Goal: Task Accomplishment & Management: Use online tool/utility

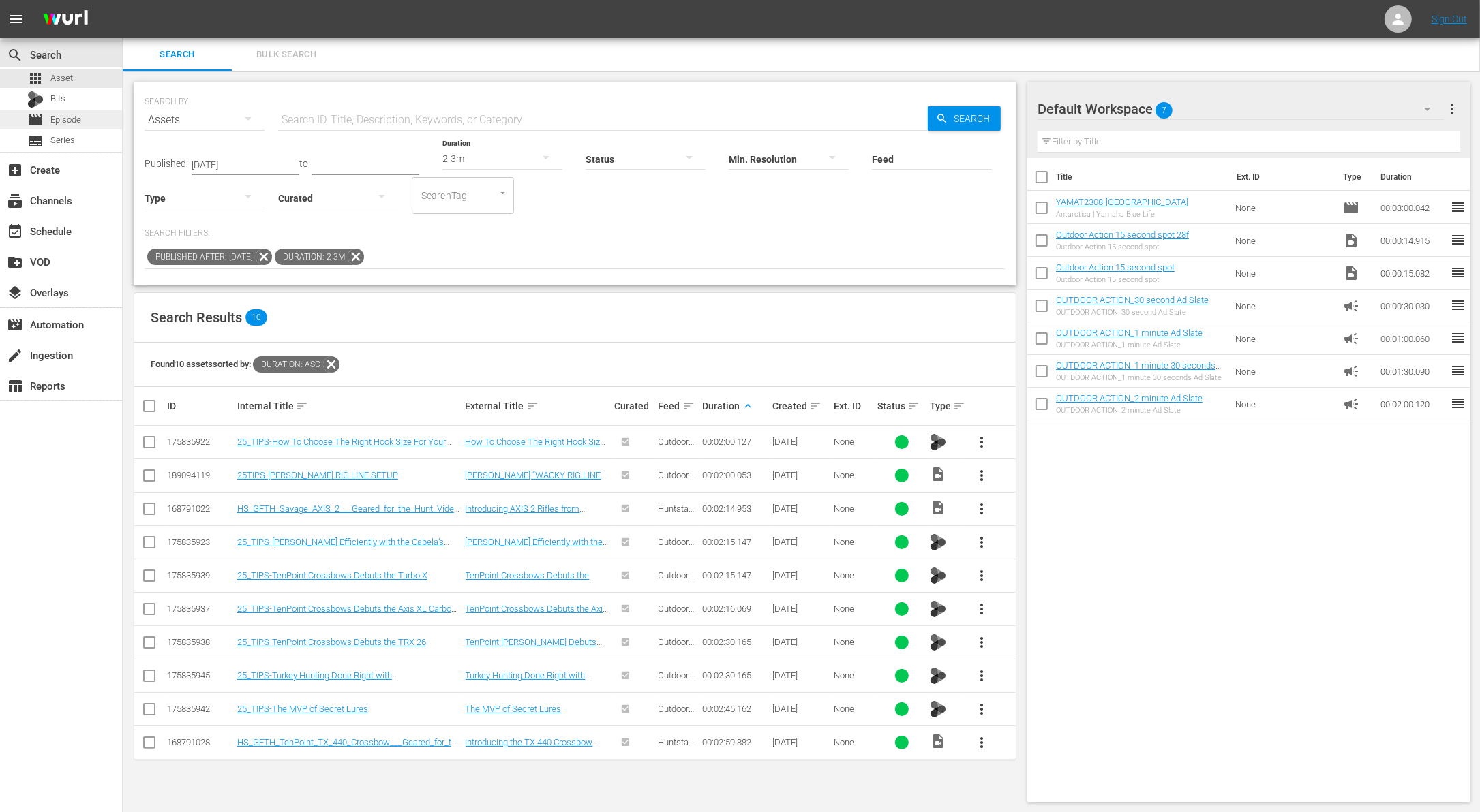
click at [83, 113] on div "movie Episode" at bounding box center [61, 120] width 122 height 19
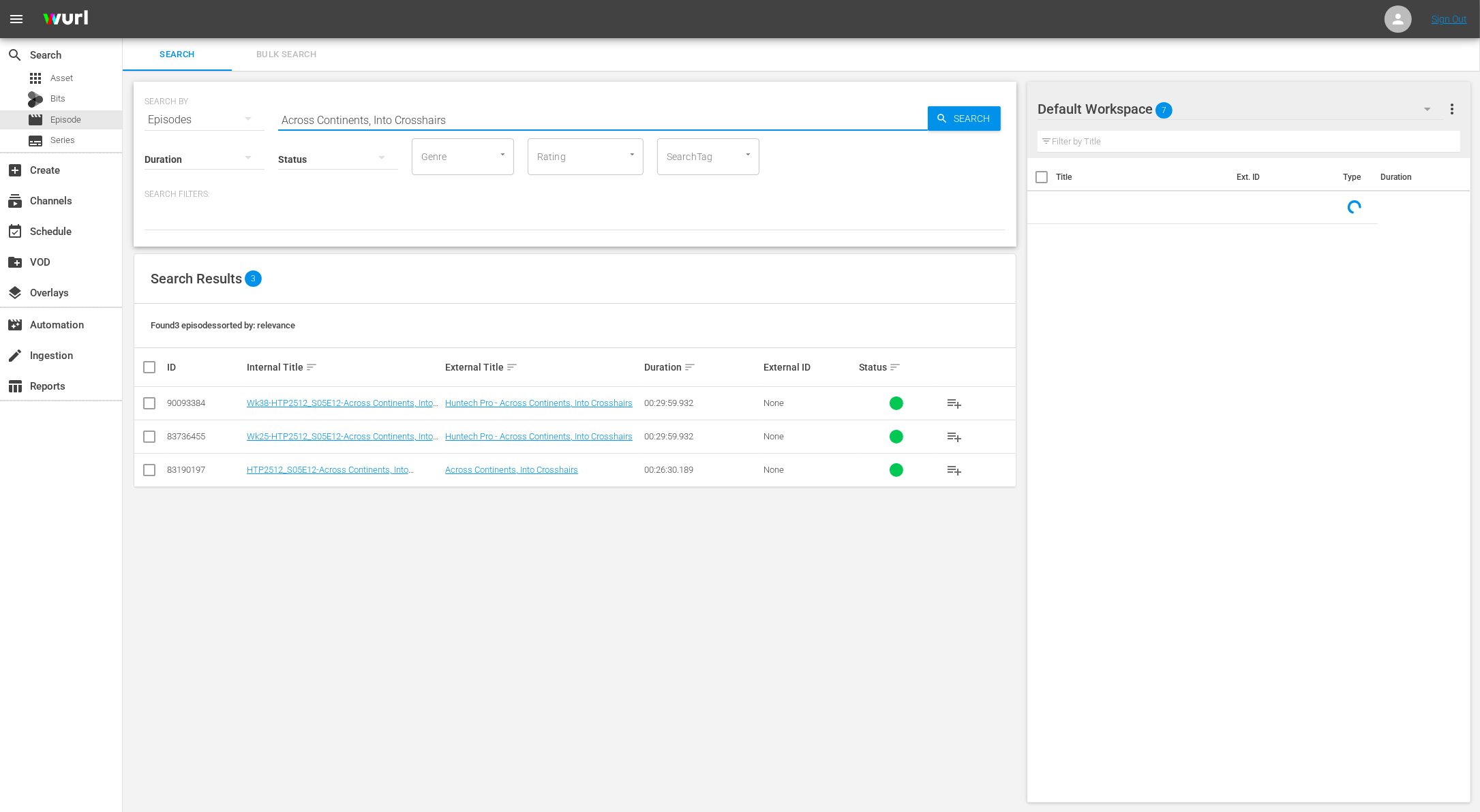
click at [408, 122] on input "Across Continents, Into Crosshairs" at bounding box center [602, 120] width 649 height 32
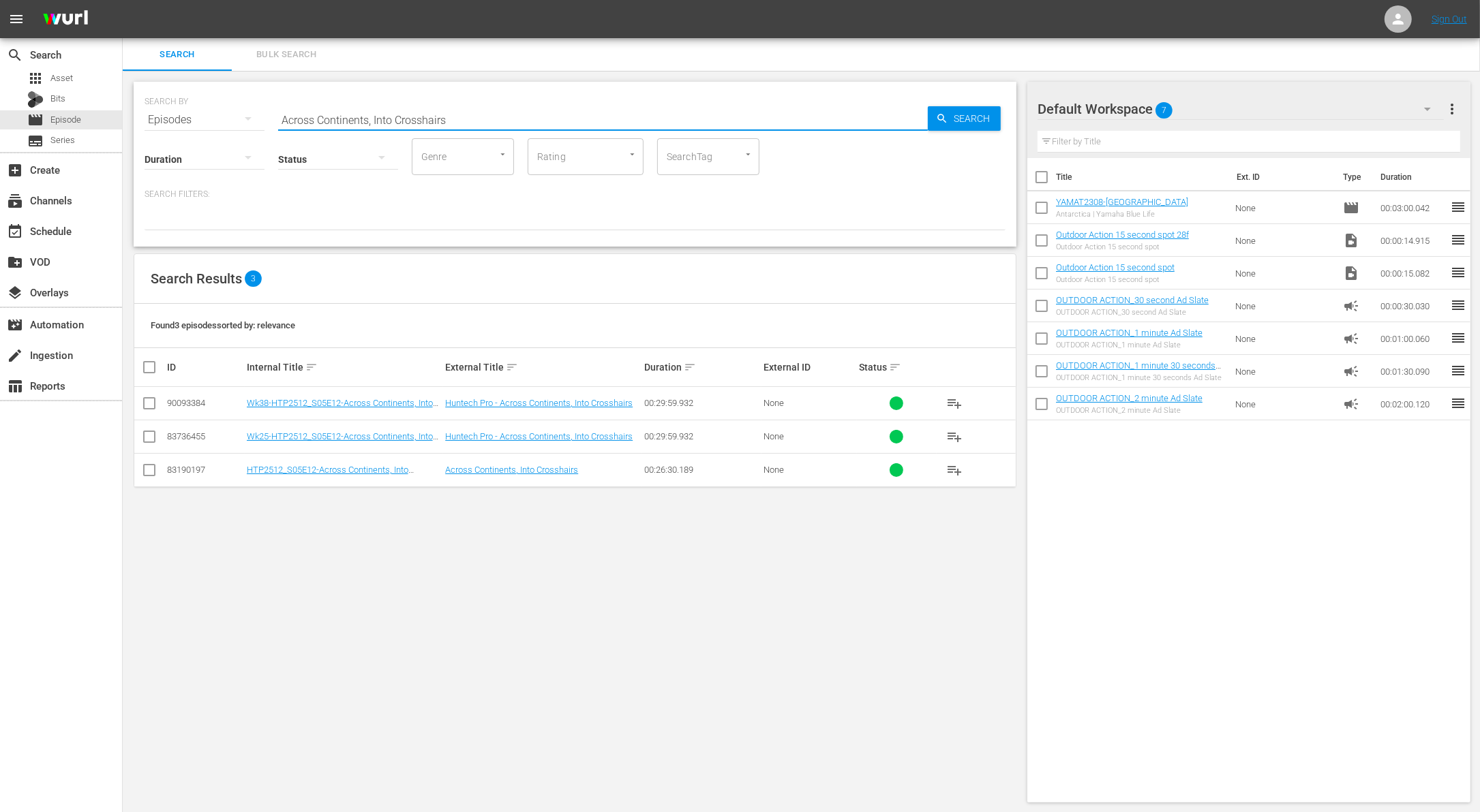
click at [470, 117] on input "Across Continents, Into Crosshairs" at bounding box center [602, 120] width 649 height 32
paste input "Hobie Bass Fishing Championship"
type input "Hobie Bass Fishing Championship"
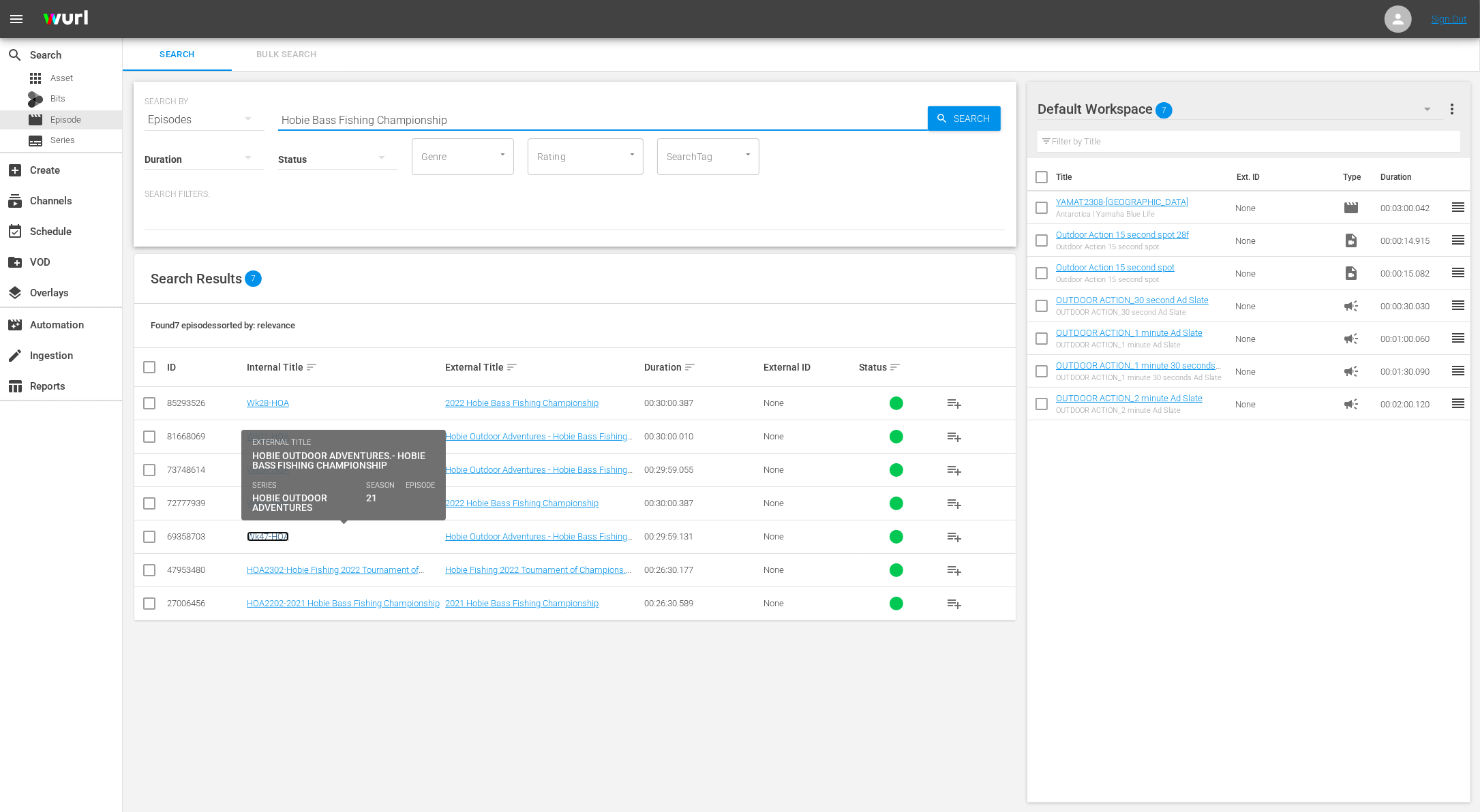
click at [275, 535] on link "Wk47-HOA" at bounding box center [268, 536] width 42 height 11
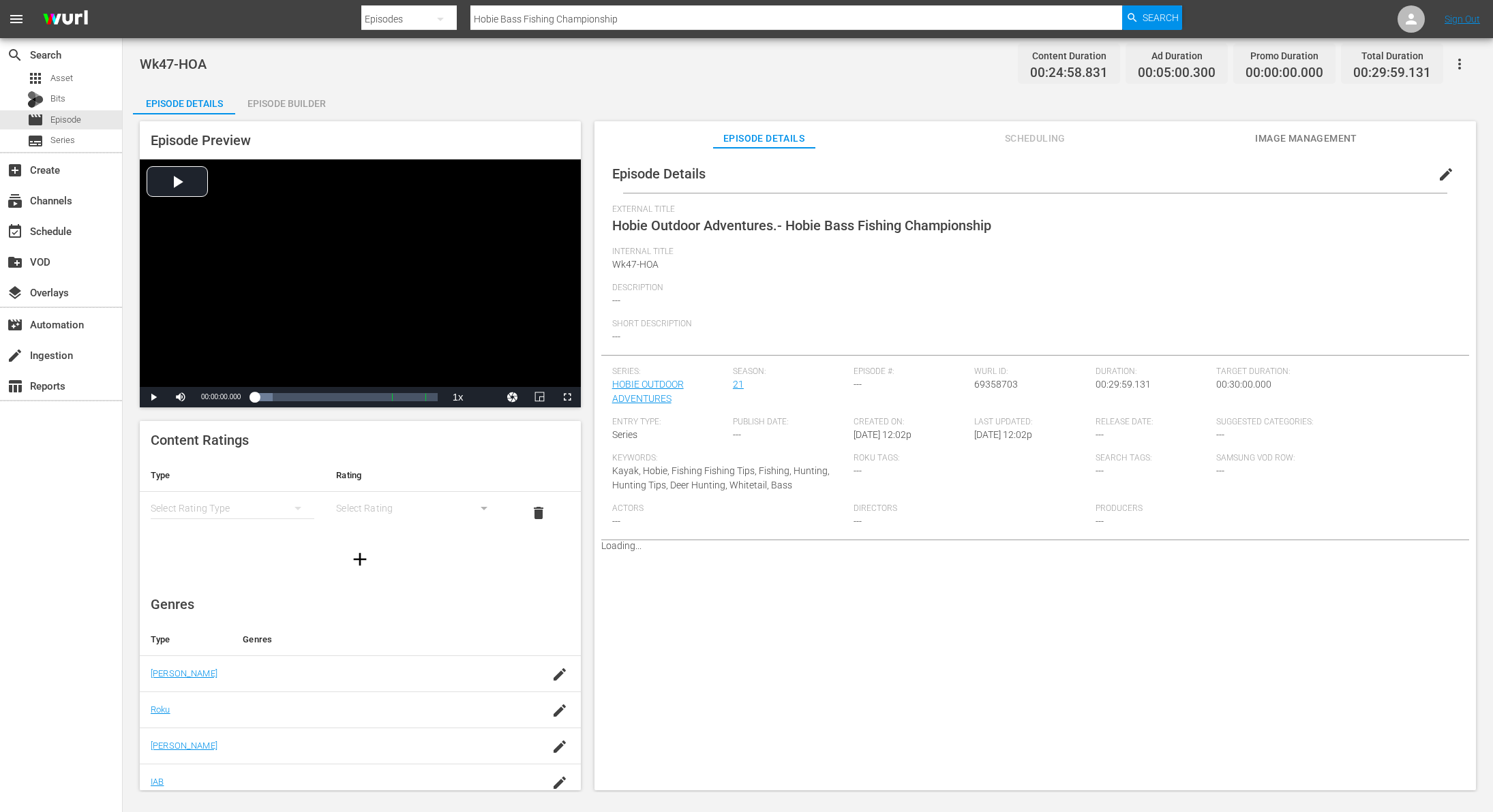
click at [1439, 174] on span "edit" at bounding box center [1446, 174] width 16 height 16
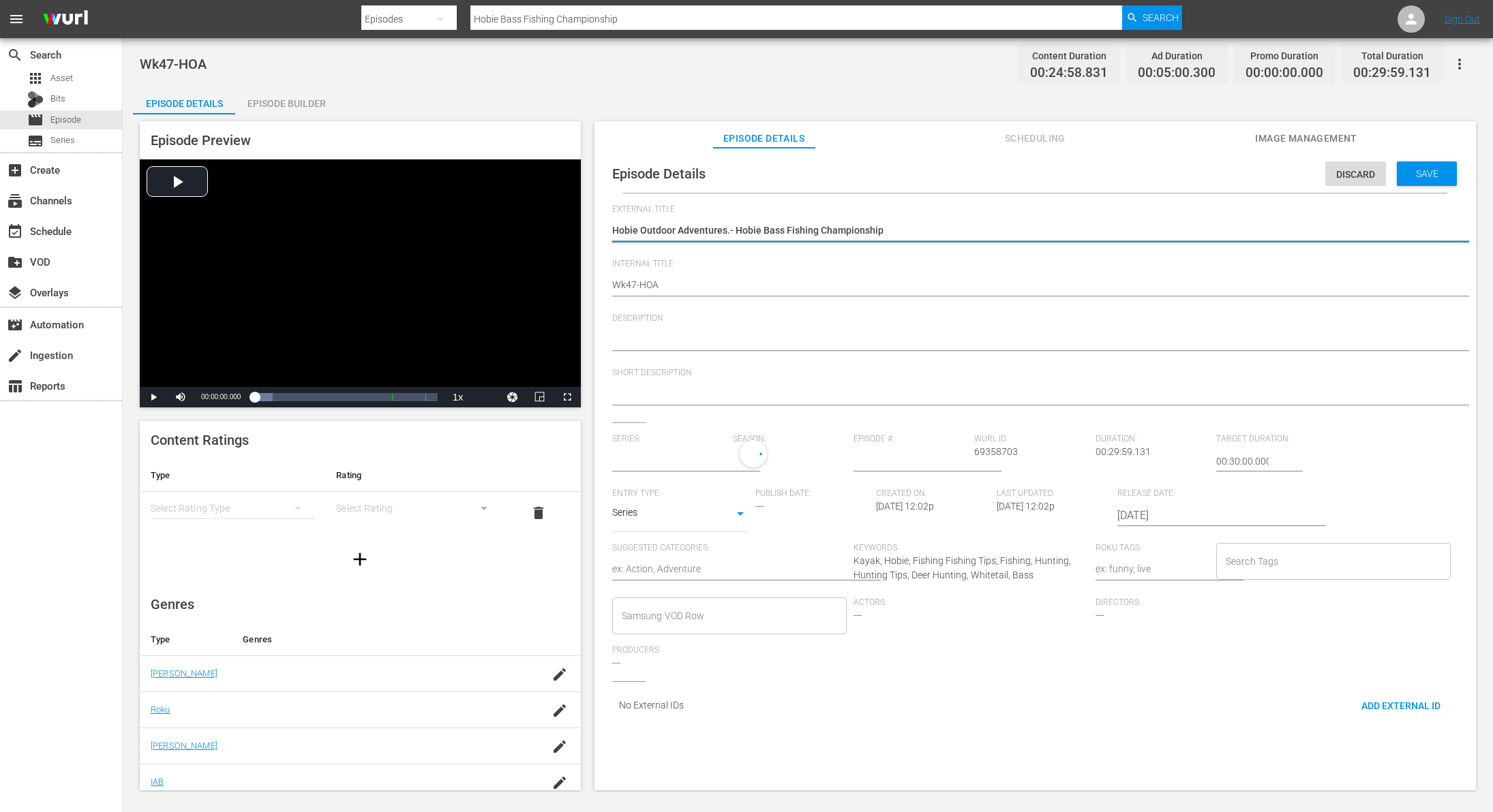
type input "HOBIE OUTDOOR ADVENTURES"
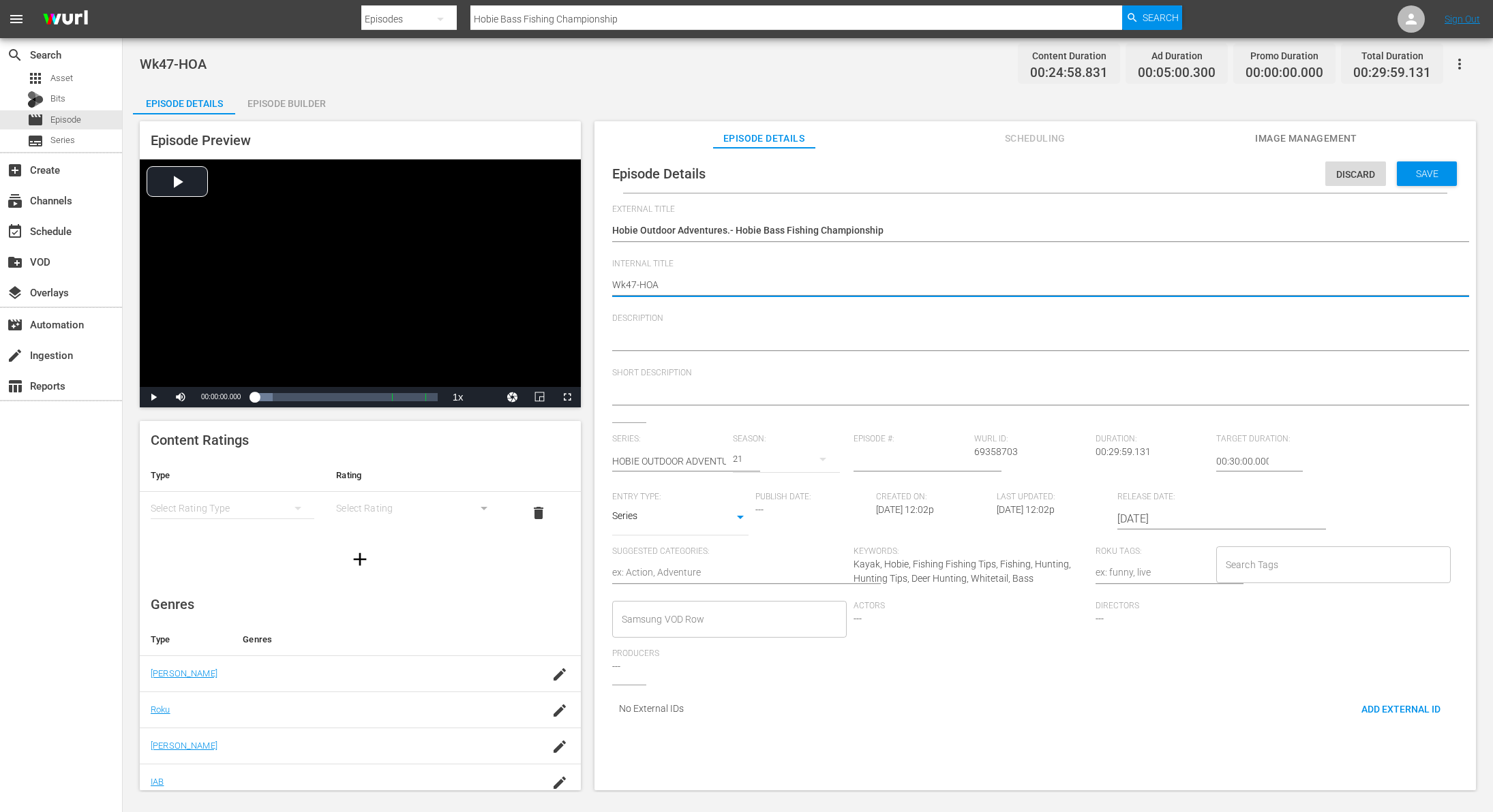
type textarea "Wk4-HOA"
type textarea "[PERSON_NAME]"
type textarea "Wk3-HOA"
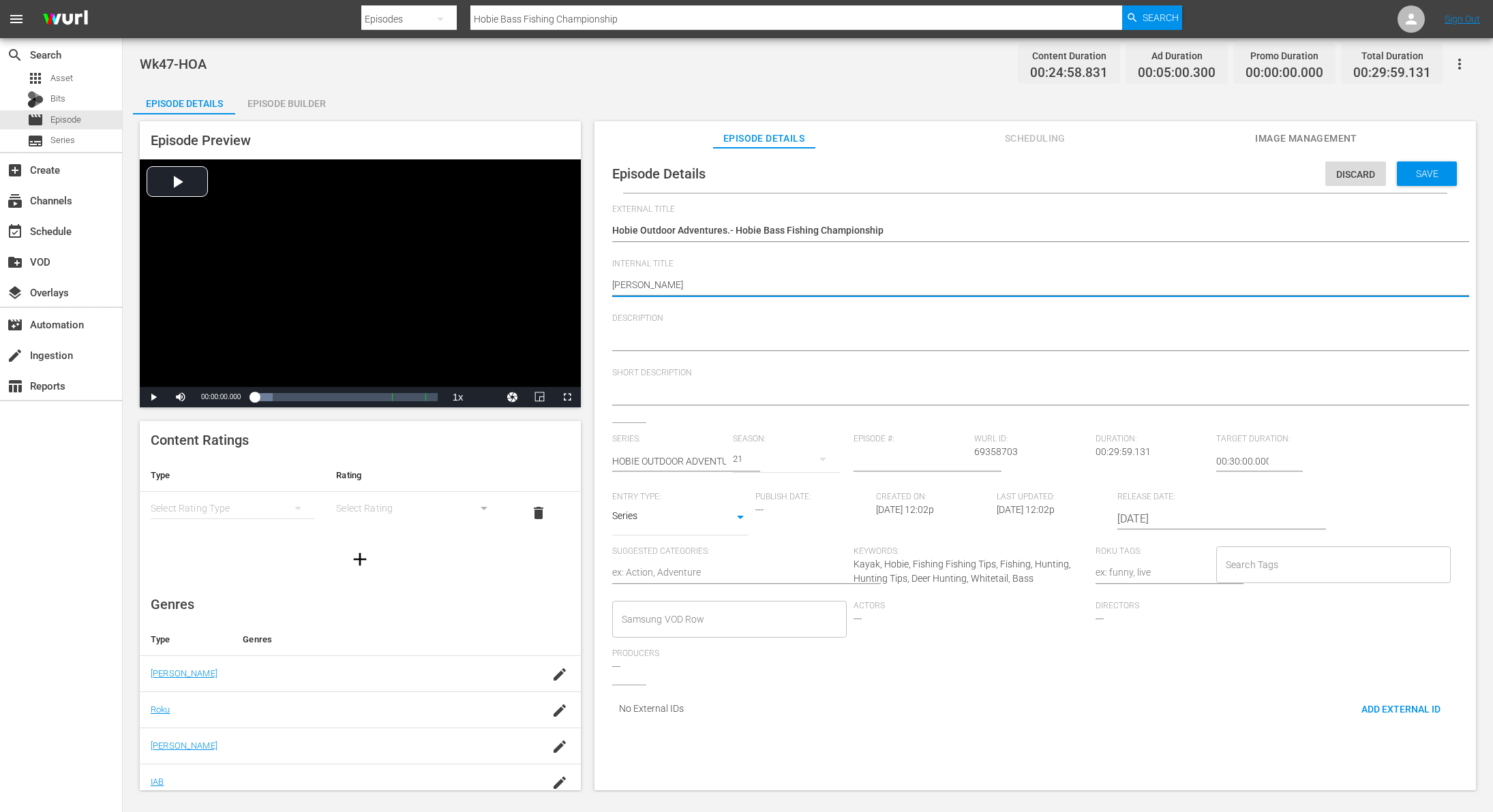
type textarea "Wk3-HOA"
type textarea "Wk38-HOA"
click at [1422, 182] on div "Save" at bounding box center [1427, 173] width 60 height 25
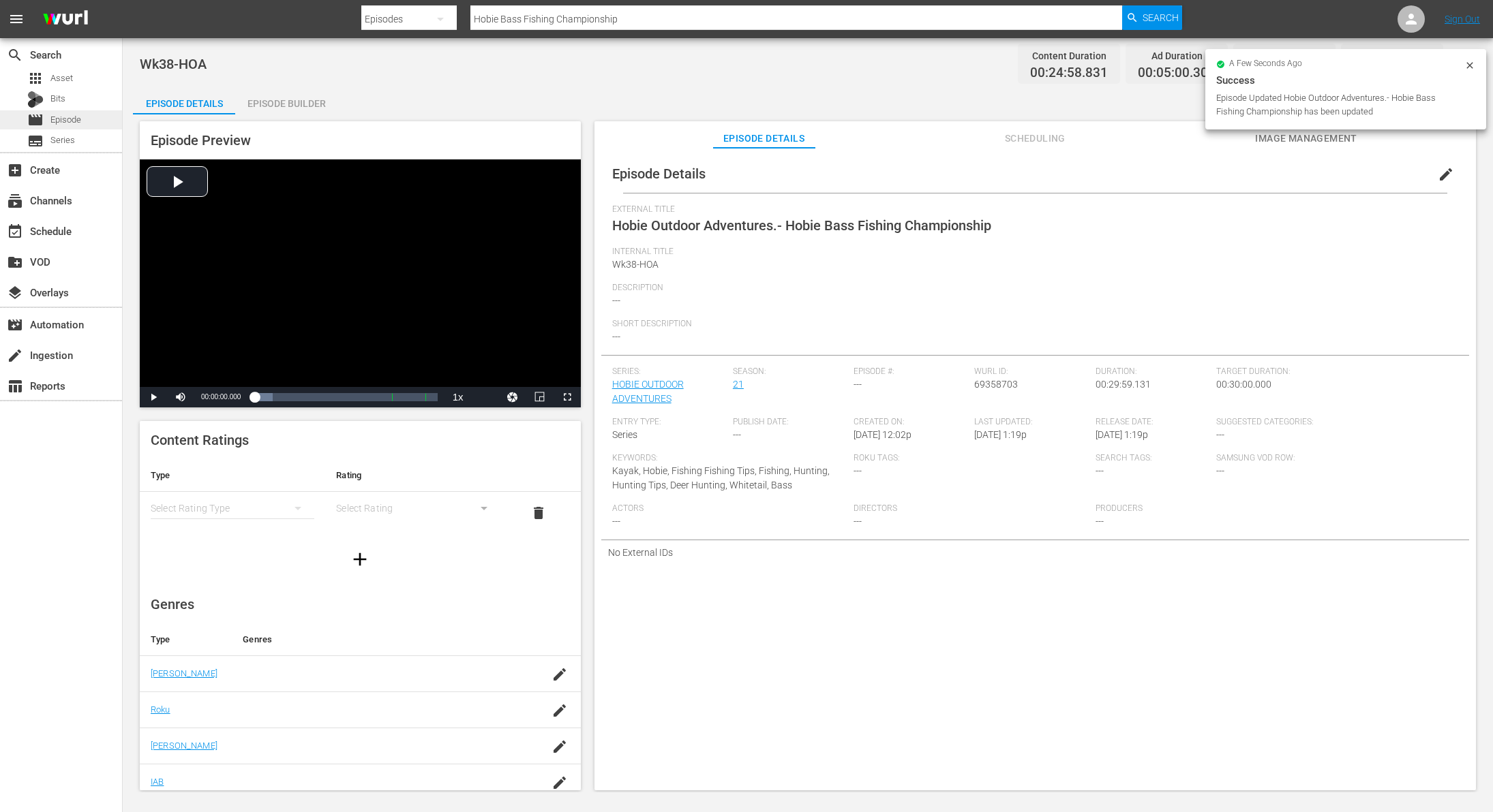
click at [68, 115] on span "Episode" at bounding box center [66, 119] width 31 height 13
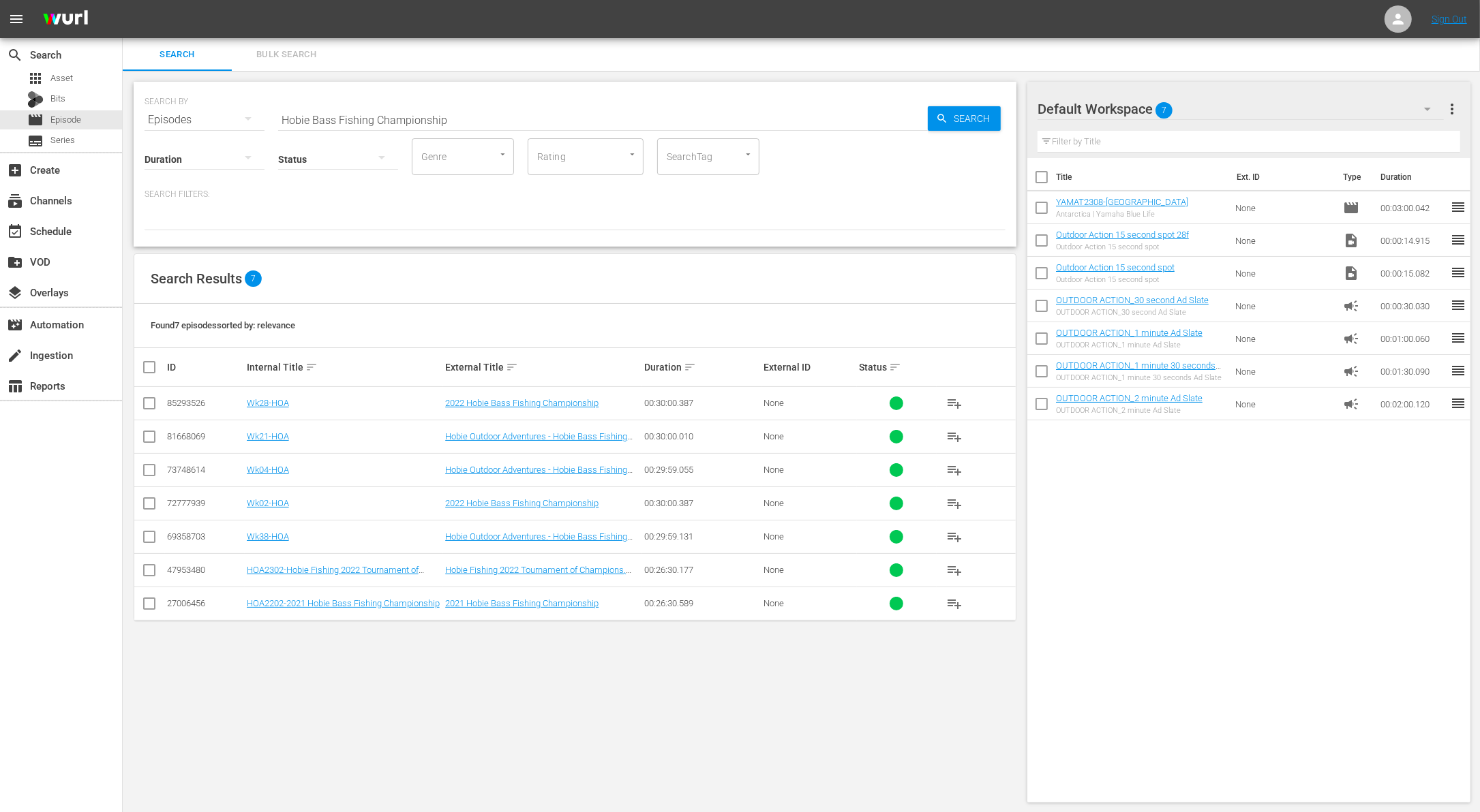
click at [596, 116] on input "Hobie Bass Fishing Championship" at bounding box center [602, 120] width 649 height 32
paste input "Bottom's U"
type input "Bottom's Up"
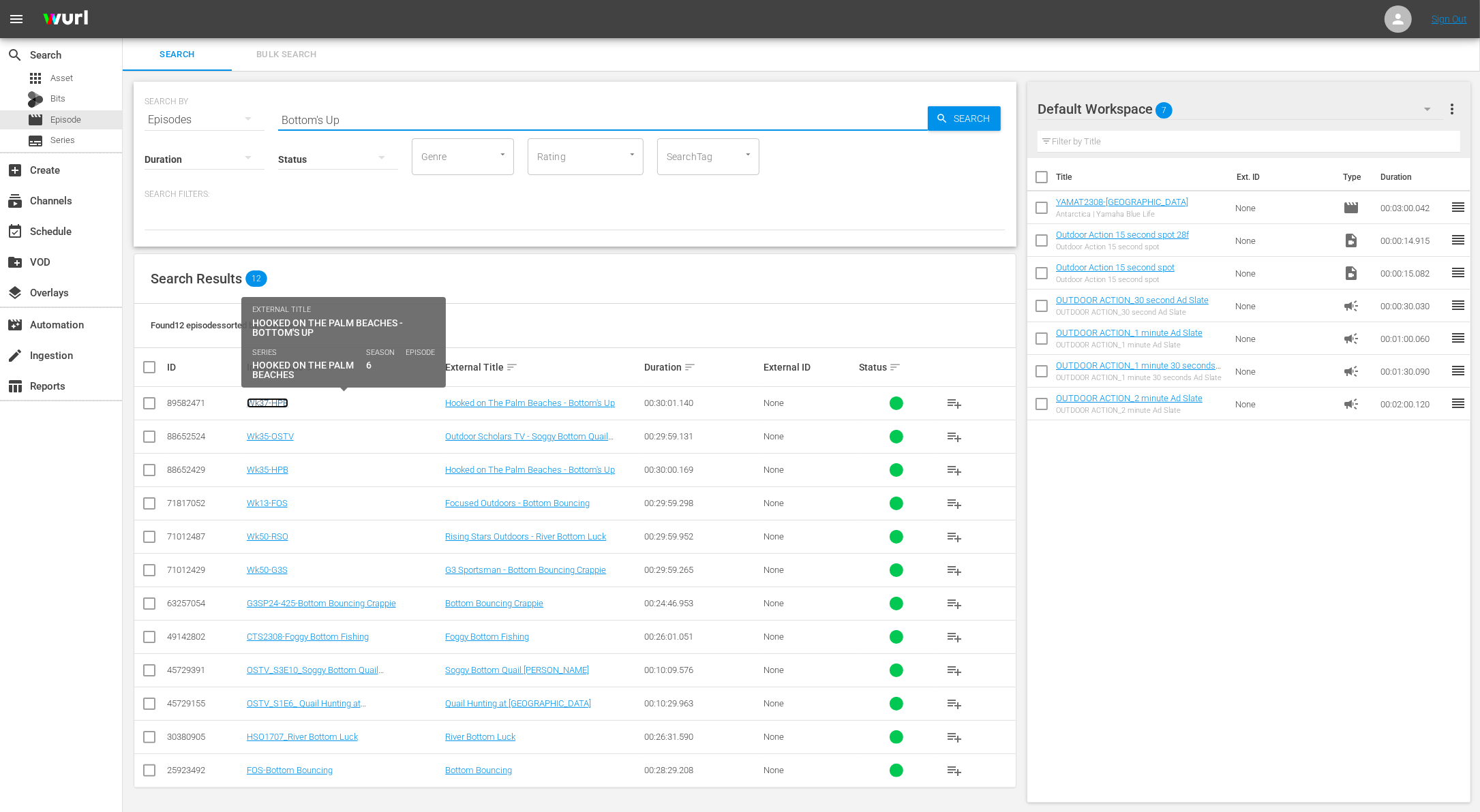
click at [276, 398] on link "Wk37-HPB" at bounding box center [267, 403] width 42 height 11
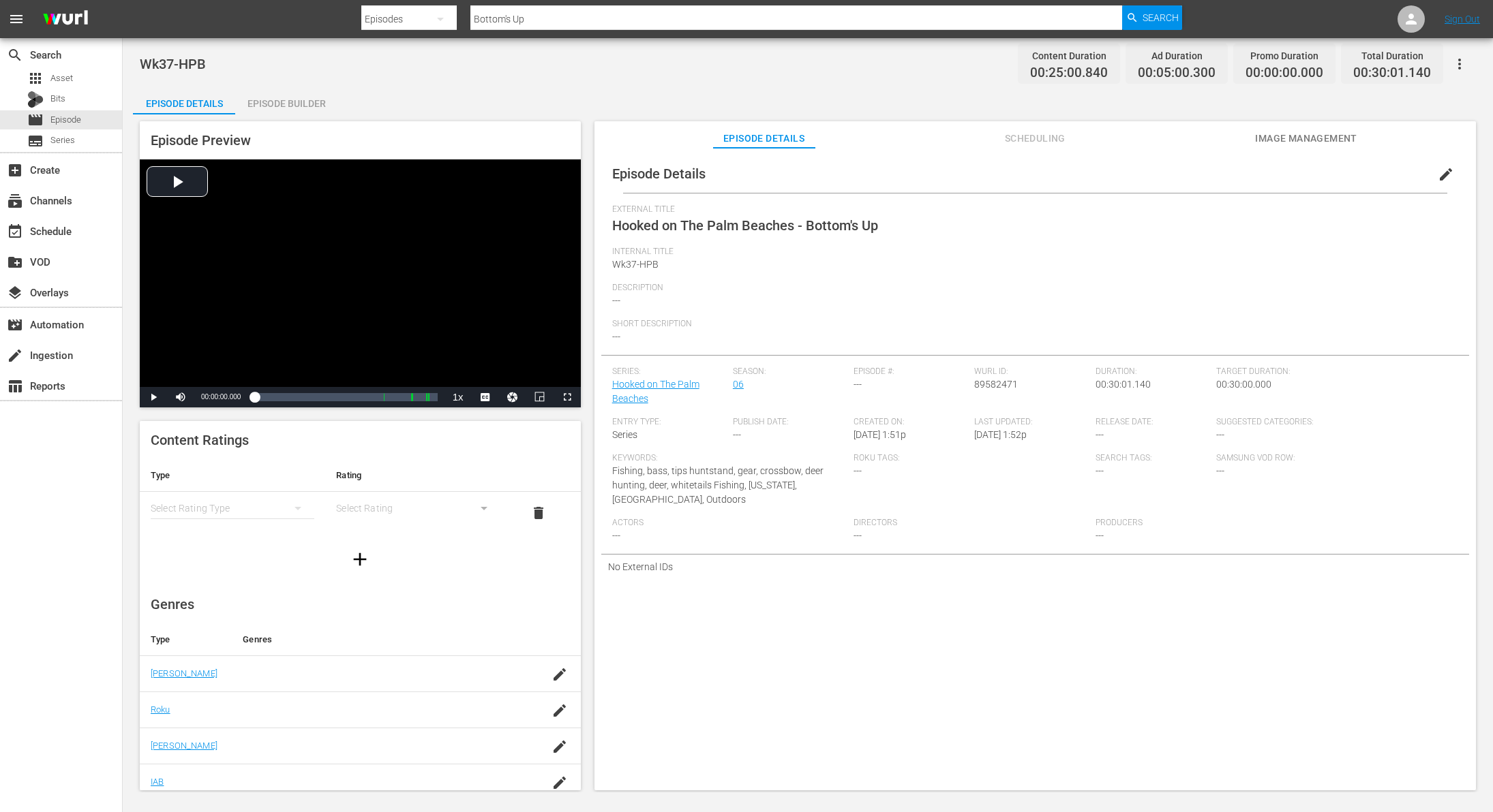
click at [1438, 170] on span "edit" at bounding box center [1446, 174] width 16 height 16
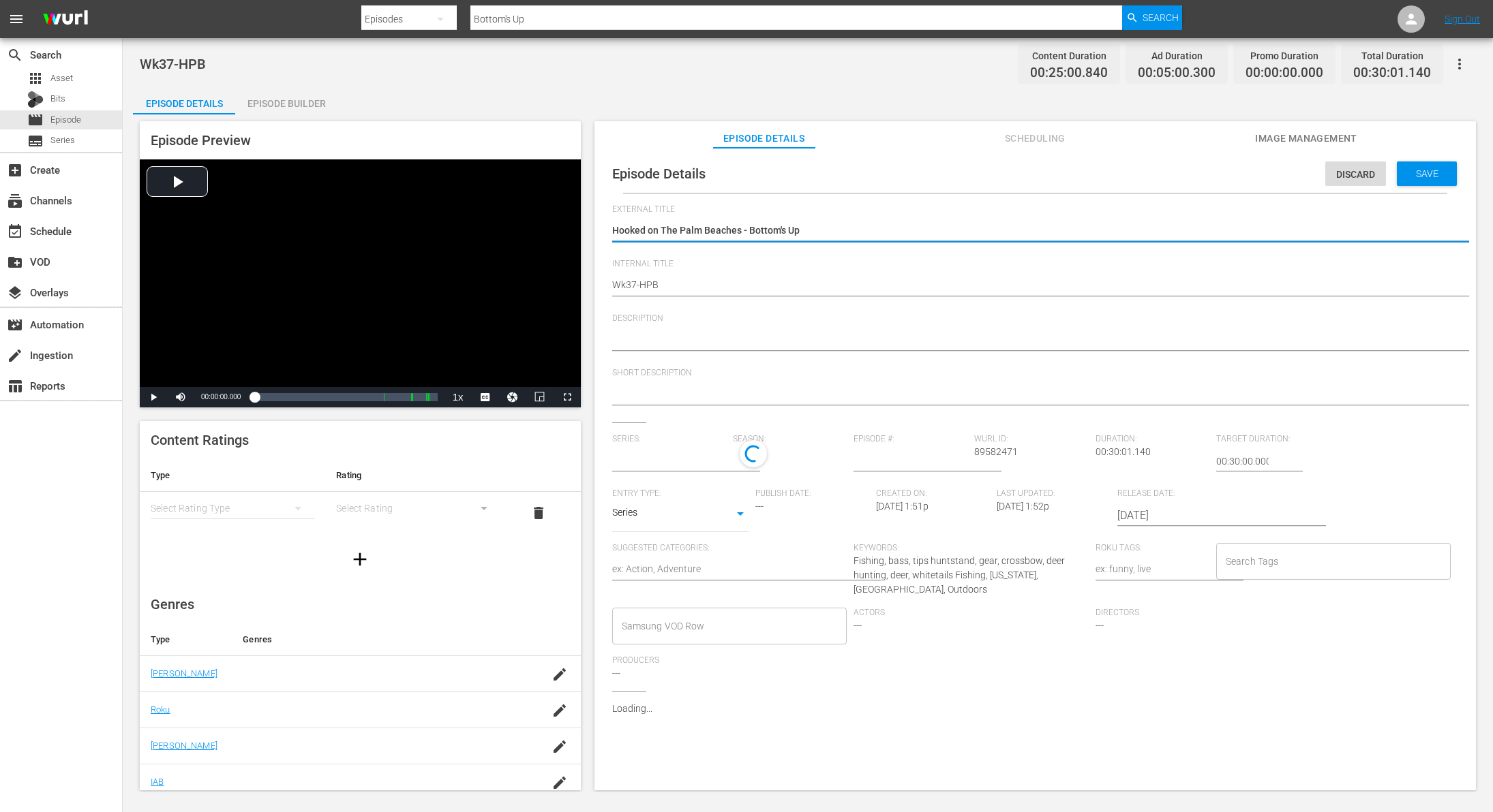
type input "Hooked on The Palm Beaches"
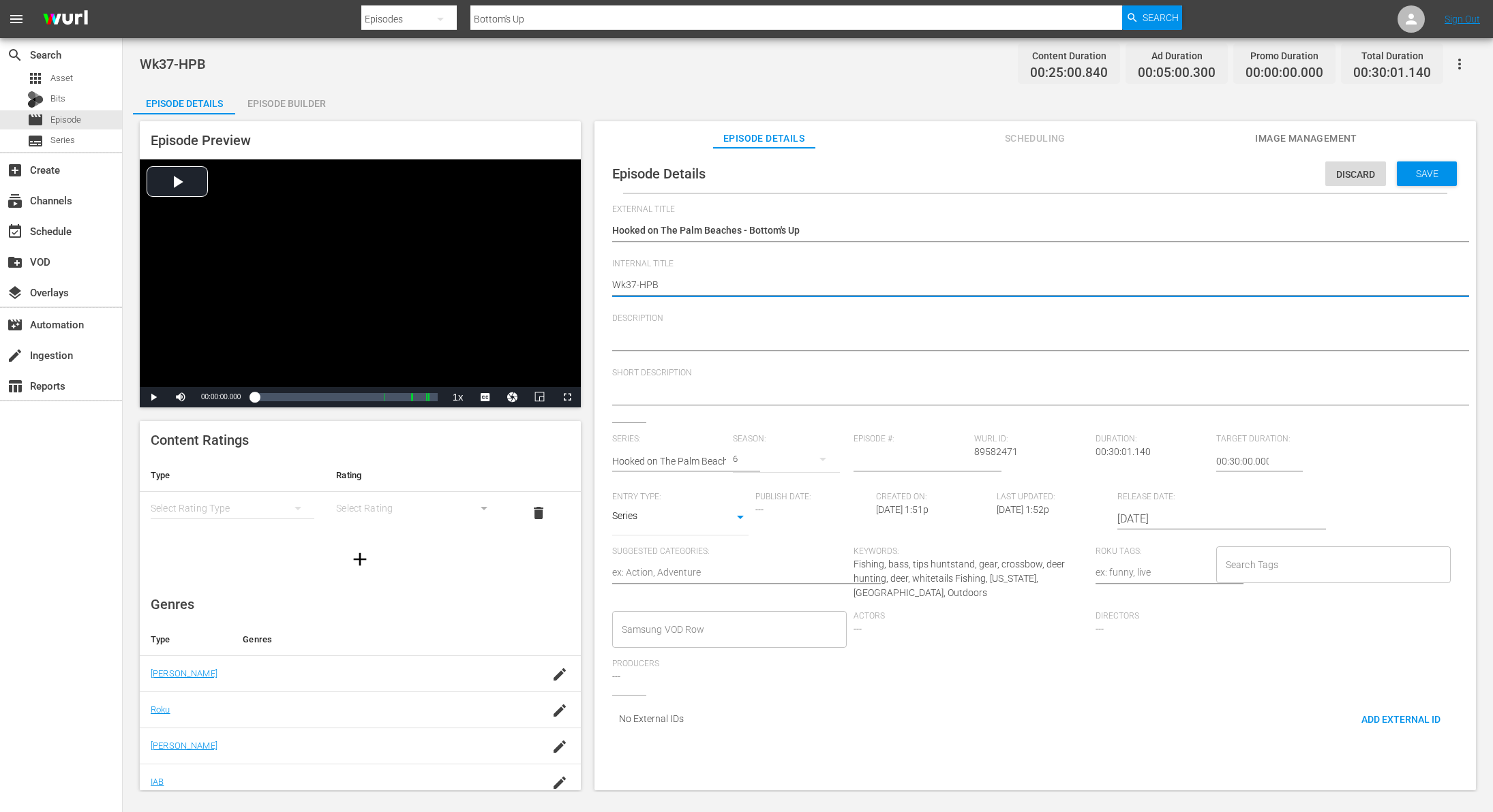
type textarea "Wk3-HPB"
type textarea "Wk38-HPB"
click at [1424, 175] on span "Save" at bounding box center [1427, 173] width 44 height 11
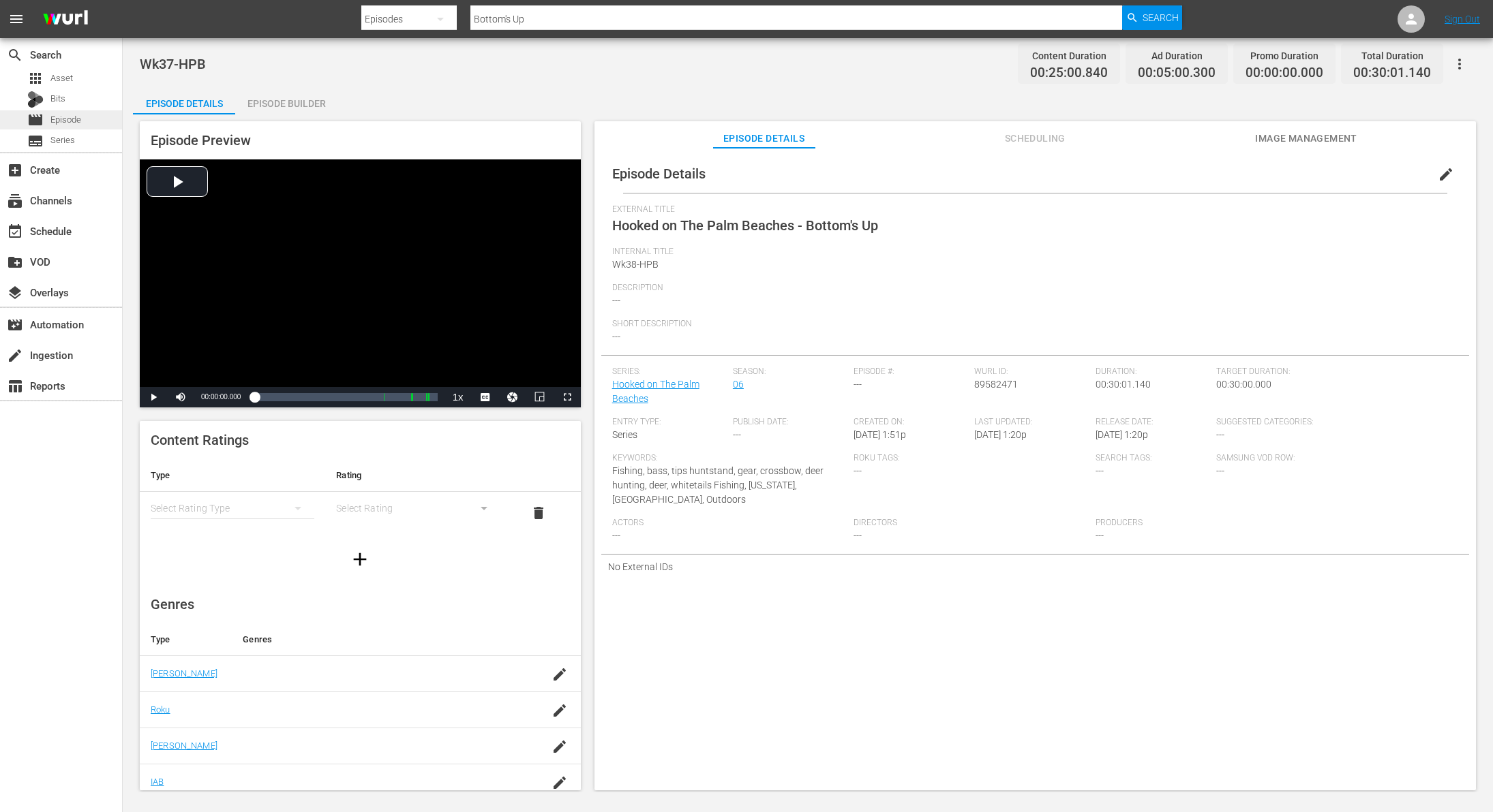
click at [57, 121] on span "Episode" at bounding box center [66, 119] width 31 height 13
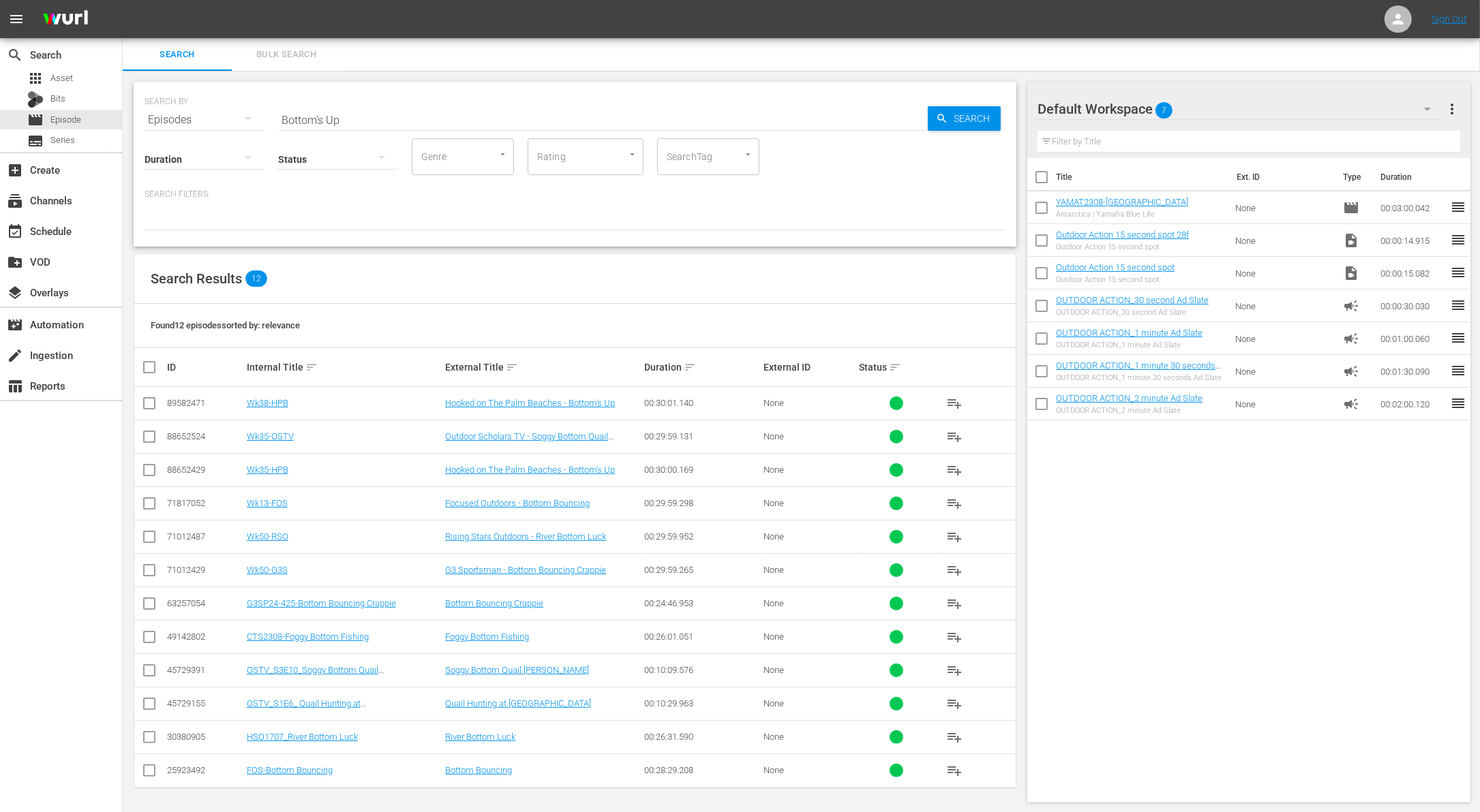
click at [403, 117] on input "Bottom's Up" at bounding box center [602, 120] width 649 height 32
paste input "Solitude"
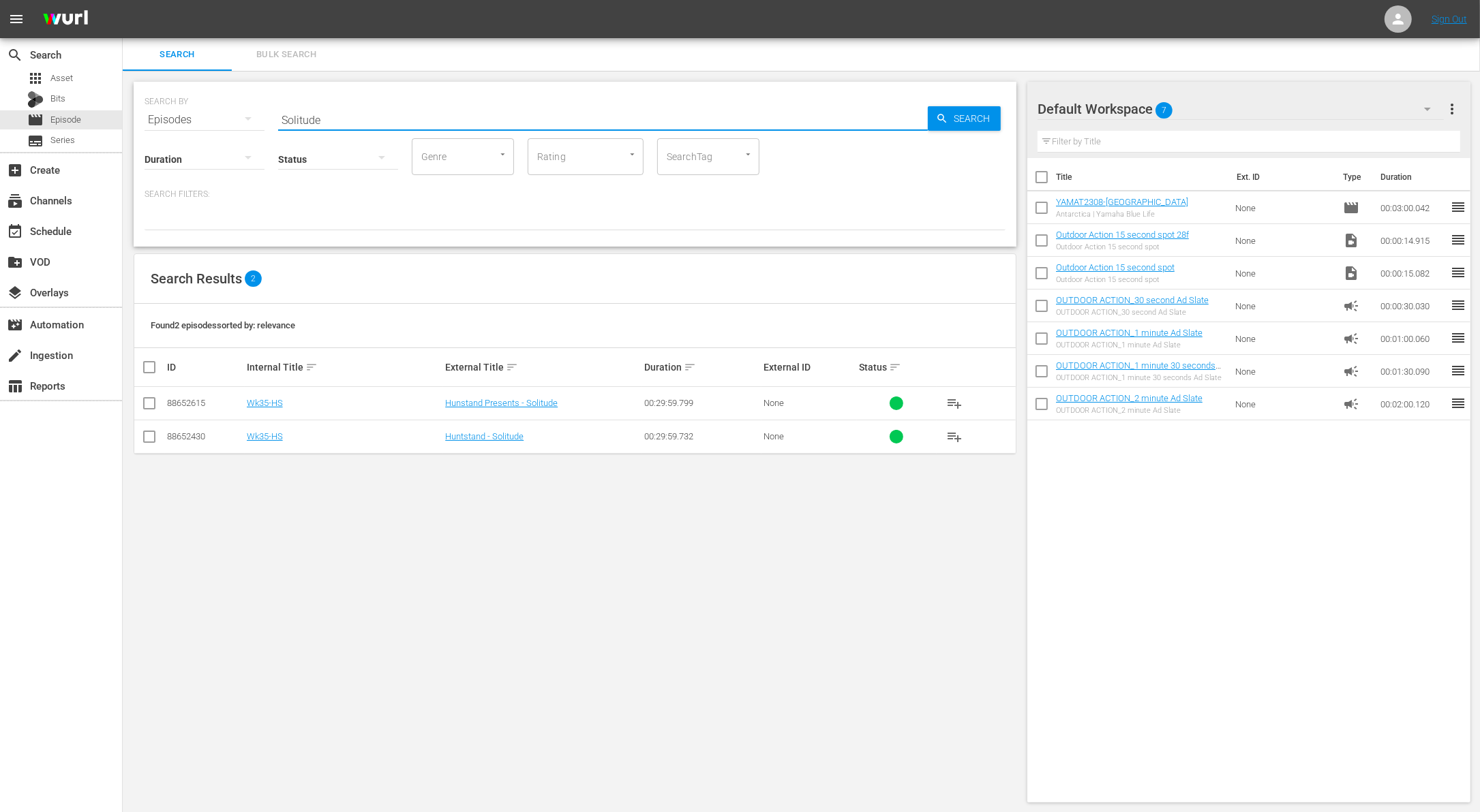
type input "Solitude"
click at [145, 437] on input "checkbox" at bounding box center [149, 439] width 16 height 16
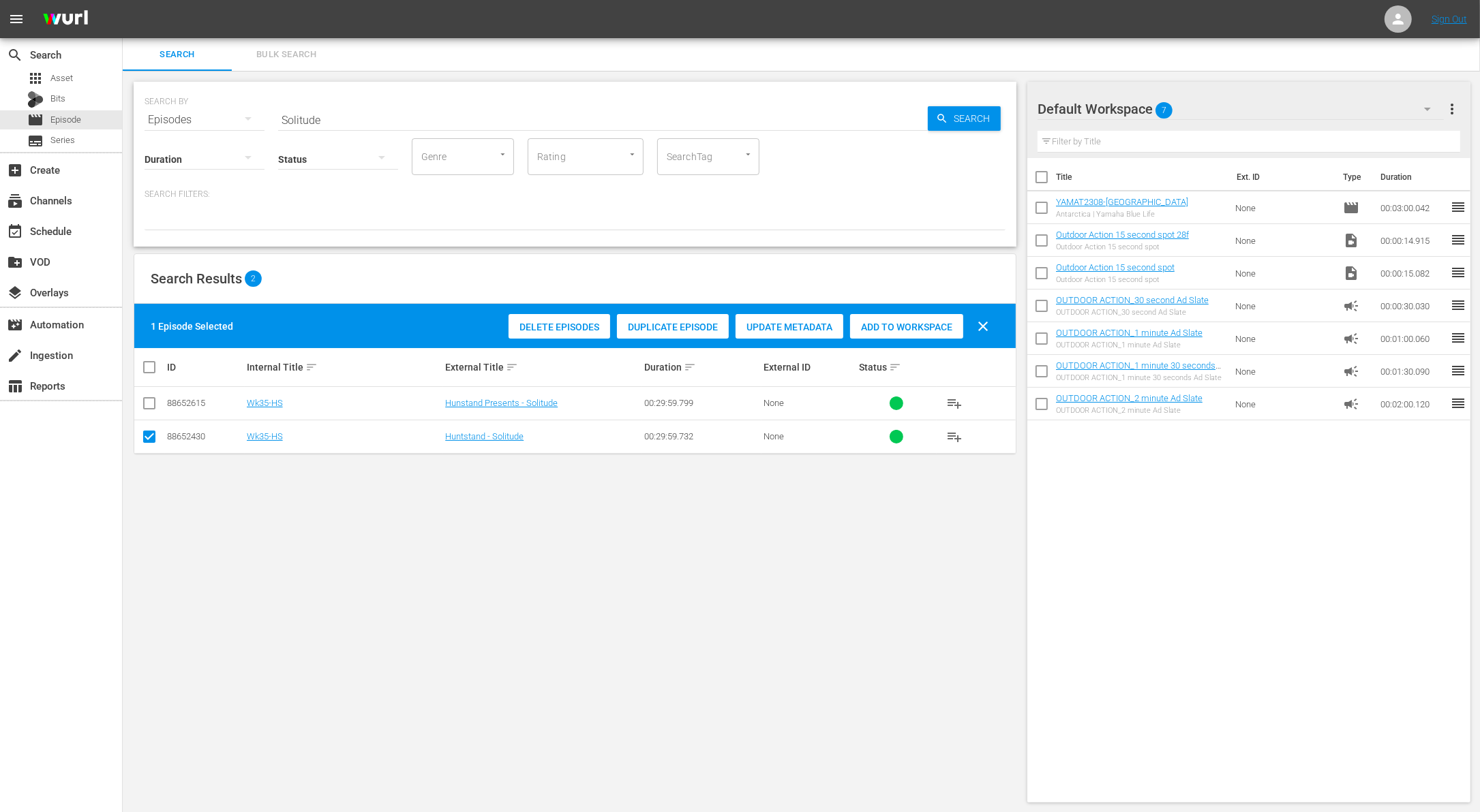
click at [688, 324] on span "Duplicate Episode" at bounding box center [673, 326] width 112 height 11
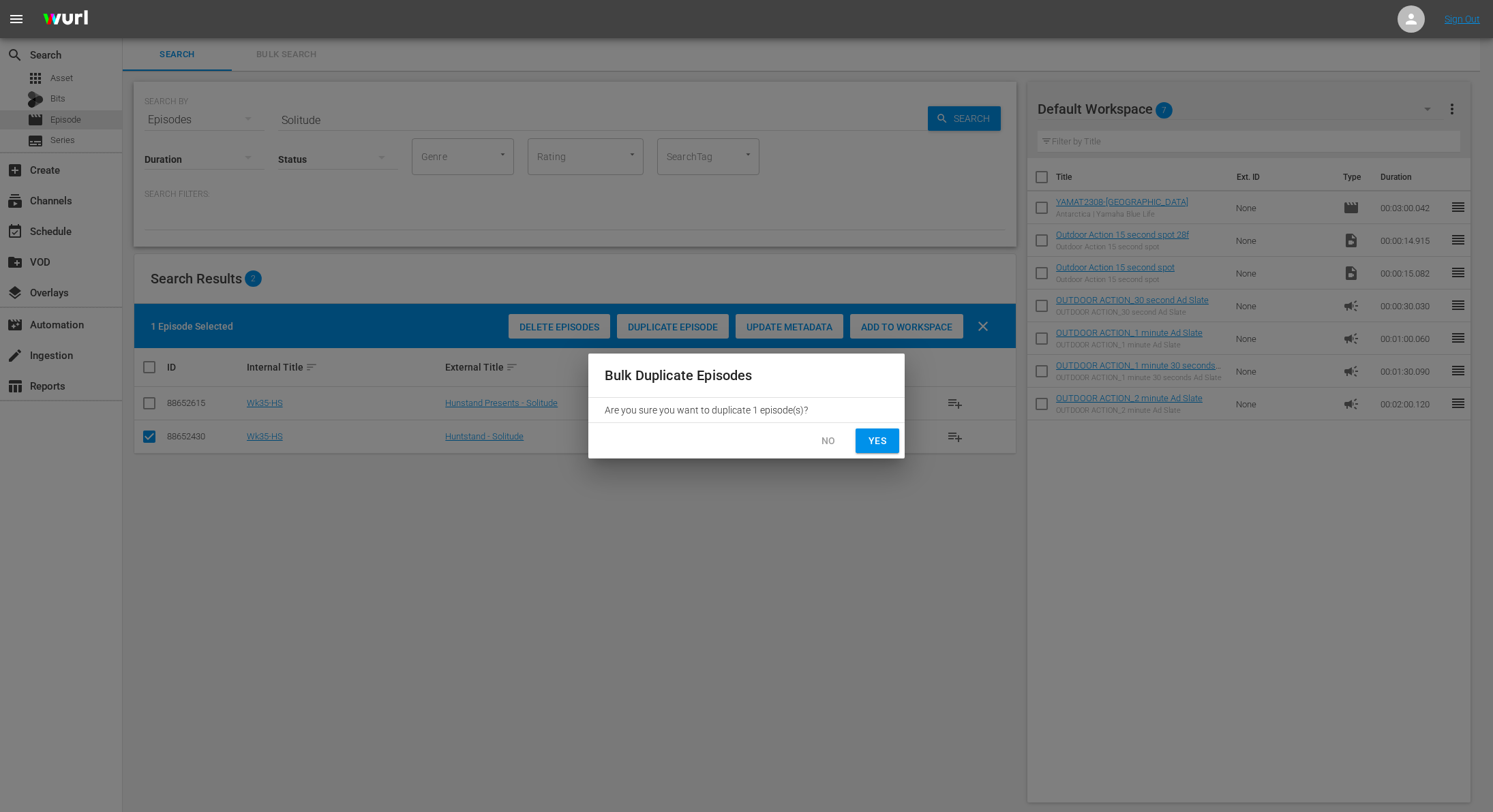
click at [871, 432] on button "Yes" at bounding box center [877, 441] width 44 height 25
checkbox input "false"
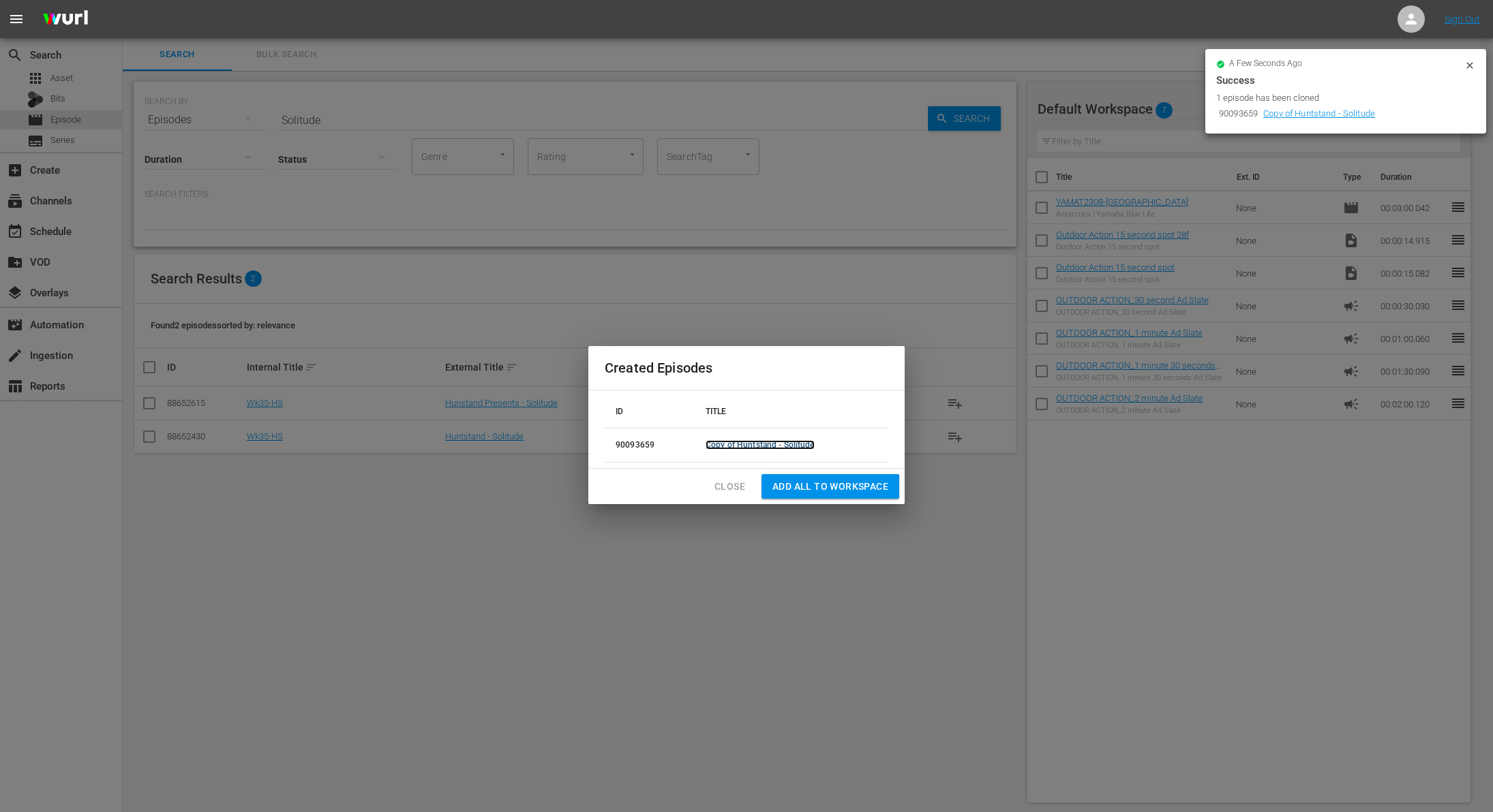
click at [729, 445] on link "Copy of Huntstand - Solitude" at bounding box center [760, 445] width 109 height 10
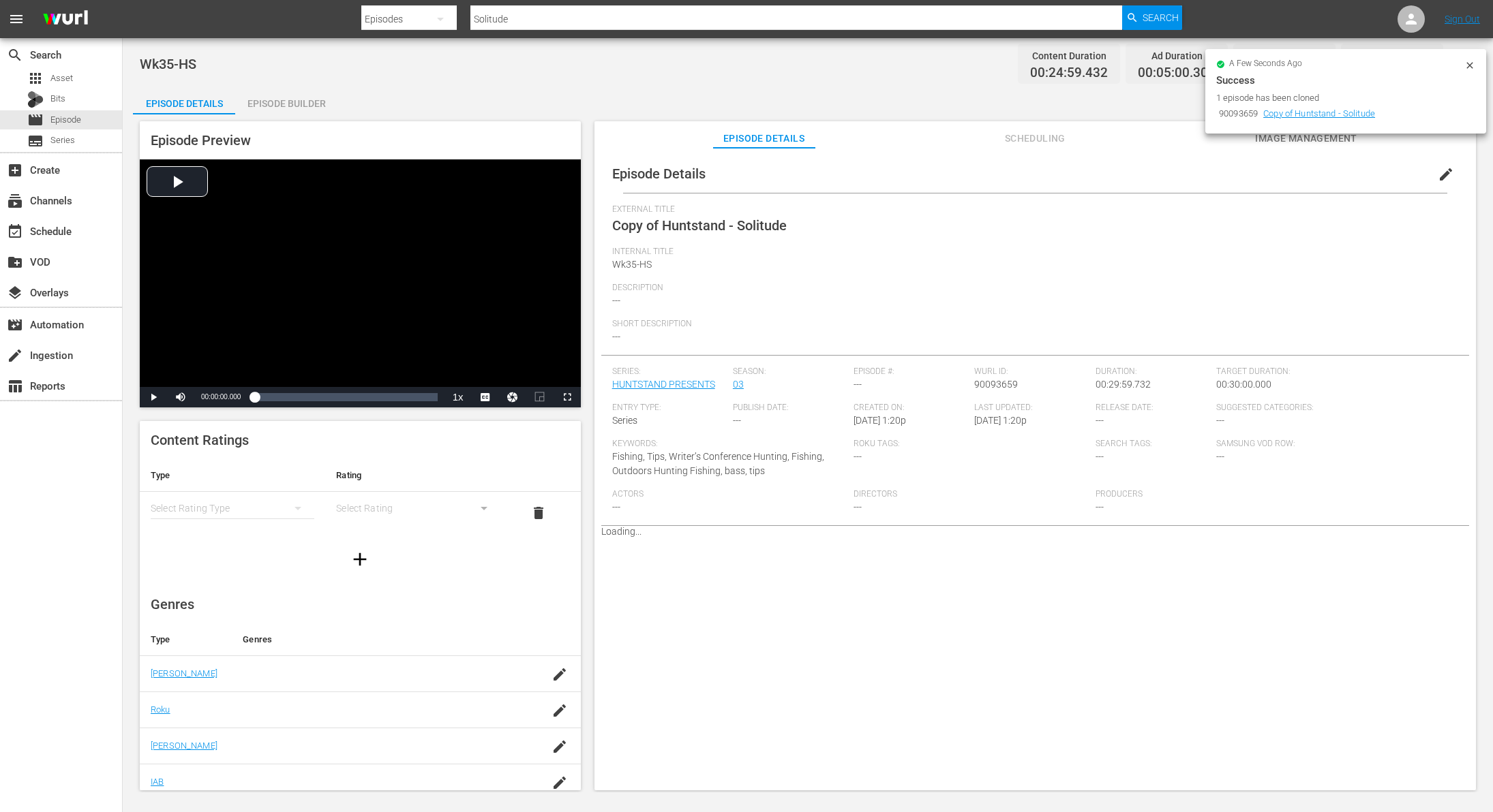
click at [1438, 180] on span "edit" at bounding box center [1446, 174] width 16 height 16
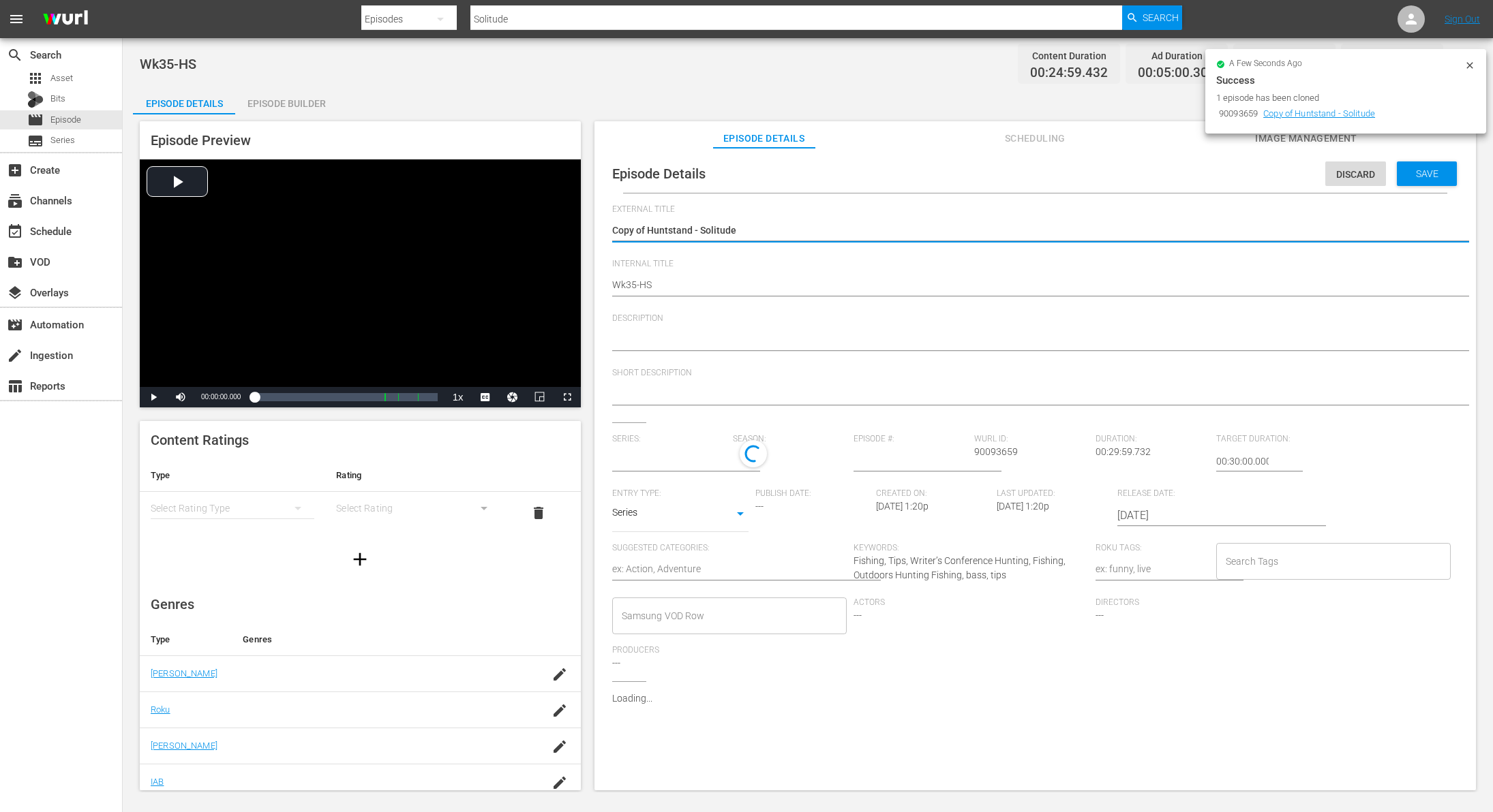
type input "HUNTSTAND PRESENTS"
click at [648, 232] on textarea "Copy of Huntstand - Solitude" at bounding box center [1032, 231] width 839 height 16
type textarea "Copy ofHuntstand - Solitude"
type textarea "Copy oHuntstand - Solitude"
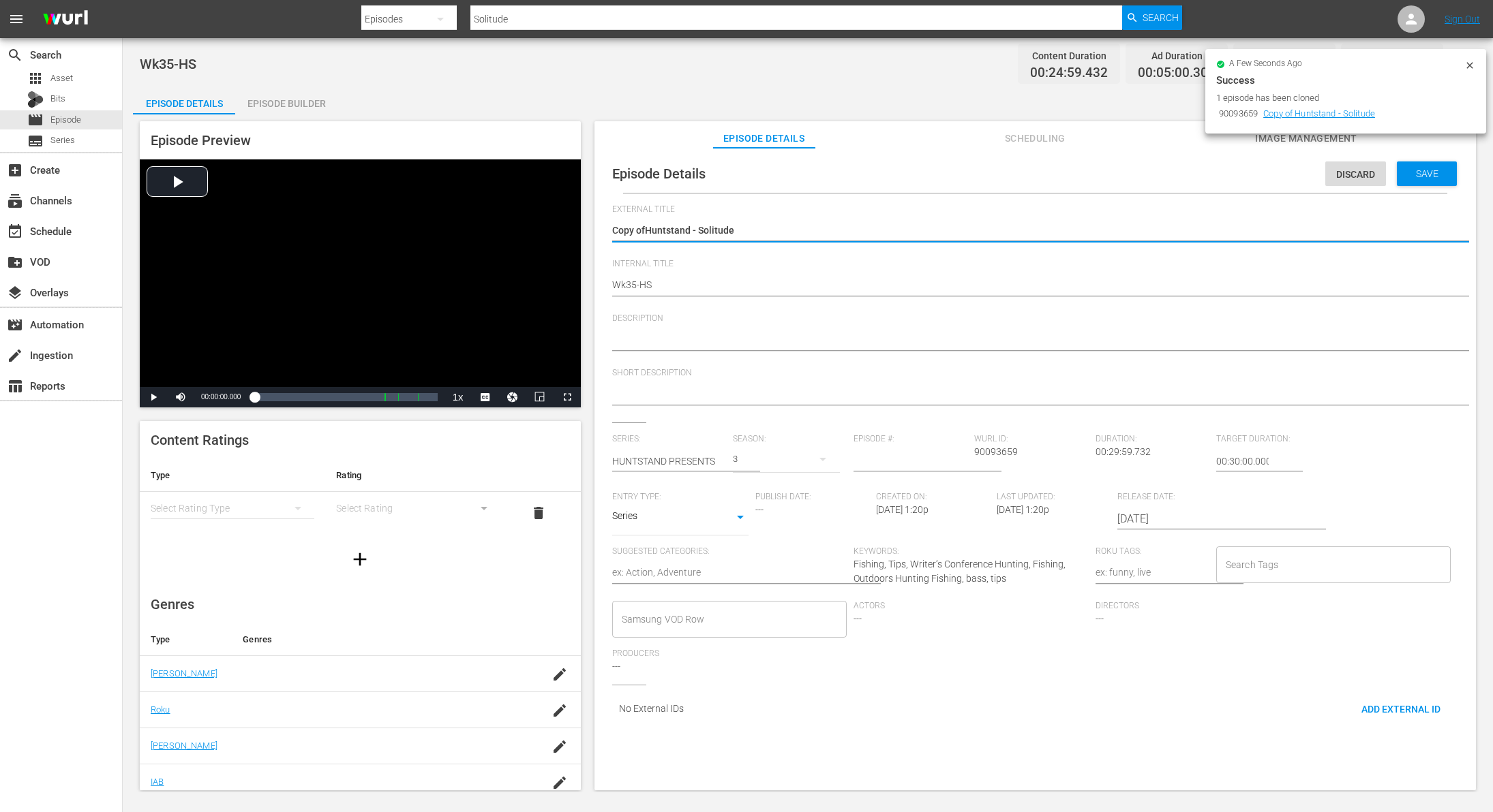
type textarea "Copy oHuntstand - Solitude"
type textarea "Copy Huntstand - Solitude"
type textarea "CopyHuntstand - Solitude"
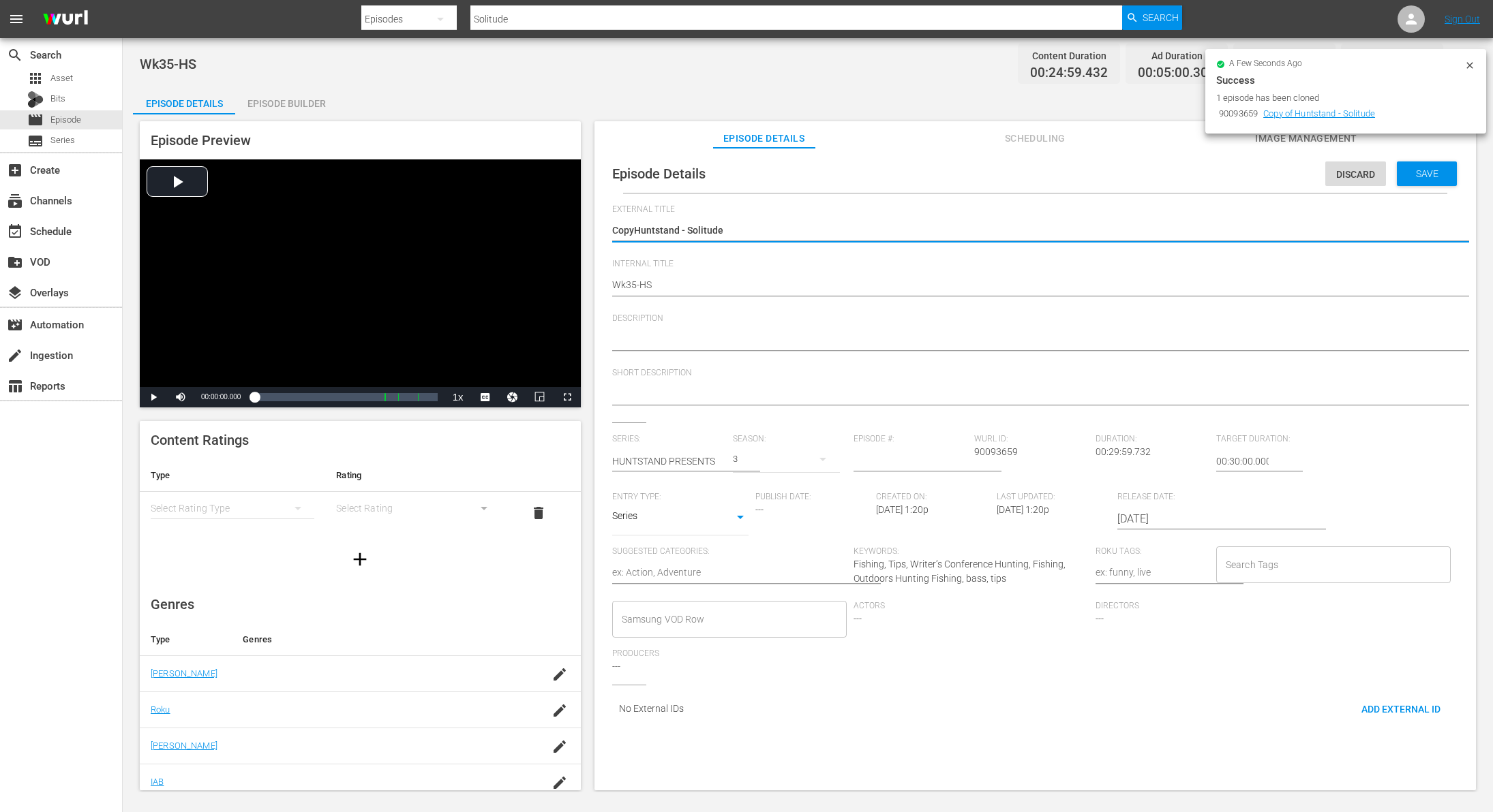
type textarea "CopHuntstand - Solitude"
type textarea "CoHuntstand - Solitude"
type textarea "CHuntstand - Solitude"
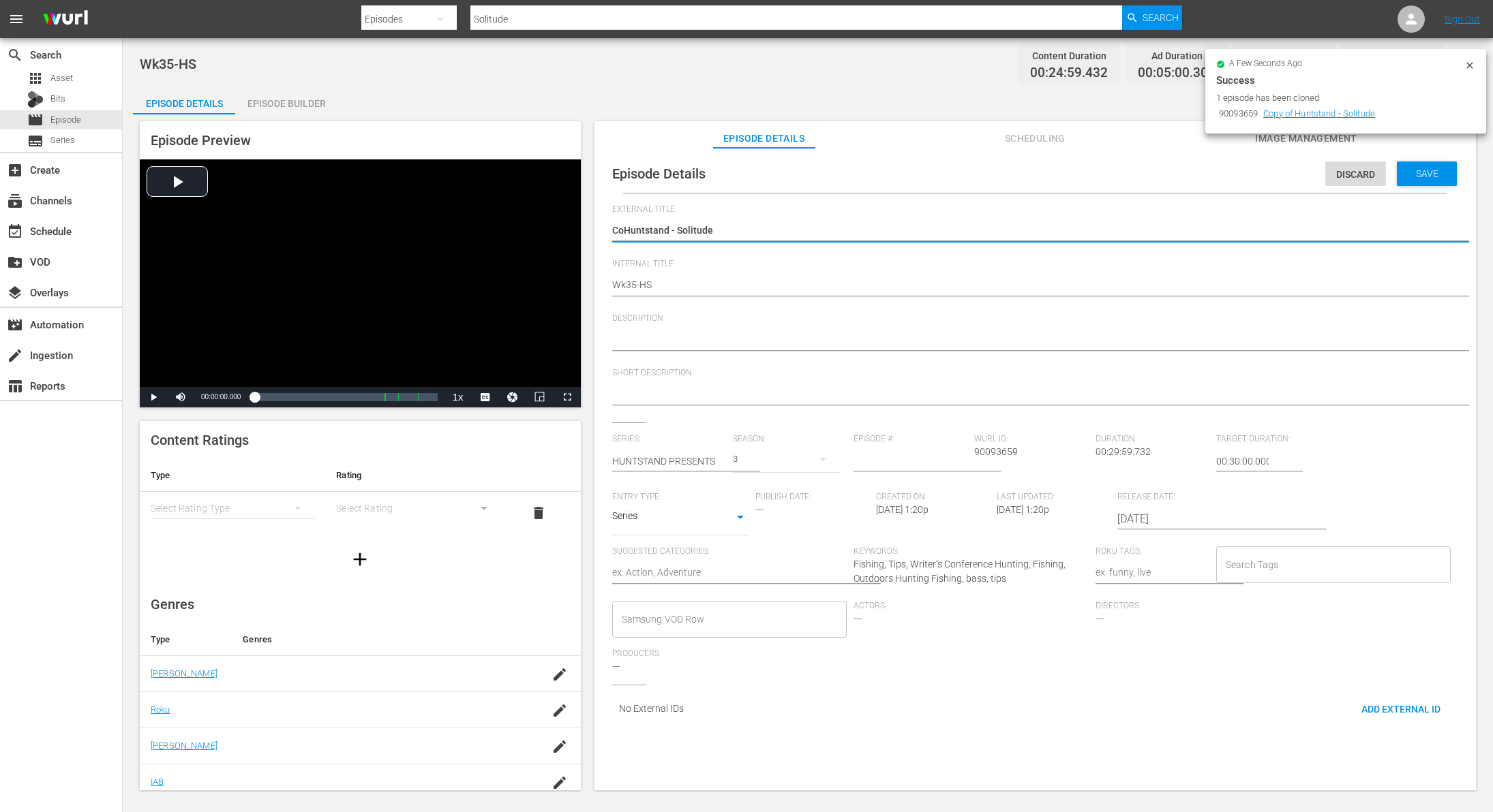
type textarea "CHuntstand - Solitude"
type textarea "Huntstand - Solitude"
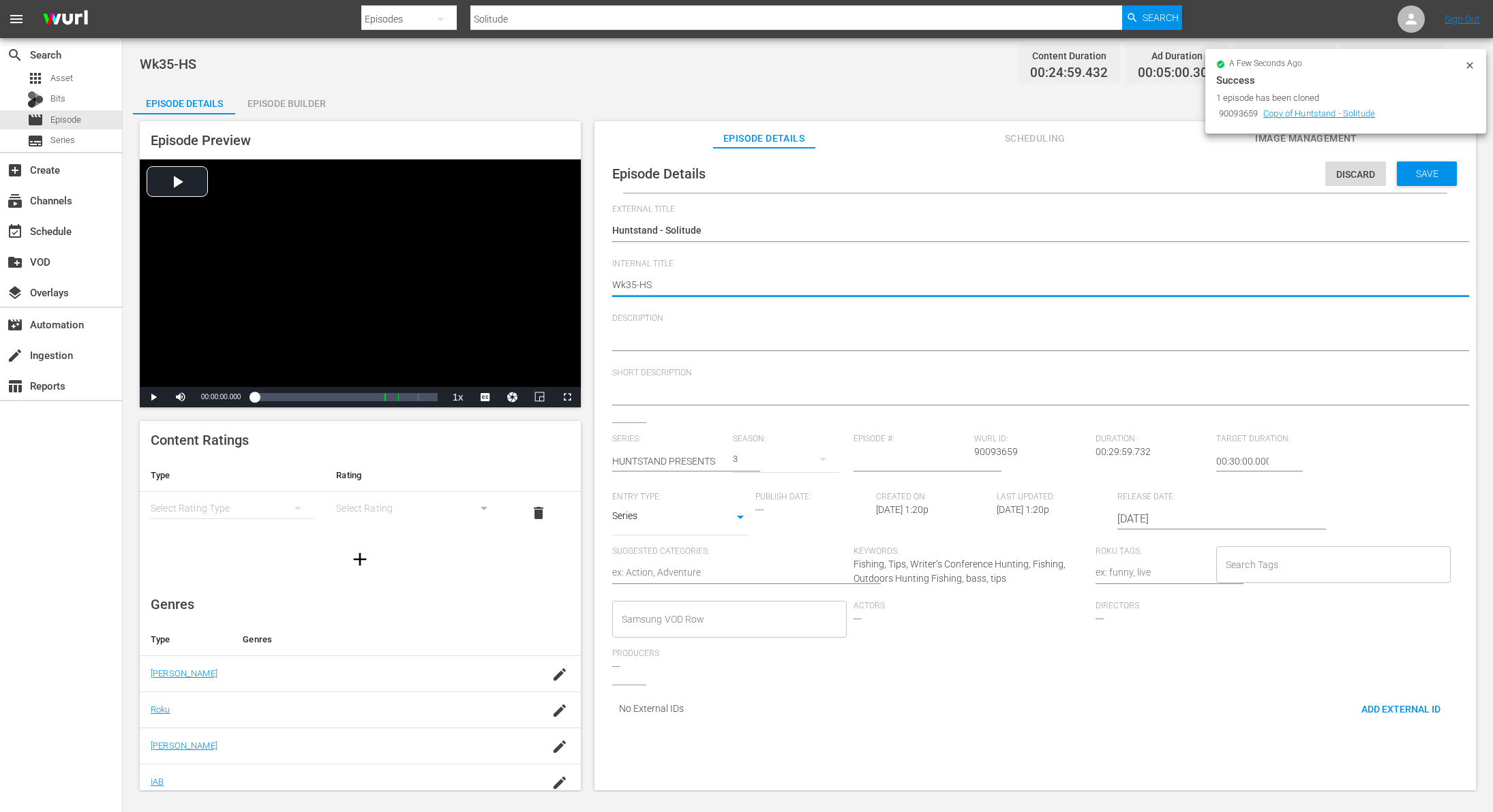
type textarea "Wk3-HS"
type textarea "Wk38-HS"
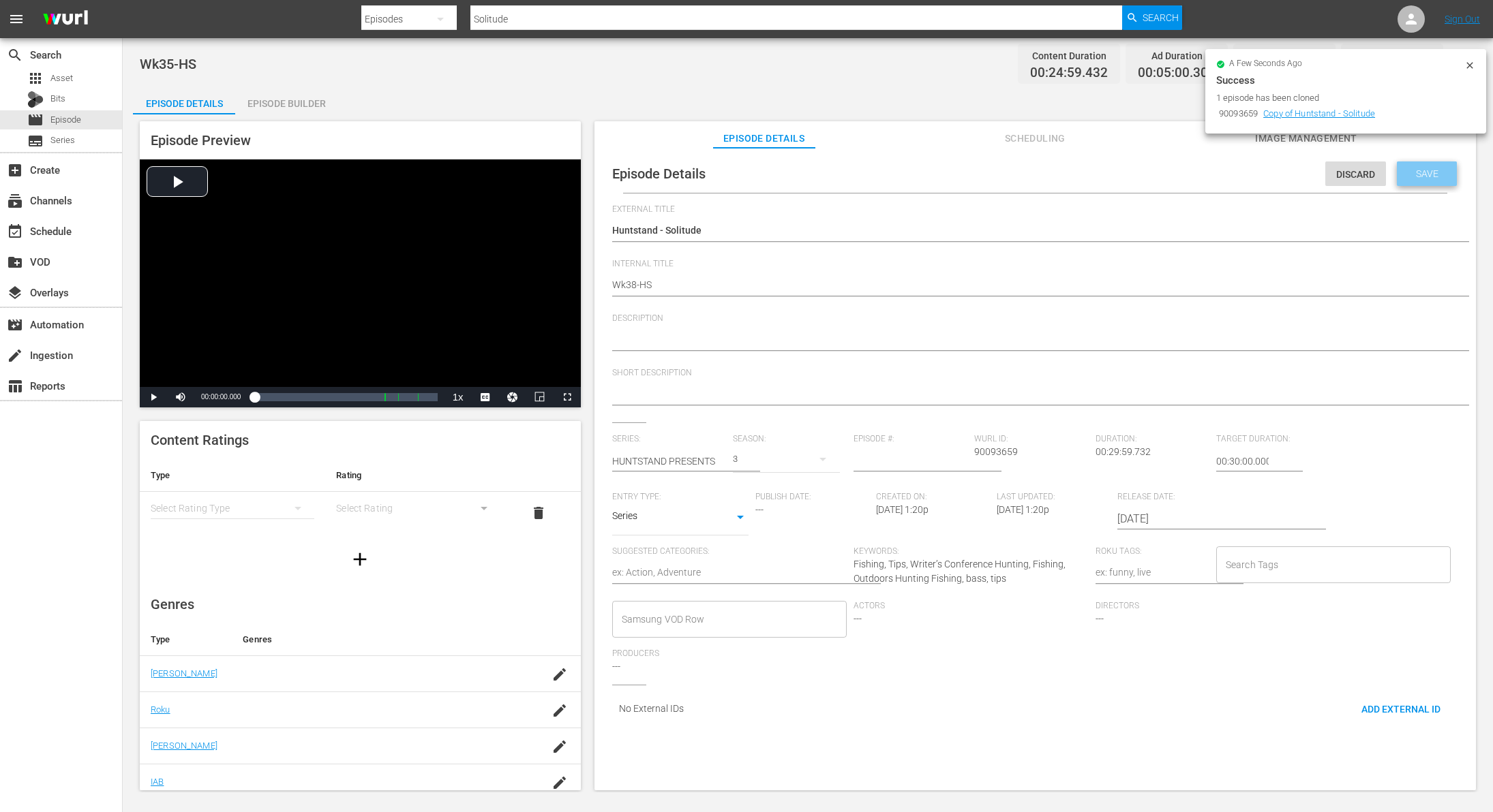
click at [1420, 180] on div "Save" at bounding box center [1427, 173] width 60 height 25
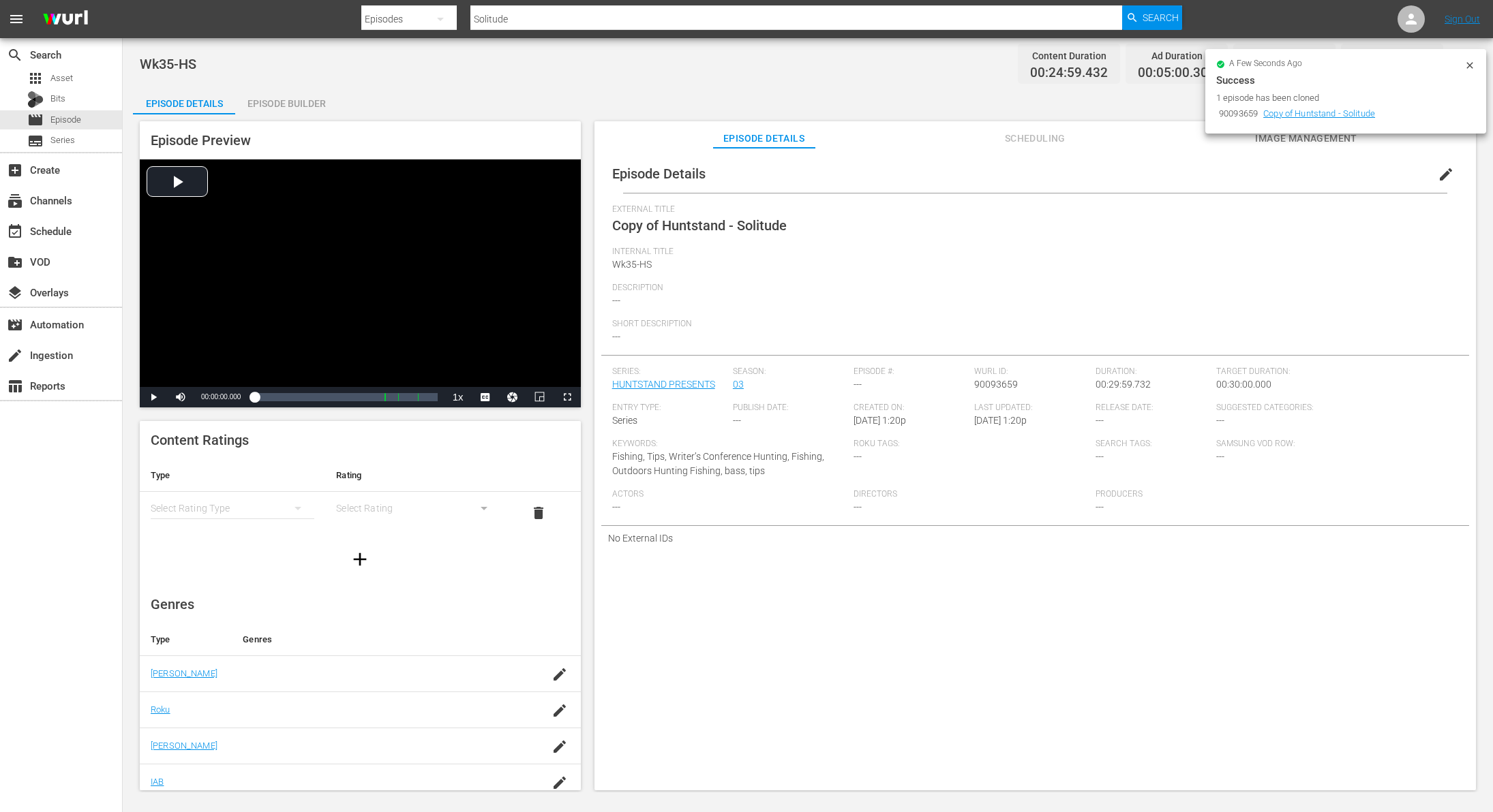
click at [1471, 63] on icon at bounding box center [1470, 65] width 11 height 11
click at [84, 122] on div "movie Episode" at bounding box center [61, 120] width 122 height 19
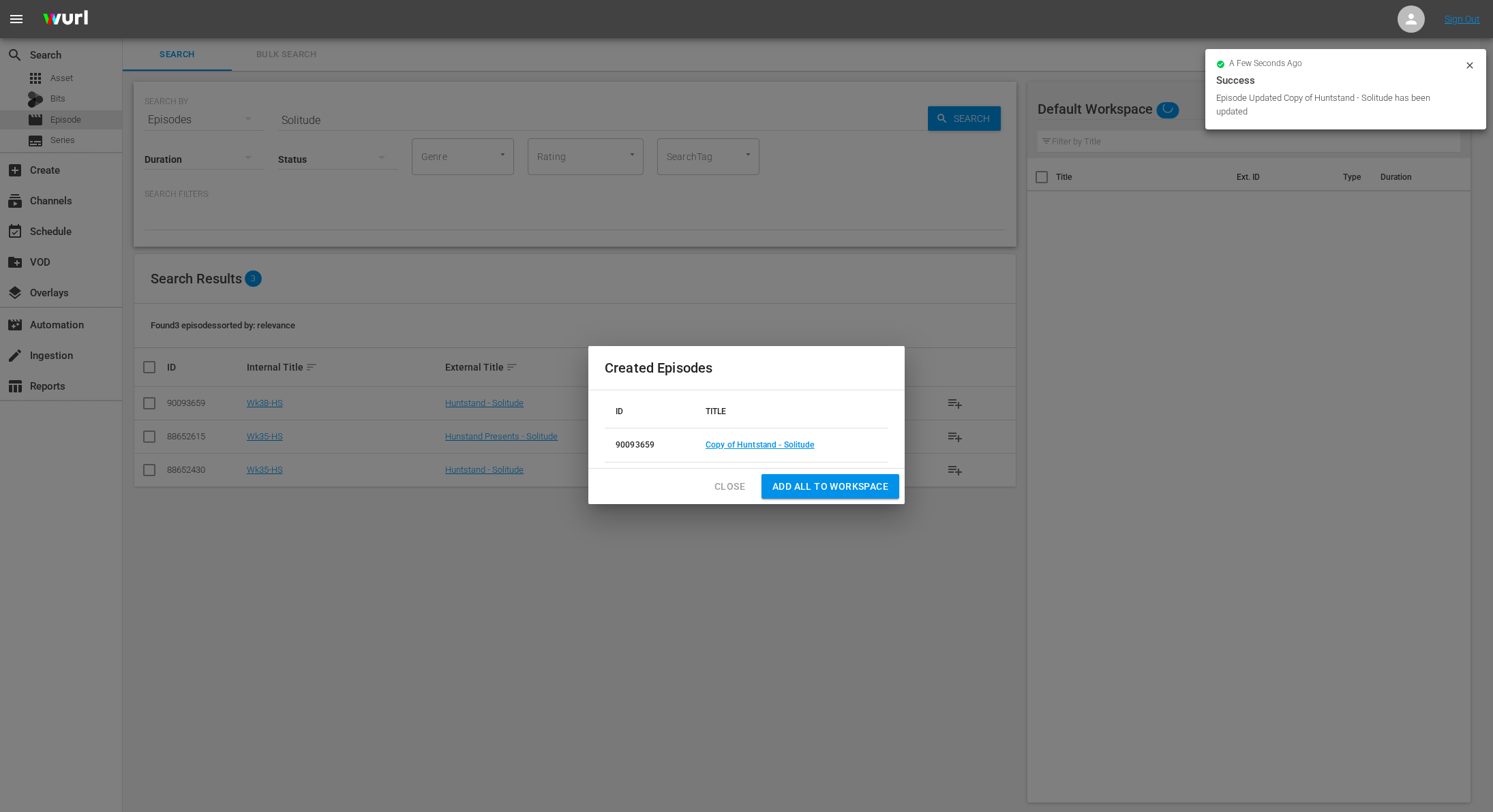
click at [721, 479] on span "Close" at bounding box center [730, 487] width 31 height 17
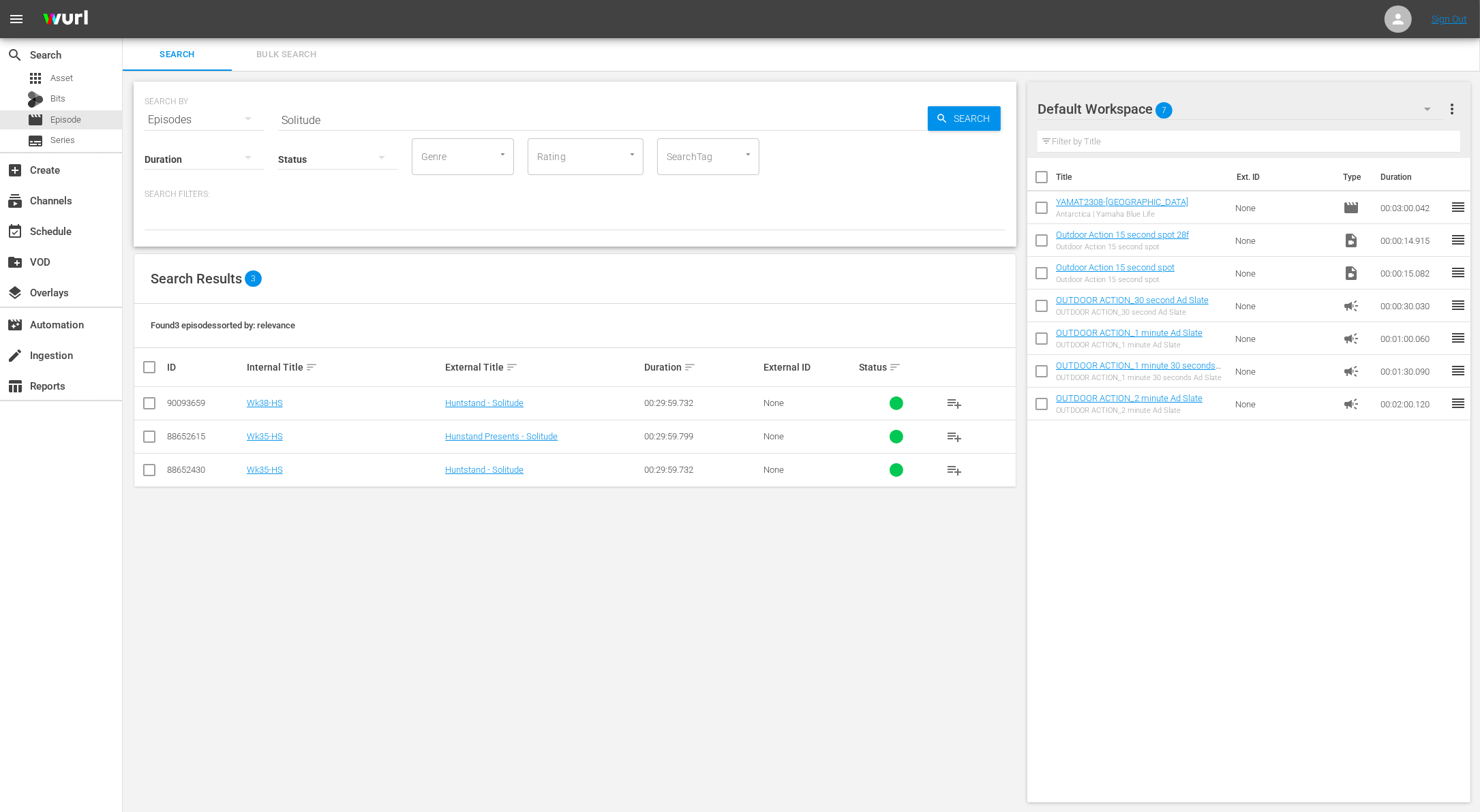
click at [474, 125] on input "Solitude" at bounding box center [602, 120] width 649 height 32
paste input "[US_STATE] Summer Muskies"
type input "[US_STATE] Summer Muskies"
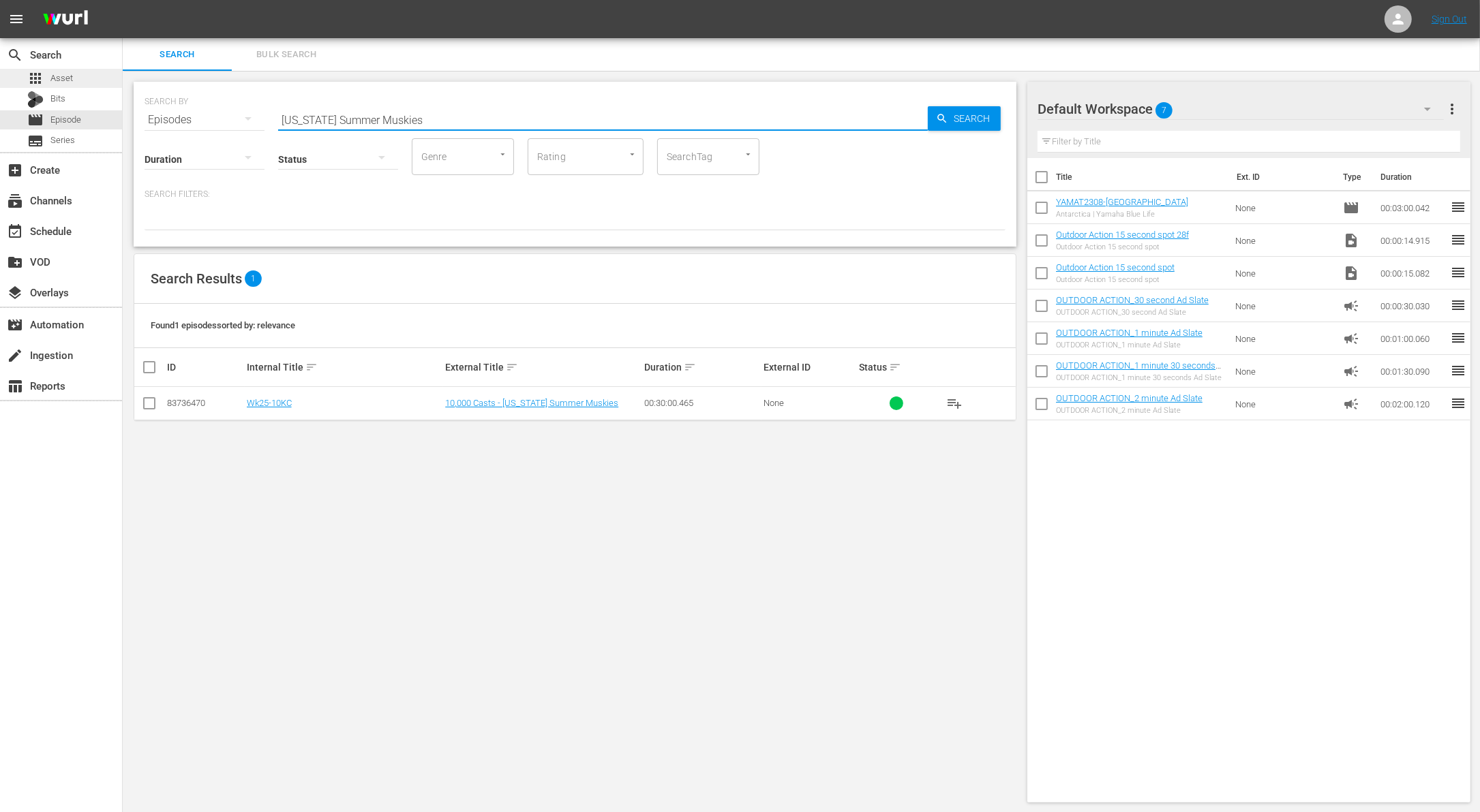
click at [76, 74] on div "apps Asset" at bounding box center [61, 78] width 122 height 19
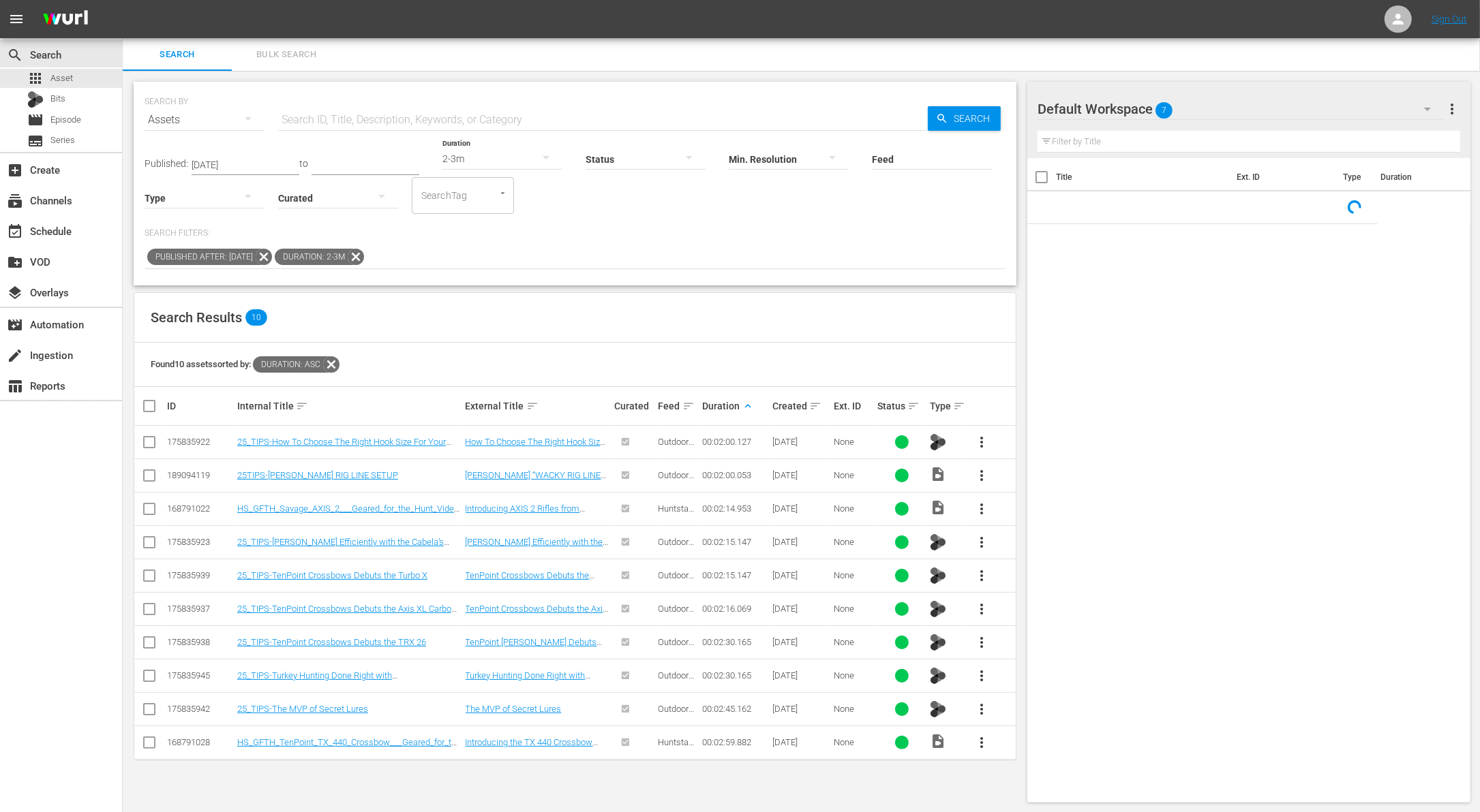
click at [364, 255] on icon at bounding box center [355, 257] width 16 height 16
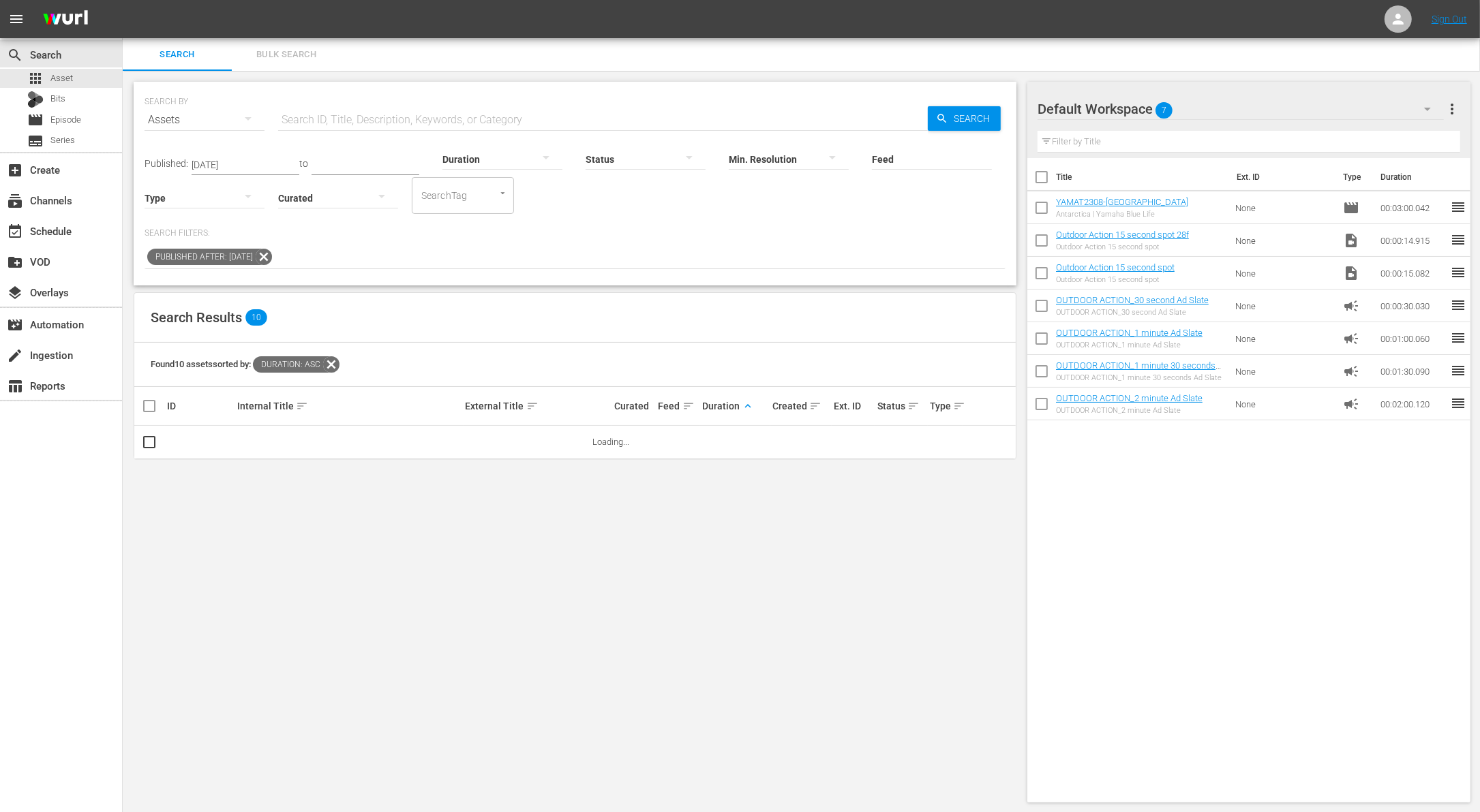
click at [389, 105] on input "text" at bounding box center [602, 120] width 649 height 32
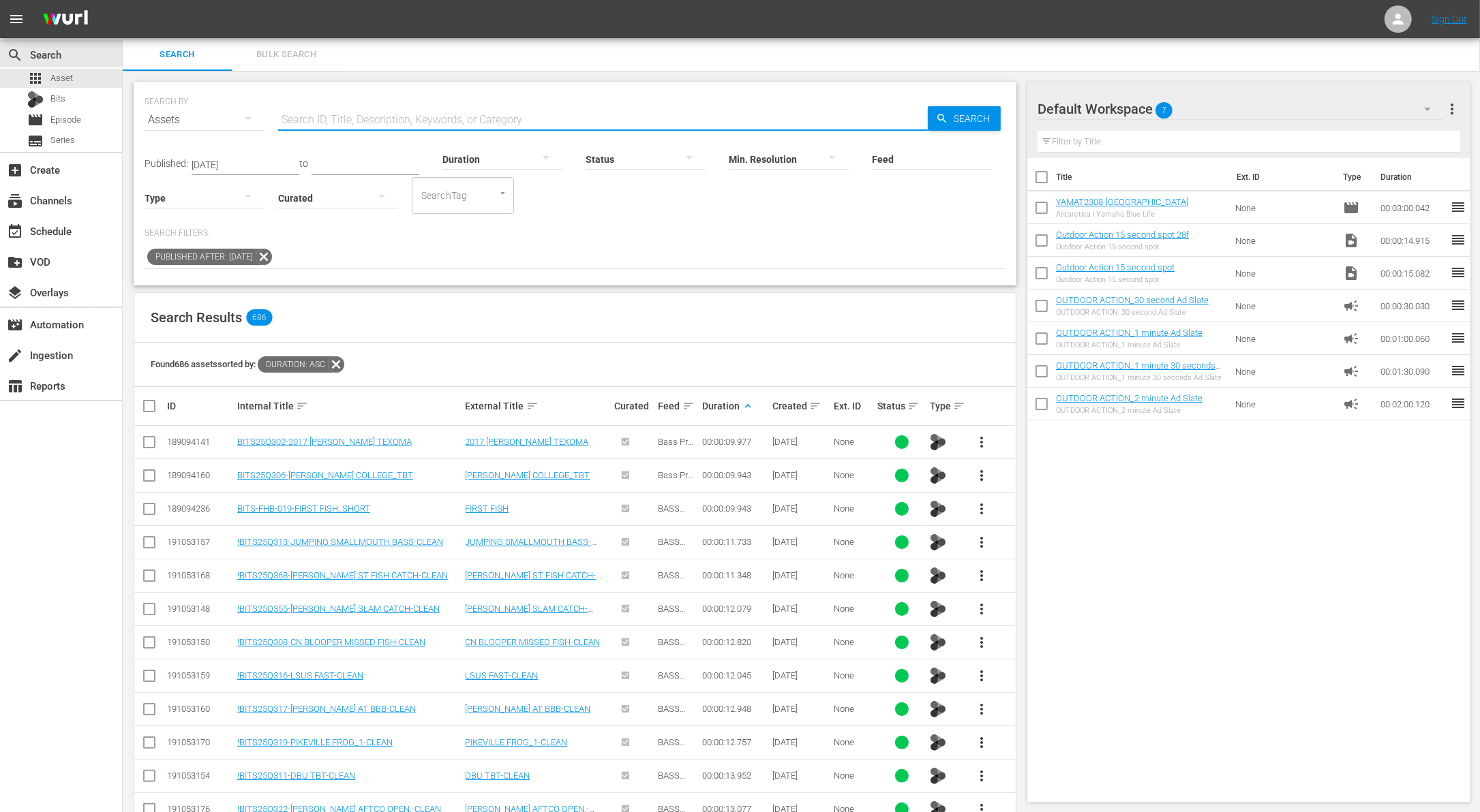
paste input "[US_STATE] Summer Muskies"
type input "[US_STATE] Summer Muskies"
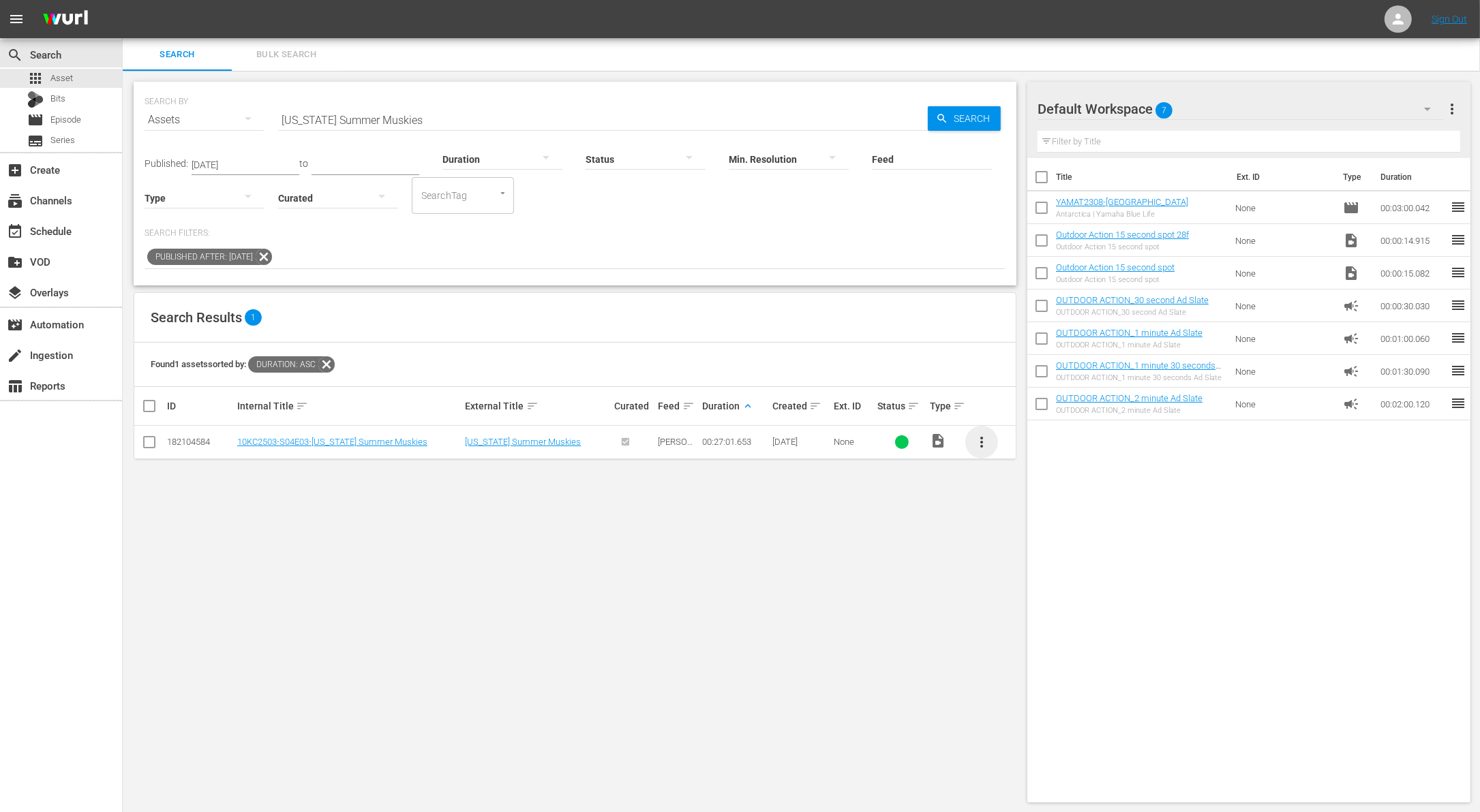
click at [981, 443] on span "more_vert" at bounding box center [981, 442] width 16 height 16
click at [1023, 491] on div "Workspace" at bounding box center [1055, 479] width 92 height 32
click at [417, 120] on input "[US_STATE] Summer Muskies" at bounding box center [602, 120] width 649 height 32
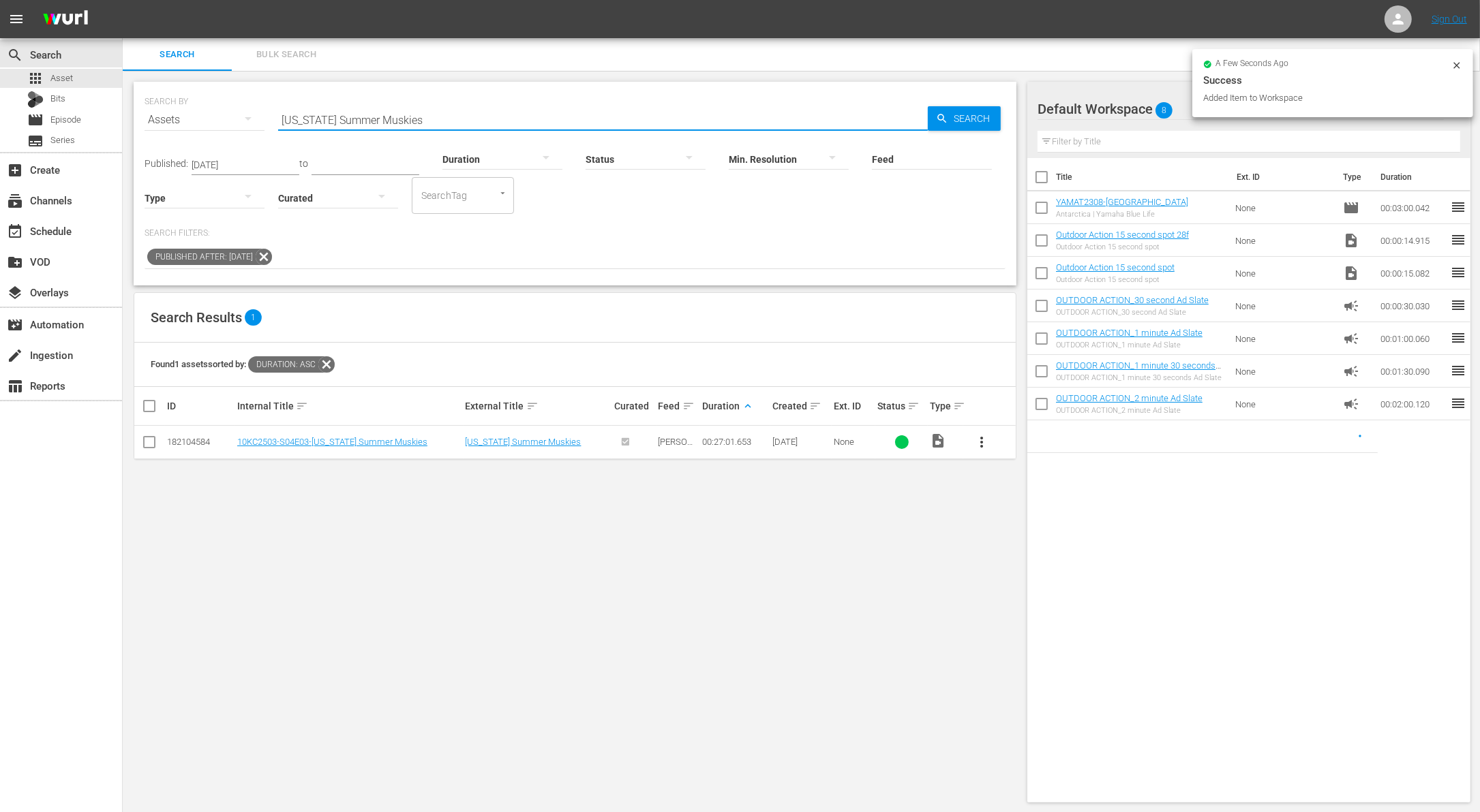
click at [417, 120] on input "[US_STATE] Summer Muskies" at bounding box center [602, 120] width 649 height 32
click at [492, 152] on div at bounding box center [502, 159] width 120 height 38
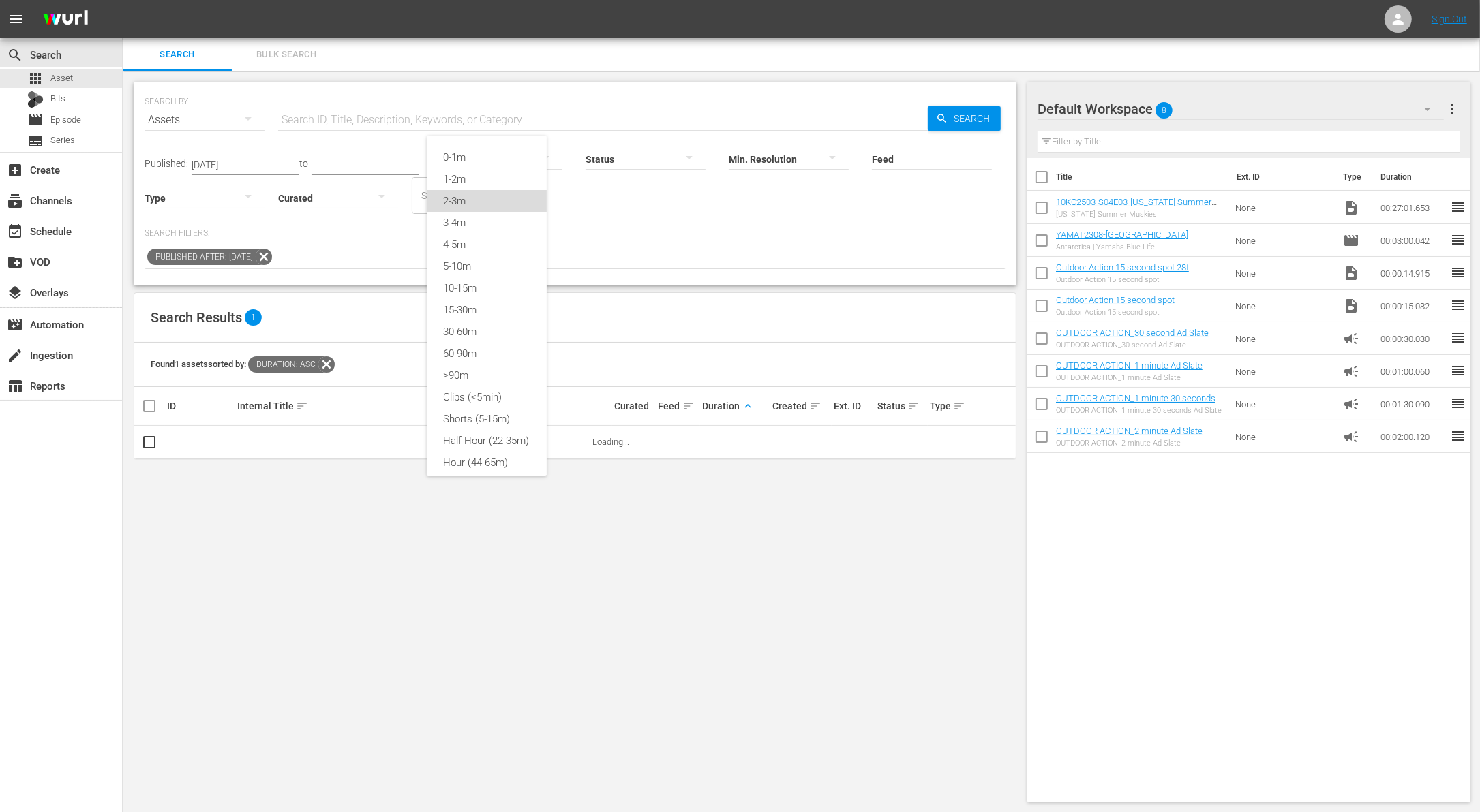
click at [489, 202] on div "2-3m" at bounding box center [487, 201] width 120 height 22
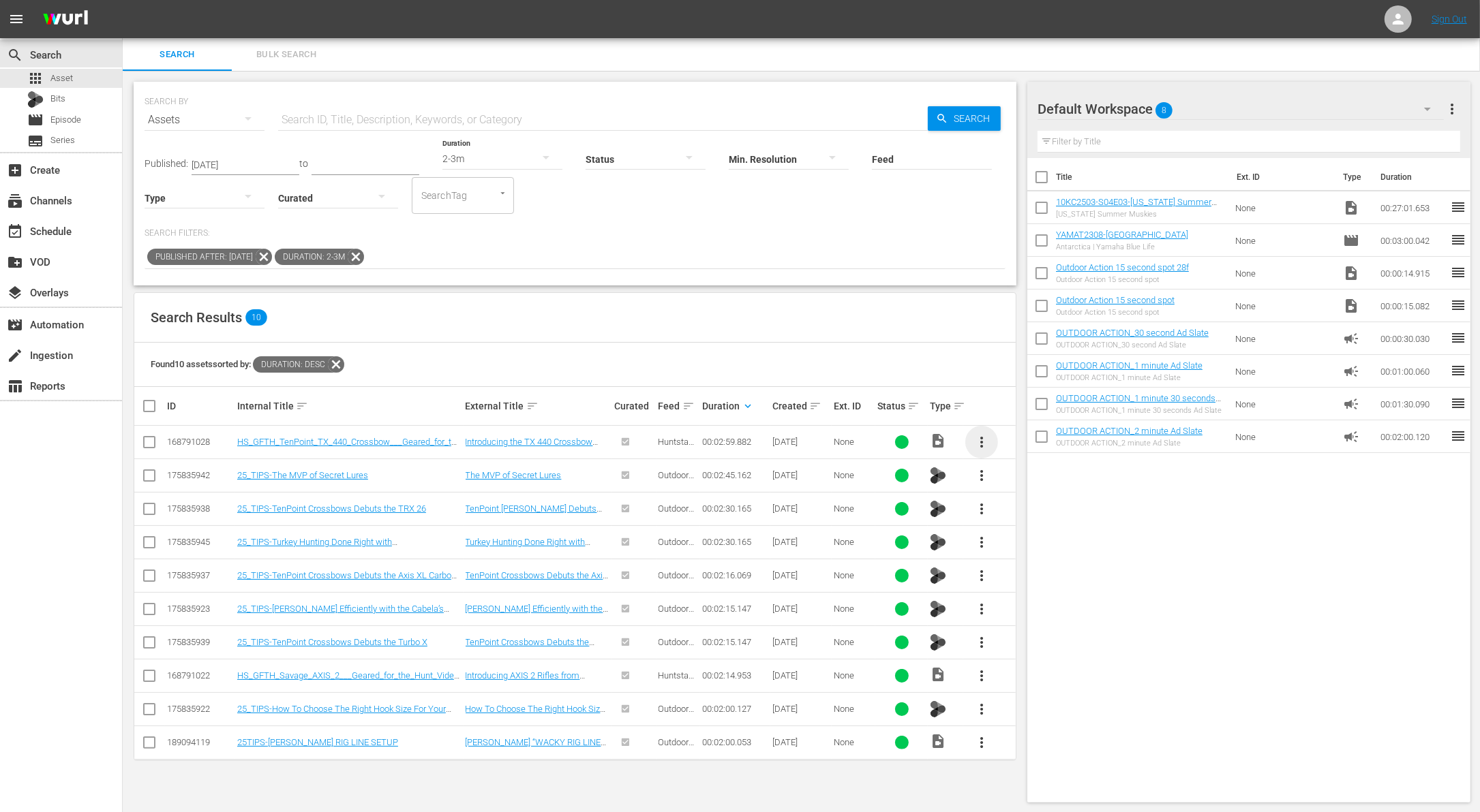
click at [983, 441] on span "more_vert" at bounding box center [981, 442] width 16 height 16
click at [1032, 479] on div "Workspace" at bounding box center [1055, 479] width 92 height 32
click at [78, 166] on div "add_box Create" at bounding box center [61, 168] width 122 height 27
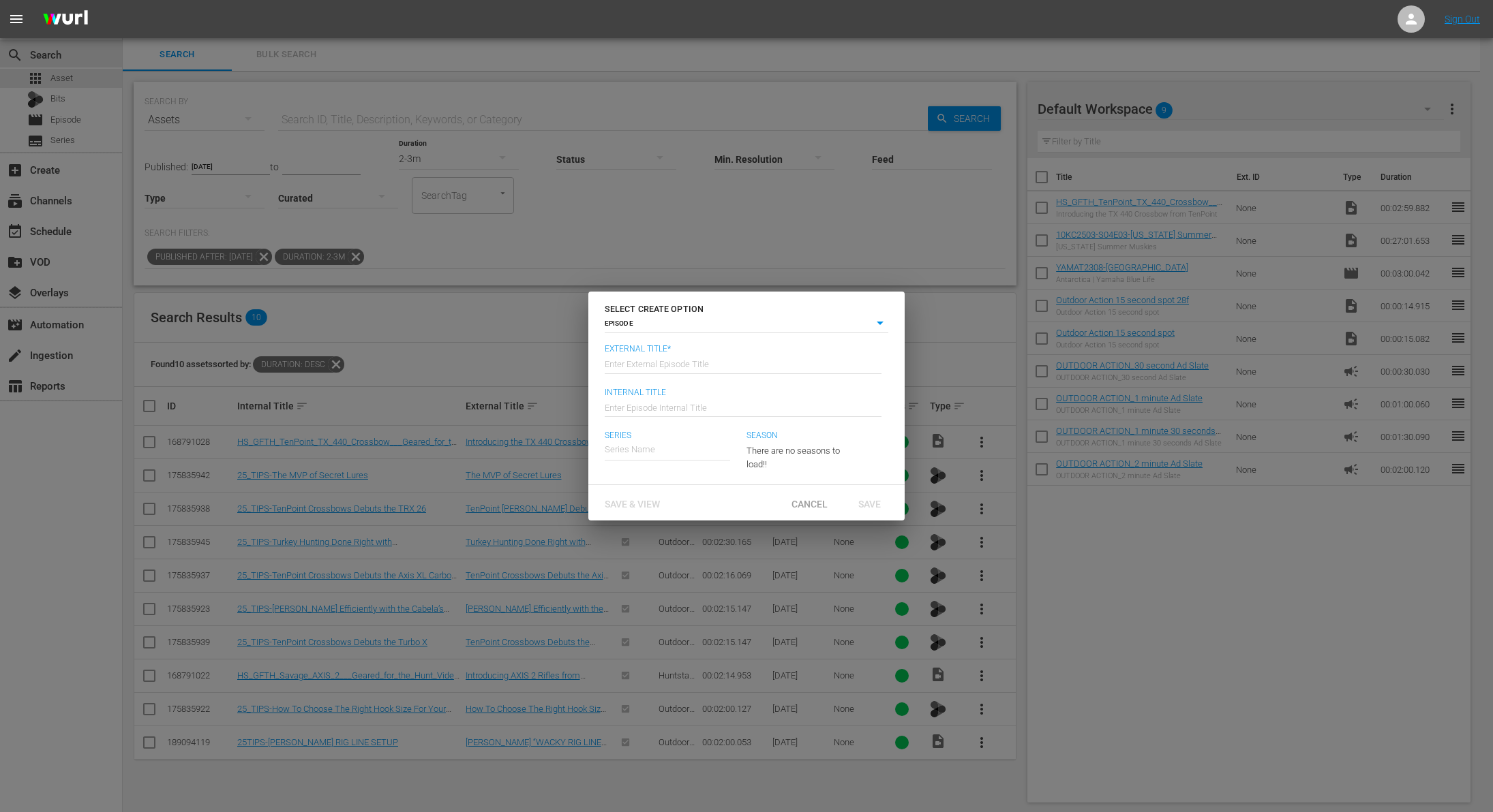
click at [705, 367] on input "text" at bounding box center [743, 363] width 277 height 32
type input "10,000 Casts - [US_STATE] Summer Muskies"
type input "Wk38-10KC"
click at [655, 483] on div "[PERSON_NAME]'S 10000 CASTS" at bounding box center [679, 488] width 128 height 32
type input "[PERSON_NAME]'S 10000 CASTS"
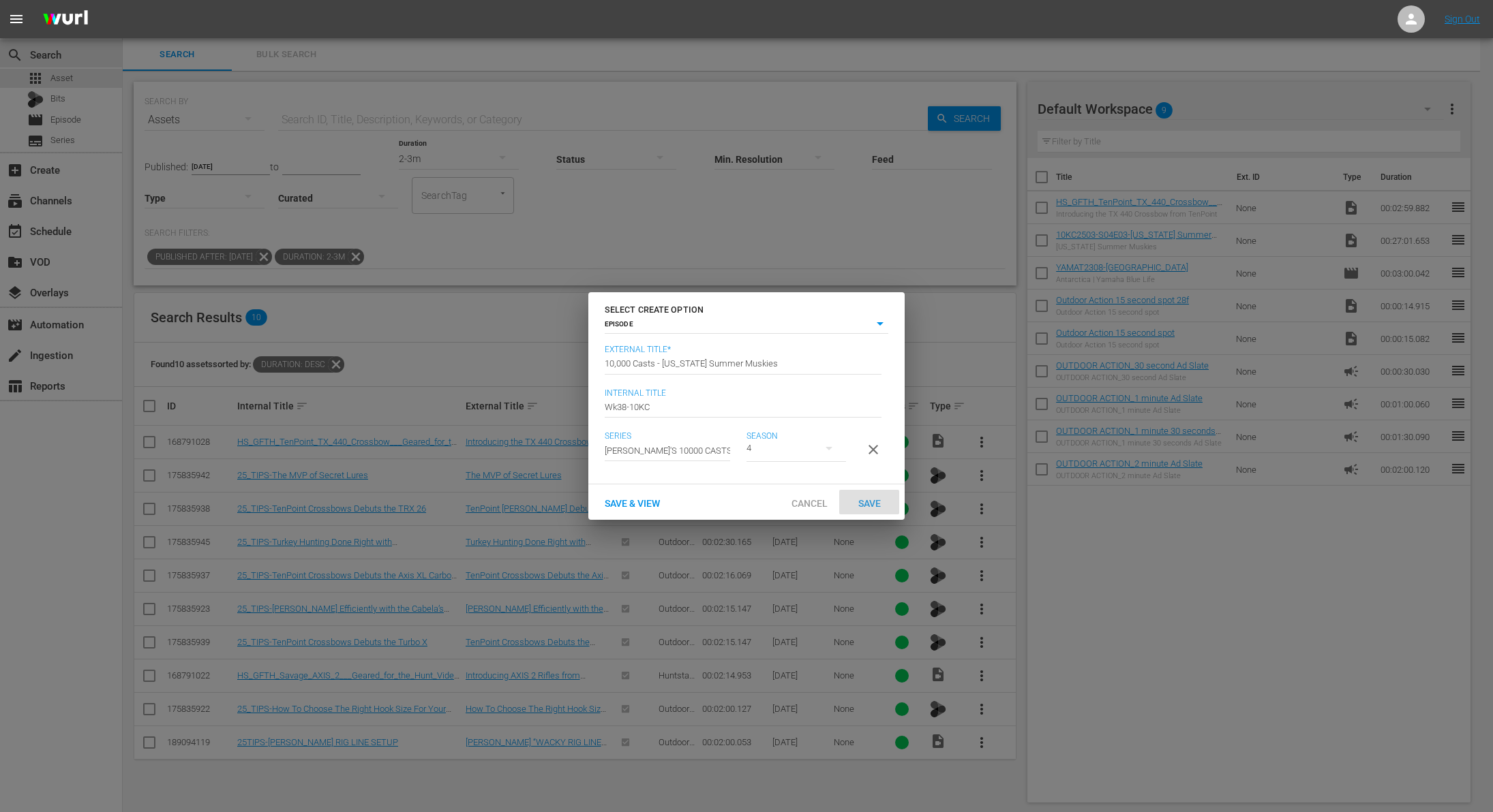
click at [871, 506] on span "Save" at bounding box center [870, 503] width 44 height 11
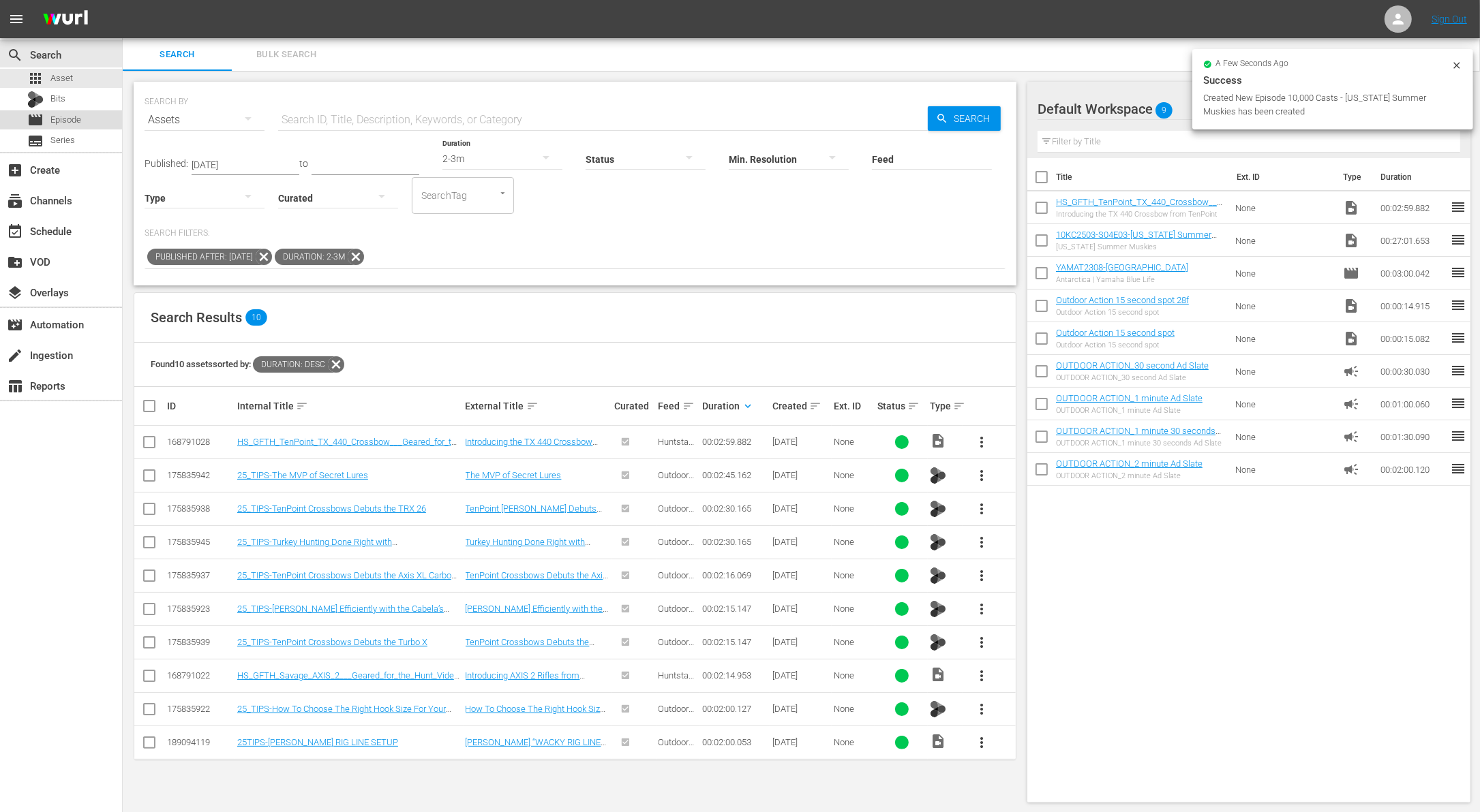
click at [63, 116] on span "Episode" at bounding box center [66, 119] width 31 height 13
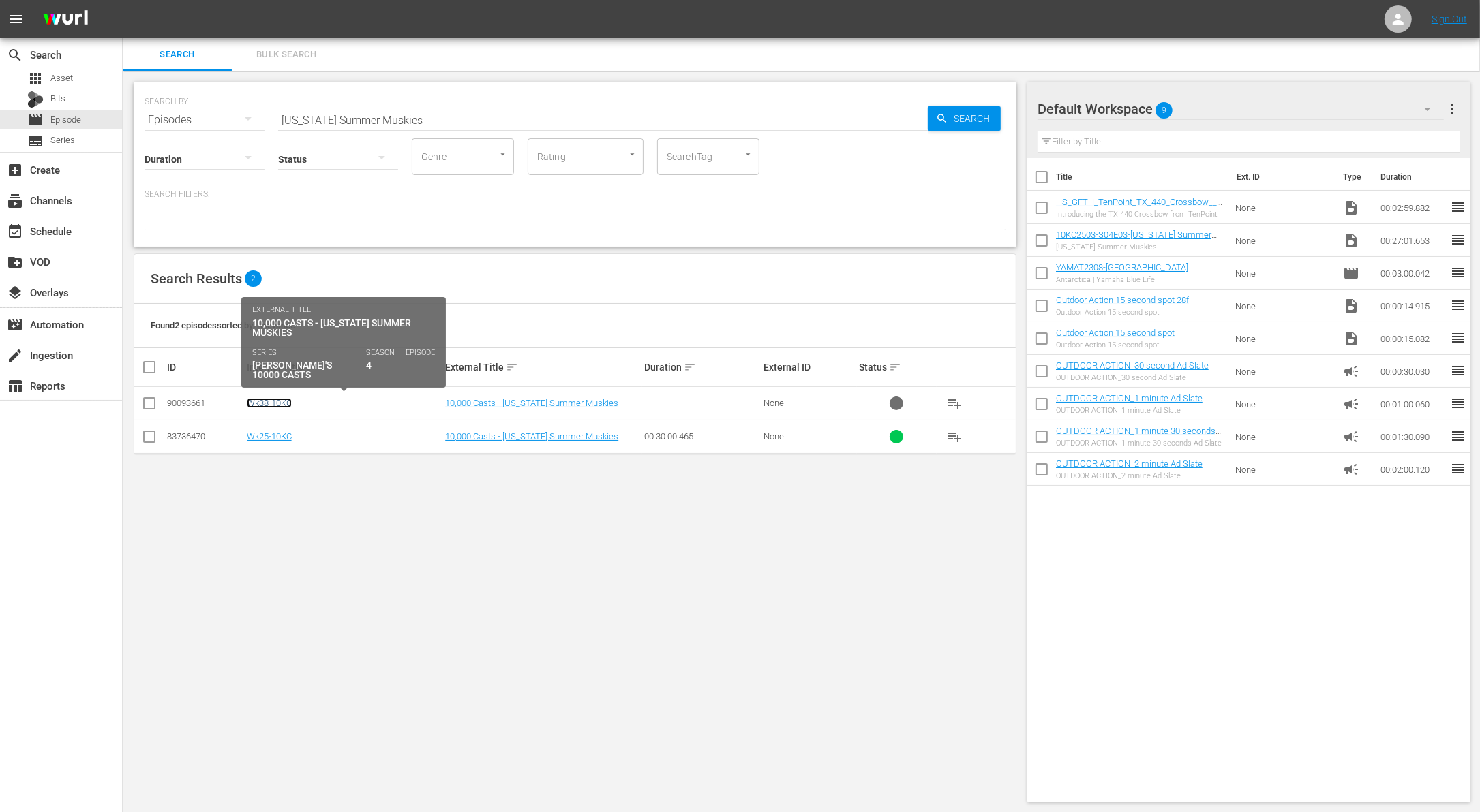
click at [285, 402] on link "Wk38-10KC" at bounding box center [269, 403] width 45 height 11
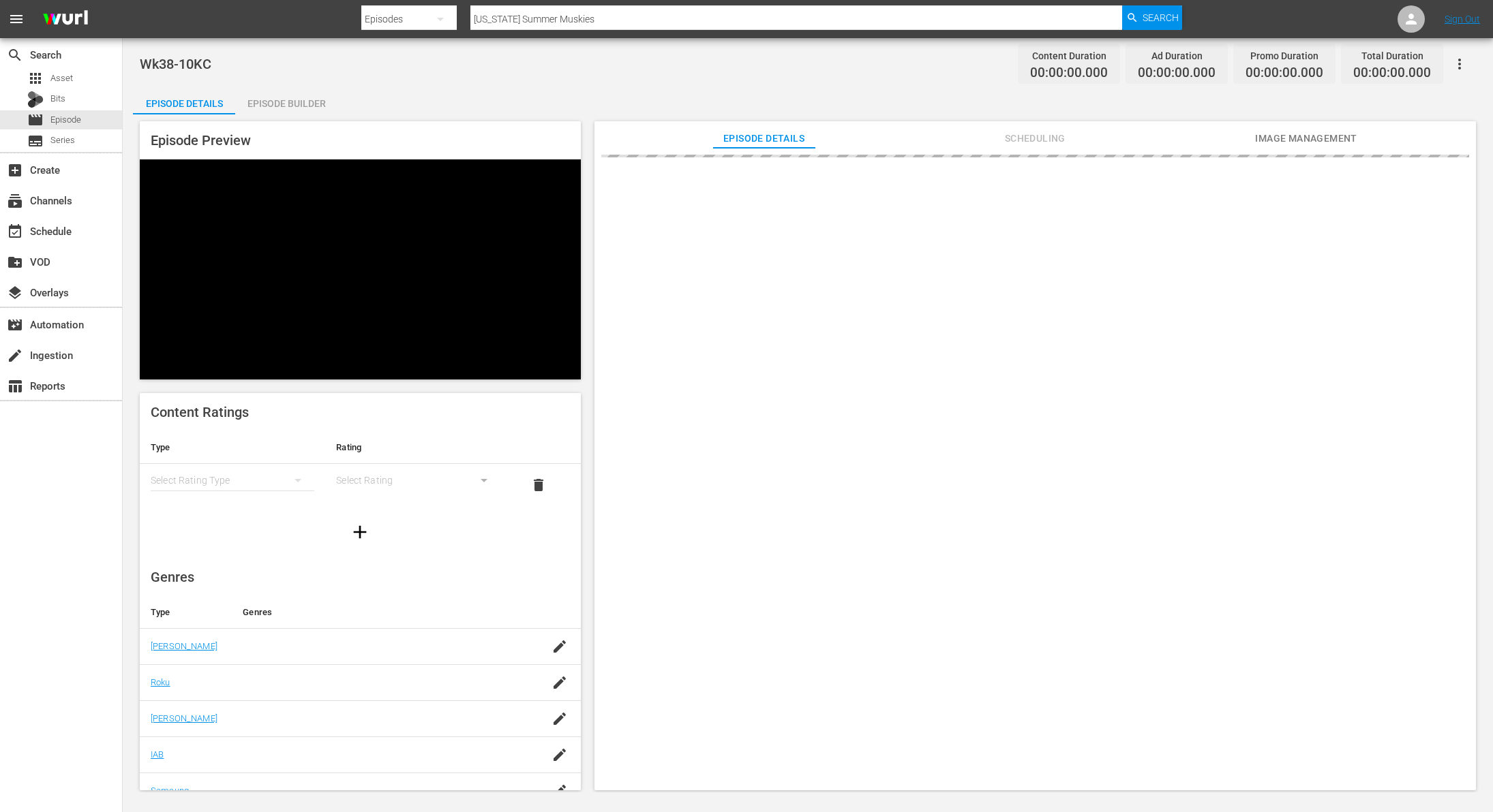
click at [286, 97] on div "Episode Builder" at bounding box center [286, 104] width 102 height 32
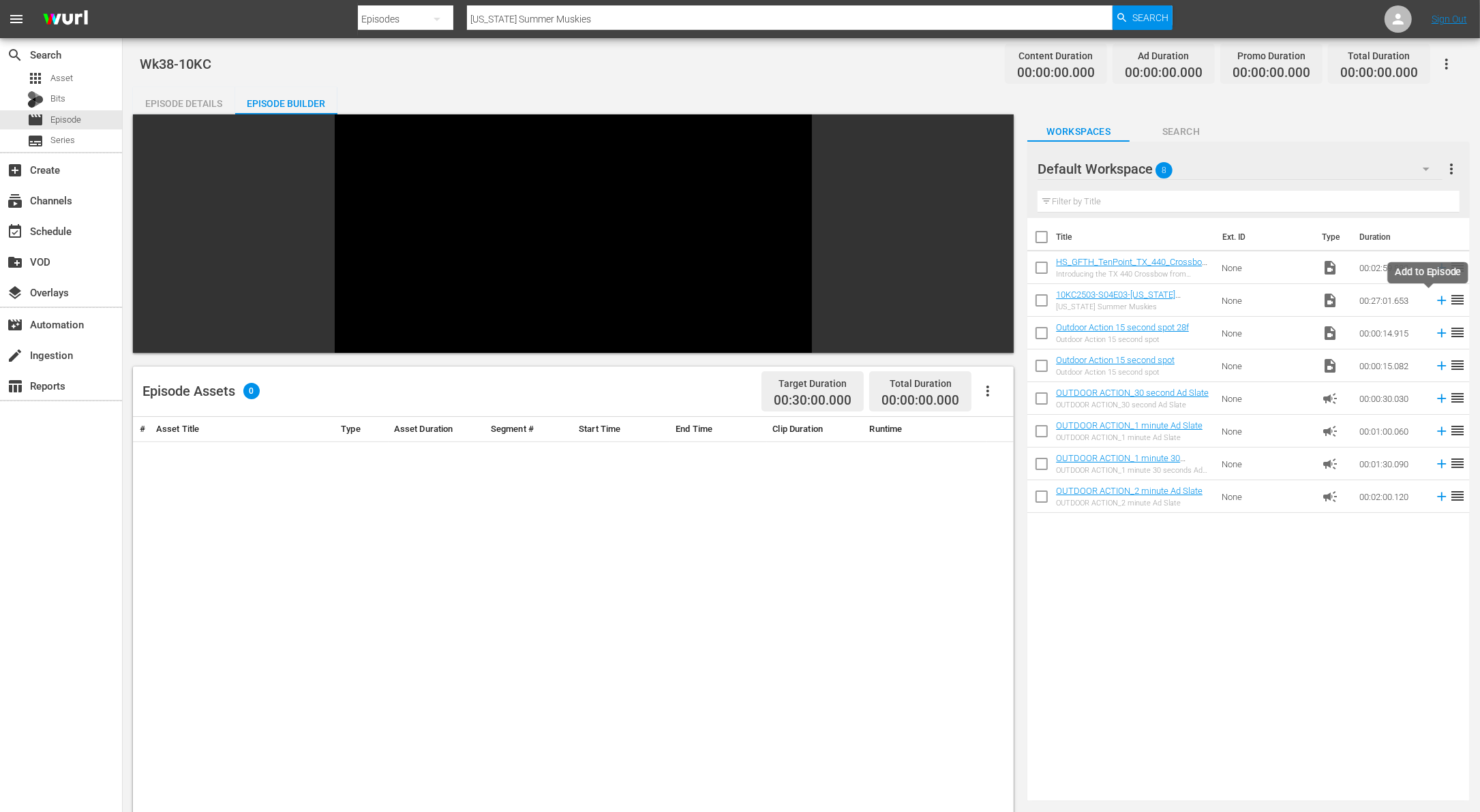
click at [1434, 300] on icon at bounding box center [1441, 300] width 15 height 15
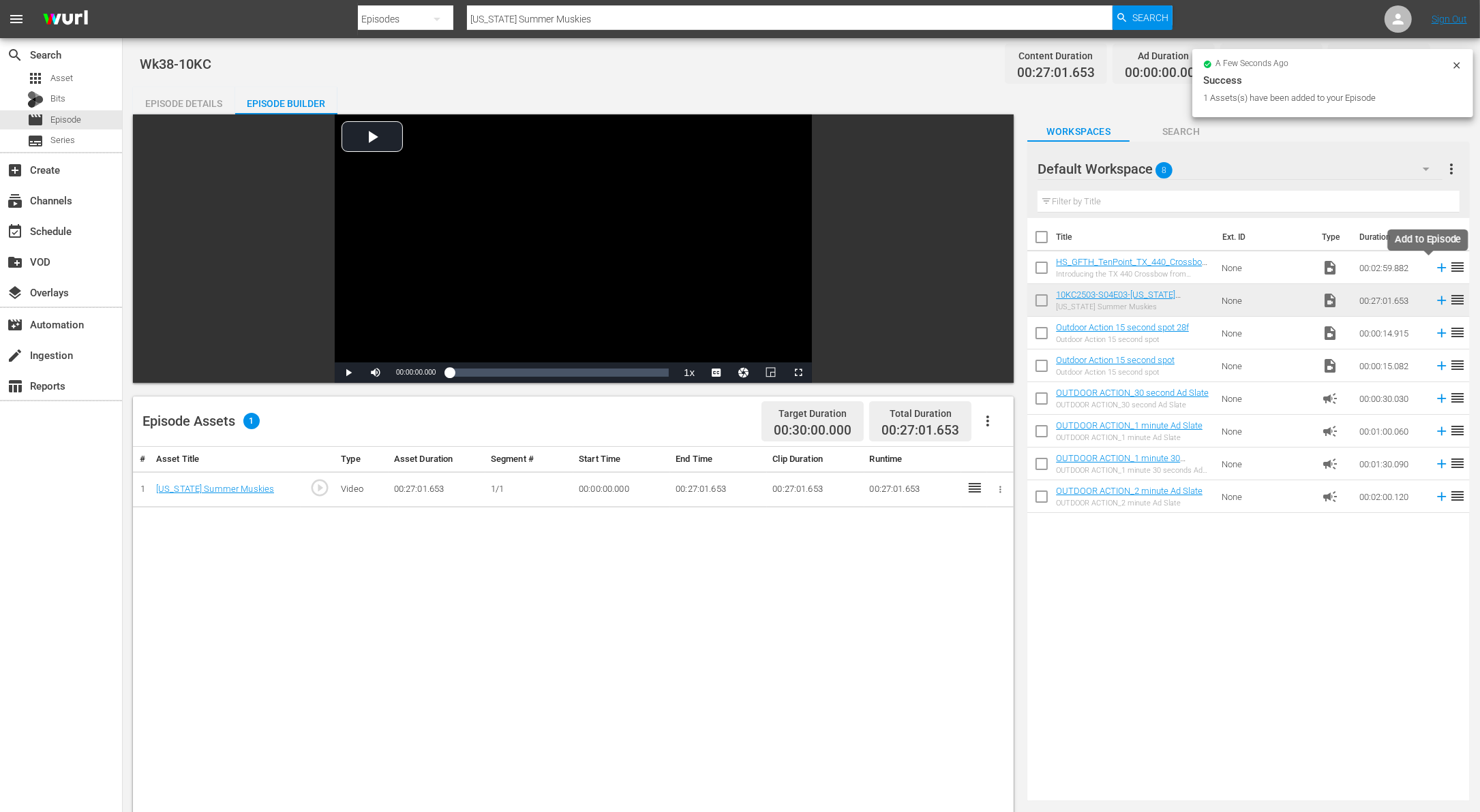
click at [1438, 269] on icon at bounding box center [1442, 268] width 9 height 9
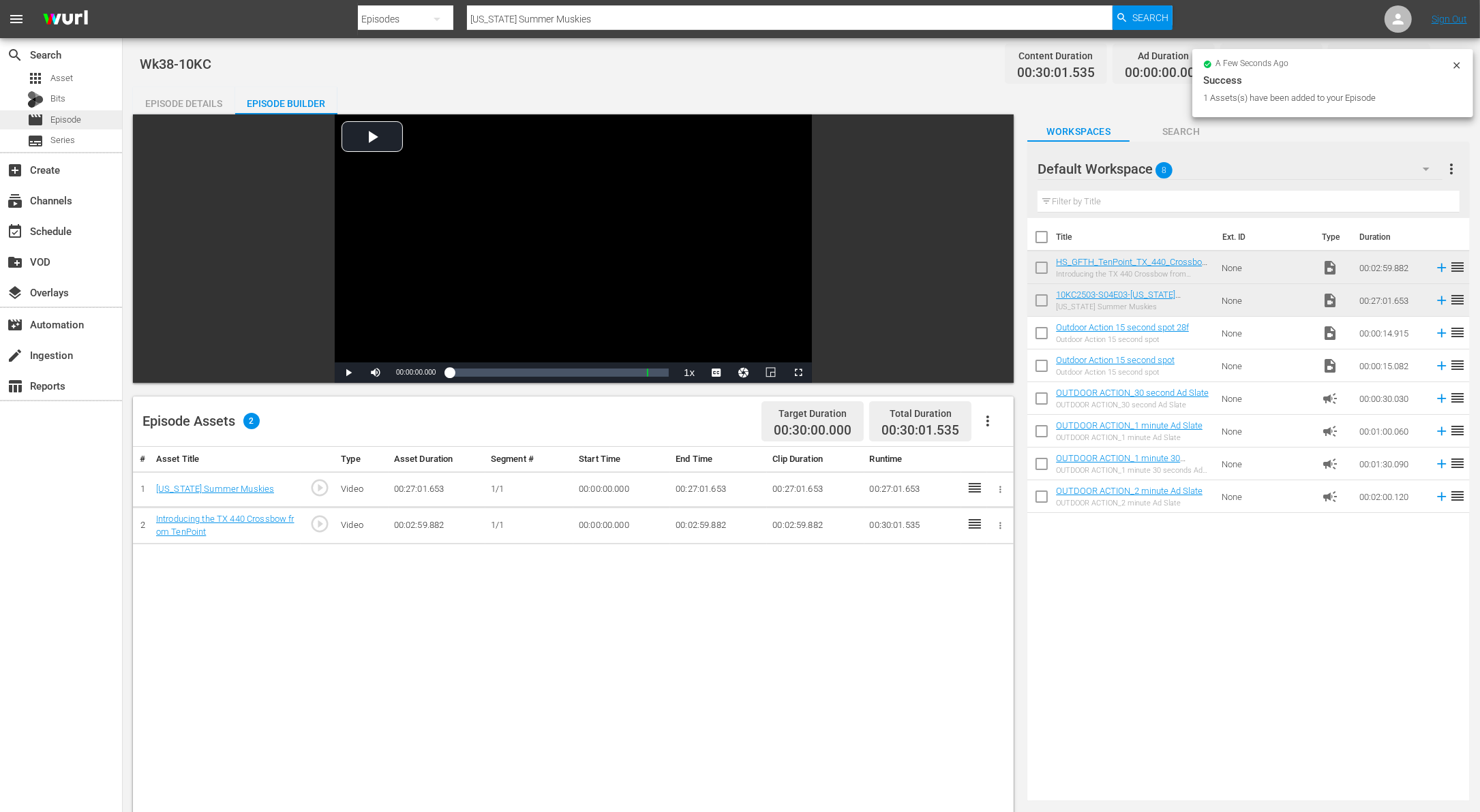
click at [61, 113] on span "Episode" at bounding box center [66, 119] width 31 height 13
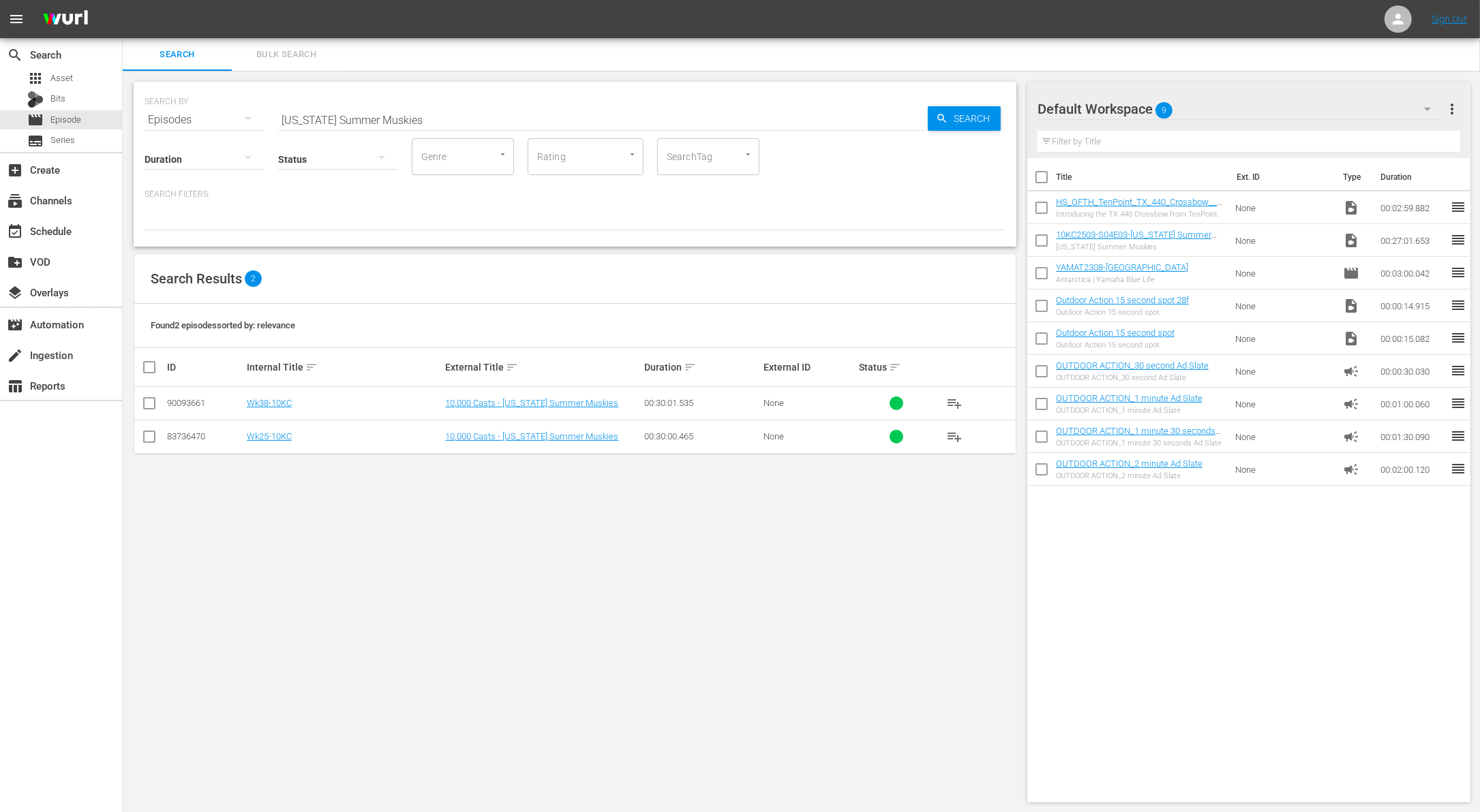
click at [476, 117] on input "[US_STATE] Summer Muskies" at bounding box center [602, 120] width 649 height 32
paste input "The Fox’s Ten"
type input "The Fox’s Ten"
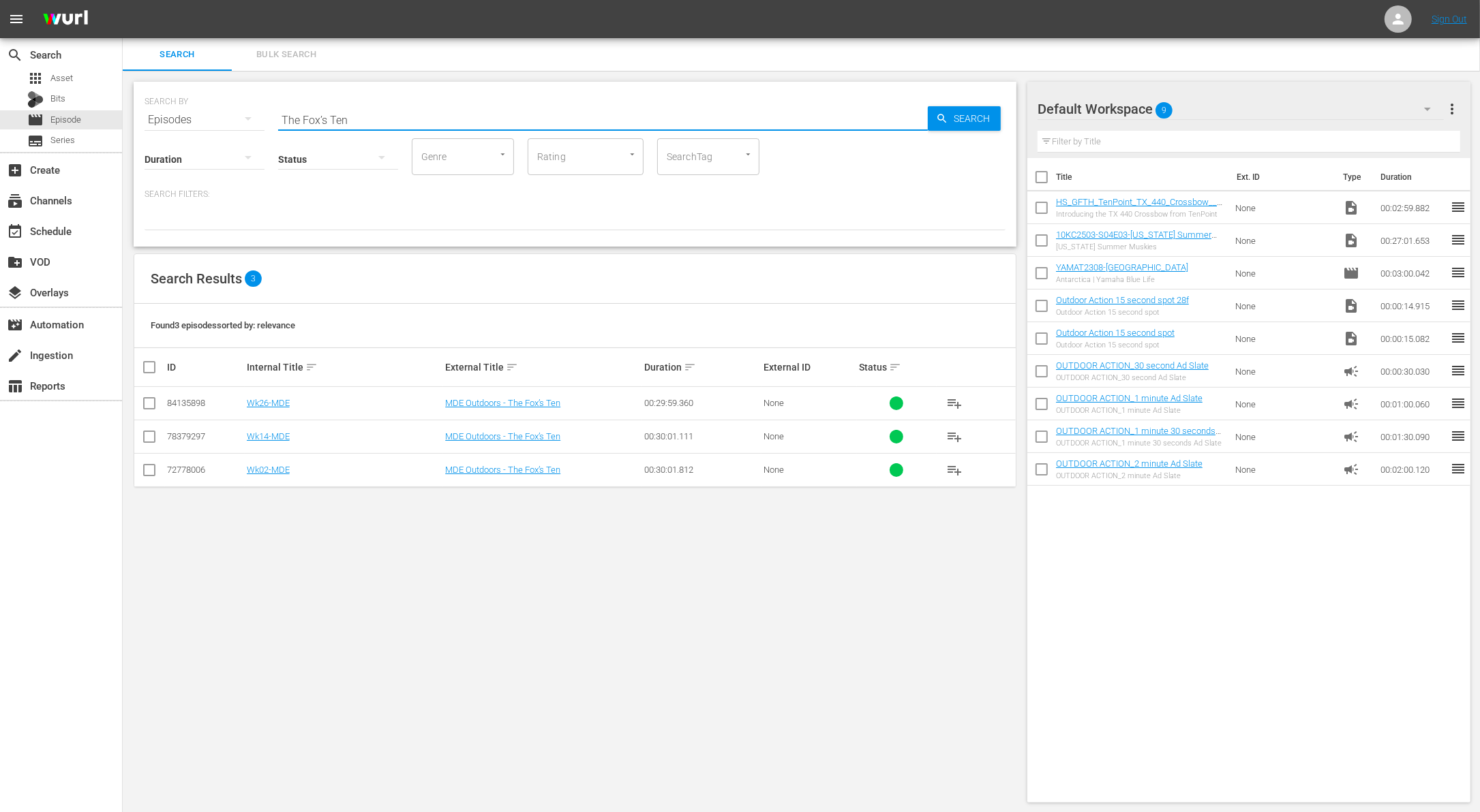
click at [154, 474] on input "checkbox" at bounding box center [149, 472] width 16 height 16
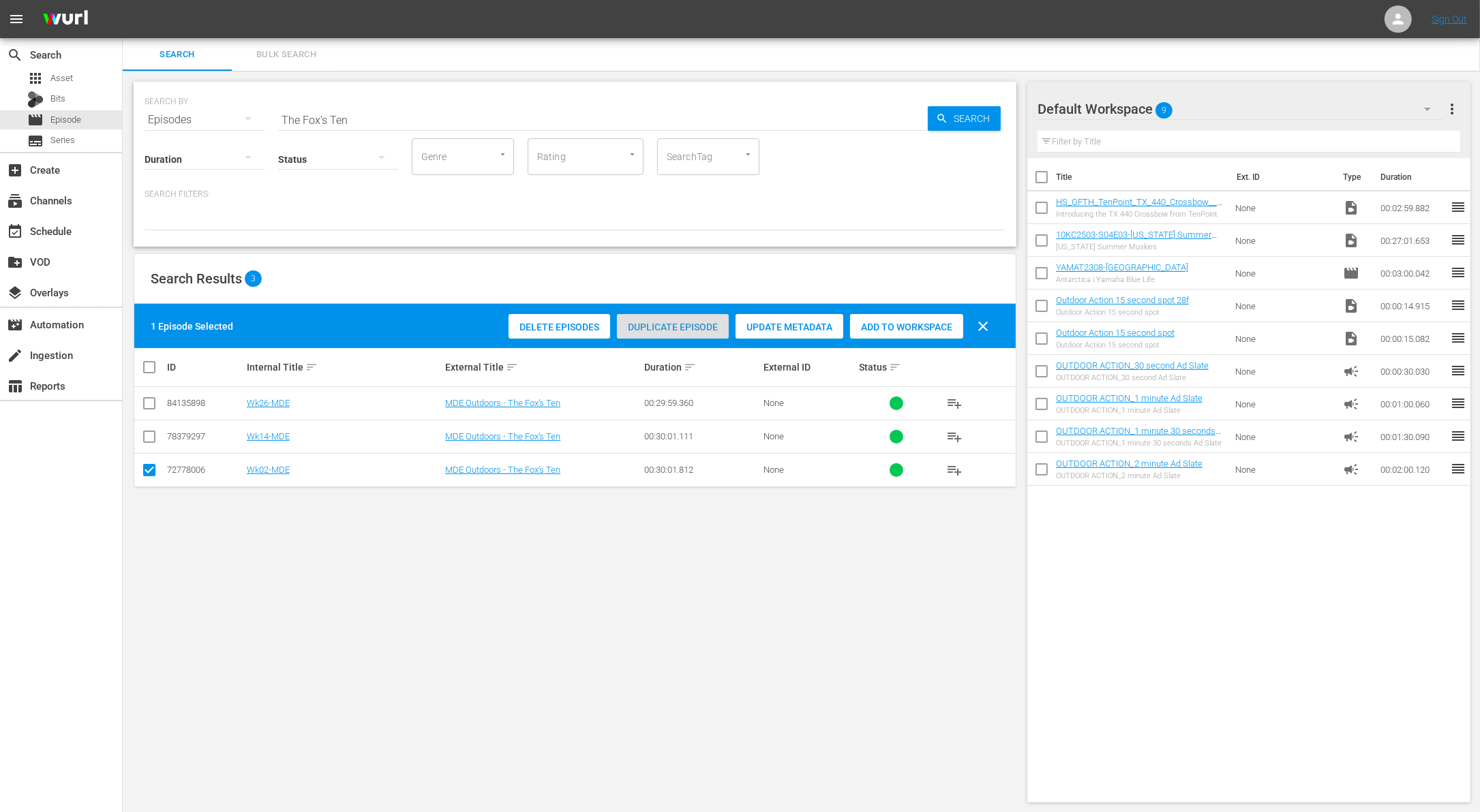
click at [697, 333] on div "Duplicate Episode" at bounding box center [673, 327] width 112 height 26
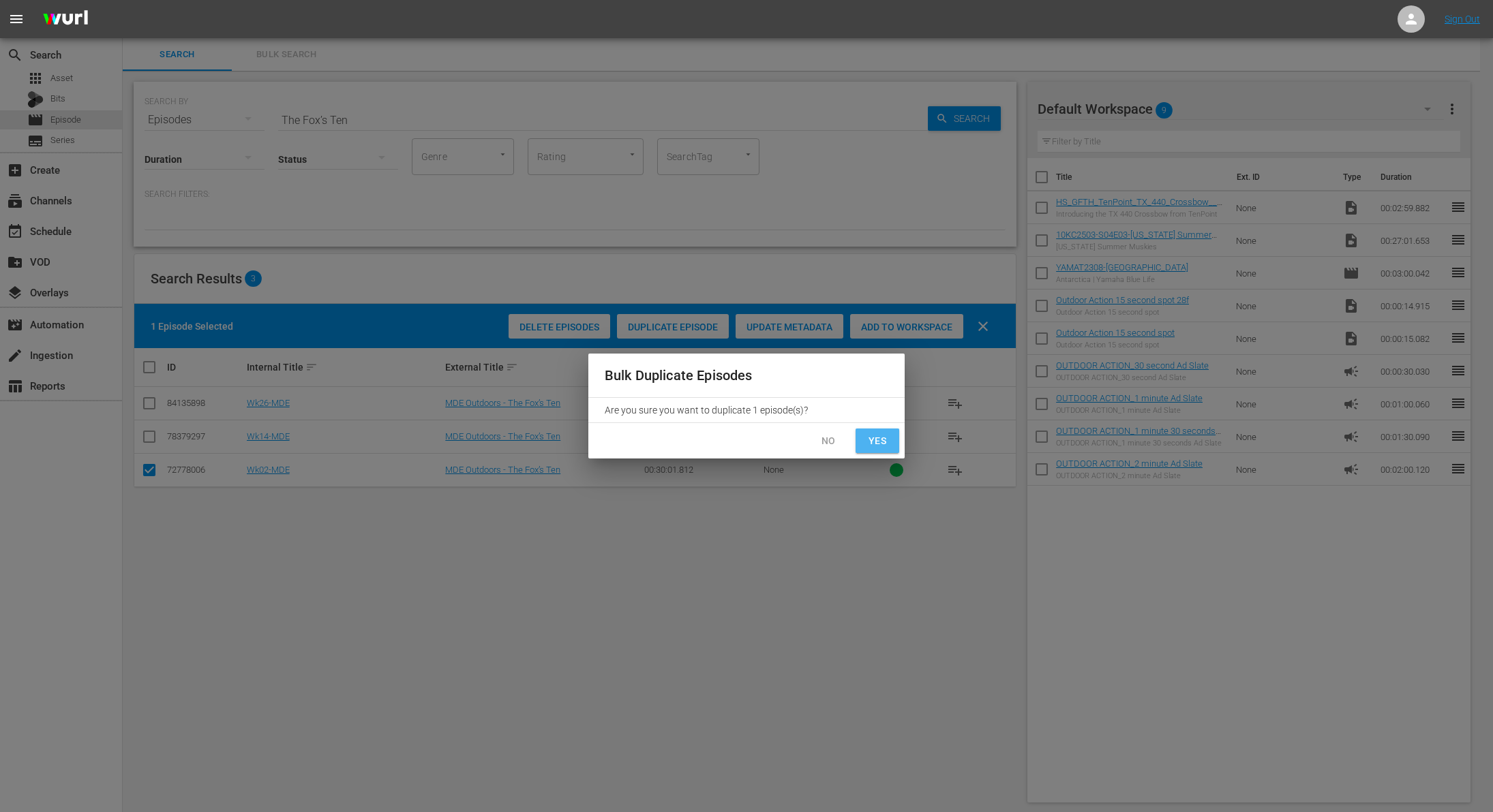
click at [872, 435] on span "Yes" at bounding box center [877, 441] width 22 height 17
checkbox input "false"
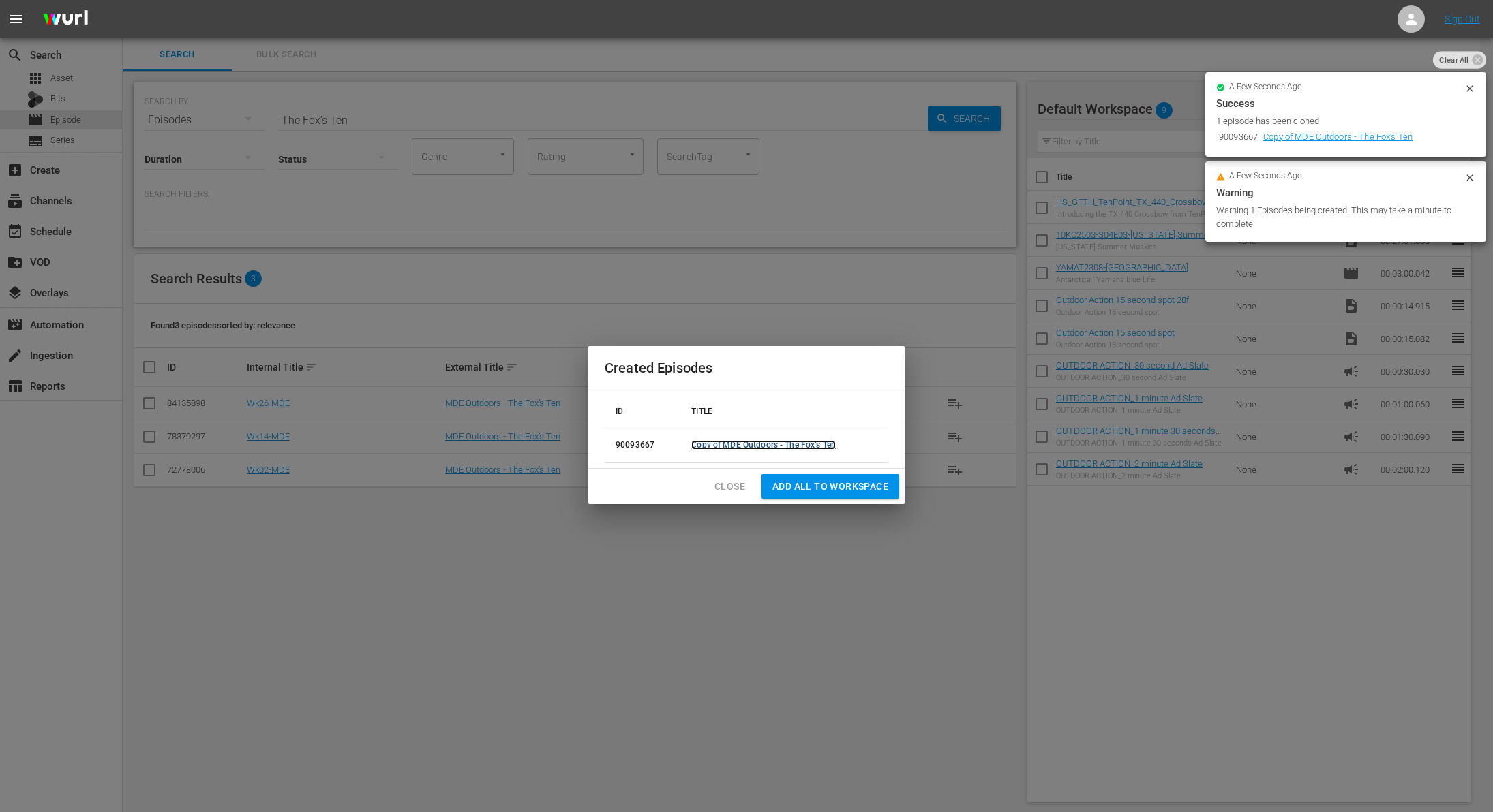
click at [786, 444] on link "Copy of MDE Outdoors - The Fox’s Ten" at bounding box center [763, 445] width 145 height 10
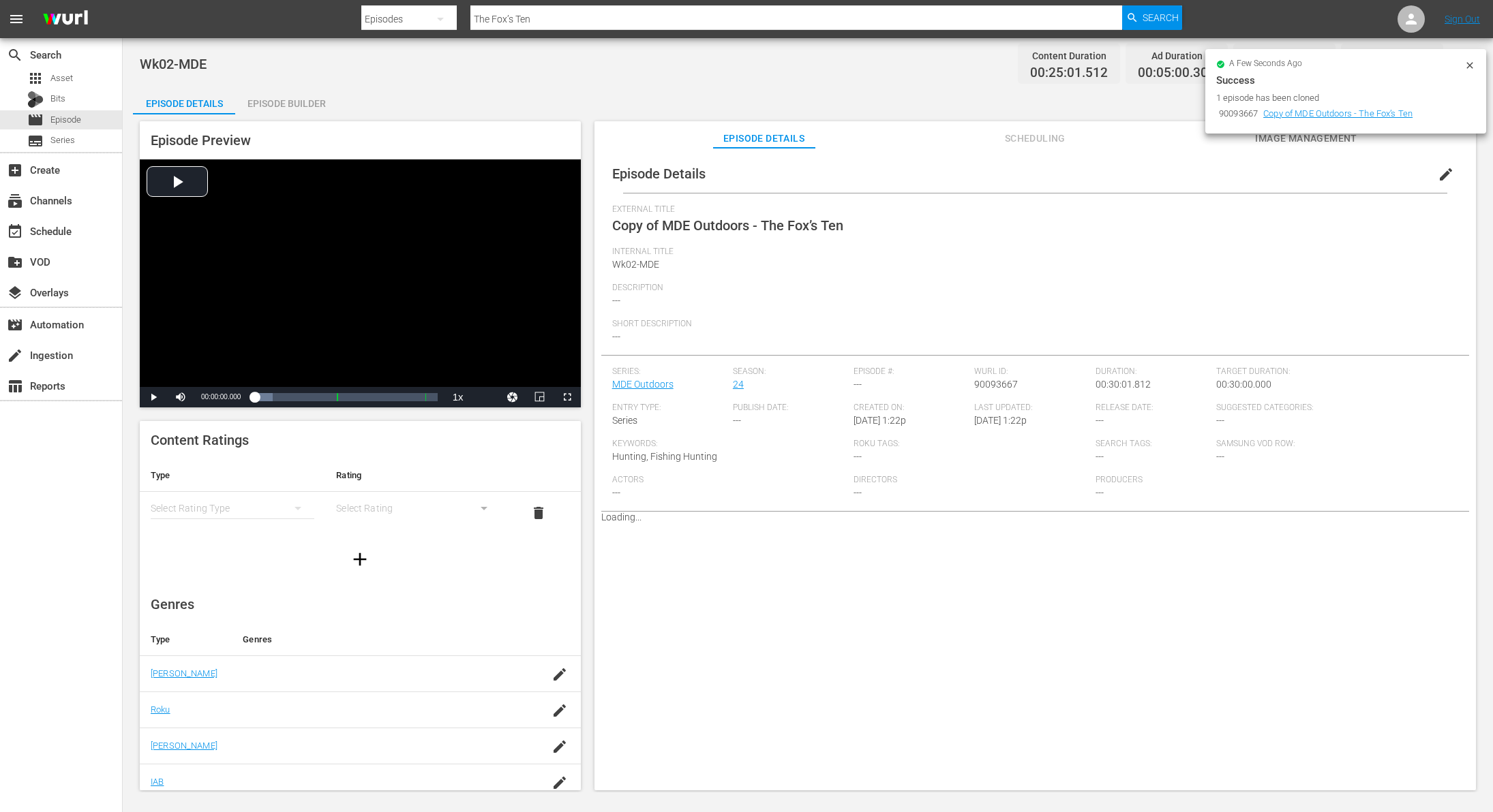
click at [1440, 178] on span "edit" at bounding box center [1446, 174] width 16 height 16
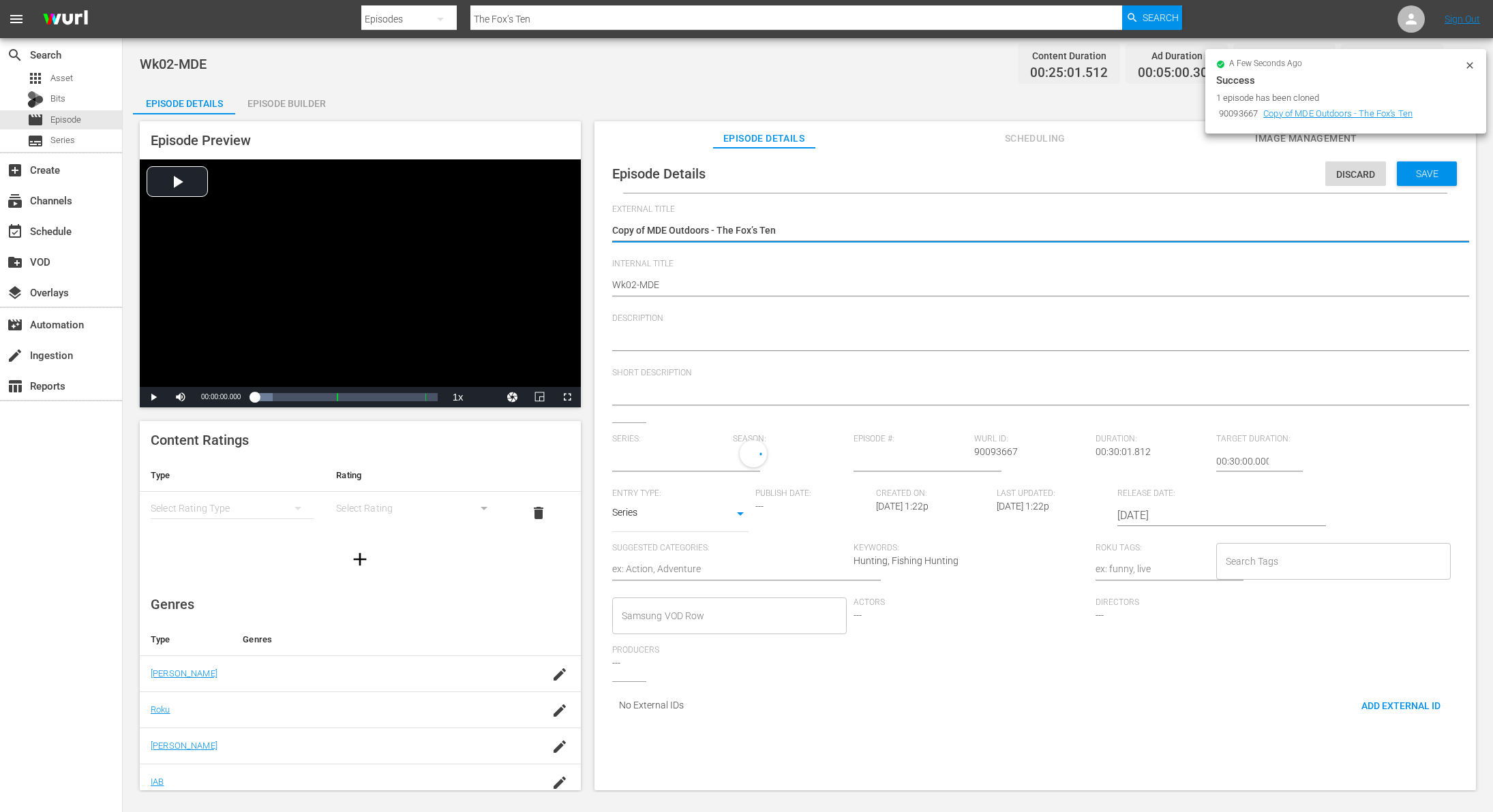
click at [647, 230] on textarea "Copy of MDE Outdoors - The Fox’s Ten" at bounding box center [1032, 231] width 839 height 16
type input "MDE Outdoors"
type textarea "Copy ofMDE Outdoors - The Fox’s Ten"
type textarea "Copy oMDE Outdoors - The Fox’s Ten"
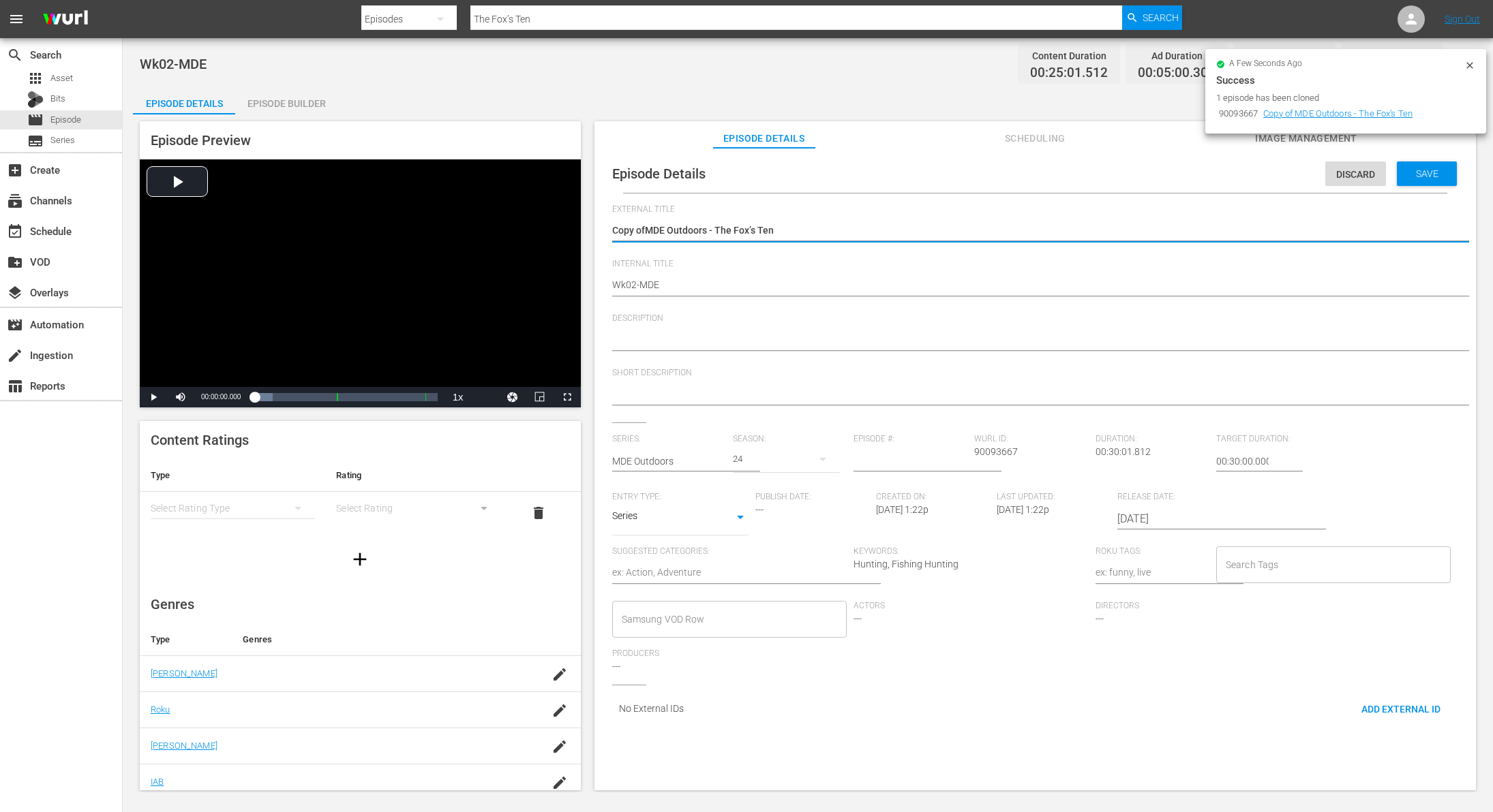
type textarea "Copy oMDE Outdoors - The Fox’s Ten"
type textarea "Copy MDE Outdoors - The Fox’s Ten"
type textarea "CopyMDE Outdoors - The Fox’s Ten"
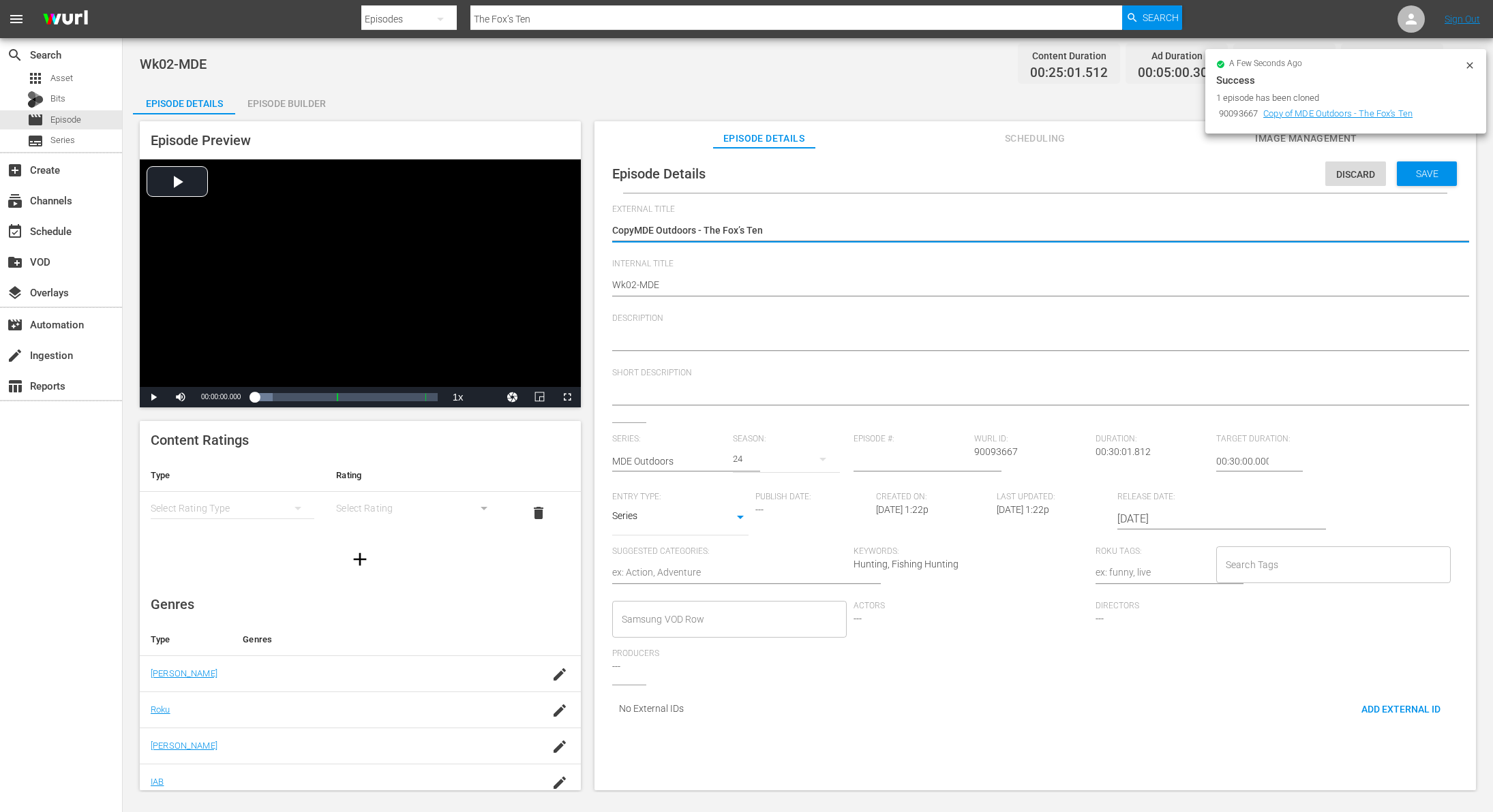
type textarea "CopMDE Outdoors - The Fox’s Ten"
type textarea "CoMDE Outdoors - The Fox’s Ten"
type textarea "CMDE Outdoors - The Fox’s Ten"
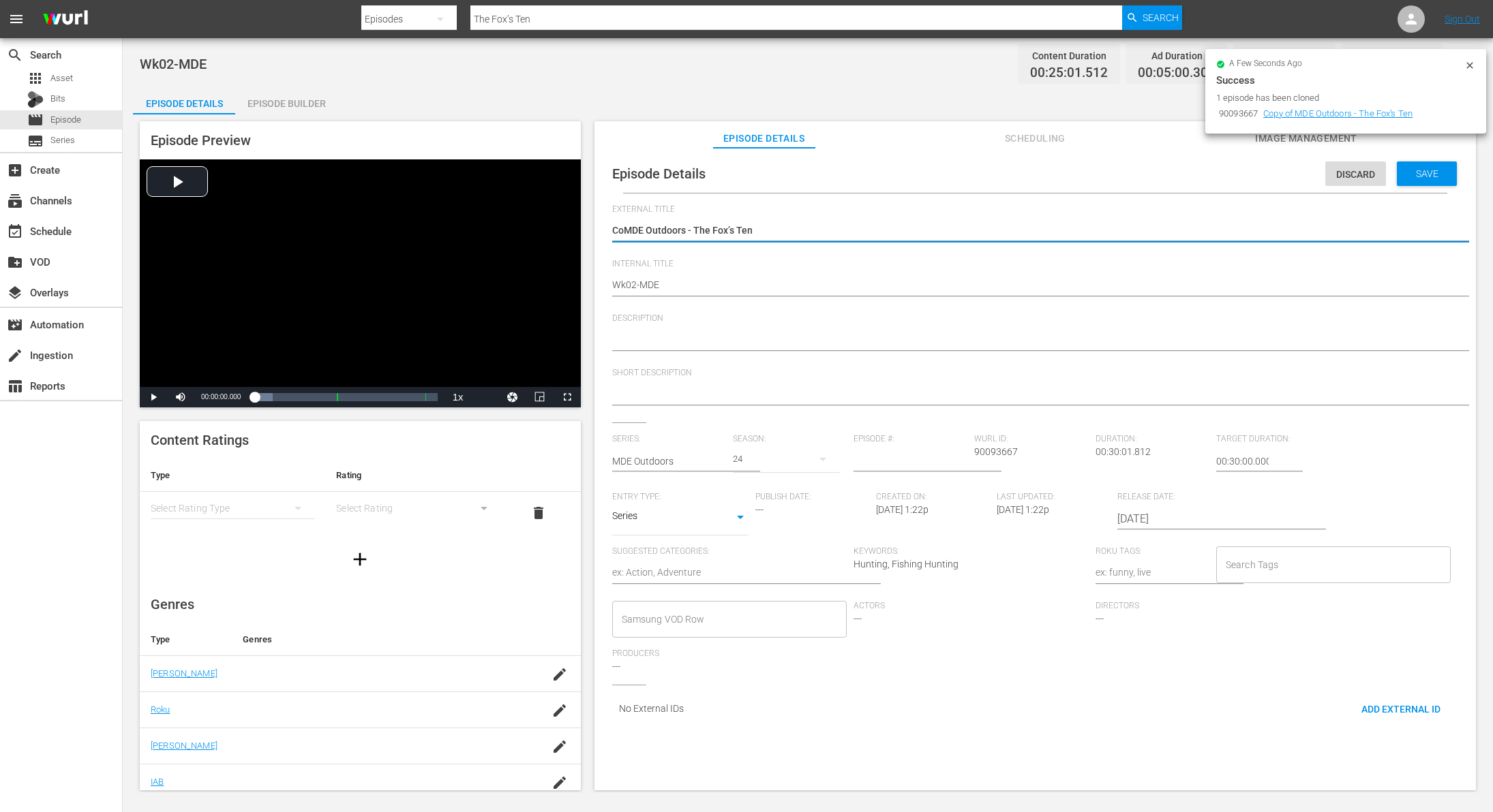
type textarea "CMDE Outdoors - The Fox’s Ten"
type textarea "MDE Outdoors - The Fox’s Ten"
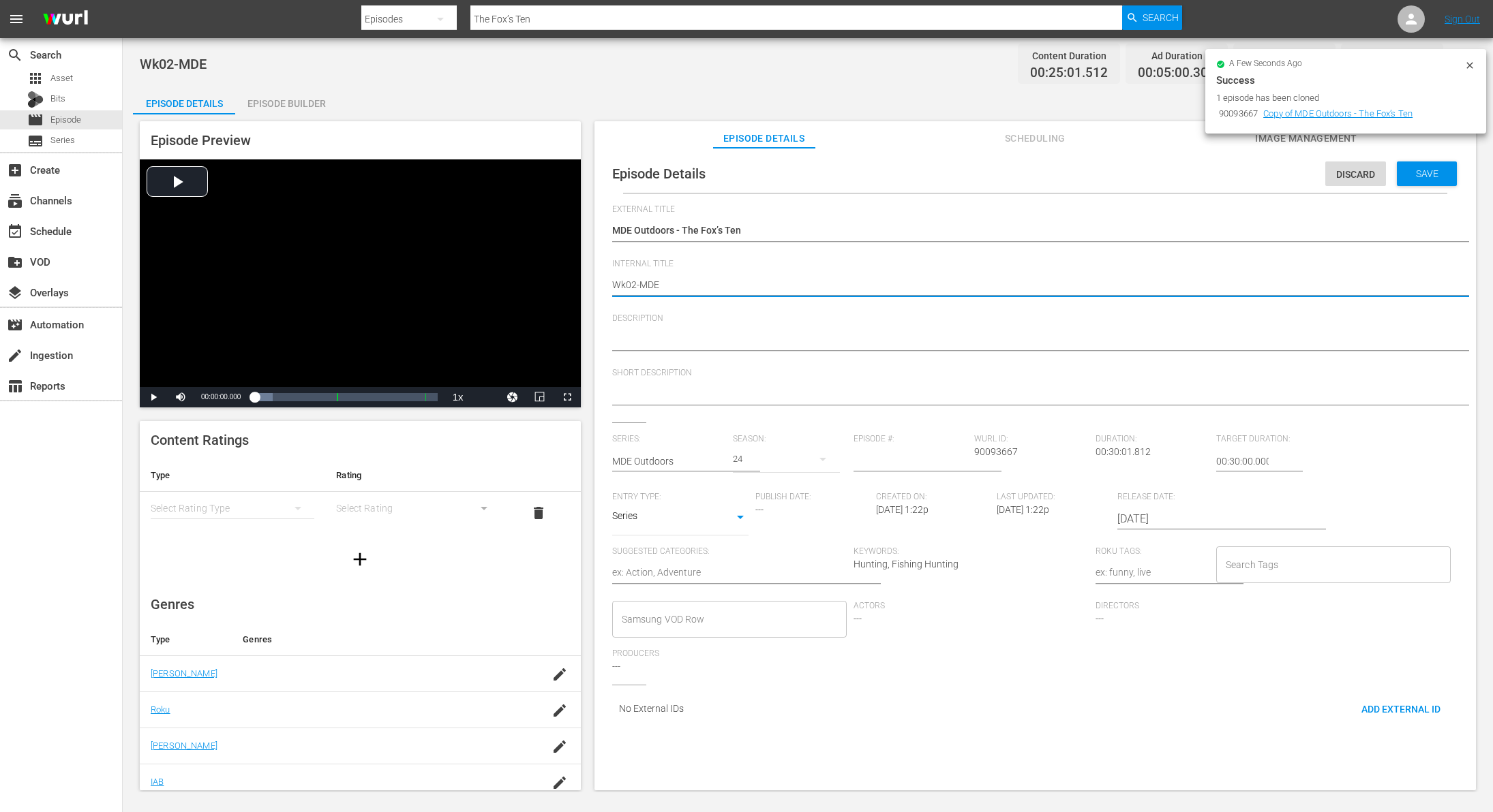
type textarea "Wk0-MDE"
type textarea "Wk-MDE"
type textarea "Wk3-MDE"
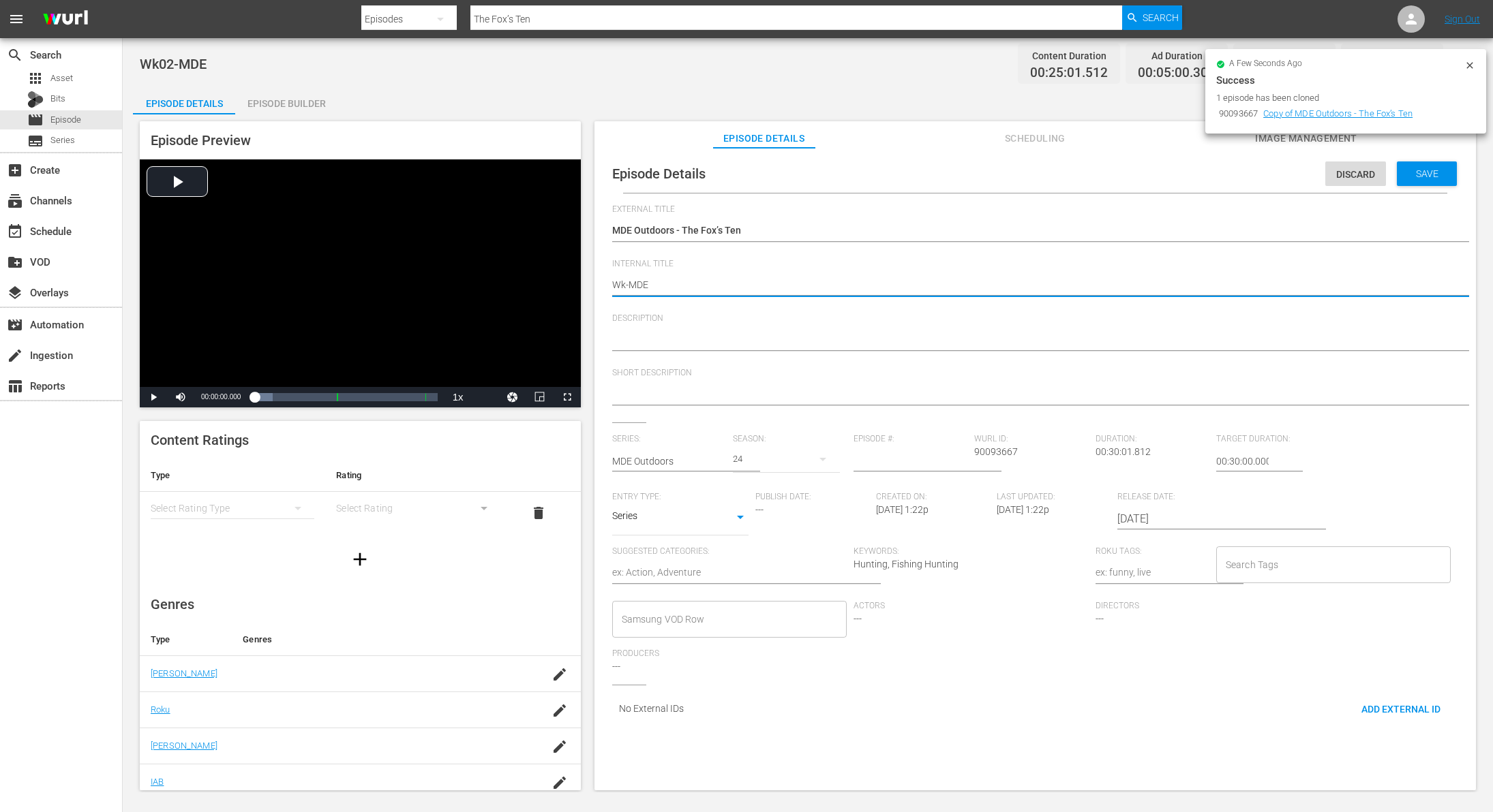
type textarea "Wk3-MDE"
type textarea "Wk38-MDE"
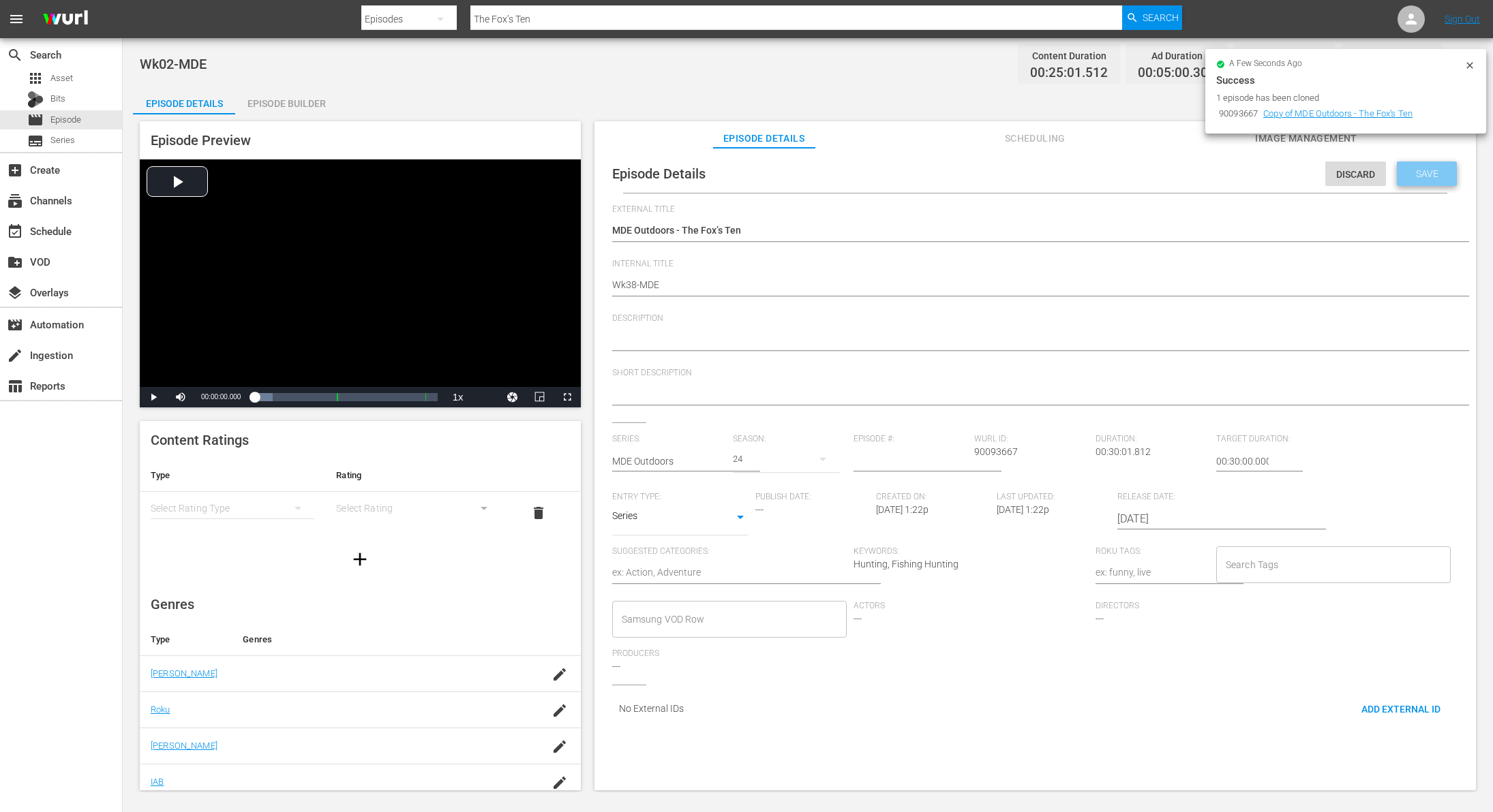
click at [1411, 171] on span "Save" at bounding box center [1427, 173] width 44 height 11
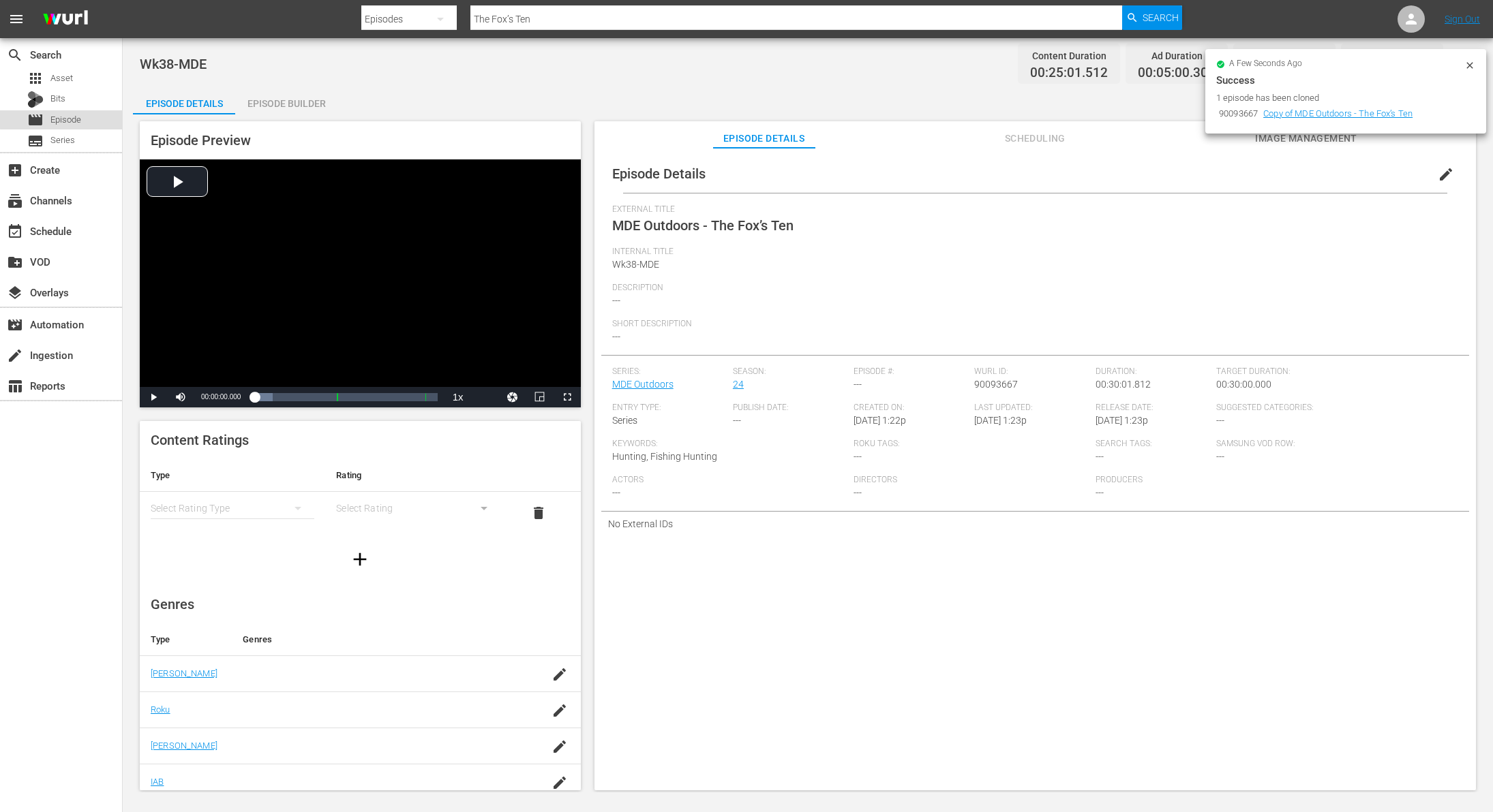
click at [85, 113] on div "movie Episode" at bounding box center [61, 120] width 122 height 19
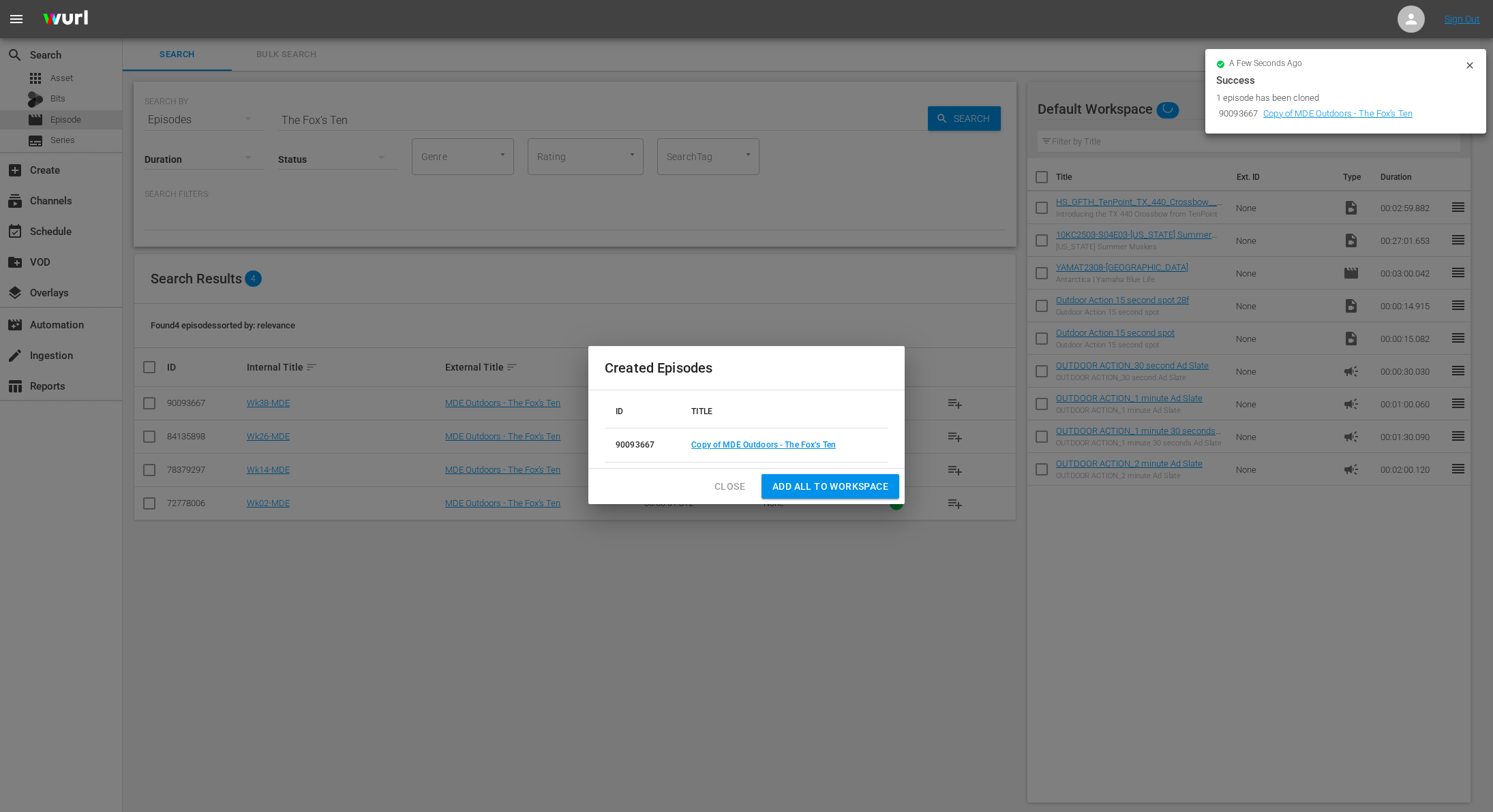
click at [741, 490] on span "Close" at bounding box center [730, 487] width 31 height 17
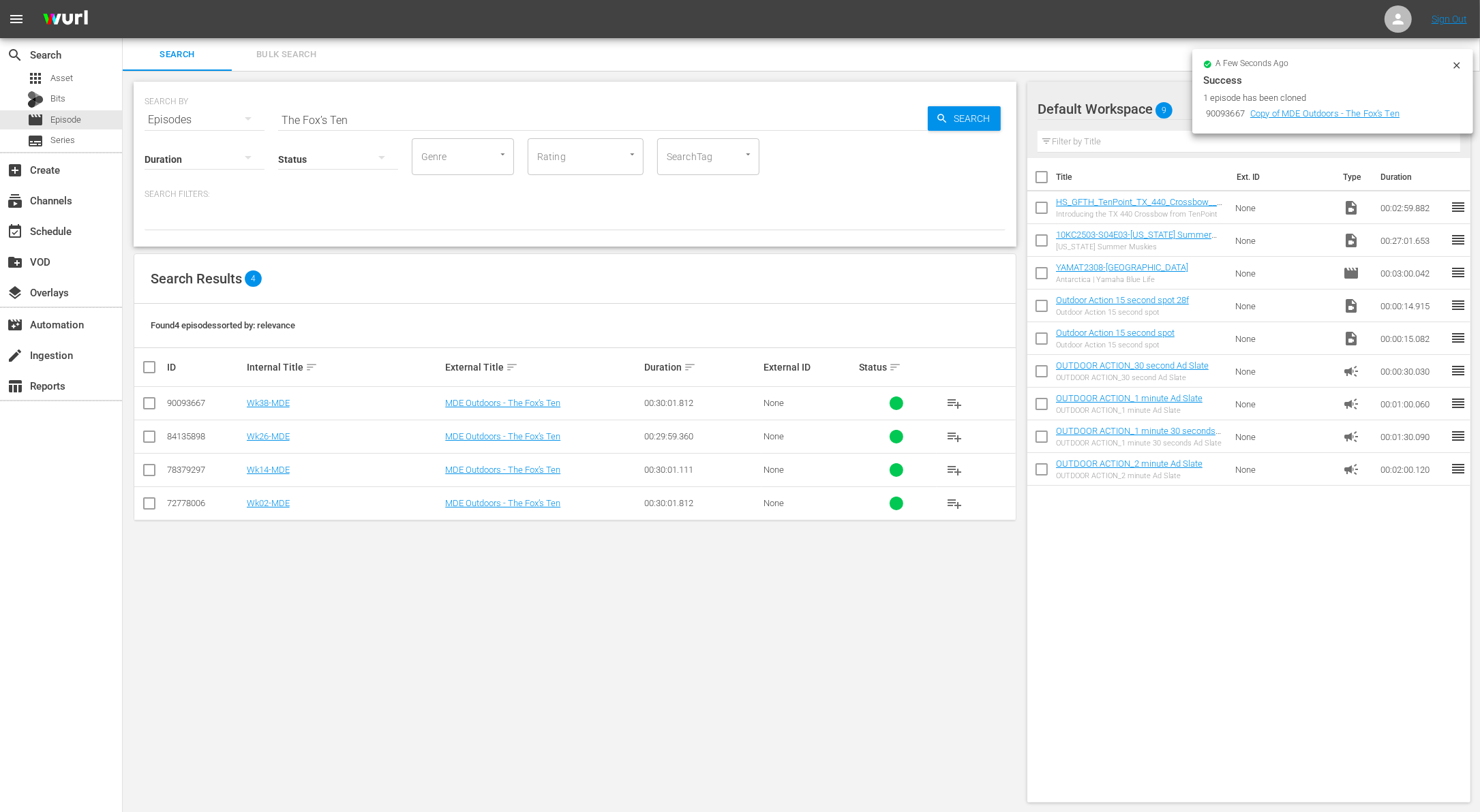
click at [452, 115] on input "The Fox’s Ten" at bounding box center [602, 120] width 649 height 32
paste input "iger Muskie Mayhem"
type input "Tiger Muskie Mayhem"
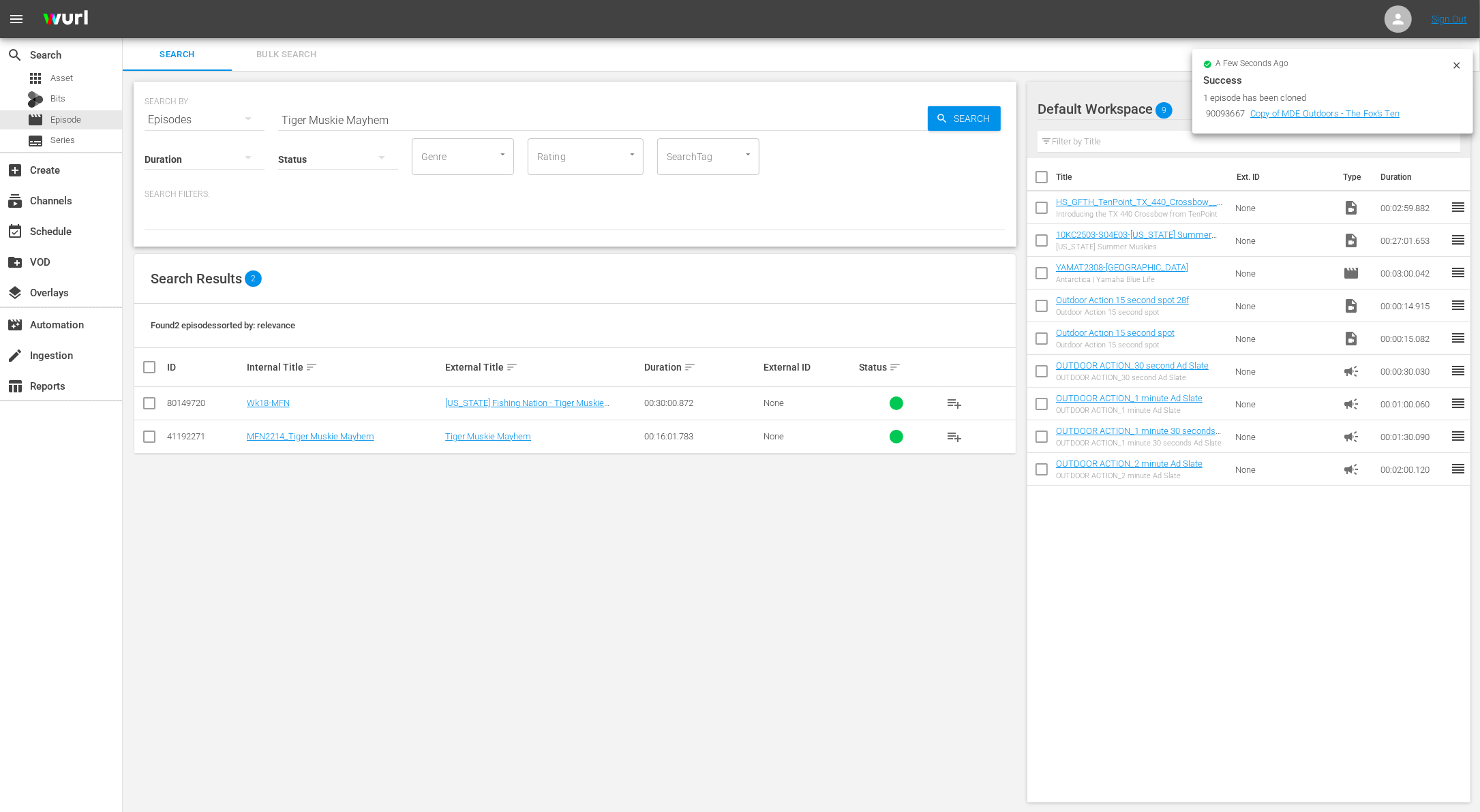
click at [585, 210] on div at bounding box center [575, 219] width 861 height 23
click at [147, 404] on input "checkbox" at bounding box center [149, 406] width 16 height 16
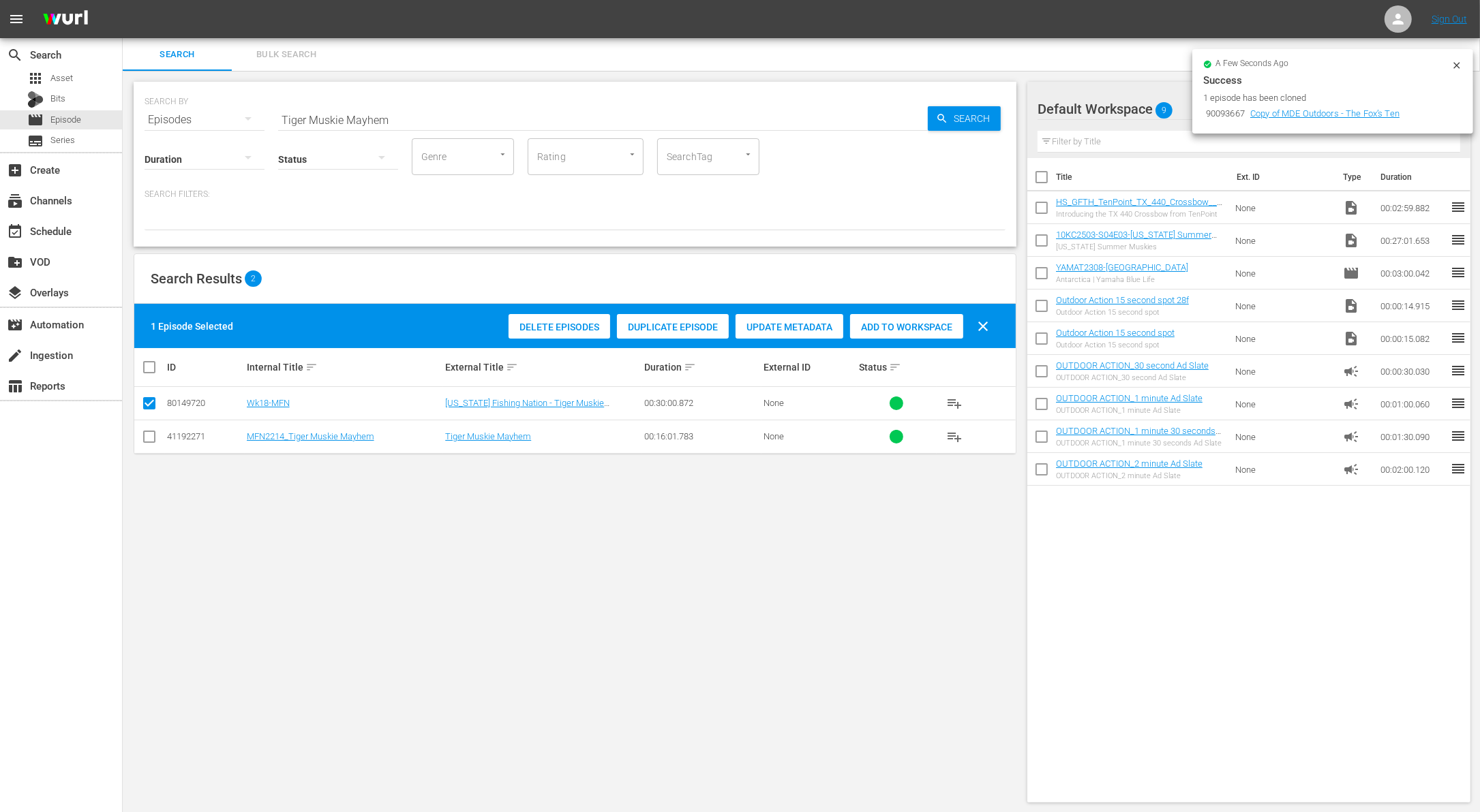
click at [147, 404] on input "checkbox" at bounding box center [149, 406] width 16 height 16
checkbox input "false"
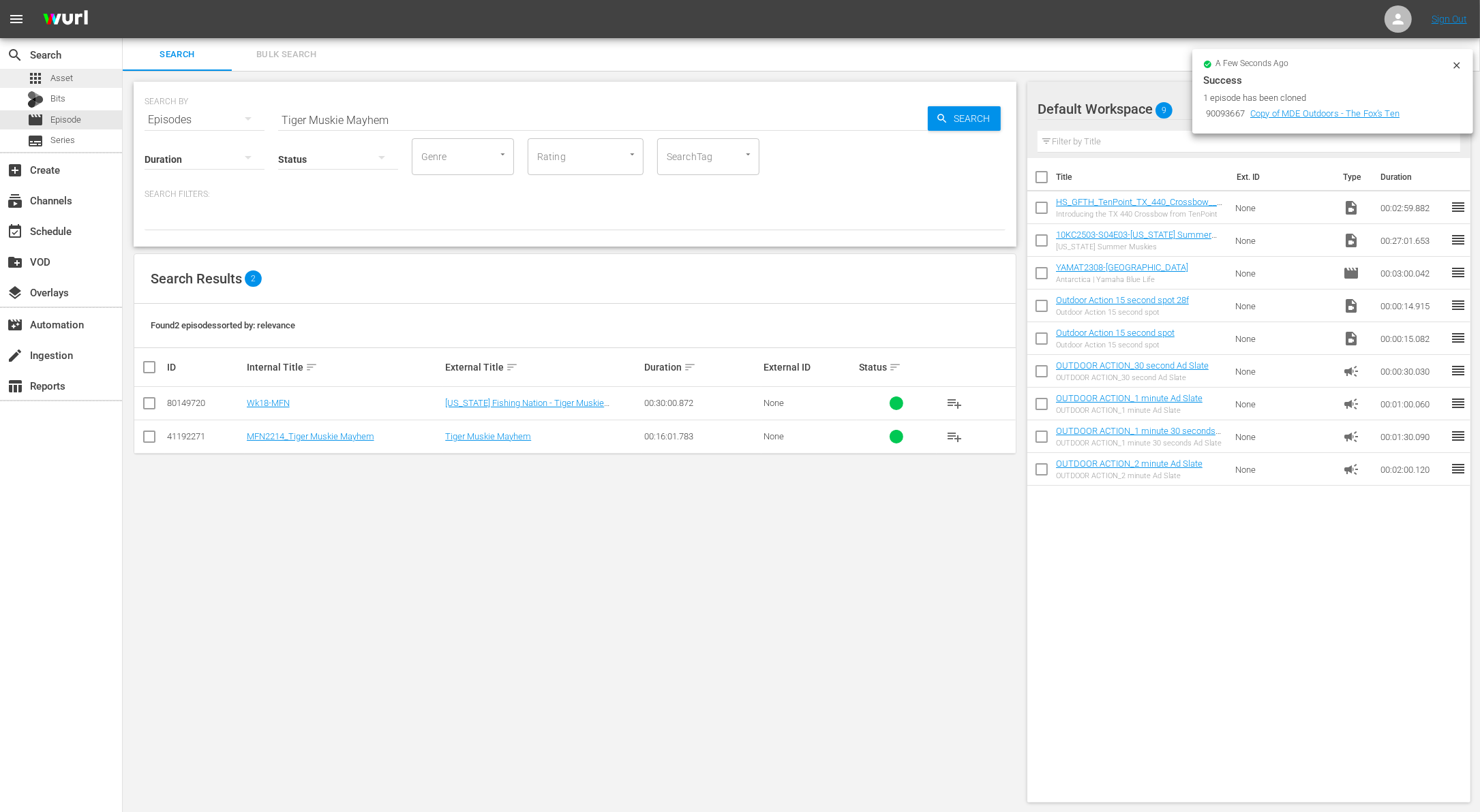
click at [87, 73] on div "apps Asset" at bounding box center [61, 78] width 122 height 19
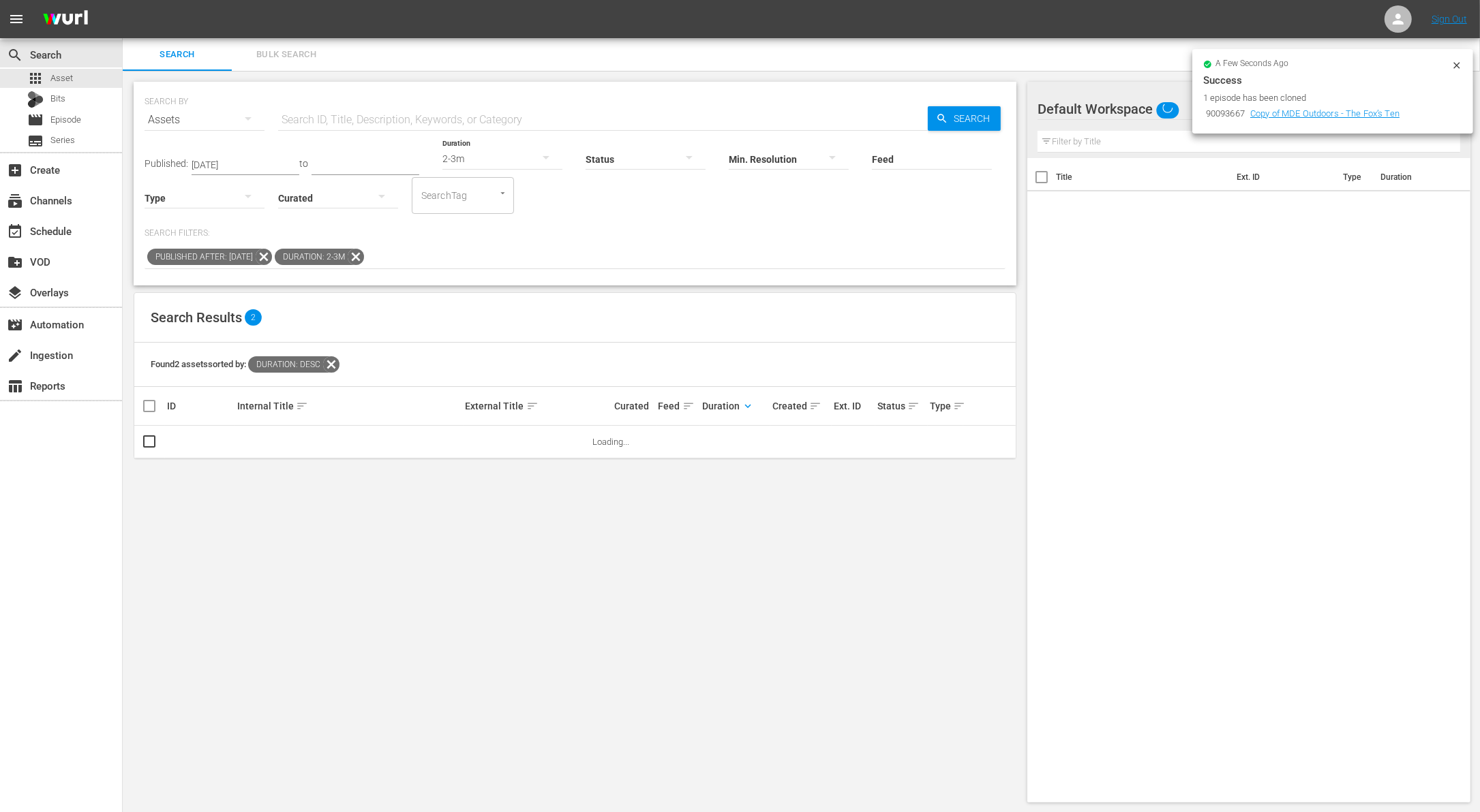
click at [365, 253] on icon at bounding box center [355, 257] width 18 height 18
click at [427, 112] on input "text" at bounding box center [602, 120] width 649 height 32
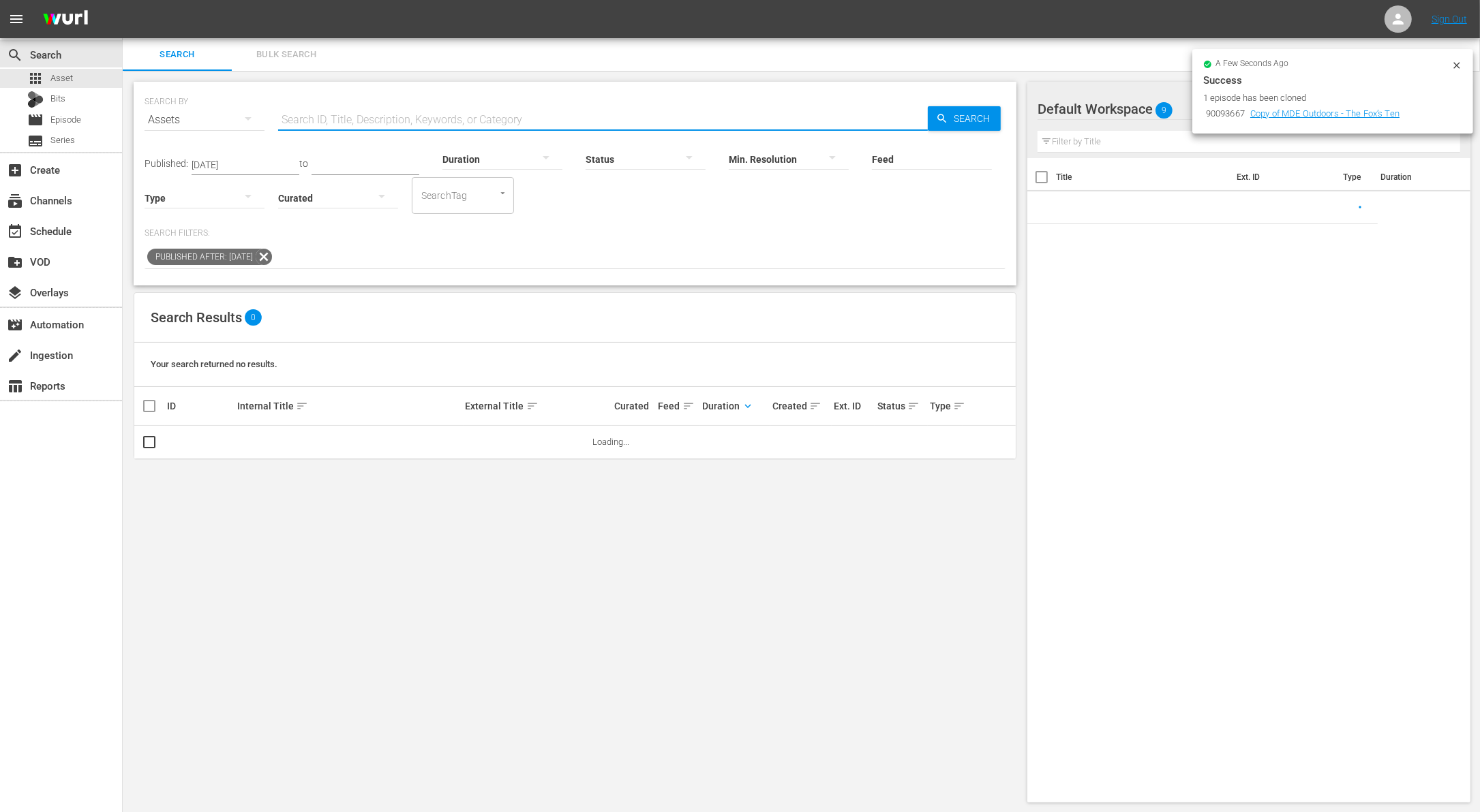
paste input "Tiger Muskie Mayhem"
type input "Tiger Muskie Mayhem"
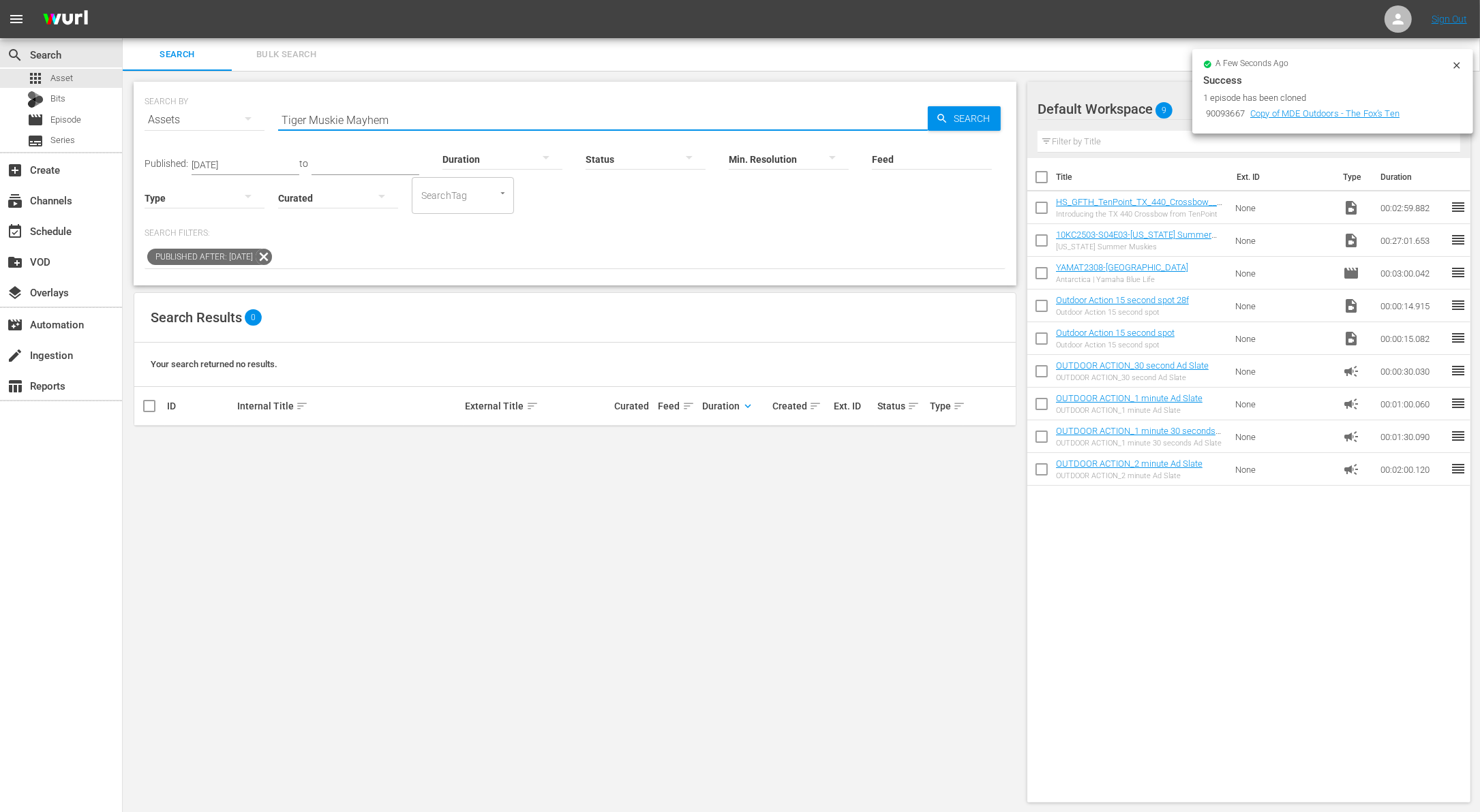
click at [272, 259] on icon at bounding box center [264, 257] width 16 height 16
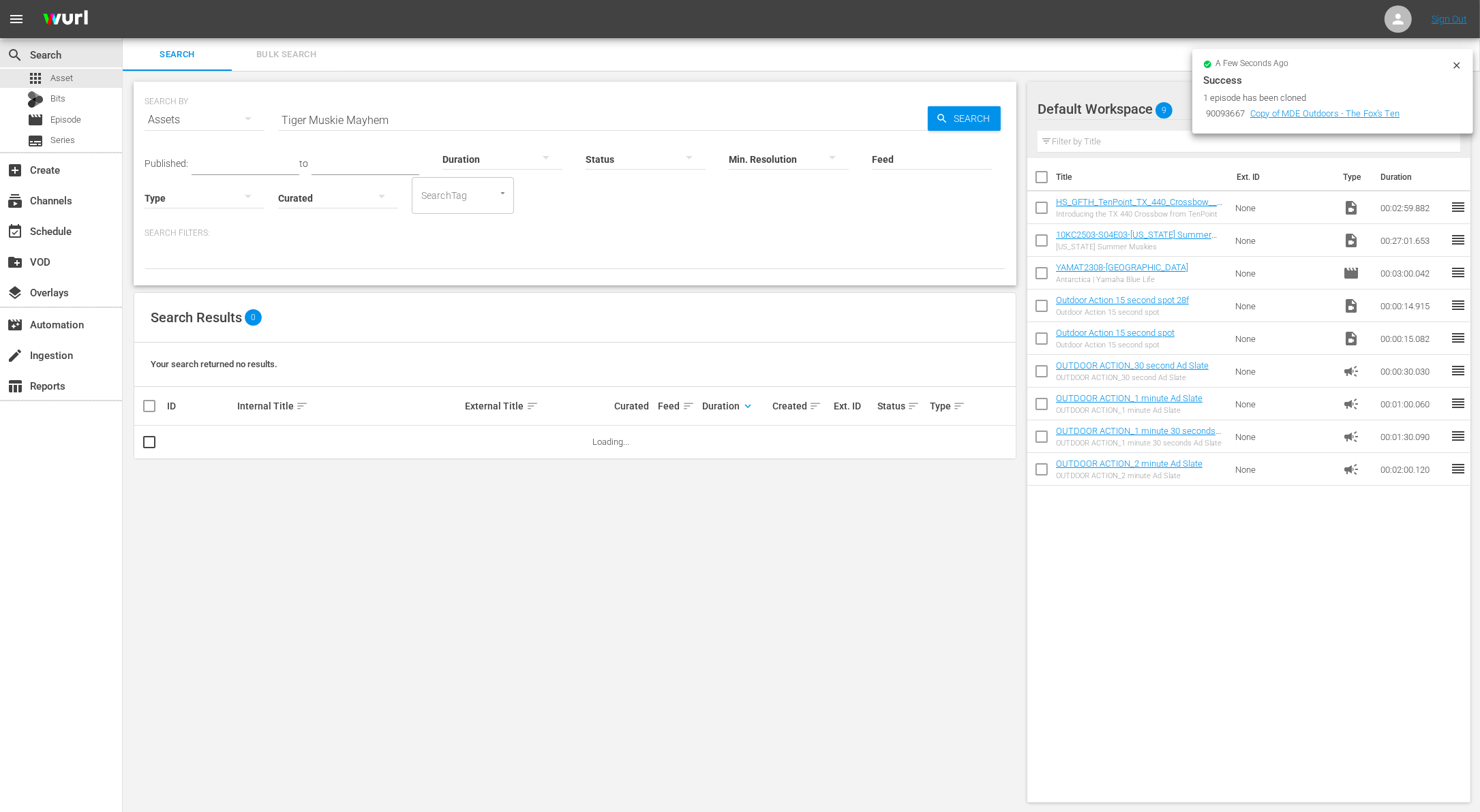
click at [431, 115] on input "Tiger Muskie Mayhem" at bounding box center [602, 120] width 649 height 32
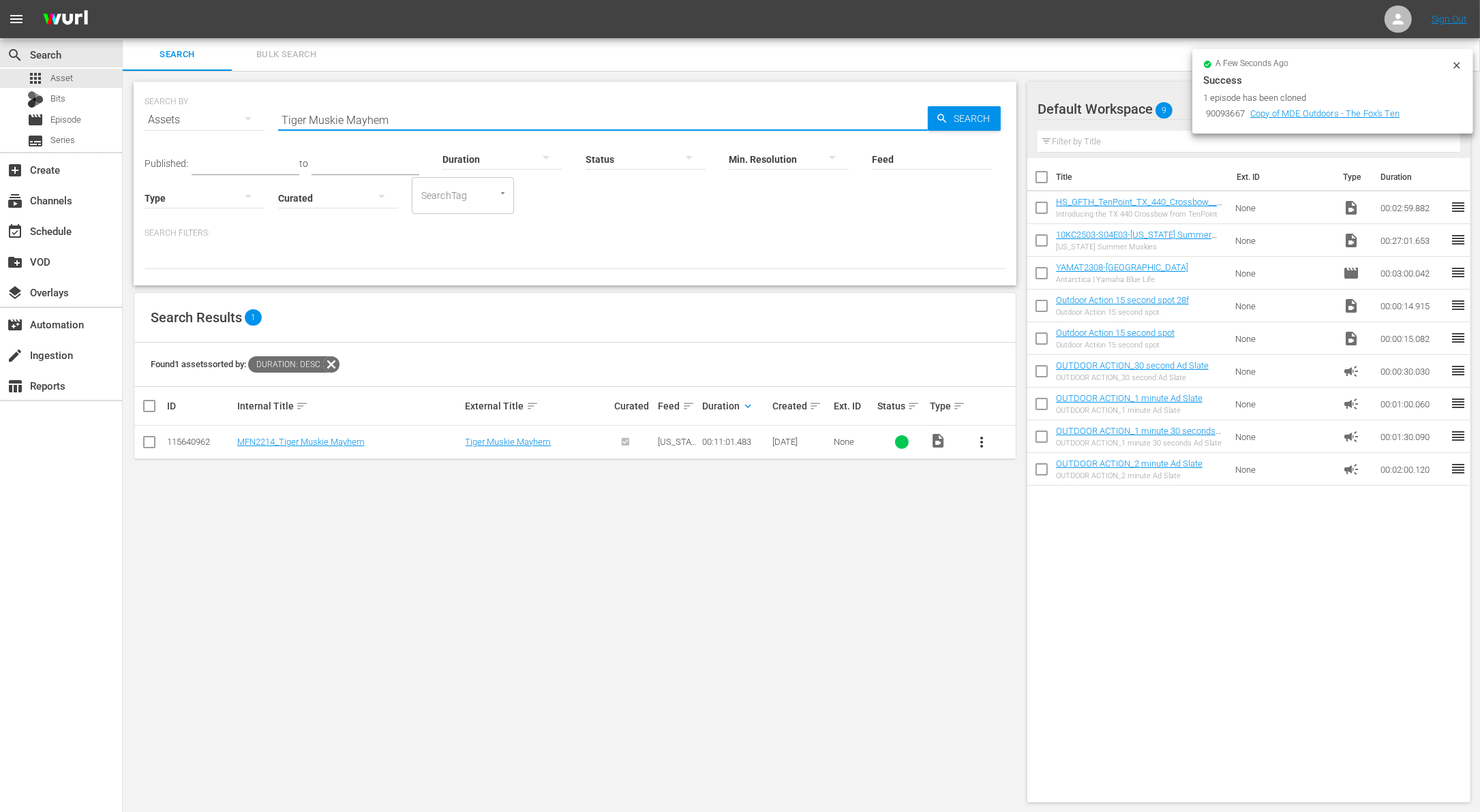
click at [1040, 208] on input "checkbox" at bounding box center [1041, 210] width 29 height 29
checkbox input "true"
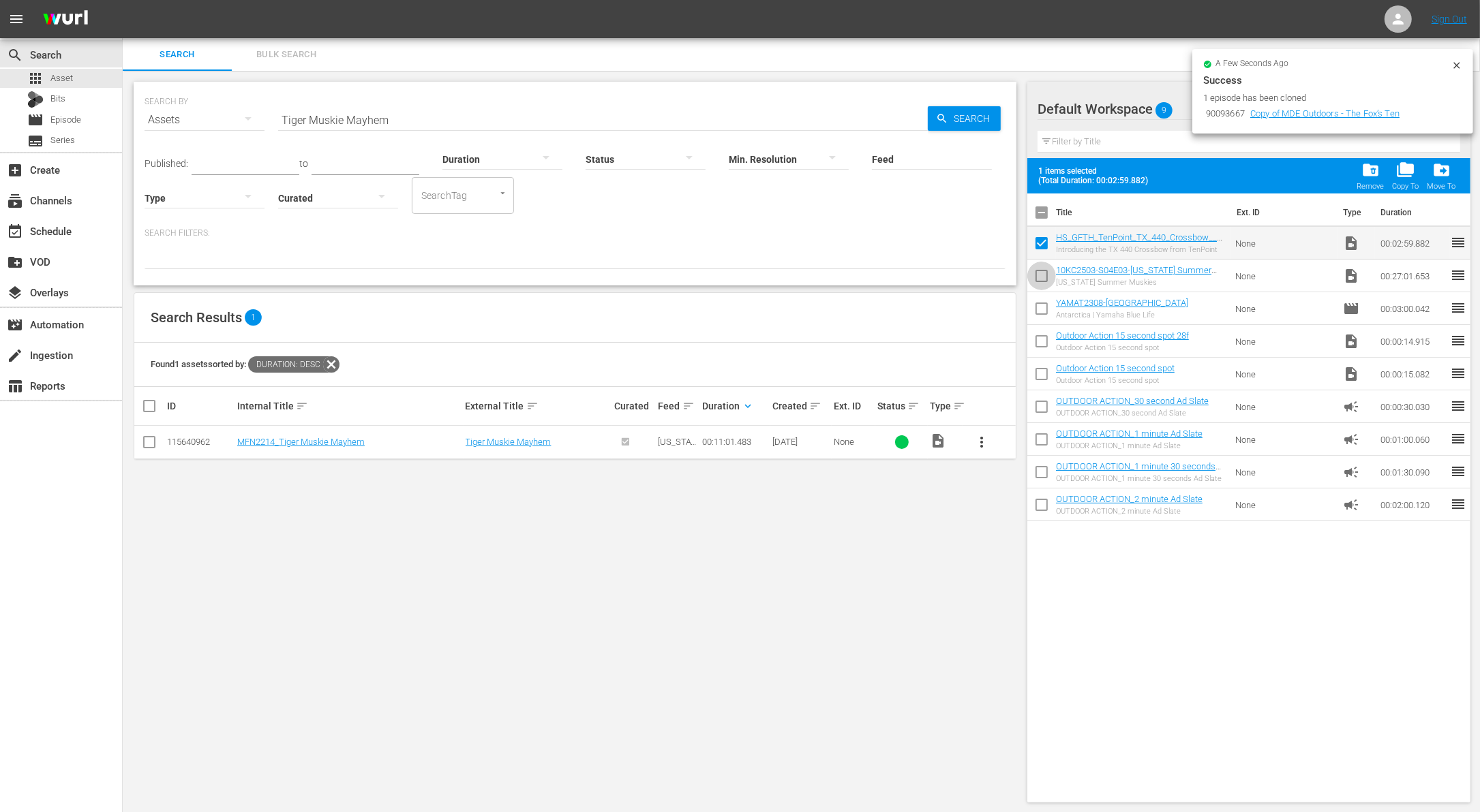
click at [1038, 281] on input "checkbox" at bounding box center [1041, 278] width 29 height 29
checkbox input "true"
click at [1366, 169] on span "folder_delete" at bounding box center [1371, 170] width 18 height 18
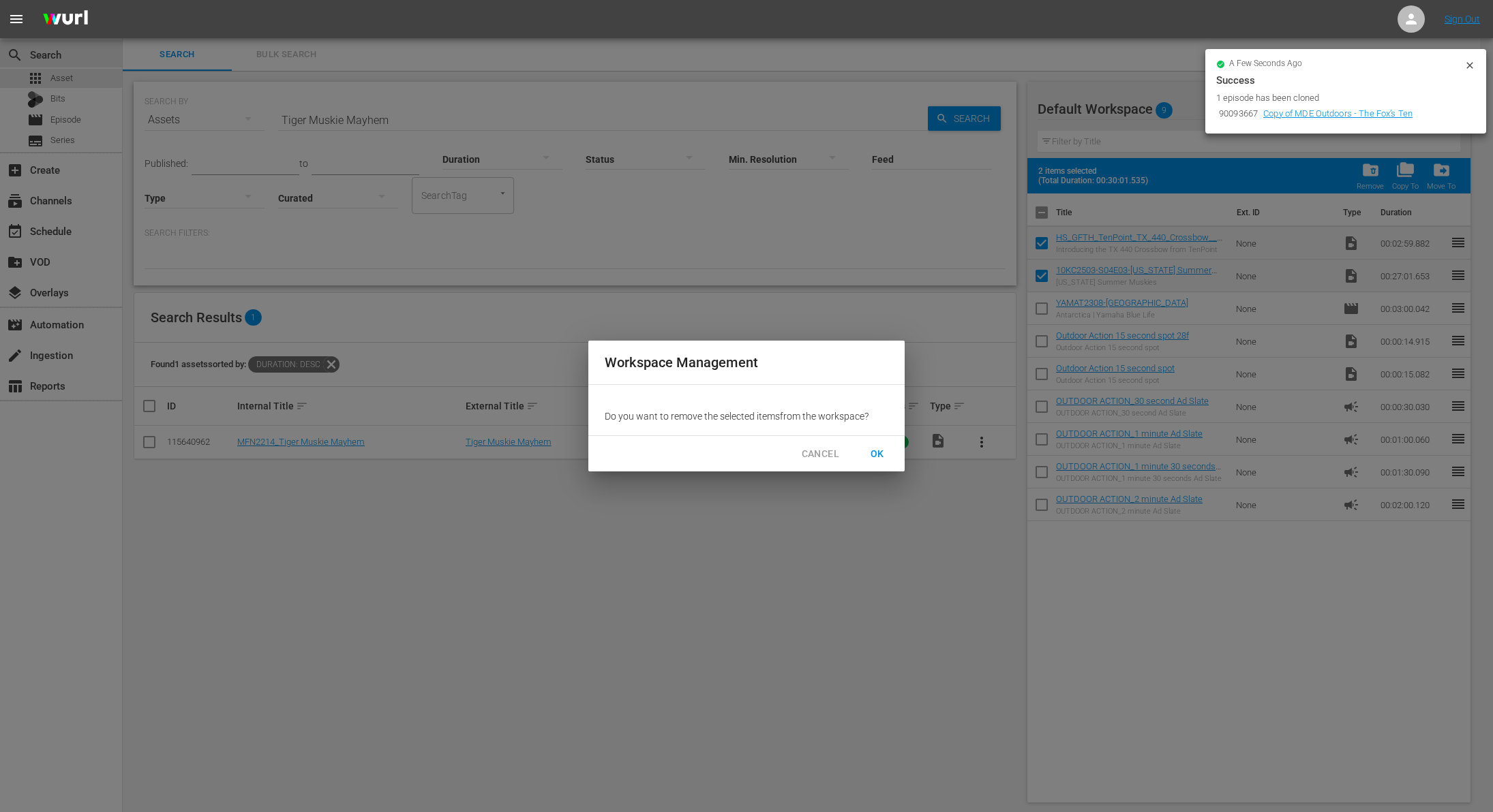
click at [883, 451] on span "OK" at bounding box center [877, 454] width 22 height 17
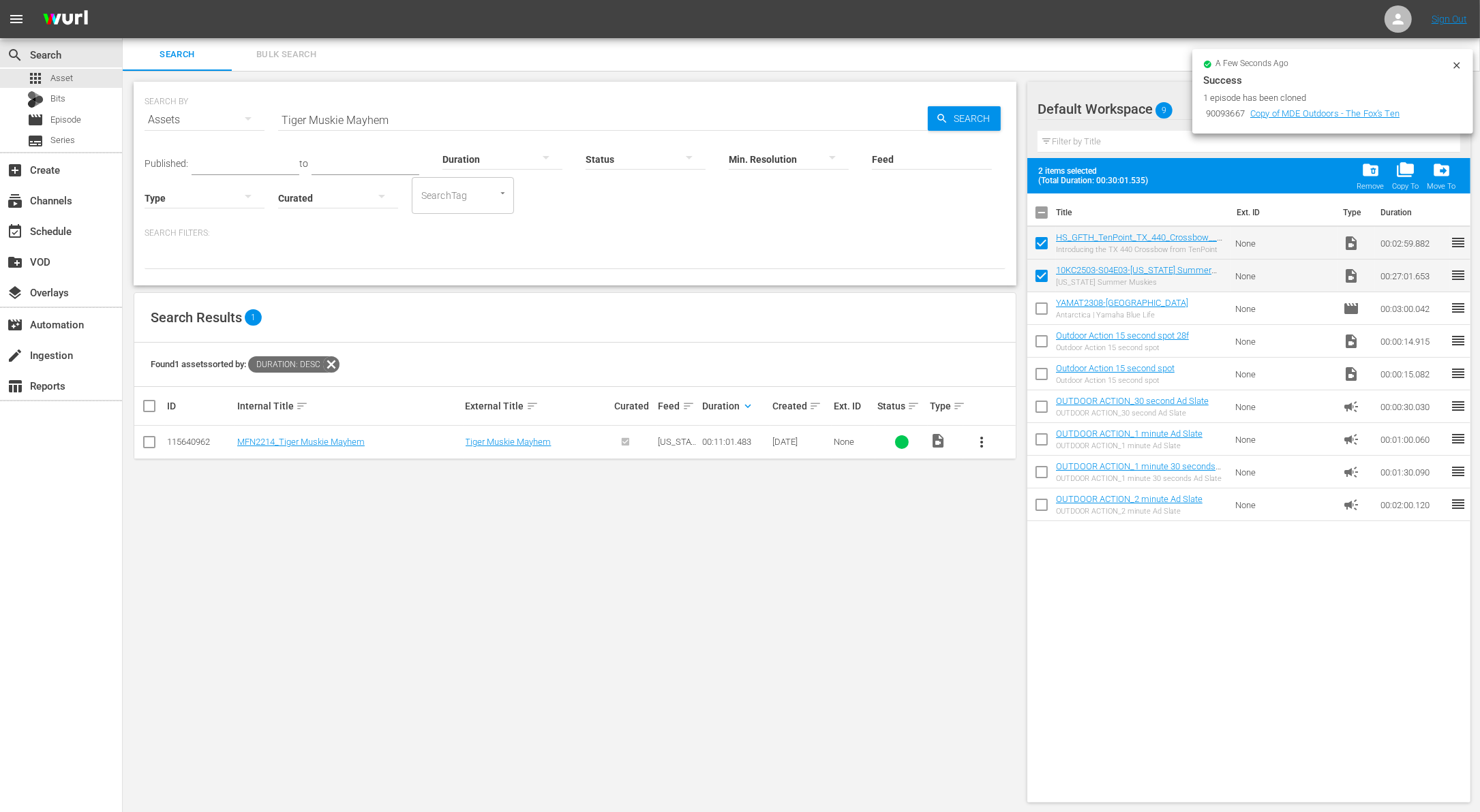
click at [984, 436] on span "more_vert" at bounding box center [981, 442] width 16 height 16
checkbox input "false"
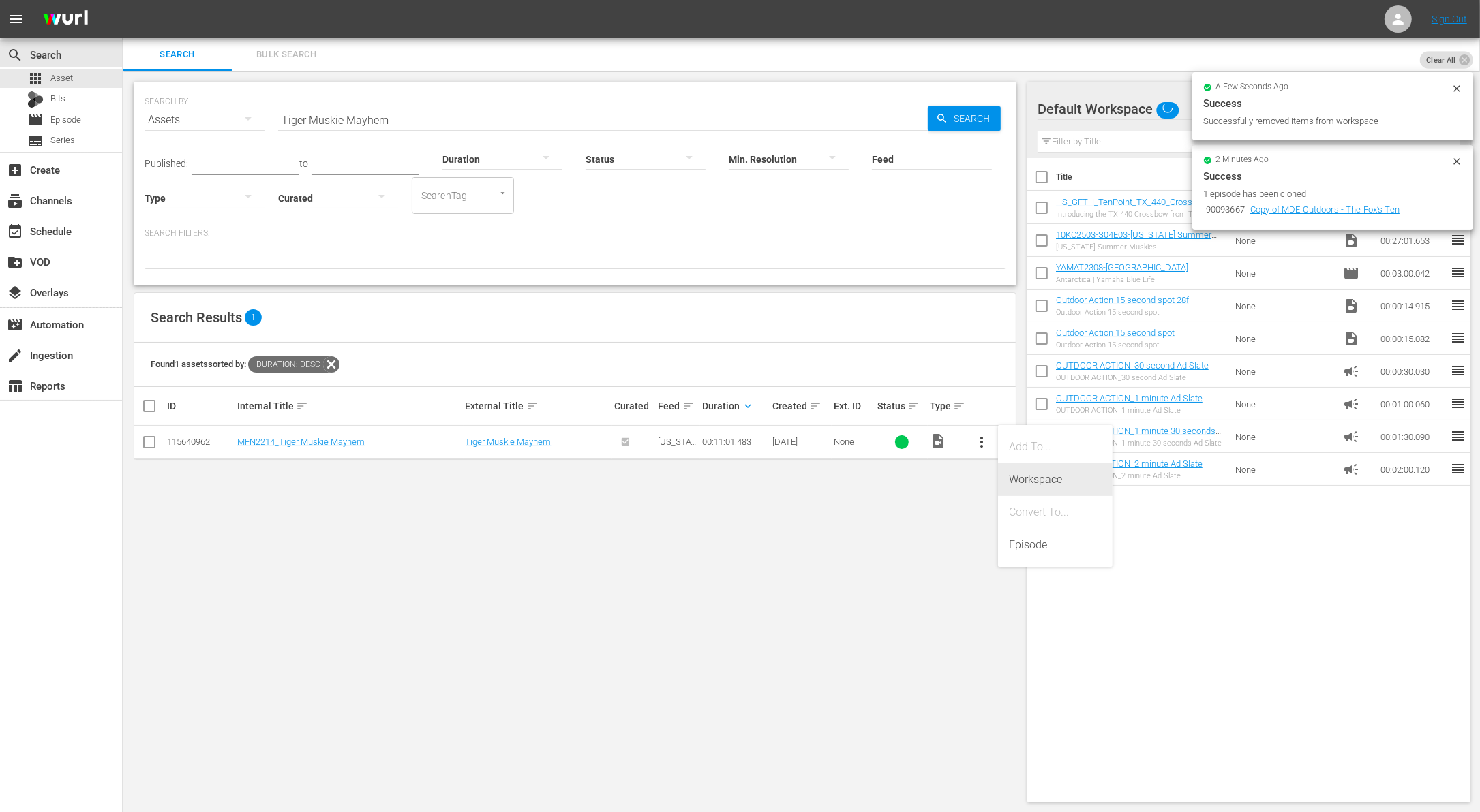
click at [1024, 474] on div "Workspace" at bounding box center [1055, 479] width 92 height 32
click at [497, 156] on div at bounding box center [502, 159] width 120 height 38
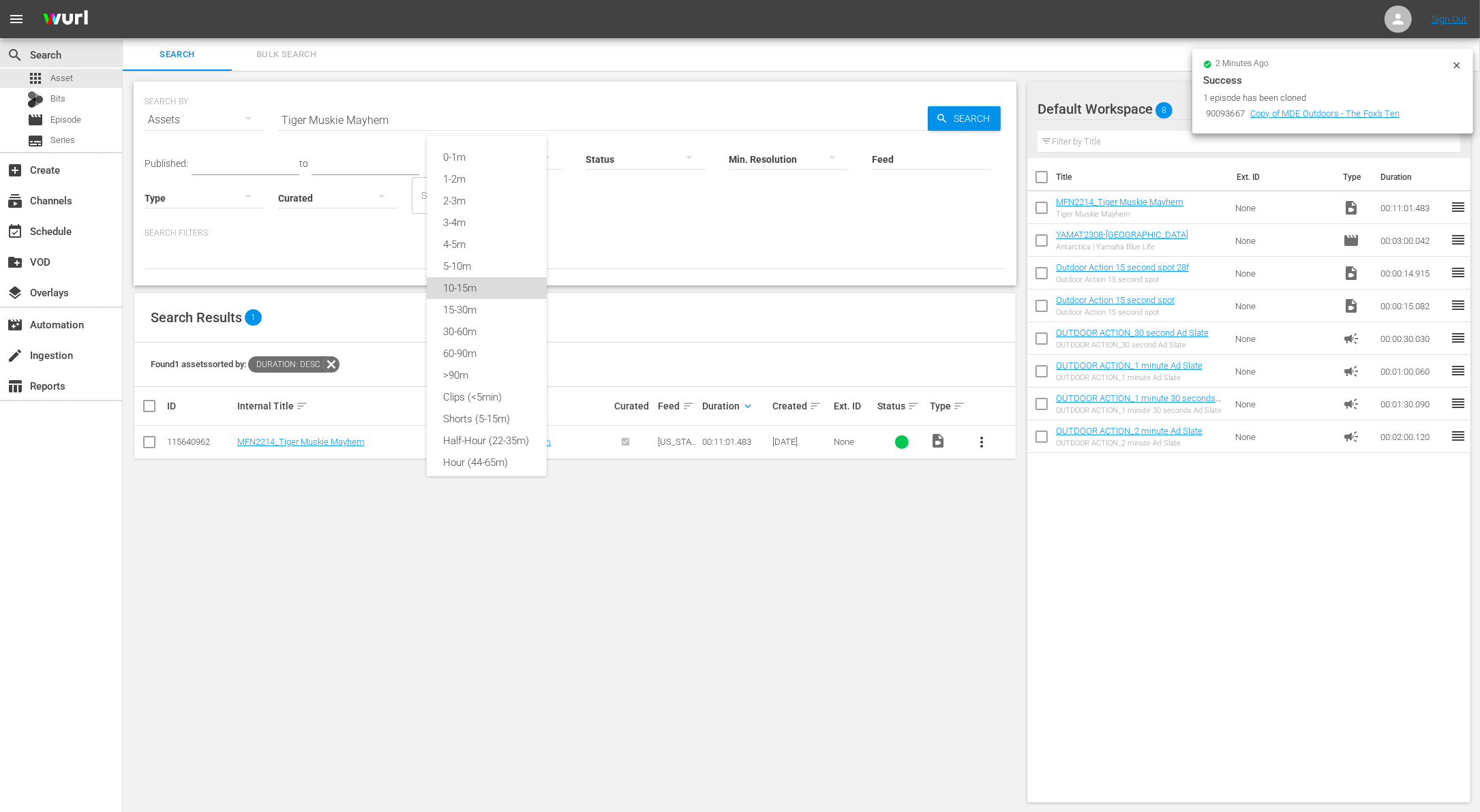
click at [480, 281] on div "10-15m" at bounding box center [487, 288] width 120 height 22
click at [386, 113] on input "Tiger Muskie Mayhem" at bounding box center [602, 120] width 649 height 32
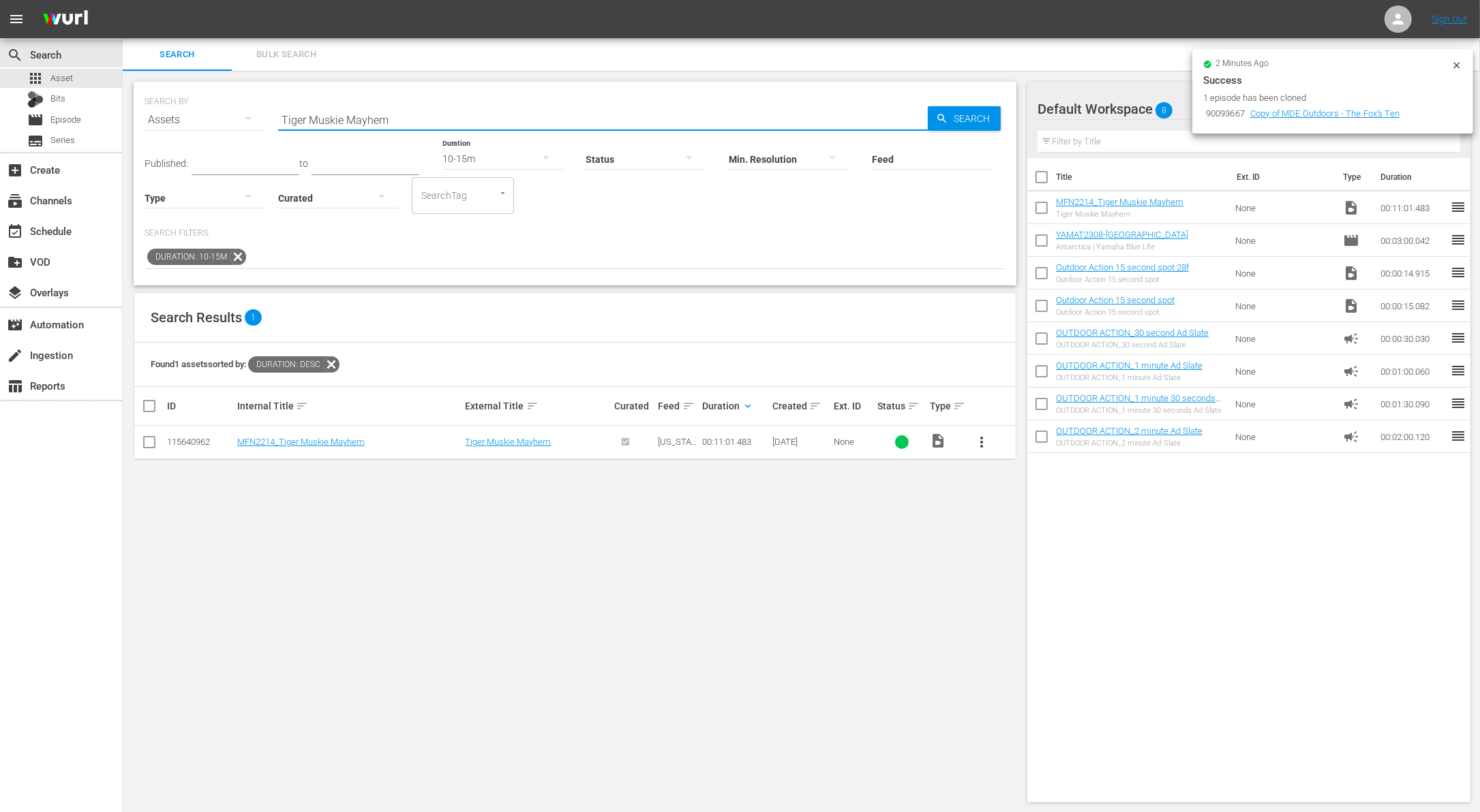
click at [386, 113] on input "Tiger Muskie Mayhem" at bounding box center [602, 120] width 649 height 32
click at [659, 245] on div "Search Filters: Duration: 10-15m" at bounding box center [575, 248] width 861 height 42
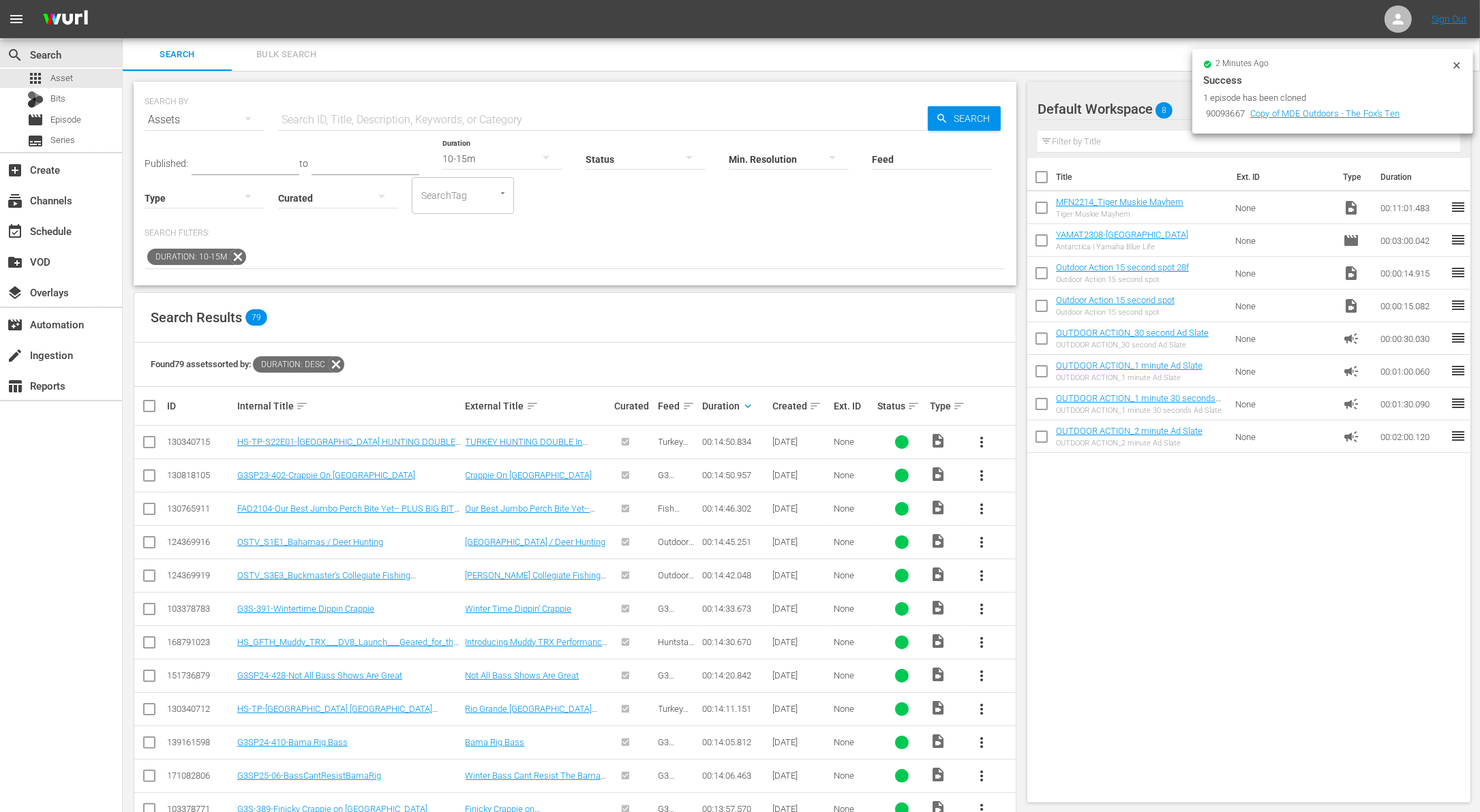
scroll to position [2254, 0]
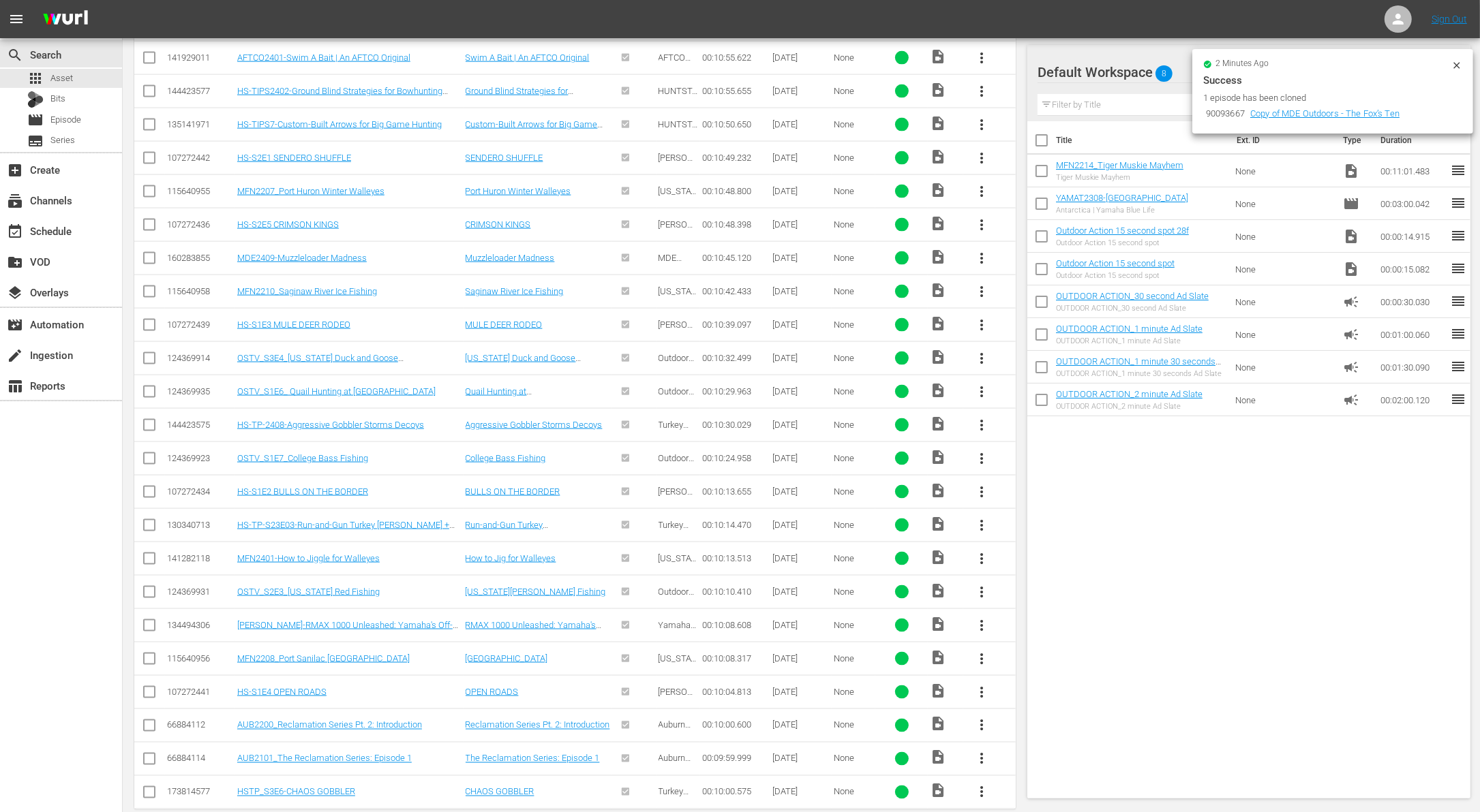
click at [979, 751] on span "more_vert" at bounding box center [981, 758] width 16 height 16
click at [1026, 675] on div "Workspace" at bounding box center [1055, 667] width 92 height 32
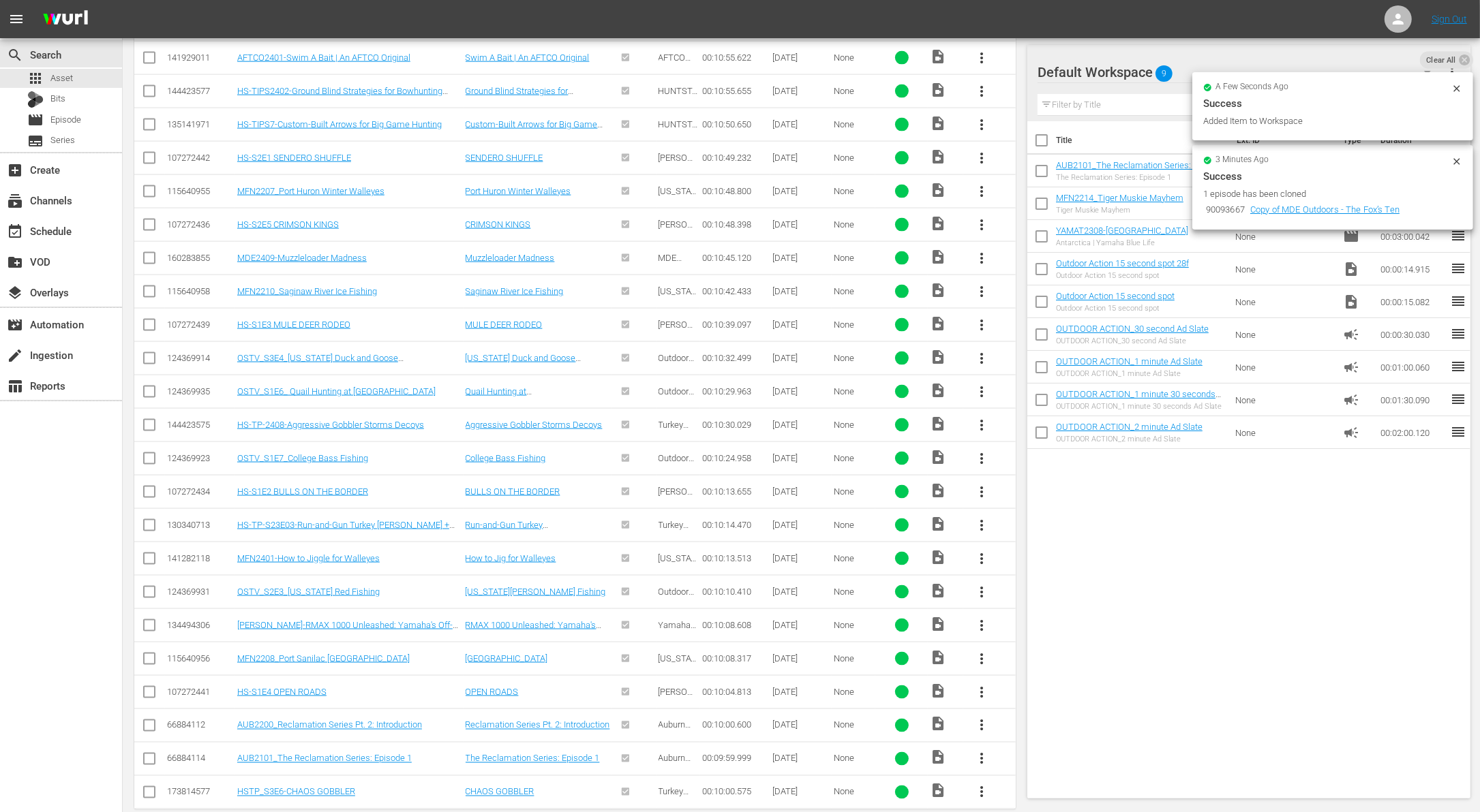
click at [1043, 201] on input "checkbox" at bounding box center [1041, 207] width 29 height 29
checkbox input "true"
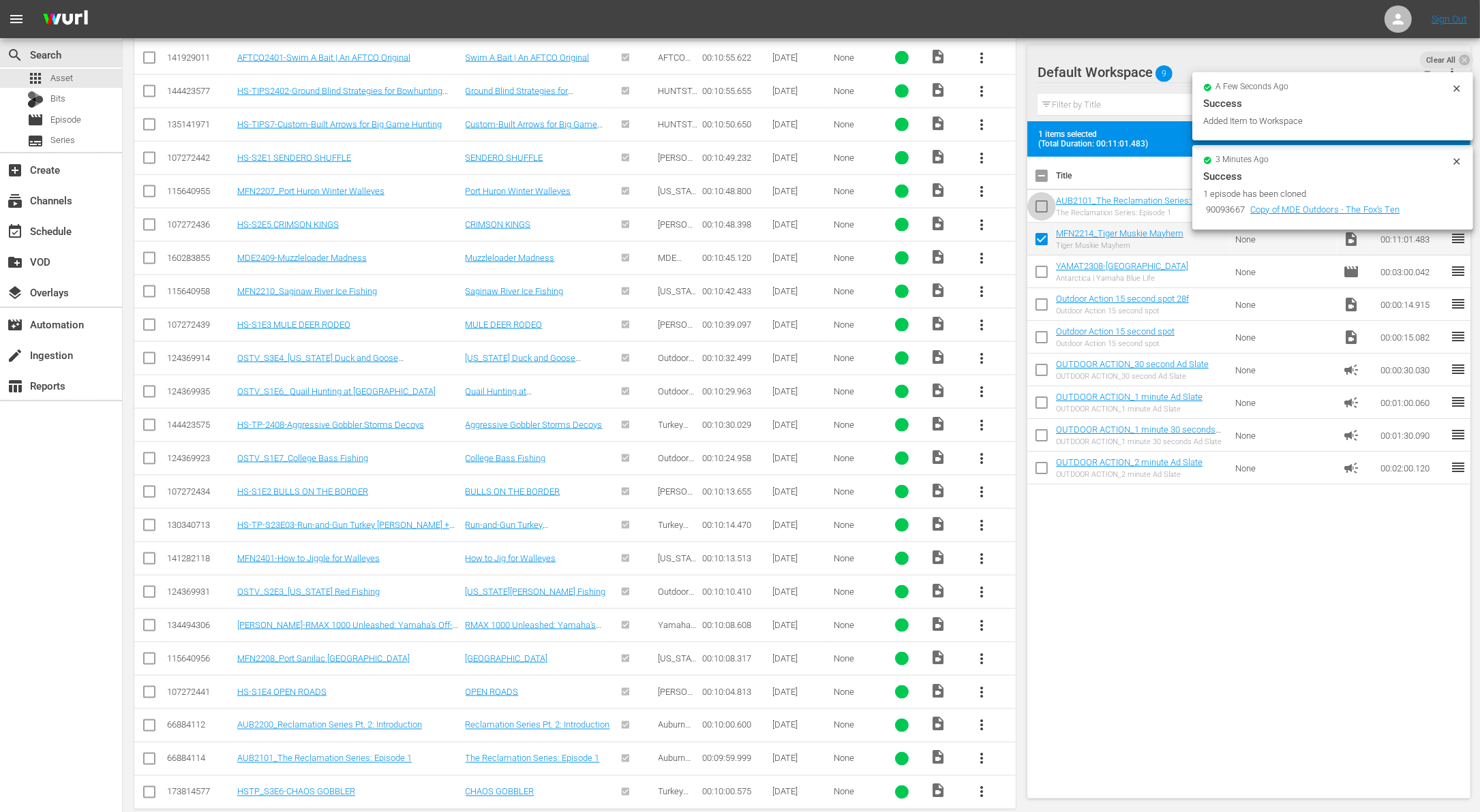
click at [1043, 201] on input "checkbox" at bounding box center [1041, 209] width 29 height 29
checkbox input "true"
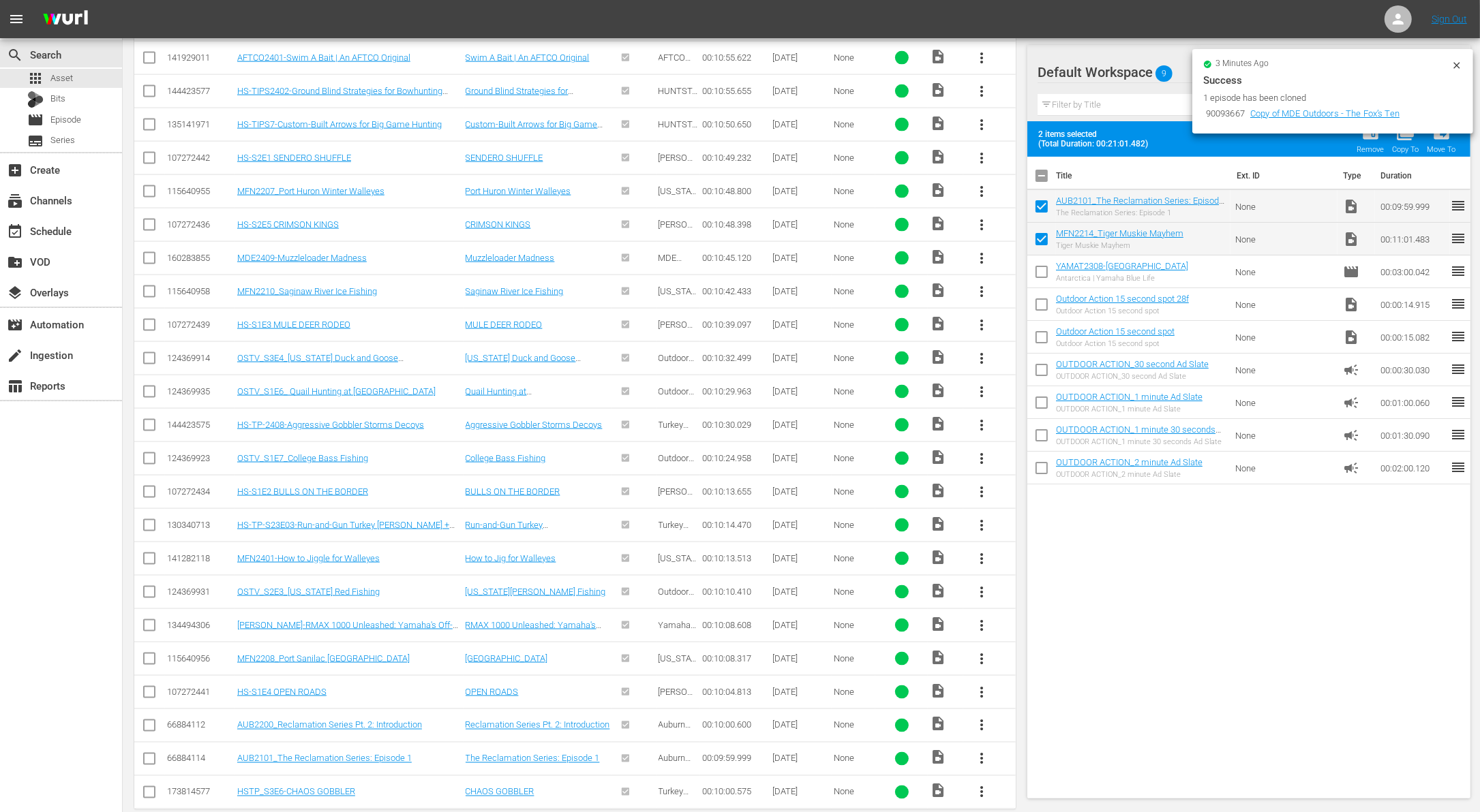
click at [1463, 66] on div "3 minutes ago Success 1 episode has been cloned 90093667 Copy of MDE Outdoors -…" at bounding box center [1333, 92] width 281 height 85
click at [1455, 63] on icon at bounding box center [1456, 65] width 6 height 6
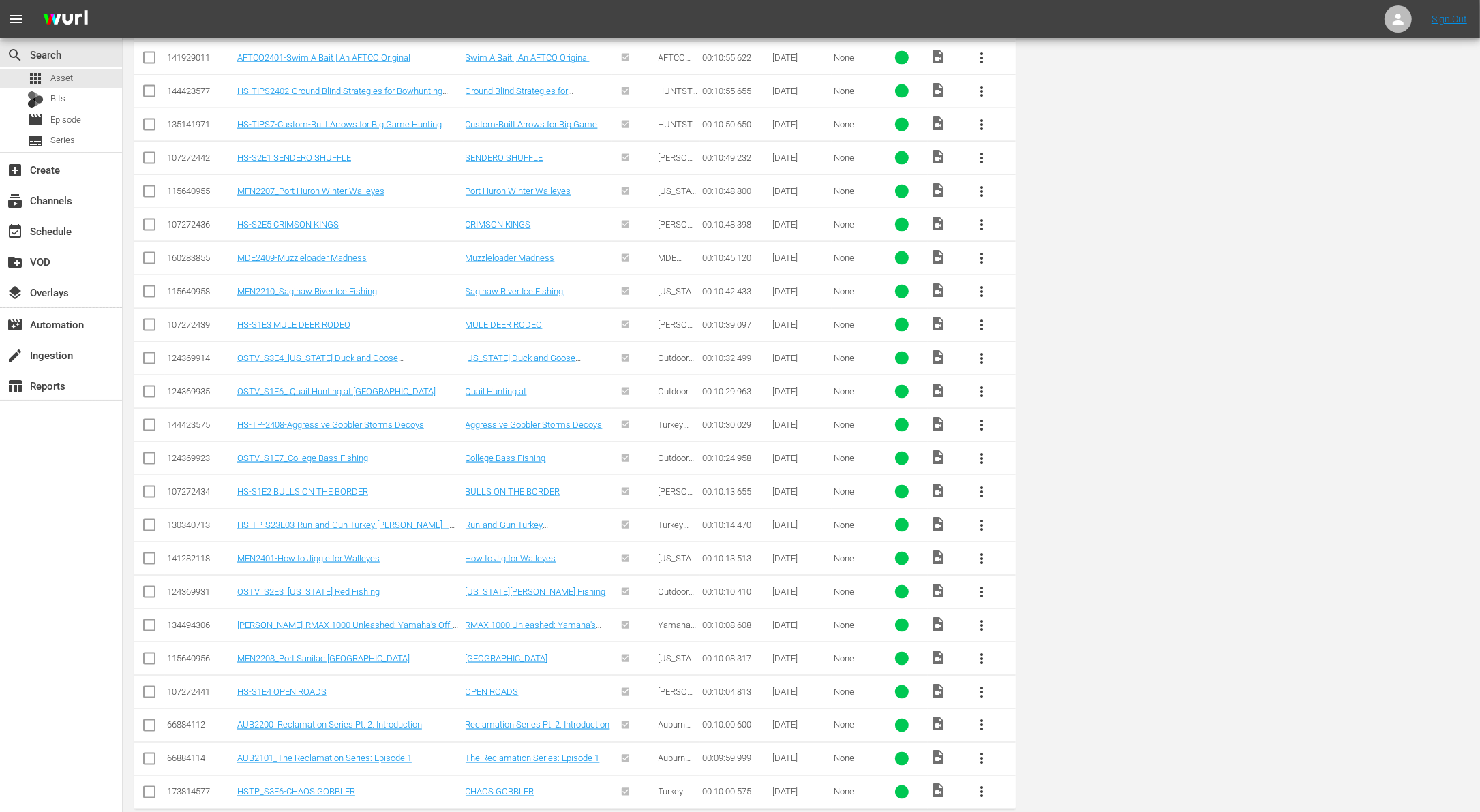
scroll to position [0, 0]
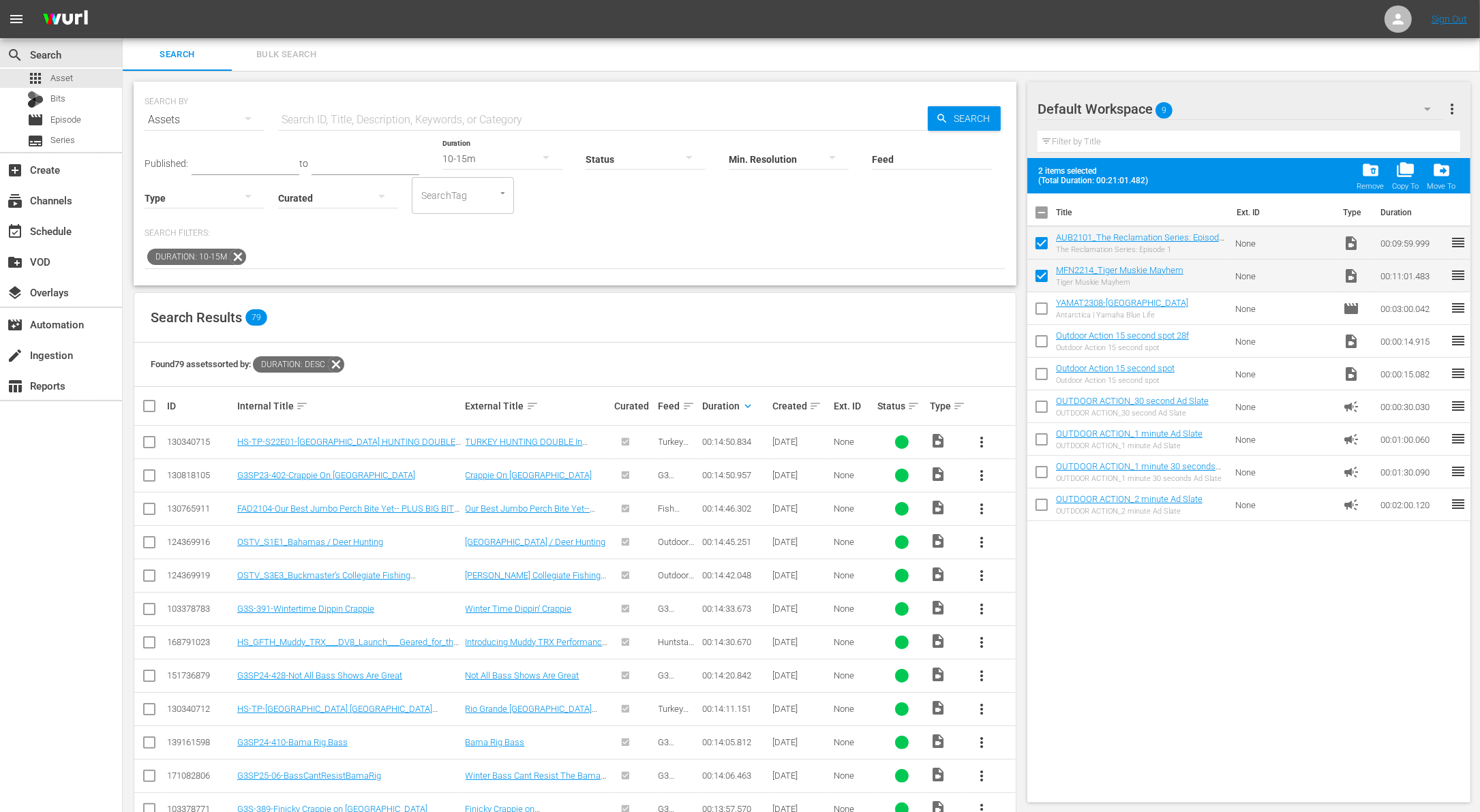
click at [530, 155] on button "button" at bounding box center [546, 157] width 32 height 32
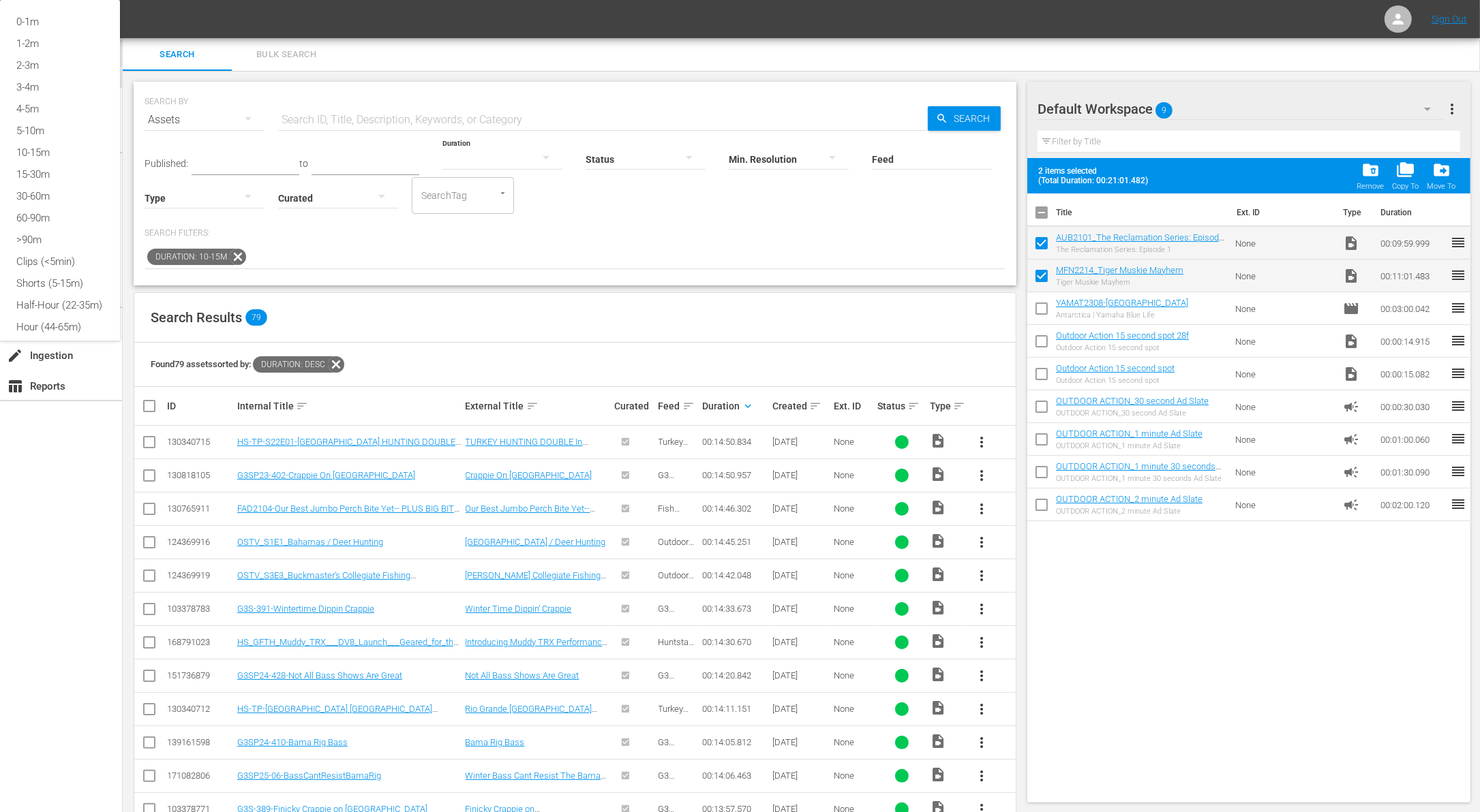
scroll to position [20, 0]
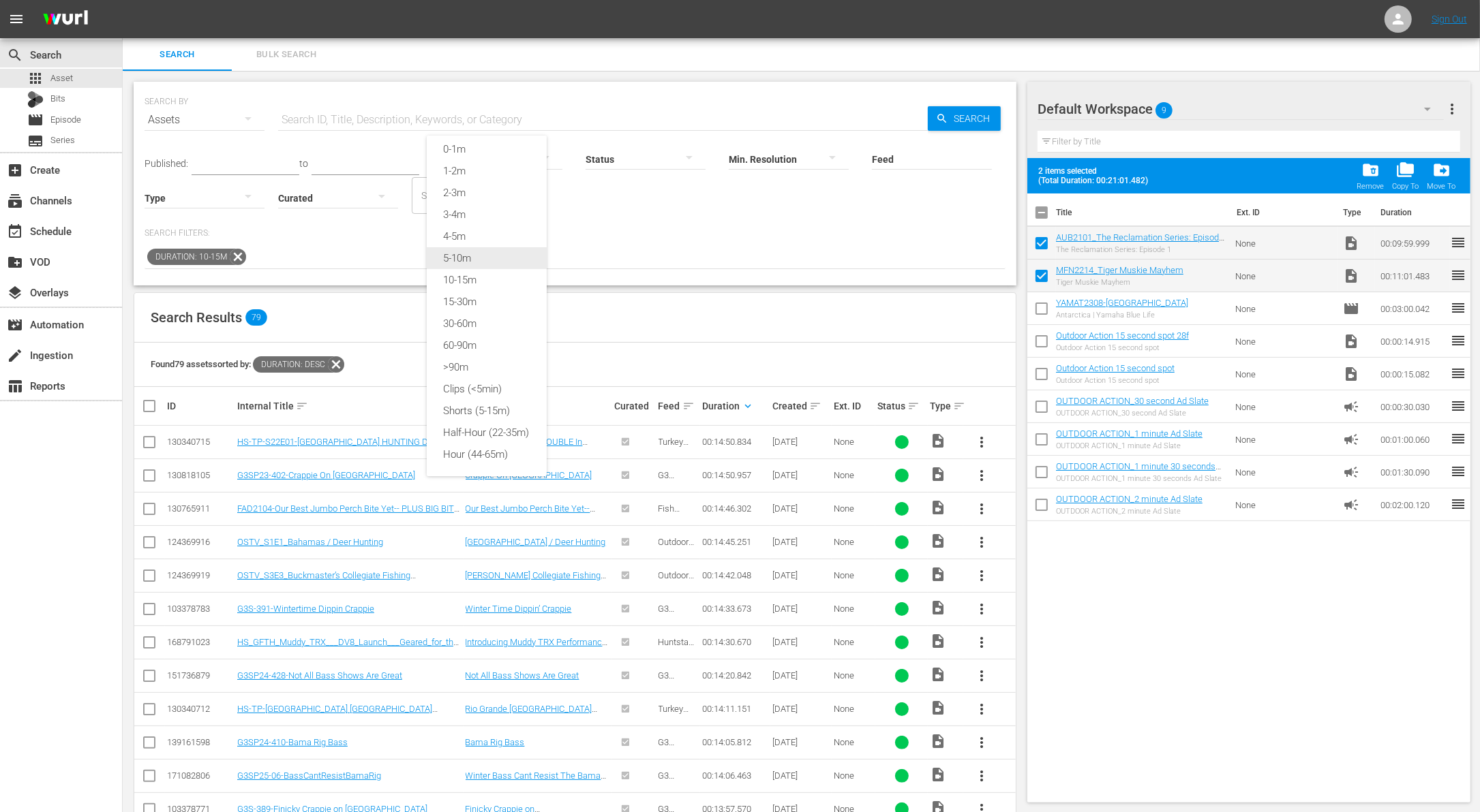
click at [486, 247] on div "5-10m" at bounding box center [487, 258] width 120 height 22
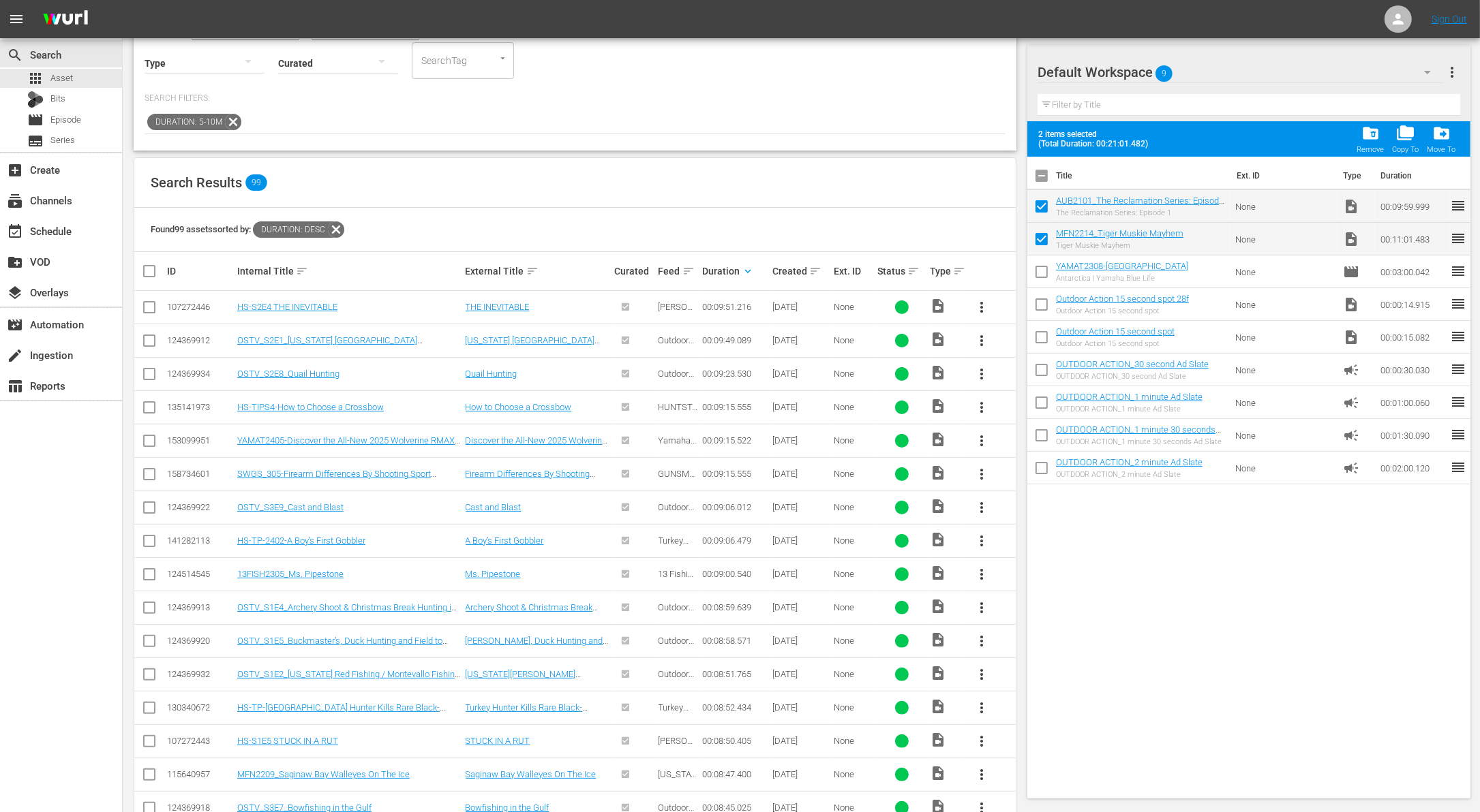
scroll to position [119, 0]
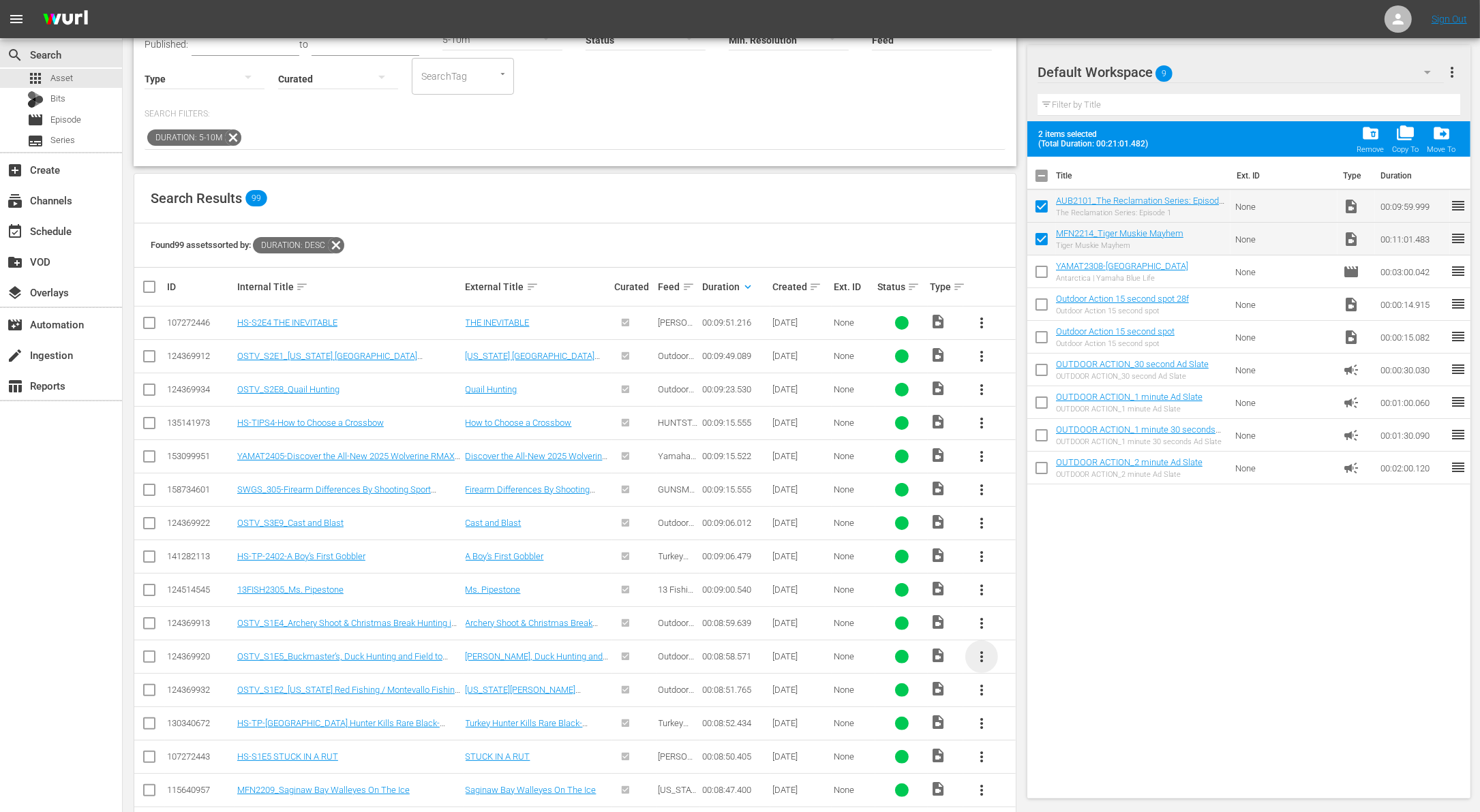
click at [982, 653] on span "more_vert" at bounding box center [981, 656] width 16 height 16
click at [1020, 690] on div "Workspace" at bounding box center [1055, 691] width 92 height 32
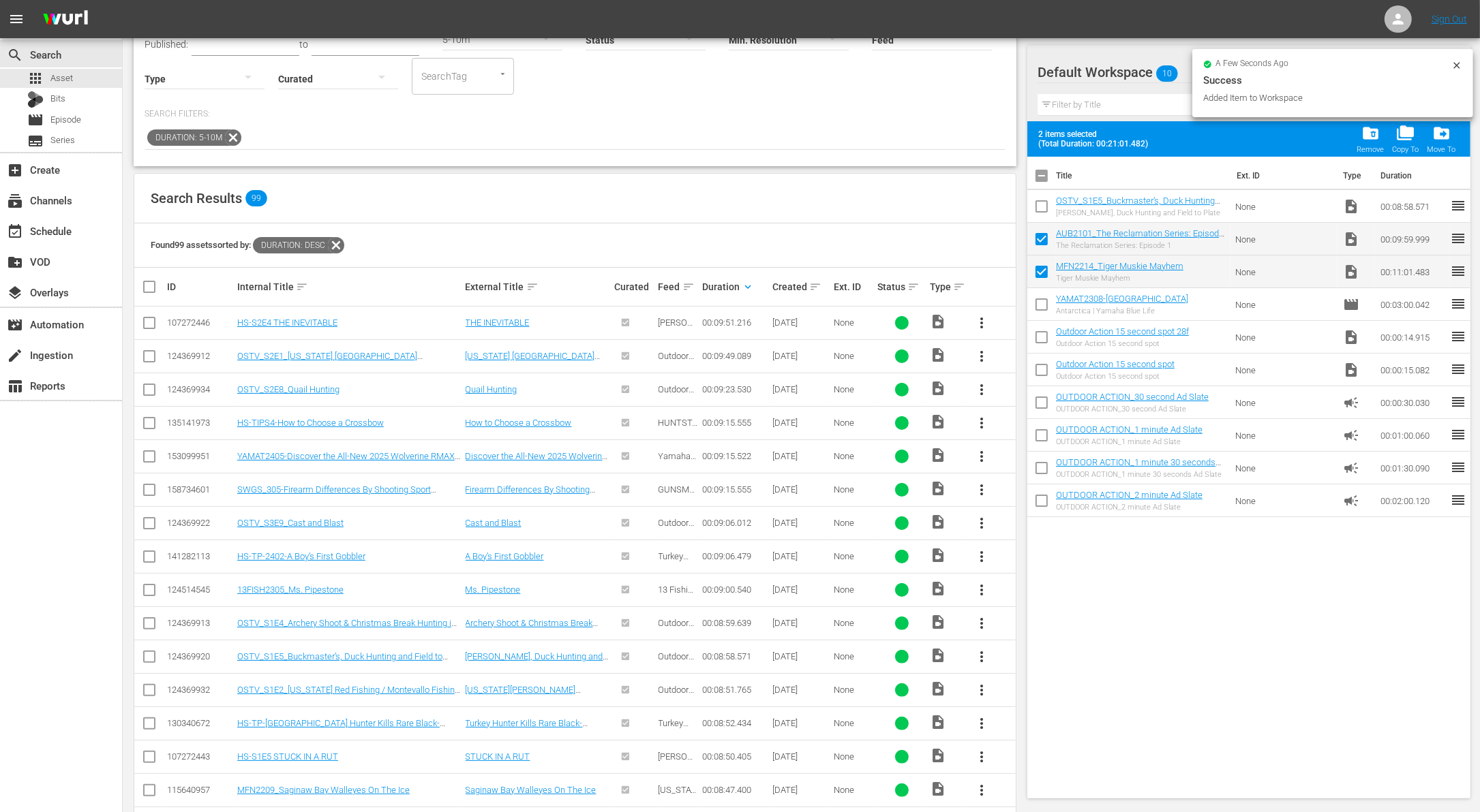
click at [1041, 214] on input "checkbox" at bounding box center [1041, 209] width 29 height 29
checkbox input "true"
click at [51, 173] on div "add_box Create" at bounding box center [38, 167] width 76 height 12
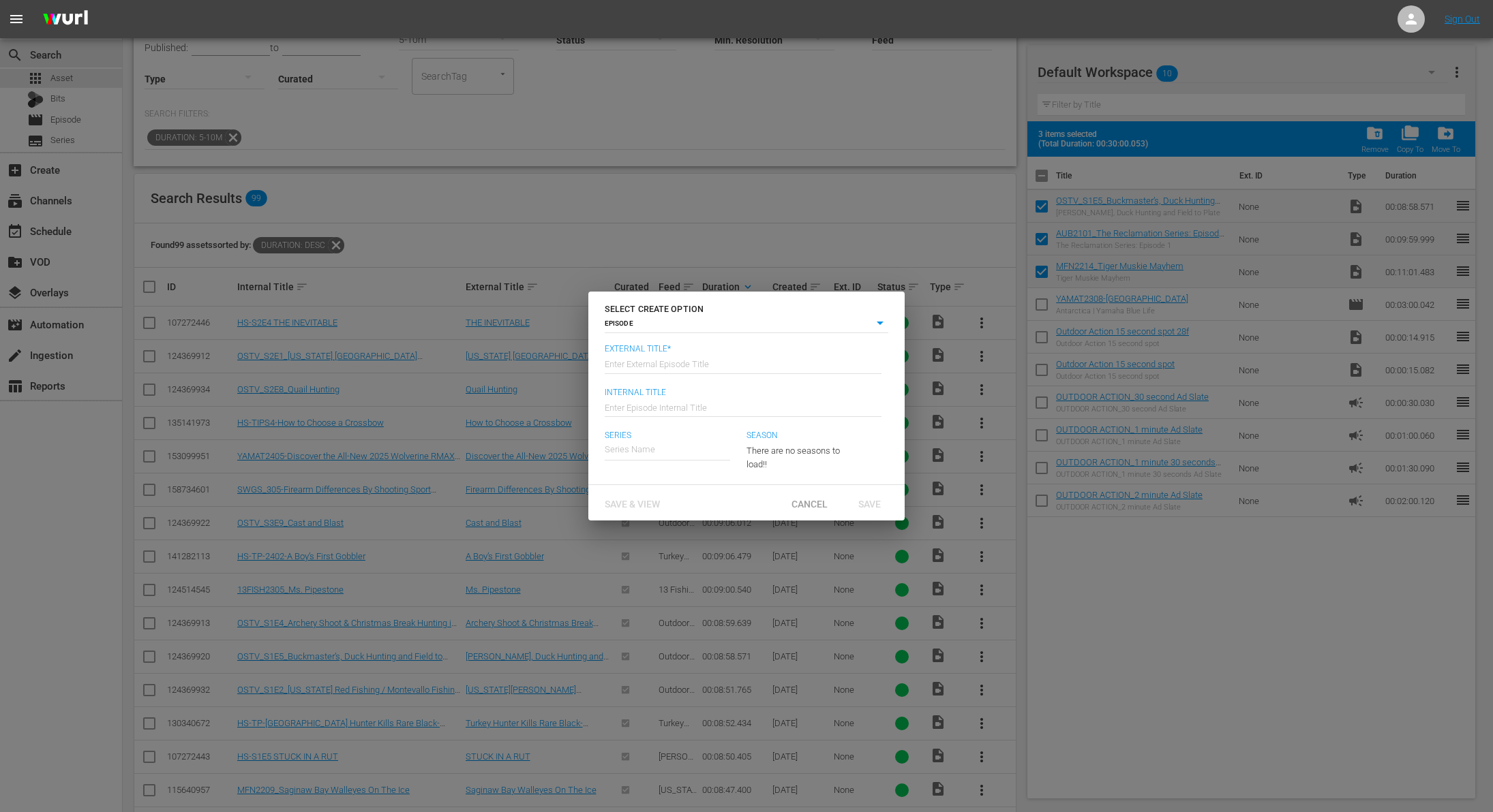
click at [650, 368] on input "text" at bounding box center [743, 363] width 277 height 32
type input "[US_STATE] Fishing Nation - Tiger Muskie Mayhem"
type input "Wk38-MFN"
click at [659, 520] on div "[US_STATE] Fishing Nation TV" at bounding box center [673, 521] width 115 height 32
type input "[US_STATE] Fishing Nation TV"
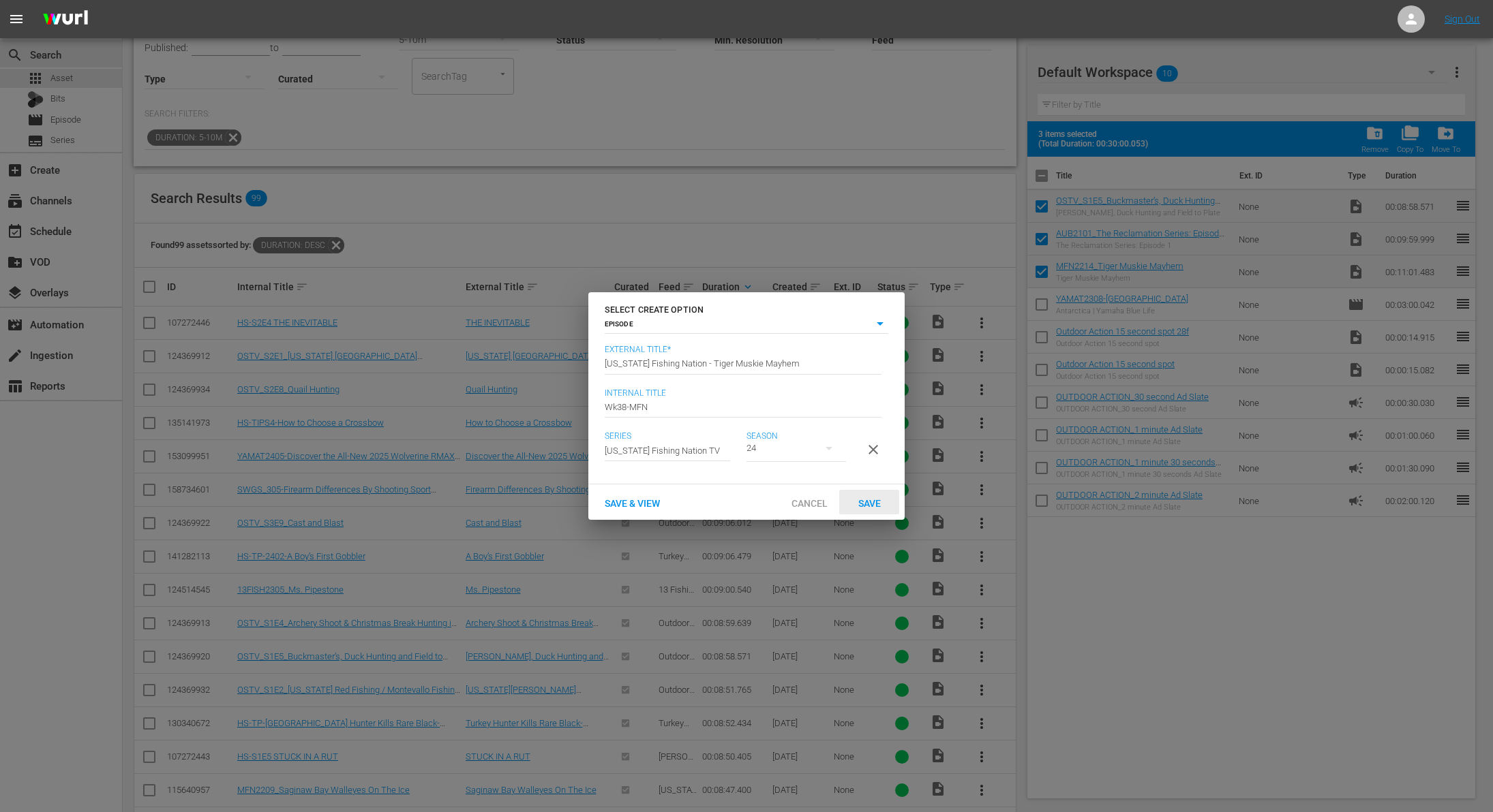
click at [873, 506] on span "Save" at bounding box center [870, 503] width 44 height 11
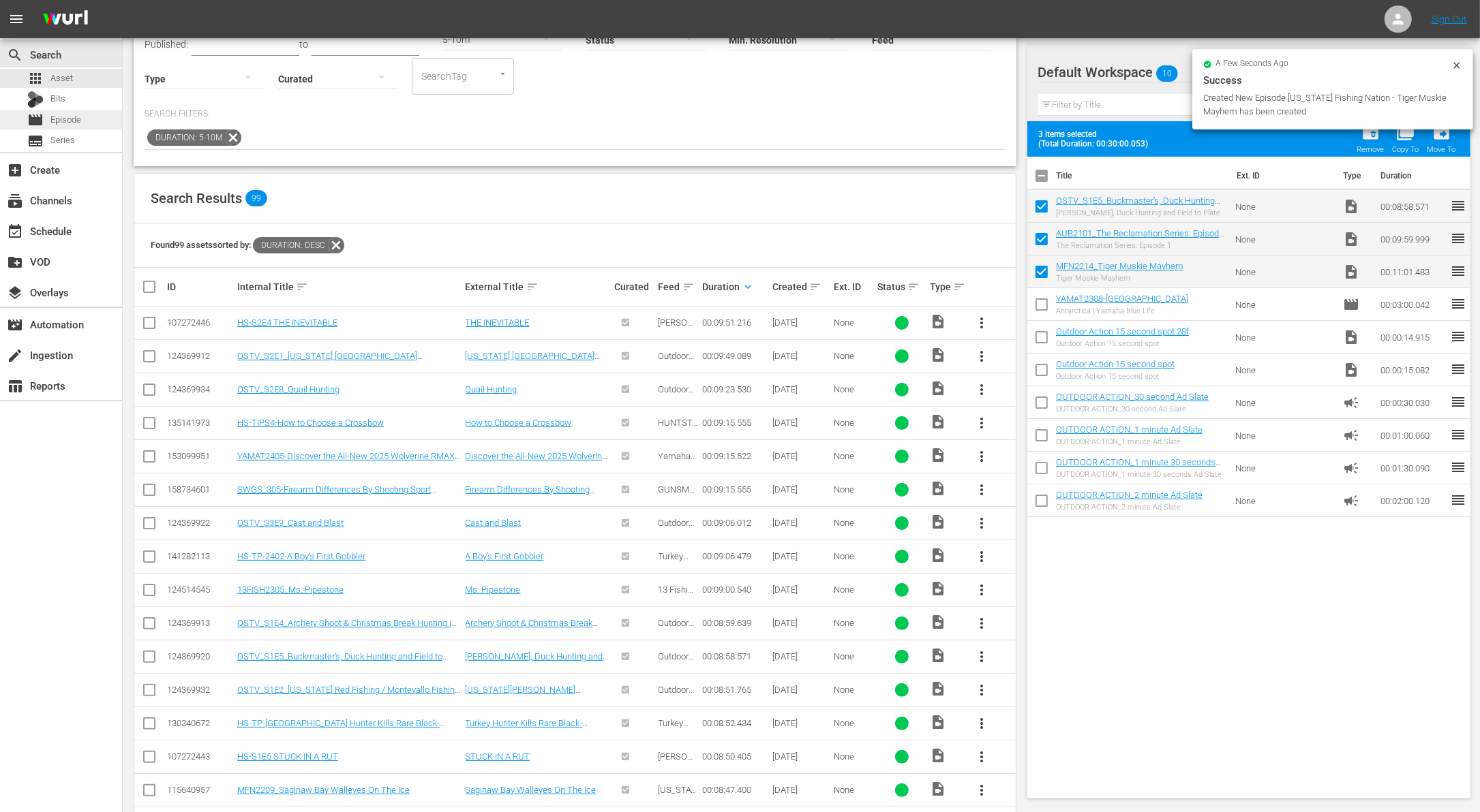
click at [76, 120] on span "Episode" at bounding box center [66, 119] width 31 height 13
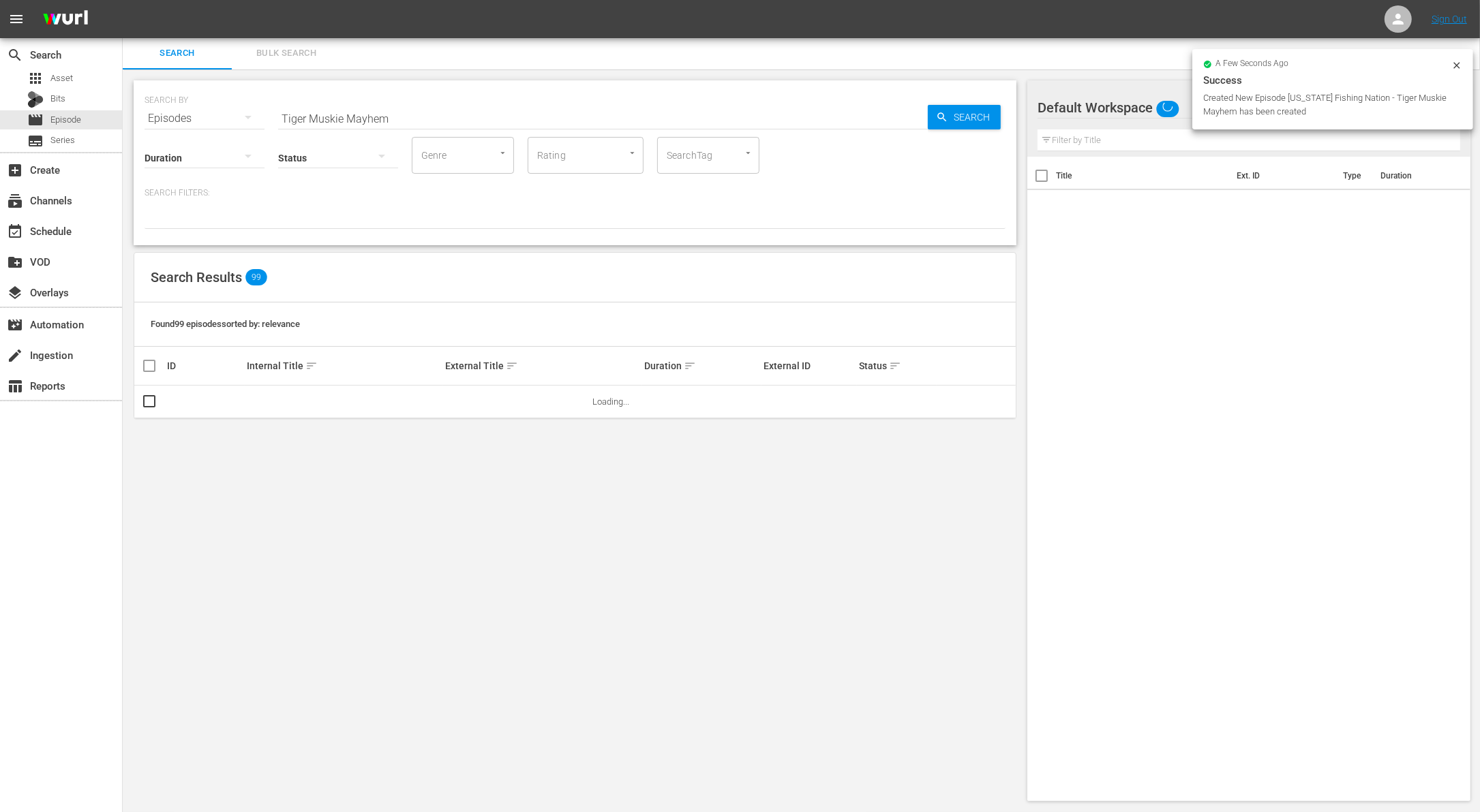
scroll to position [1, 0]
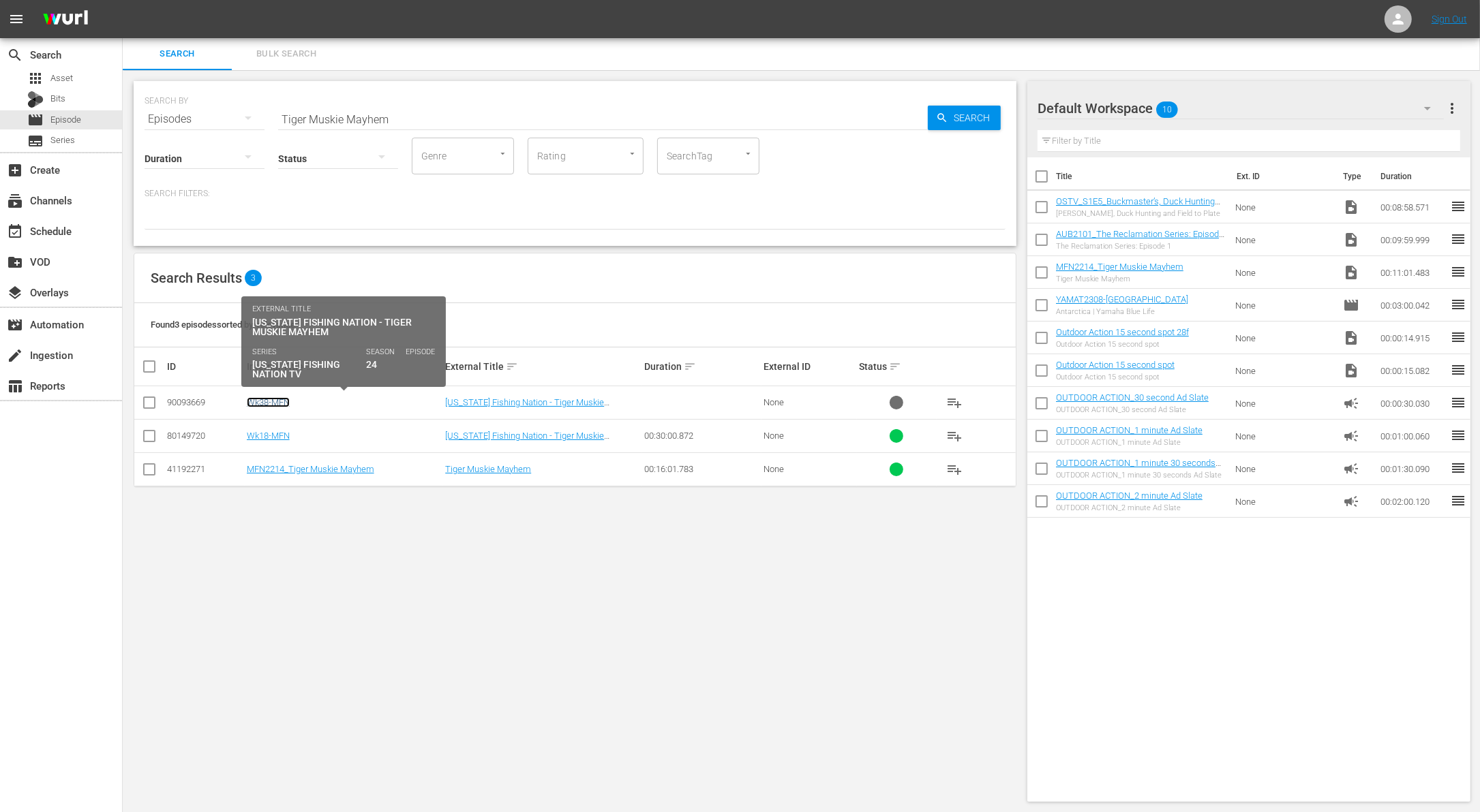
click at [279, 400] on link "Wk38-MFN" at bounding box center [268, 402] width 43 height 11
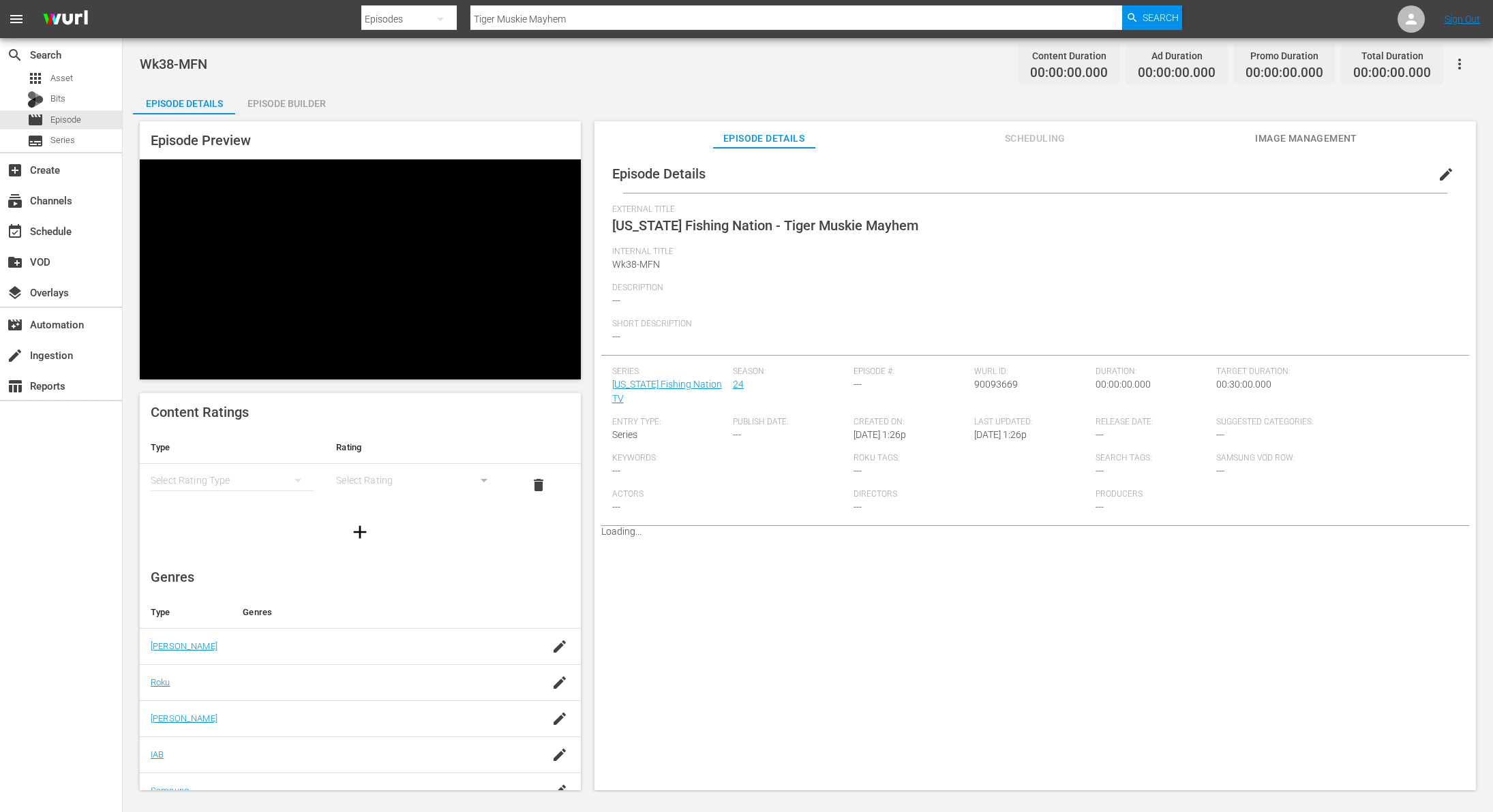
click at [1438, 175] on span "edit" at bounding box center [1446, 174] width 16 height 16
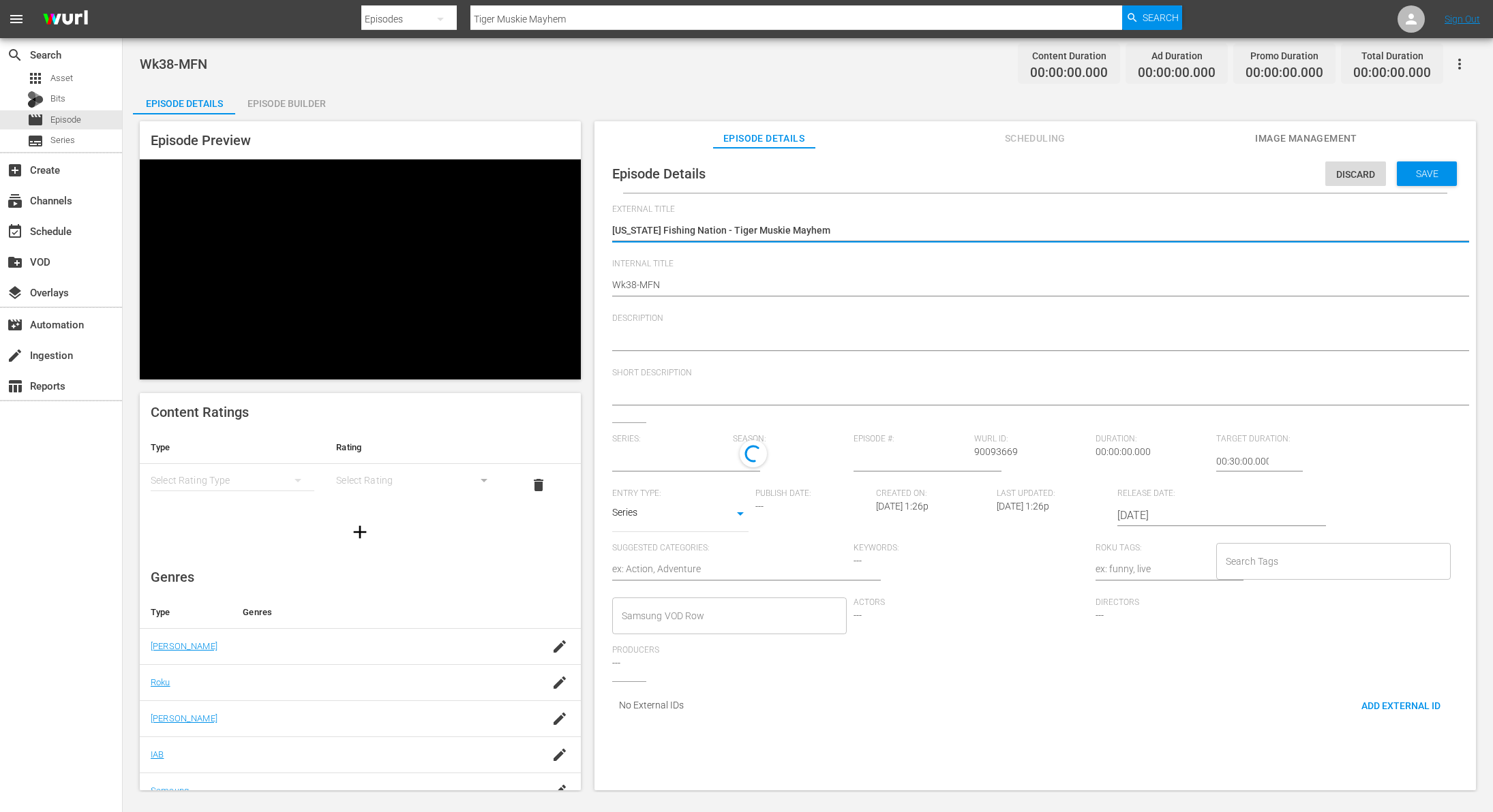
type input "[US_STATE] Fishing Nation TV"
click at [744, 464] on div "24" at bounding box center [786, 460] width 107 height 38
click at [762, 517] on div "23" at bounding box center [752, 516] width 42 height 13
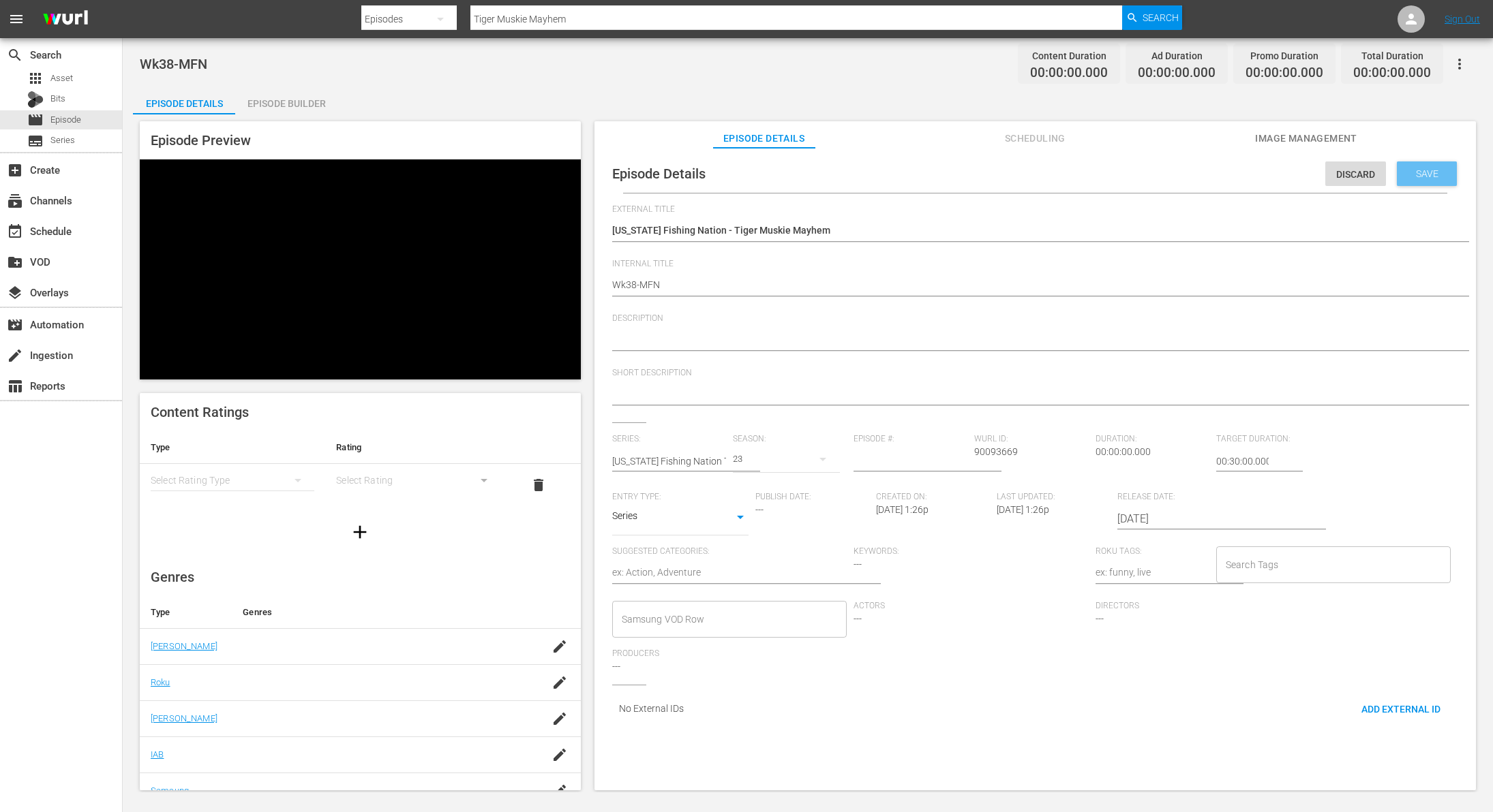
click at [1427, 179] on div "Save" at bounding box center [1427, 173] width 60 height 25
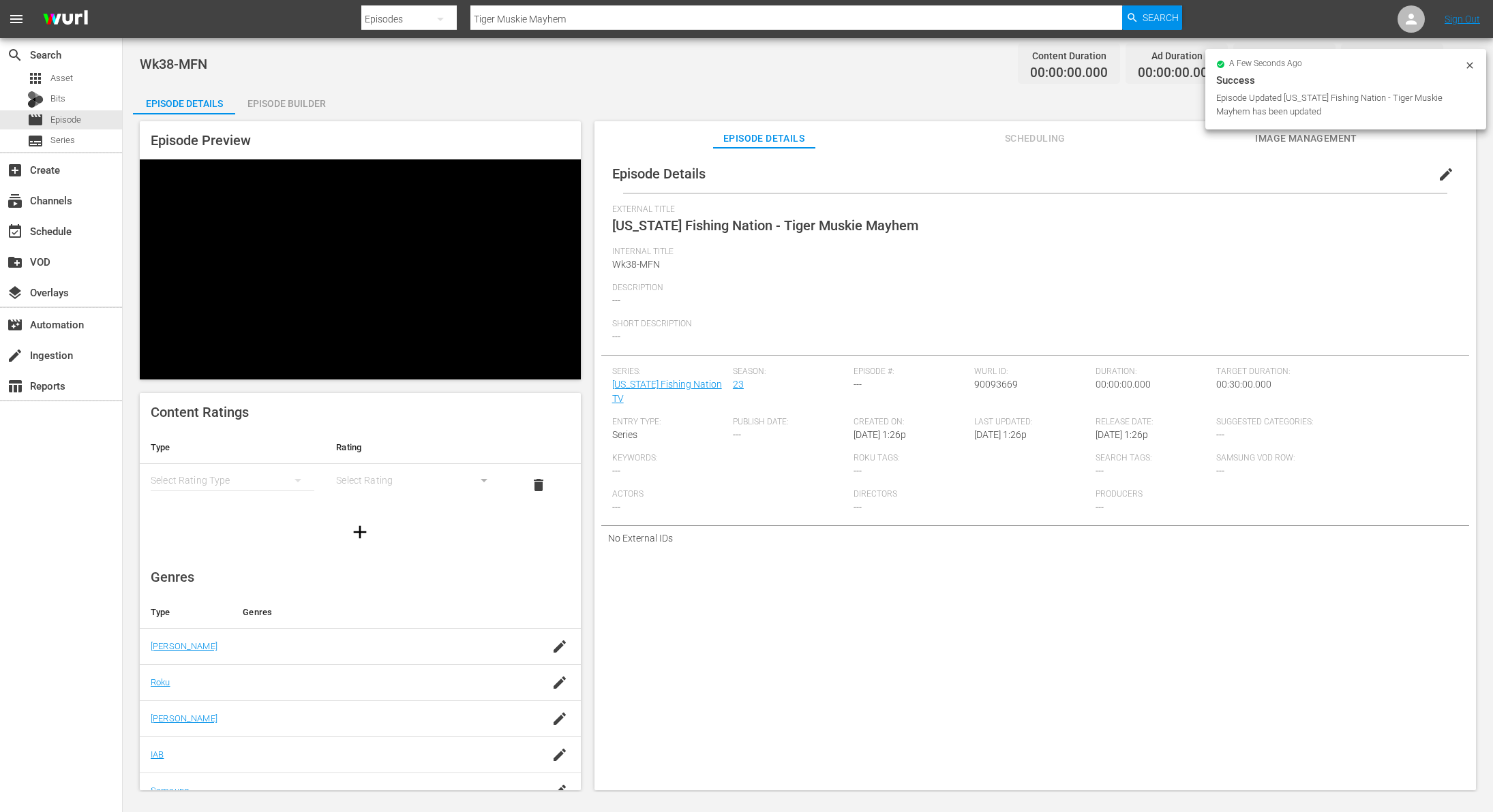
click at [1430, 174] on button "edit" at bounding box center [1446, 174] width 32 height 32
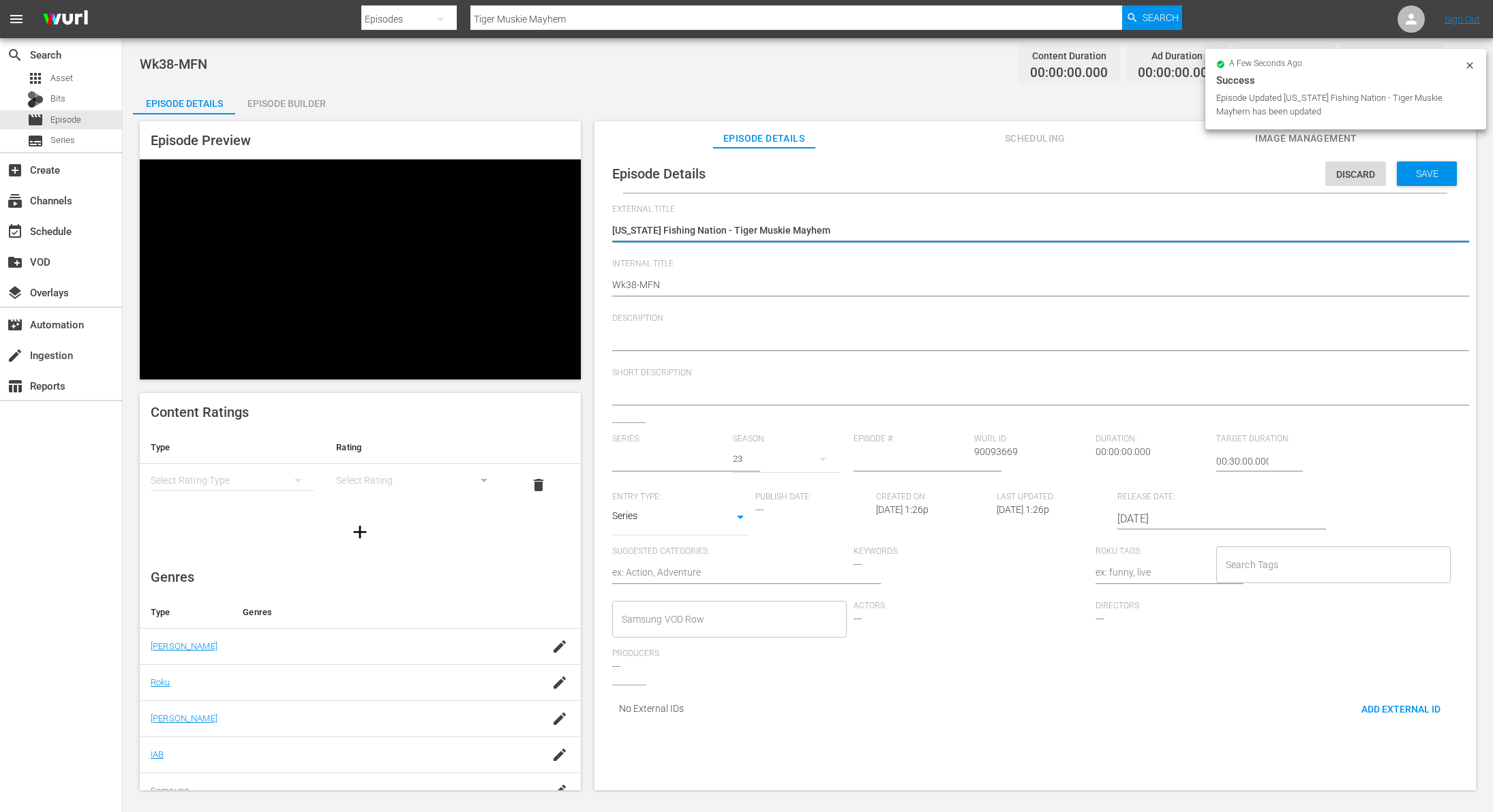
click at [693, 461] on input "text" at bounding box center [669, 461] width 114 height 32
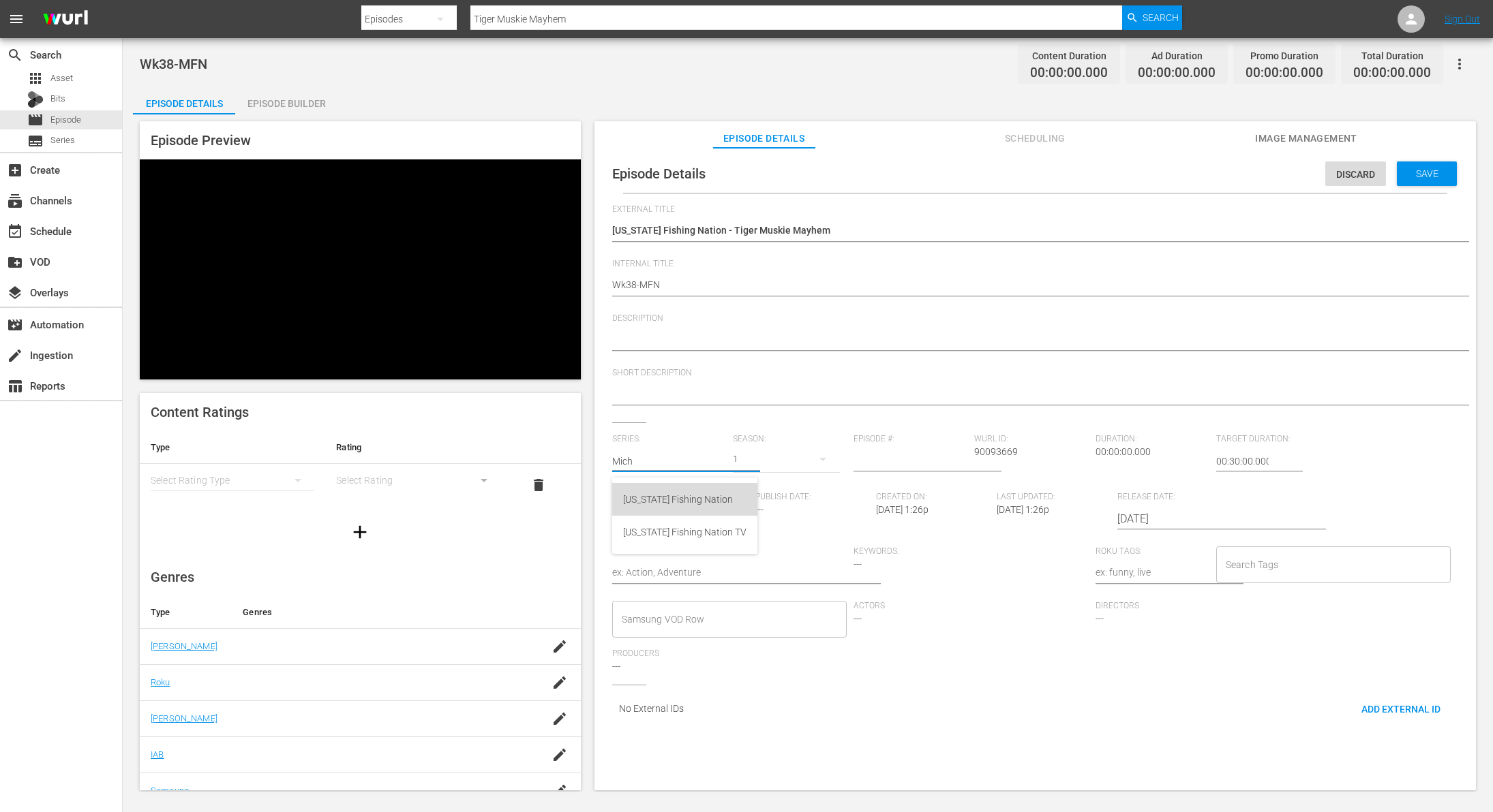
click at [708, 509] on div "[US_STATE] Fishing Nation" at bounding box center [685, 499] width 123 height 32
type input "[US_STATE] Fishing Nation"
click at [760, 466] on div "23" at bounding box center [786, 460] width 107 height 38
click at [761, 516] on div "22" at bounding box center [752, 516] width 42 height 13
click at [1426, 173] on span "Save" at bounding box center [1427, 173] width 44 height 11
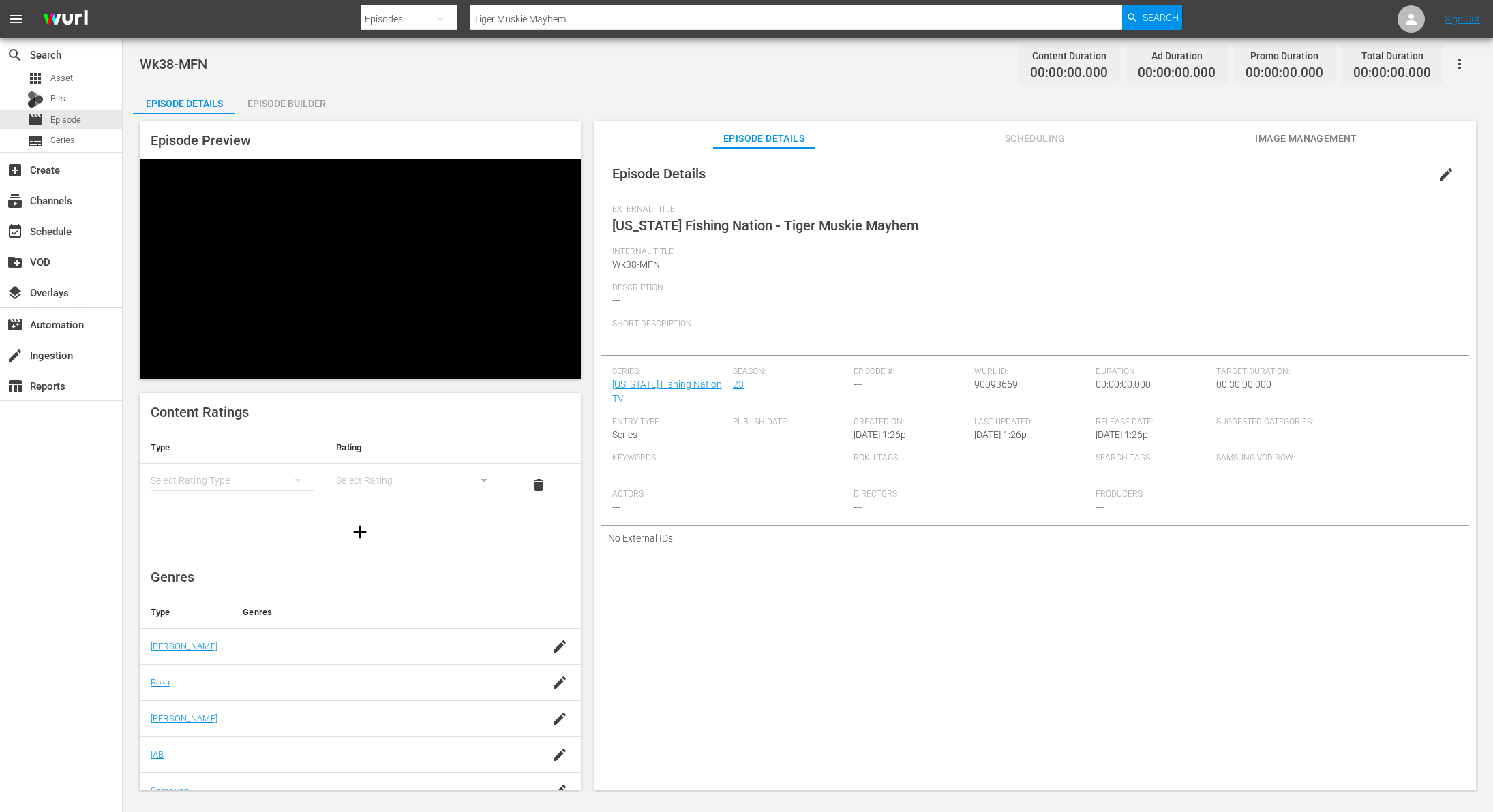
click at [288, 103] on div "Episode Builder" at bounding box center [286, 104] width 102 height 32
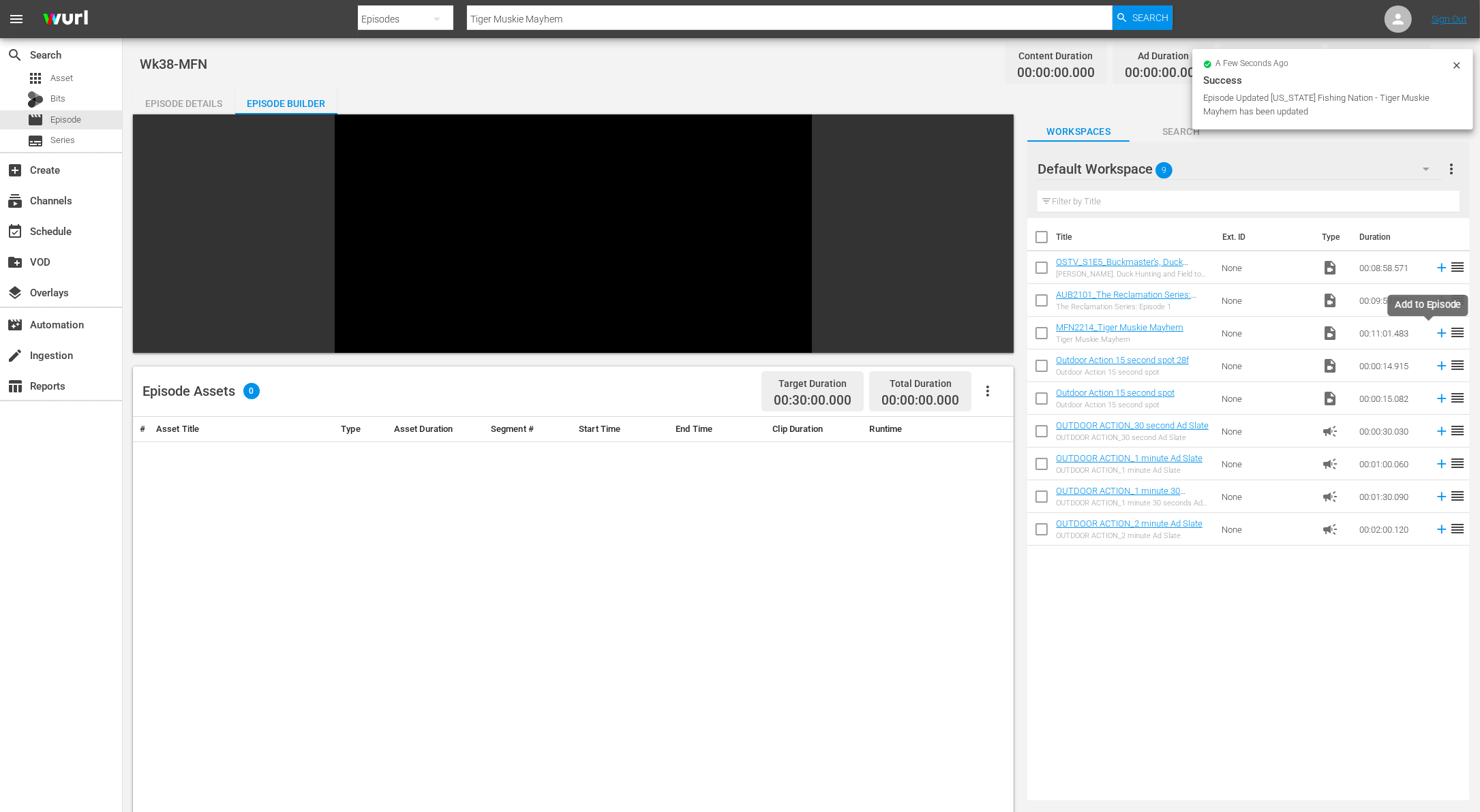
click at [1434, 331] on icon at bounding box center [1441, 333] width 15 height 15
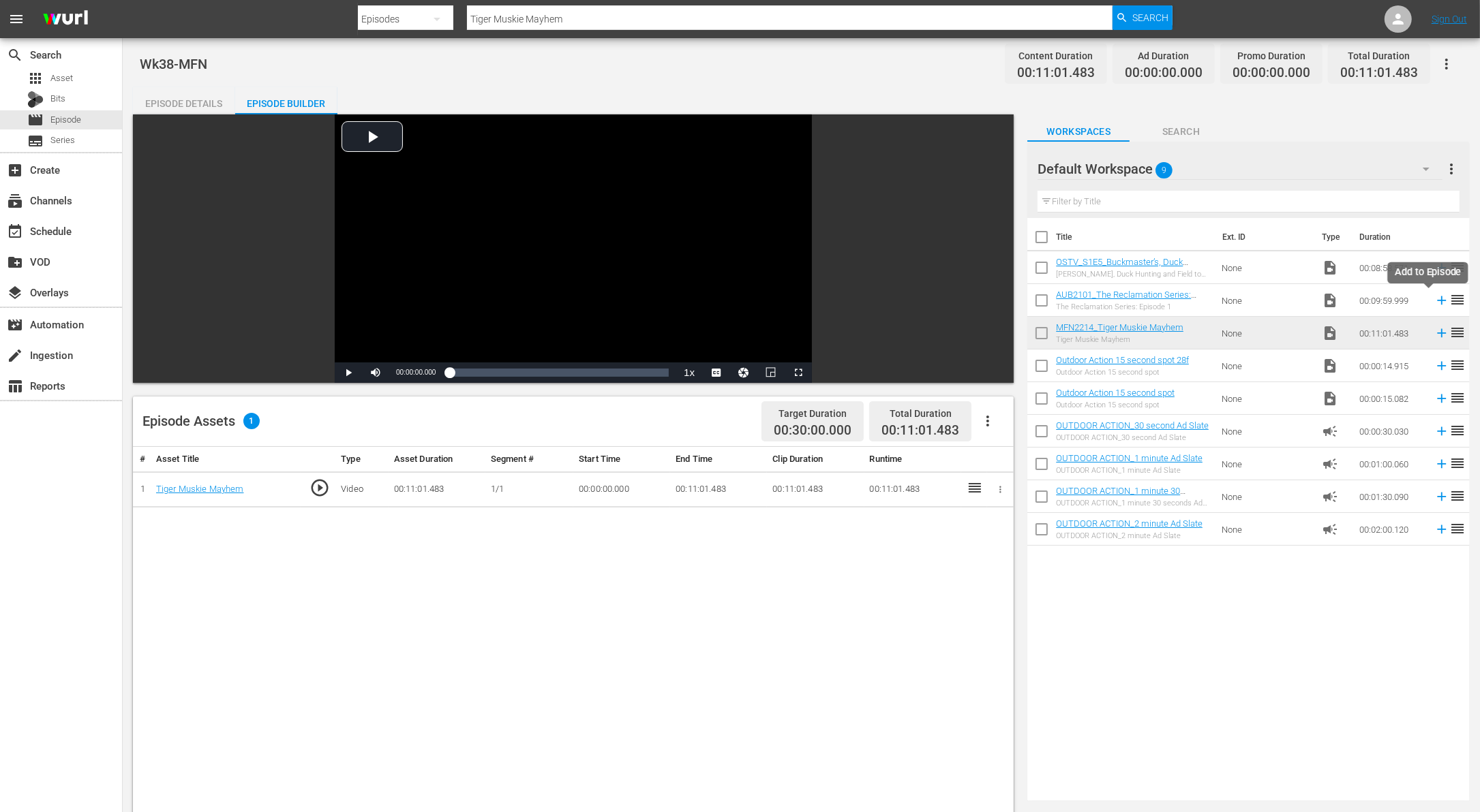
click at [1438, 299] on icon at bounding box center [1442, 301] width 9 height 9
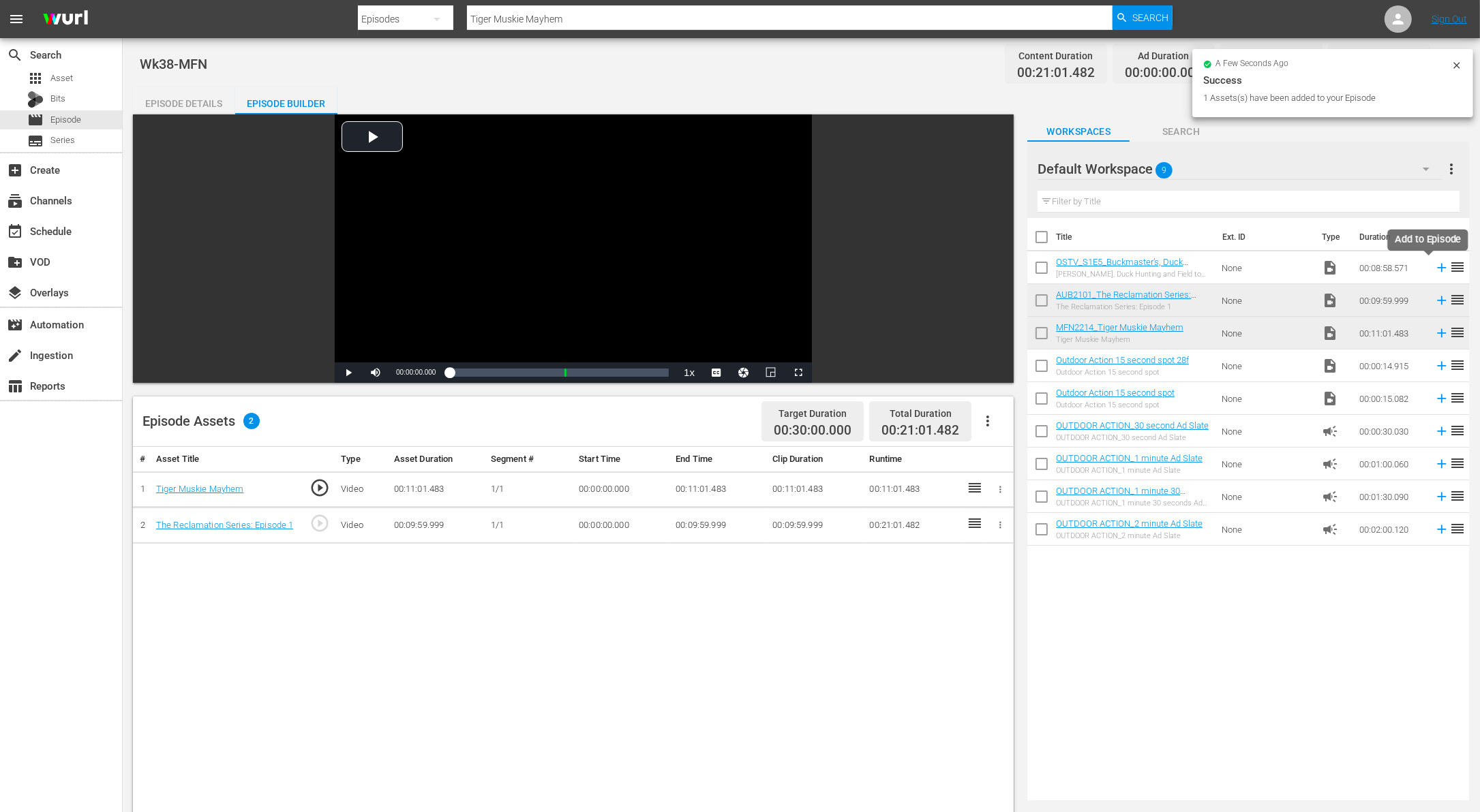
click at [1438, 269] on icon at bounding box center [1442, 268] width 9 height 9
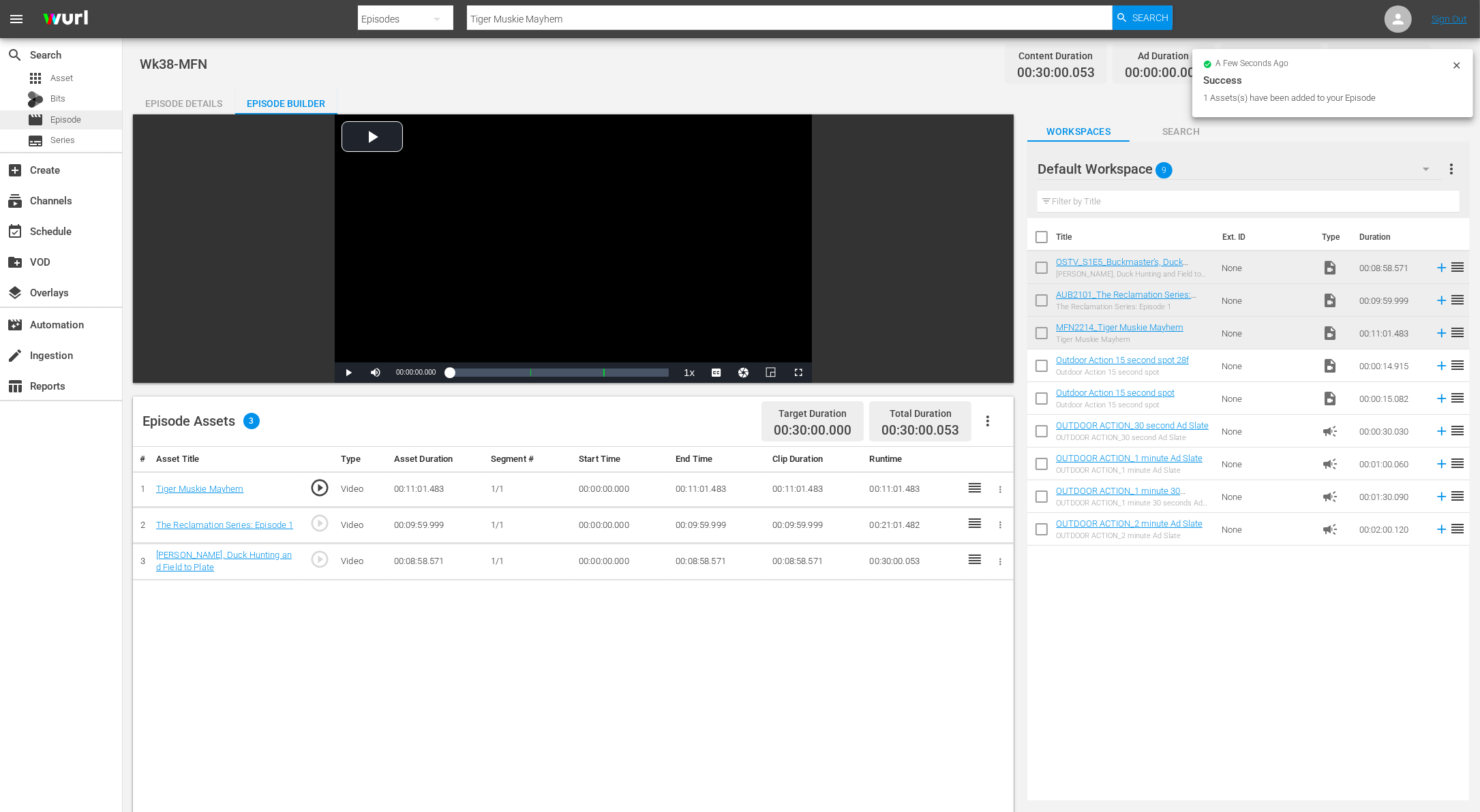
click at [66, 122] on span "Episode" at bounding box center [66, 119] width 31 height 13
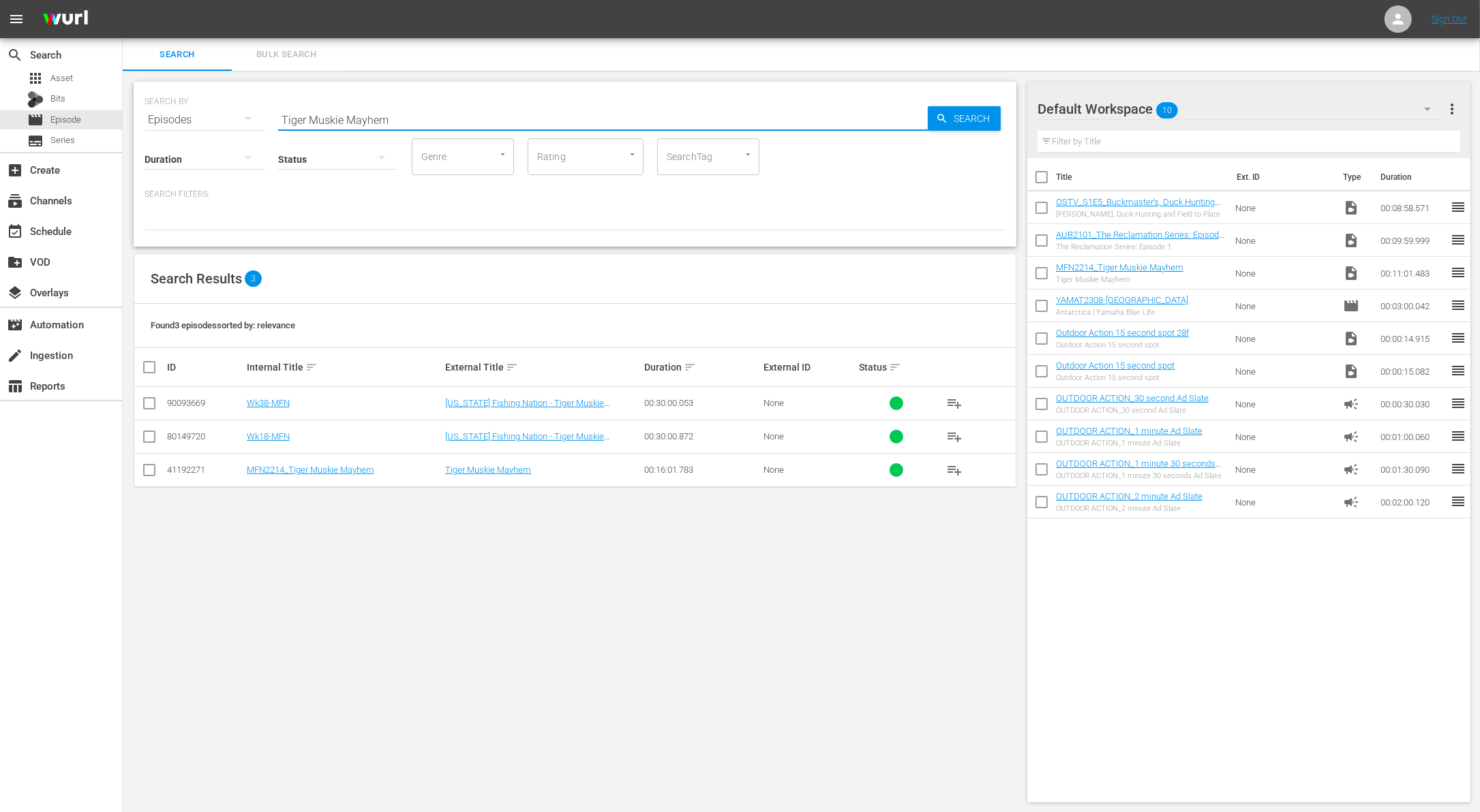
click at [591, 121] on input "Tiger Muskie Mayhem" at bounding box center [602, 120] width 649 height 32
paste input "NWT Championship - [GEOGRAPHIC_DATA] | [GEOGRAPHIC_DATA], [GEOGRAPHIC_DATA] - P…"
type input "NWT Championship - [GEOGRAPHIC_DATA] | [GEOGRAPHIC_DATA], [GEOGRAPHIC_DATA] - P…"
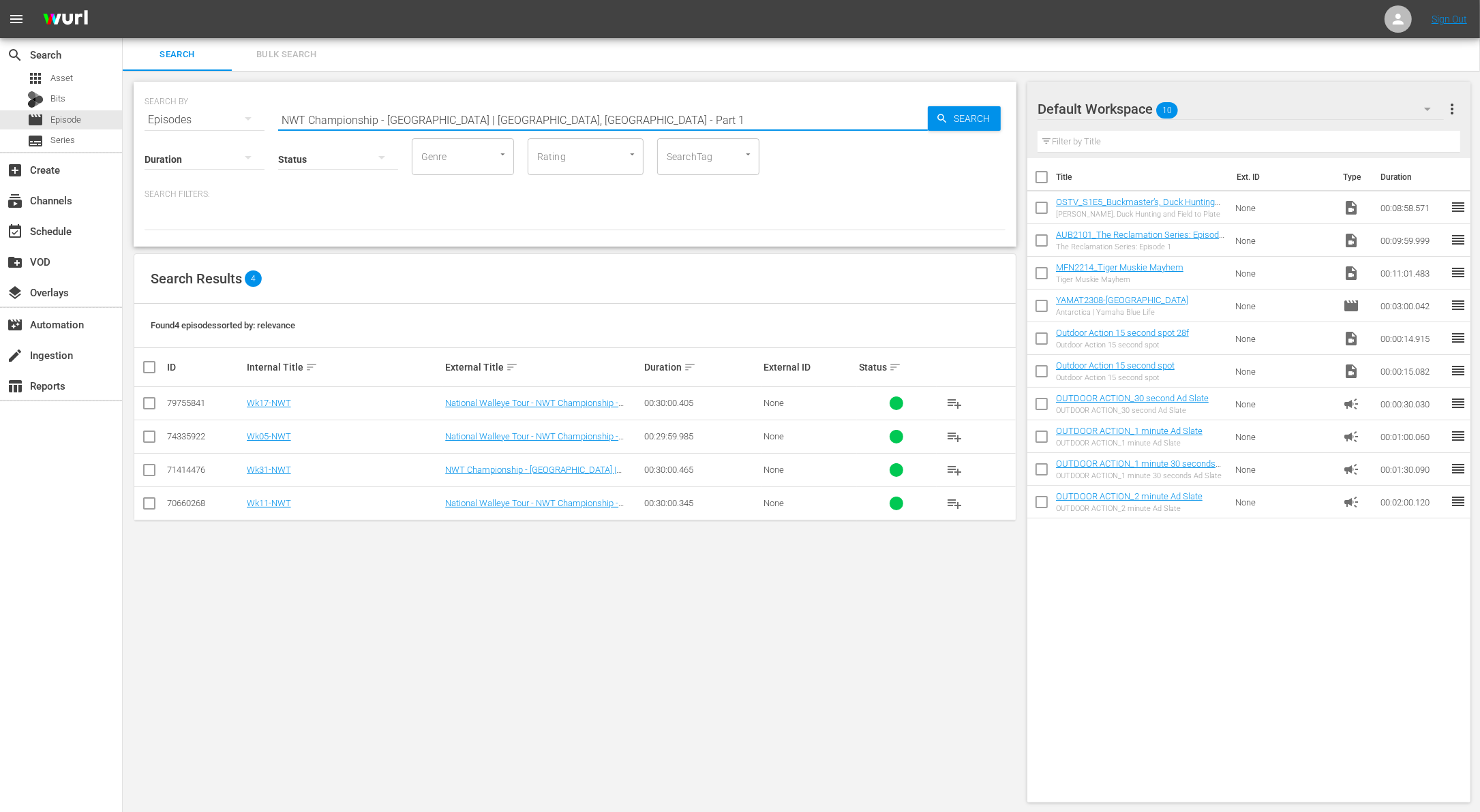
click at [155, 434] on input "checkbox" at bounding box center [149, 439] width 16 height 16
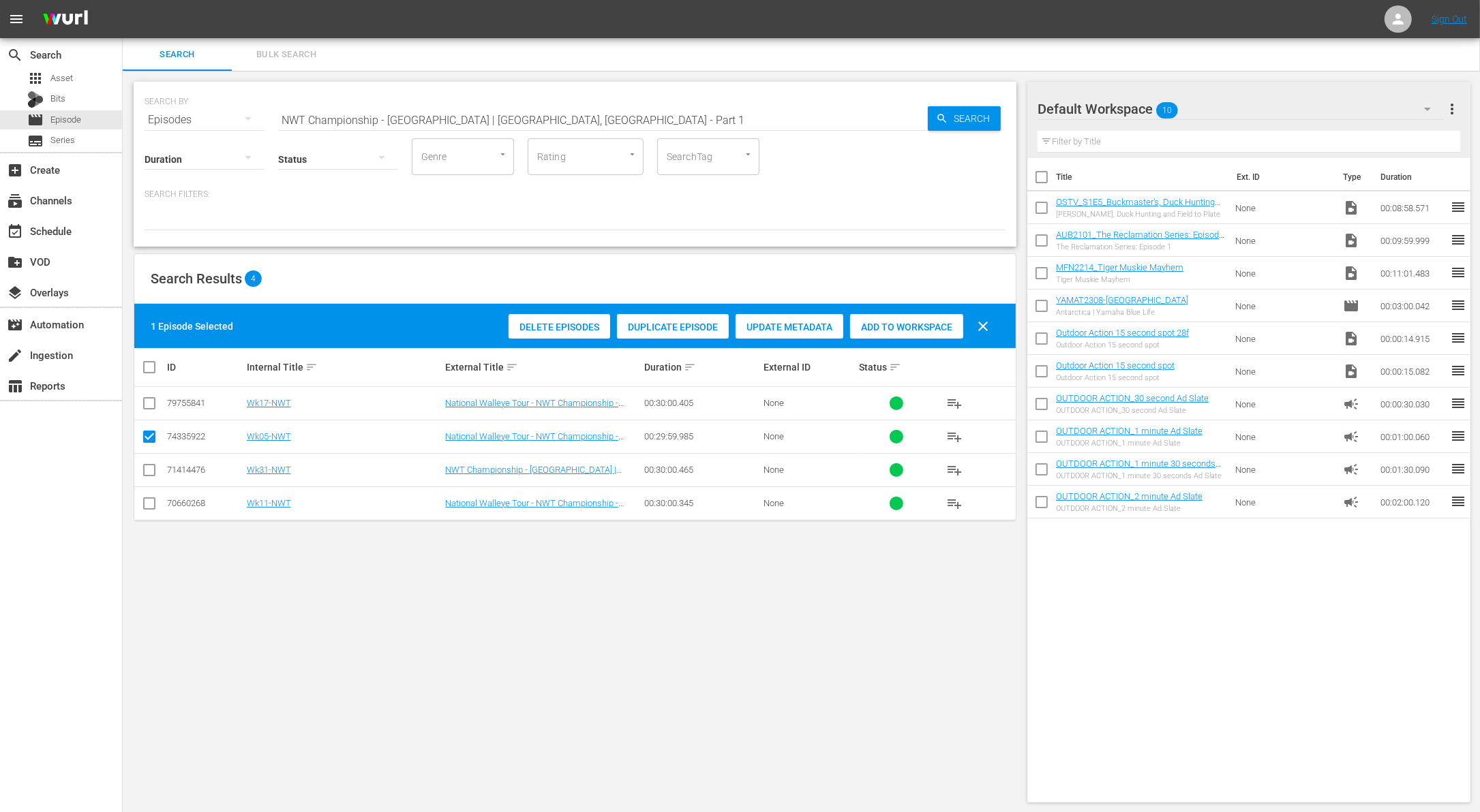
click at [695, 321] on span "Duplicate Episode" at bounding box center [673, 326] width 112 height 11
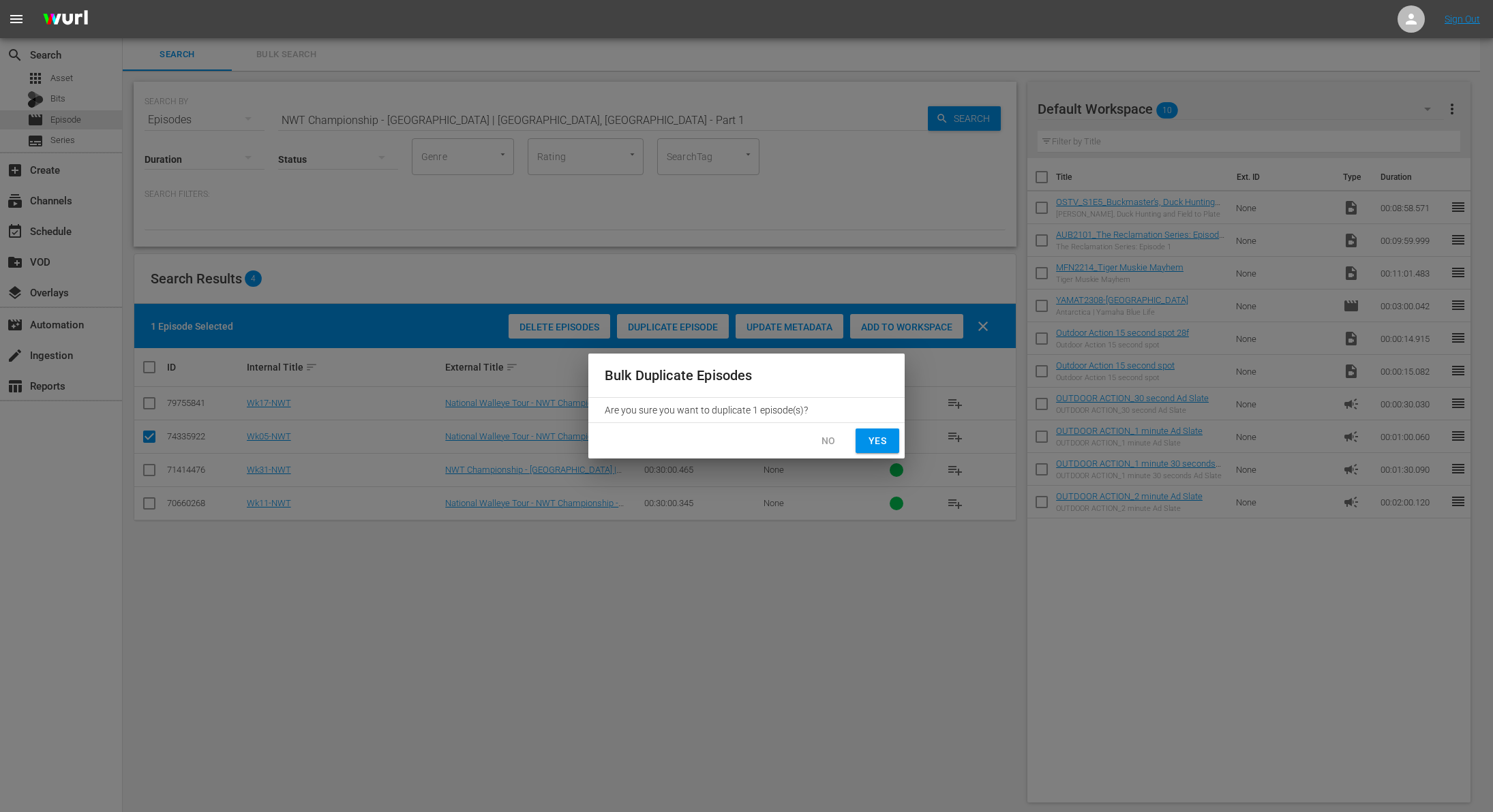
click at [891, 436] on button "Yes" at bounding box center [877, 441] width 44 height 25
checkbox input "false"
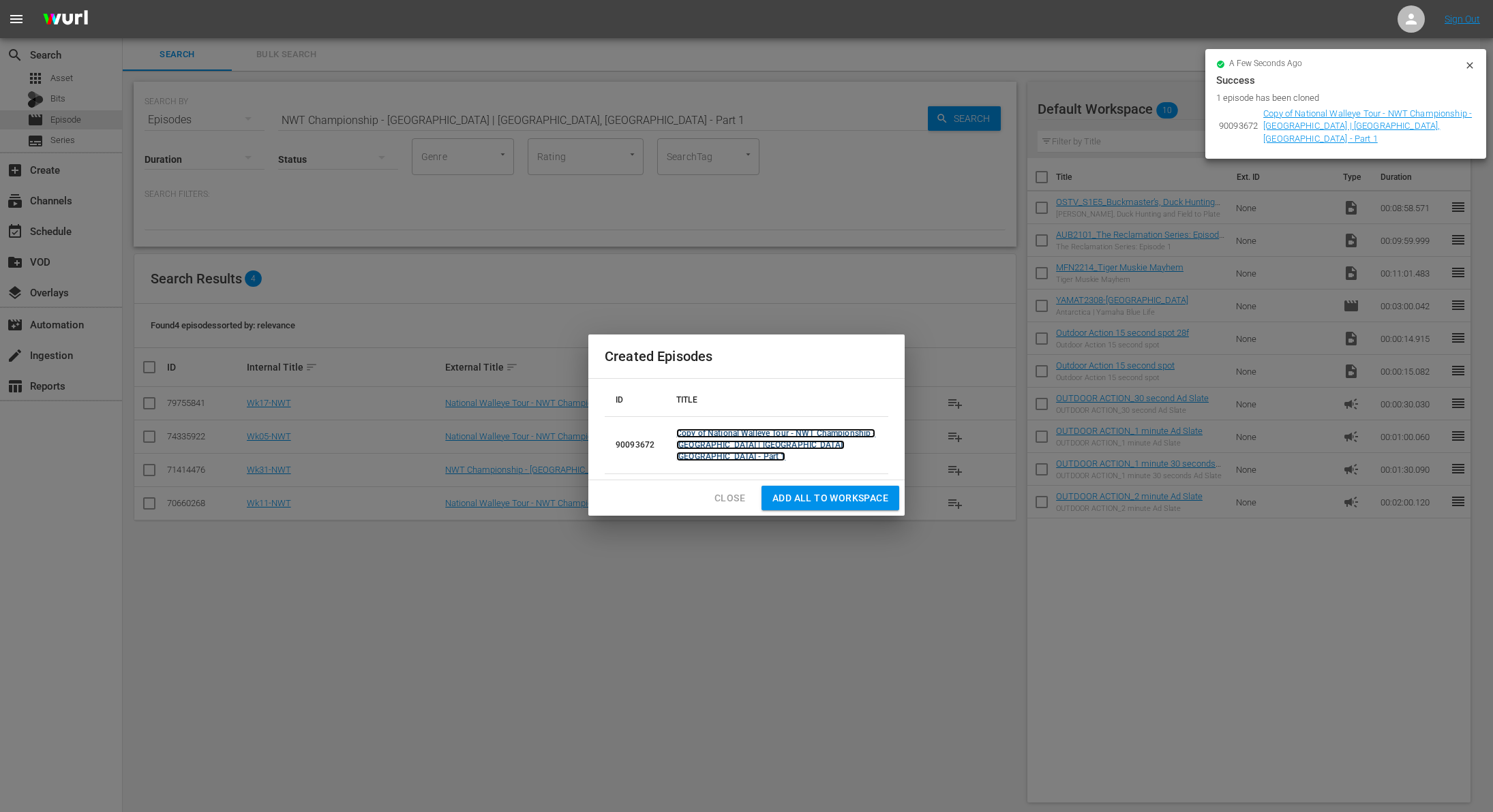
click at [755, 445] on link "Copy of National Walleye Tour - NWT Championship - [GEOGRAPHIC_DATA] | [GEOGRAP…" at bounding box center [776, 445] width 199 height 32
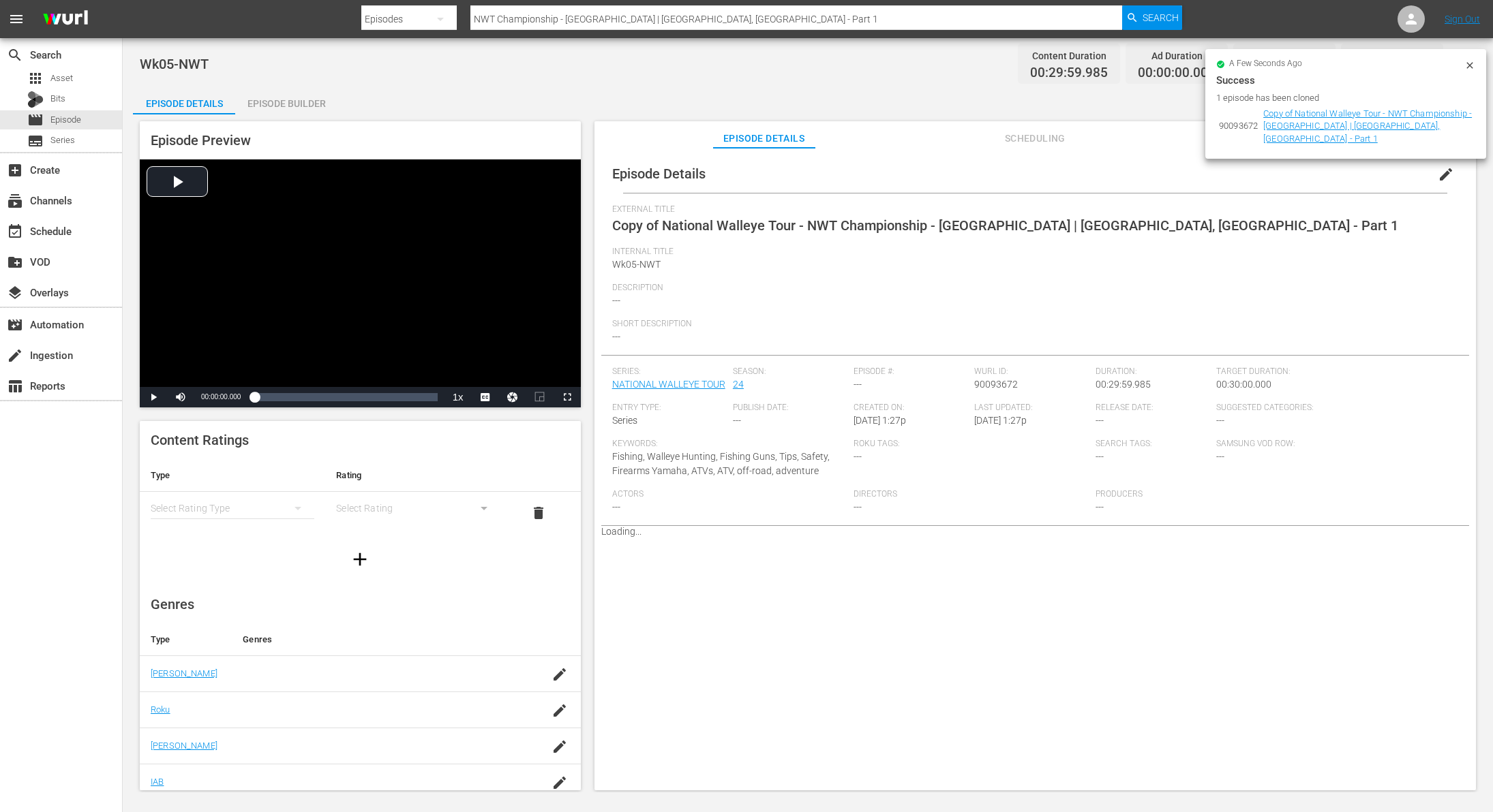
click at [1438, 178] on span "edit" at bounding box center [1446, 174] width 16 height 16
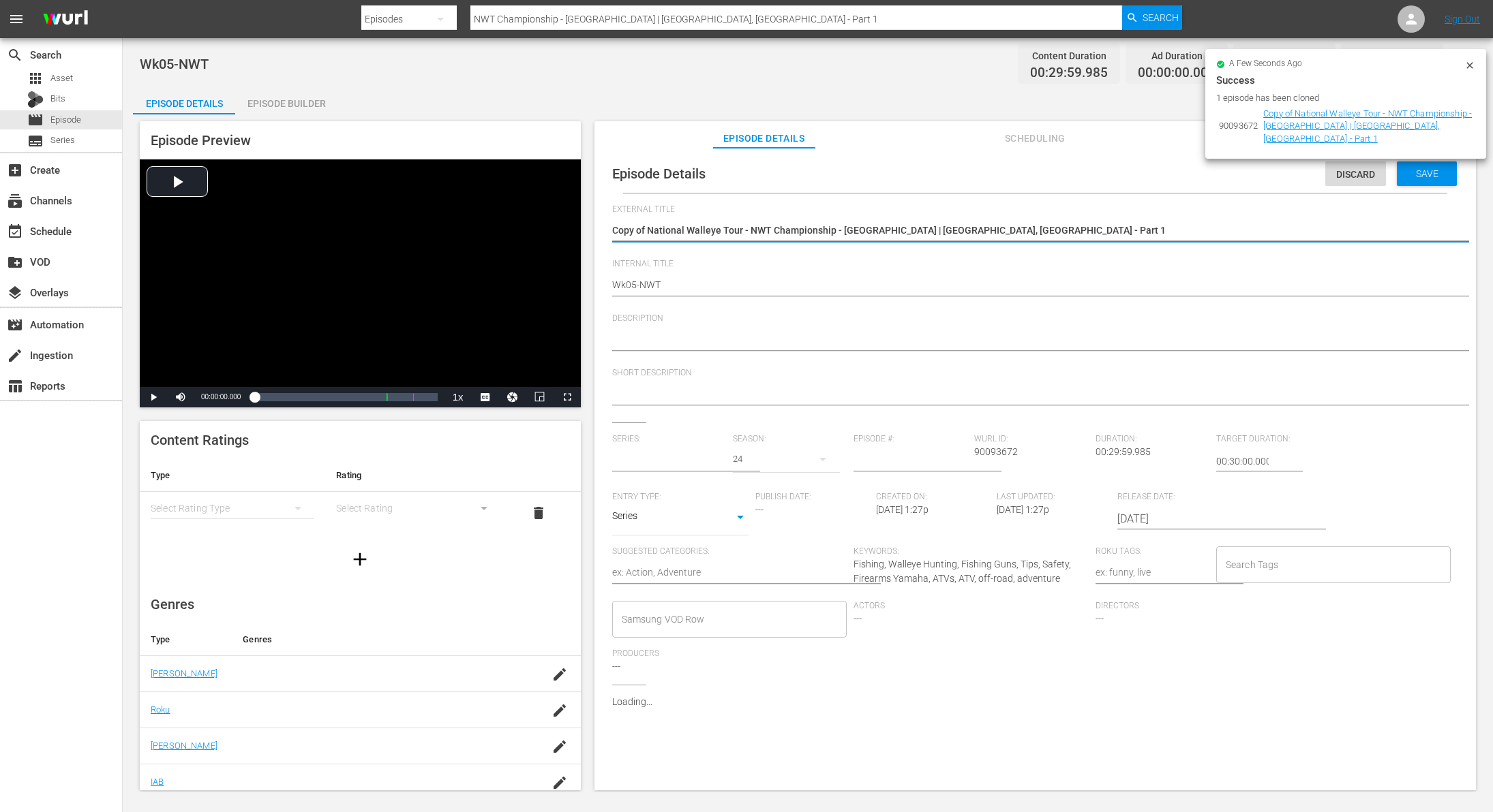
type input "NATIONAL WALLEYE TOUR"
click at [647, 228] on textarea "Copy of National Walleye Tour - NWT Championship - [GEOGRAPHIC_DATA] | [GEOGRAP…" at bounding box center [1032, 231] width 839 height 16
type textarea "Copy ofNational Walleye Tour - NWT Championship - [GEOGRAPHIC_DATA] | [GEOGRAPH…"
type textarea "Copy oNational Walleye Tour - NWT Championship - [GEOGRAPHIC_DATA] | [GEOGRAPHI…"
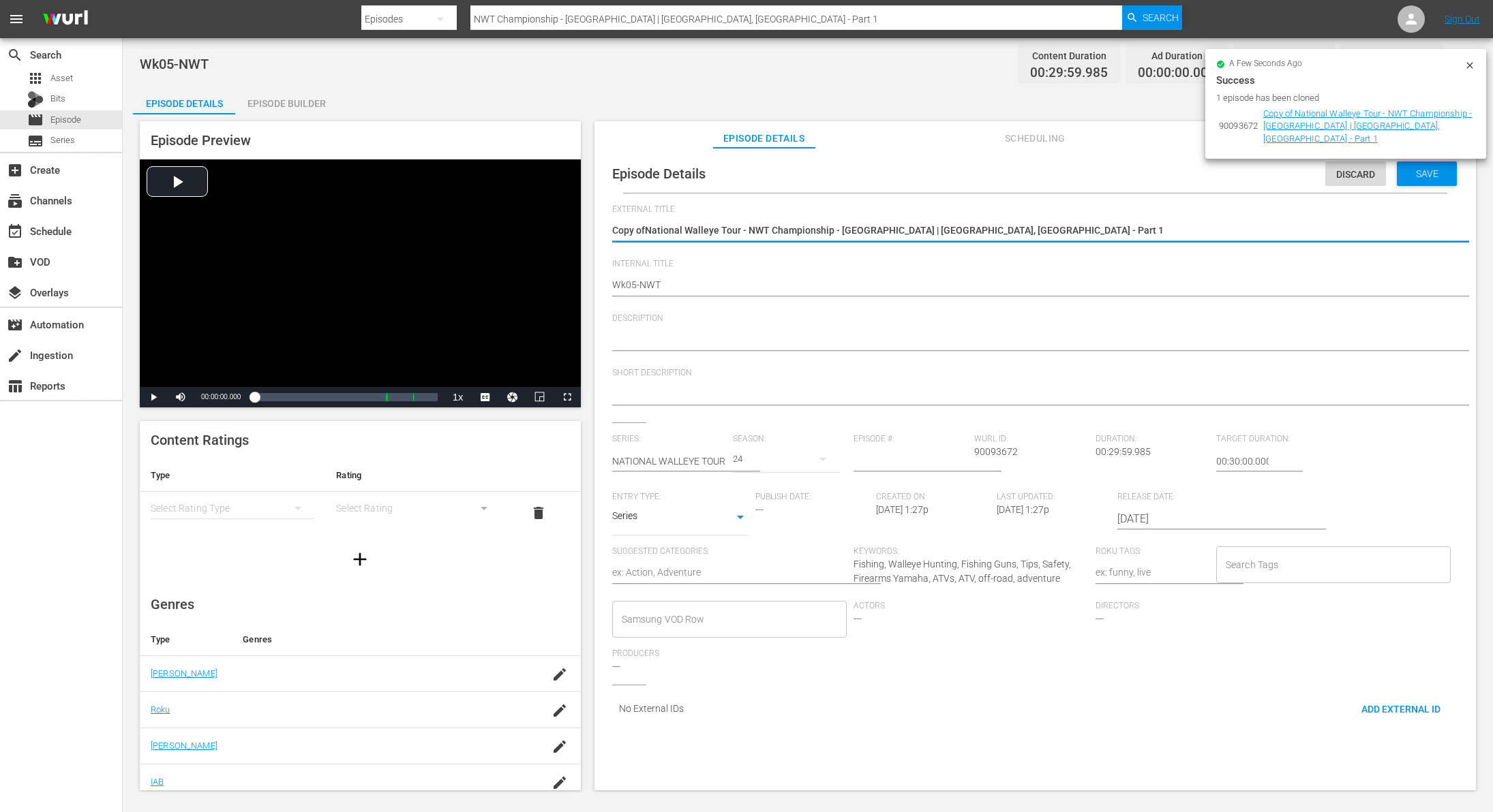
type textarea "Copy oNational Walleye Tour - NWT Championship - [GEOGRAPHIC_DATA] | [GEOGRAPHI…"
type textarea "Copy National Walleye Tour - NWT Championship - [GEOGRAPHIC_DATA] | [GEOGRAPHIC…"
type textarea "CopyNational Walleye Tour - NWT Championship - [GEOGRAPHIC_DATA] | [GEOGRAPHIC_…"
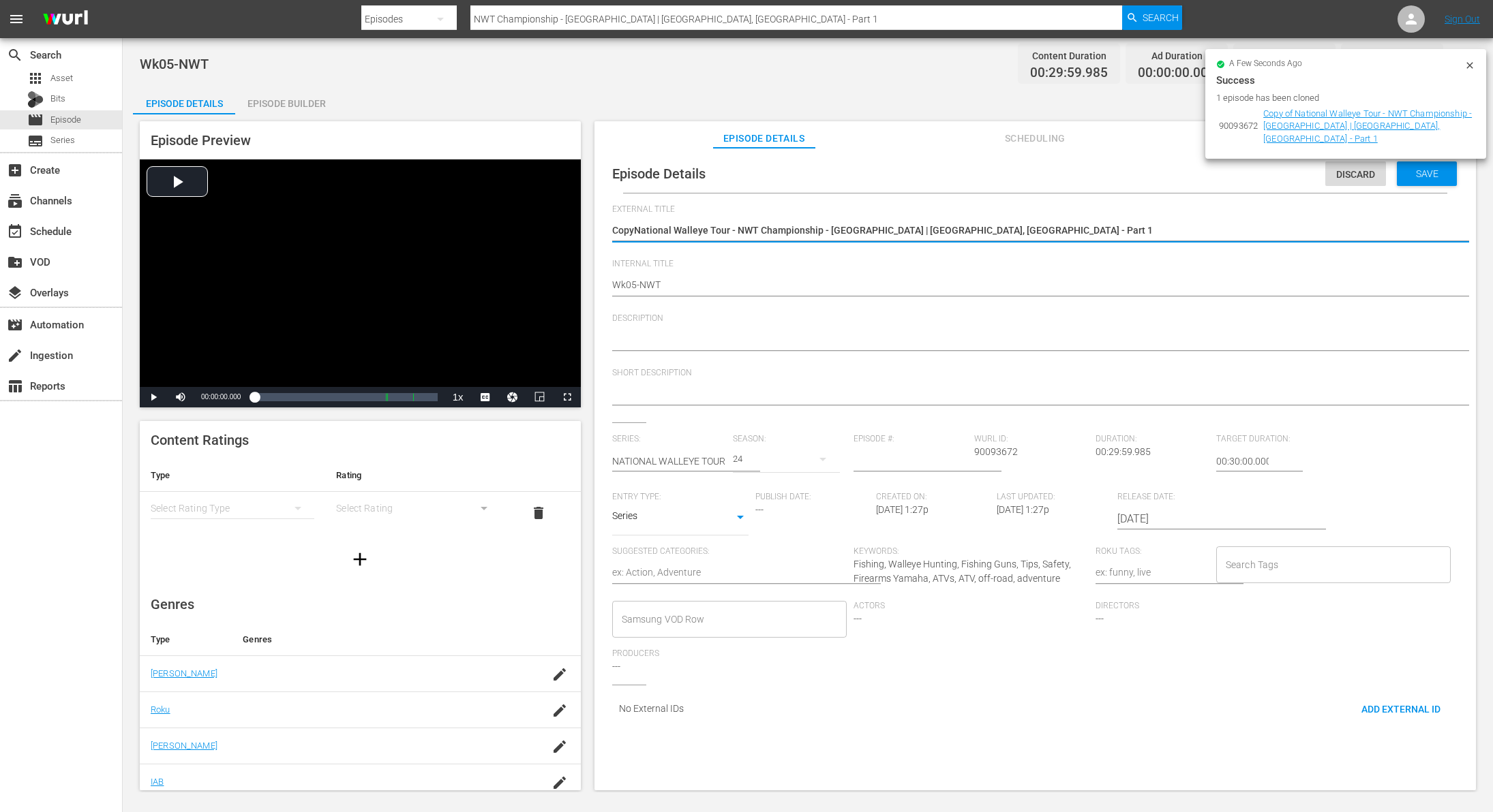
type textarea "CopNational Walleye Tour - NWT Championship - [GEOGRAPHIC_DATA] | [GEOGRAPHIC_D…"
type textarea "CoNational Walleye Tour - NWT Championship - [GEOGRAPHIC_DATA] | [GEOGRAPHIC_DA…"
type textarea "CNational Walleye Tour - NWT Championship - [GEOGRAPHIC_DATA] | [GEOGRAPHIC_DAT…"
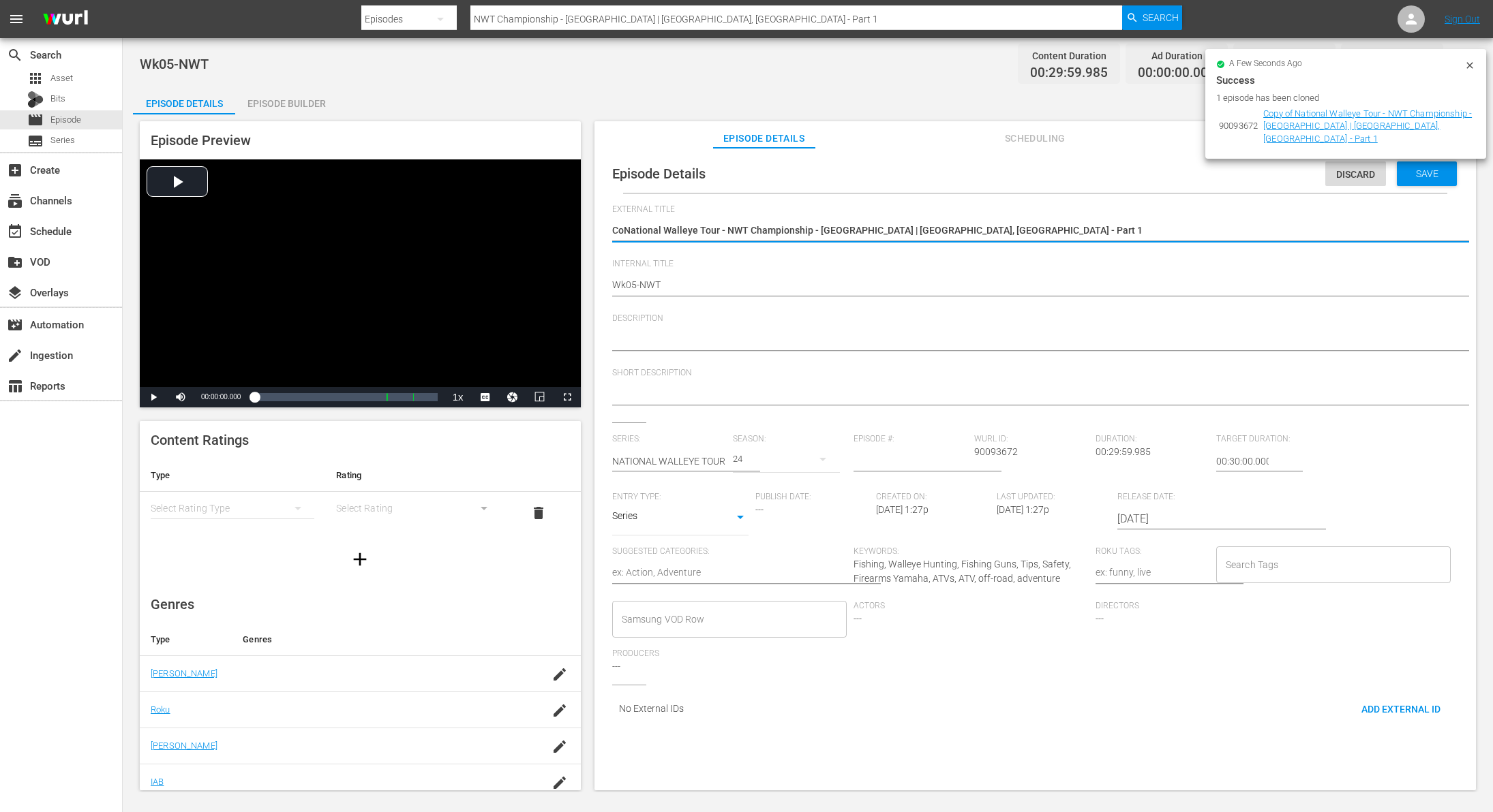
type textarea "CNational Walleye Tour - NWT Championship - [GEOGRAPHIC_DATA] | [GEOGRAPHIC_DAT…"
type textarea "National Walleye Tour - NWT Championship - [GEOGRAPHIC_DATA] | [GEOGRAPHIC_DATA…"
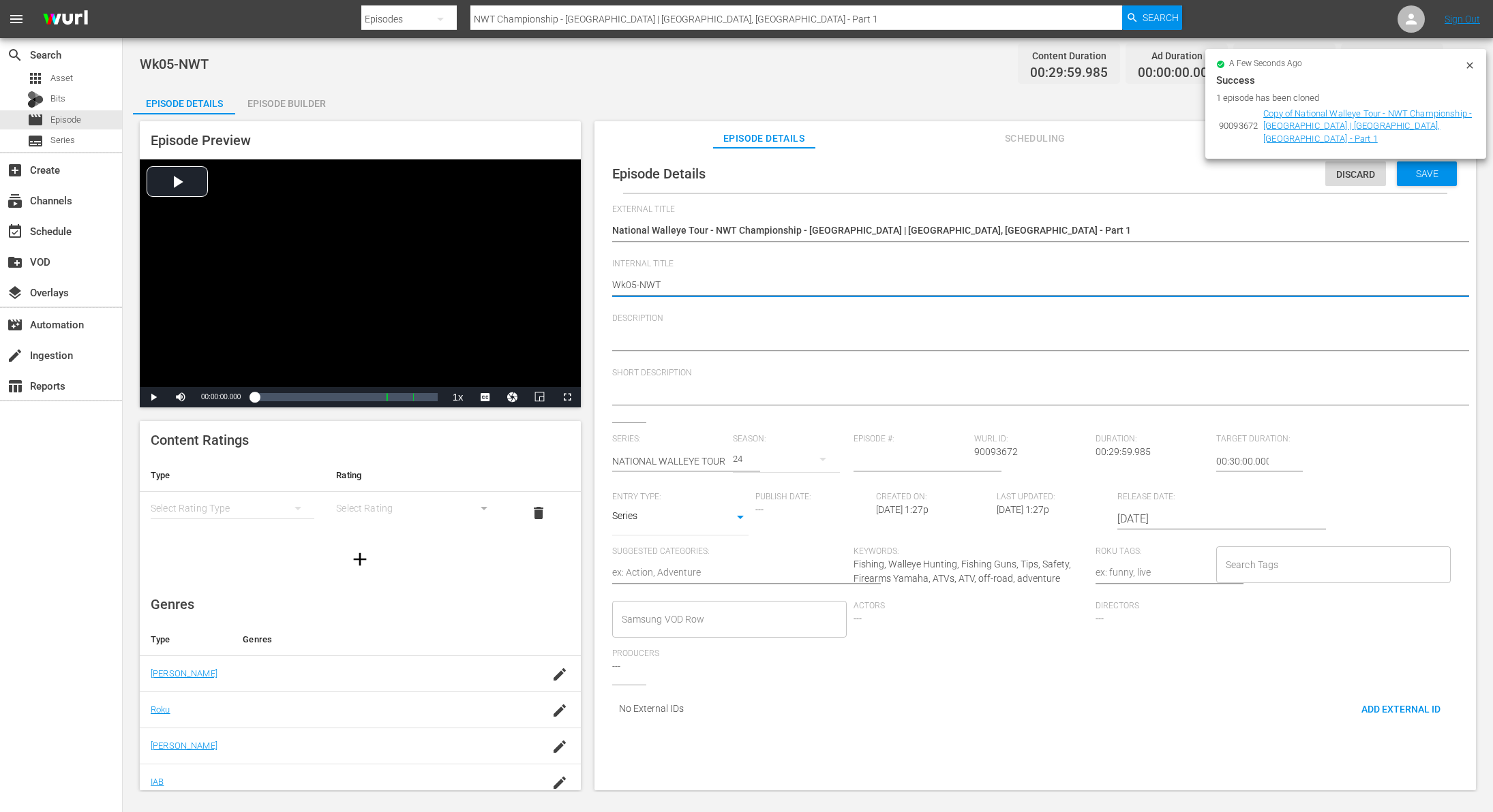
type textarea "Wk0-NWT"
type textarea "Wk-NWT"
type textarea "Wk3-NWT"
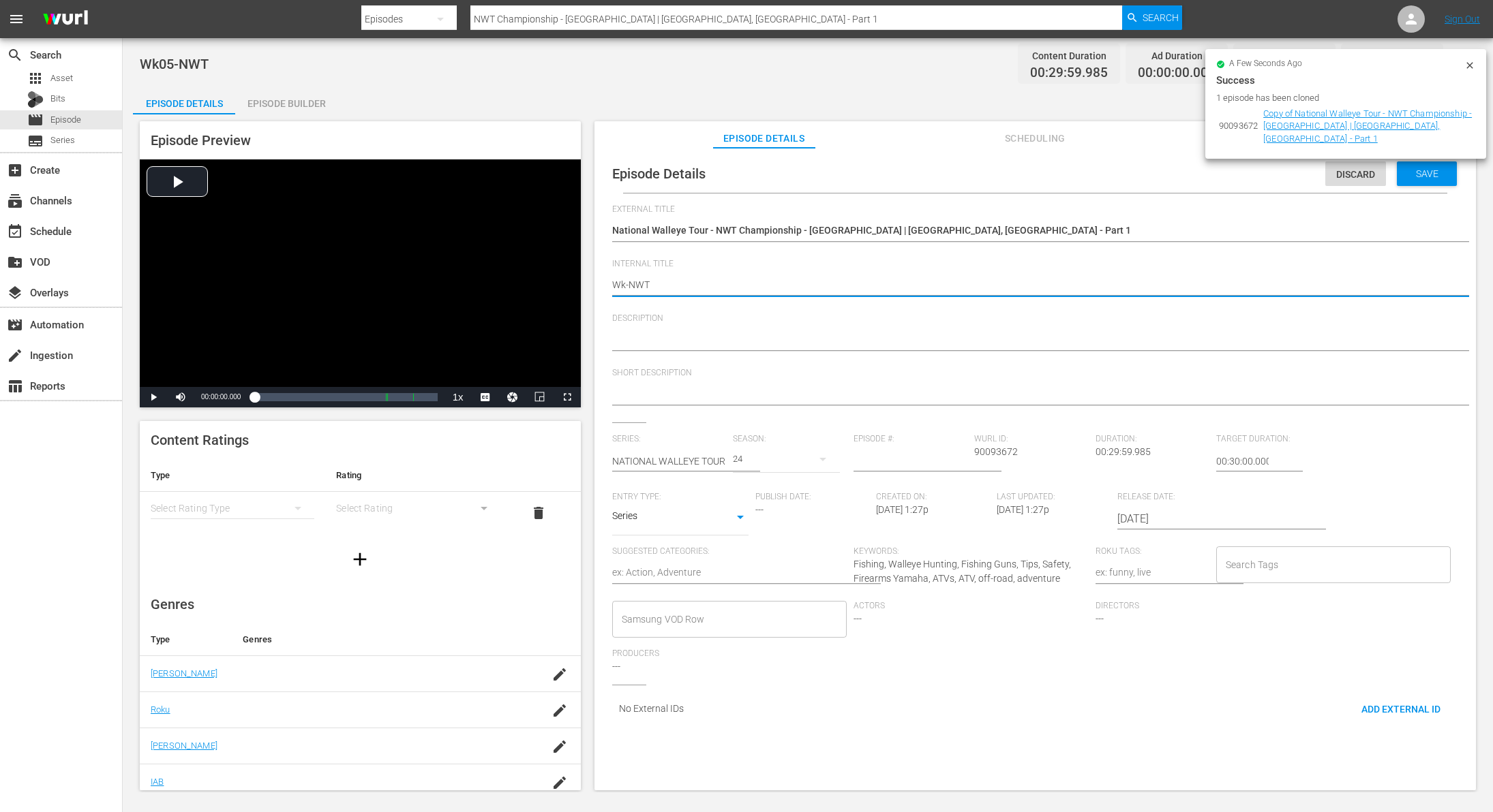
type textarea "Wk3-NWT"
type textarea "Wk38-NWT"
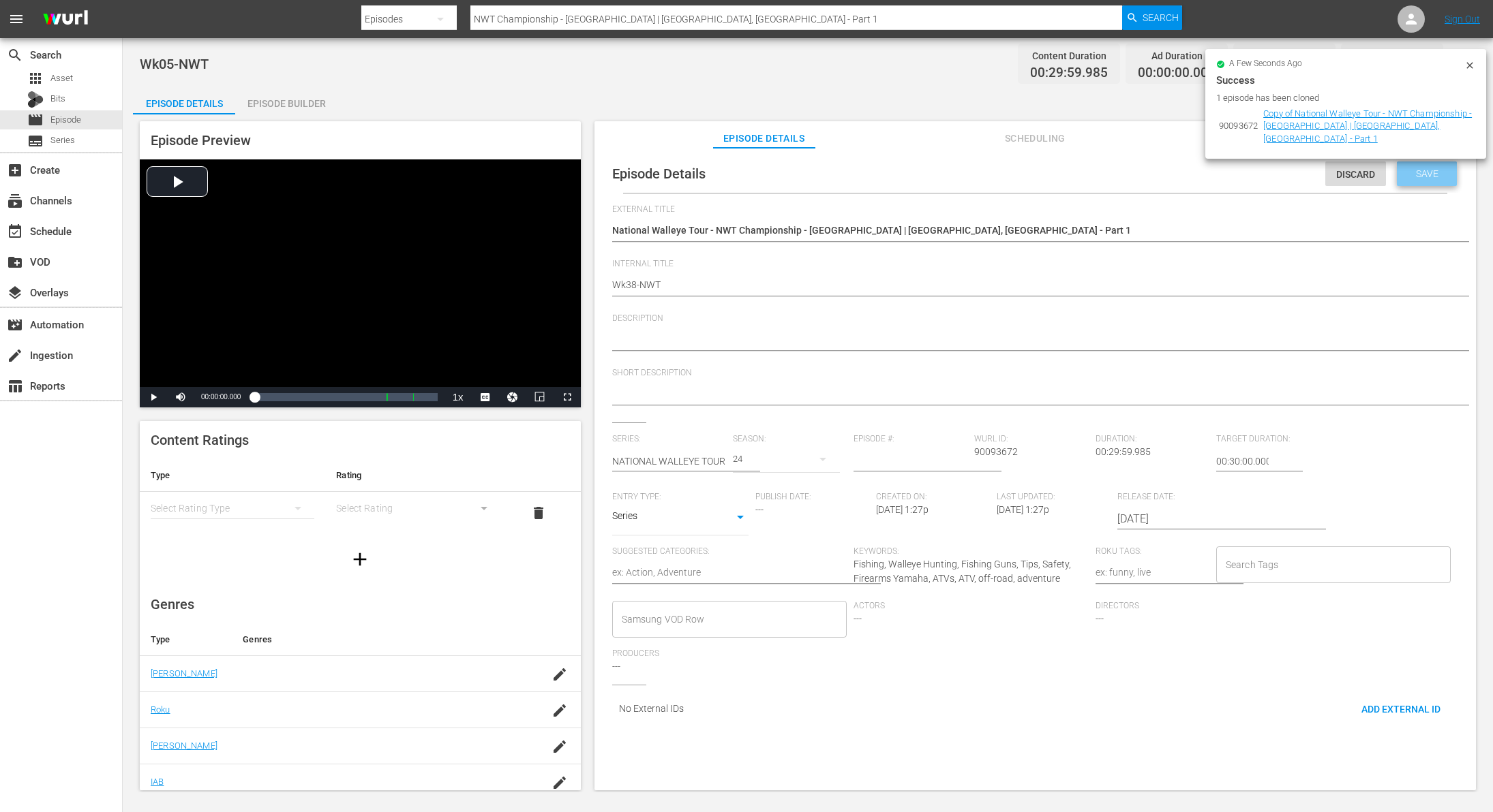
click at [1413, 180] on div "Save" at bounding box center [1427, 173] width 60 height 25
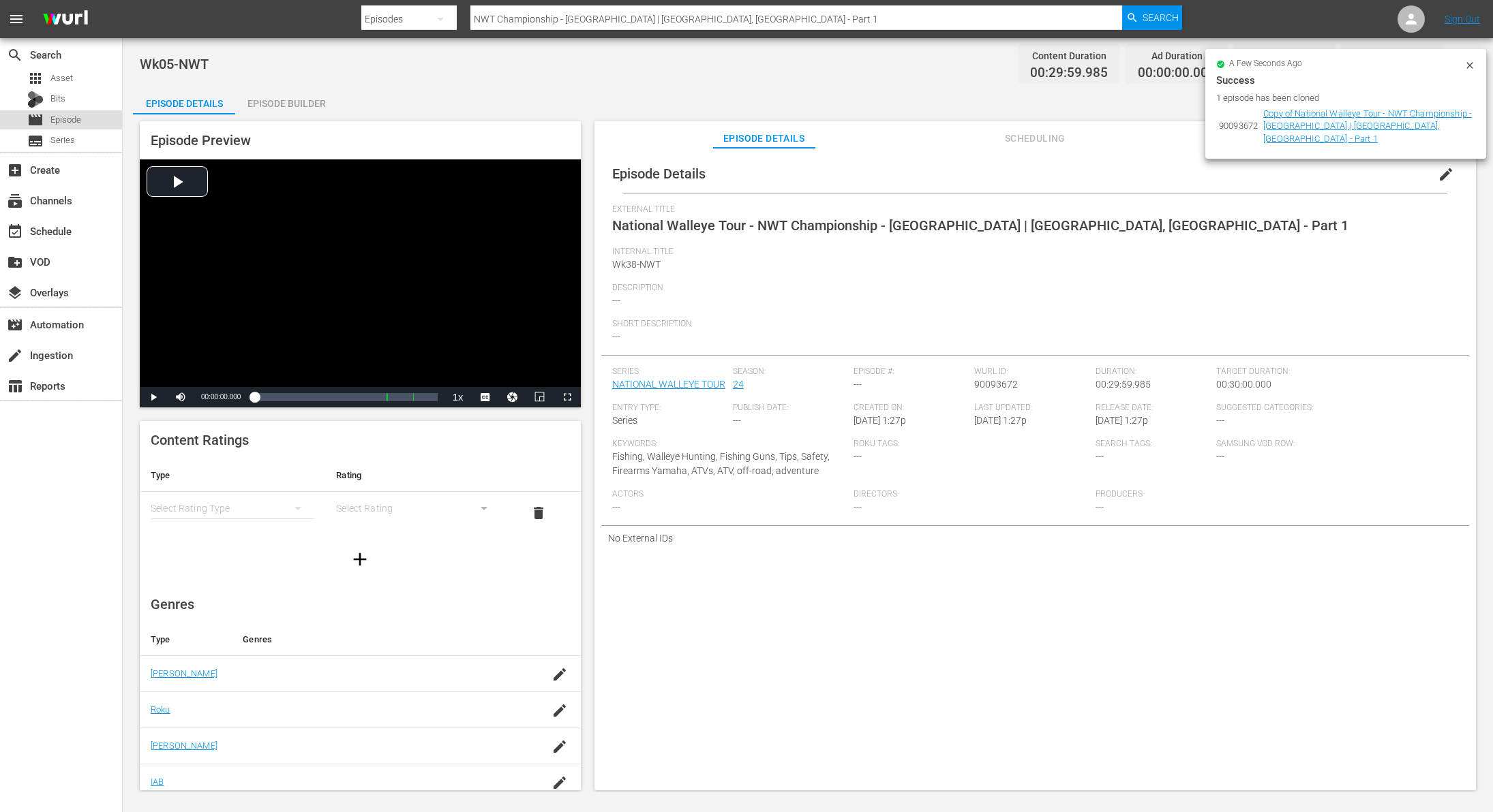
click at [83, 121] on div "movie Episode" at bounding box center [61, 120] width 122 height 19
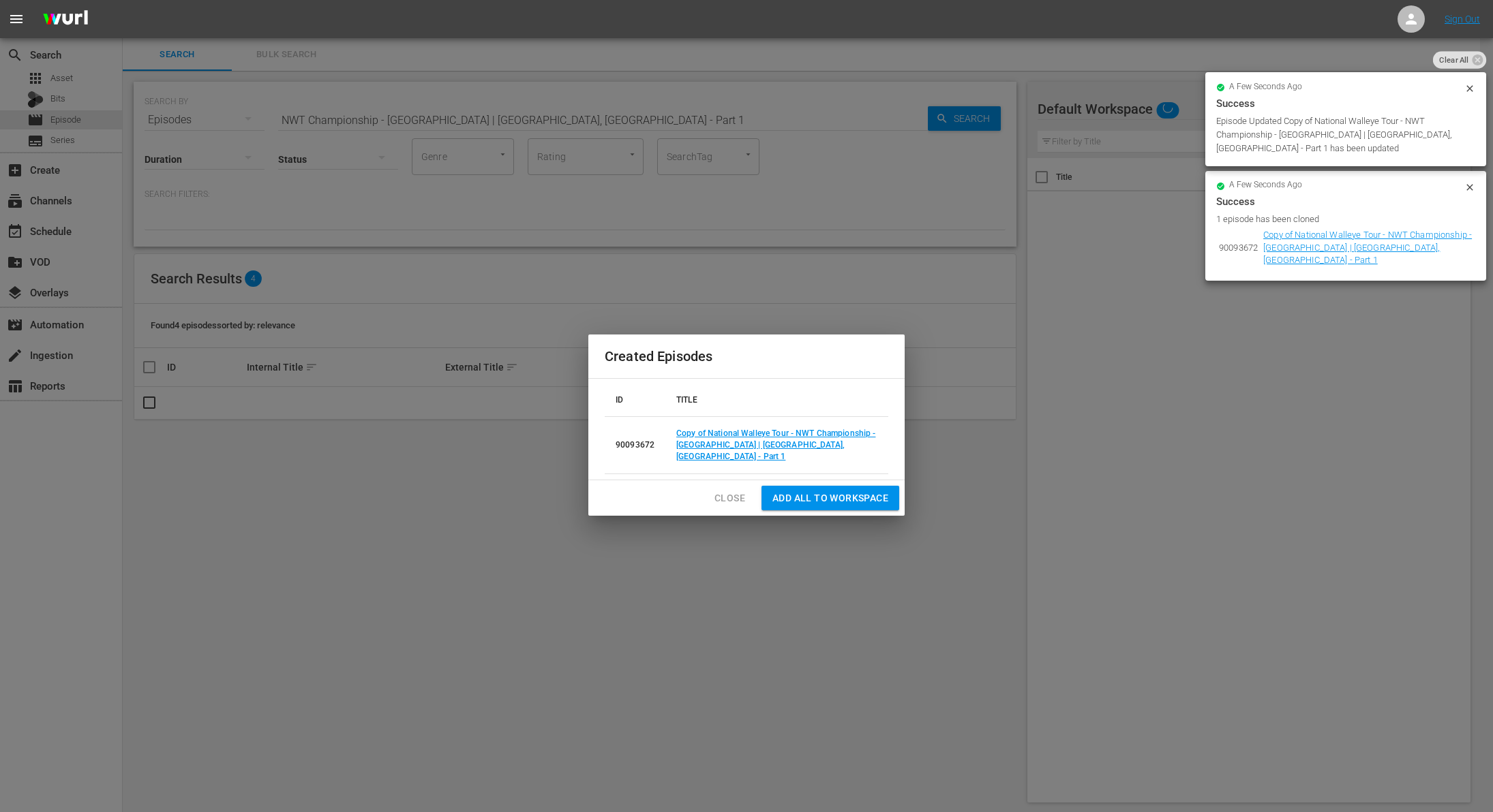
click at [721, 493] on span "Close" at bounding box center [730, 498] width 31 height 17
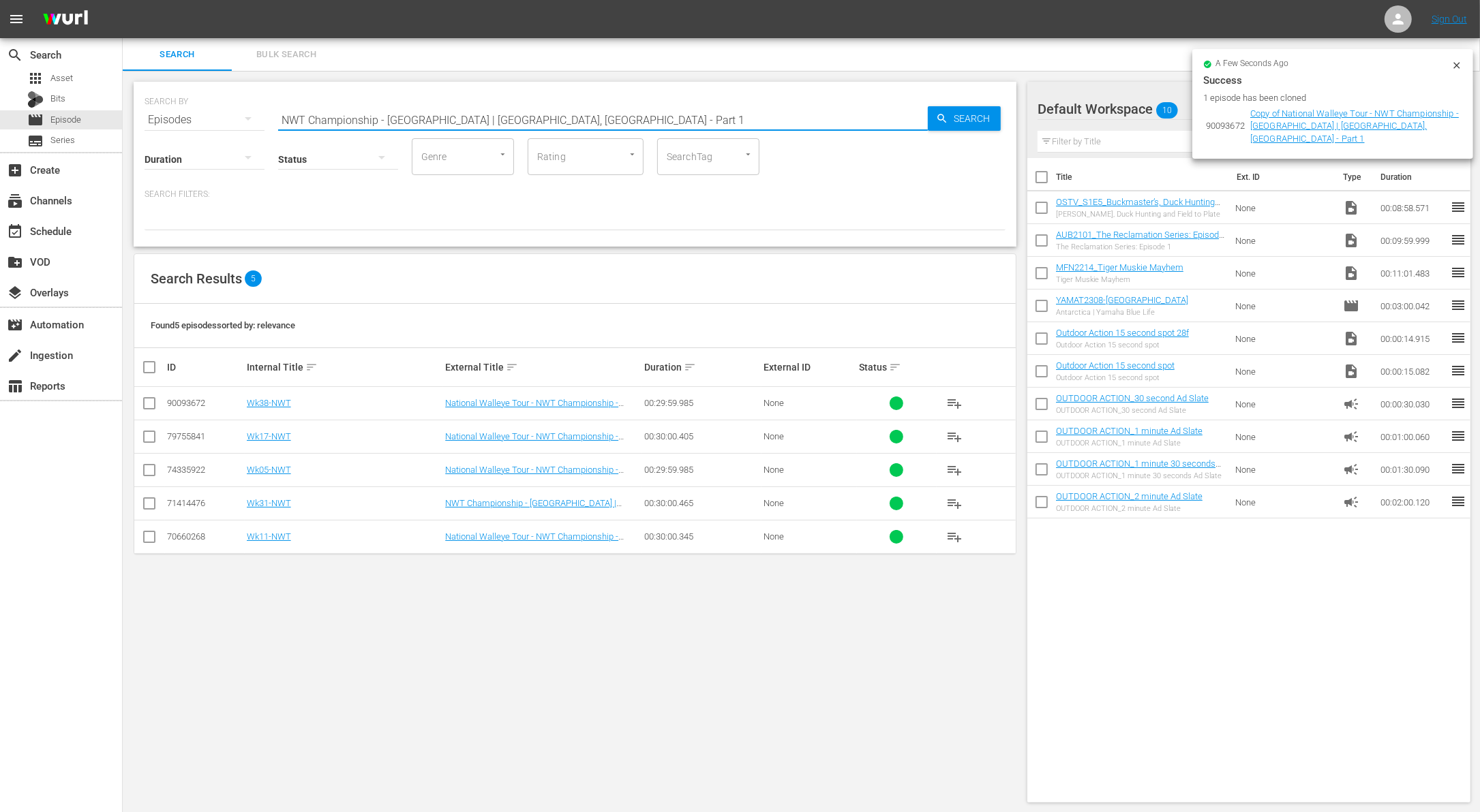
click at [567, 118] on input "NWT Championship - [GEOGRAPHIC_DATA] | [GEOGRAPHIC_DATA], [GEOGRAPHIC_DATA] - P…" at bounding box center [602, 120] width 649 height 32
paste input "C Black Sea Bass Catch and Cook"
type input "NC Black Sea Bass Catch and Cook"
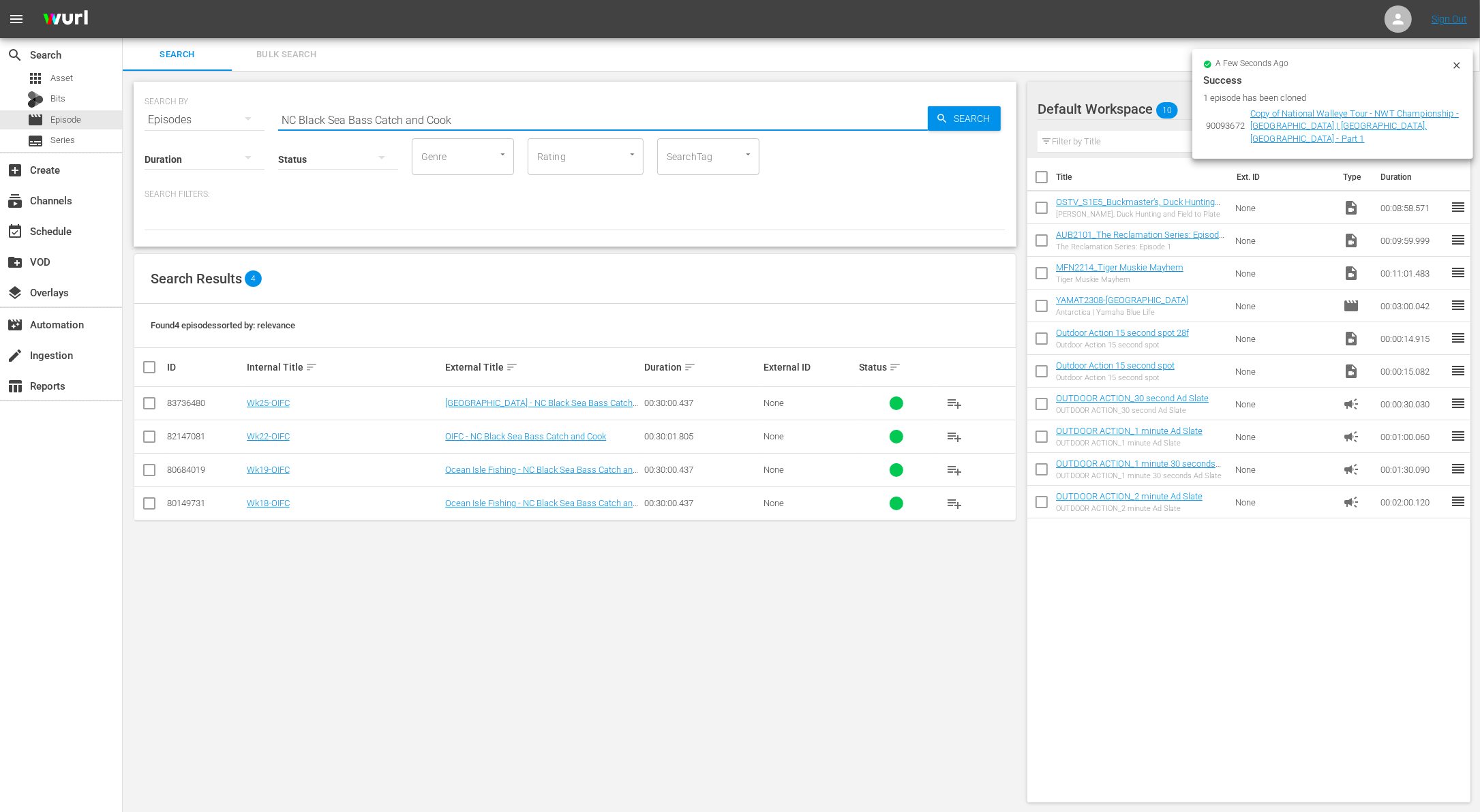
click at [149, 433] on input "checkbox" at bounding box center [149, 439] width 16 height 16
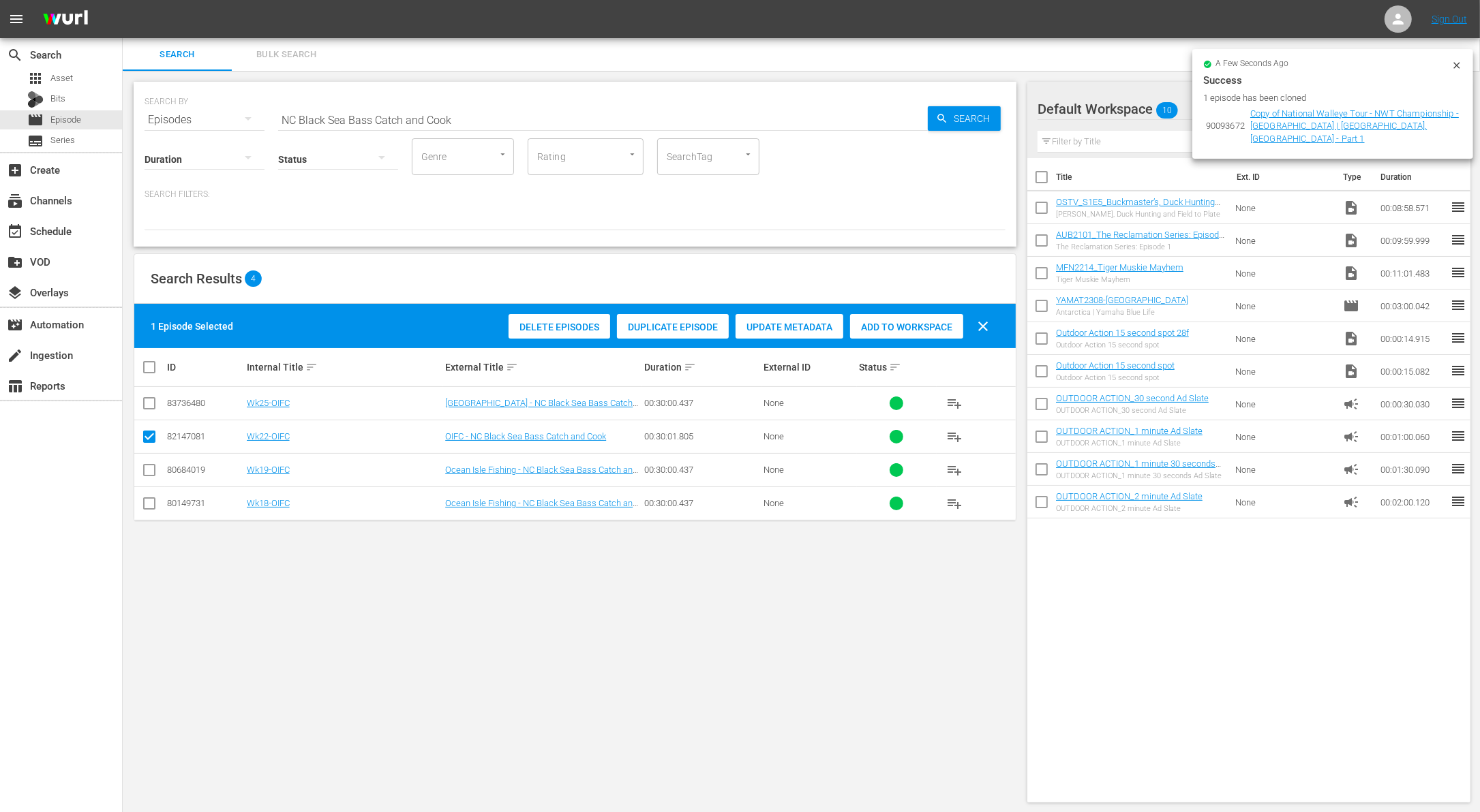
click at [676, 333] on div "Duplicate Episode" at bounding box center [673, 327] width 112 height 26
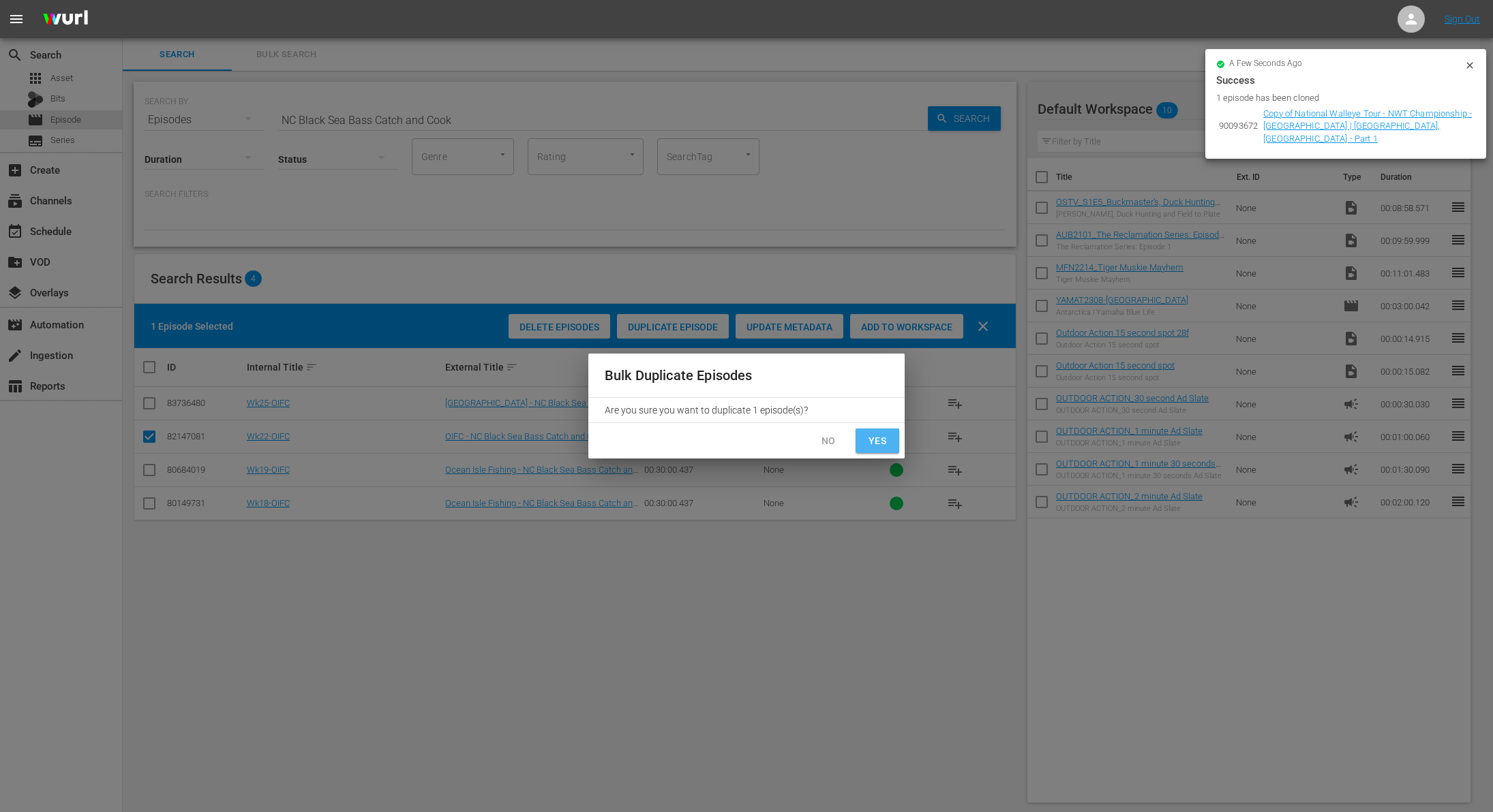
click at [870, 445] on span "Yes" at bounding box center [877, 441] width 22 height 17
checkbox input "false"
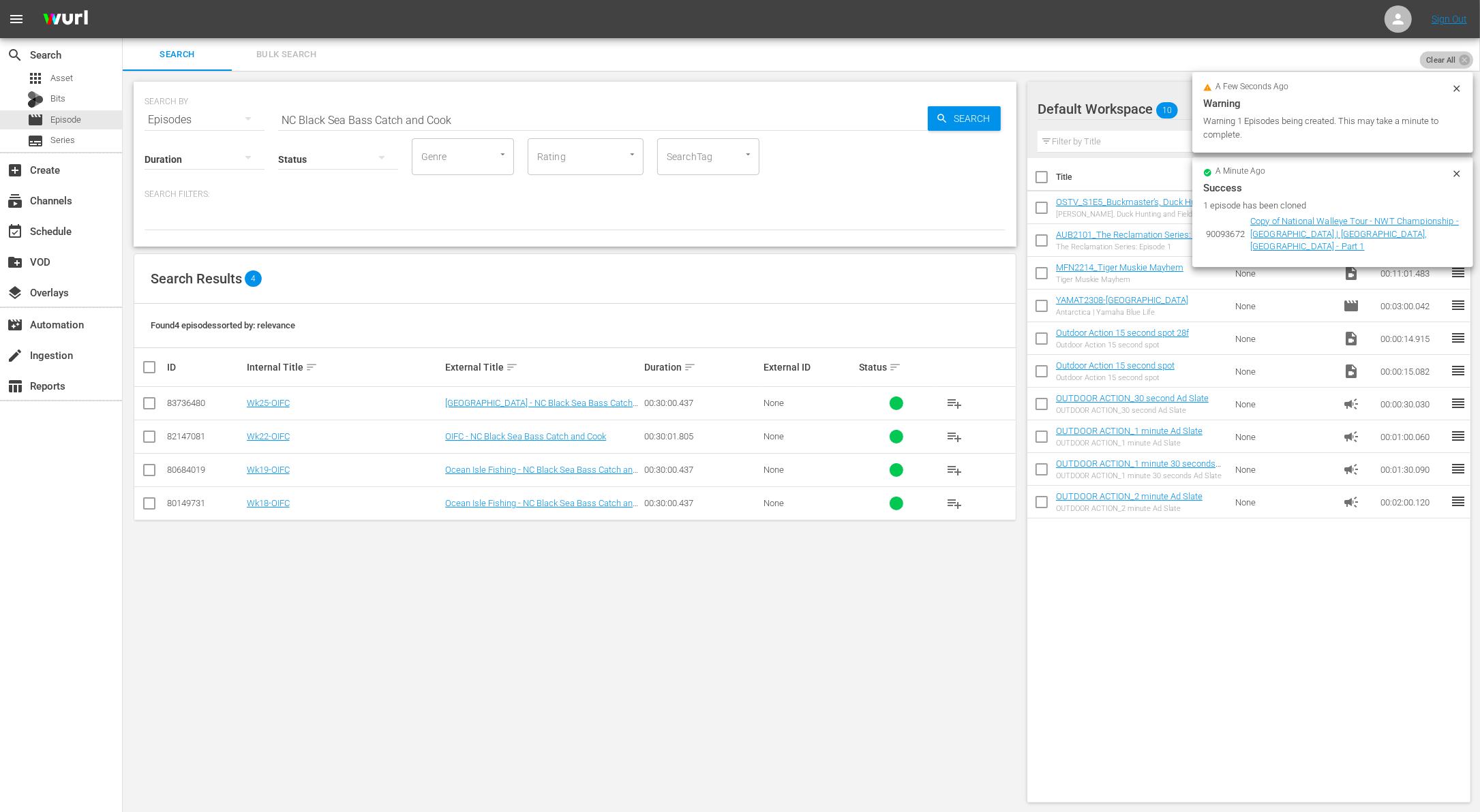
click at [1462, 63] on icon at bounding box center [1464, 59] width 11 height 11
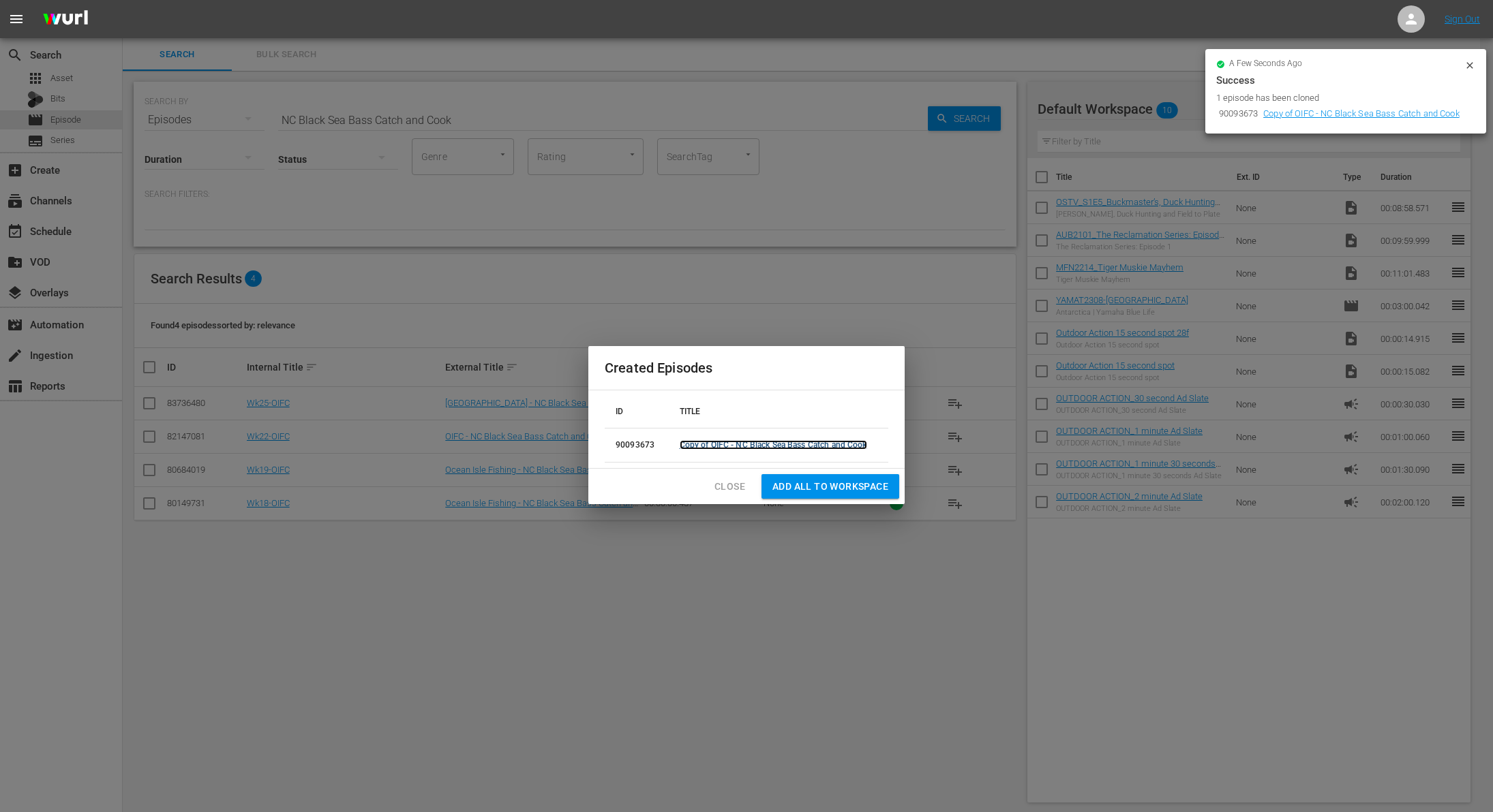
click at [788, 445] on link "Copy of OIFC - NC Black Sea Bass Catch and Cook" at bounding box center [774, 445] width 188 height 10
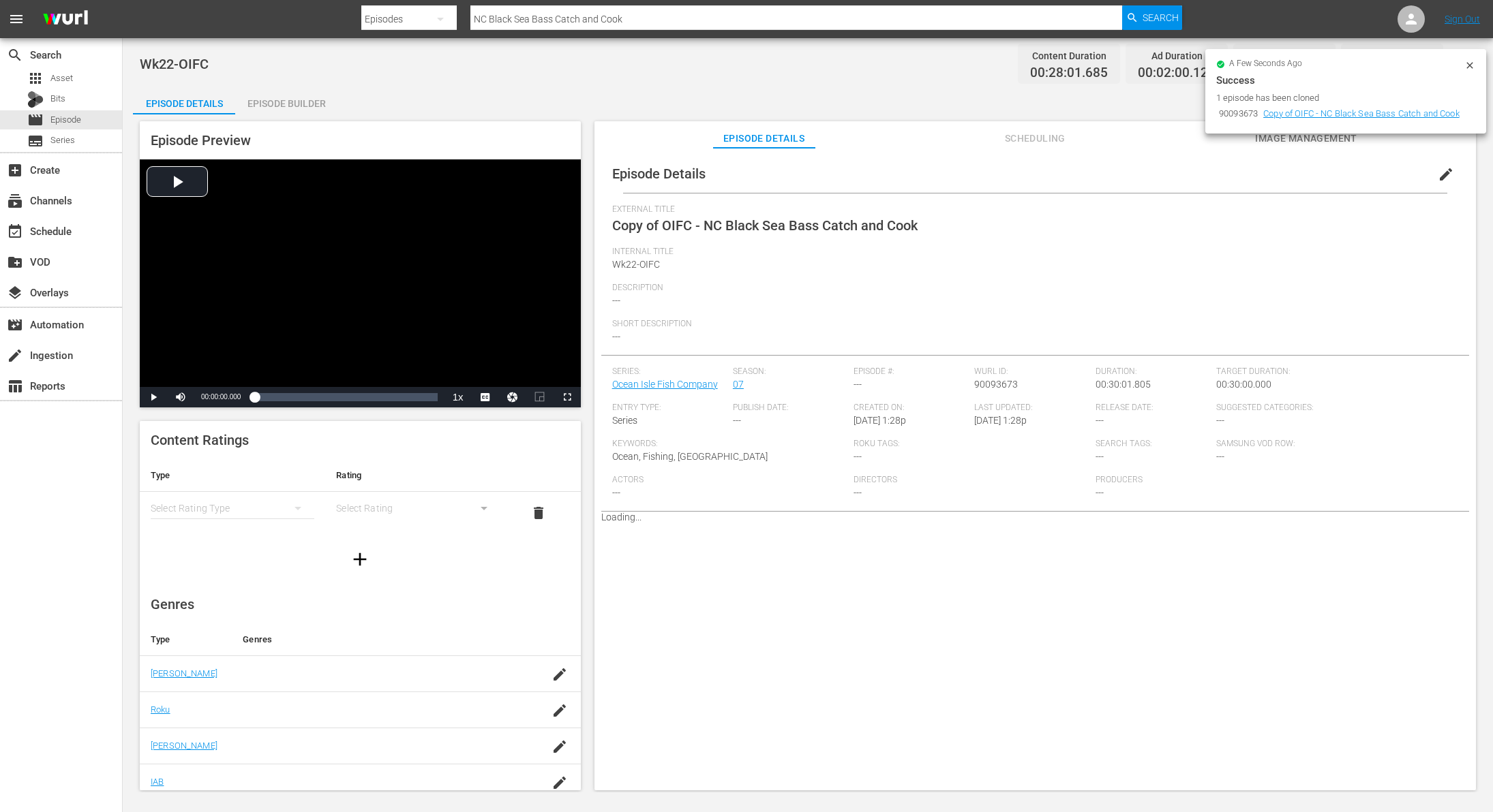
click at [1440, 173] on span "edit" at bounding box center [1446, 174] width 16 height 16
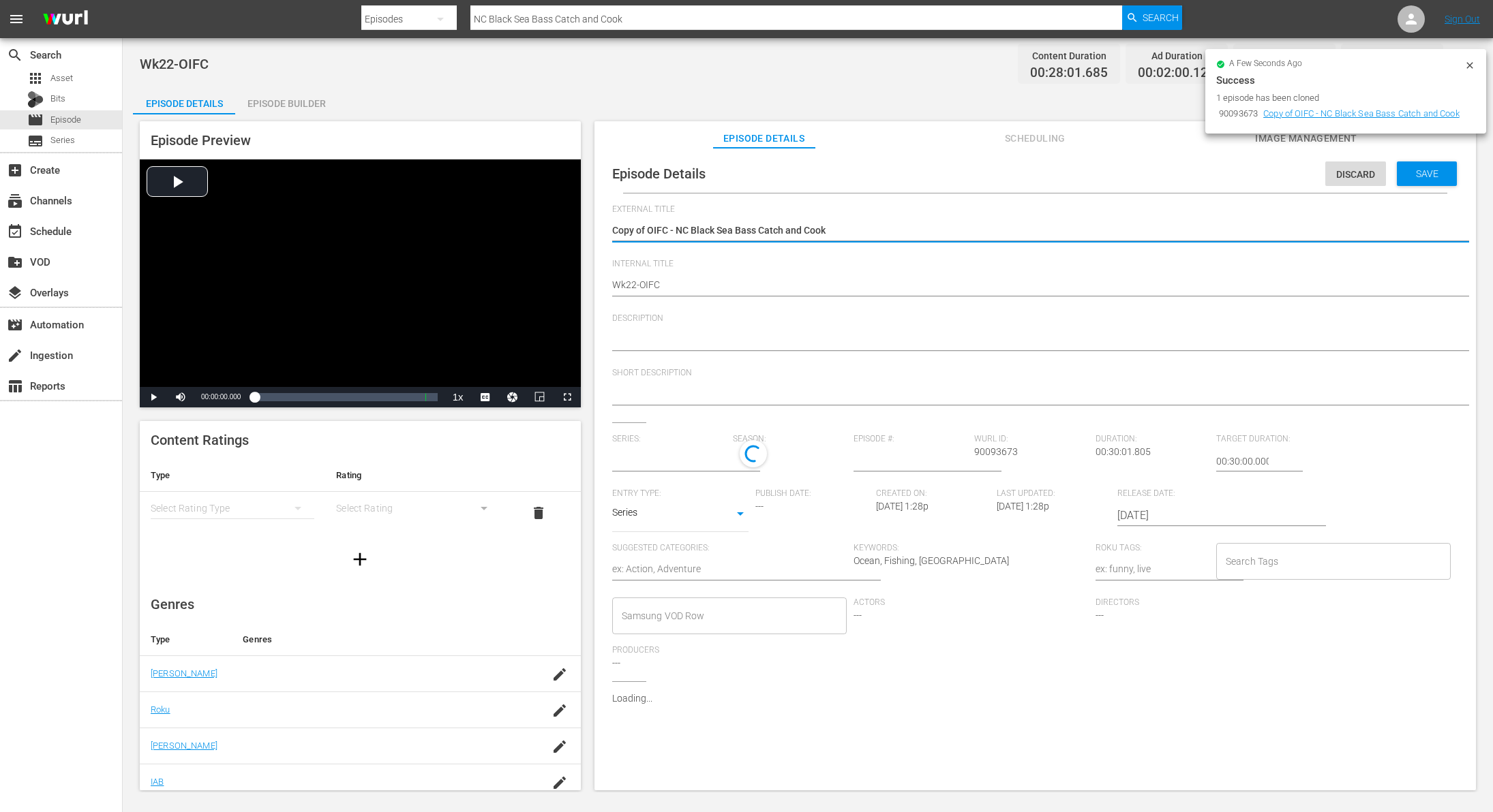
type input "Ocean Isle Fish Company"
click at [647, 229] on textarea "Copy of OIFC - NC Black Sea Bass Catch and Cook" at bounding box center [1032, 231] width 839 height 16
type textarea "Copy ofOIFC - NC Black Sea Bass Catch and Cook"
type textarea "Copy oOIFC - NC Black Sea Bass Catch and Cook"
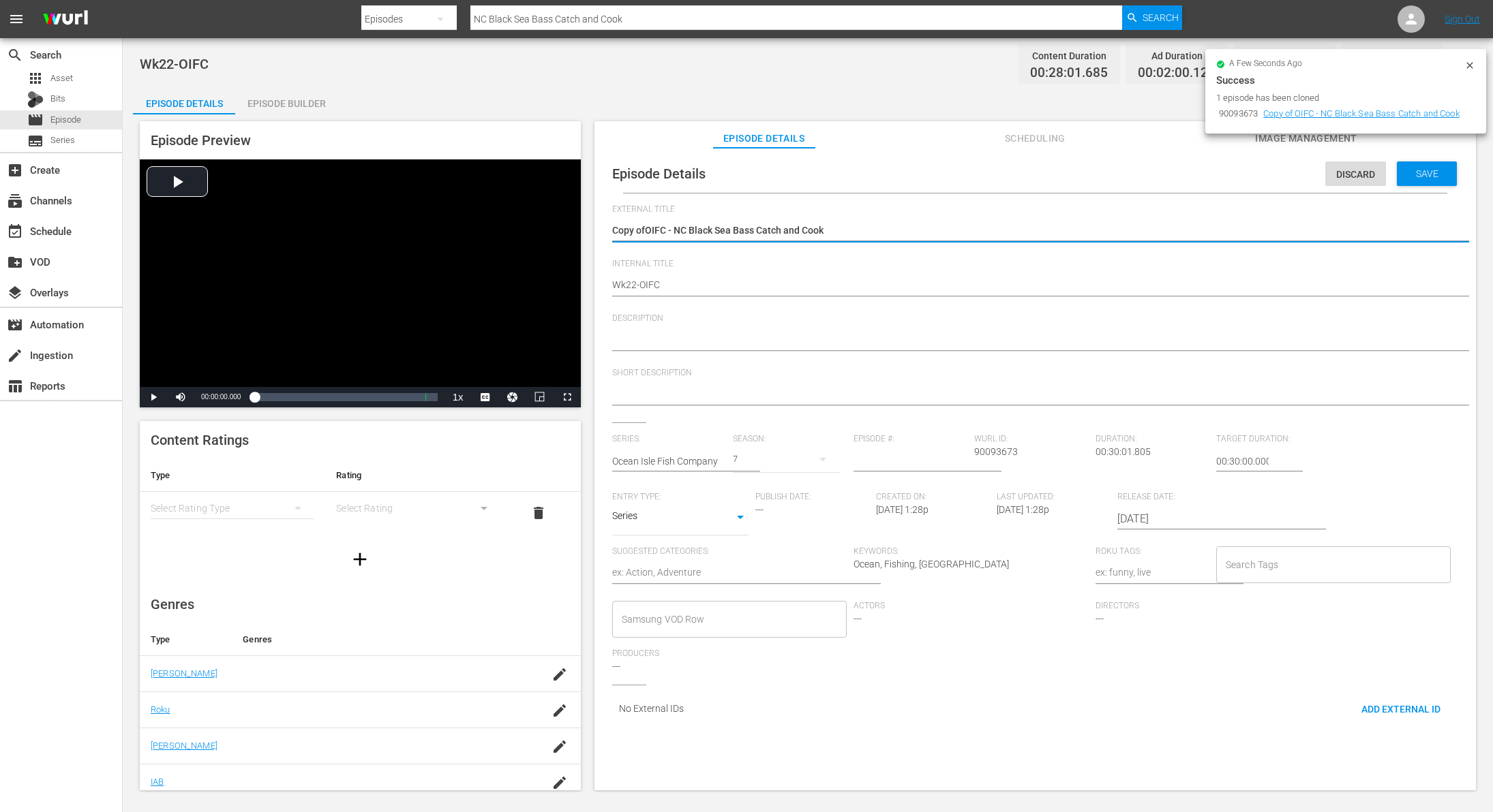
type textarea "Copy oOIFC - NC Black Sea Bass Catch and Cook"
type textarea "Copy OIFC - NC Black Sea Bass Catch and Cook"
type textarea "CopyOIFC - NC Black Sea Bass Catch and Cook"
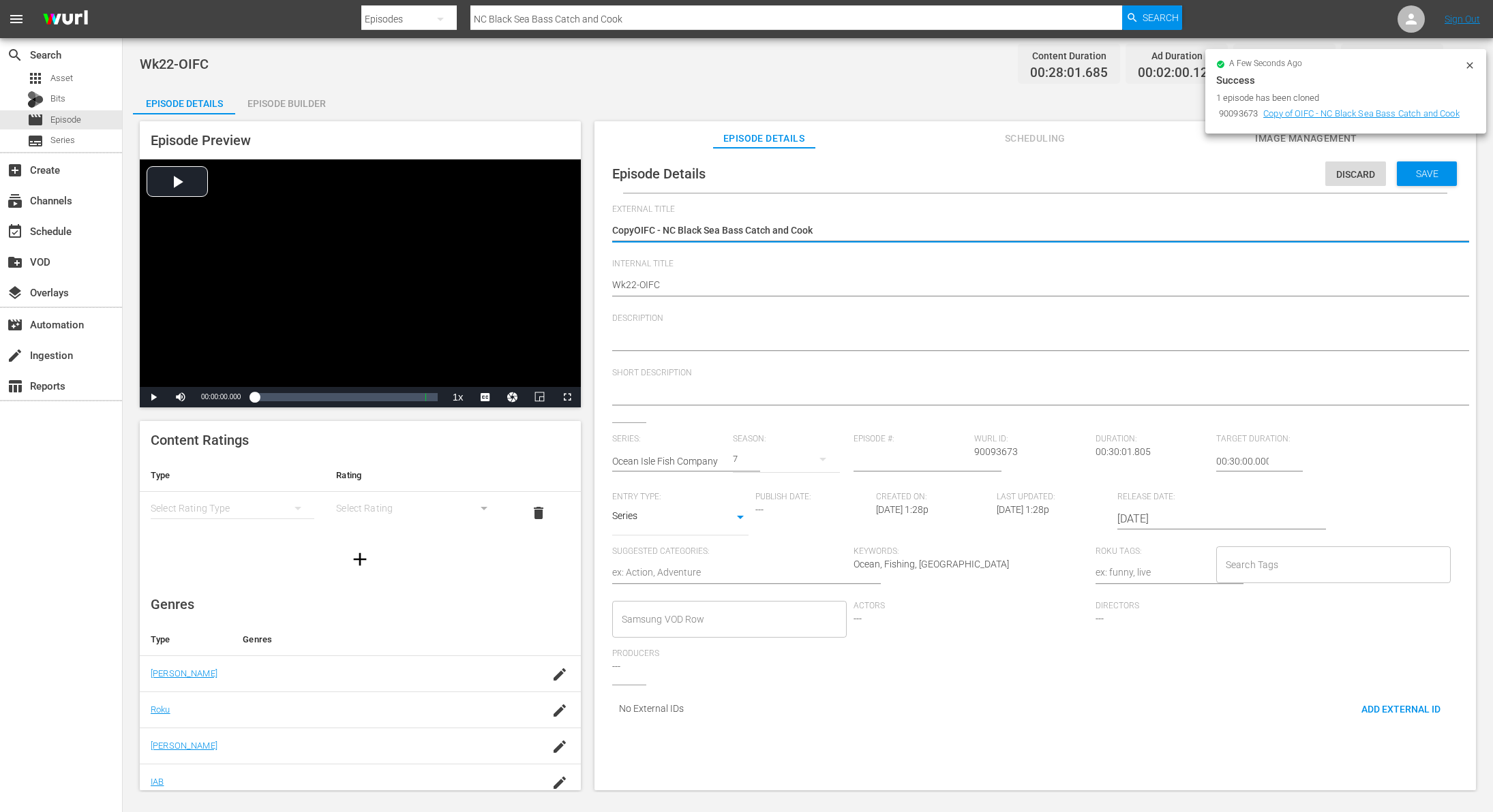
type textarea "CopOIFC - NC Black Sea Bass Catch and Cook"
type textarea "CoOIFC - NC Black Sea Bass Catch and Cook"
type textarea "COIFC - NC Black Sea Bass Catch and Cook"
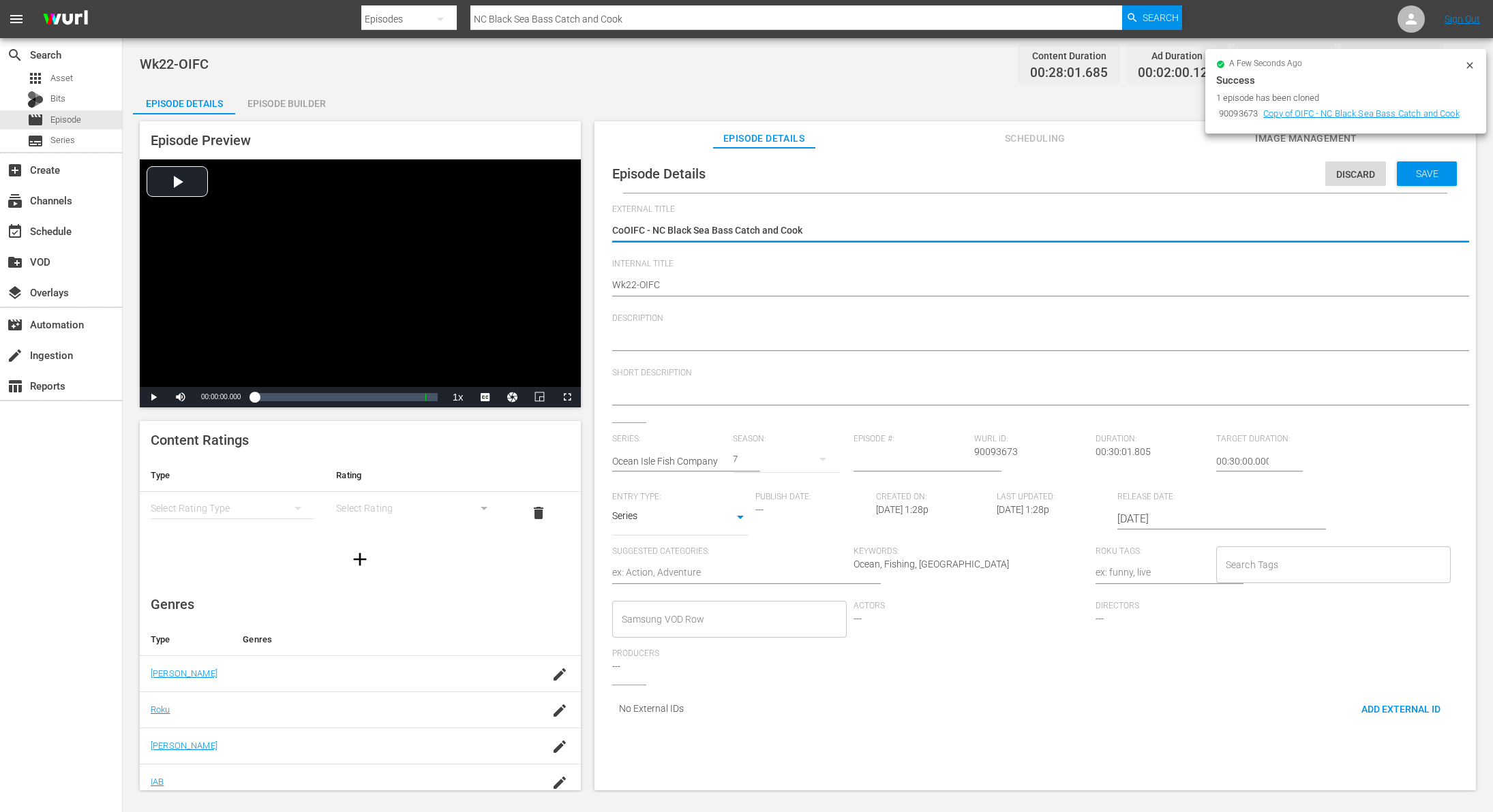
type textarea "COIFC - NC Black Sea Bass Catch and Cook"
type textarea "OIFC - NC Black Sea Bass Catch and Cook"
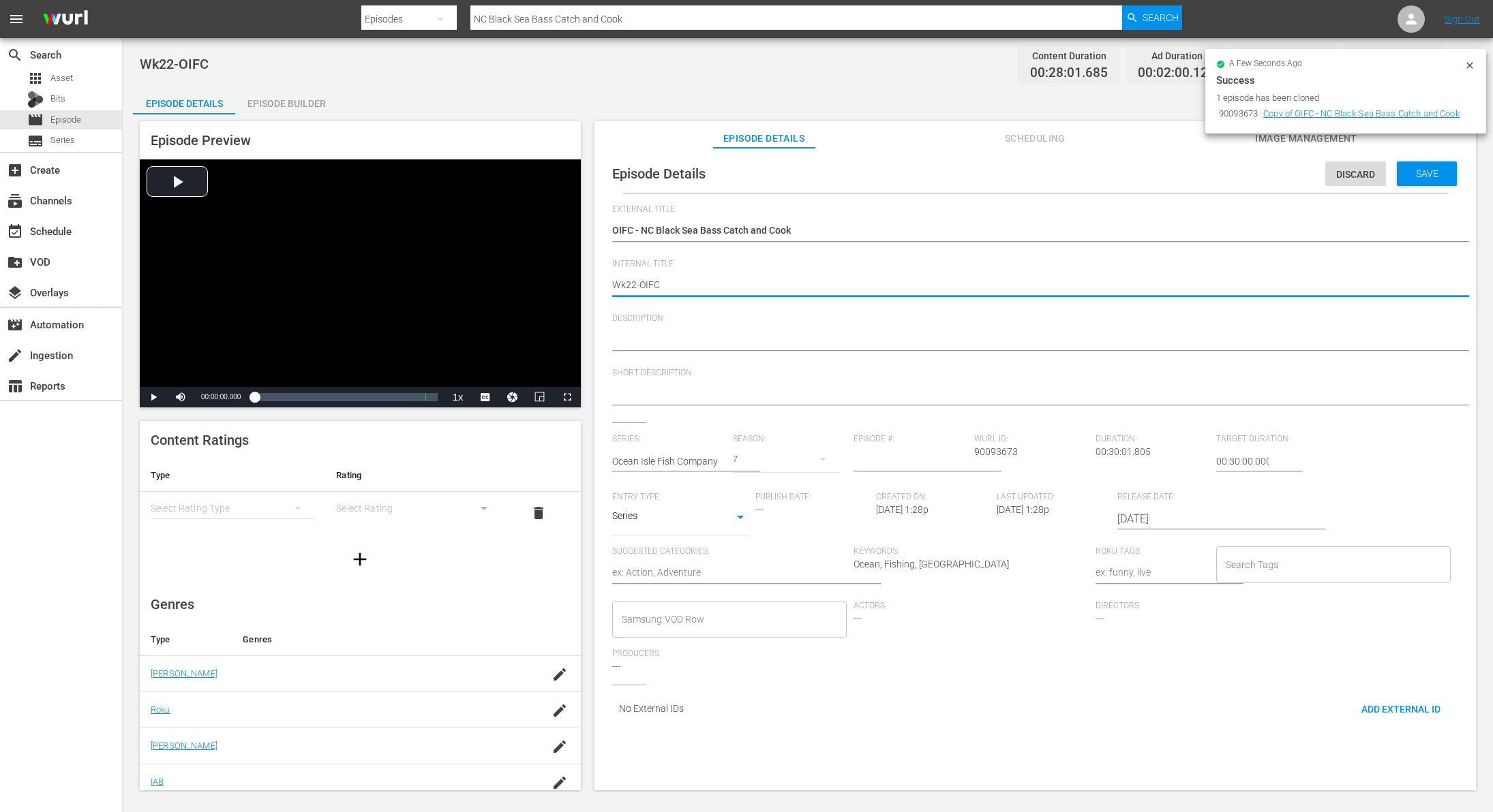
type textarea "Wk2-OIFC"
type textarea "Wk-OIFC"
type textarea "Wk3-OIFC"
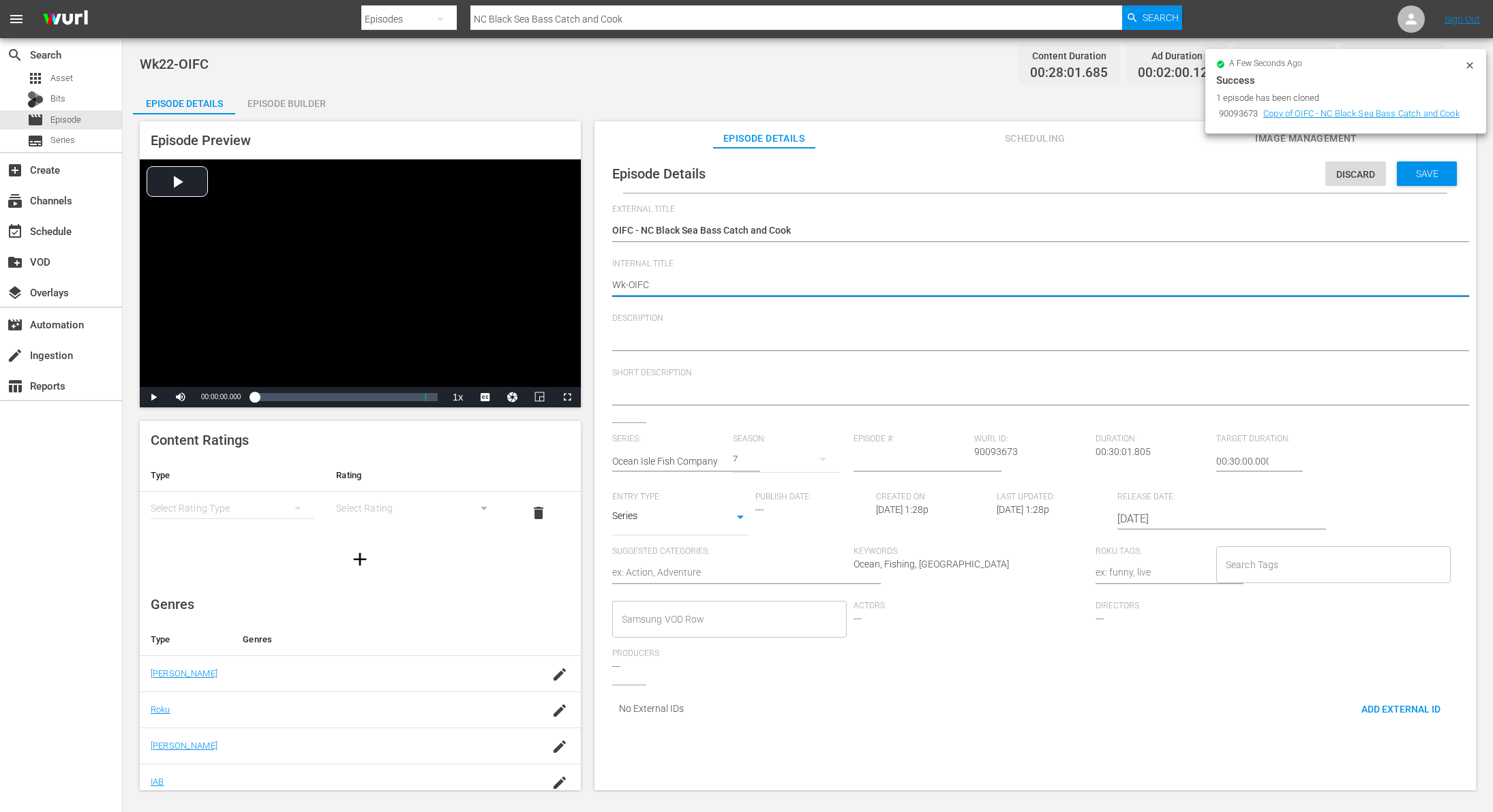
type textarea "Wk3-OIFC"
type textarea "Wk38-OIFC"
click at [1428, 176] on span "Save" at bounding box center [1427, 173] width 44 height 11
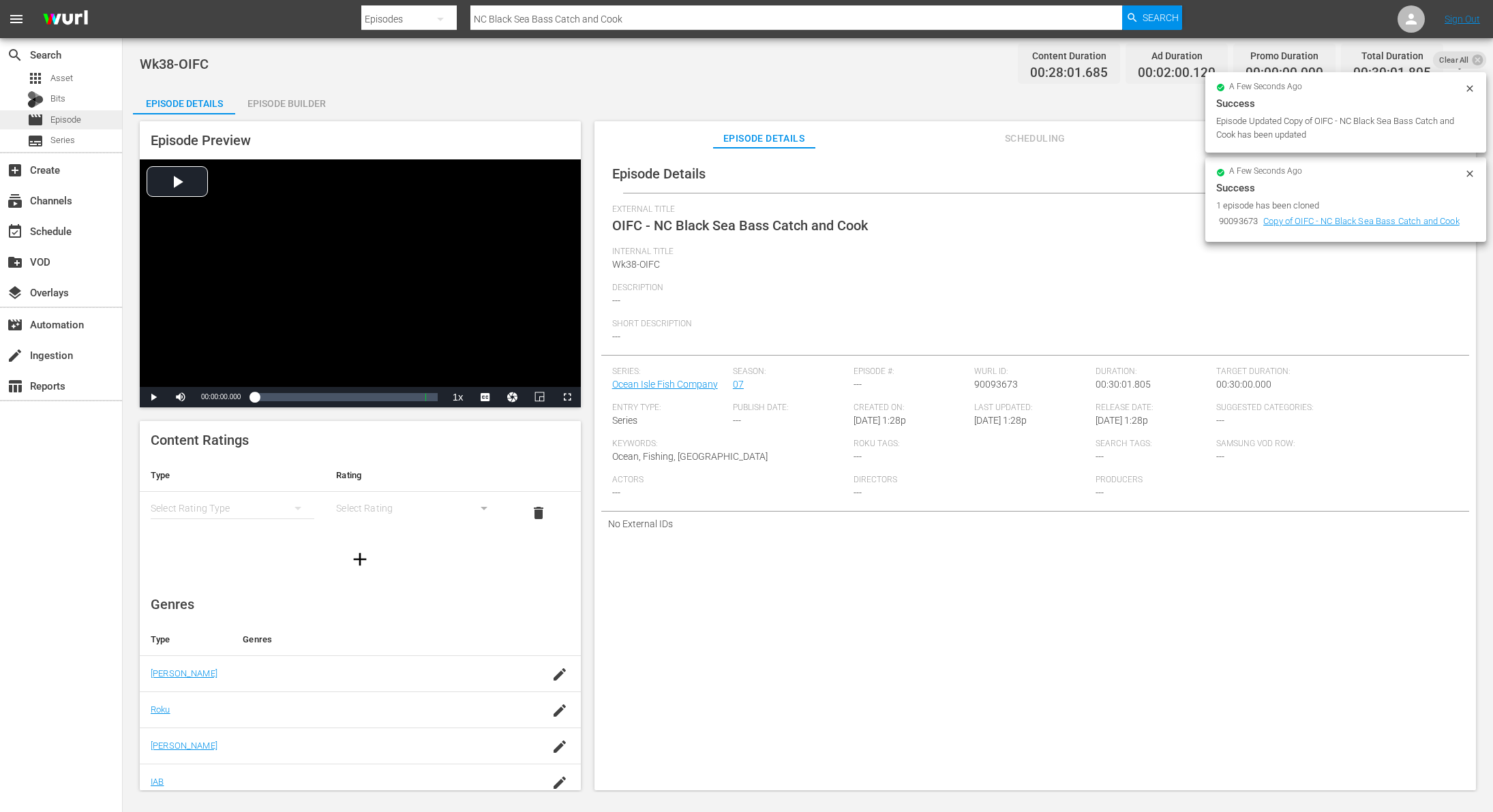
click at [77, 118] on span "Episode" at bounding box center [66, 119] width 31 height 13
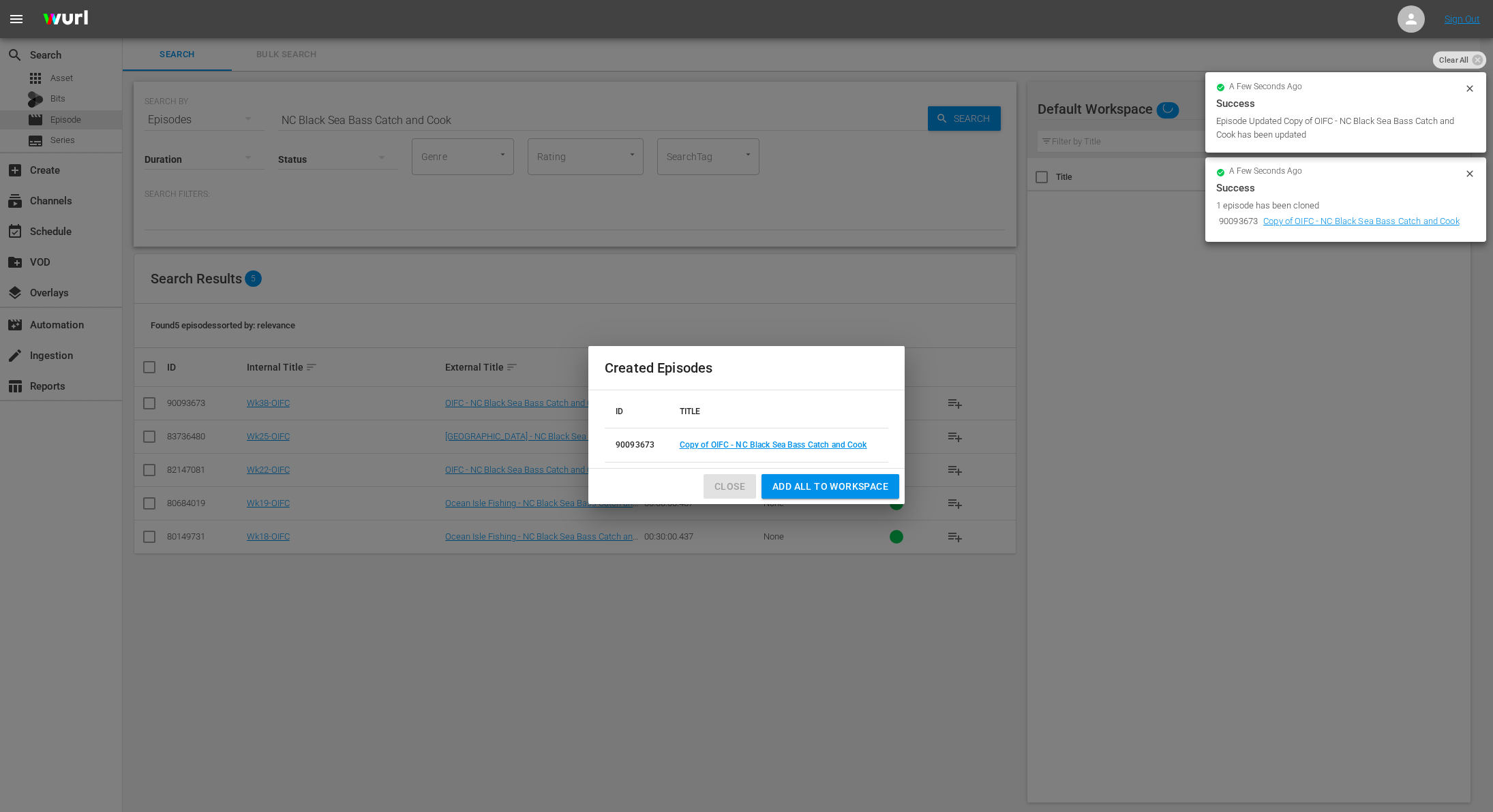
click at [729, 482] on span "Close" at bounding box center [730, 487] width 31 height 17
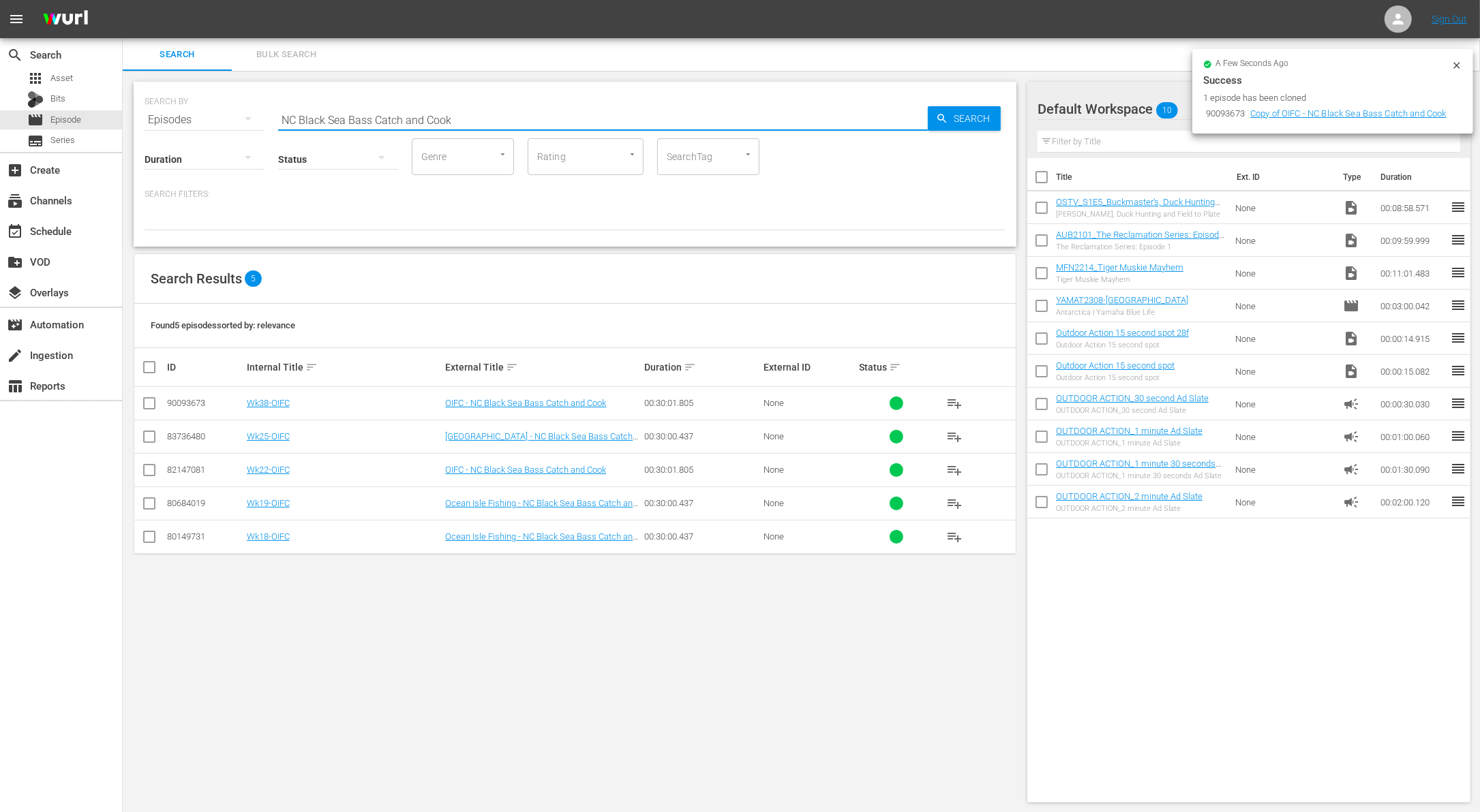
click at [442, 119] on input "NC Black Sea Bass Catch and Cook" at bounding box center [602, 120] width 649 height 32
paste input "[PERSON_NAME]"
type input "[PERSON_NAME]"
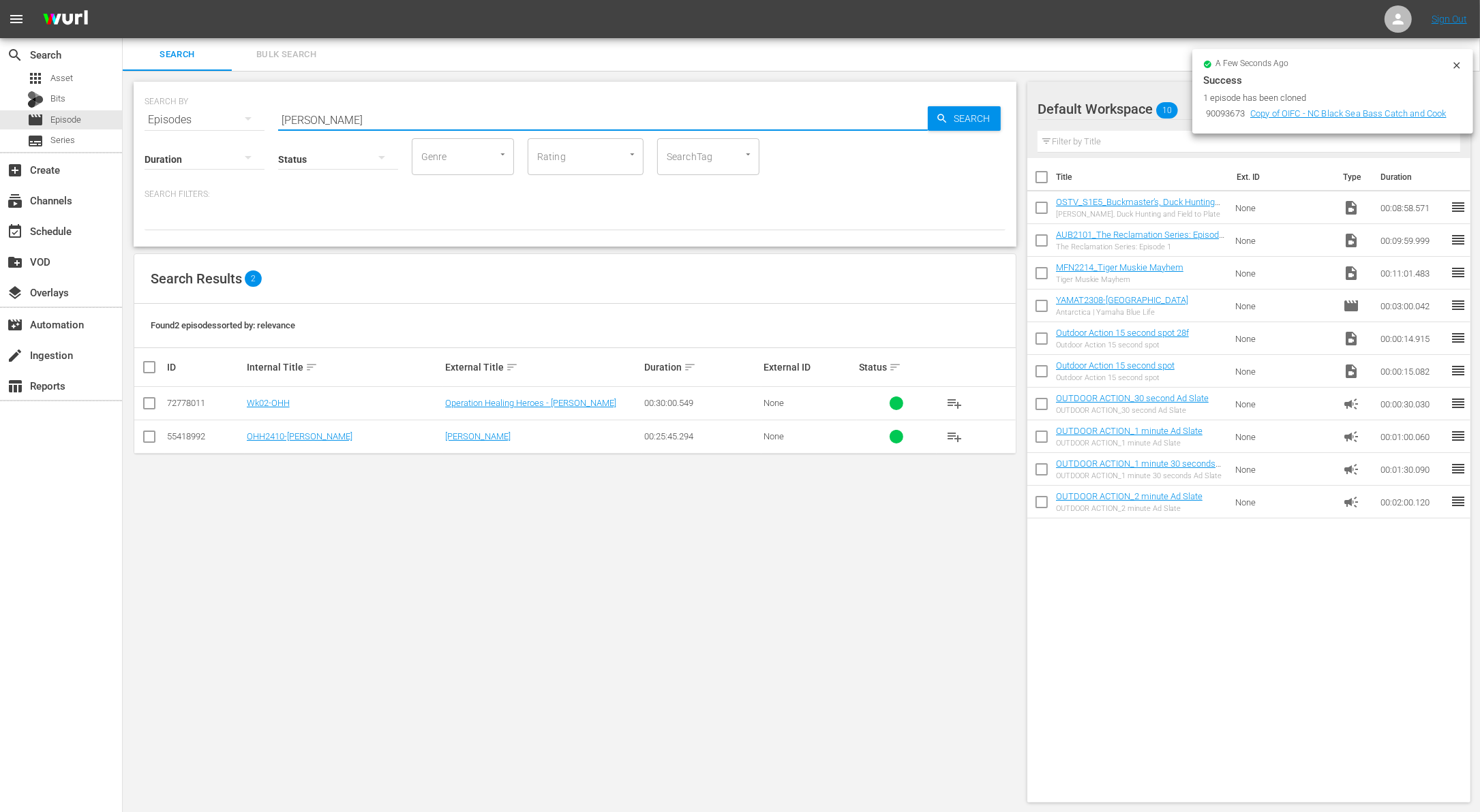
click at [151, 402] on input "checkbox" at bounding box center [149, 406] width 16 height 16
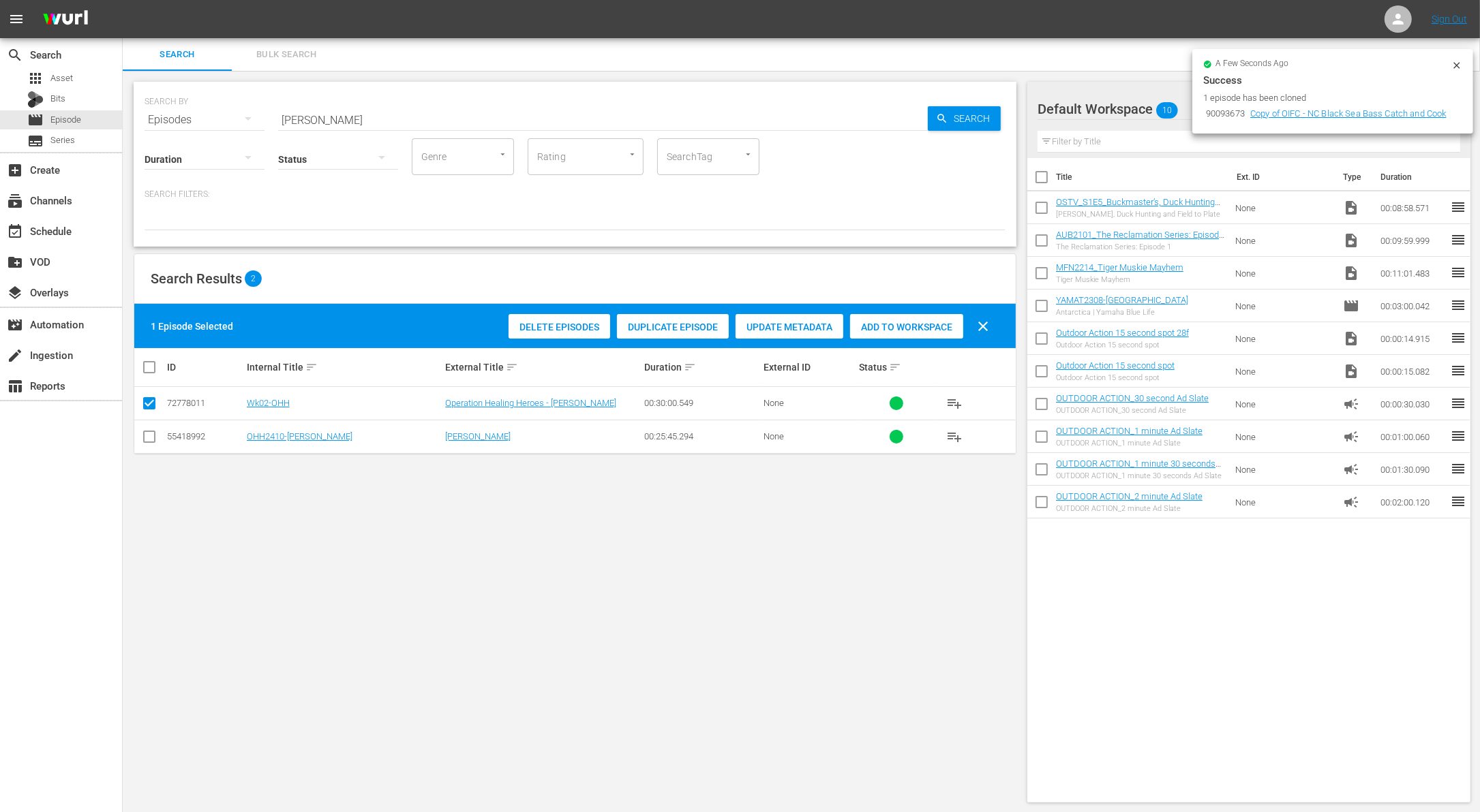
click at [167, 406] on div "72778011" at bounding box center [204, 403] width 75 height 11
click at [149, 404] on input "checkbox" at bounding box center [149, 406] width 16 height 16
checkbox input "false"
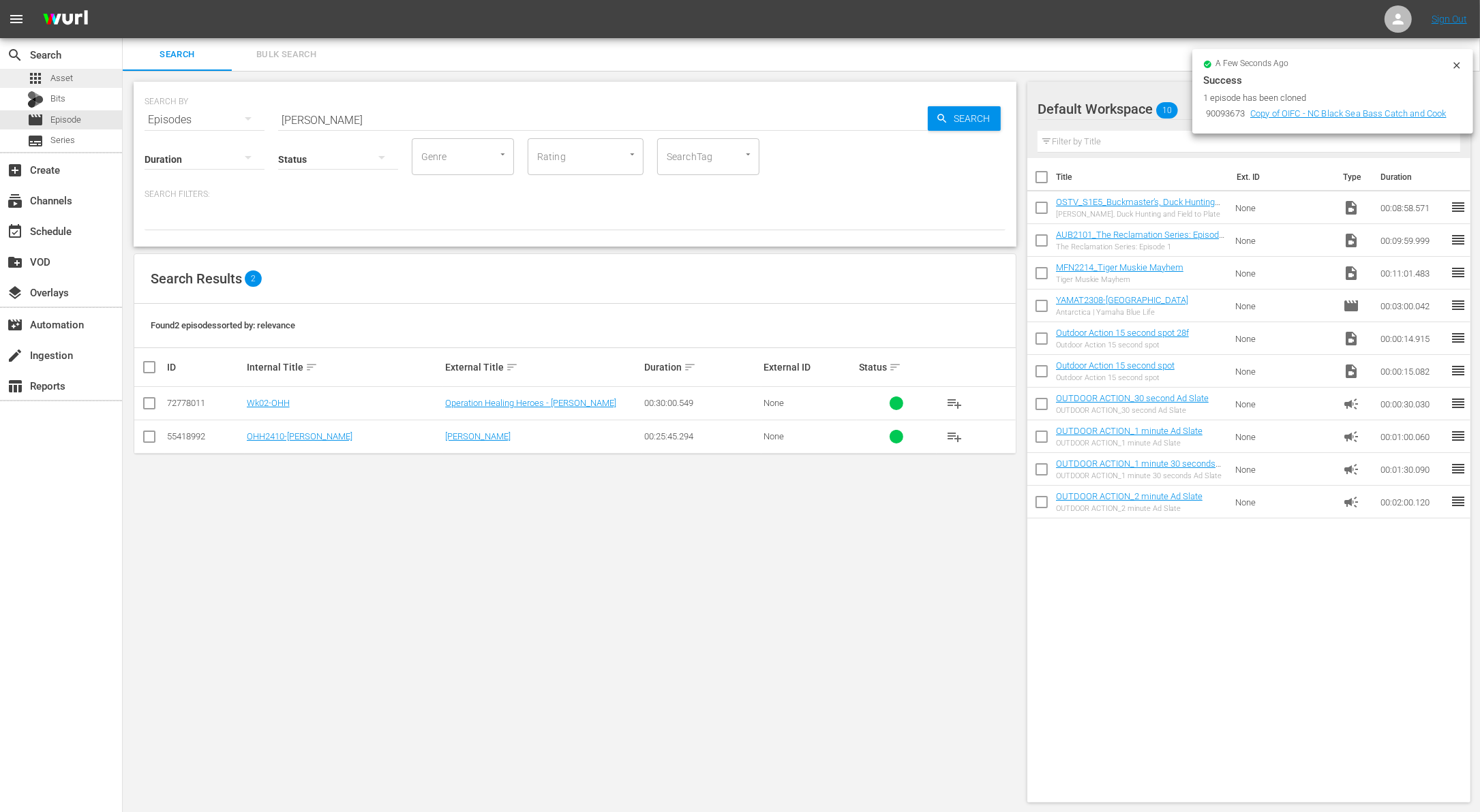
click at [60, 76] on span "Asset" at bounding box center [62, 78] width 23 height 13
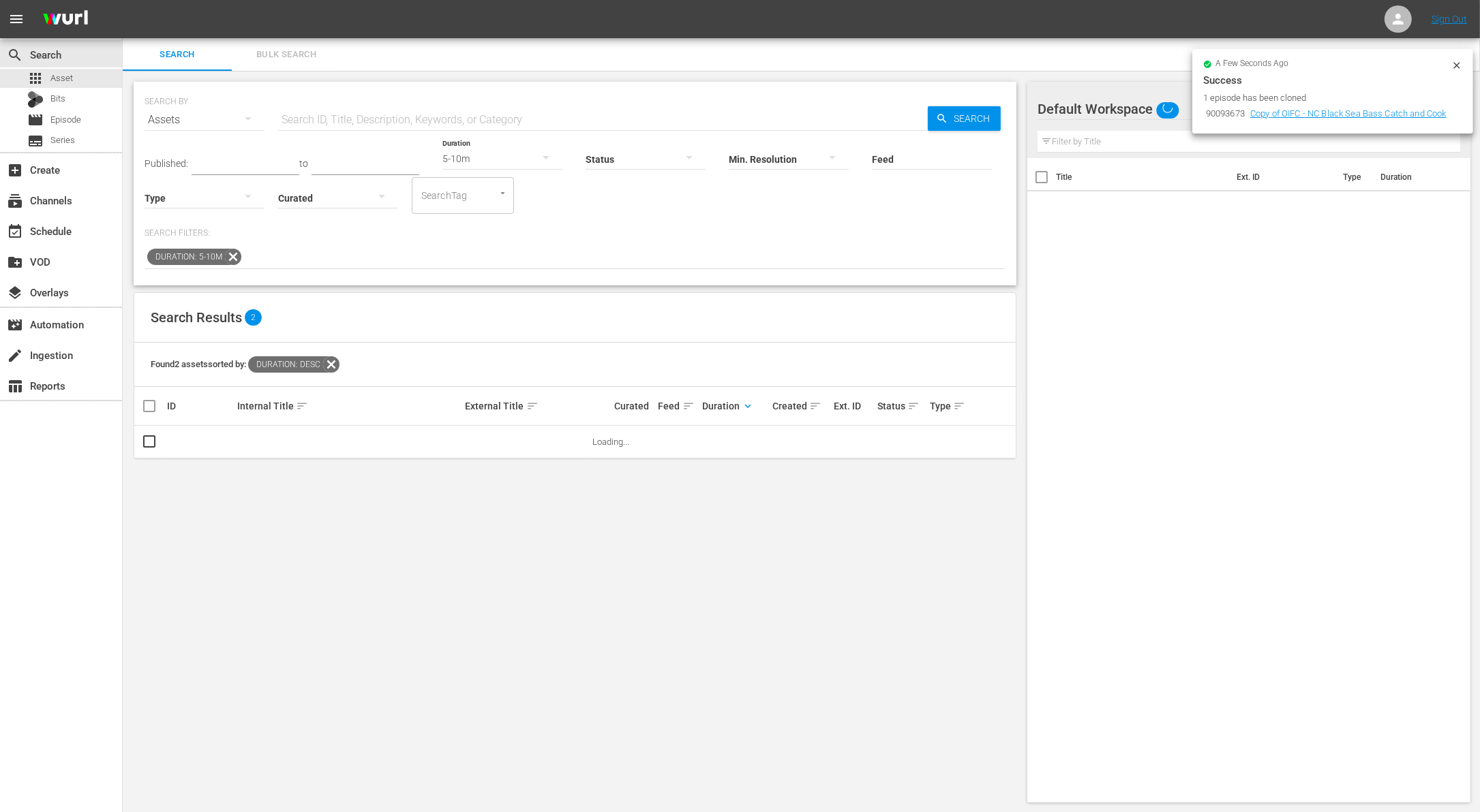
click at [370, 117] on input "text" at bounding box center [602, 120] width 649 height 32
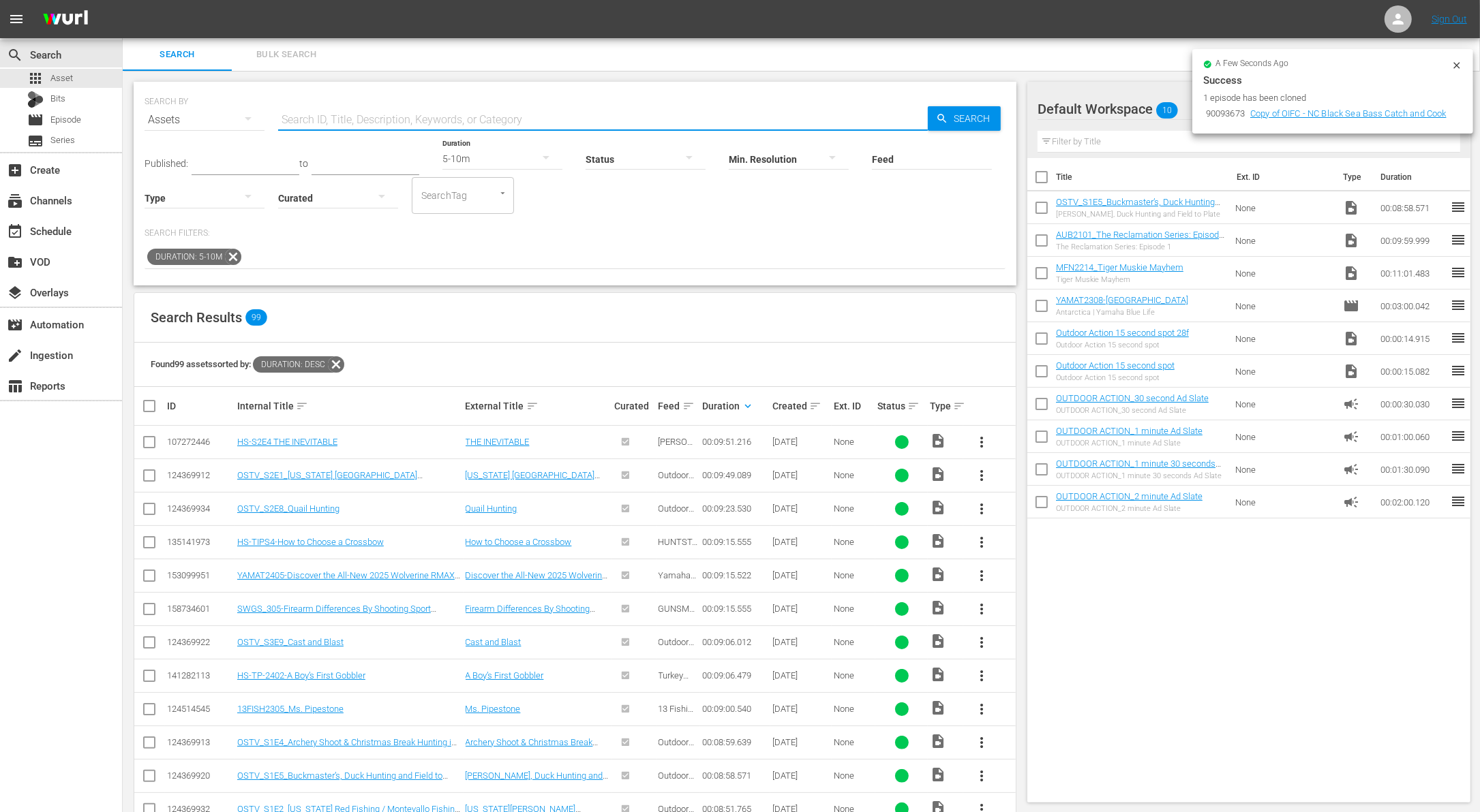
click at [232, 259] on icon at bounding box center [233, 257] width 18 height 18
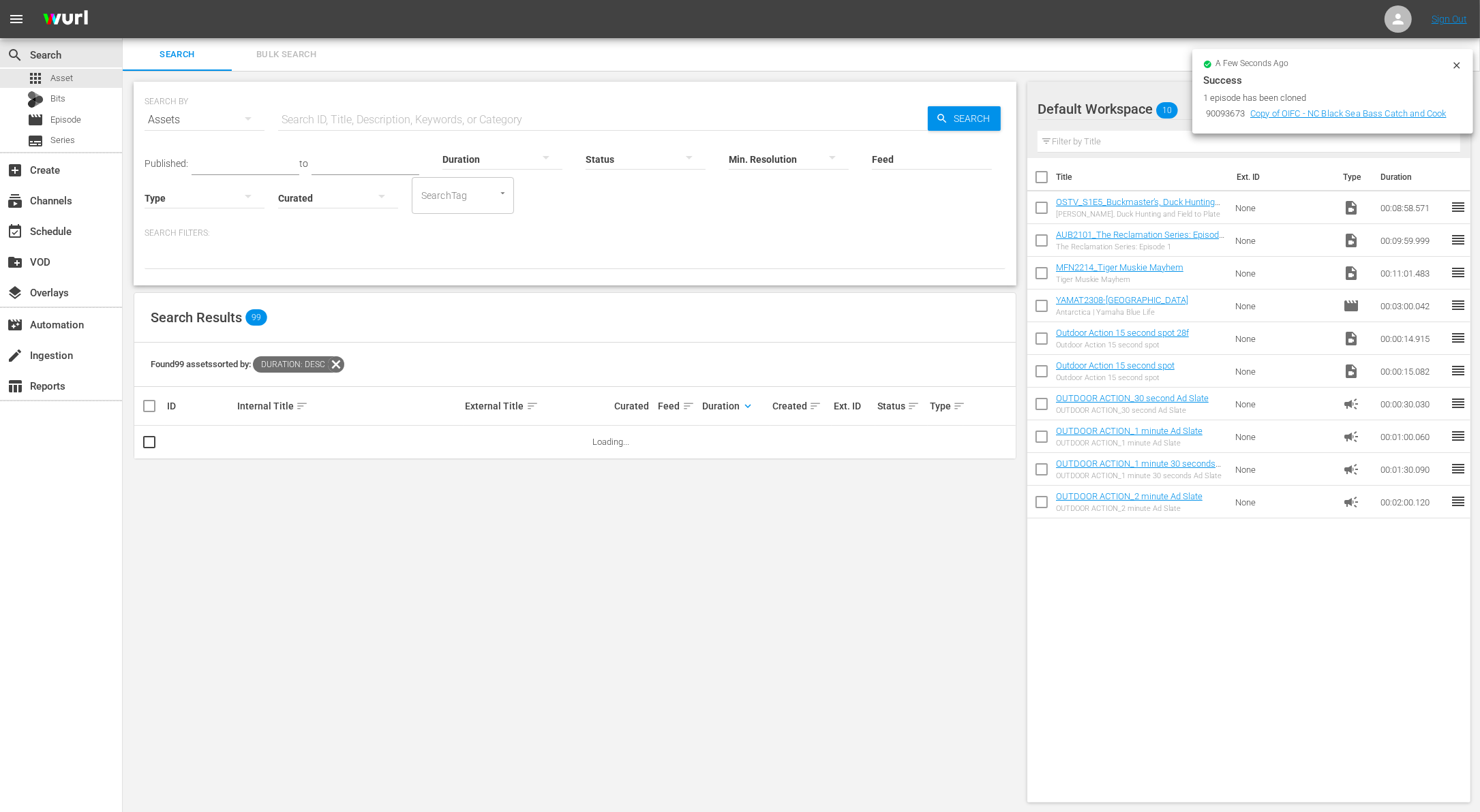
click at [359, 116] on input "text" at bounding box center [602, 120] width 649 height 32
paste input "[PERSON_NAME]"
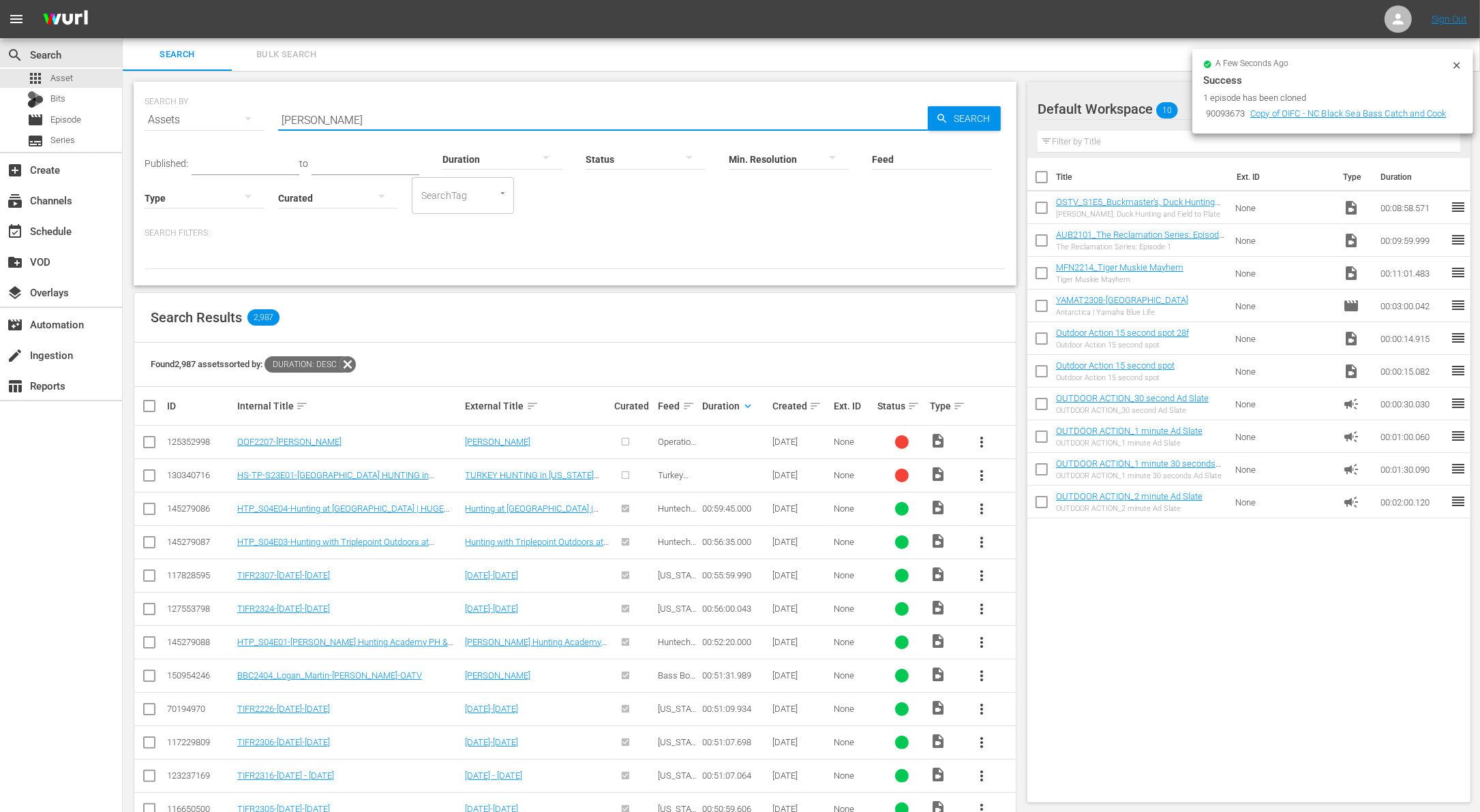
type input "[PERSON_NAME]"
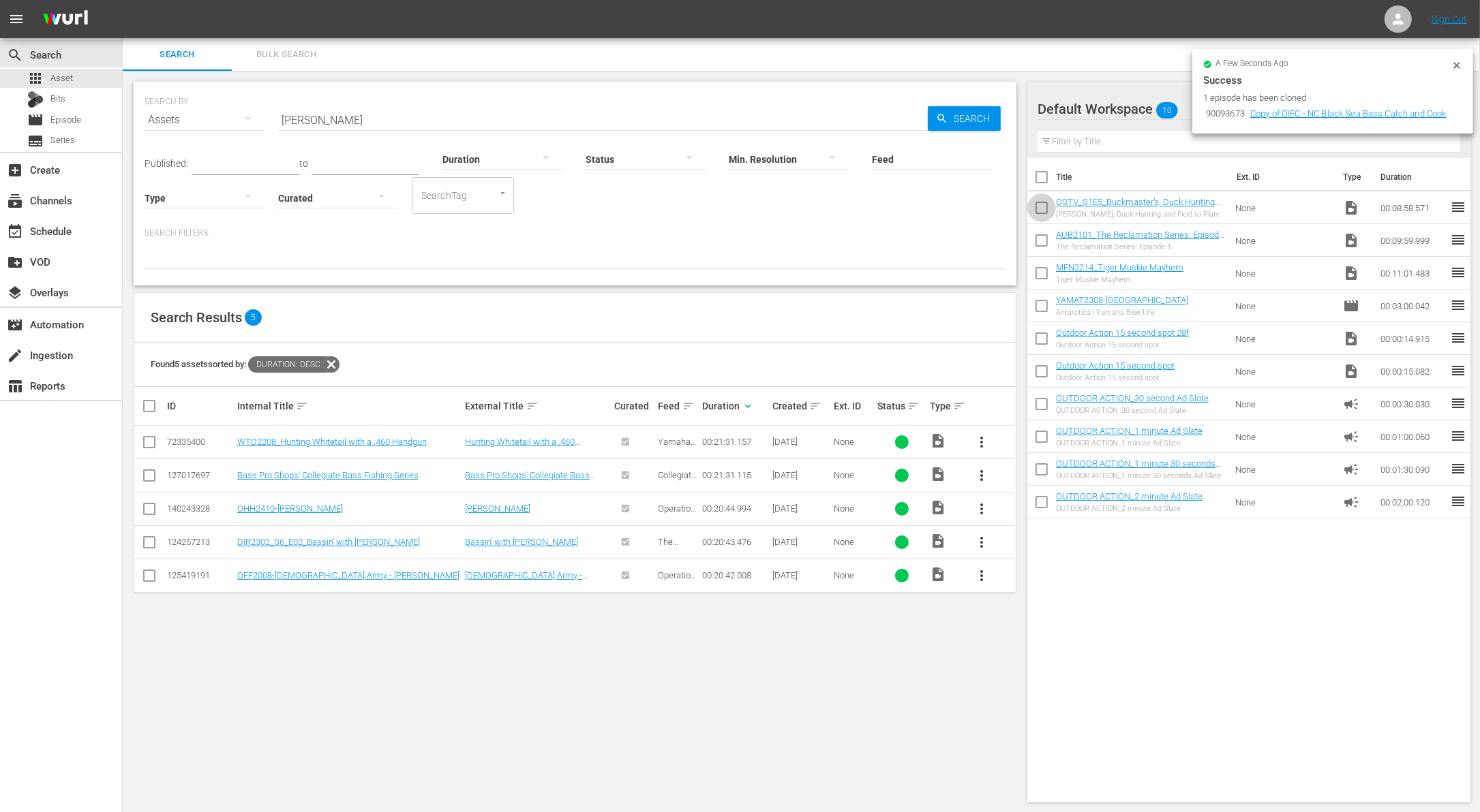
click at [1041, 211] on input "checkbox" at bounding box center [1041, 210] width 29 height 29
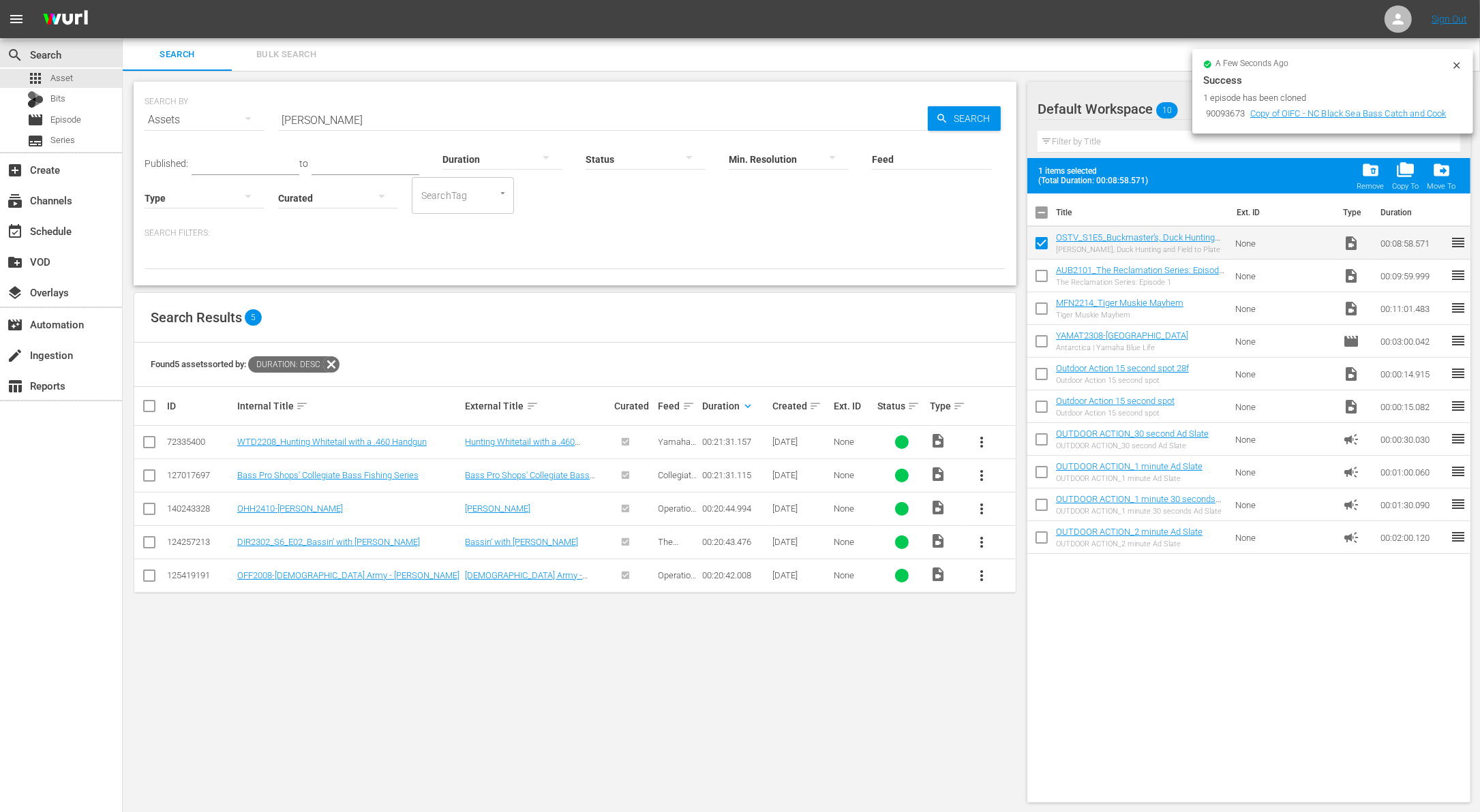
click at [1039, 258] on input "checkbox" at bounding box center [1041, 246] width 29 height 29
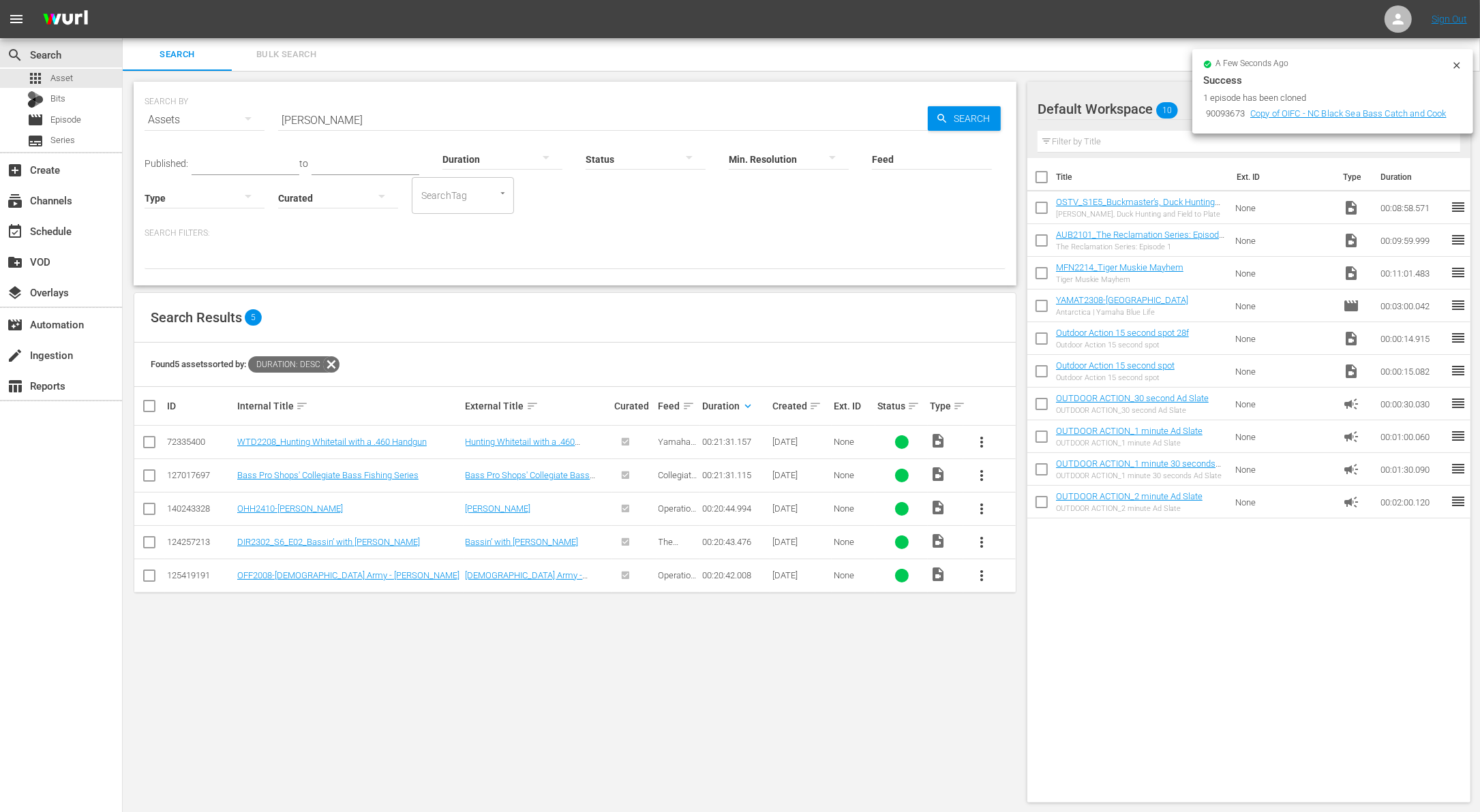
click at [1044, 201] on input "checkbox" at bounding box center [1041, 210] width 29 height 29
checkbox input "true"
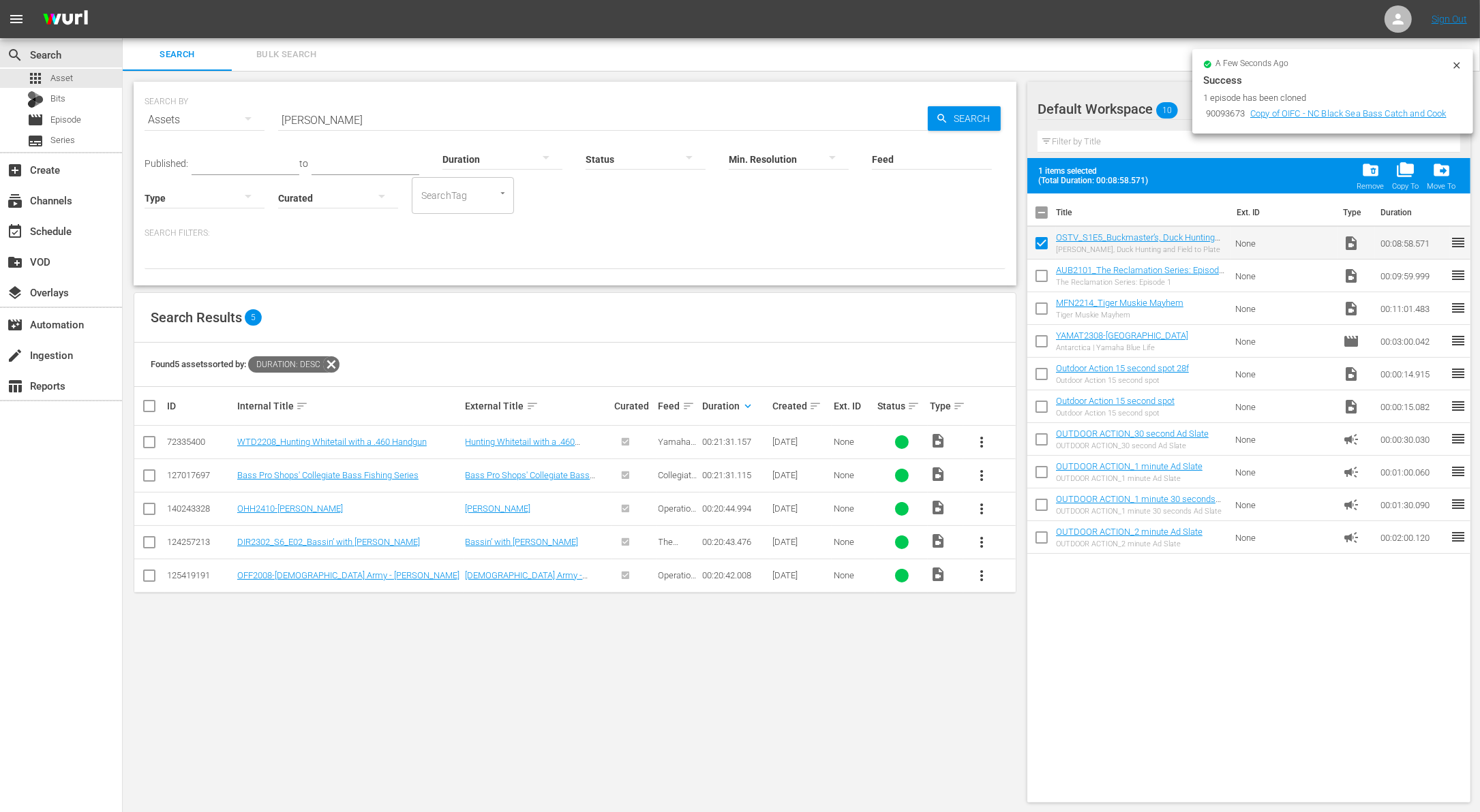
click at [1042, 282] on input "checkbox" at bounding box center [1041, 278] width 29 height 29
checkbox input "true"
click at [1042, 304] on input "checkbox" at bounding box center [1041, 312] width 29 height 29
checkbox input "true"
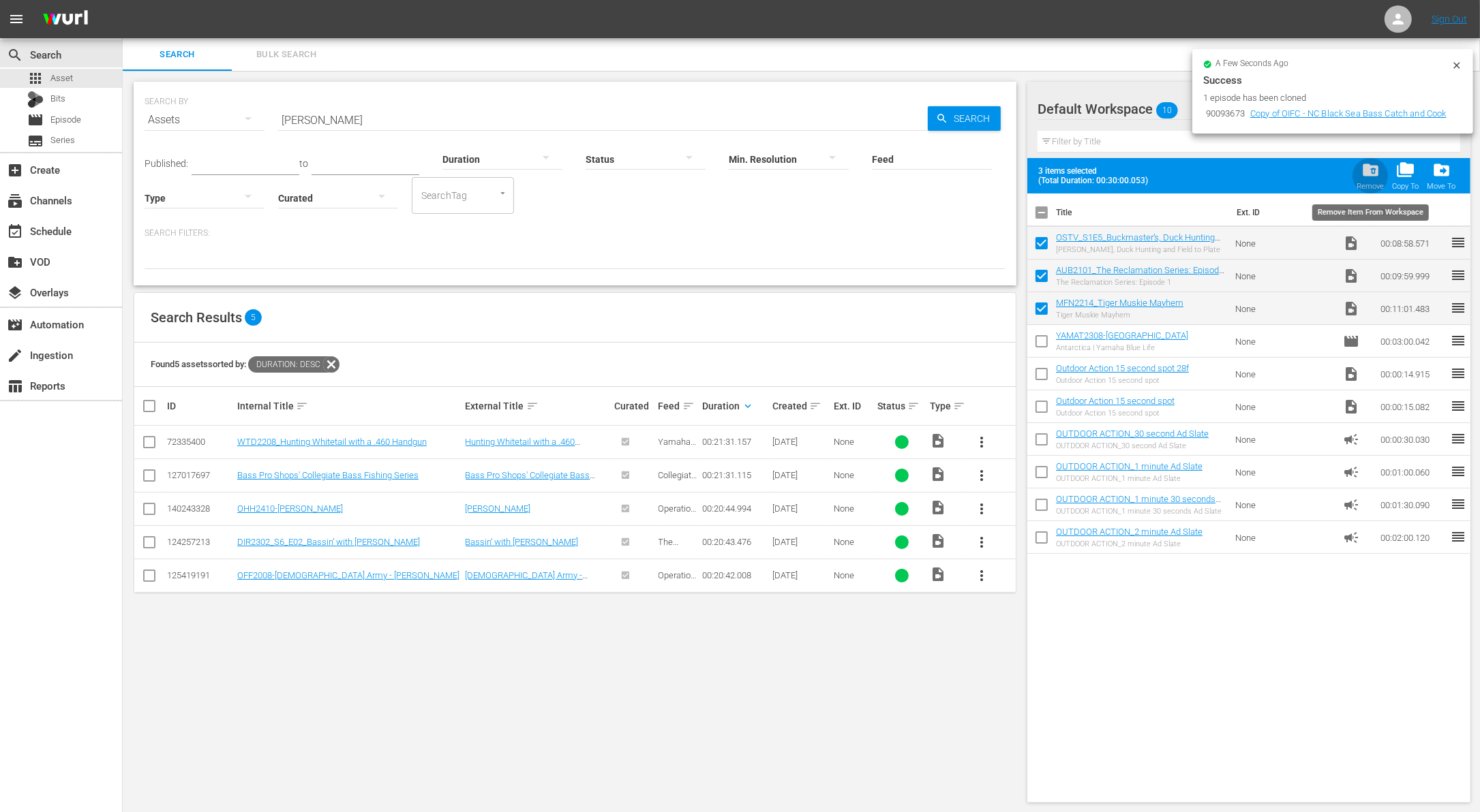
click at [1367, 172] on span "folder_delete" at bounding box center [1371, 170] width 18 height 18
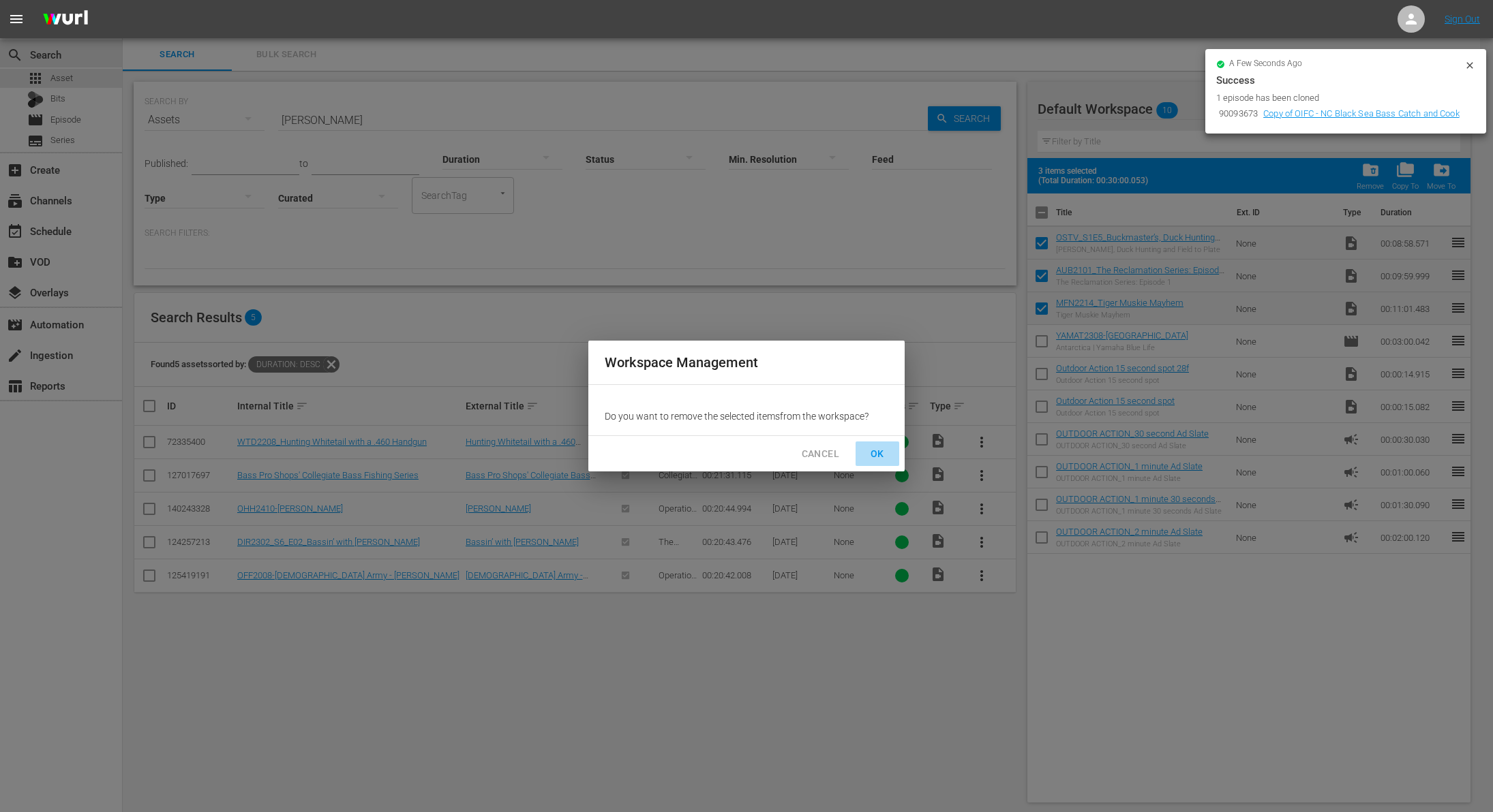
click at [878, 447] on span "OK" at bounding box center [877, 454] width 22 height 17
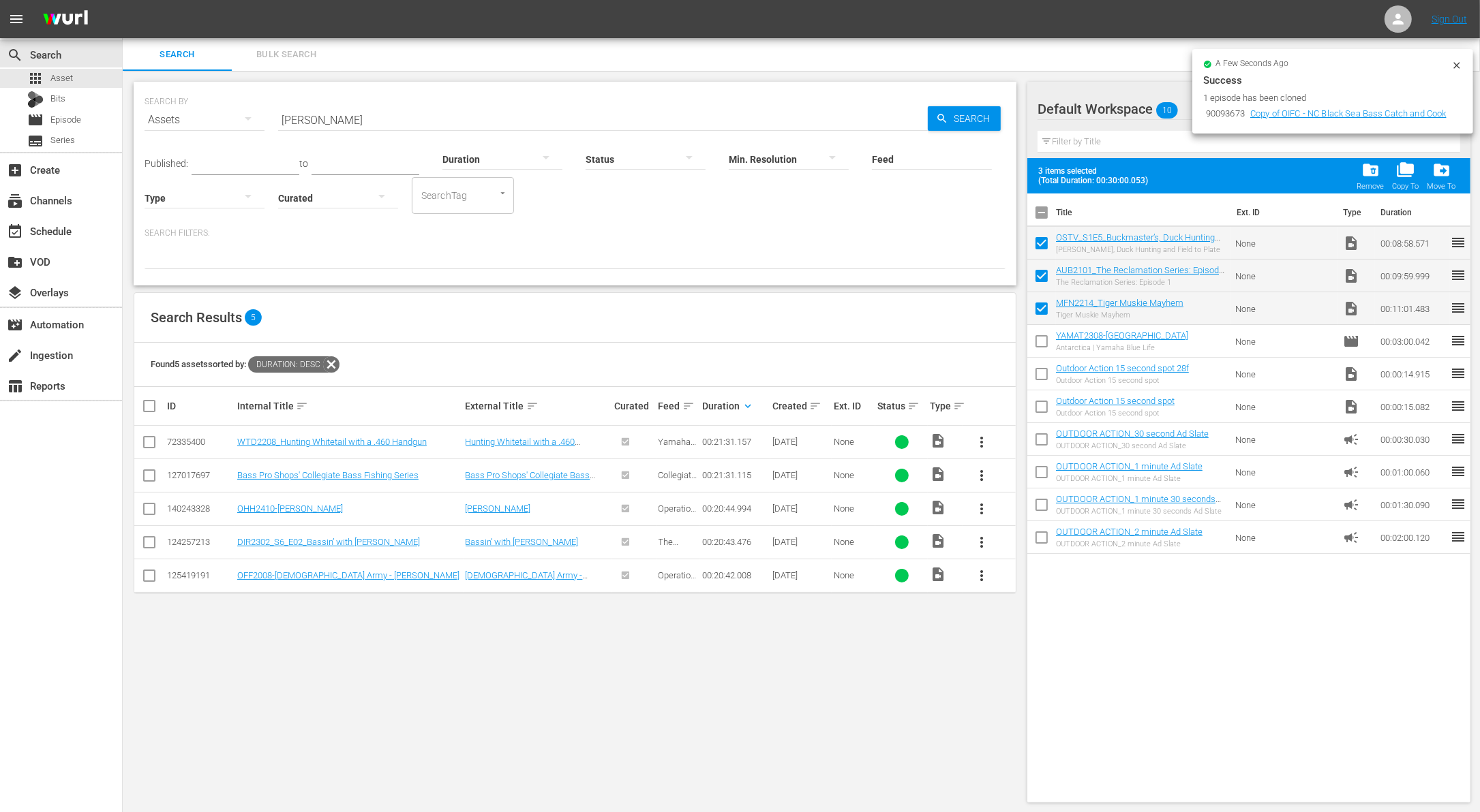
checkbox input "false"
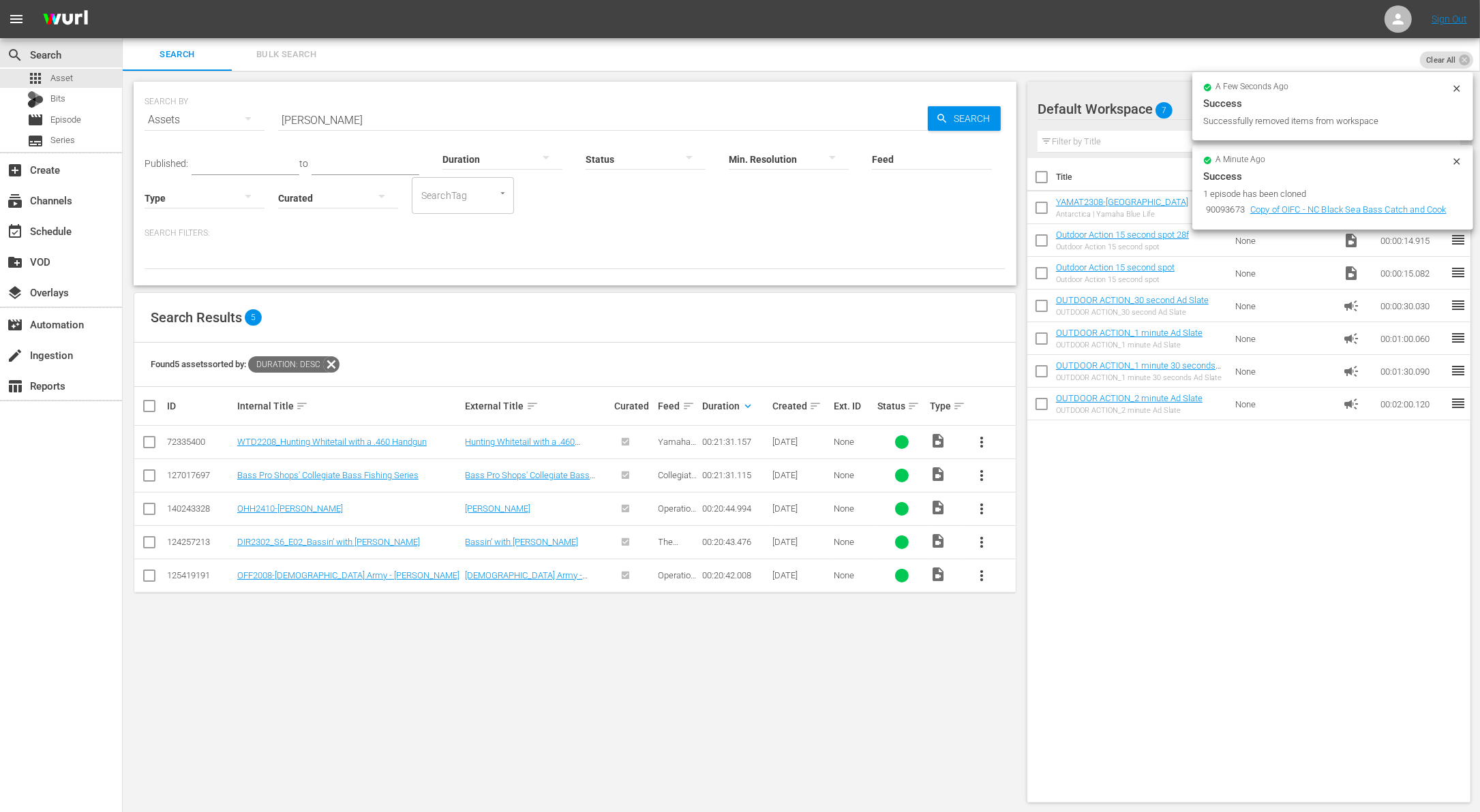
click at [979, 505] on span "more_vert" at bounding box center [981, 509] width 16 height 16
click at [1032, 546] on div "Workspace" at bounding box center [1055, 546] width 92 height 32
click at [373, 115] on input "[PERSON_NAME]" at bounding box center [602, 120] width 649 height 32
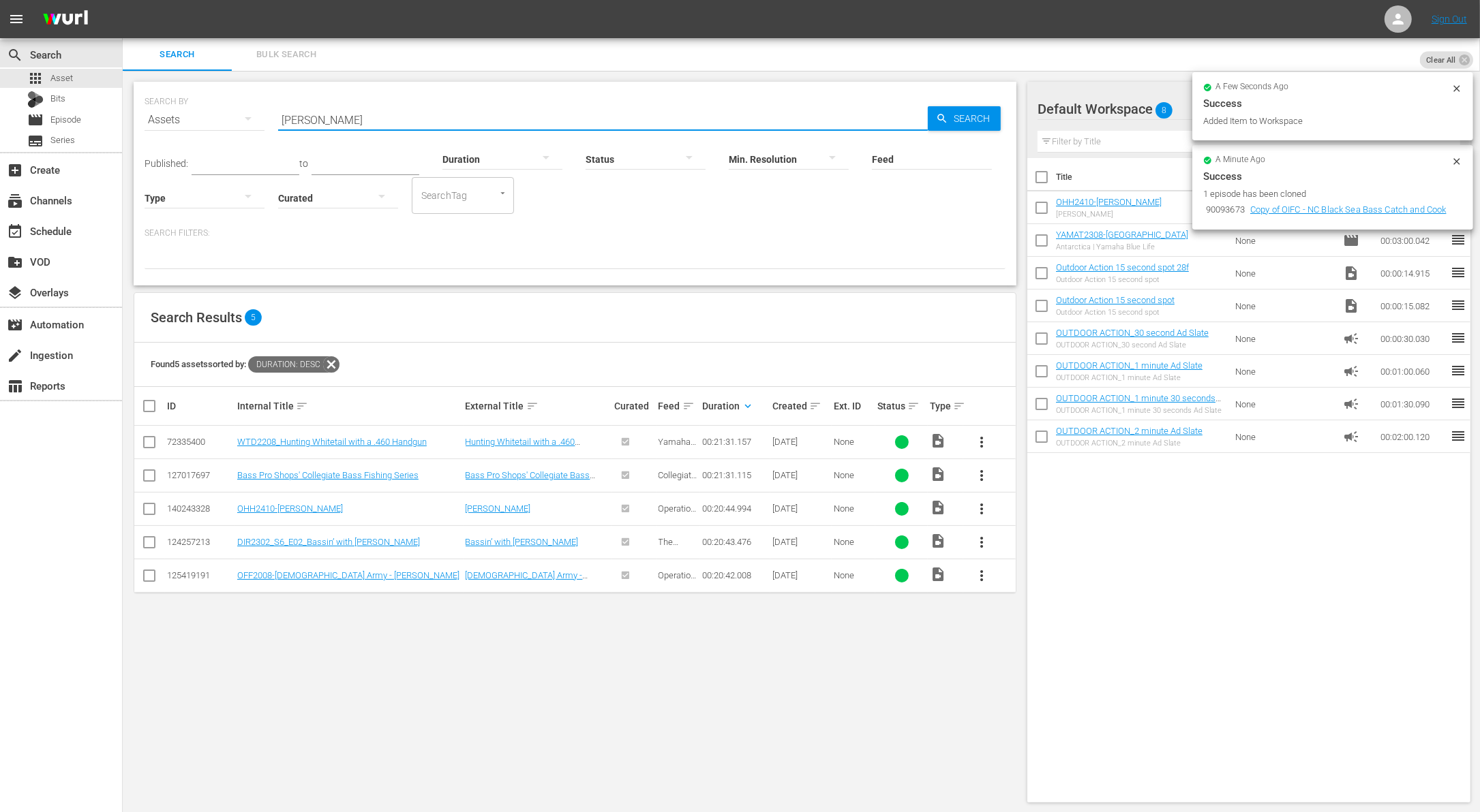
click at [373, 115] on input "[PERSON_NAME]" at bounding box center [602, 120] width 649 height 32
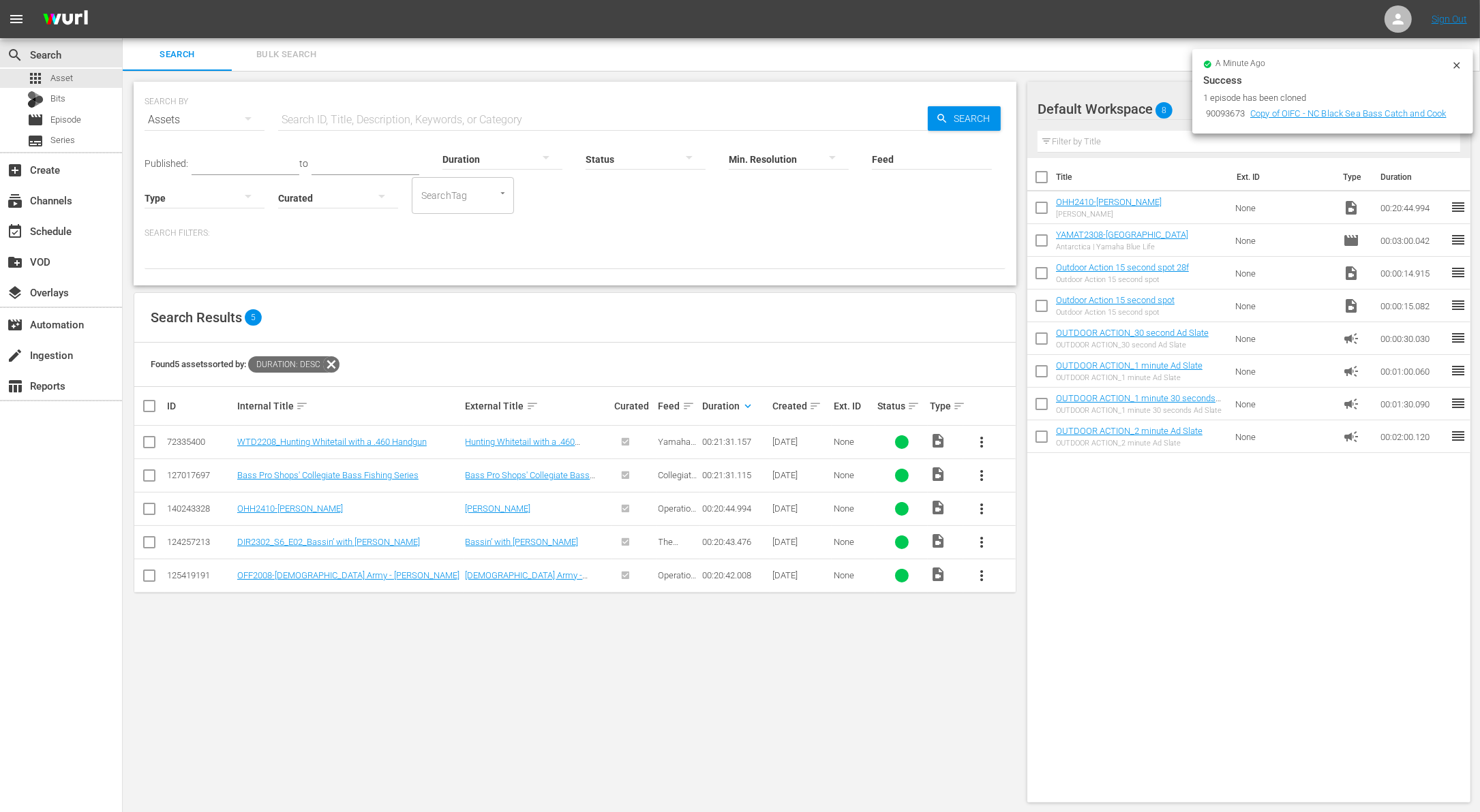
click at [498, 159] on div at bounding box center [502, 159] width 120 height 38
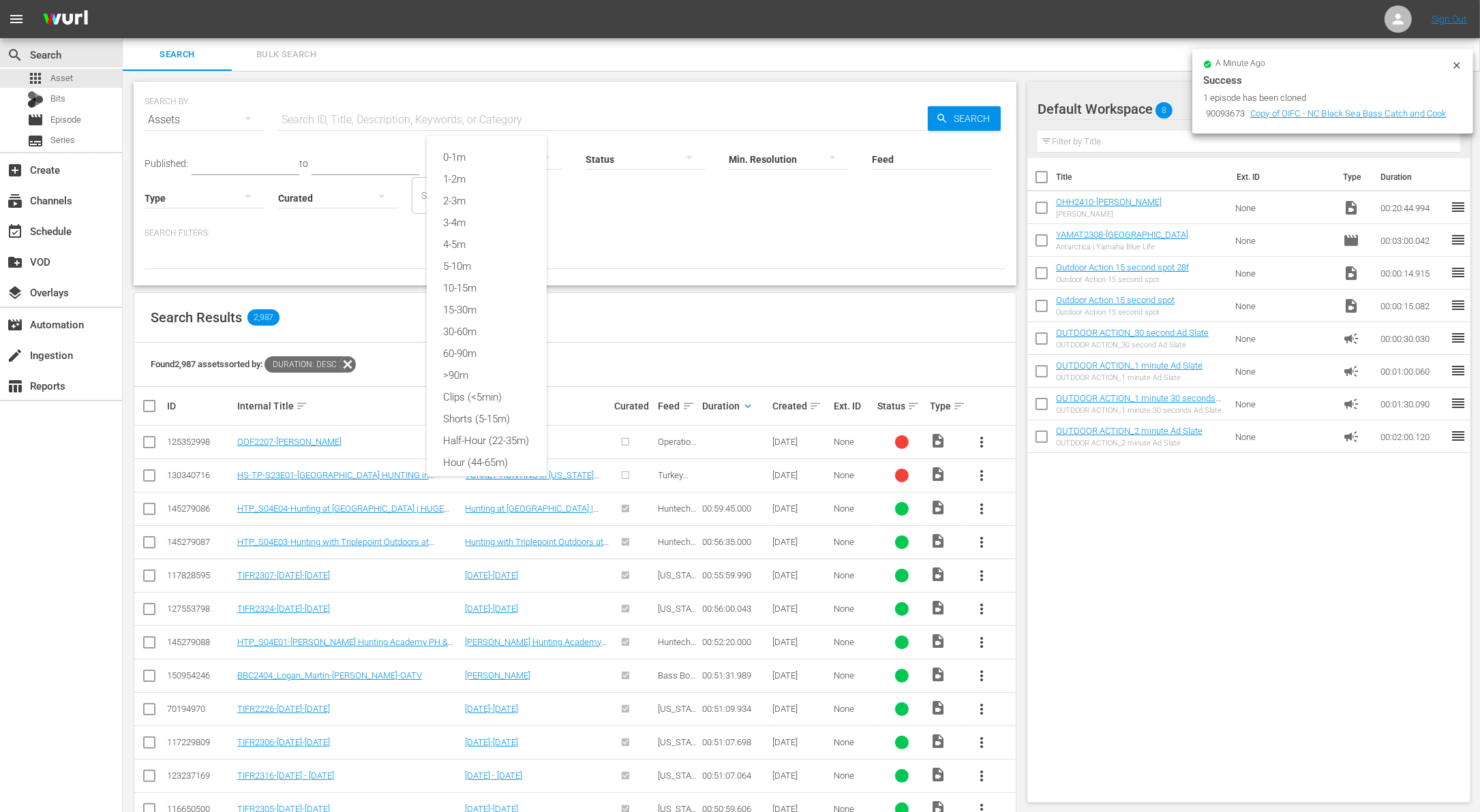
click at [223, 165] on div "0-1m 1-2m 2-3m 3-4m 4-5m 5-10m 10-15m 15-30m 30-60m 60-90m >90m Clips (<5min) S…" at bounding box center [740, 406] width 1480 height 812
click at [236, 161] on input "text" at bounding box center [245, 164] width 108 height 20
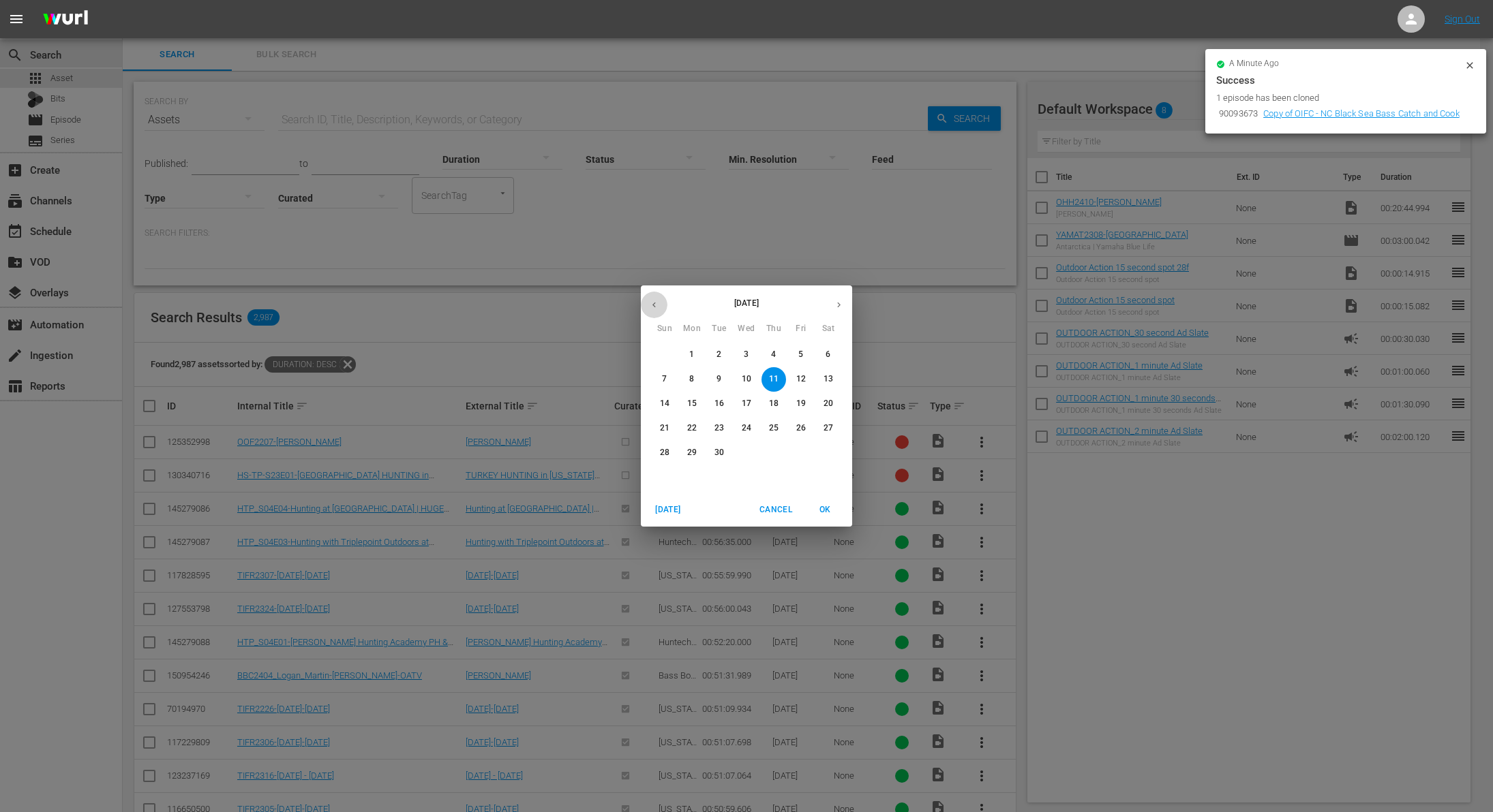
click at [658, 300] on icon "button" at bounding box center [654, 304] width 11 height 11
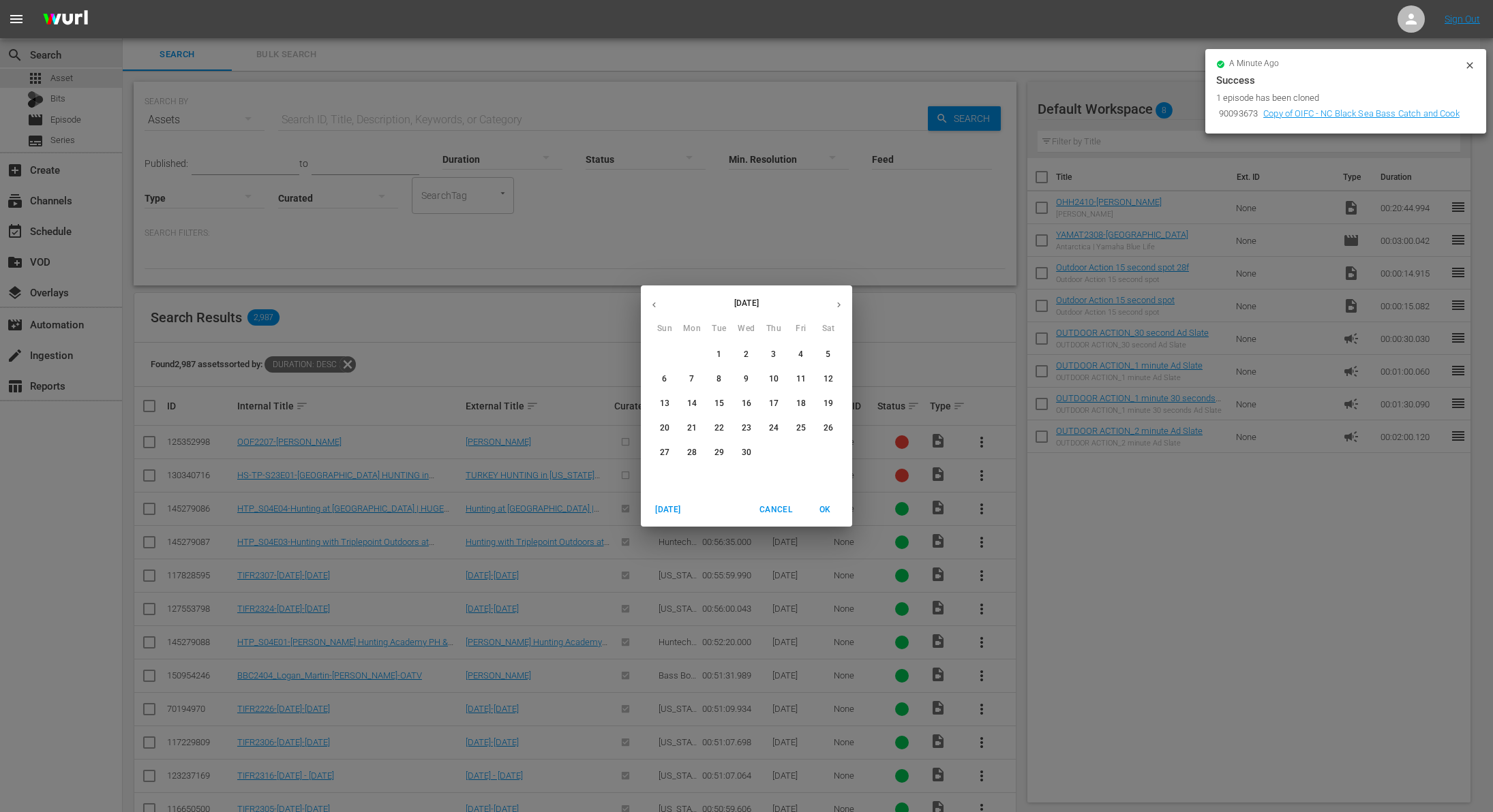
click at [658, 300] on icon "button" at bounding box center [654, 304] width 11 height 11
click at [749, 352] on p "1" at bounding box center [746, 355] width 5 height 11
type input "[DATE]"
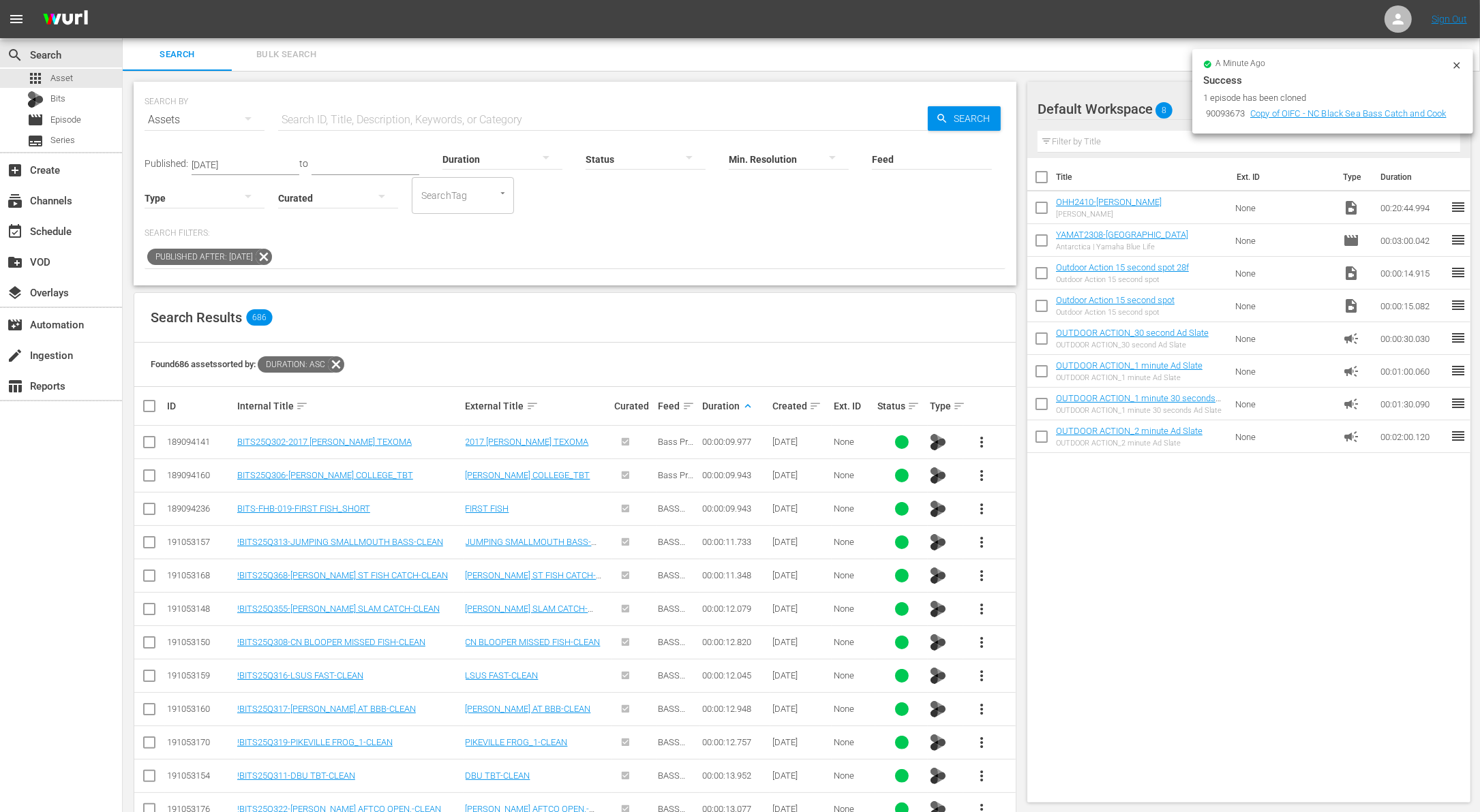
scroll to position [333, 0]
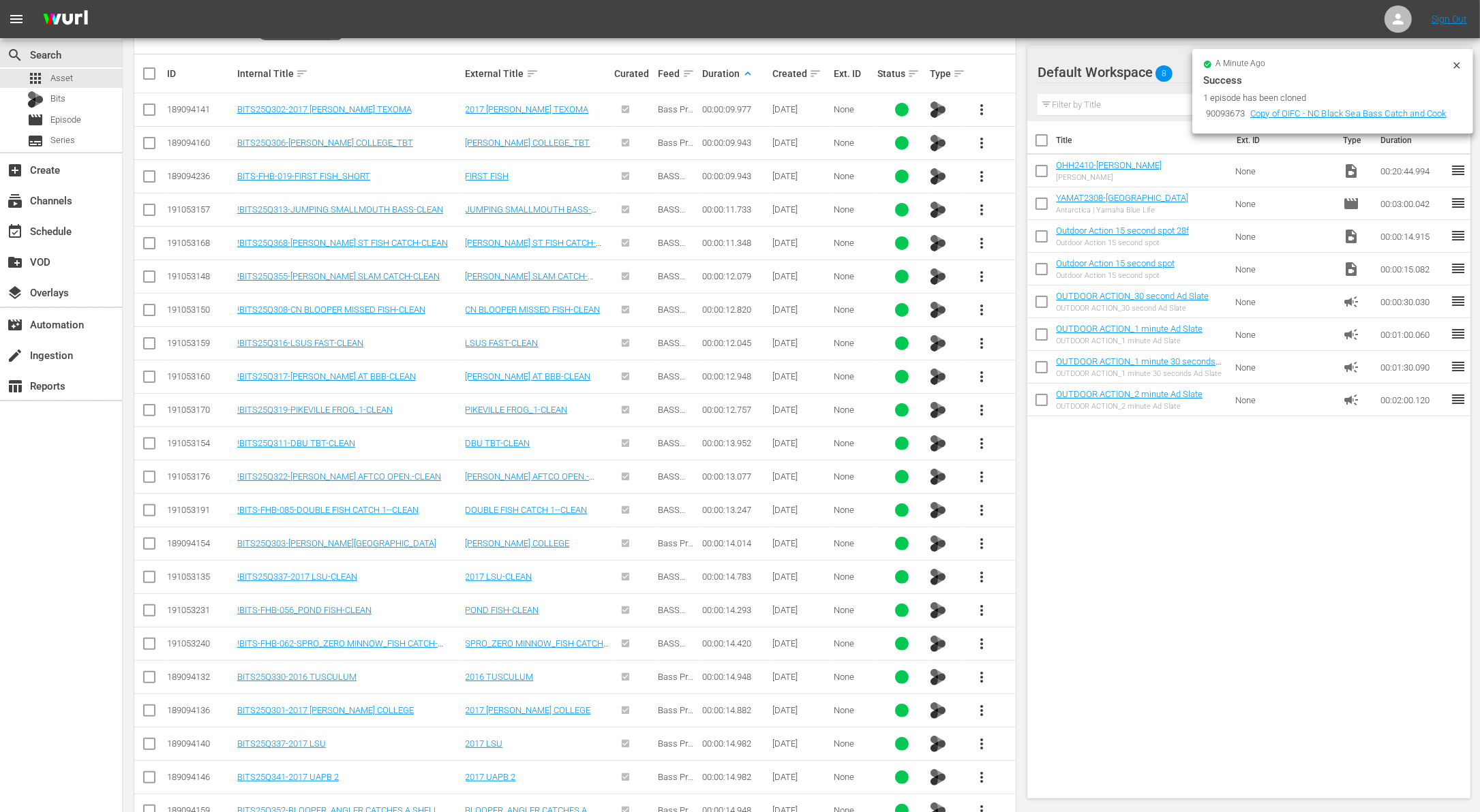
click at [979, 676] on span "more_vert" at bounding box center [981, 677] width 16 height 16
click at [1032, 711] on div "Workspace" at bounding box center [1055, 710] width 92 height 32
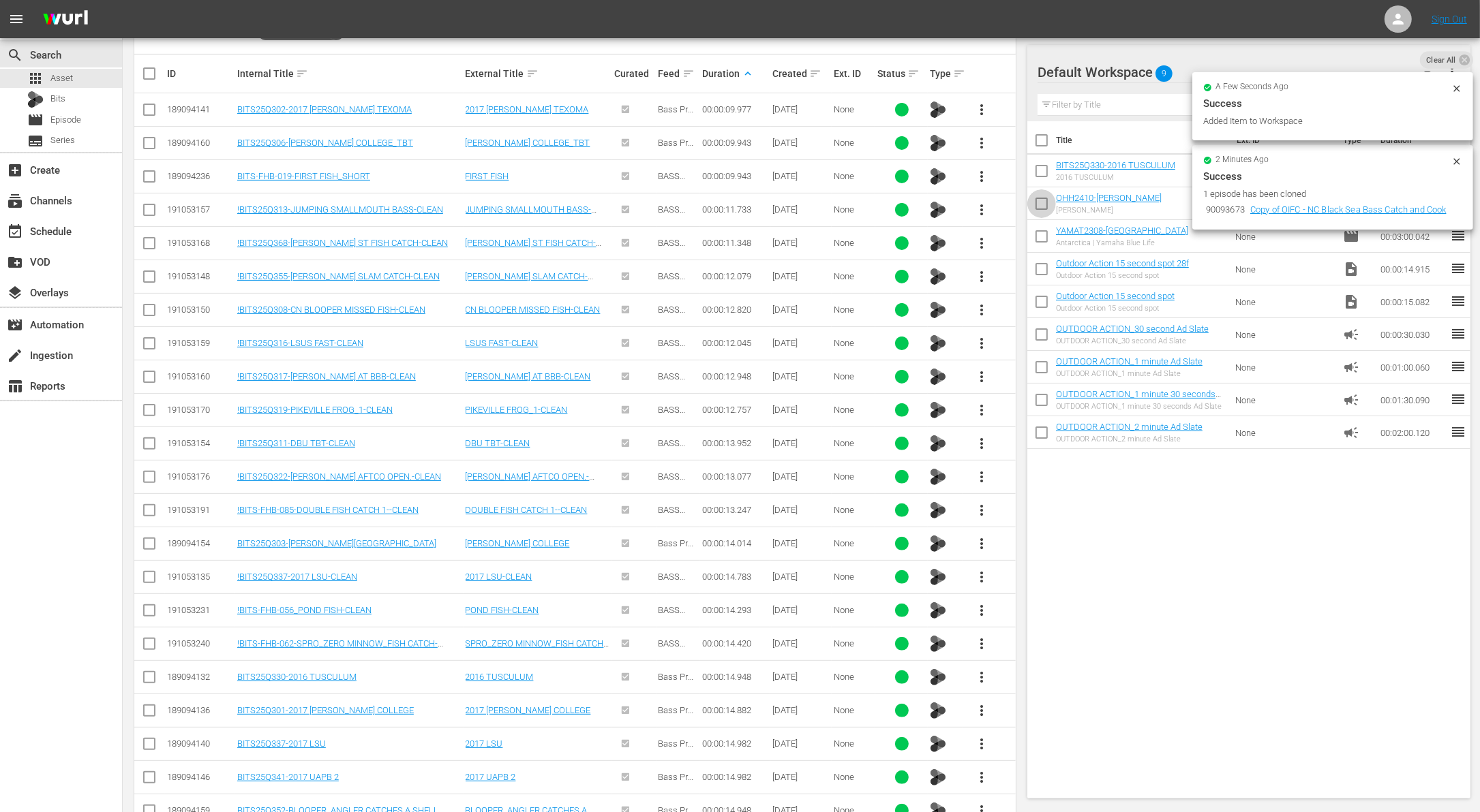
click at [1039, 202] on input "checkbox" at bounding box center [1041, 207] width 29 height 29
checkbox input "true"
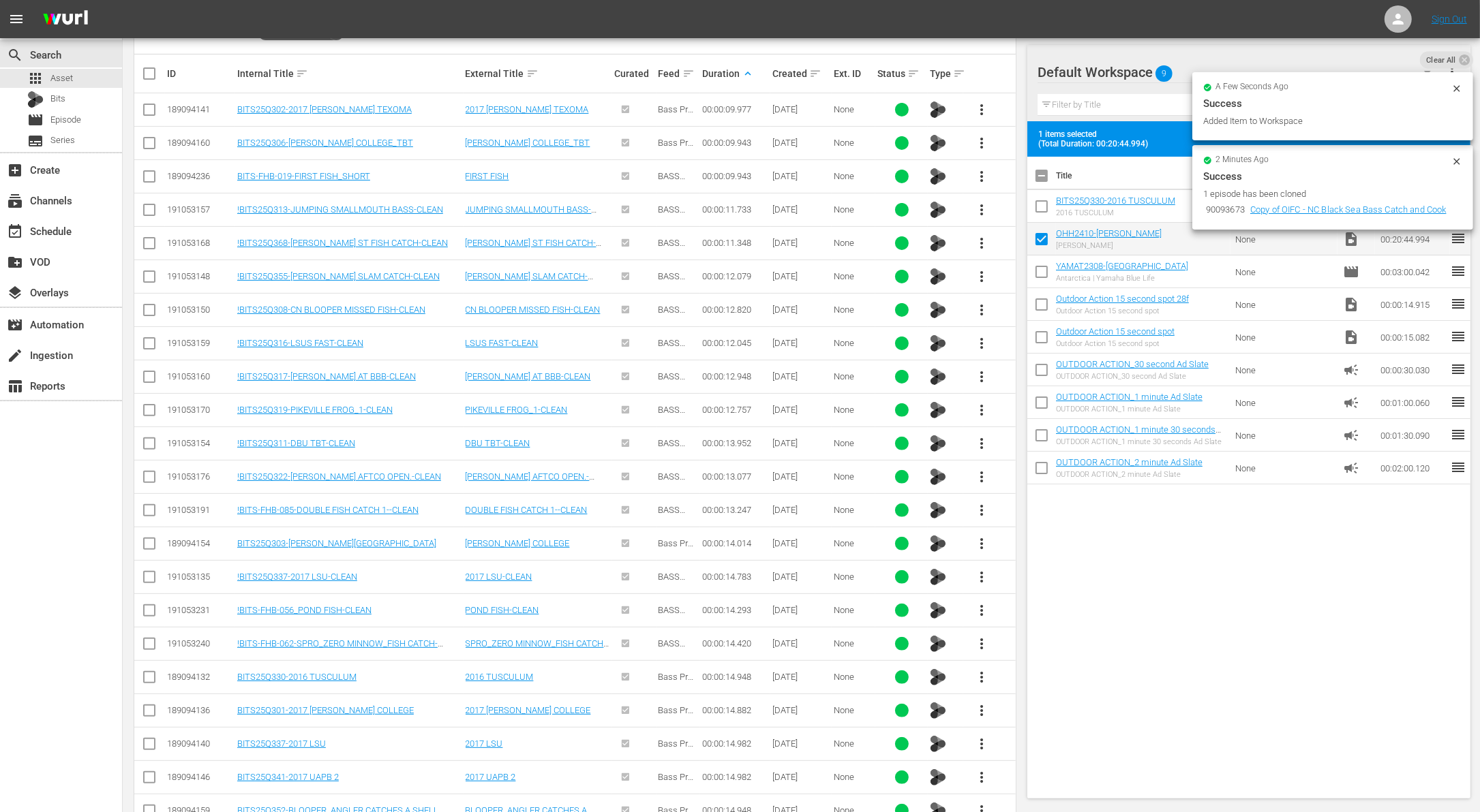
click at [1039, 202] on input "checkbox" at bounding box center [1041, 209] width 29 height 29
checkbox input "true"
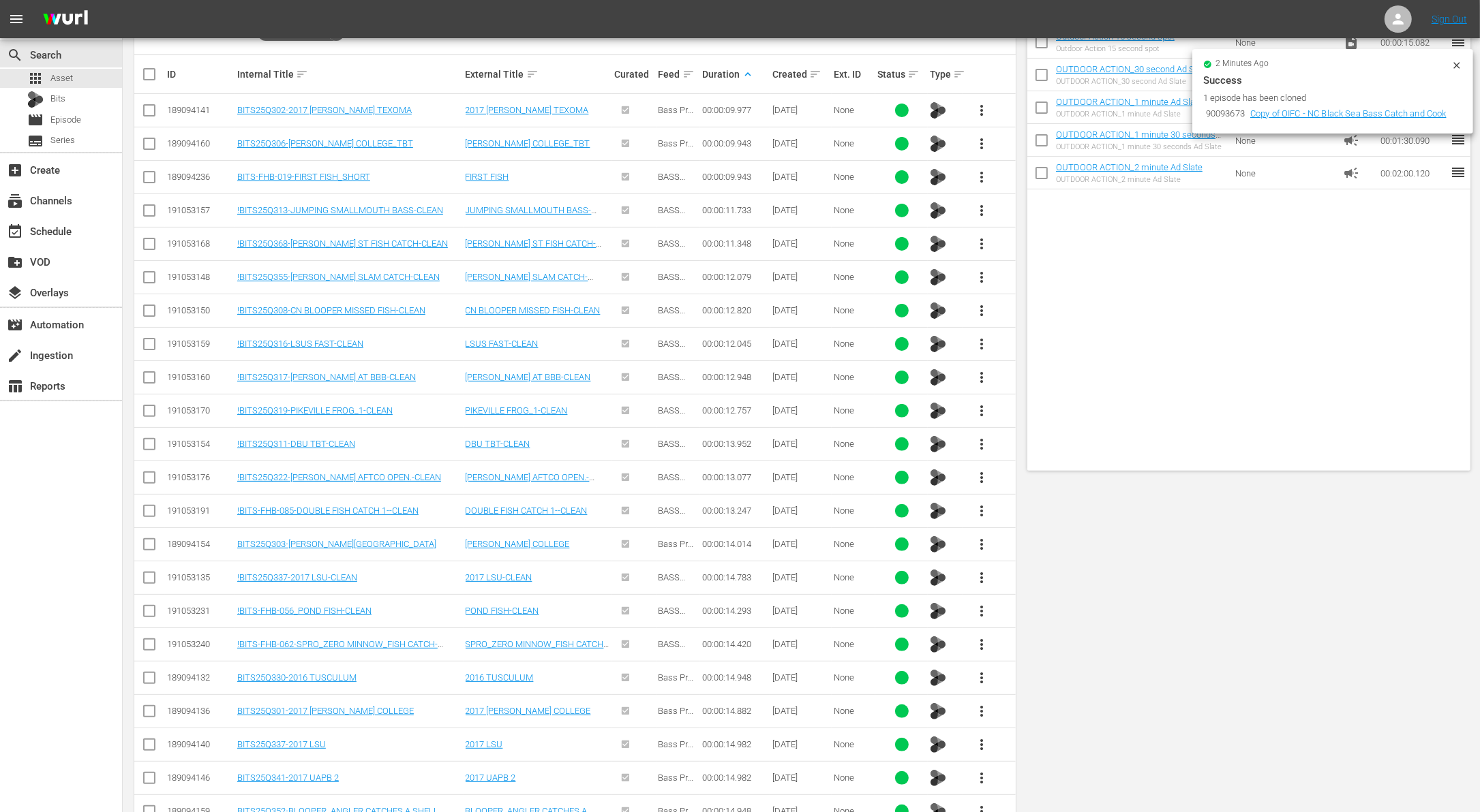
scroll to position [0, 0]
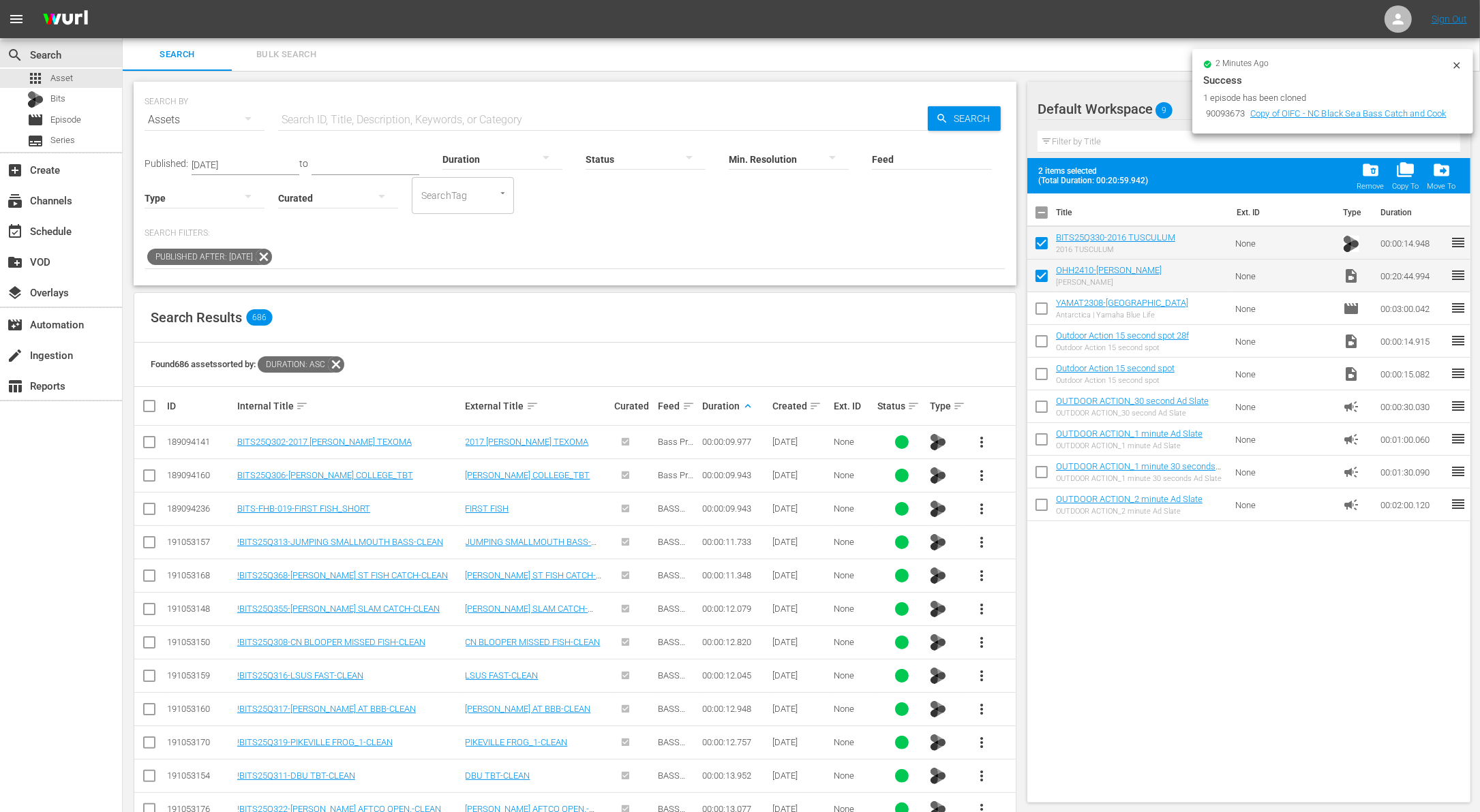
click at [497, 155] on div at bounding box center [502, 159] width 120 height 38
click at [485, 197] on div "2-3m" at bounding box center [487, 201] width 120 height 22
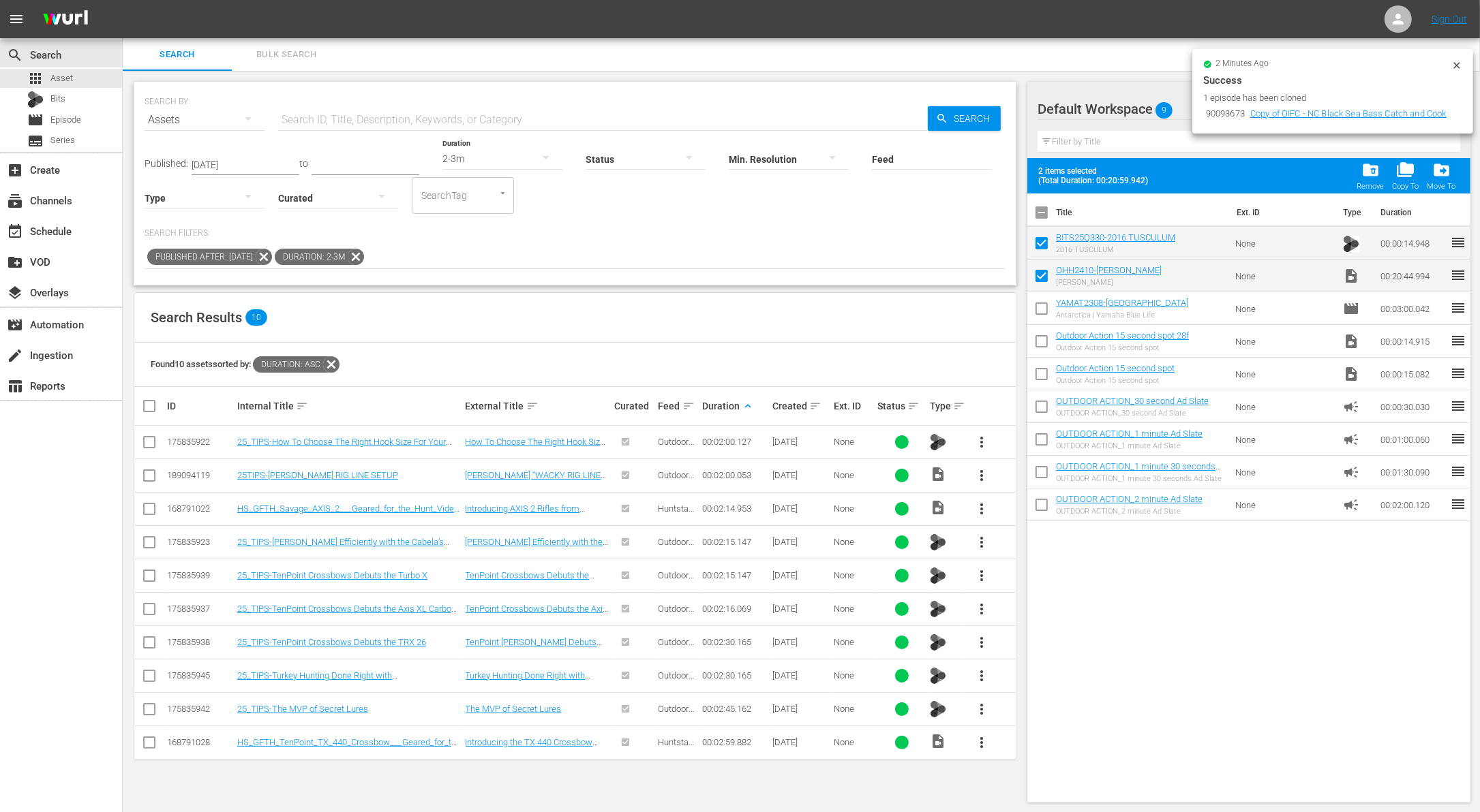
click at [157, 476] on td at bounding box center [149, 475] width 31 height 33
click at [153, 480] on input "checkbox" at bounding box center [149, 478] width 16 height 16
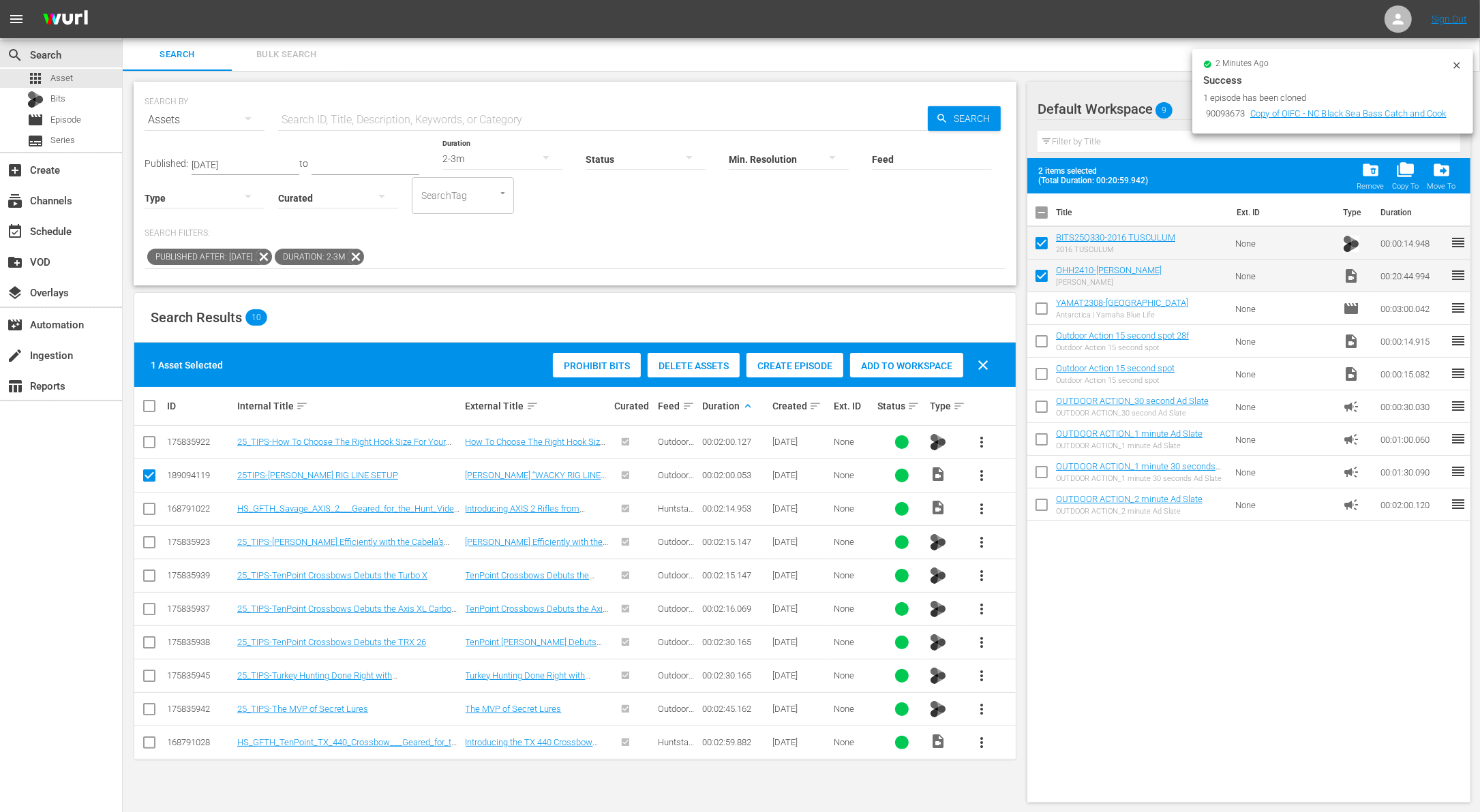
click at [151, 481] on input "checkbox" at bounding box center [149, 478] width 16 height 16
checkbox input "false"
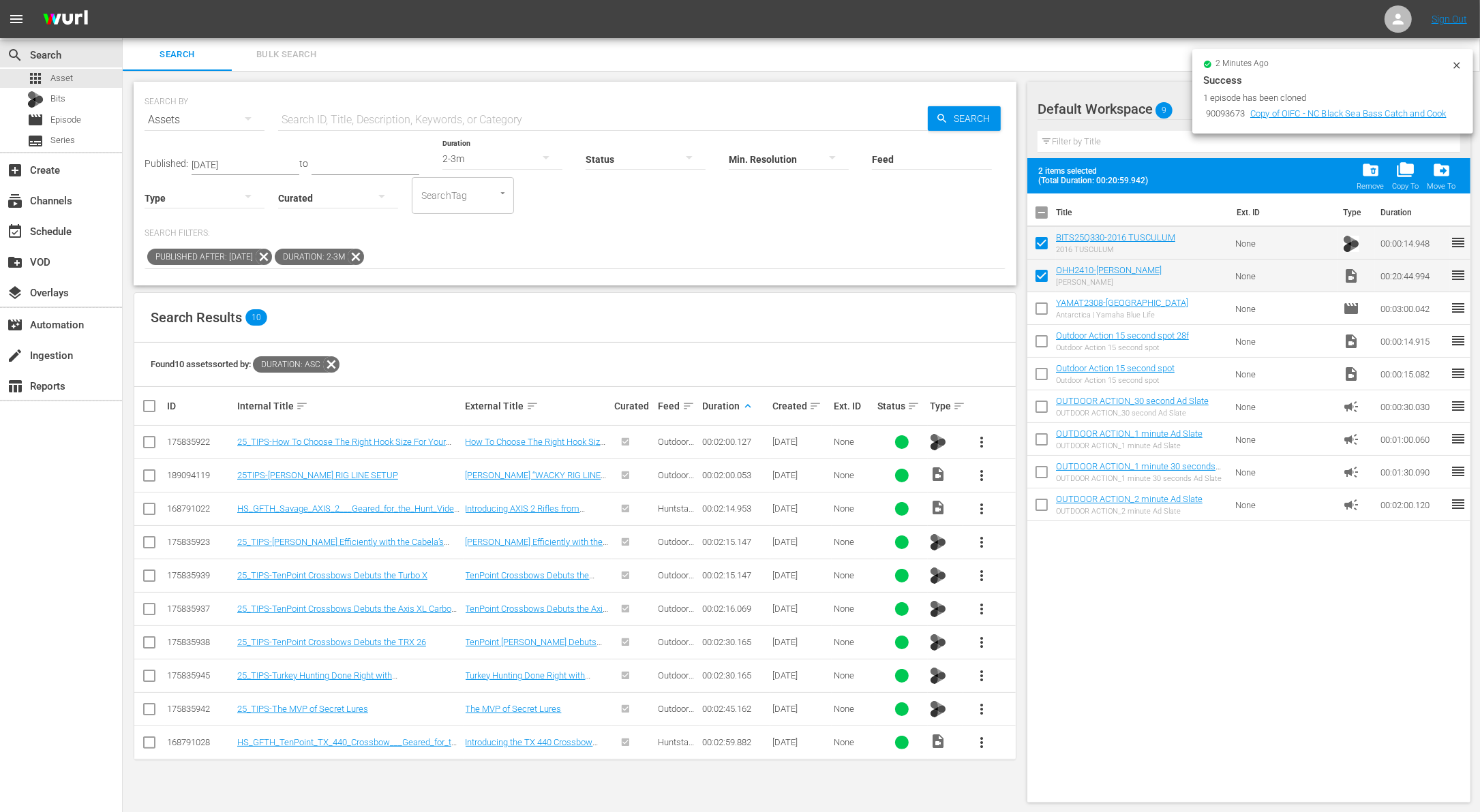
click at [489, 159] on div "2-3m" at bounding box center [502, 159] width 120 height 38
click at [479, 226] on div "4-5m" at bounding box center [487, 236] width 120 height 22
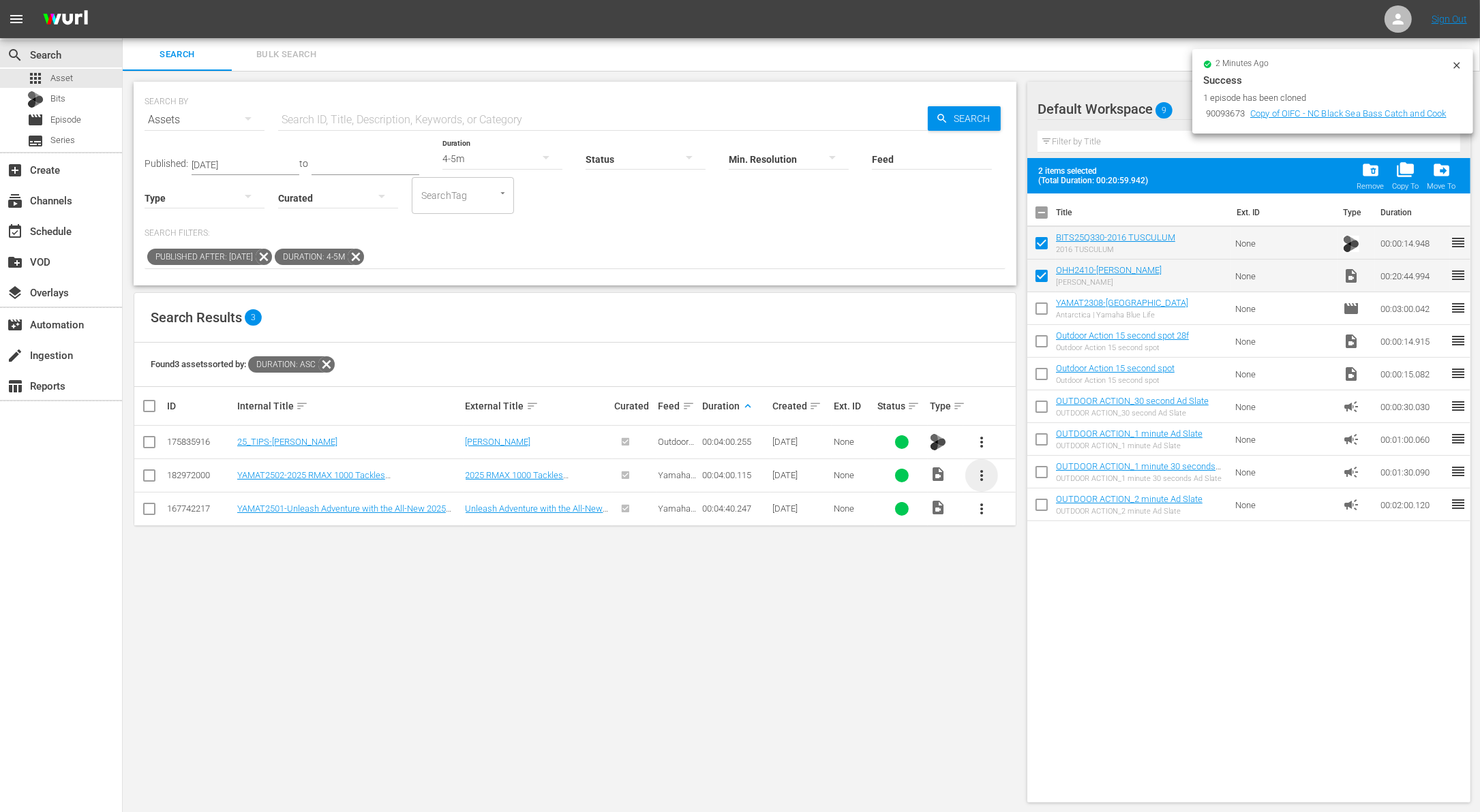
click at [977, 480] on span "more_vert" at bounding box center [981, 475] width 16 height 16
click at [1022, 520] on div "Workspace" at bounding box center [1055, 512] width 92 height 32
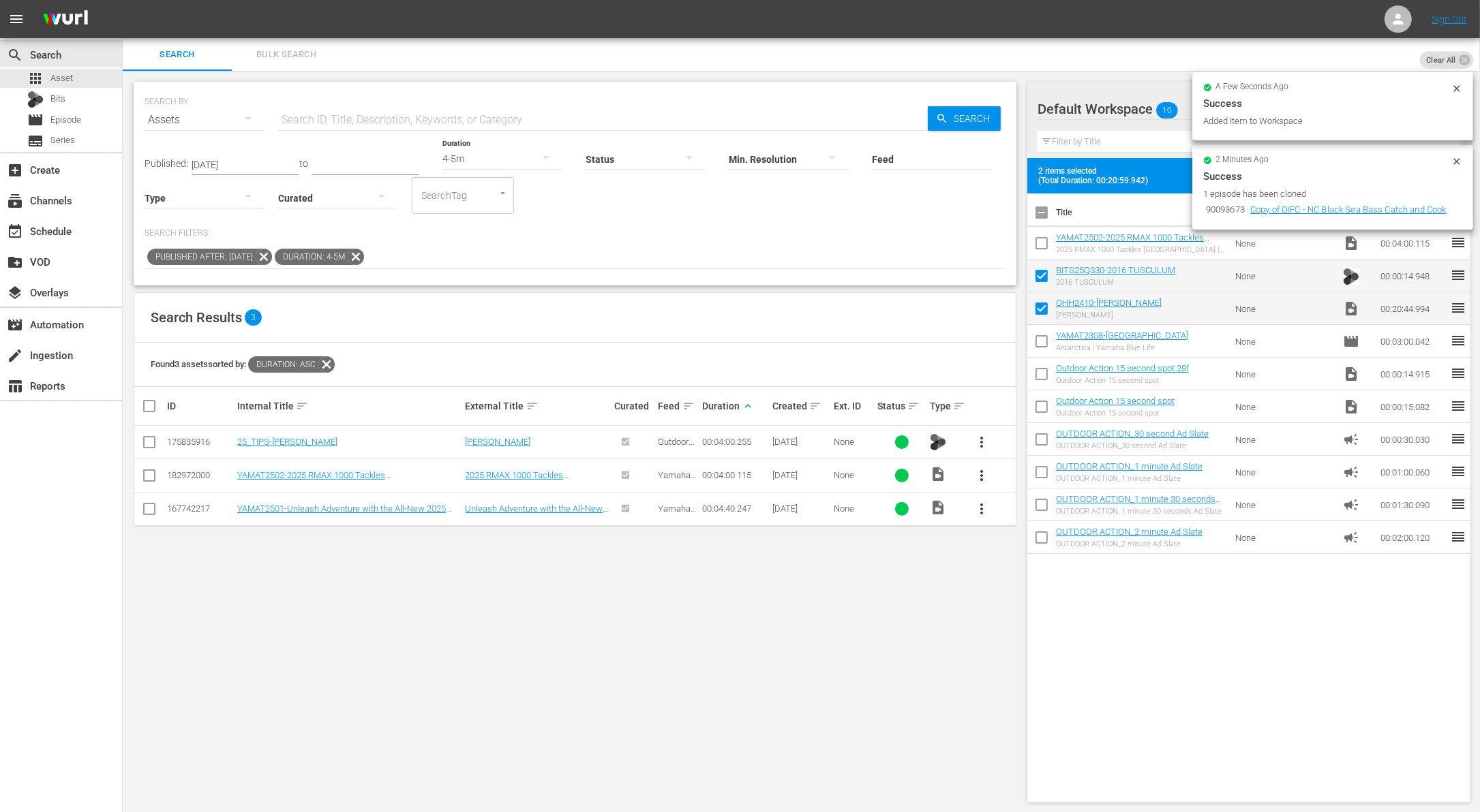
click at [1040, 249] on input "checkbox" at bounding box center [1041, 246] width 29 height 29
checkbox input "true"
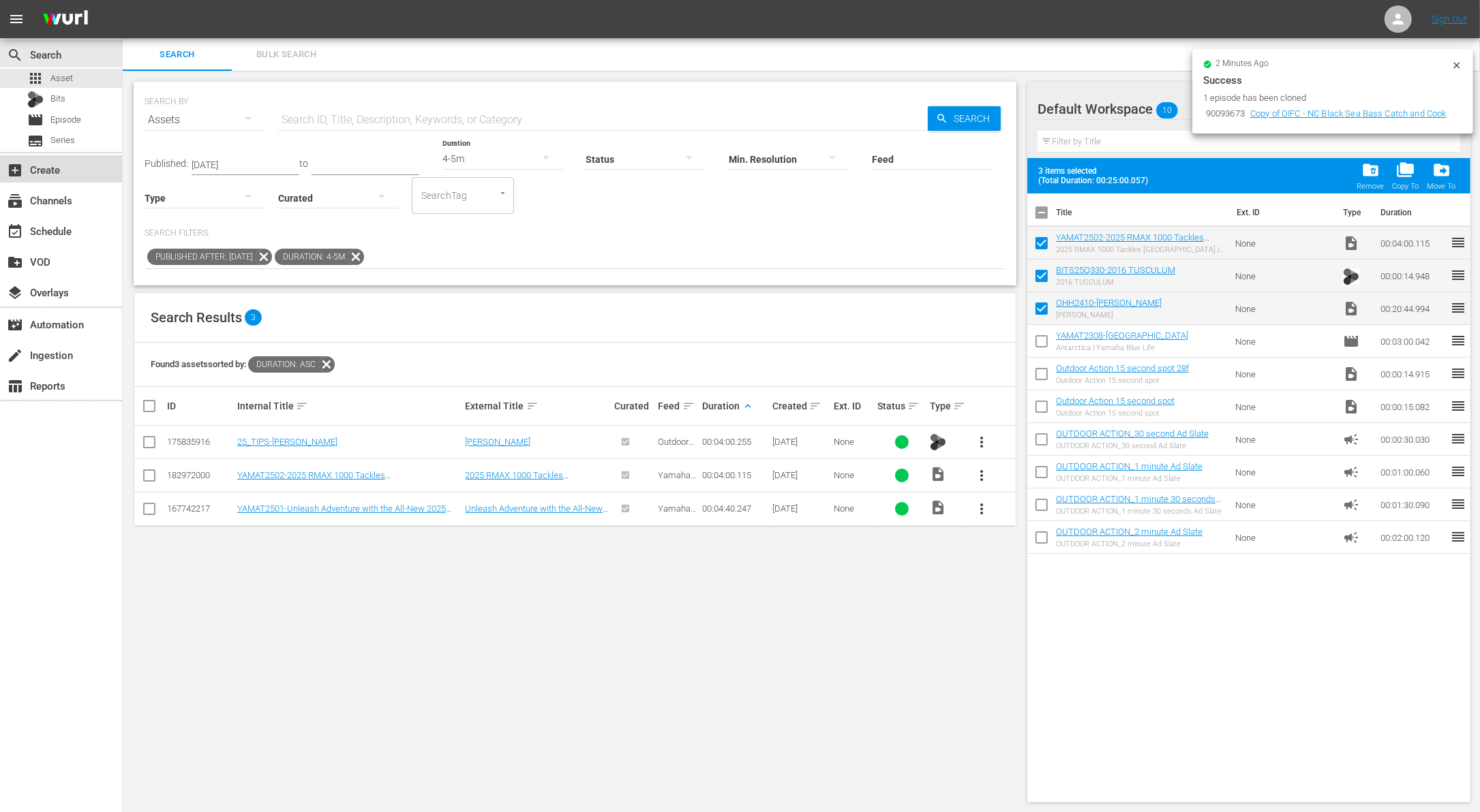
click at [50, 168] on div "add_box Create" at bounding box center [38, 167] width 76 height 12
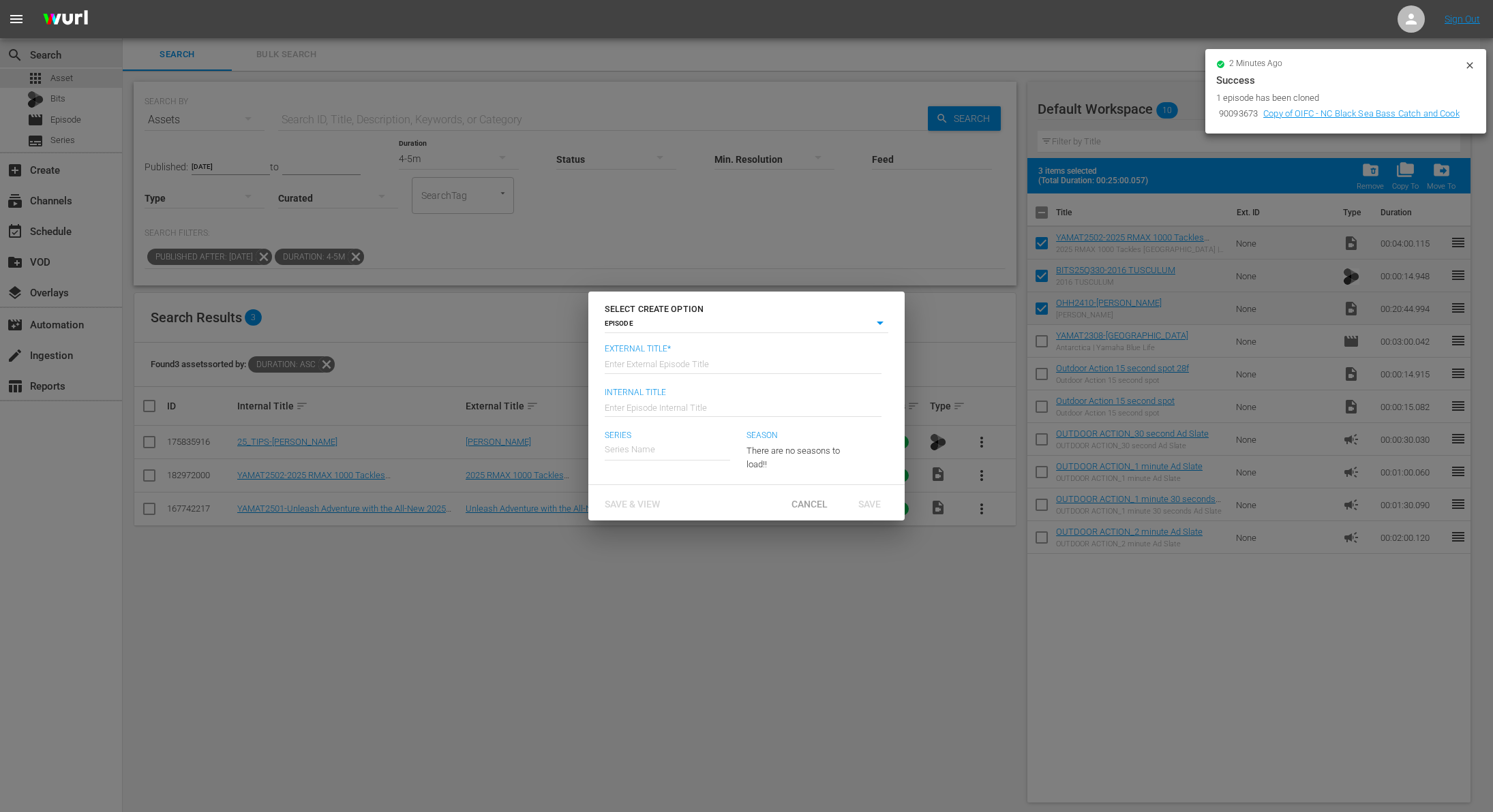
click at [651, 367] on input "text" at bounding box center [743, 363] width 277 height 32
paste input "[PERSON_NAME]"
type input "Operation Healing Heroes - [PERSON_NAME]"
type input "Wk38-OHH"
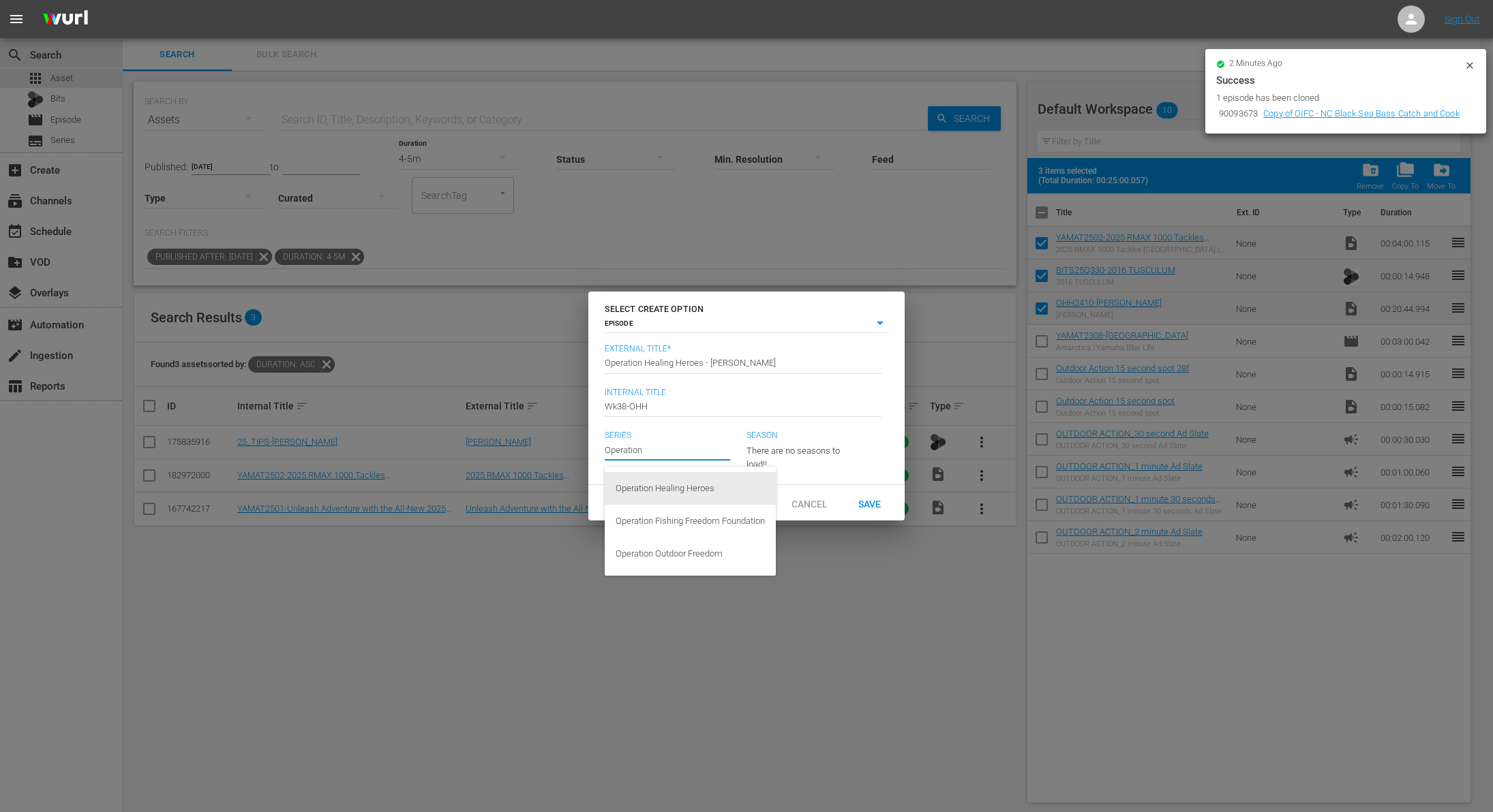
click at [723, 499] on div "Operation Healing Heroes" at bounding box center [690, 488] width 150 height 32
type input "Operation Healing Heroes"
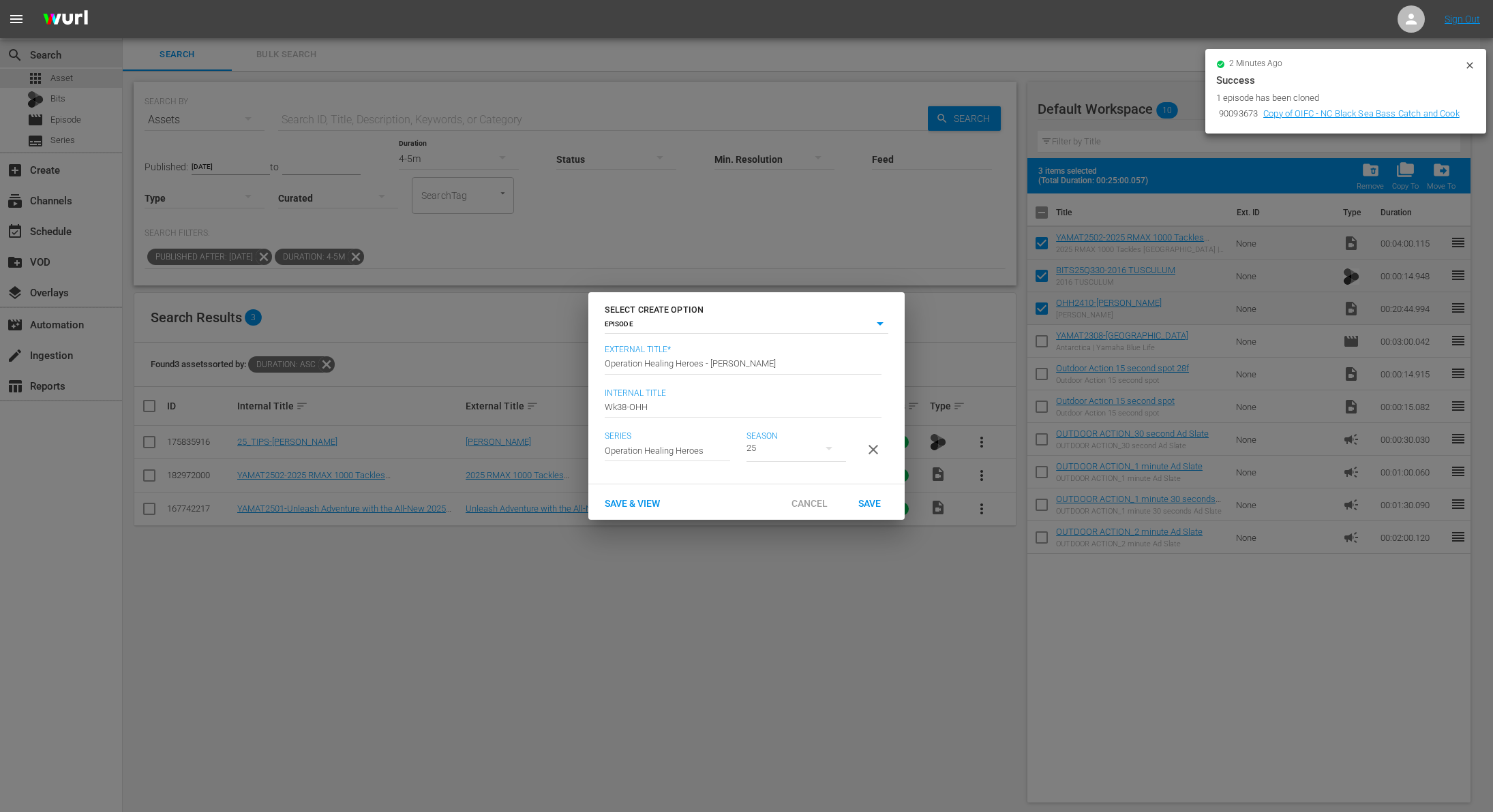
click at [805, 446] on div "25" at bounding box center [796, 448] width 99 height 38
click at [785, 490] on span "24" at bounding box center [779, 499] width 66 height 22
click at [871, 515] on div "Save" at bounding box center [869, 503] width 60 height 25
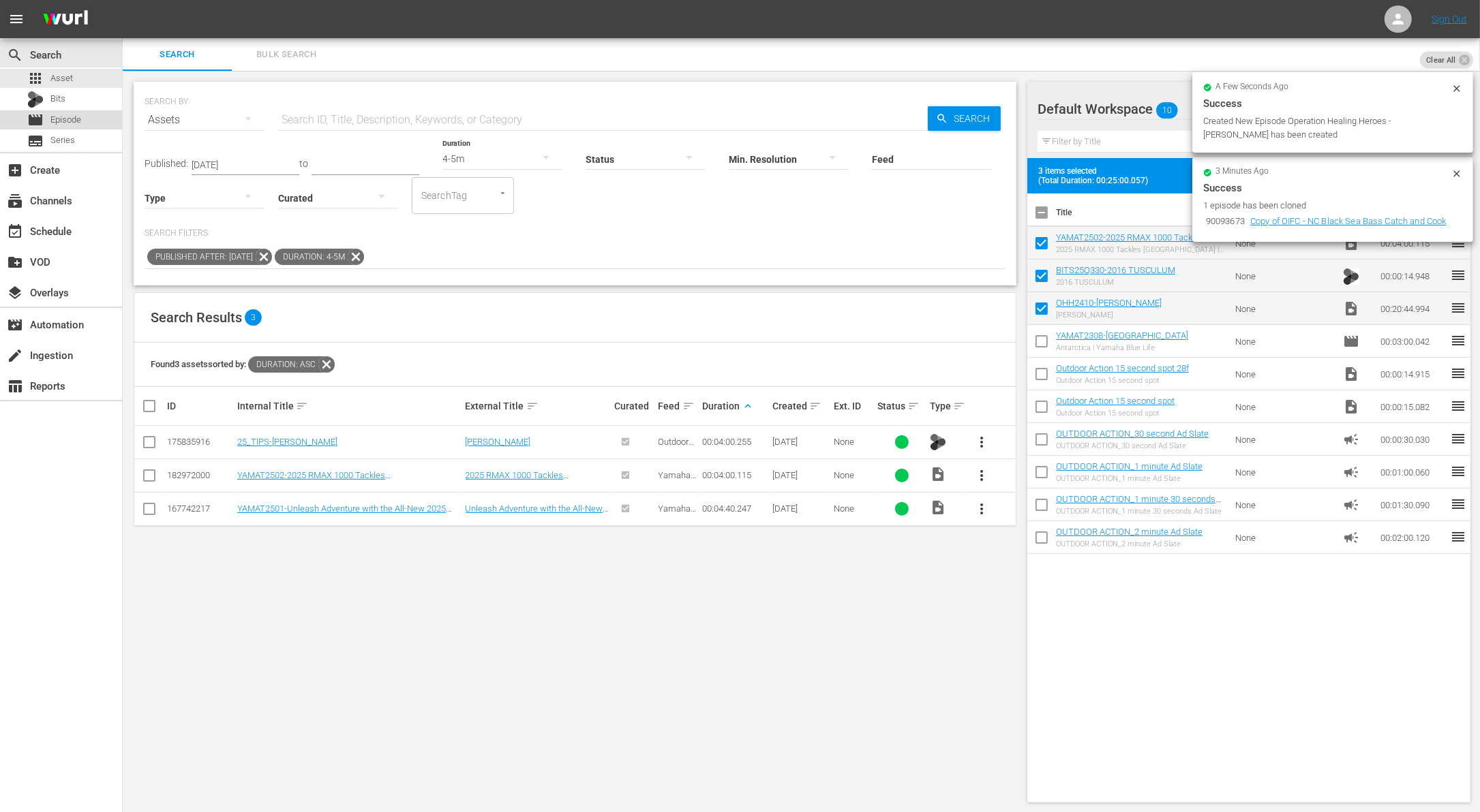
click at [63, 123] on span "Episode" at bounding box center [66, 119] width 31 height 13
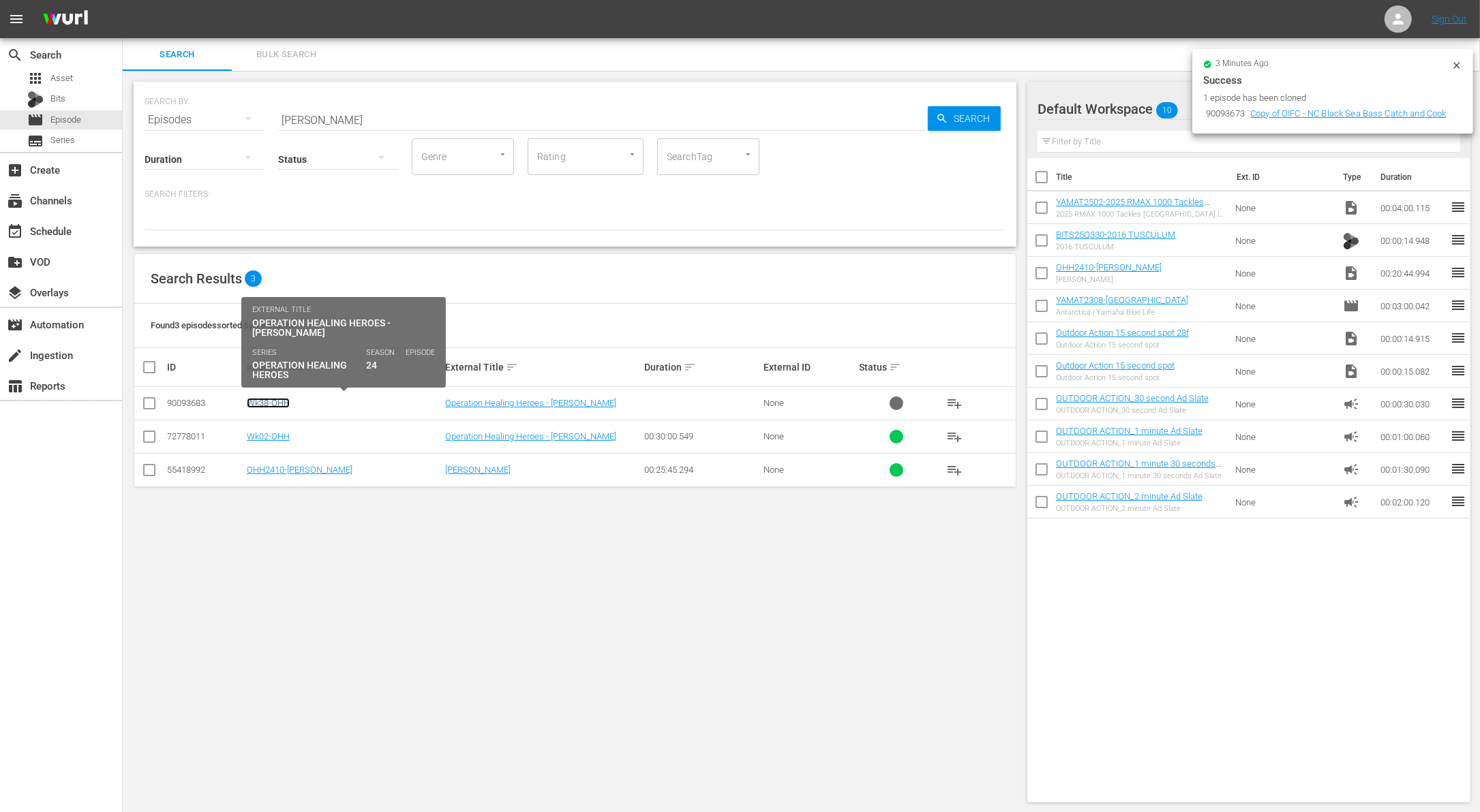
click at [276, 402] on link "Wk38-OHH" at bounding box center [268, 403] width 43 height 11
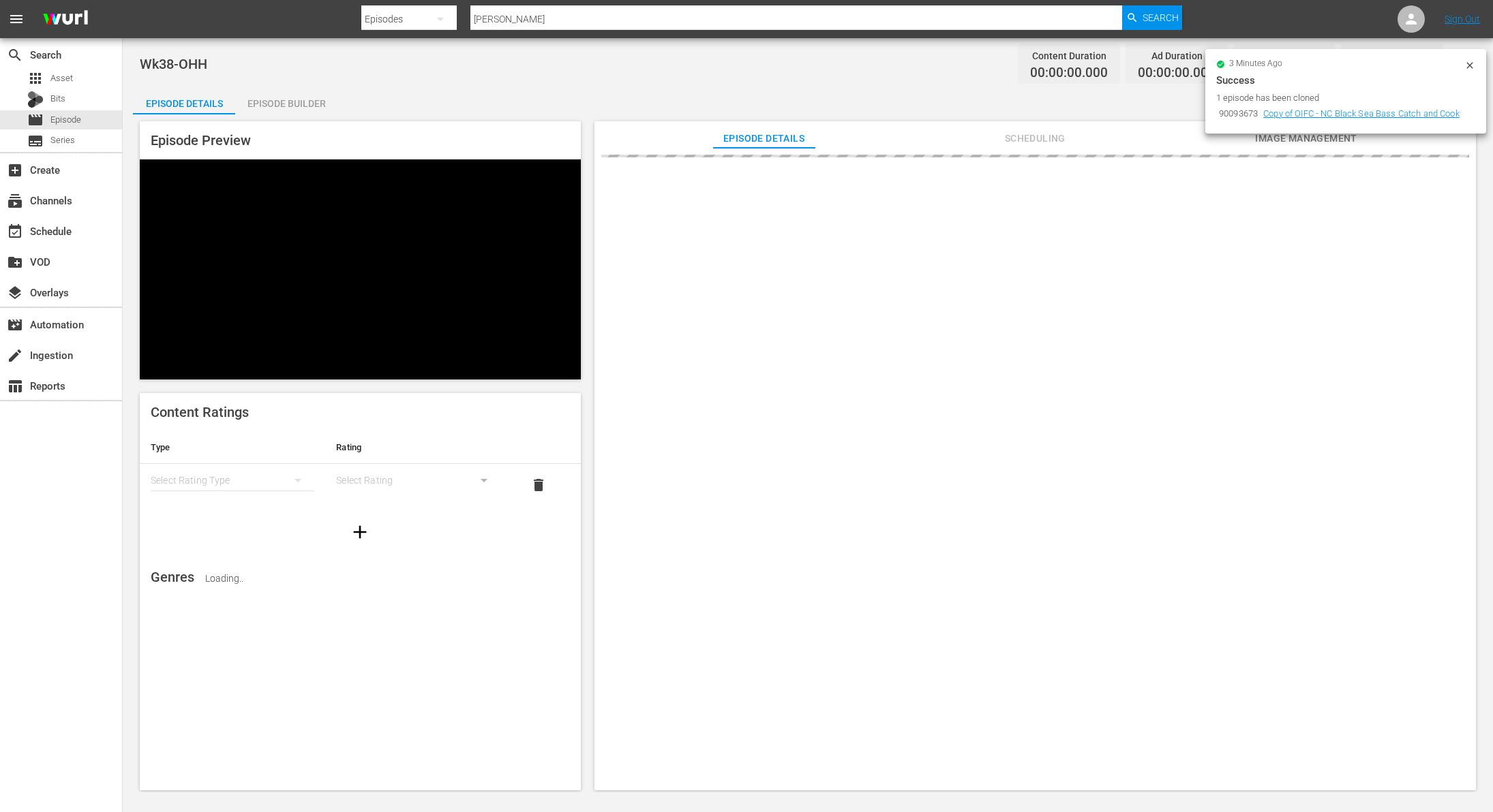
click at [300, 96] on div "Episode Builder" at bounding box center [286, 104] width 102 height 32
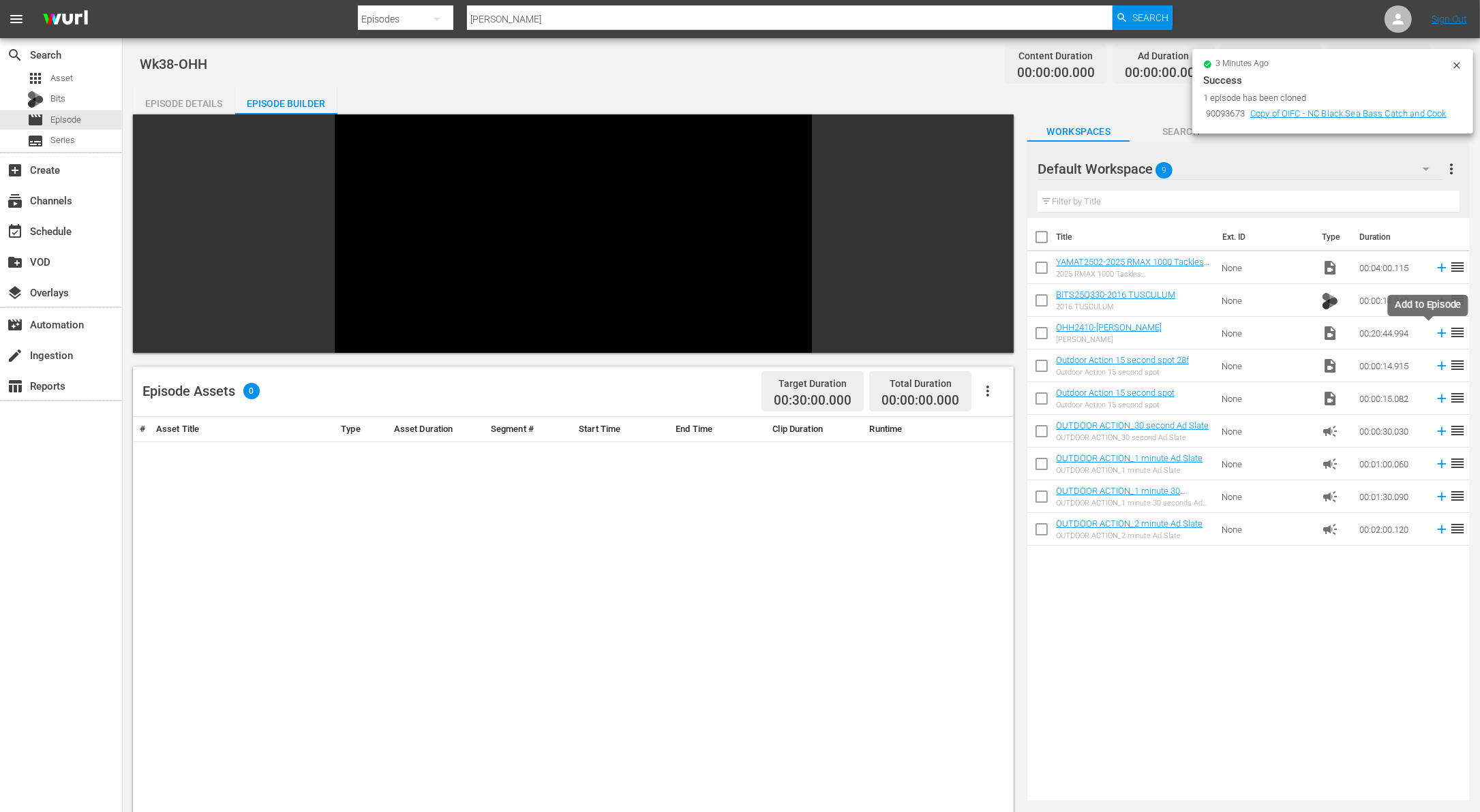
click at [1434, 336] on icon at bounding box center [1441, 333] width 15 height 15
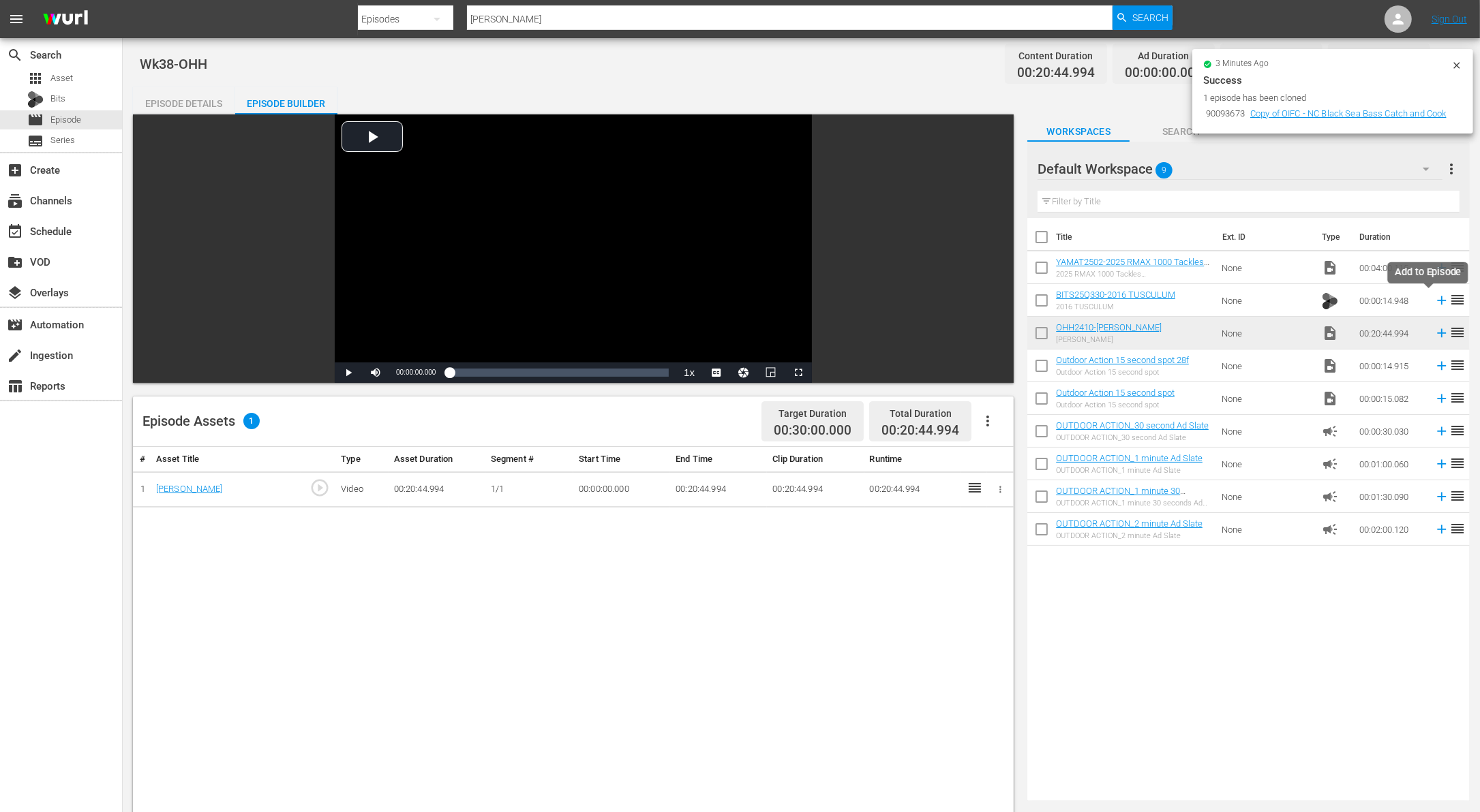
click at [1434, 298] on icon at bounding box center [1441, 300] width 15 height 15
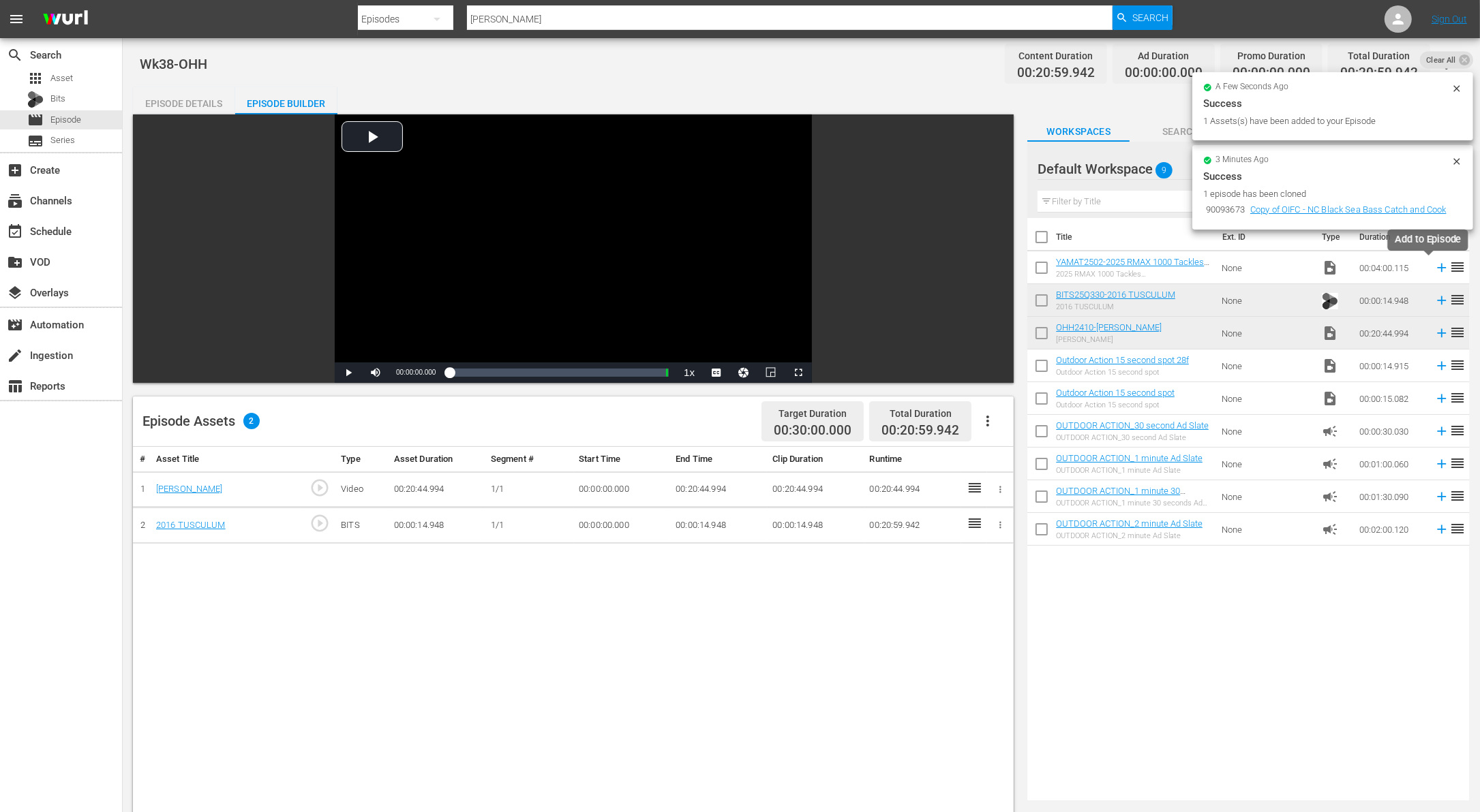
click at [1438, 267] on icon at bounding box center [1442, 268] width 9 height 9
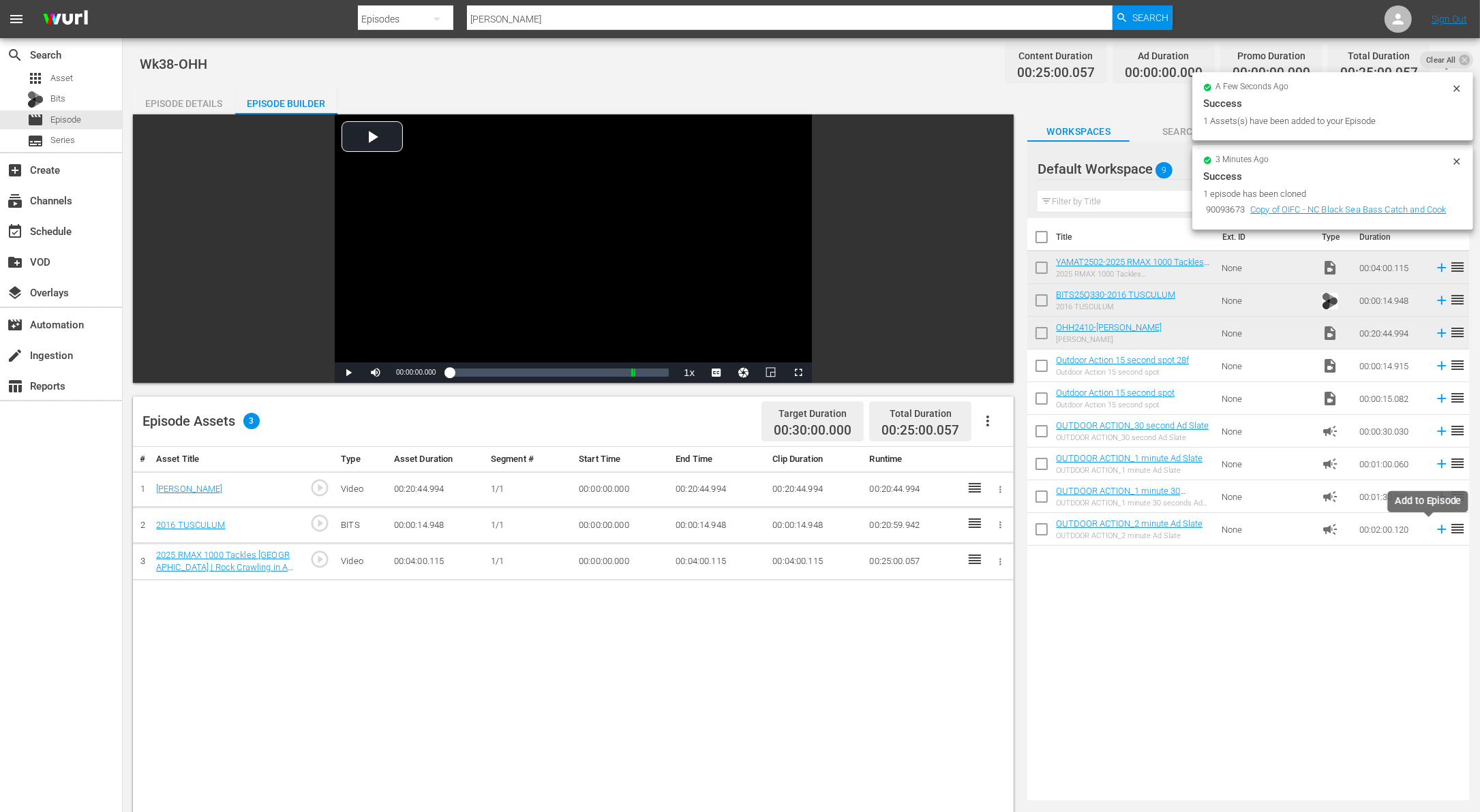
click at [1434, 527] on icon at bounding box center [1441, 529] width 15 height 15
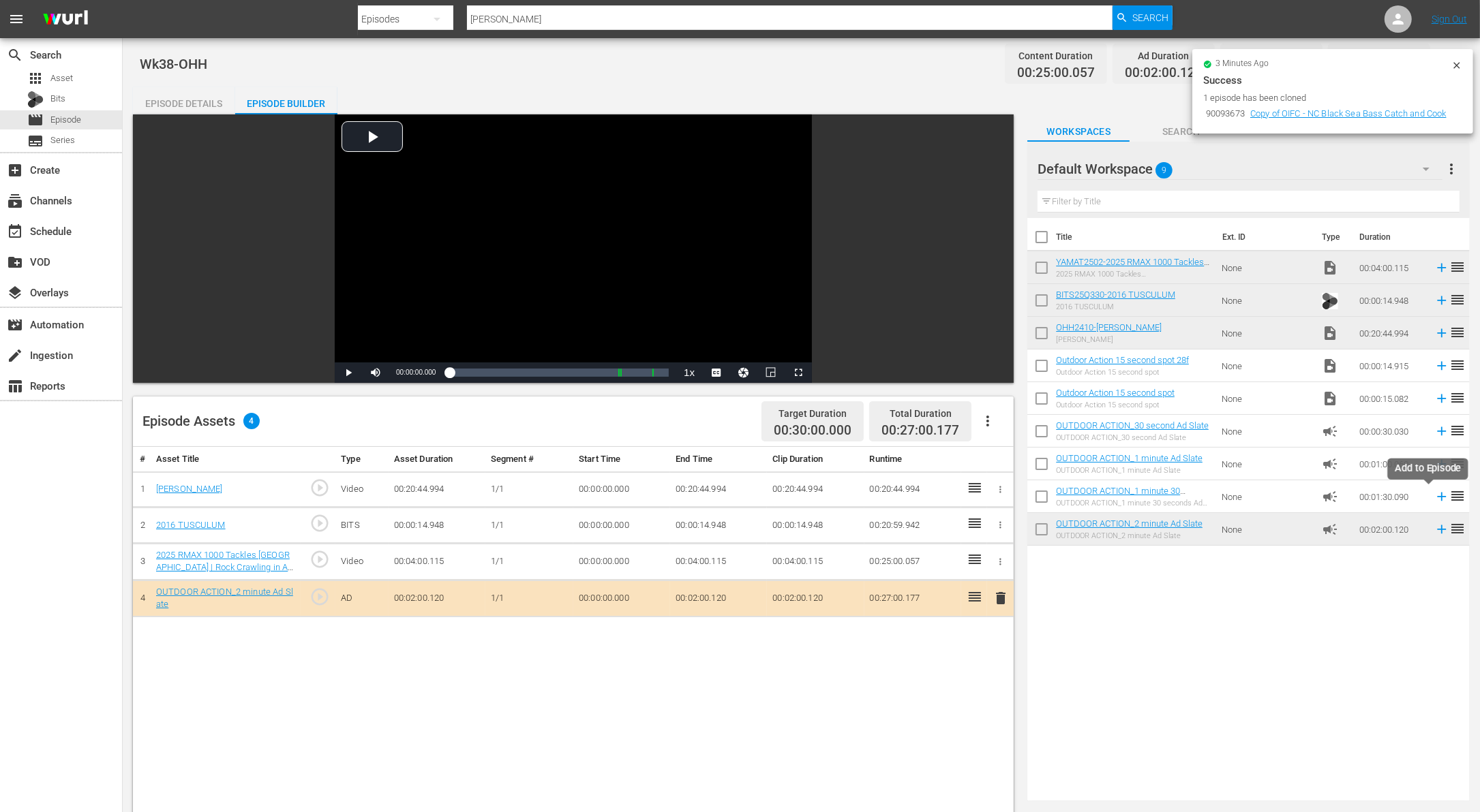
click at [1434, 496] on icon at bounding box center [1441, 496] width 15 height 15
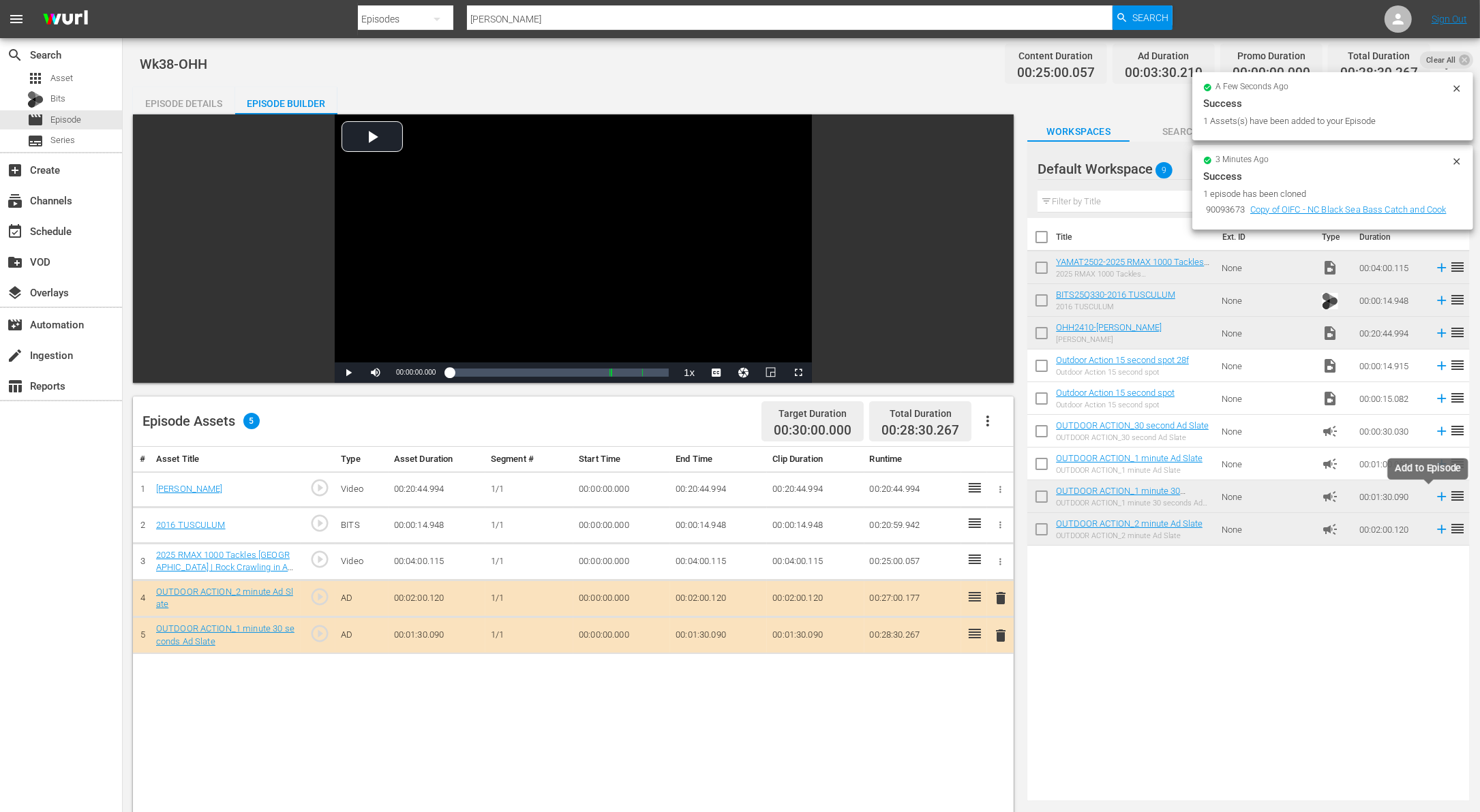
click at [1434, 493] on icon at bounding box center [1441, 496] width 15 height 15
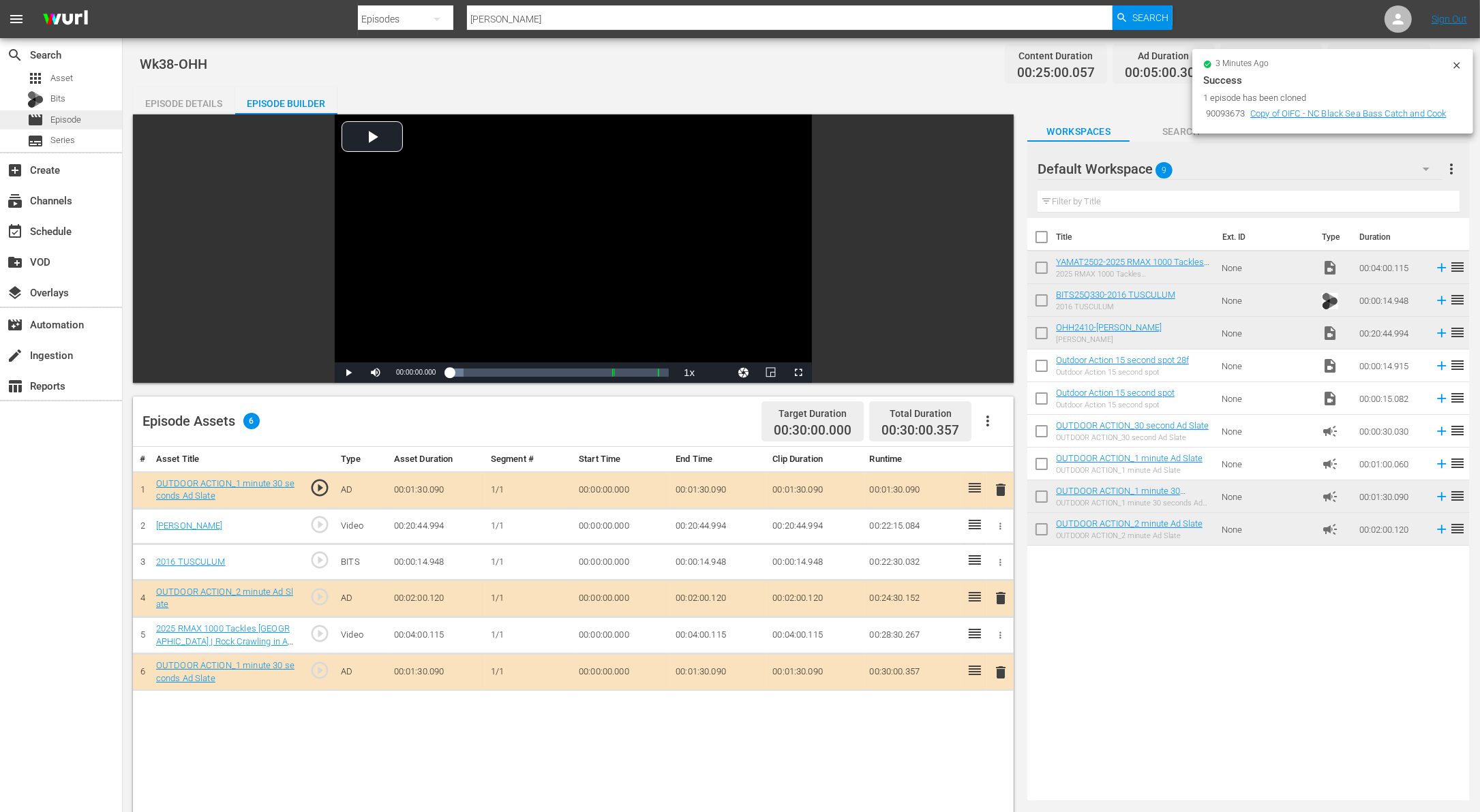
click at [80, 120] on span "Episode" at bounding box center [66, 119] width 31 height 13
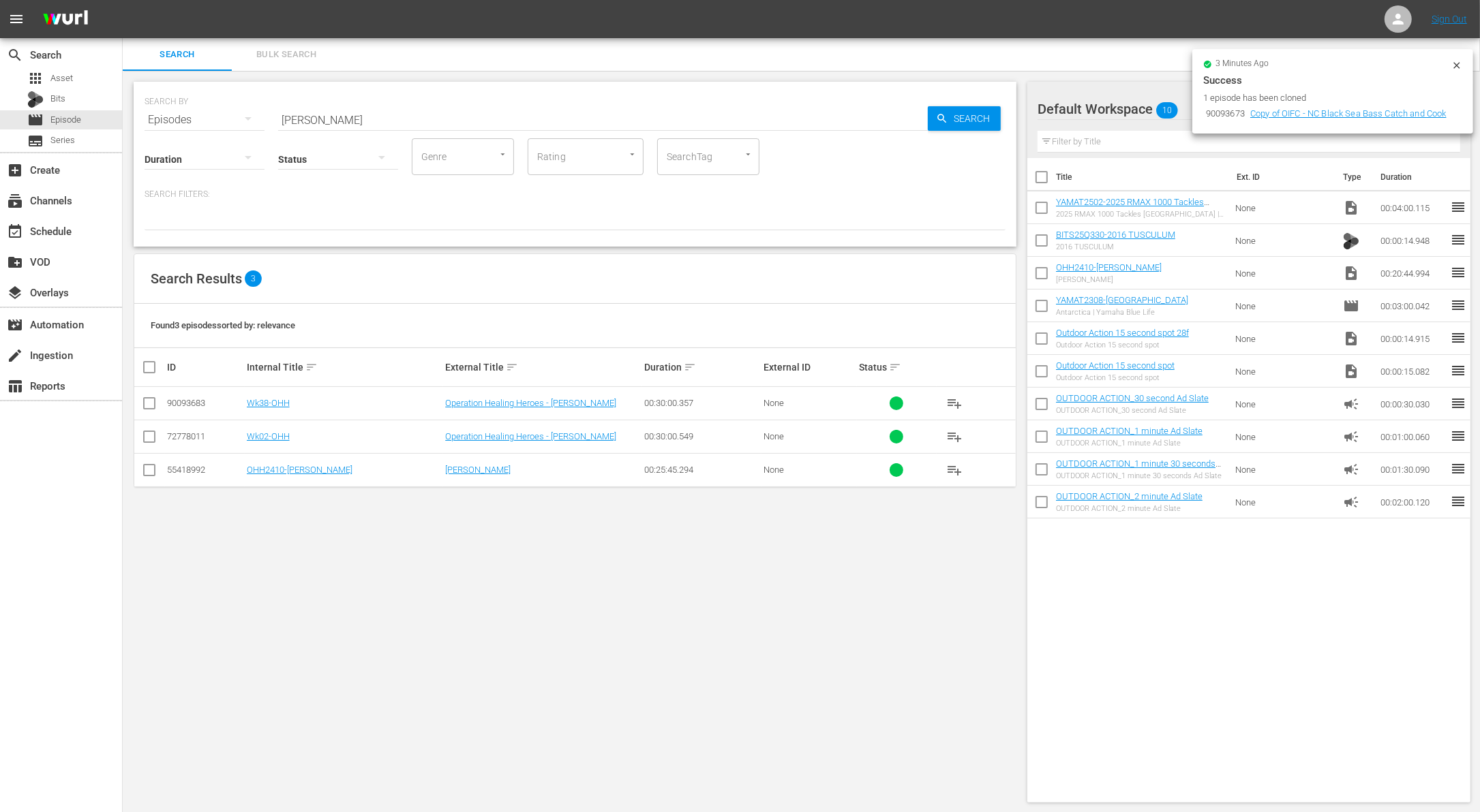
click at [336, 121] on input "[PERSON_NAME]" at bounding box center [602, 120] width 649 height 32
paste input "[US_STATE] Deer Duck and Hog"
type input "[US_STATE] Deer Duck and Hog"
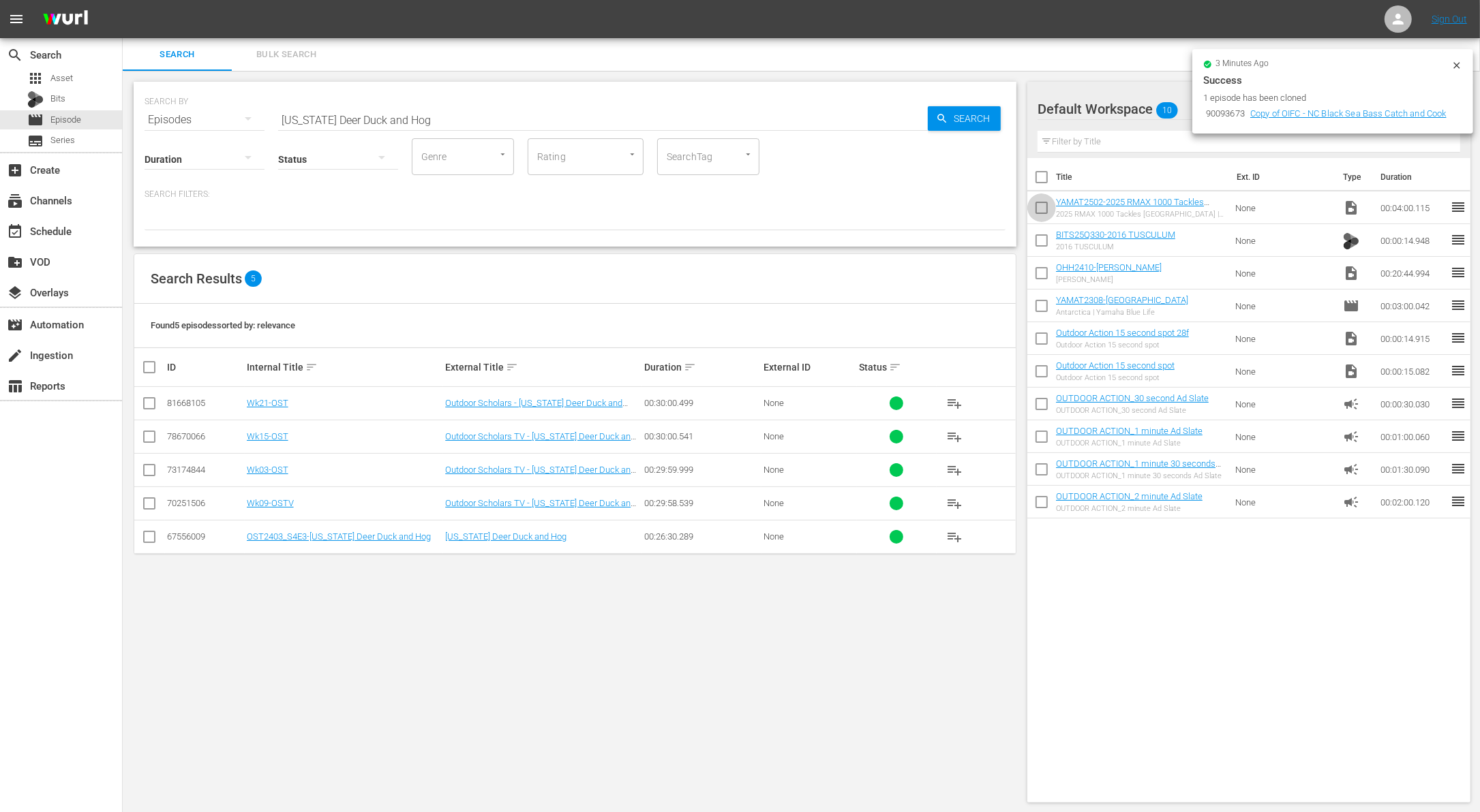
click at [1036, 206] on input "checkbox" at bounding box center [1041, 210] width 29 height 29
checkbox input "true"
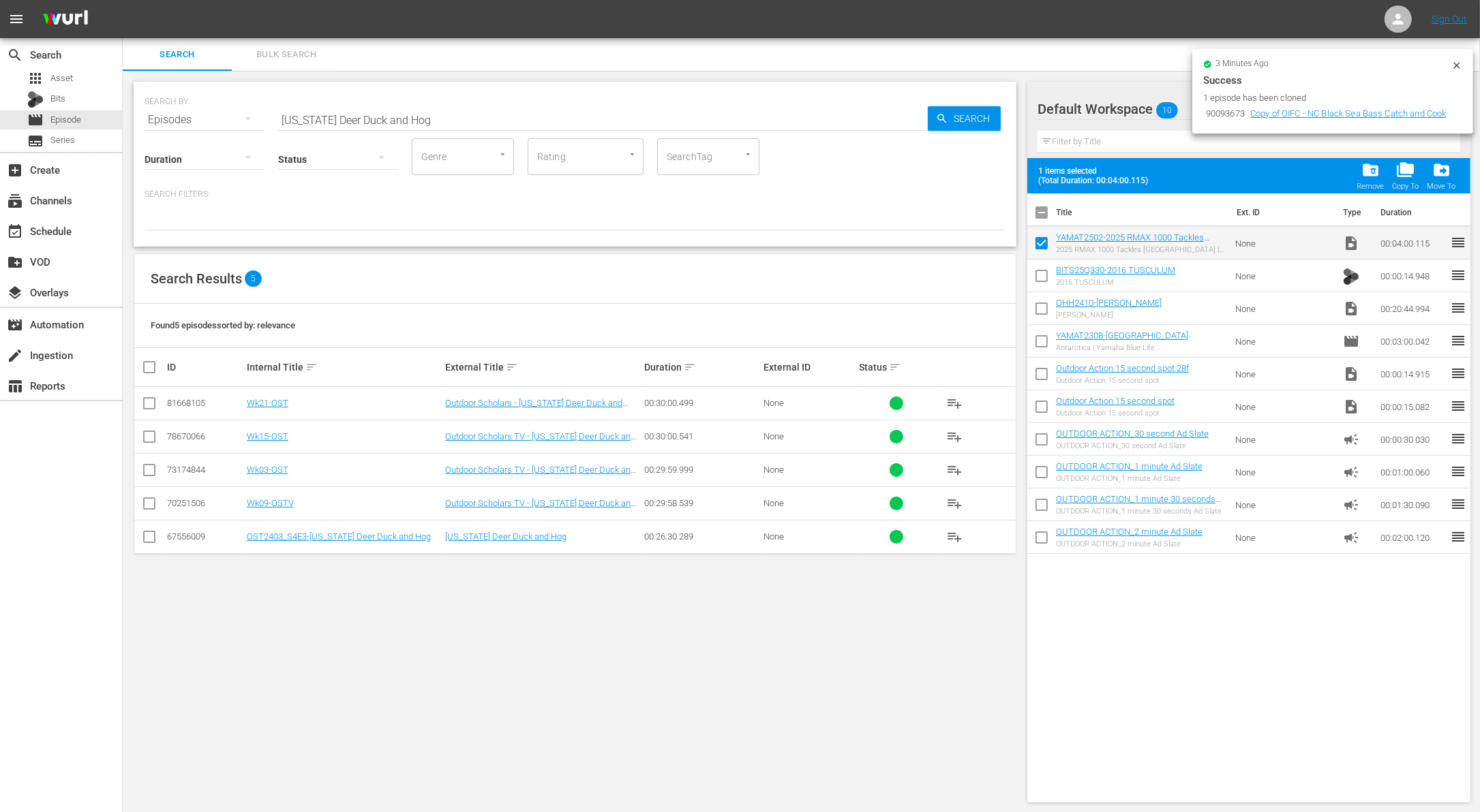
click at [1039, 272] on input "checkbox" at bounding box center [1041, 278] width 29 height 29
checkbox input "true"
click at [1040, 302] on input "checkbox" at bounding box center [1041, 312] width 29 height 29
checkbox input "true"
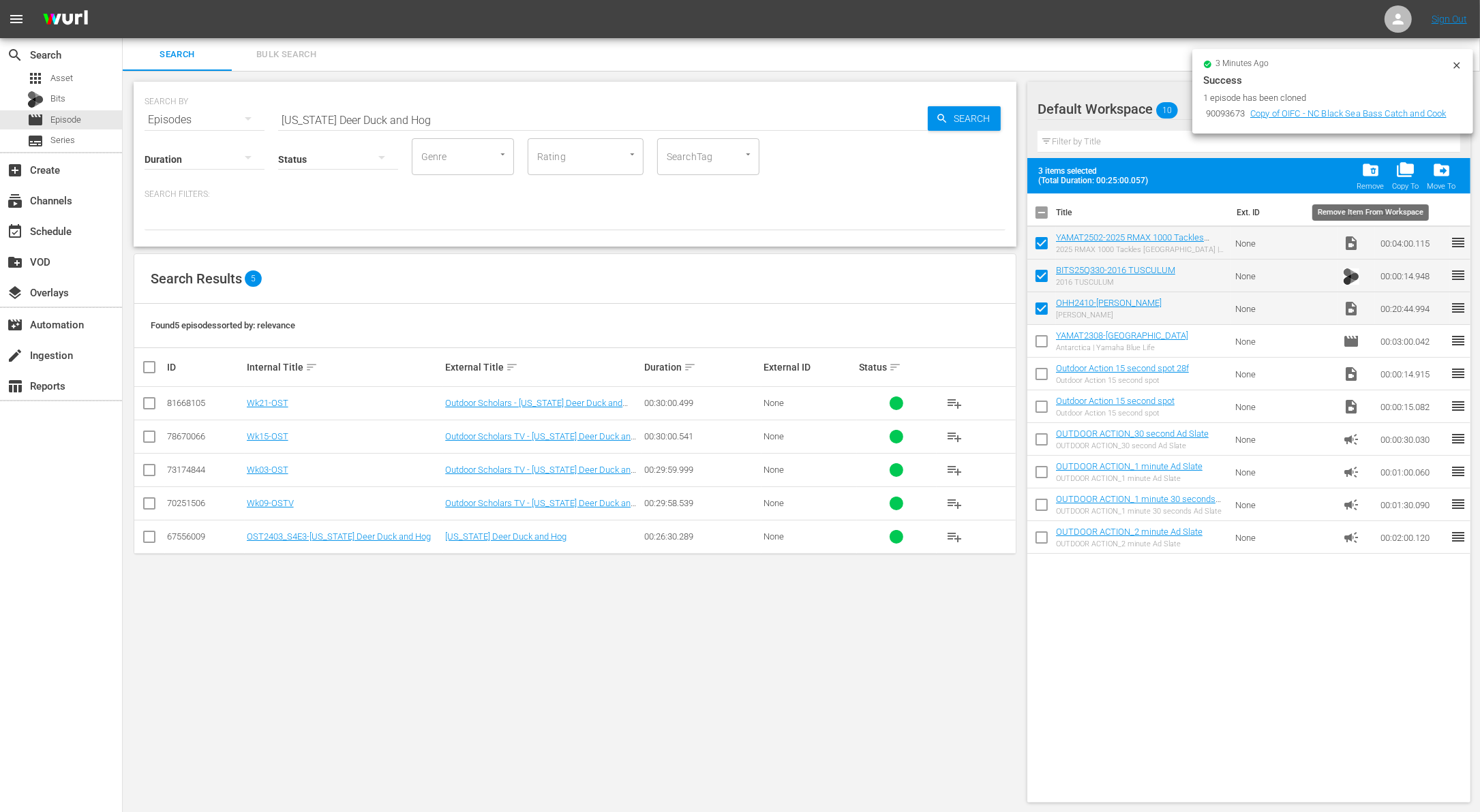
click at [1369, 174] on span "folder_delete" at bounding box center [1371, 170] width 18 height 18
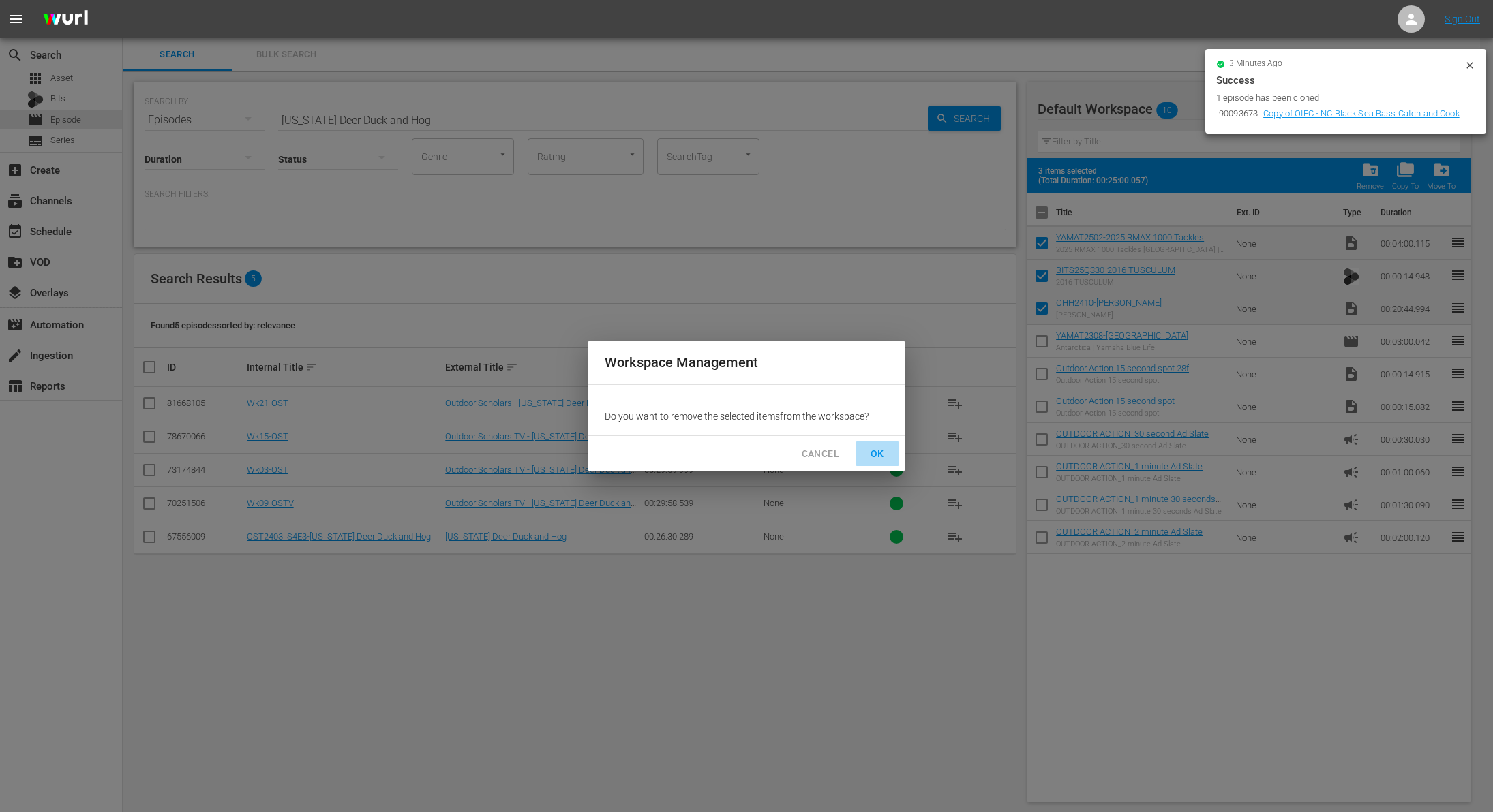
click at [883, 445] on span "OK" at bounding box center [877, 454] width 22 height 17
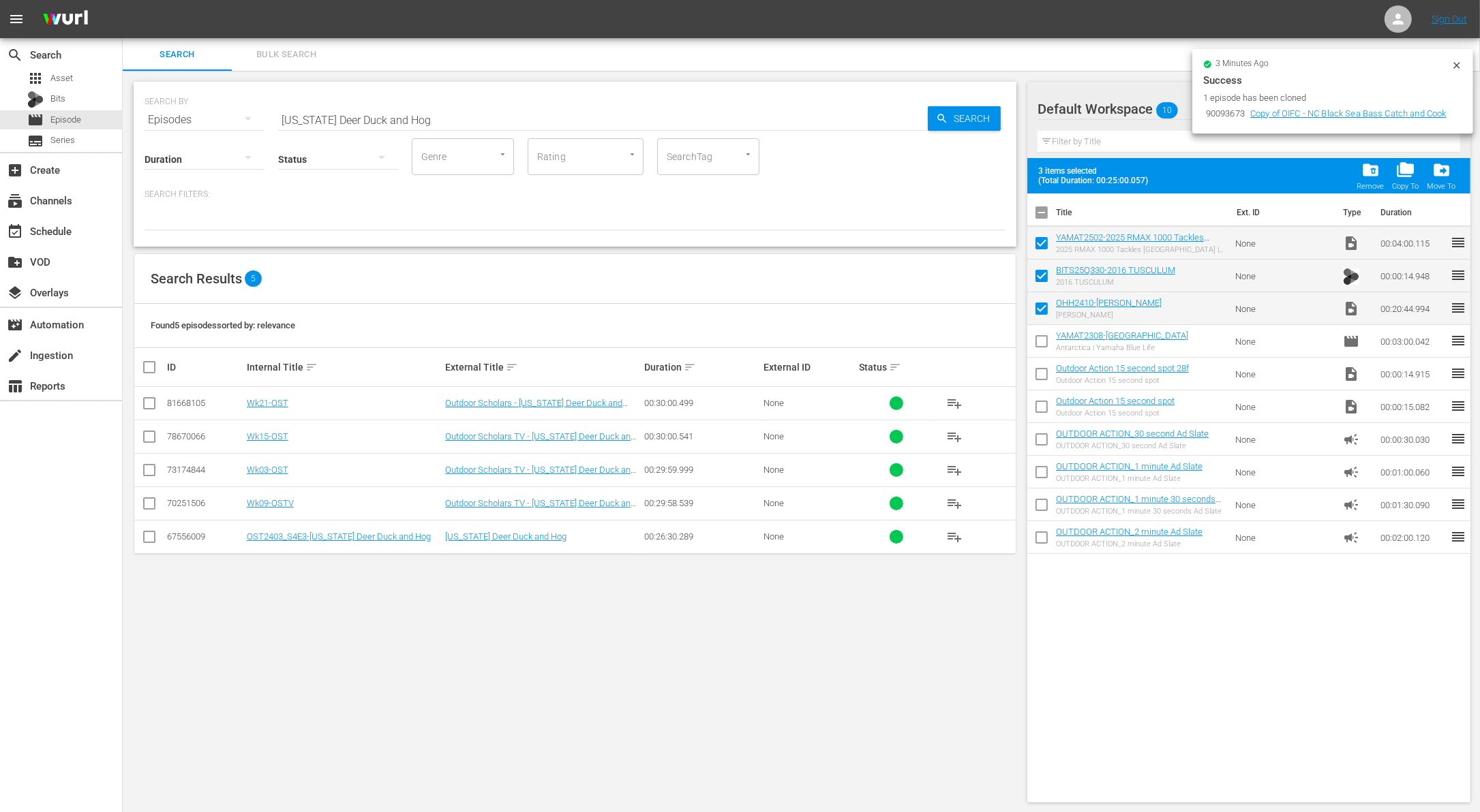
checkbox input "false"
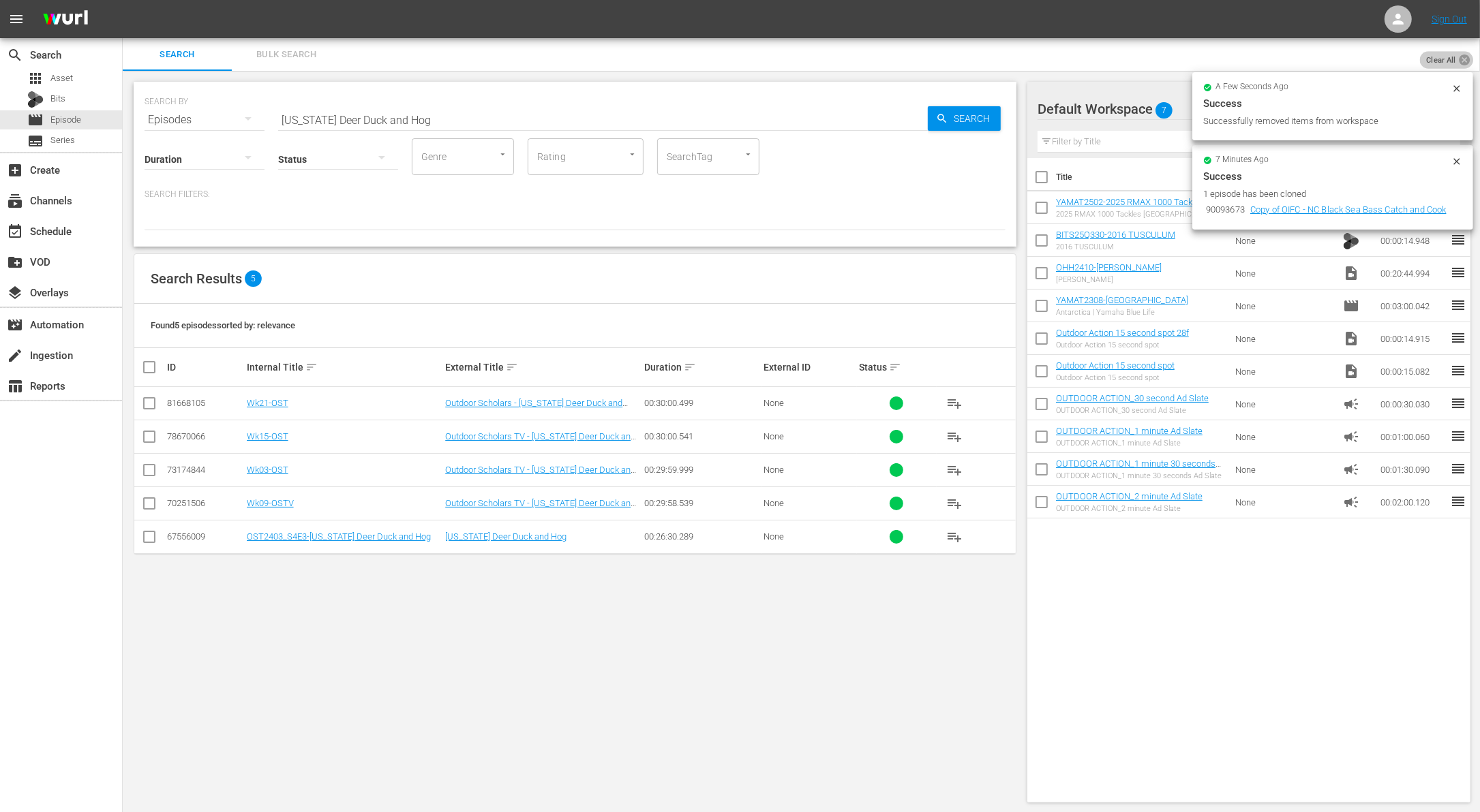
click at [1463, 56] on icon at bounding box center [1464, 59] width 11 height 11
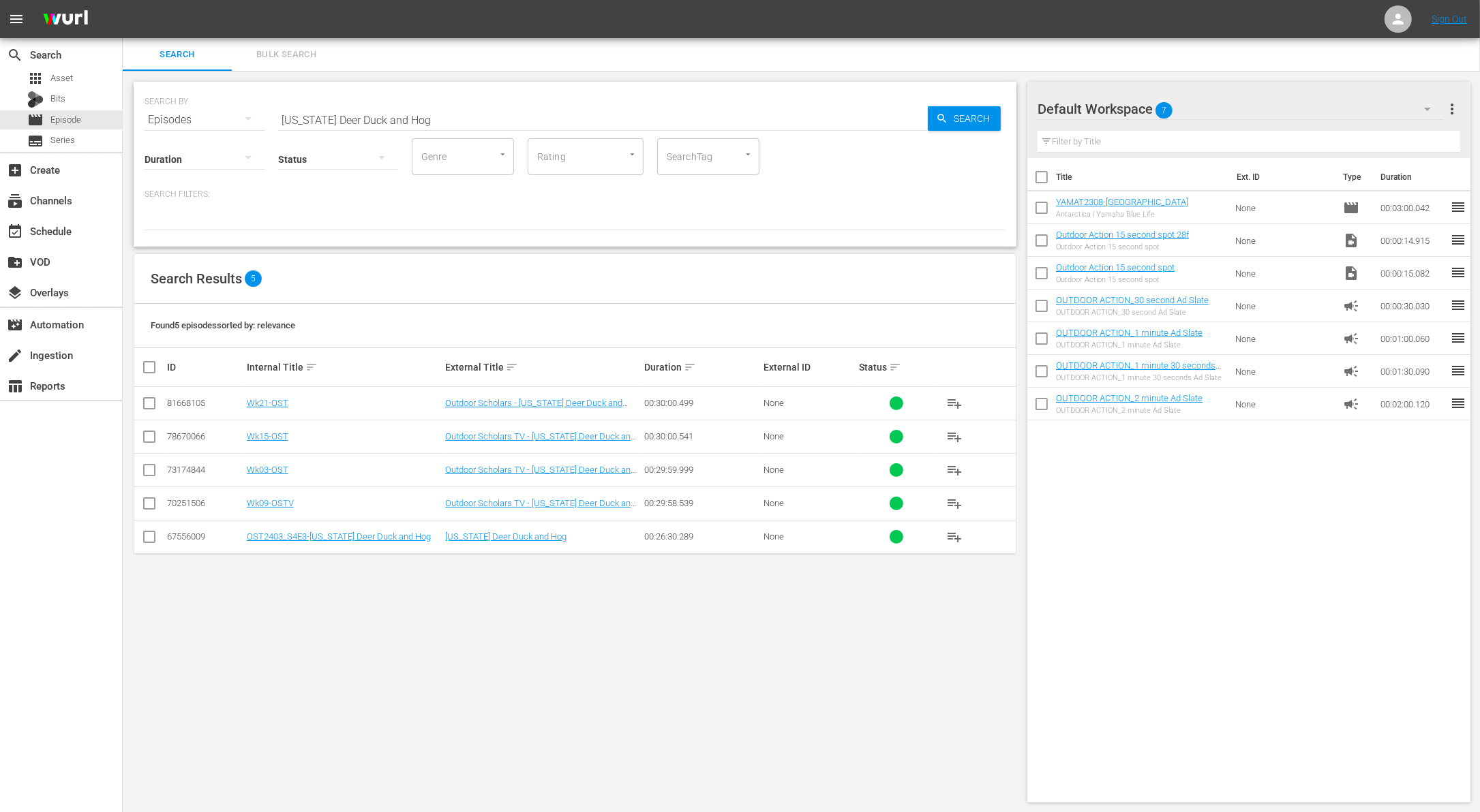
click at [522, 679] on div "SEARCH BY Search By Episodes Search ID, Title, Description, Keywords, or Catego…" at bounding box center [575, 443] width 905 height 743
click at [154, 469] on input "checkbox" at bounding box center [149, 472] width 16 height 16
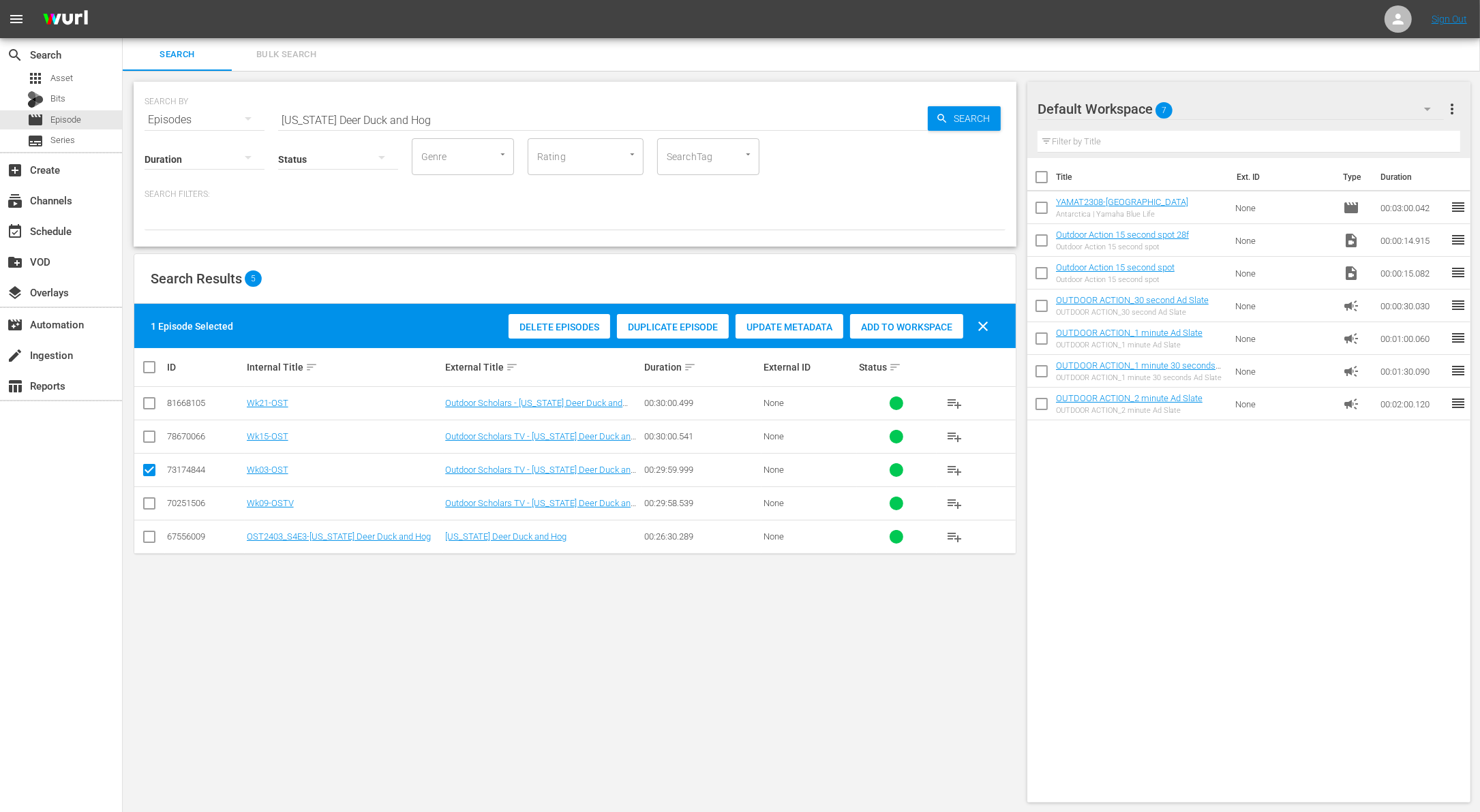
click at [678, 326] on span "Duplicate Episode" at bounding box center [673, 326] width 112 height 11
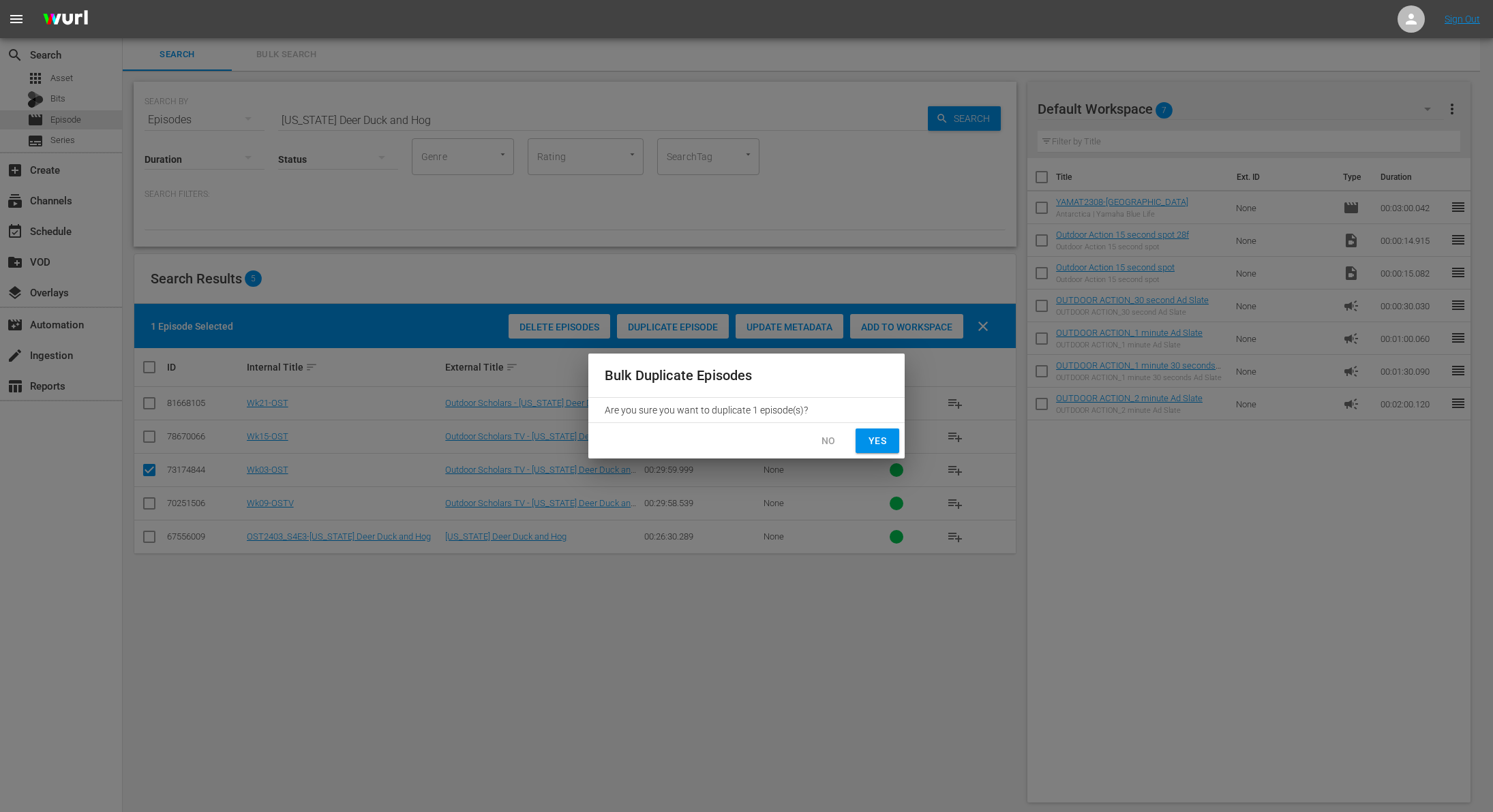
click at [877, 452] on button "Yes" at bounding box center [877, 441] width 44 height 25
checkbox input "false"
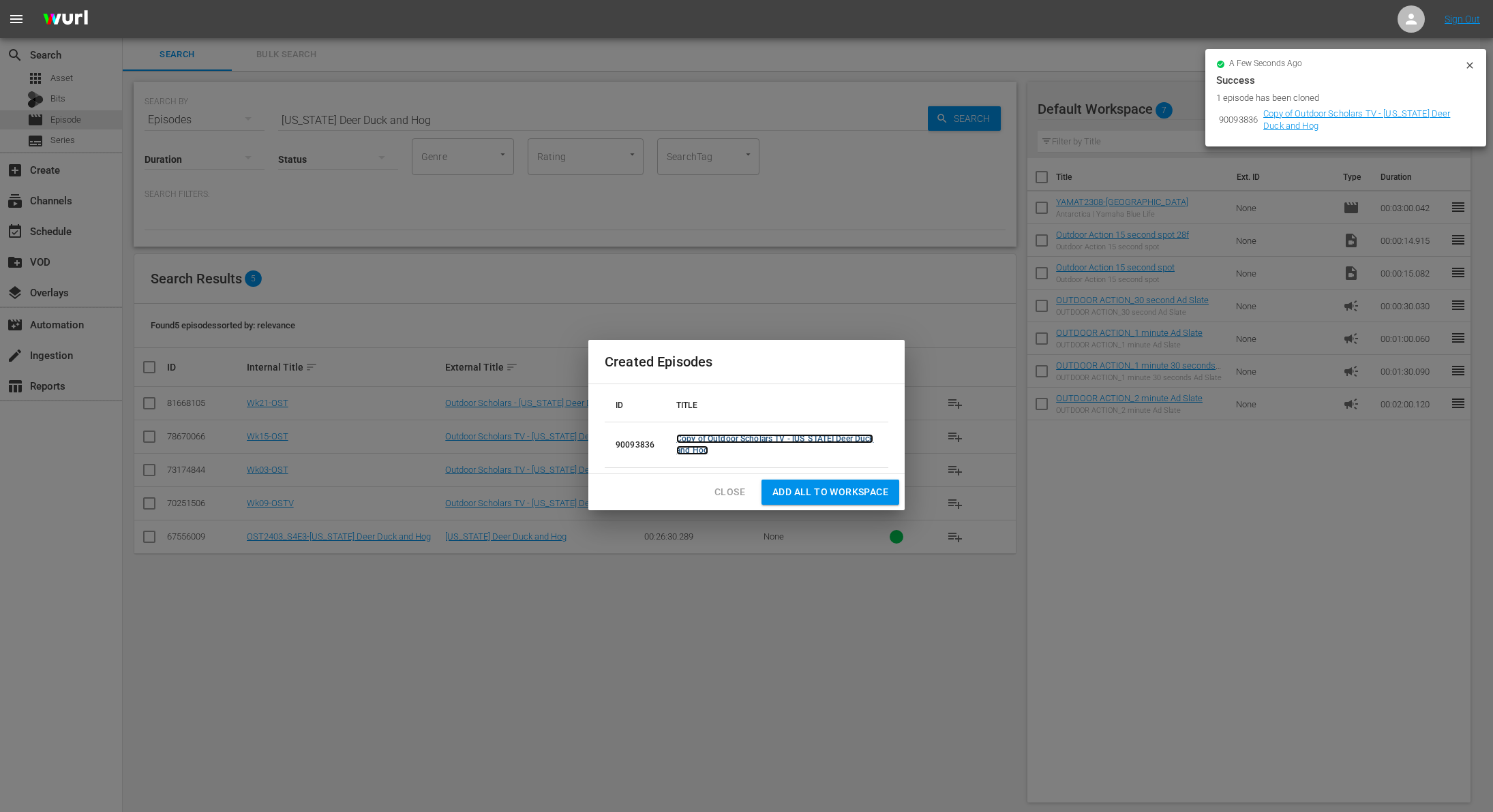
click at [718, 438] on link "Copy of Outdoor Scholars TV - [US_STATE] Deer Duck and Hog" at bounding box center [774, 445] width 197 height 21
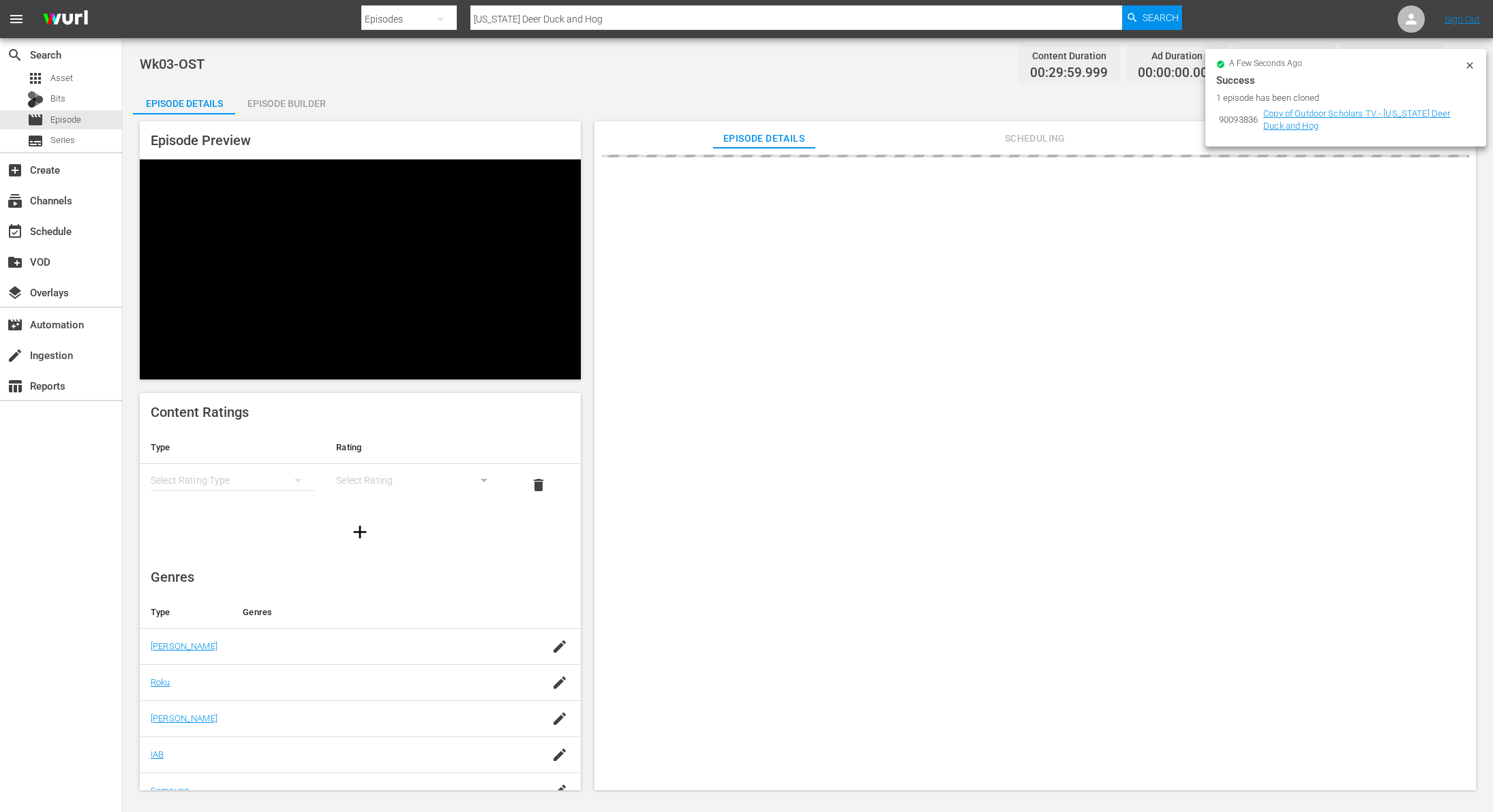
click at [1468, 68] on icon at bounding box center [1470, 65] width 11 height 11
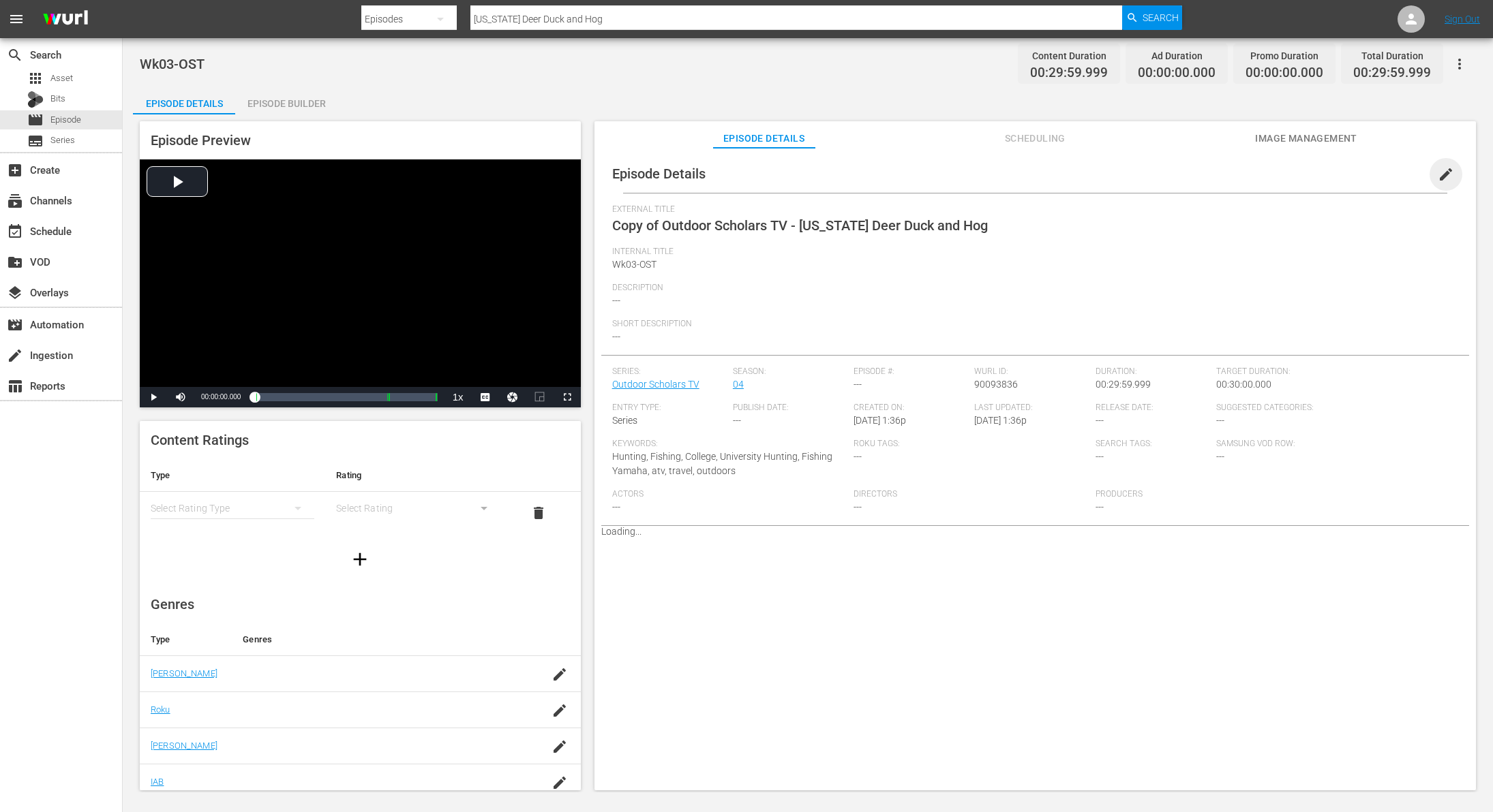
click at [1439, 173] on span "edit" at bounding box center [1446, 174] width 16 height 16
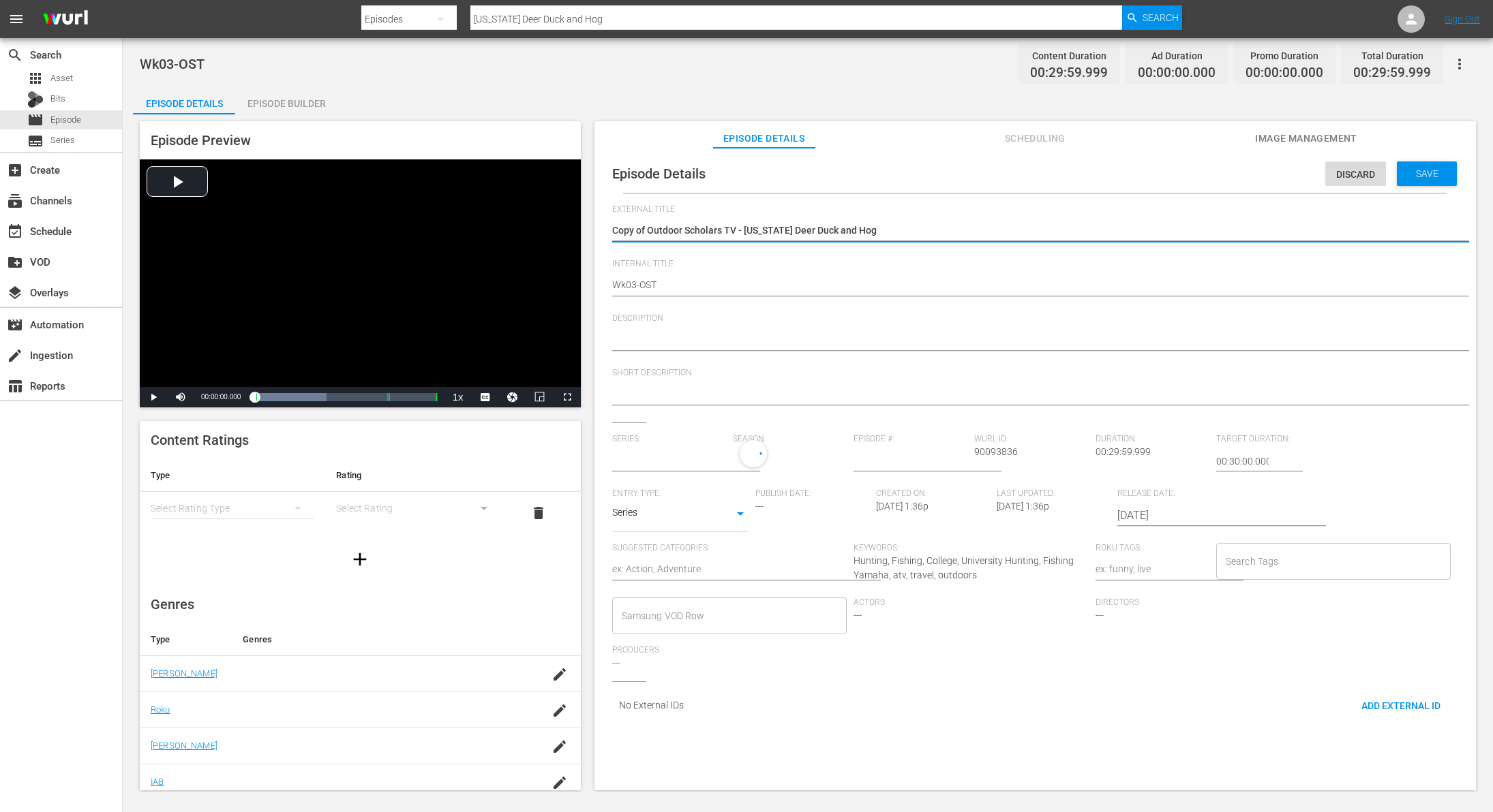
click at [647, 233] on textarea "Copy of Outdoor Scholars TV - [US_STATE] Deer Duck and Hog" at bounding box center [1032, 231] width 839 height 16
type textarea "Copy ofOutdoor Scholars TV - [US_STATE] Deer Duck and Hog"
type input "Outdoor Scholars TV"
type textarea "Copy oOutdoor Scholars TV - [US_STATE] Deer Duck and Hog"
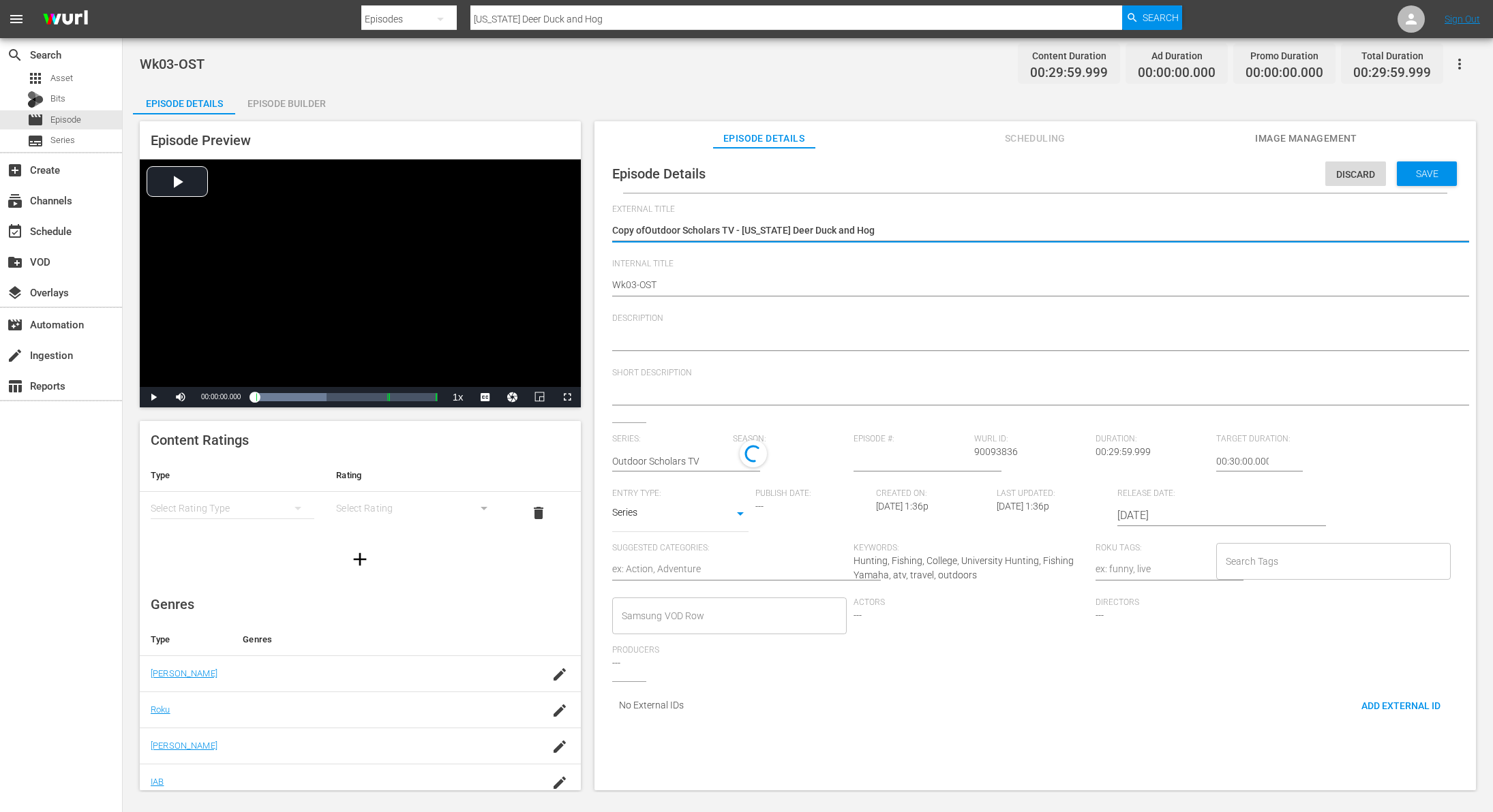
type textarea "Copy oOutdoor Scholars TV - [US_STATE] Deer Duck and Hog"
type textarea "Copy Outdoor Scholars TV - [US_STATE] Deer Duck and Hog"
type textarea "CopyOutdoor Scholars TV - [US_STATE] Deer Duck and Hog"
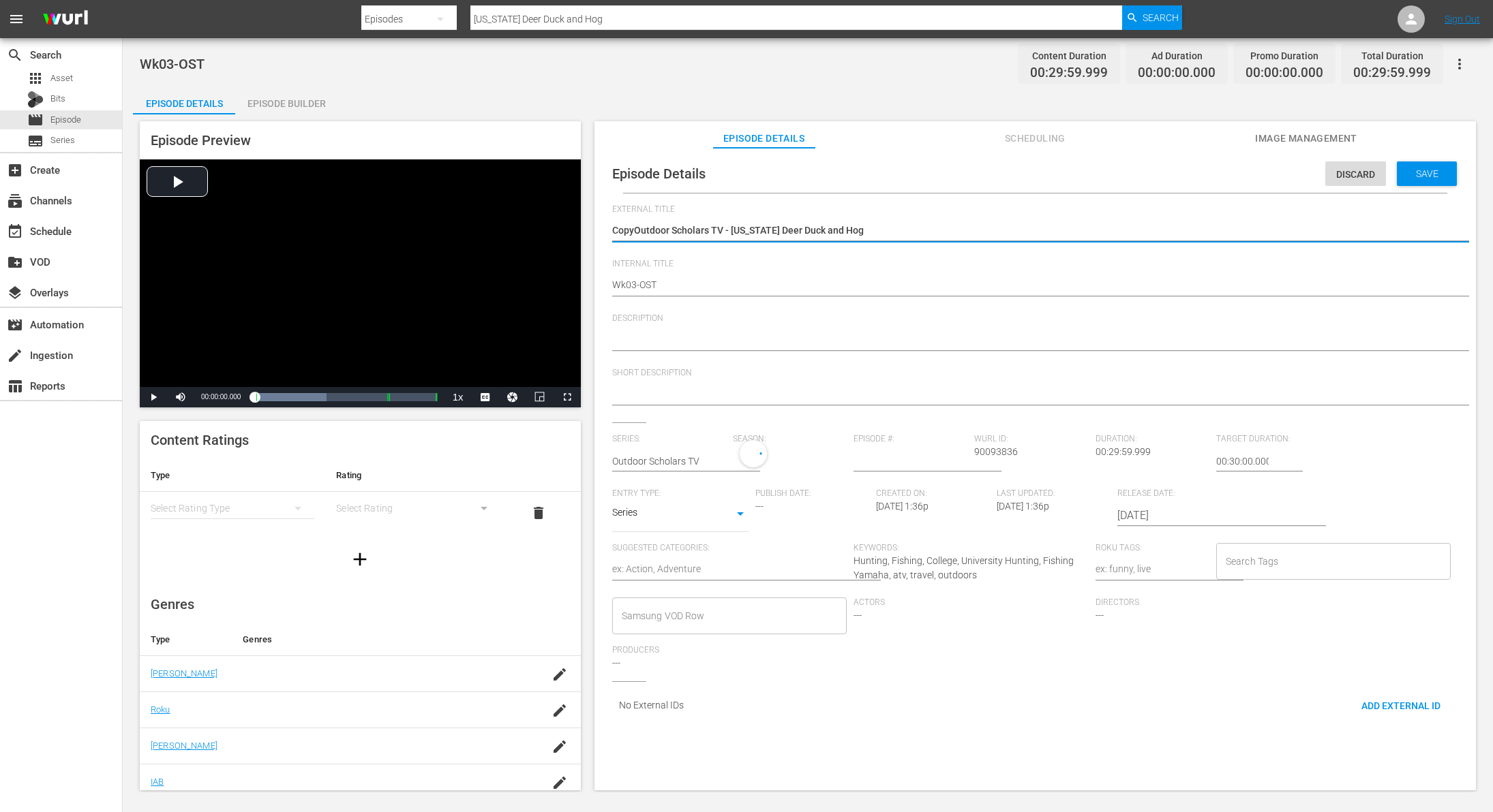
type textarea "CopOutdoor Scholars TV - [US_STATE] Deer Duck and Hog"
type textarea "CoOutdoor Scholars TV - [US_STATE] Deer Duck and Hog"
type textarea "COutdoor Scholars TV - [US_STATE] Deer Duck and Hog"
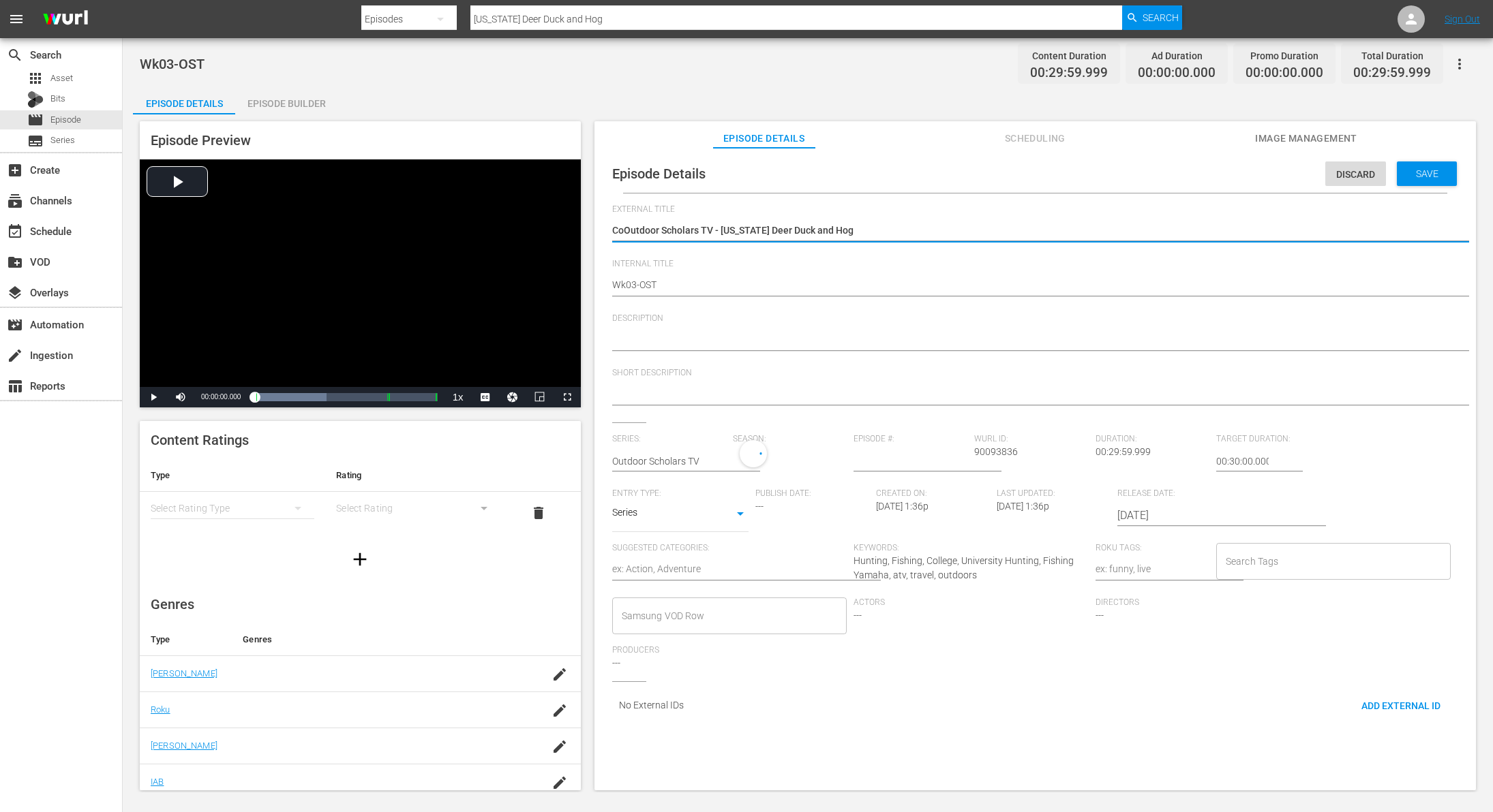
type textarea "COutdoor Scholars TV - [US_STATE] Deer Duck and Hog"
type textarea "Outdoor Scholars TV - [US_STATE] Deer Duck and Hog"
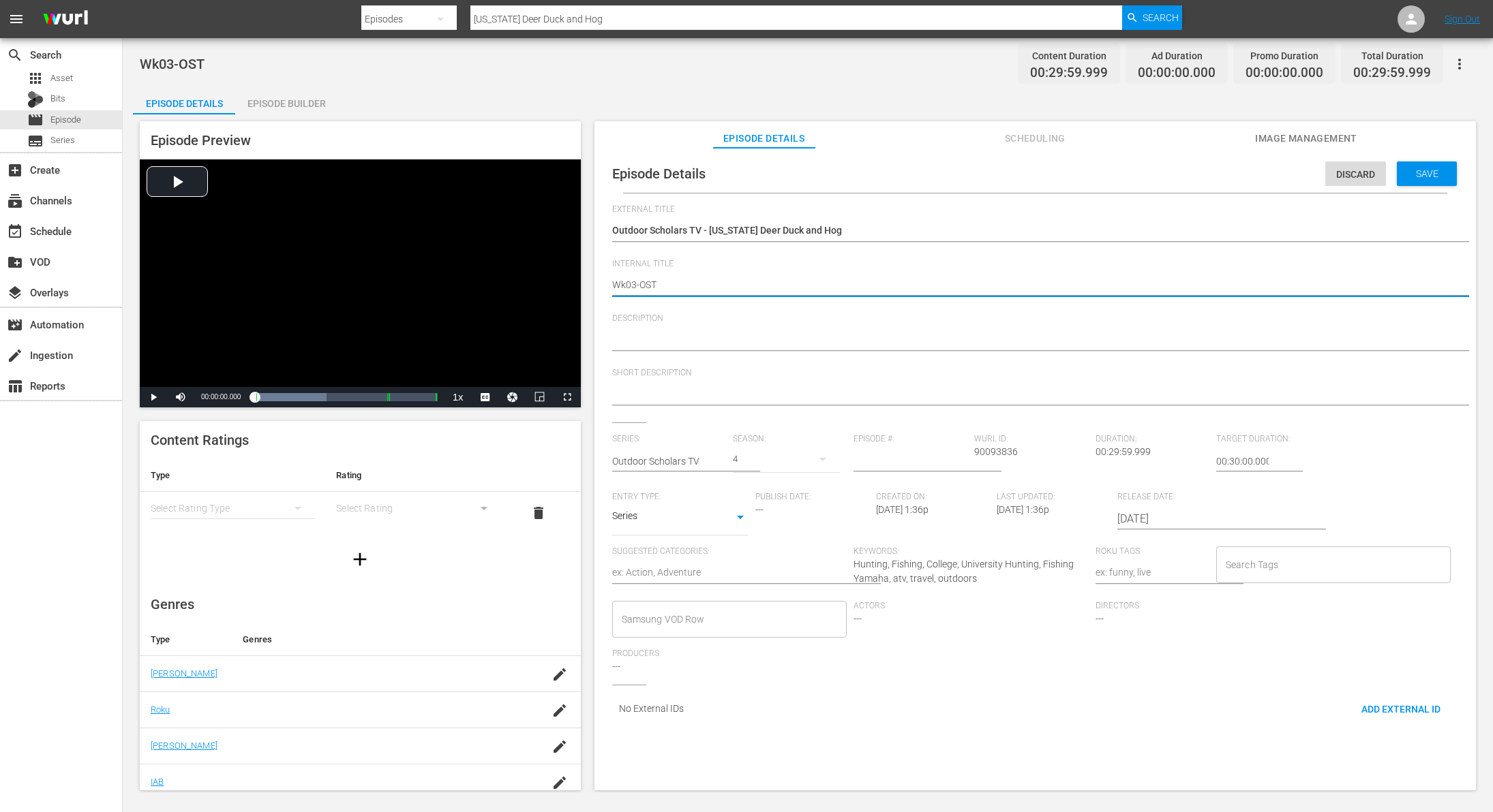
type textarea "Wk0-OST"
type textarea "Wk-OST"
type textarea "Wk3-OST"
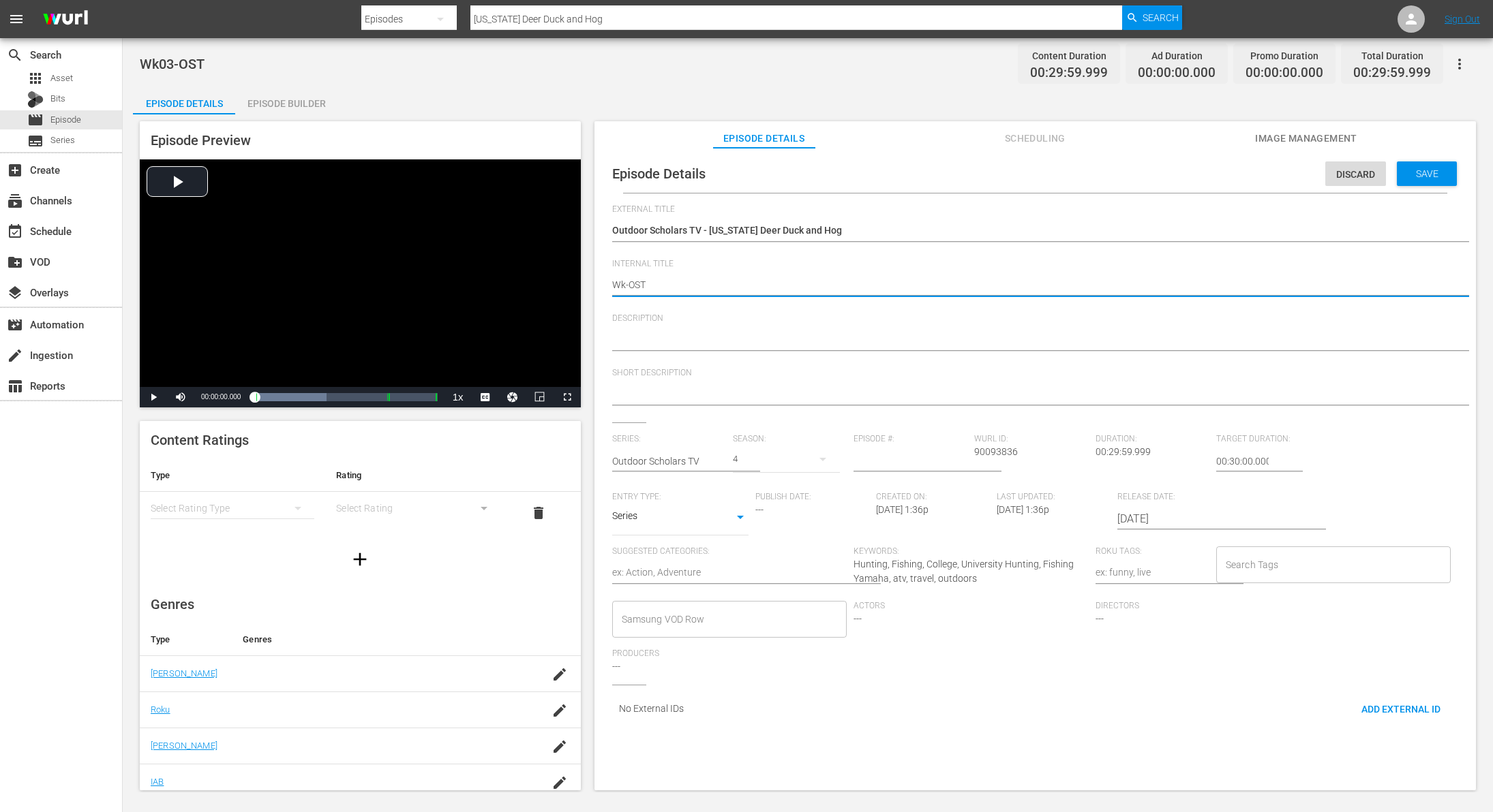
type textarea "Wk3-OST"
type textarea "Wk38-OST"
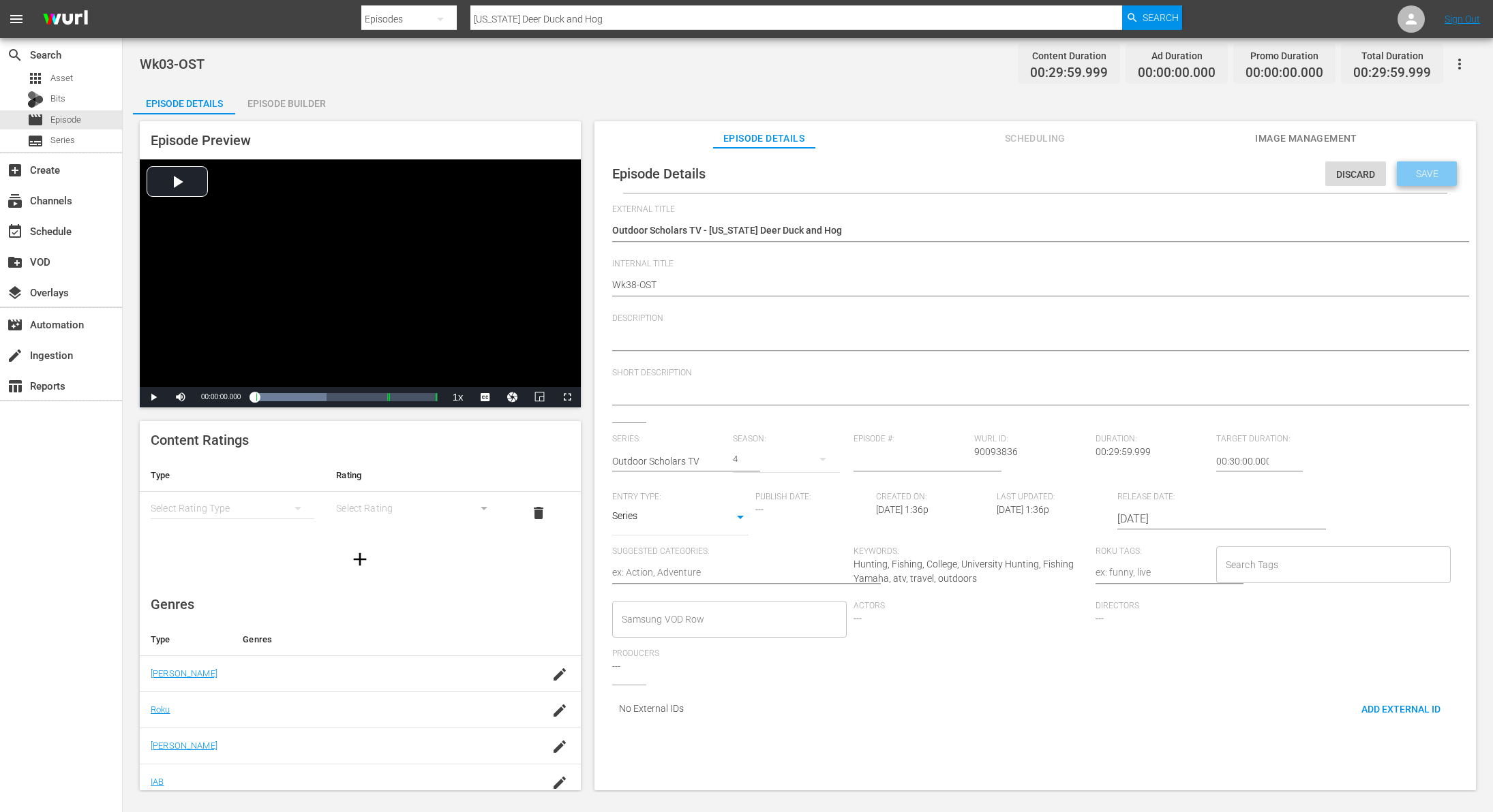
click at [1435, 168] on span "Save" at bounding box center [1427, 173] width 44 height 11
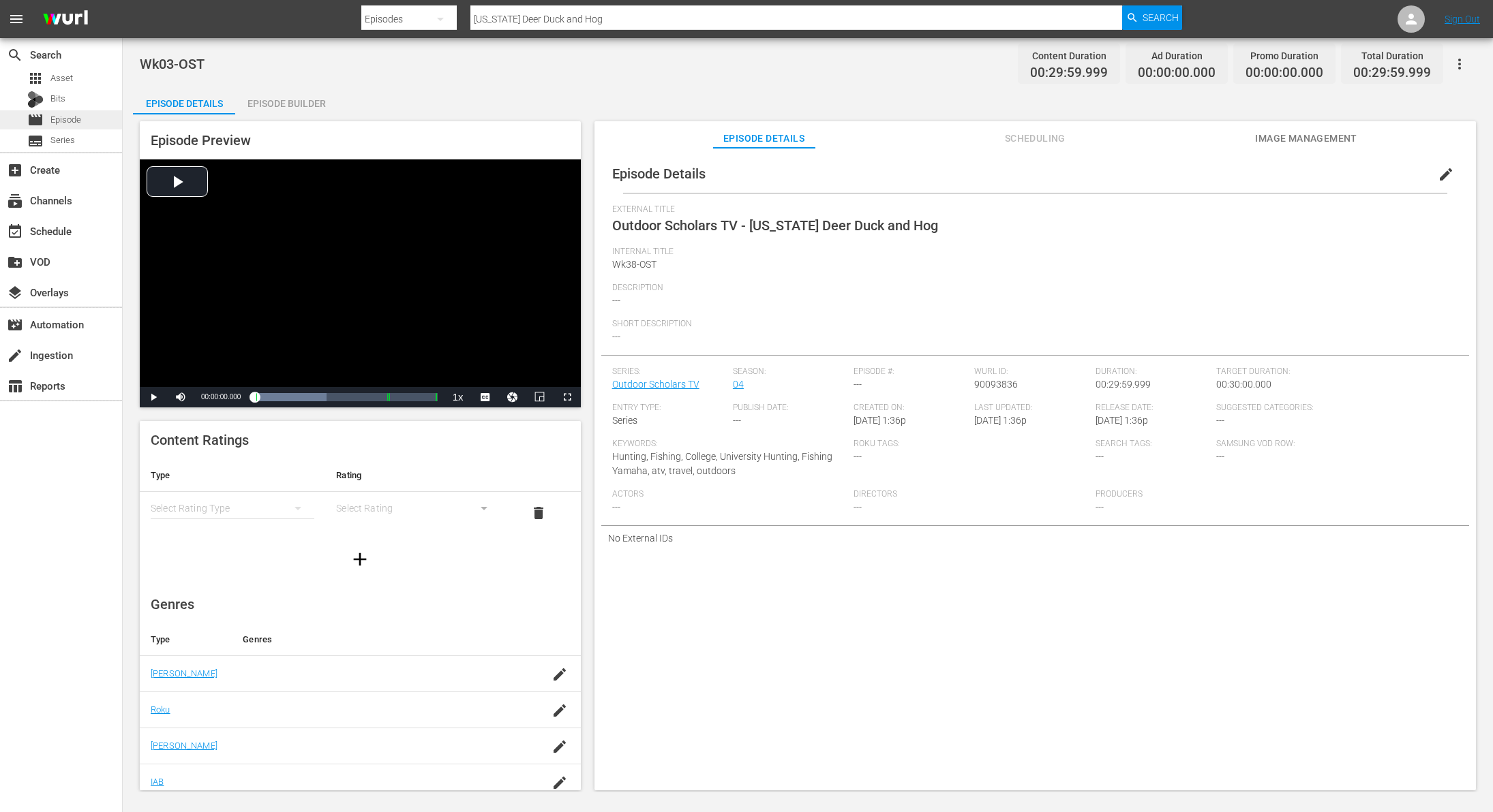
click at [72, 118] on span "Episode" at bounding box center [66, 119] width 31 height 13
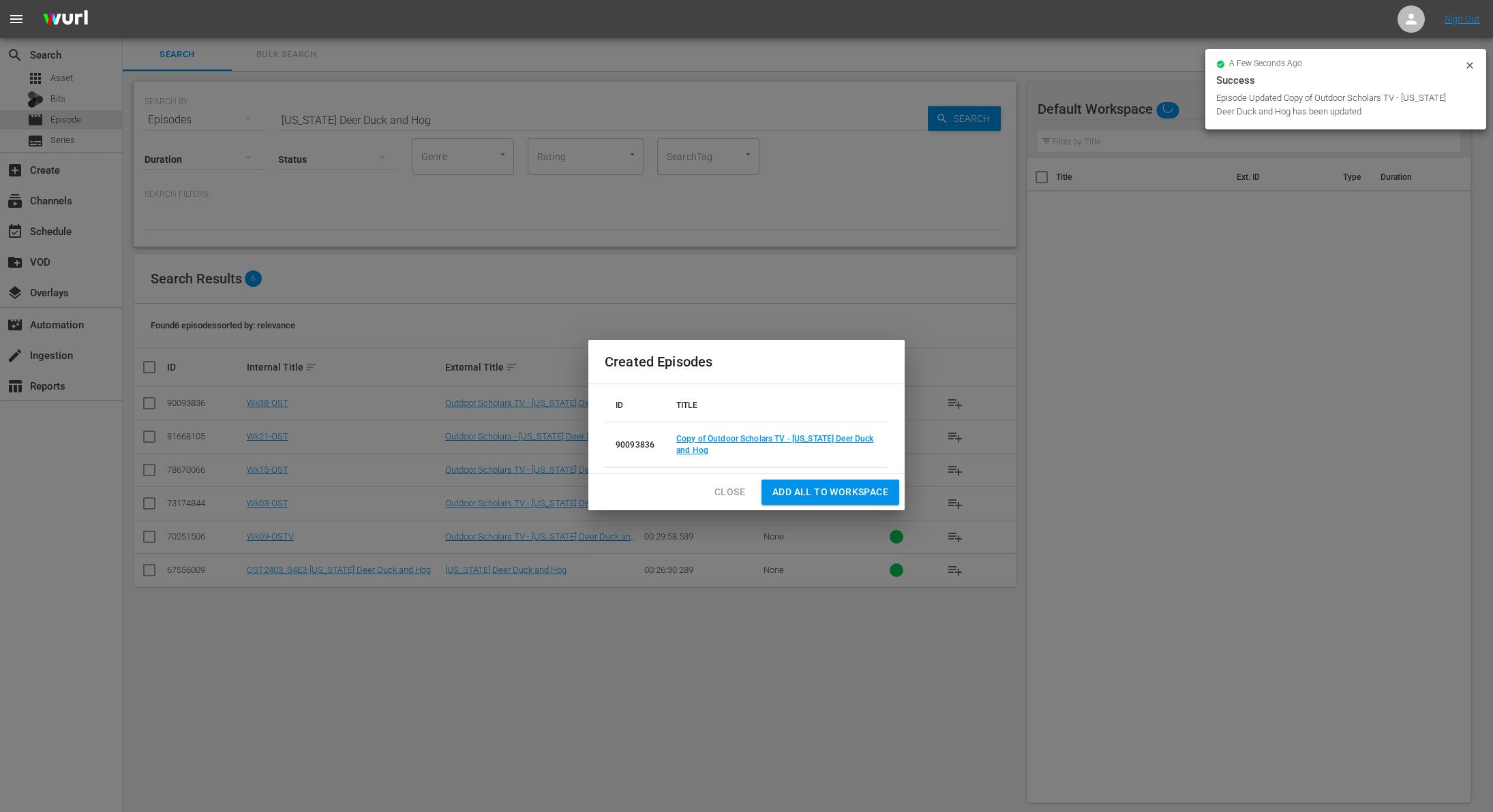
click at [724, 488] on span "Close" at bounding box center [730, 492] width 31 height 17
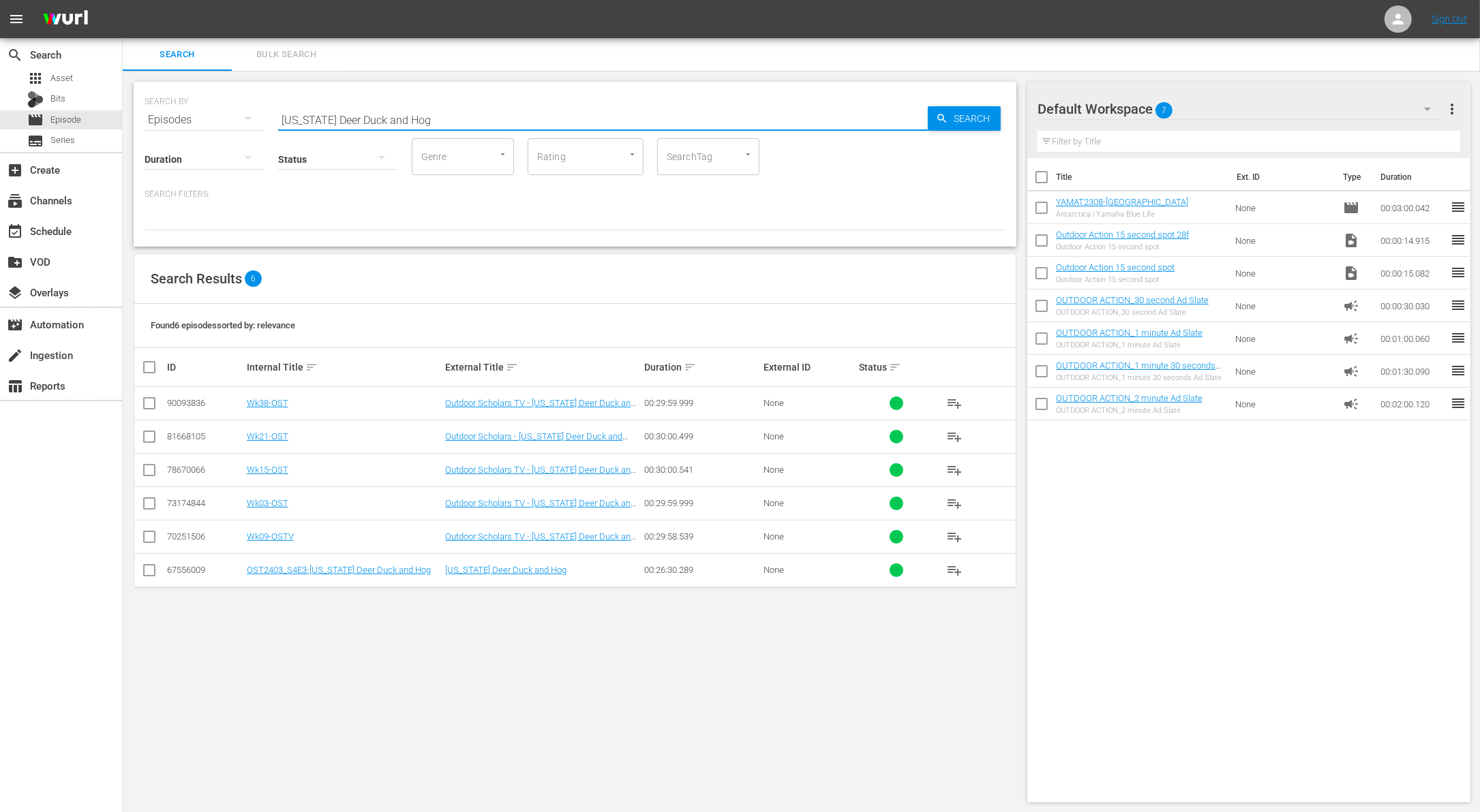
click at [456, 113] on input "[US_STATE] Deer Duck and Hog" at bounding box center [602, 120] width 649 height 32
paste input "THE CURE FOR THE BLUES"
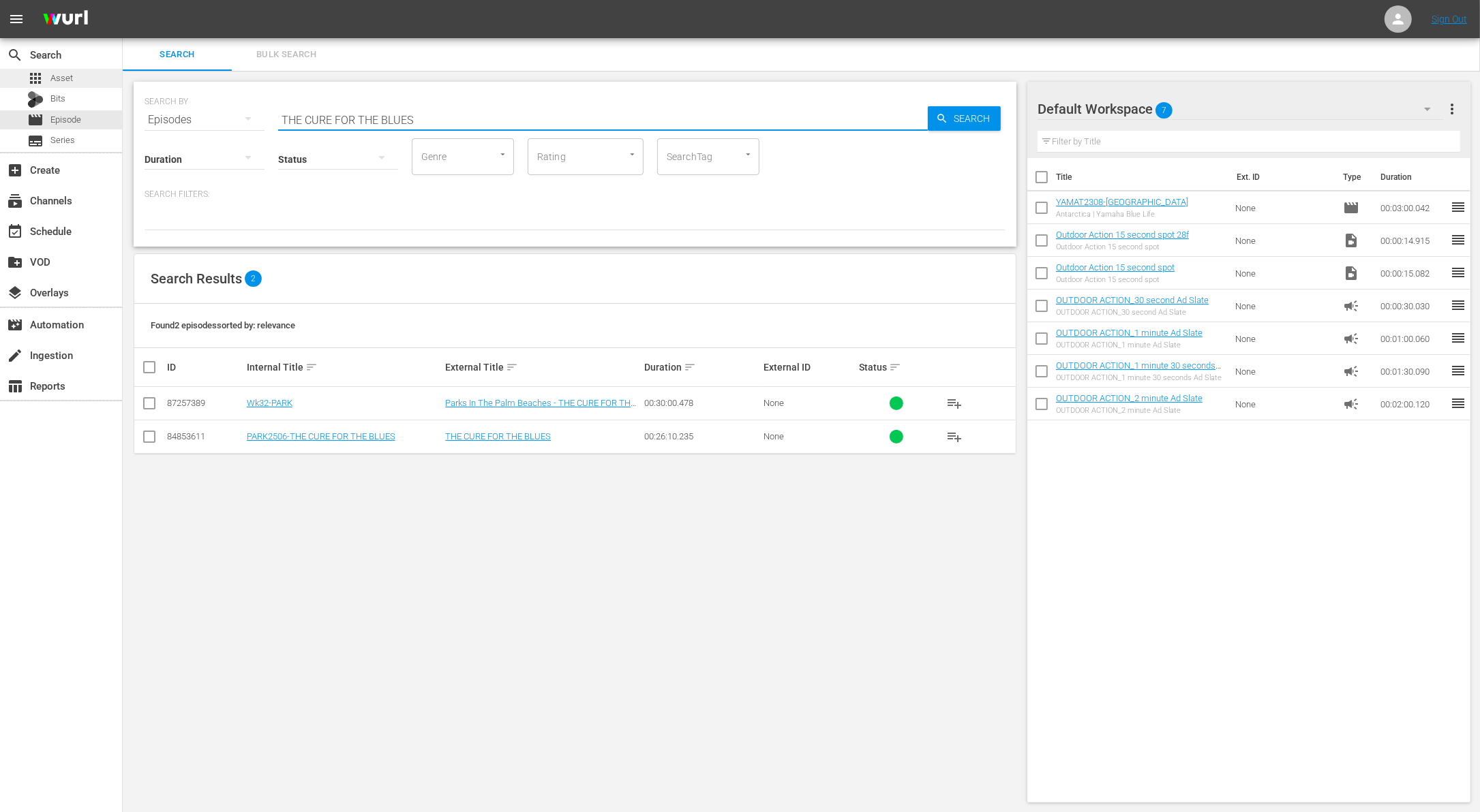
click at [71, 86] on div "apps Asset" at bounding box center [50, 78] width 46 height 19
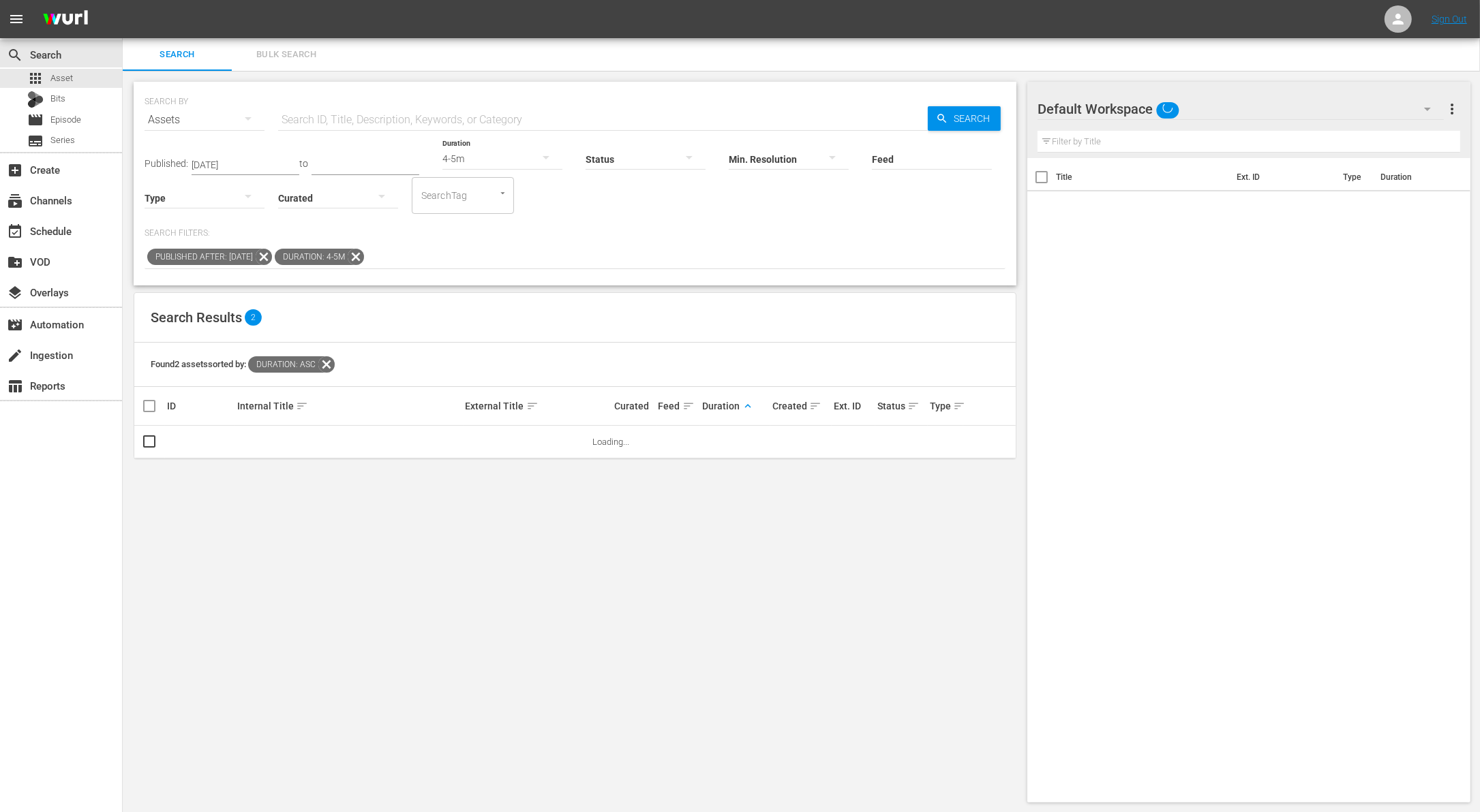
click at [364, 255] on icon at bounding box center [355, 257] width 16 height 16
click at [394, 115] on input "text" at bounding box center [602, 120] width 649 height 32
paste input "THE CURE FOR THE BLUES"
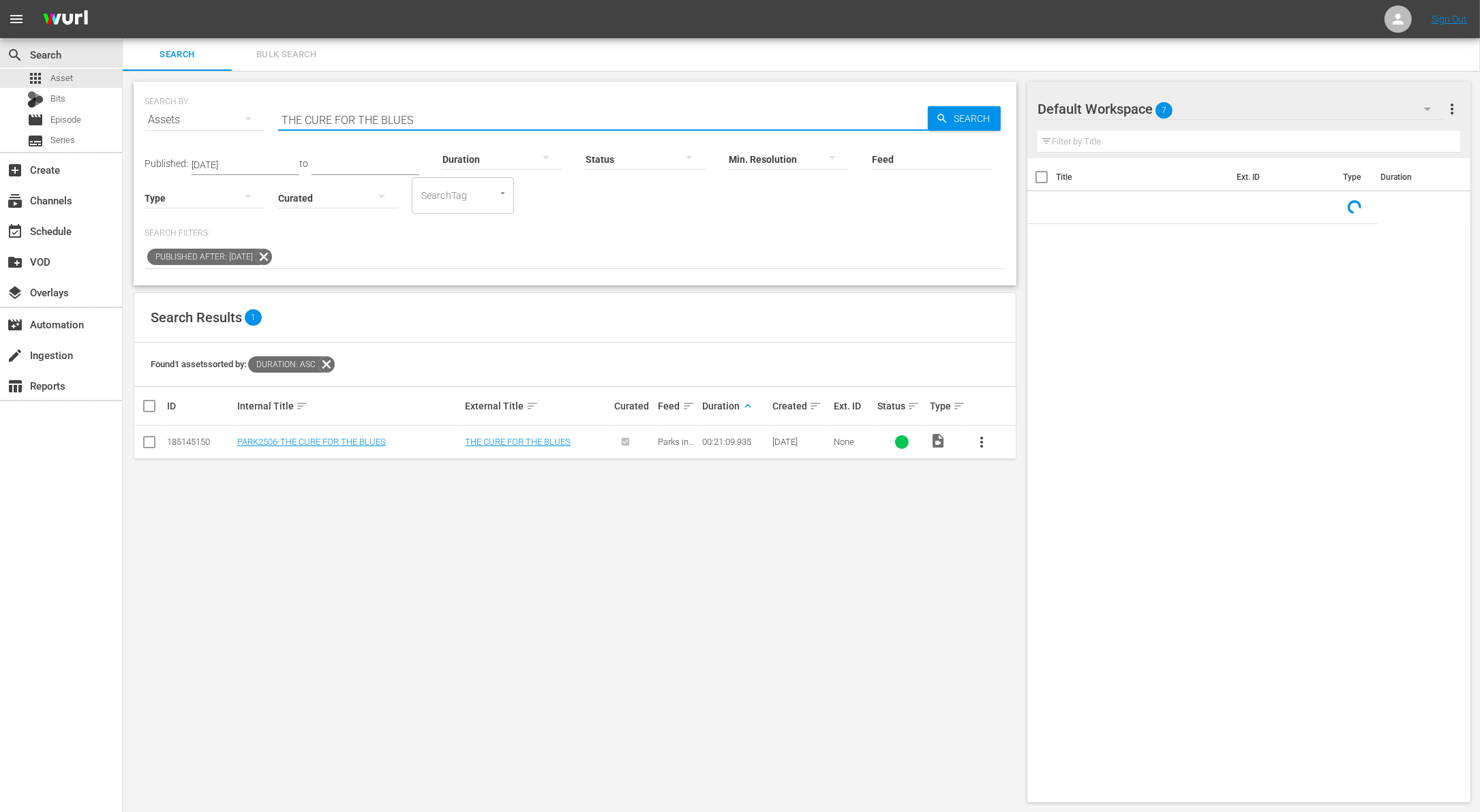
click at [976, 439] on span "more_vert" at bounding box center [981, 442] width 16 height 16
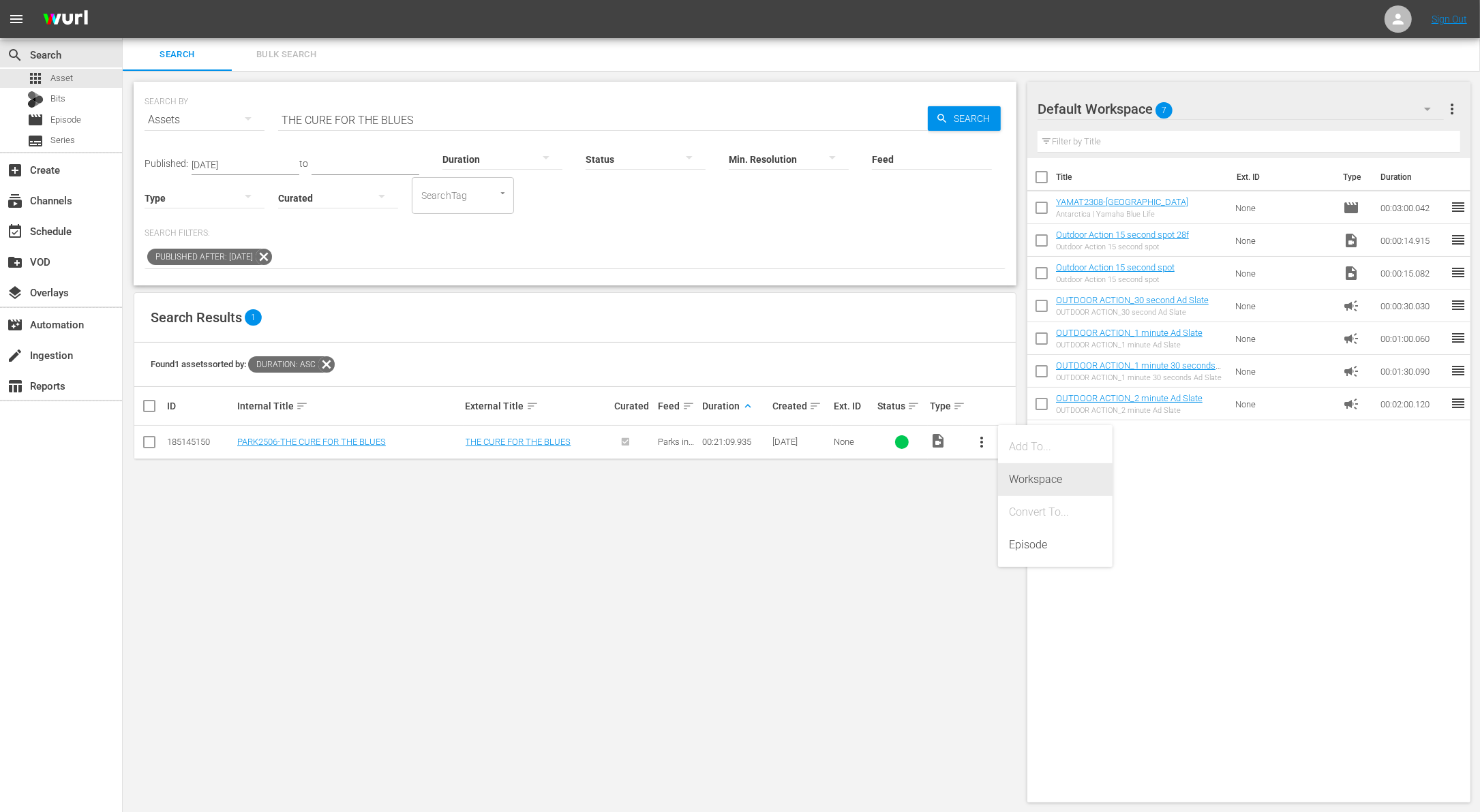
click at [1015, 482] on div "Workspace" at bounding box center [1055, 479] width 92 height 32
click at [492, 113] on input "THE CURE FOR THE BLUES" at bounding box center [602, 120] width 649 height 32
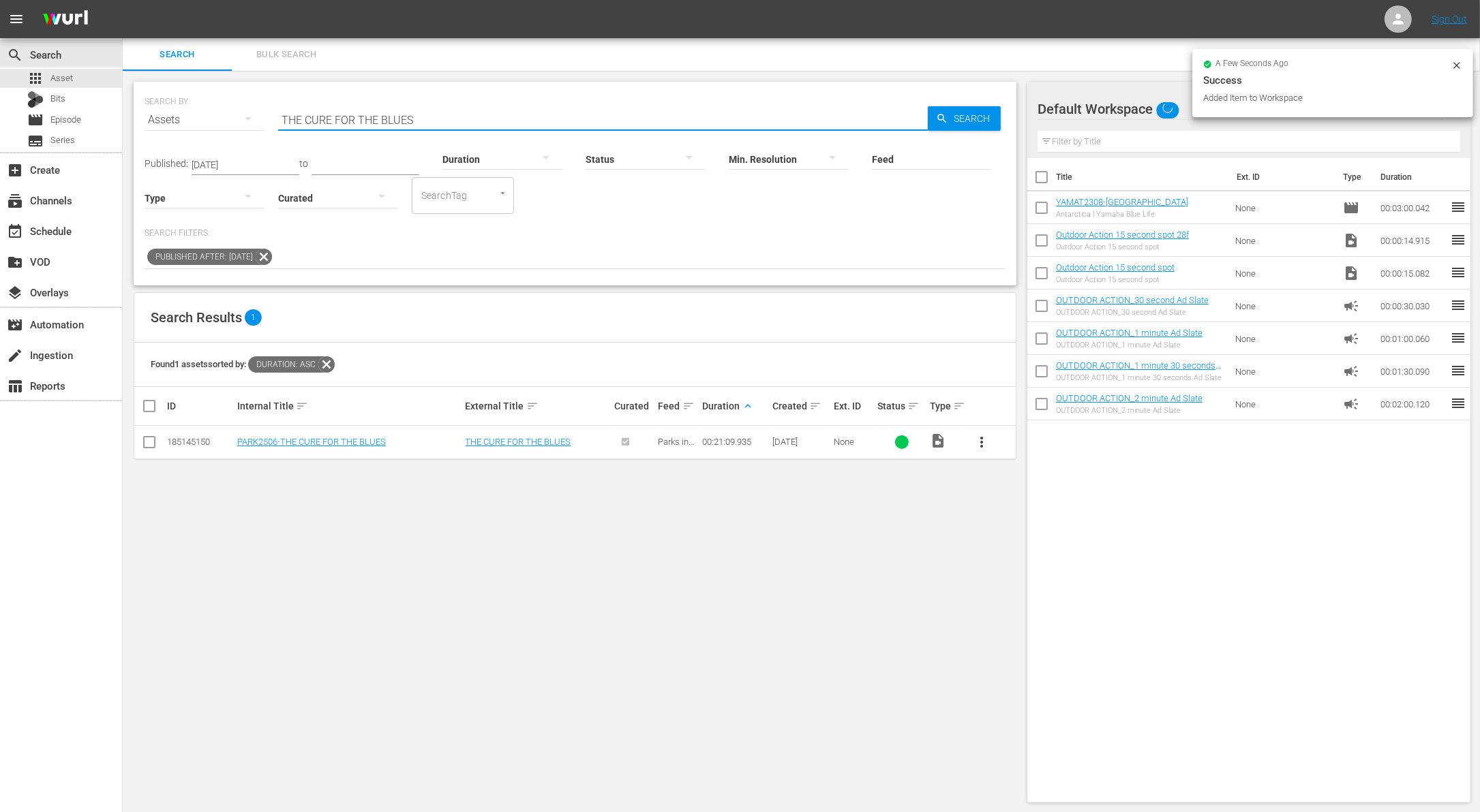
click at [492, 113] on input "THE CURE FOR THE BLUES" at bounding box center [602, 120] width 649 height 32
click at [530, 156] on button "button" at bounding box center [546, 157] width 32 height 32
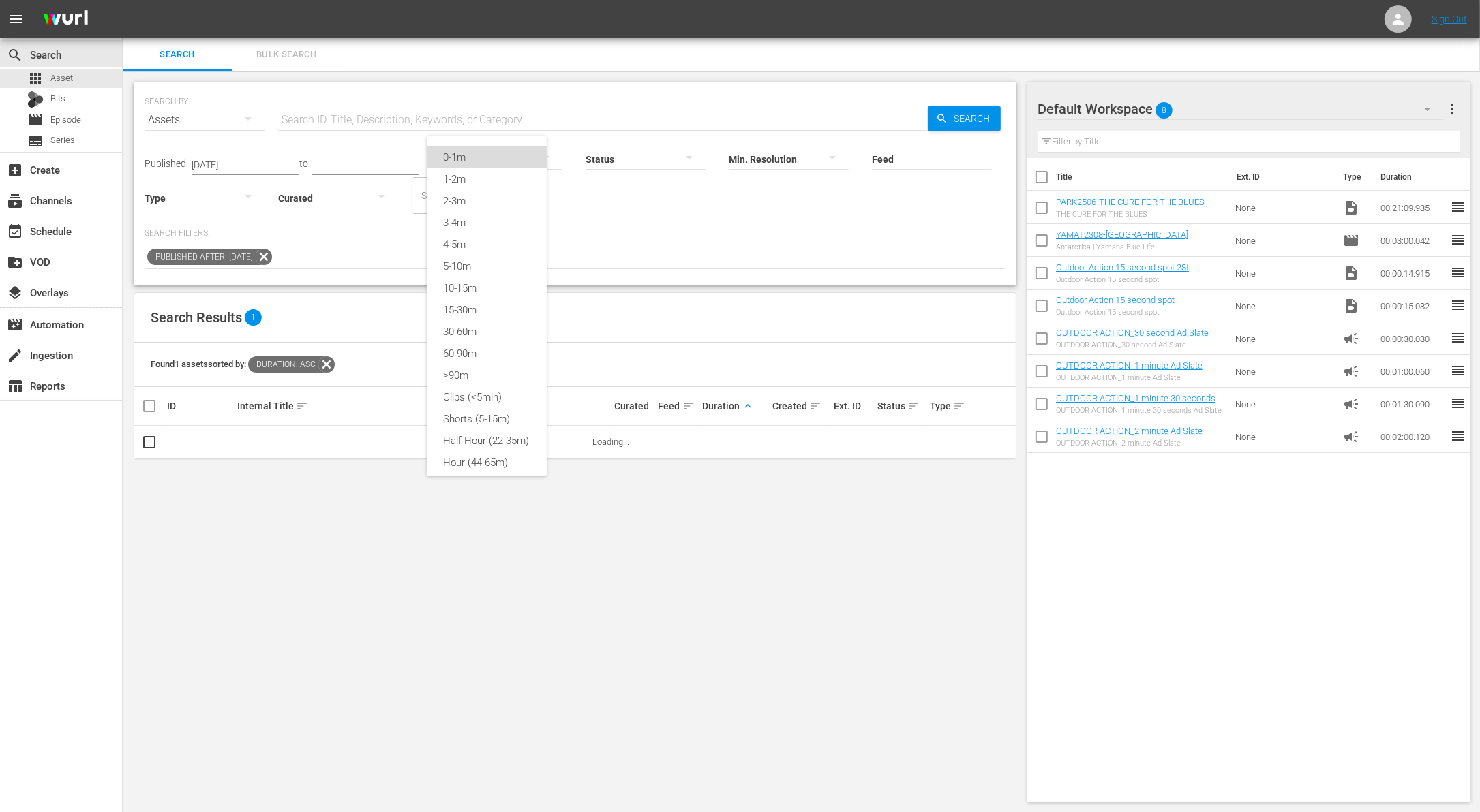
click at [512, 166] on div "0-1m" at bounding box center [487, 157] width 120 height 22
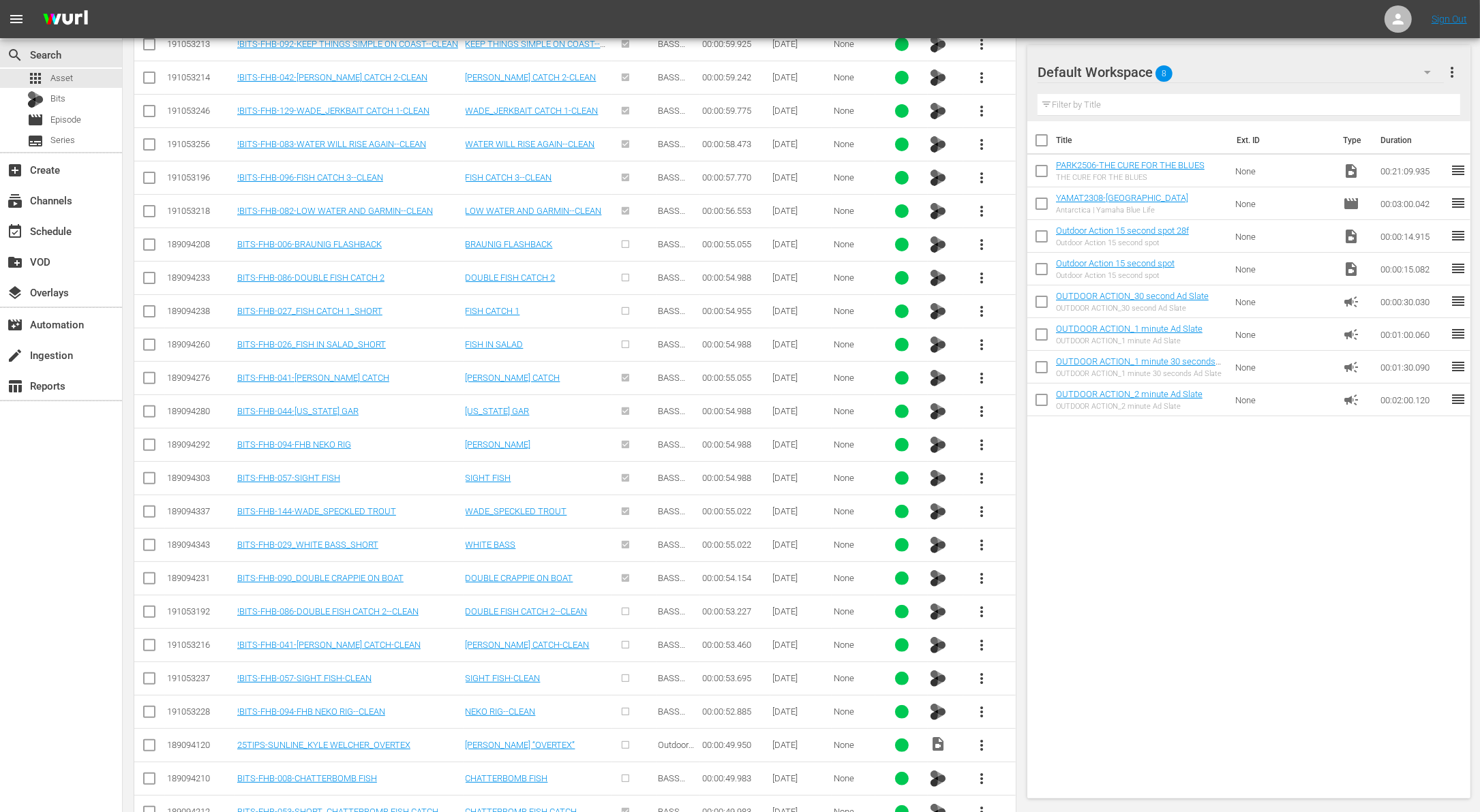
scroll to position [399, 0]
click at [980, 737] on span "more_vert" at bounding box center [981, 744] width 16 height 16
click at [1041, 666] on div "Workspace" at bounding box center [1055, 667] width 92 height 32
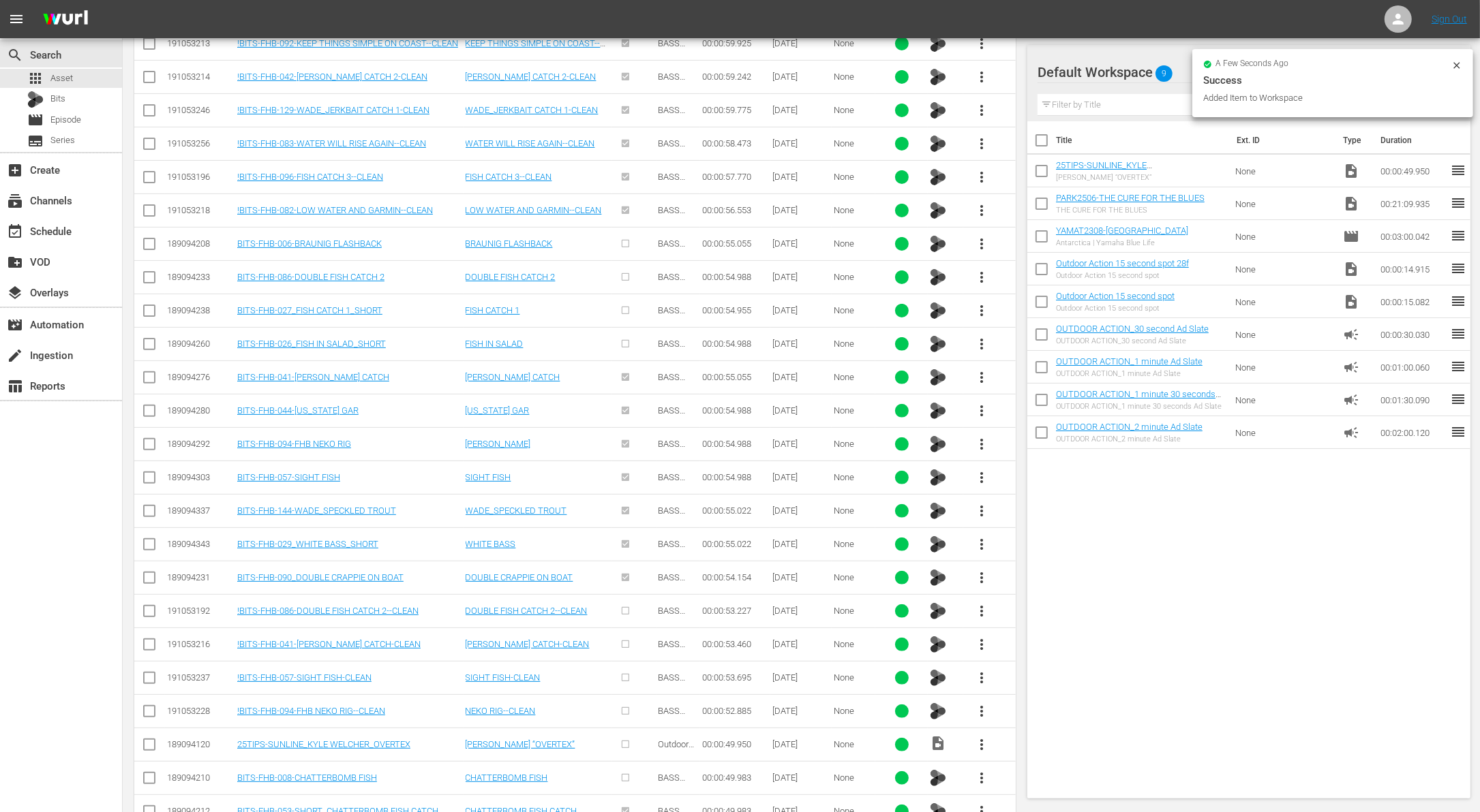
click at [1038, 204] on input "checkbox" at bounding box center [1041, 207] width 29 height 29
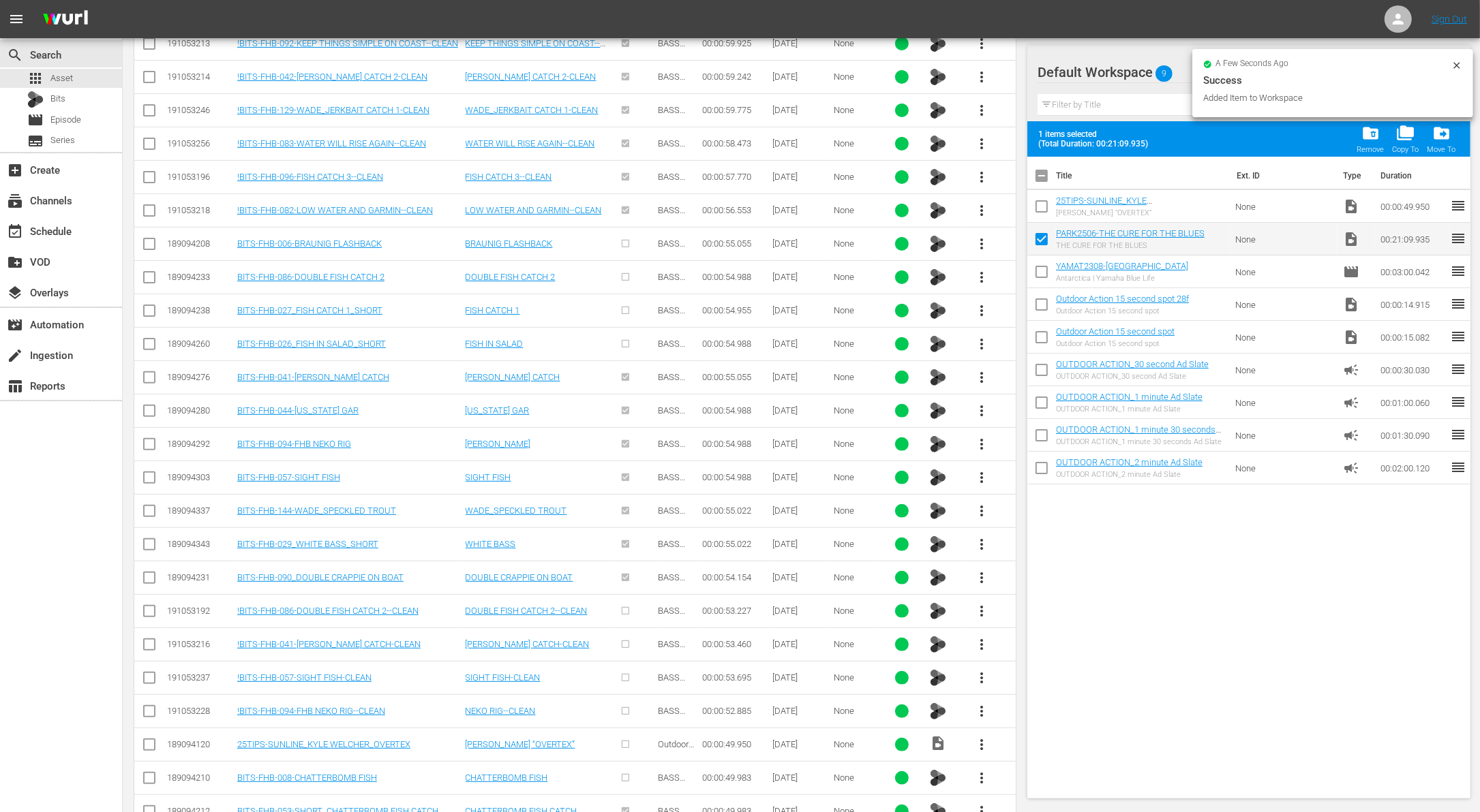
click at [1038, 204] on input "checkbox" at bounding box center [1041, 209] width 29 height 29
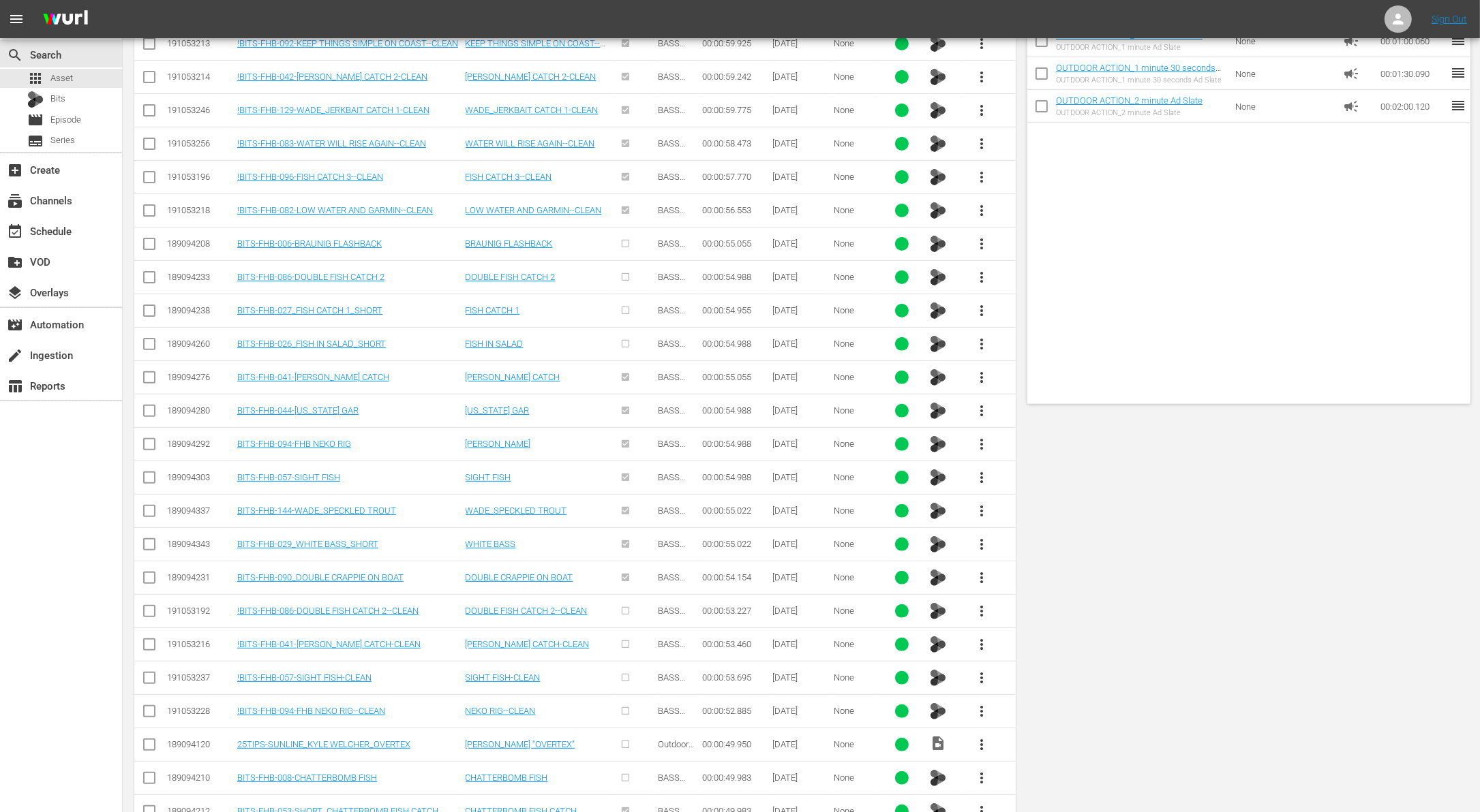
scroll to position [0, 0]
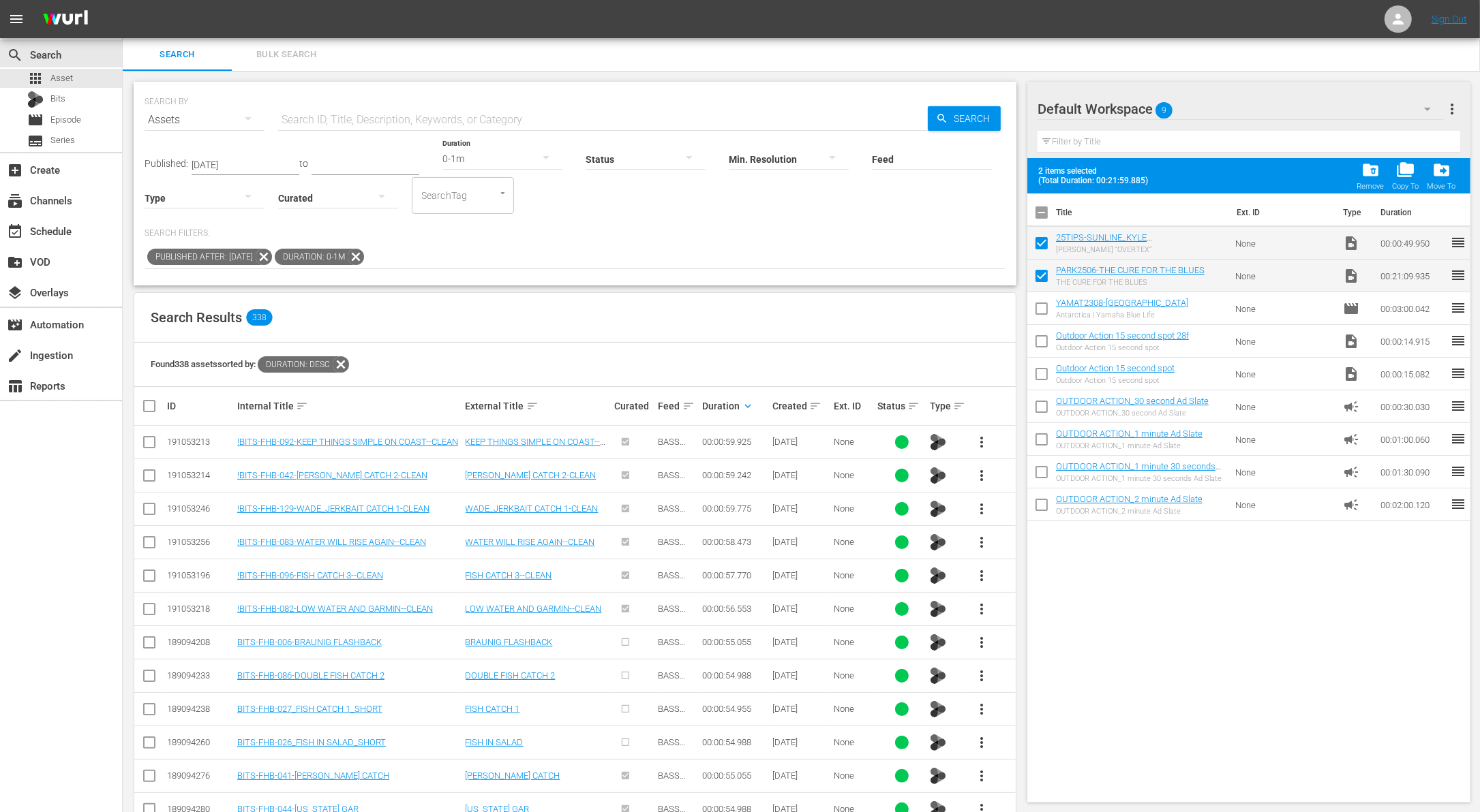
click at [474, 155] on div "0-1m" at bounding box center [502, 159] width 120 height 38
click at [472, 180] on div "1-2m" at bounding box center [487, 179] width 120 height 22
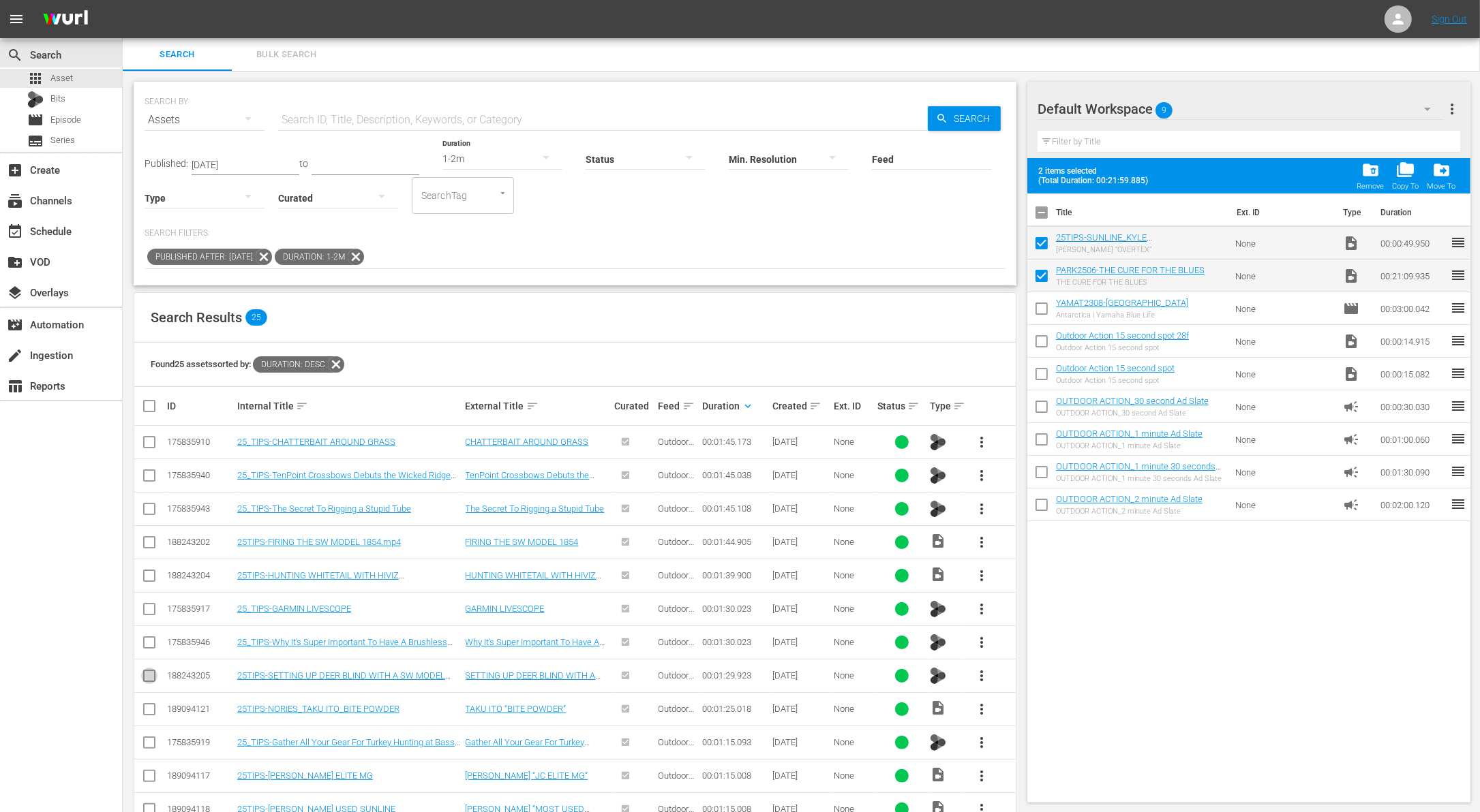
click at [153, 677] on input "checkbox" at bounding box center [149, 678] width 16 height 16
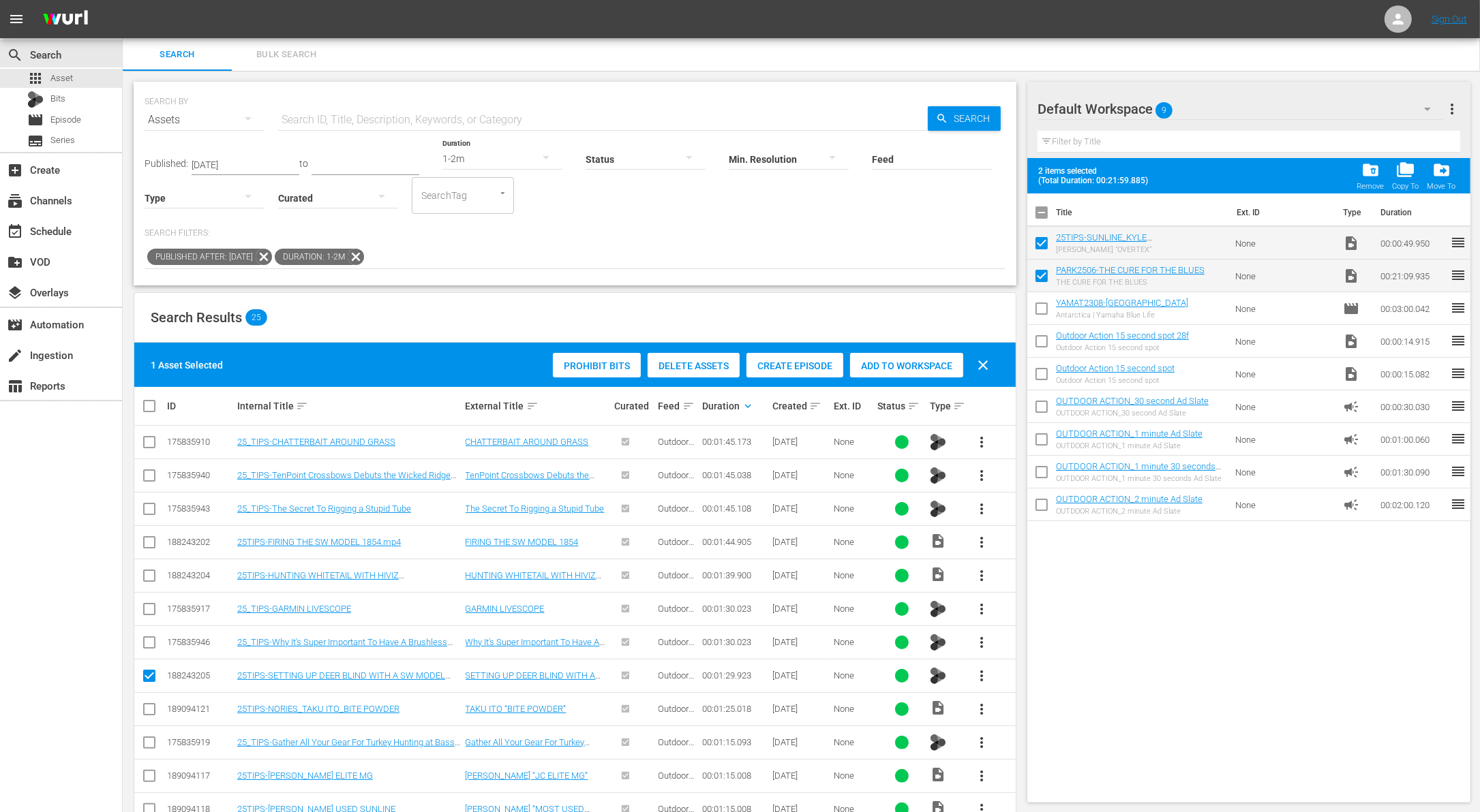
click at [145, 639] on input "checkbox" at bounding box center [149, 645] width 16 height 16
click at [885, 367] on span "Add to Workspace" at bounding box center [907, 365] width 113 height 11
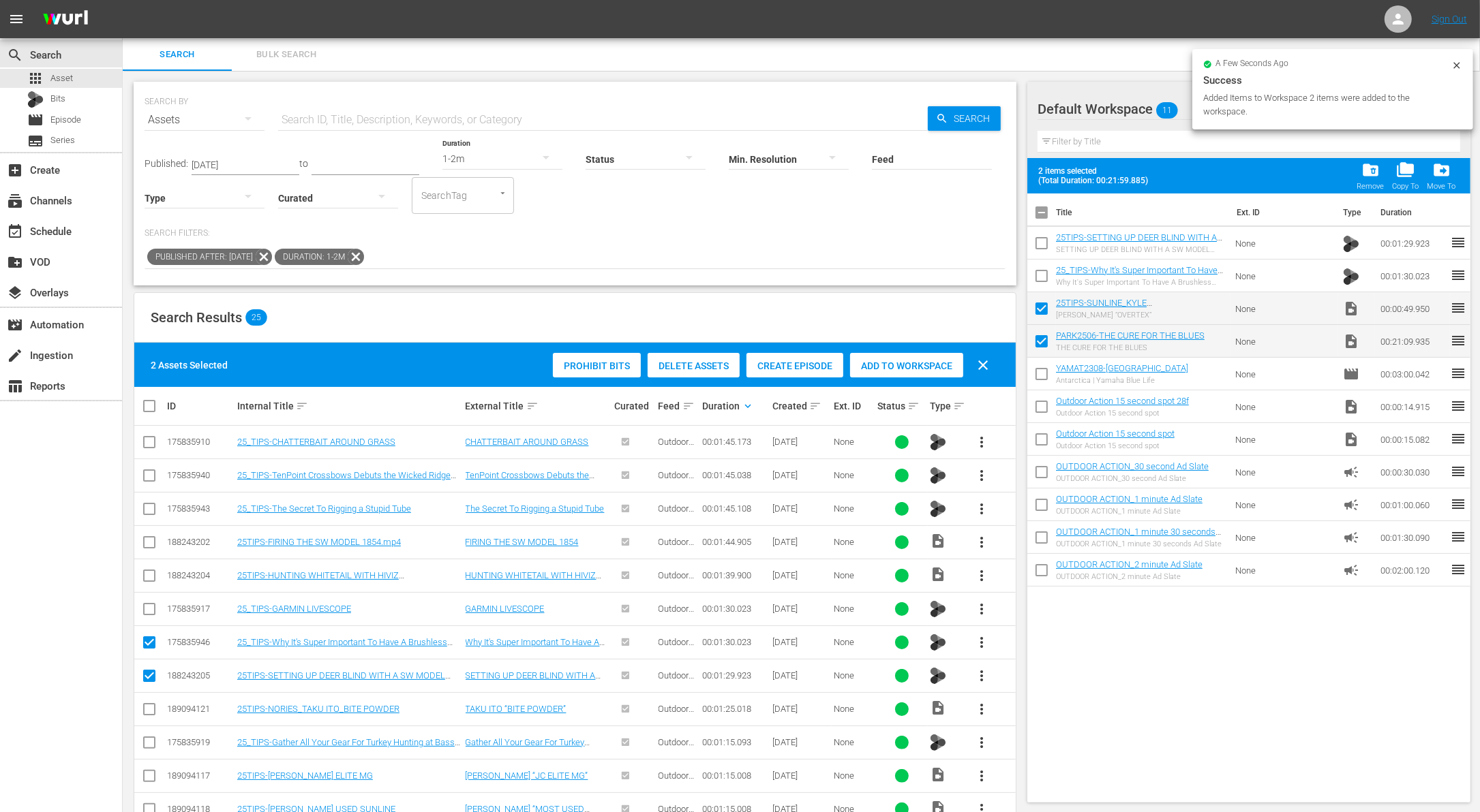
click at [1041, 264] on input "checkbox" at bounding box center [1041, 278] width 29 height 29
click at [1041, 247] on input "checkbox" at bounding box center [1041, 246] width 29 height 29
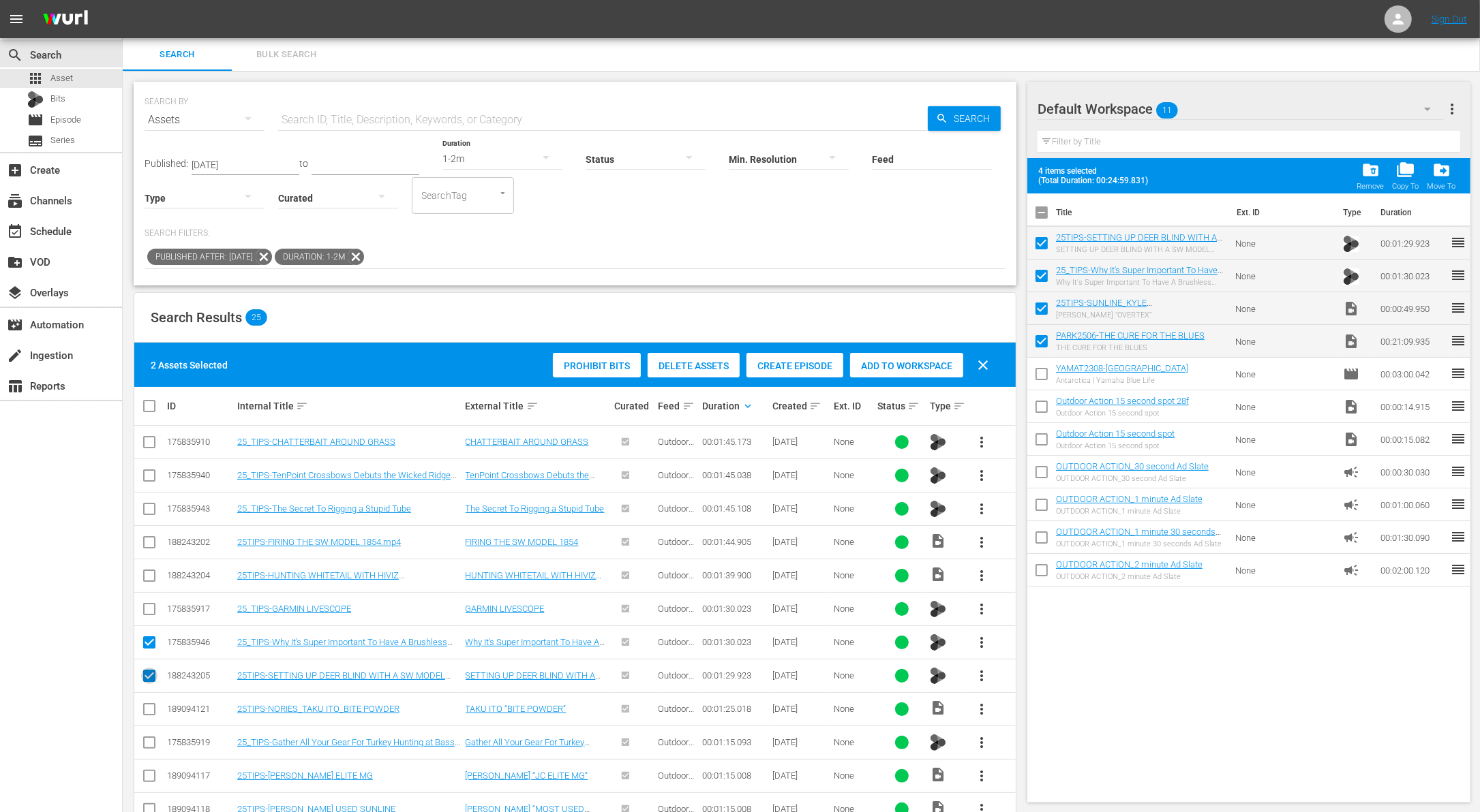
click at [154, 668] on icon at bounding box center [149, 675] width 16 height 16
click at [154, 643] on input "checkbox" at bounding box center [149, 645] width 16 height 16
click at [152, 677] on input "checkbox" at bounding box center [149, 678] width 16 height 16
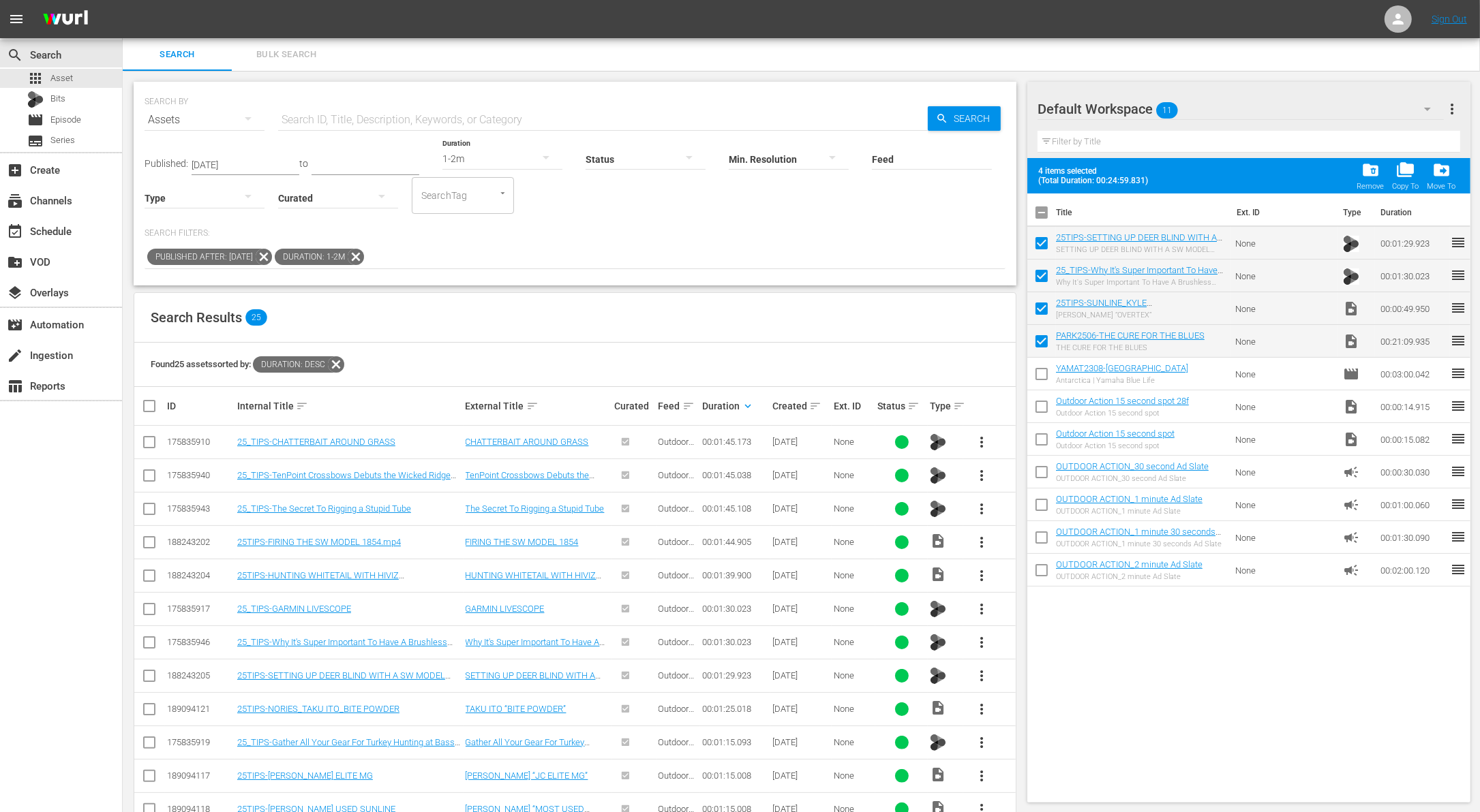
click at [364, 254] on icon at bounding box center [355, 257] width 16 height 16
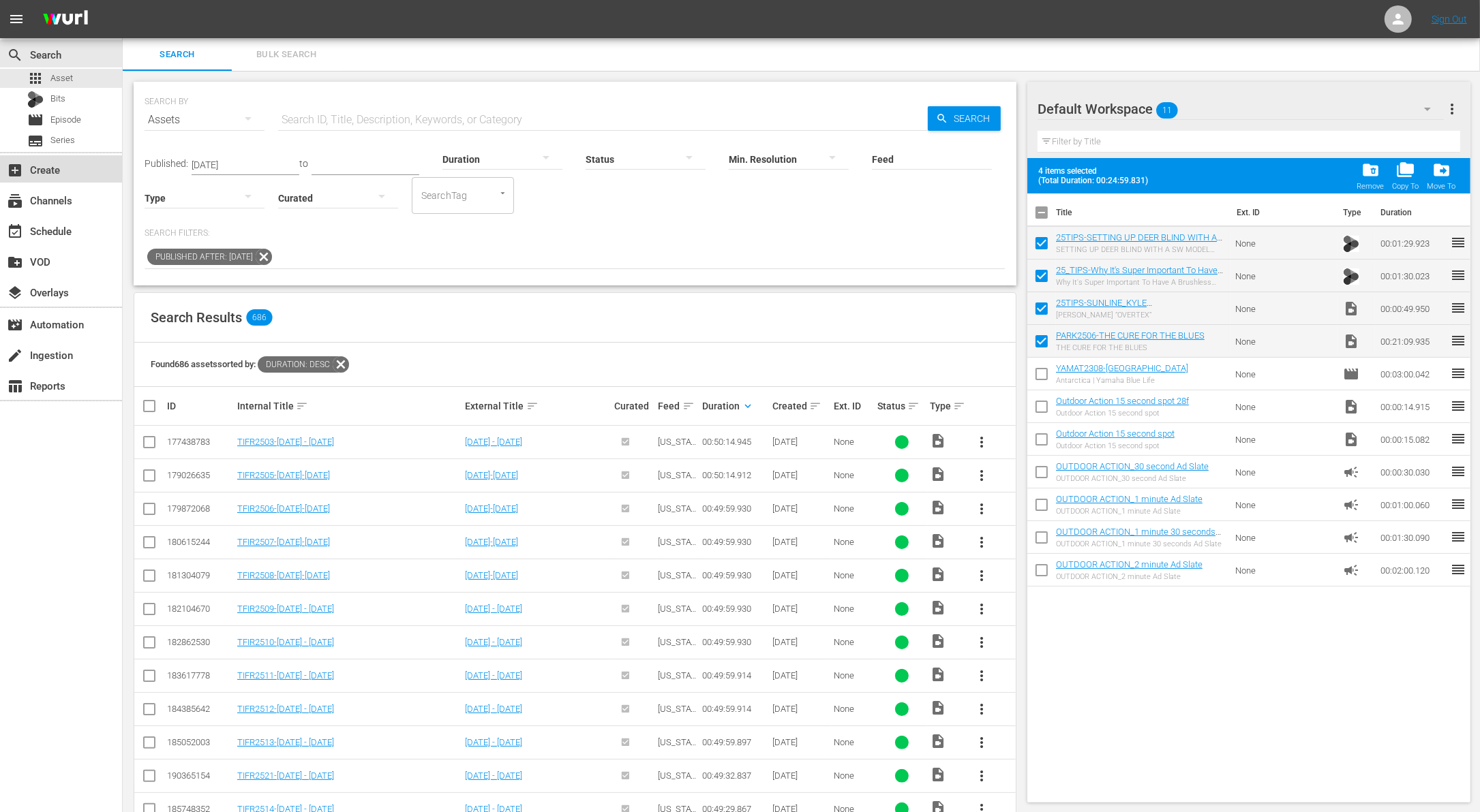
click at [80, 170] on div "add_box Create" at bounding box center [61, 168] width 122 height 27
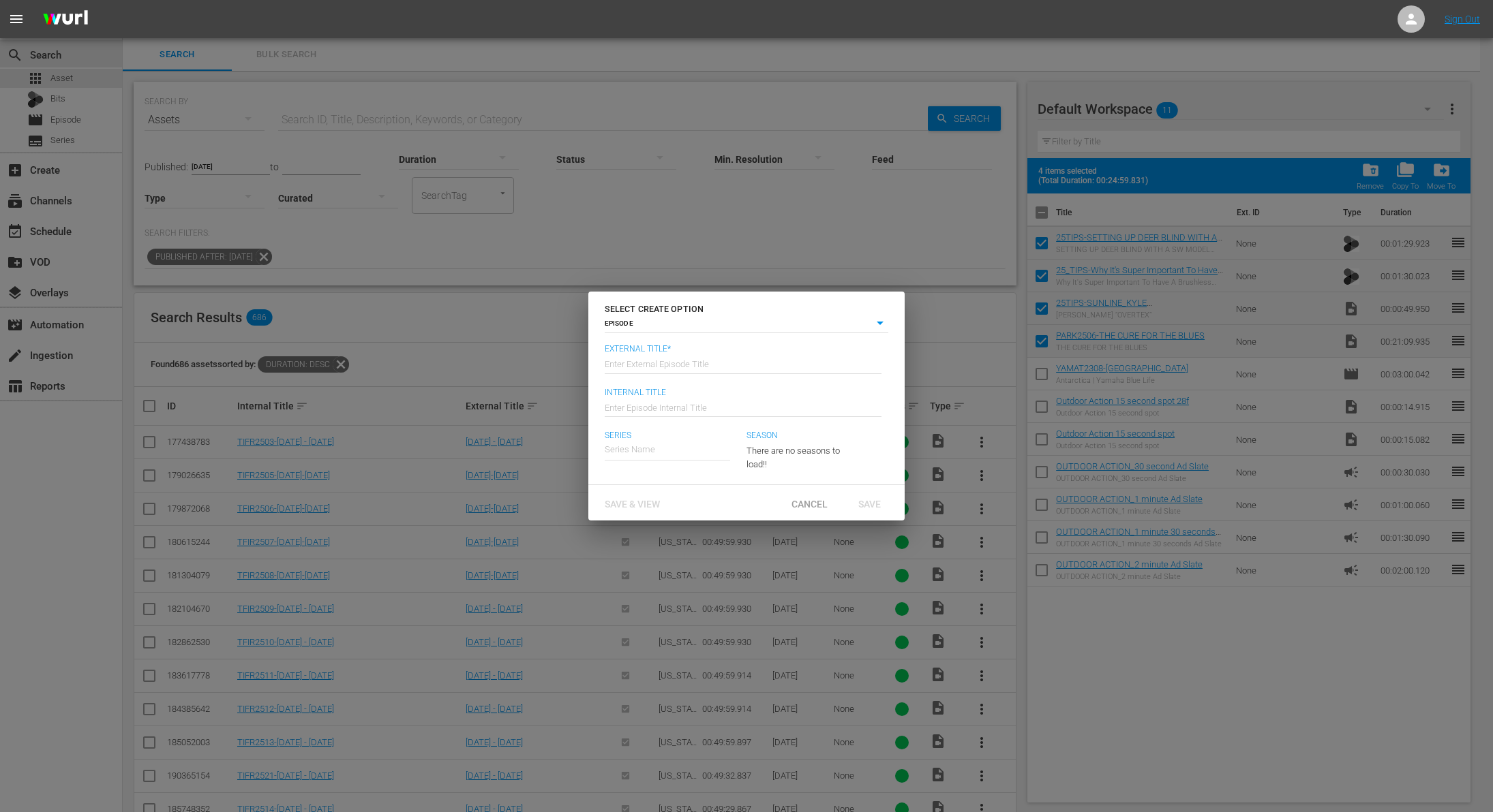
click at [736, 371] on input "text" at bounding box center [743, 363] width 277 height 32
click at [709, 406] on input "text" at bounding box center [743, 406] width 277 height 32
click at [678, 523] on div "Parks in The [GEOGRAPHIC_DATA]" at bounding box center [682, 521] width 133 height 32
click at [877, 507] on span "Save" at bounding box center [870, 503] width 44 height 11
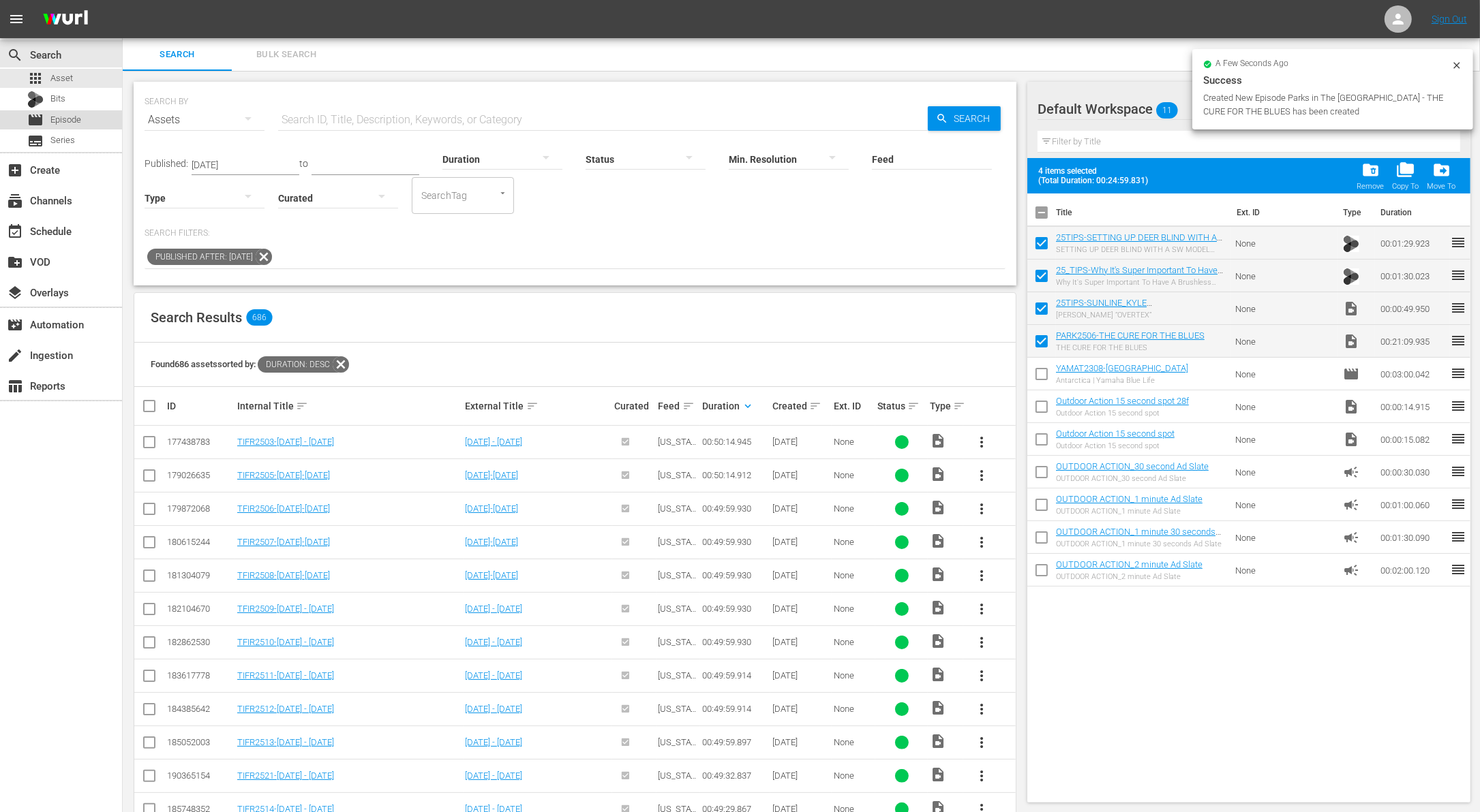
click at [88, 113] on div "movie Episode" at bounding box center [61, 120] width 122 height 19
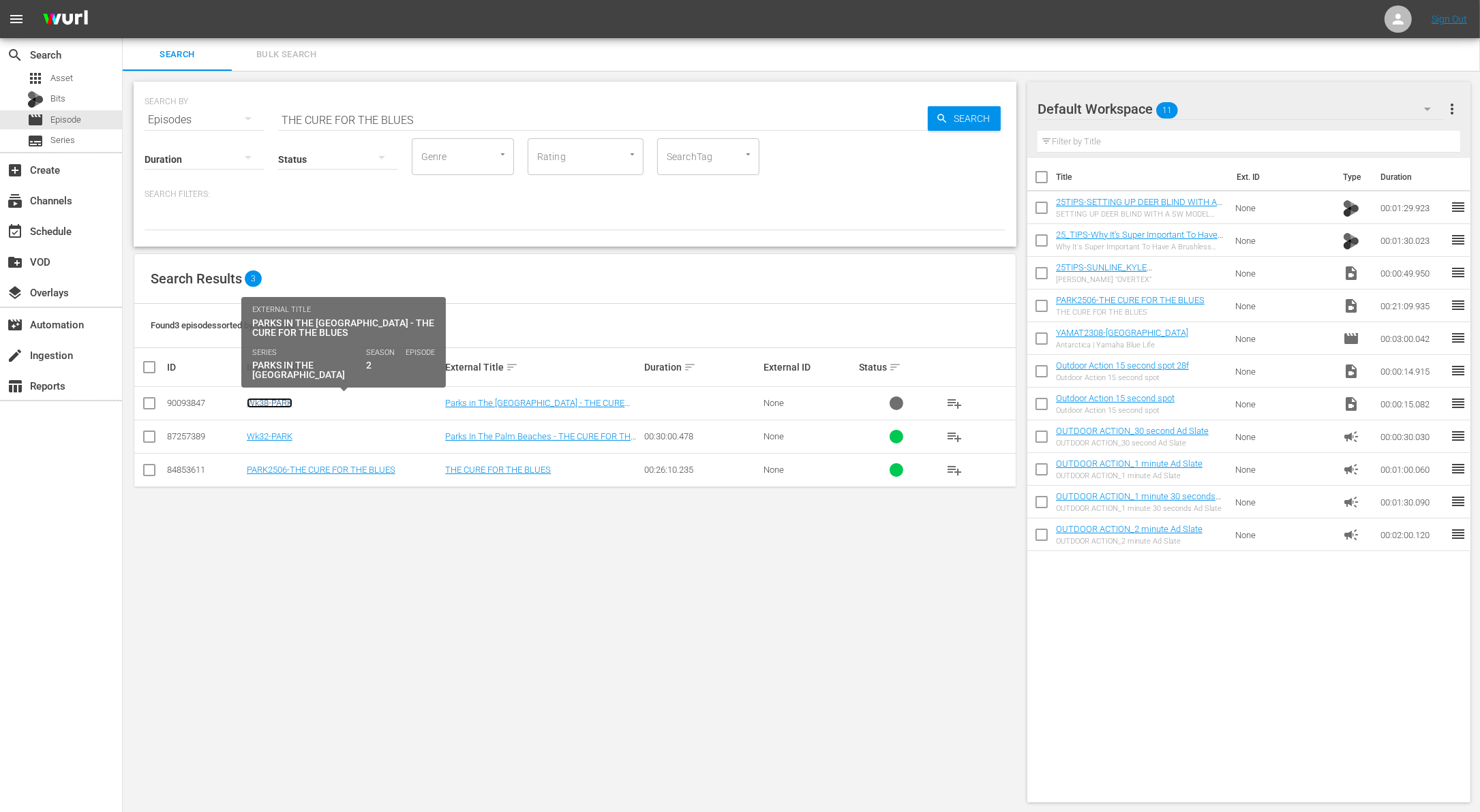
click at [283, 400] on link "Wk38-PARK" at bounding box center [269, 403] width 46 height 11
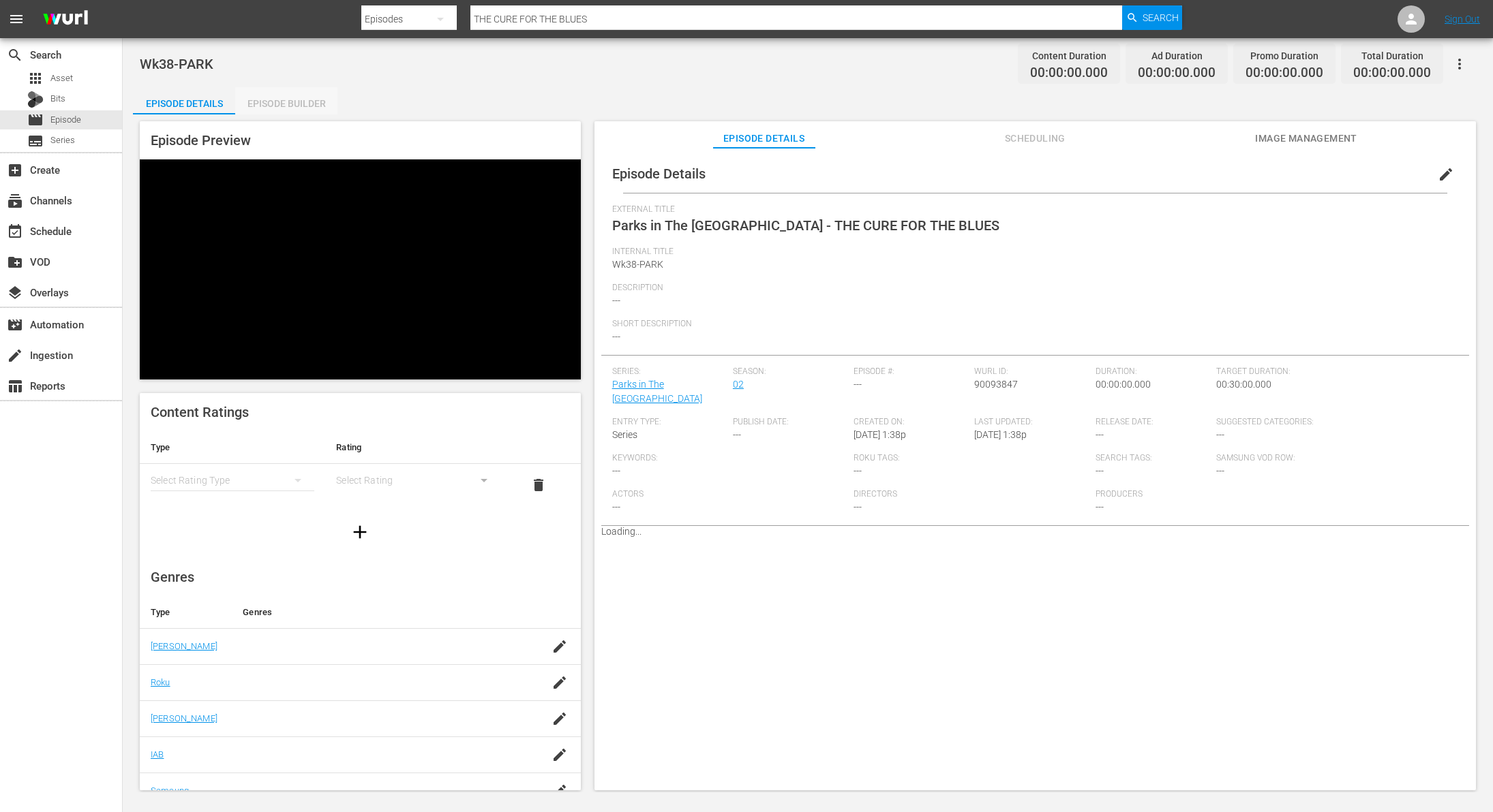
click at [309, 103] on div "Episode Builder" at bounding box center [286, 104] width 102 height 32
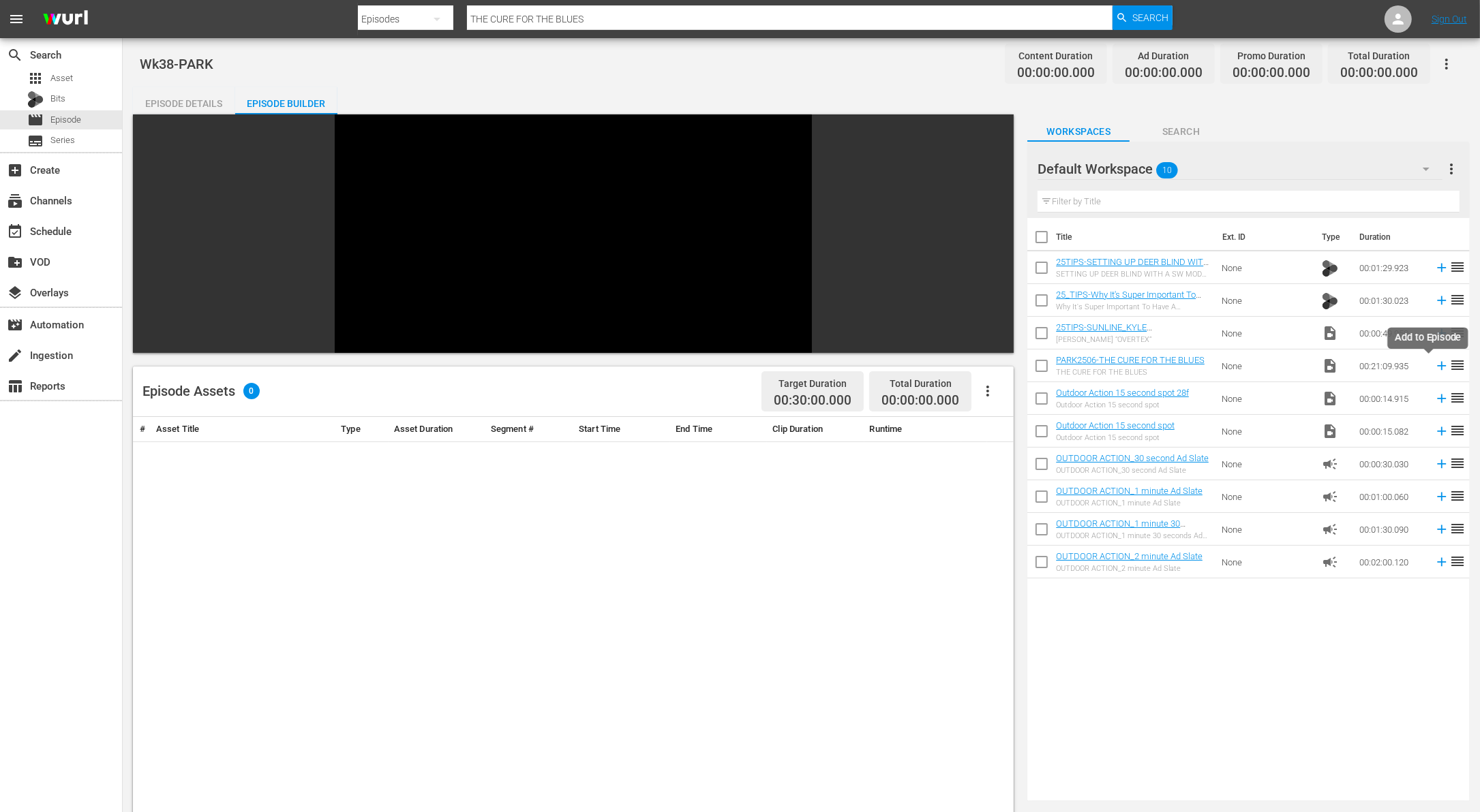
click at [1434, 364] on icon at bounding box center [1441, 366] width 15 height 15
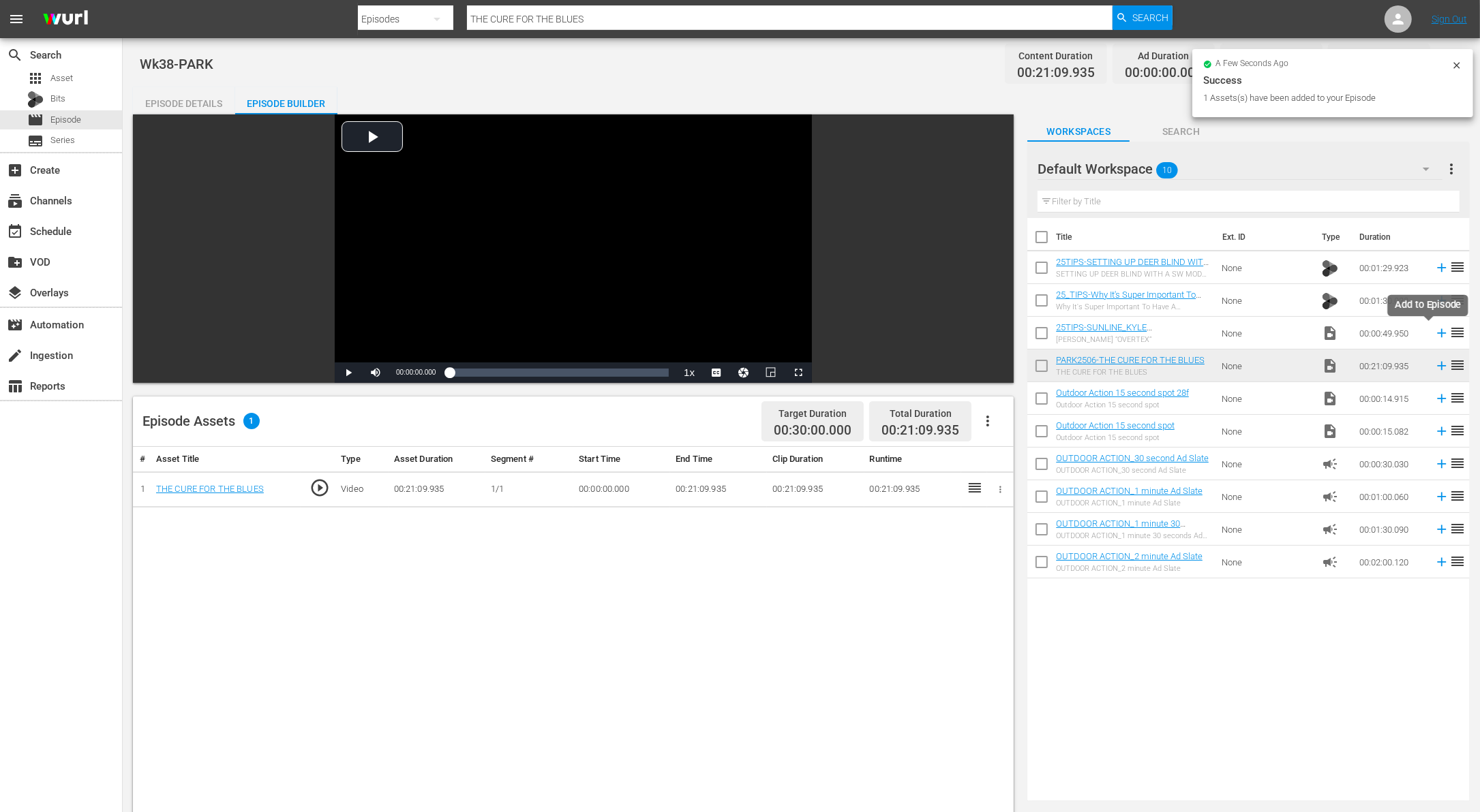
click at [1434, 332] on icon at bounding box center [1441, 333] width 15 height 15
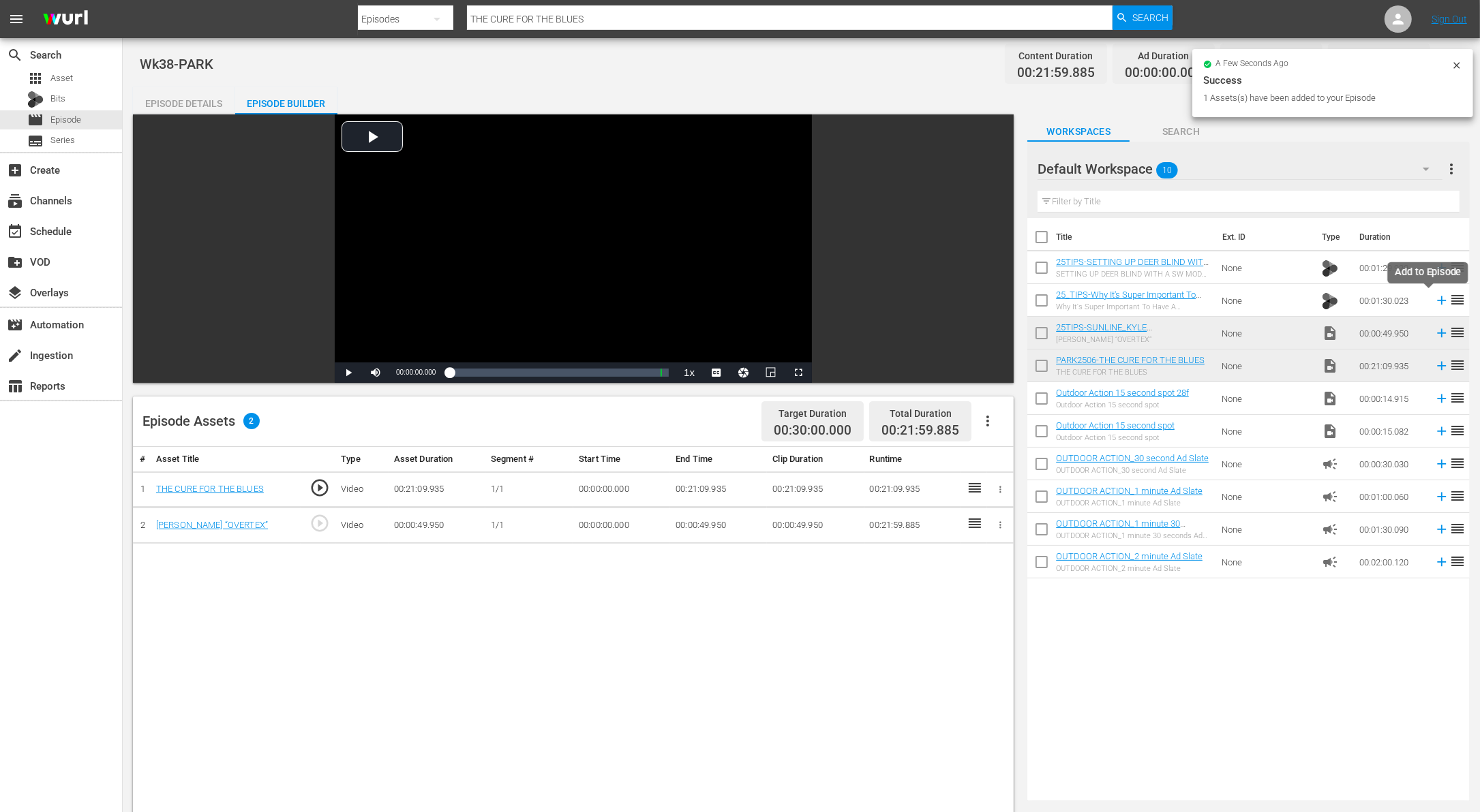
click at [1434, 302] on icon at bounding box center [1441, 300] width 15 height 15
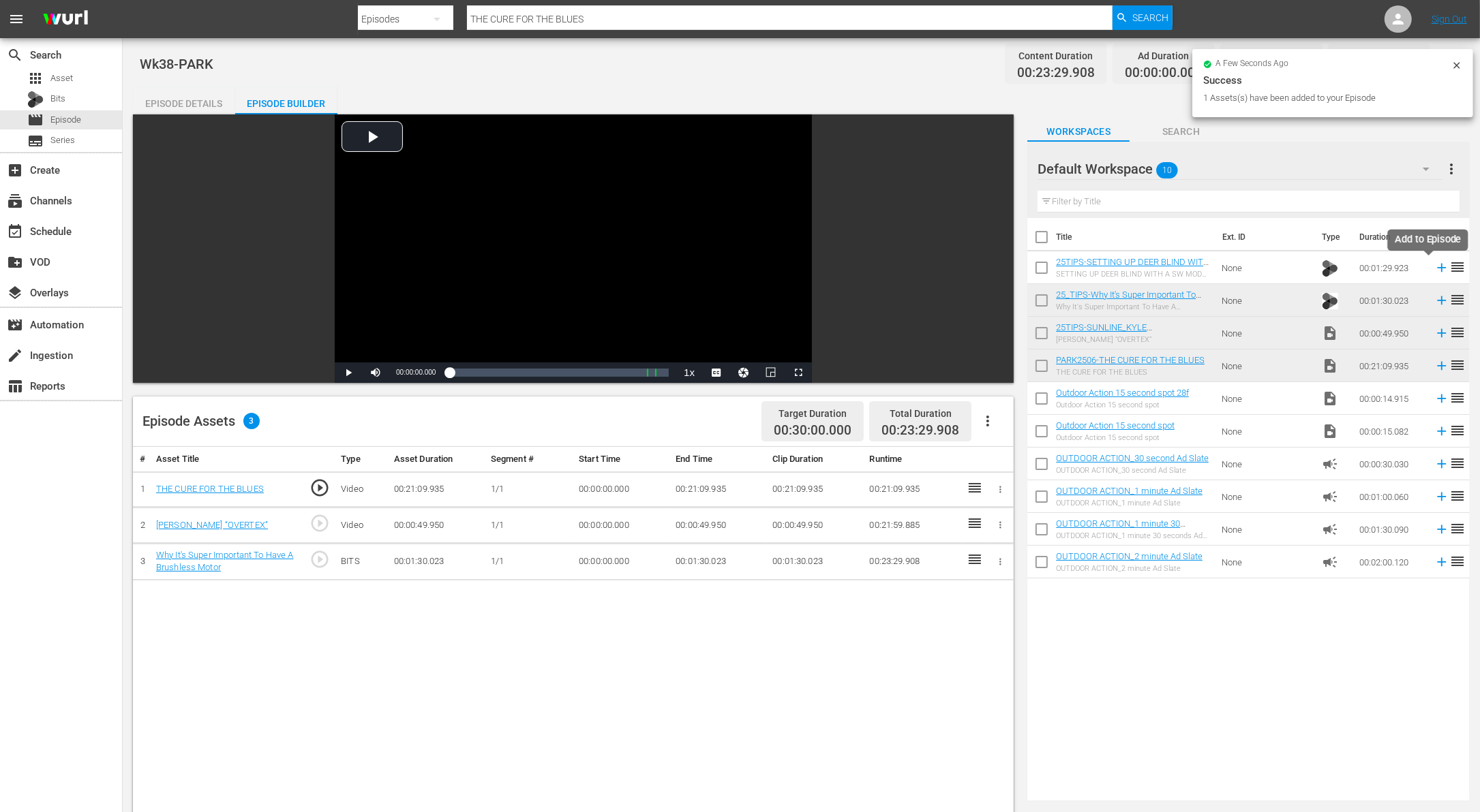
click at [1434, 264] on icon at bounding box center [1441, 267] width 15 height 15
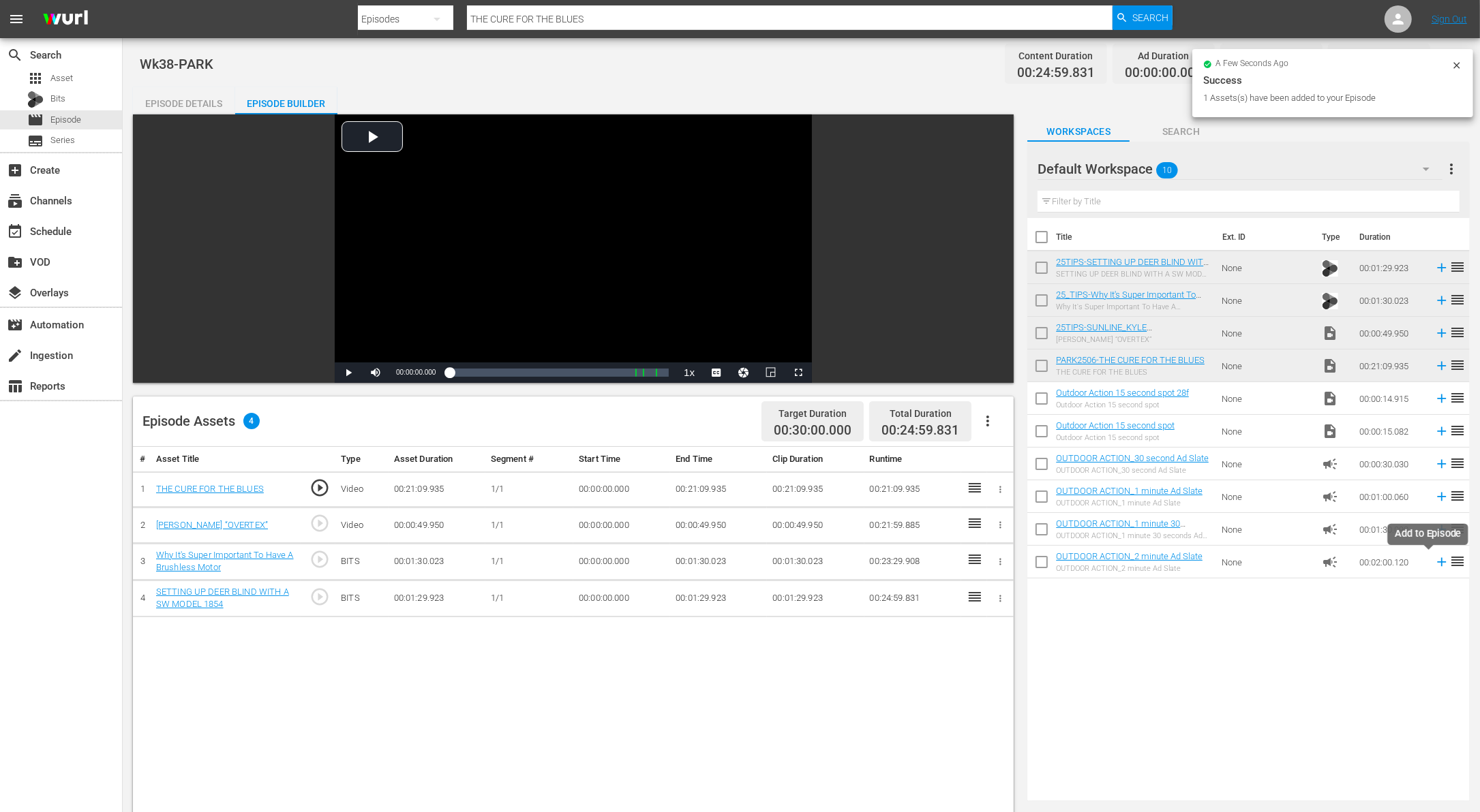
click at [1434, 559] on icon at bounding box center [1441, 562] width 15 height 15
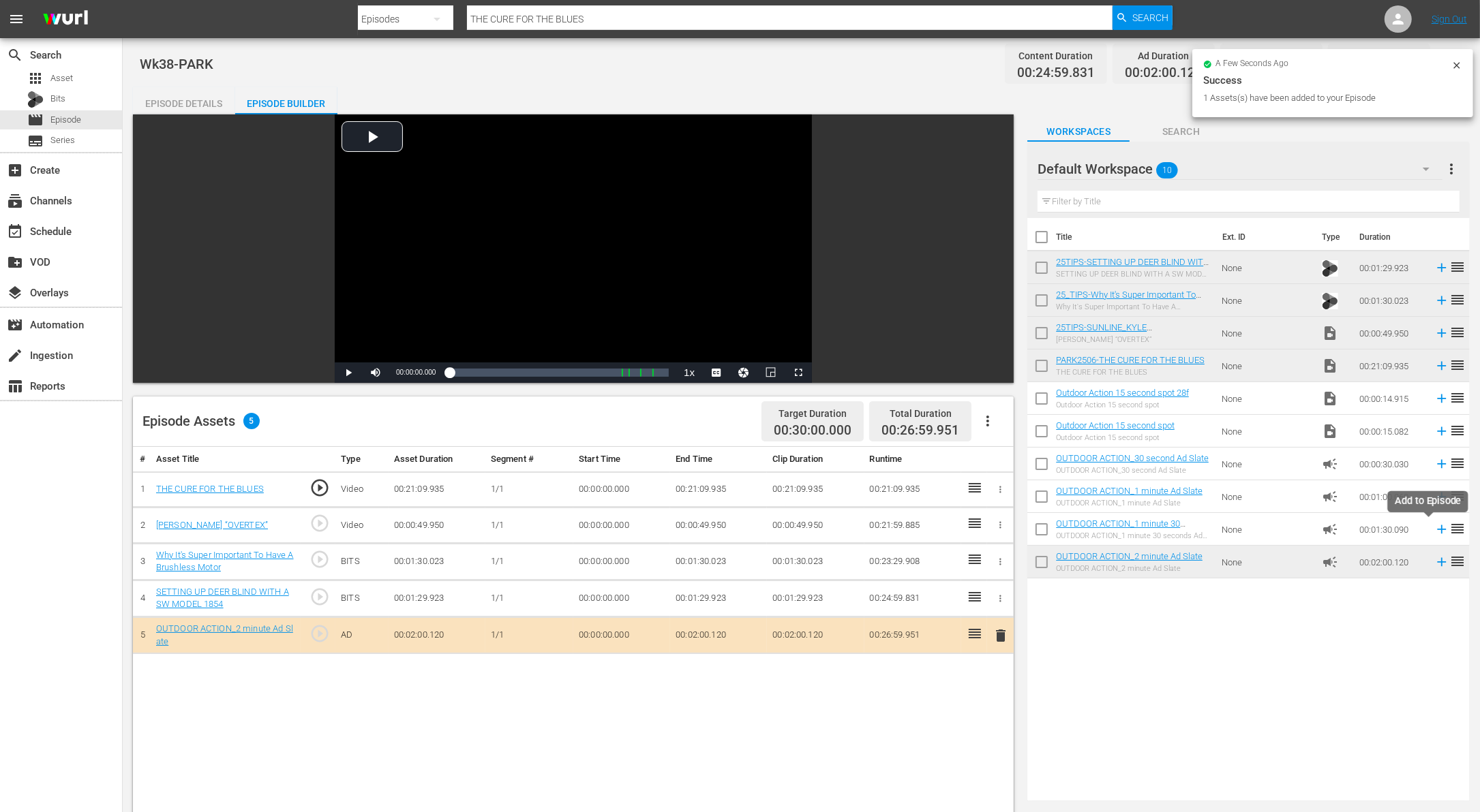
click at [1434, 525] on icon at bounding box center [1441, 529] width 15 height 15
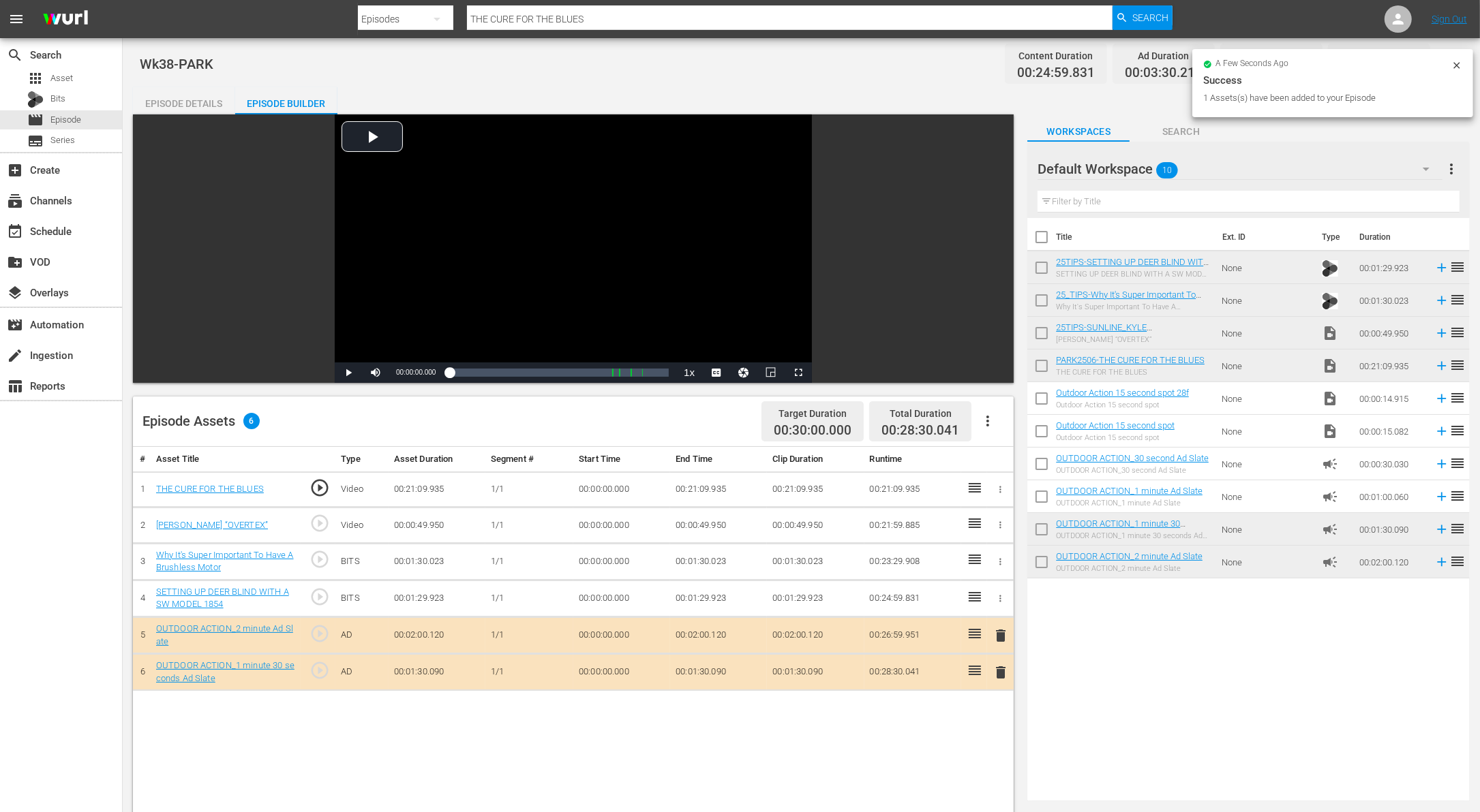
click at [1434, 526] on icon at bounding box center [1441, 529] width 15 height 15
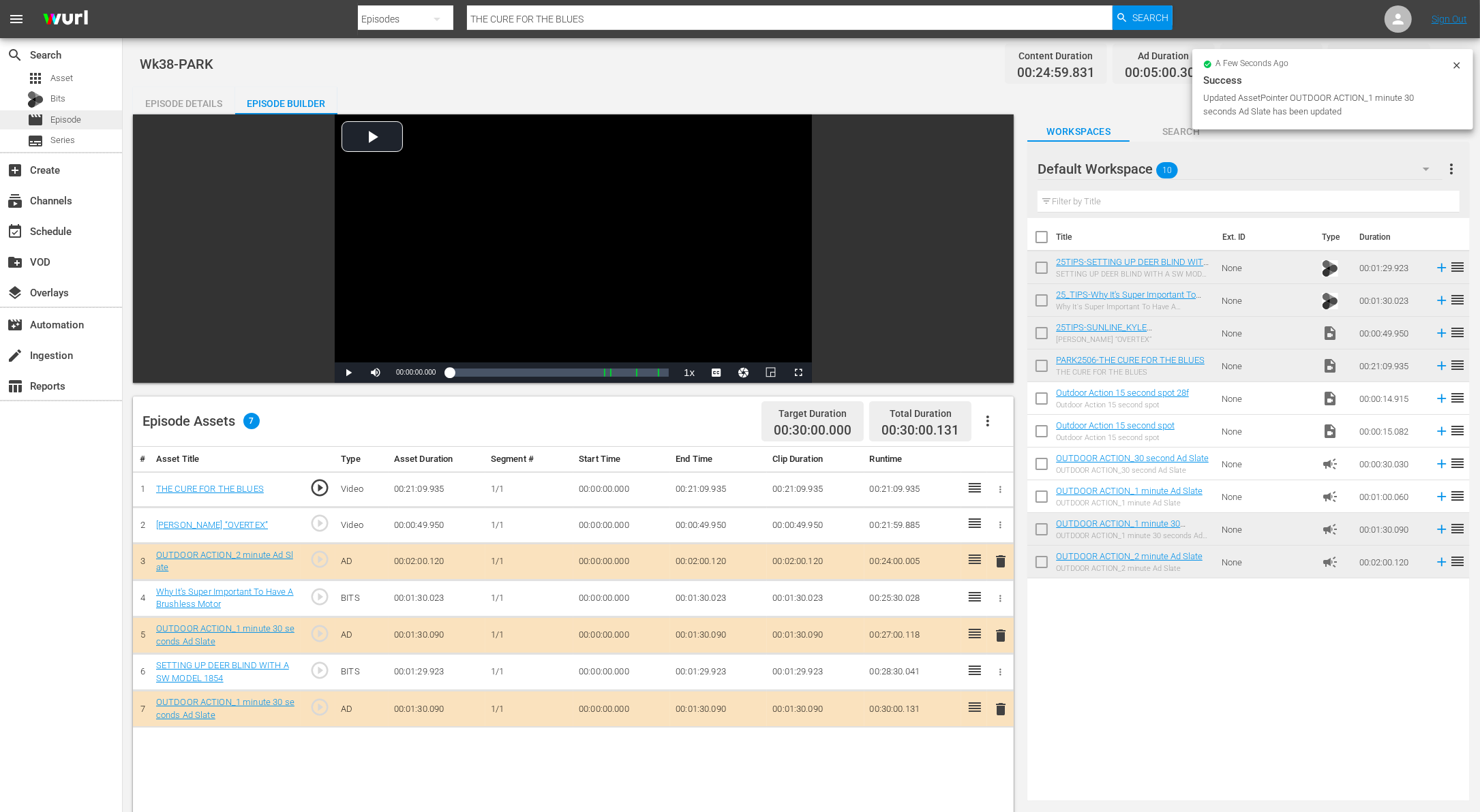
click at [63, 121] on span "Episode" at bounding box center [66, 119] width 31 height 13
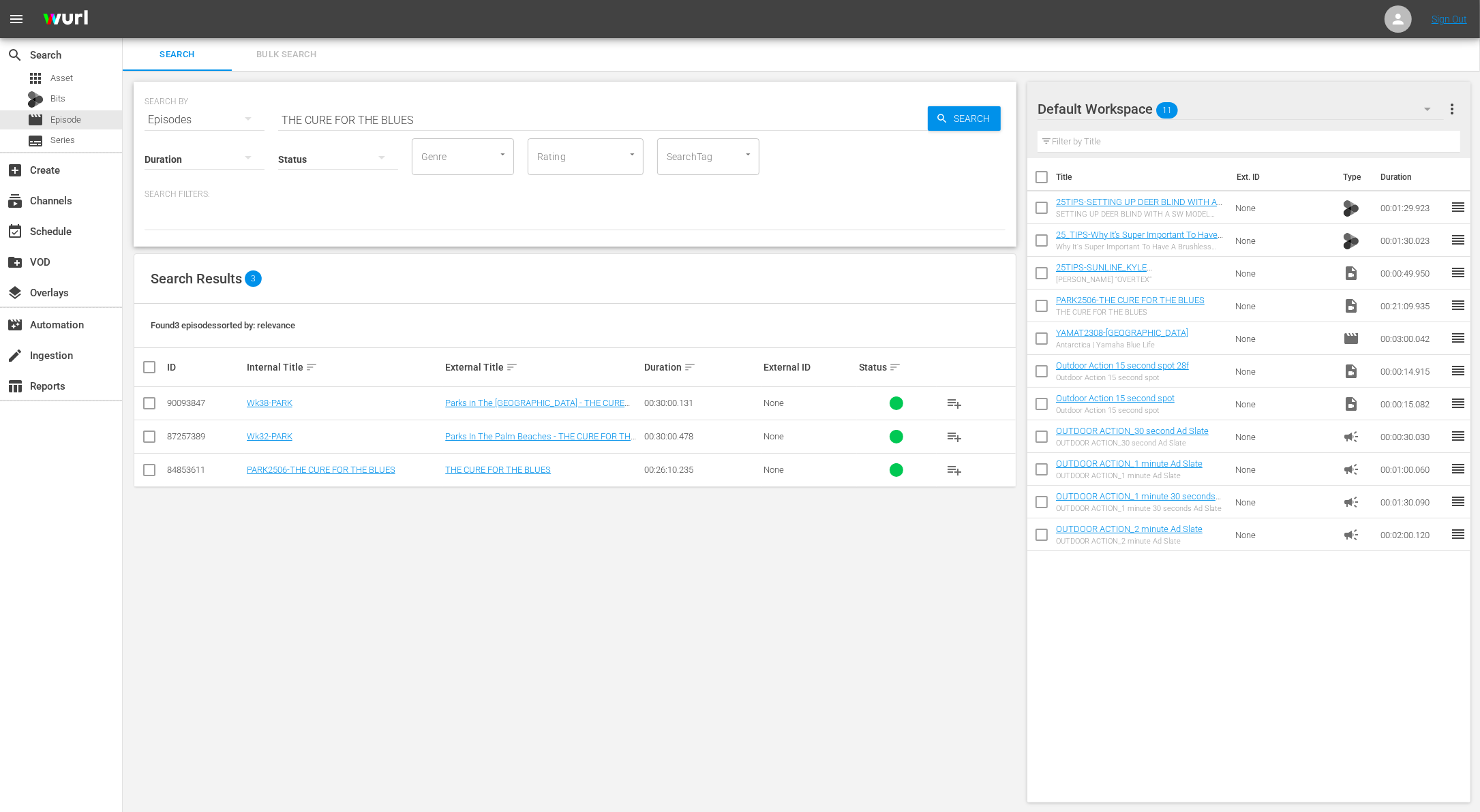
click at [433, 113] on input "THE CURE FOR THE BLUES" at bounding box center [602, 120] width 649 height 32
paste input "urkey Town"
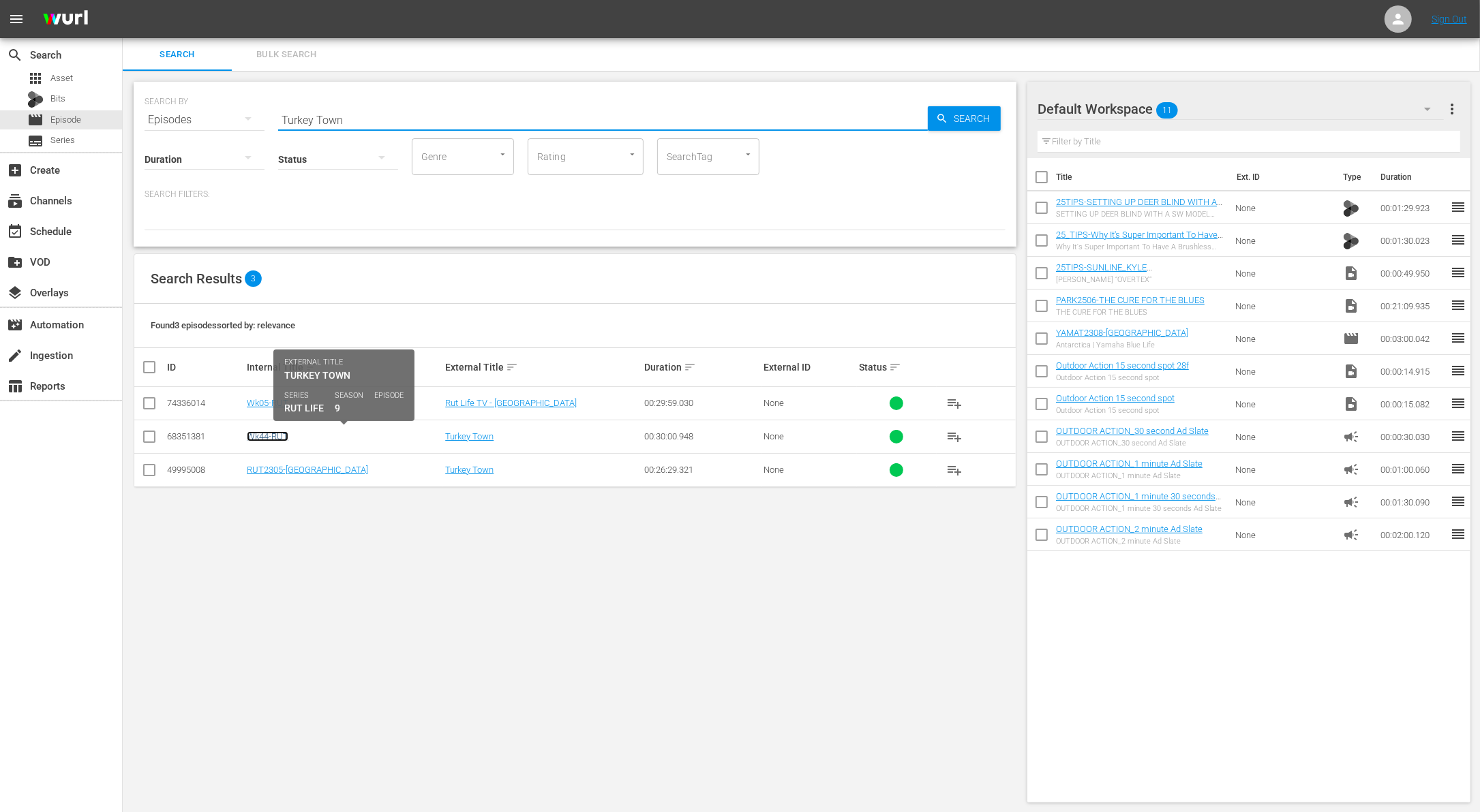
click at [274, 440] on link "Wk44-RUT" at bounding box center [267, 436] width 42 height 11
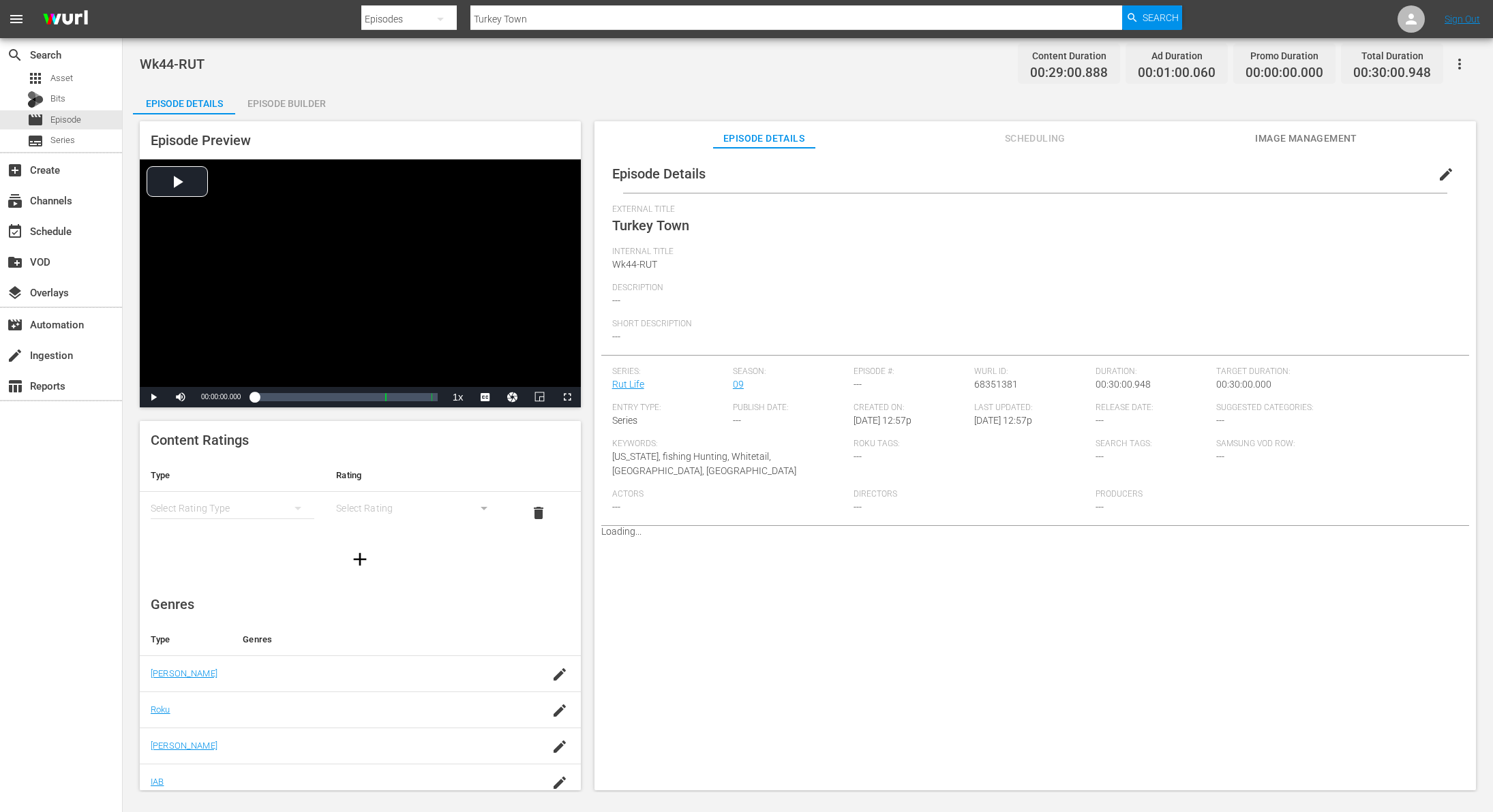
click at [1438, 175] on span "edit" at bounding box center [1446, 174] width 16 height 16
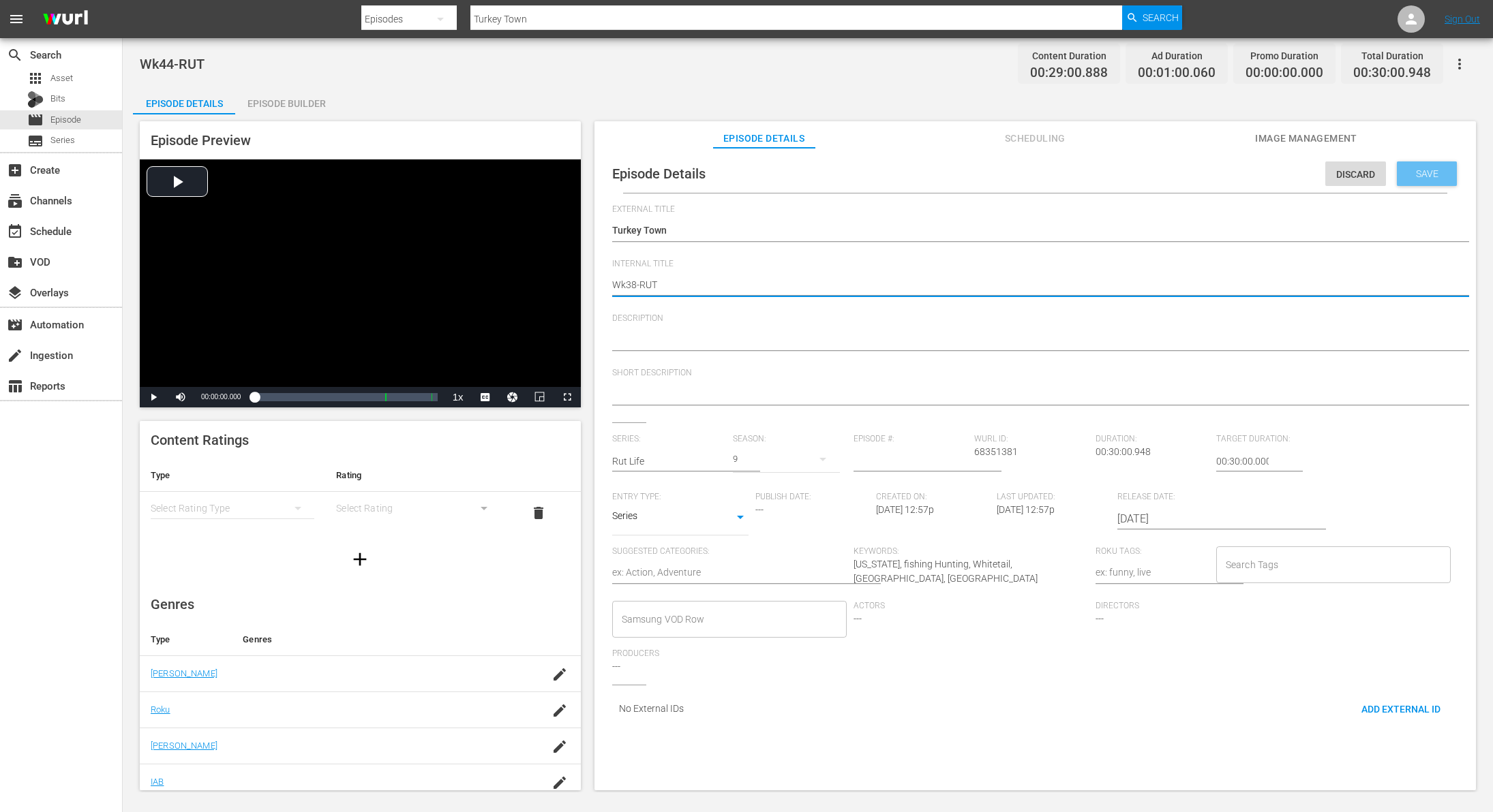
click at [1406, 174] on span "Save" at bounding box center [1427, 173] width 44 height 11
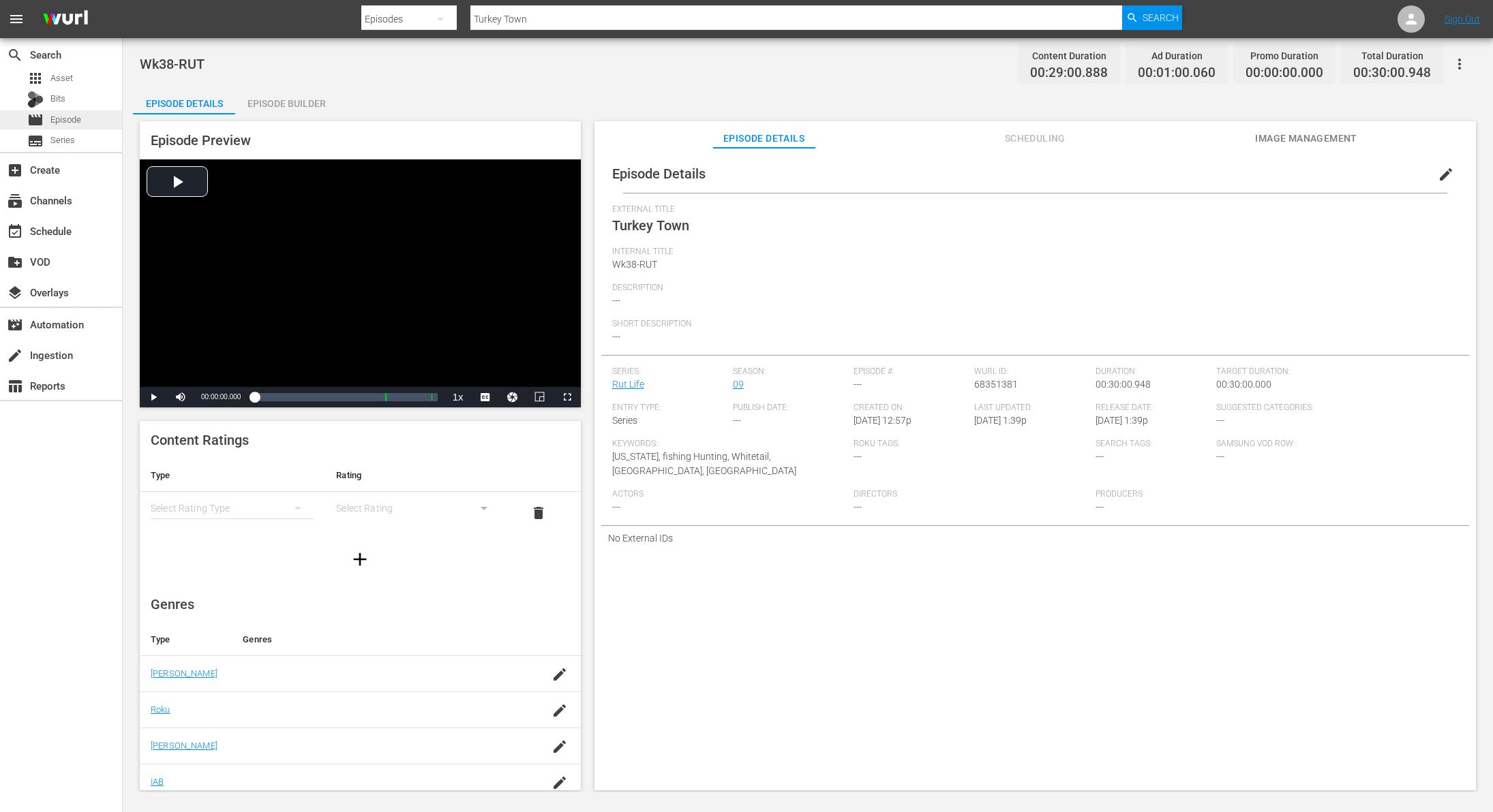
click at [87, 114] on div "movie Episode" at bounding box center [61, 120] width 122 height 19
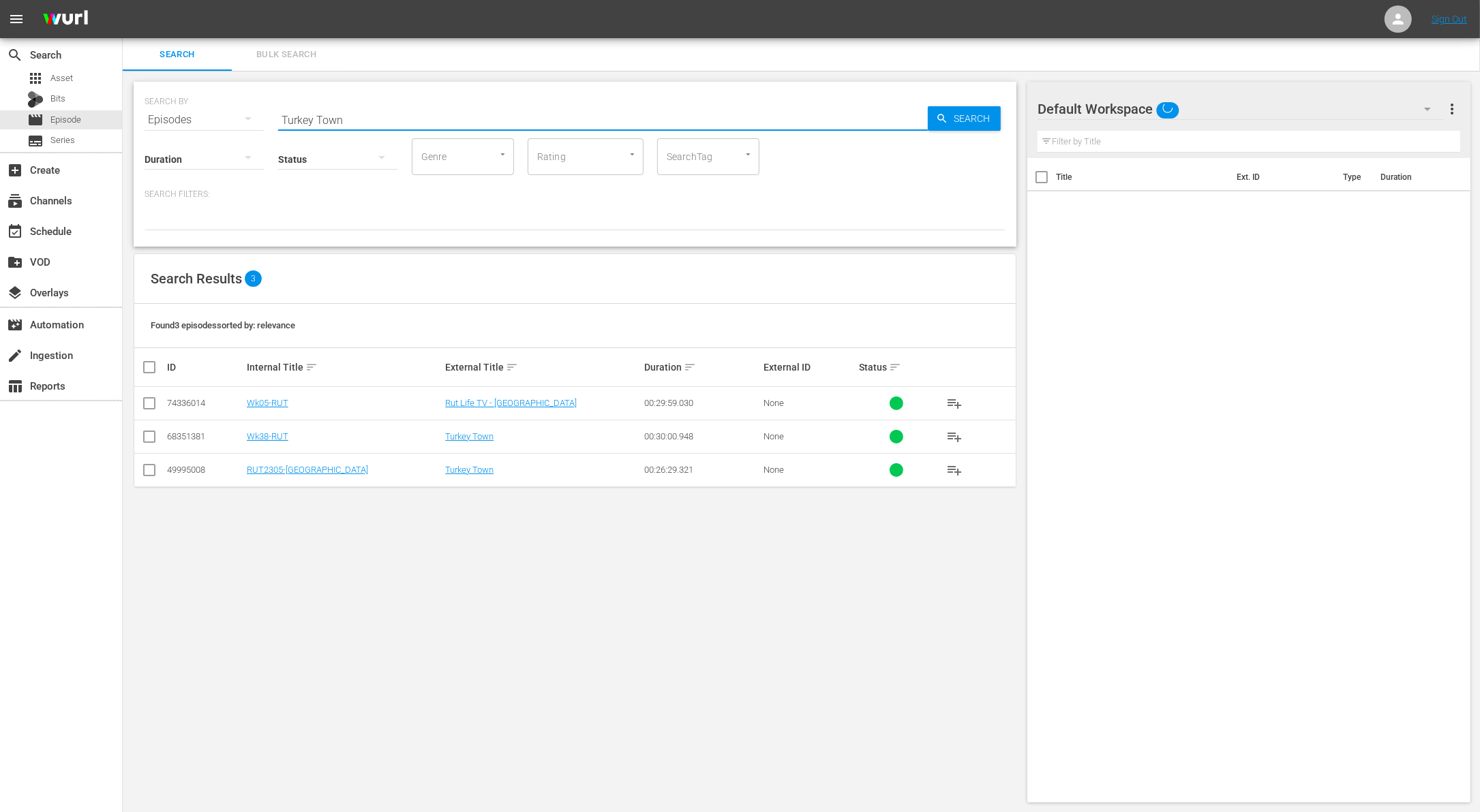
click at [361, 113] on input "Turkey Town" at bounding box center [602, 120] width 649 height 32
paste input "We’re off to a Rocky Start"
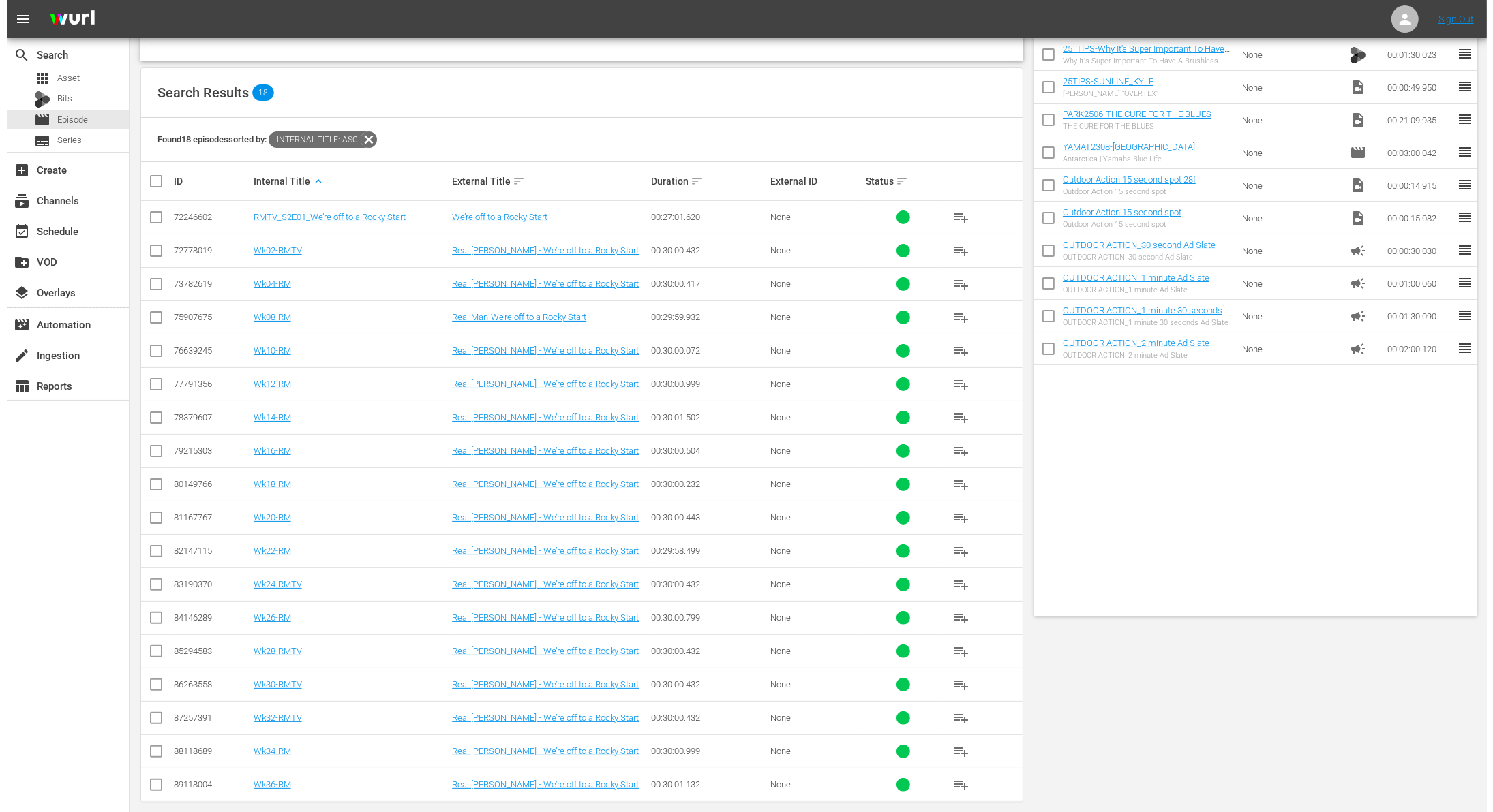
scroll to position [195, 0]
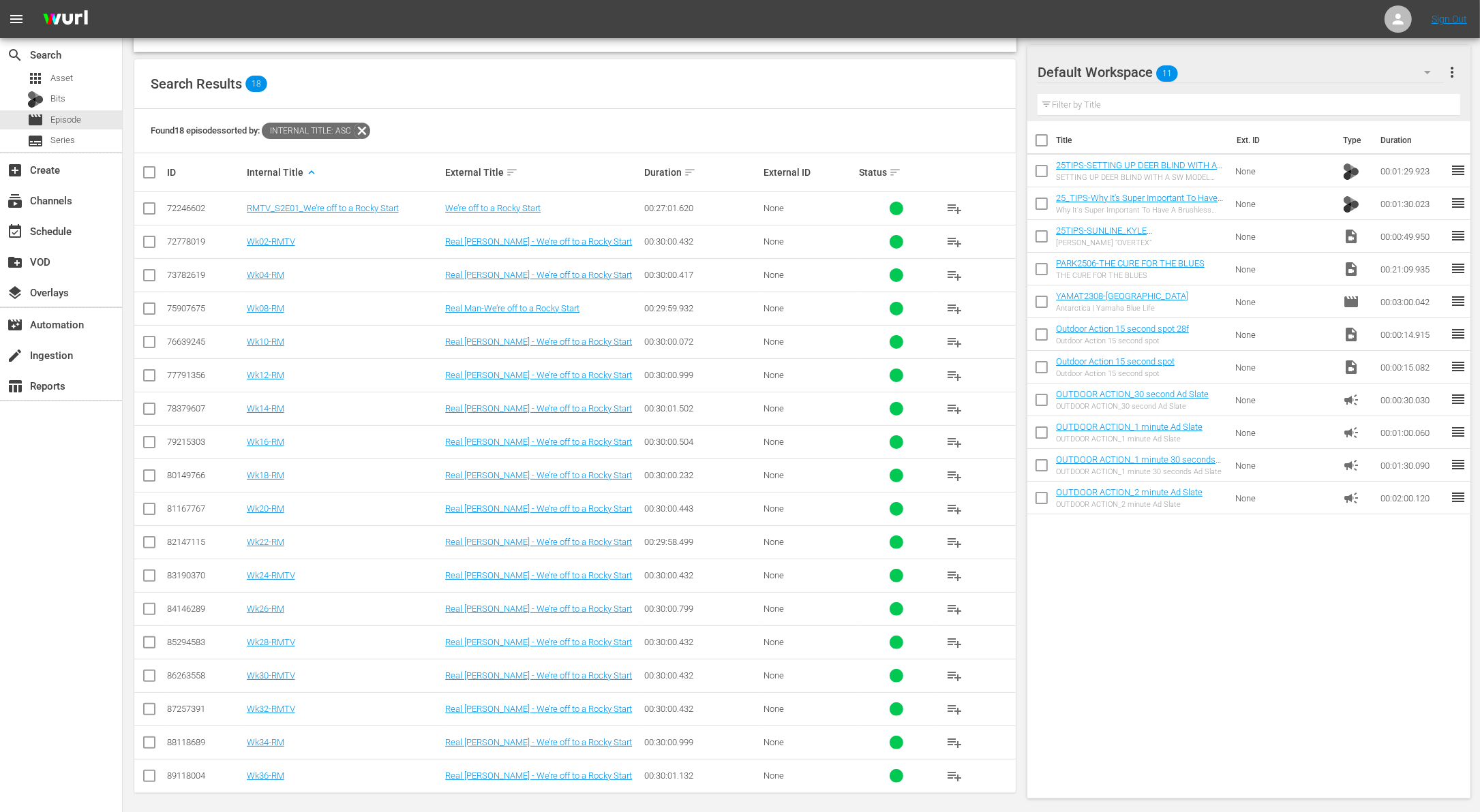
click at [151, 373] on input "checkbox" at bounding box center [149, 378] width 16 height 16
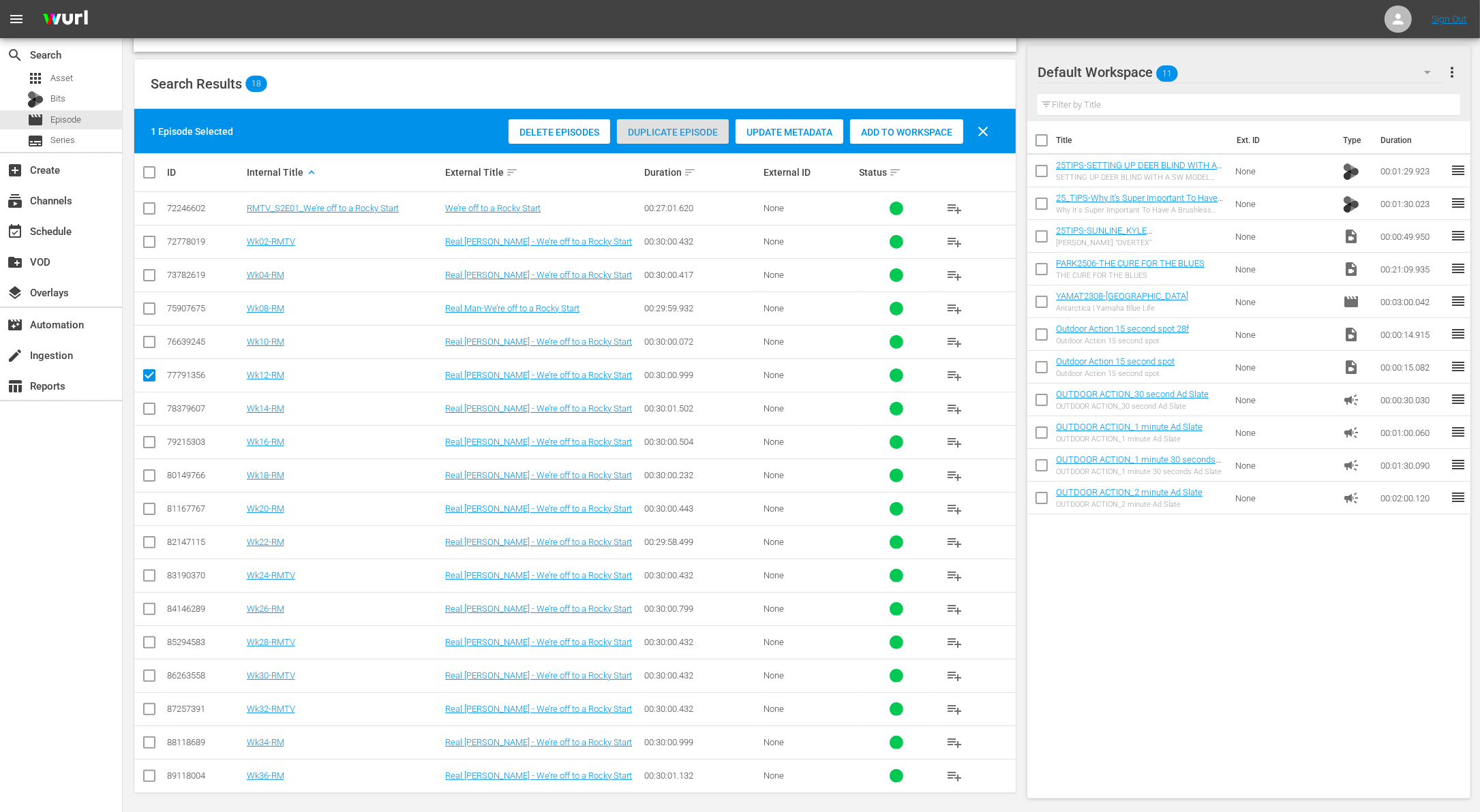
click at [666, 133] on span "Duplicate Episode" at bounding box center [673, 132] width 112 height 11
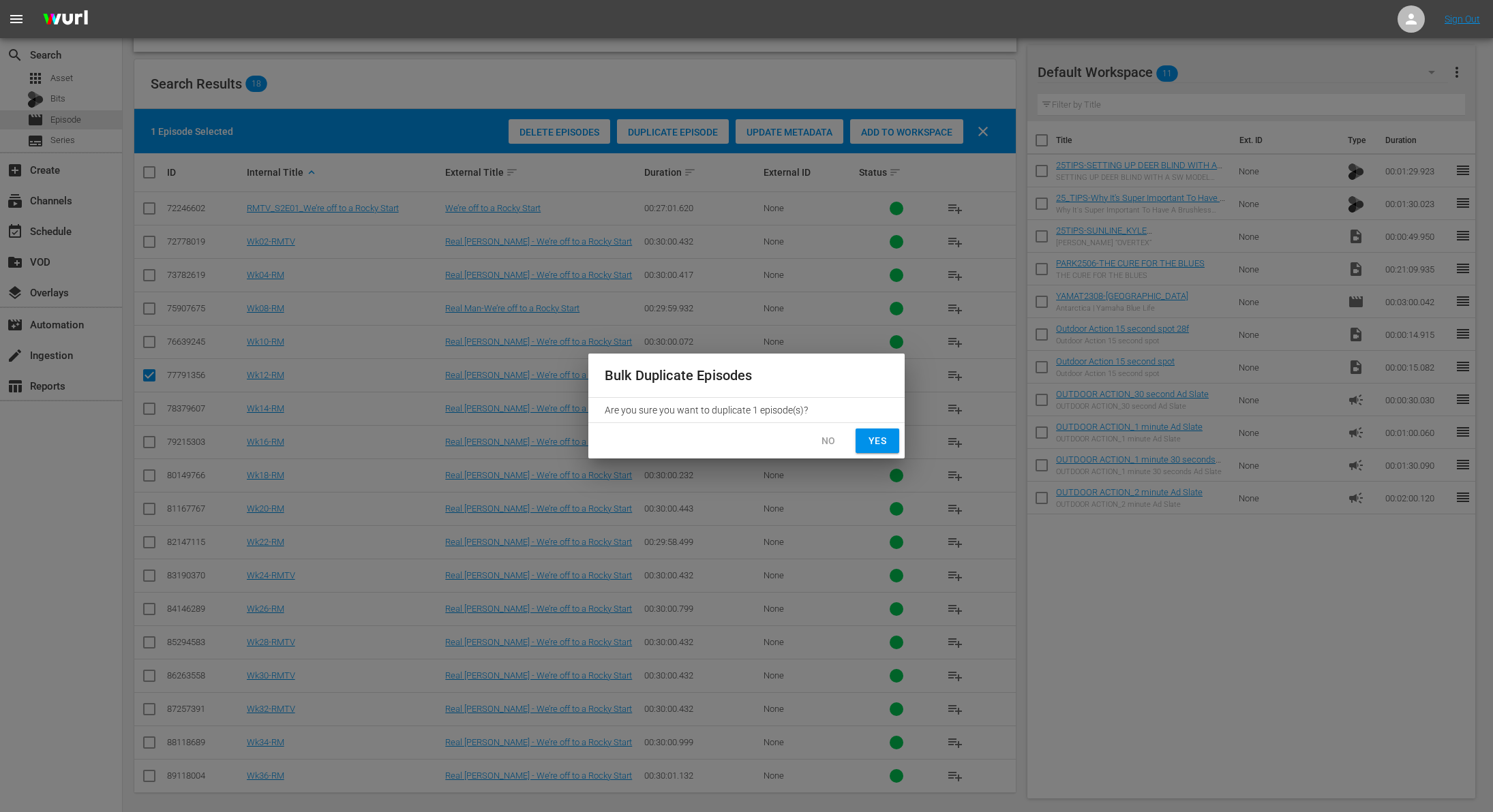
click at [891, 442] on button "Yes" at bounding box center [877, 441] width 44 height 25
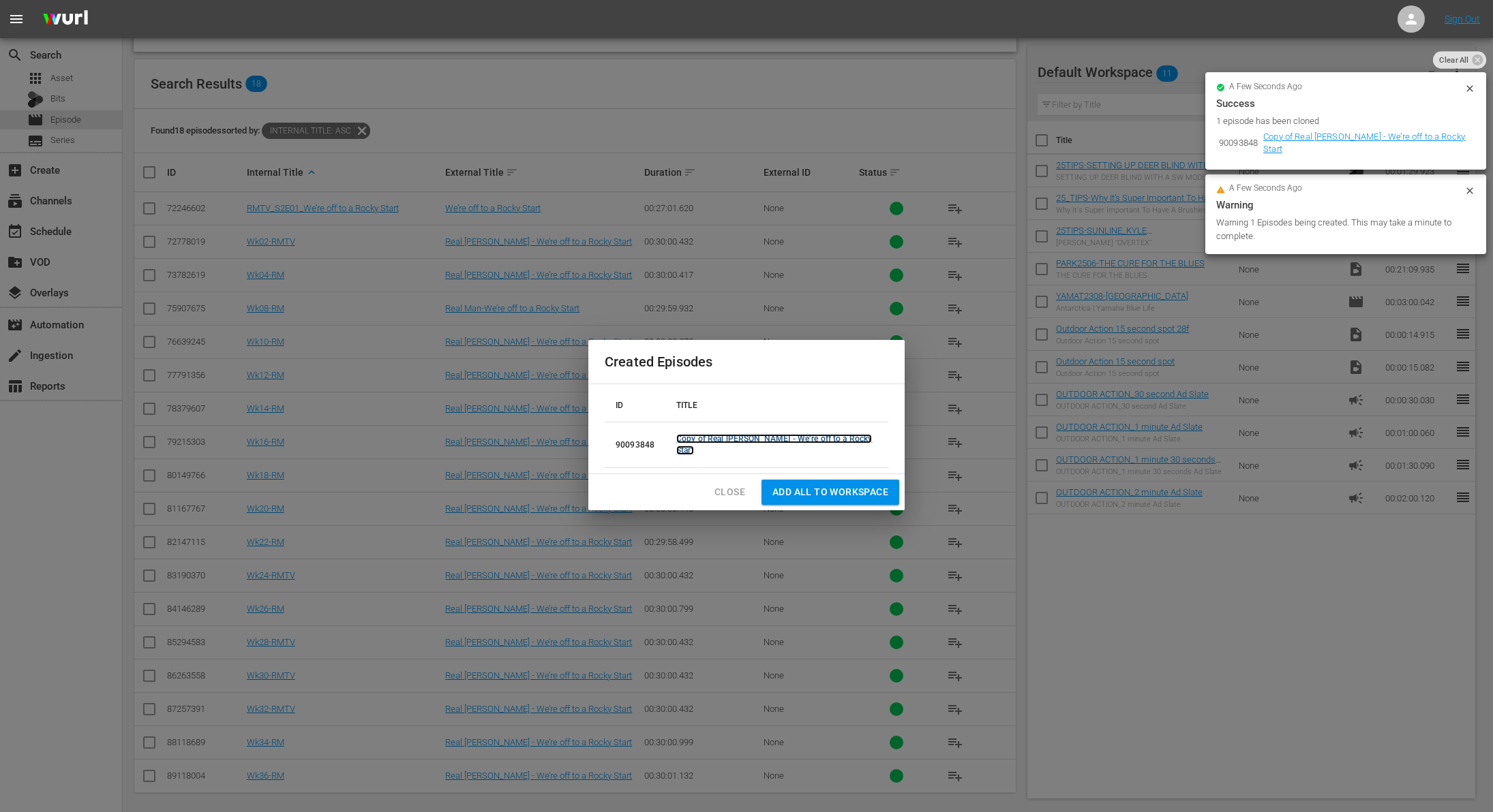
click at [726, 447] on link "Copy of Real [PERSON_NAME] - We’re off to a Rocky Start" at bounding box center [774, 445] width 195 height 21
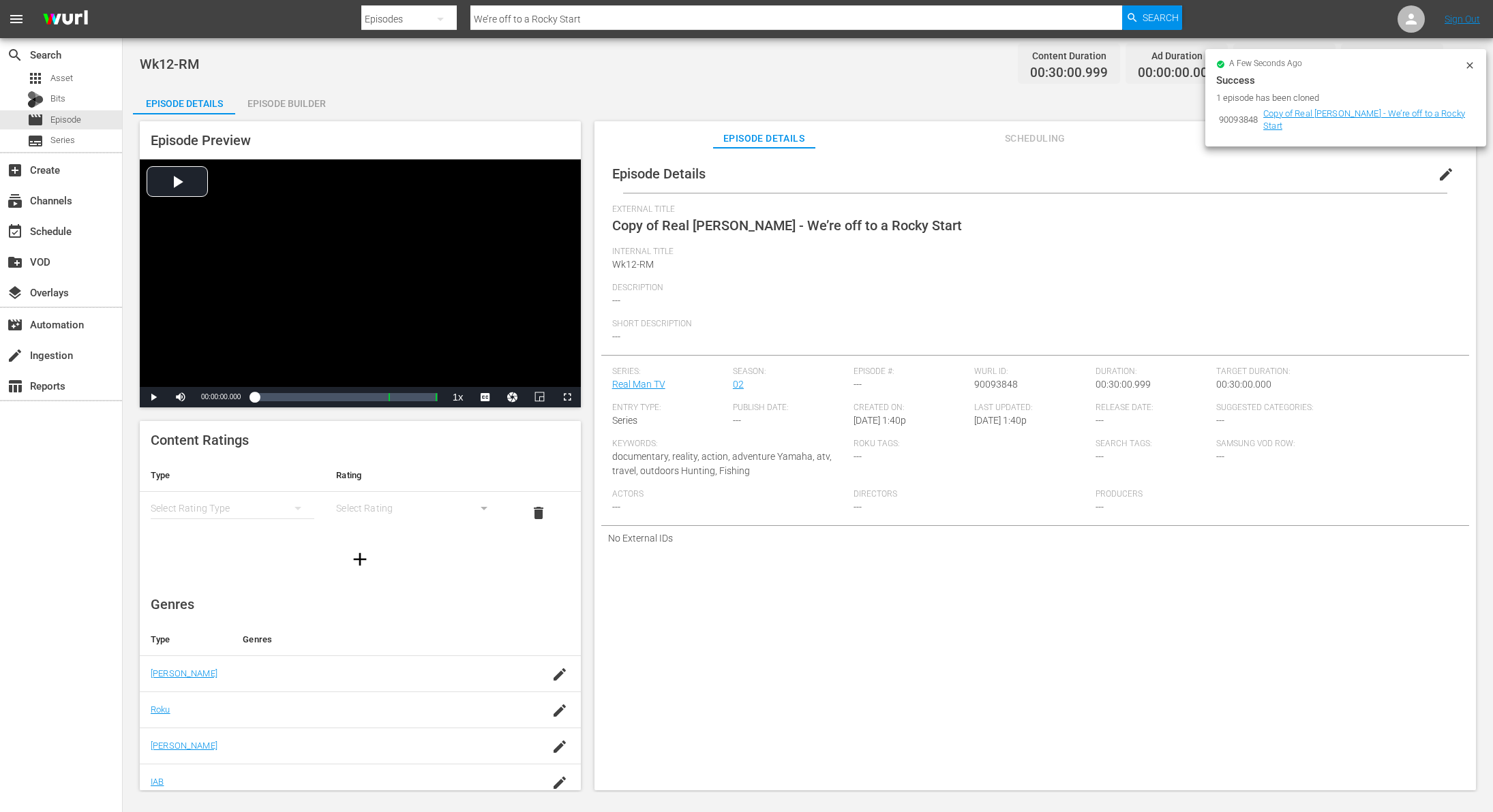
click at [1441, 174] on span "edit" at bounding box center [1446, 174] width 16 height 16
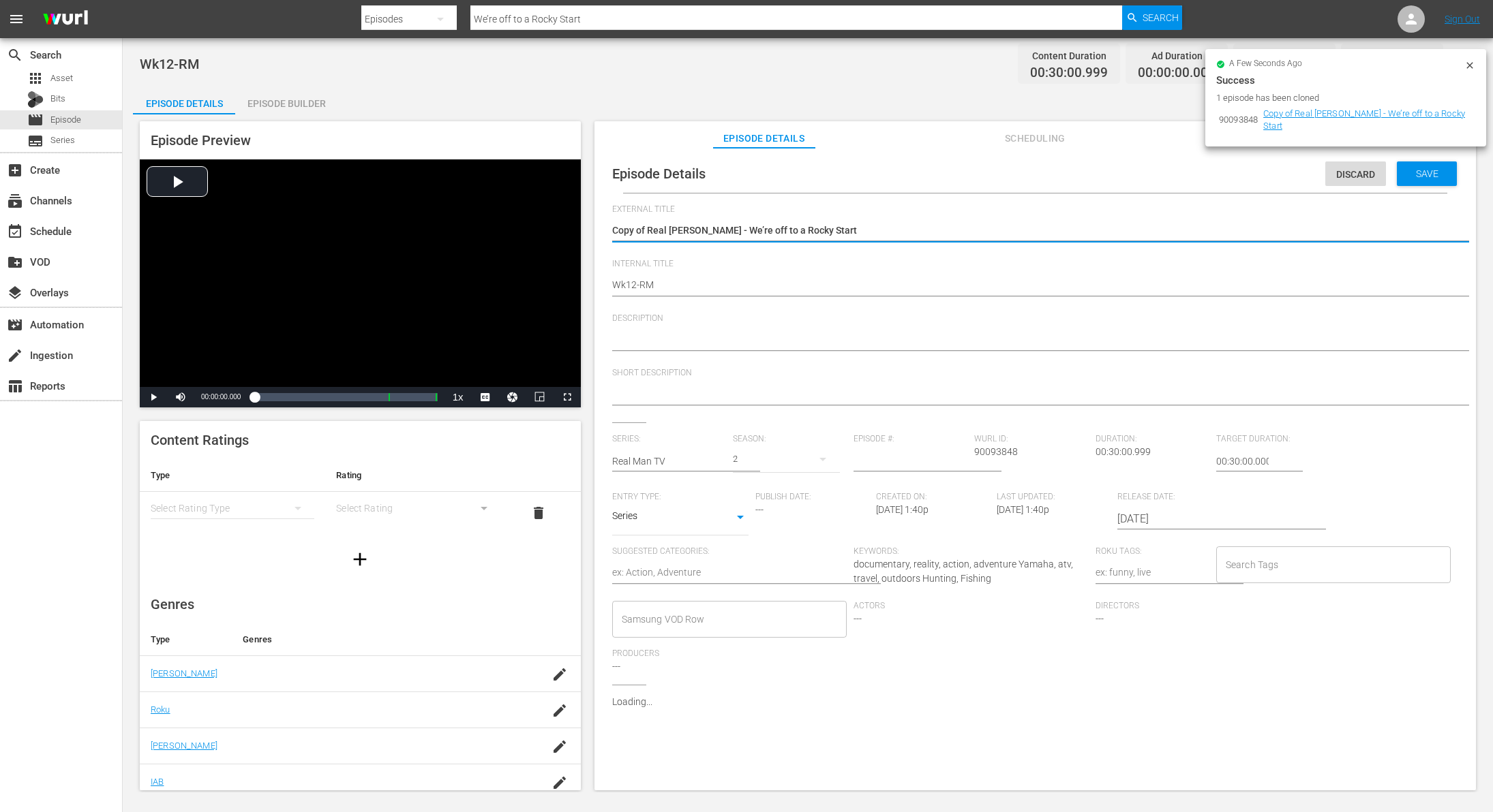
click at [637, 228] on textarea "Copy of Real [PERSON_NAME] - We’re off to a Rocky Start" at bounding box center [1032, 231] width 839 height 16
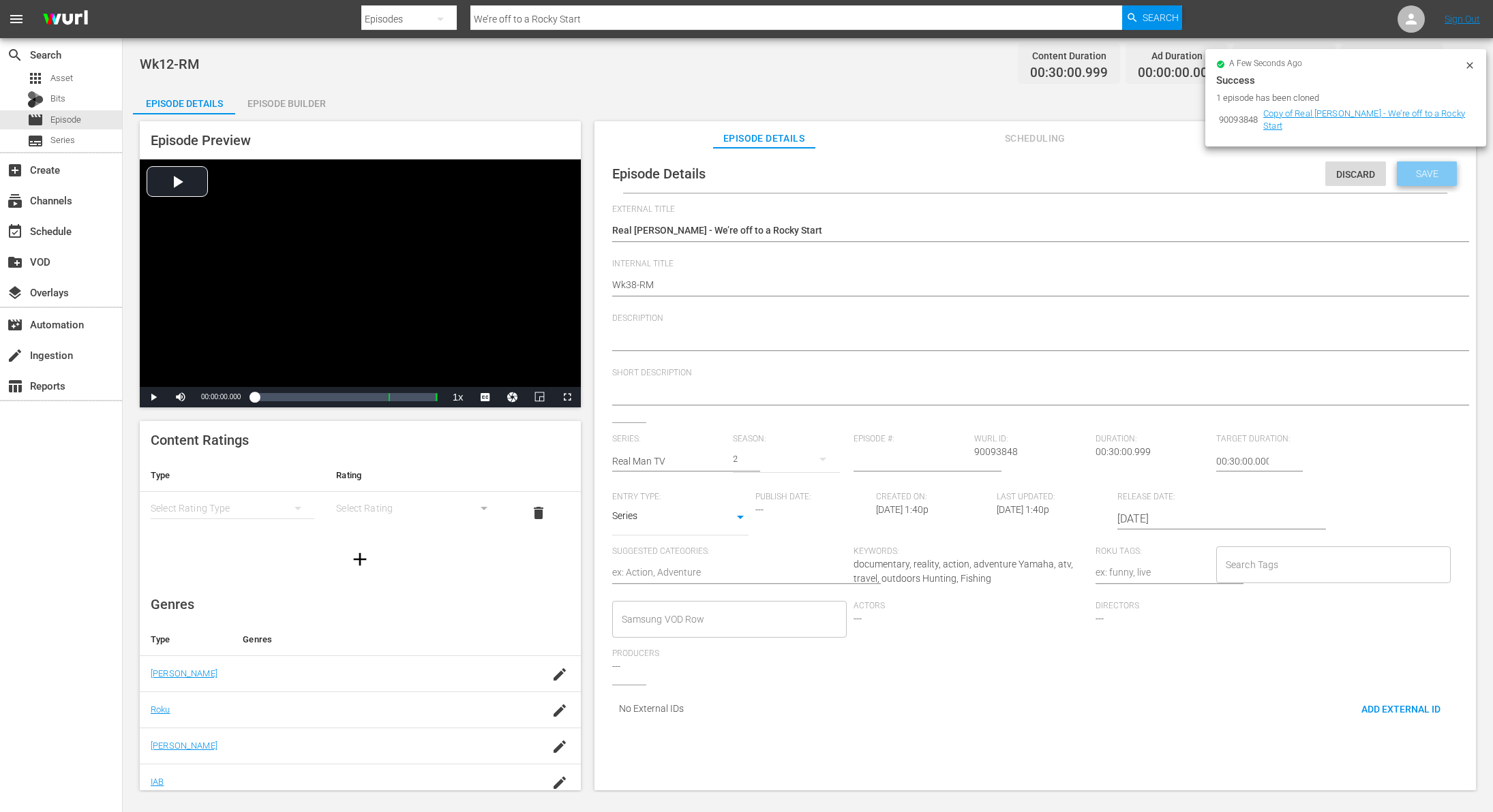
click at [1417, 176] on span "Save" at bounding box center [1427, 173] width 44 height 11
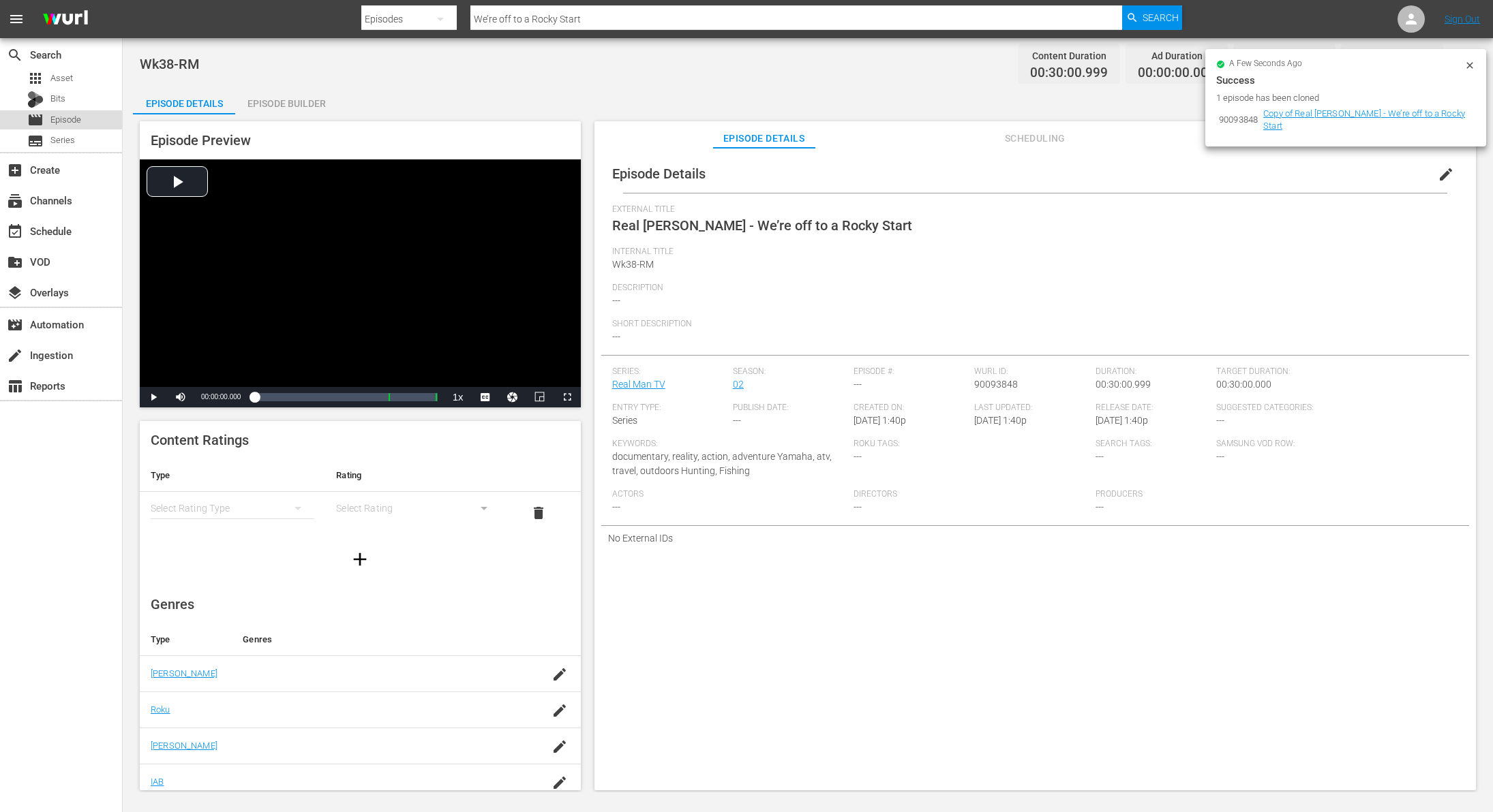
click at [78, 118] on span "Episode" at bounding box center [66, 119] width 31 height 13
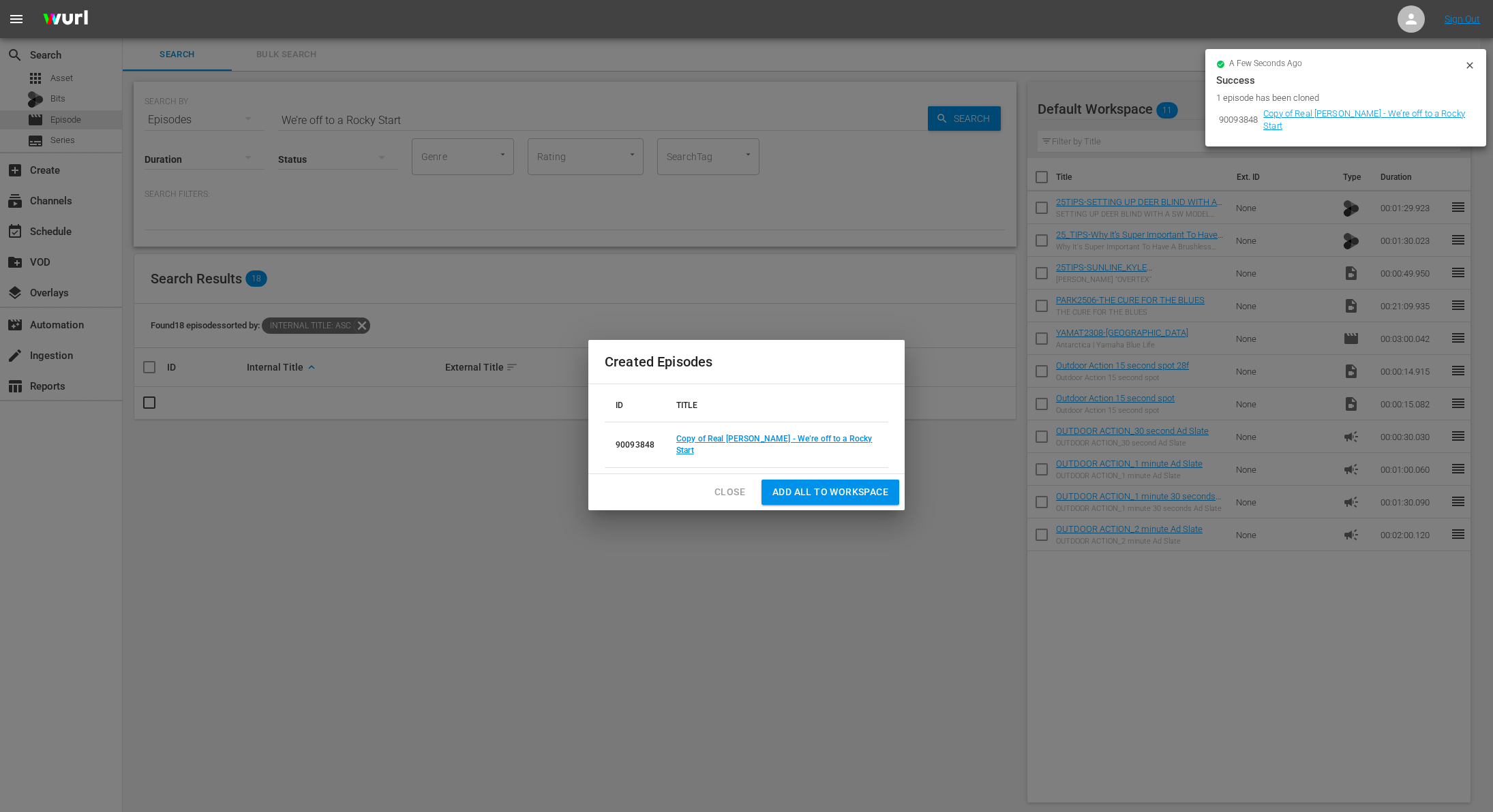
click at [736, 489] on span "Close" at bounding box center [730, 492] width 31 height 17
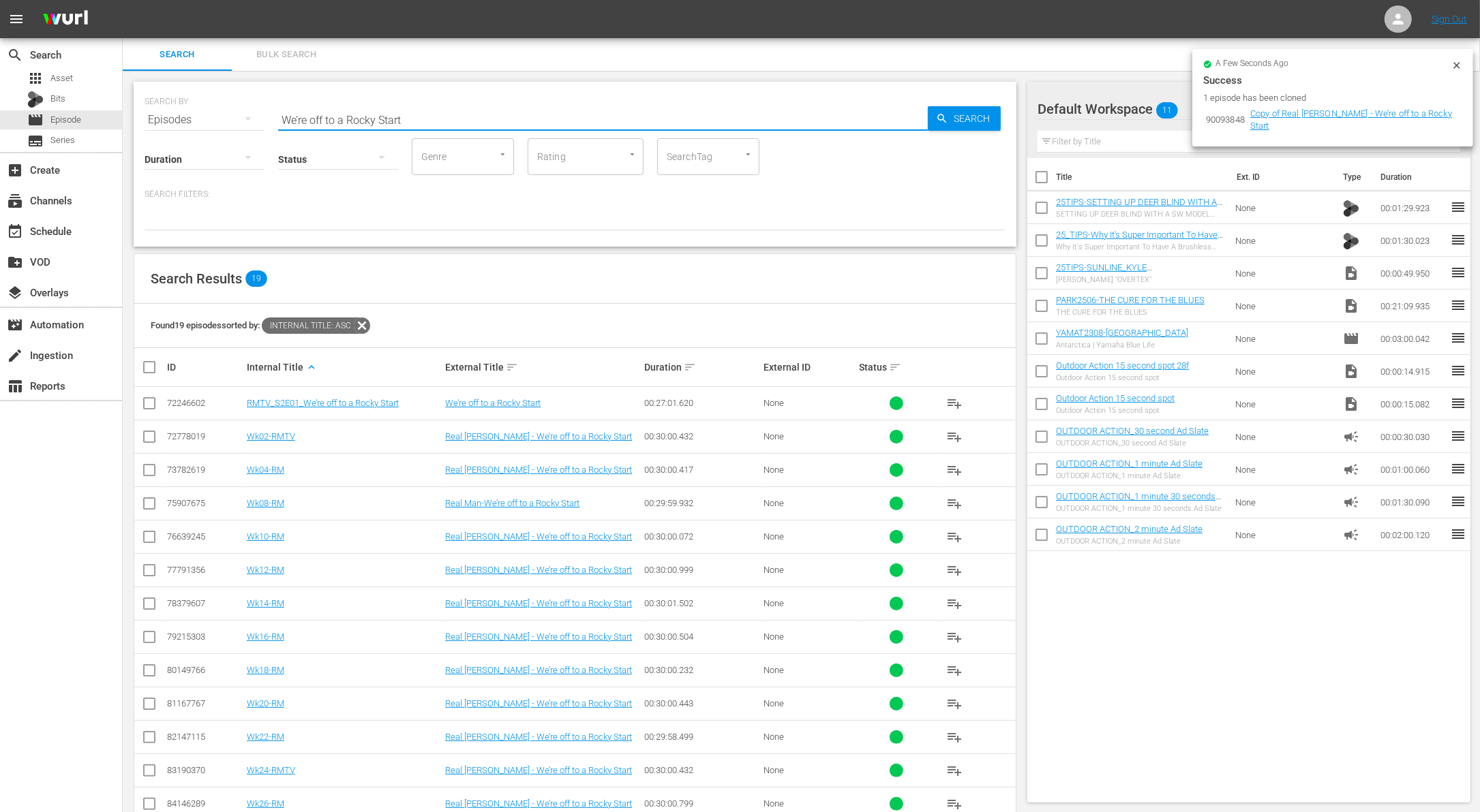
click at [588, 118] on input "We’re off to a Rocky Start" at bounding box center [602, 120] width 649 height 32
paste input "Casa Vieja: The Sailfish Capital"
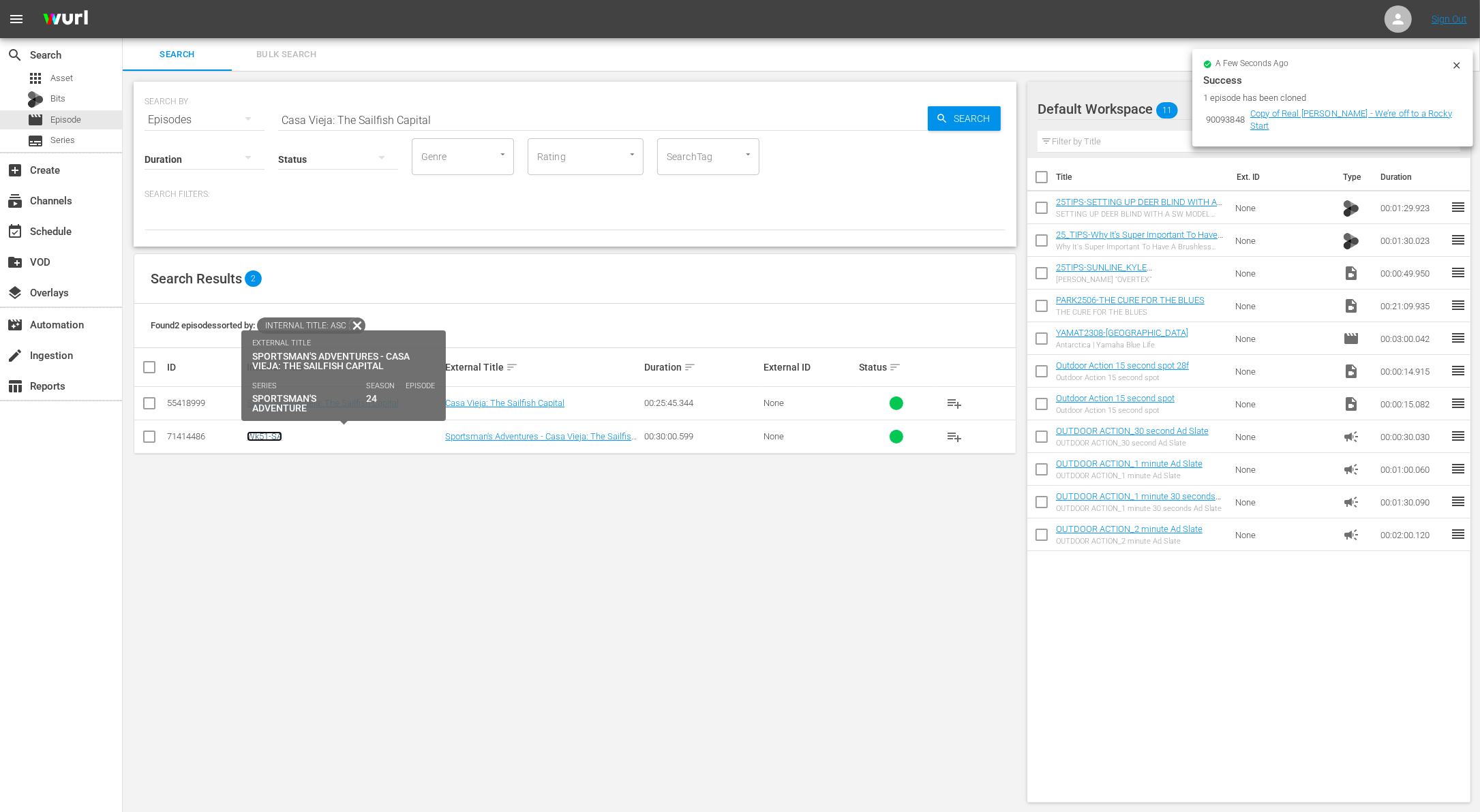
click at [274, 438] on link "Wk51-SA" at bounding box center [264, 436] width 35 height 11
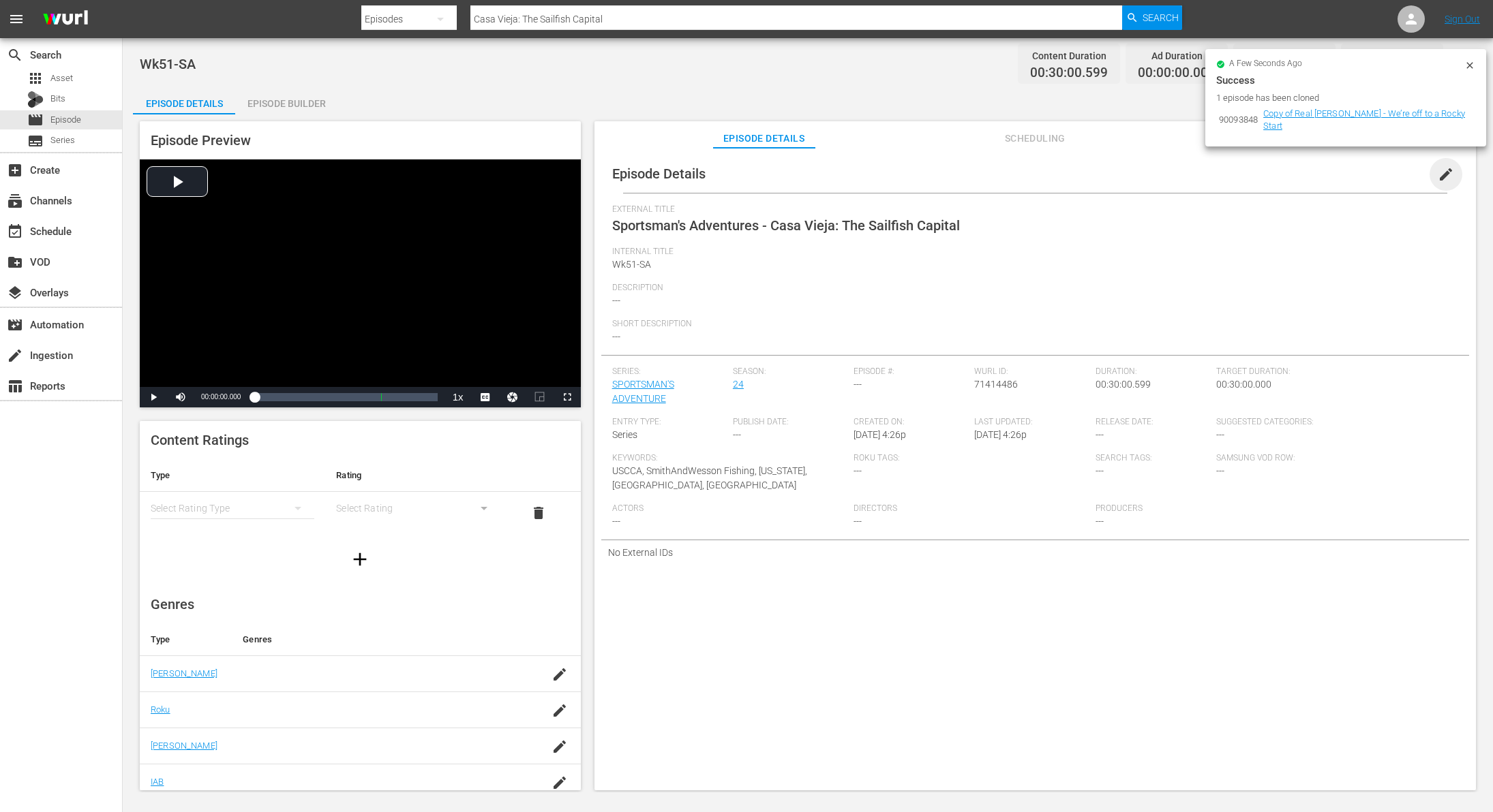
click at [1438, 179] on span "edit" at bounding box center [1446, 174] width 16 height 16
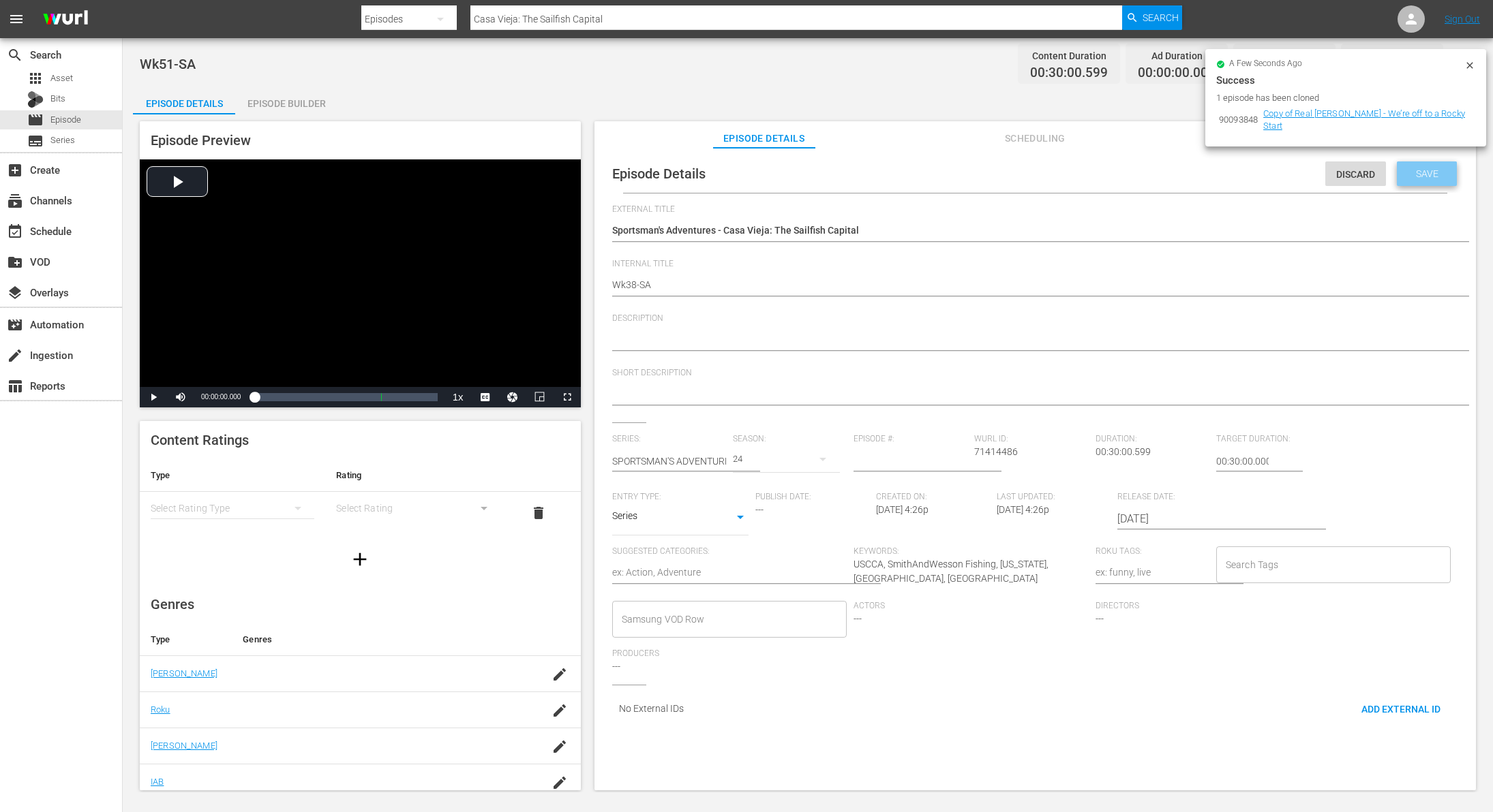
click at [1409, 179] on div "Save" at bounding box center [1427, 173] width 60 height 25
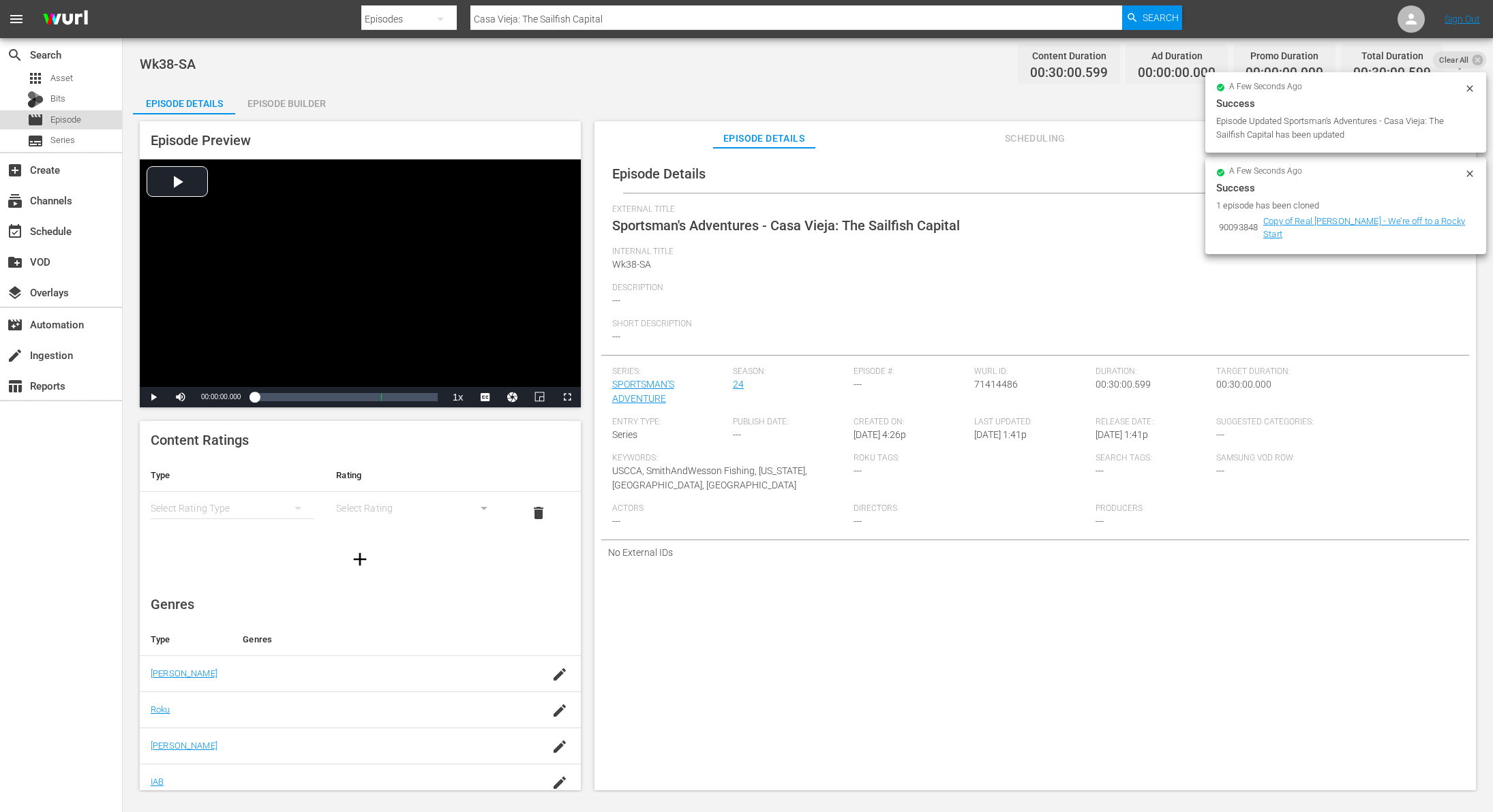
click at [68, 120] on span "Episode" at bounding box center [66, 119] width 31 height 13
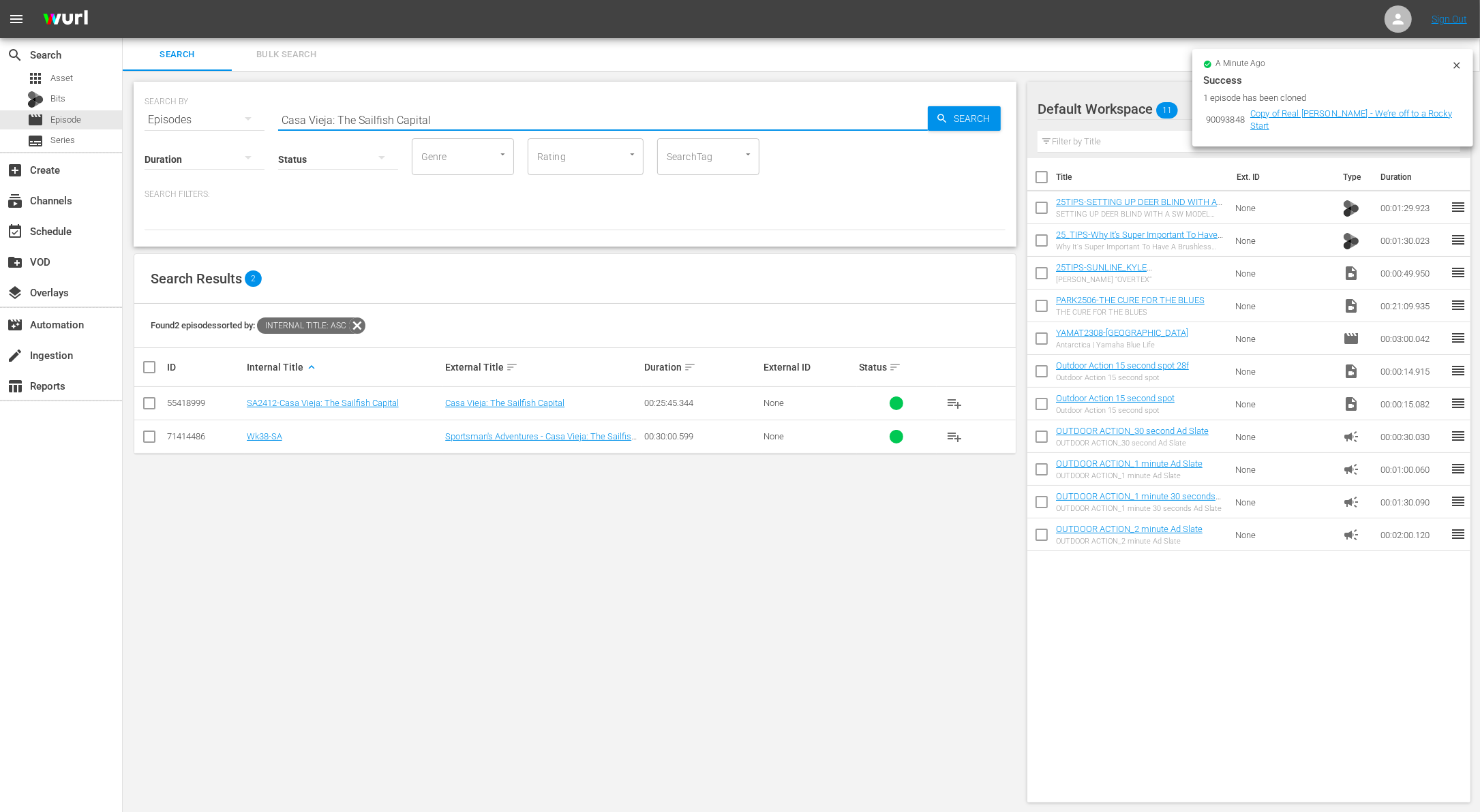
click at [368, 112] on input "Casa Vieja: The Sailfish Capital" at bounding box center [602, 120] width 649 height 32
paste input "[US_STATE]"
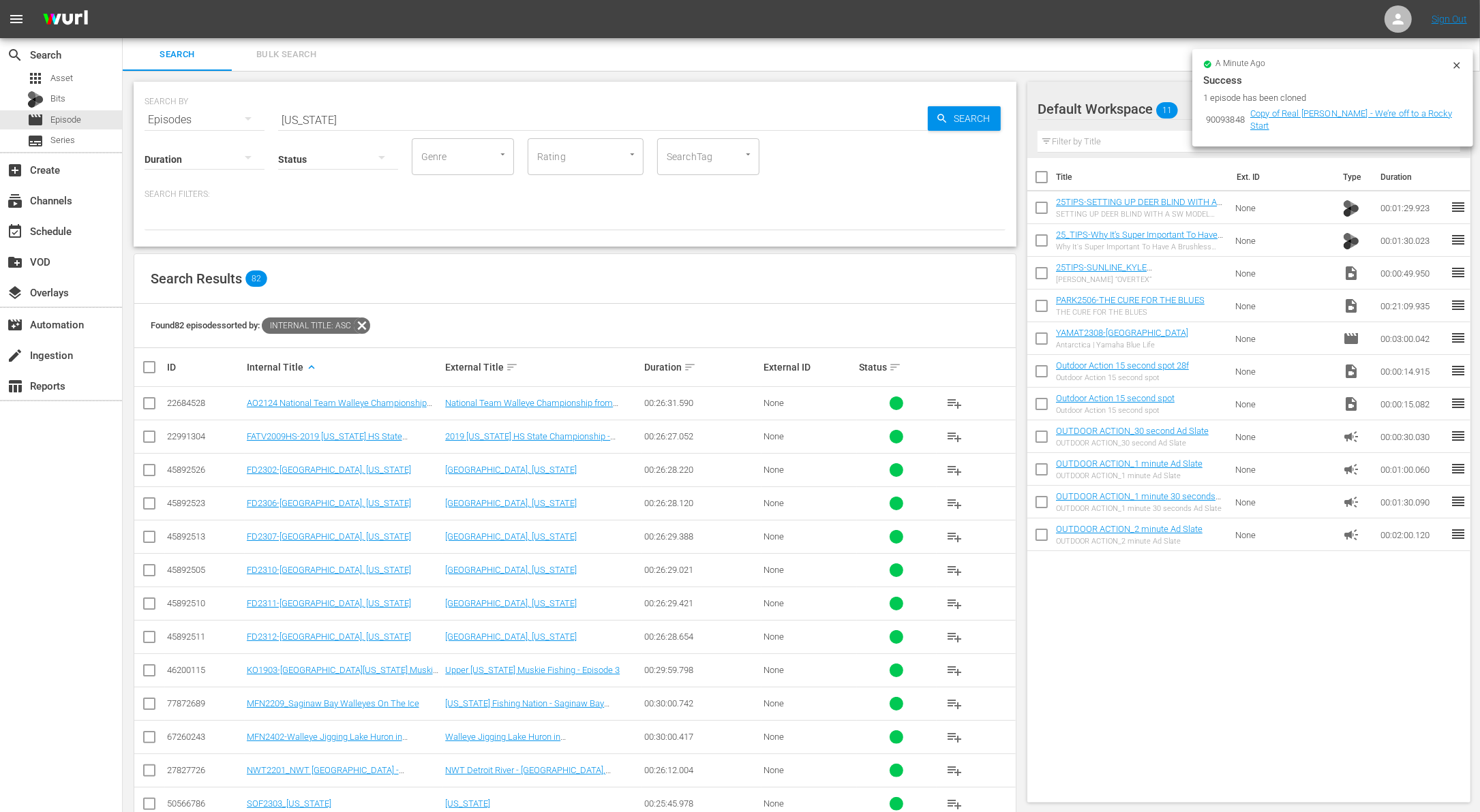
click at [303, 216] on div at bounding box center [575, 219] width 861 height 23
click at [456, 236] on div "SEARCH BY Search By Episodes Search ID, Title, Description, Keywords, or Catego…" at bounding box center [575, 164] width 883 height 165
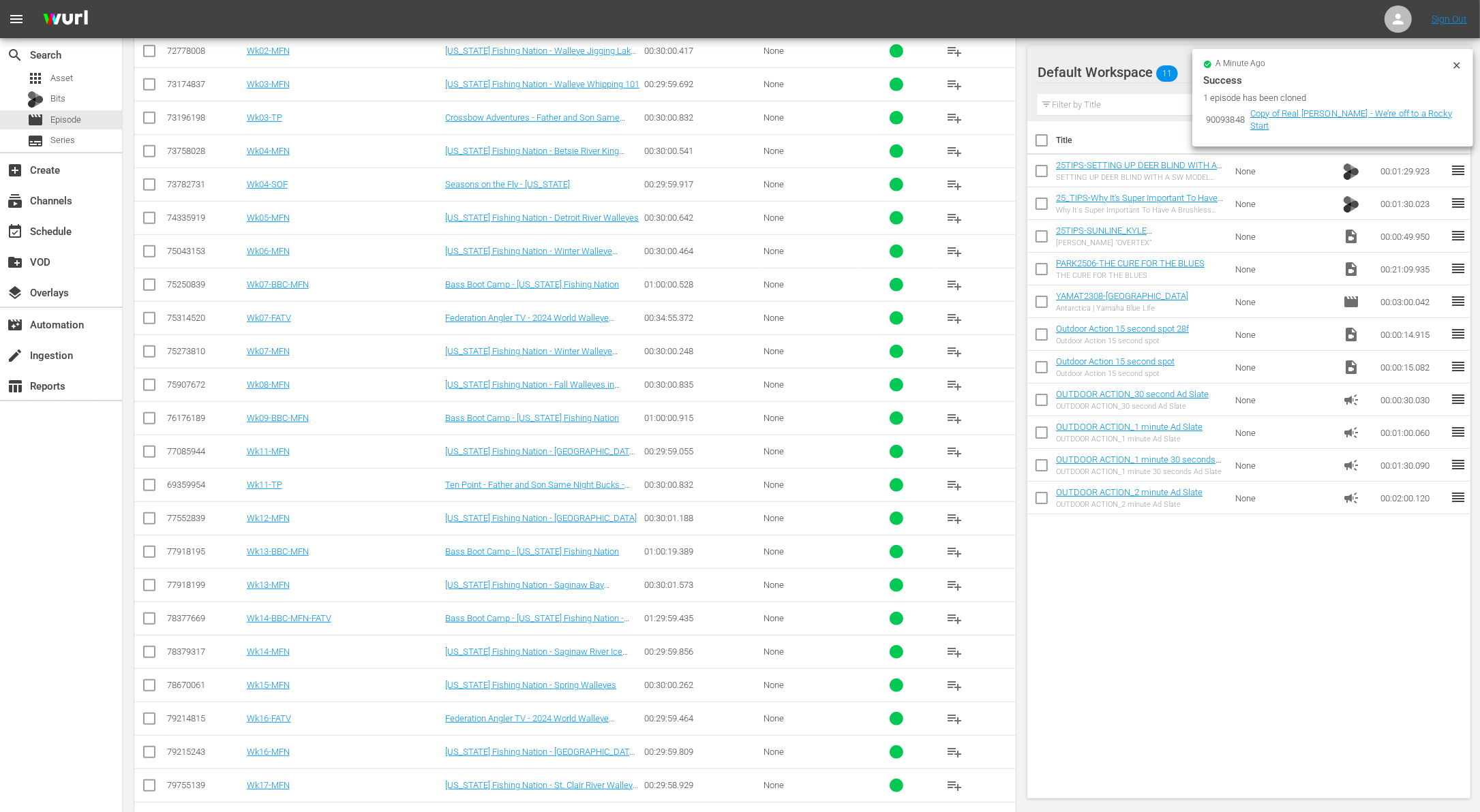
scroll to position [987, 0]
click at [145, 179] on input "checkbox" at bounding box center [149, 187] width 16 height 16
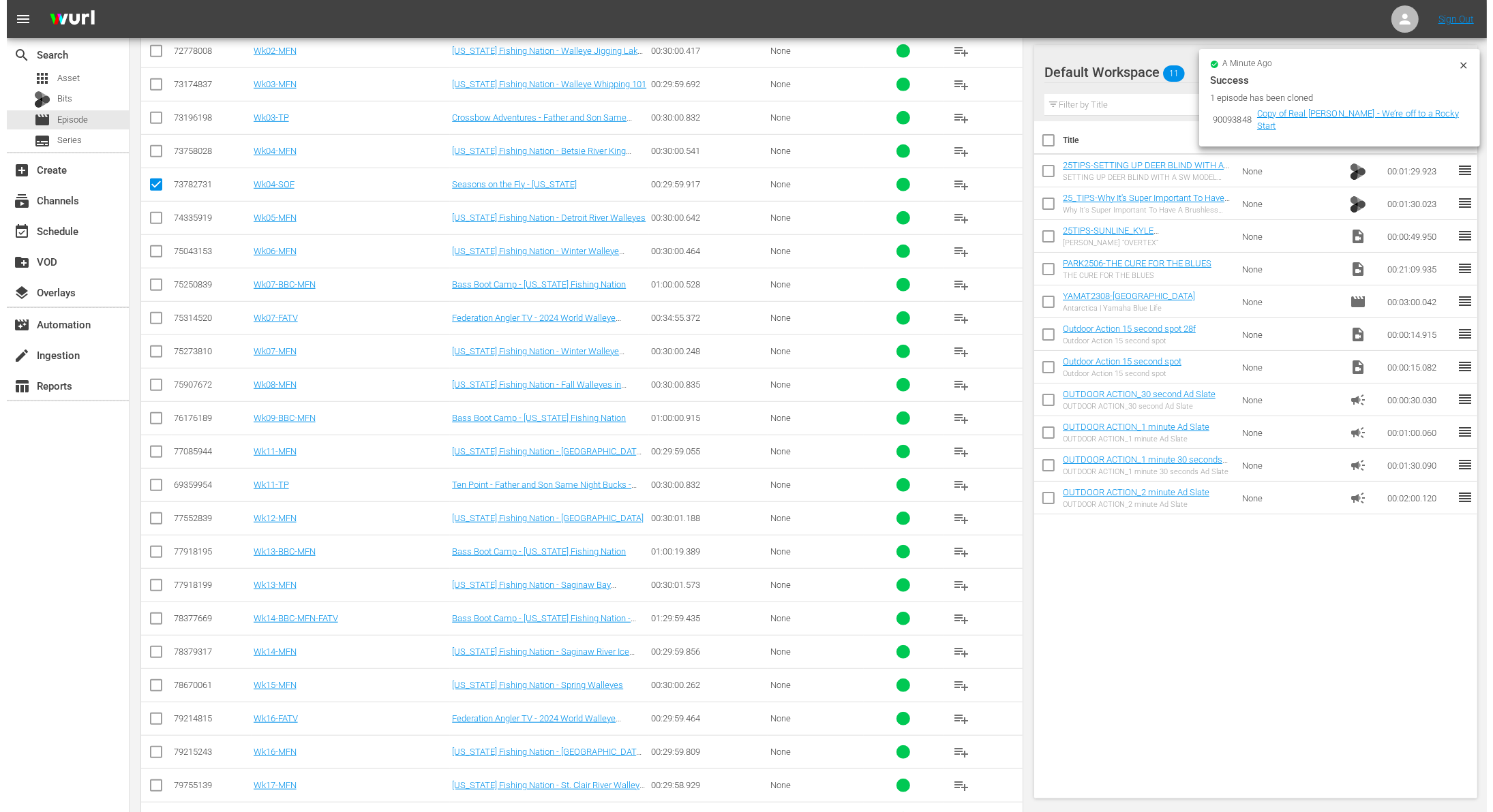
scroll to position [191, 0]
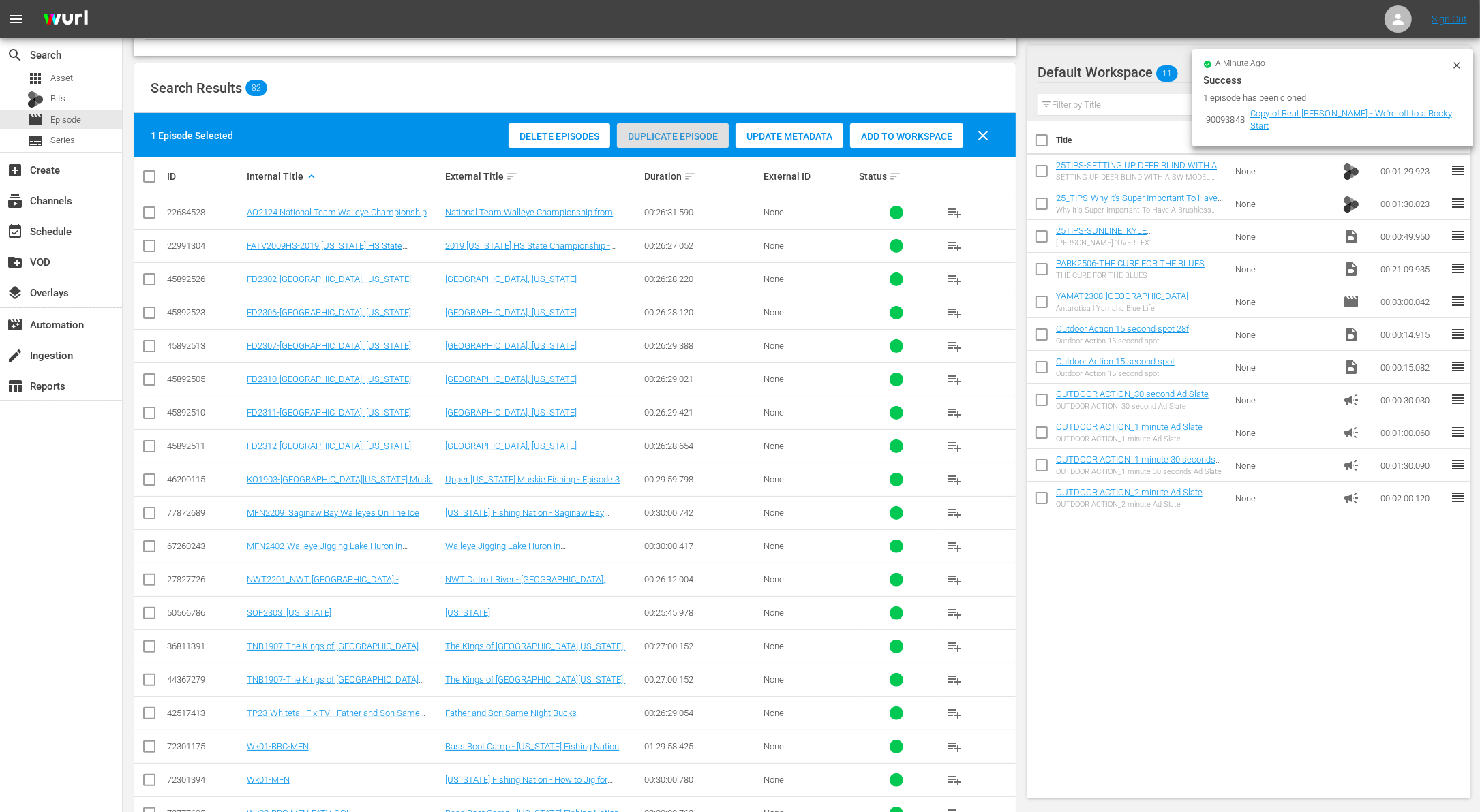
click at [660, 133] on span "Duplicate Episode" at bounding box center [673, 136] width 112 height 11
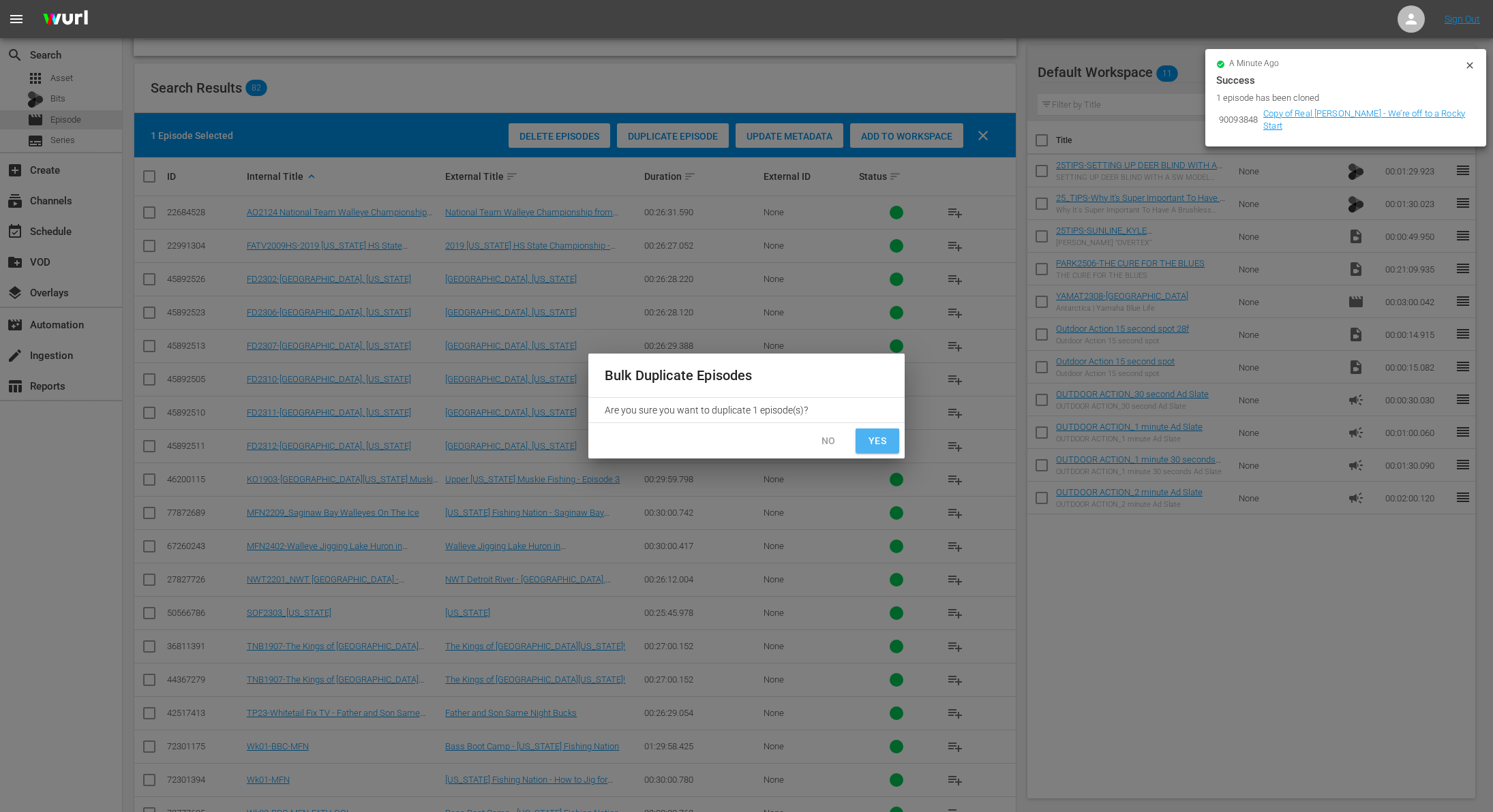
click at [887, 446] on span "Yes" at bounding box center [877, 441] width 22 height 17
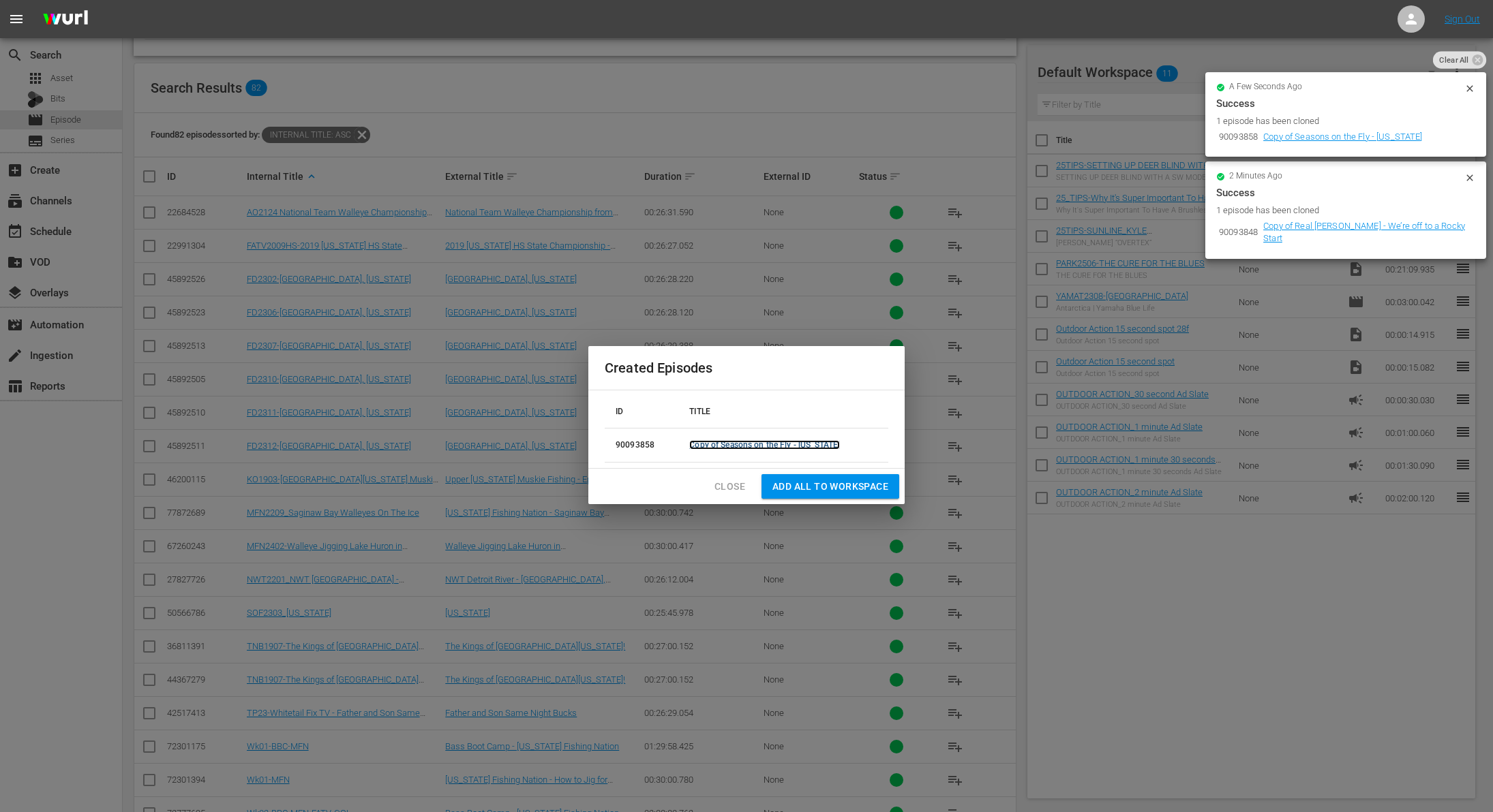
click at [738, 443] on link "Copy of Seasons on the Fly - [US_STATE]" at bounding box center [764, 445] width 151 height 10
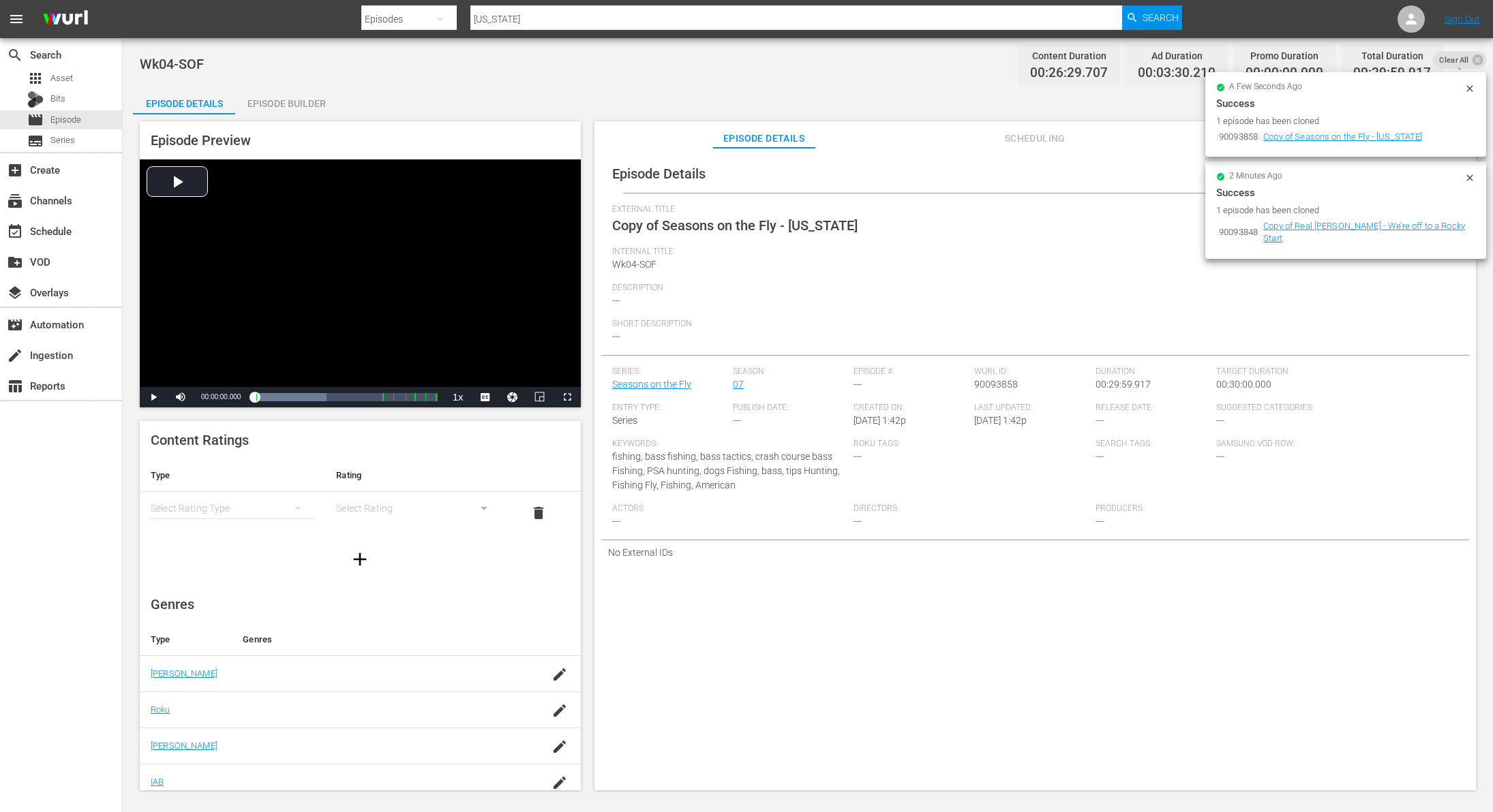
click at [1468, 91] on icon at bounding box center [1470, 88] width 11 height 11
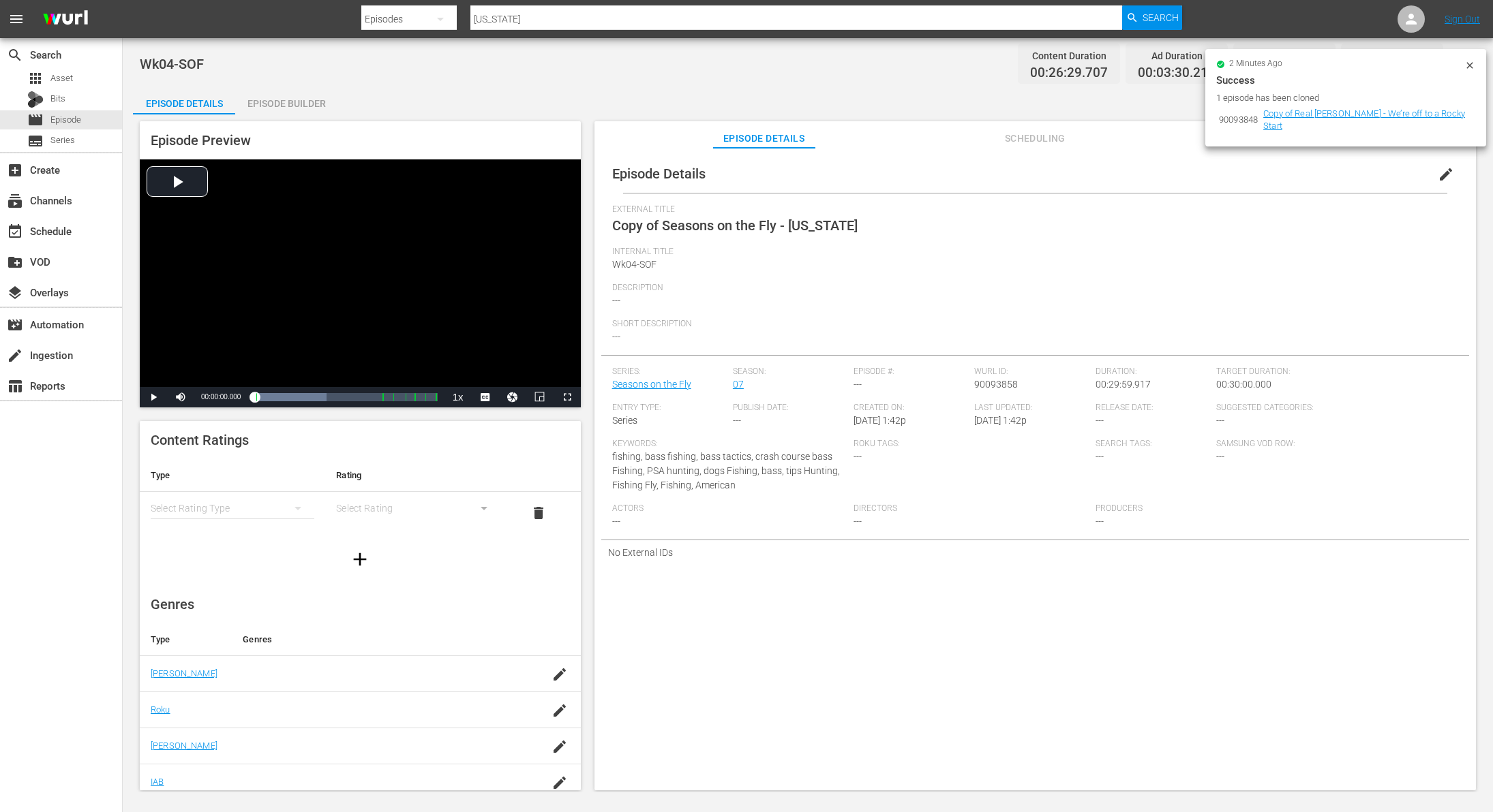
click at [1473, 63] on icon at bounding box center [1470, 65] width 11 height 11
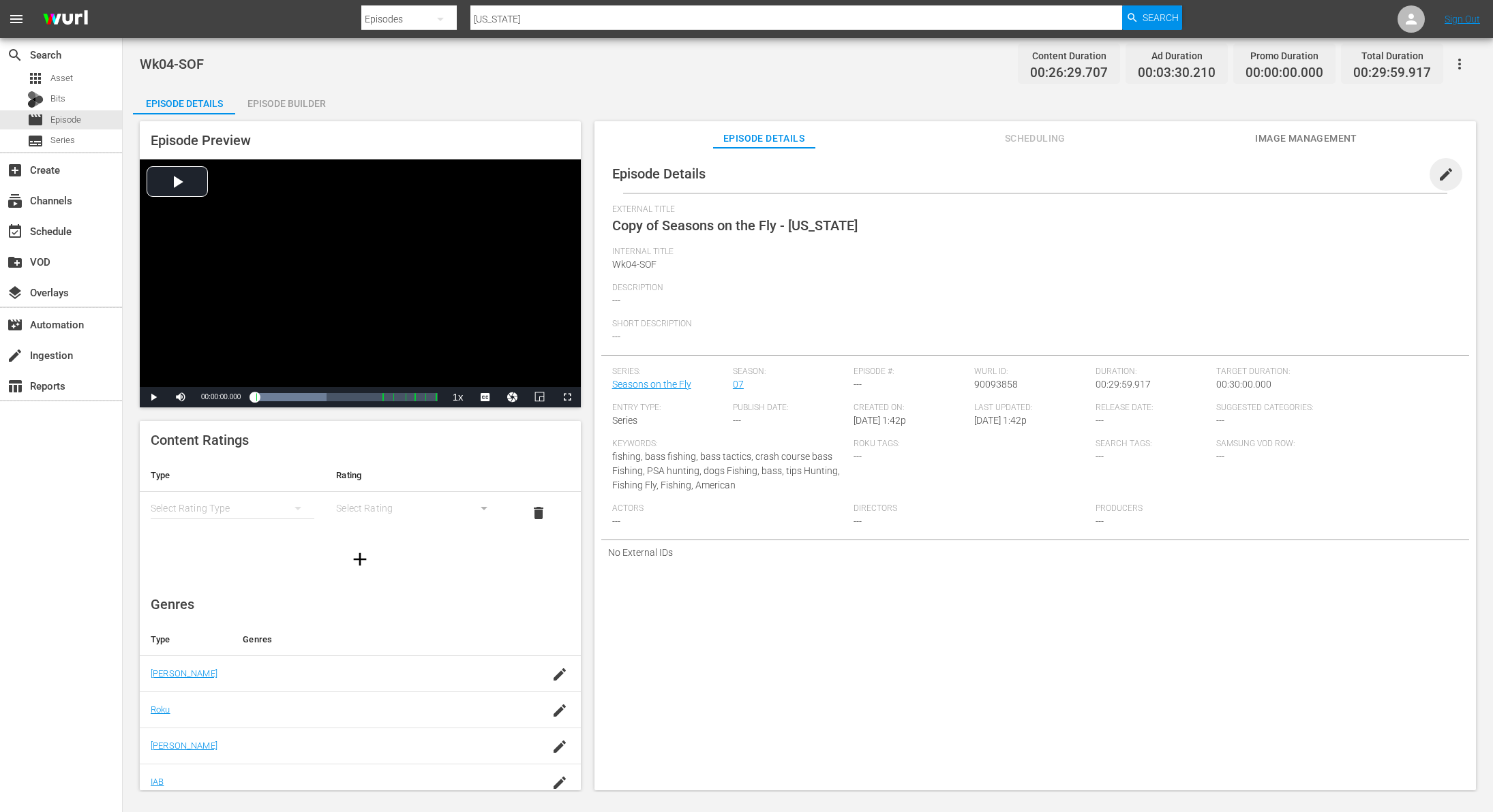
click at [1438, 174] on span "edit" at bounding box center [1446, 174] width 16 height 16
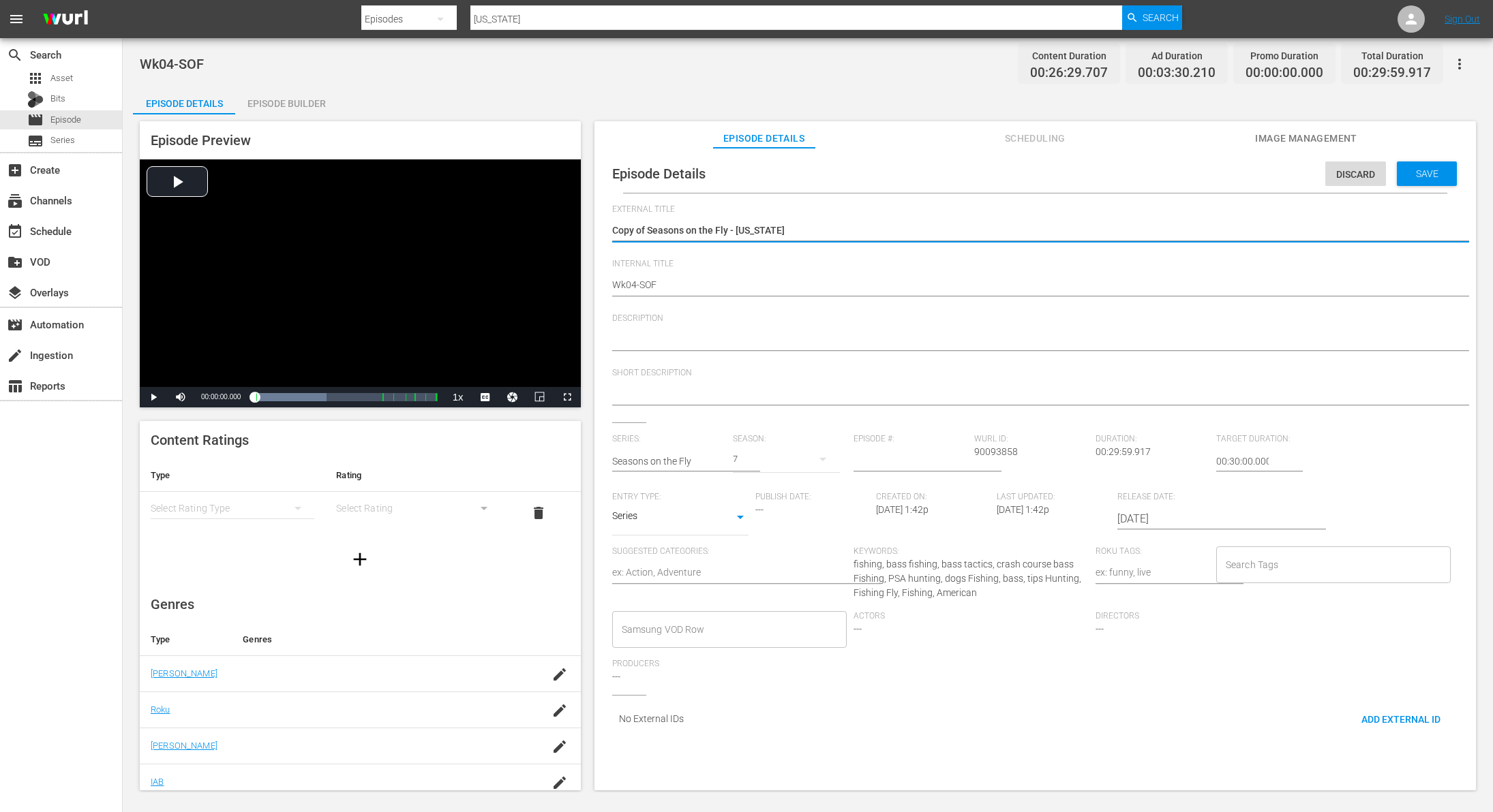
click at [647, 231] on textarea "Copy of Seasons on the Fly - [US_STATE]" at bounding box center [1032, 231] width 839 height 16
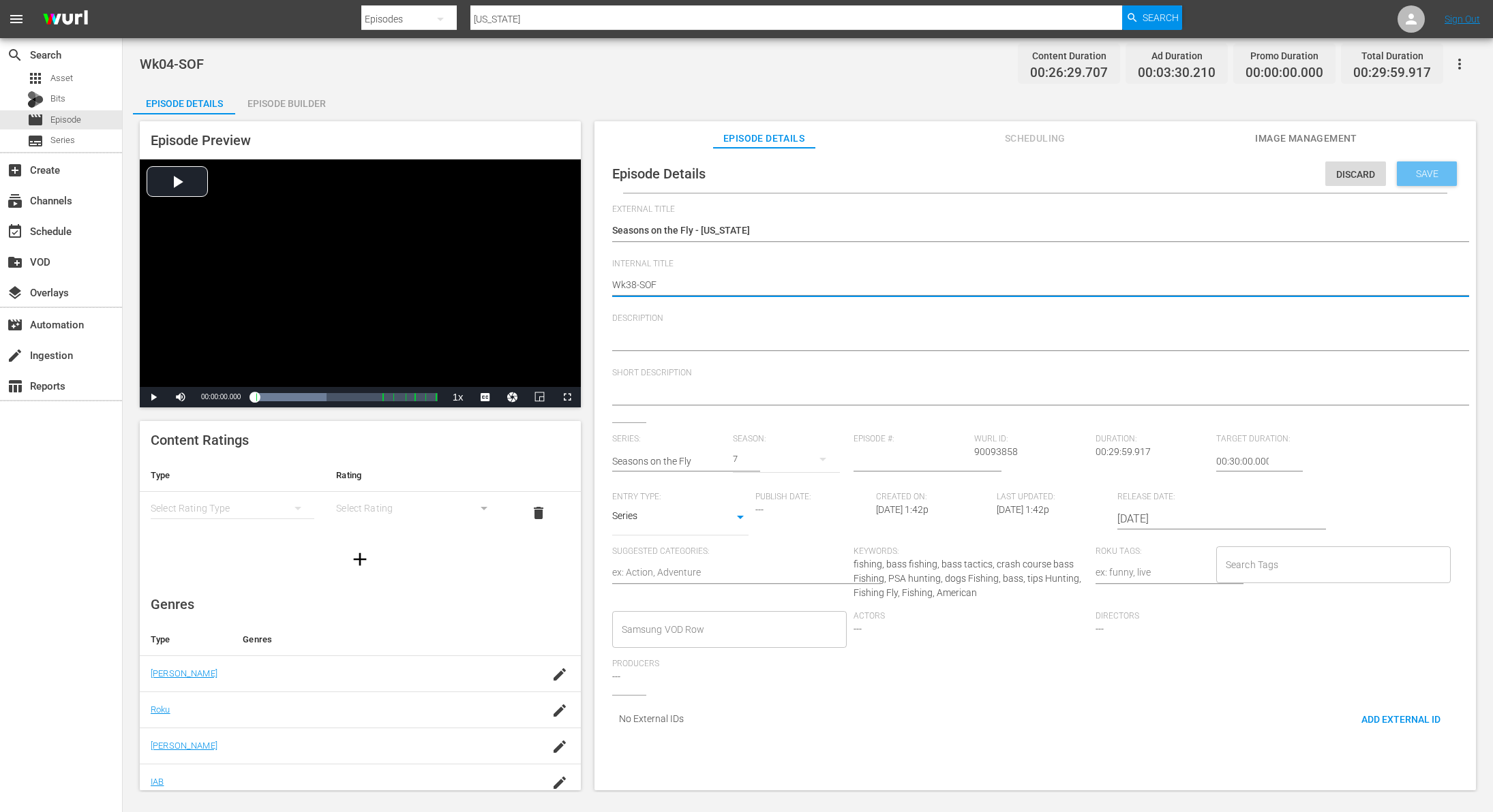
click at [1410, 178] on div "Save" at bounding box center [1427, 173] width 60 height 25
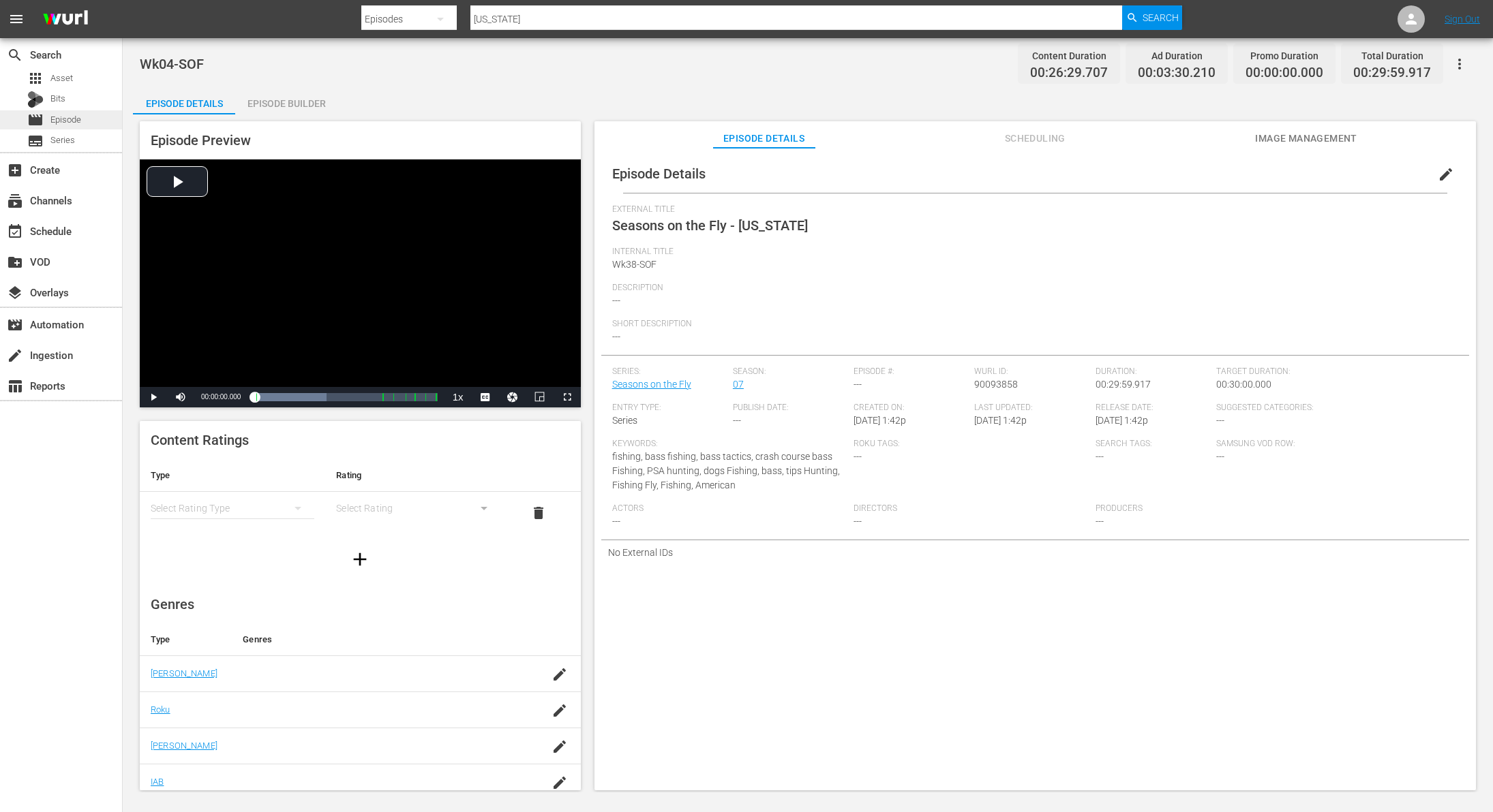
click at [71, 113] on span "Episode" at bounding box center [66, 119] width 31 height 13
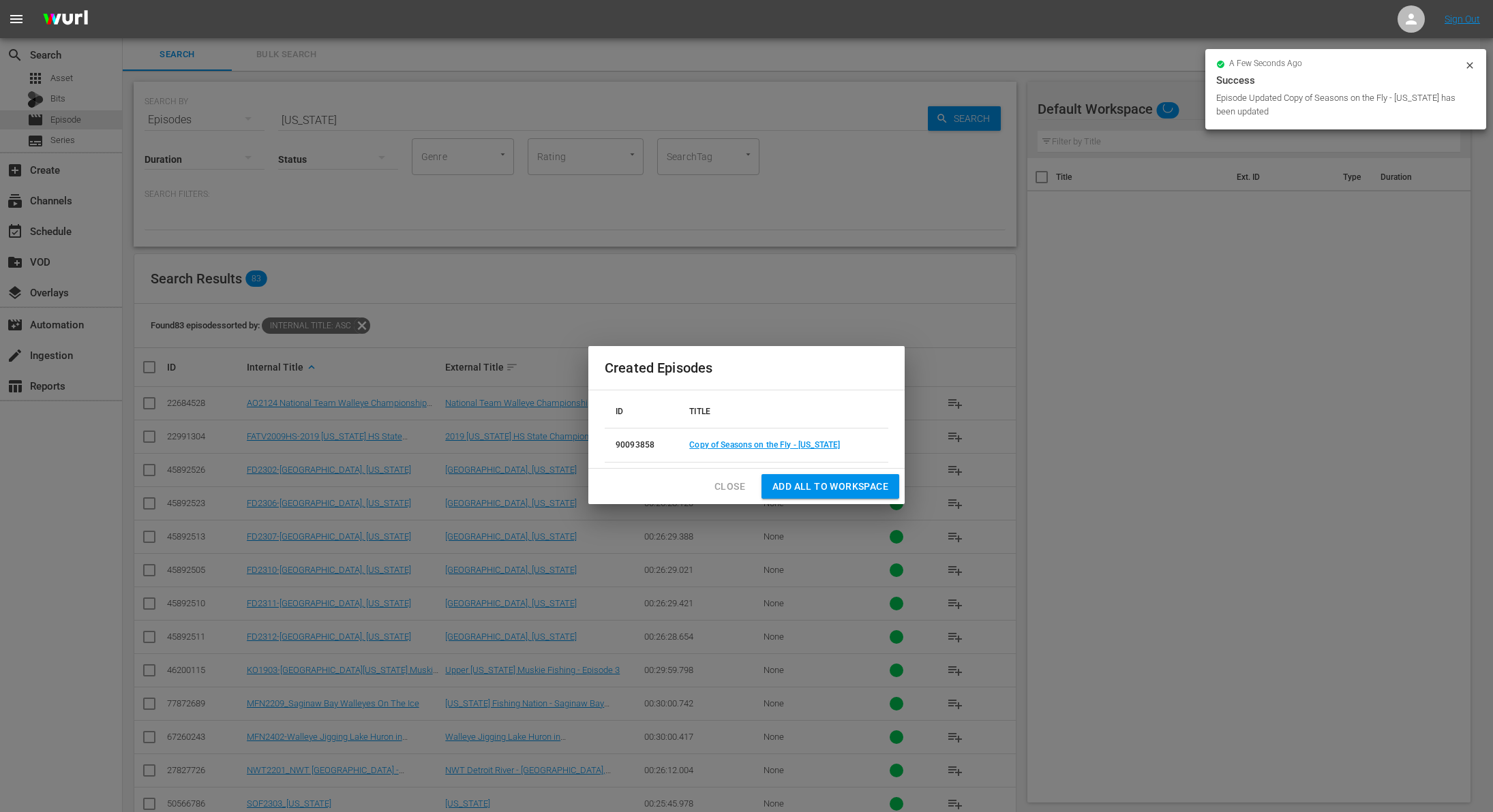
click at [737, 493] on span "Close" at bounding box center [730, 487] width 31 height 17
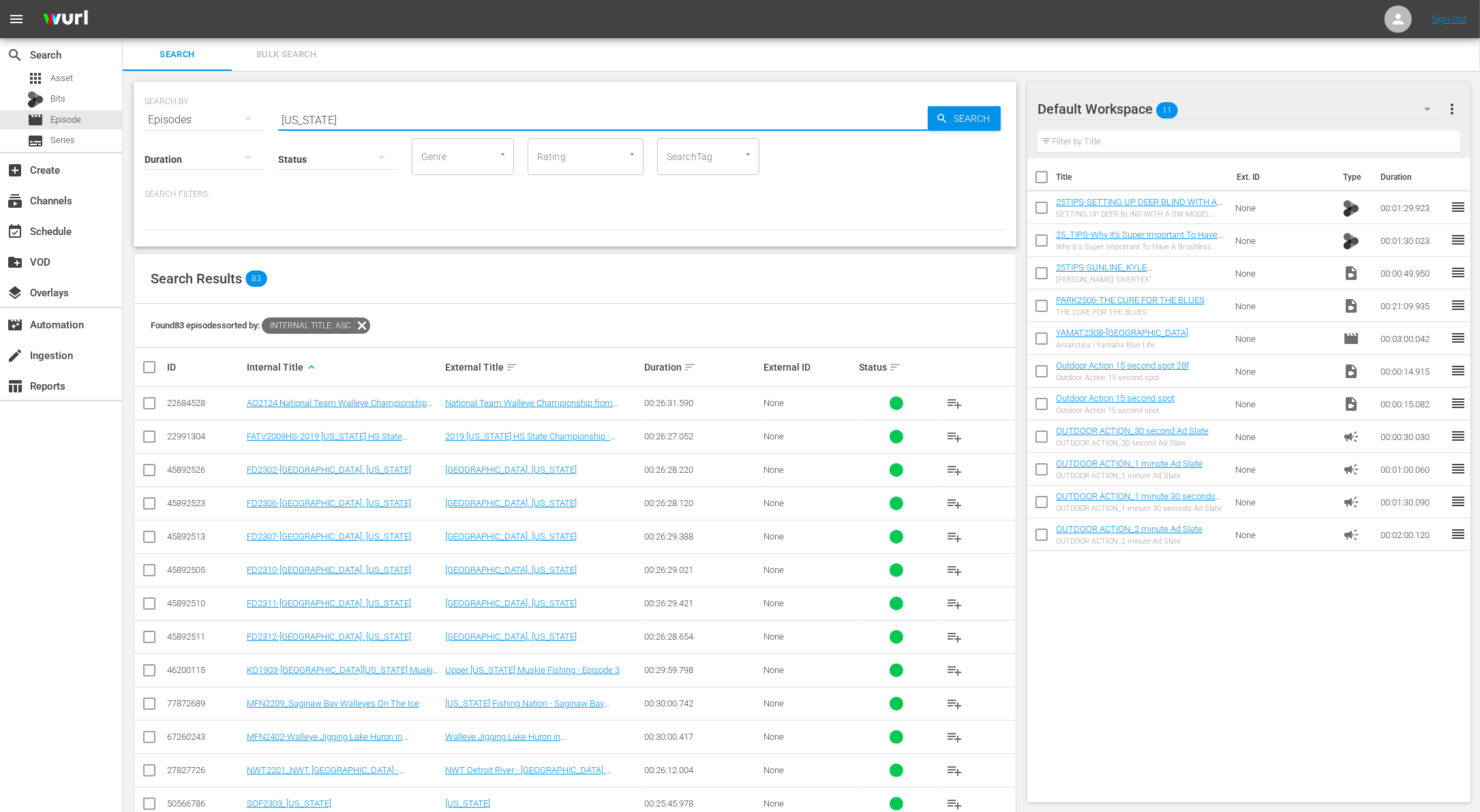
click at [527, 116] on input "[US_STATE]" at bounding box center [602, 120] width 649 height 32
paste input "[US_STATE] Antelope"
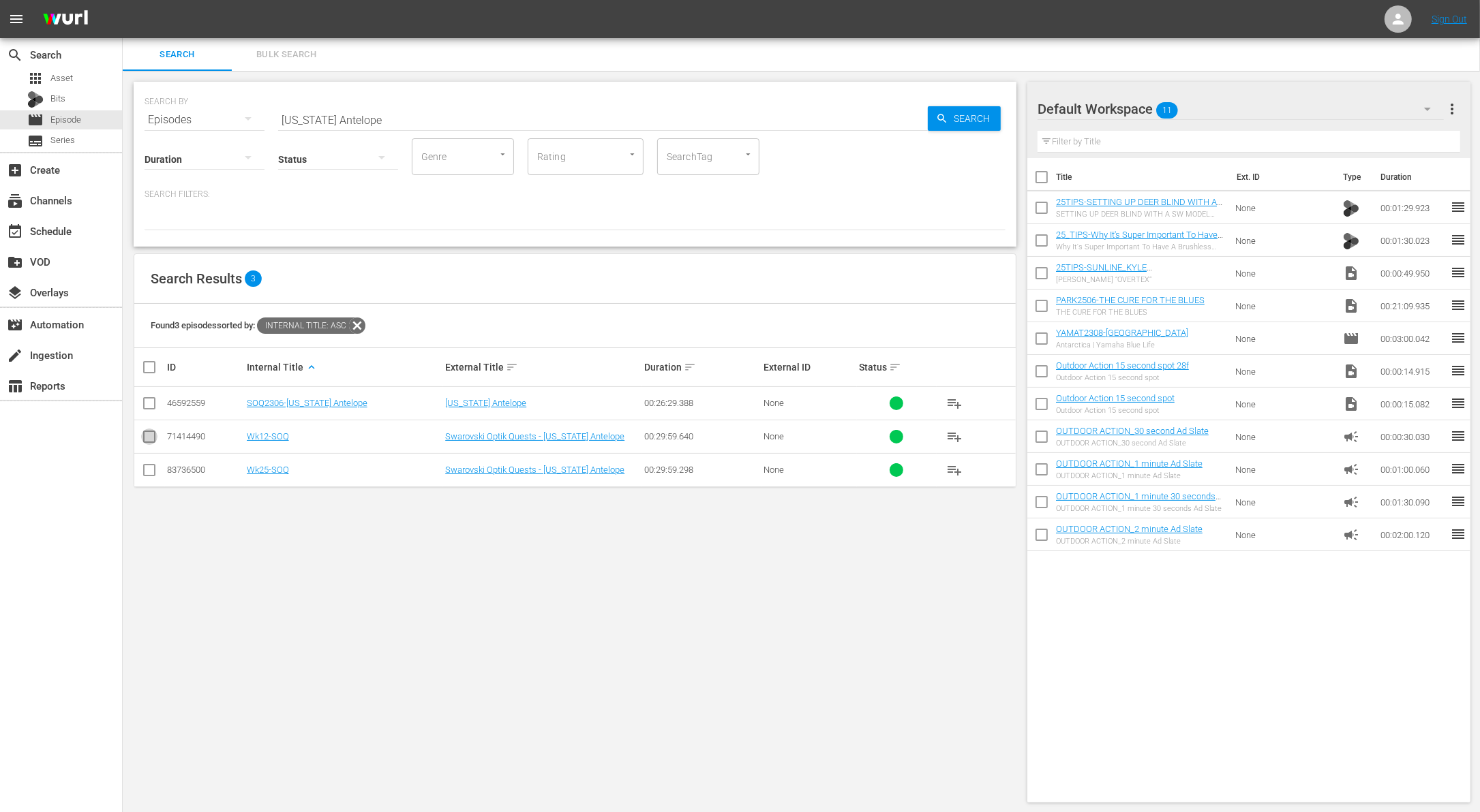
click at [152, 435] on input "checkbox" at bounding box center [149, 439] width 16 height 16
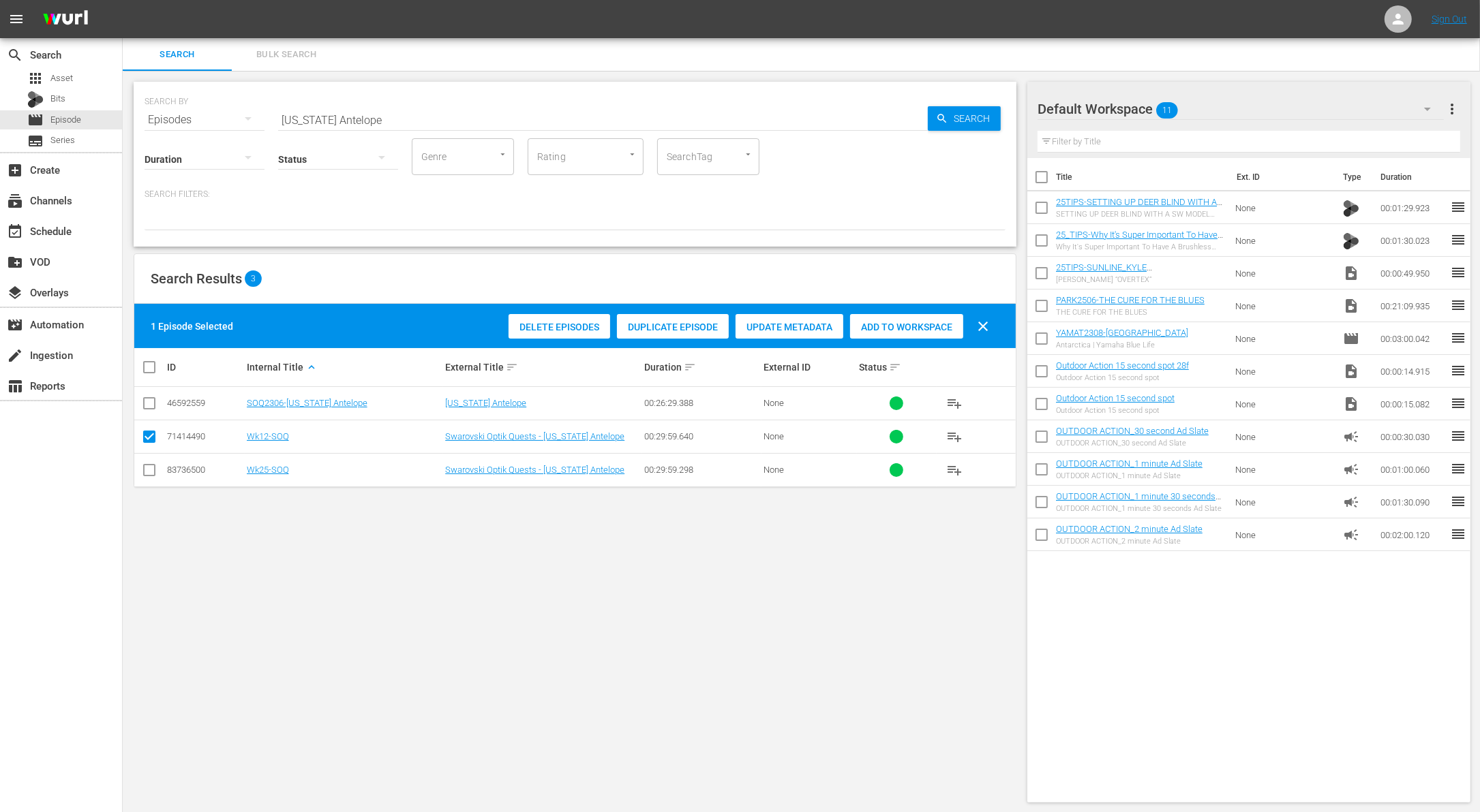
click at [695, 328] on span "Duplicate Episode" at bounding box center [673, 326] width 112 height 11
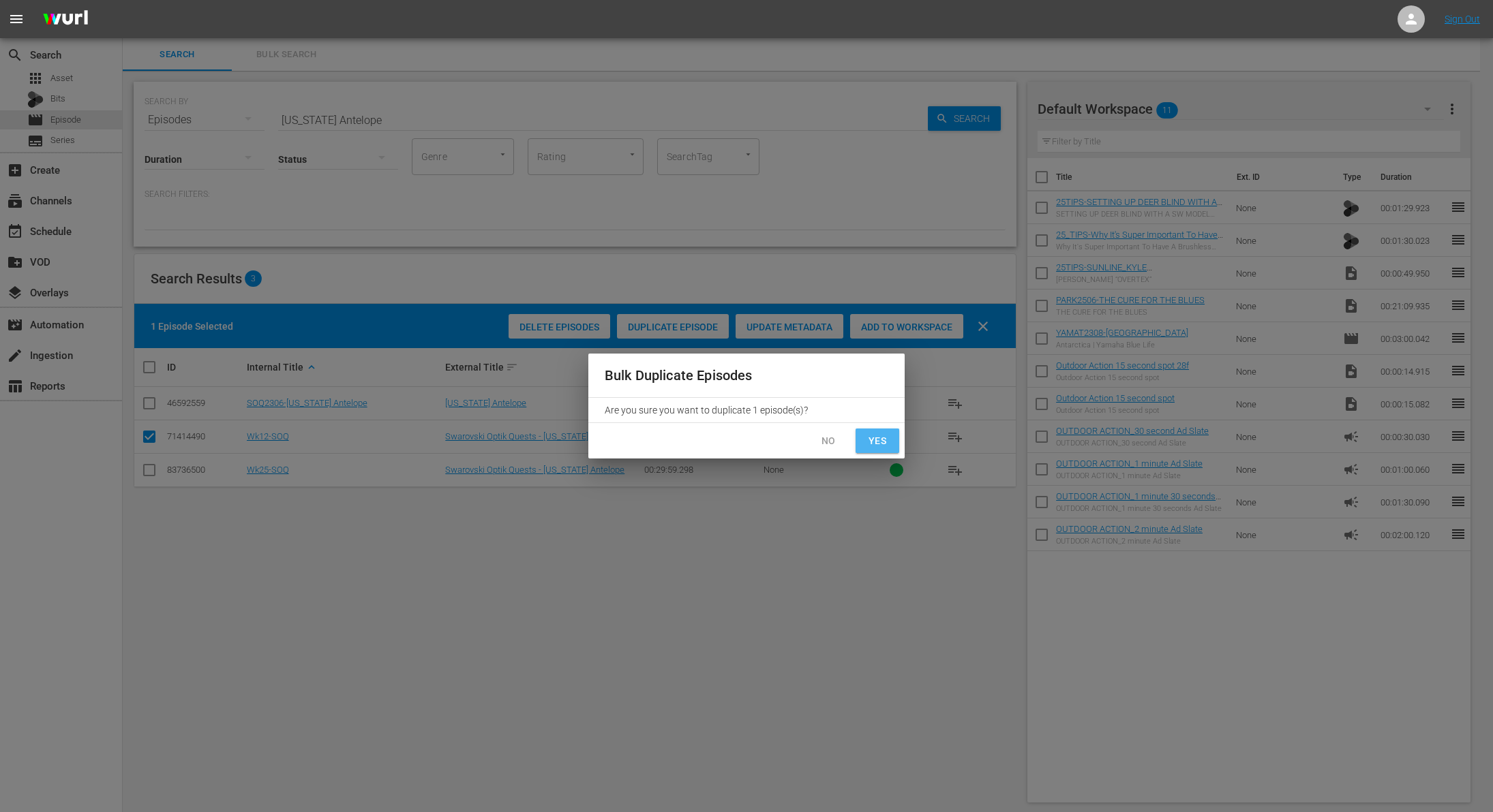
click at [876, 447] on span "Yes" at bounding box center [877, 441] width 22 height 17
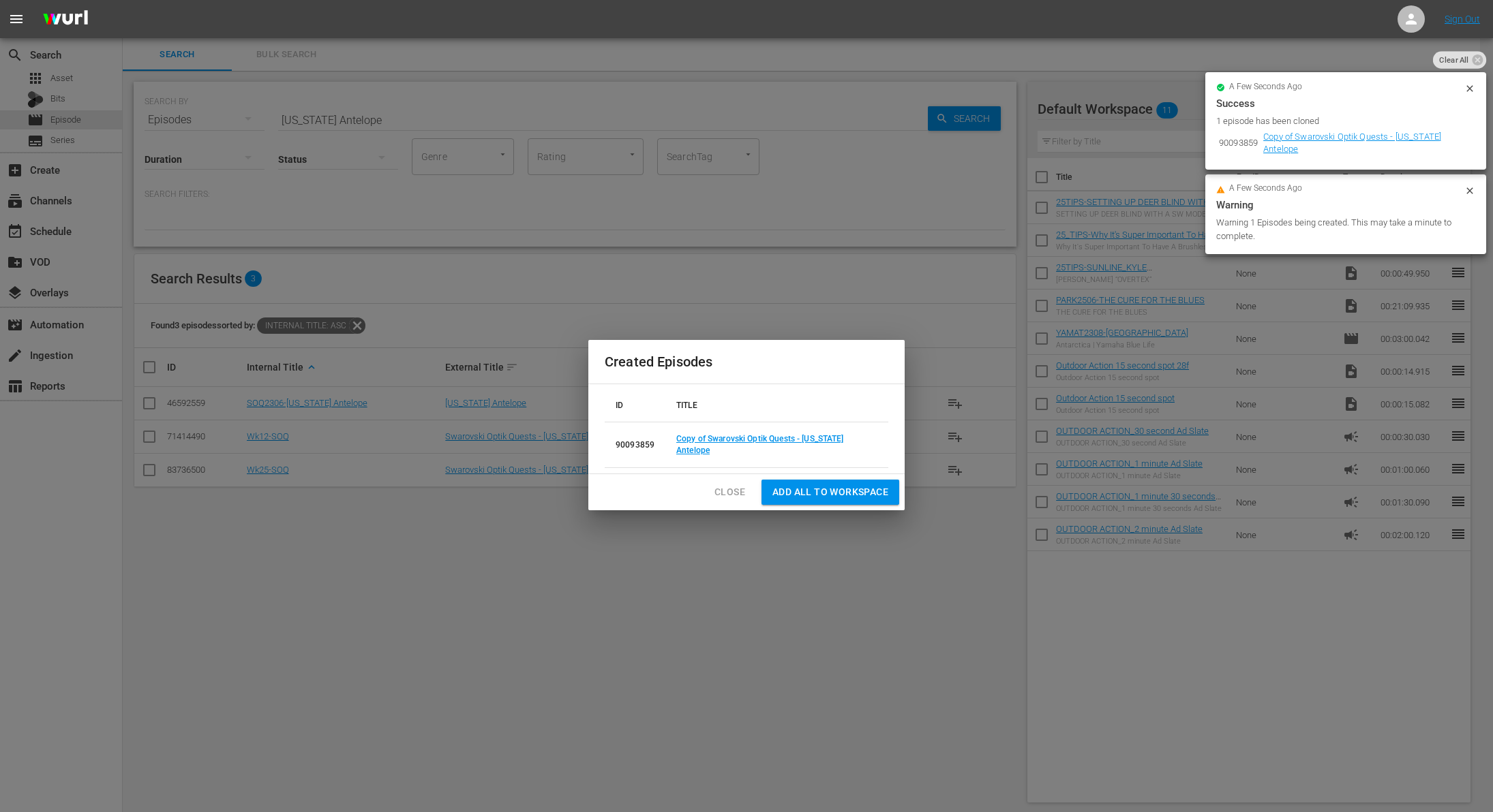
click at [721, 453] on td "Copy of Swarovski Optik Quests - [US_STATE] Antelope" at bounding box center [777, 445] width 223 height 46
click at [721, 445] on link "Copy of Swarovski Optik Quests - [US_STATE] Antelope" at bounding box center [760, 445] width 168 height 21
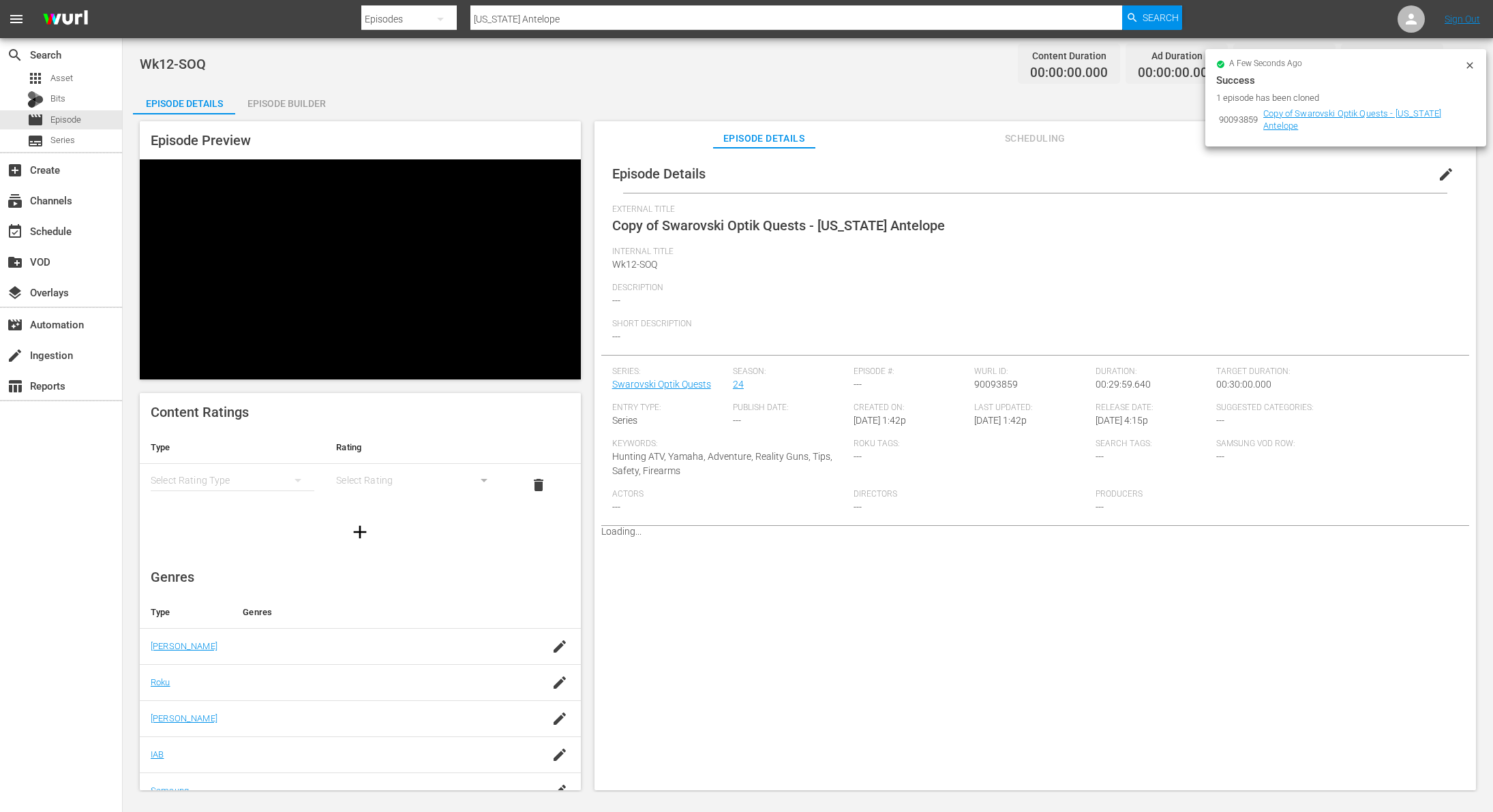
click at [1466, 67] on icon at bounding box center [1470, 65] width 11 height 11
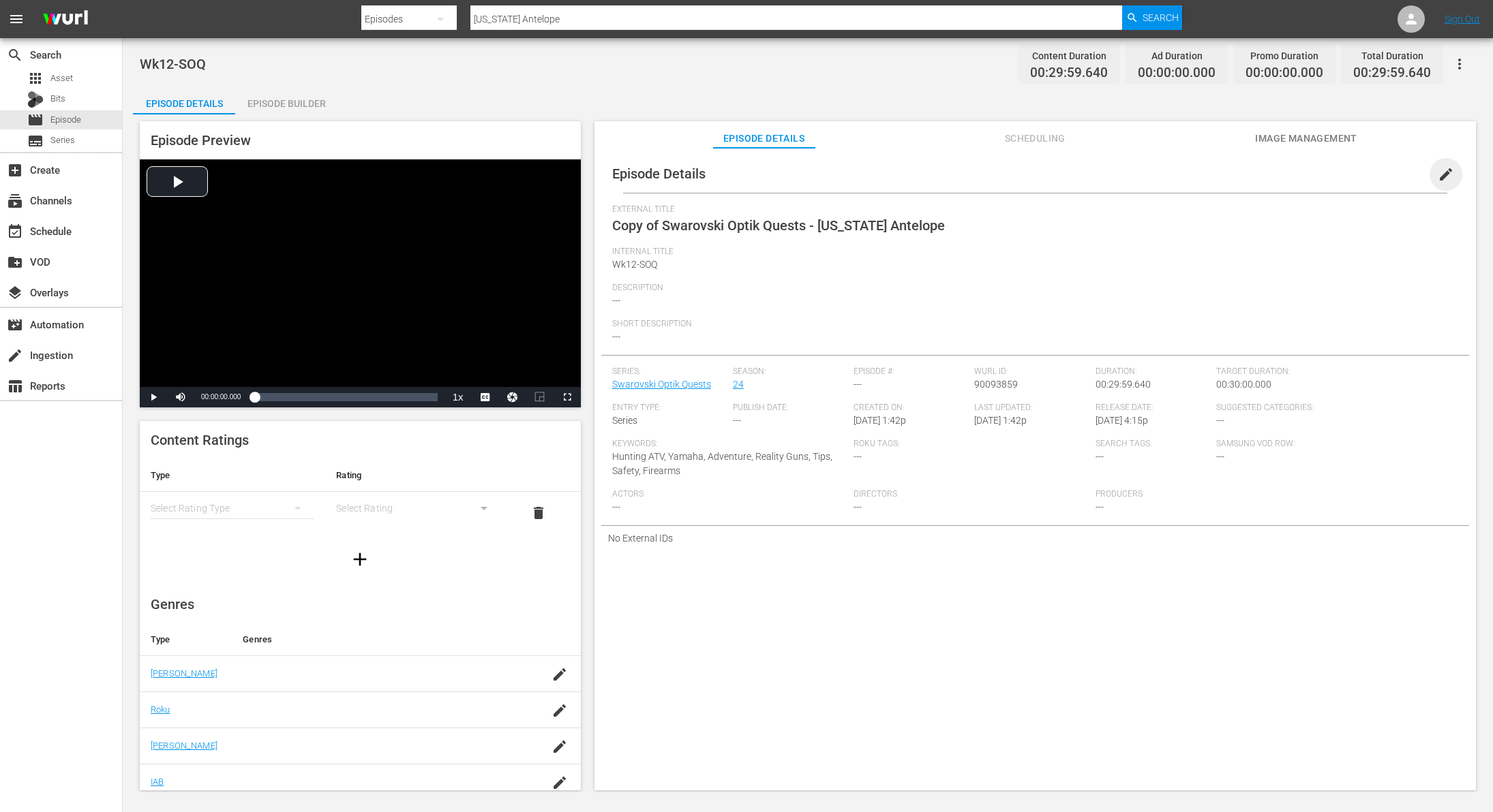
click at [1438, 173] on span "edit" at bounding box center [1446, 174] width 16 height 16
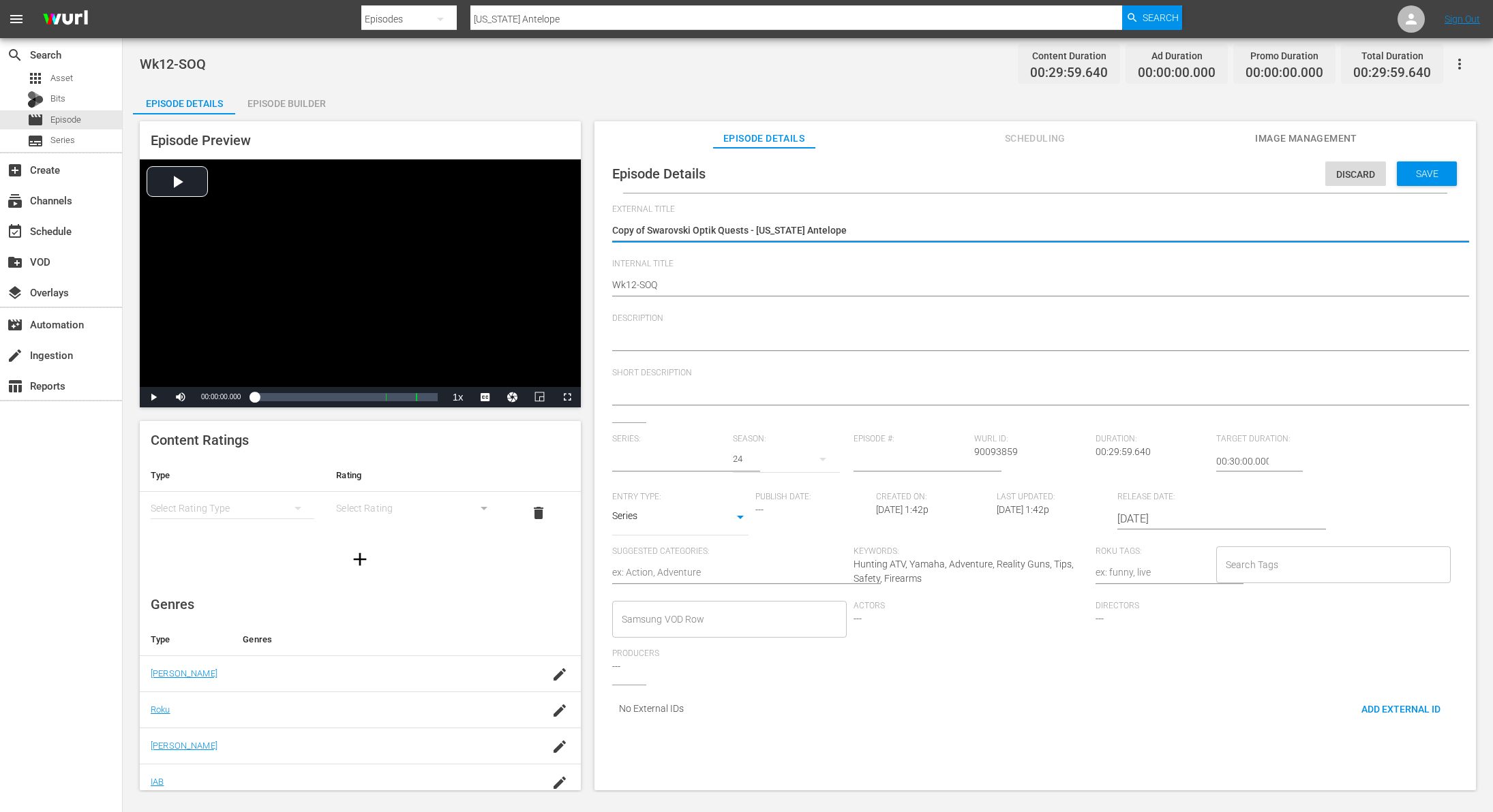
click at [650, 233] on textarea "Copy of Swarovski Optik Quests - [US_STATE] Antelope" at bounding box center [1032, 231] width 839 height 16
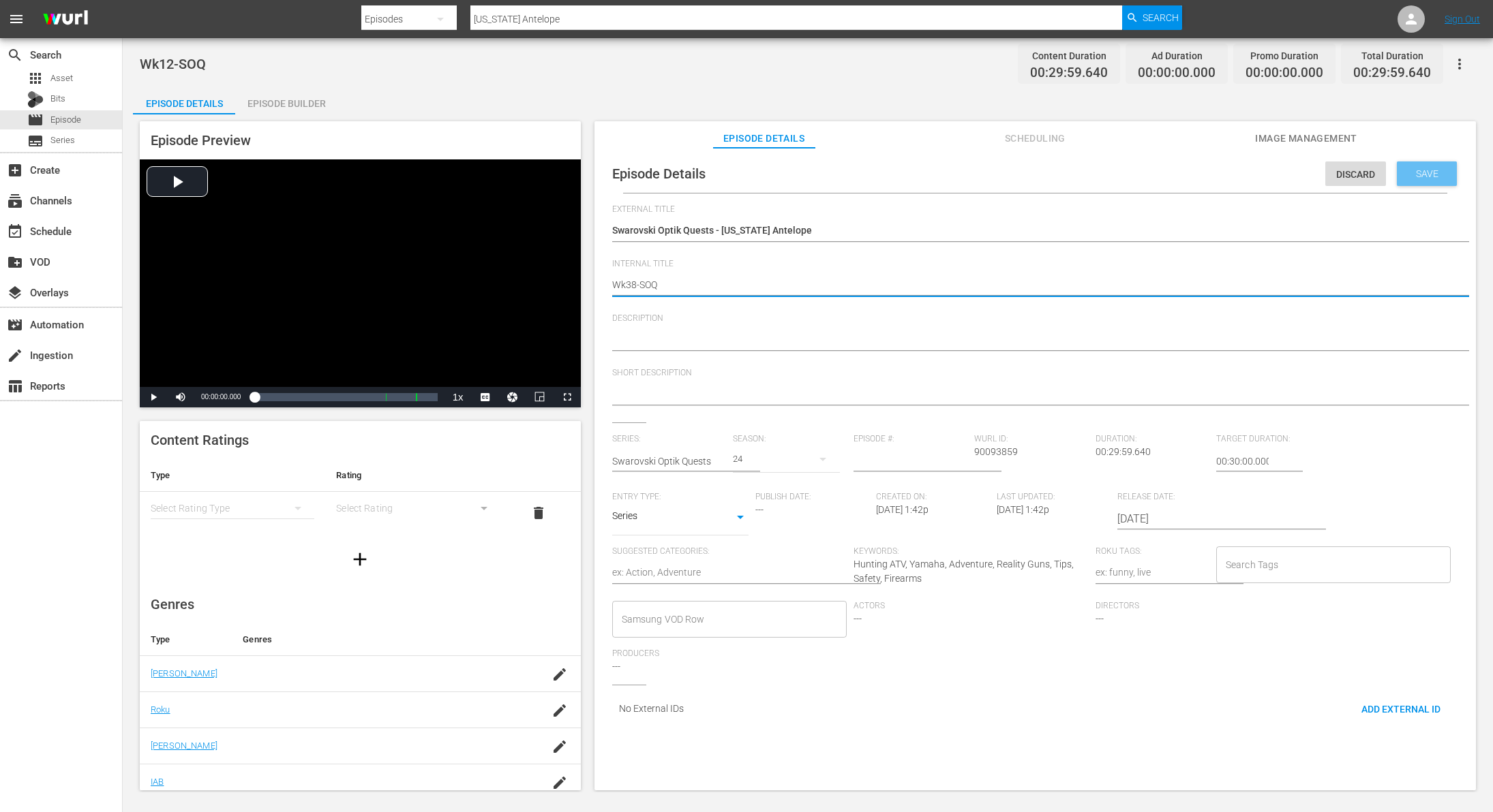
click at [1420, 178] on span "Save" at bounding box center [1427, 173] width 44 height 11
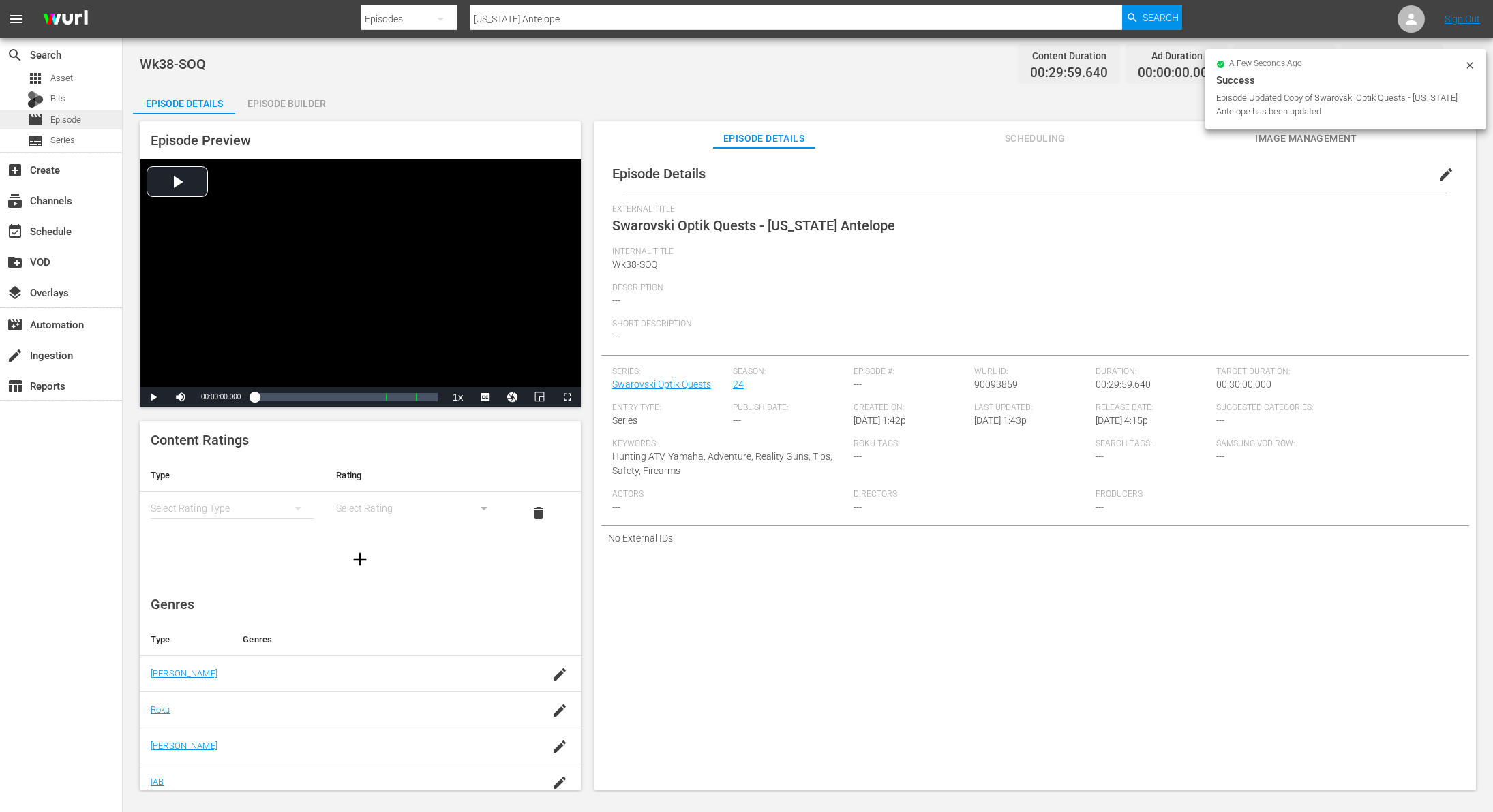
click at [72, 121] on span "Episode" at bounding box center [66, 119] width 31 height 13
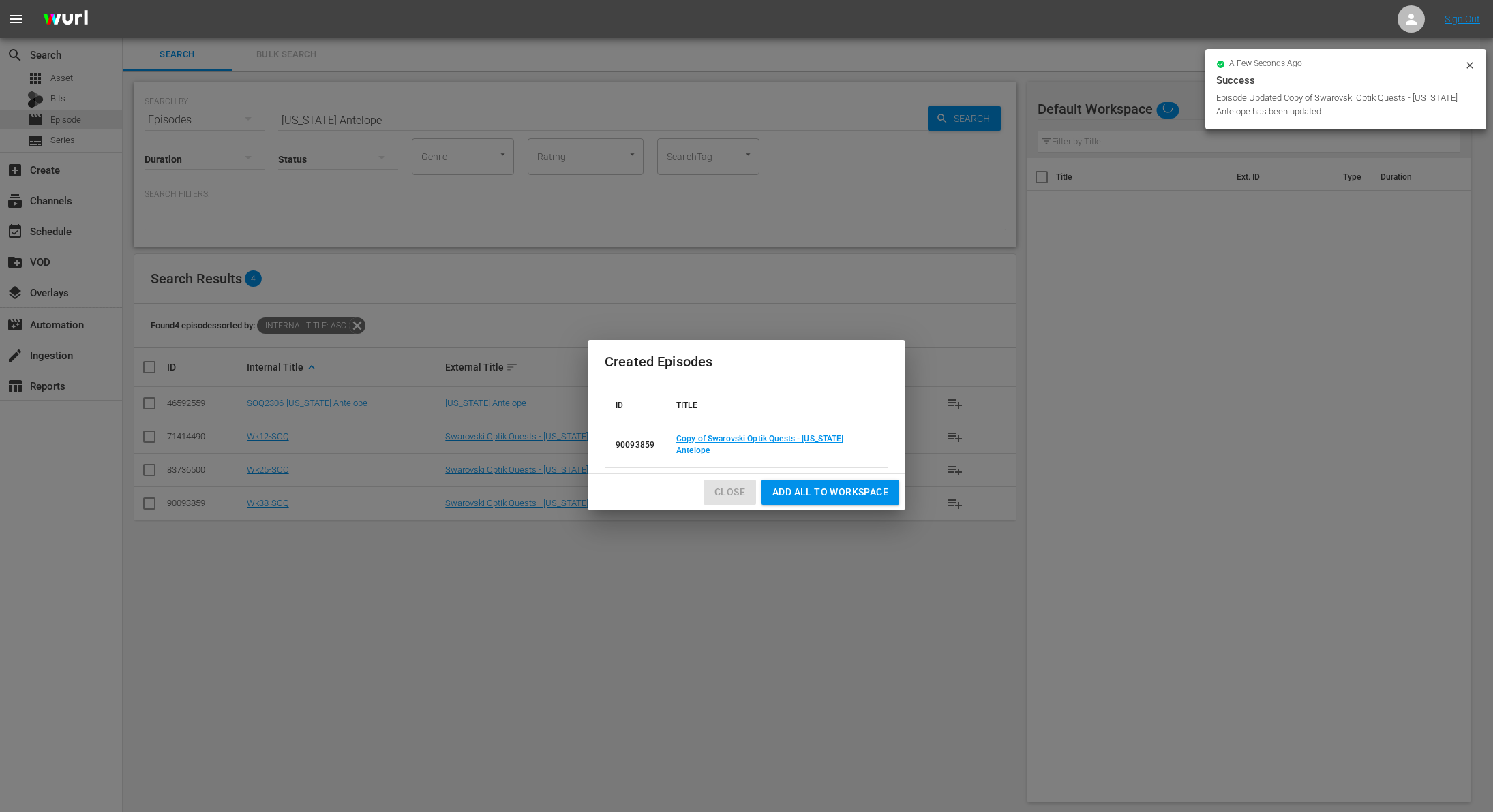
click at [731, 484] on span "Close" at bounding box center [730, 492] width 31 height 17
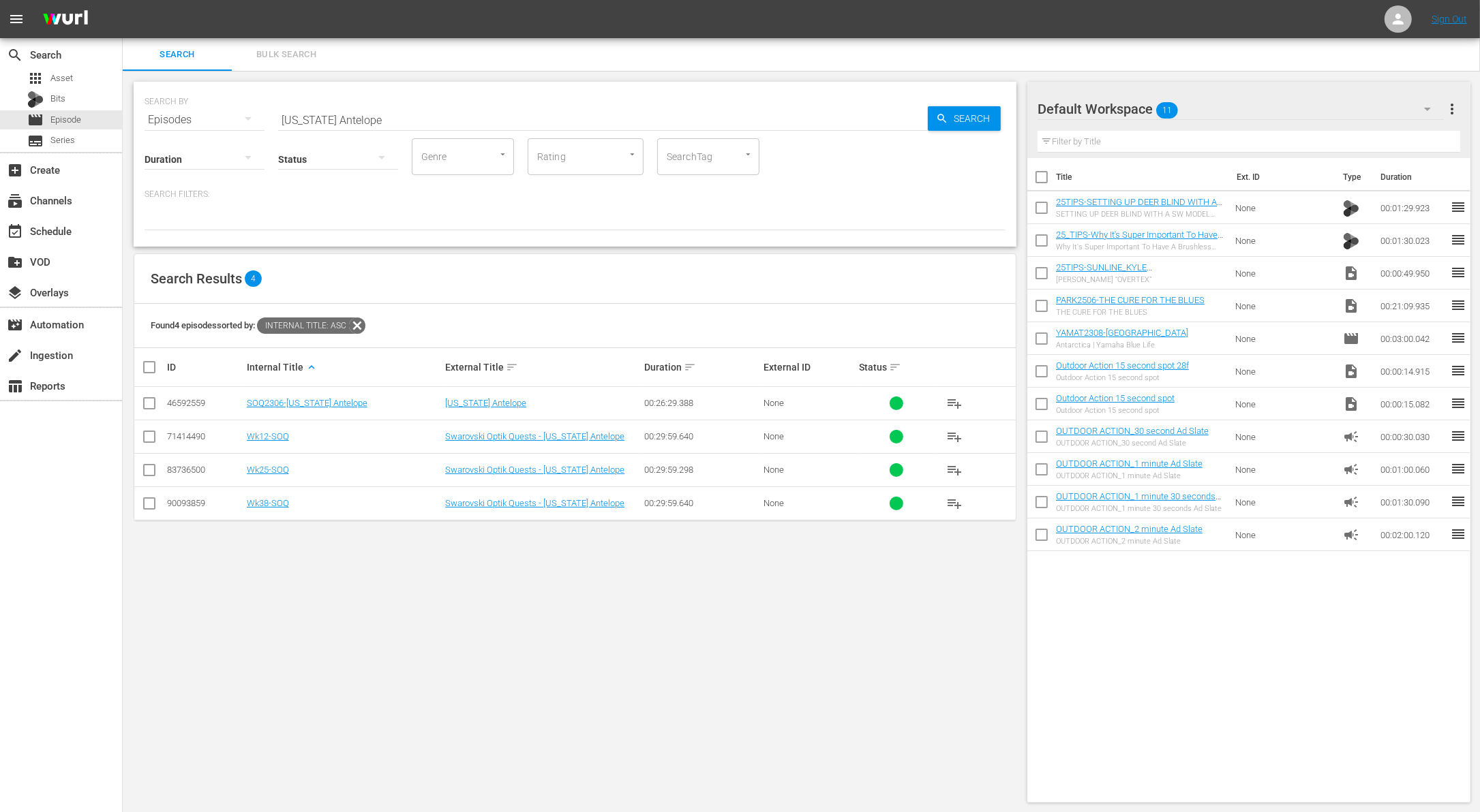
click at [451, 118] on input "[US_STATE] Antelope" at bounding box center [602, 120] width 649 height 32
paste input "Super Retriever Series Crown Championship Amateur Champions"
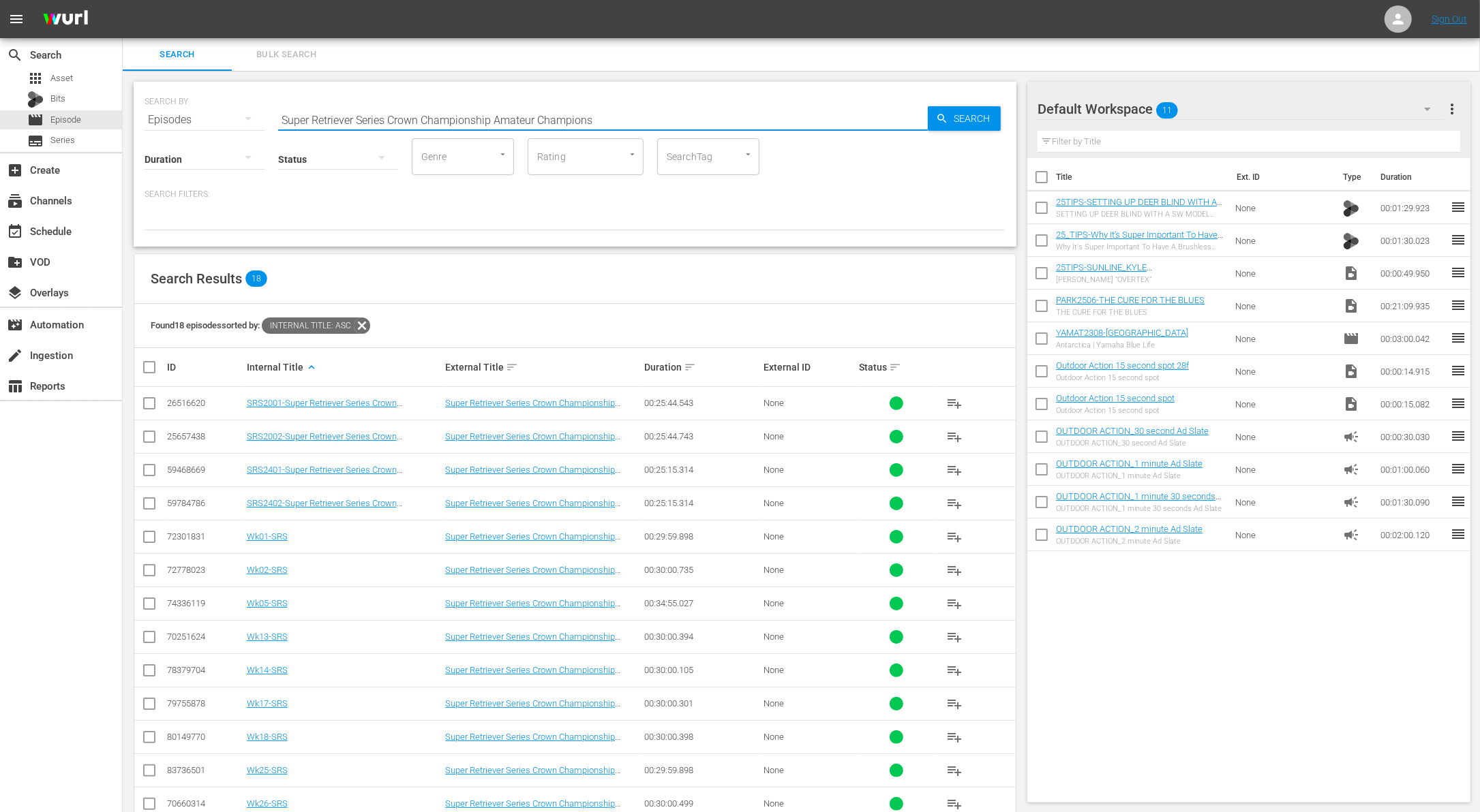
scroll to position [195, 0]
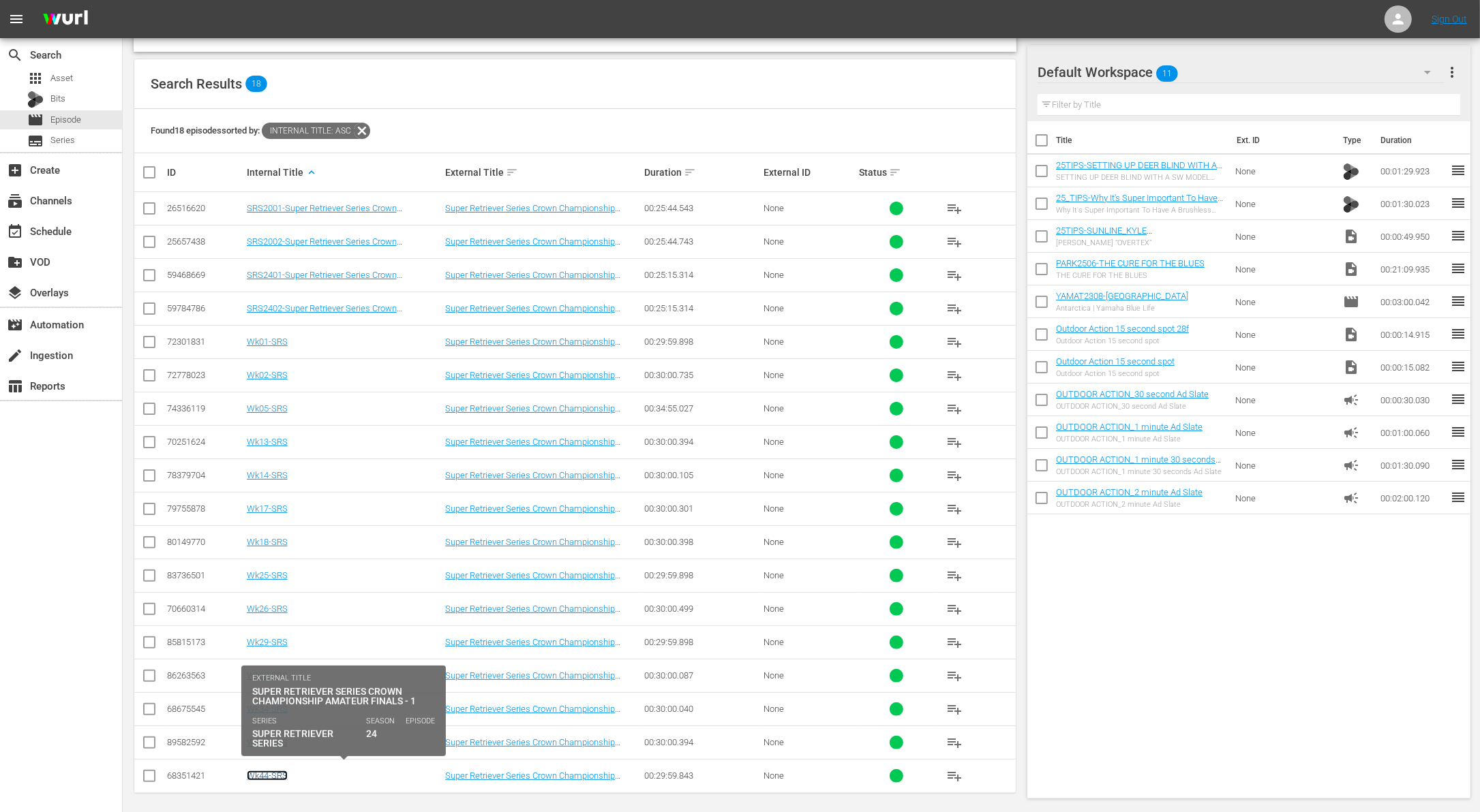
click at [268, 770] on link "Wk44-SRS" at bounding box center [267, 775] width 41 height 11
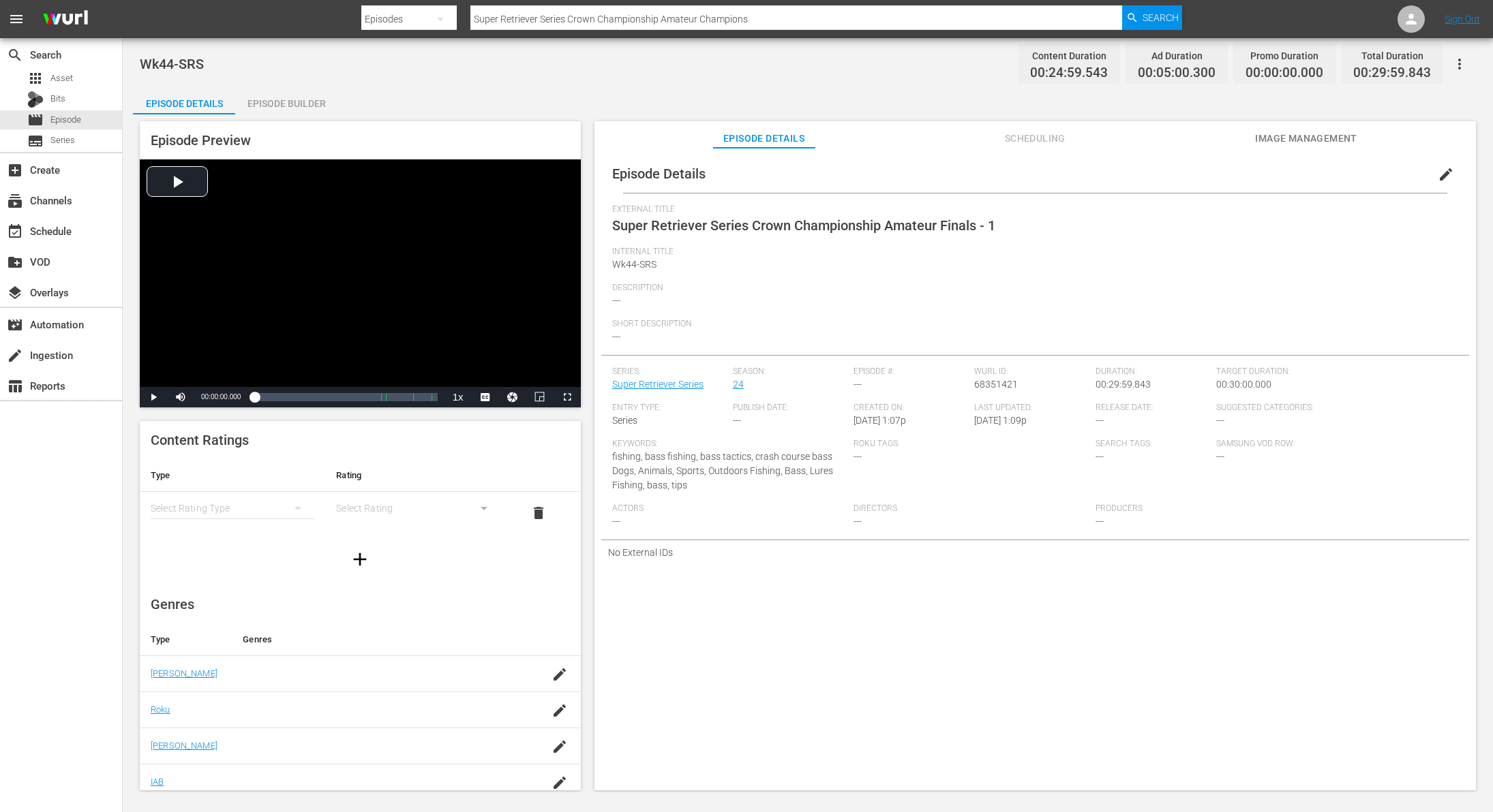
click at [1441, 168] on span "edit" at bounding box center [1446, 174] width 16 height 16
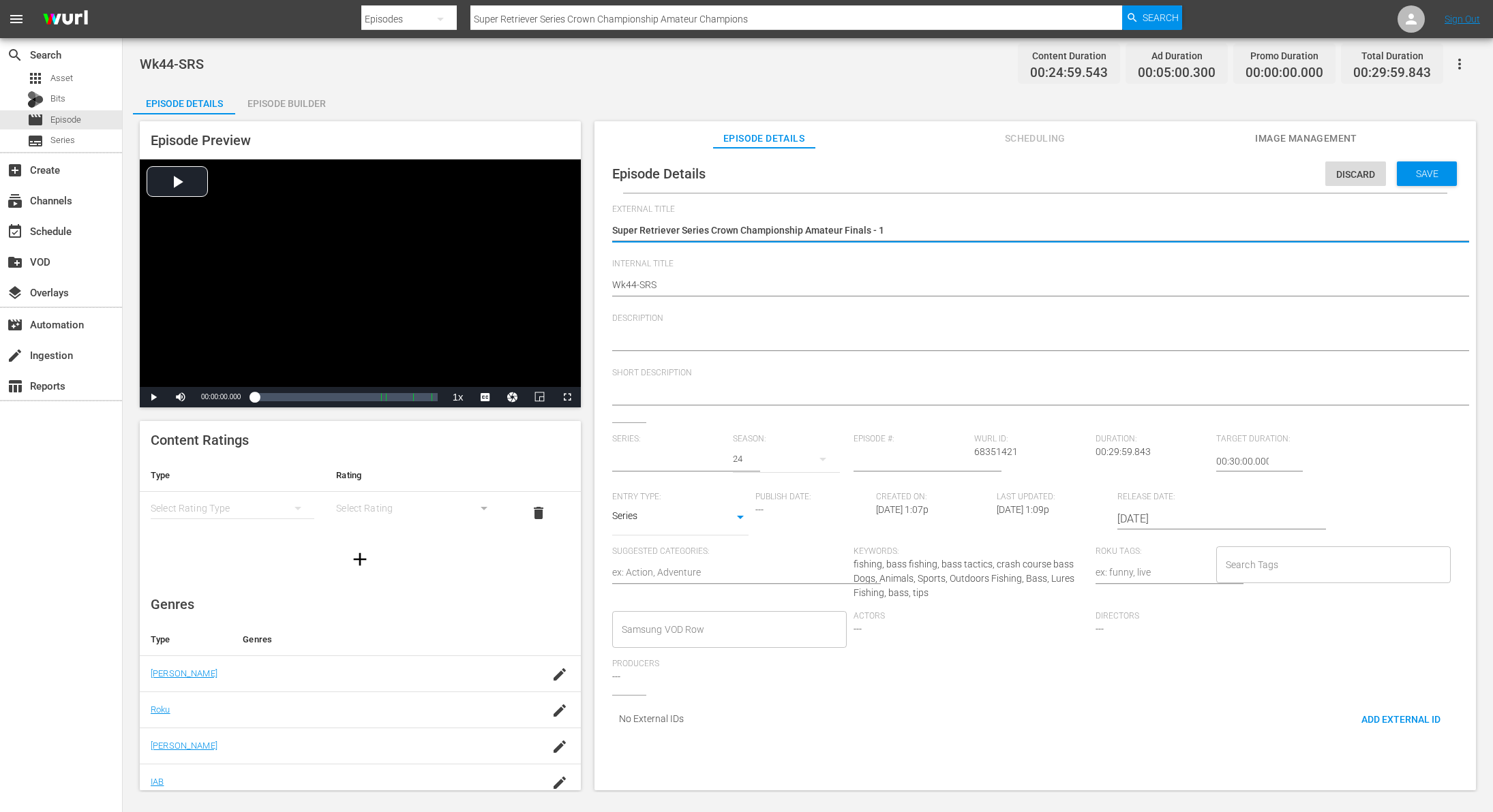
click at [731, 230] on textarea "Super Retriever Series Crown Championship Amateur Finals - 1" at bounding box center [1032, 231] width 839 height 16
click at [1348, 170] on span "Discard" at bounding box center [1355, 174] width 61 height 11
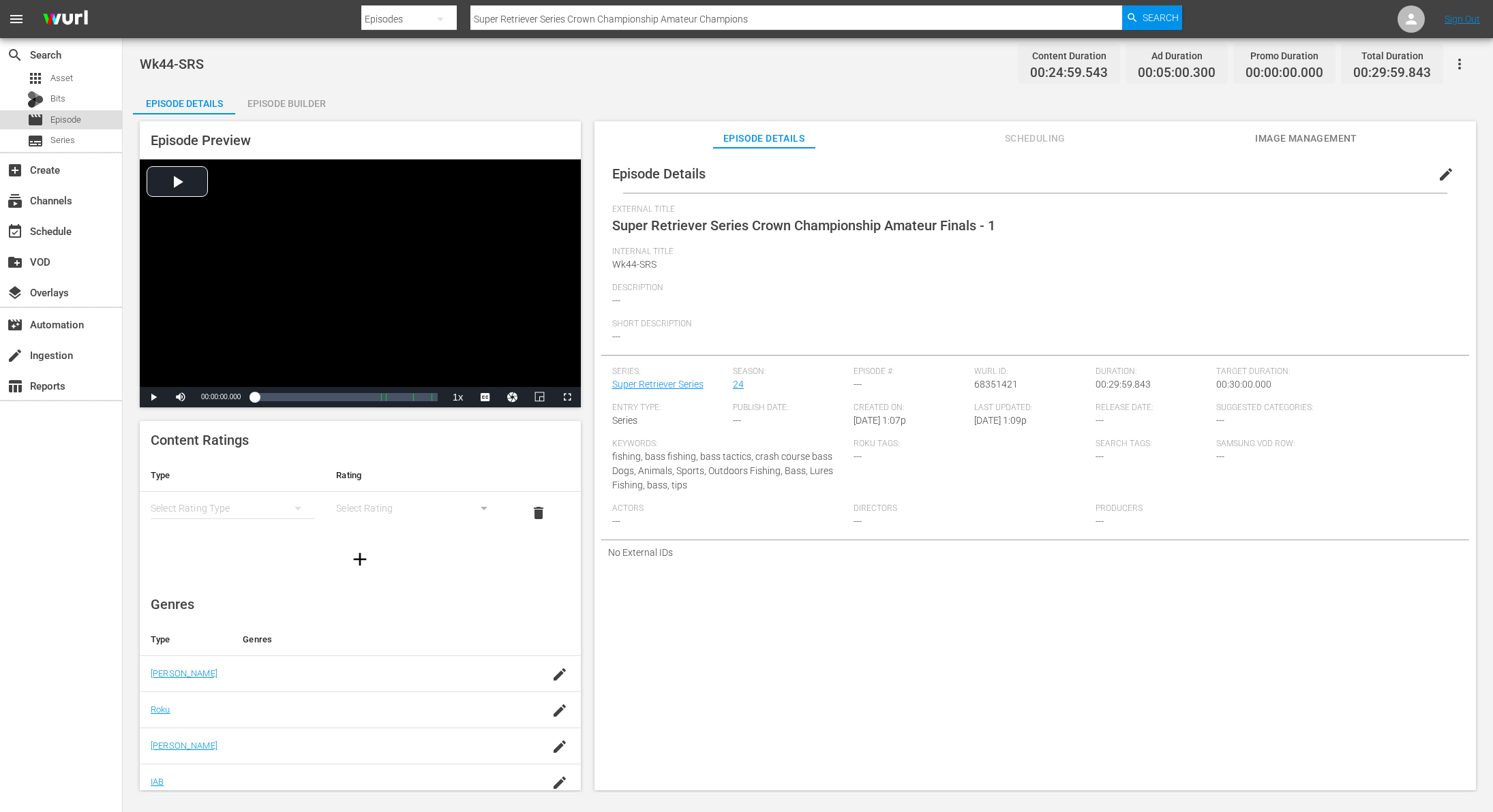
click at [81, 121] on div "movie Episode" at bounding box center [61, 120] width 122 height 19
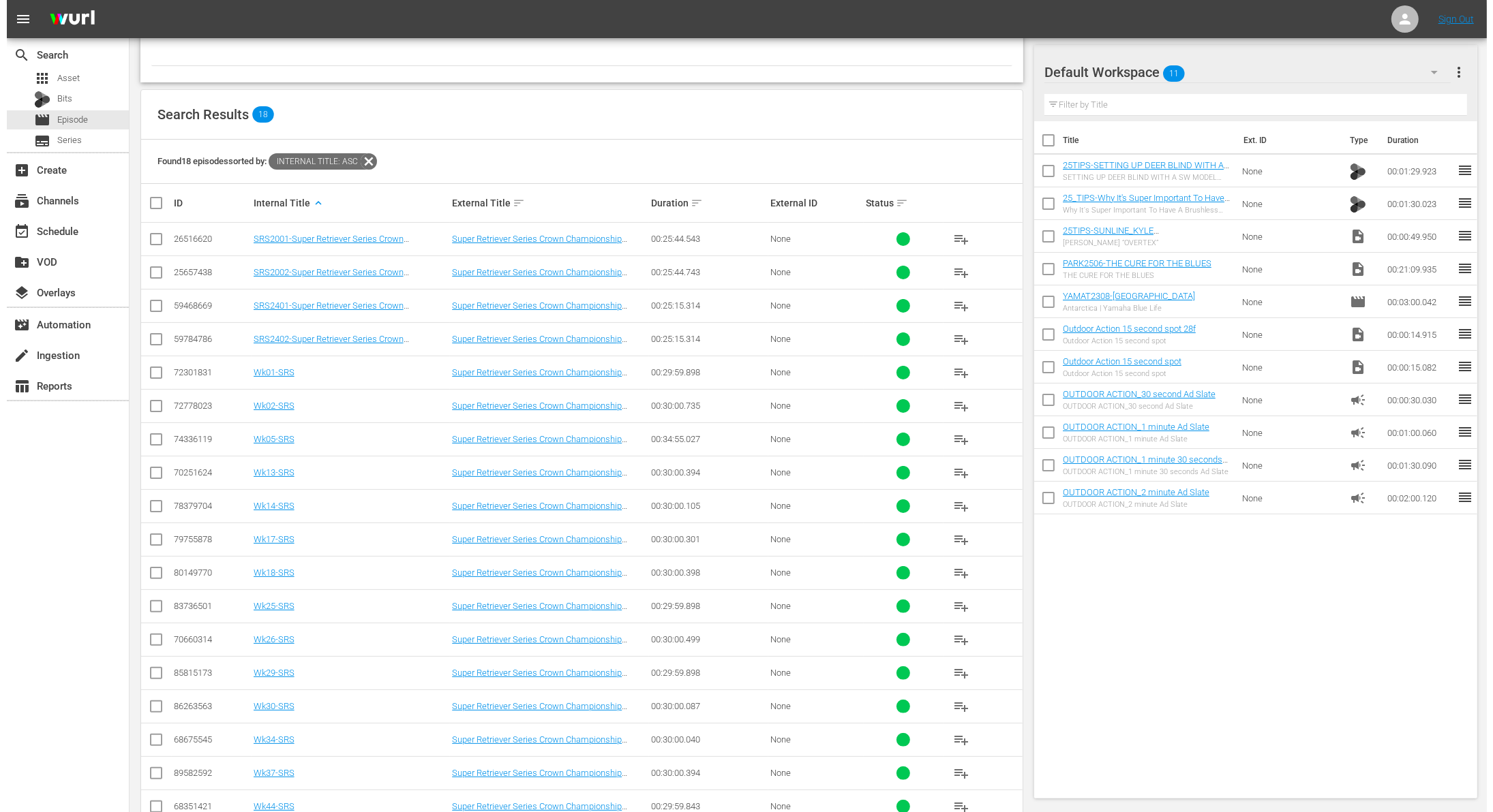
scroll to position [195, 0]
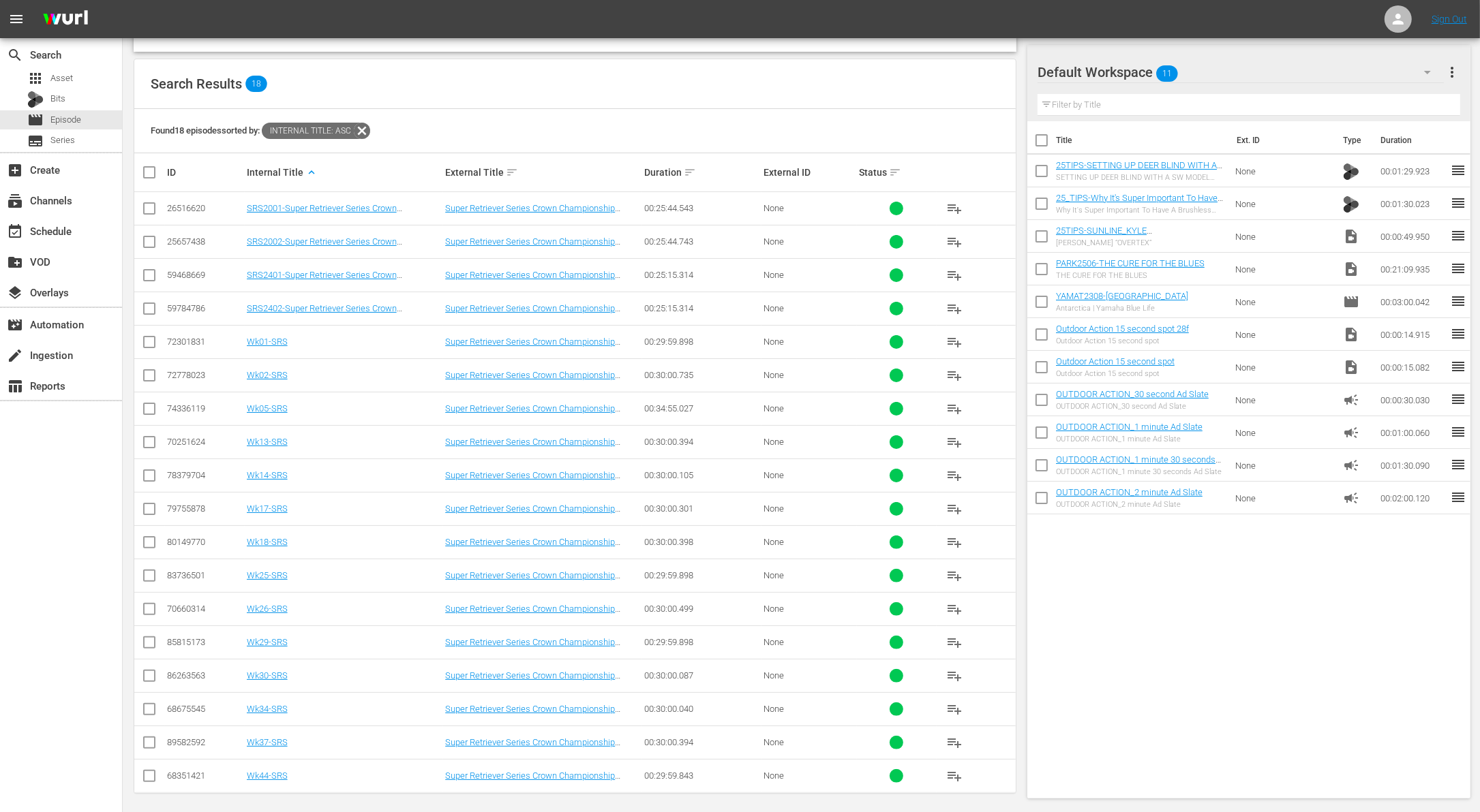
click at [152, 670] on input "checkbox" at bounding box center [149, 678] width 16 height 16
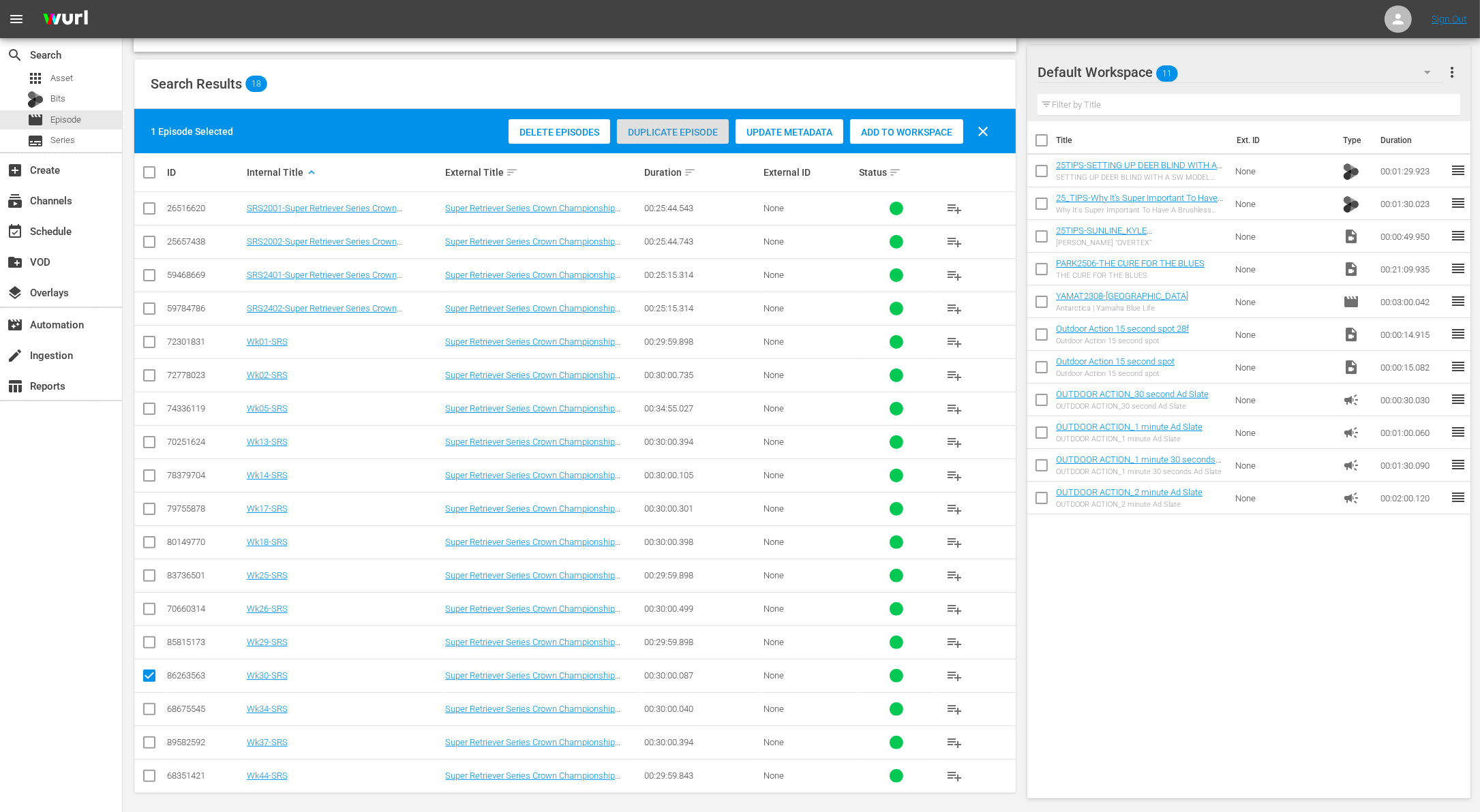
click at [696, 132] on span "Duplicate Episode" at bounding box center [673, 132] width 112 height 11
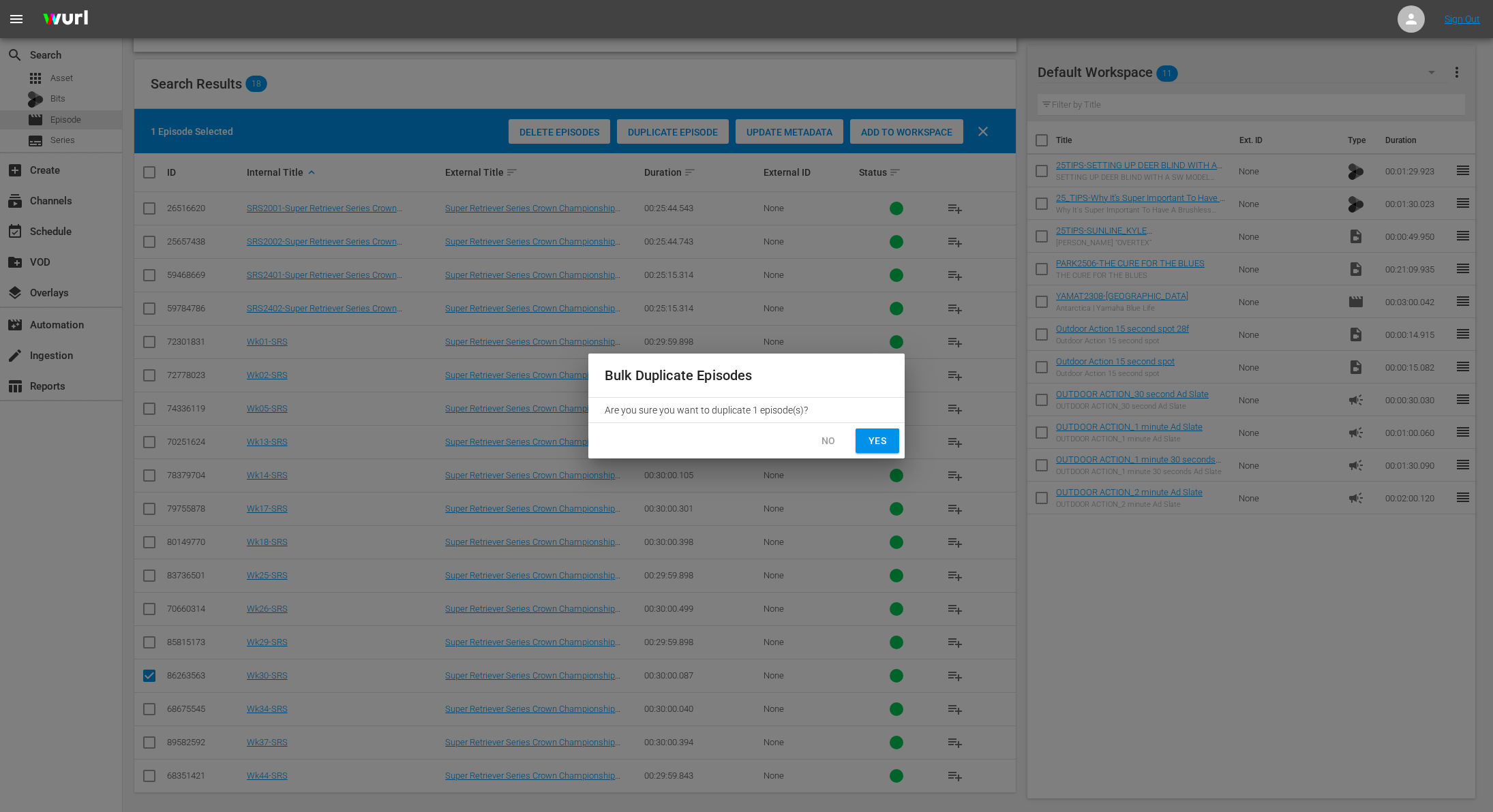
click at [880, 446] on span "Yes" at bounding box center [877, 441] width 22 height 17
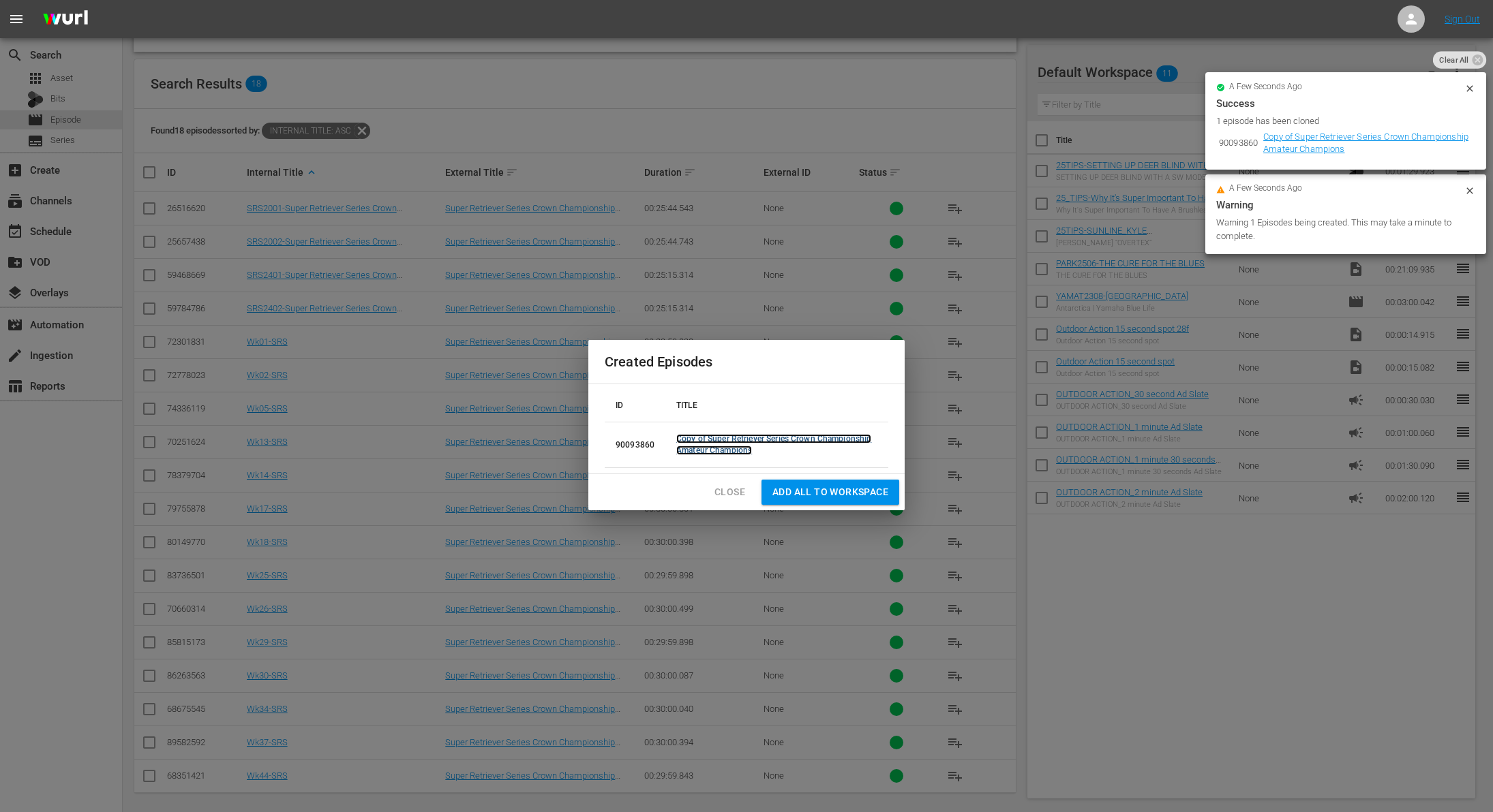
click at [709, 438] on link "Copy of Super Retriever Series Crown Championship Amateur Champions" at bounding box center [774, 445] width 195 height 21
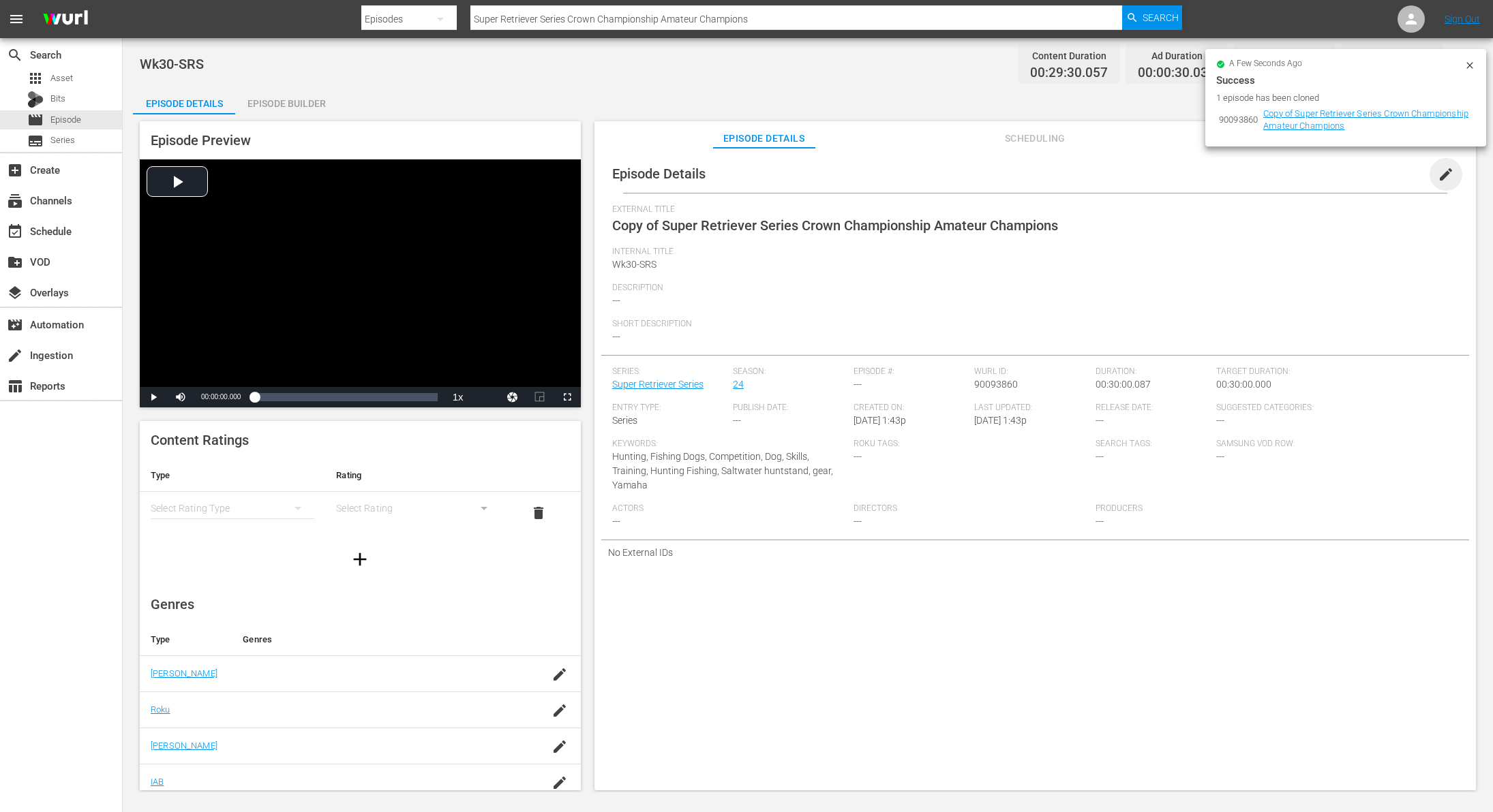
click at [1438, 173] on span "edit" at bounding box center [1446, 174] width 16 height 16
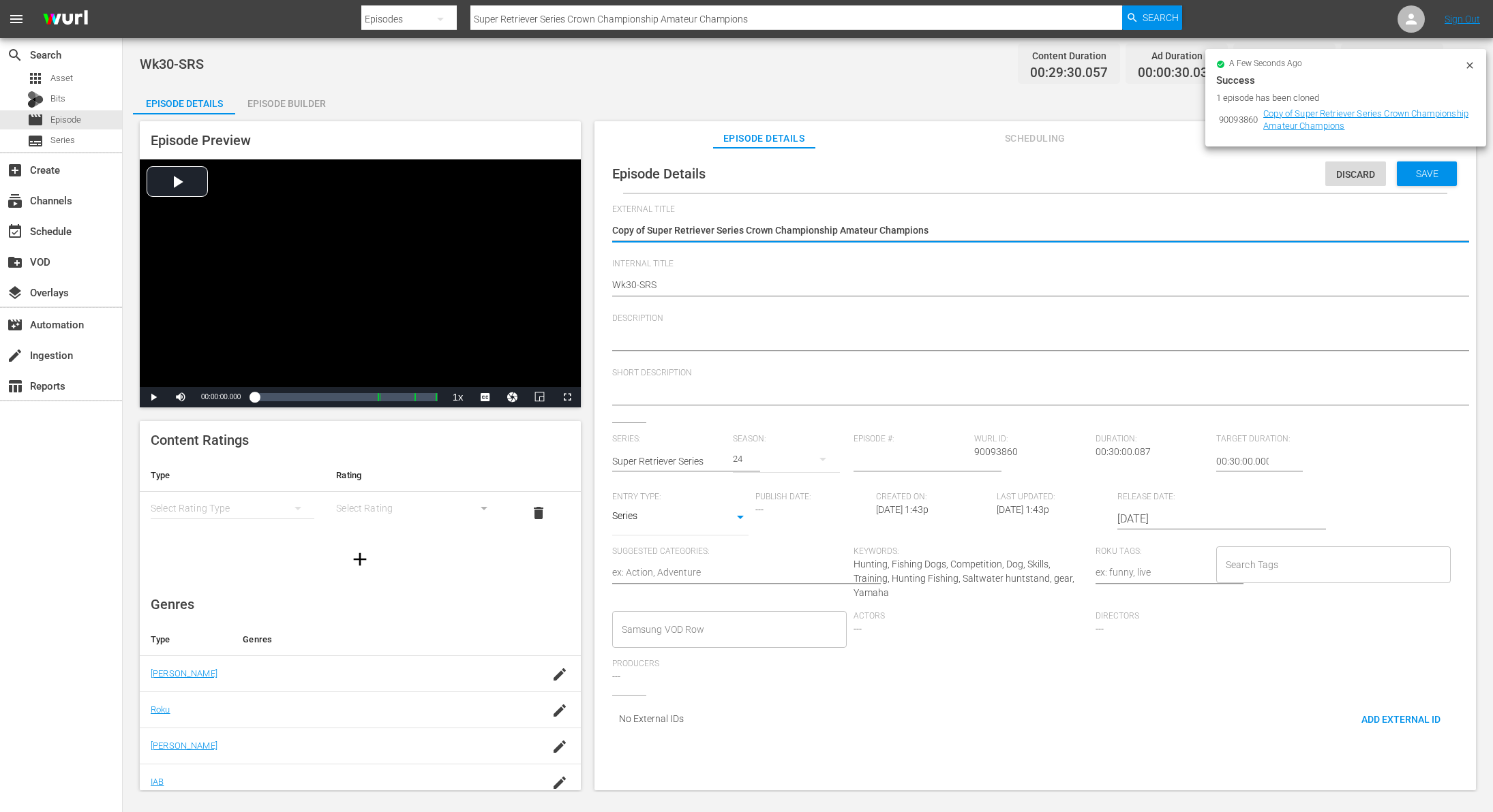
click at [645, 233] on textarea "Copy of Super Retriever Series Crown Championship Amateur Champions" at bounding box center [1032, 231] width 839 height 16
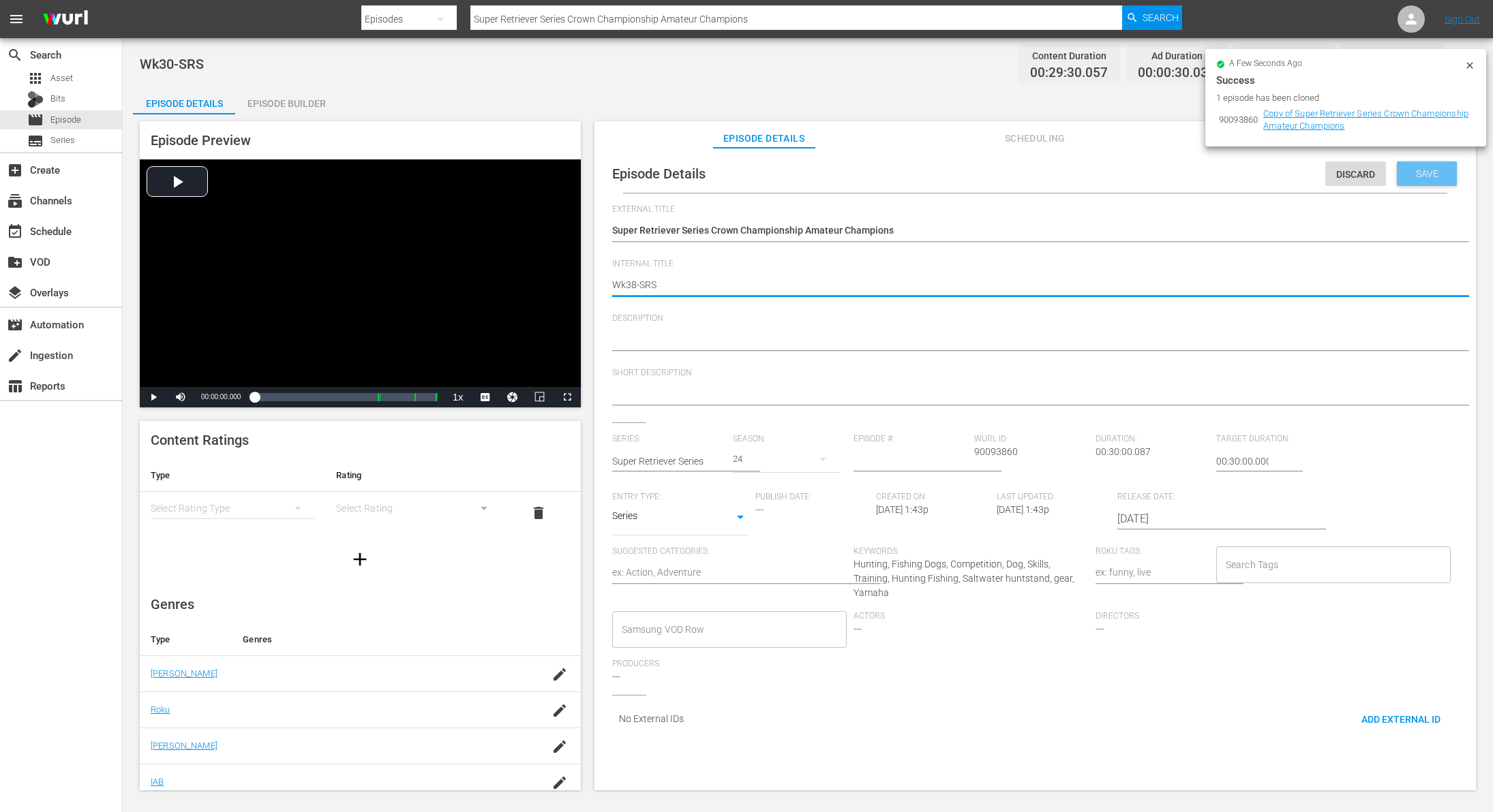
click at [1410, 174] on span "Save" at bounding box center [1427, 173] width 44 height 11
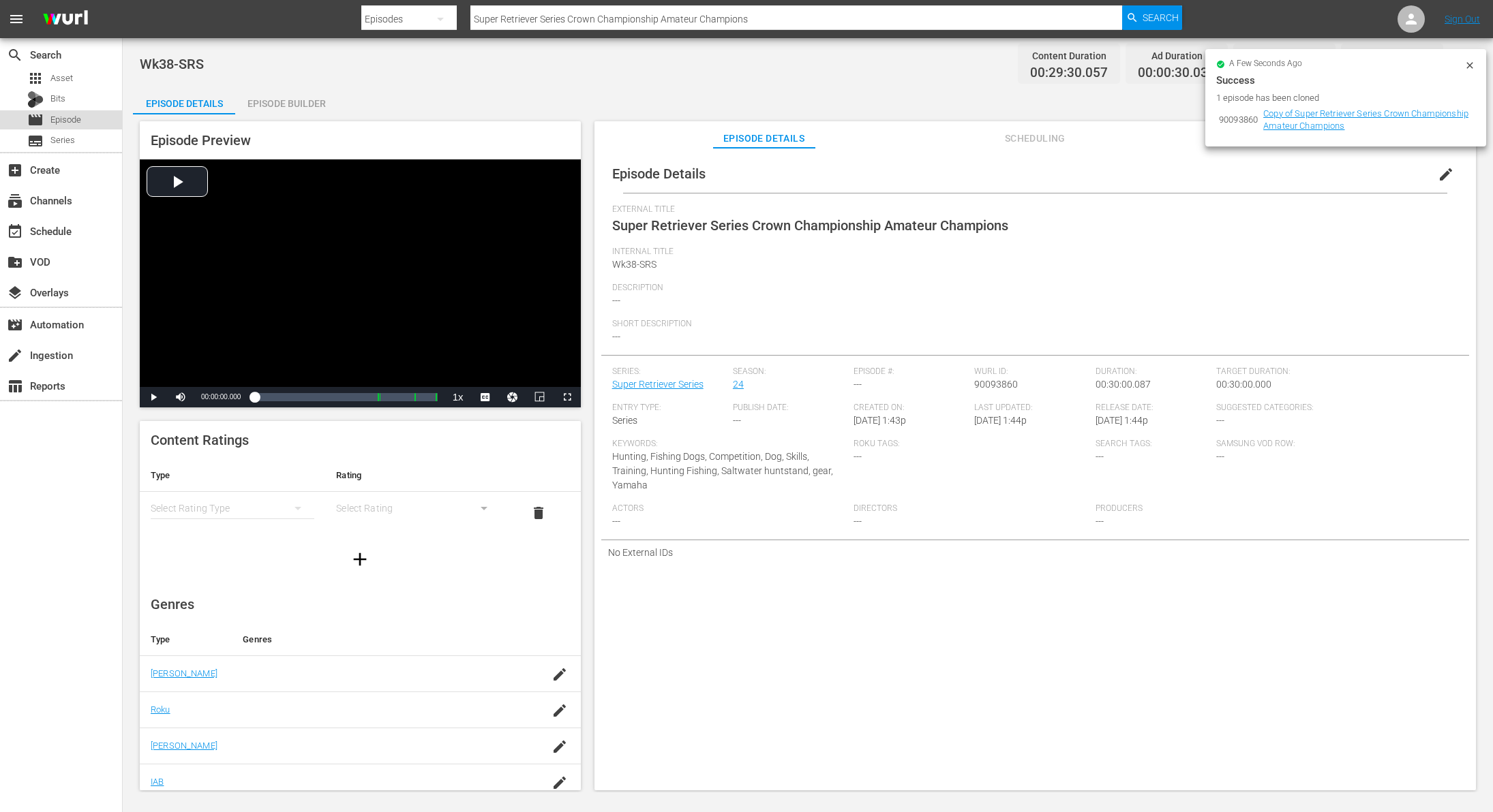
click at [72, 116] on span "Episode" at bounding box center [66, 119] width 31 height 13
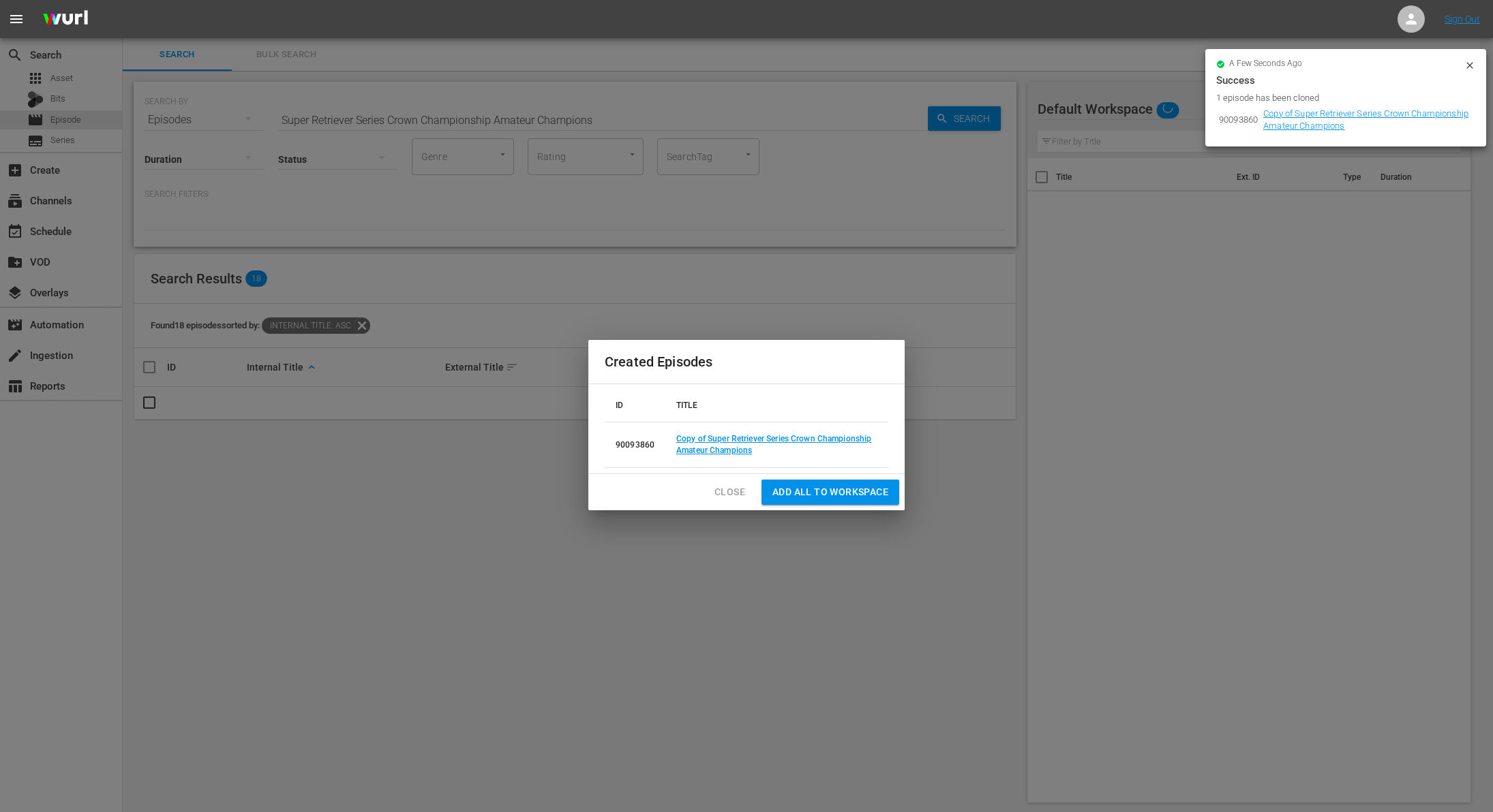
click at [732, 492] on span "Close" at bounding box center [730, 492] width 31 height 17
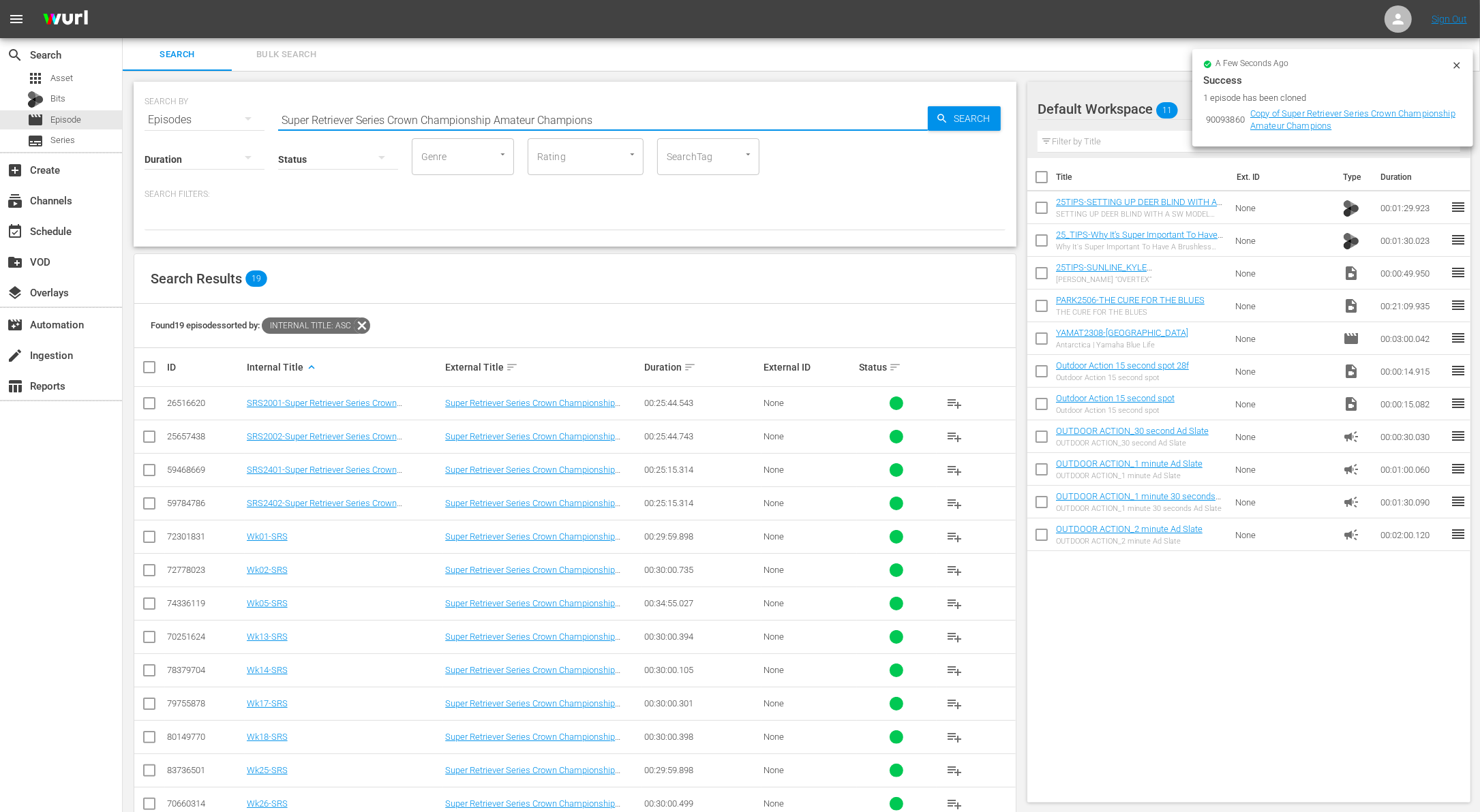
click at [433, 111] on input "Super Retriever Series Crown Championship Amateur Champions" at bounding box center [602, 120] width 649 height 32
paste input "Embrace The Suck"
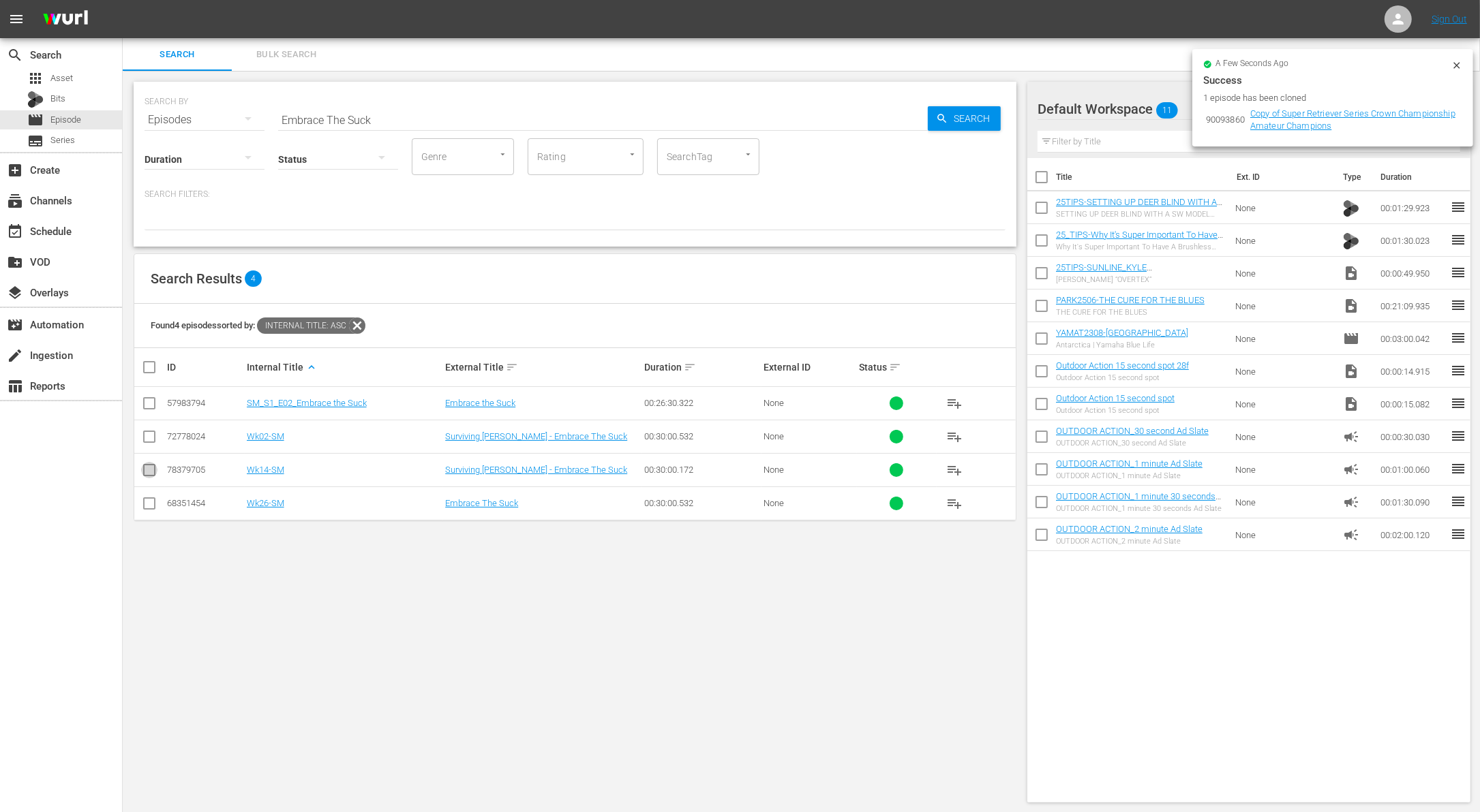
click at [151, 472] on input "checkbox" at bounding box center [149, 472] width 16 height 16
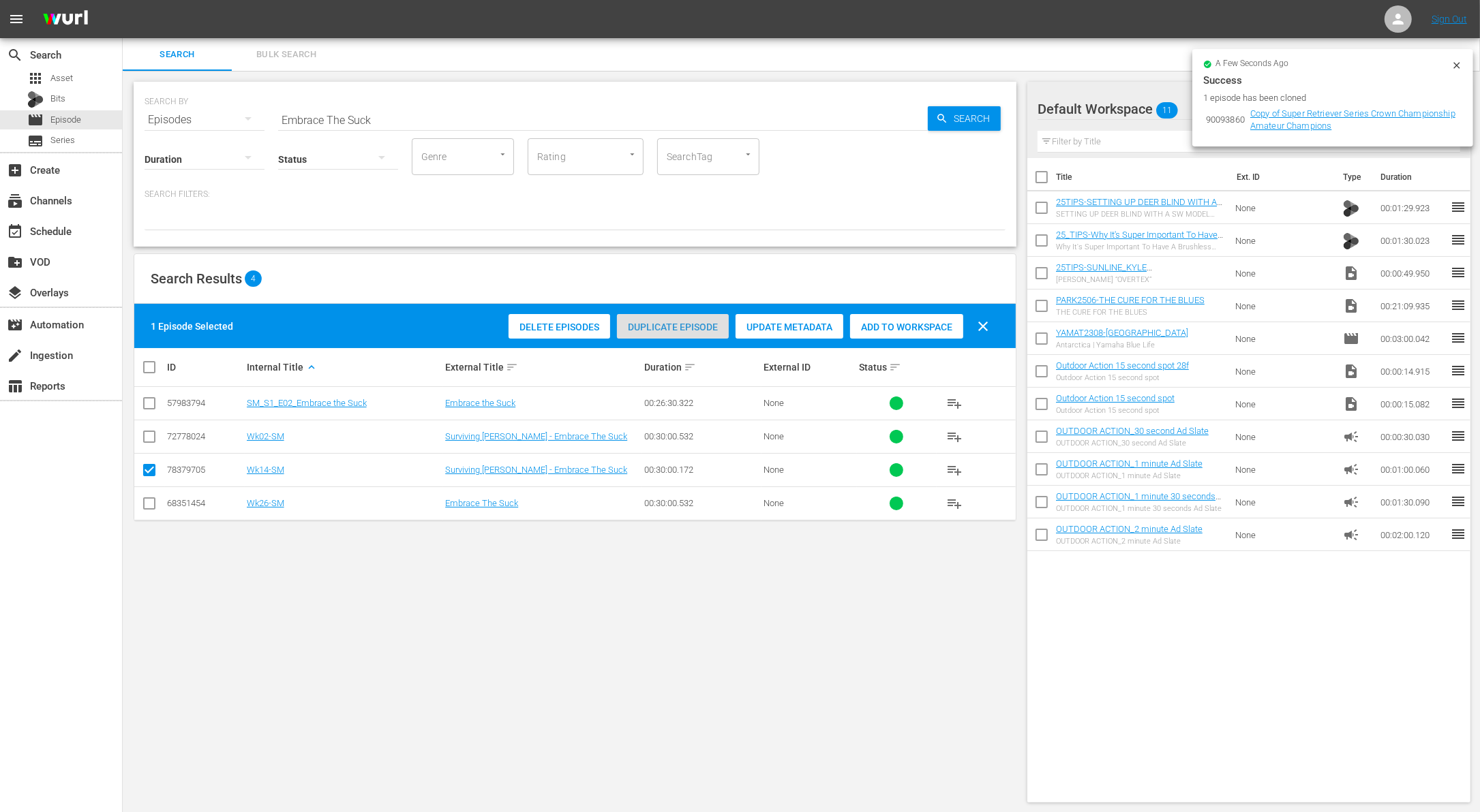
click at [683, 326] on span "Duplicate Episode" at bounding box center [673, 326] width 112 height 11
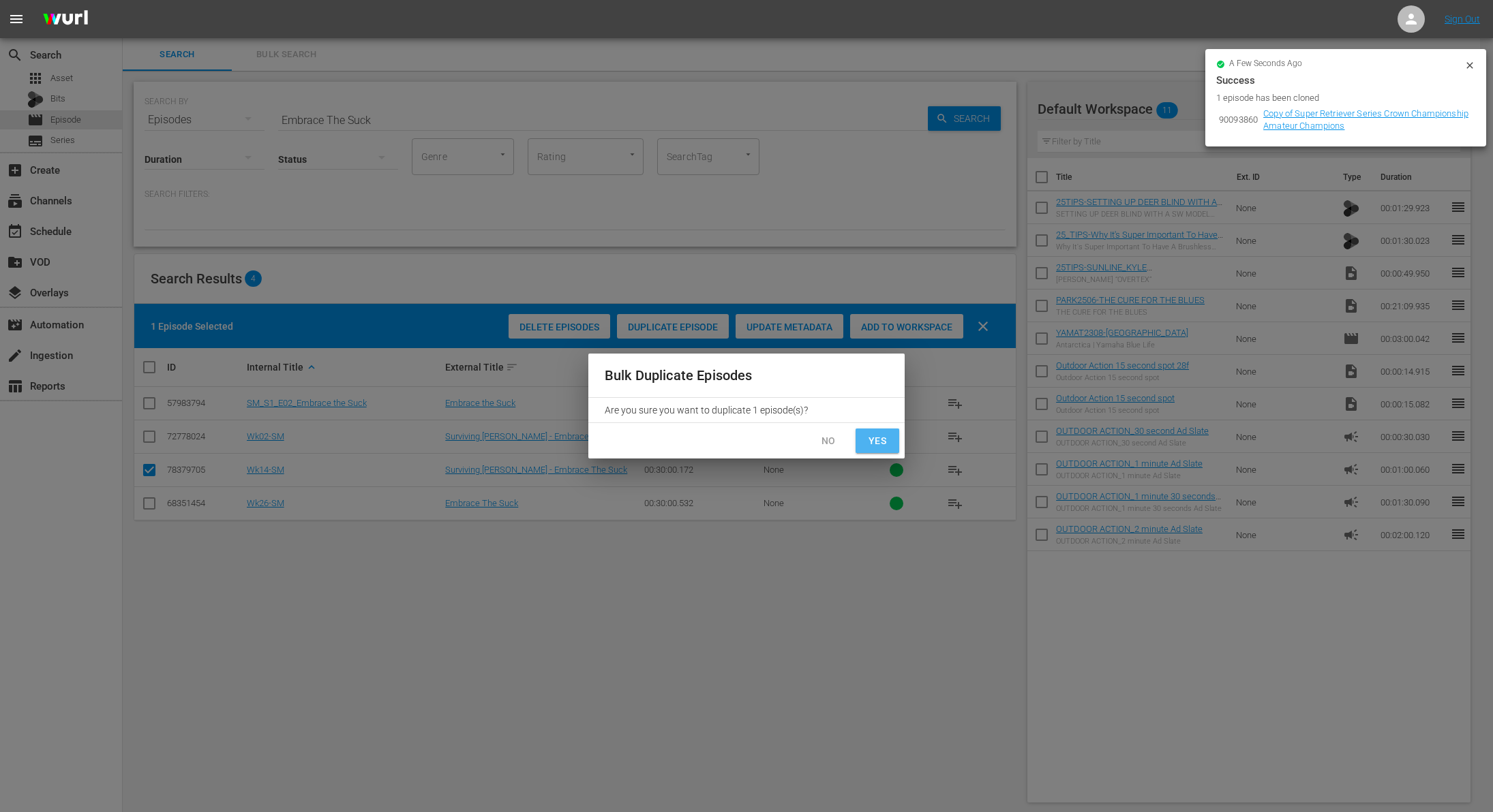
click at [876, 441] on span "Yes" at bounding box center [877, 441] width 22 height 17
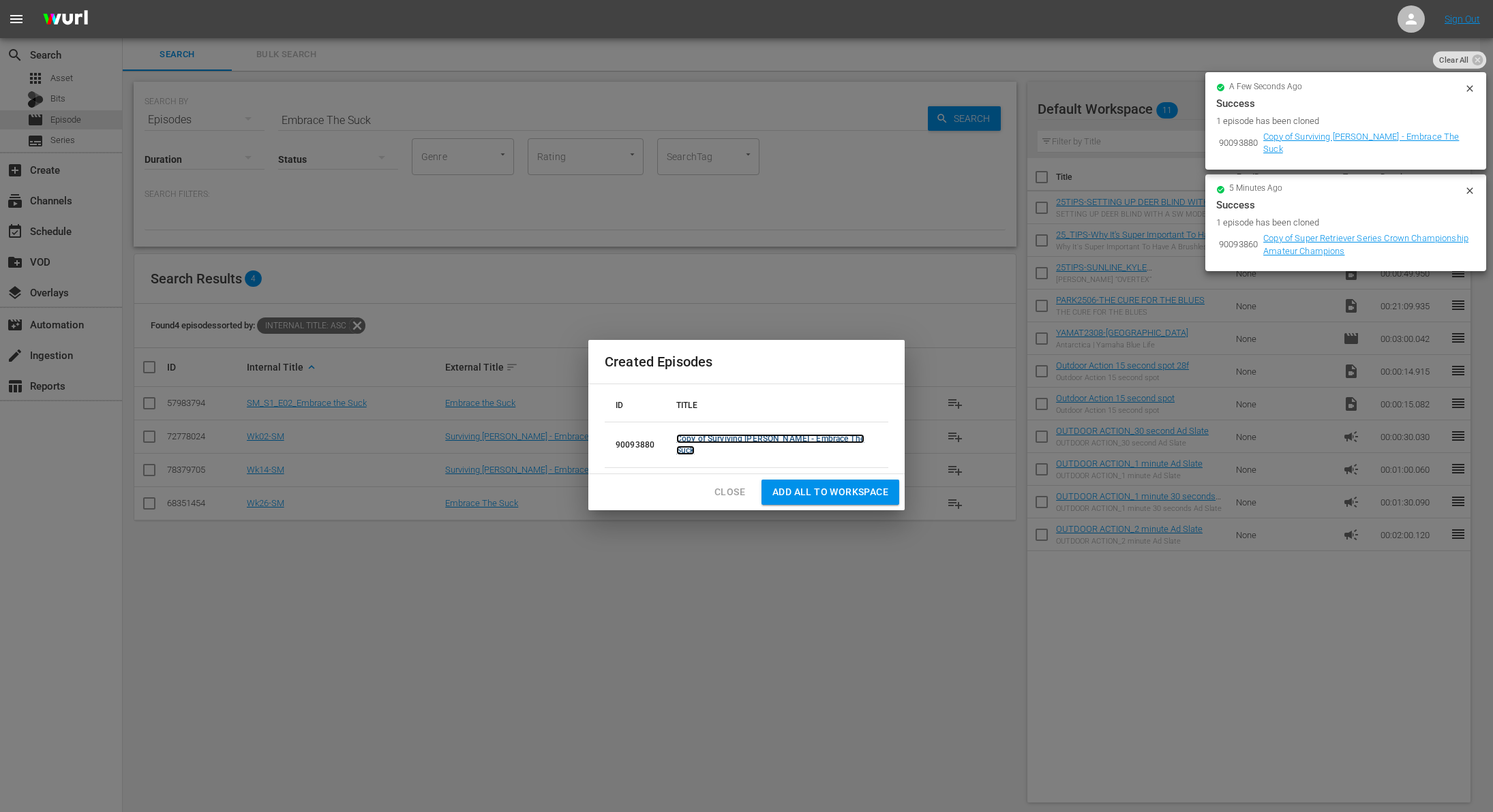
click at [713, 445] on link "Copy of Surviving [PERSON_NAME] - Embrace The Suck" at bounding box center [770, 445] width 188 height 21
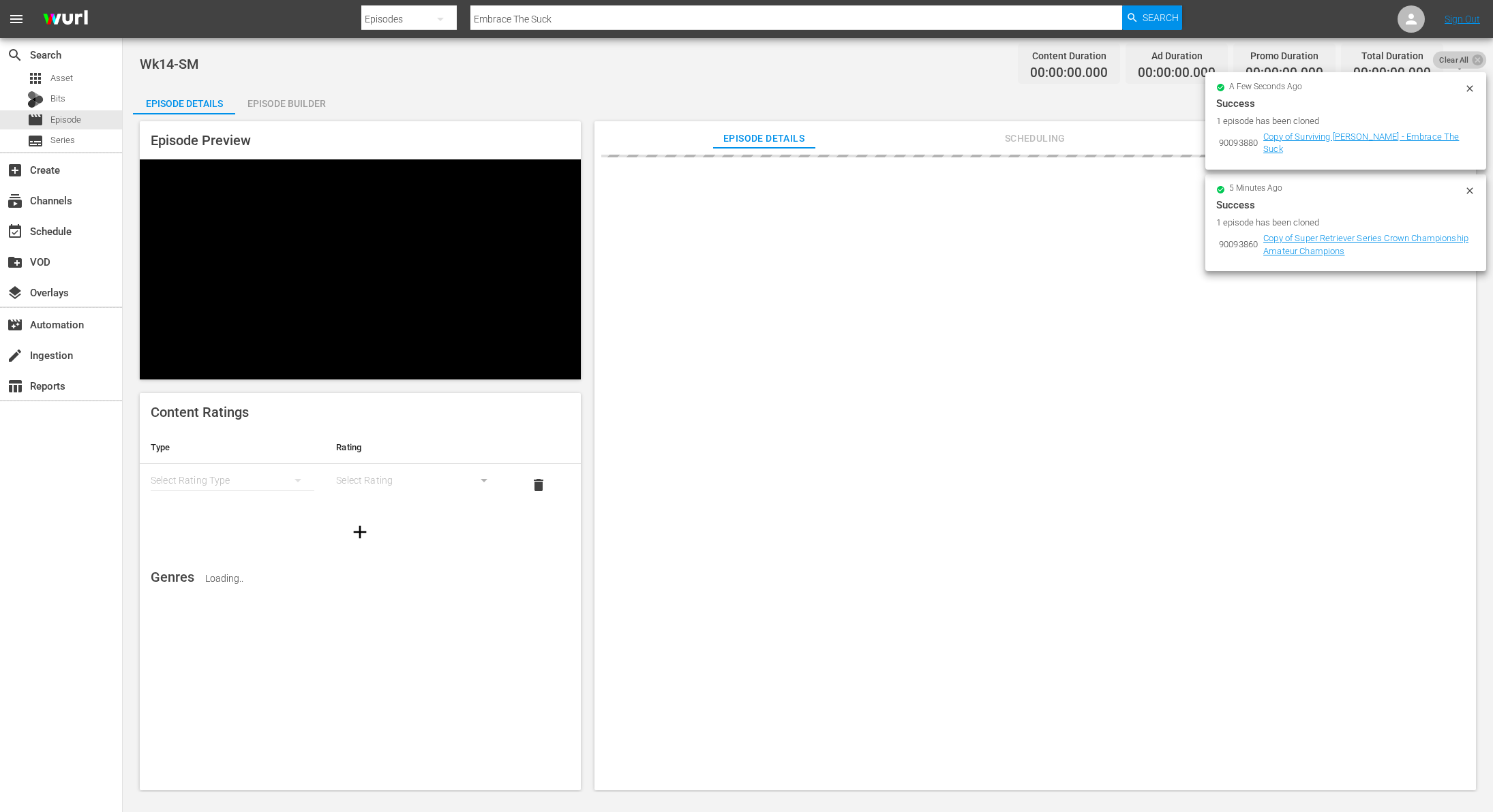
click at [1461, 63] on span "Clear All" at bounding box center [1454, 60] width 42 height 18
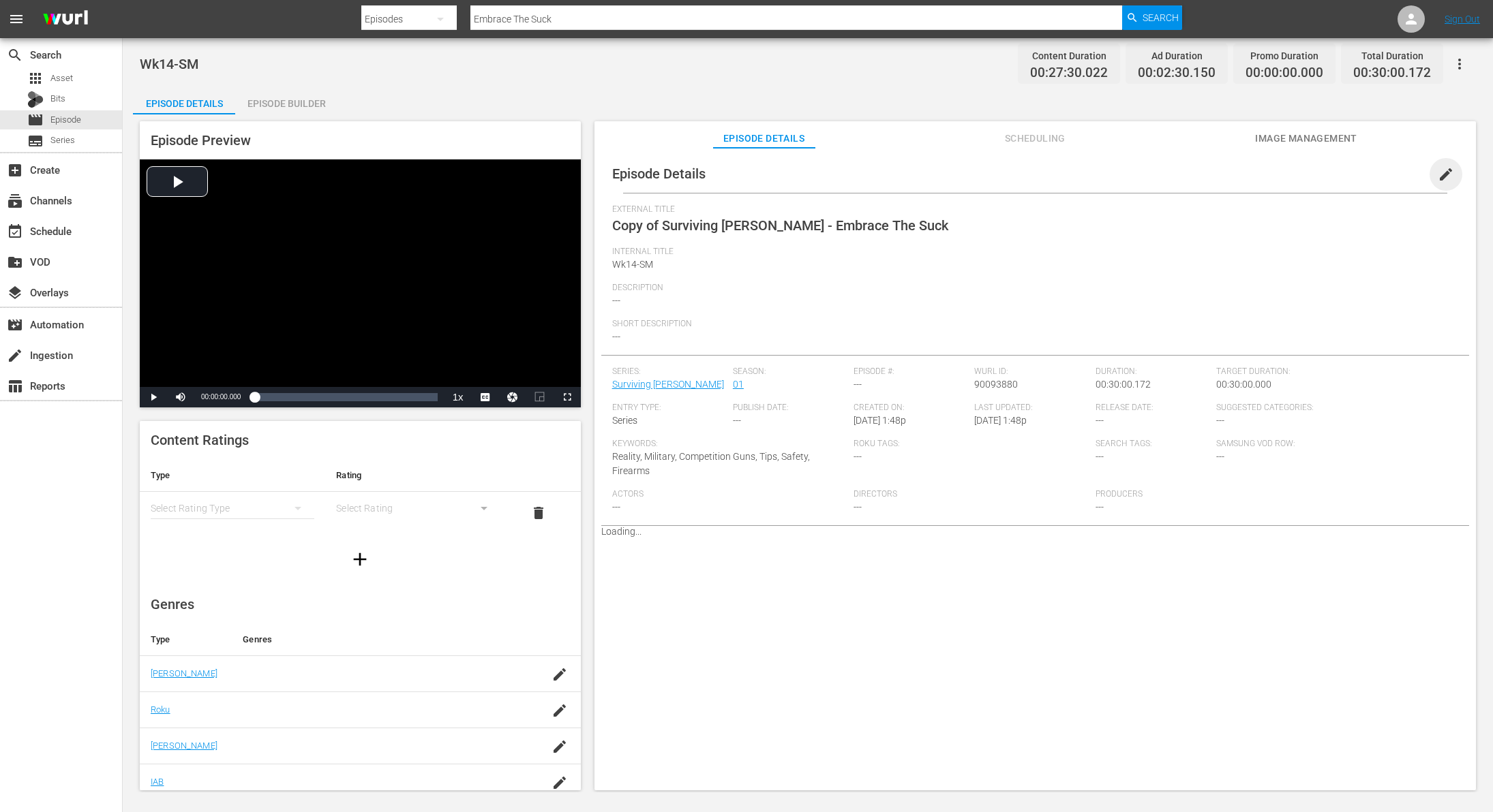
click at [1438, 180] on span "edit" at bounding box center [1446, 174] width 16 height 16
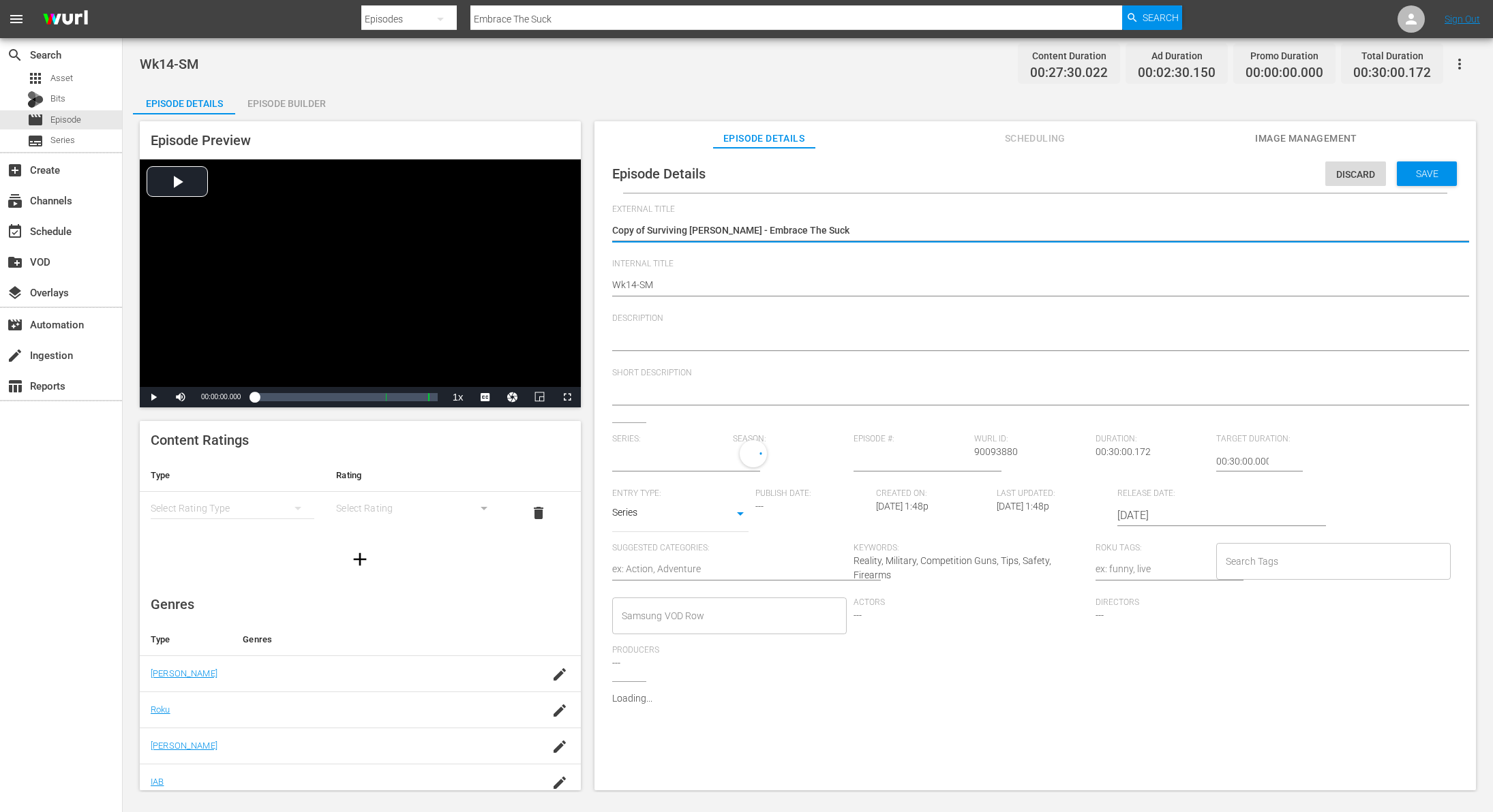
click at [650, 225] on textarea "Copy of Surviving [PERSON_NAME] - Embrace The Suck" at bounding box center [1032, 231] width 839 height 16
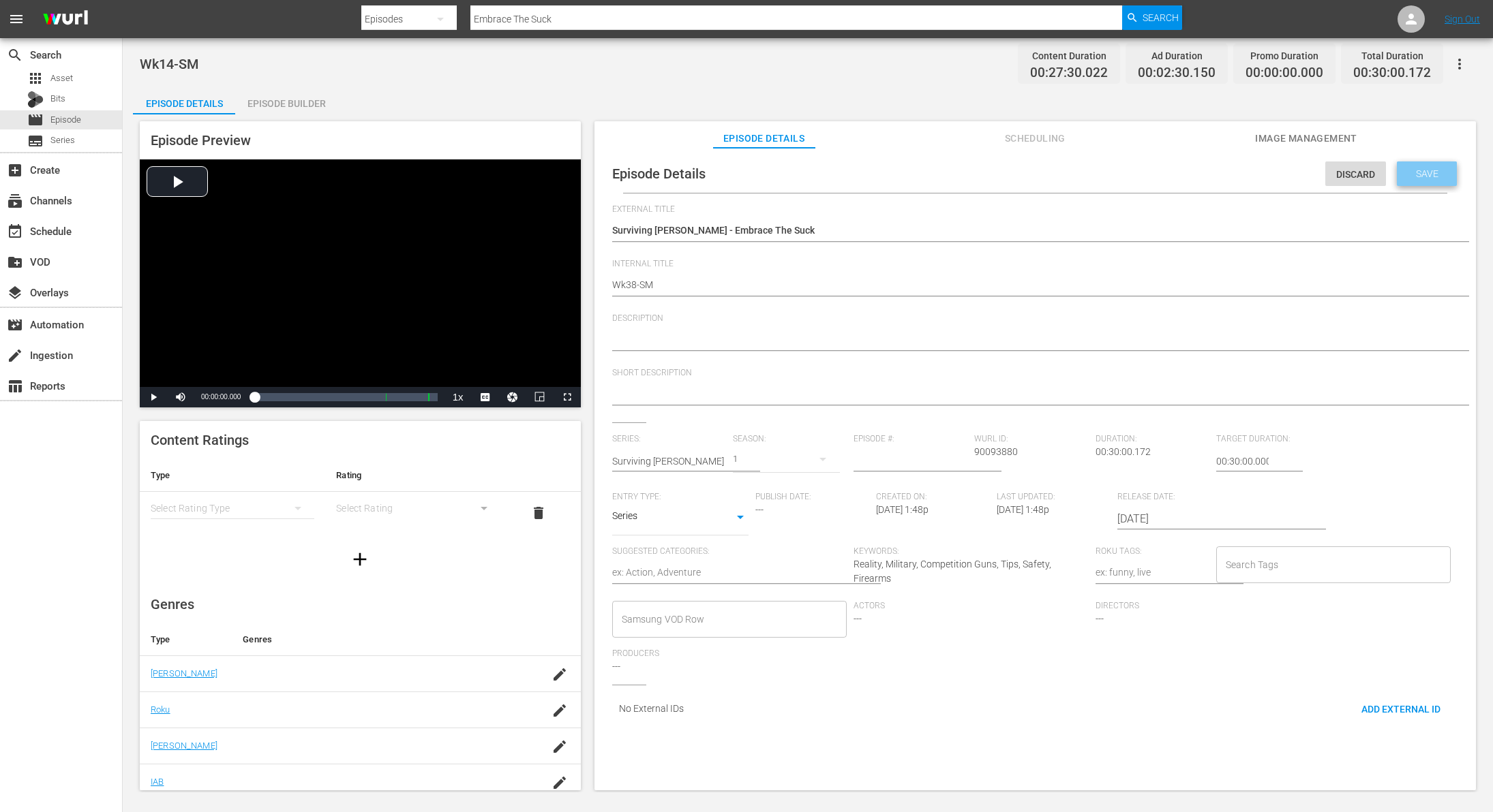
click at [1419, 178] on span "Save" at bounding box center [1427, 173] width 44 height 11
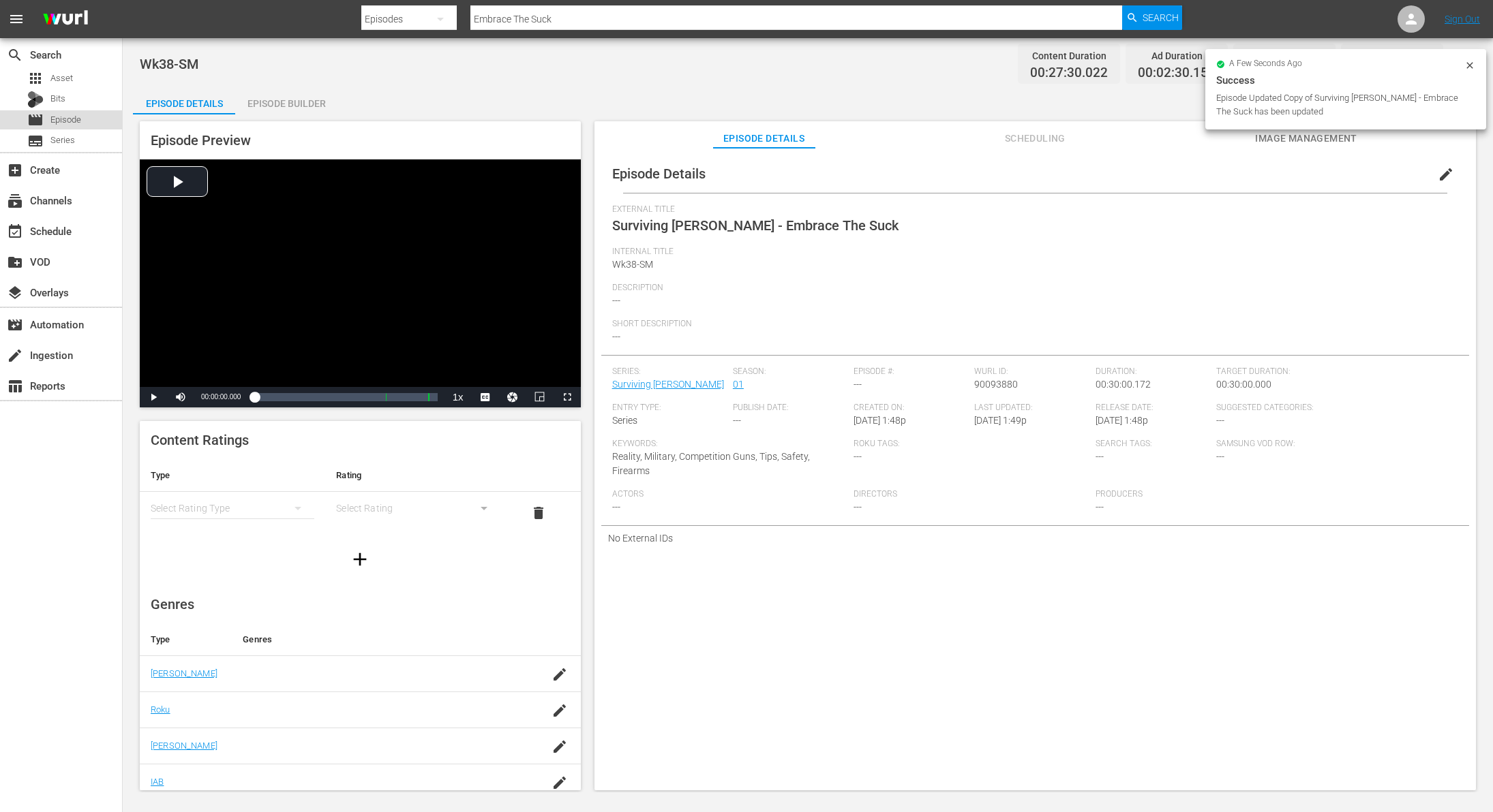
click at [67, 119] on span "Episode" at bounding box center [66, 119] width 31 height 13
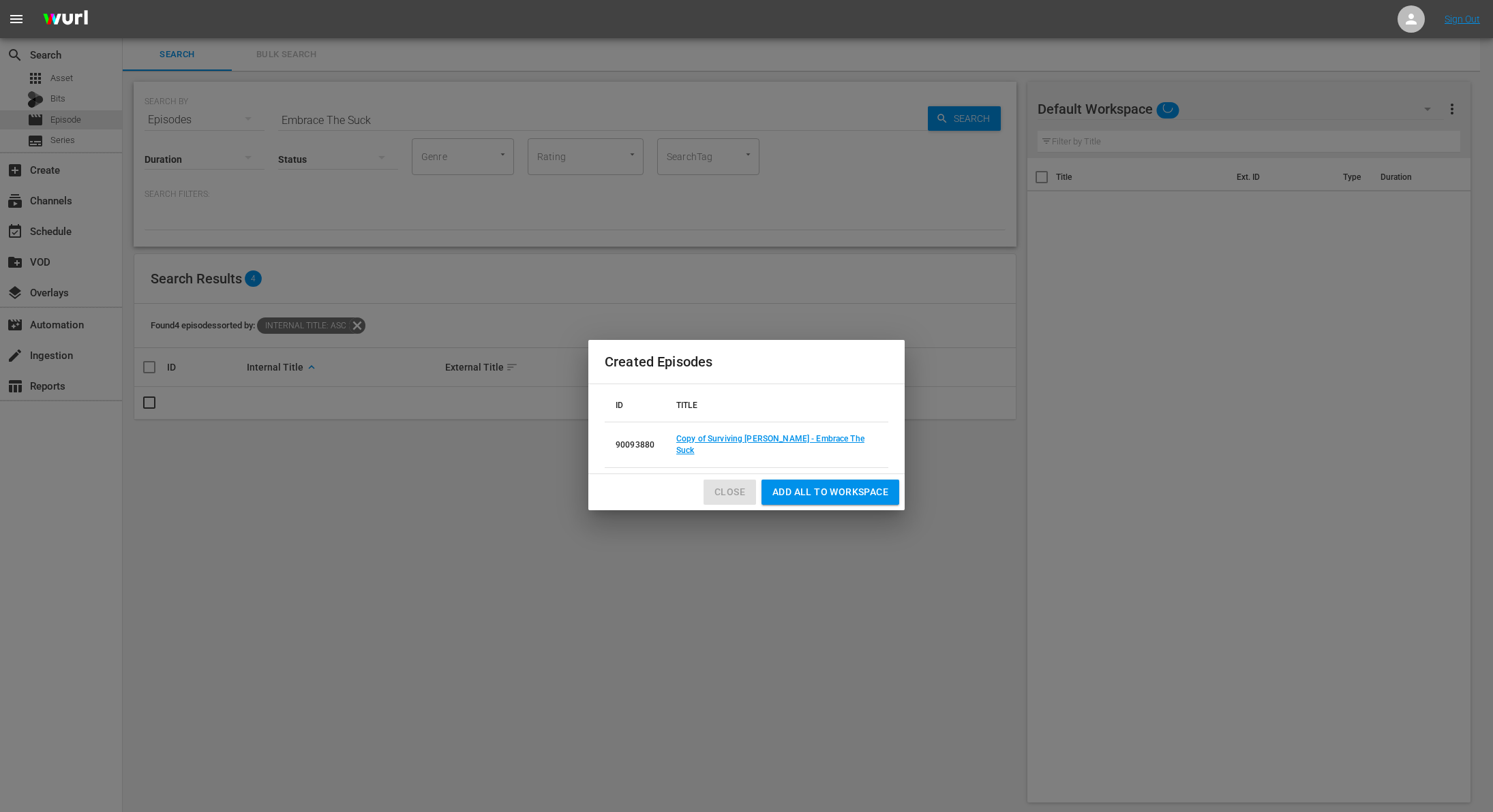
click at [737, 487] on span "Close" at bounding box center [730, 492] width 31 height 17
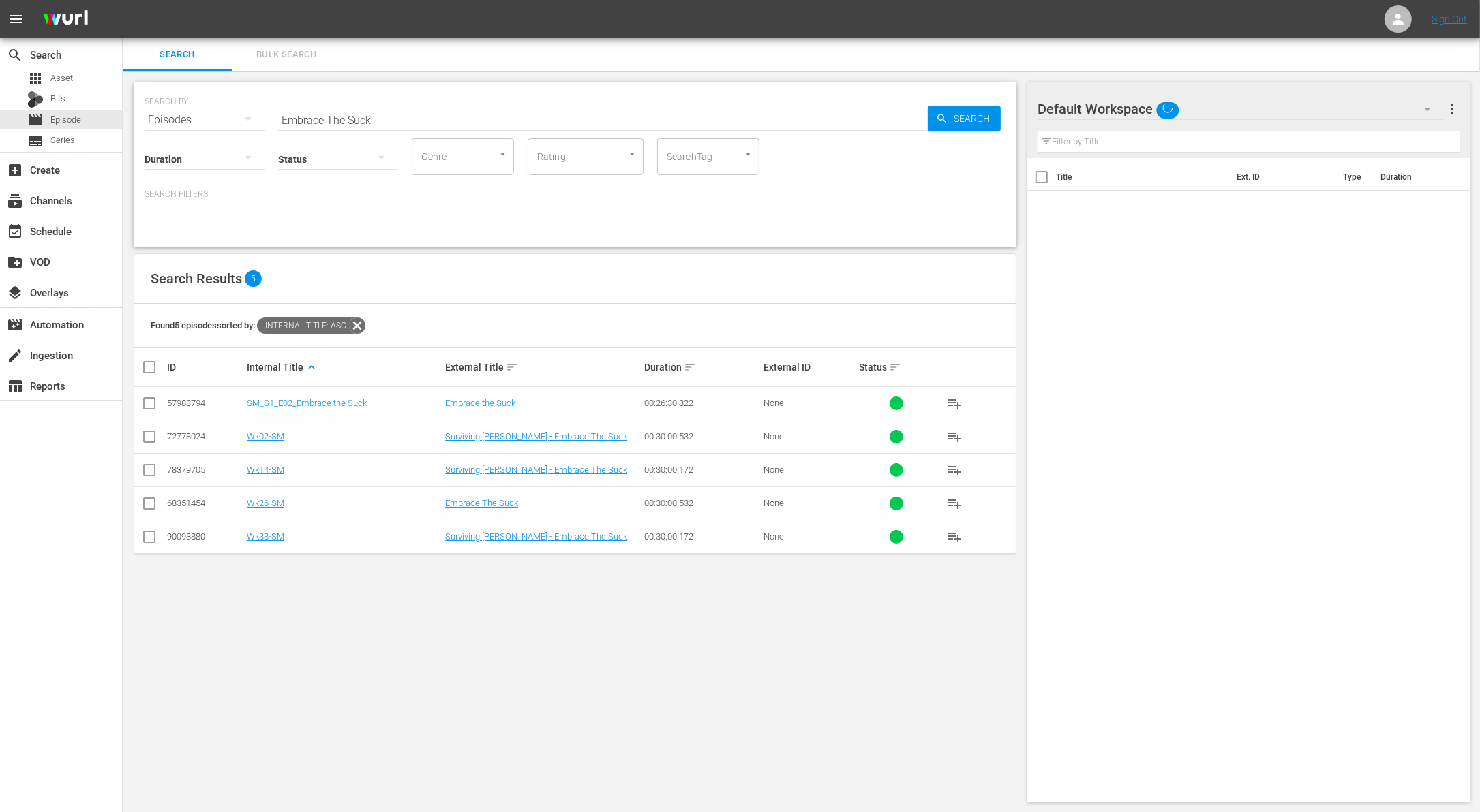
click at [381, 114] on input "Embrace The Suck" at bounding box center [602, 120] width 649 height 32
paste input "When the CIA Calls"
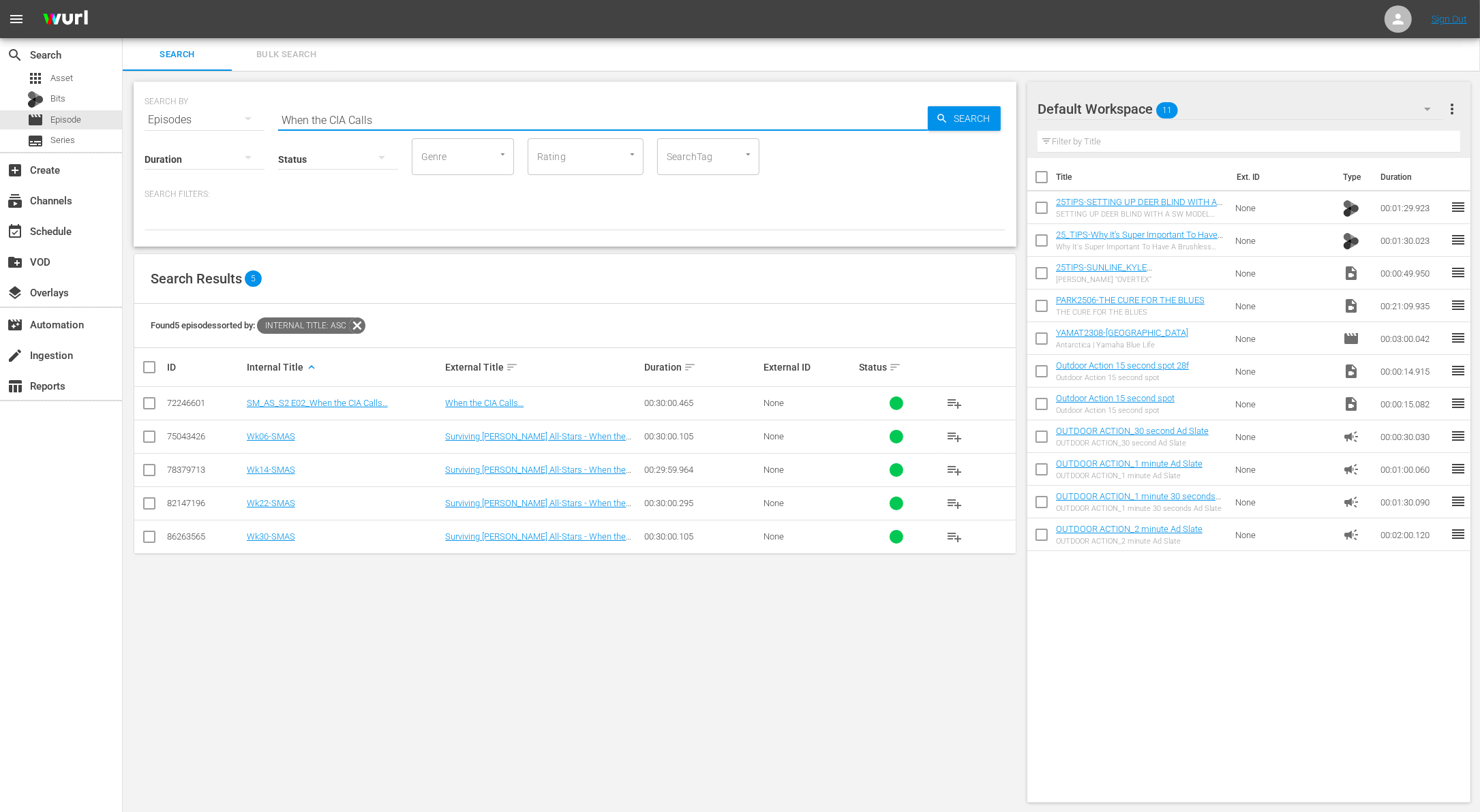
click at [145, 469] on input "checkbox" at bounding box center [149, 472] width 16 height 16
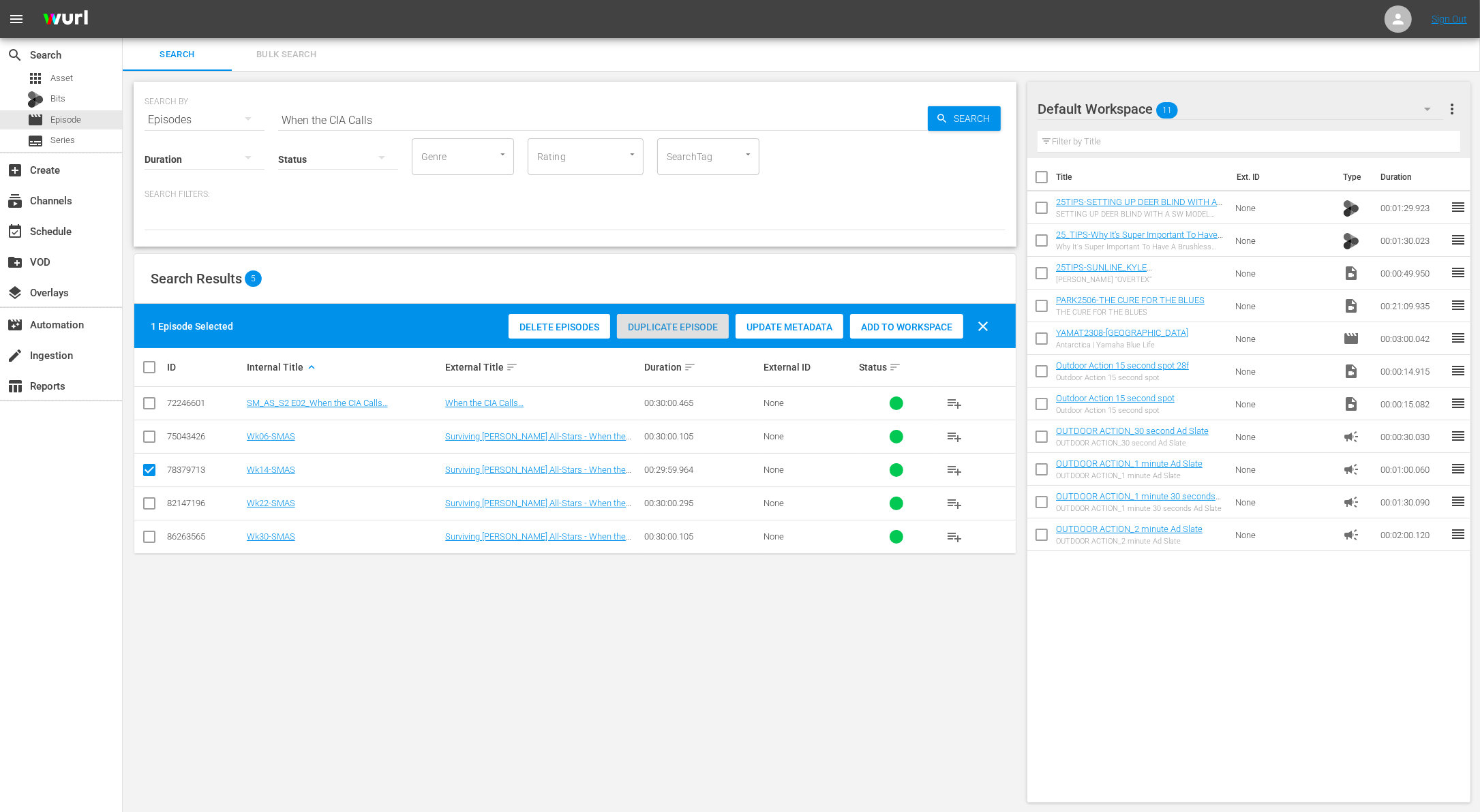
click at [687, 319] on div "Duplicate Episode" at bounding box center [673, 327] width 112 height 26
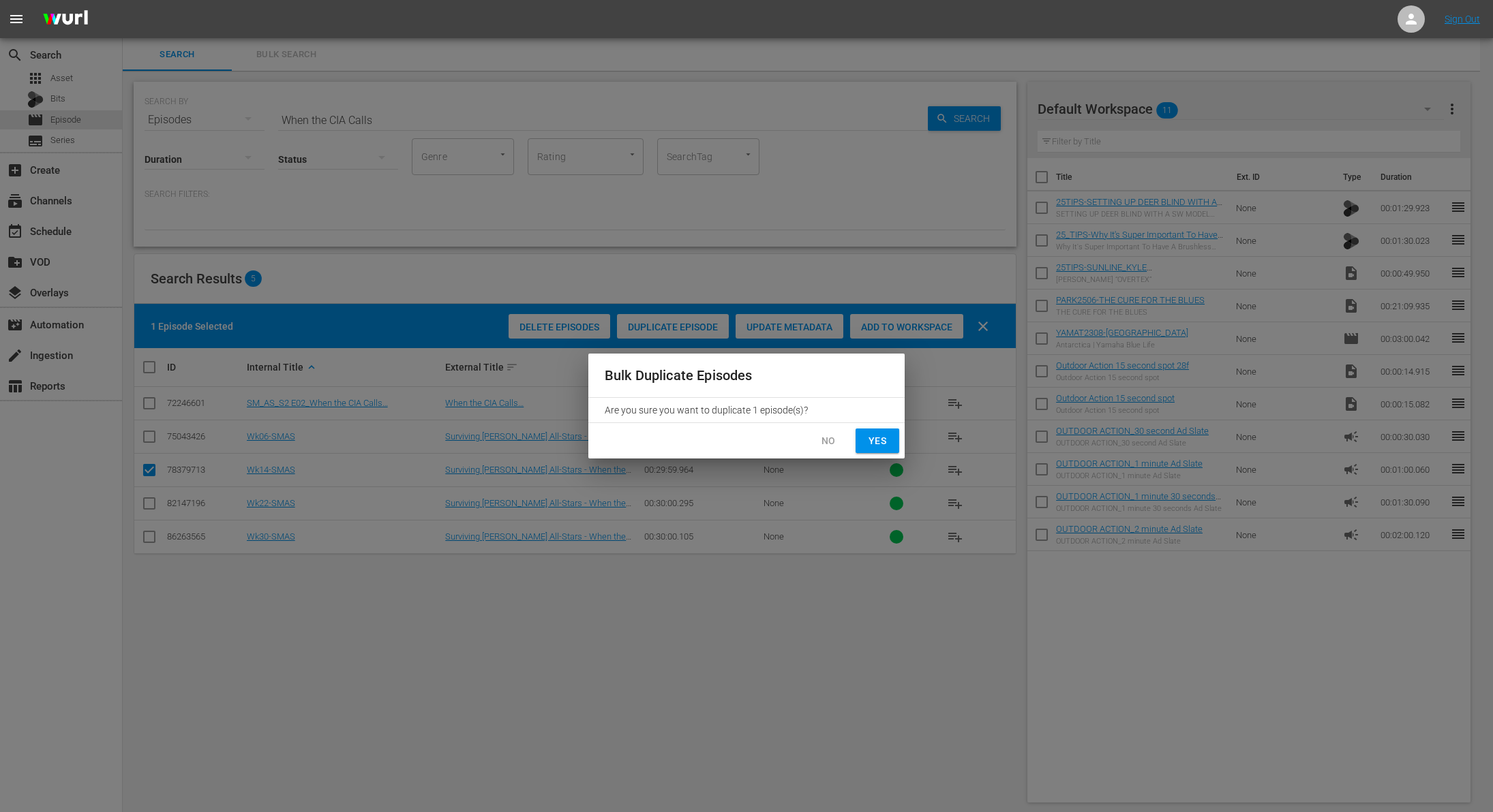
click at [881, 445] on span "Yes" at bounding box center [877, 441] width 22 height 17
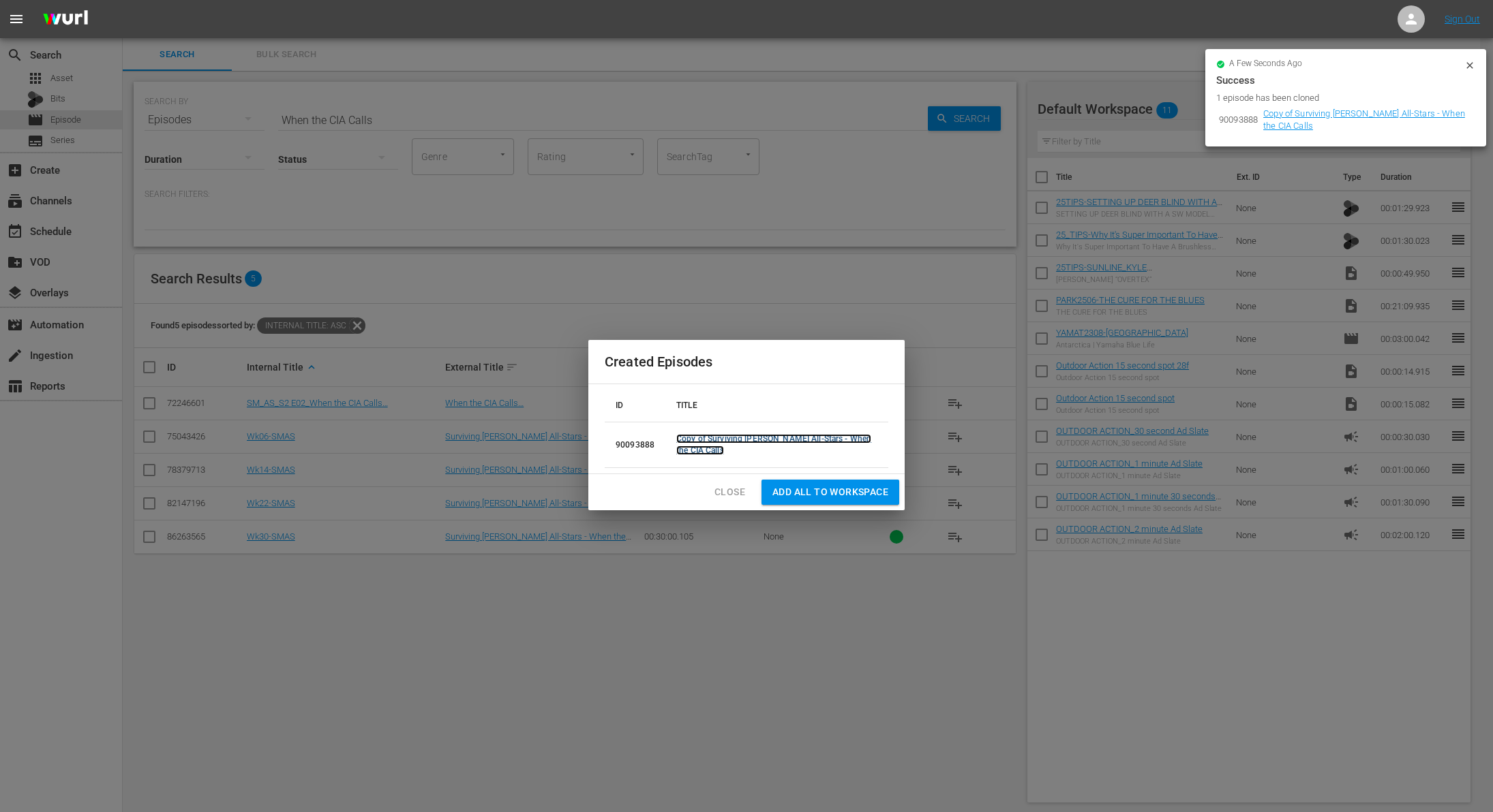
click at [719, 445] on link "Copy of Surviving [PERSON_NAME] All-Stars - When the CIA Calls" at bounding box center [774, 445] width 195 height 21
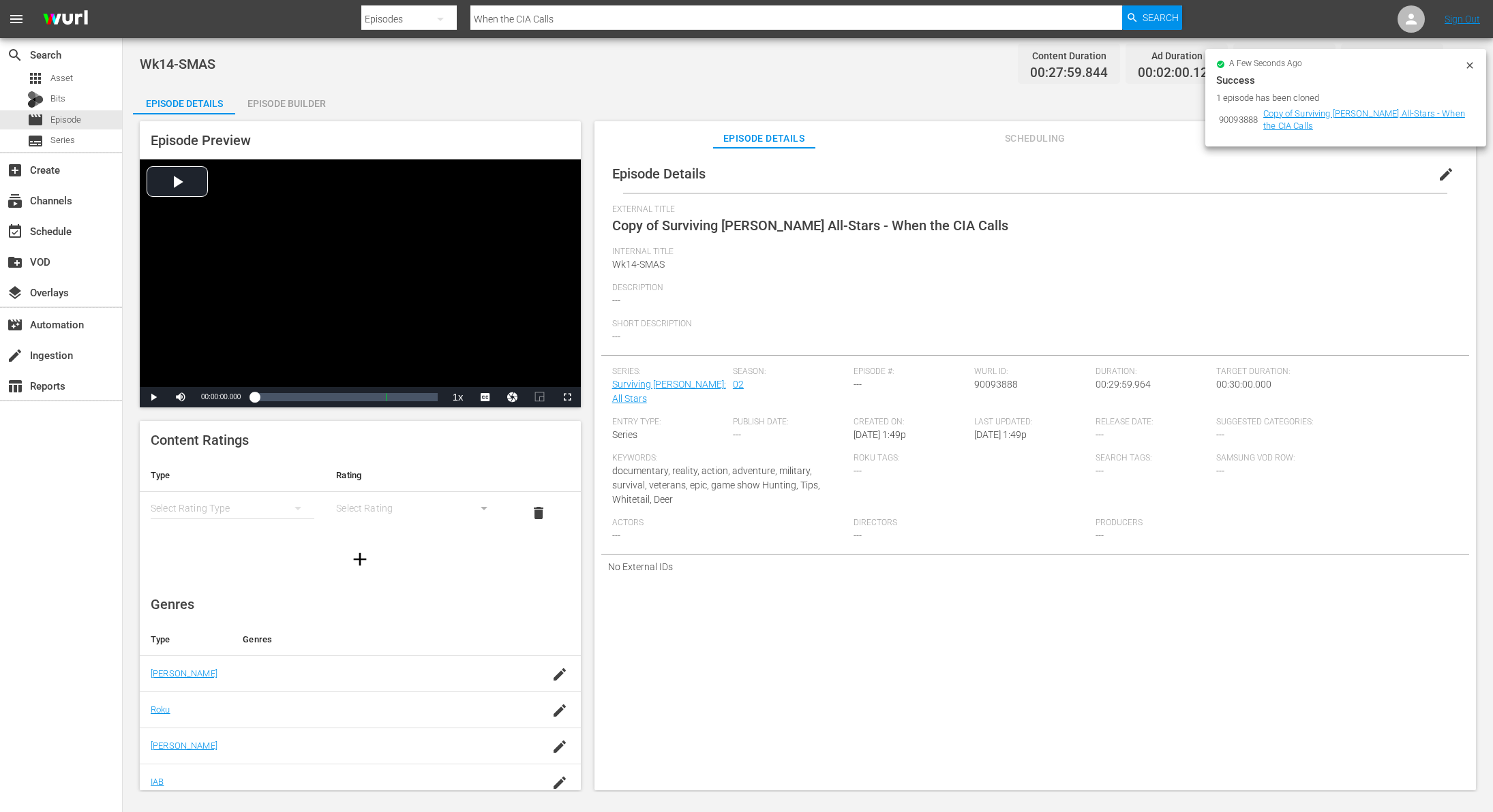
click at [1438, 177] on span "edit" at bounding box center [1446, 174] width 16 height 16
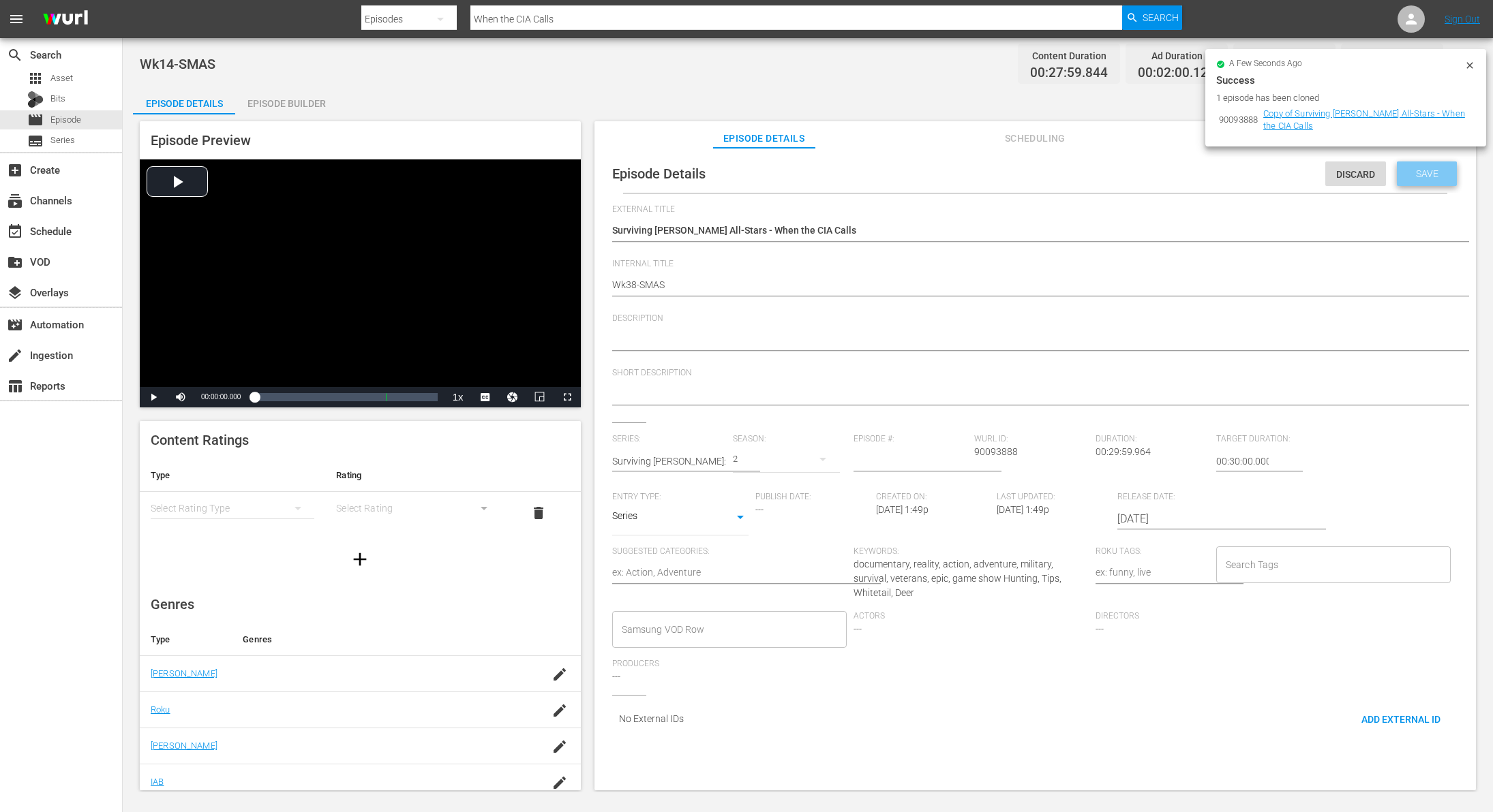
click at [1420, 180] on div "Save" at bounding box center [1427, 173] width 60 height 25
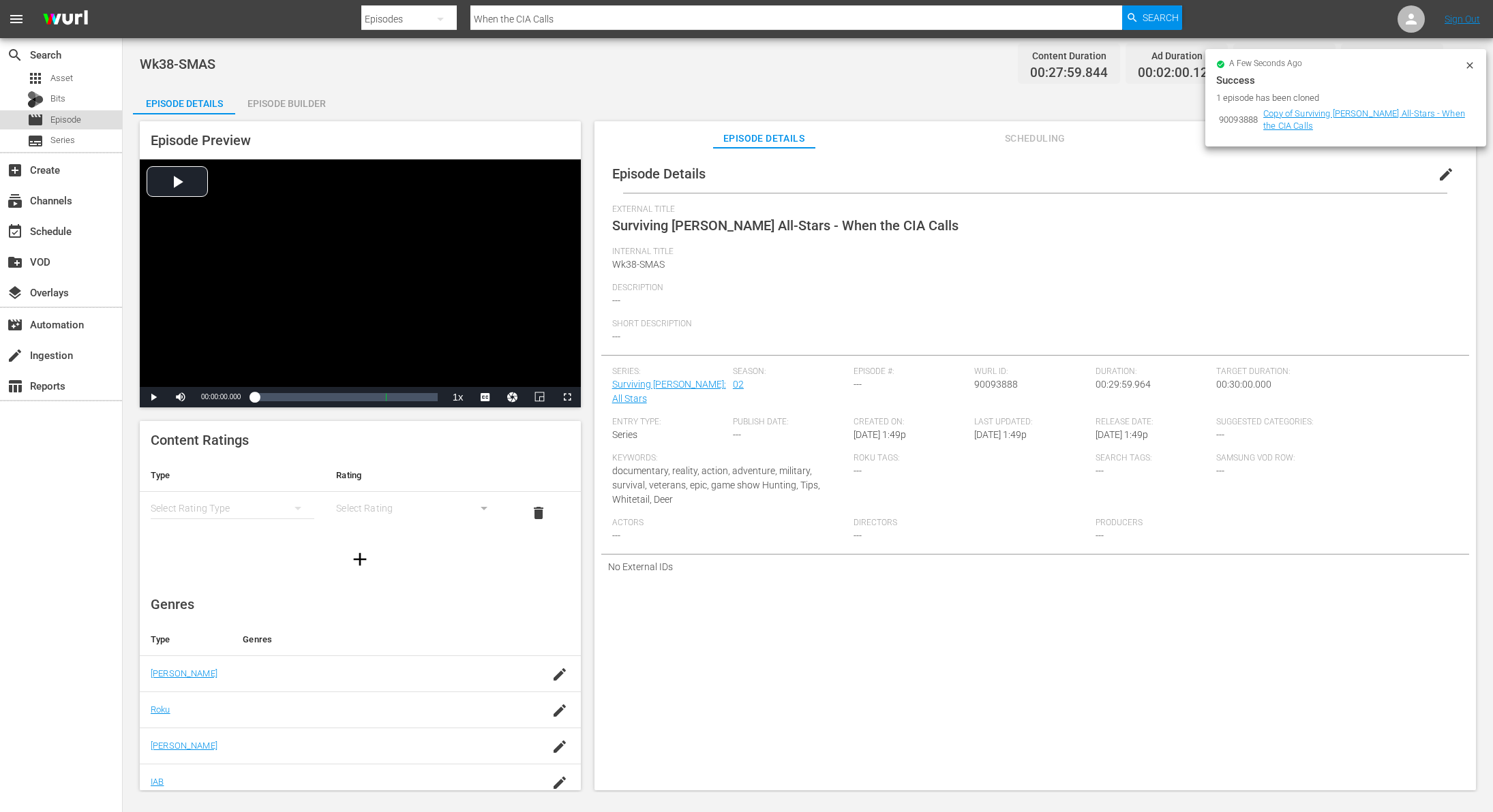
click at [47, 118] on div "movie Episode" at bounding box center [54, 120] width 54 height 19
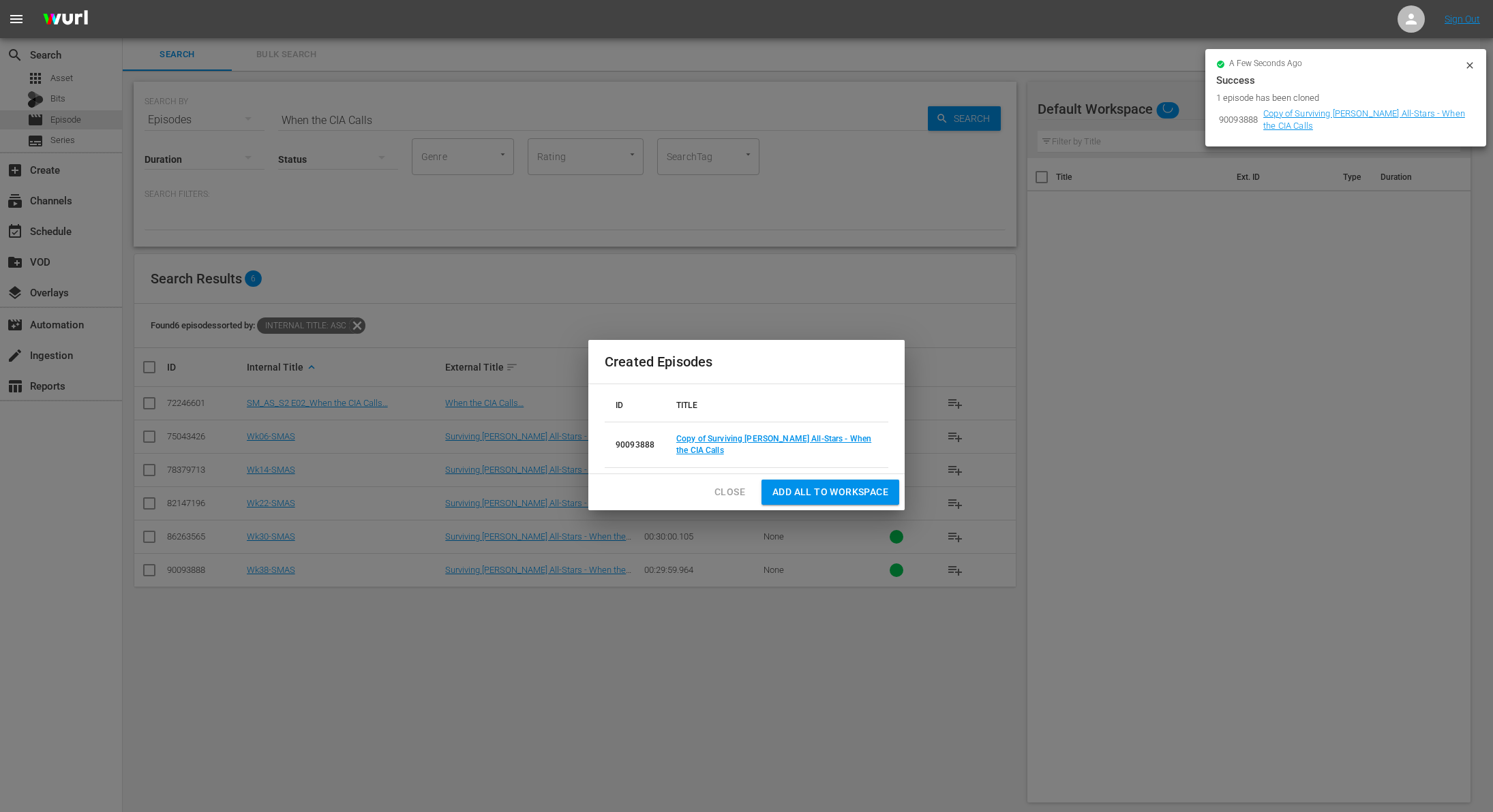
click at [733, 484] on span "Close" at bounding box center [730, 492] width 31 height 17
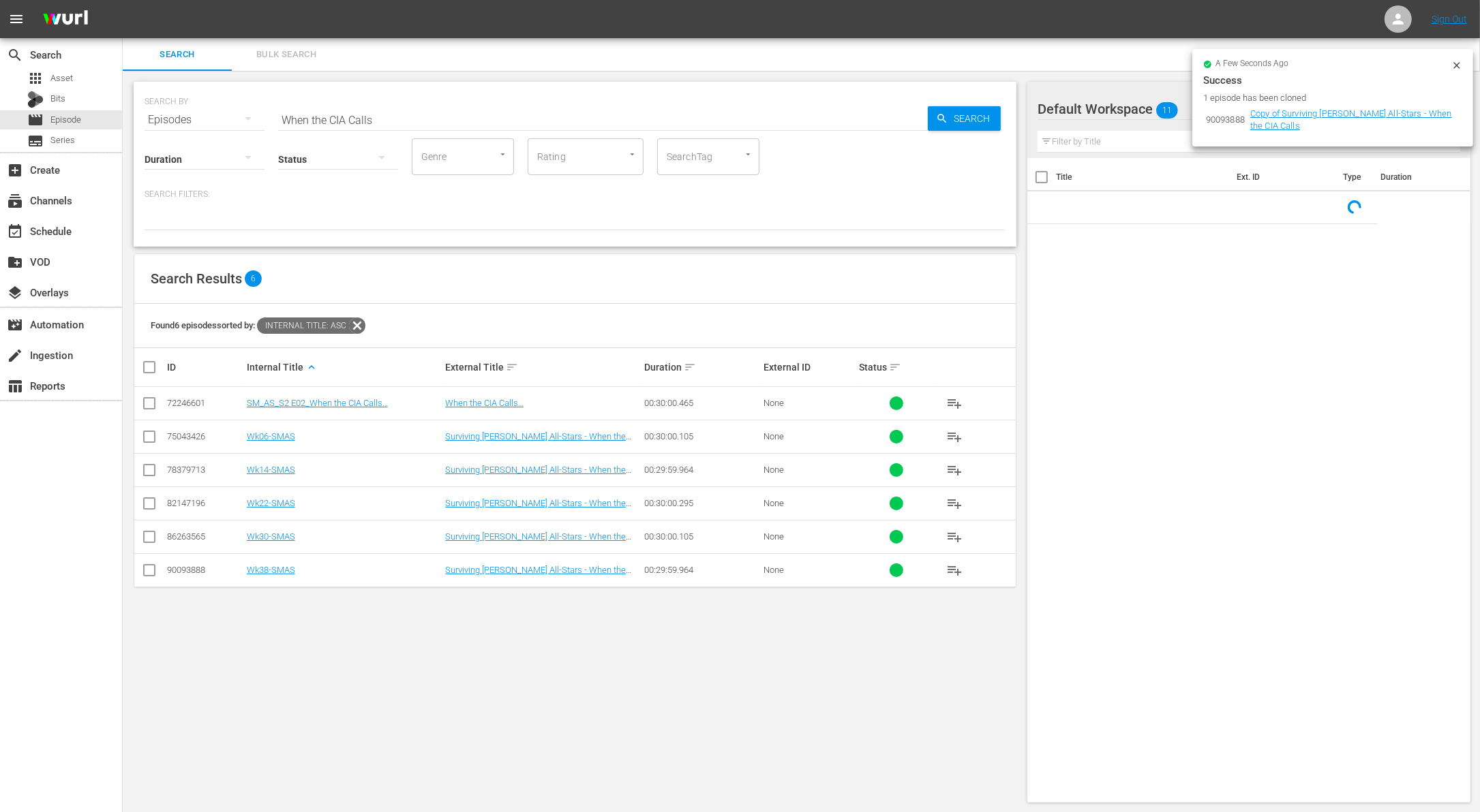
click at [444, 113] on input "When the CIA Calls" at bounding box center [602, 120] width 649 height 32
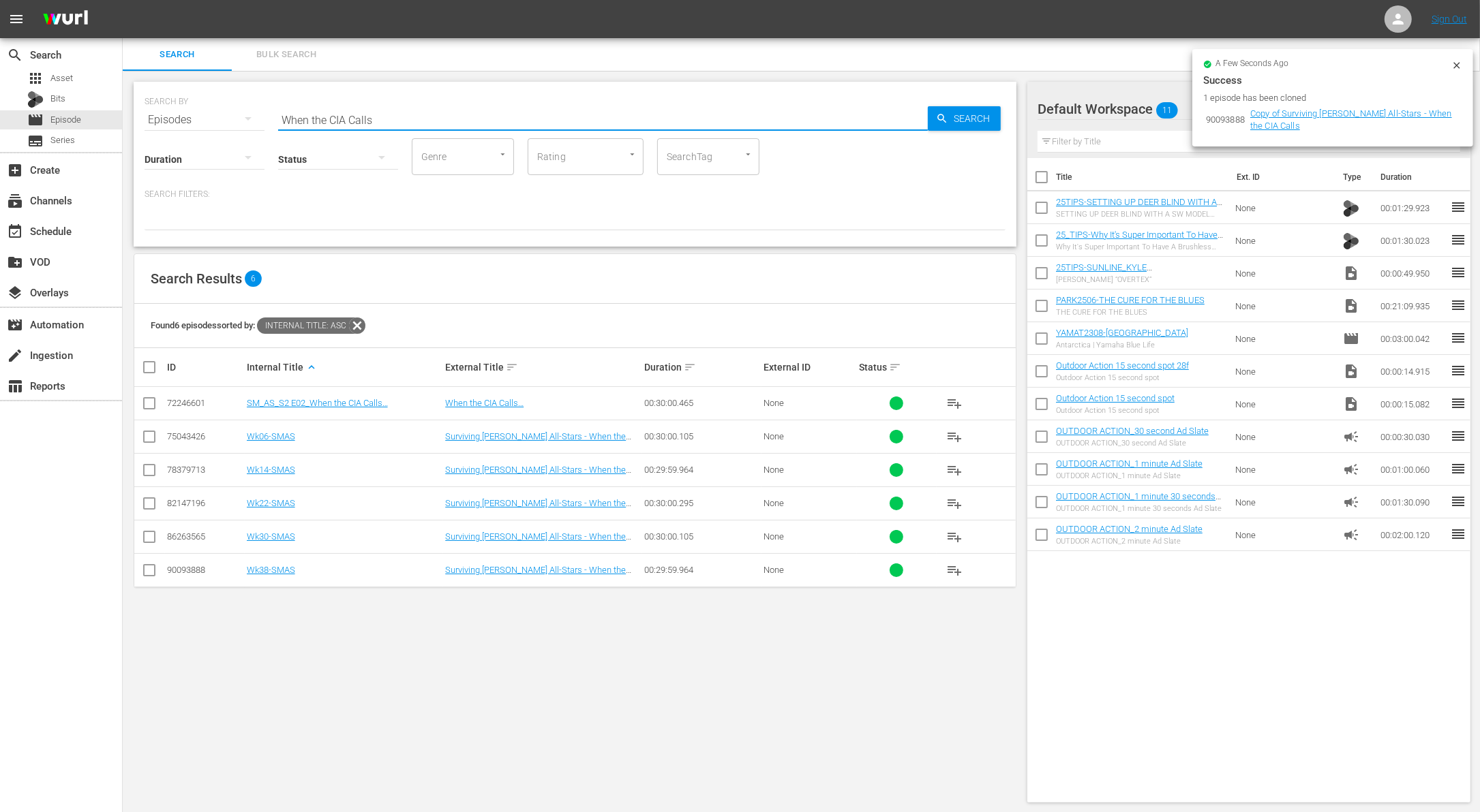
click at [444, 113] on input "When the CIA Calls" at bounding box center [602, 120] width 649 height 32
paste input "Episode 07 - [PERSON_NAME], [PERSON_NAME] & [PERSON_NAME]"
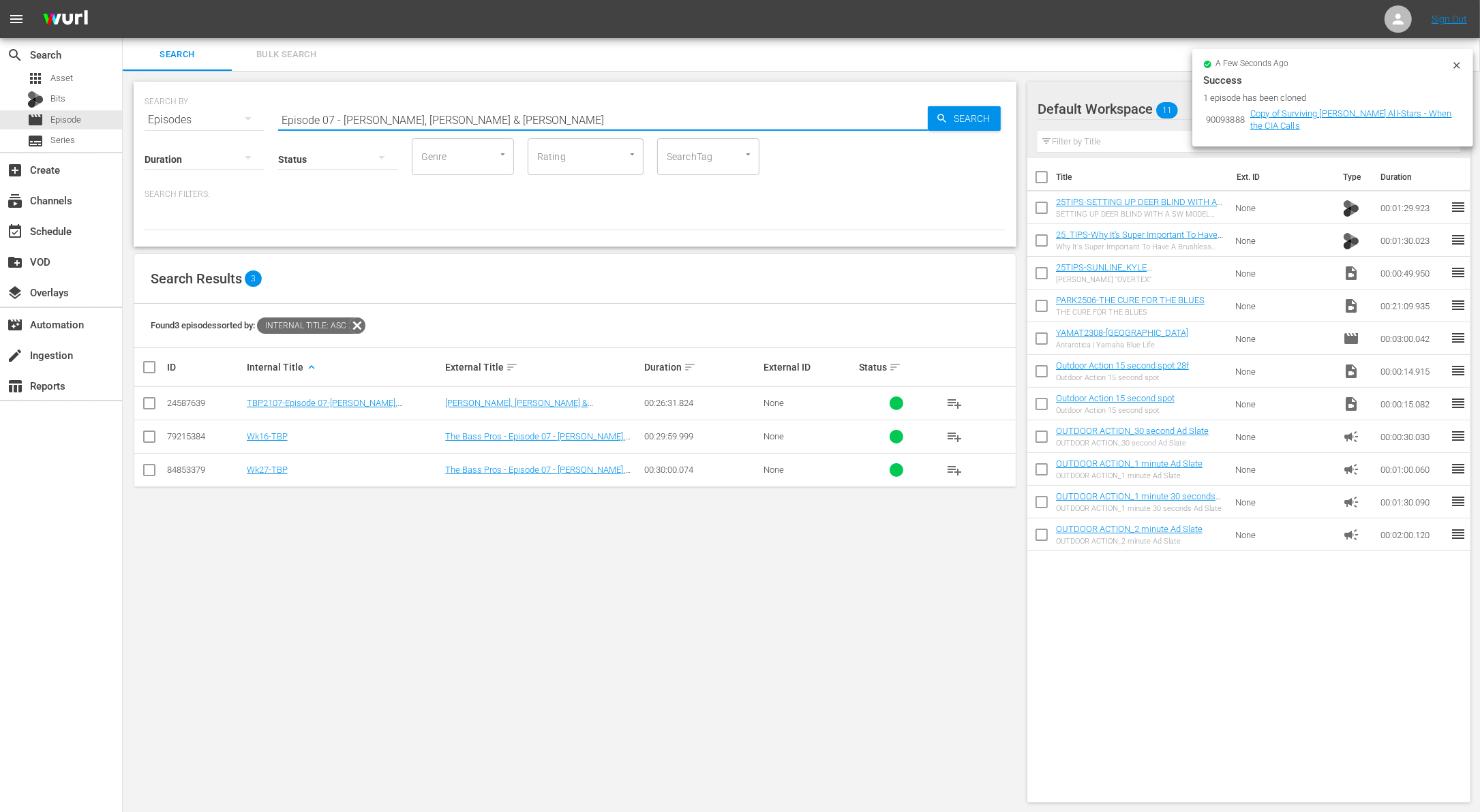
click at [154, 436] on input "checkbox" at bounding box center [149, 439] width 16 height 16
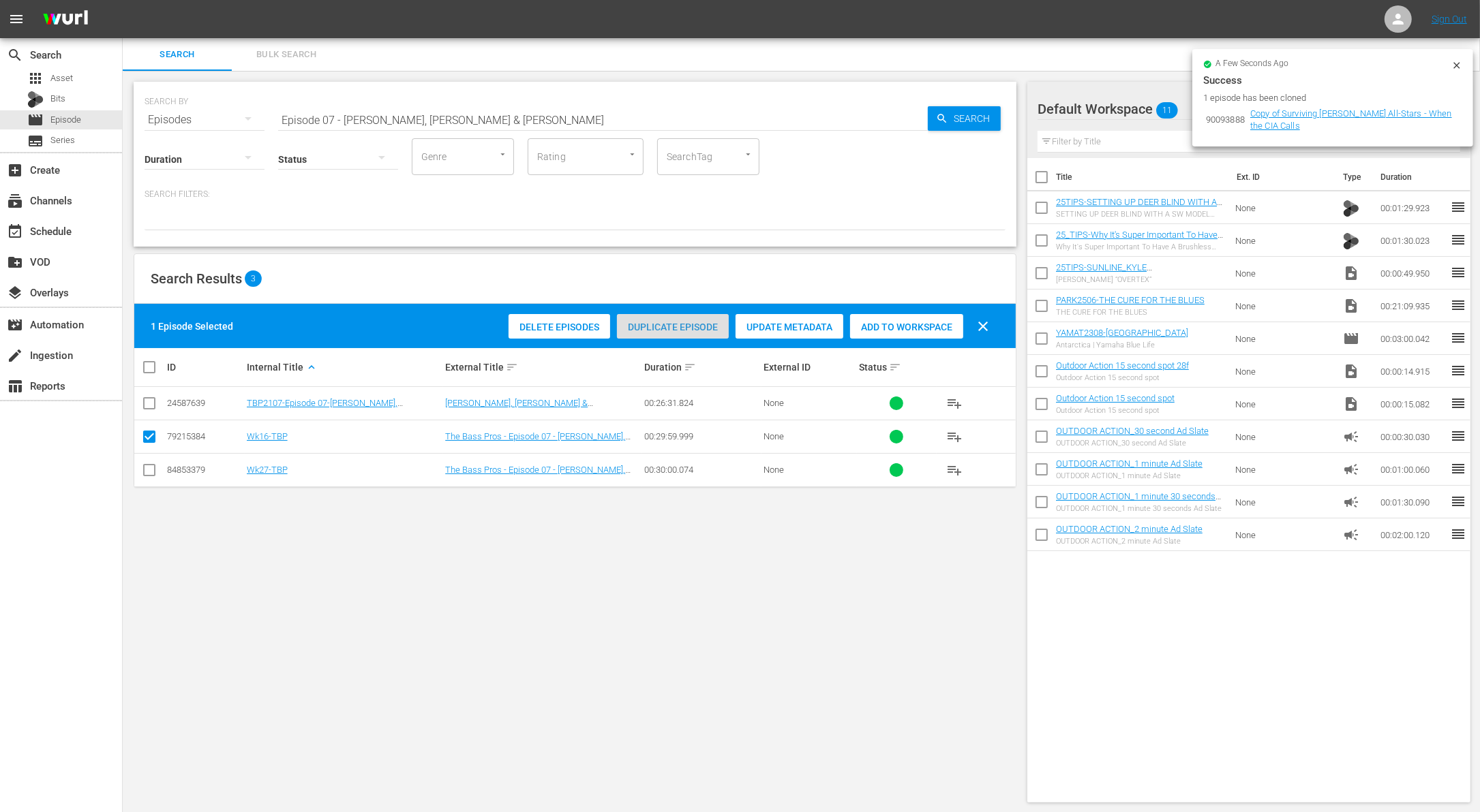
click at [687, 321] on span "Duplicate Episode" at bounding box center [673, 326] width 112 height 11
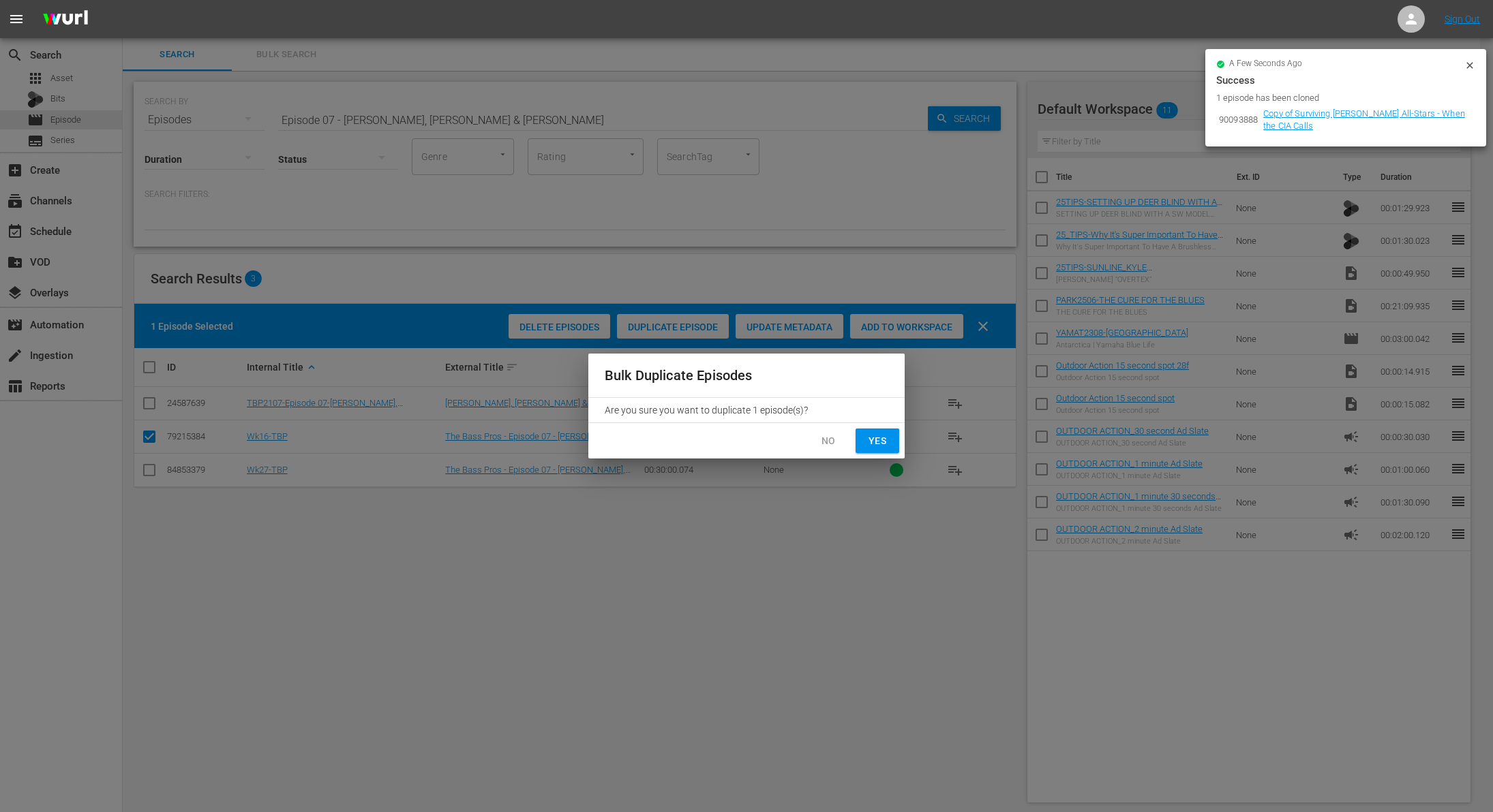
click at [873, 438] on span "Yes" at bounding box center [877, 441] width 22 height 17
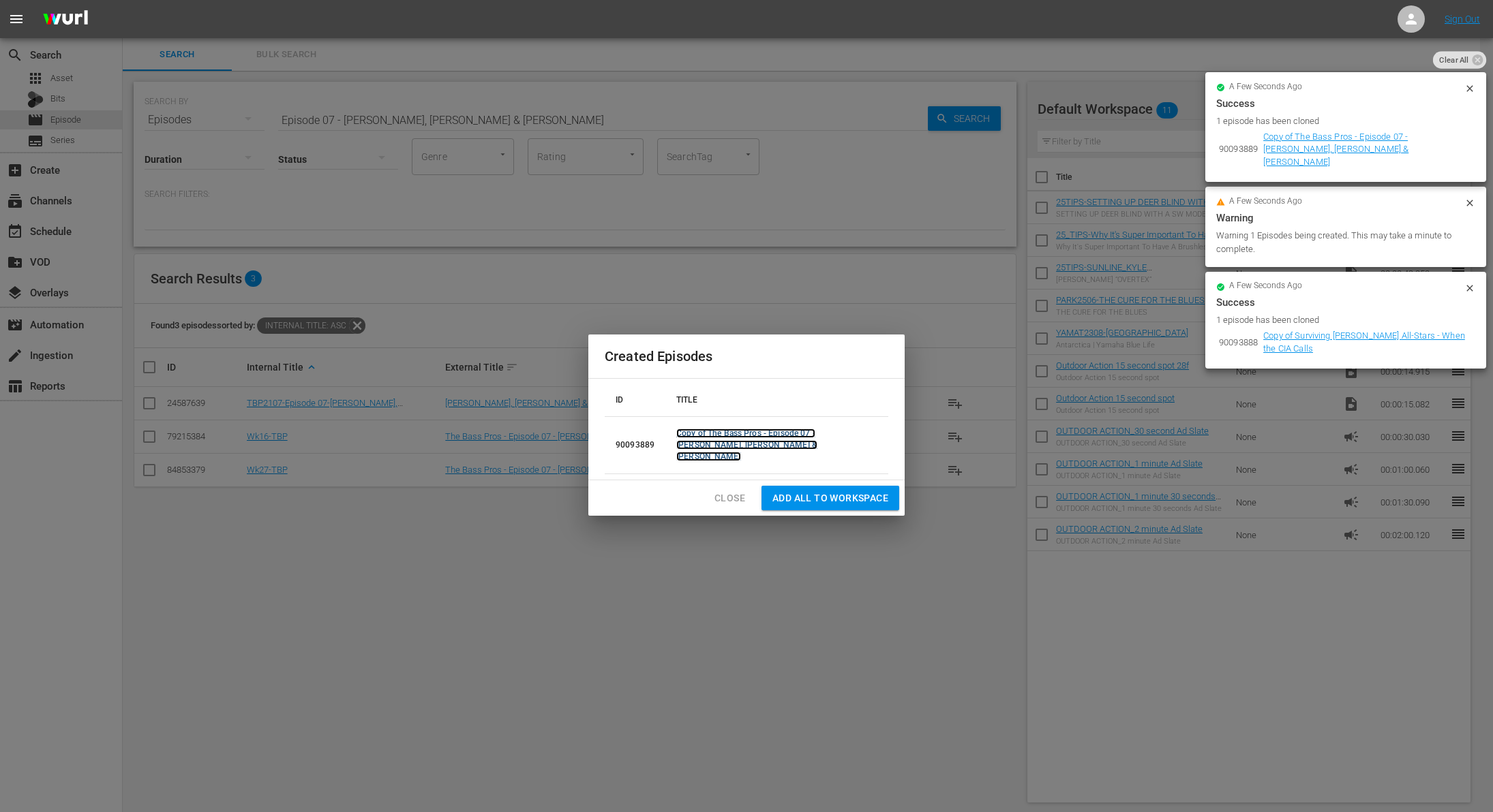
click at [740, 436] on link "Copy of The Bass Pros - Episode 07 - [PERSON_NAME], [PERSON_NAME] & [PERSON_NAM…" at bounding box center [747, 445] width 141 height 32
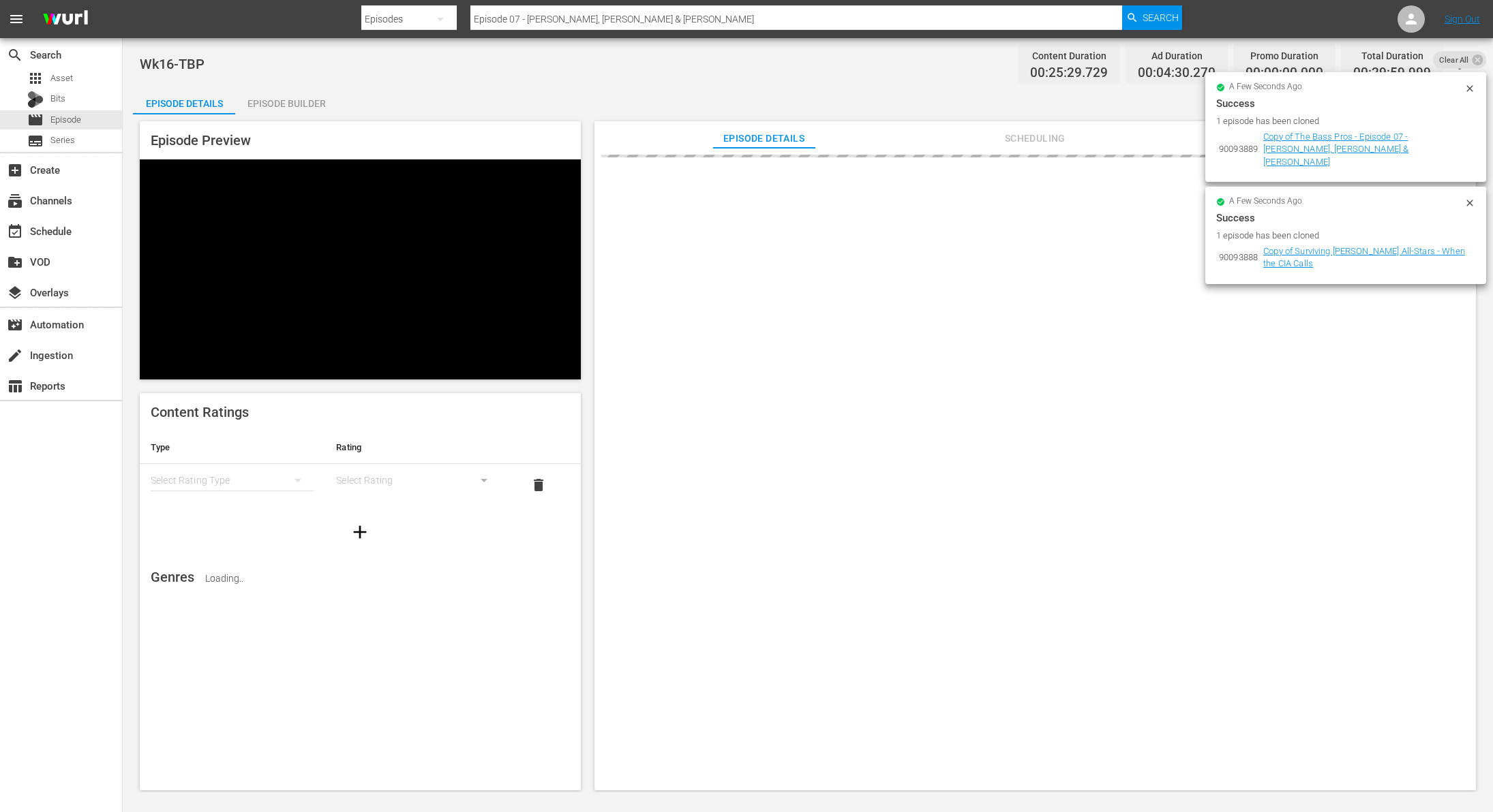
click at [306, 98] on div "Episode Builder" at bounding box center [286, 104] width 102 height 32
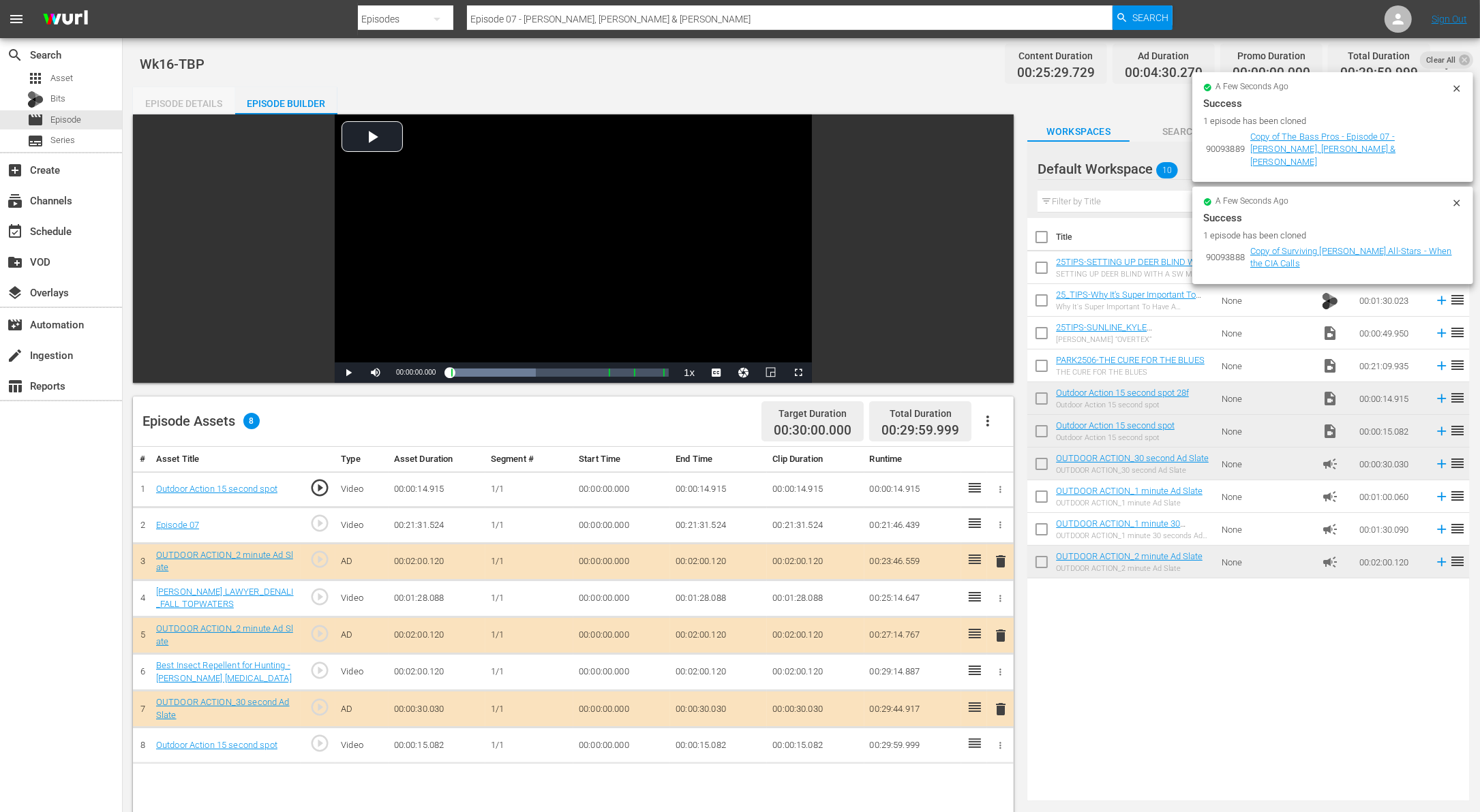
click at [219, 102] on div "Episode Details" at bounding box center [184, 104] width 102 height 32
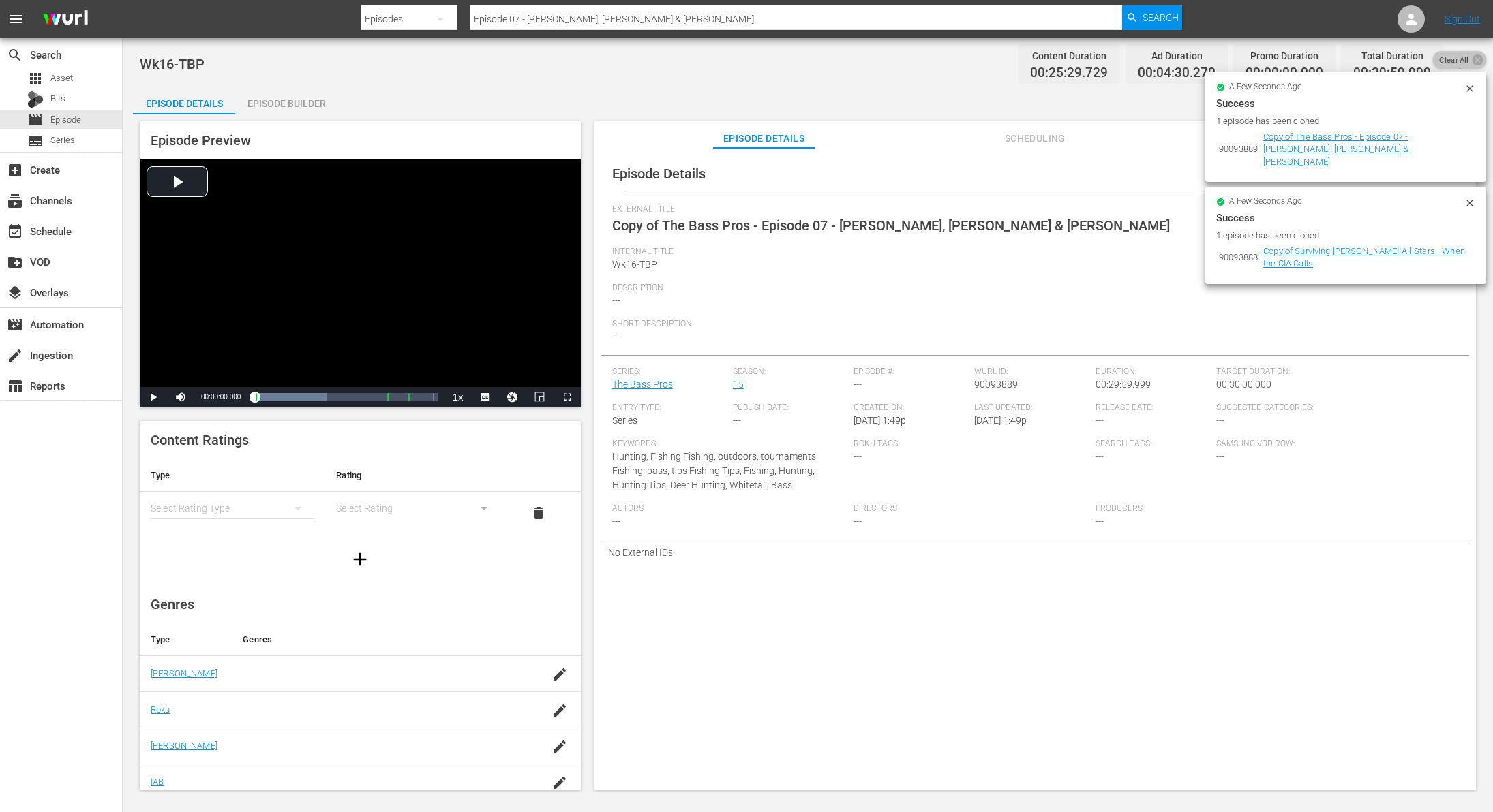
click at [1469, 59] on span "Clear All" at bounding box center [1454, 60] width 42 height 18
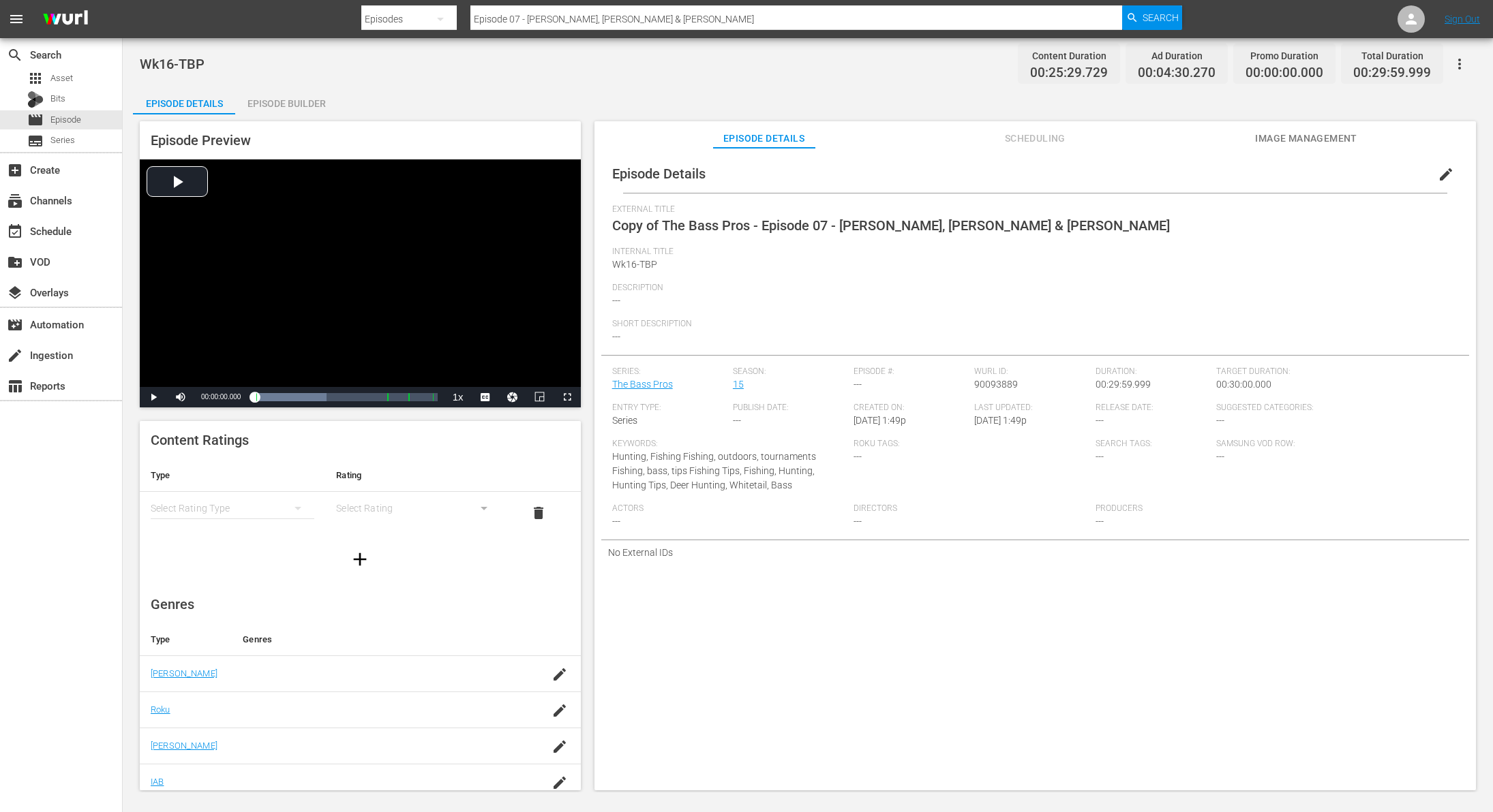
click at [1438, 174] on span "edit" at bounding box center [1446, 174] width 16 height 16
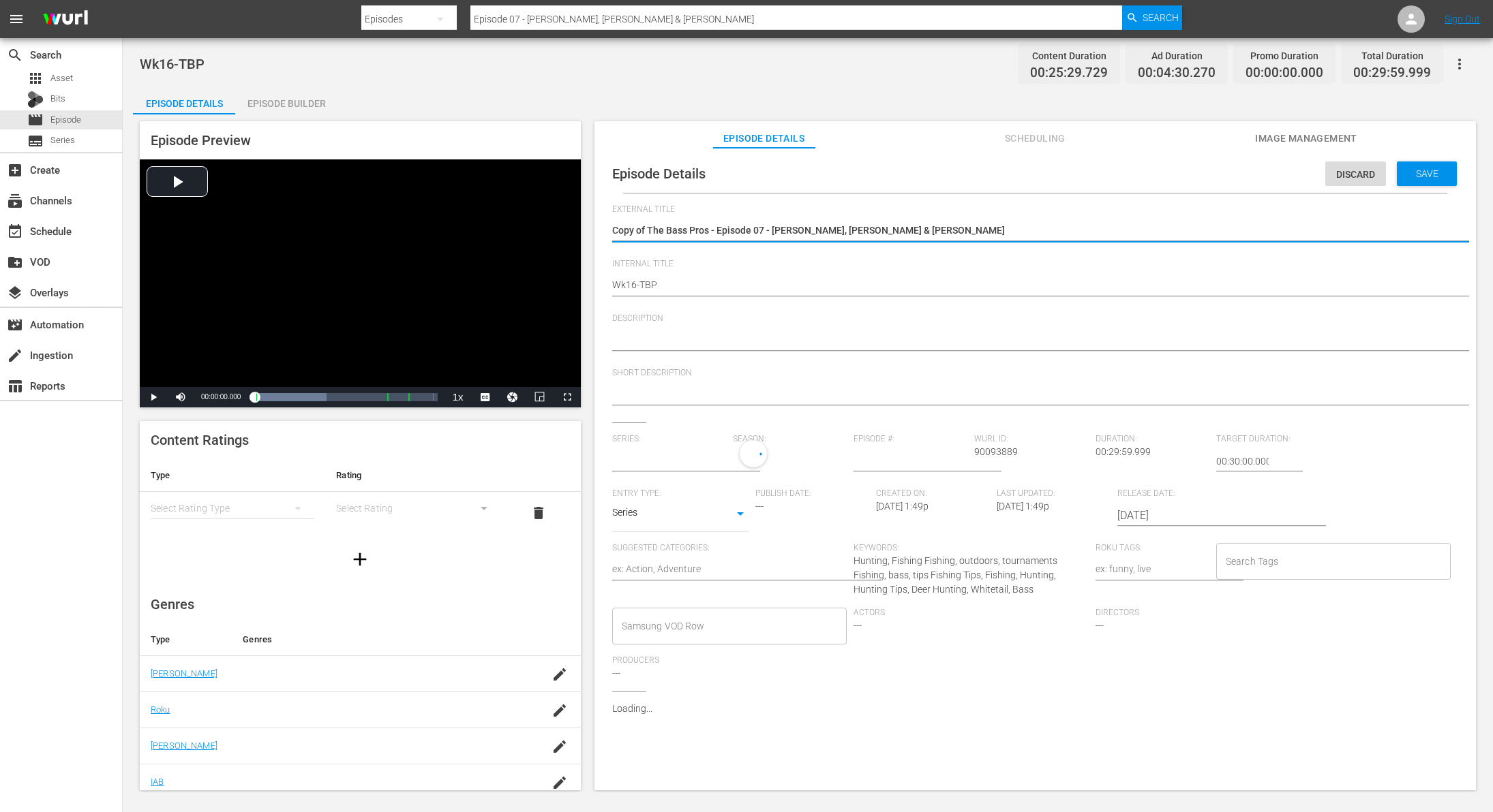
click at [645, 227] on textarea "Copy of The Bass Pros - Episode 07 - [PERSON_NAME], [PERSON_NAME] & [PERSON_NAM…" at bounding box center [1032, 231] width 839 height 16
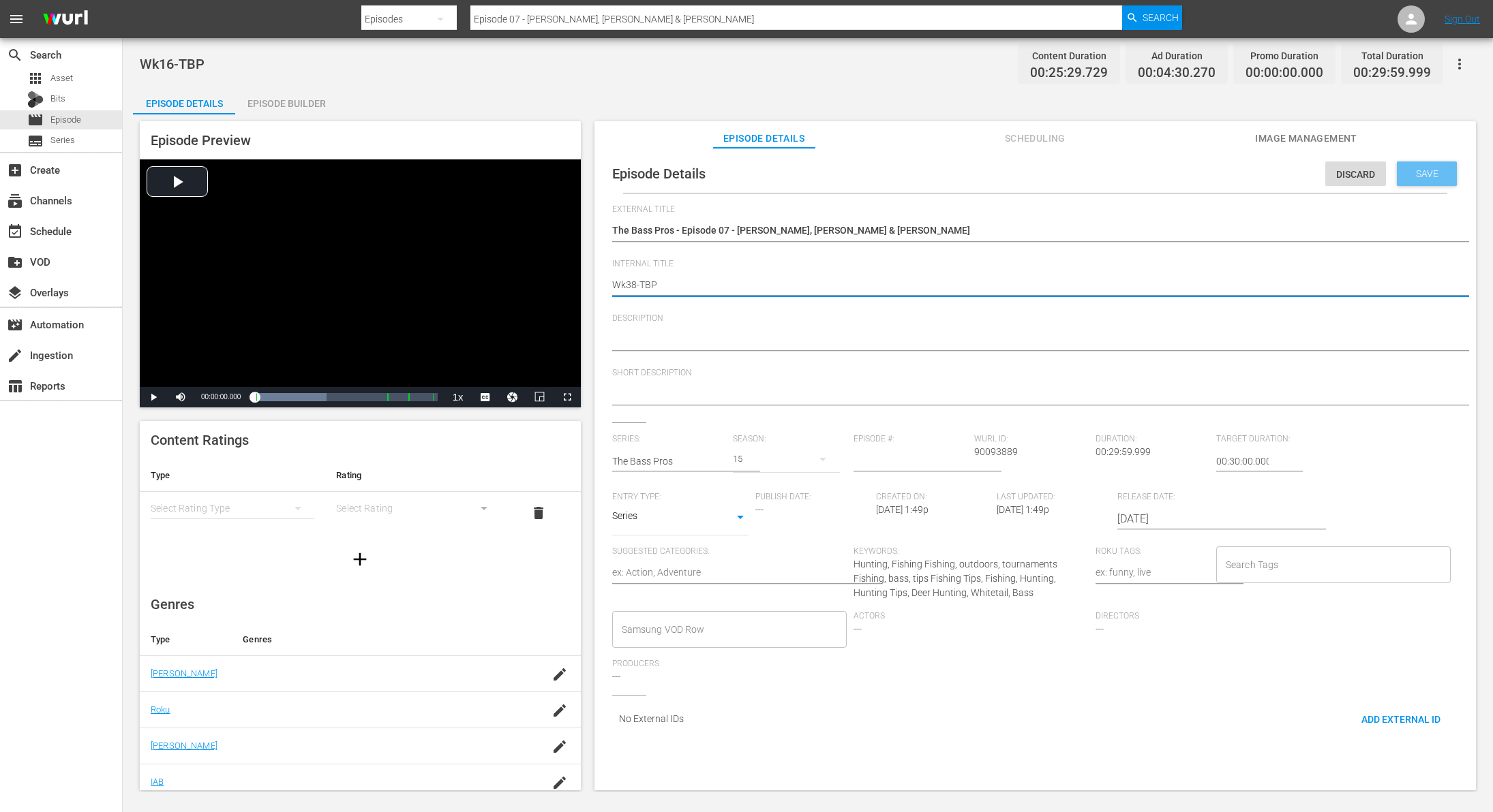
click at [1406, 173] on span "Save" at bounding box center [1427, 173] width 44 height 11
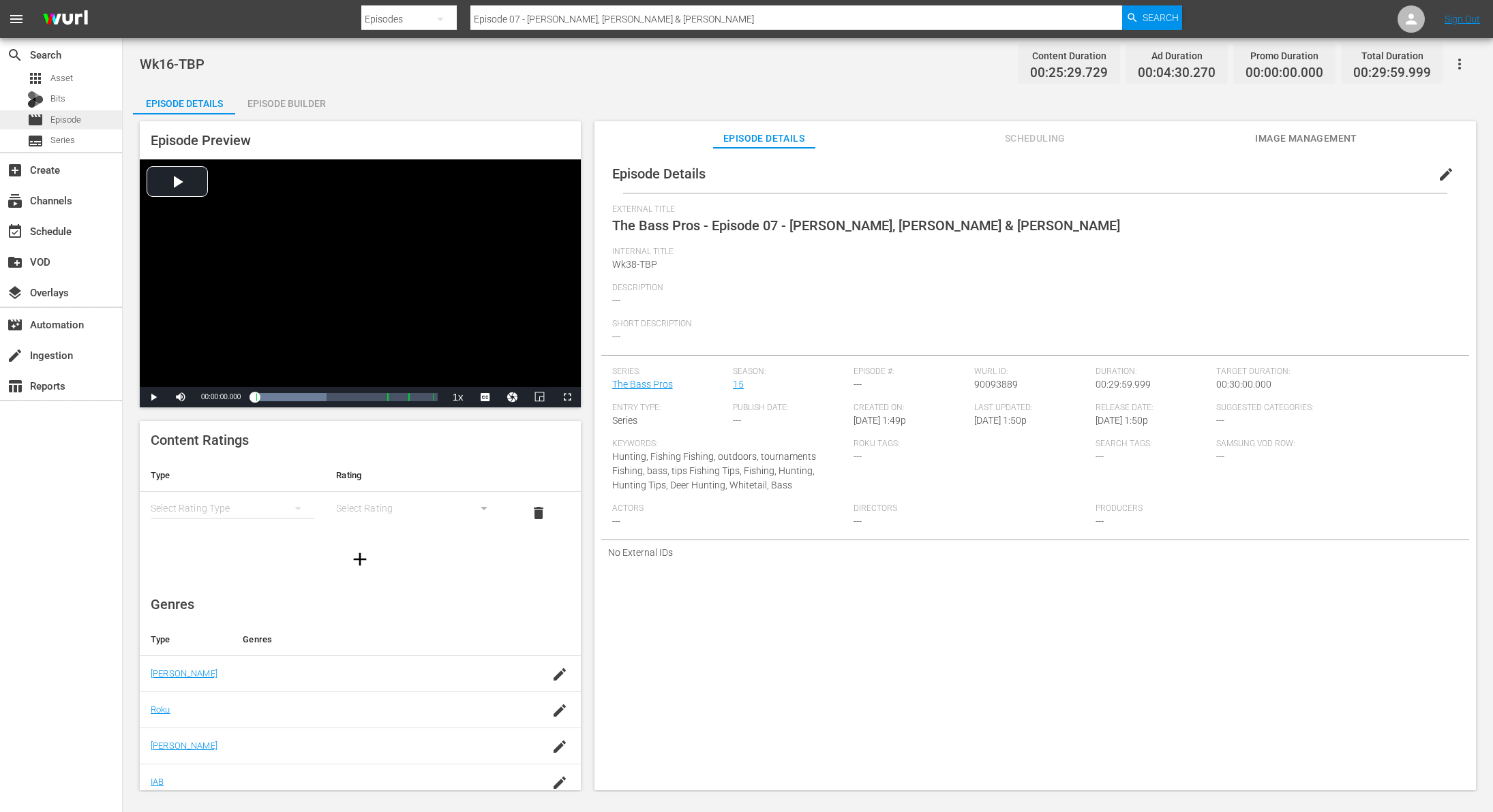
click at [70, 127] on div "movie Episode" at bounding box center [54, 120] width 54 height 19
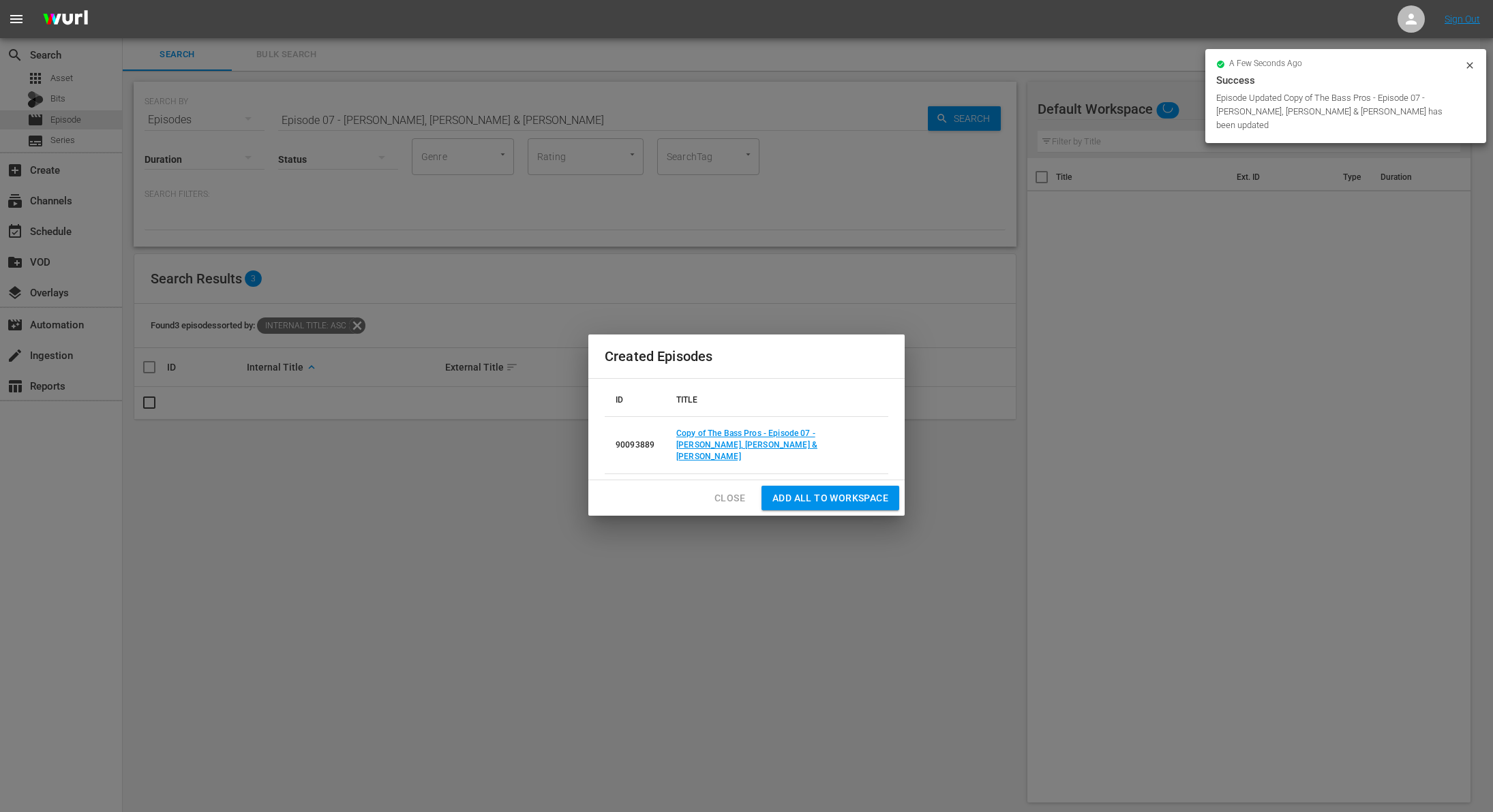
click at [736, 495] on span "Close" at bounding box center [730, 498] width 31 height 17
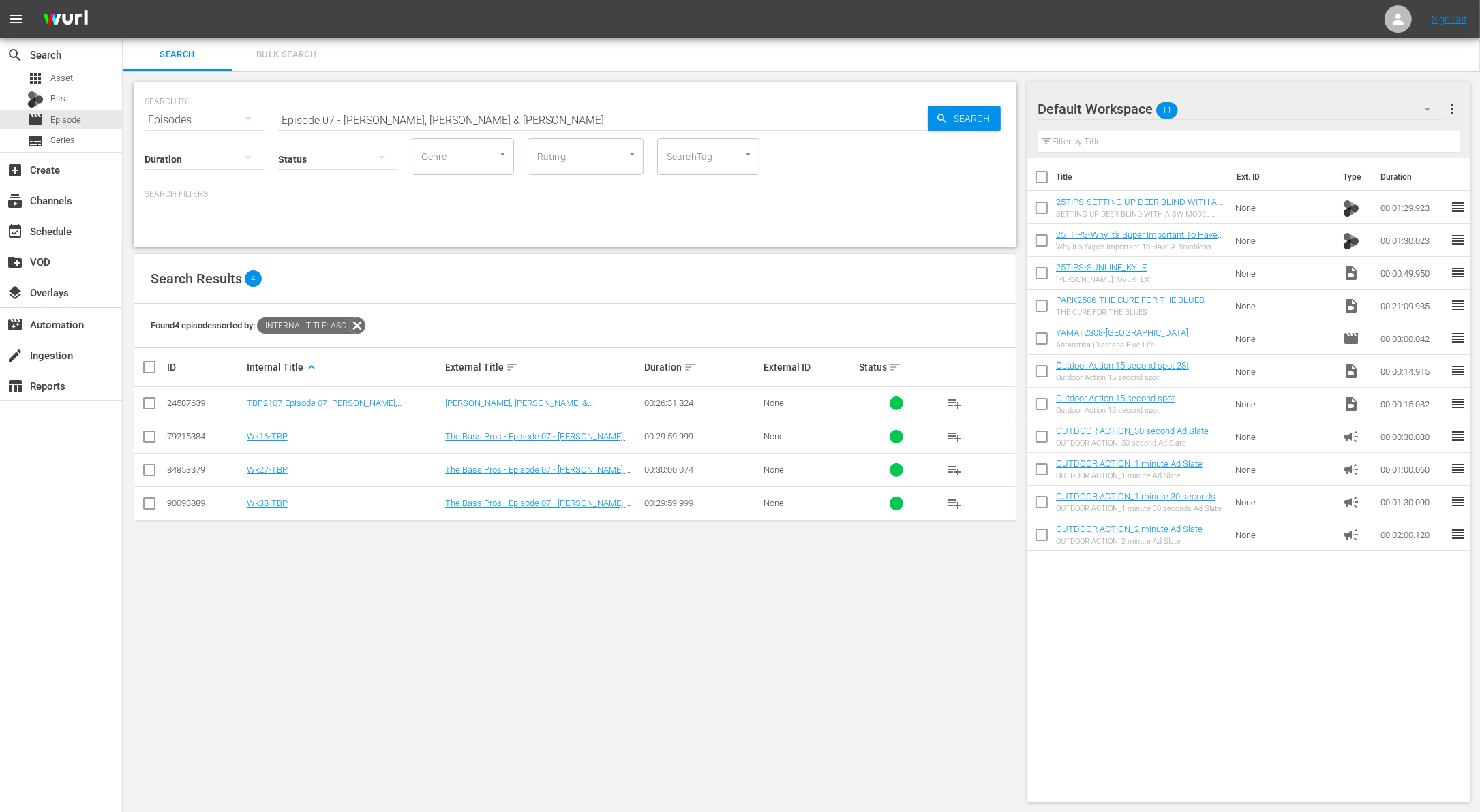
click at [433, 121] on input "Episode 07 - [PERSON_NAME], [PERSON_NAME] & [PERSON_NAME]" at bounding box center [602, 120] width 649 height 32
paste input "Kicking off with a Jolt"
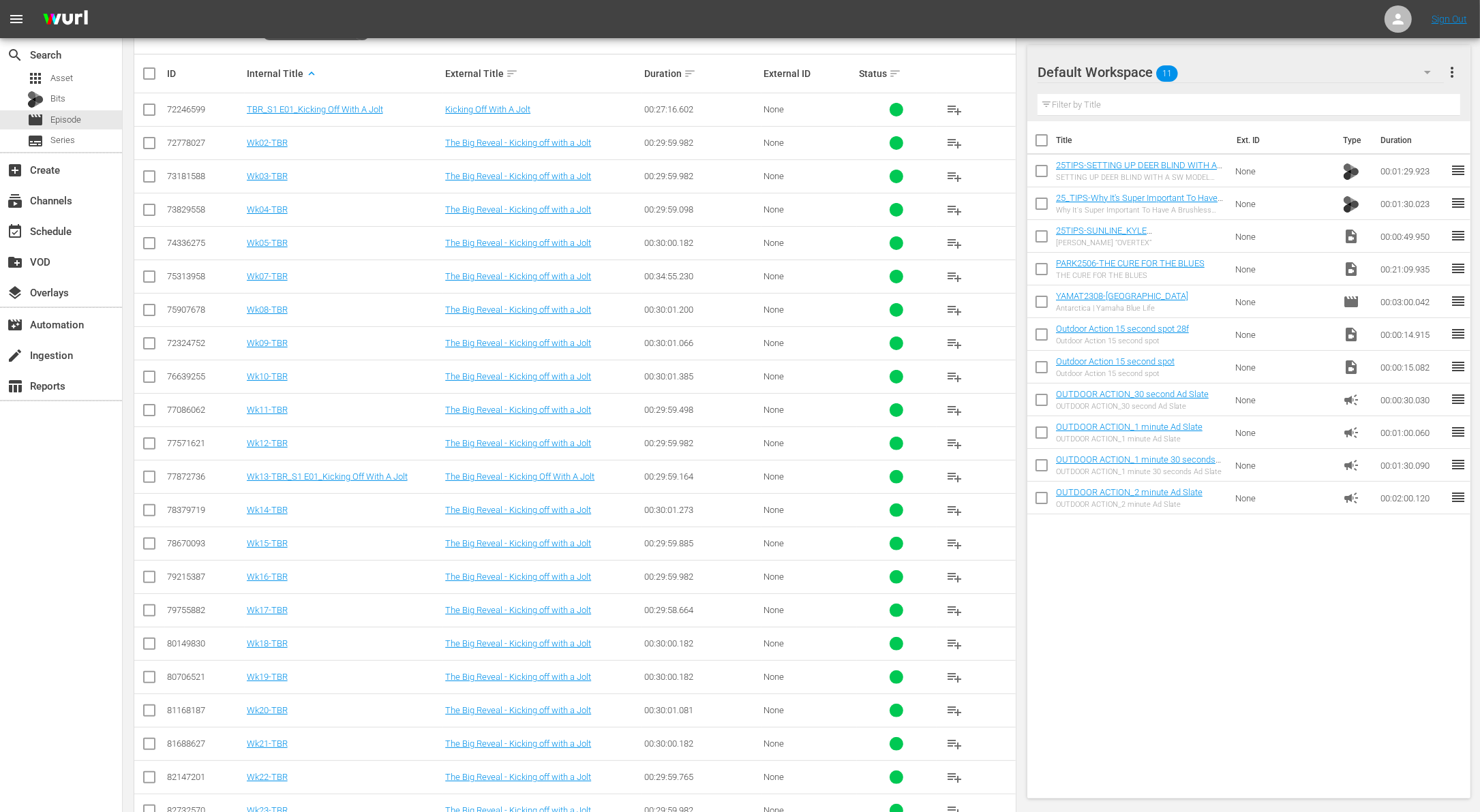
scroll to position [791, 0]
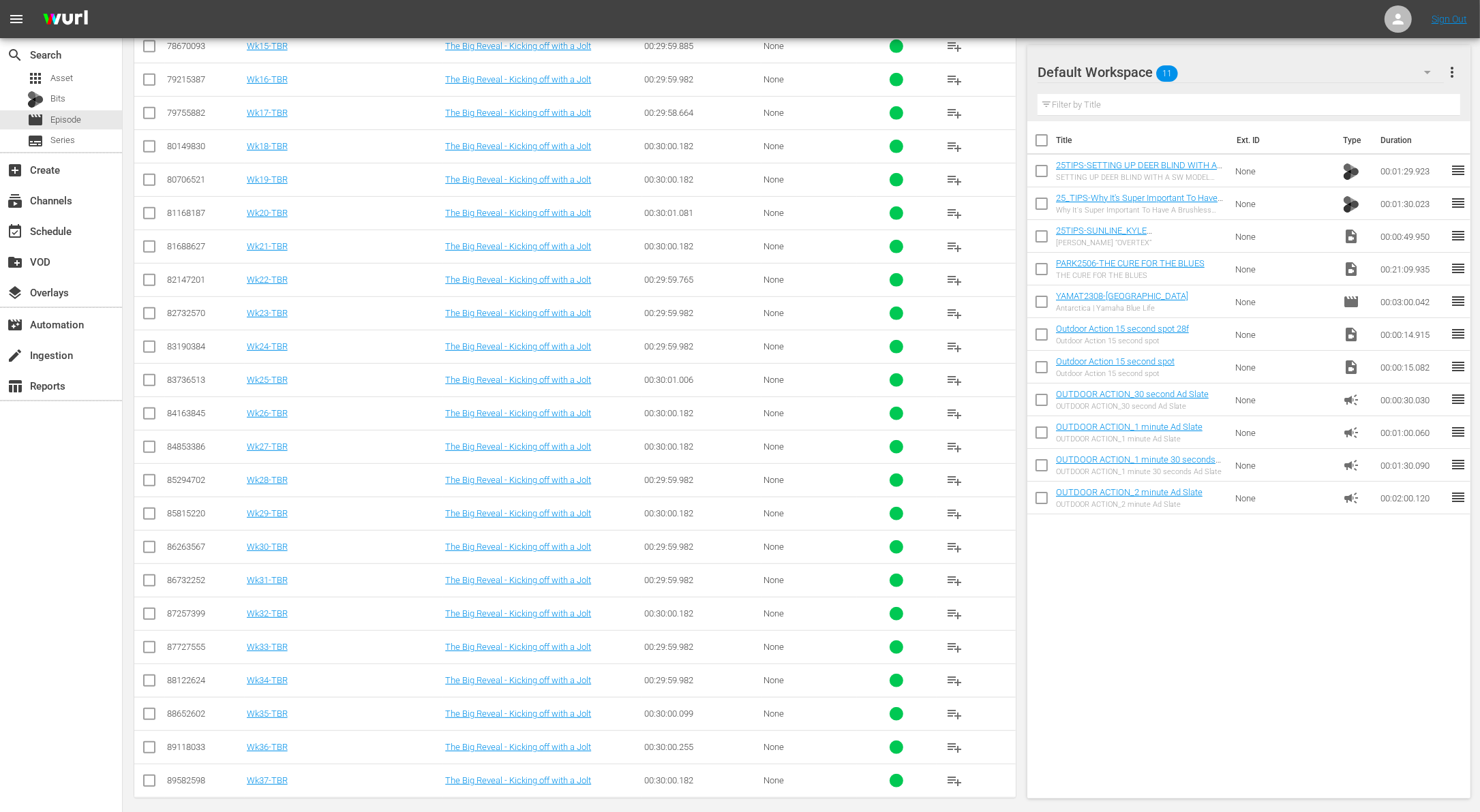
click at [154, 475] on input "checkbox" at bounding box center [149, 483] width 16 height 16
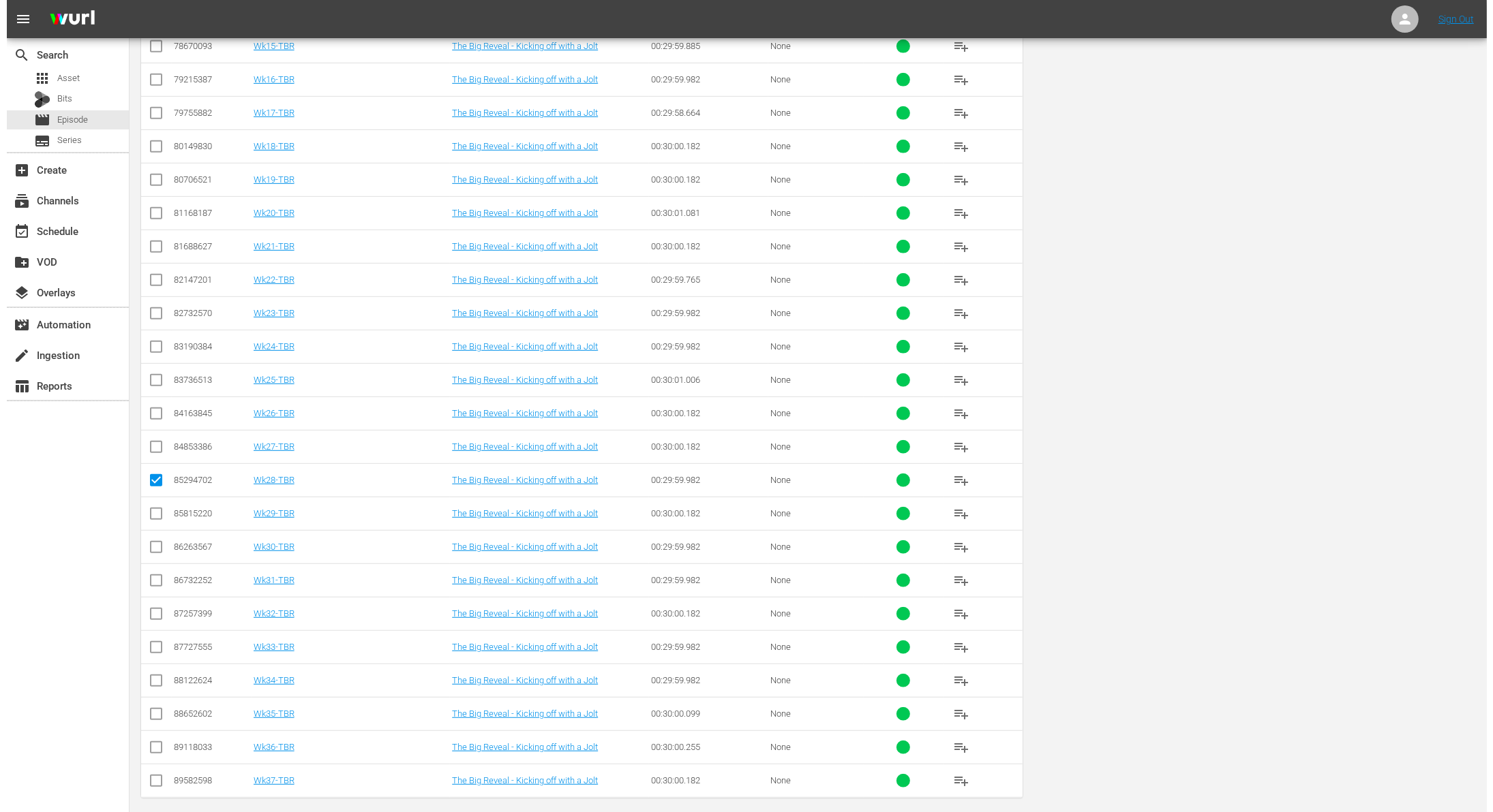
scroll to position [0, 0]
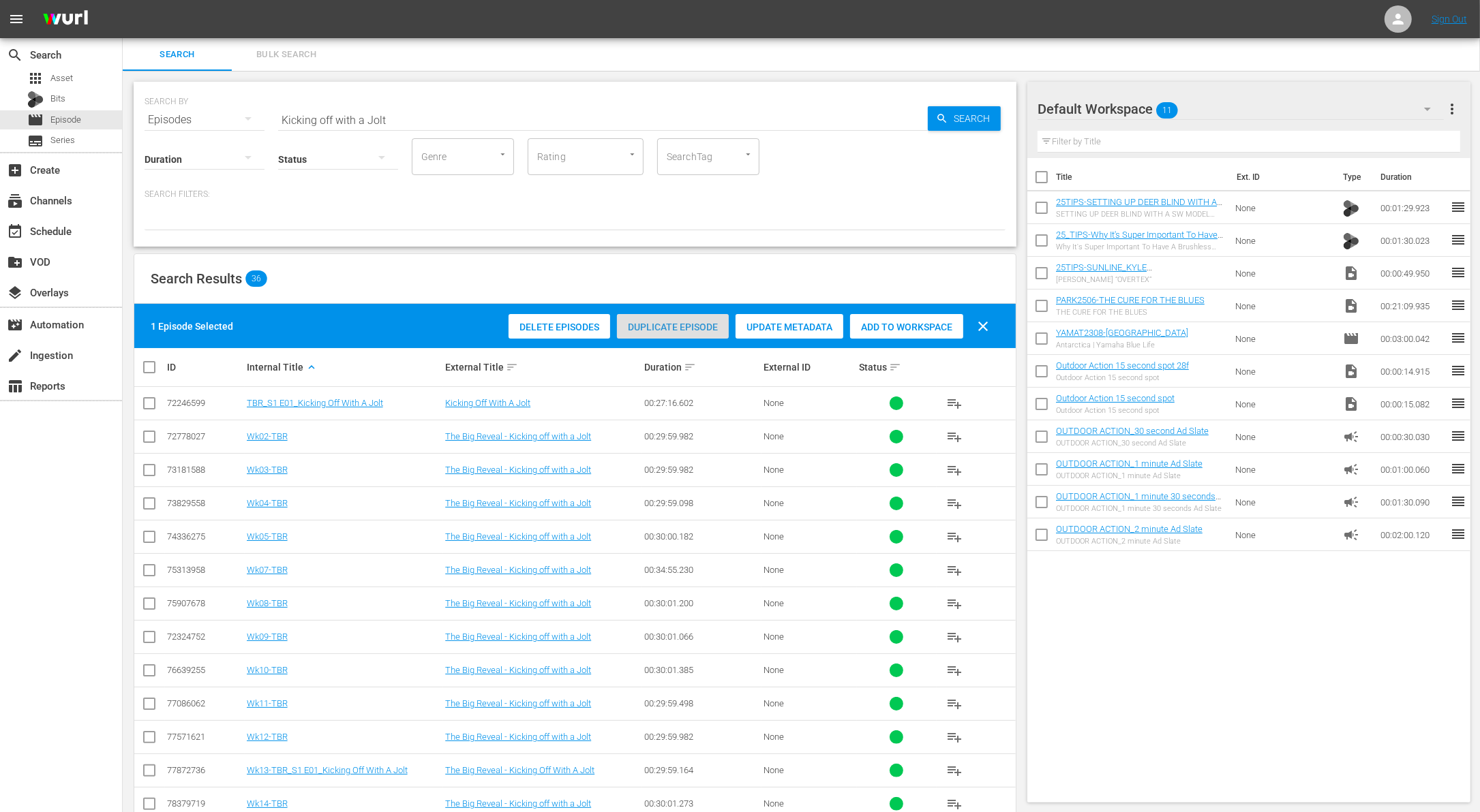
click at [683, 329] on span "Duplicate Episode" at bounding box center [673, 326] width 112 height 11
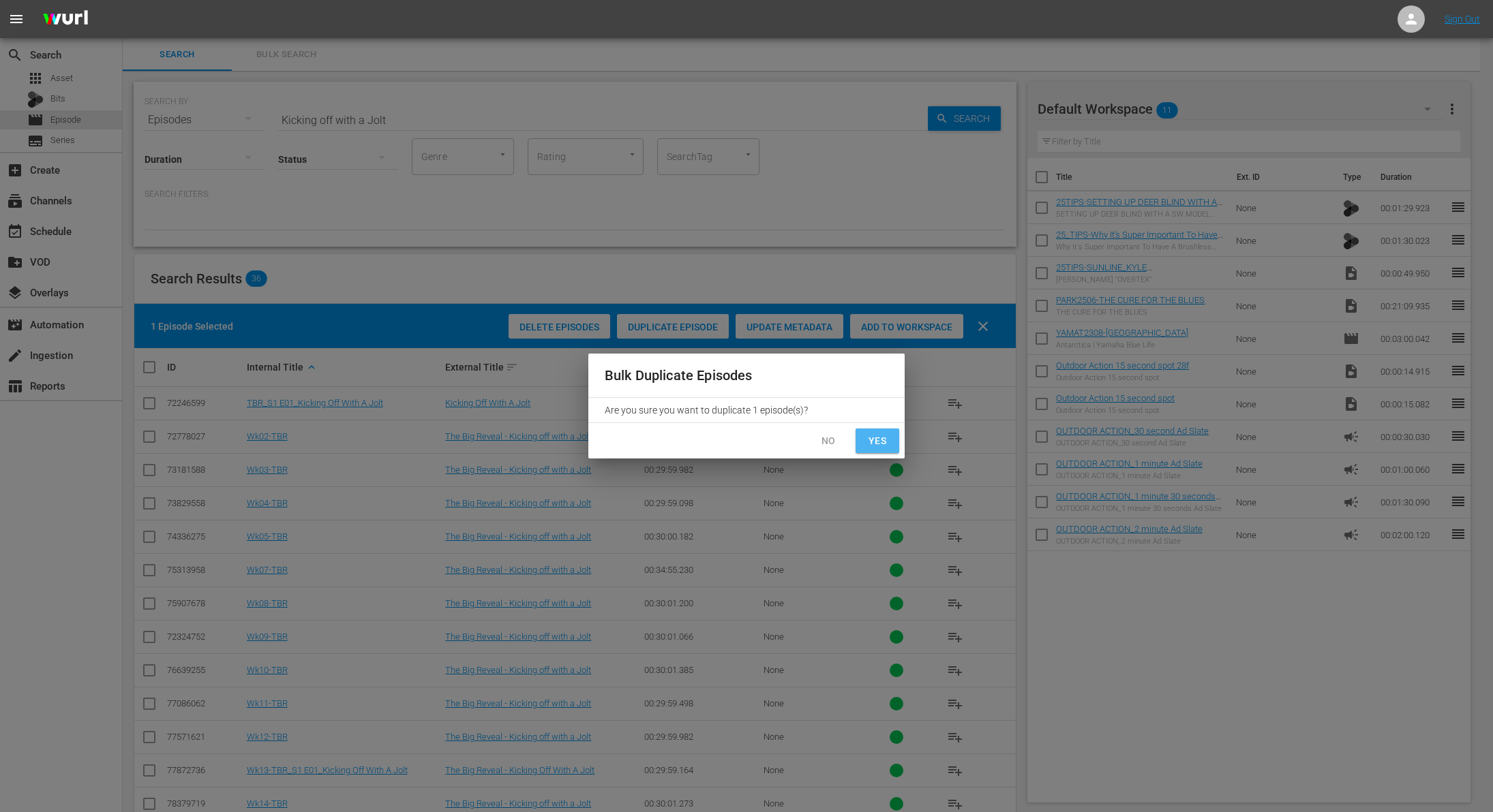
click at [879, 446] on span "Yes" at bounding box center [877, 441] width 22 height 17
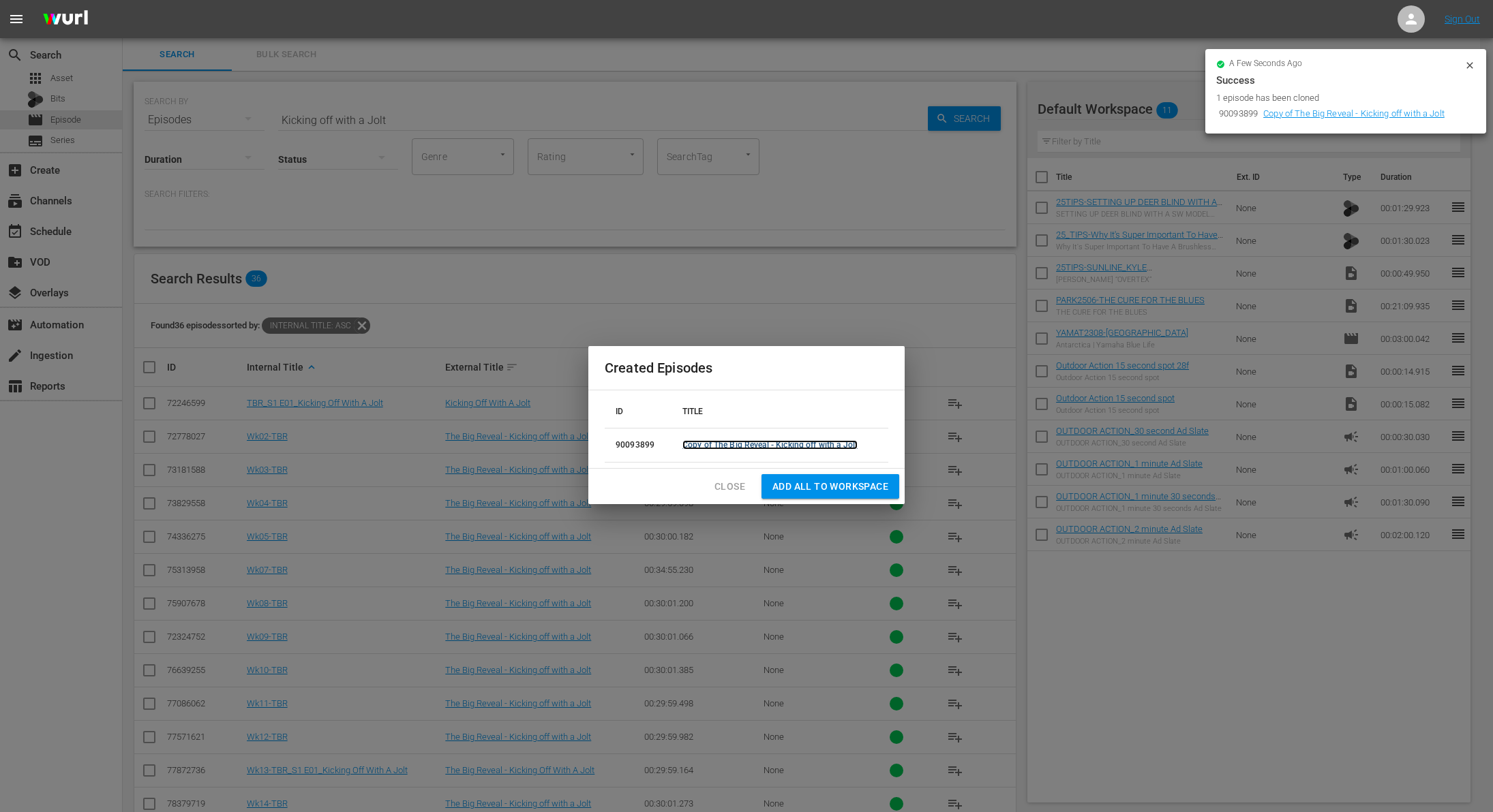
click at [797, 441] on link "Copy of The Big Reveal - Kicking off with a Jolt" at bounding box center [770, 445] width 175 height 10
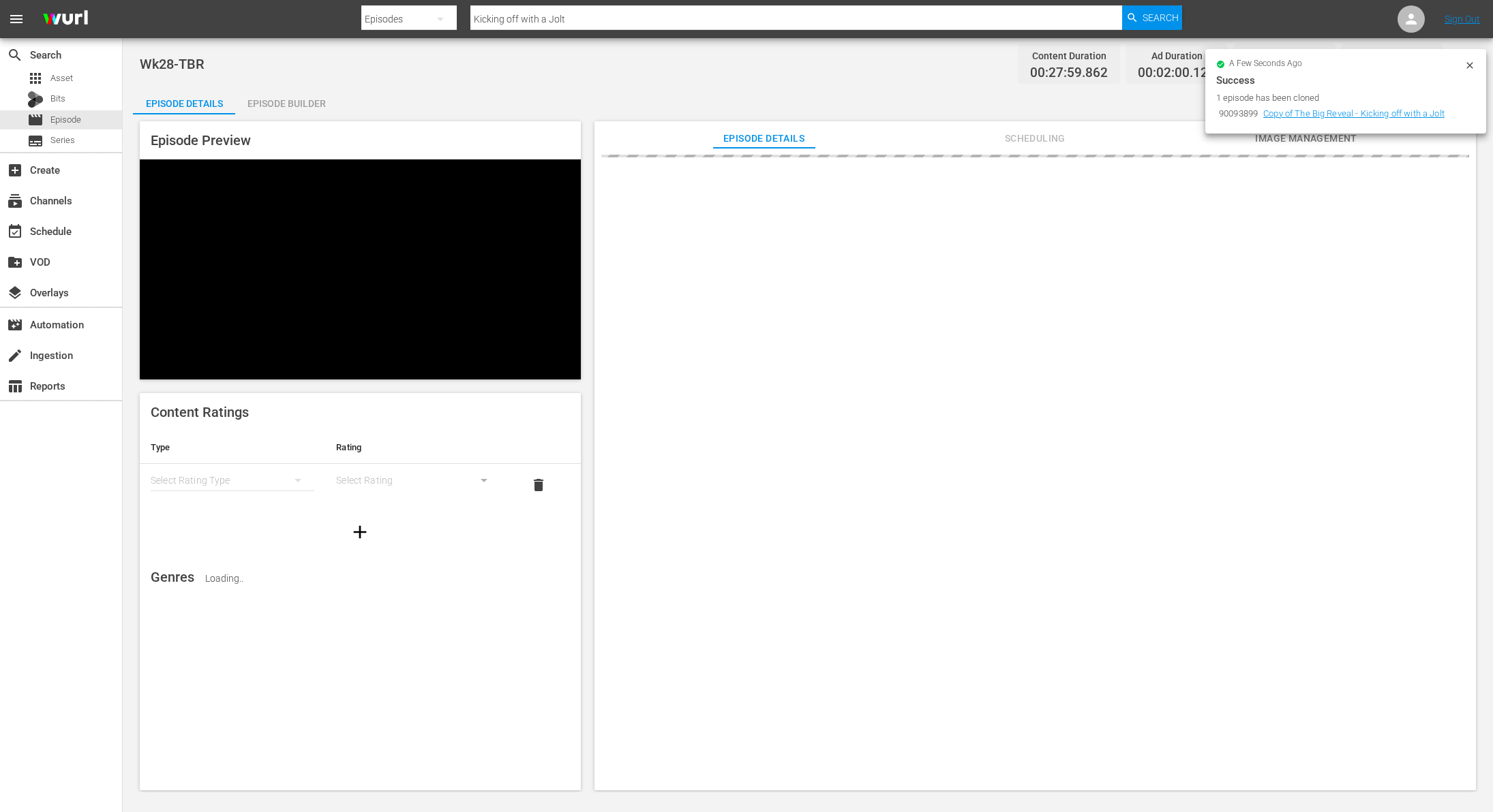
click at [1469, 60] on icon at bounding box center [1470, 65] width 11 height 11
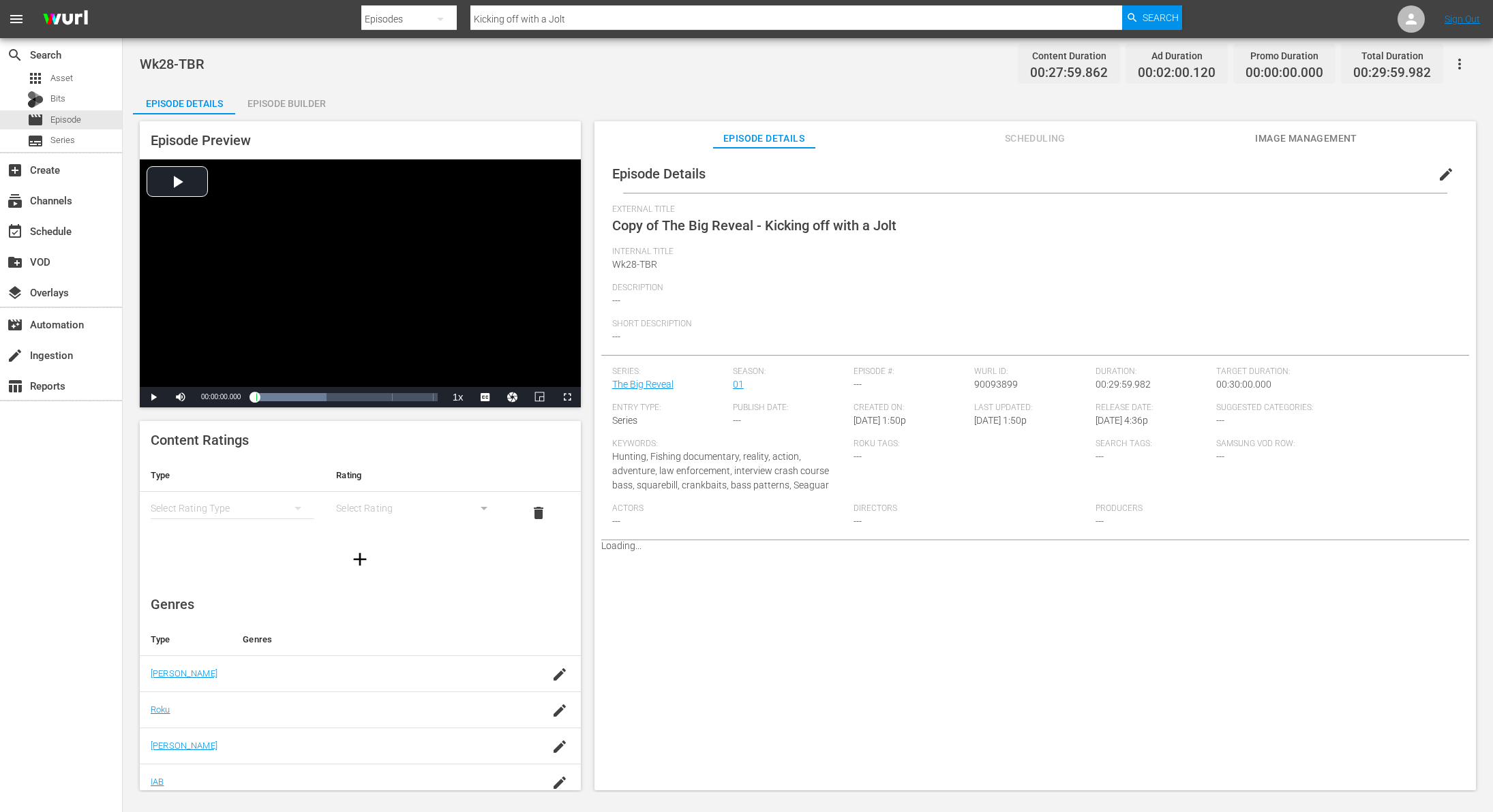
click at [1442, 169] on span "edit" at bounding box center [1446, 174] width 16 height 16
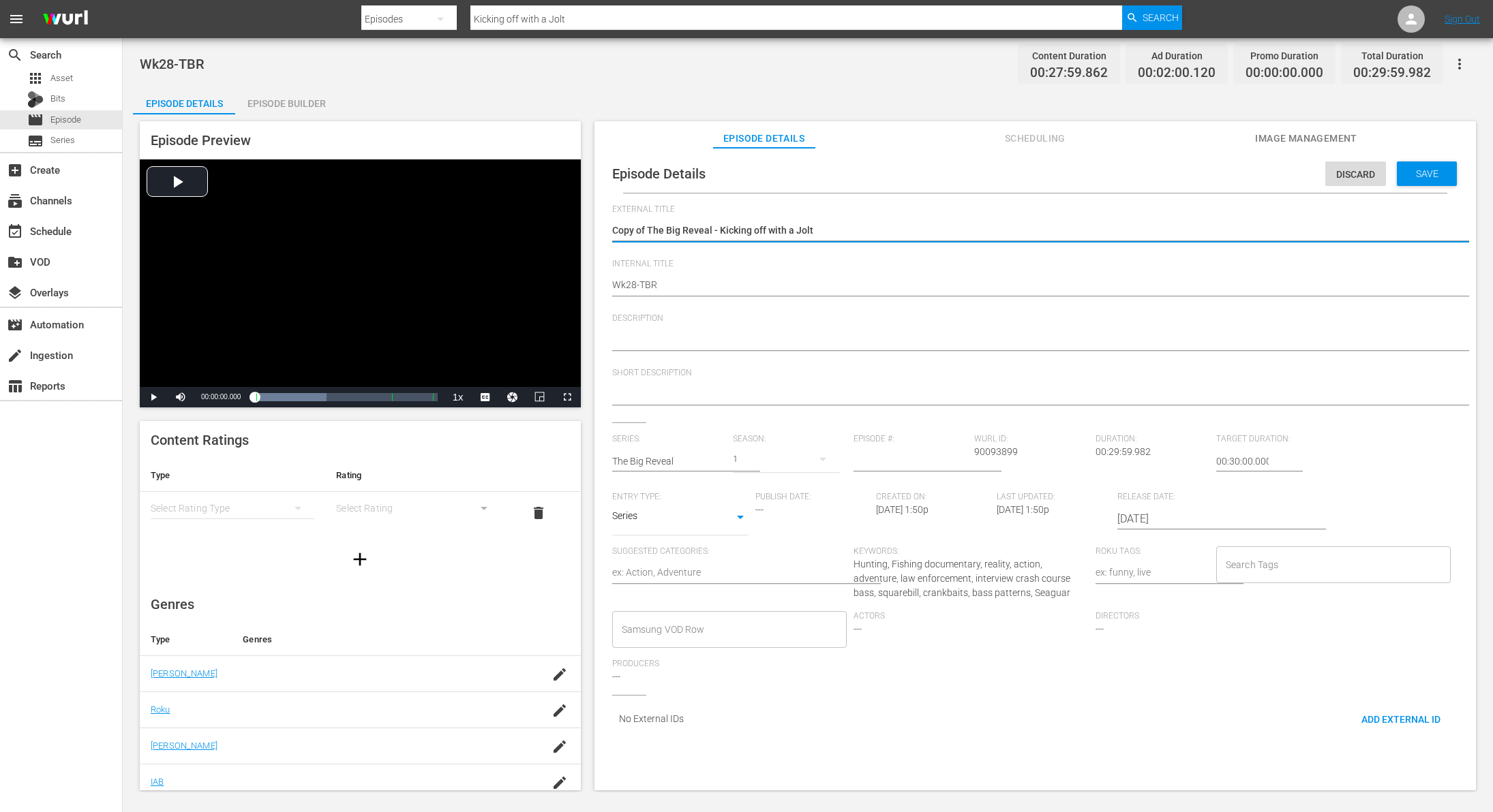
click at [645, 231] on textarea "Copy of The Big Reveal - Kicking off with a Jolt" at bounding box center [1032, 231] width 839 height 16
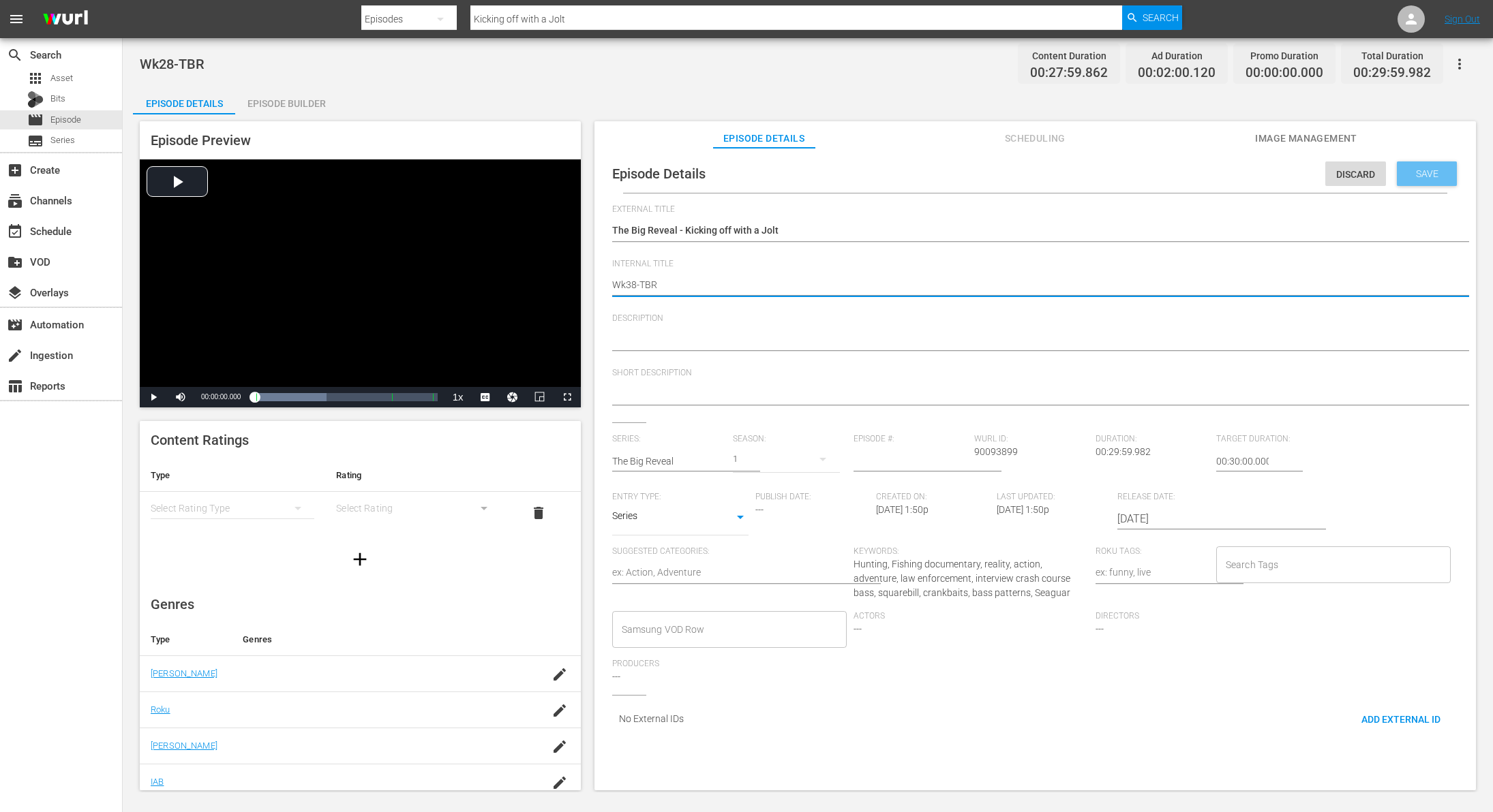
click at [1422, 173] on span "Save" at bounding box center [1427, 173] width 44 height 11
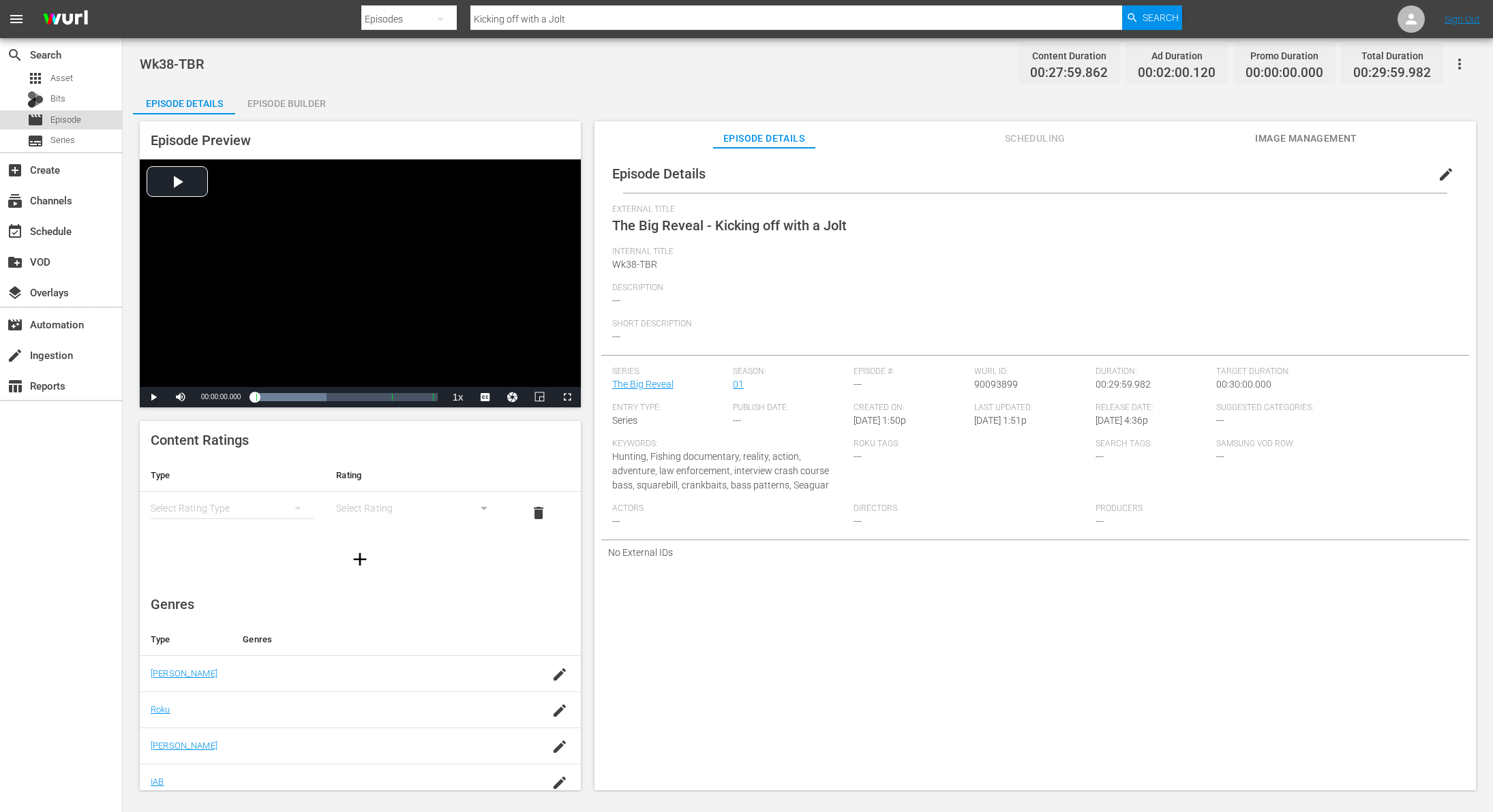
click at [66, 128] on div "movie Episode" at bounding box center [54, 120] width 54 height 19
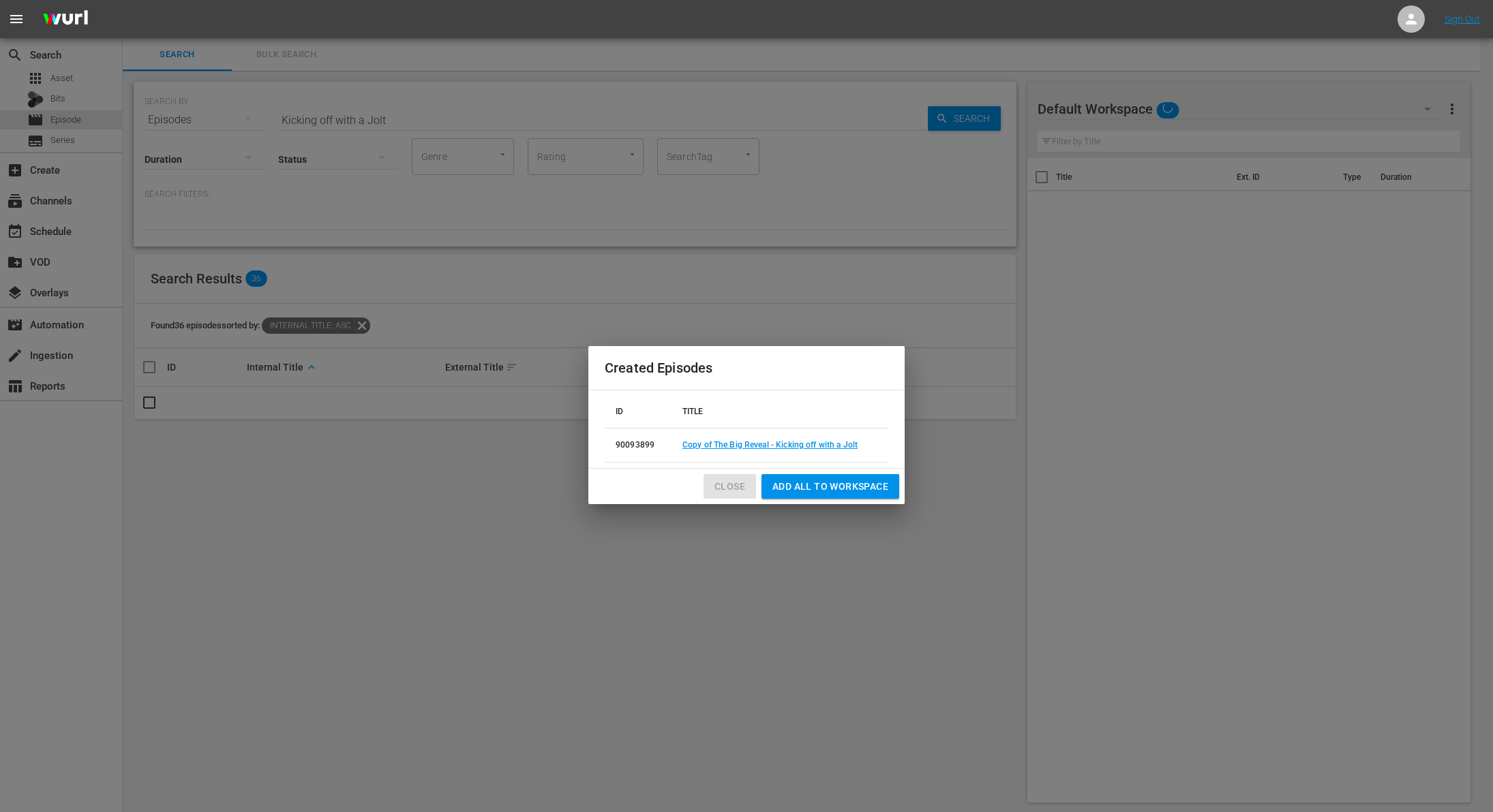
click at [719, 492] on span "Close" at bounding box center [730, 487] width 31 height 17
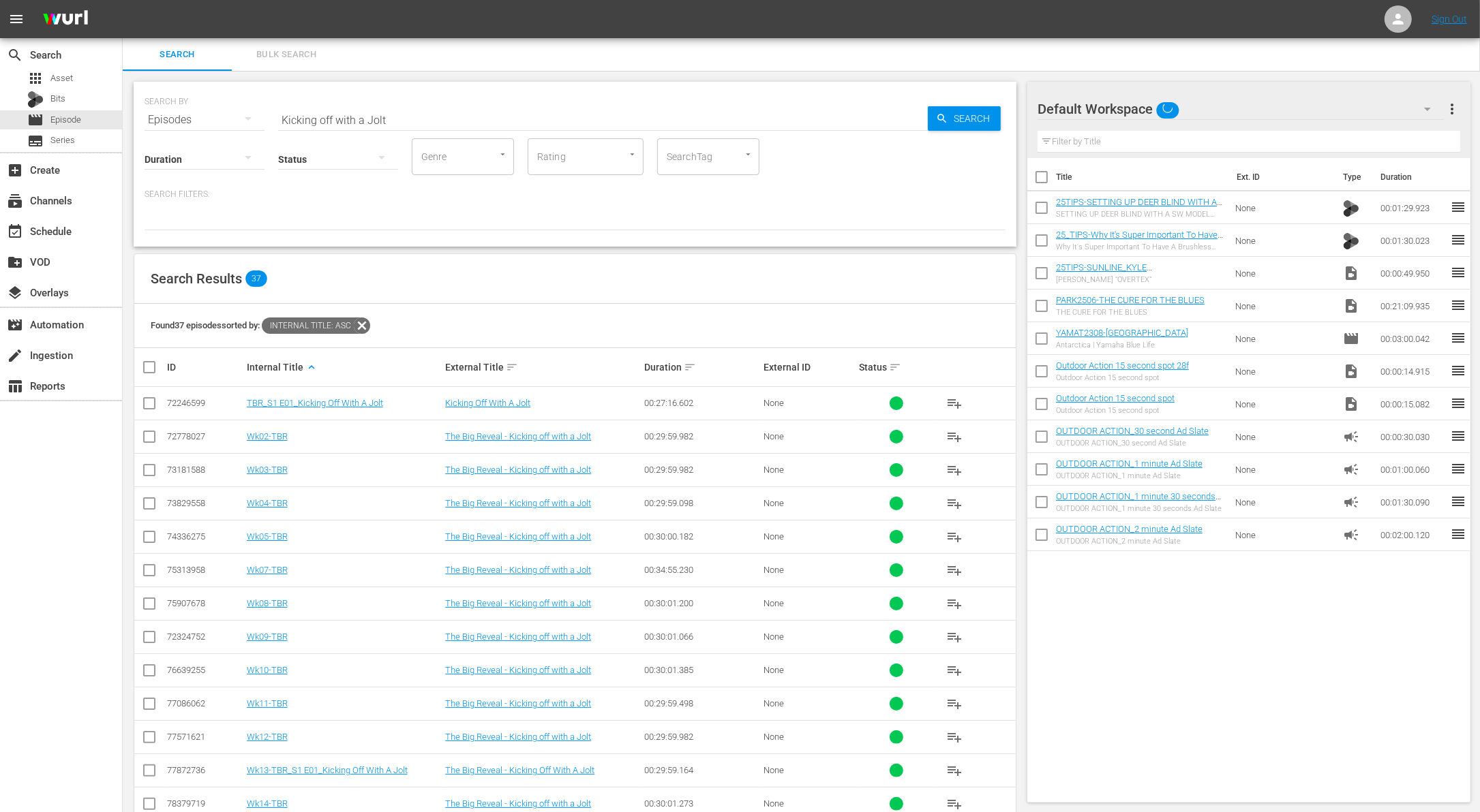
click at [382, 124] on input "Kicking off with a Jolt" at bounding box center [602, 120] width 649 height 32
paste input "Fast and Furious"
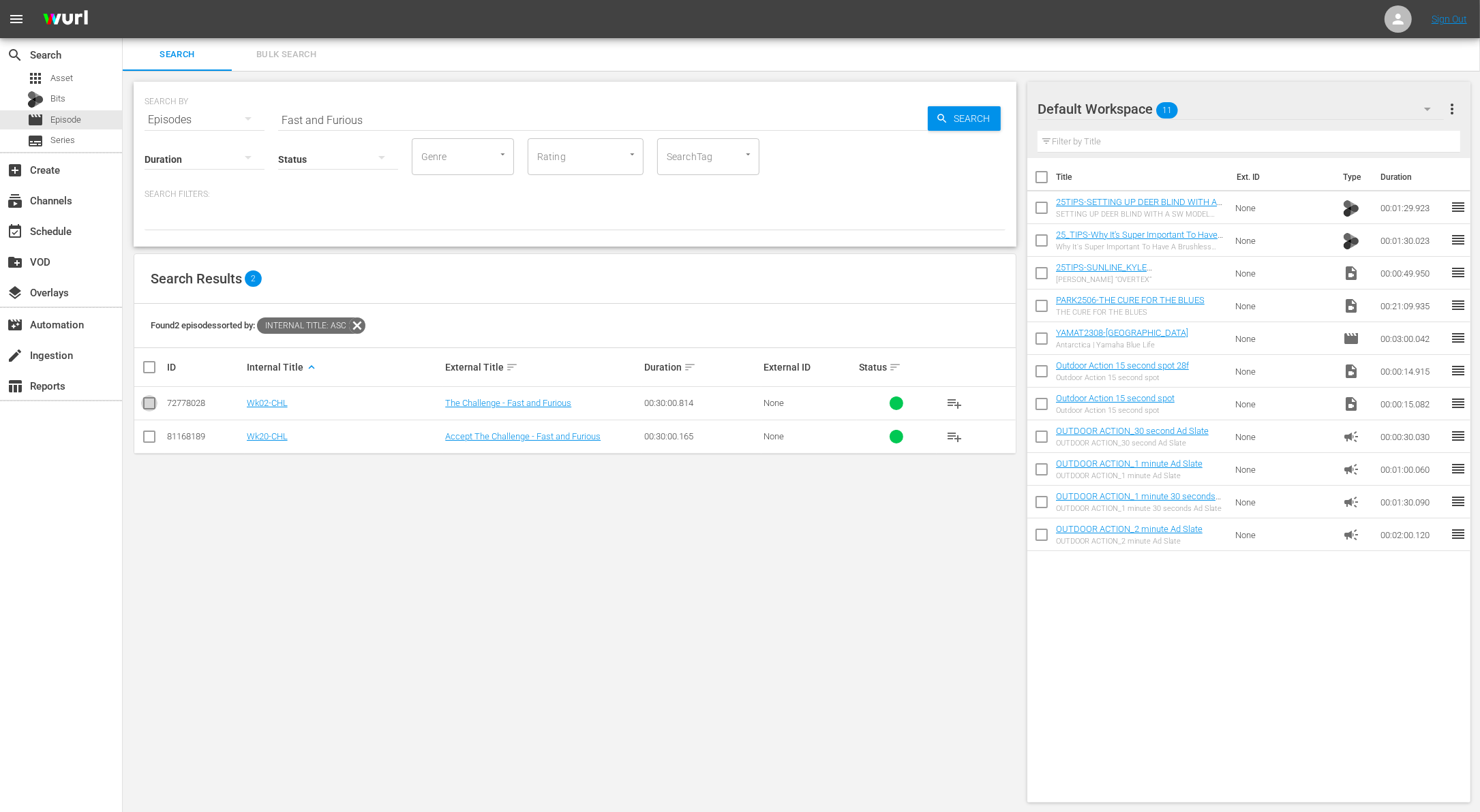
click at [144, 399] on input "checkbox" at bounding box center [149, 406] width 16 height 16
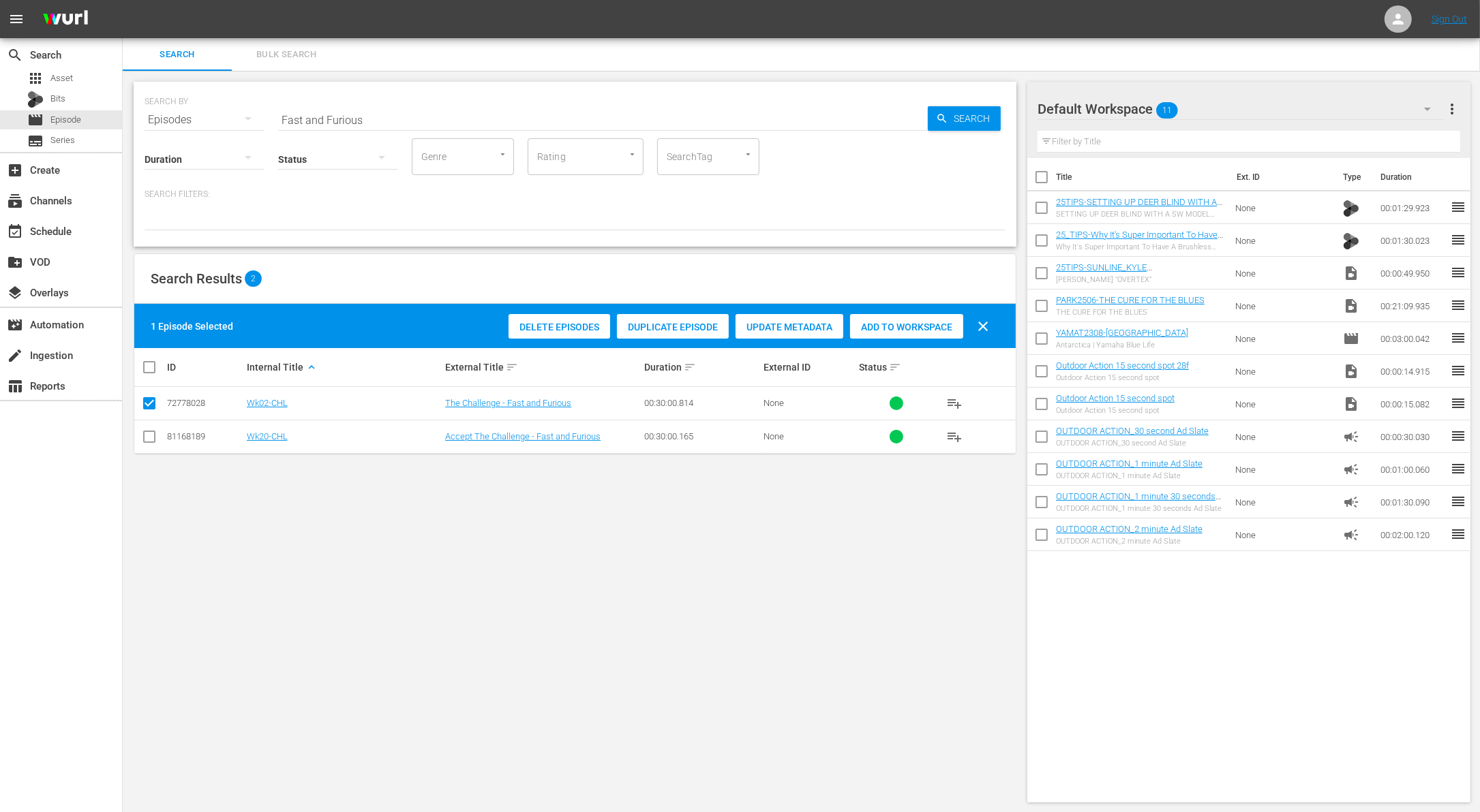
click at [687, 324] on span "Duplicate Episode" at bounding box center [673, 326] width 112 height 11
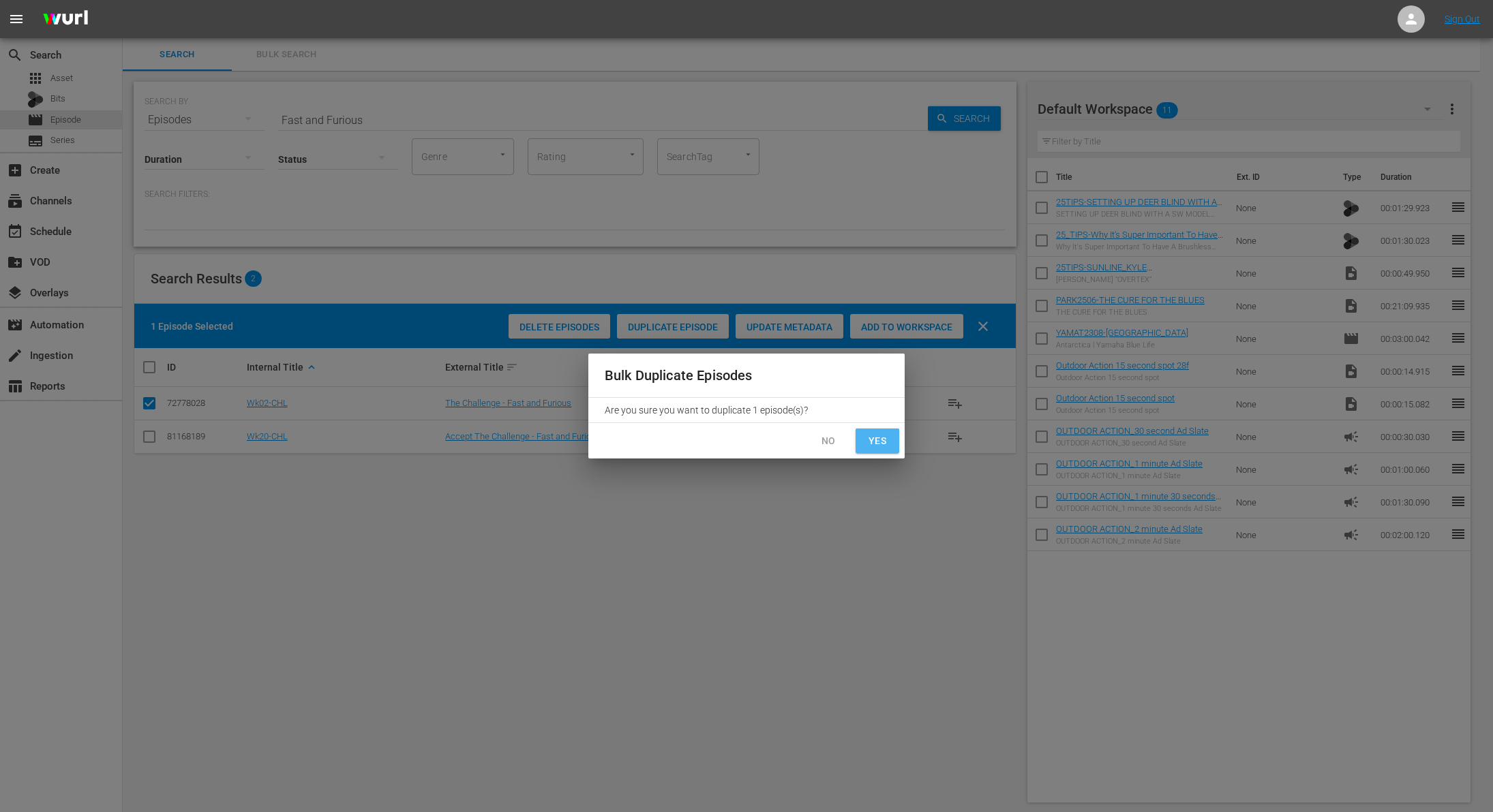
click at [874, 437] on span "Yes" at bounding box center [877, 441] width 22 height 17
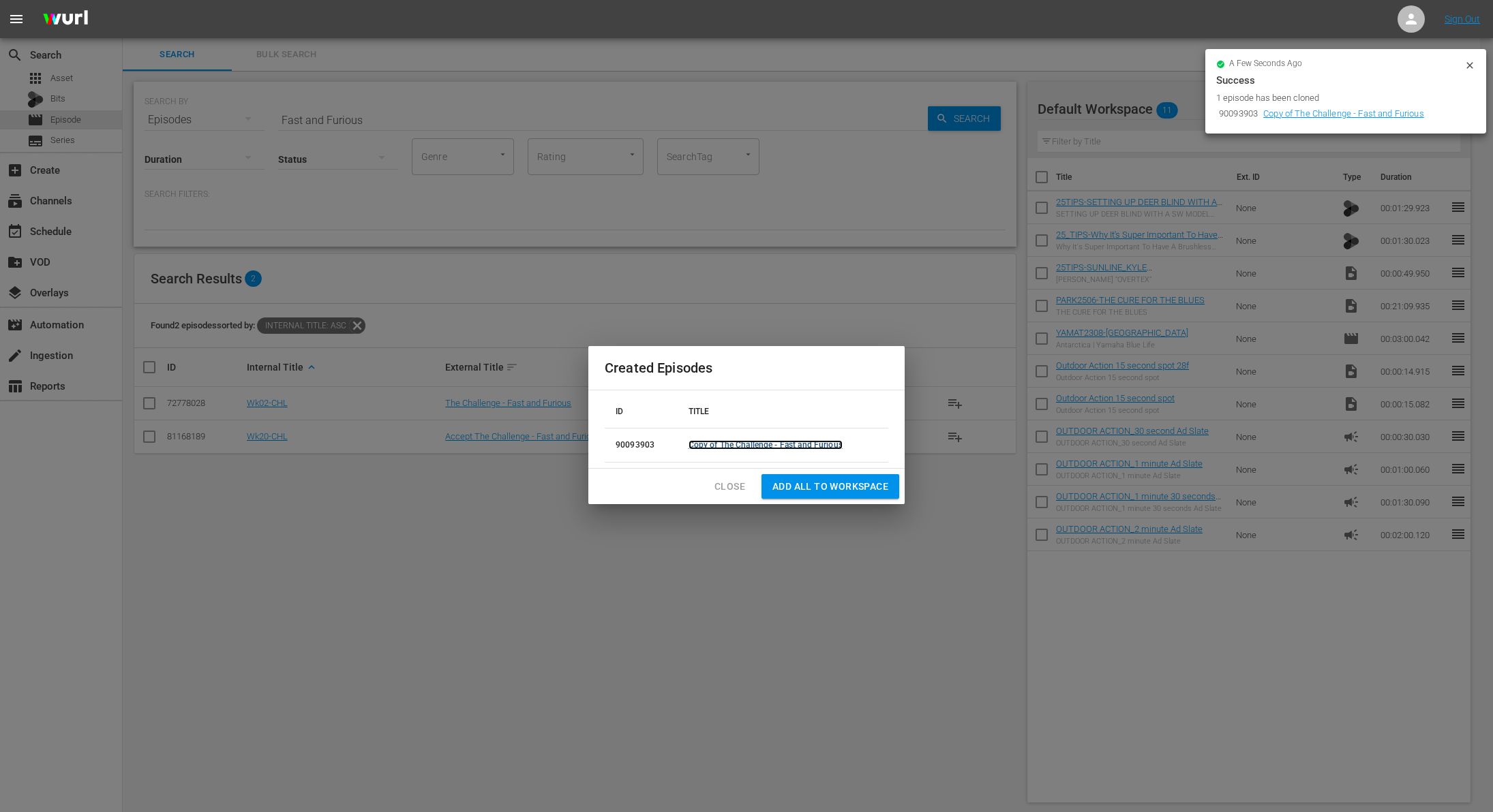
click at [733, 447] on link "Copy of The Challenge - Fast and Furious" at bounding box center [765, 445] width 154 height 10
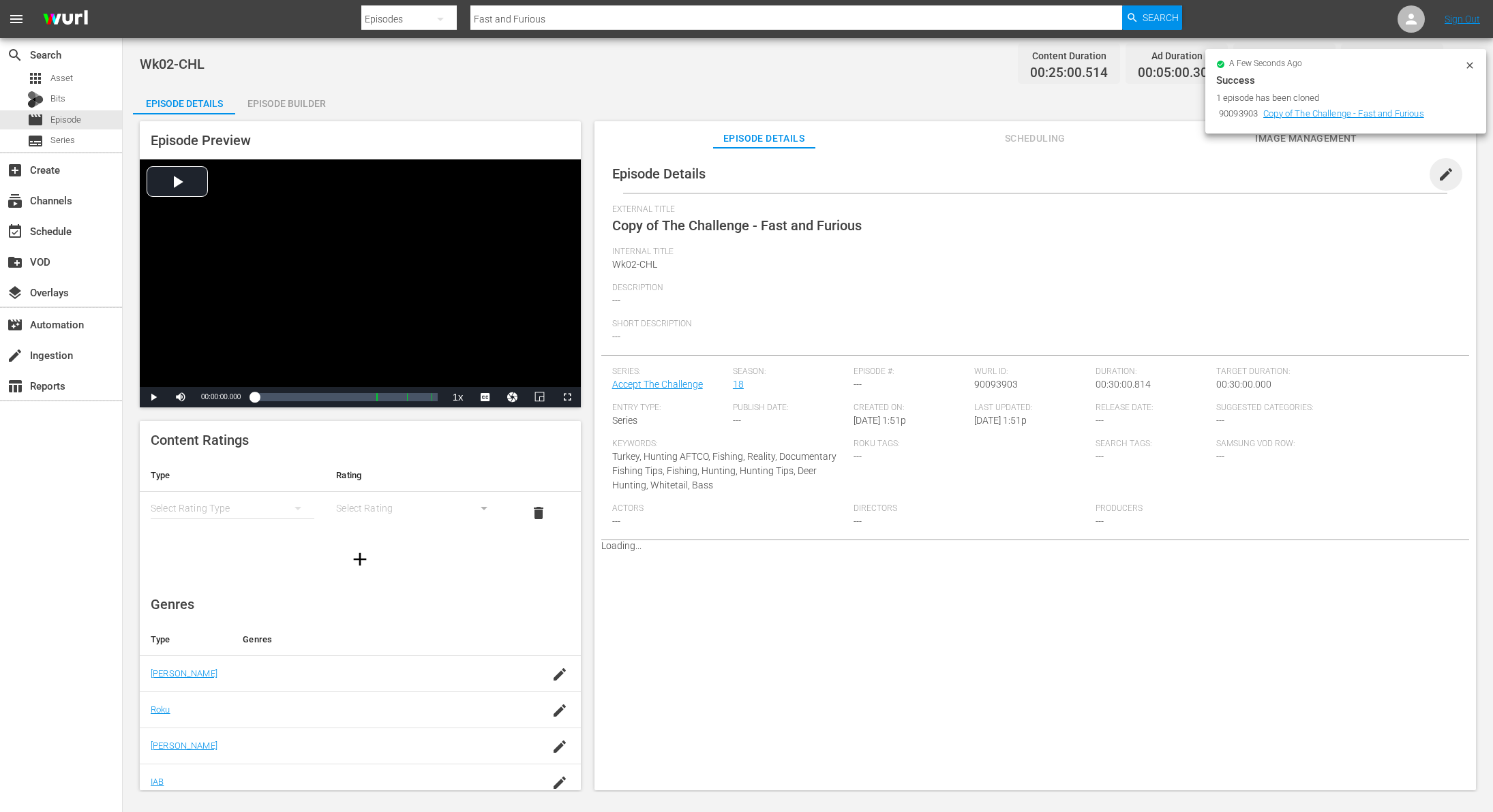
click at [1441, 174] on span "edit" at bounding box center [1446, 174] width 16 height 16
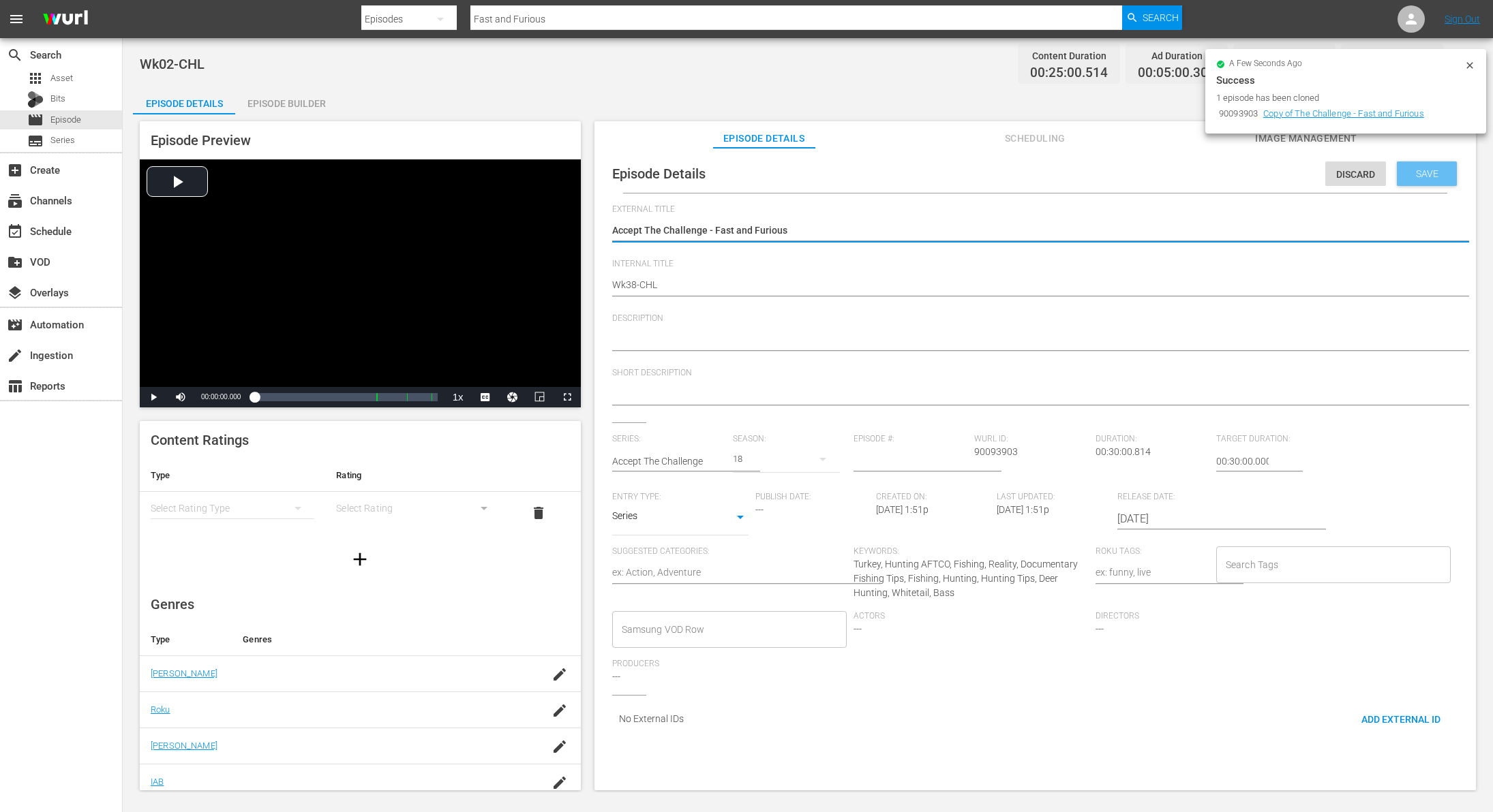
click at [1418, 180] on div "Save" at bounding box center [1427, 173] width 60 height 25
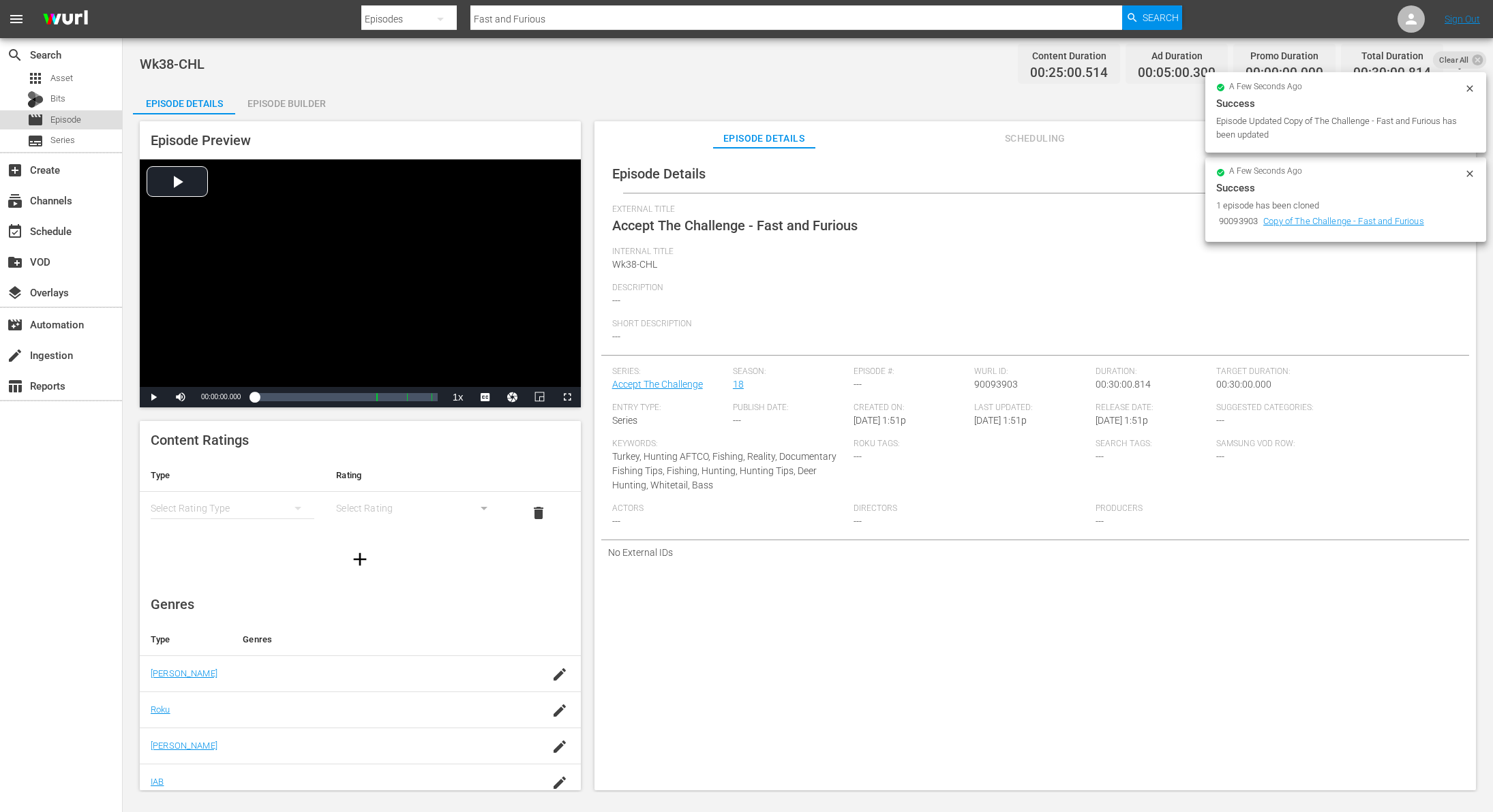
click at [87, 114] on div "movie Episode" at bounding box center [61, 120] width 122 height 19
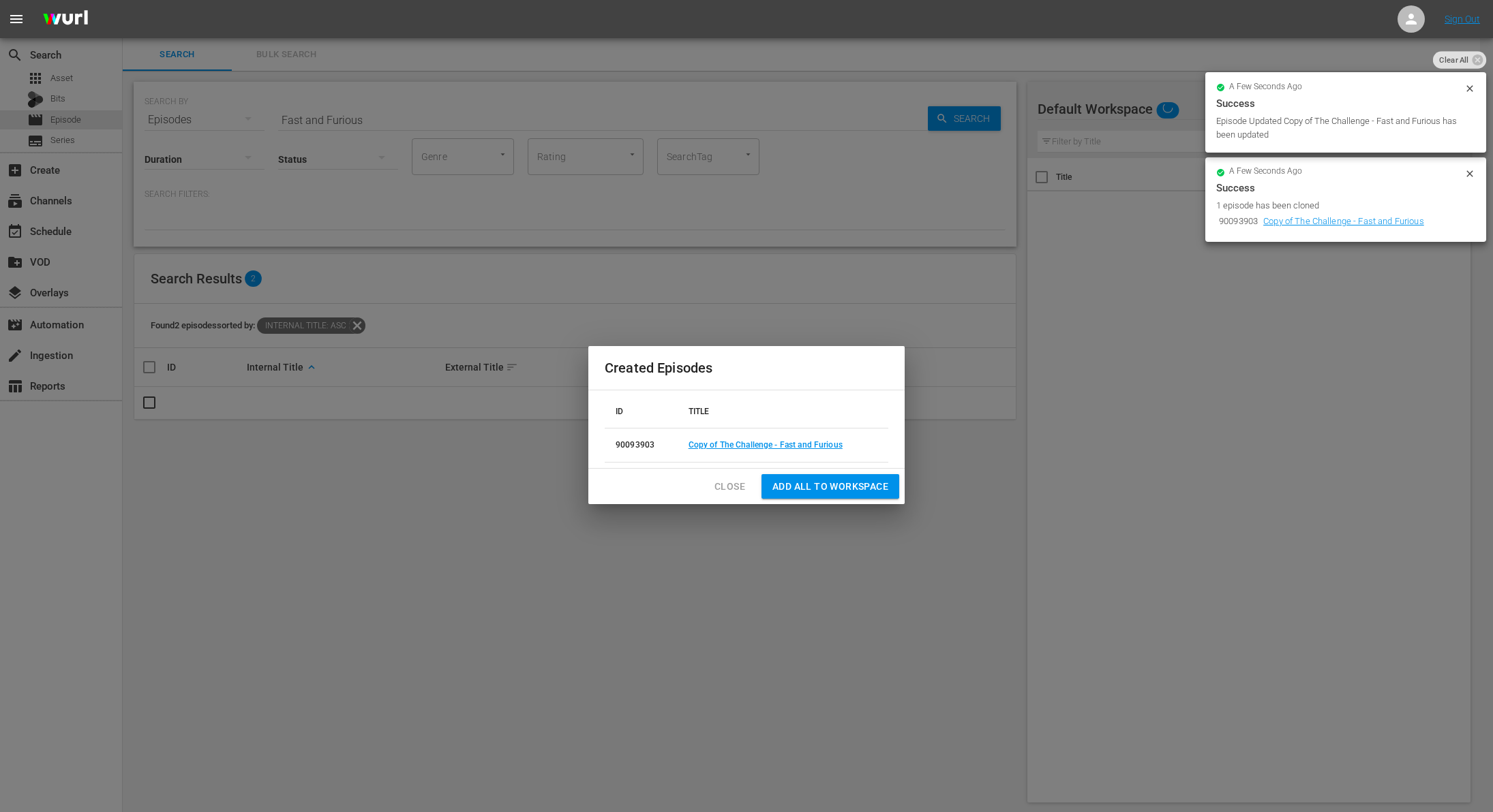
click at [736, 486] on span "Close" at bounding box center [730, 487] width 31 height 17
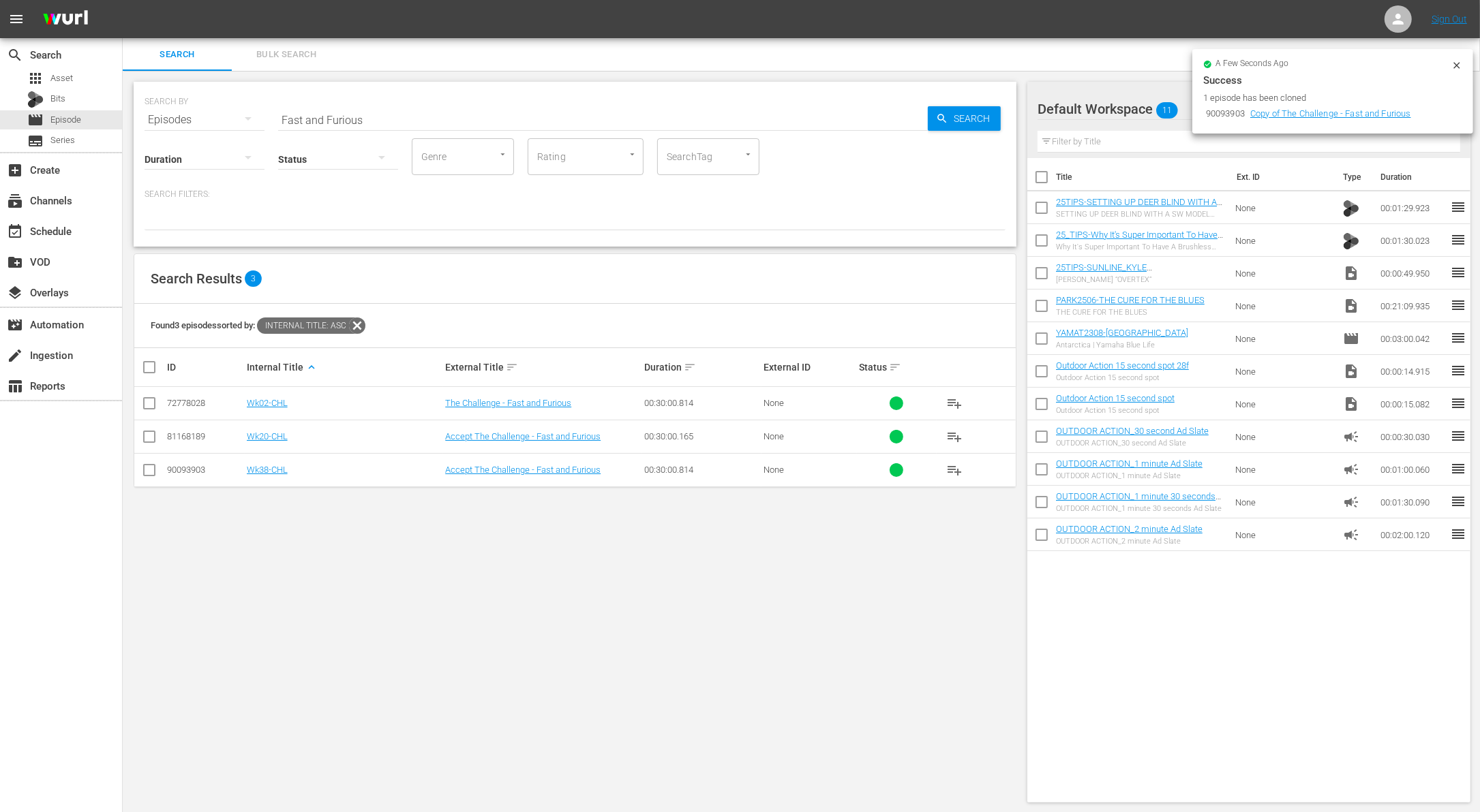
click at [510, 123] on input "Fast and Furious" at bounding box center [602, 120] width 649 height 32
paste input "Bulking Up For Winter: River Walleye"
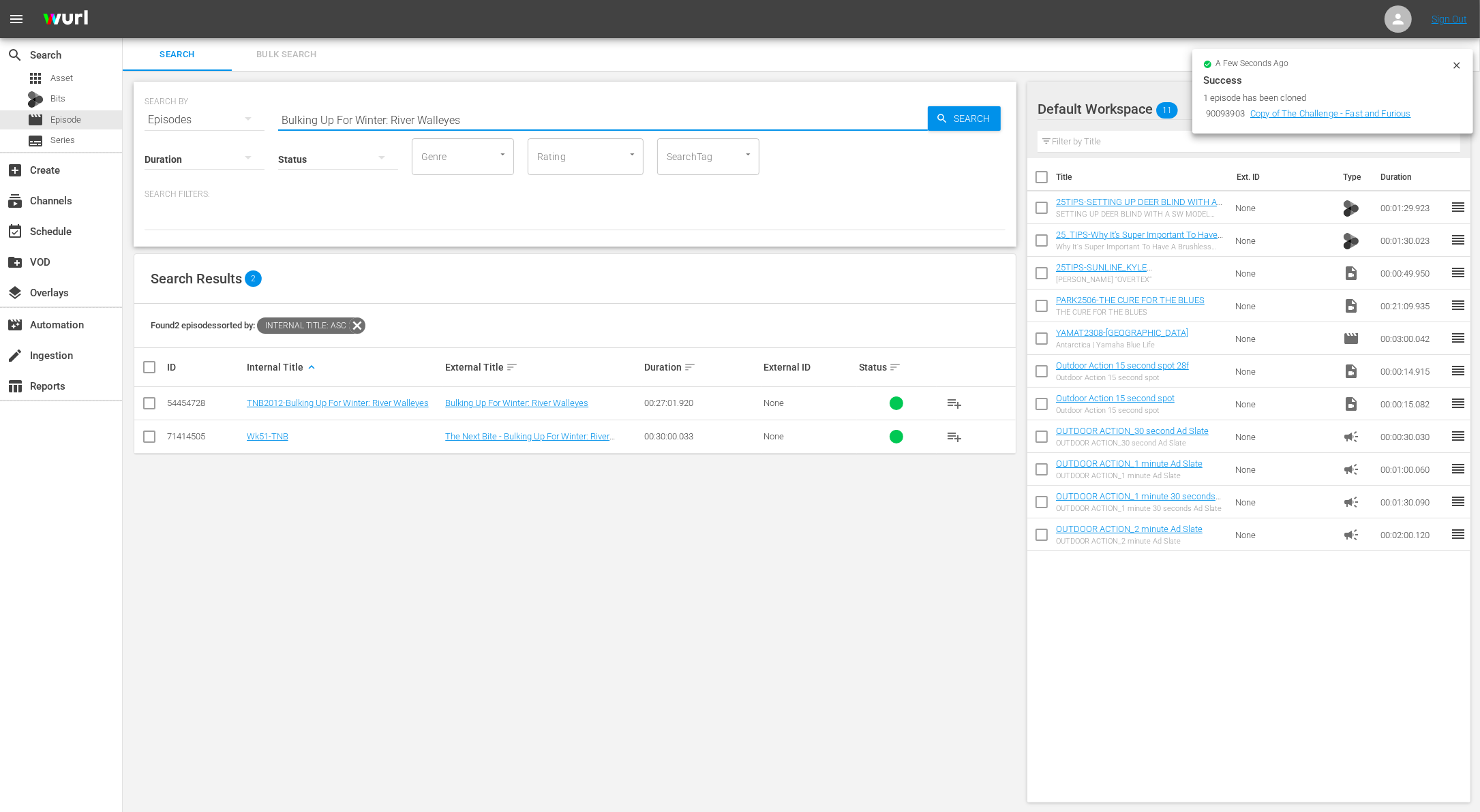
click at [544, 207] on div at bounding box center [575, 219] width 861 height 23
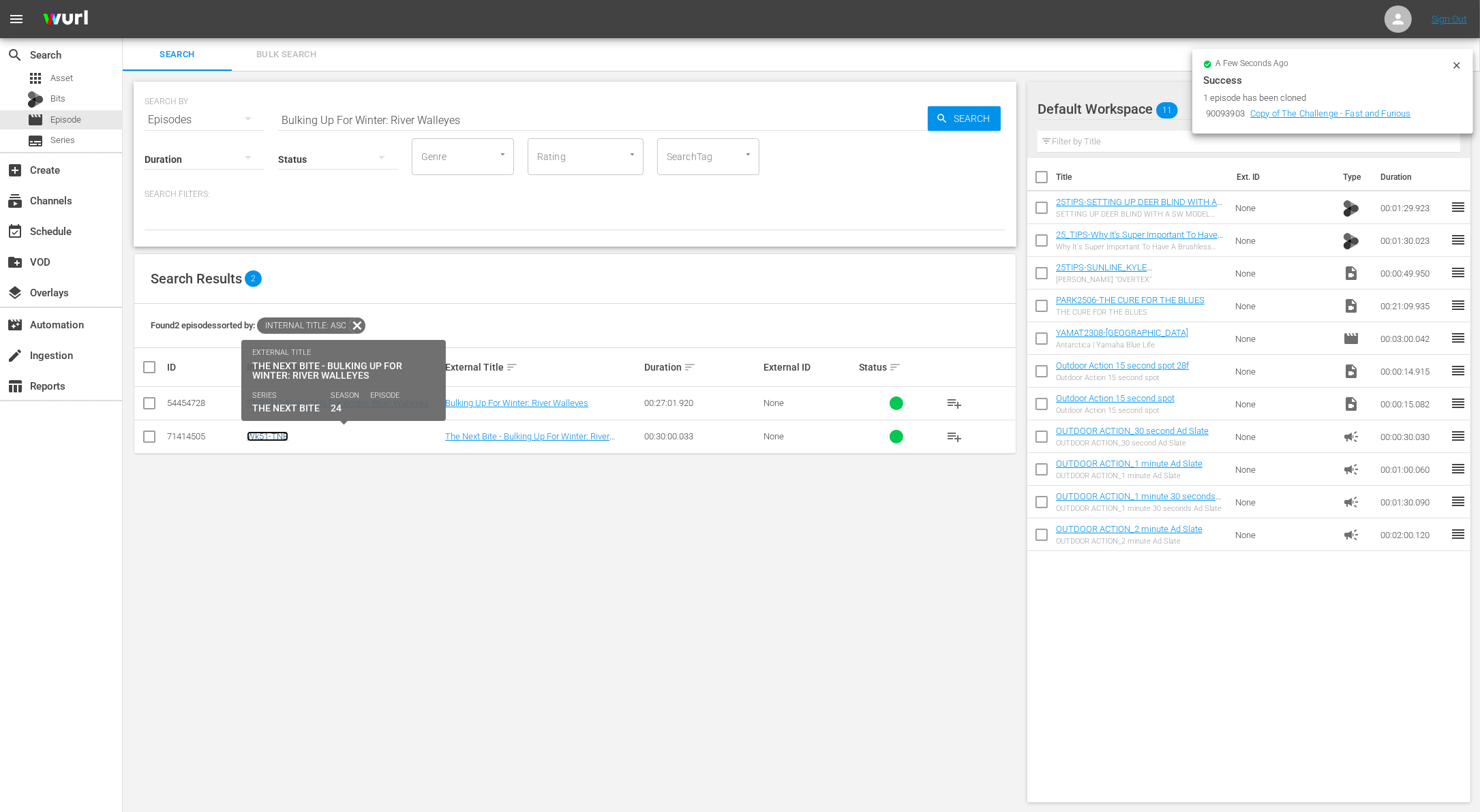
click at [271, 433] on link "Wk51-TNB" at bounding box center [267, 436] width 42 height 11
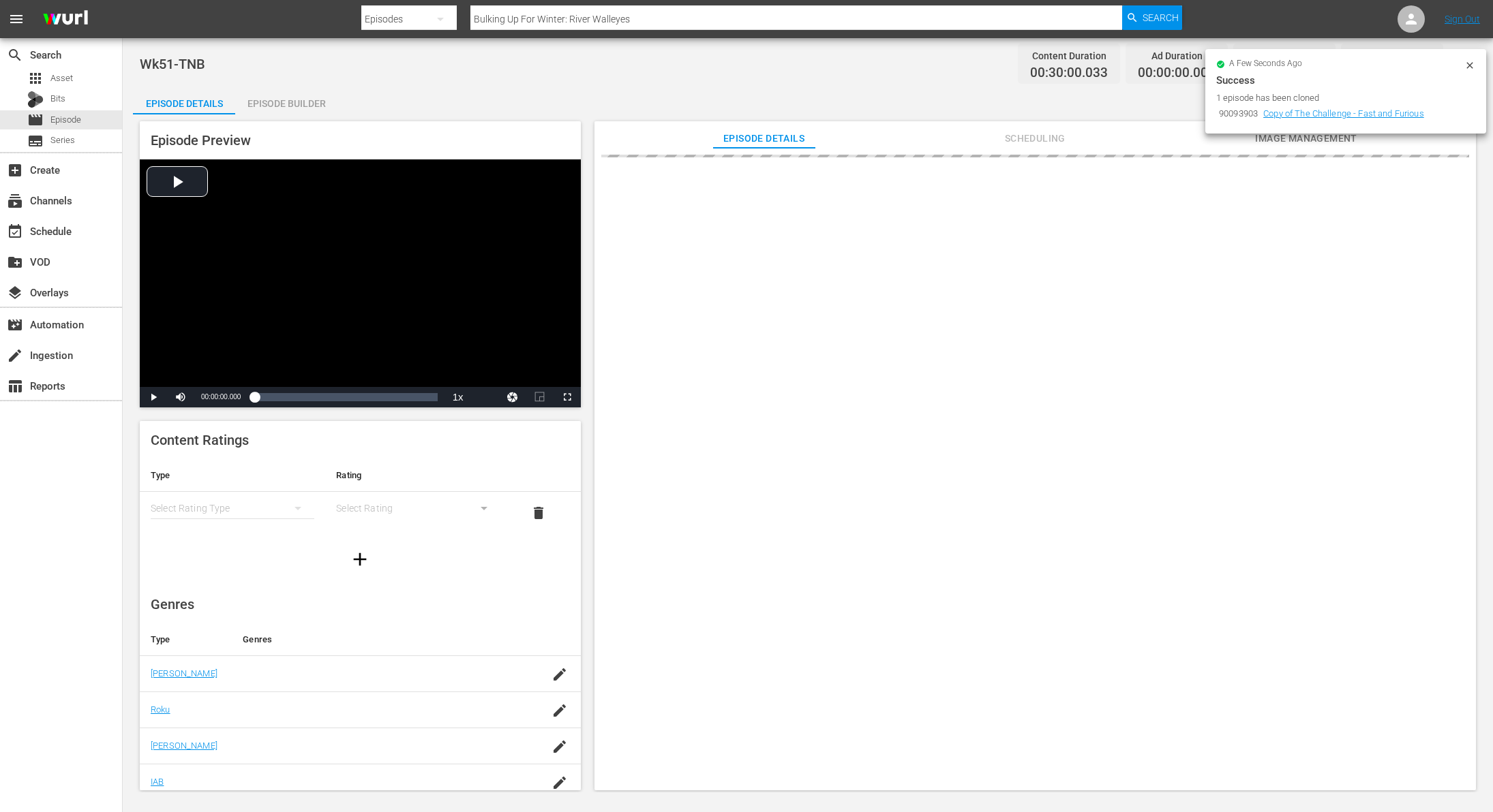
click at [1468, 68] on icon at bounding box center [1470, 65] width 11 height 11
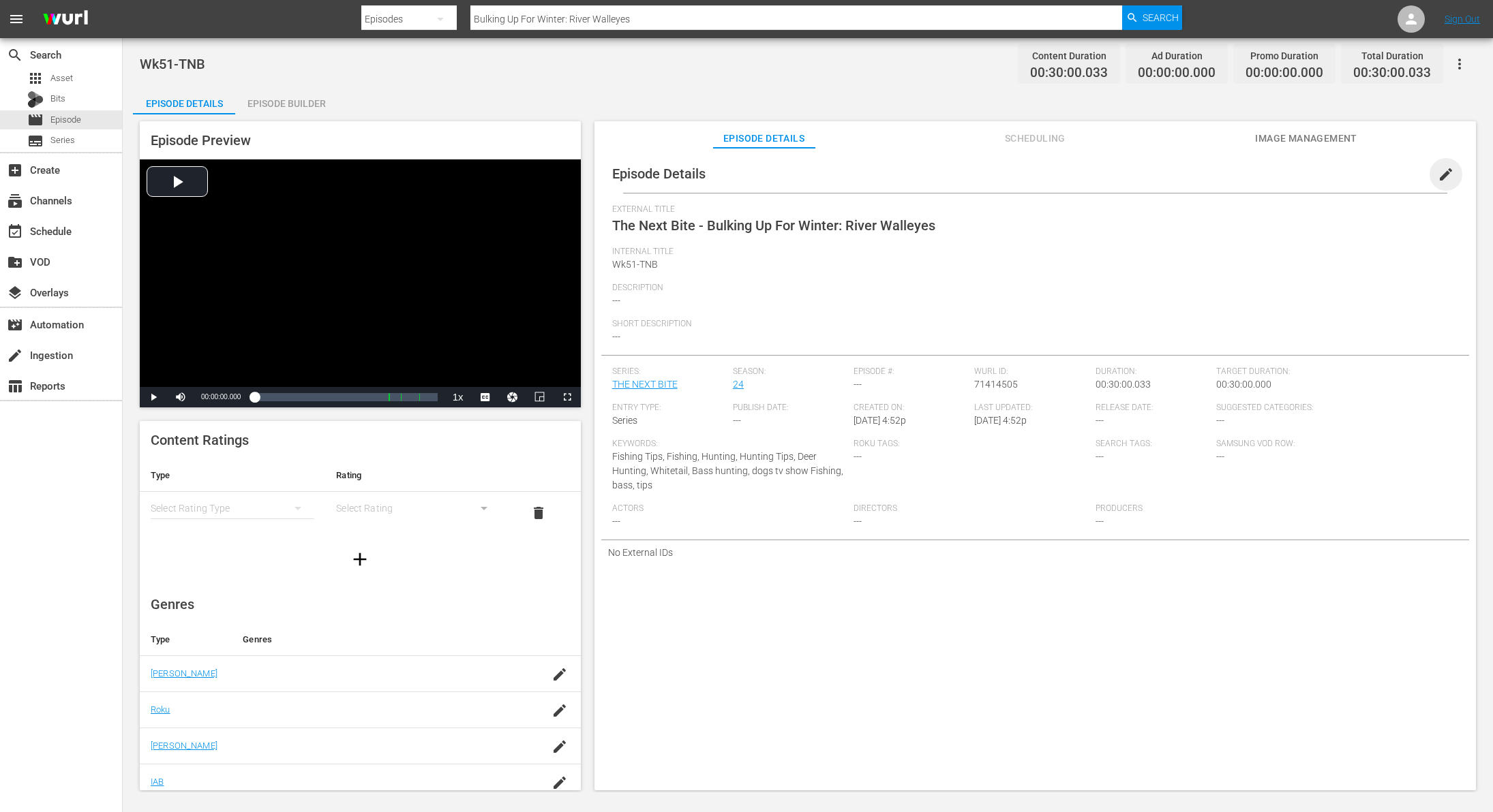
click at [1442, 174] on span "edit" at bounding box center [1446, 174] width 16 height 16
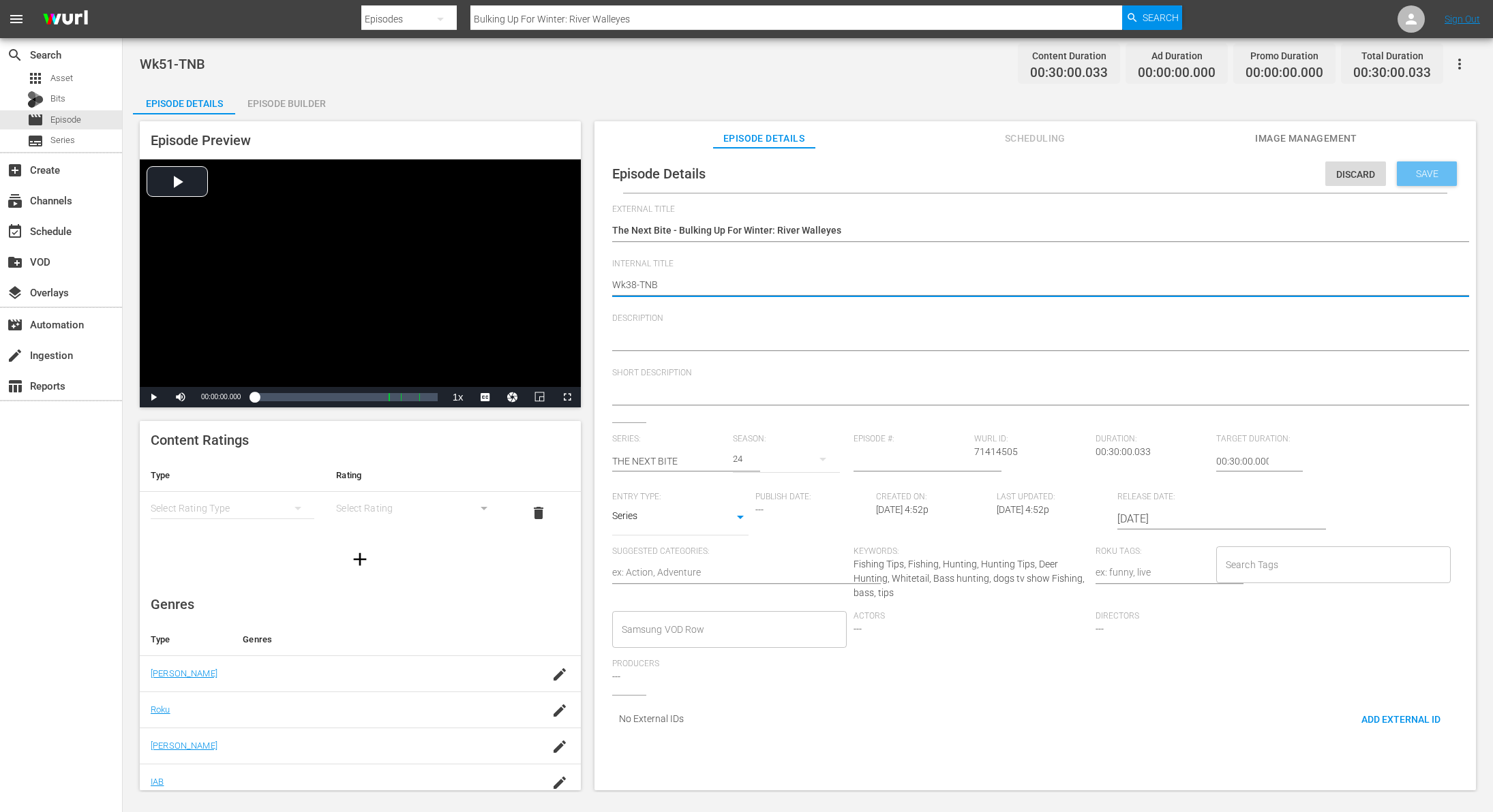
click at [1403, 185] on div "Save" at bounding box center [1427, 173] width 60 height 25
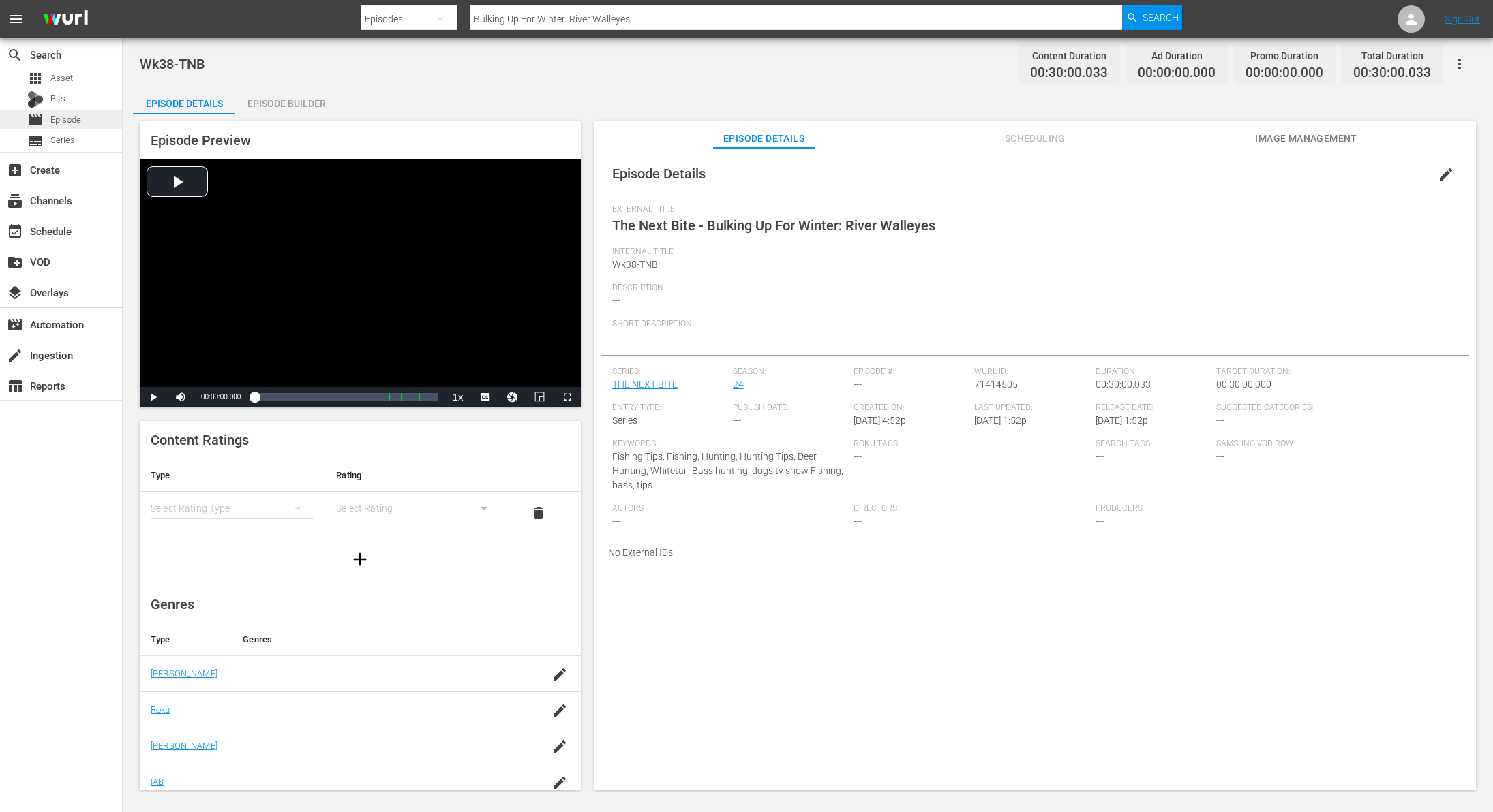
click at [53, 118] on span "Episode" at bounding box center [66, 119] width 31 height 13
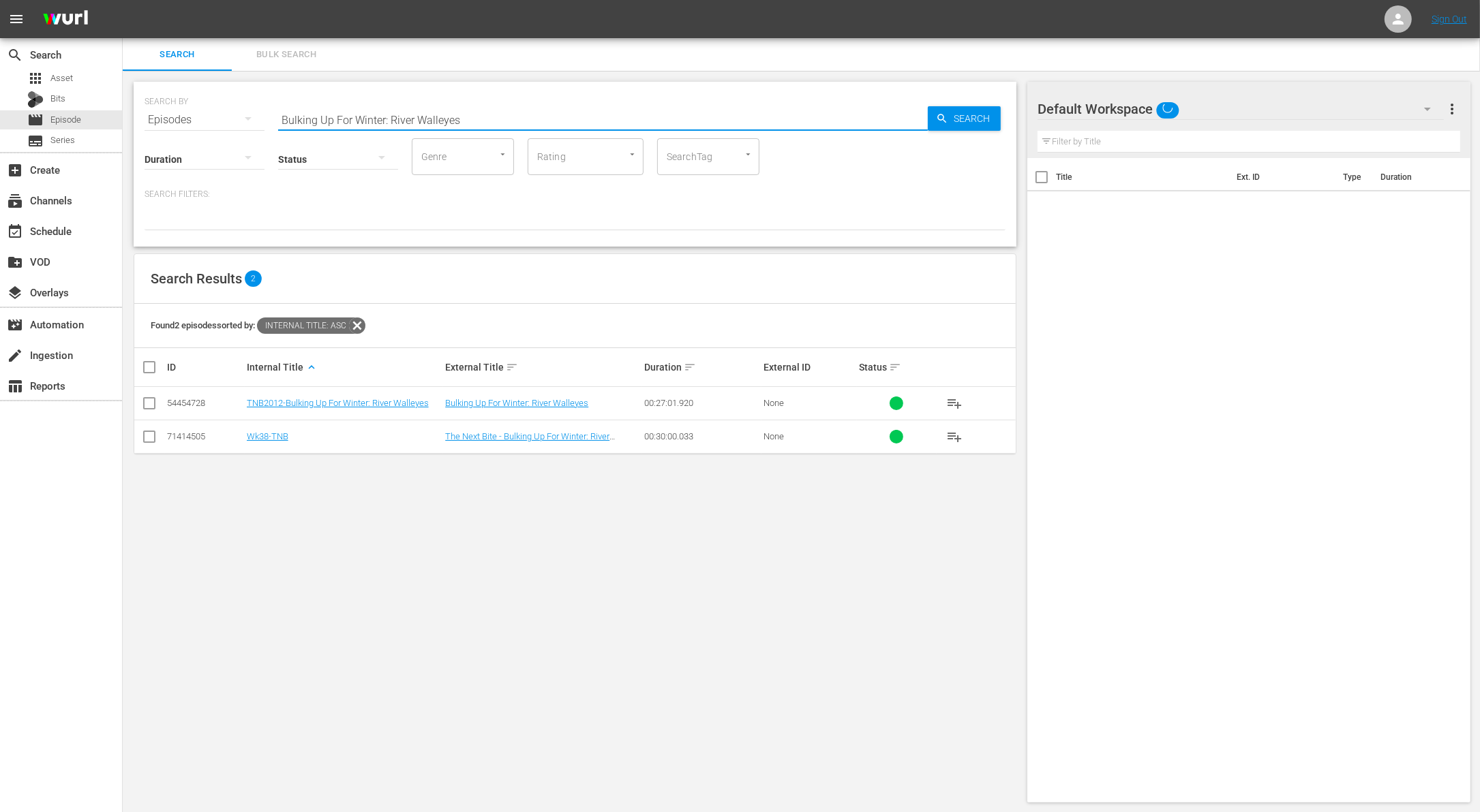
click at [428, 122] on input "Bulking Up For Winter: River Walleyes" at bounding box center [602, 120] width 649 height 32
paste input "Irreverence in the Wood"
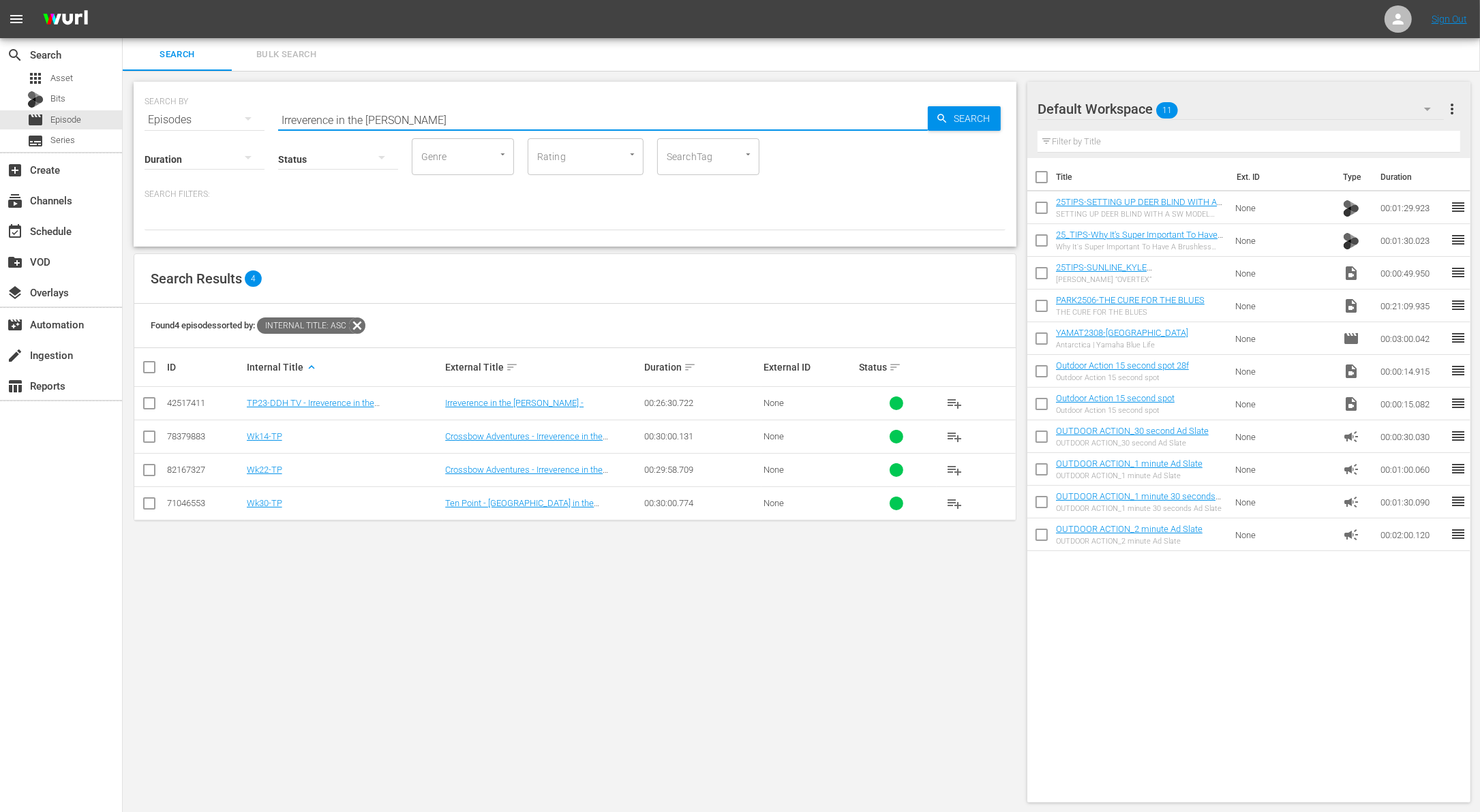
click at [151, 438] on input "checkbox" at bounding box center [149, 439] width 16 height 16
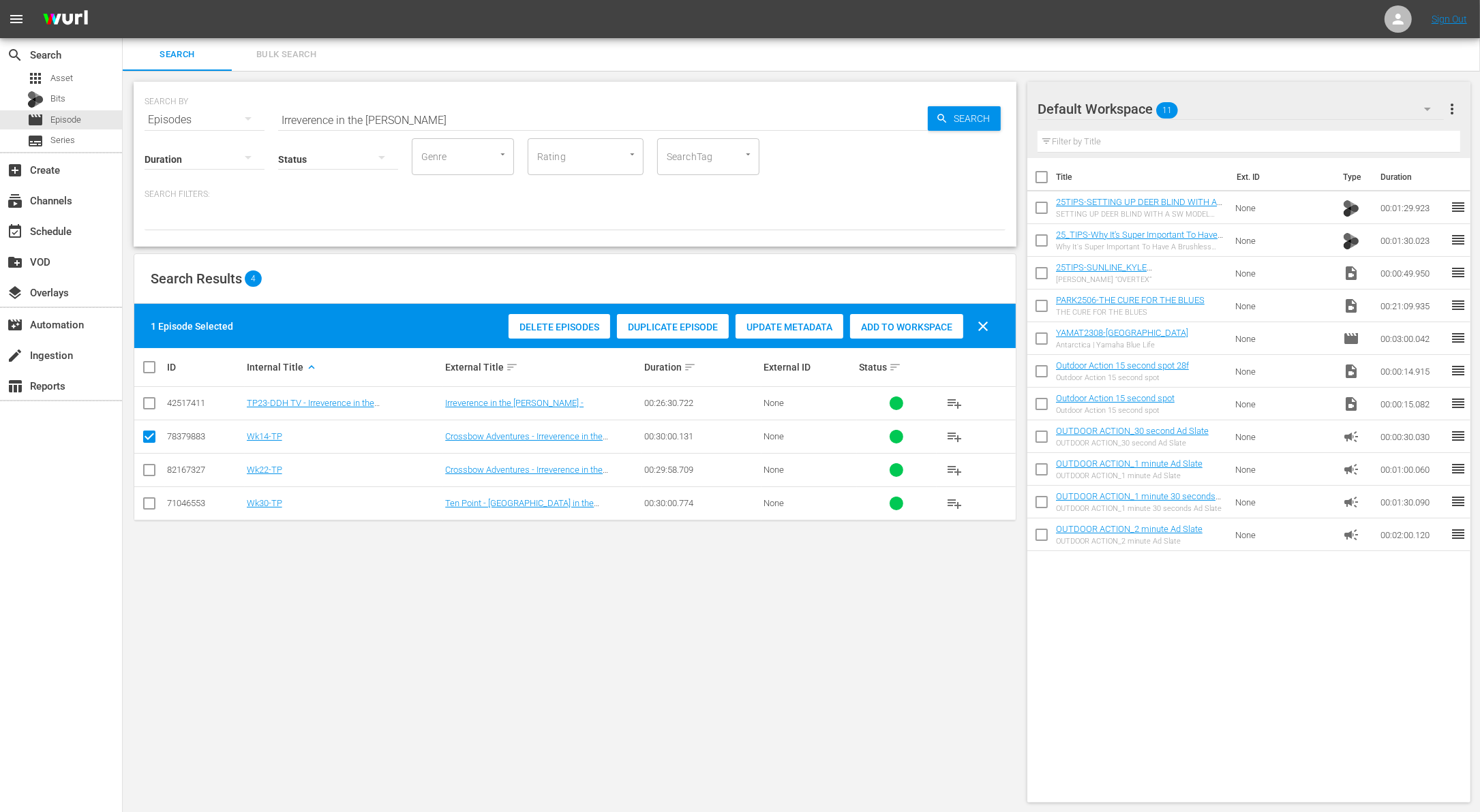
click at [652, 326] on span "Duplicate Episode" at bounding box center [673, 326] width 112 height 11
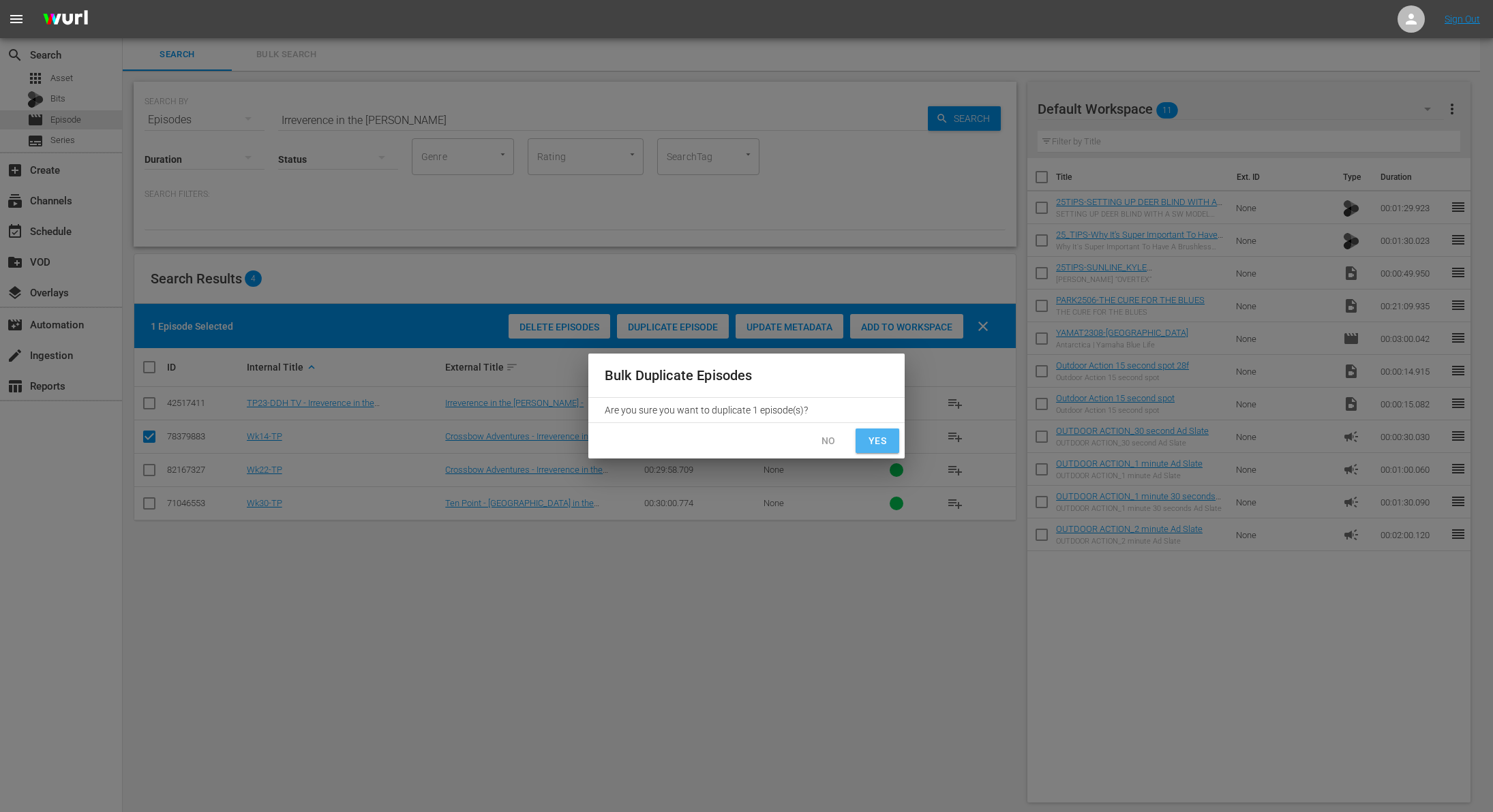
click at [873, 439] on span "Yes" at bounding box center [877, 441] width 22 height 17
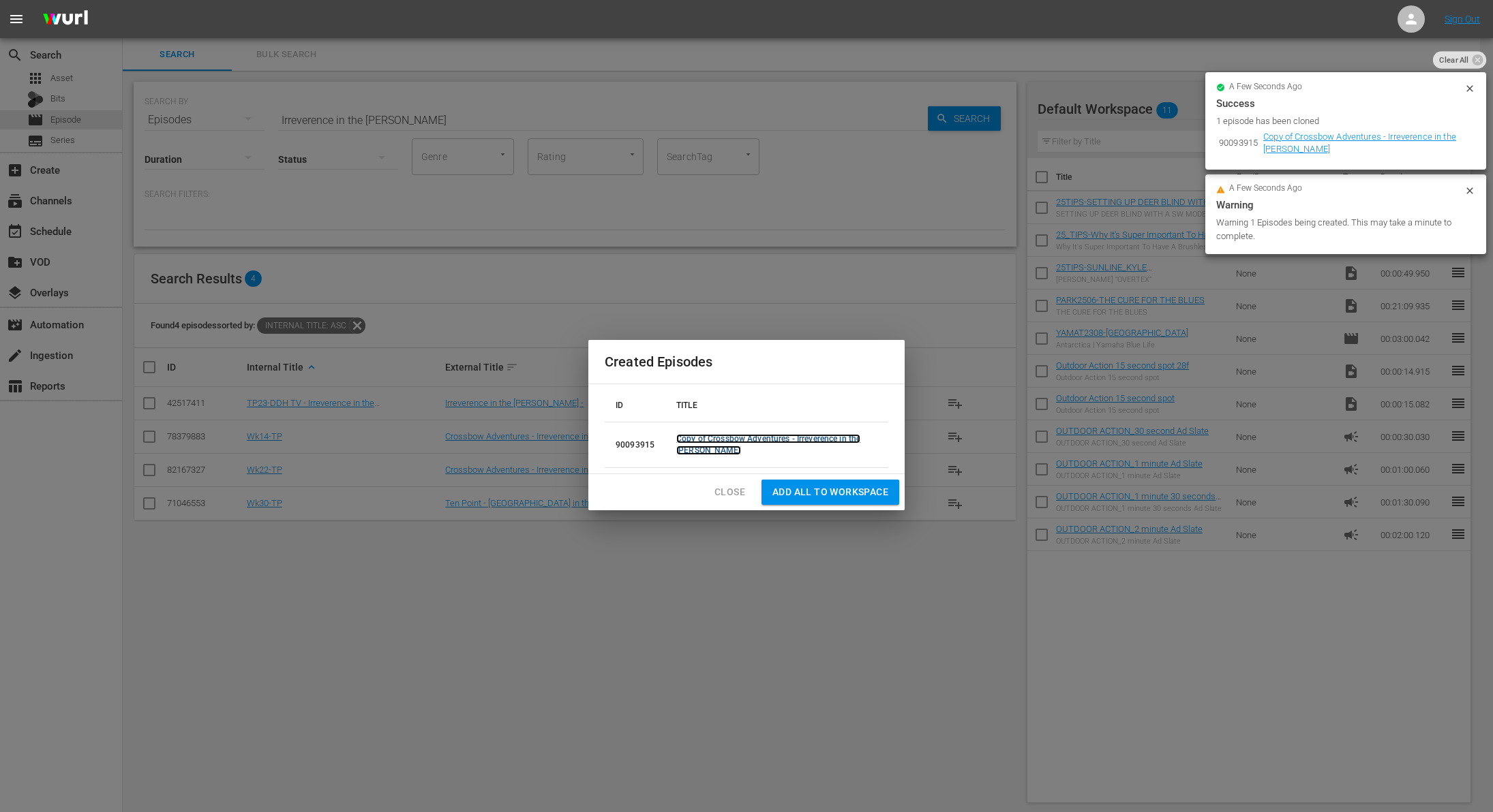
click at [712, 441] on link "Copy of Crossbow Adventures - Irreverence in the [PERSON_NAME]" at bounding box center [768, 445] width 184 height 21
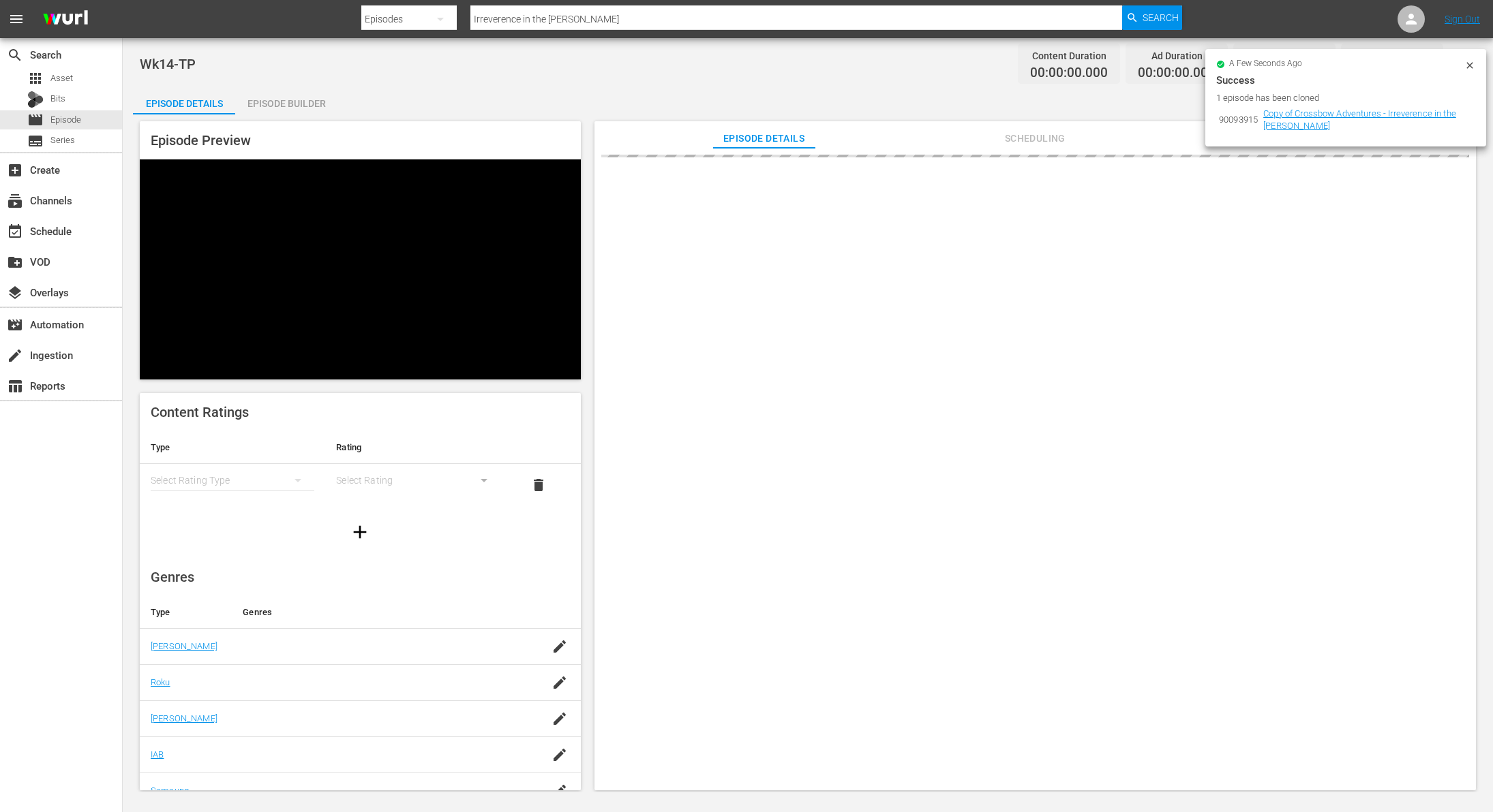
click at [1468, 63] on icon at bounding box center [1470, 65] width 11 height 11
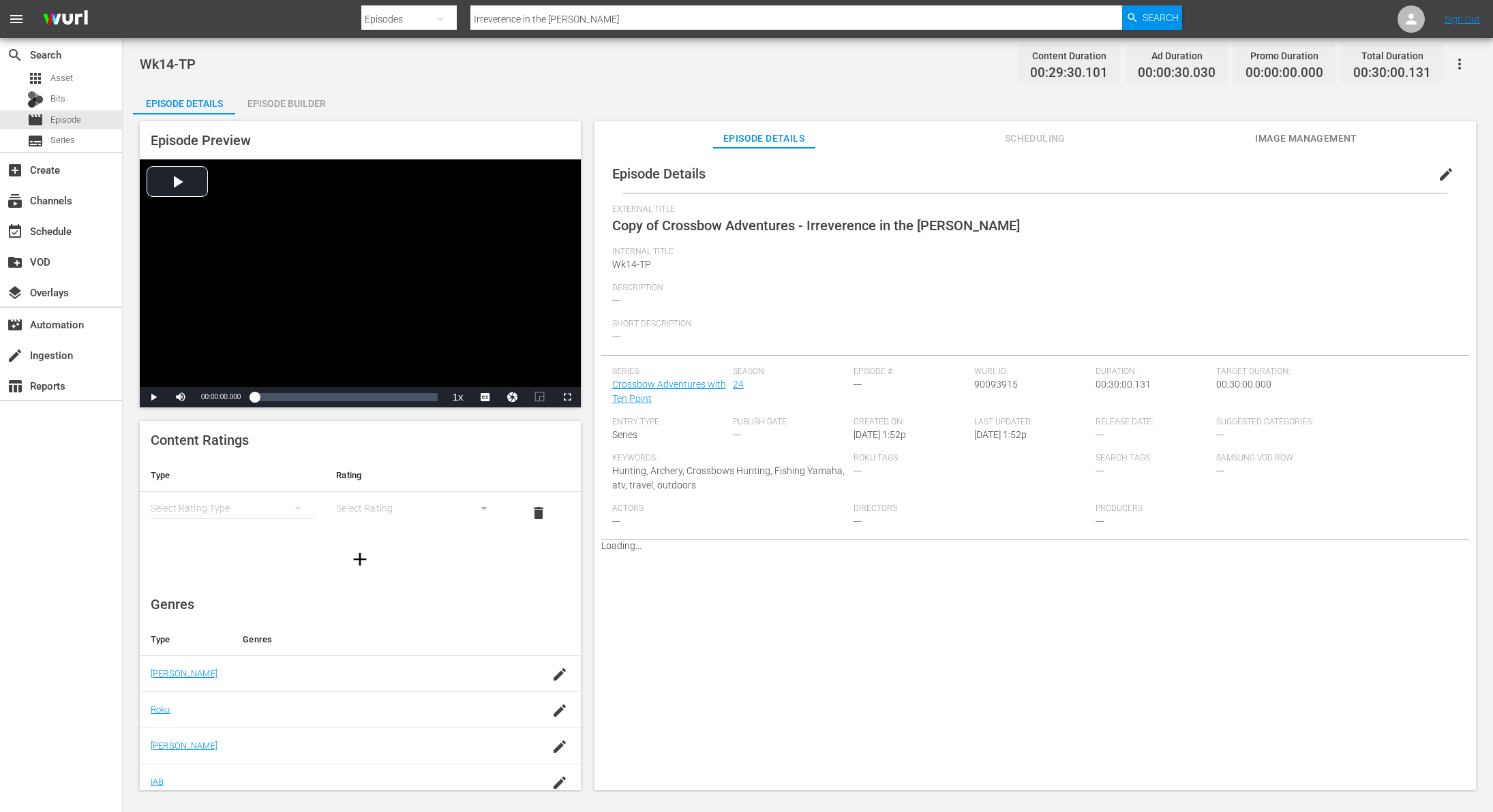
click at [1439, 176] on span "edit" at bounding box center [1446, 174] width 16 height 16
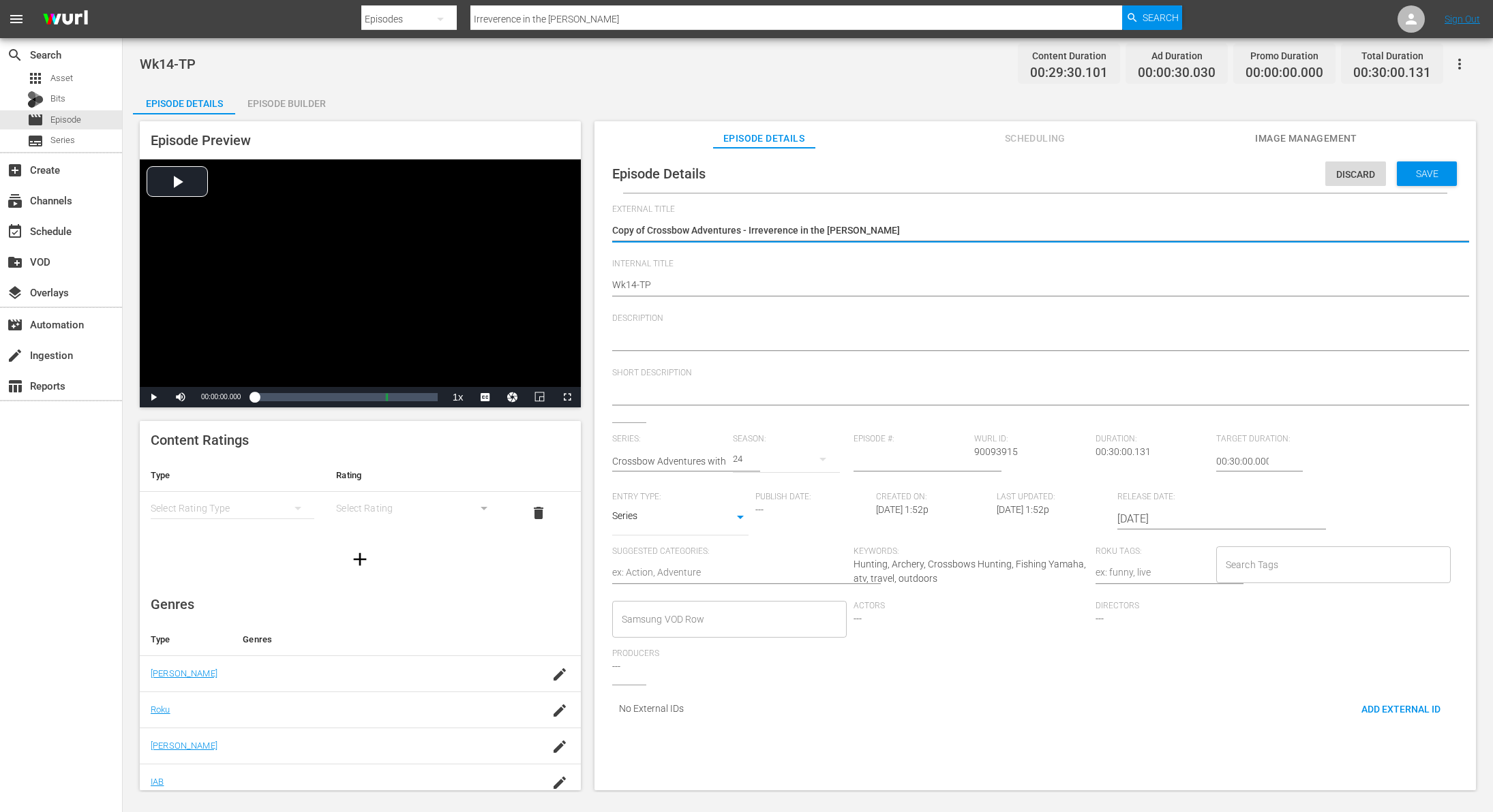
click at [643, 232] on textarea "Copy of Crossbow Adventures - Irreverence in the [PERSON_NAME]" at bounding box center [1032, 231] width 839 height 16
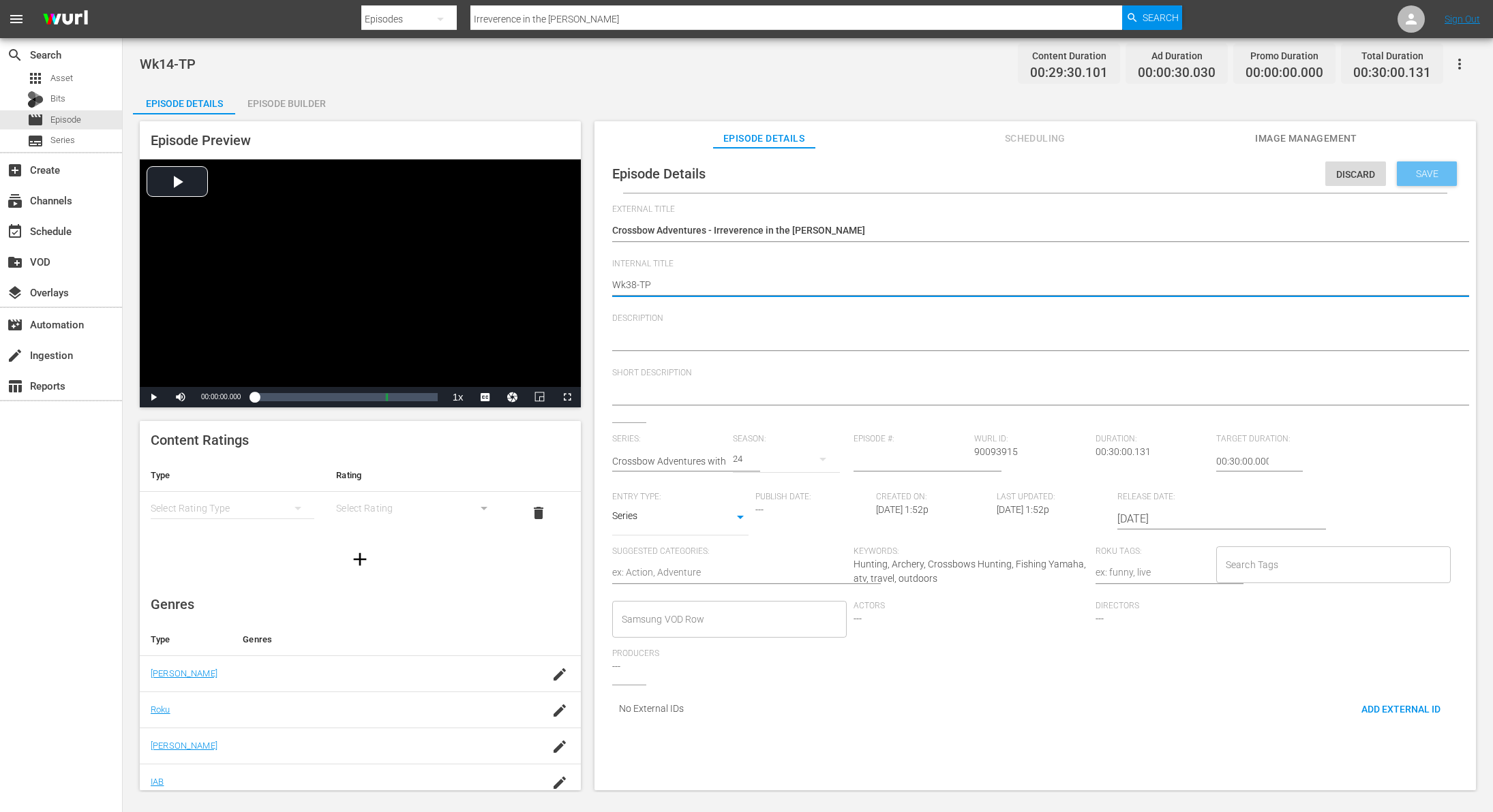
click at [1420, 175] on span "Save" at bounding box center [1427, 173] width 44 height 11
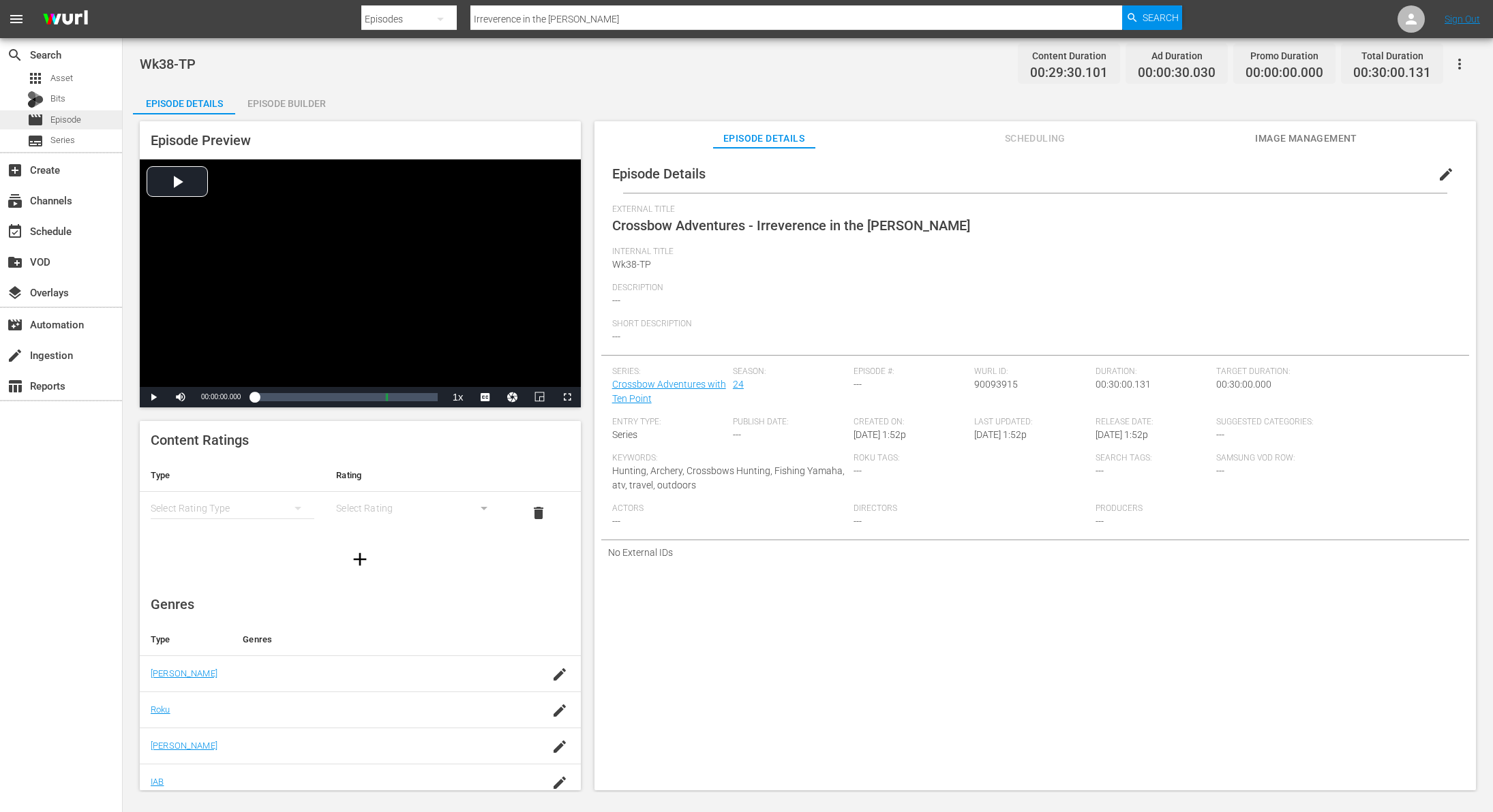
click at [61, 120] on span "Episode" at bounding box center [66, 119] width 31 height 13
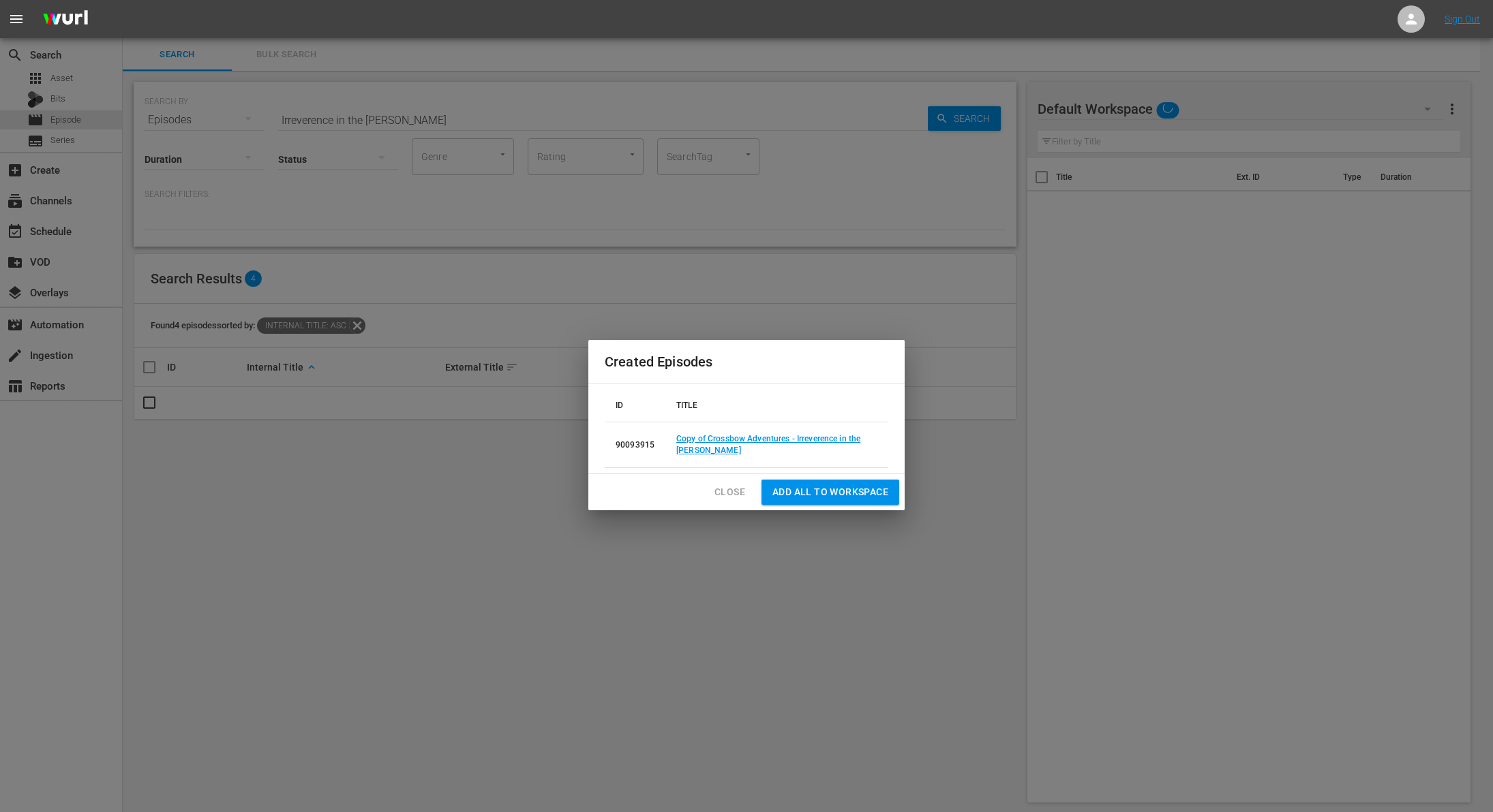
click at [737, 491] on span "Close" at bounding box center [730, 492] width 31 height 17
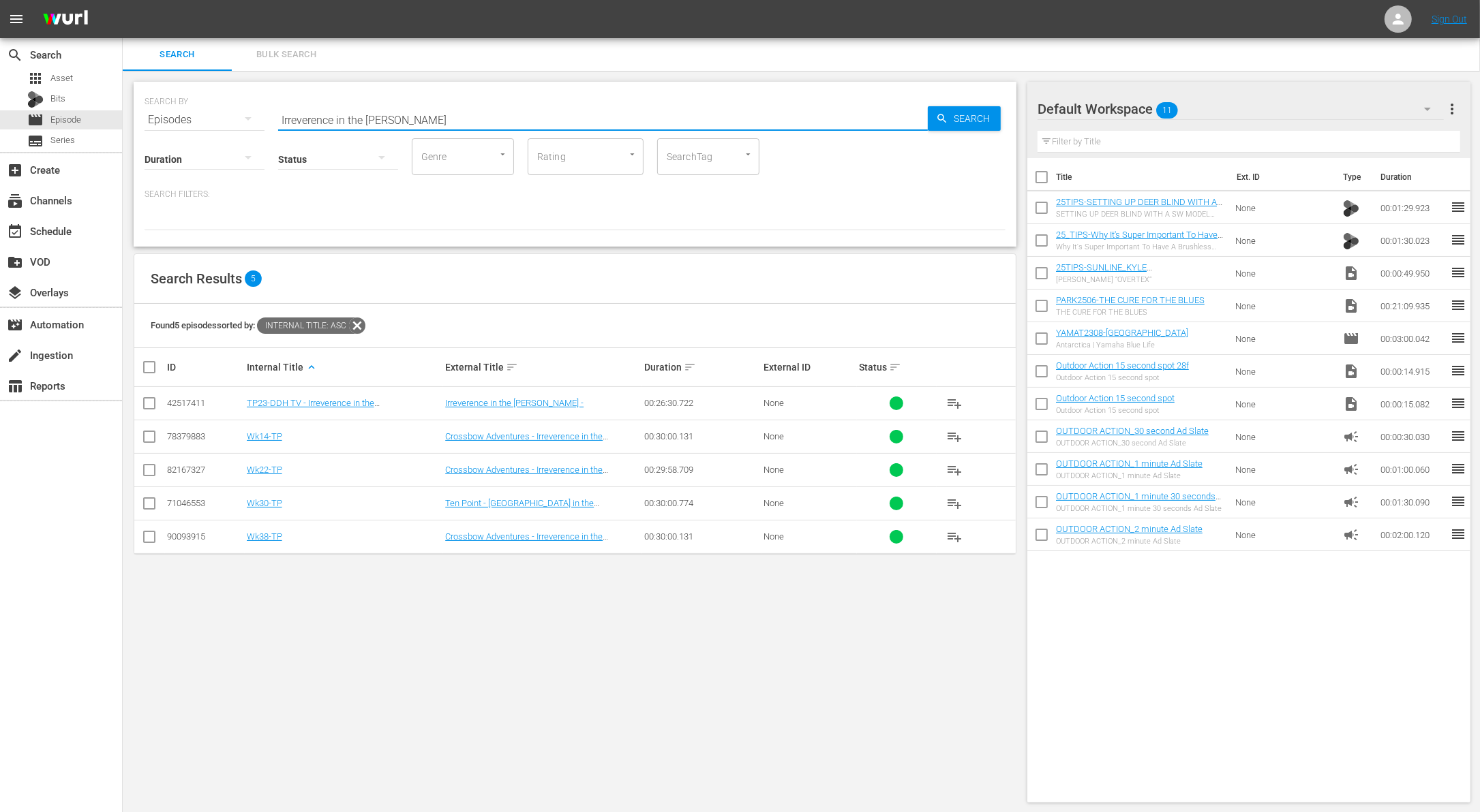
click at [496, 113] on input "Irreverence in the [PERSON_NAME]" at bounding box center [602, 120] width 649 height 32
paste input "[US_STATE] Team Trail at [GEOGRAPHIC_DATA]"
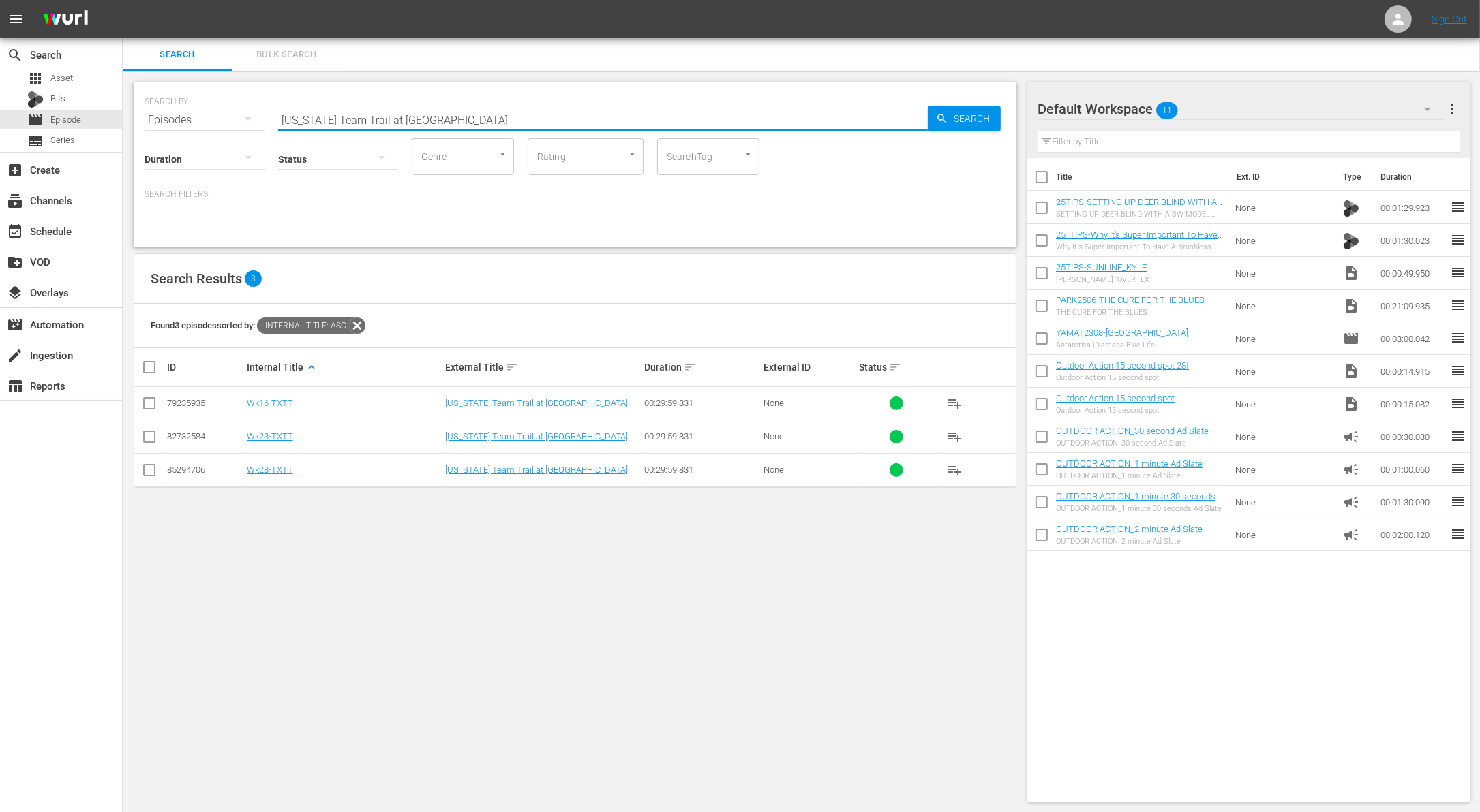
click at [151, 400] on input "checkbox" at bounding box center [149, 406] width 16 height 16
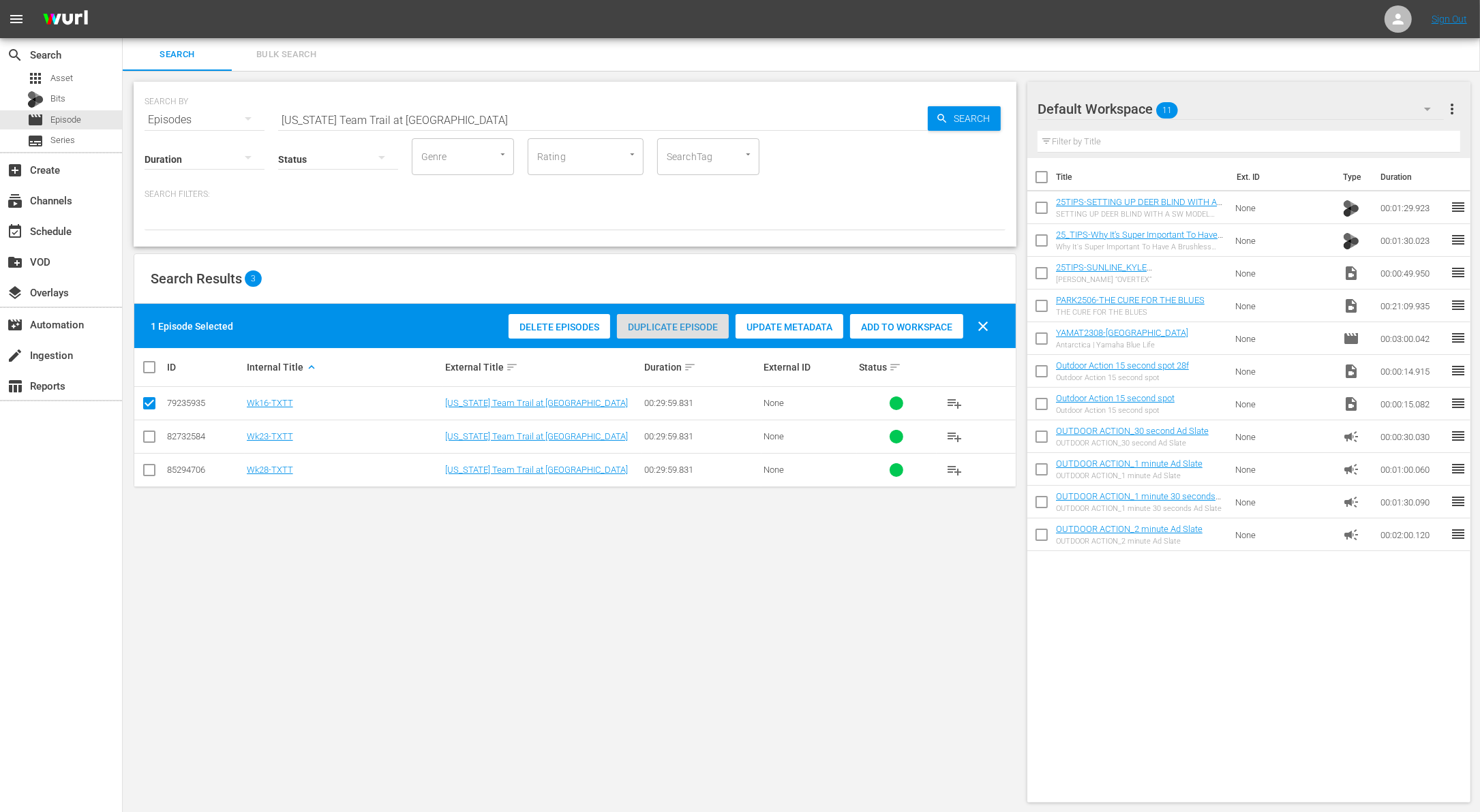
click at [695, 321] on span "Duplicate Episode" at bounding box center [673, 326] width 112 height 11
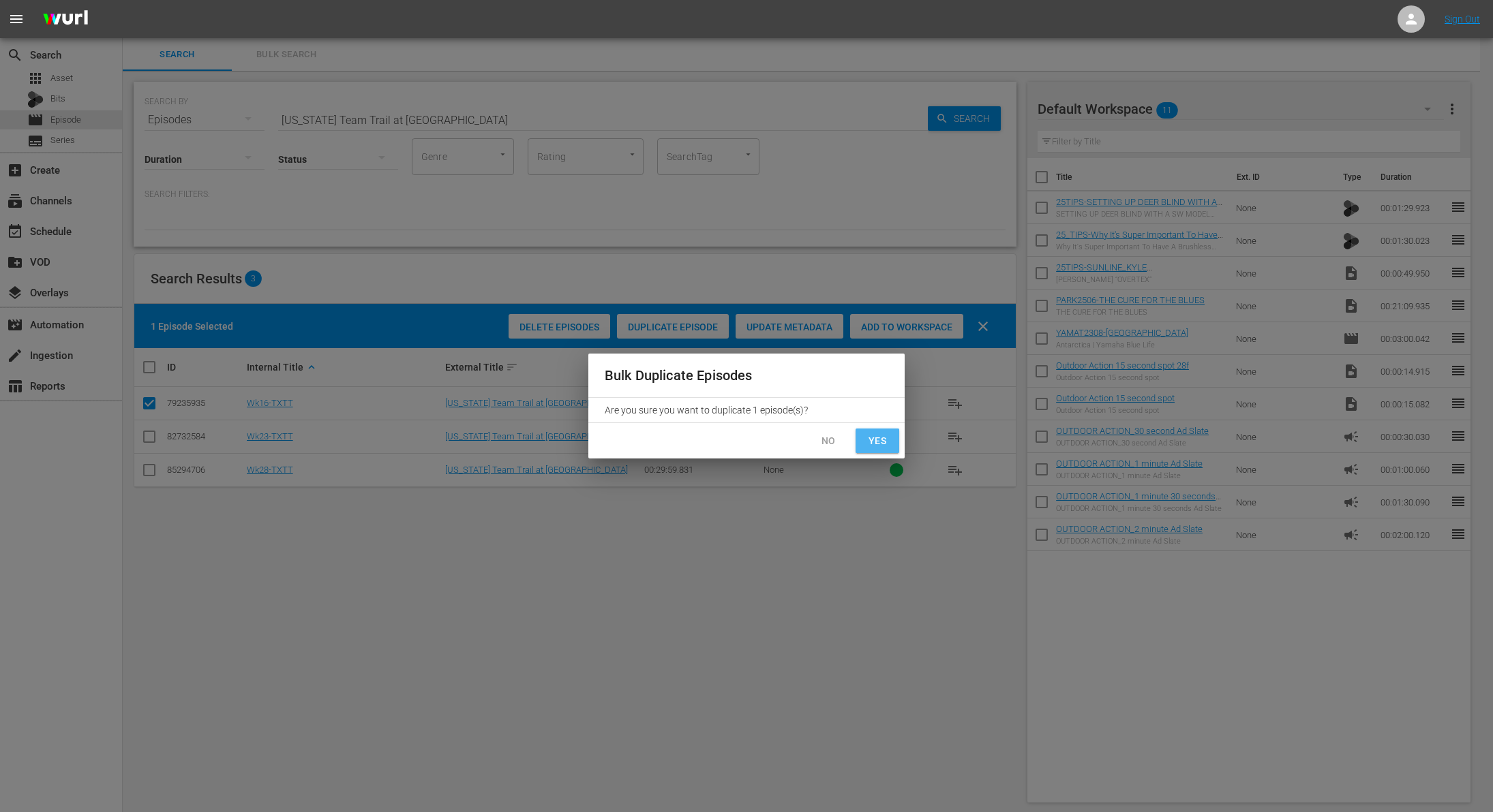
click at [880, 433] on span "Yes" at bounding box center [877, 441] width 22 height 17
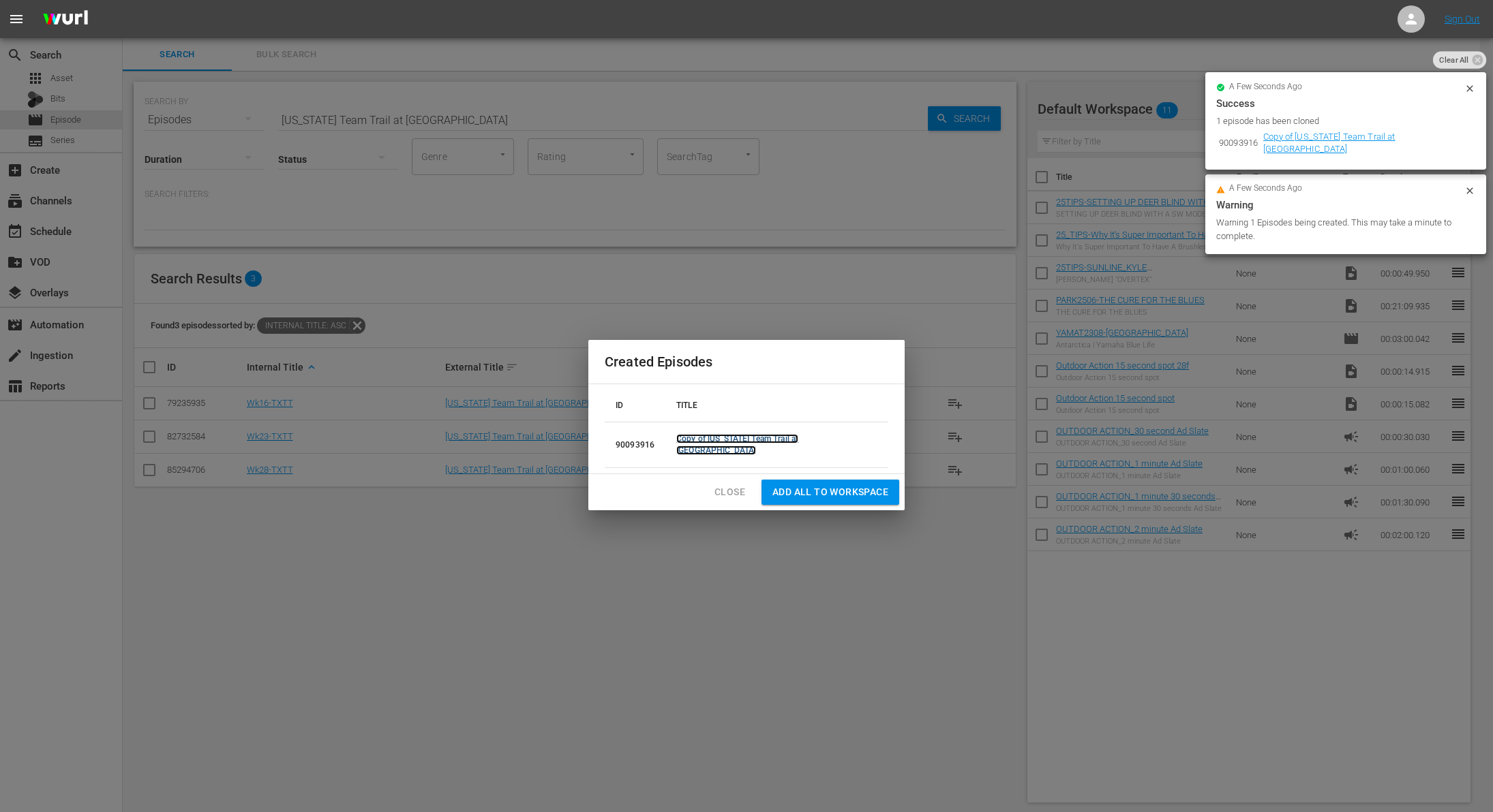
click at [734, 445] on link "Copy of [US_STATE] Team Trail at [GEOGRAPHIC_DATA]" at bounding box center [737, 445] width 122 height 21
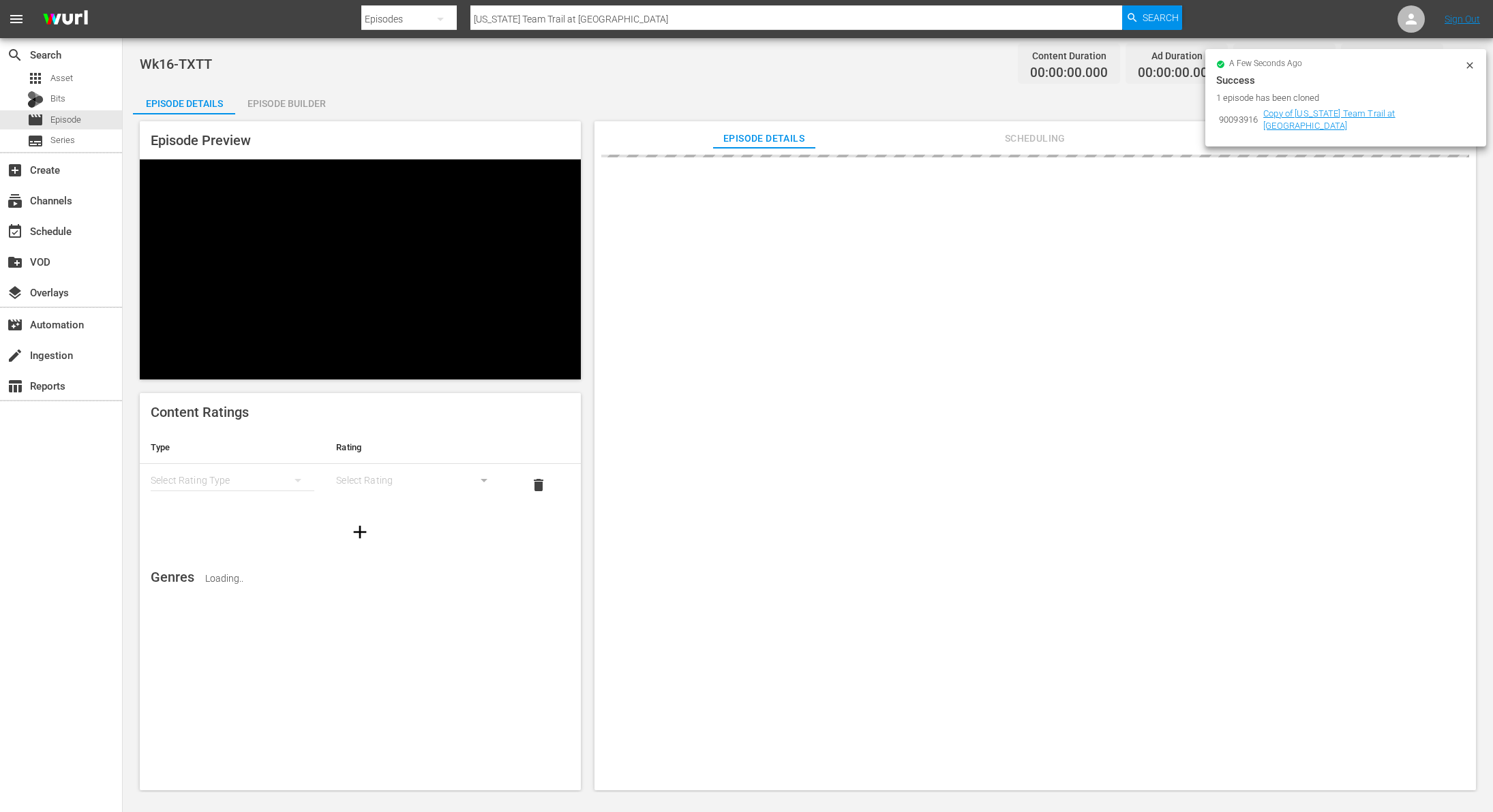
click at [1474, 61] on icon at bounding box center [1470, 65] width 11 height 11
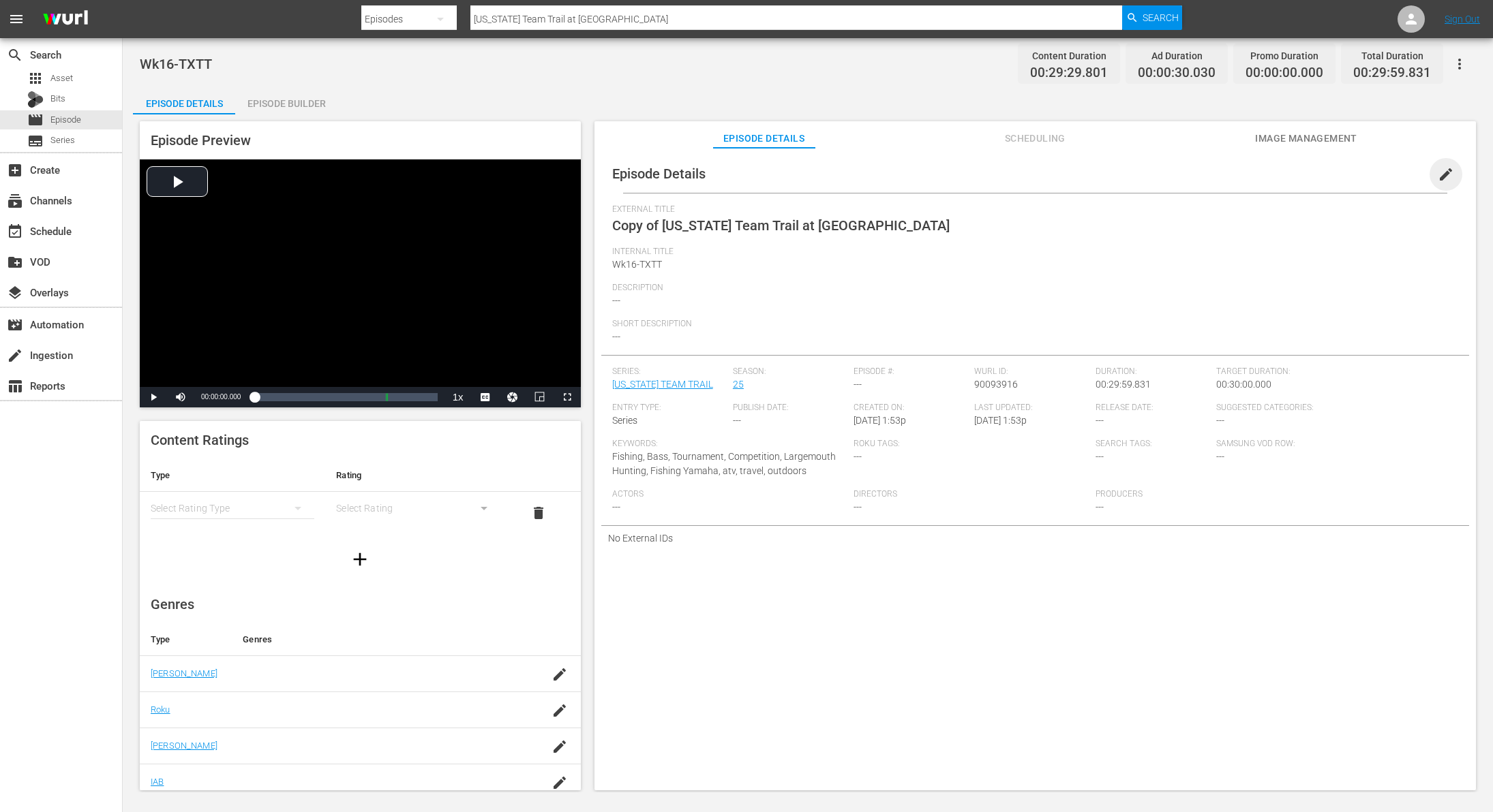
click at [1438, 177] on span "edit" at bounding box center [1446, 174] width 16 height 16
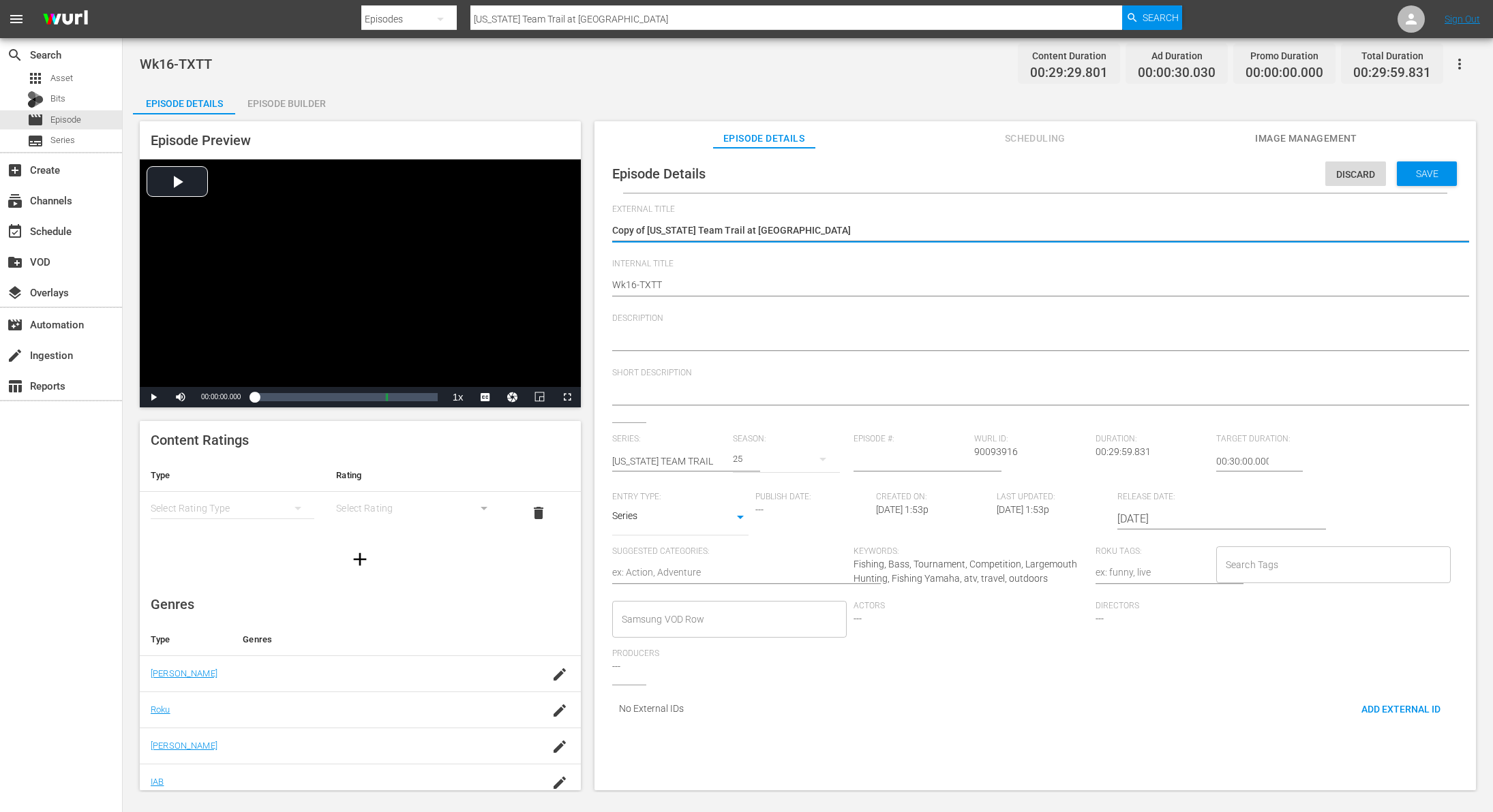
click at [645, 230] on textarea "Copy of [US_STATE] Team Trail at [GEOGRAPHIC_DATA]" at bounding box center [1032, 231] width 839 height 16
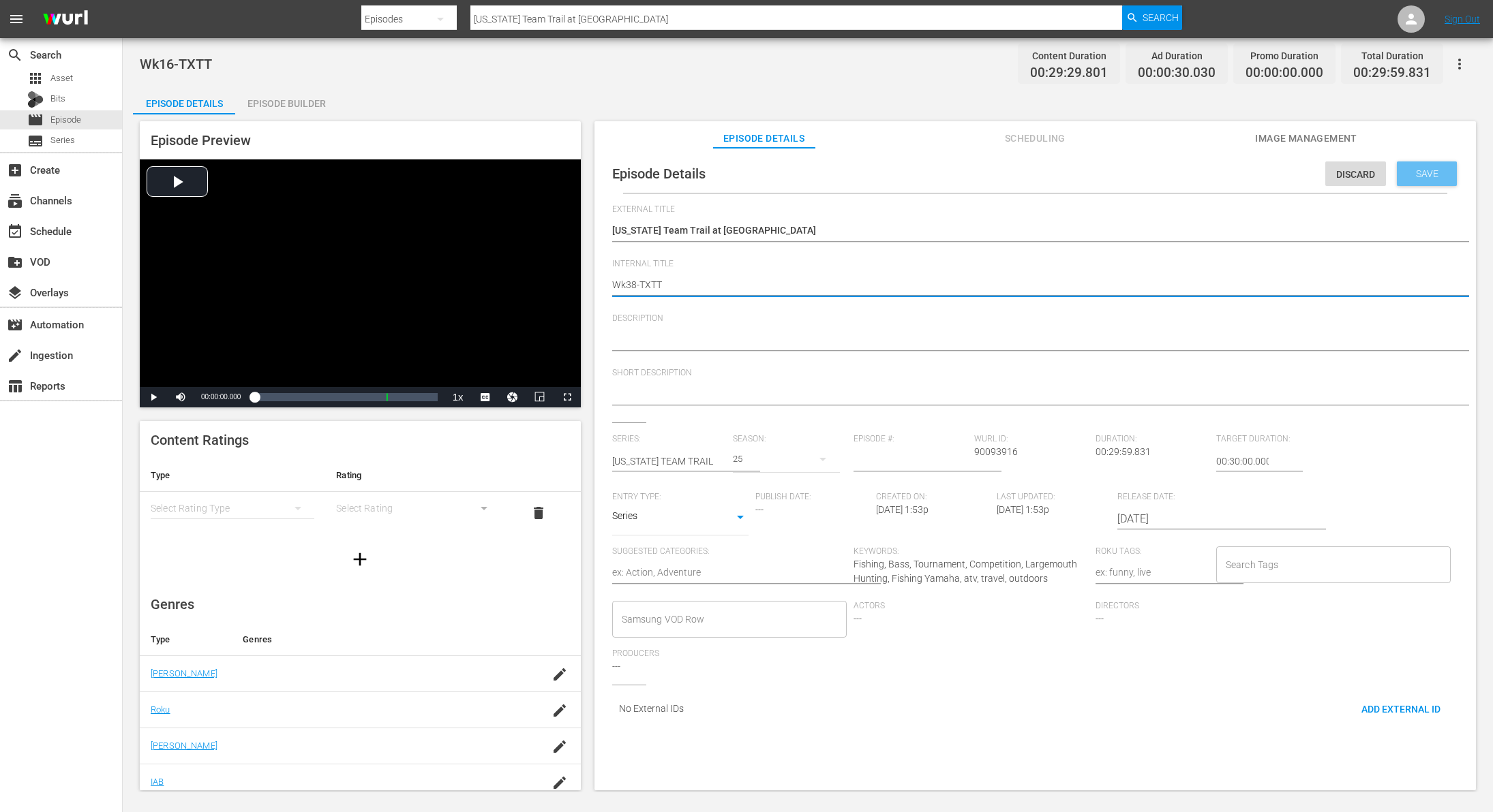
click at [1426, 166] on div "Save" at bounding box center [1427, 173] width 60 height 25
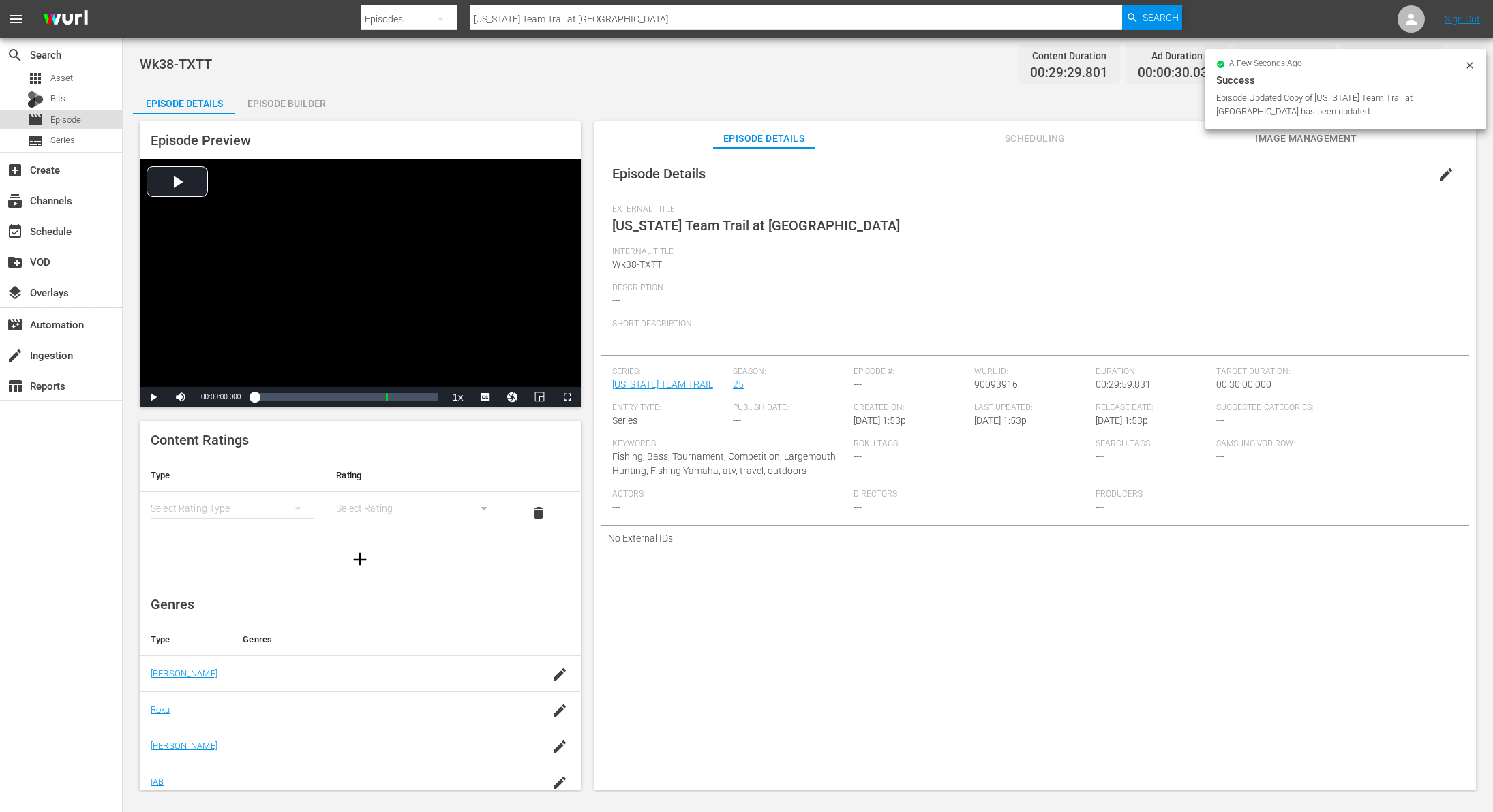
click at [78, 118] on span "Episode" at bounding box center [66, 119] width 31 height 13
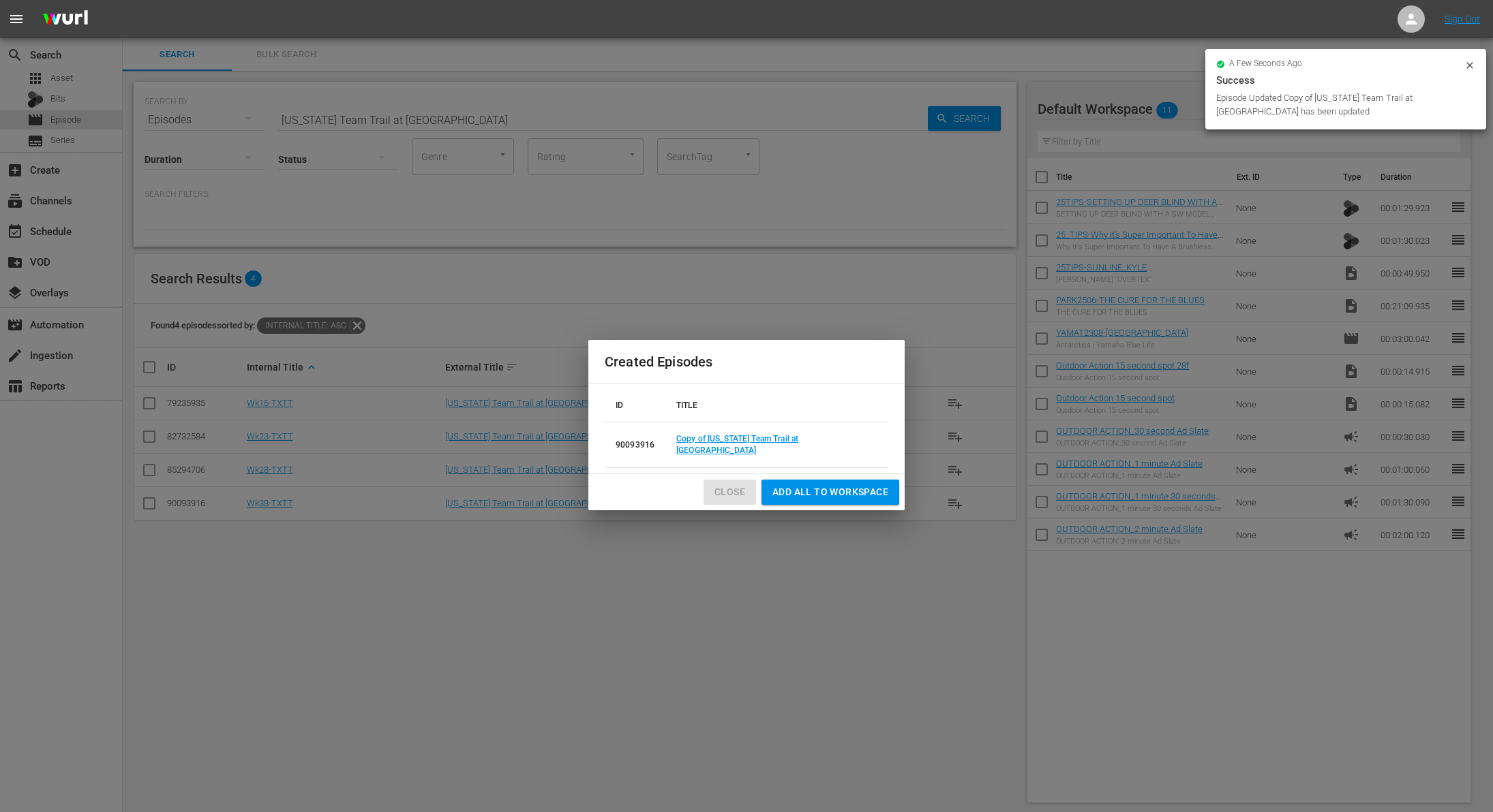
click at [740, 493] on span "Close" at bounding box center [730, 492] width 31 height 17
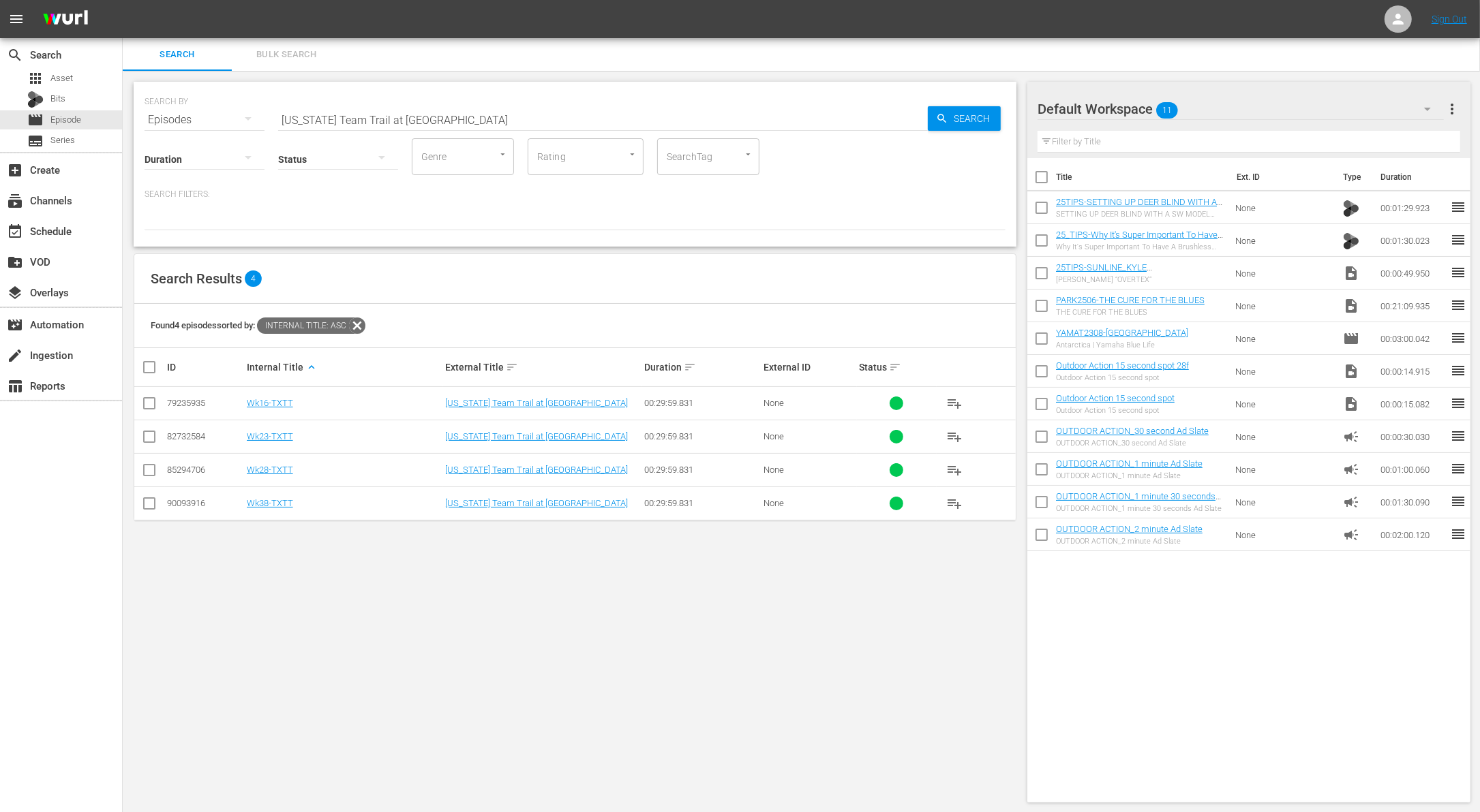
click at [485, 118] on input "[US_STATE] Team Trail at [GEOGRAPHIC_DATA]" at bounding box center [602, 120] width 649 height 32
paste input "Palouse Walleye"
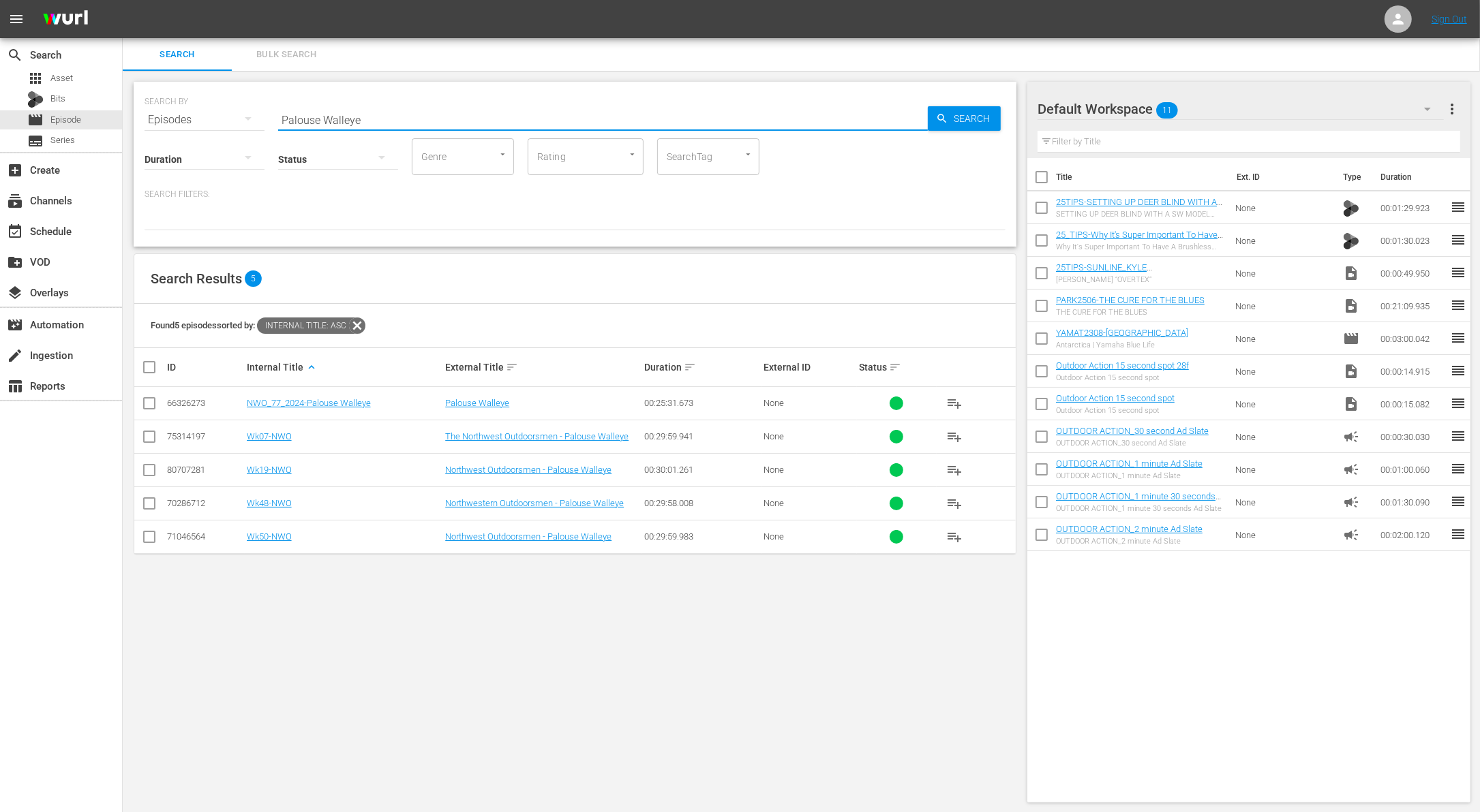
click at [1046, 213] on input "checkbox" at bounding box center [1041, 210] width 29 height 29
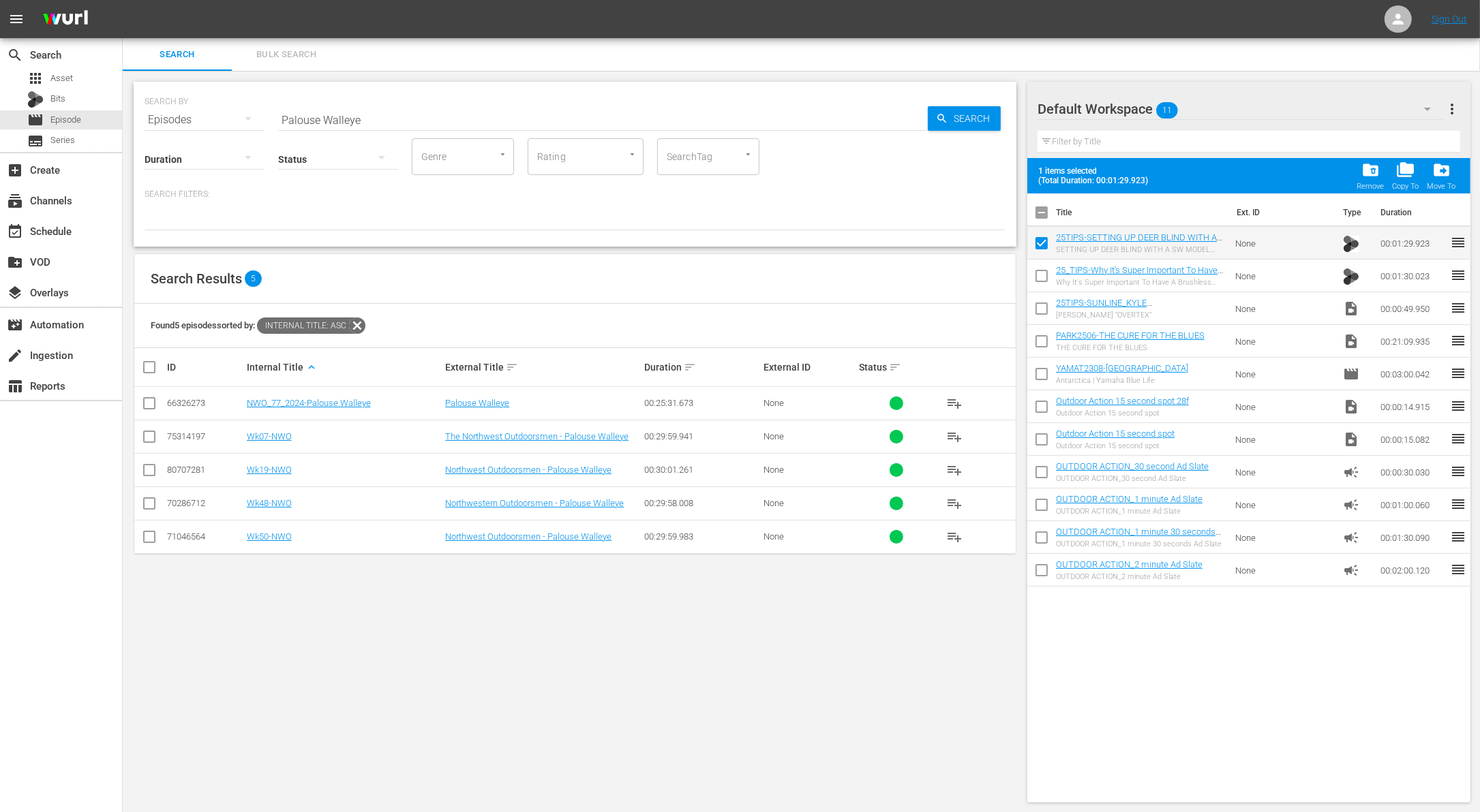
click at [1041, 283] on input "checkbox" at bounding box center [1041, 278] width 29 height 29
click at [1039, 307] on input "checkbox" at bounding box center [1041, 312] width 29 height 29
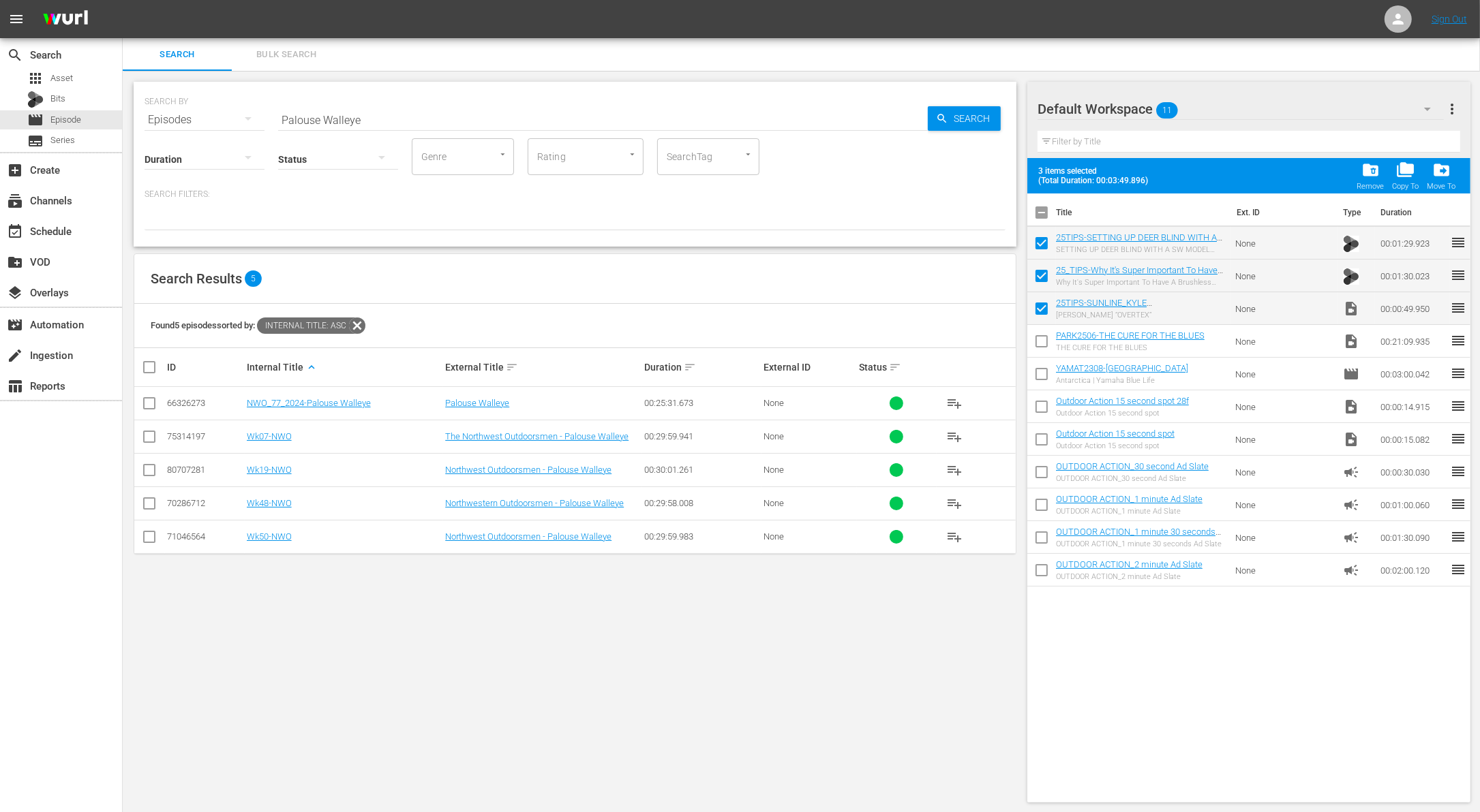
click at [1038, 340] on input "checkbox" at bounding box center [1041, 344] width 29 height 29
click at [1366, 176] on span "folder_delete" at bounding box center [1371, 170] width 18 height 18
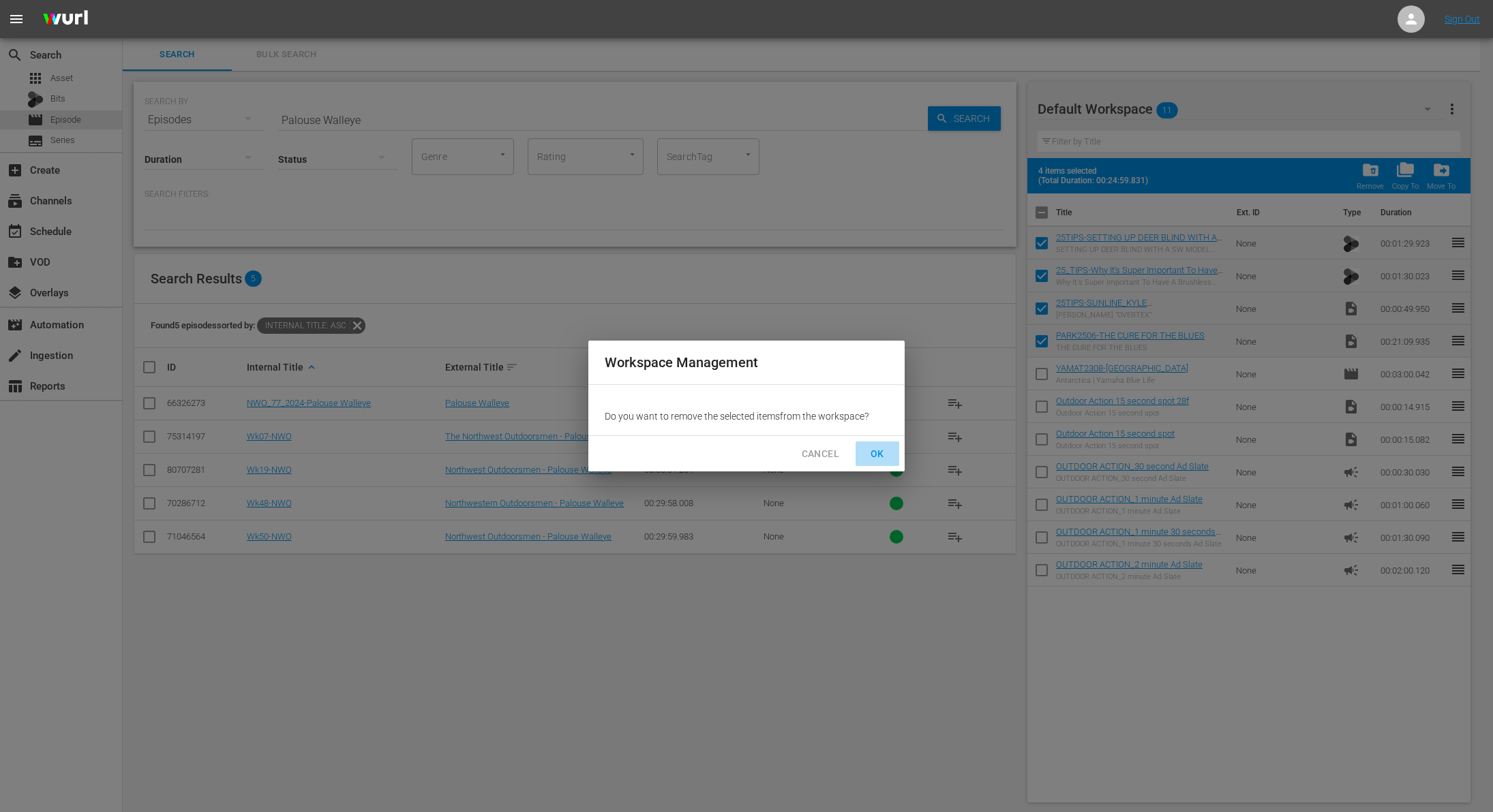
click at [879, 450] on span "OK" at bounding box center [877, 454] width 22 height 17
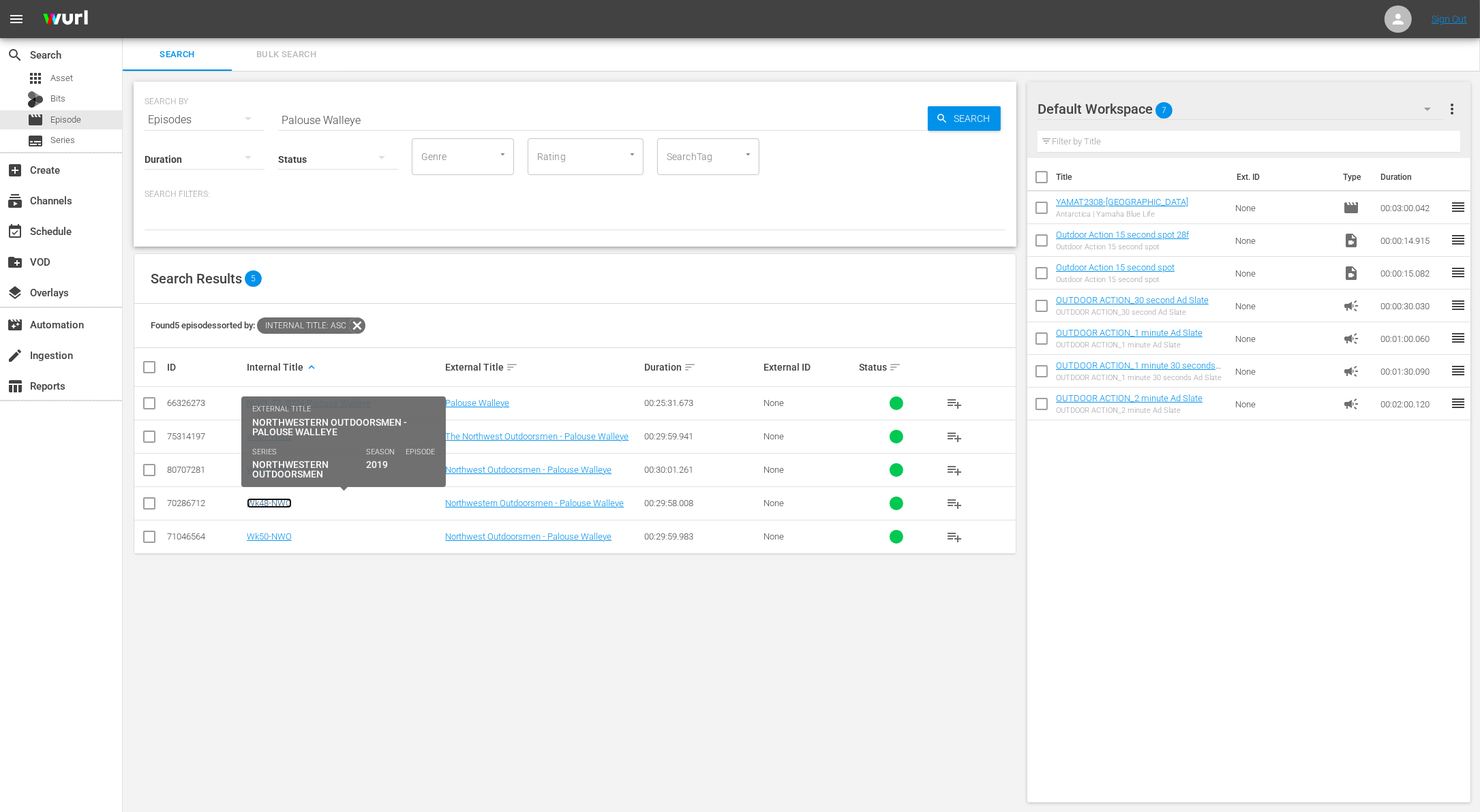
click at [277, 499] on link "Wk48-NWO" at bounding box center [269, 503] width 45 height 11
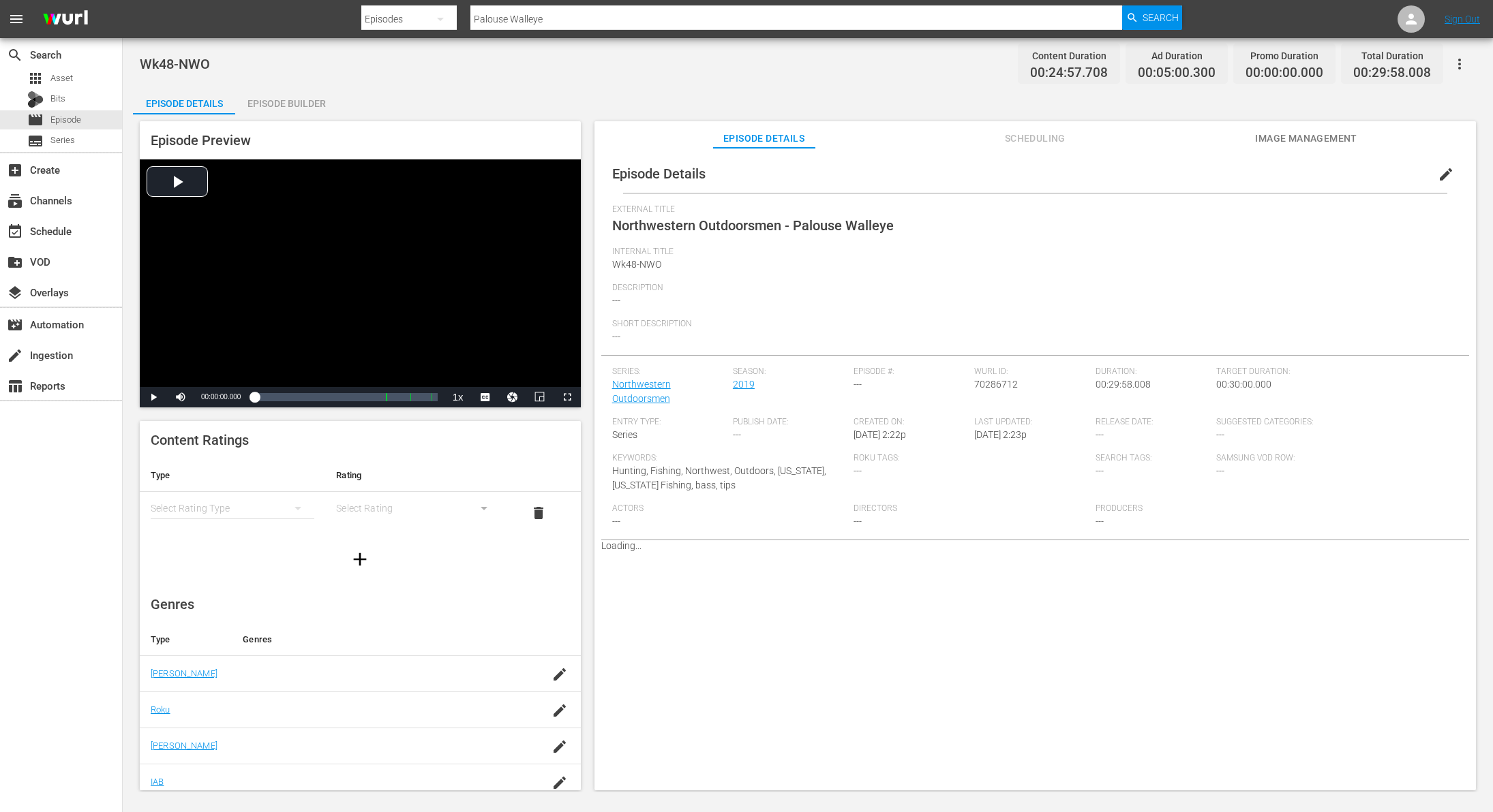
click at [1438, 172] on span "edit" at bounding box center [1446, 174] width 16 height 16
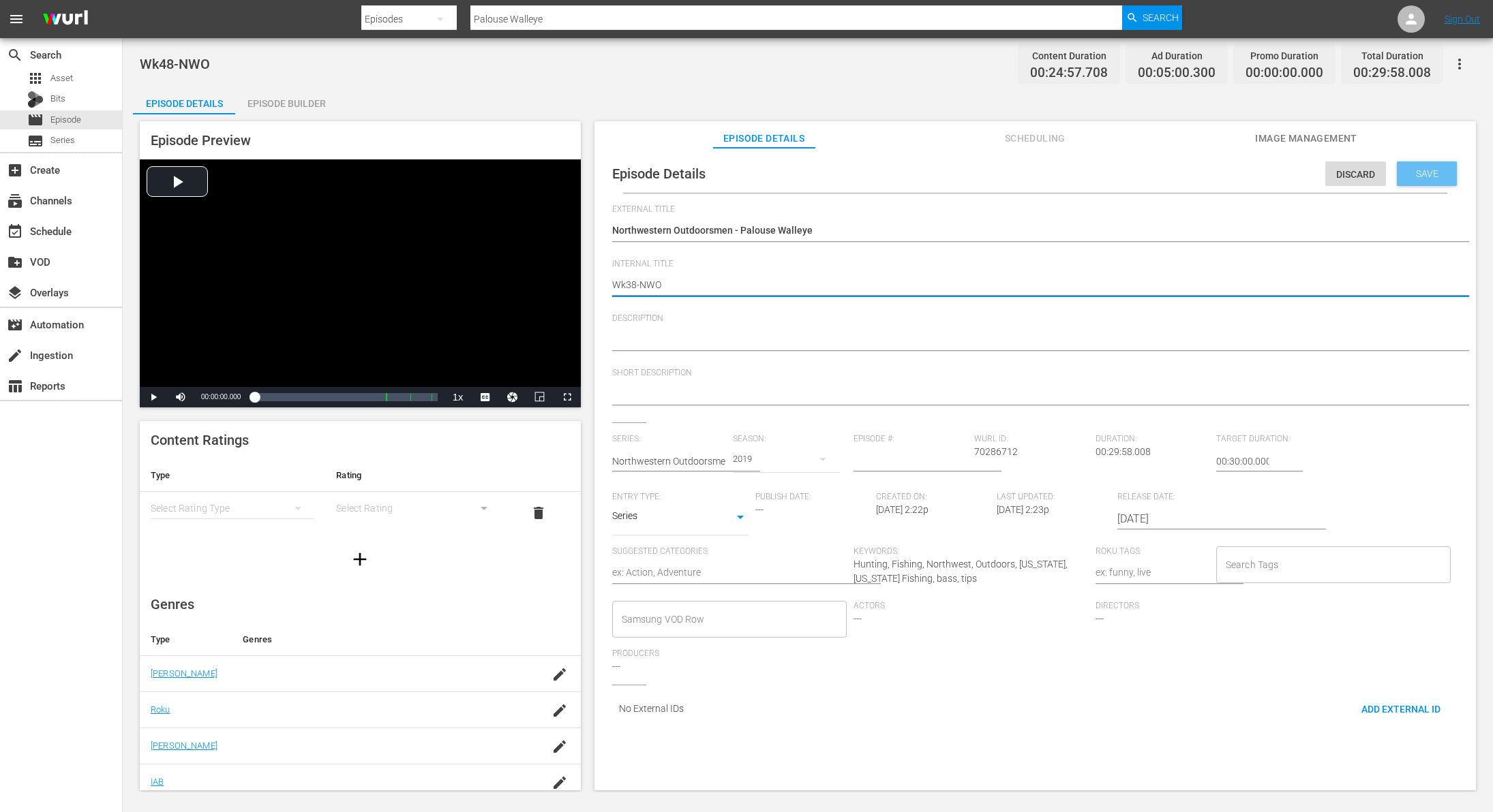
click at [1427, 169] on span "Save" at bounding box center [1427, 173] width 44 height 11
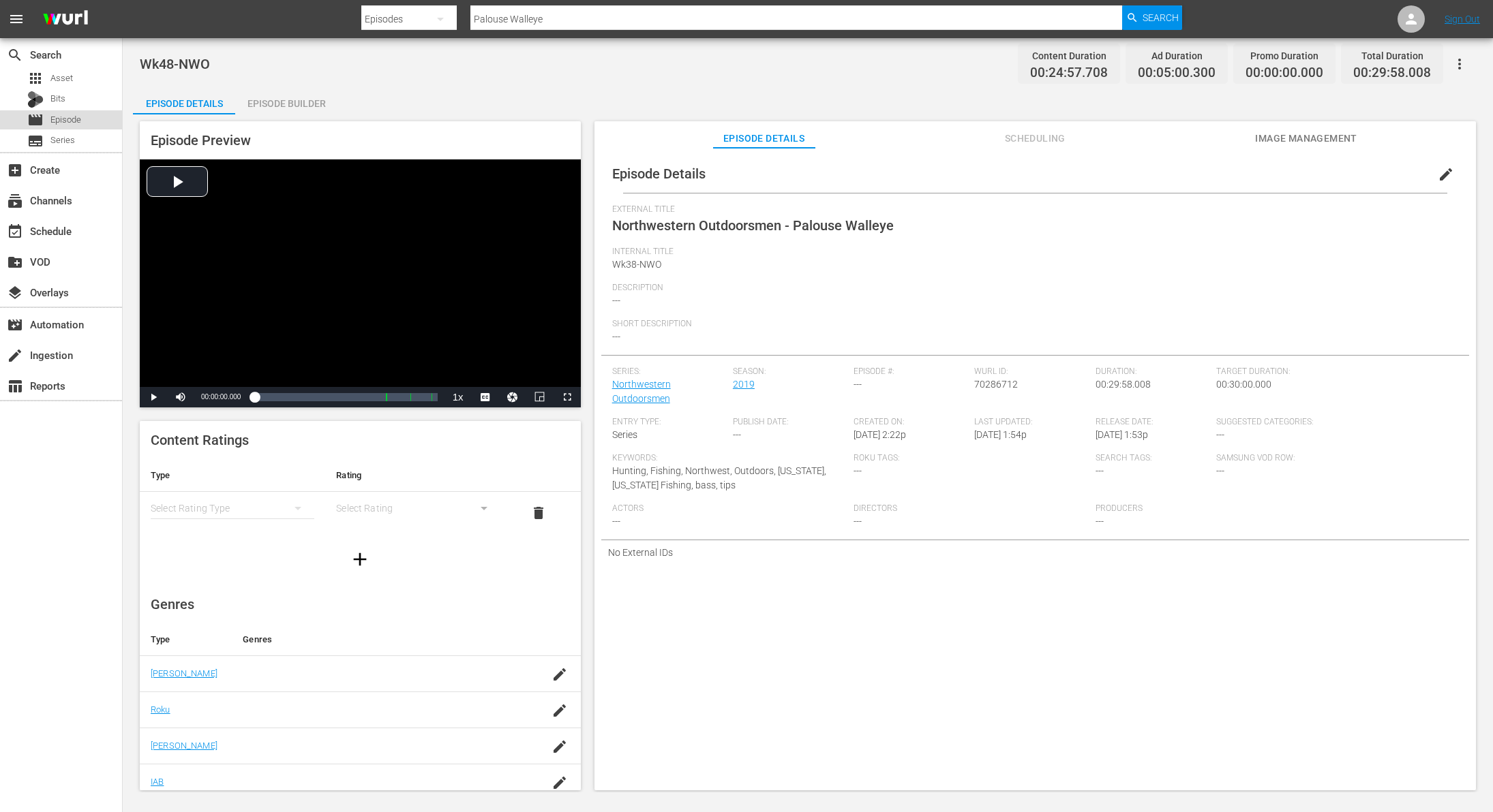
click at [63, 121] on span "Episode" at bounding box center [66, 119] width 31 height 13
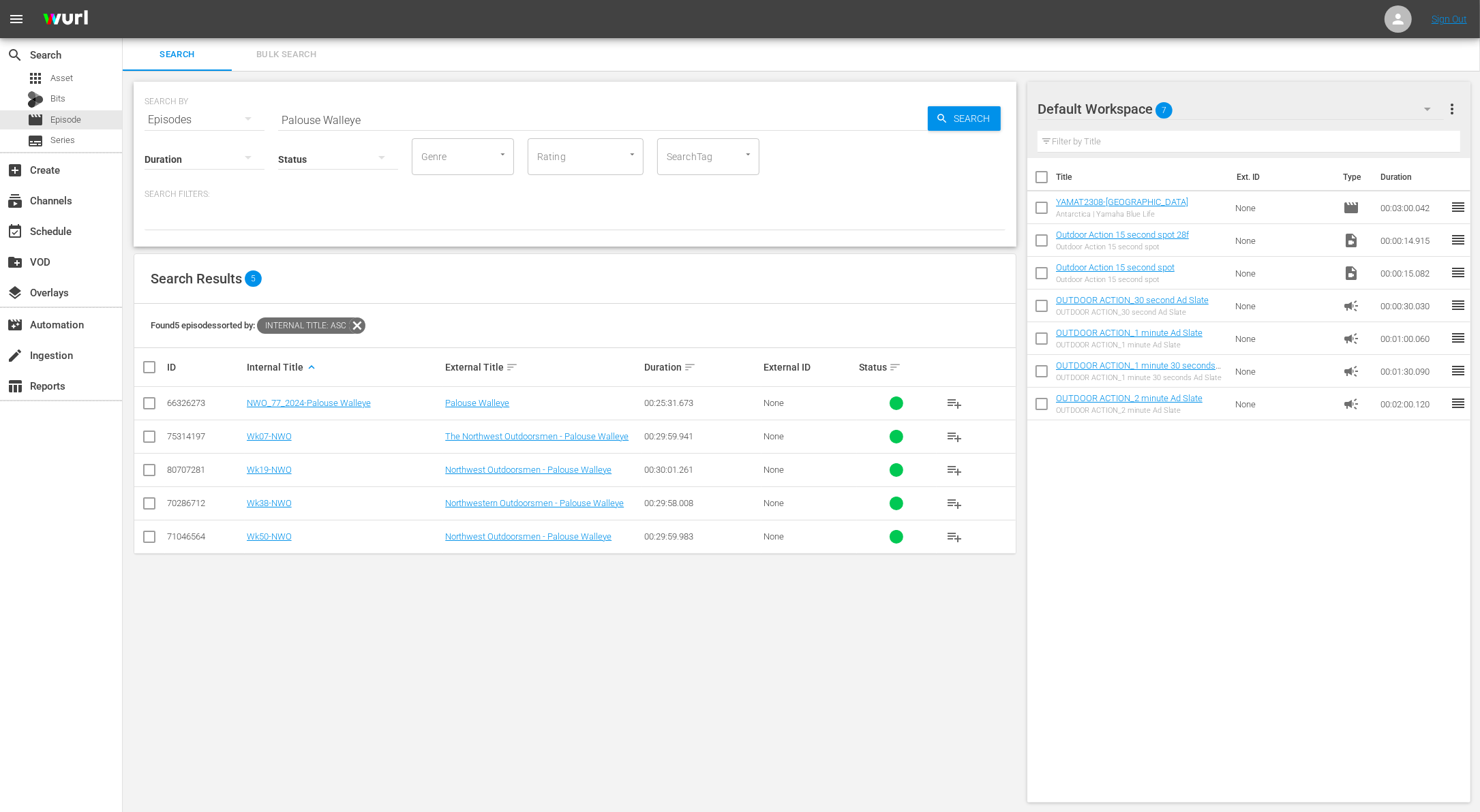
click at [479, 130] on div "Search ID, Title, Description, Keywords, or Category Palouse Walleye" at bounding box center [602, 120] width 649 height 32
paste input "Fall Canadian Shield Muski"
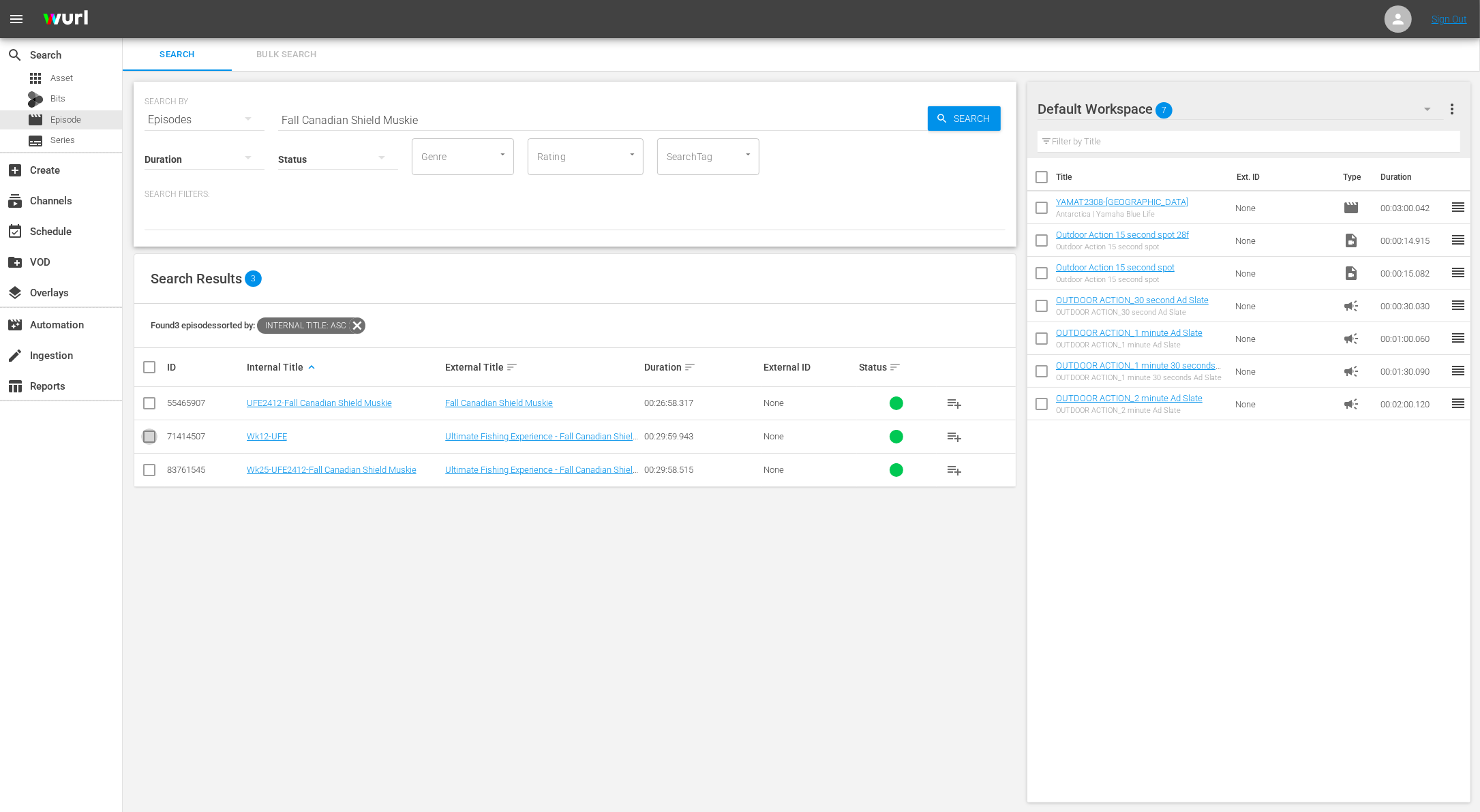
click at [149, 437] on input "checkbox" at bounding box center [149, 439] width 16 height 16
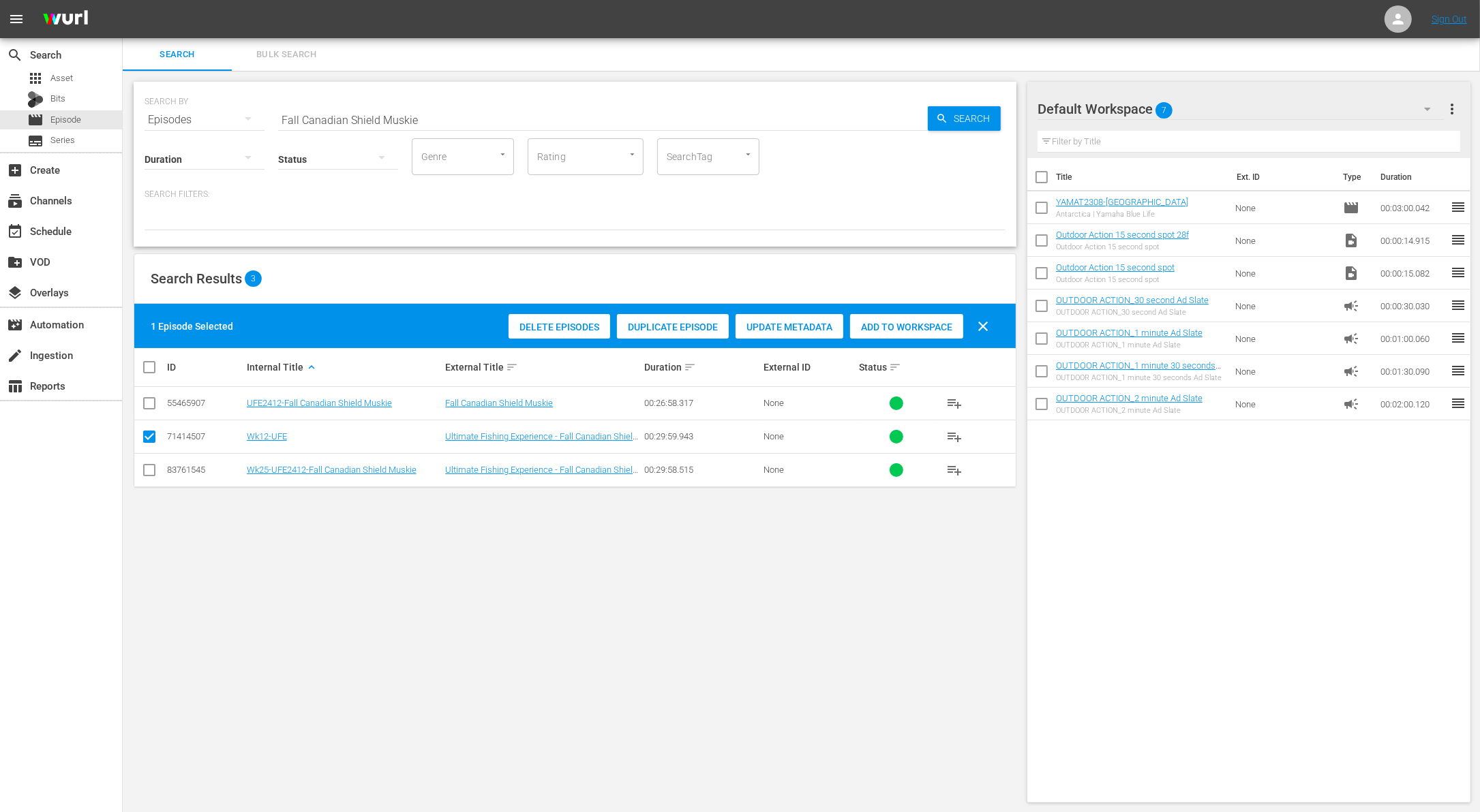
click at [699, 326] on span "Duplicate Episode" at bounding box center [673, 326] width 112 height 11
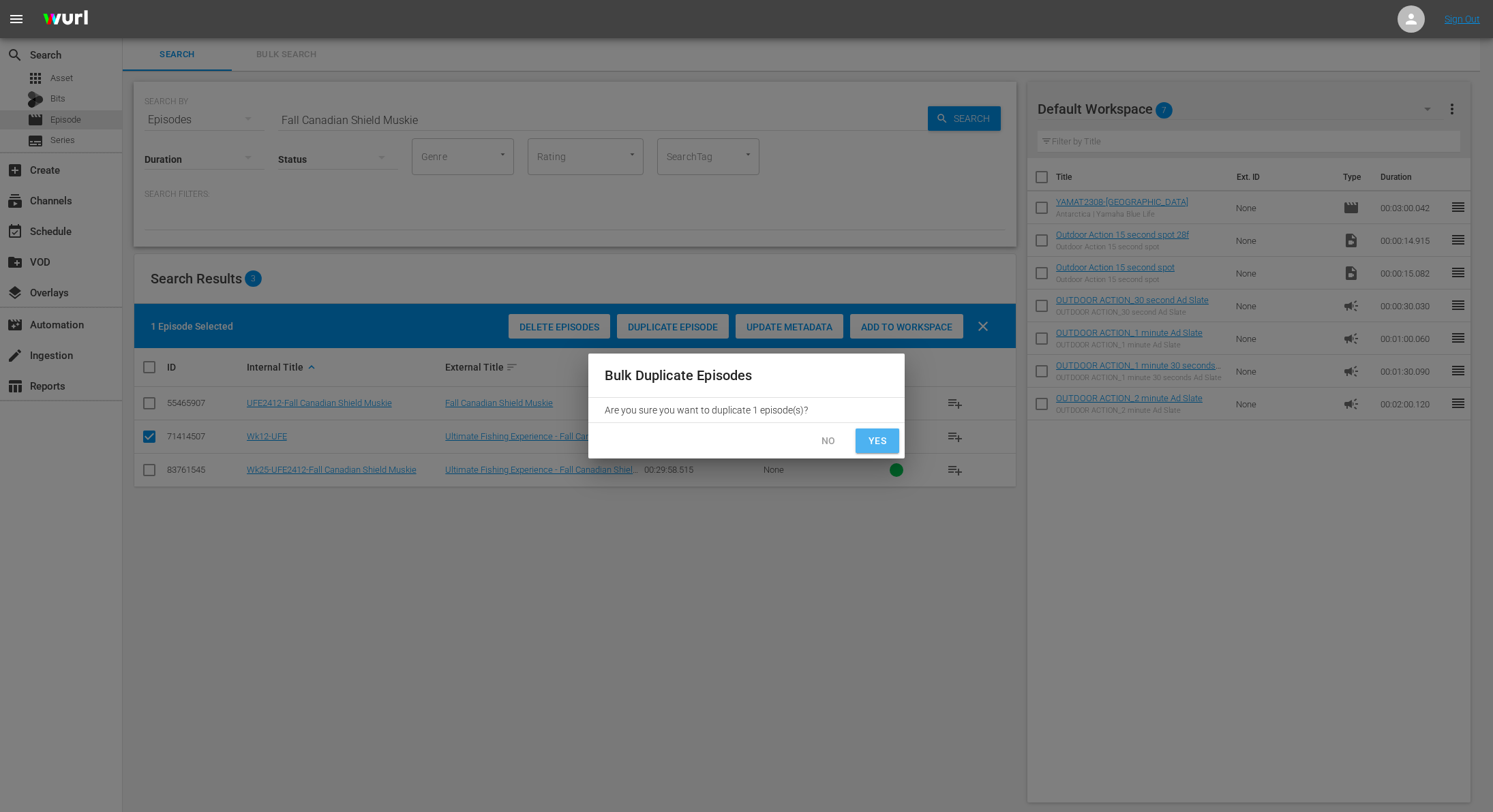
click at [879, 442] on span "Yes" at bounding box center [877, 441] width 22 height 17
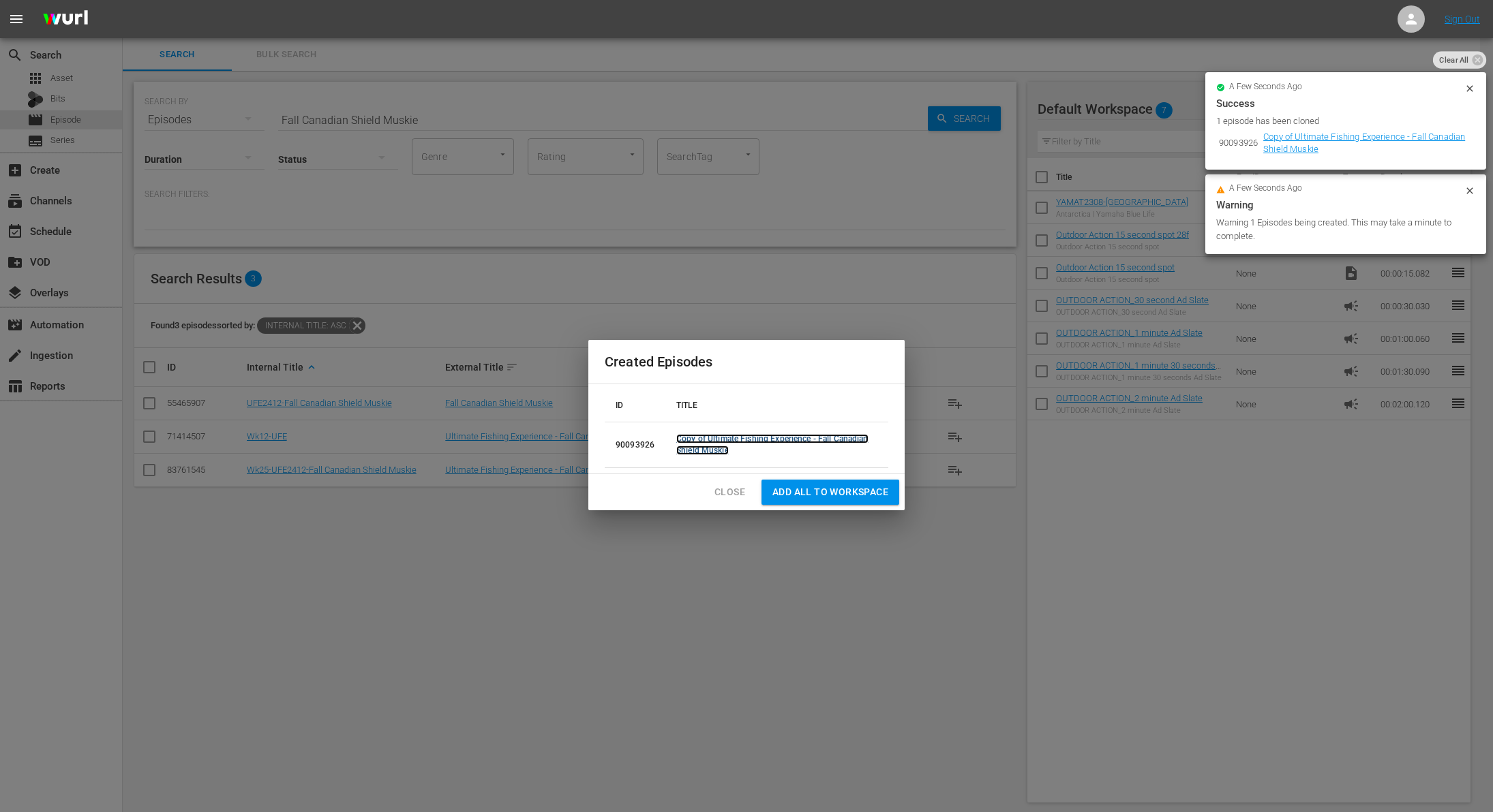
click at [755, 434] on link "Copy of Ultimate Fishing Experience - Fall Canadian Shield Muskie" at bounding box center [772, 445] width 193 height 21
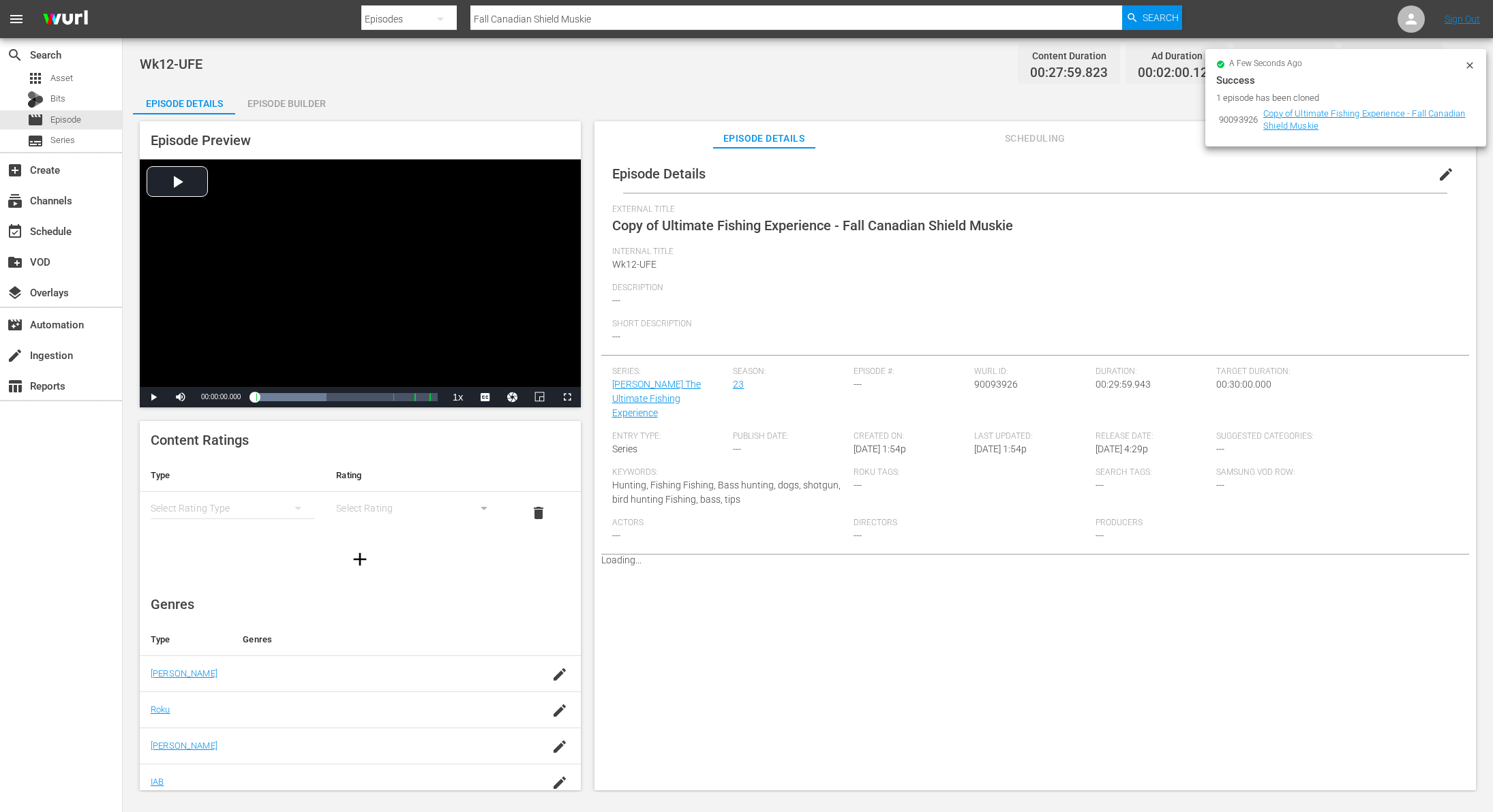
click at [1465, 62] on icon at bounding box center [1470, 65] width 11 height 11
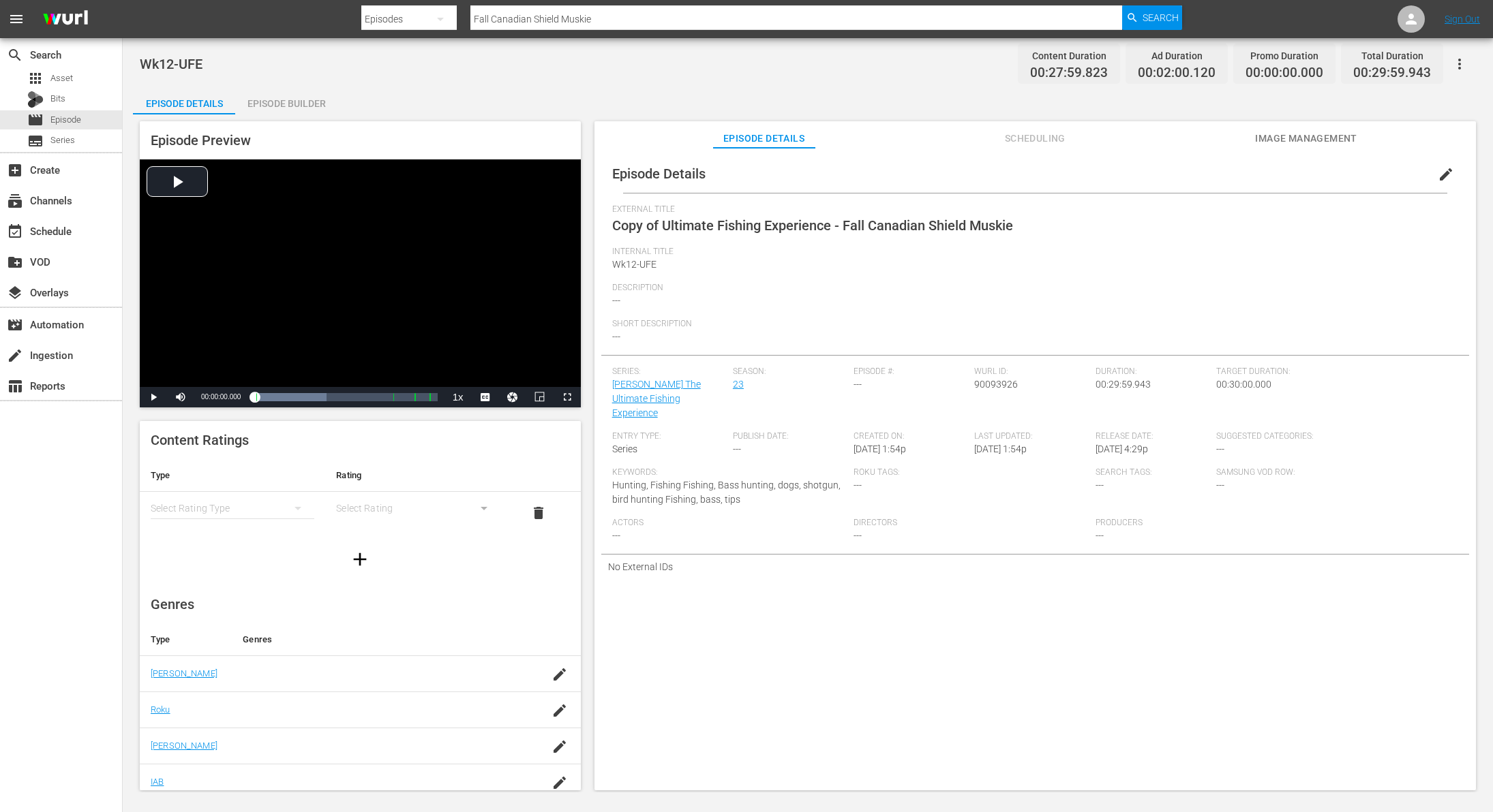
click at [1438, 175] on span "edit" at bounding box center [1446, 174] width 16 height 16
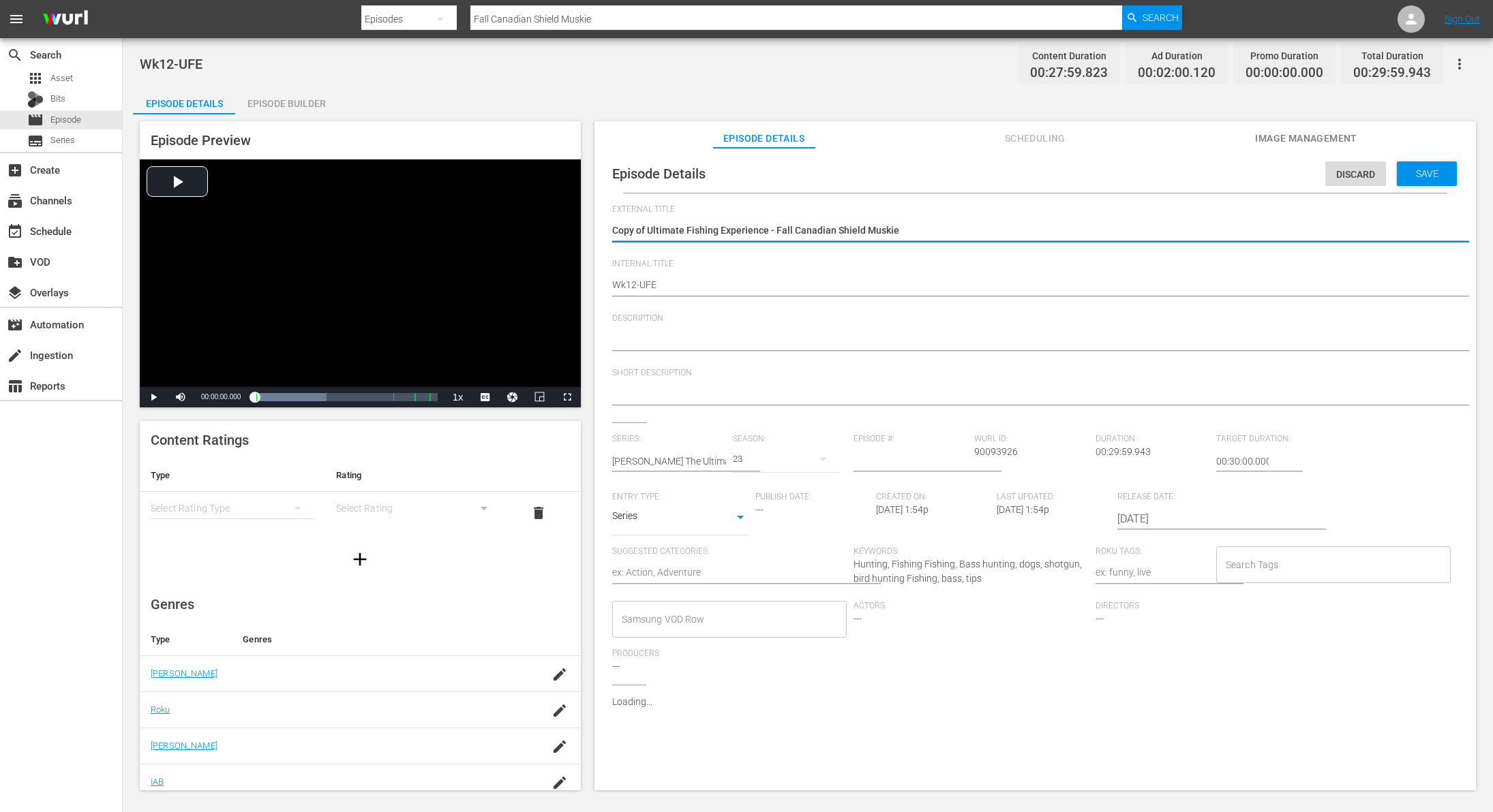
click at [649, 232] on textarea "Copy of Ultimate Fishing Experience - Fall Canadian Shield Muskie" at bounding box center [1032, 231] width 839 height 16
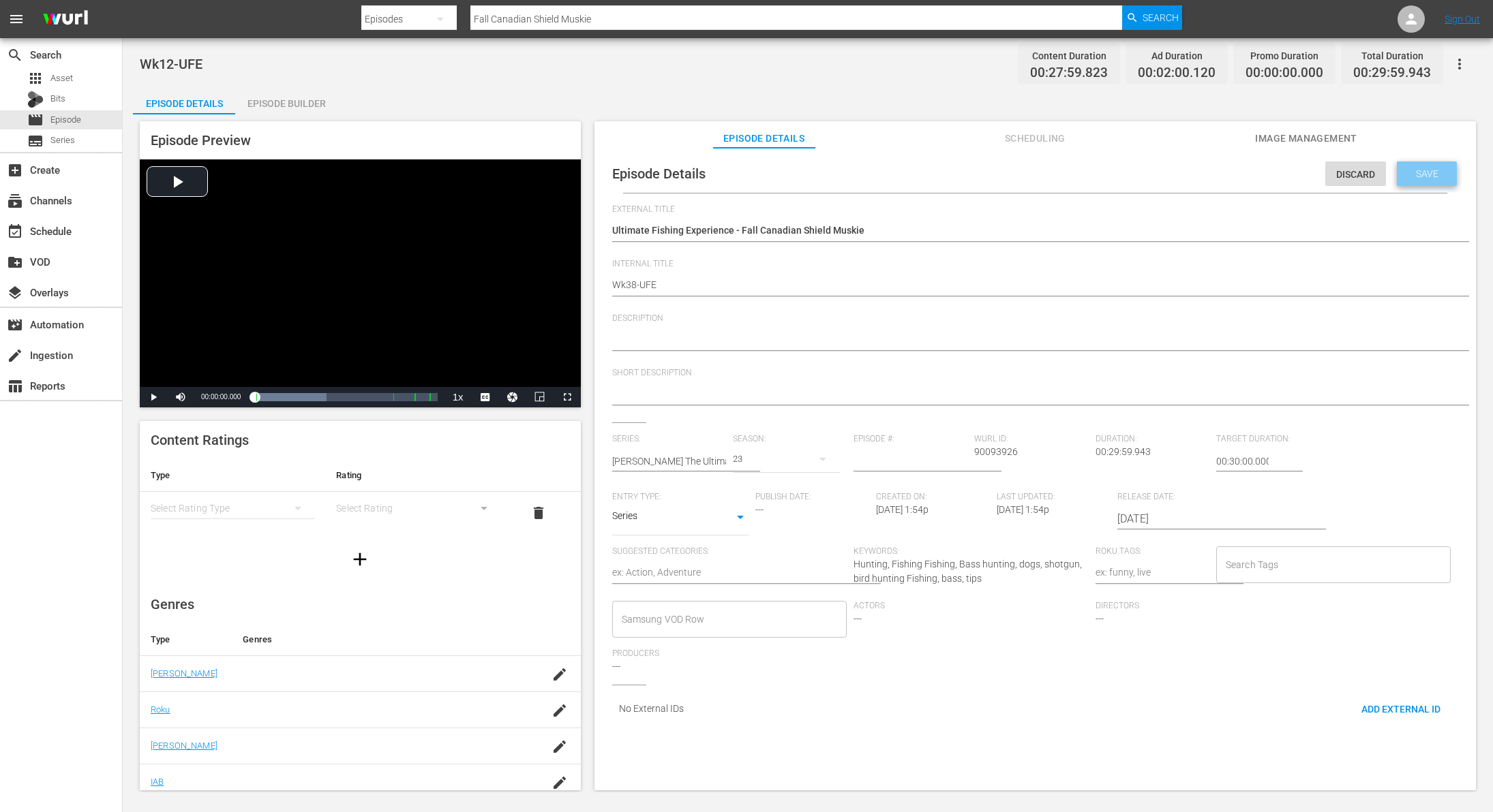
click at [1411, 179] on div "Save" at bounding box center [1427, 173] width 60 height 25
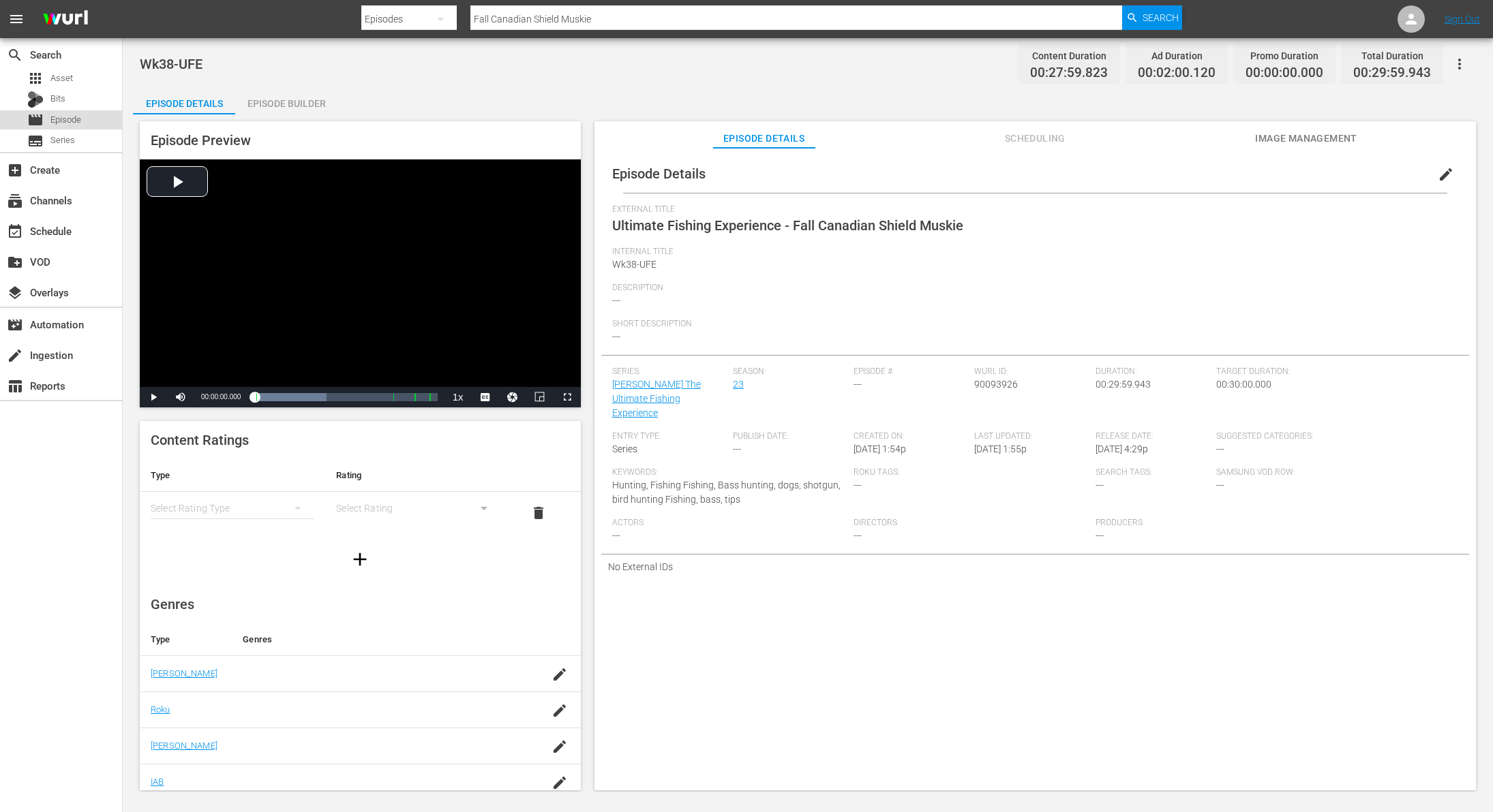
click at [56, 118] on span "Episode" at bounding box center [66, 119] width 31 height 13
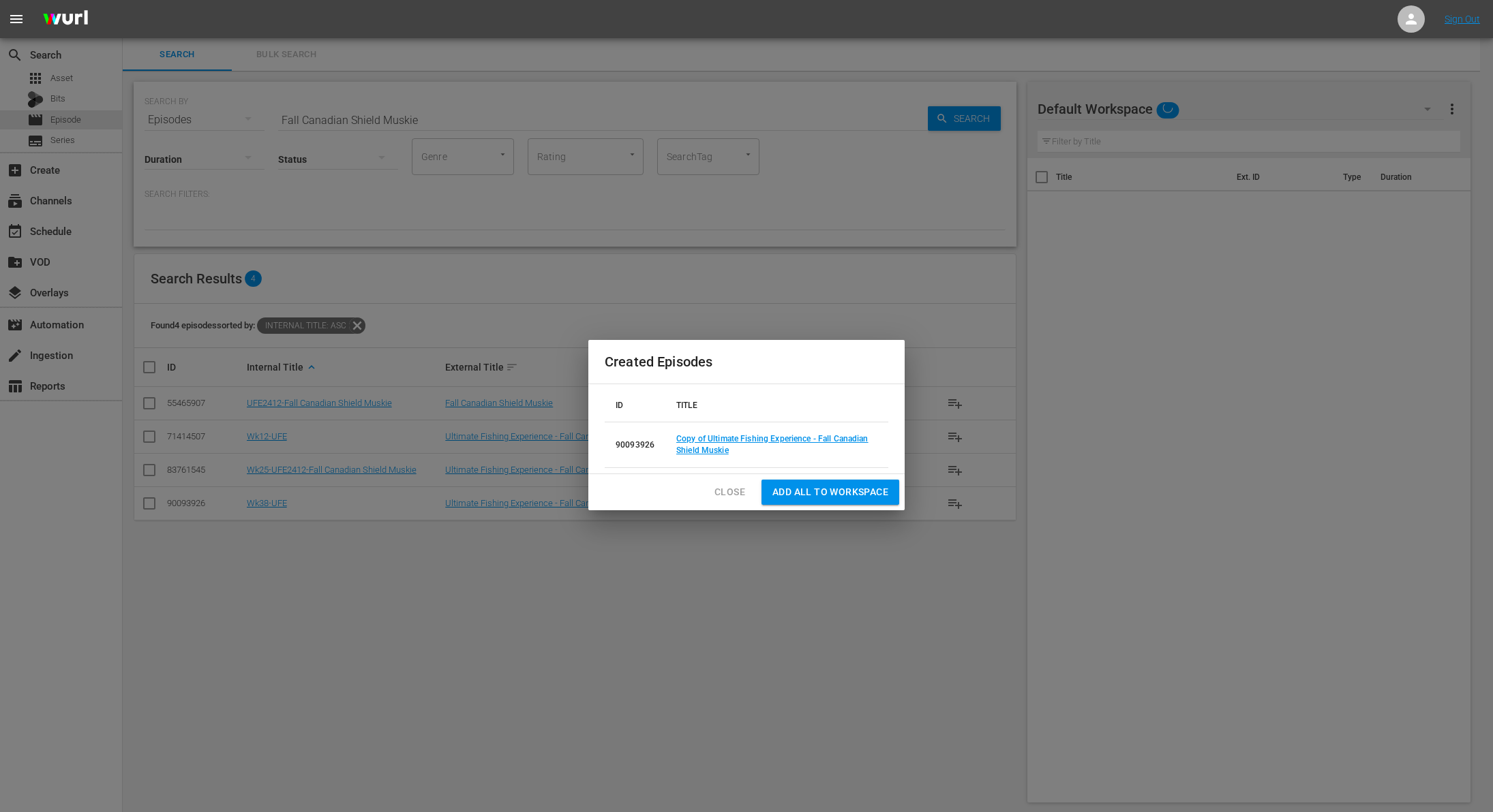
click at [726, 491] on span "Close" at bounding box center [730, 492] width 31 height 17
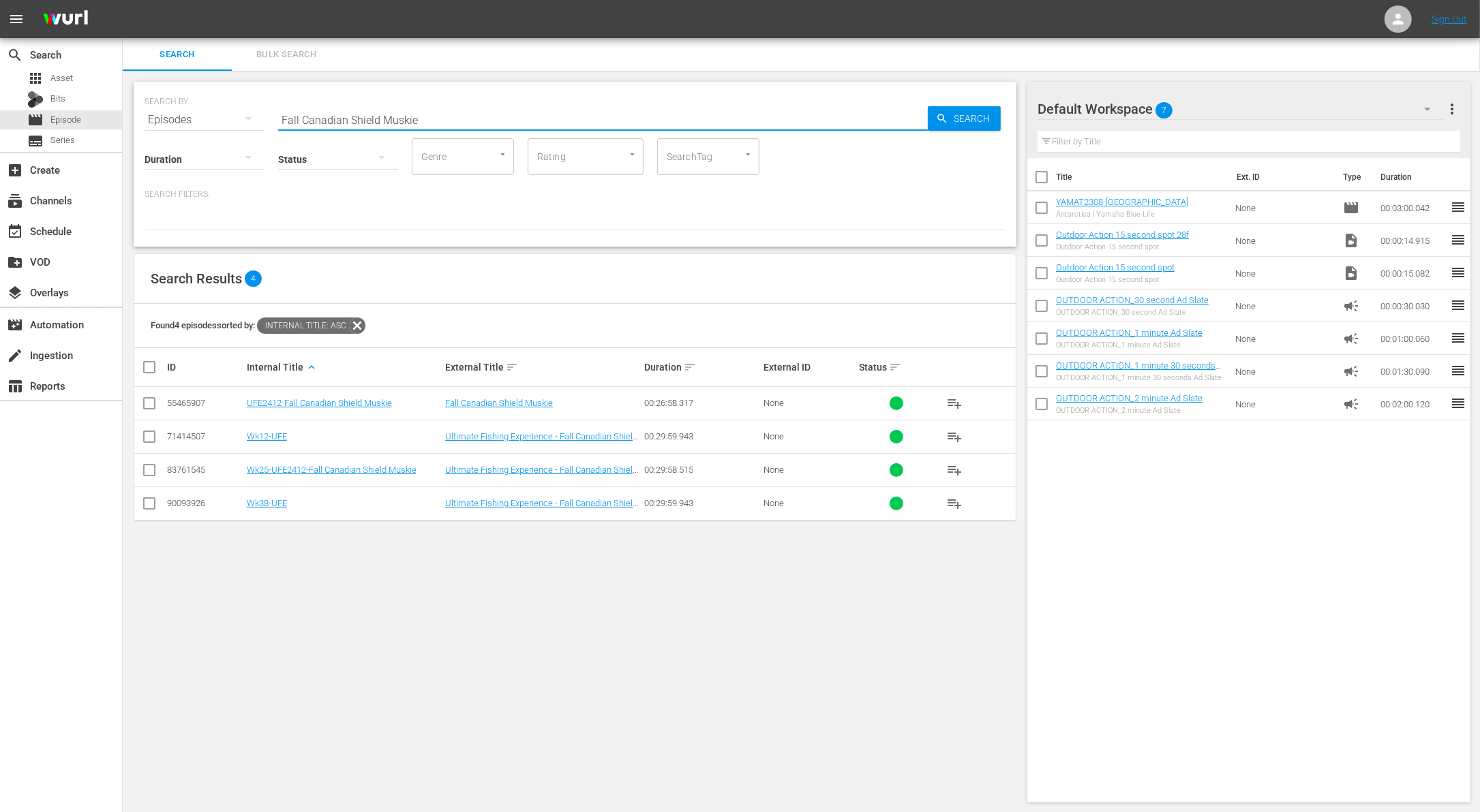
click at [391, 116] on input "Fall Canadian Shield Muskie" at bounding box center [602, 120] width 649 height 32
paste input "McSticks on mayo lak"
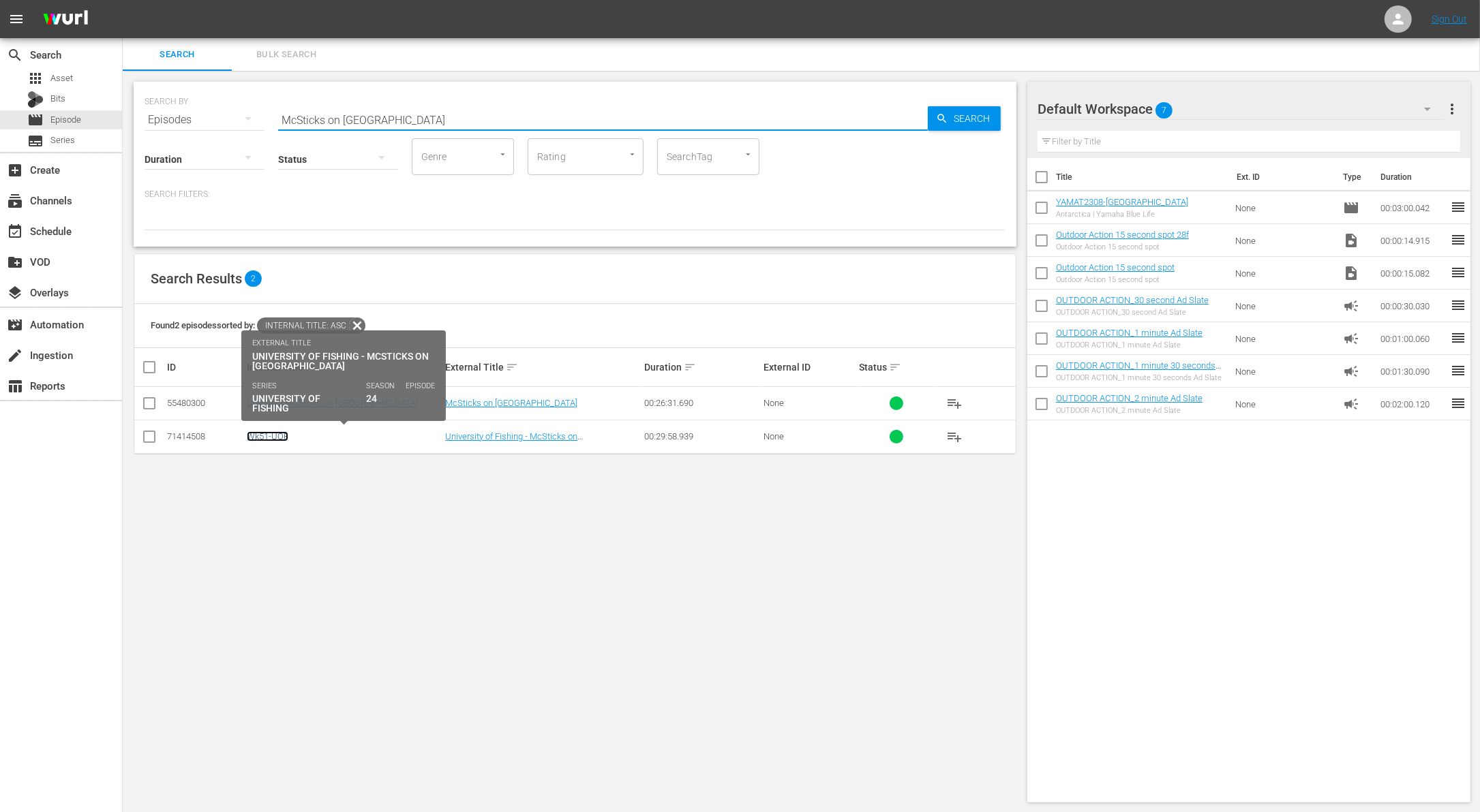
click at [272, 433] on link "Wk51-UOF" at bounding box center [267, 436] width 42 height 11
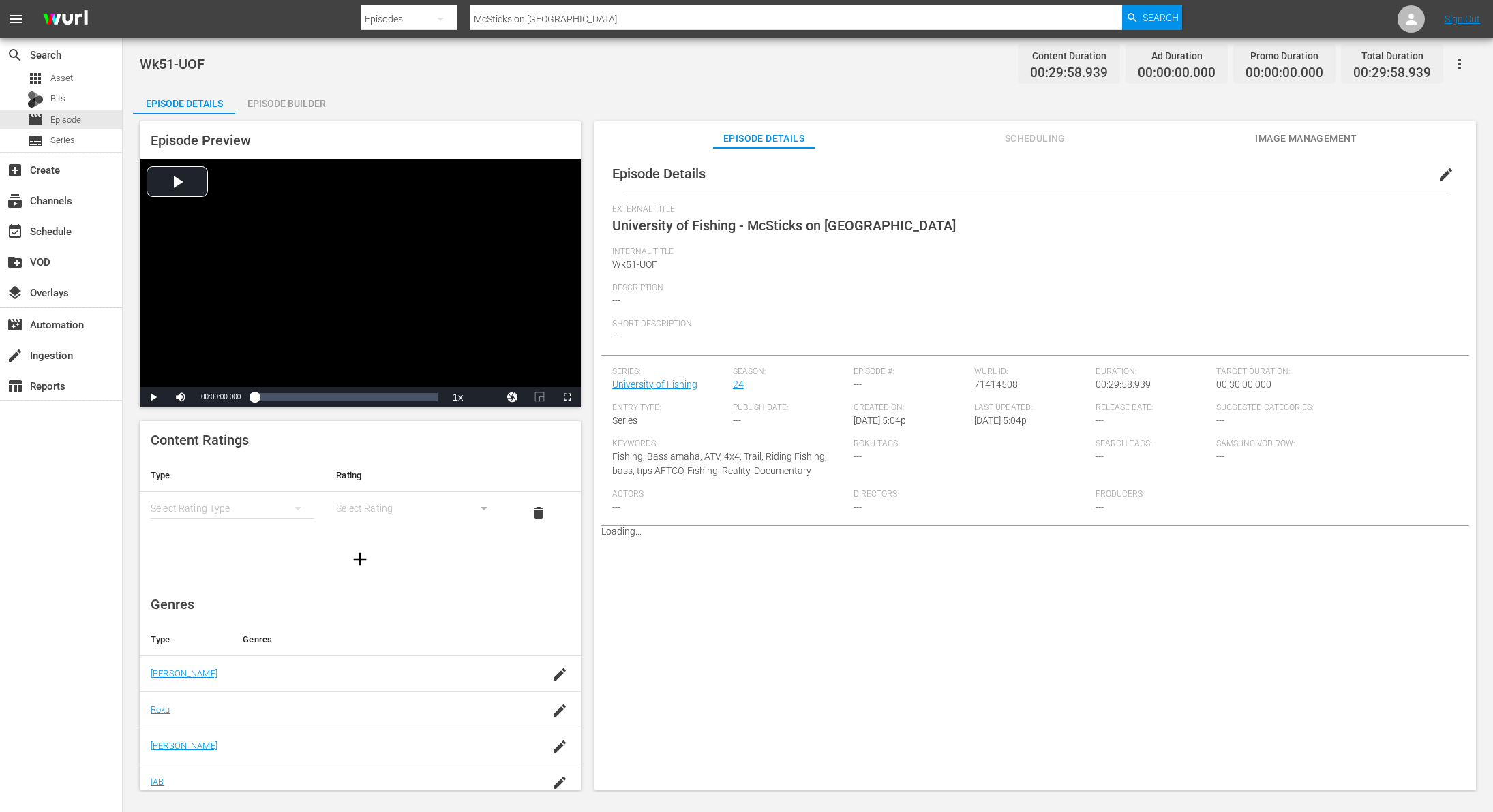
click at [1441, 166] on span "edit" at bounding box center [1446, 174] width 16 height 16
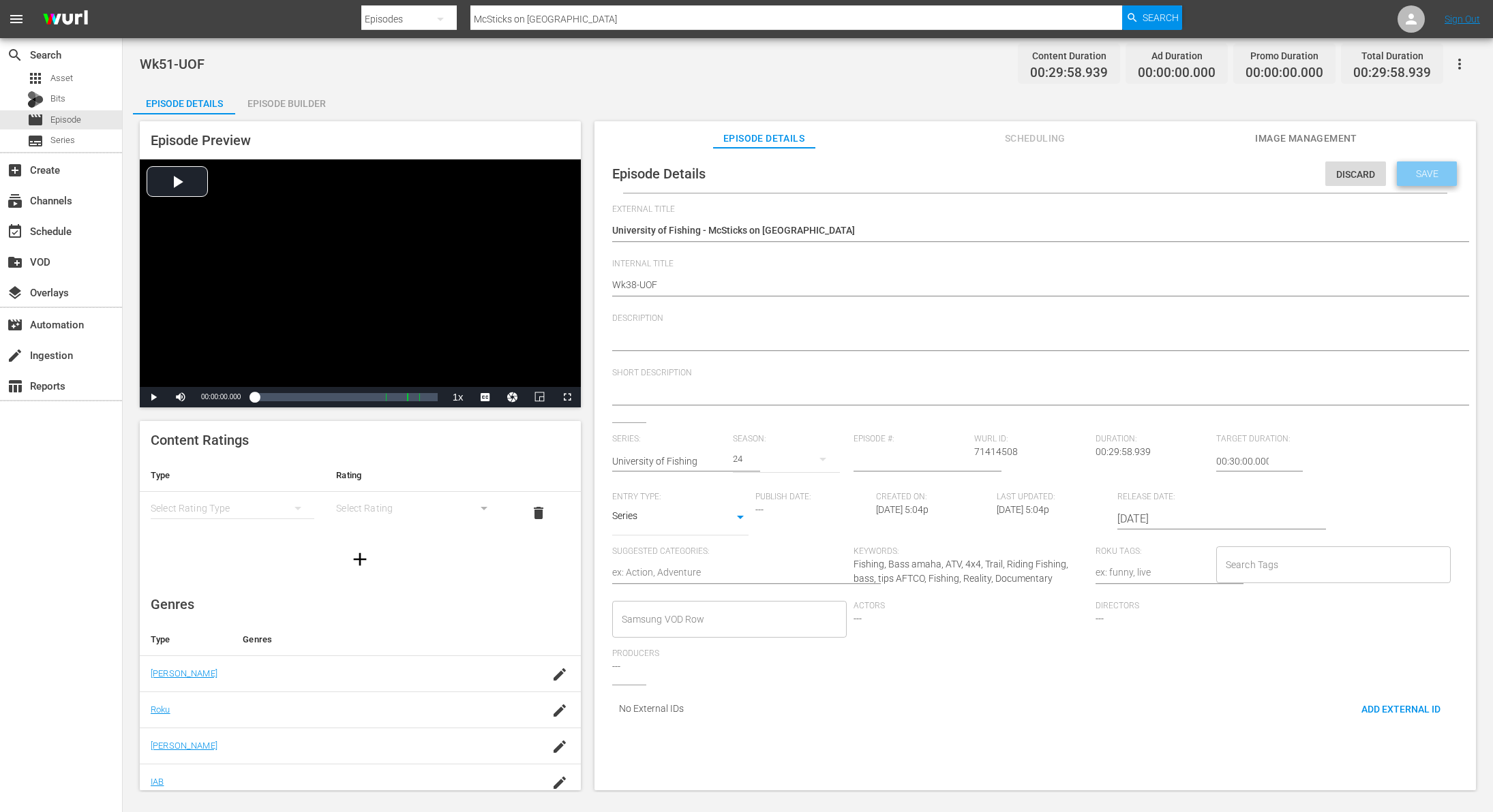
click at [1422, 174] on span "Save" at bounding box center [1427, 173] width 44 height 11
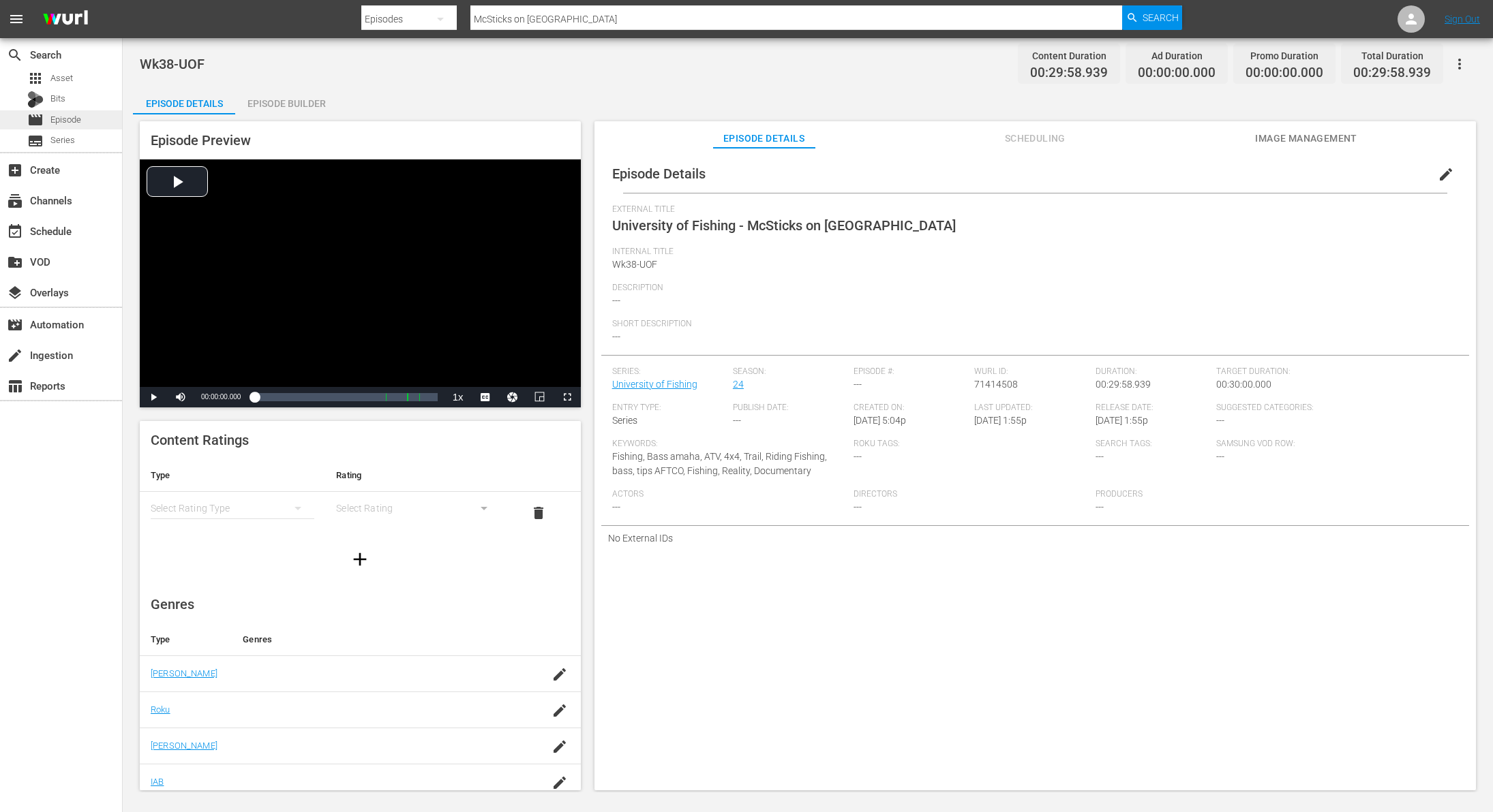
click at [72, 118] on span "Episode" at bounding box center [66, 119] width 31 height 13
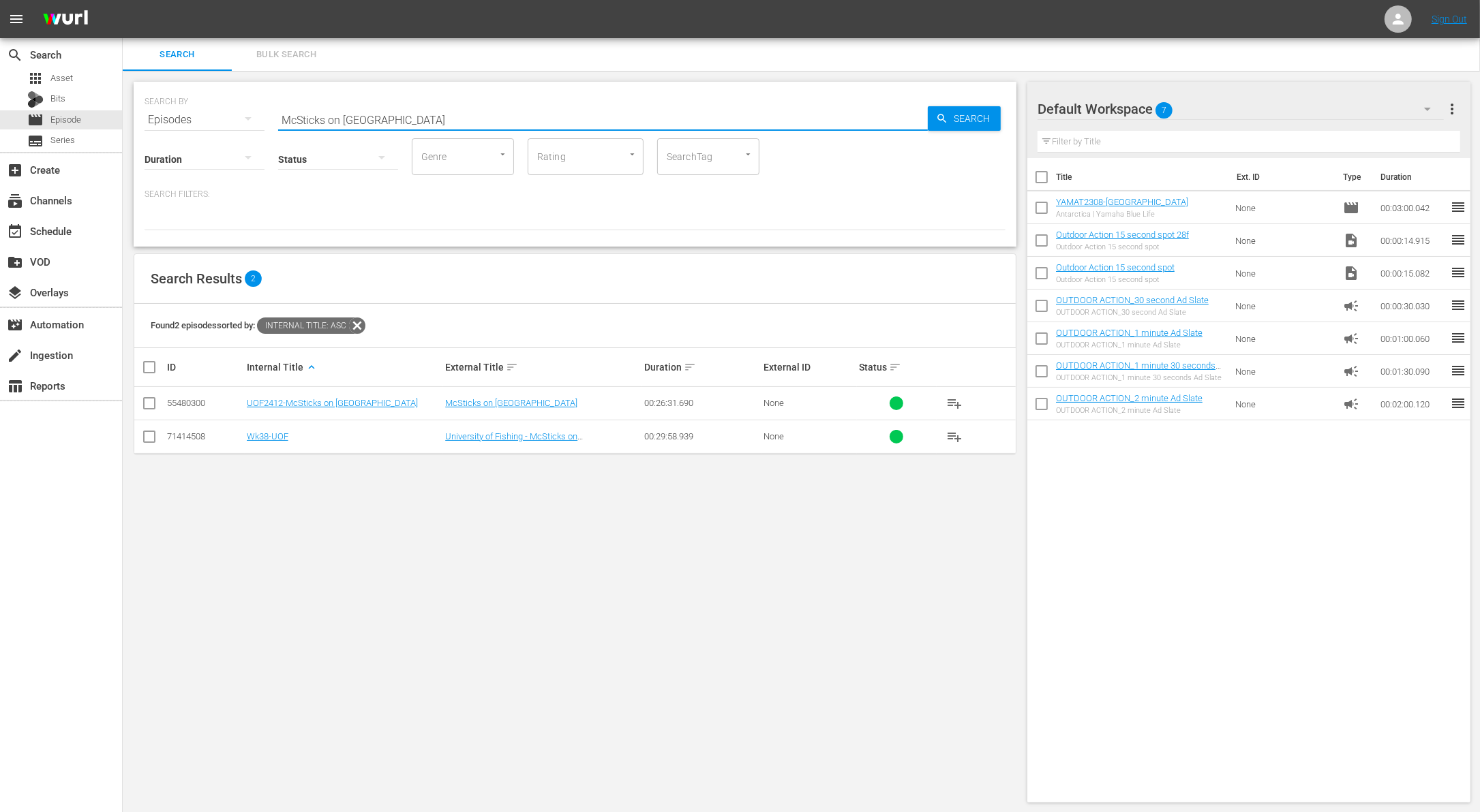
click at [391, 118] on input "McSticks on [GEOGRAPHIC_DATA]" at bounding box center [602, 120] width 649 height 32
paste input "[PERSON_NAME] co hosts the Bassmaster Classic and goes for Giant Alligator Gar …"
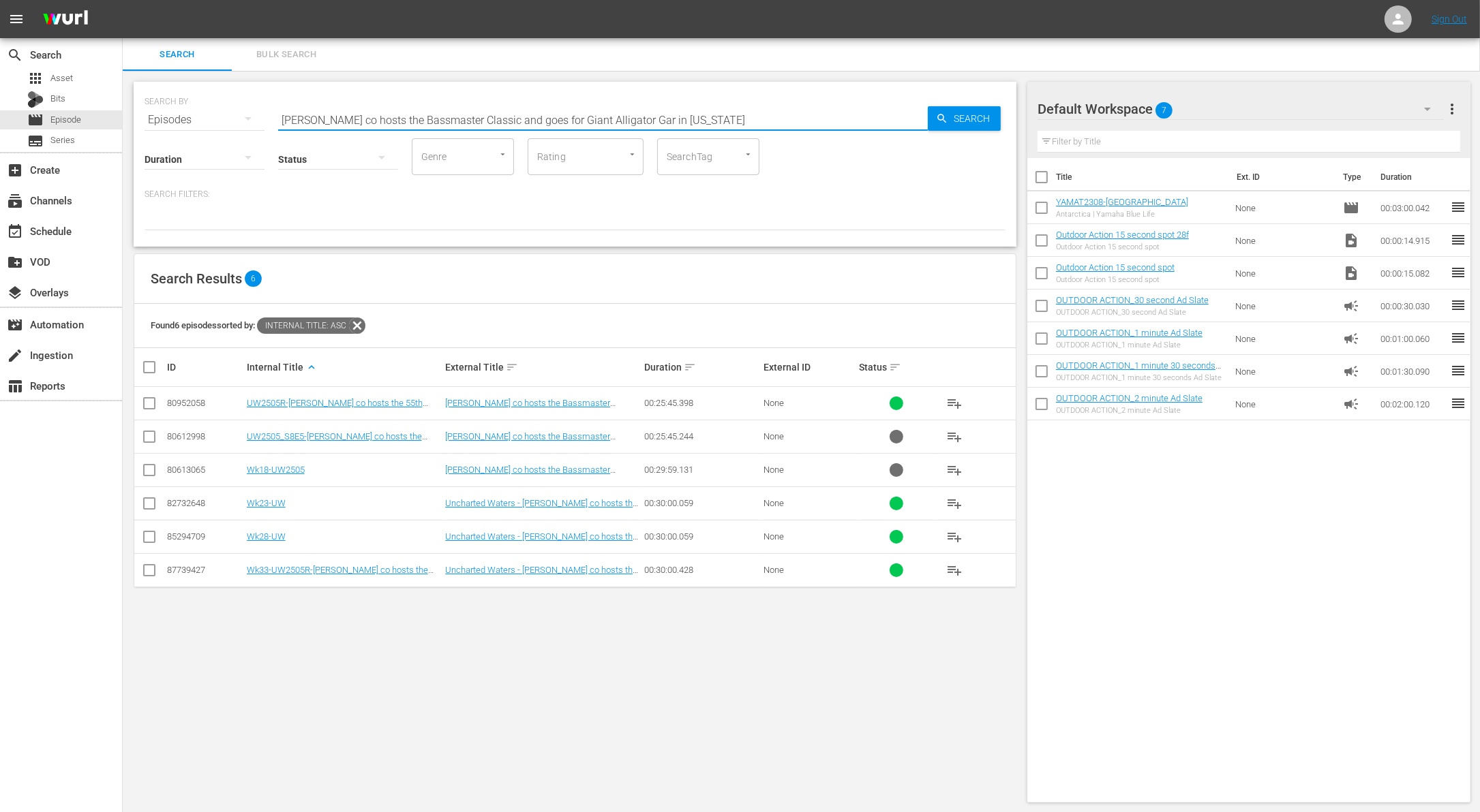
click at [142, 466] on input "checkbox" at bounding box center [149, 472] width 16 height 16
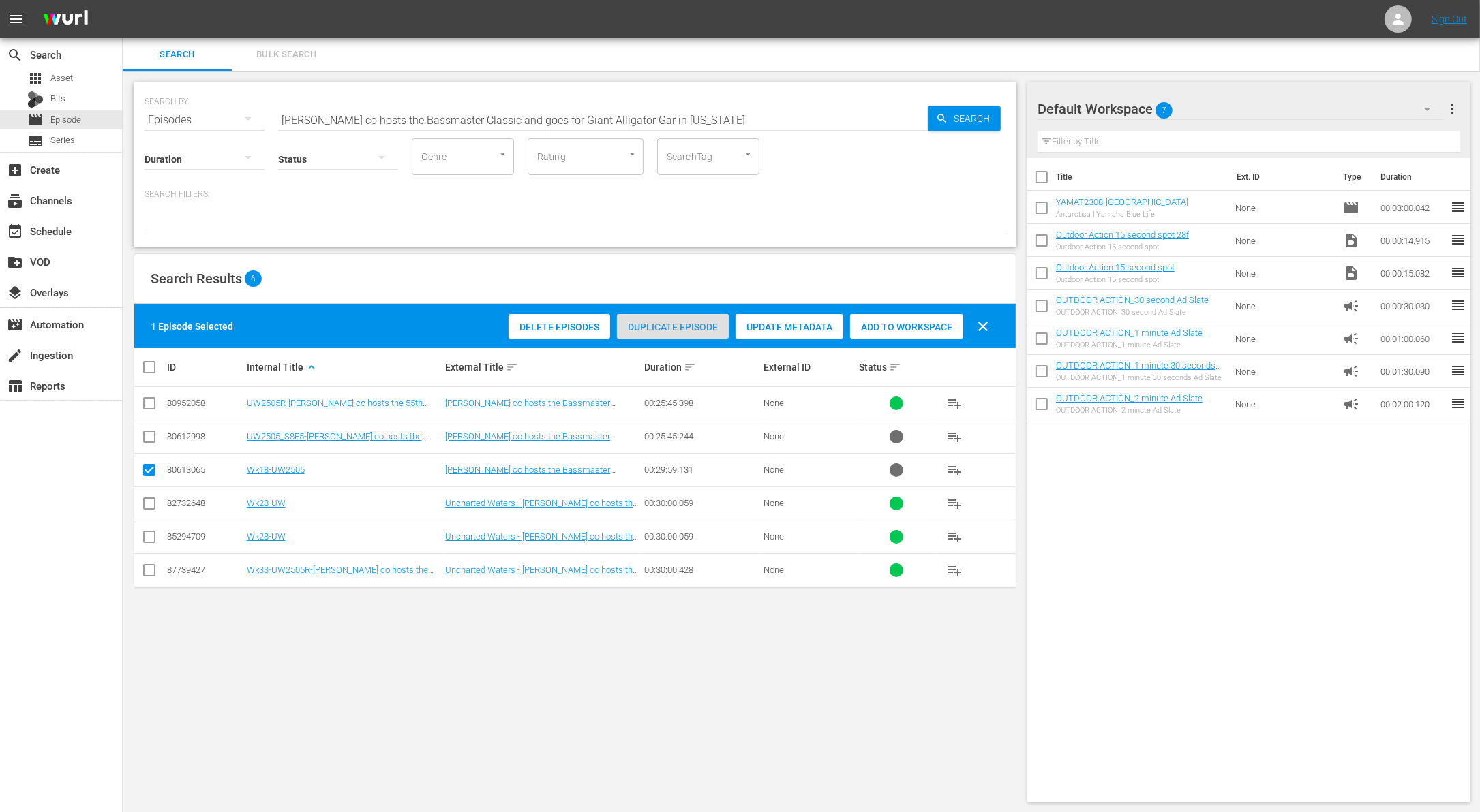
click at [691, 321] on span "Duplicate Episode" at bounding box center [673, 326] width 112 height 11
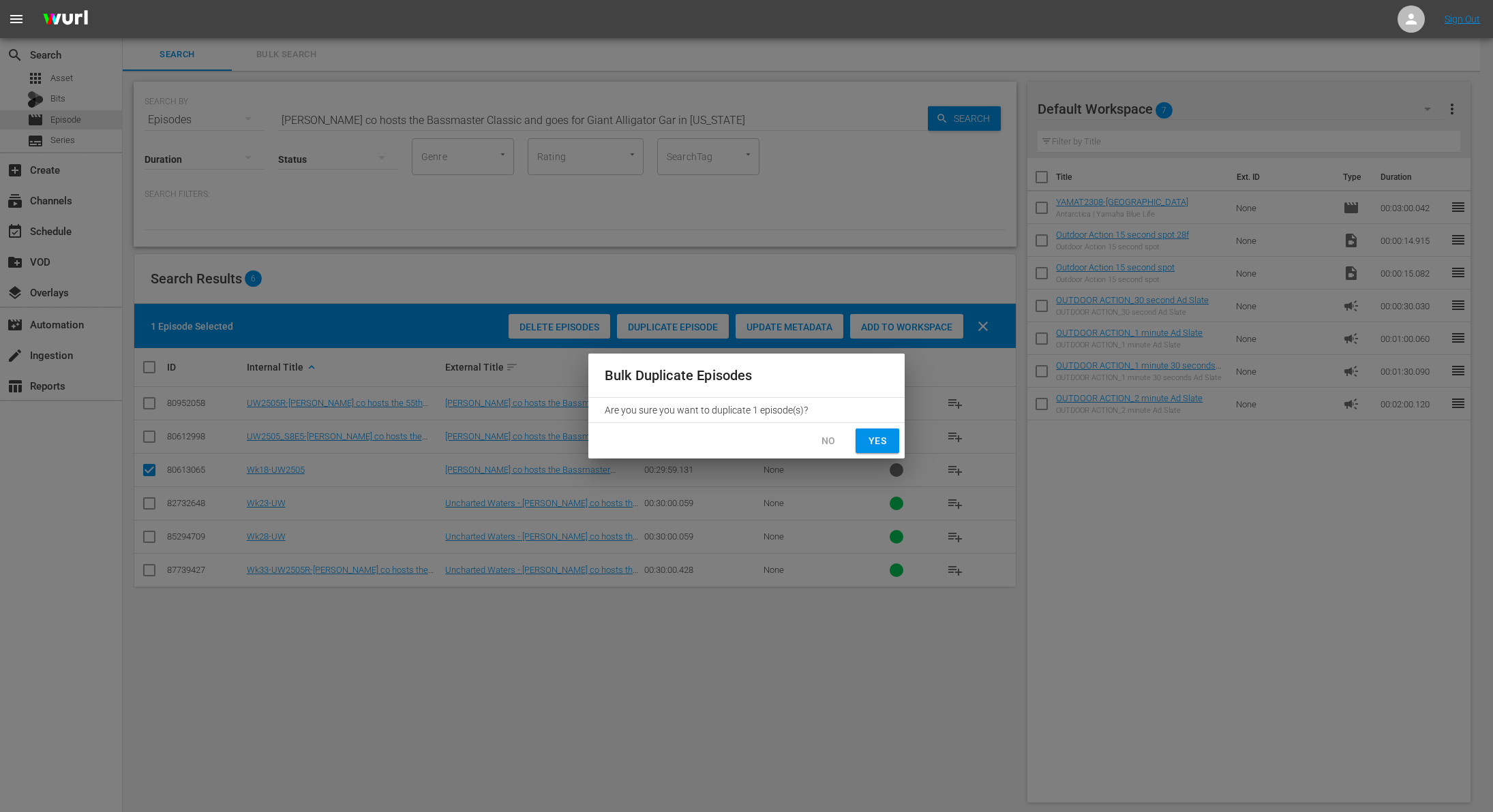
click at [872, 434] on span "Yes" at bounding box center [877, 441] width 22 height 17
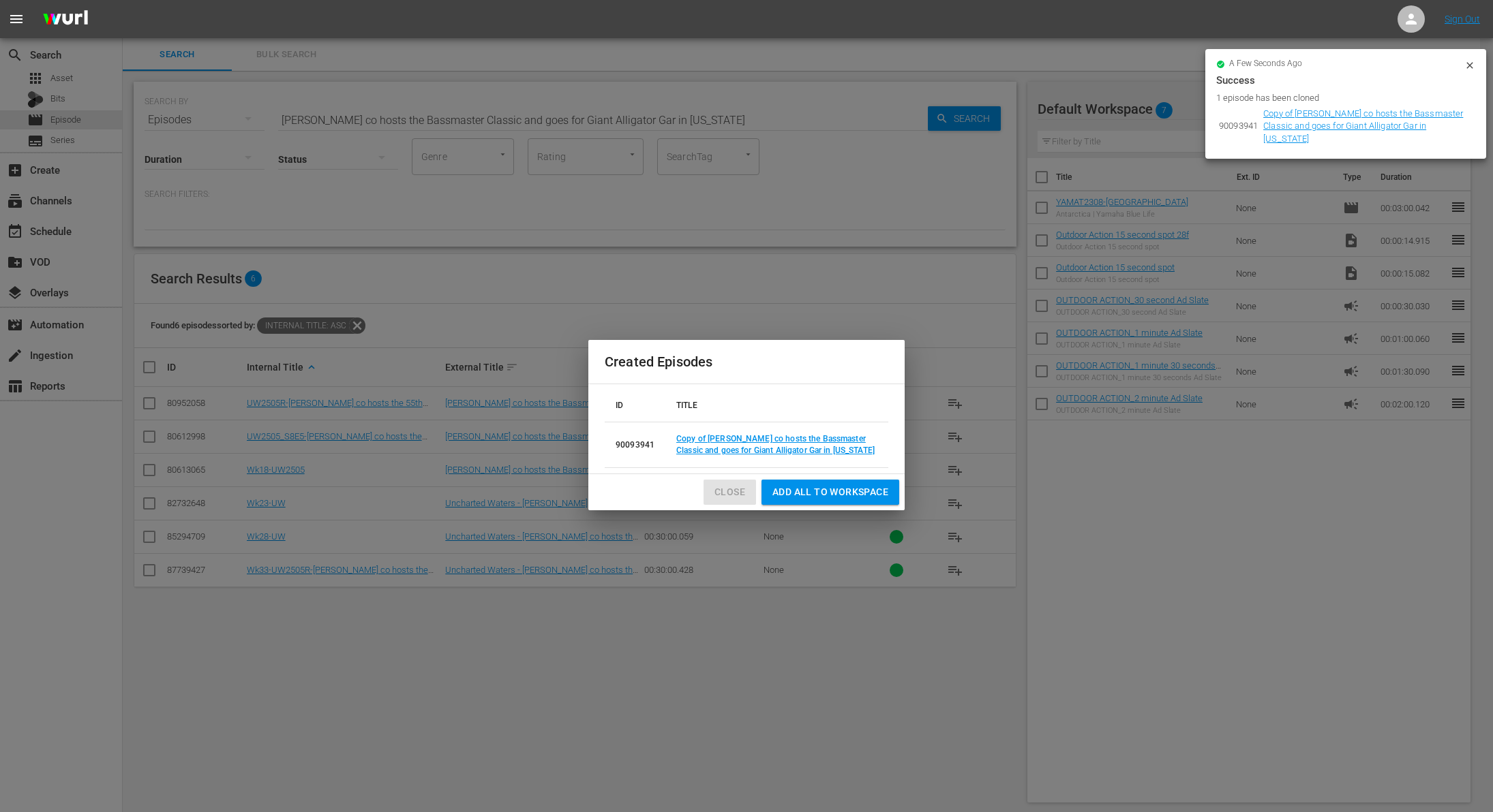
click at [729, 488] on span "Close" at bounding box center [730, 492] width 31 height 17
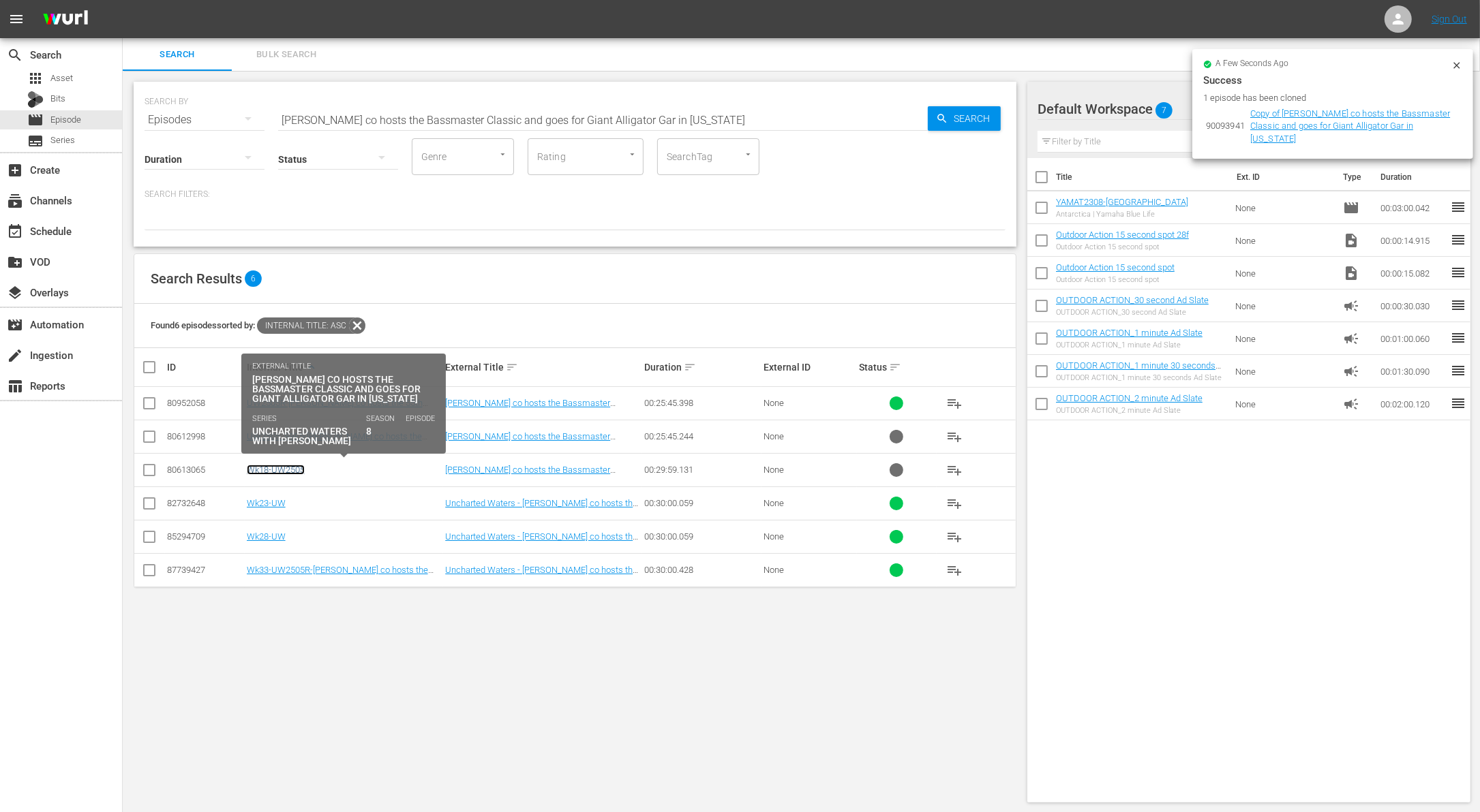
click at [280, 467] on link "Wk18-UW2505" at bounding box center [276, 469] width 58 height 11
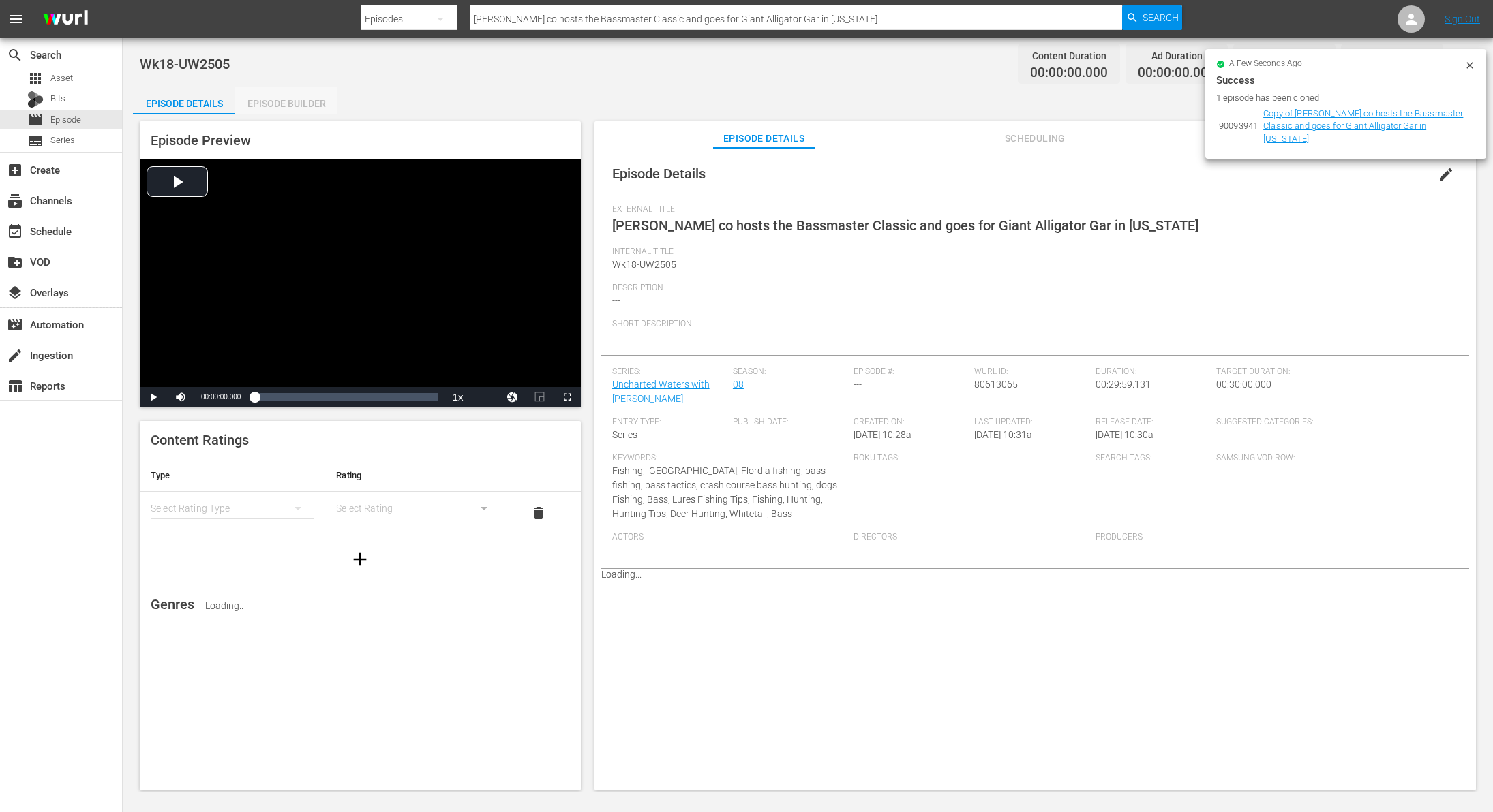
click at [298, 99] on div "Episode Builder" at bounding box center [286, 104] width 102 height 32
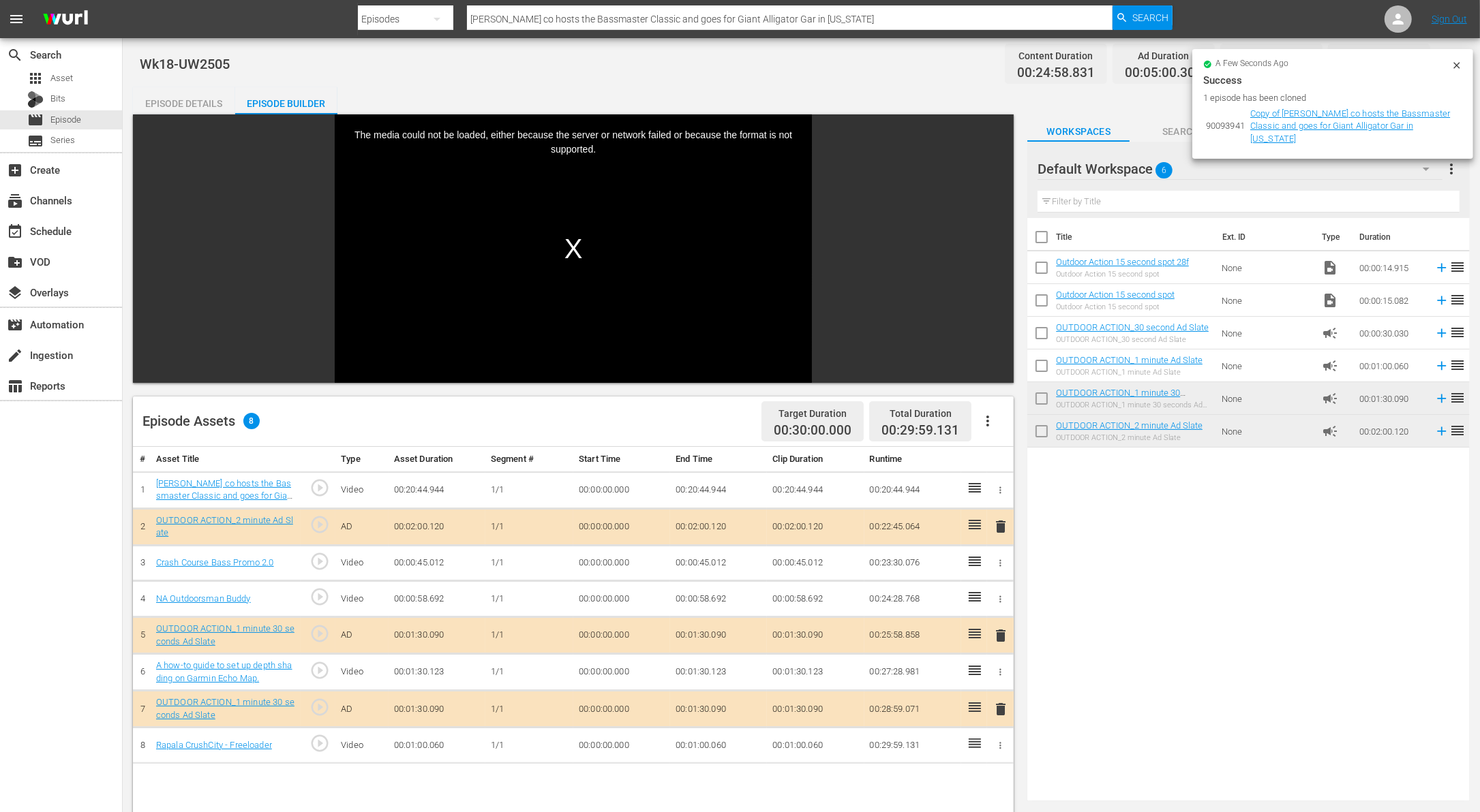
click at [569, 247] on div "Video Player" at bounding box center [573, 238] width 477 height 248
click at [182, 102] on div "Episode Details" at bounding box center [184, 104] width 102 height 32
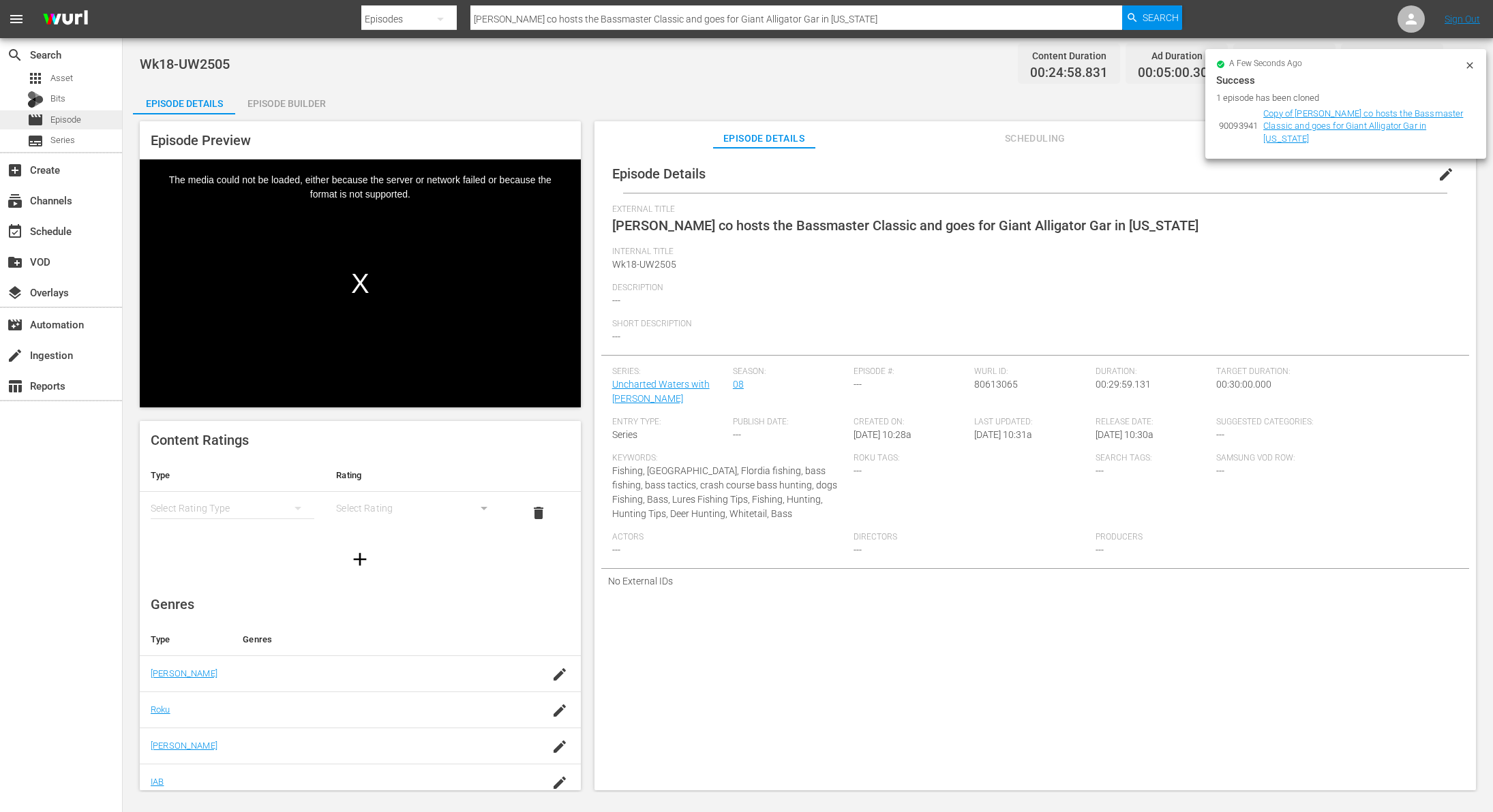
click at [73, 119] on span "Episode" at bounding box center [66, 119] width 31 height 13
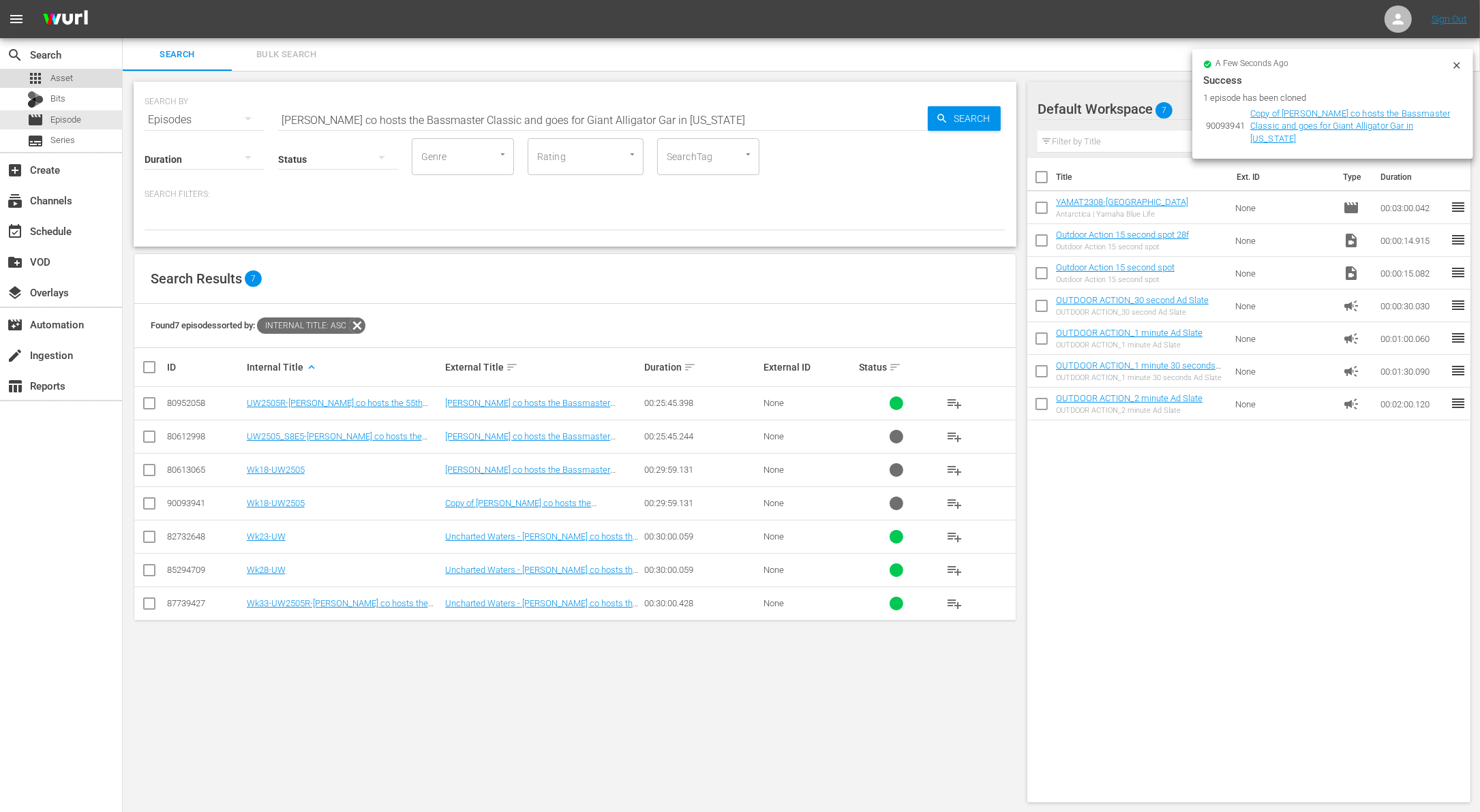
click at [80, 83] on div "apps Asset" at bounding box center [61, 78] width 122 height 19
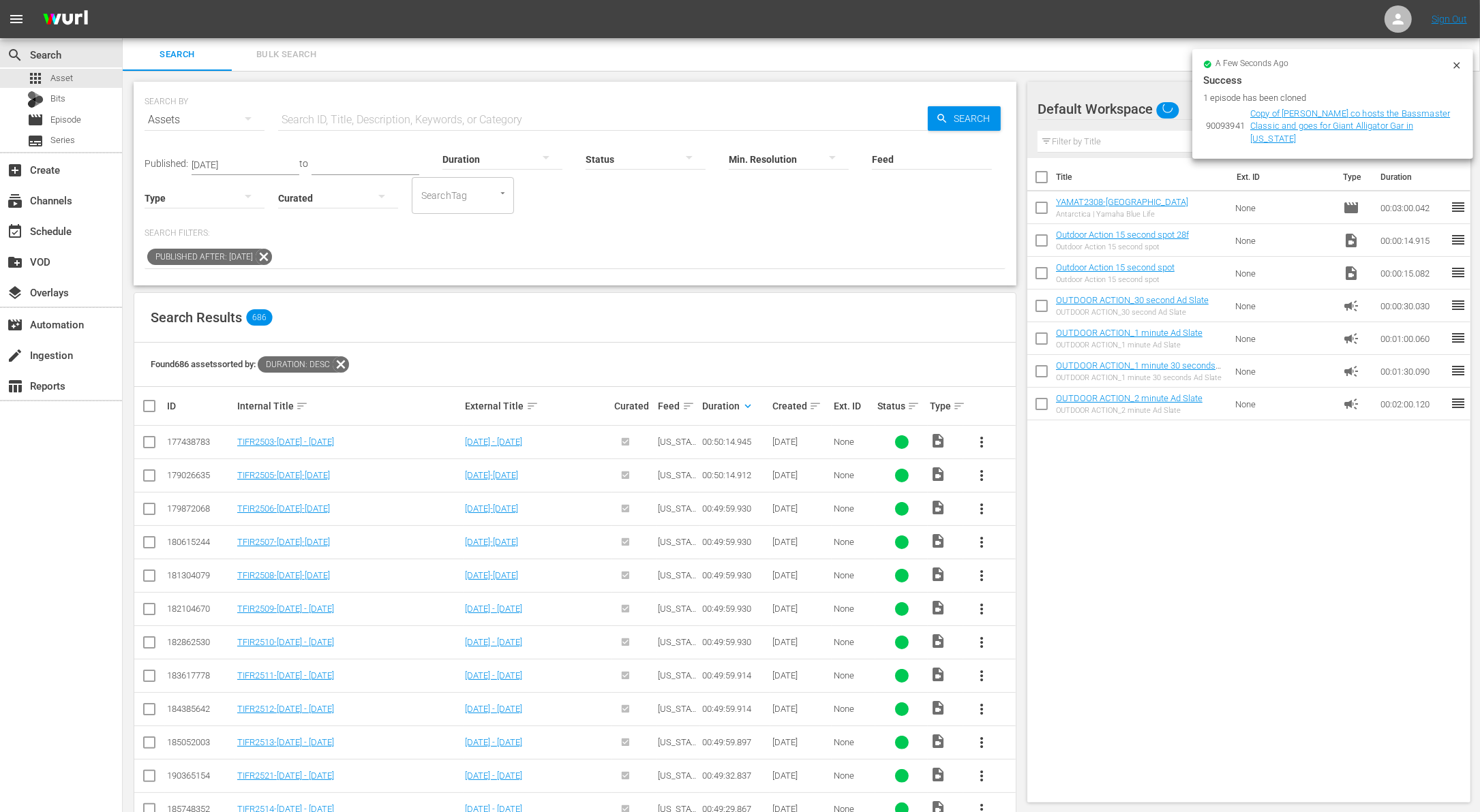
click at [405, 121] on input "text" at bounding box center [602, 120] width 649 height 32
paste input "[PERSON_NAME] co hosts the Bassmaster Classic and goes for Giant Alligator Gar …"
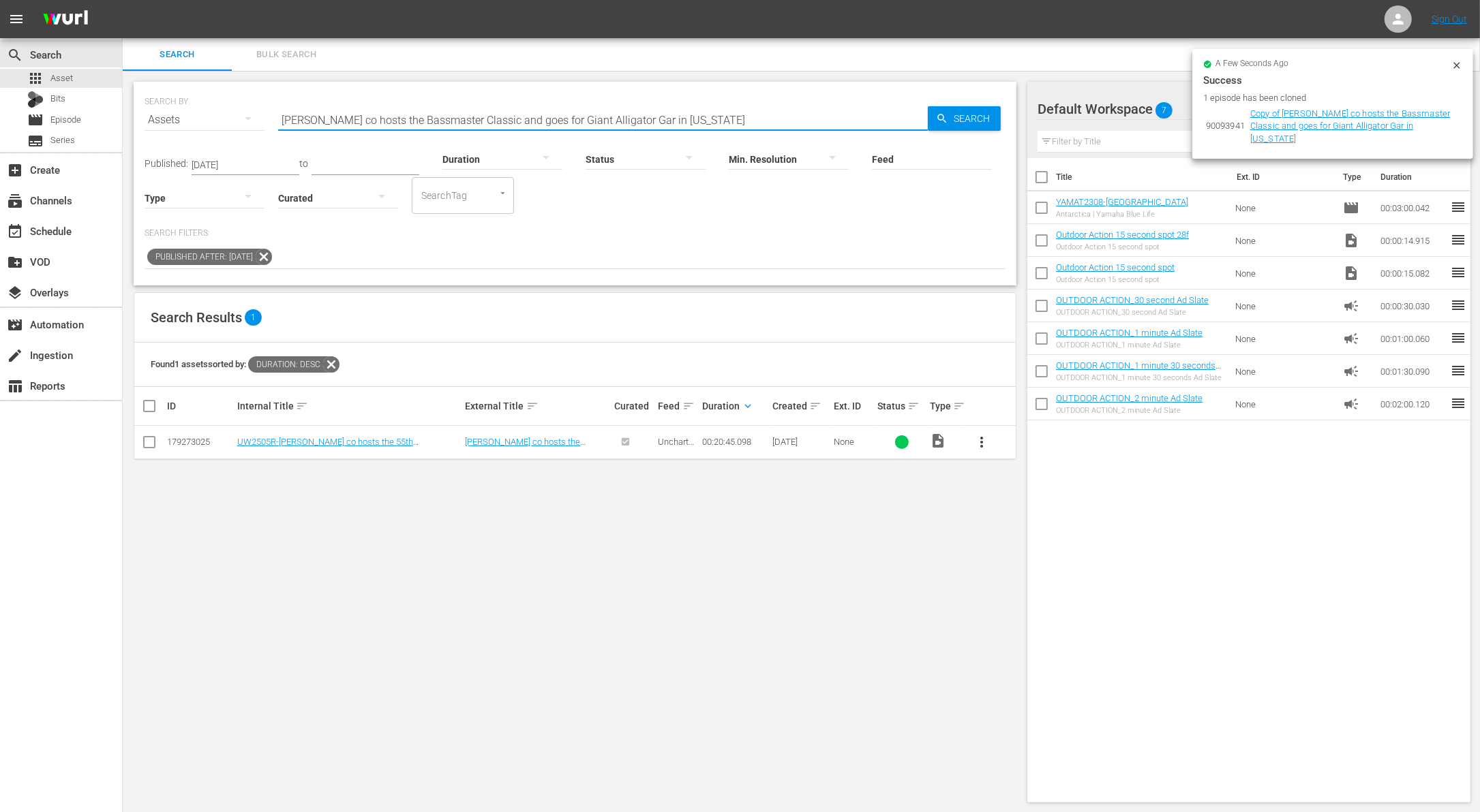
click at [1457, 66] on icon at bounding box center [1456, 65] width 11 height 11
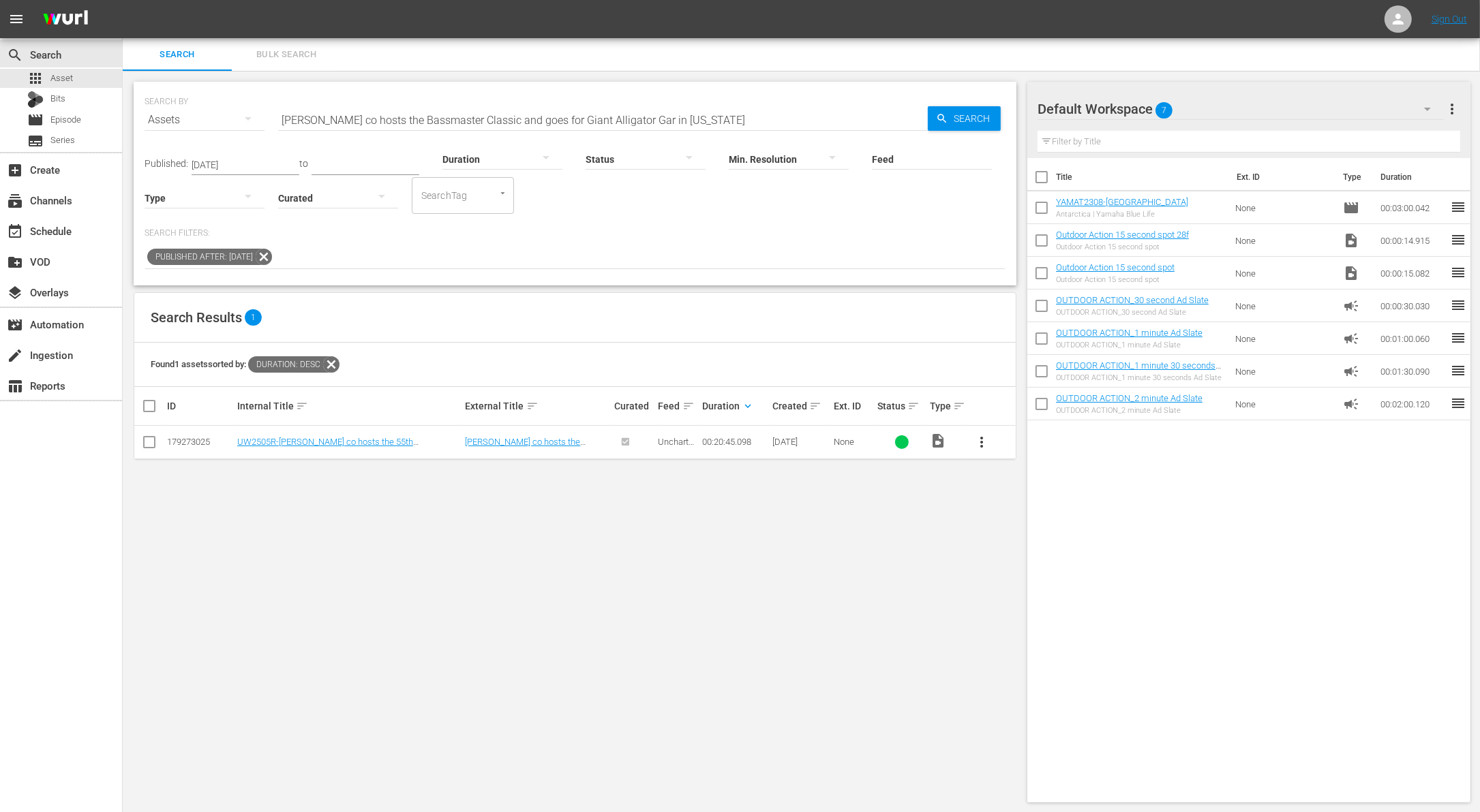
click at [974, 442] on span "more_vert" at bounding box center [981, 442] width 16 height 16
click at [1025, 477] on div "Workspace" at bounding box center [1055, 479] width 92 height 32
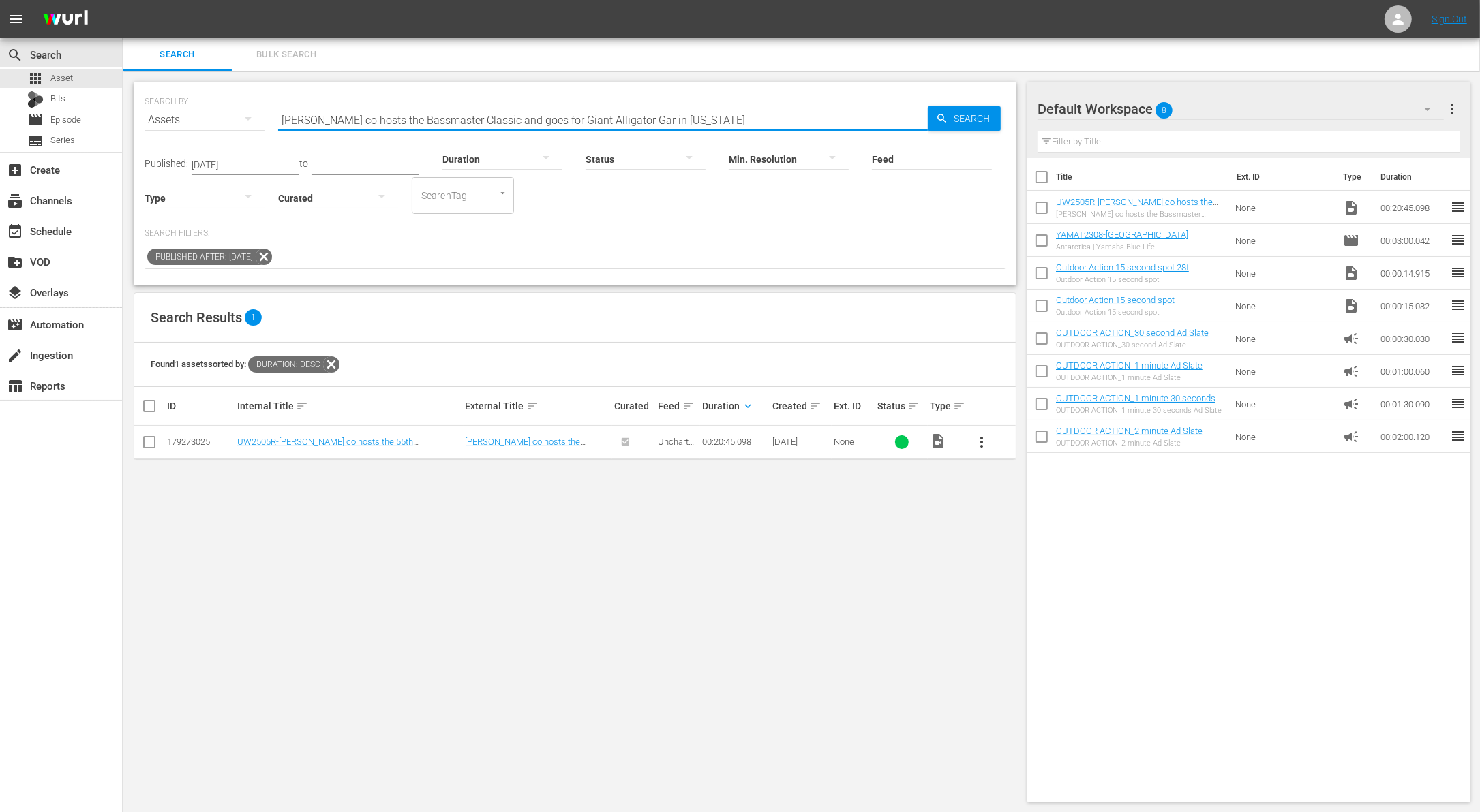
click at [488, 118] on input "[PERSON_NAME] co hosts the Bassmaster Classic and goes for Giant Alligator Gar …" at bounding box center [602, 120] width 649 height 32
click at [501, 160] on div at bounding box center [502, 159] width 120 height 38
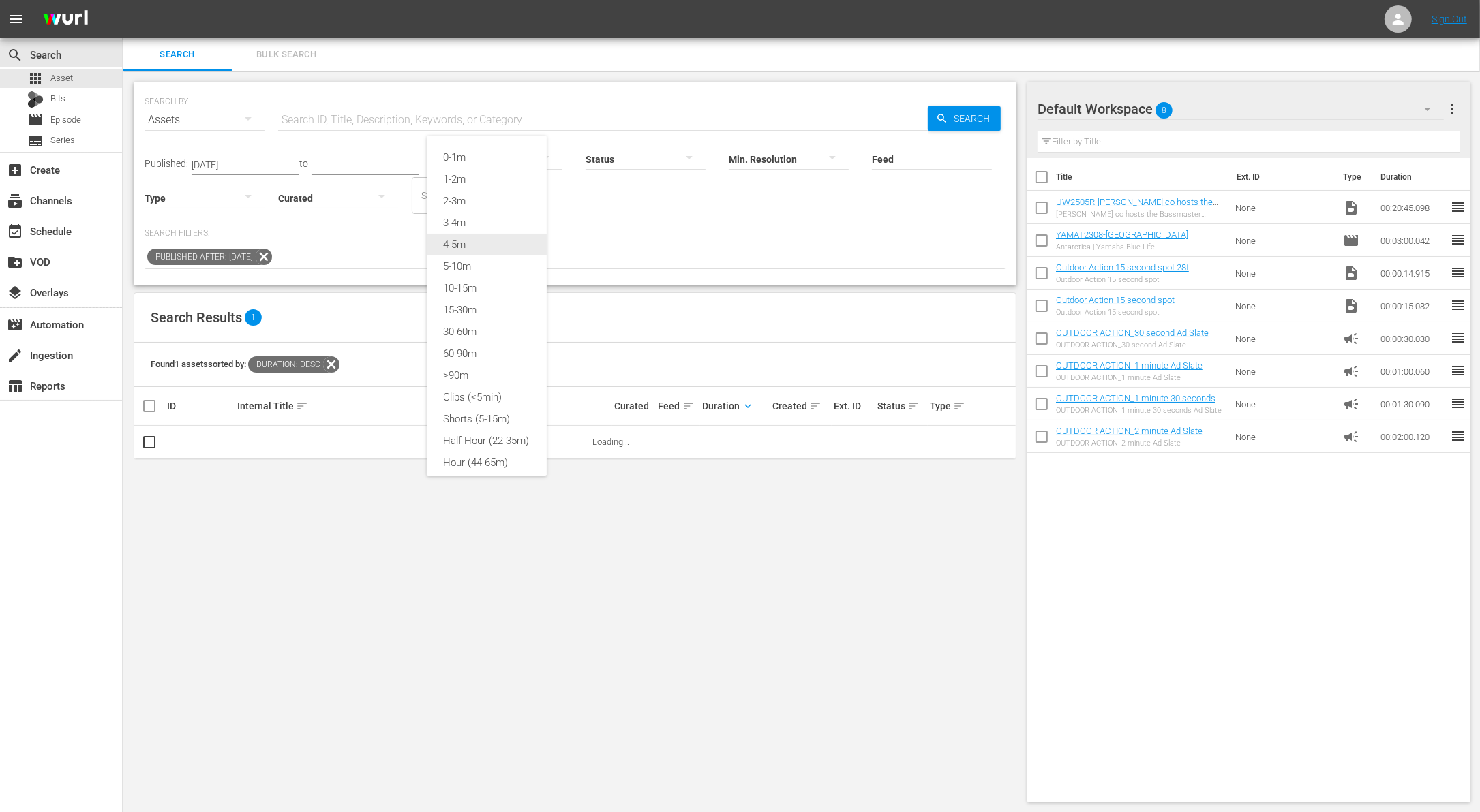
click at [482, 247] on div "4-5m" at bounding box center [487, 245] width 120 height 22
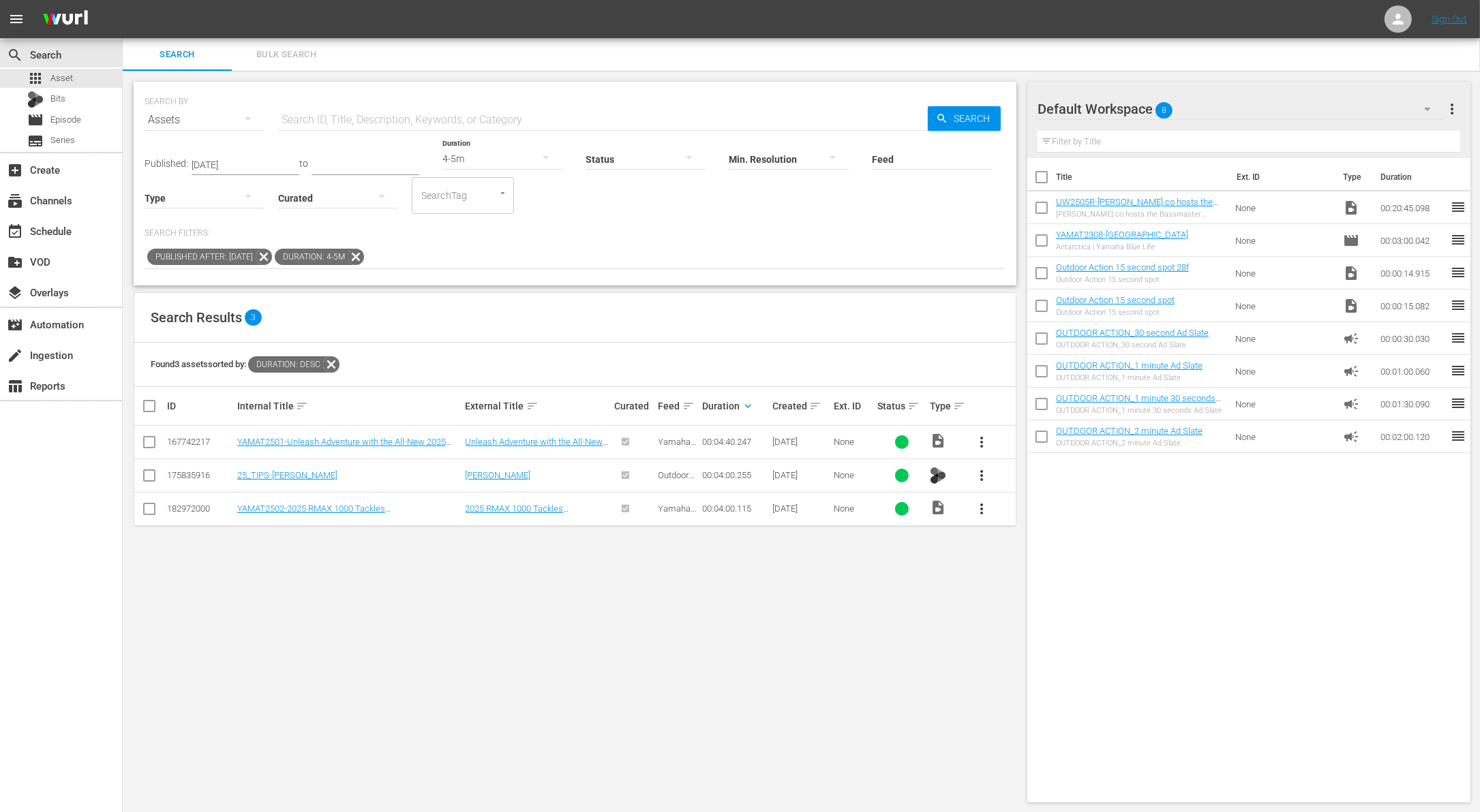
click at [974, 514] on span "more_vert" at bounding box center [981, 509] width 16 height 16
click at [1027, 547] on div "Workspace" at bounding box center [1055, 546] width 92 height 32
click at [56, 172] on div "add_box Create" at bounding box center [38, 167] width 76 height 12
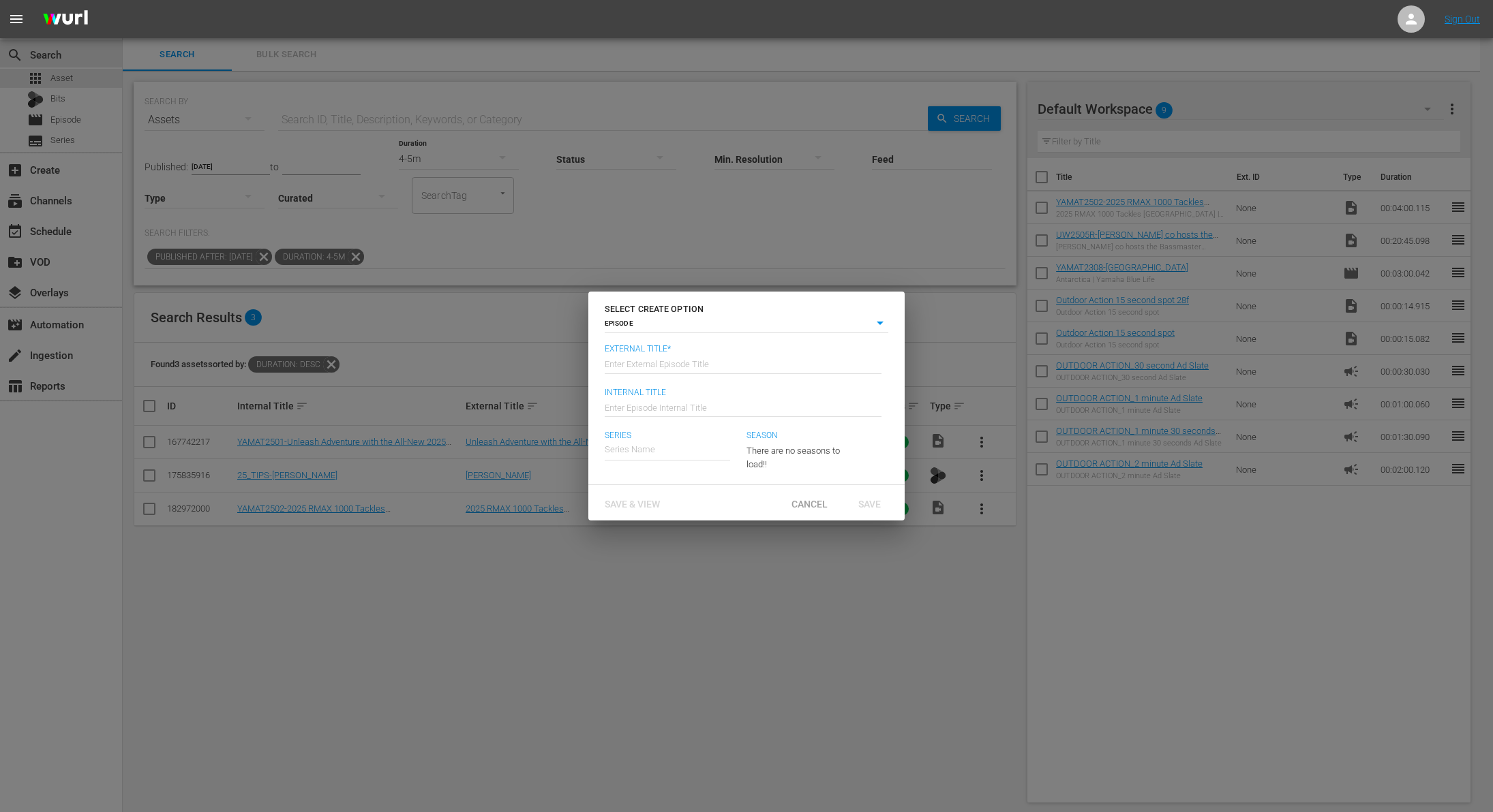
click at [685, 359] on input "text" at bounding box center [743, 363] width 277 height 32
paste input "[PERSON_NAME] co hosts the Bassmaster Classic and goes for Giant Alligator Gar …"
click at [755, 361] on input "Uncharted Waters - [PERSON_NAME] co hosts the Bassmaster Classic and goes for G…" at bounding box center [743, 363] width 277 height 32
click at [714, 492] on div "Uncharted Waters with [PERSON_NAME]" at bounding box center [693, 488] width 156 height 32
click at [872, 515] on div "Save" at bounding box center [869, 503] width 60 height 25
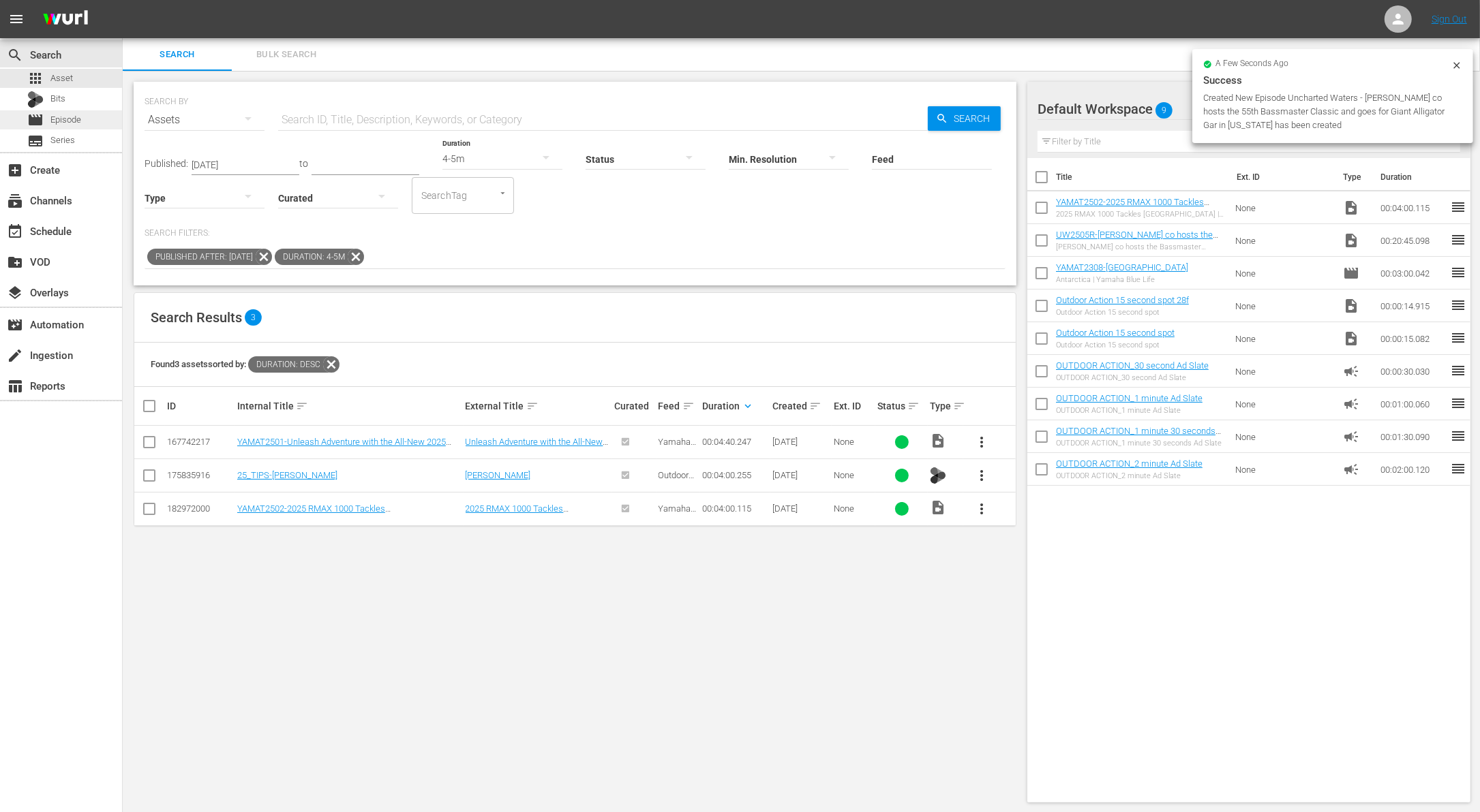
click at [78, 123] on span "Episode" at bounding box center [66, 119] width 31 height 13
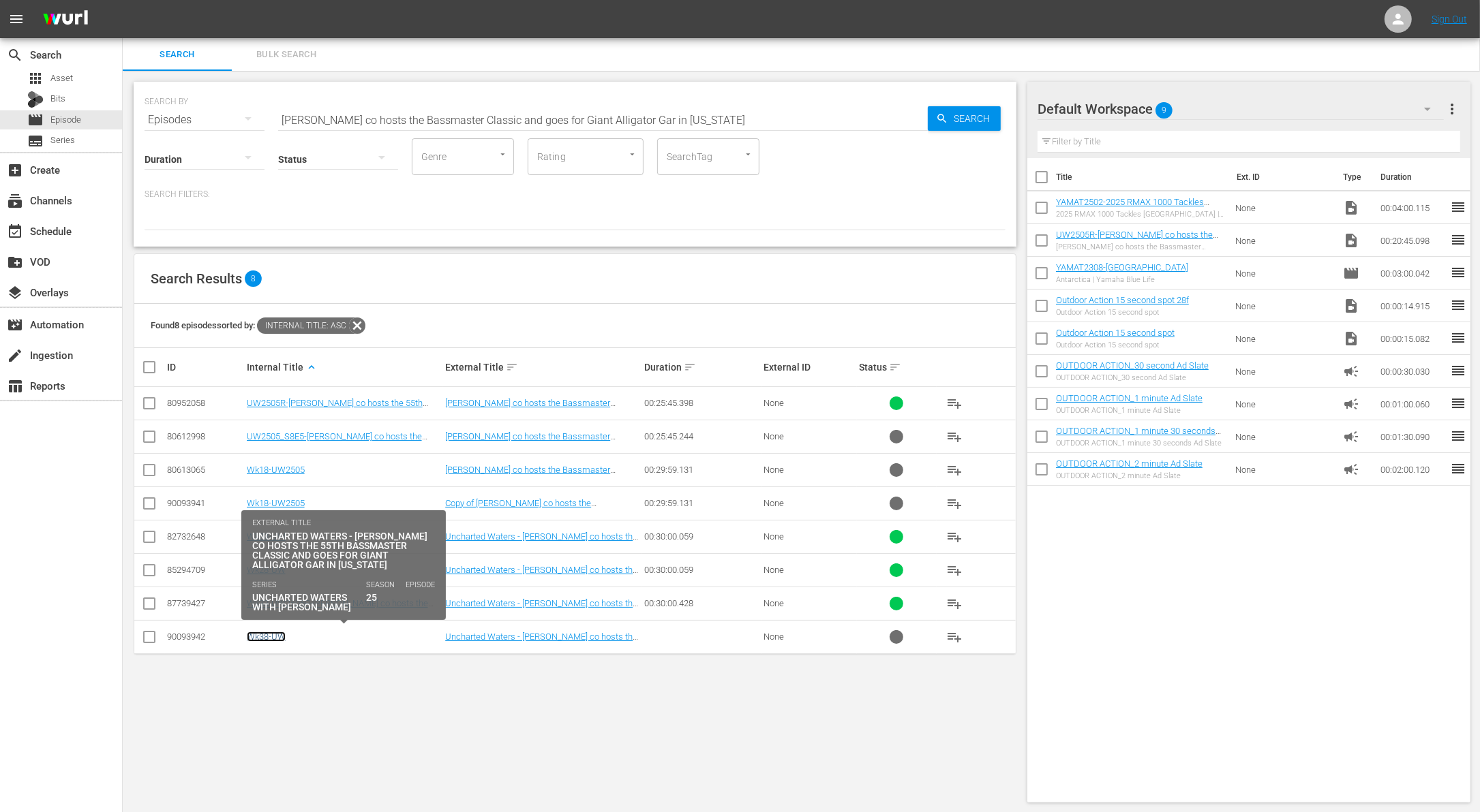
click at [264, 634] on link "Wk38-UW" at bounding box center [266, 636] width 39 height 11
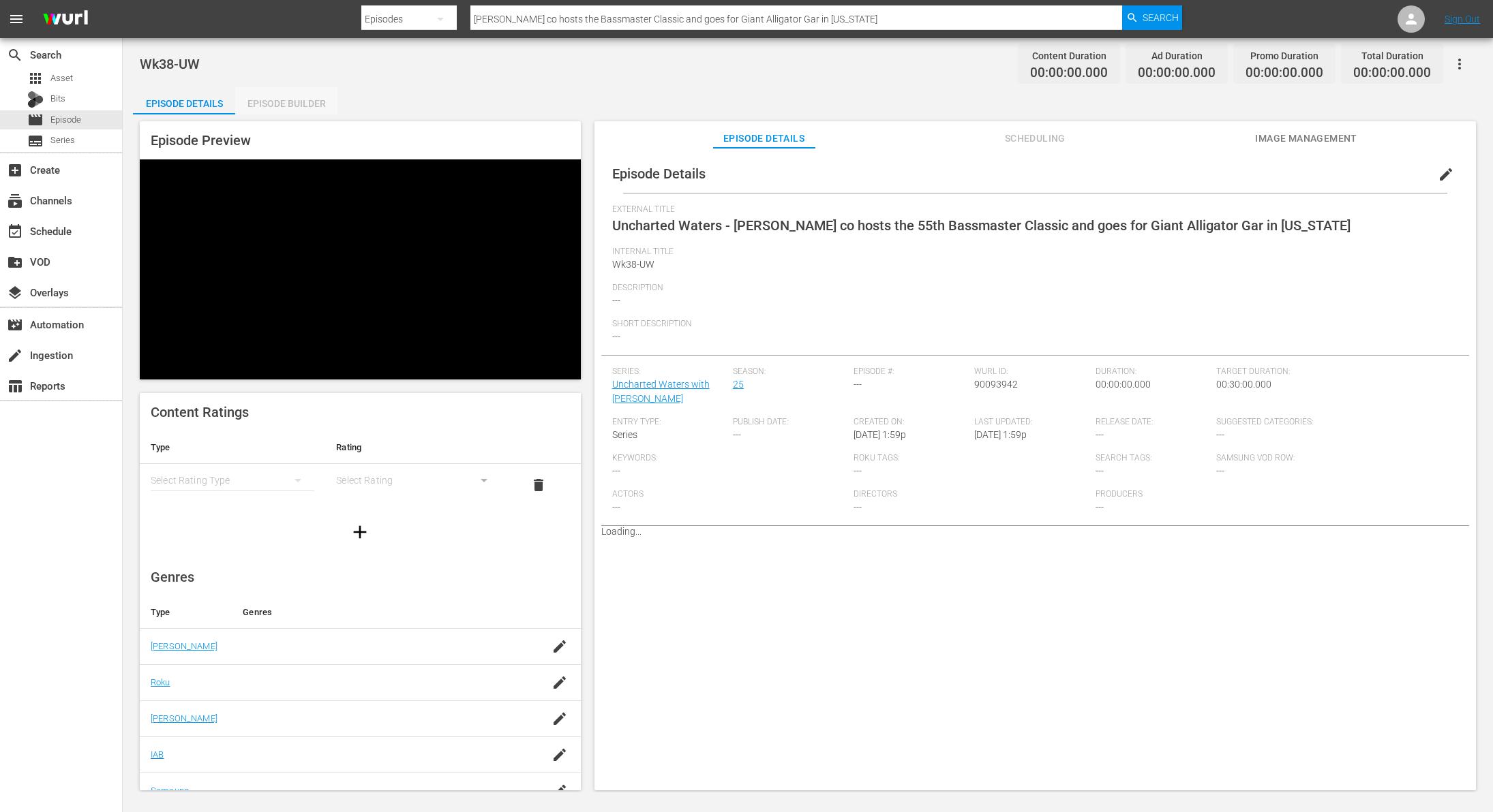
click at [305, 106] on div "Episode Builder" at bounding box center [286, 104] width 102 height 32
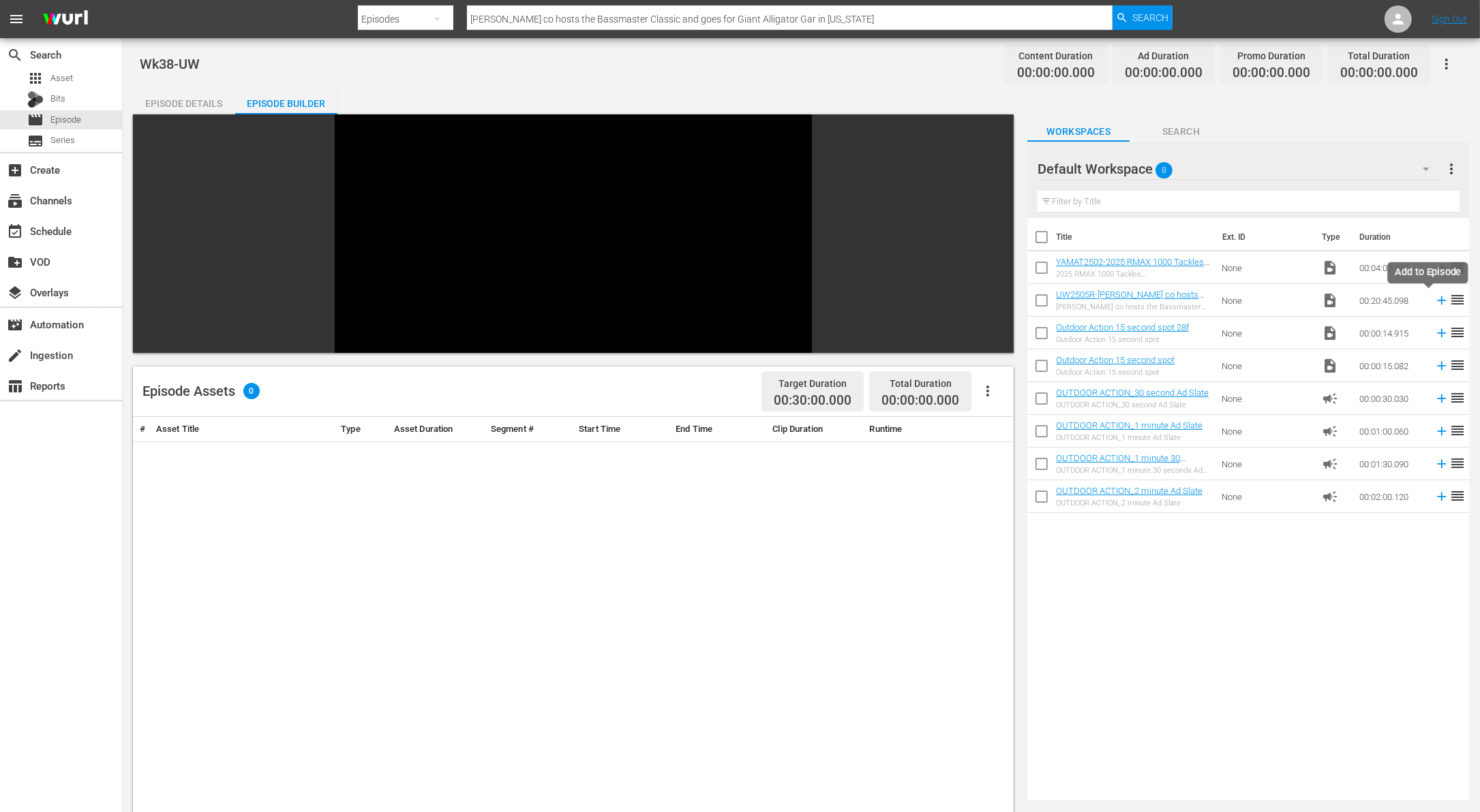
click at [1434, 297] on icon at bounding box center [1441, 300] width 15 height 15
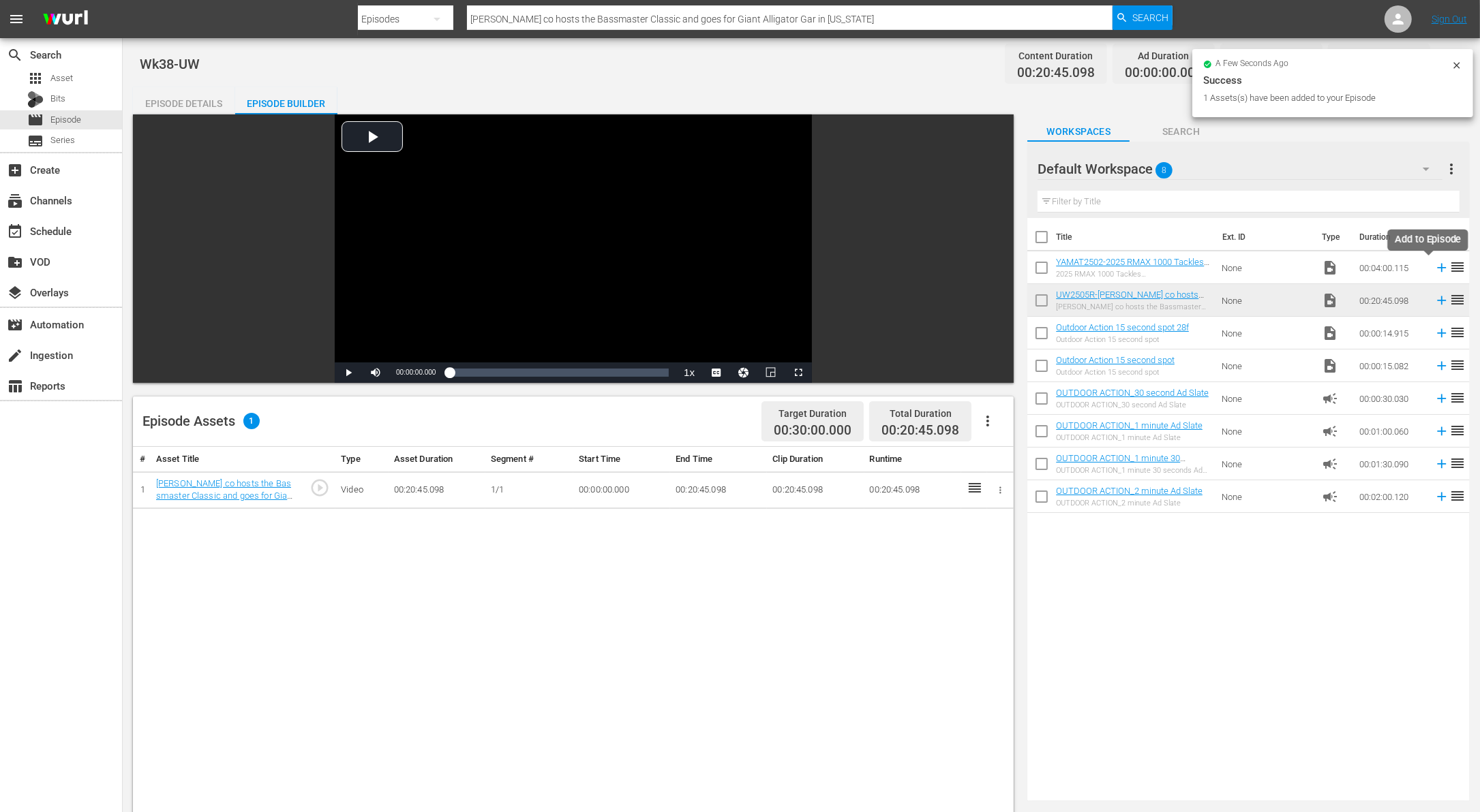
click at [1438, 266] on icon at bounding box center [1442, 268] width 9 height 9
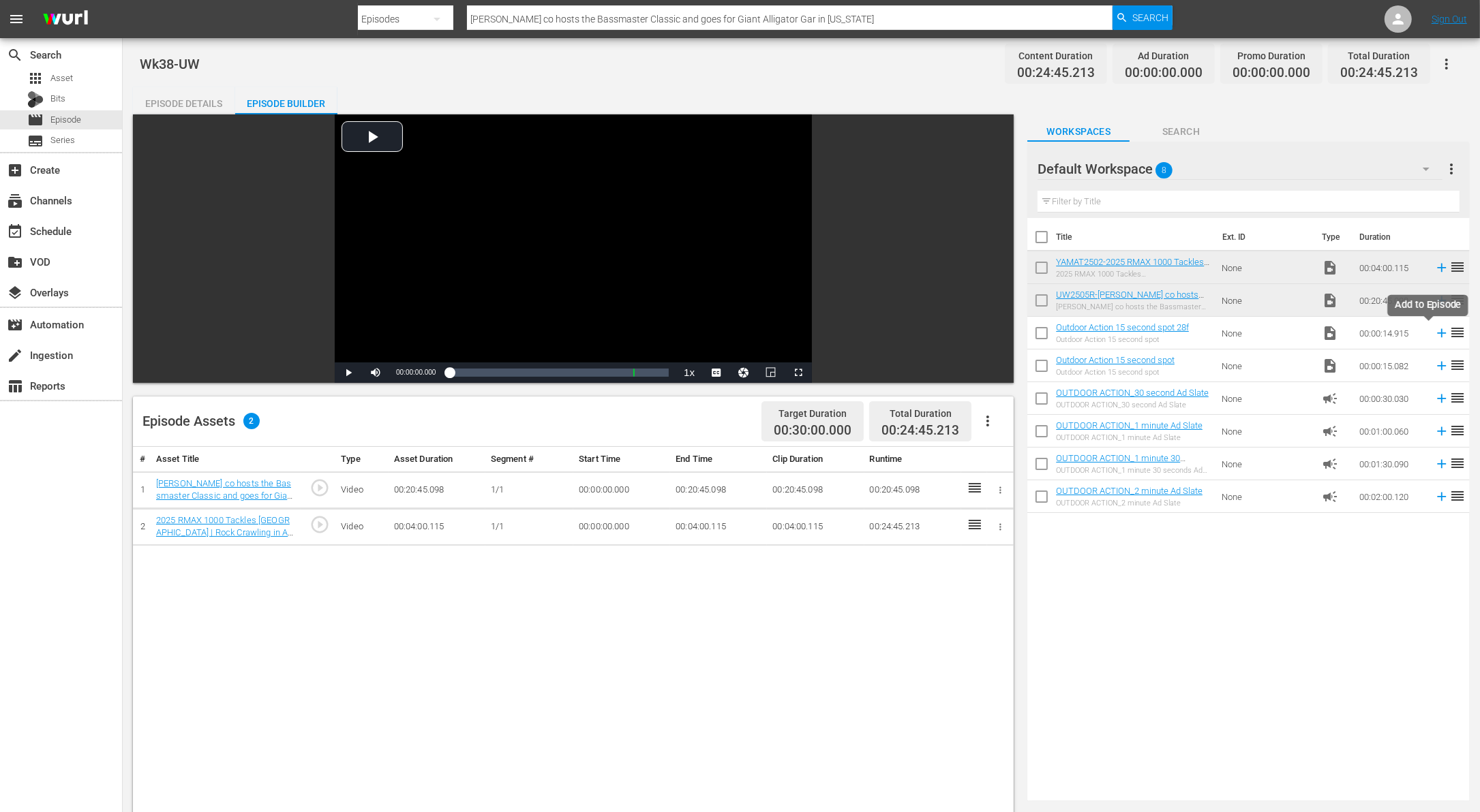
click at [1438, 332] on icon at bounding box center [1442, 333] width 9 height 9
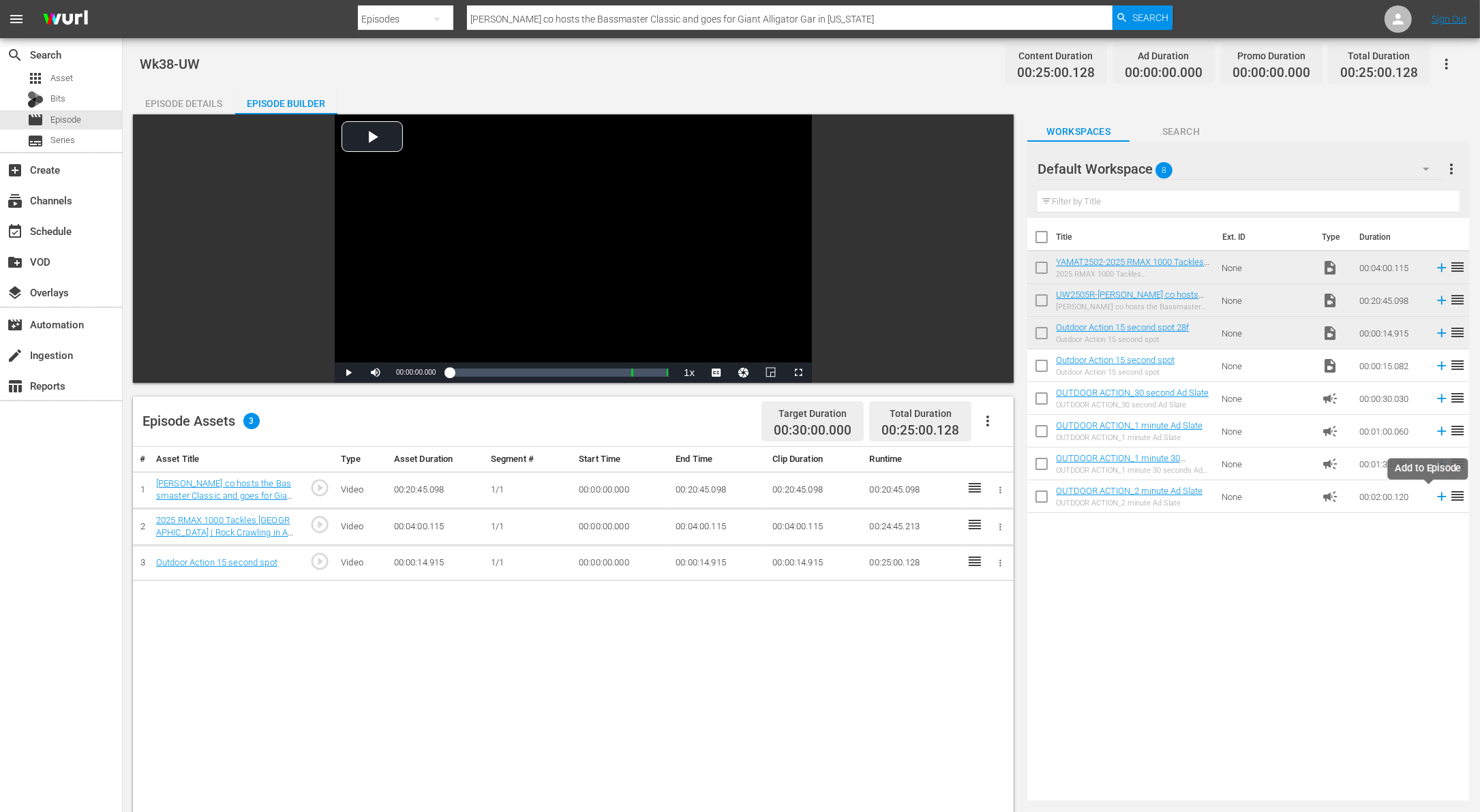
click at [1434, 493] on icon at bounding box center [1441, 496] width 15 height 15
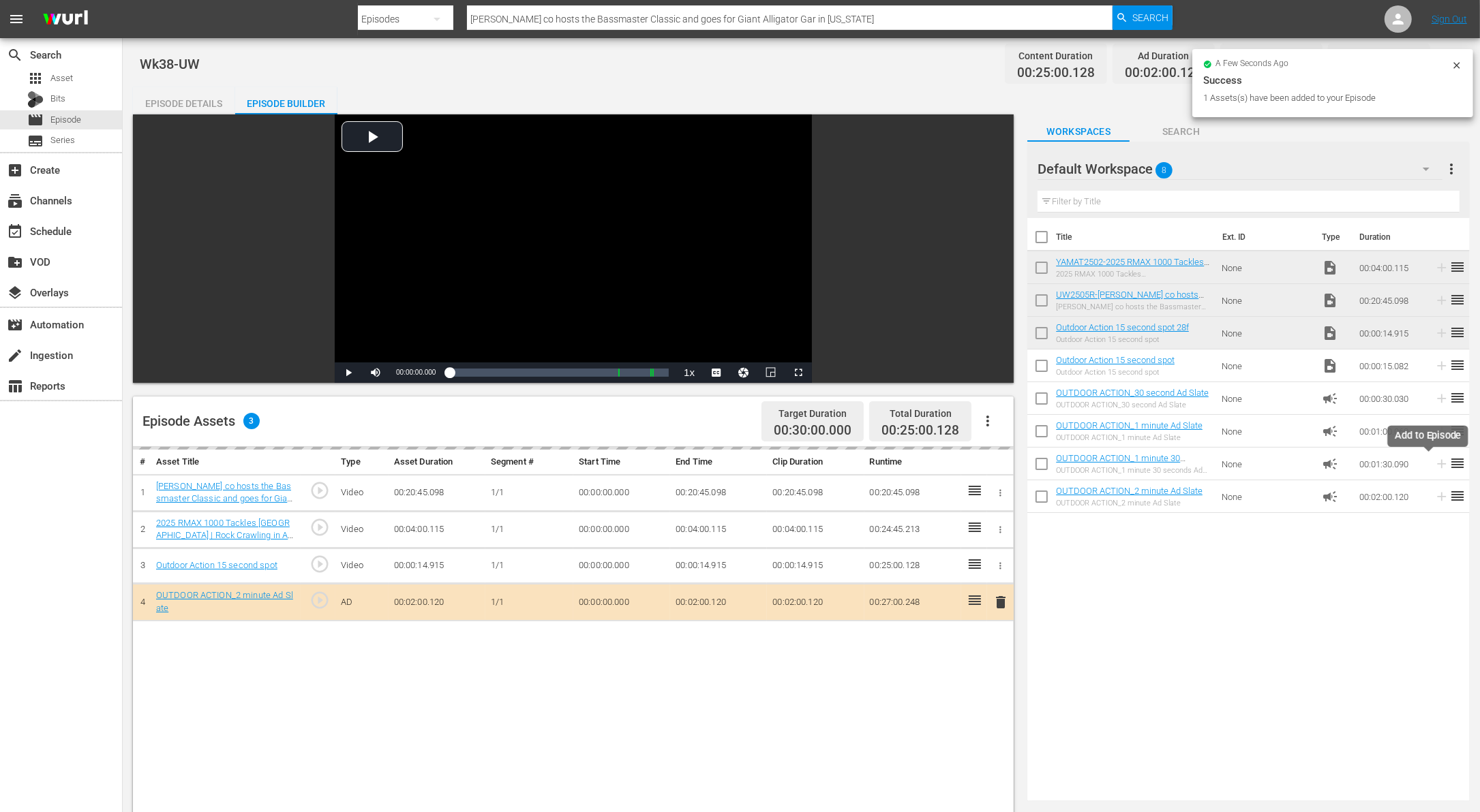
click at [1434, 469] on icon at bounding box center [1441, 464] width 15 height 15
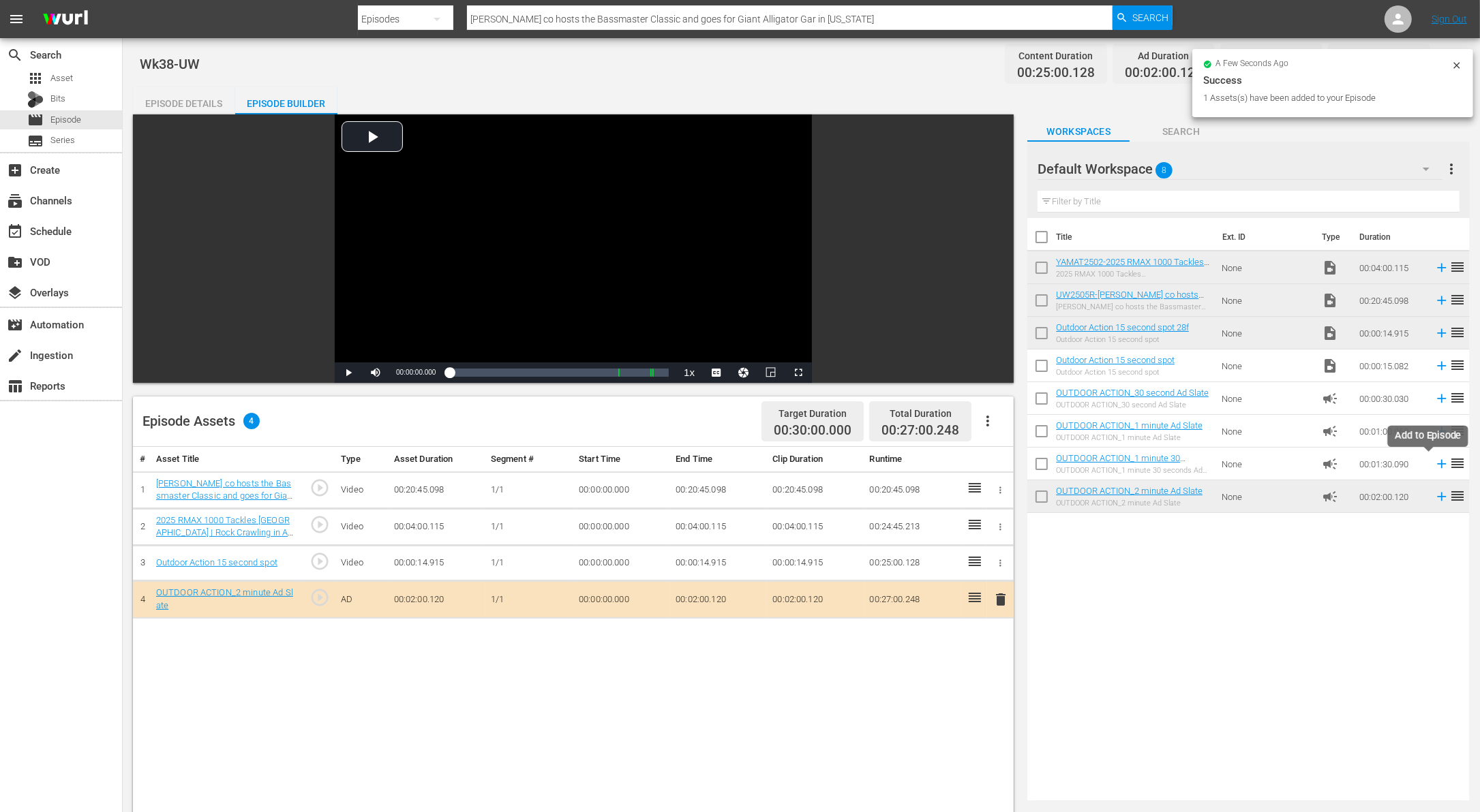
click at [1434, 466] on icon at bounding box center [1441, 464] width 15 height 15
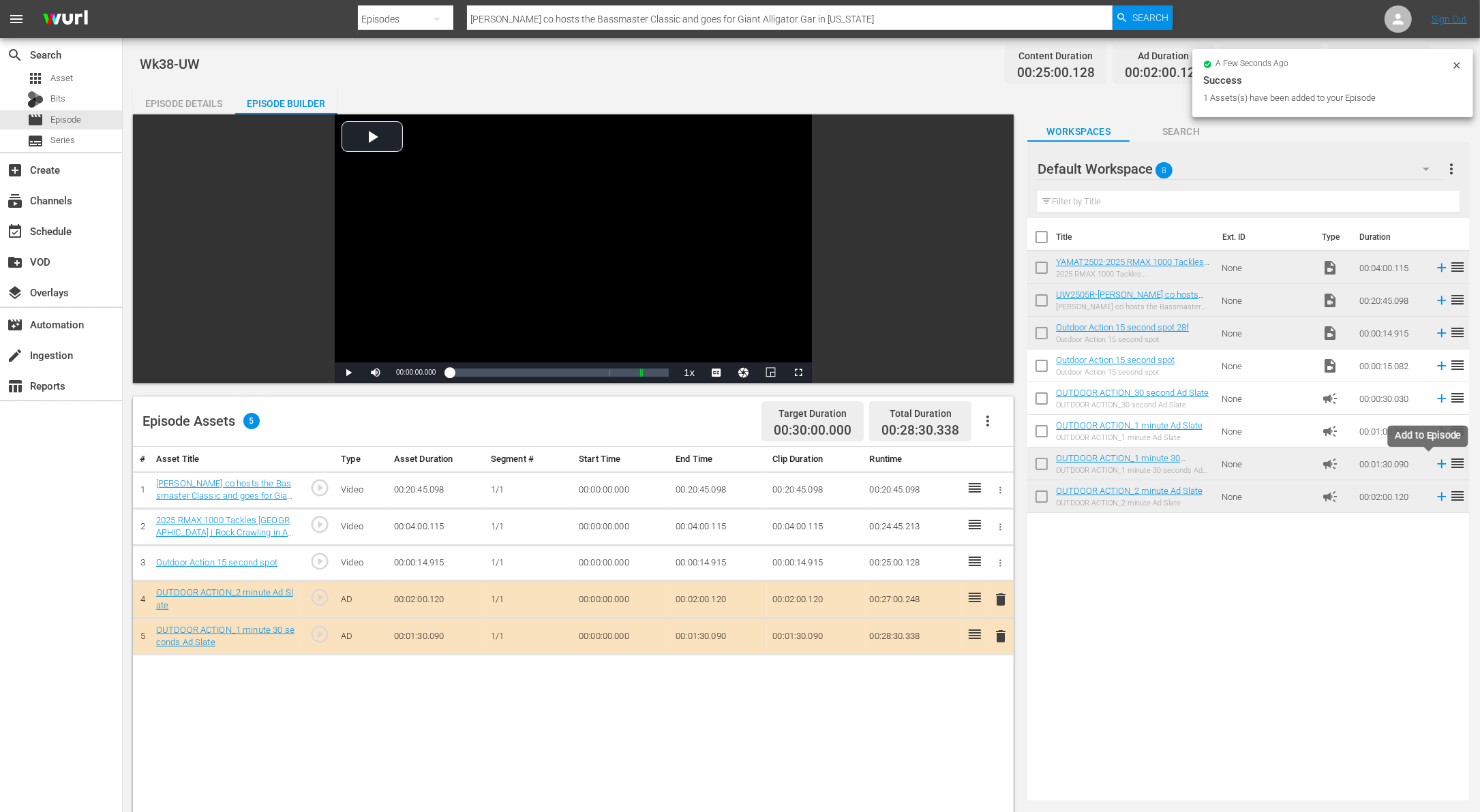
click at [1438, 464] on icon at bounding box center [1442, 465] width 9 height 9
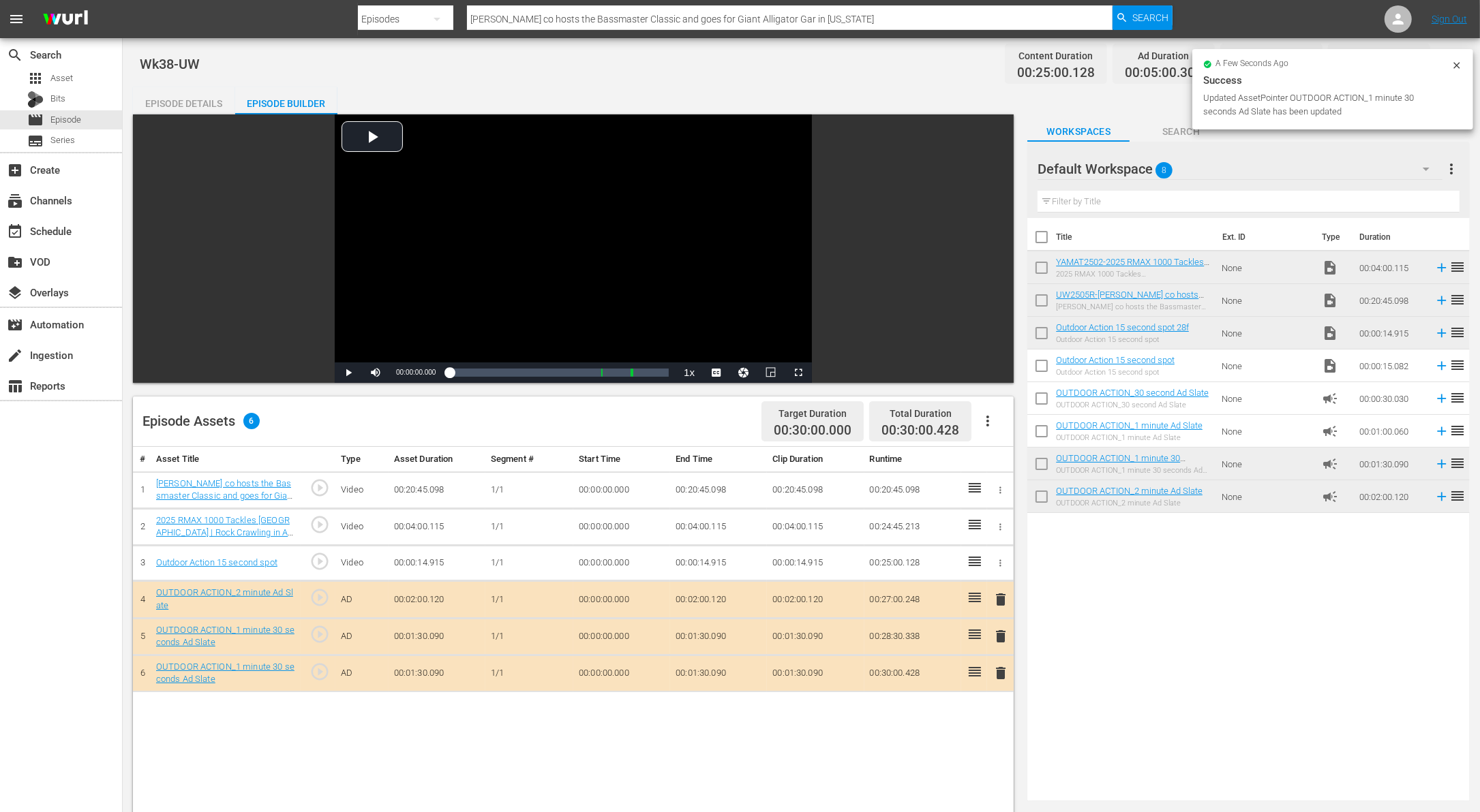
drag, startPoint x: 974, startPoint y: 629, endPoint x: 530, endPoint y: 42, distance: 736.0
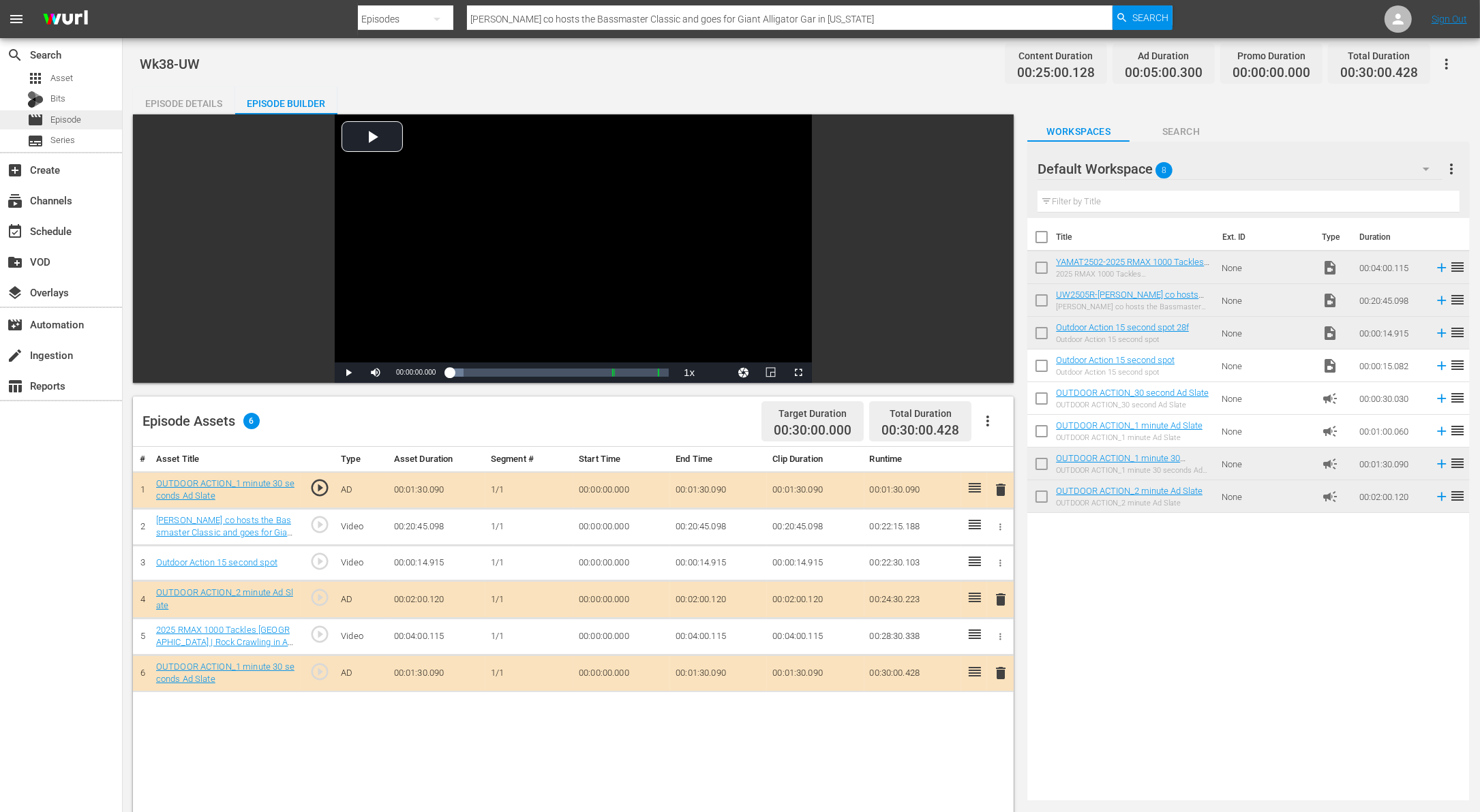
click at [92, 124] on div "movie Episode" at bounding box center [61, 120] width 122 height 19
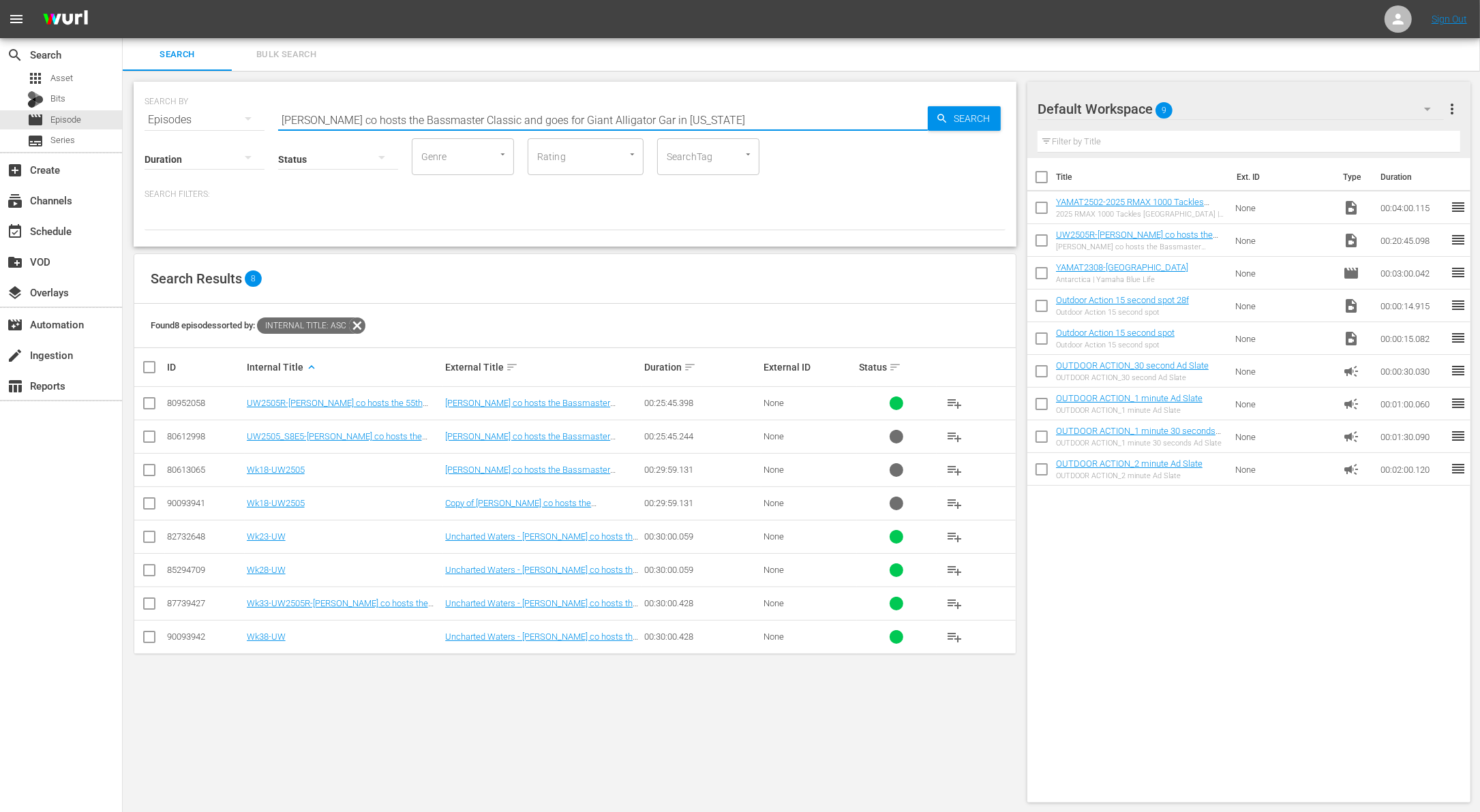
click at [455, 117] on input "[PERSON_NAME] co hosts the Bassmaster Classic and goes for Giant Alligator Gar …" at bounding box center [602, 120] width 649 height 32
paste input "Incredible Migration"
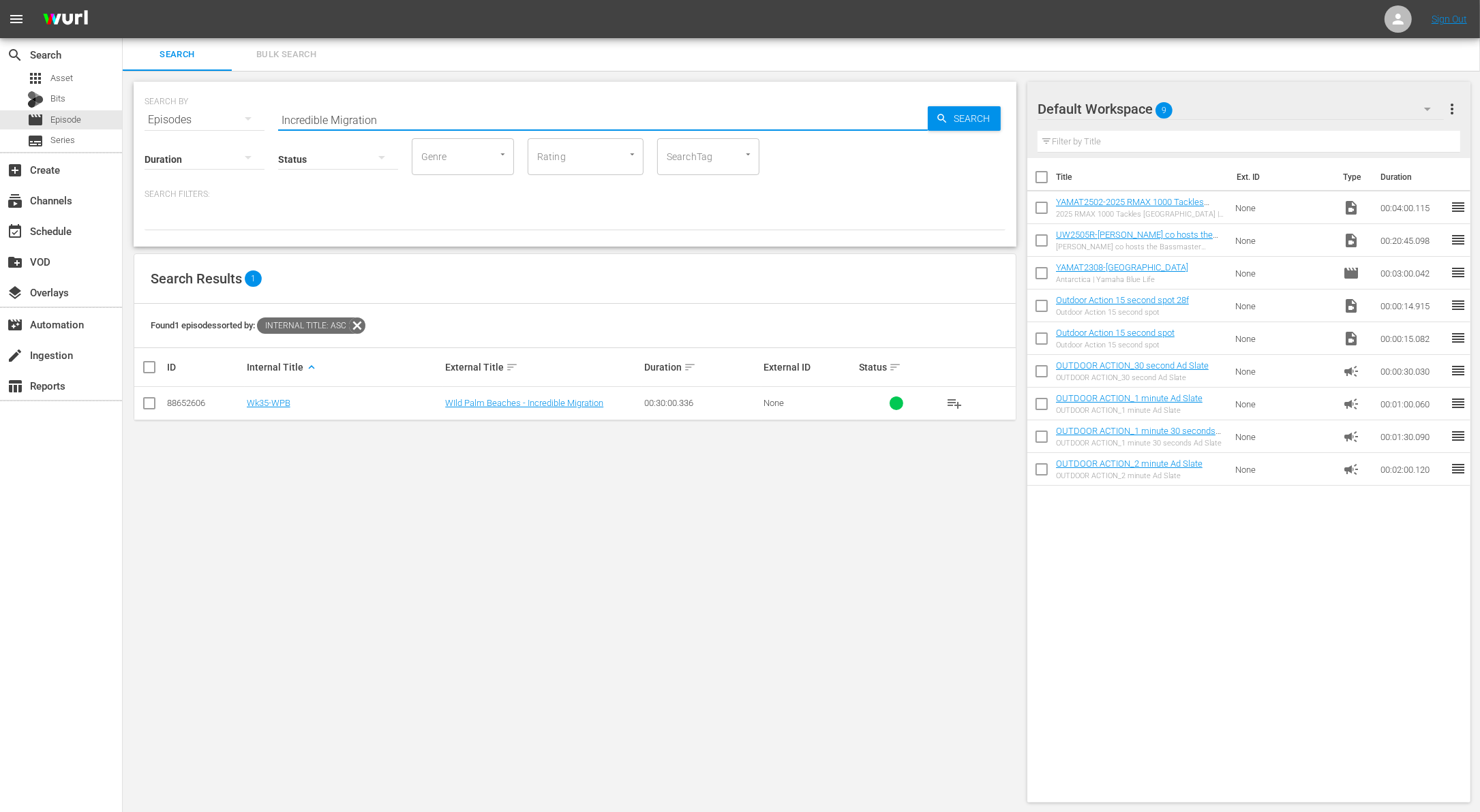
click at [1039, 211] on input "checkbox" at bounding box center [1041, 210] width 29 height 29
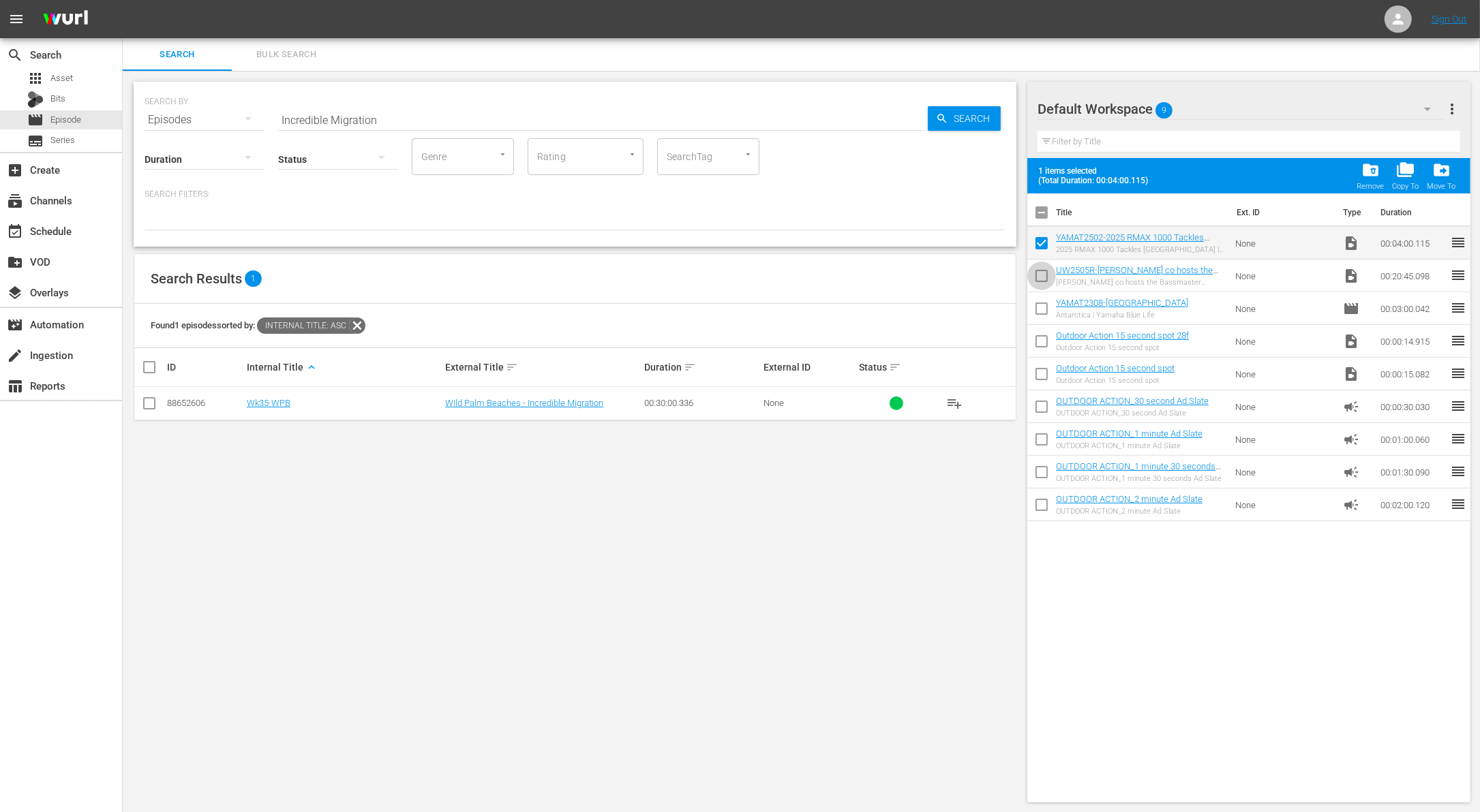
click at [1039, 285] on input "checkbox" at bounding box center [1041, 278] width 29 height 29
click at [1374, 172] on span "folder_delete" at bounding box center [1371, 170] width 18 height 18
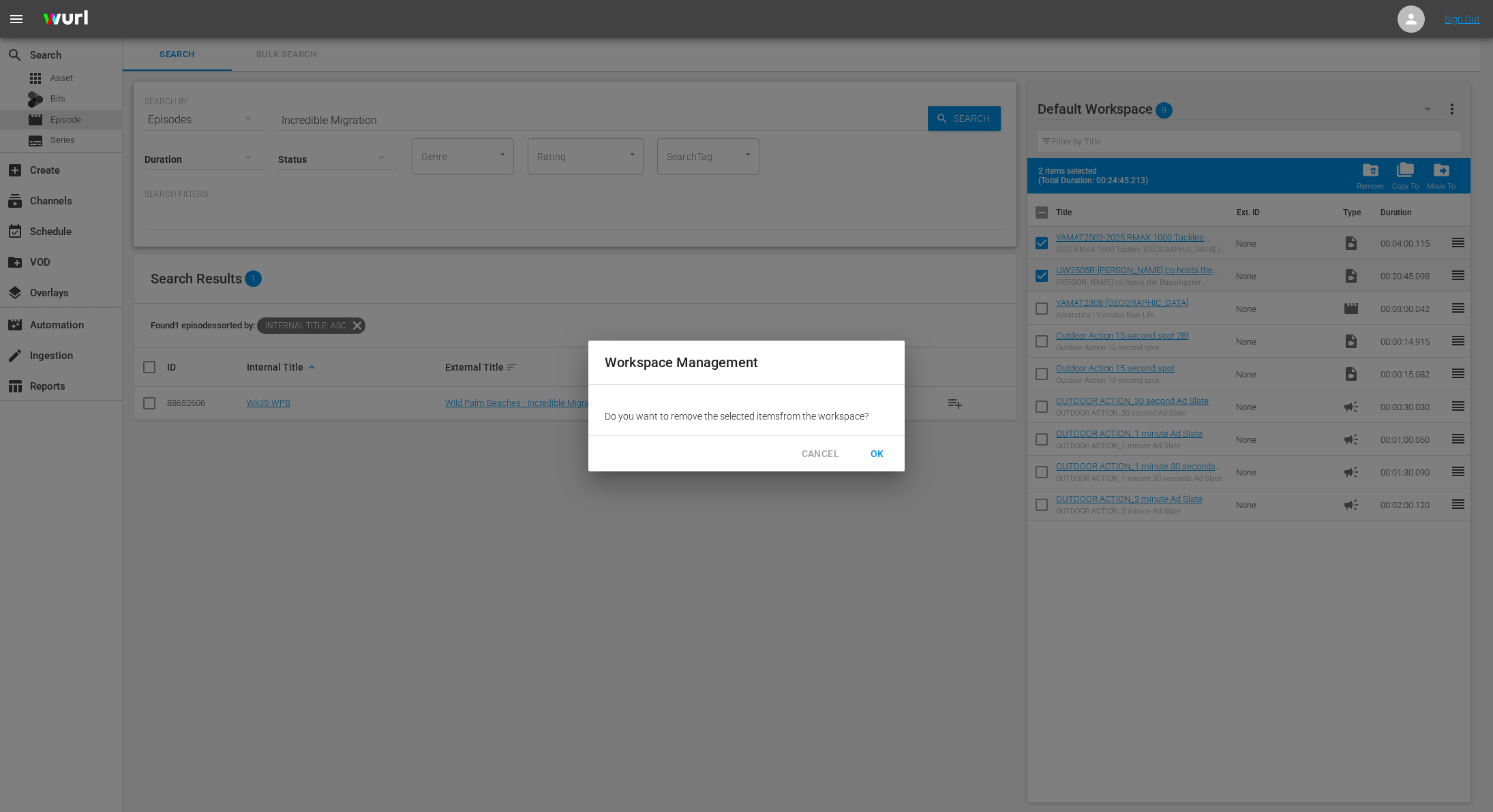
click at [882, 457] on span "OK" at bounding box center [877, 454] width 22 height 17
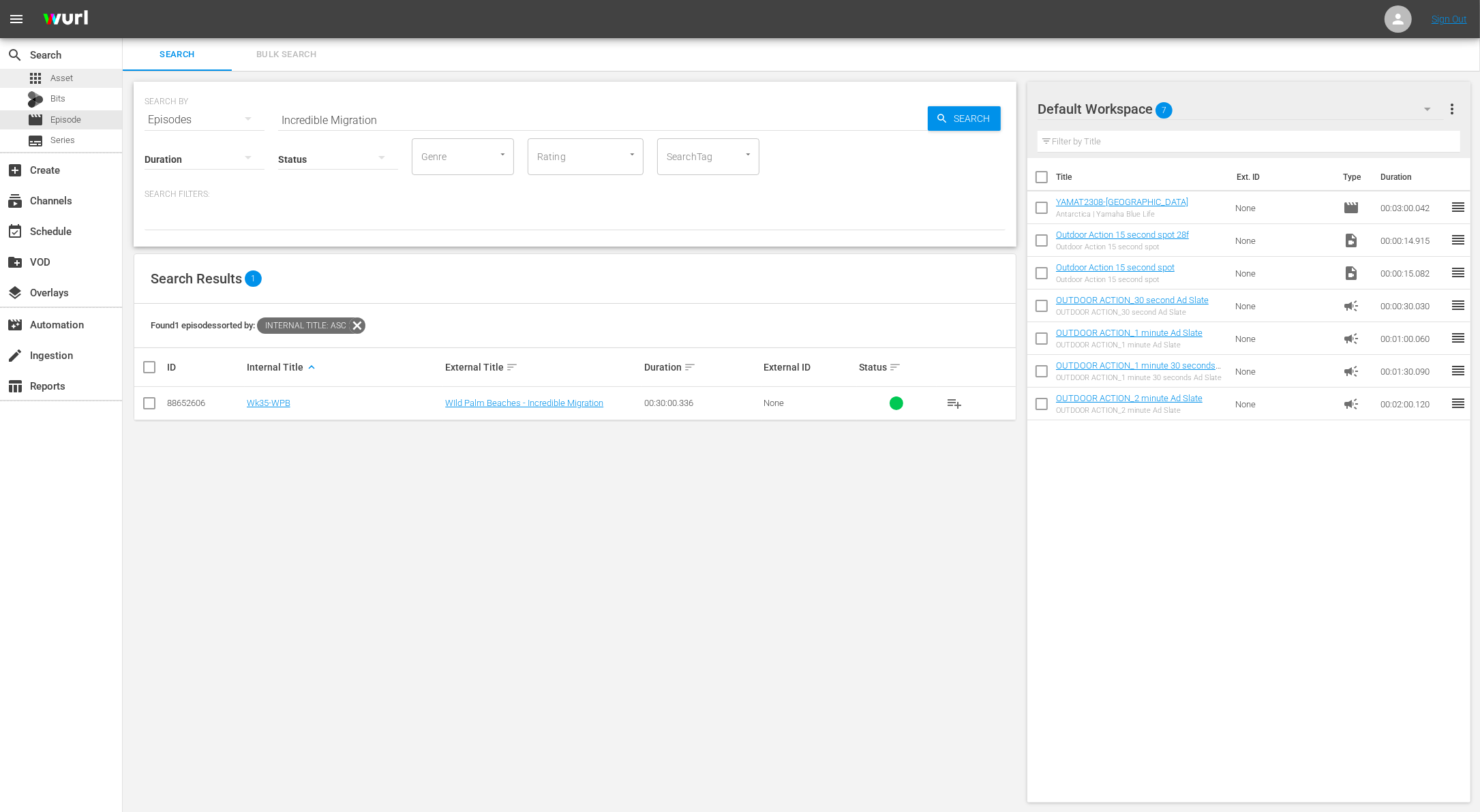
click at [82, 83] on div "apps Asset" at bounding box center [61, 78] width 122 height 19
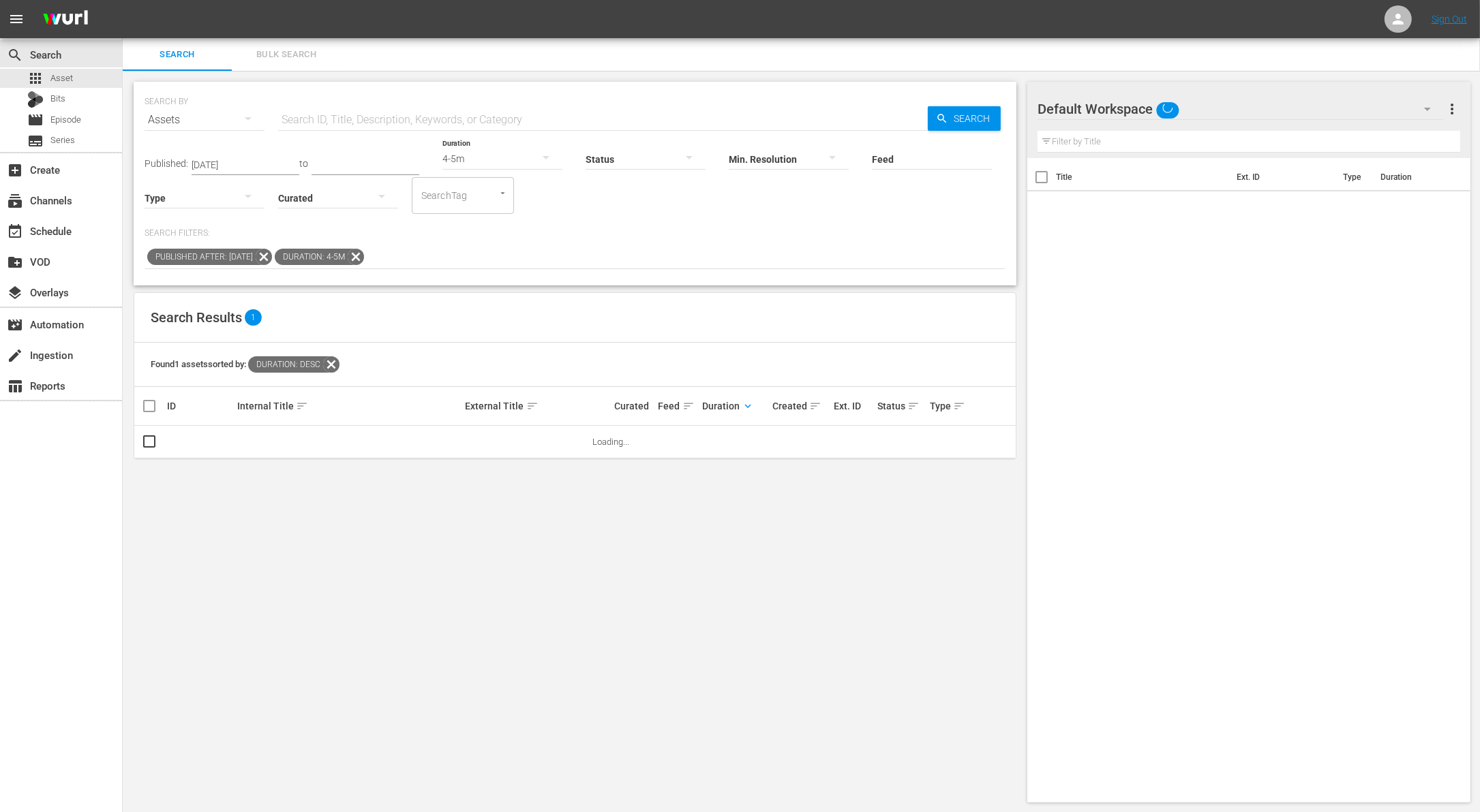
click at [364, 256] on icon at bounding box center [355, 257] width 16 height 16
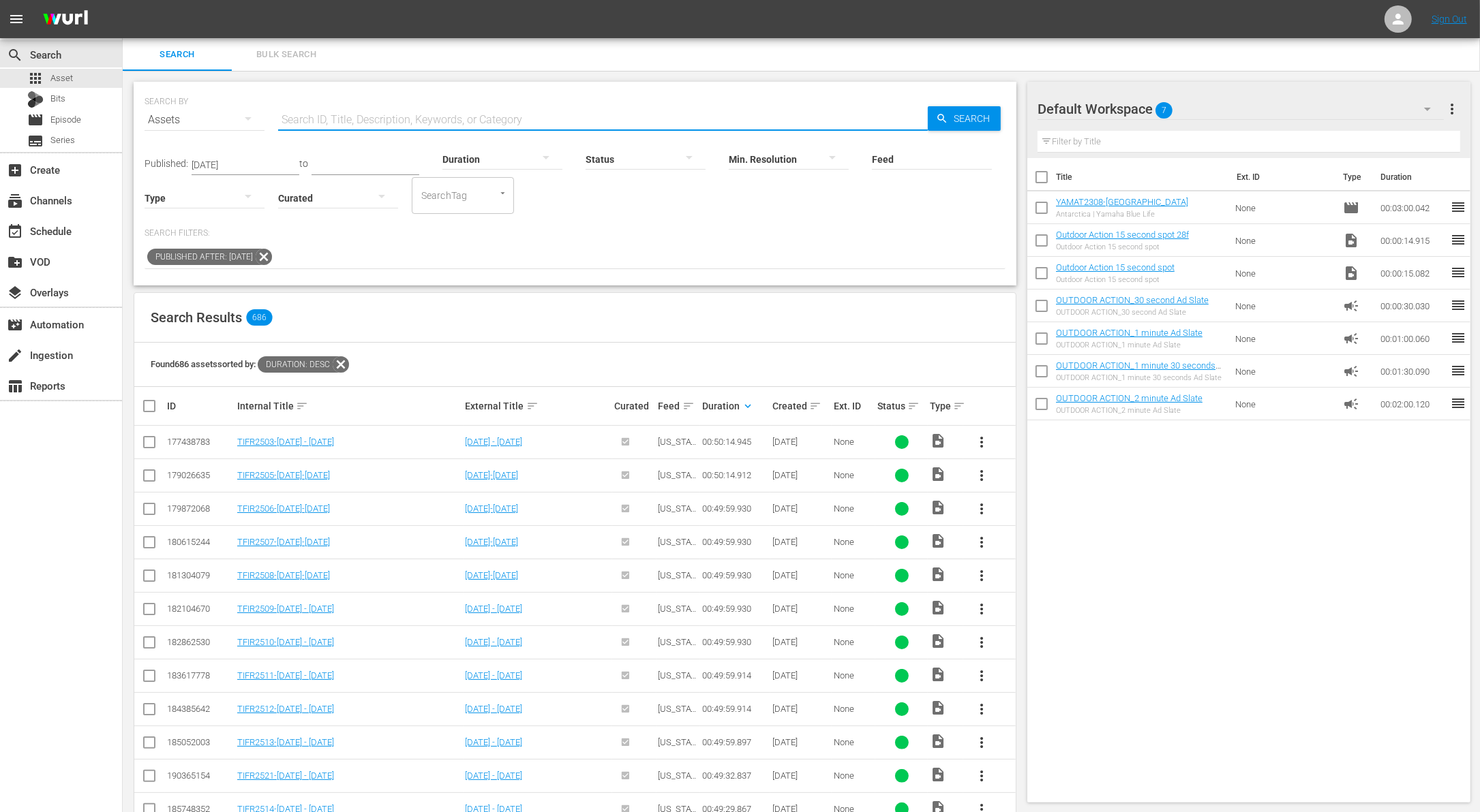
click at [386, 112] on input "text" at bounding box center [602, 120] width 649 height 32
paste input "Incredible Migration"
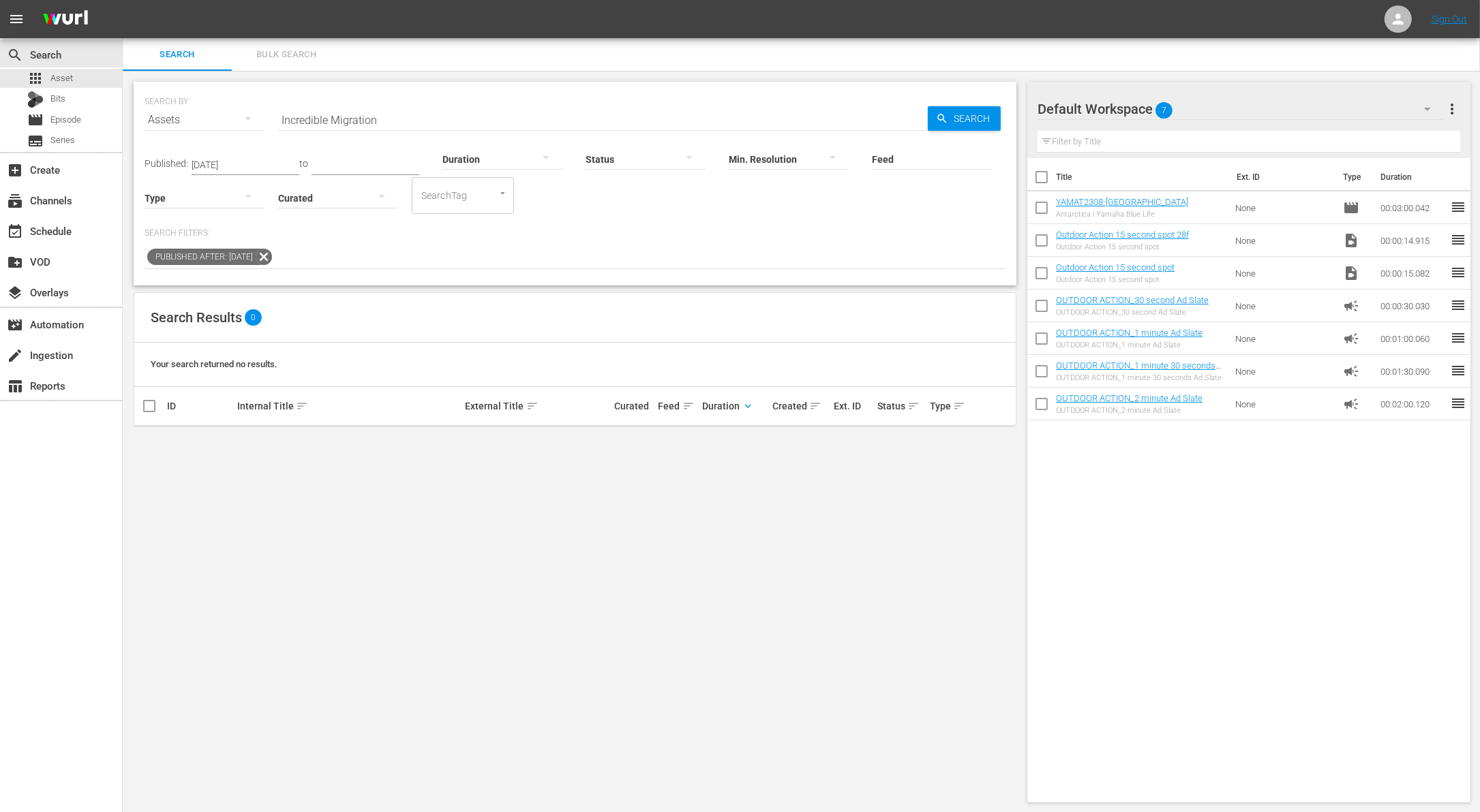
click at [289, 250] on div "Published After: [DATE]" at bounding box center [575, 257] width 861 height 23
click at [273, 252] on icon at bounding box center [264, 257] width 18 height 18
click at [75, 113] on span "Episode" at bounding box center [66, 119] width 31 height 13
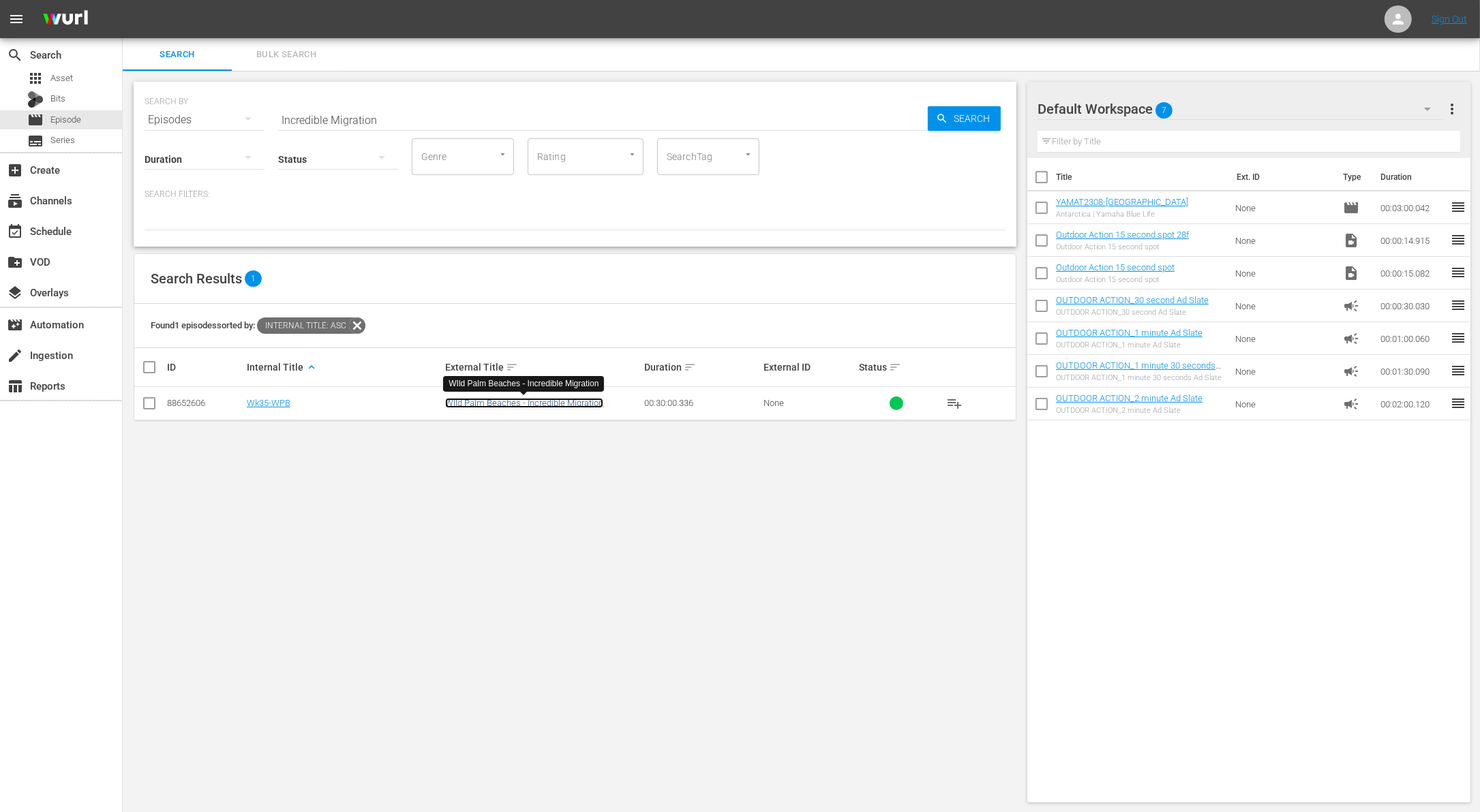
click at [460, 406] on link "WIld Palm Beaches - Incredible Migration" at bounding box center [524, 403] width 158 height 11
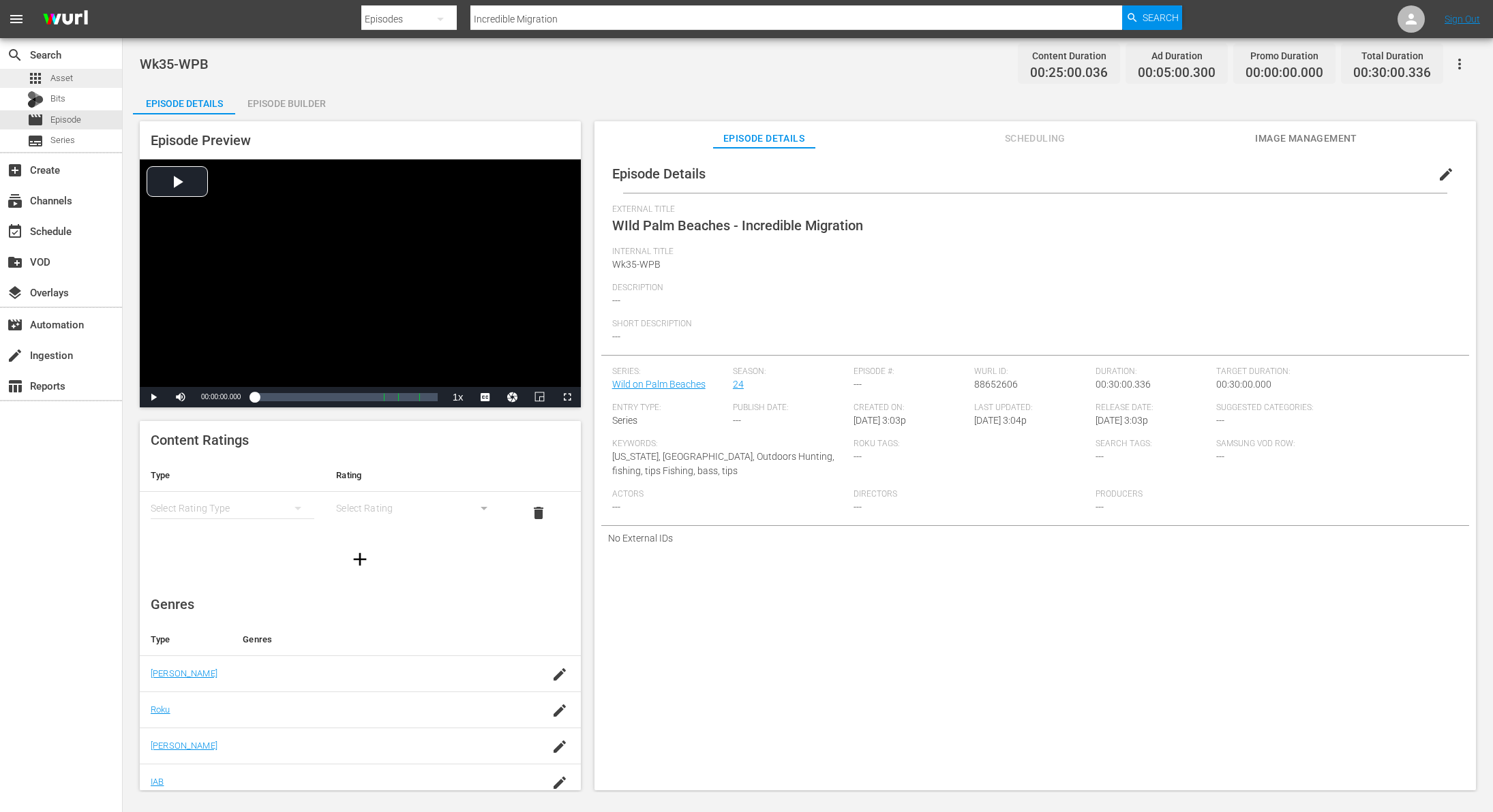
click at [73, 74] on div "apps Asset" at bounding box center [61, 78] width 122 height 19
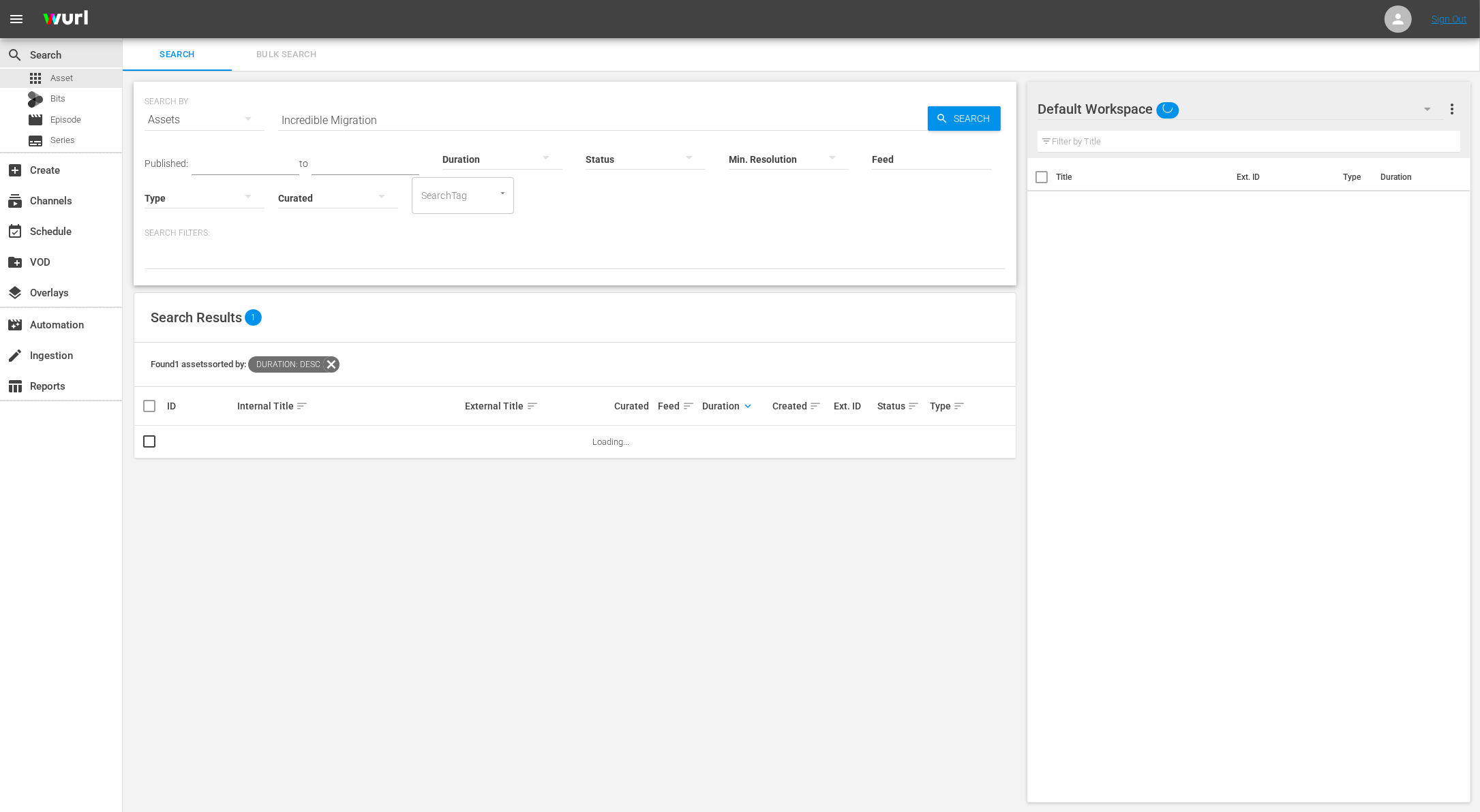
click at [320, 121] on input "Incredible Migration" at bounding box center [602, 120] width 649 height 32
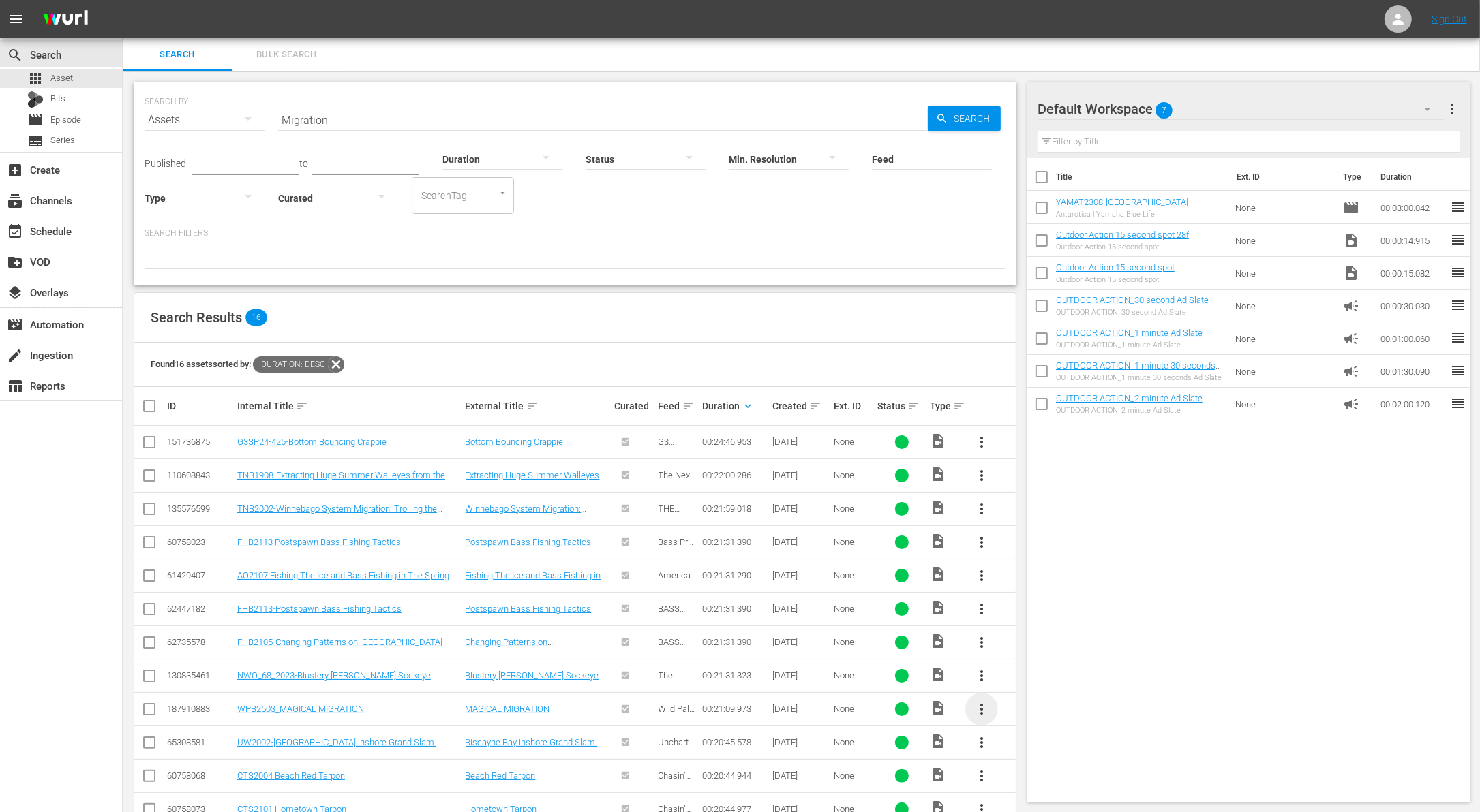
click at [974, 708] on span "more_vert" at bounding box center [981, 709] width 16 height 16
click at [1038, 626] on div "Workspace" at bounding box center [1055, 636] width 92 height 32
click at [367, 123] on input "Migration" at bounding box center [602, 120] width 649 height 32
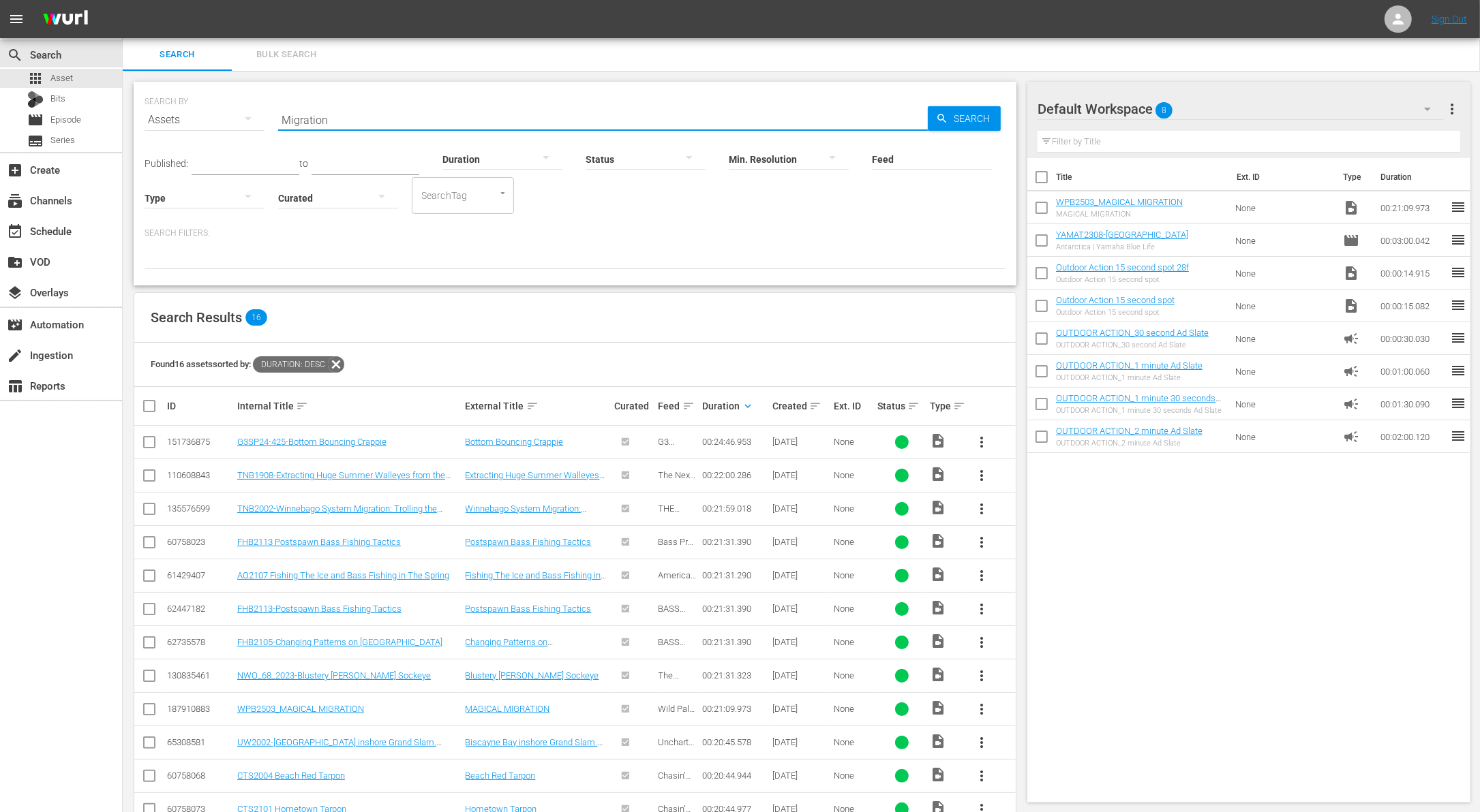
click at [367, 123] on input "Migration" at bounding box center [602, 120] width 649 height 32
click at [577, 221] on div "Published: to Duration Status Min. Resolution Feed Feed Title Type Curated Sear…" at bounding box center [575, 202] width 861 height 133
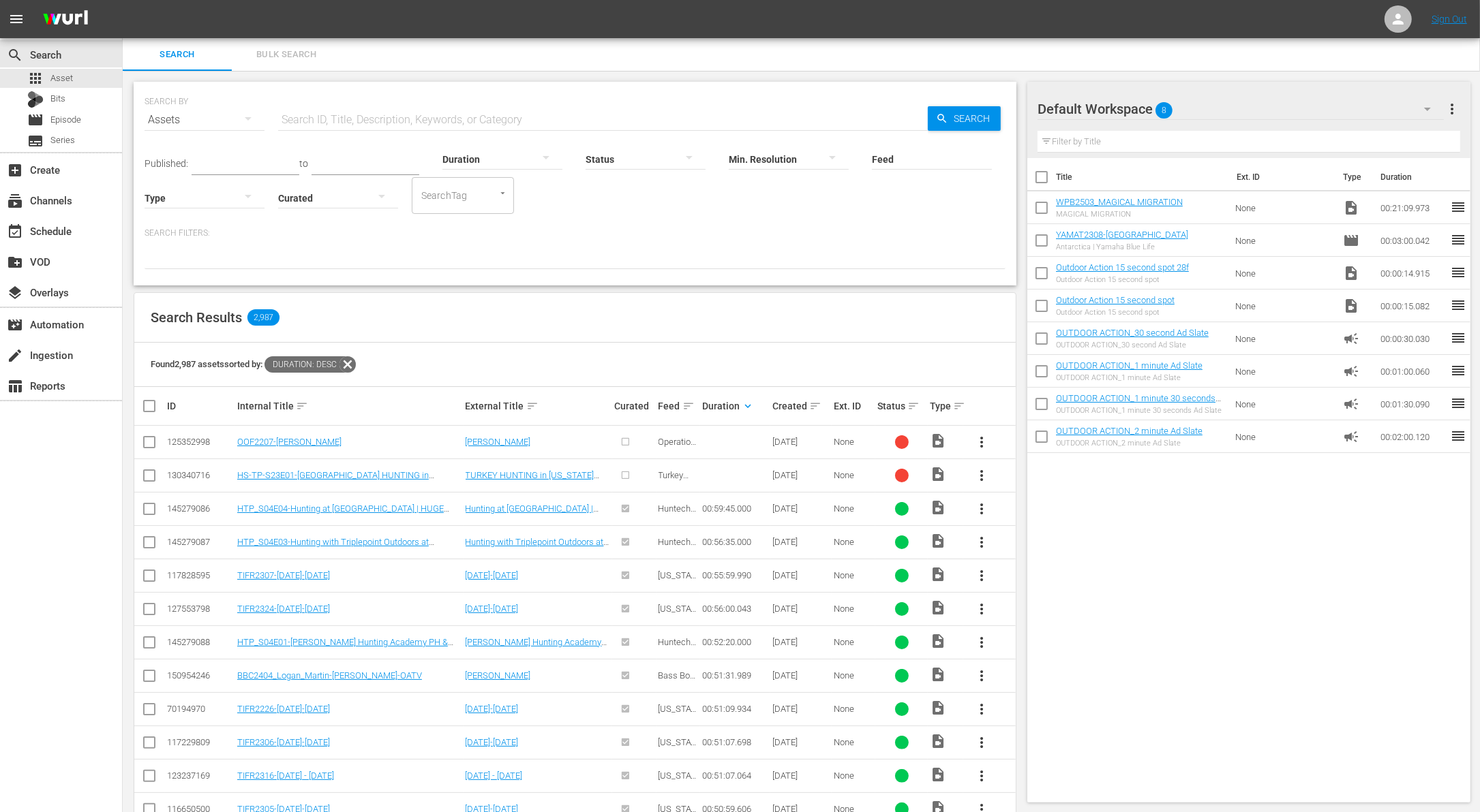
click at [751, 396] on th "Duration keyboard_arrow_down" at bounding box center [735, 406] width 71 height 38
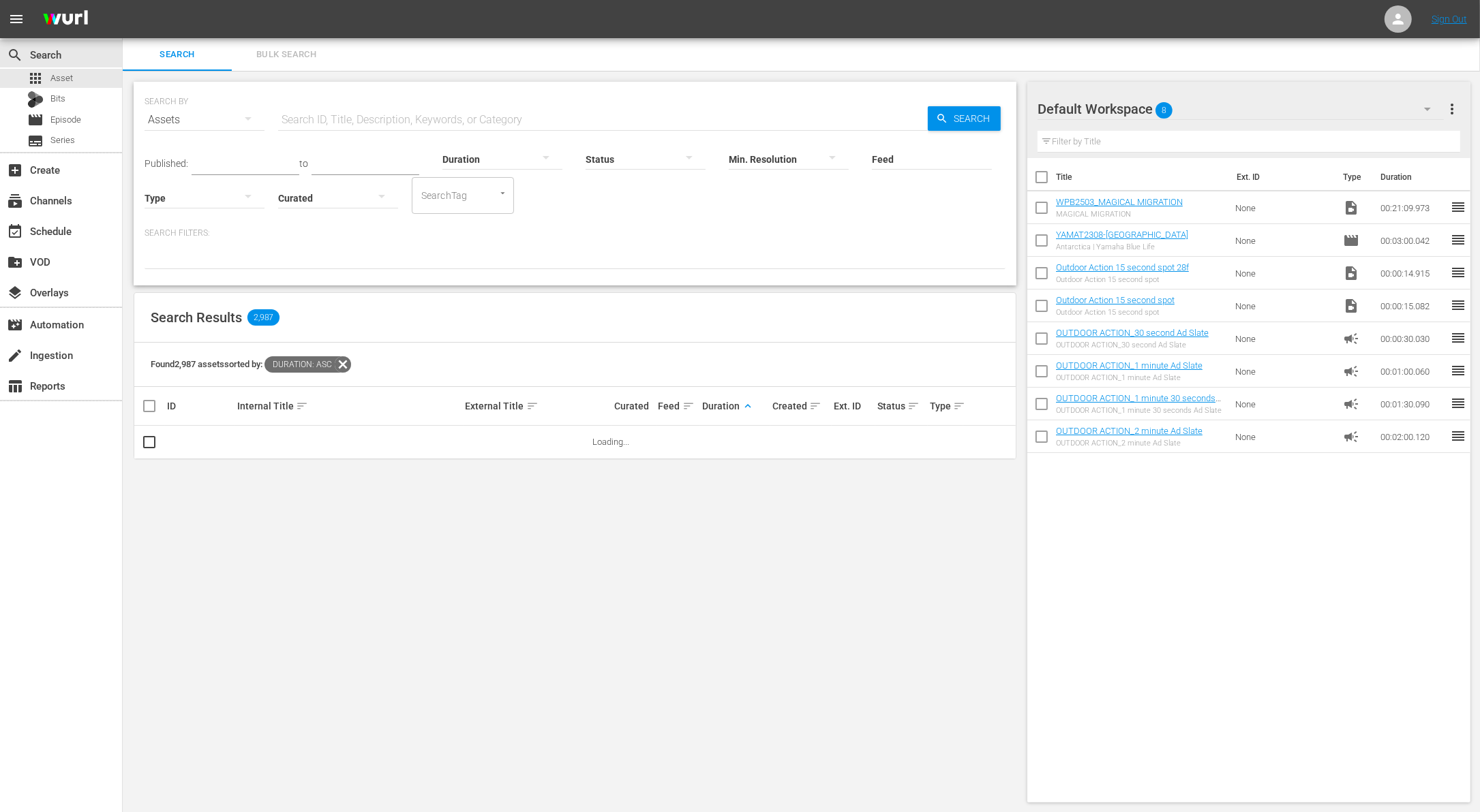
click at [231, 166] on div "Type" at bounding box center [204, 190] width 120 height 49
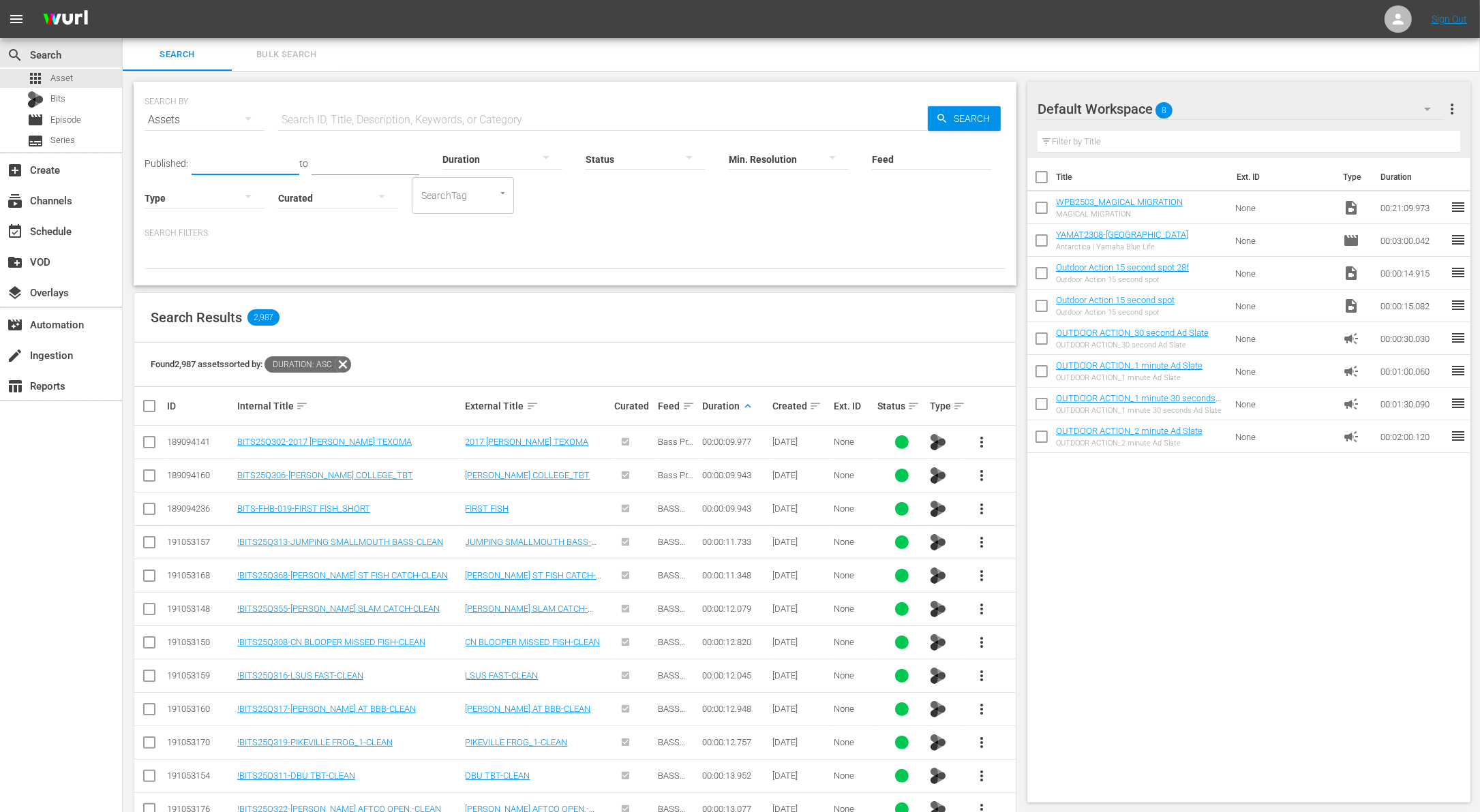
click at [236, 156] on input "text" at bounding box center [245, 164] width 108 height 20
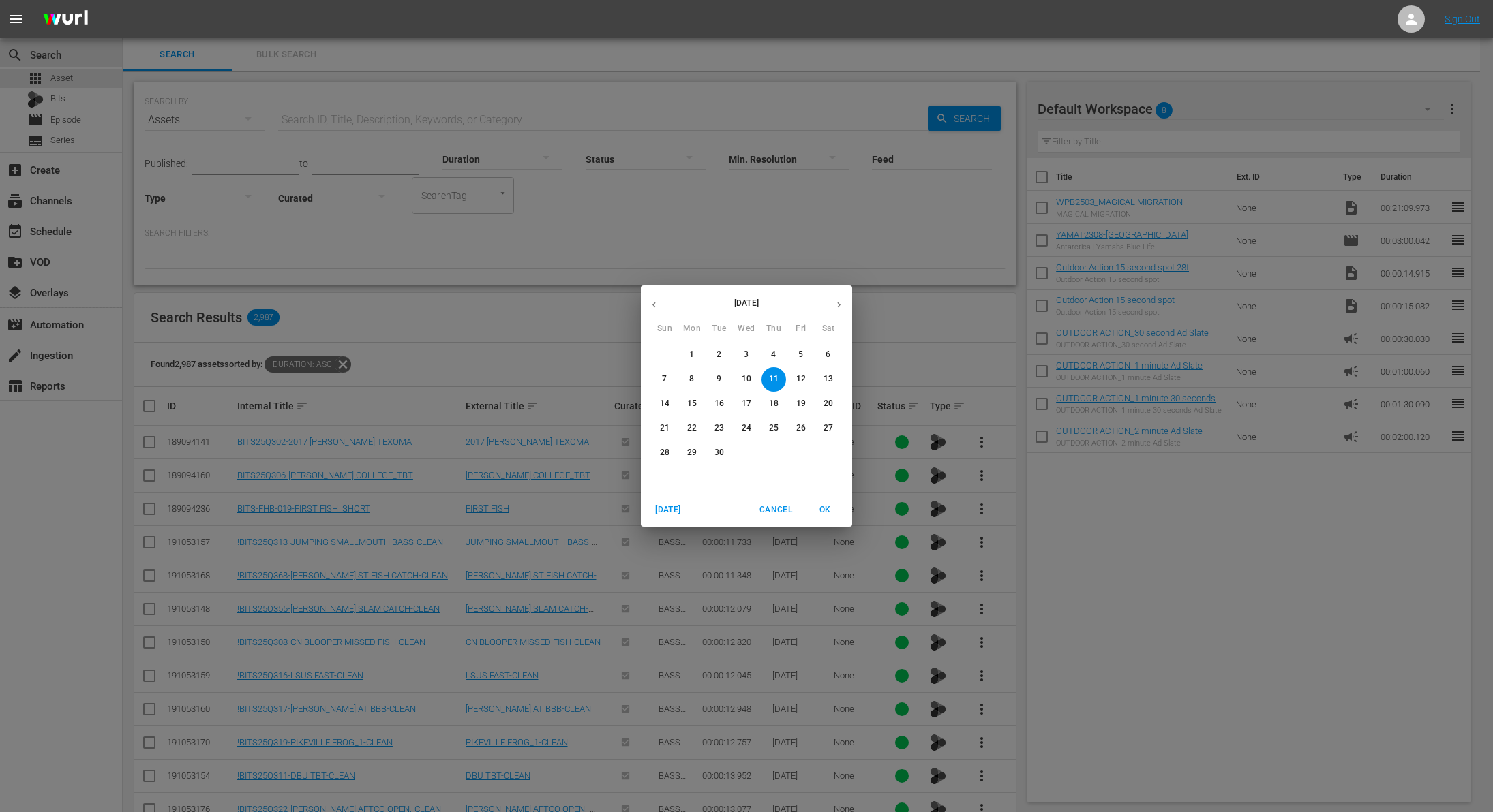
click at [657, 301] on icon "button" at bounding box center [654, 304] width 11 height 11
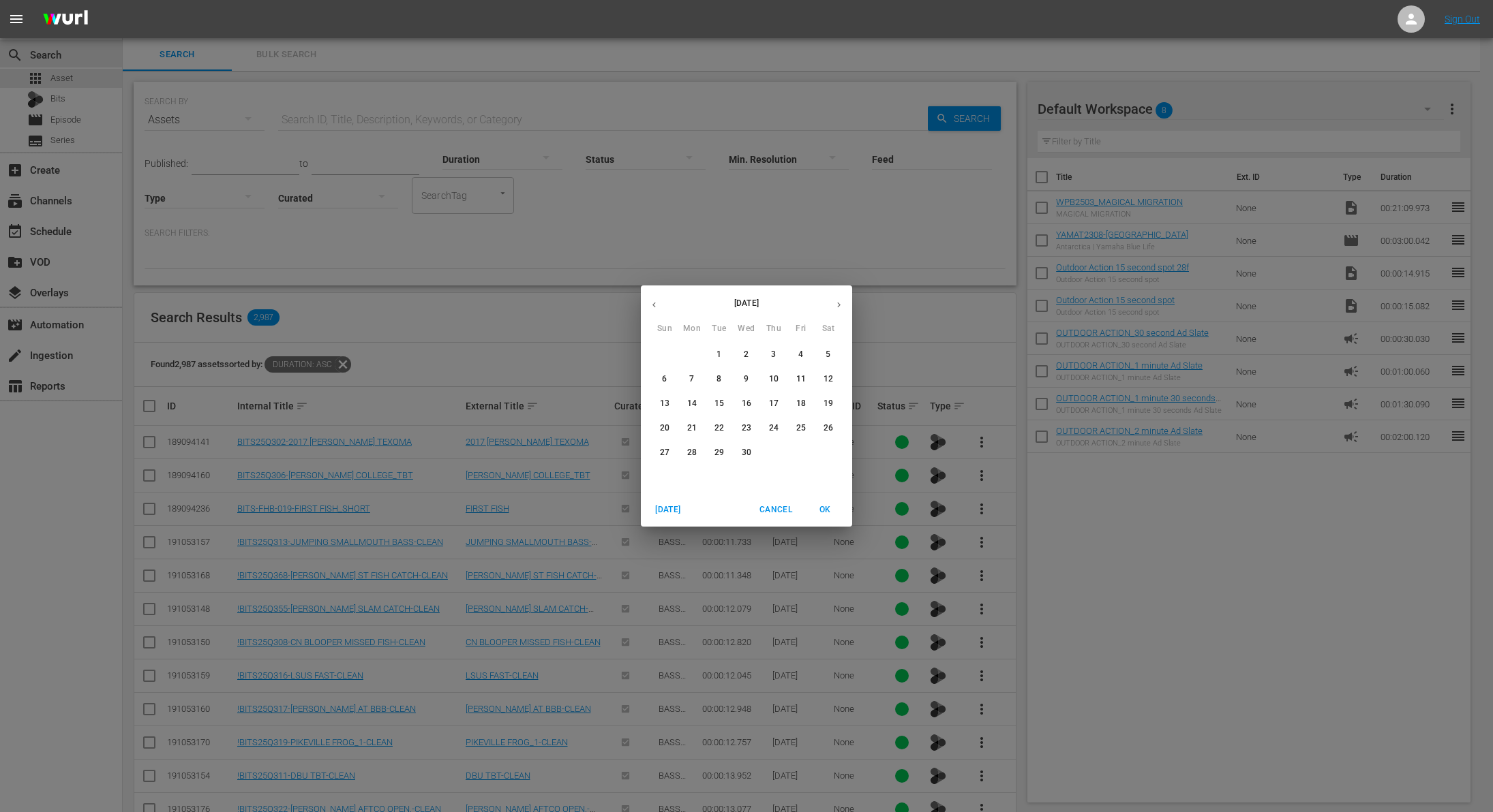
click at [657, 301] on icon "button" at bounding box center [654, 304] width 11 height 11
click at [836, 307] on icon "button" at bounding box center [839, 304] width 11 height 11
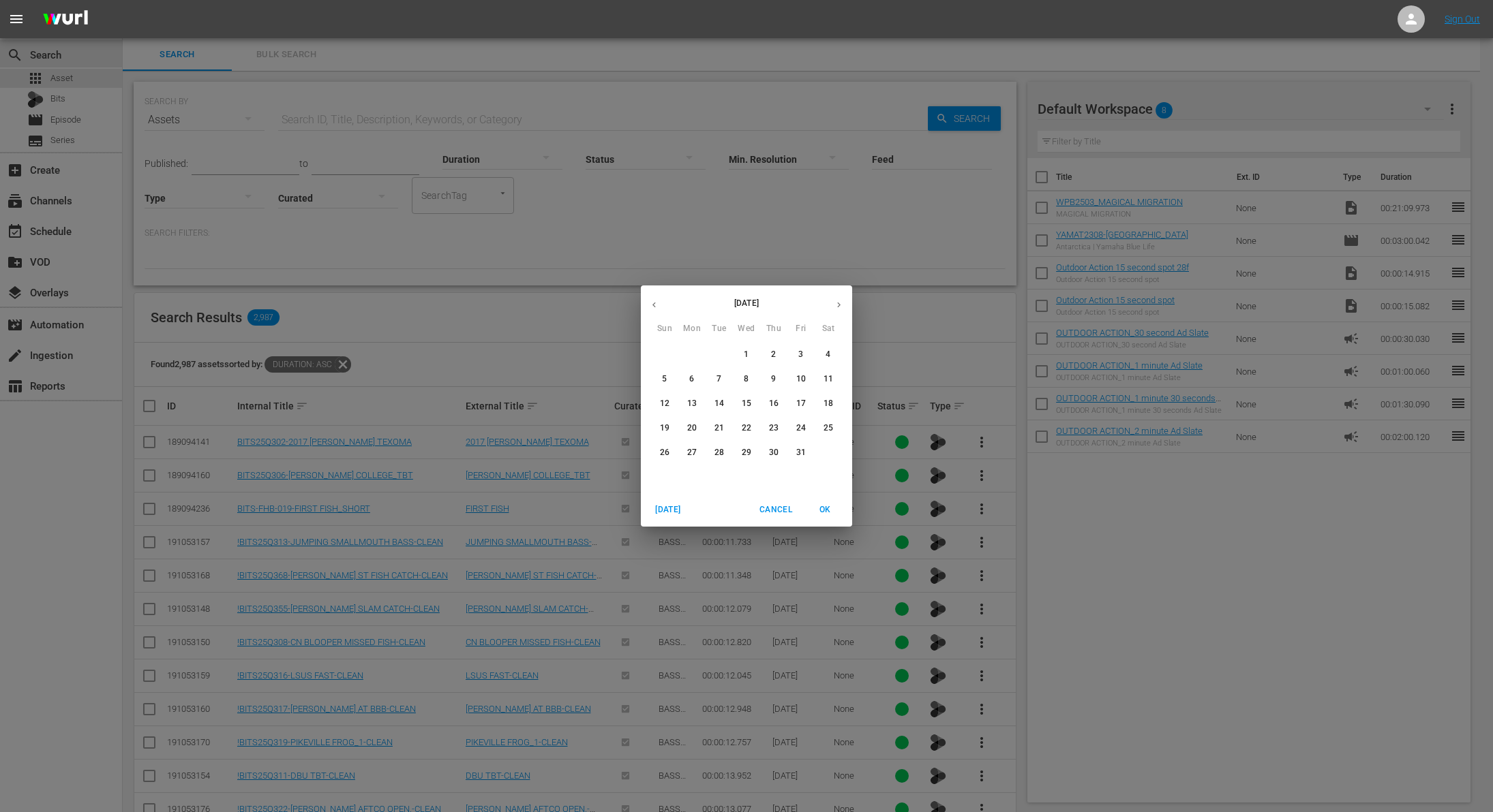
click at [750, 355] on span "1" at bounding box center [746, 355] width 25 height 11
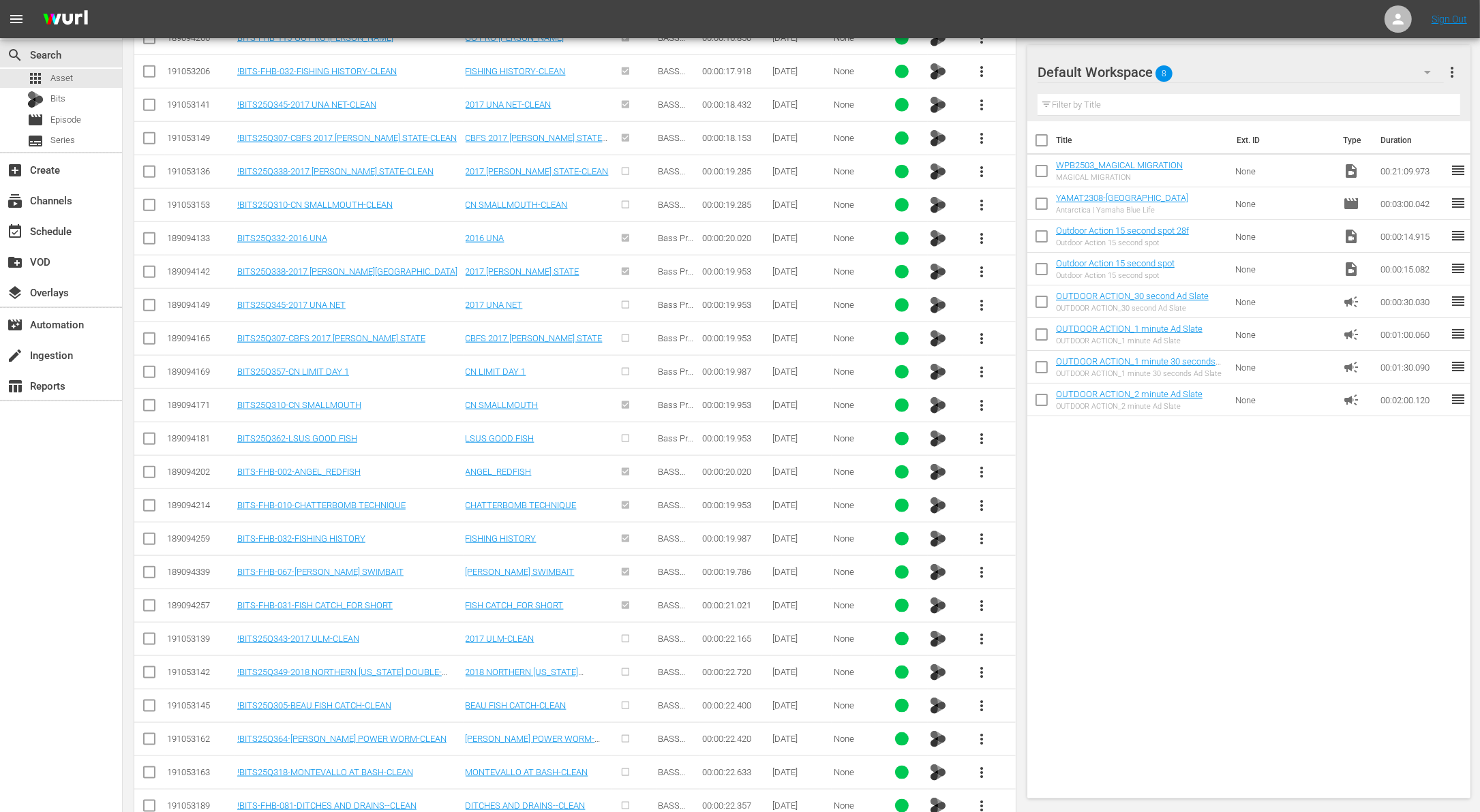
scroll to position [1642, 0]
click at [981, 295] on span "more_vert" at bounding box center [981, 303] width 16 height 16
click at [1021, 328] on div "Workspace" at bounding box center [1055, 328] width 92 height 32
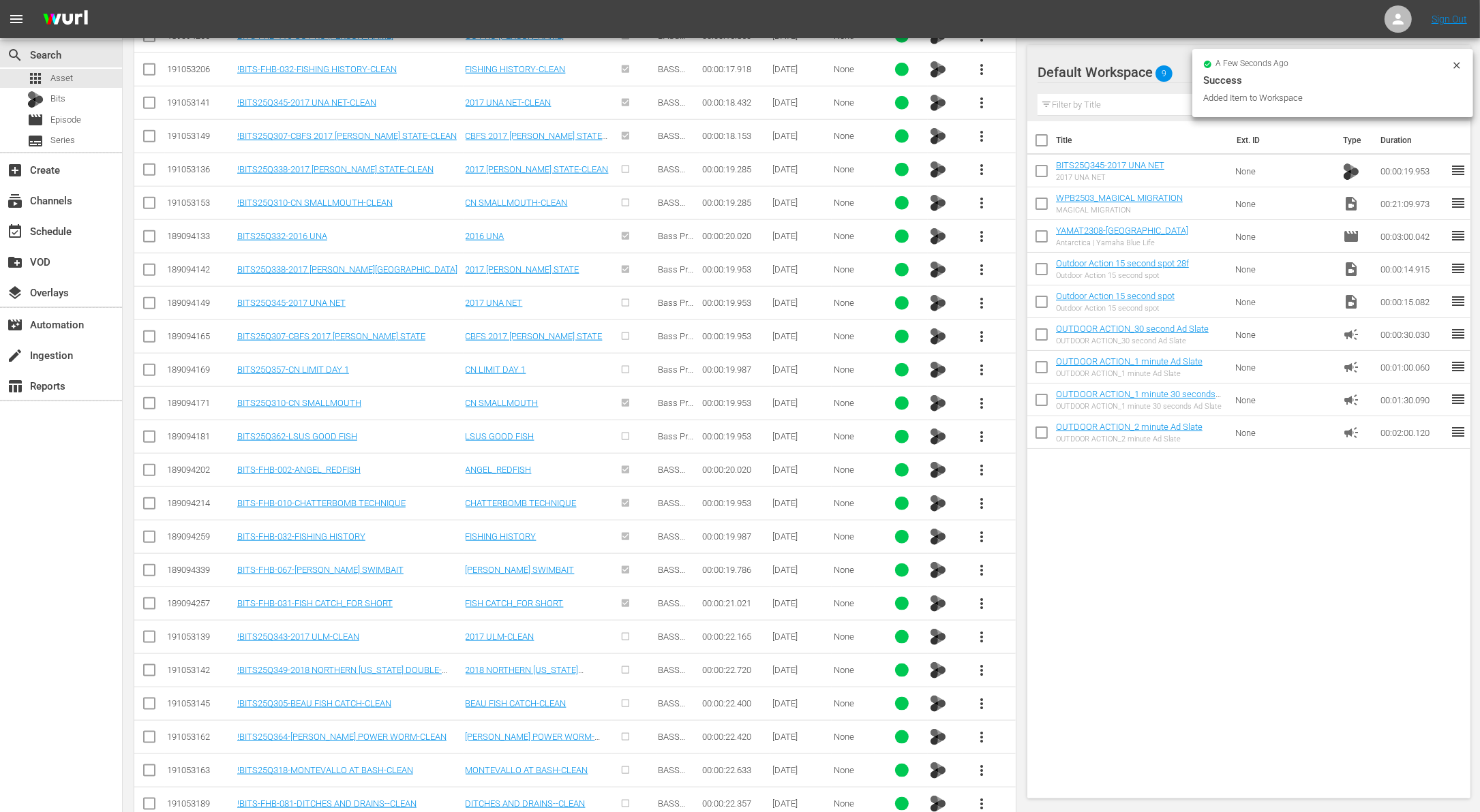
click at [1041, 204] on input "checkbox" at bounding box center [1041, 207] width 29 height 29
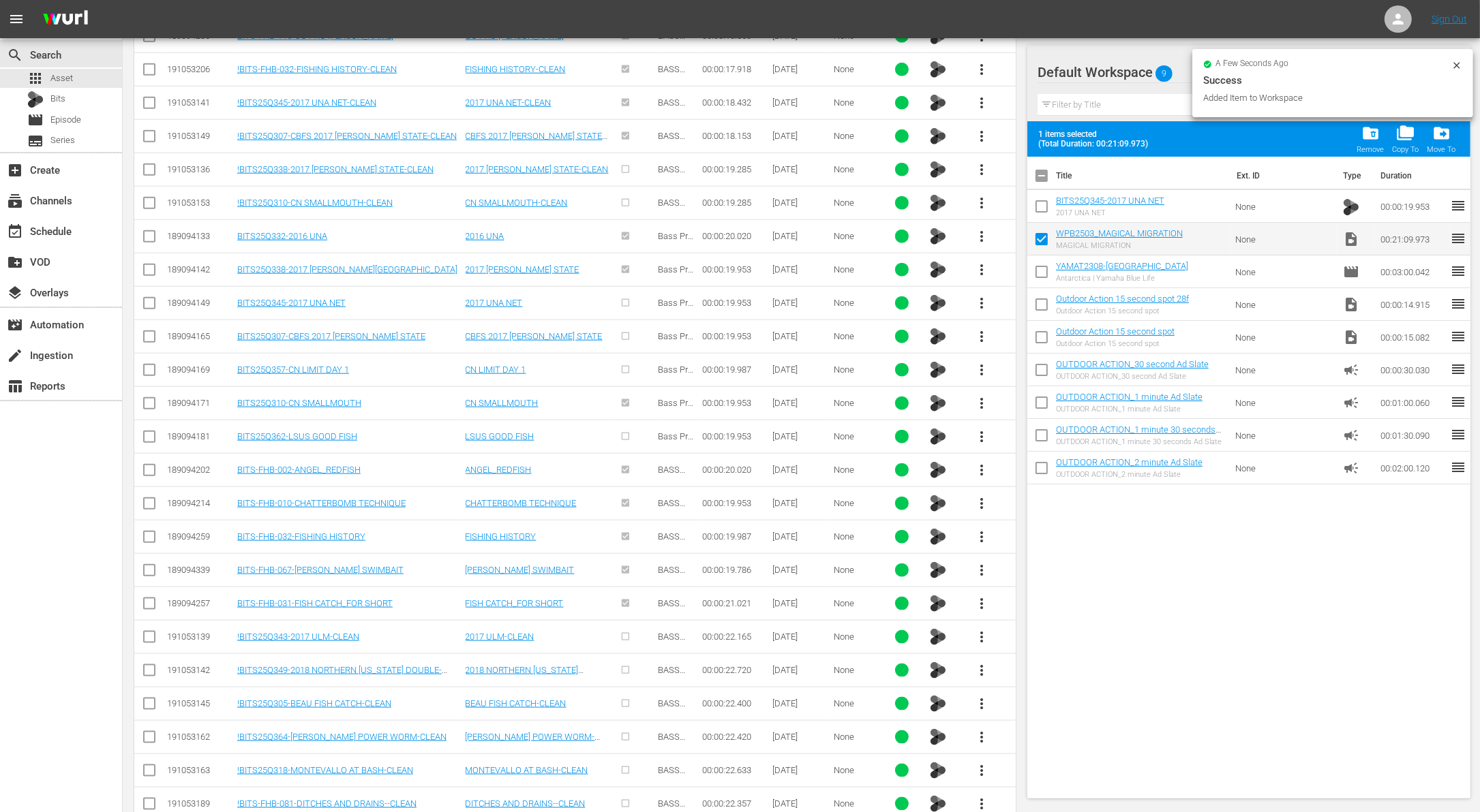
click at [1041, 199] on input "checkbox" at bounding box center [1041, 209] width 29 height 29
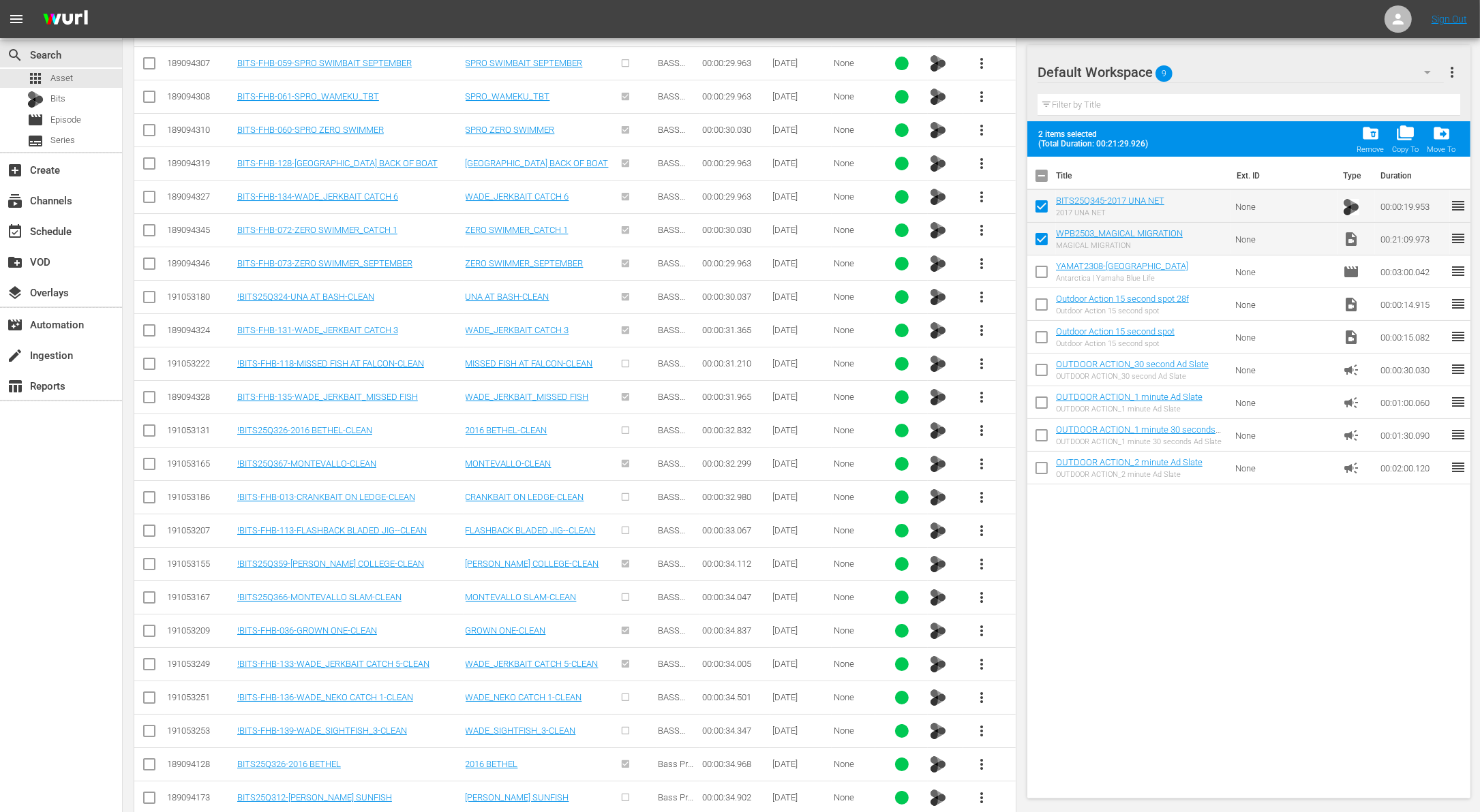
scroll to position [5400, 0]
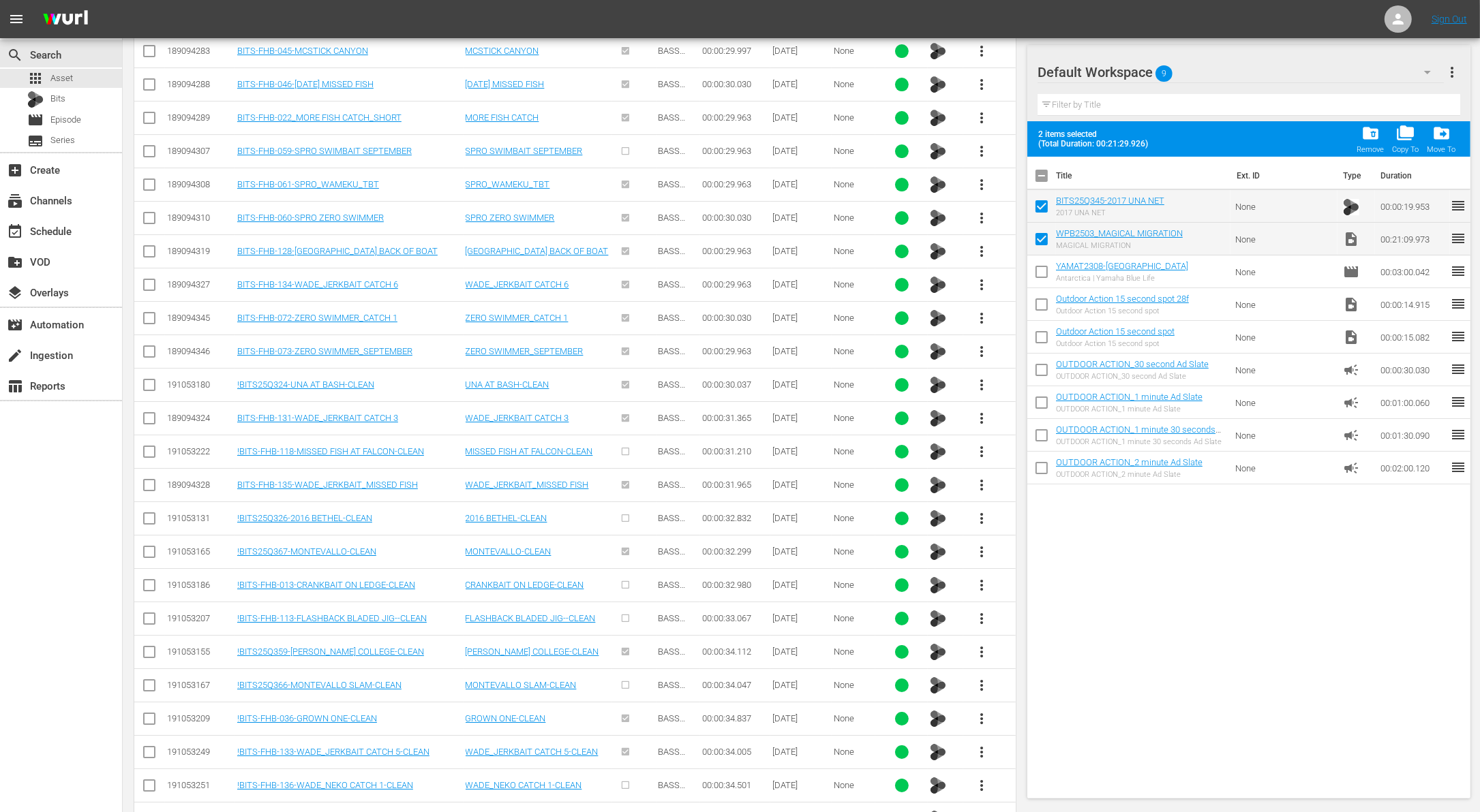
click at [149, 146] on input "checkbox" at bounding box center [149, 154] width 16 height 16
click at [149, 446] on input "checkbox" at bounding box center [149, 454] width 16 height 16
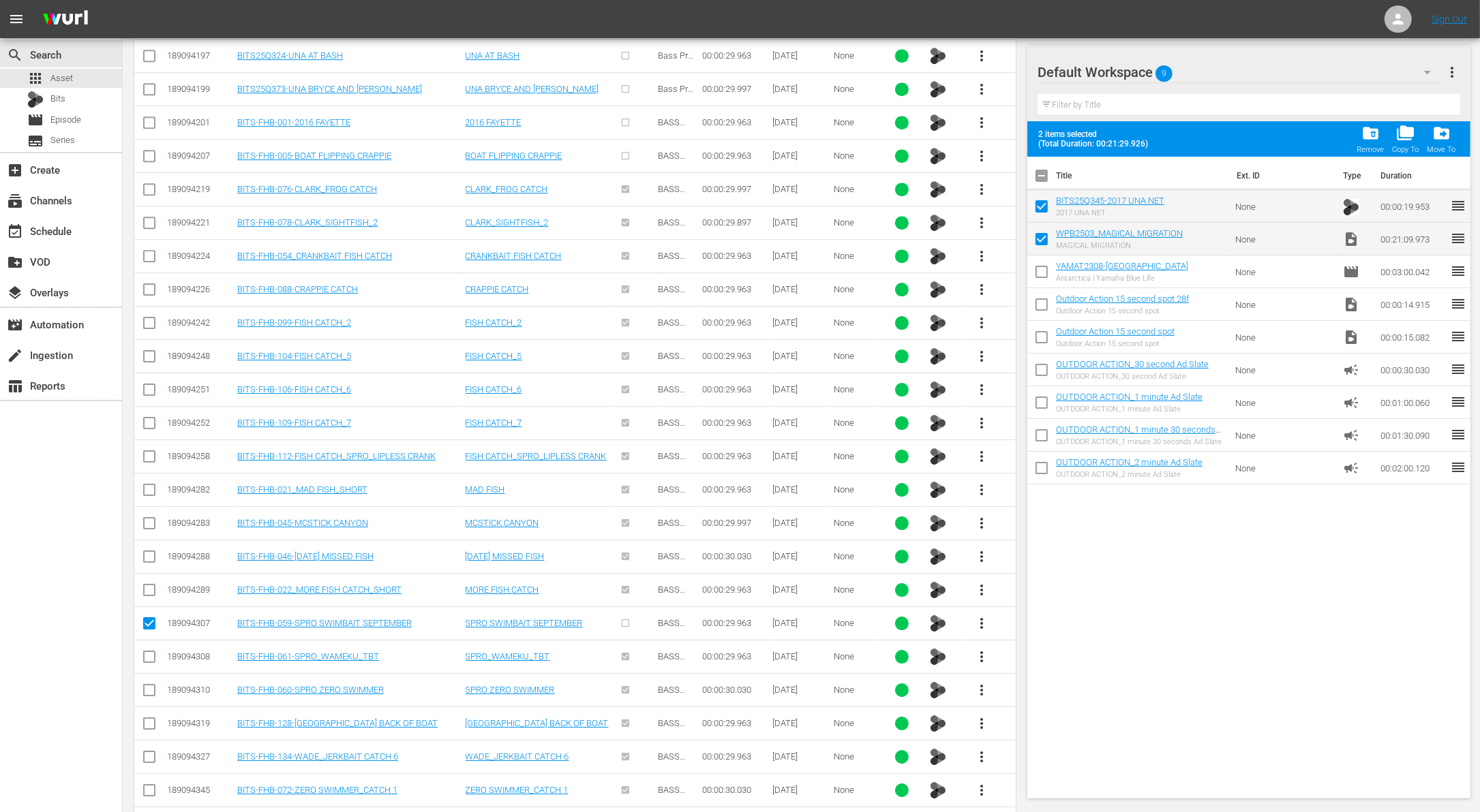
scroll to position [4766, 0]
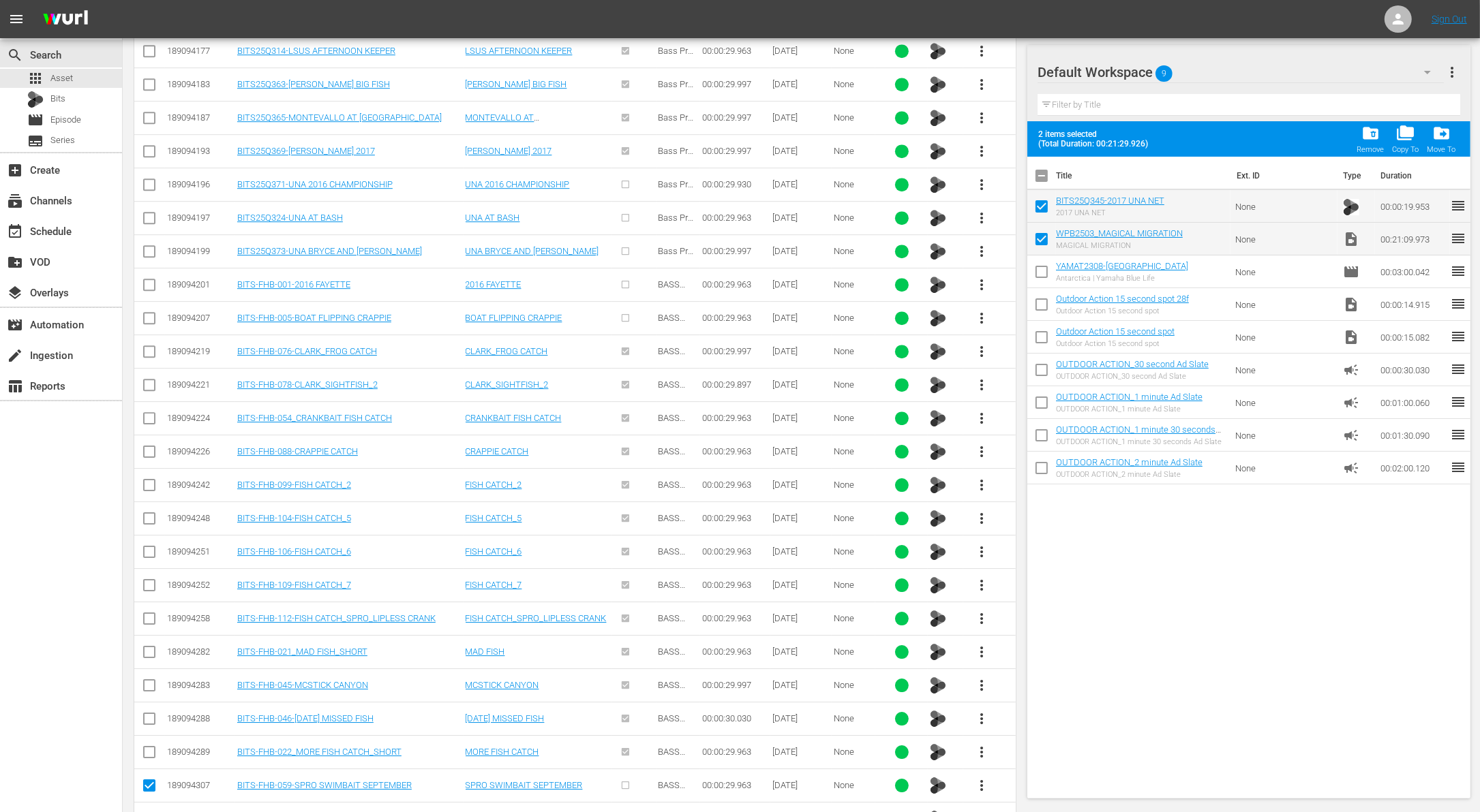
click at [154, 313] on input "checkbox" at bounding box center [149, 321] width 16 height 16
checkbox input "true"
click at [148, 279] on input "checkbox" at bounding box center [149, 287] width 16 height 16
checkbox input "true"
click at [151, 246] on input "checkbox" at bounding box center [149, 254] width 16 height 16
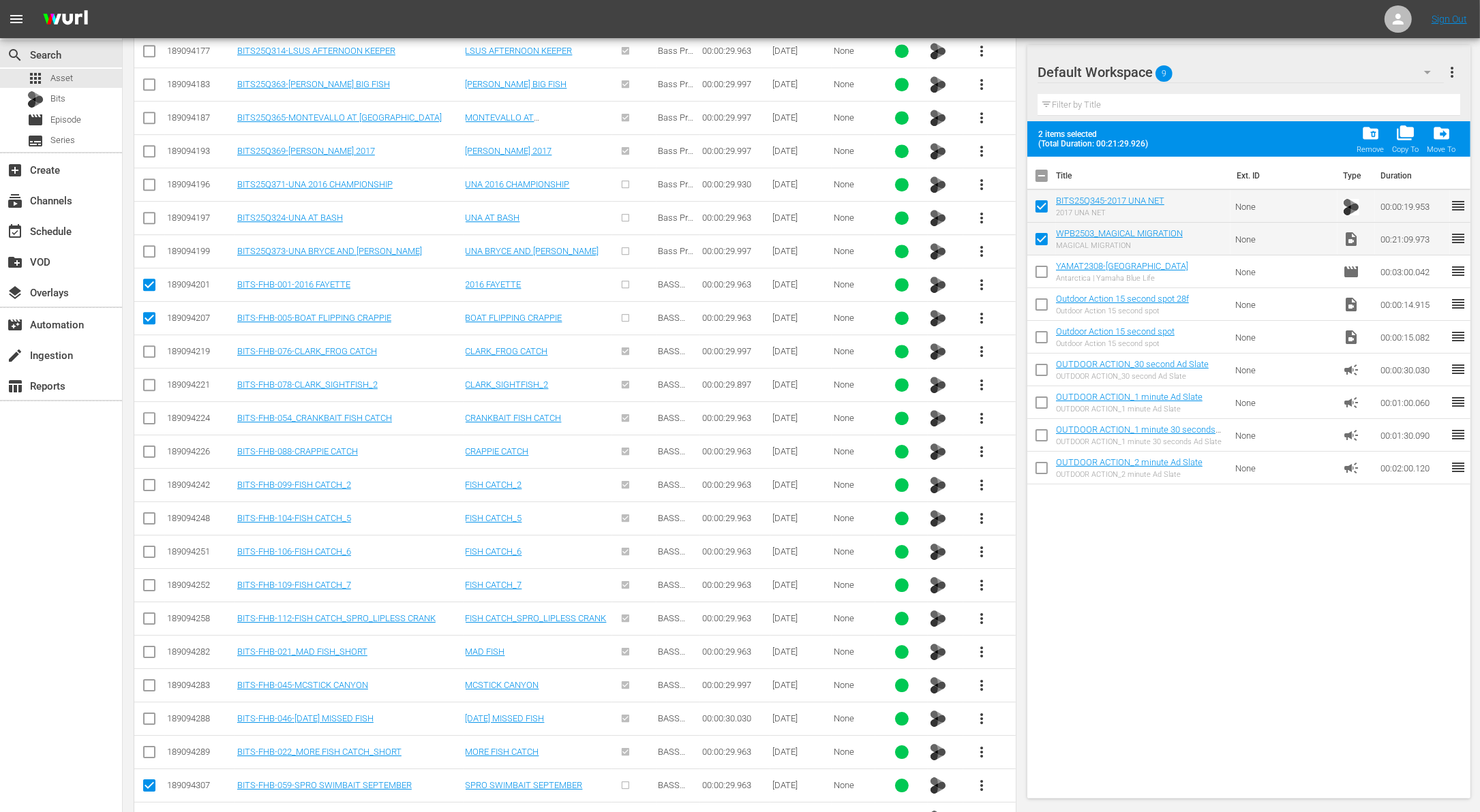
checkbox input "true"
click at [151, 213] on input "checkbox" at bounding box center [149, 221] width 16 height 16
checkbox input "true"
click at [149, 179] on input "checkbox" at bounding box center [149, 187] width 16 height 16
checkbox input "true"
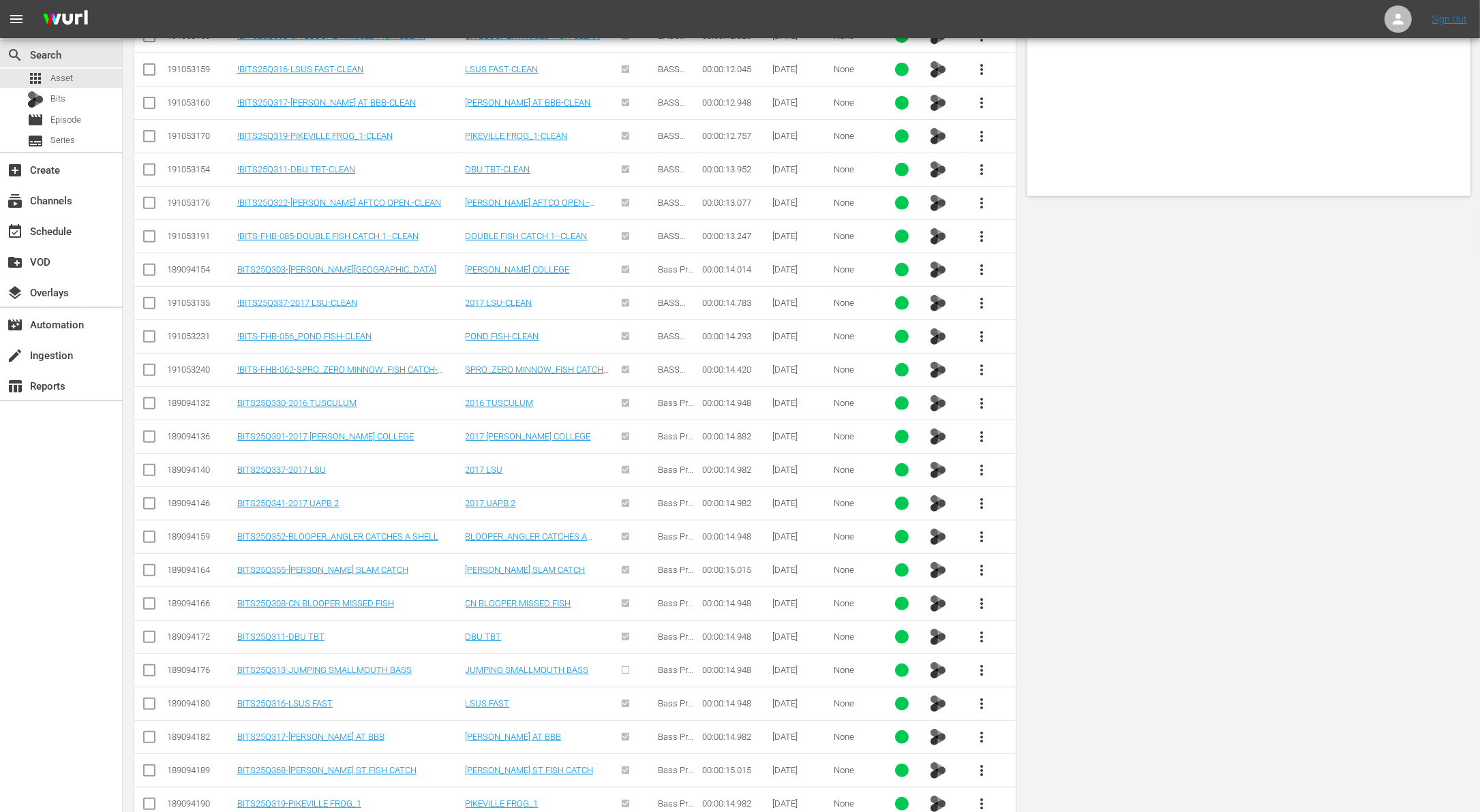
scroll to position [0, 0]
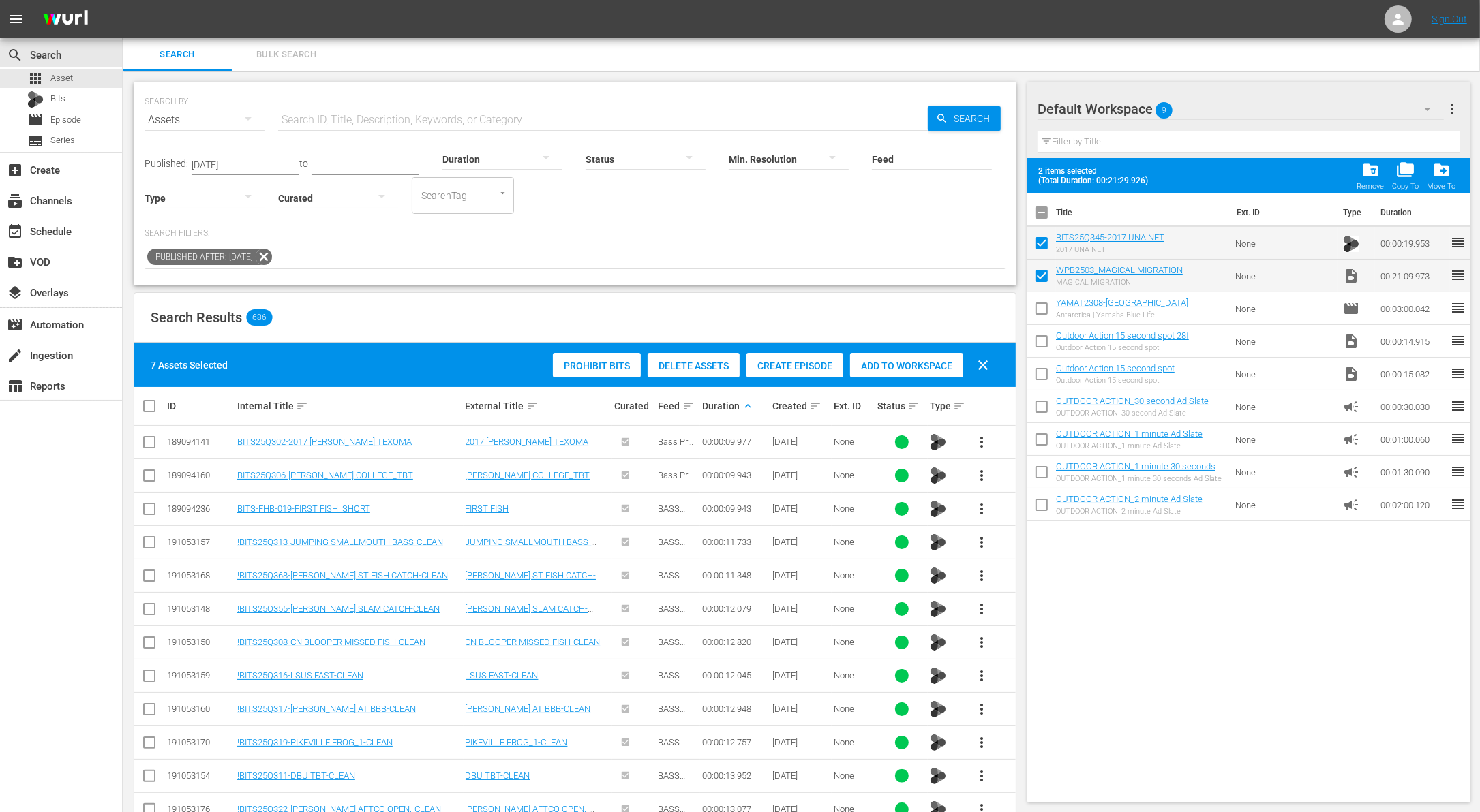
click at [921, 365] on span "Add to Workspace" at bounding box center [907, 365] width 113 height 11
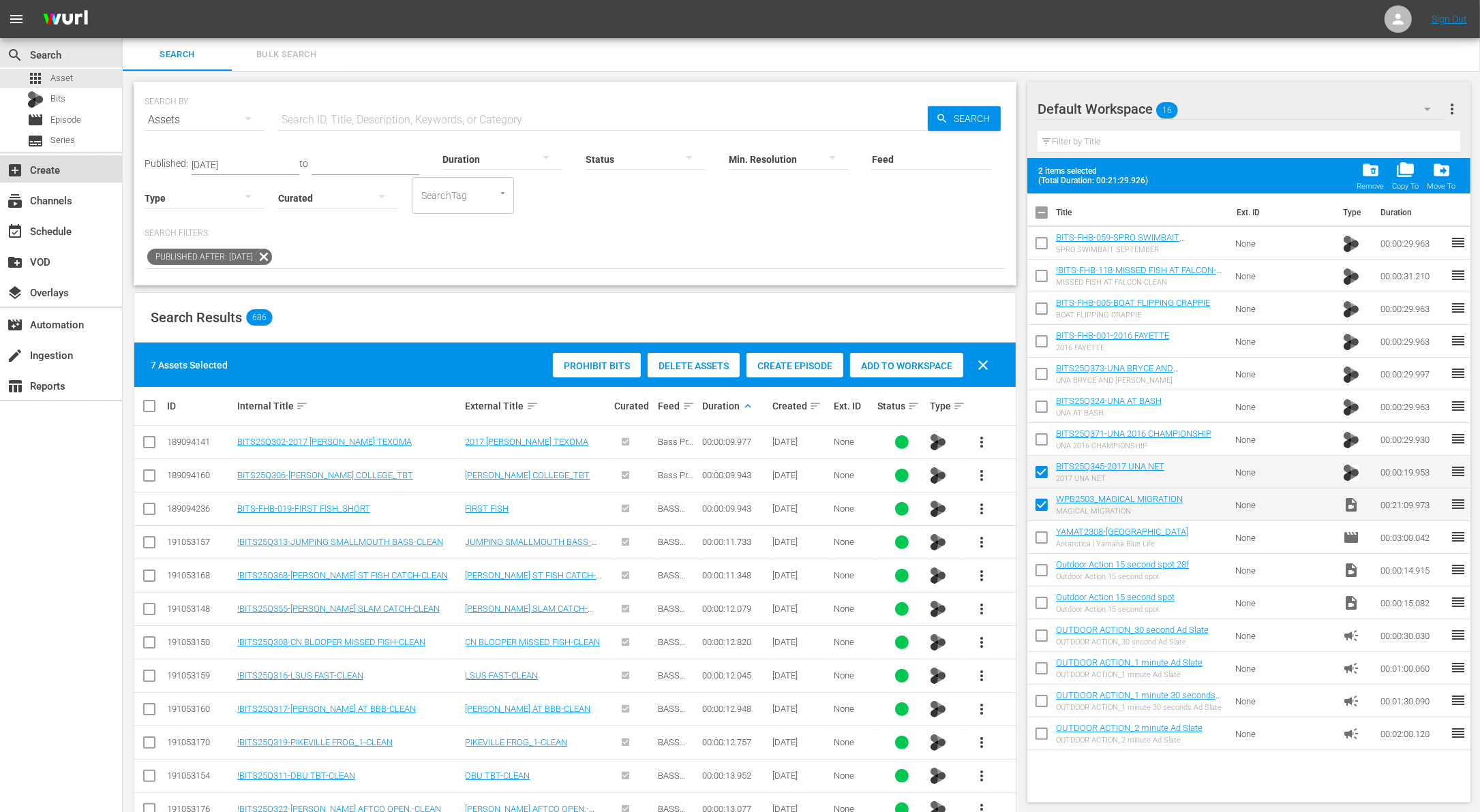
click at [75, 171] on div "add_box Create" at bounding box center [38, 167] width 76 height 12
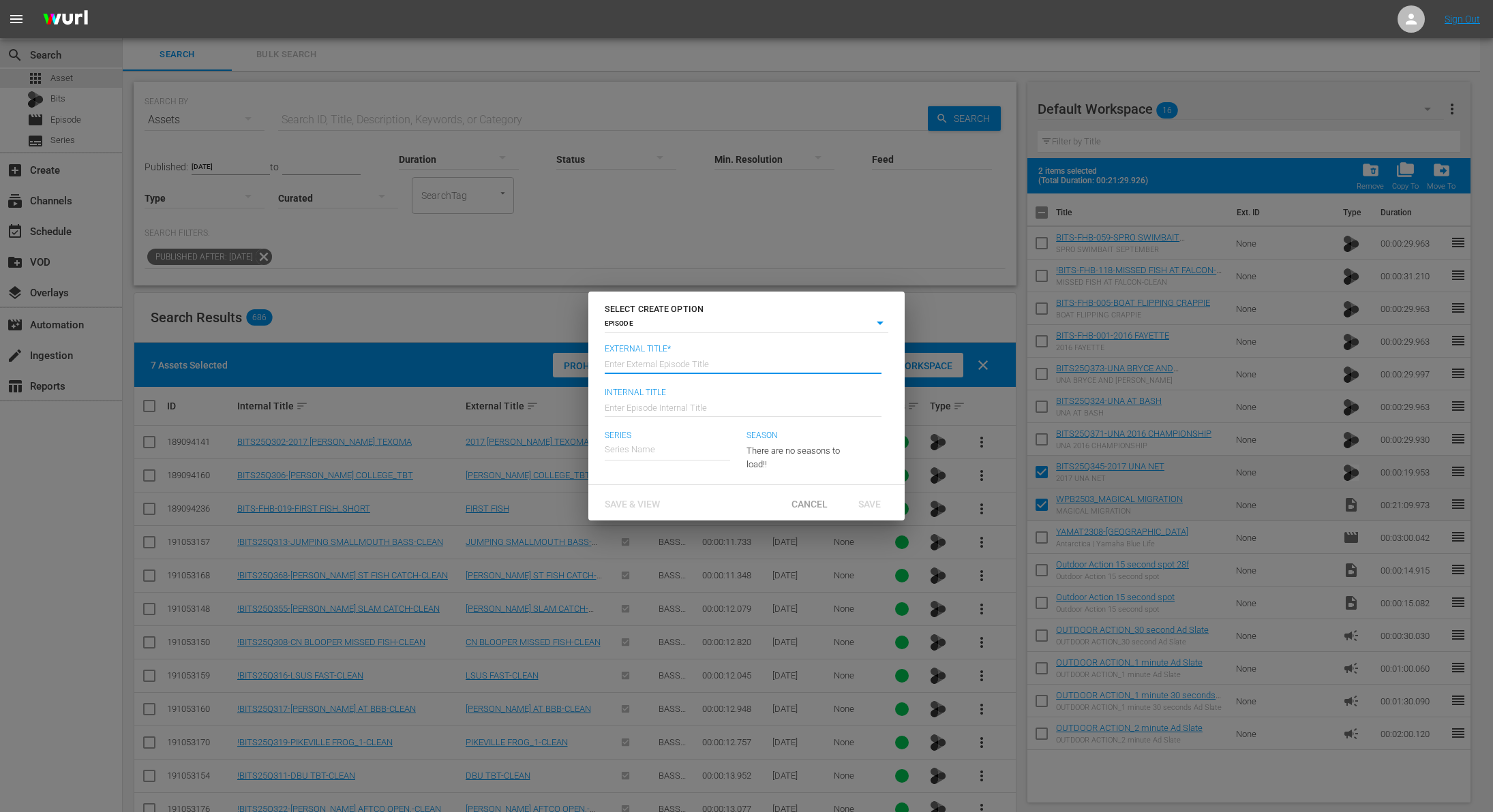
click at [768, 367] on input "text" at bounding box center [743, 363] width 277 height 32
paste input "Incredible Migration"
type input "Wild Palm Beaches - Incredible Migration"
type input "Wk38-WPB"
click at [673, 493] on div "Wild Palm Beaches" at bounding box center [653, 488] width 75 height 32
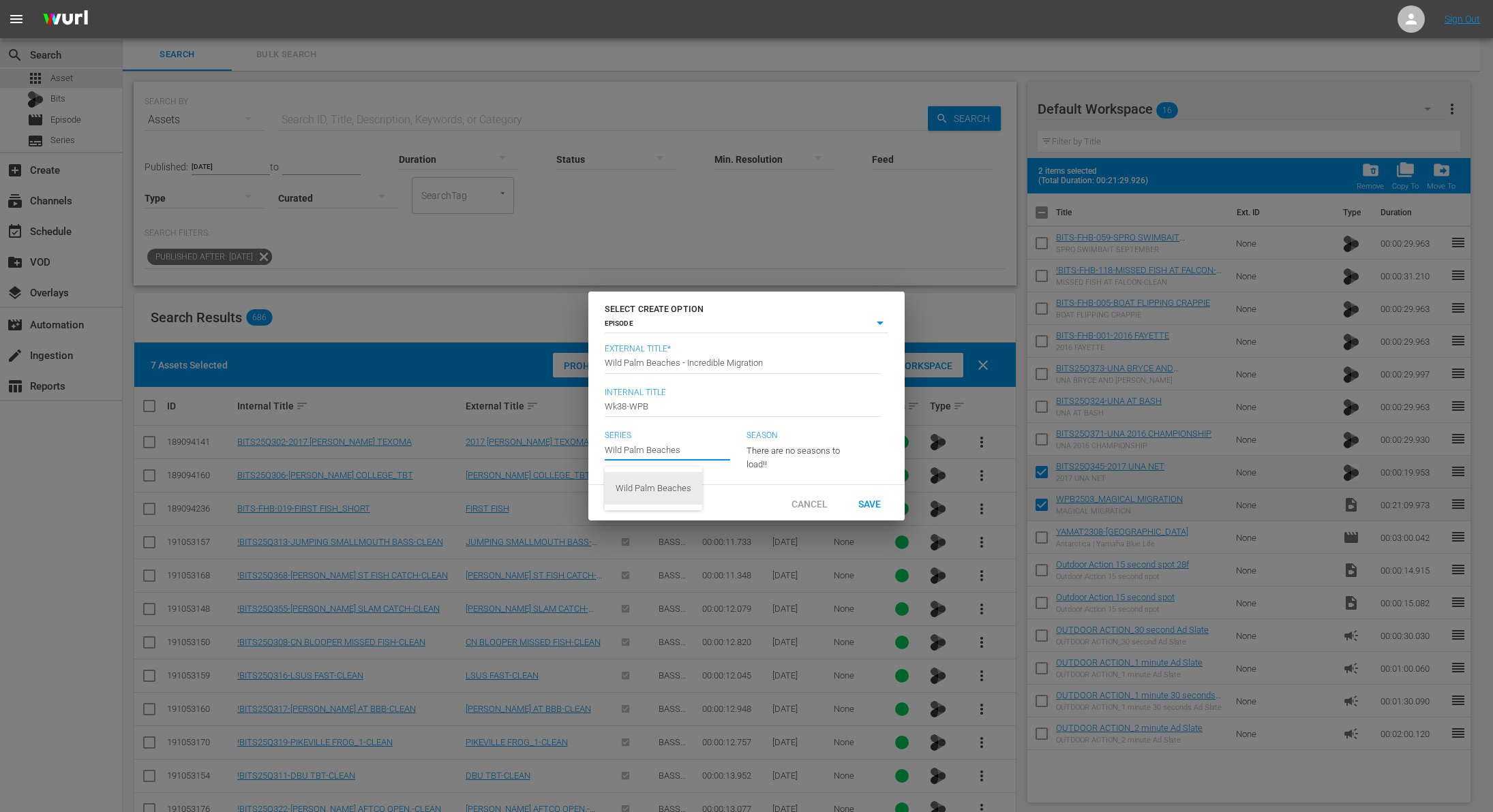
type input "Wild Palm Beaches"
click at [791, 445] on div "23" at bounding box center [796, 448] width 99 height 38
click at [787, 503] on span "4" at bounding box center [779, 499] width 66 height 22
click at [878, 509] on span "Save" at bounding box center [870, 503] width 44 height 11
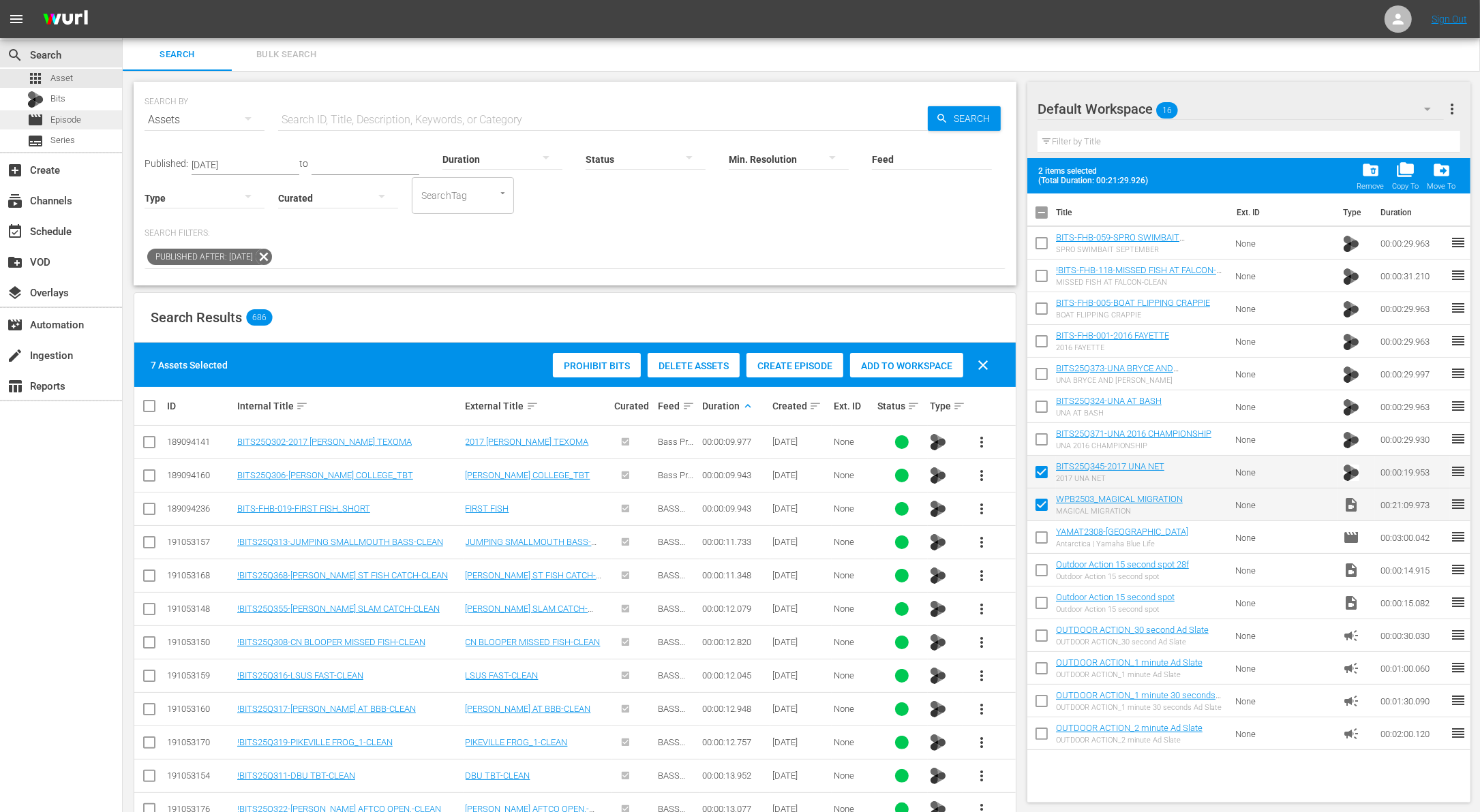
click at [72, 120] on span "Episode" at bounding box center [66, 119] width 31 height 13
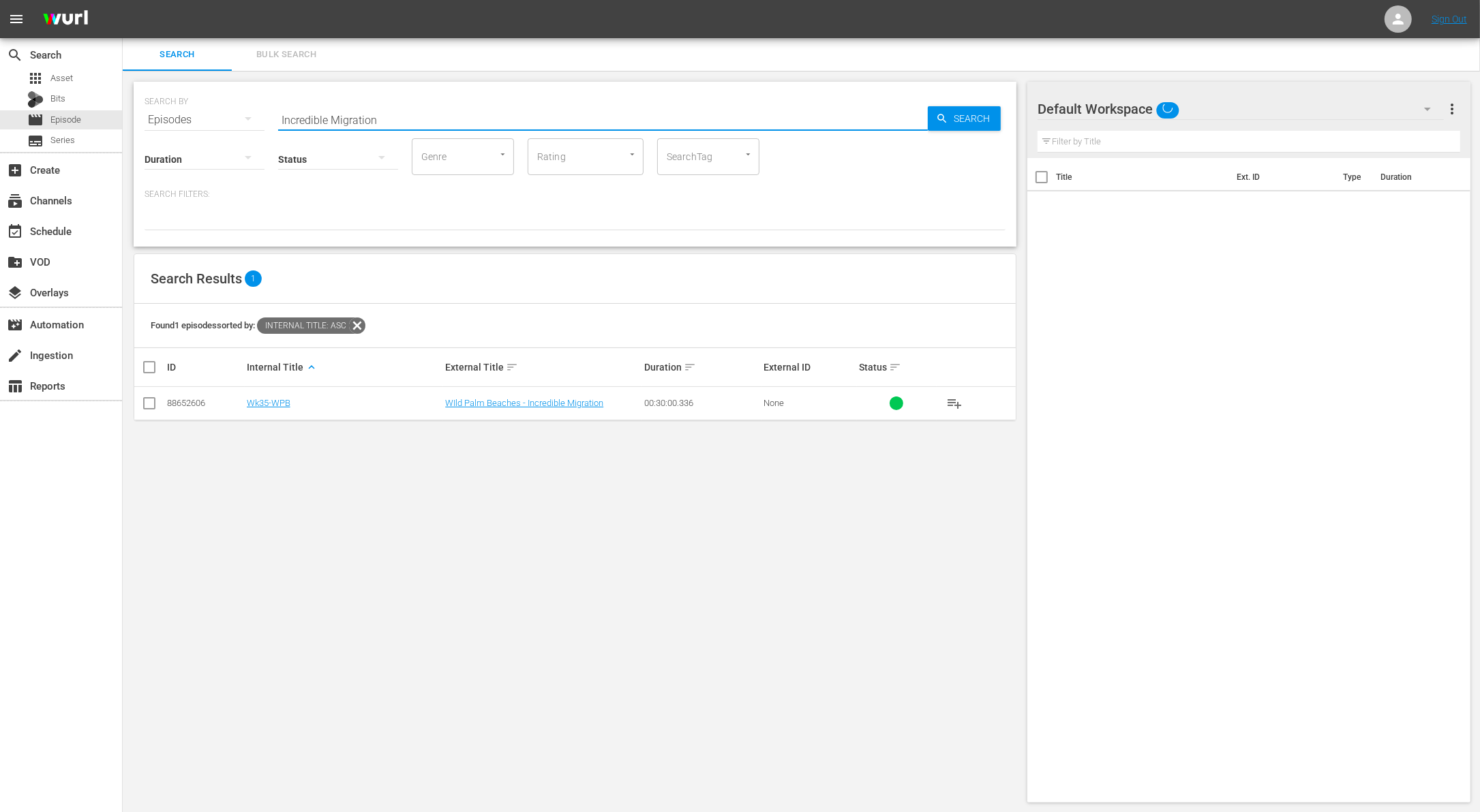
click at [318, 120] on input "Incredible Migration" at bounding box center [602, 120] width 649 height 32
type input "Migration"
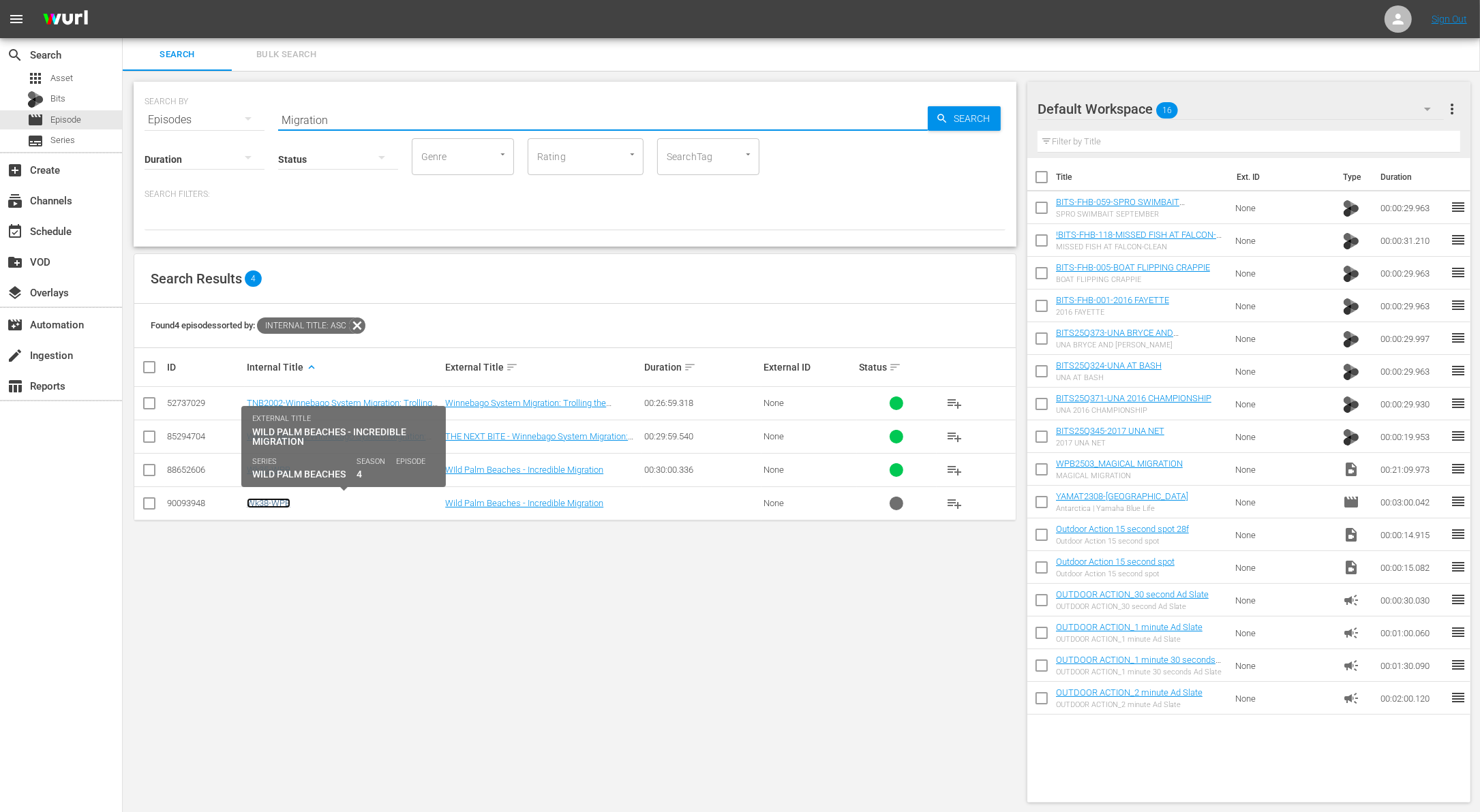
click at [274, 499] on link "Wk38-WPB" at bounding box center [269, 503] width 44 height 11
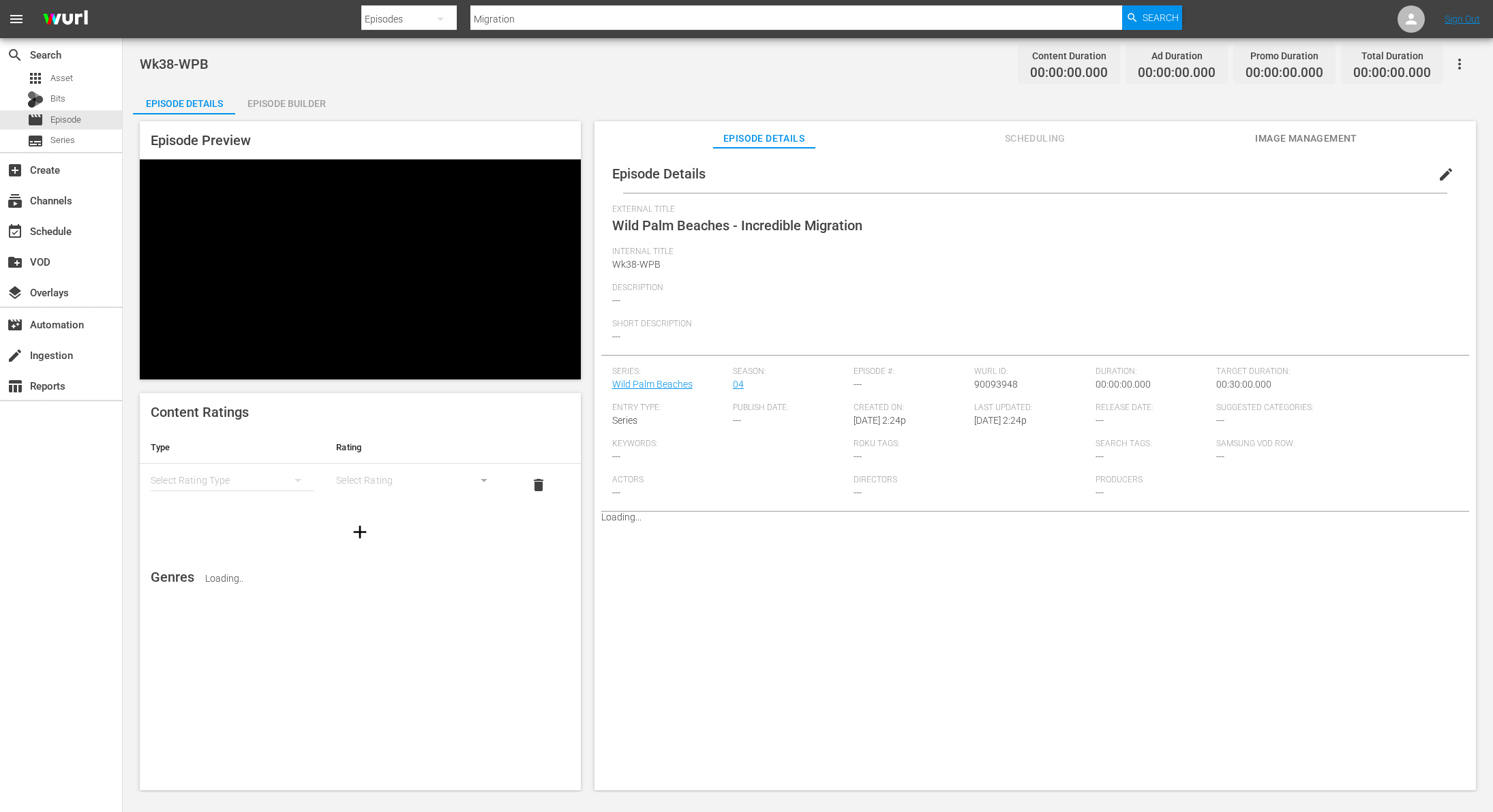
click at [312, 93] on div "Episode Builder" at bounding box center [286, 104] width 102 height 32
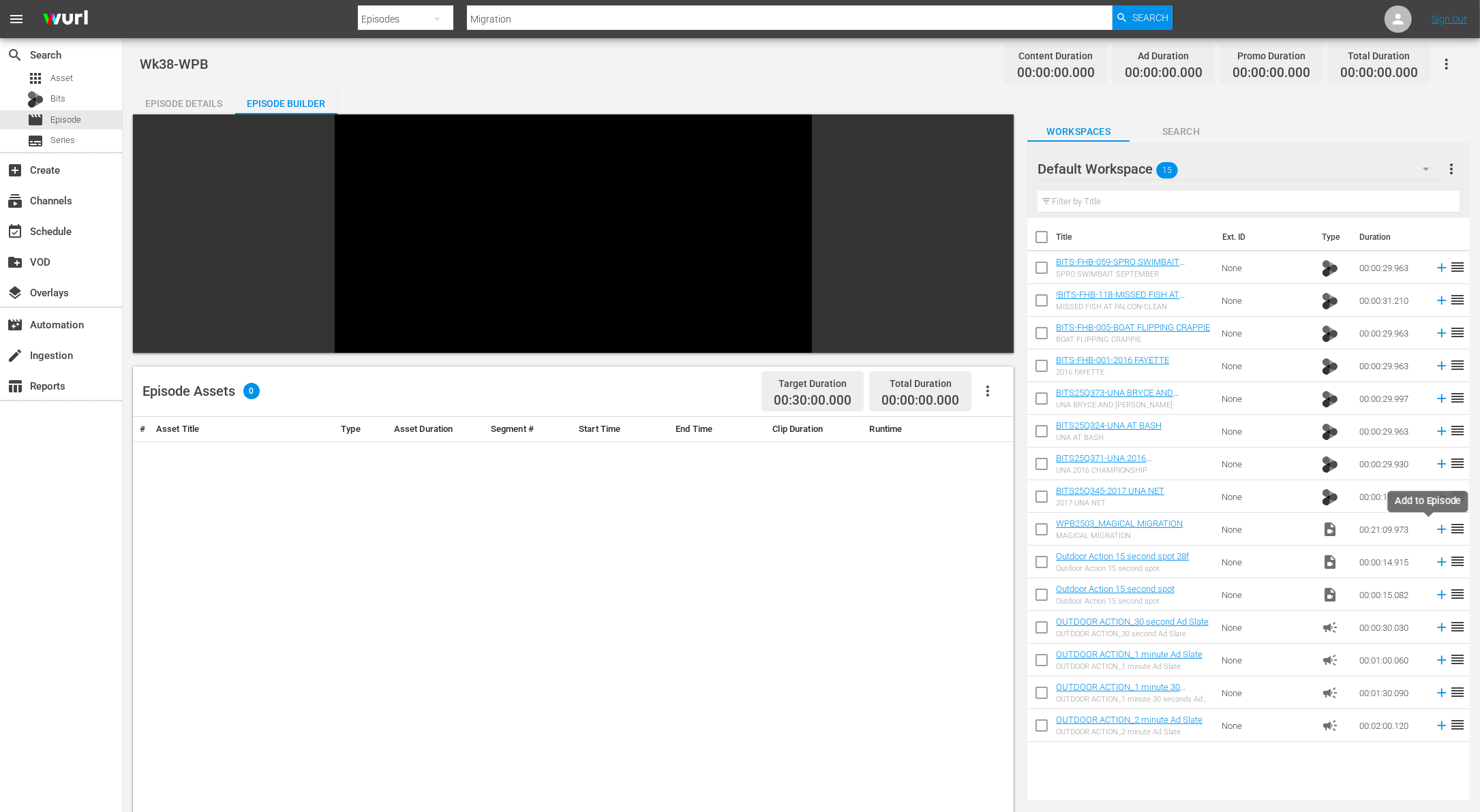
click at [1434, 534] on icon at bounding box center [1441, 529] width 15 height 15
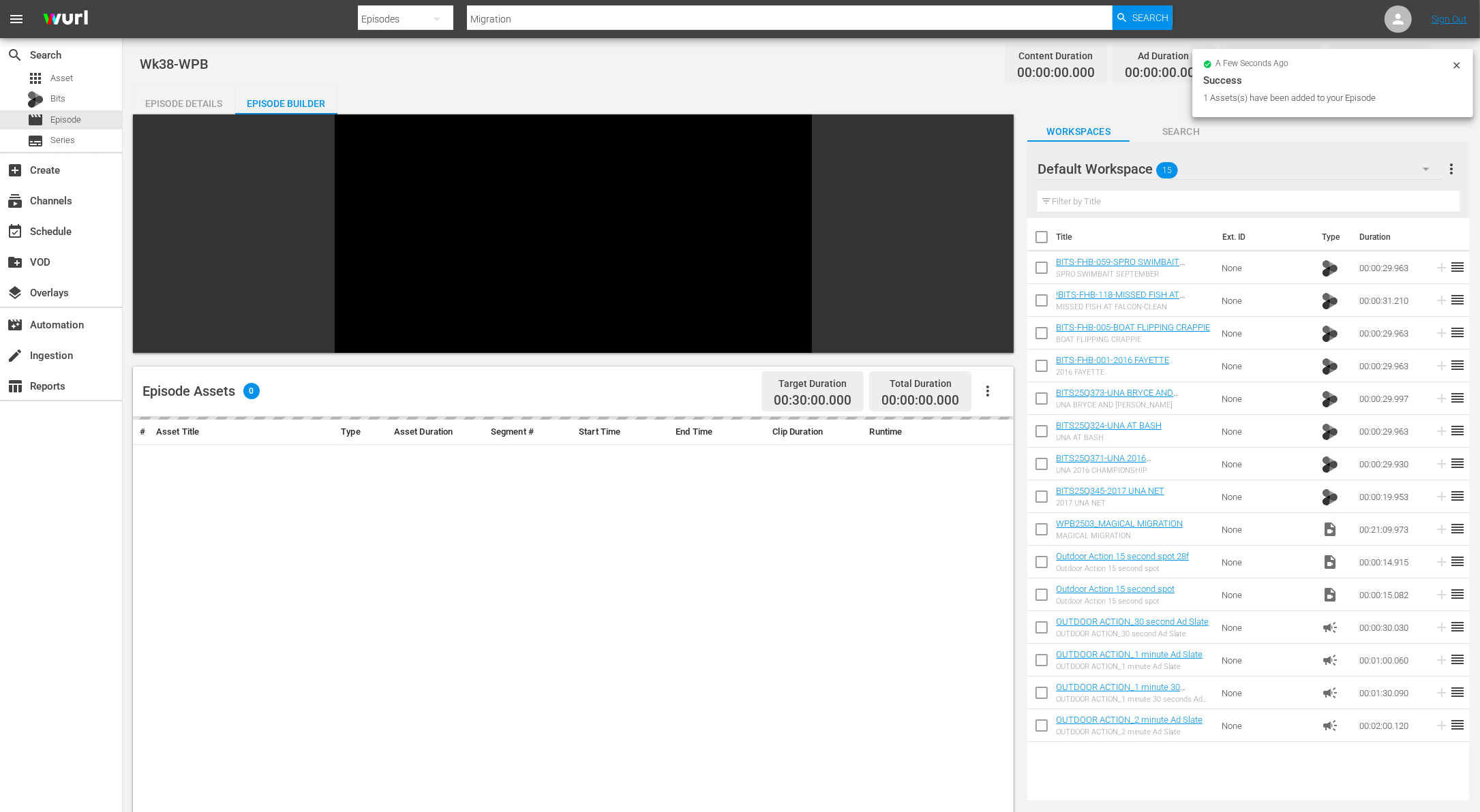
click at [1040, 503] on input "checkbox" at bounding box center [1041, 499] width 29 height 29
checkbox input "true"
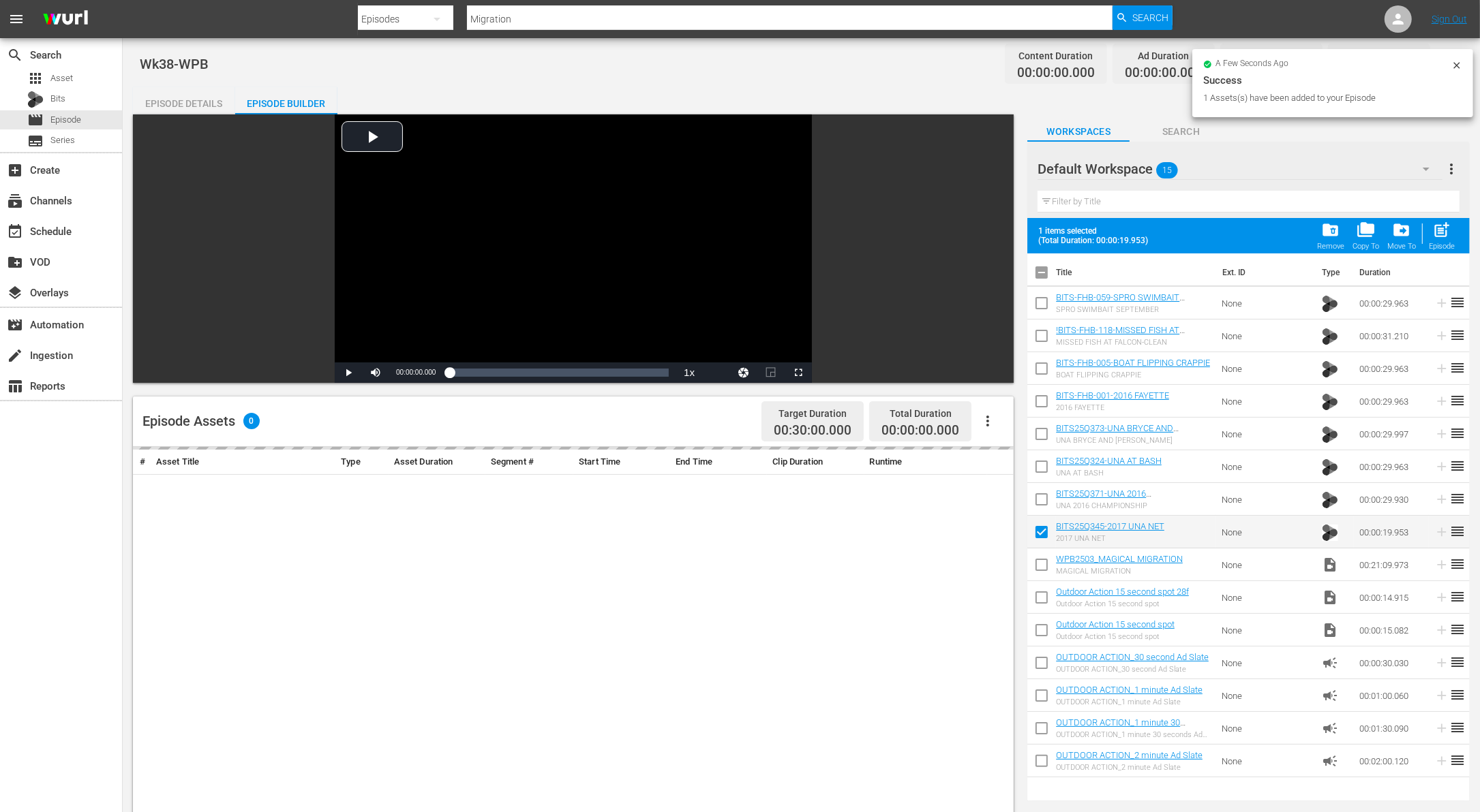
click at [1040, 491] on input "checkbox" at bounding box center [1041, 502] width 29 height 29
checkbox input "true"
click at [1040, 465] on input "checkbox" at bounding box center [1041, 469] width 29 height 29
checkbox input "true"
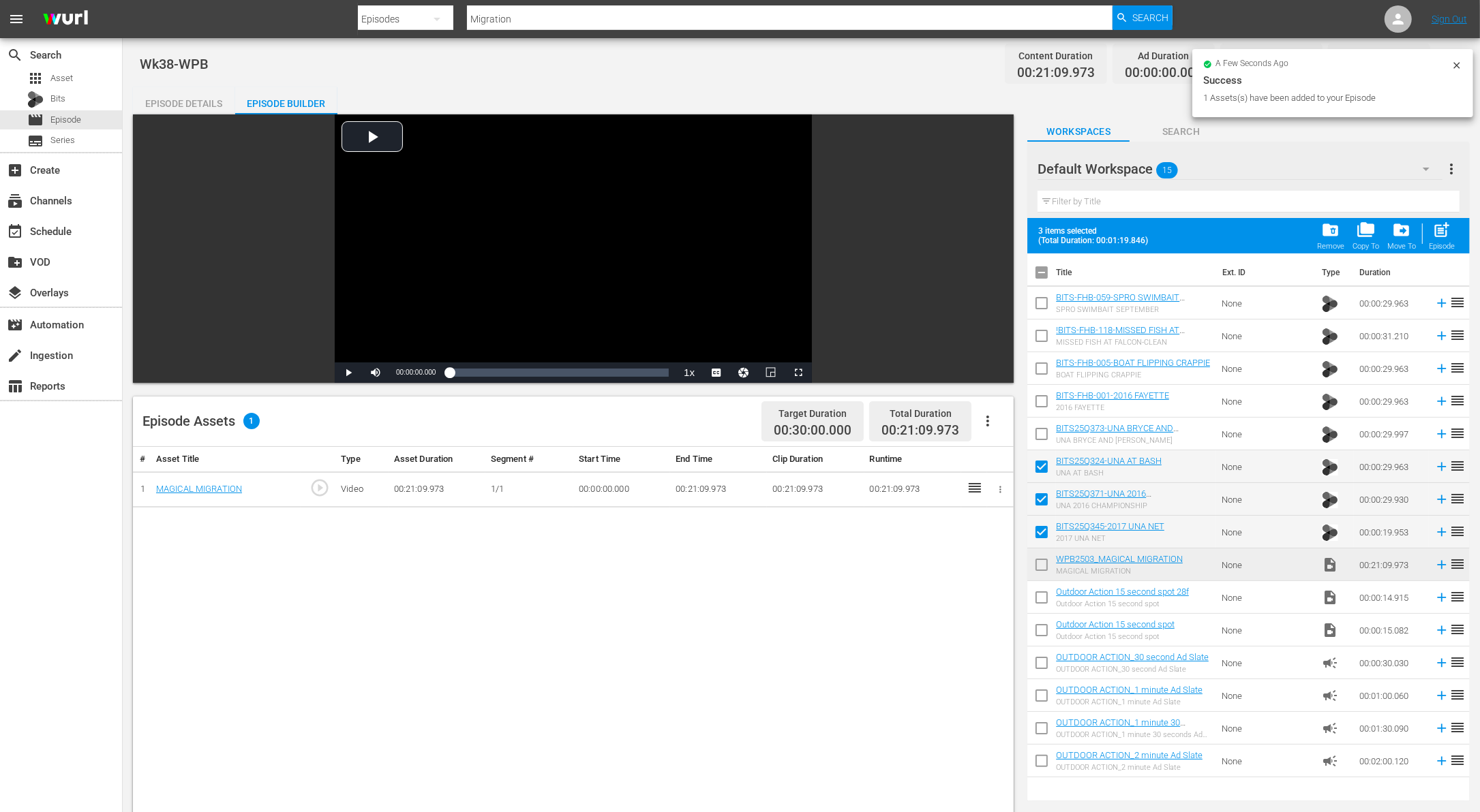
click at [1044, 436] on input "checkbox" at bounding box center [1041, 436] width 29 height 29
checkbox input "true"
click at [1044, 397] on input "checkbox" at bounding box center [1041, 404] width 29 height 29
checkbox input "true"
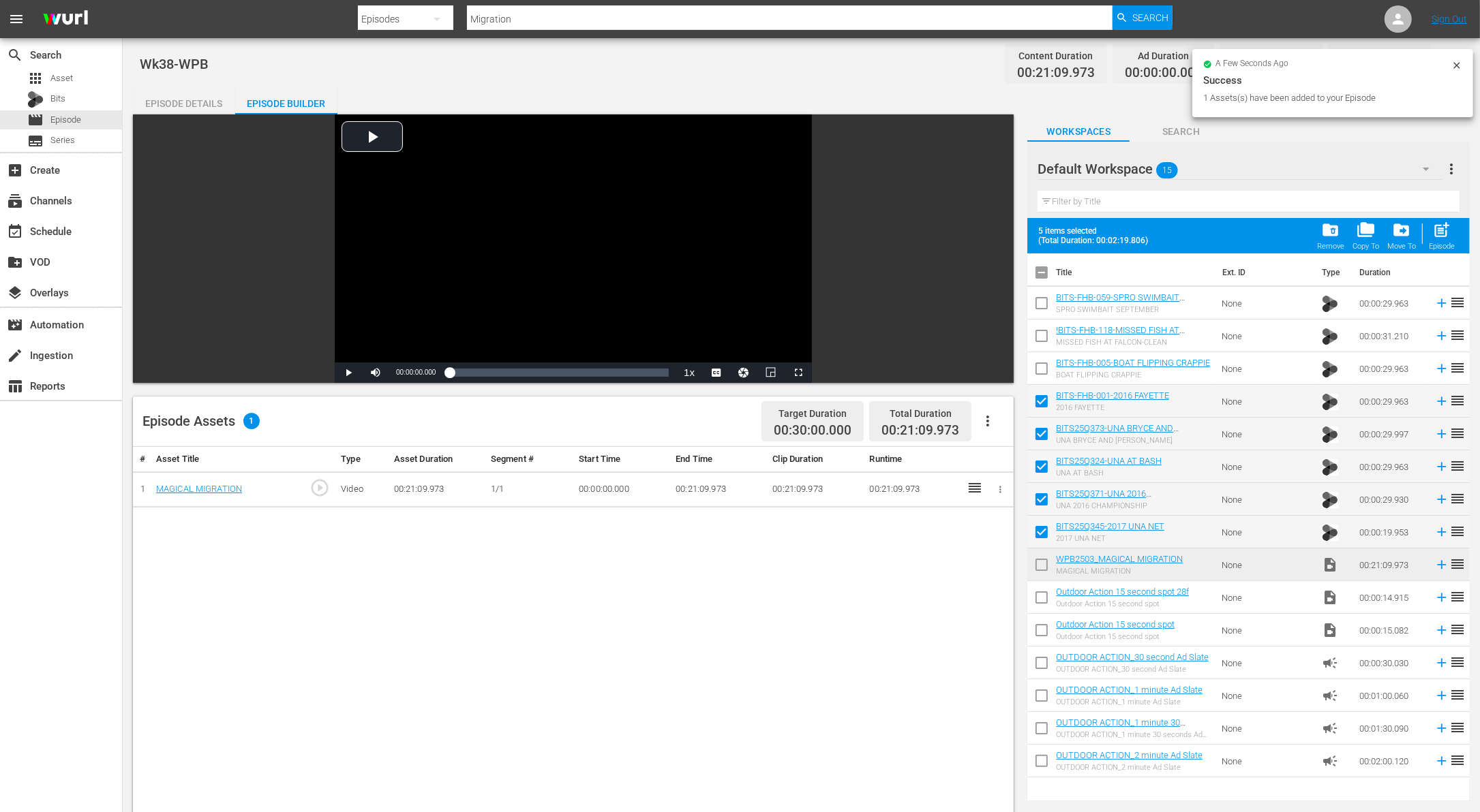
click at [1044, 366] on input "checkbox" at bounding box center [1041, 371] width 29 height 29
checkbox input "true"
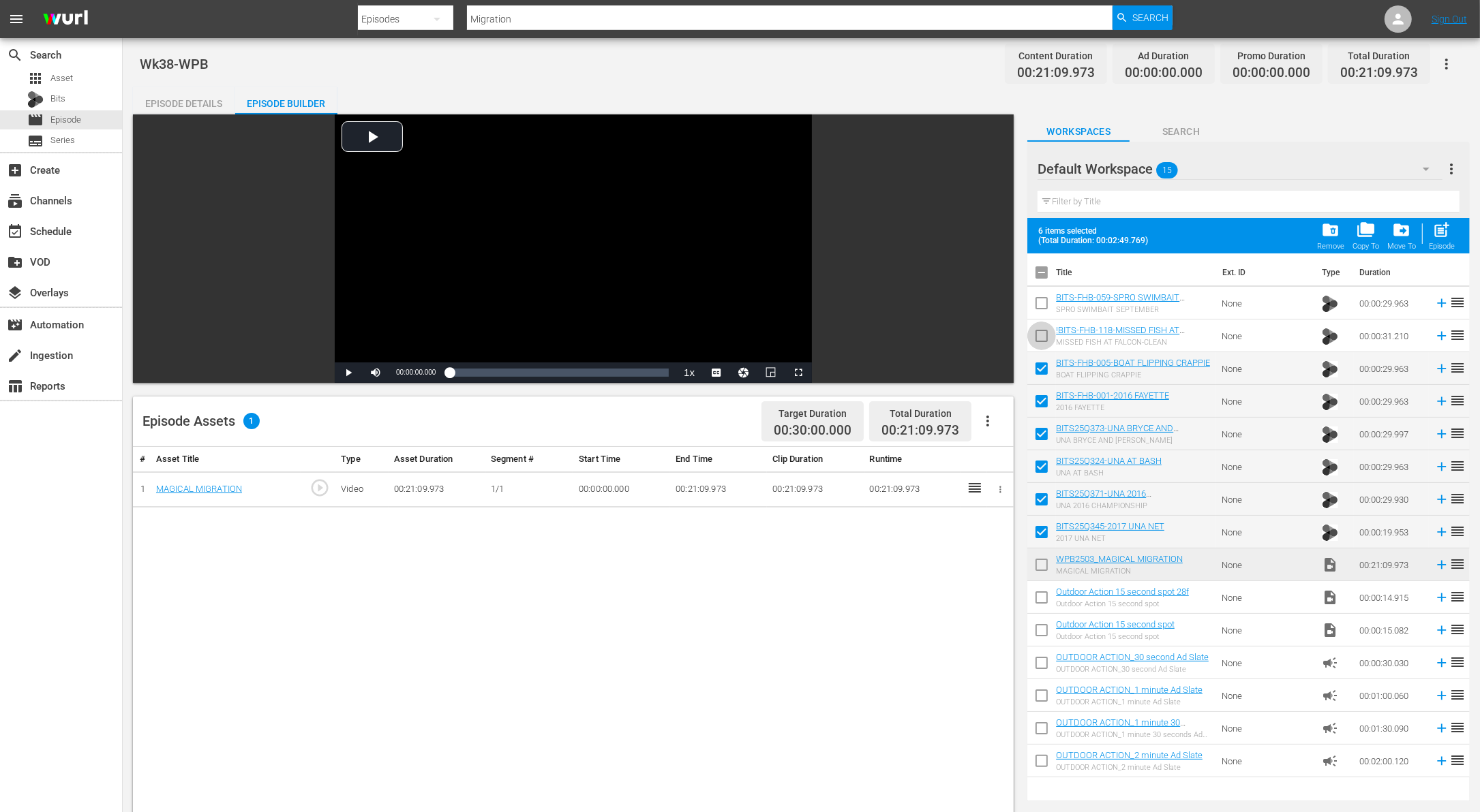
click at [1041, 347] on input "checkbox" at bounding box center [1041, 338] width 29 height 29
checkbox input "true"
click at [1041, 309] on input "checkbox" at bounding box center [1041, 306] width 29 height 29
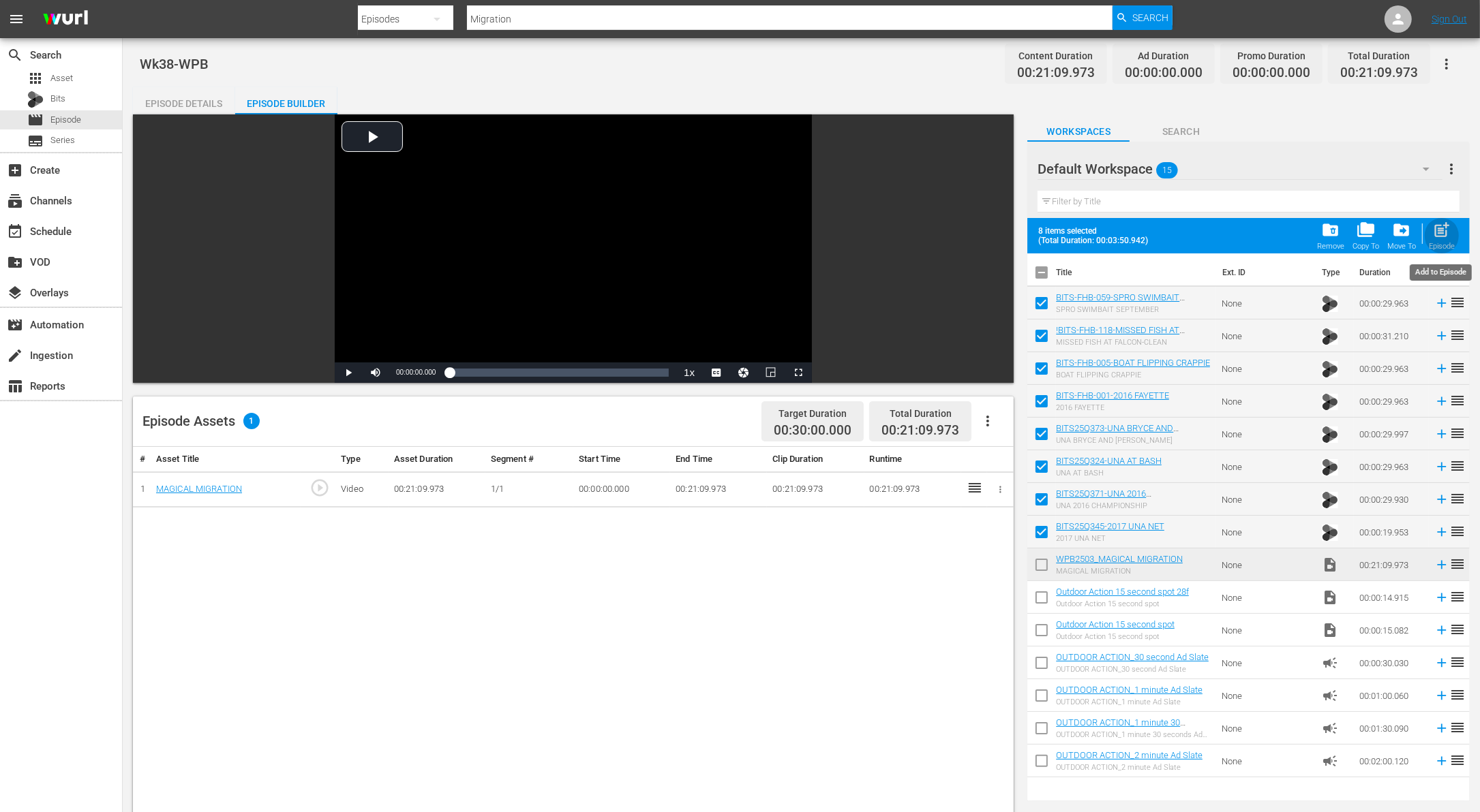
click at [1443, 233] on span "post_add" at bounding box center [1442, 230] width 18 height 18
checkbox input "false"
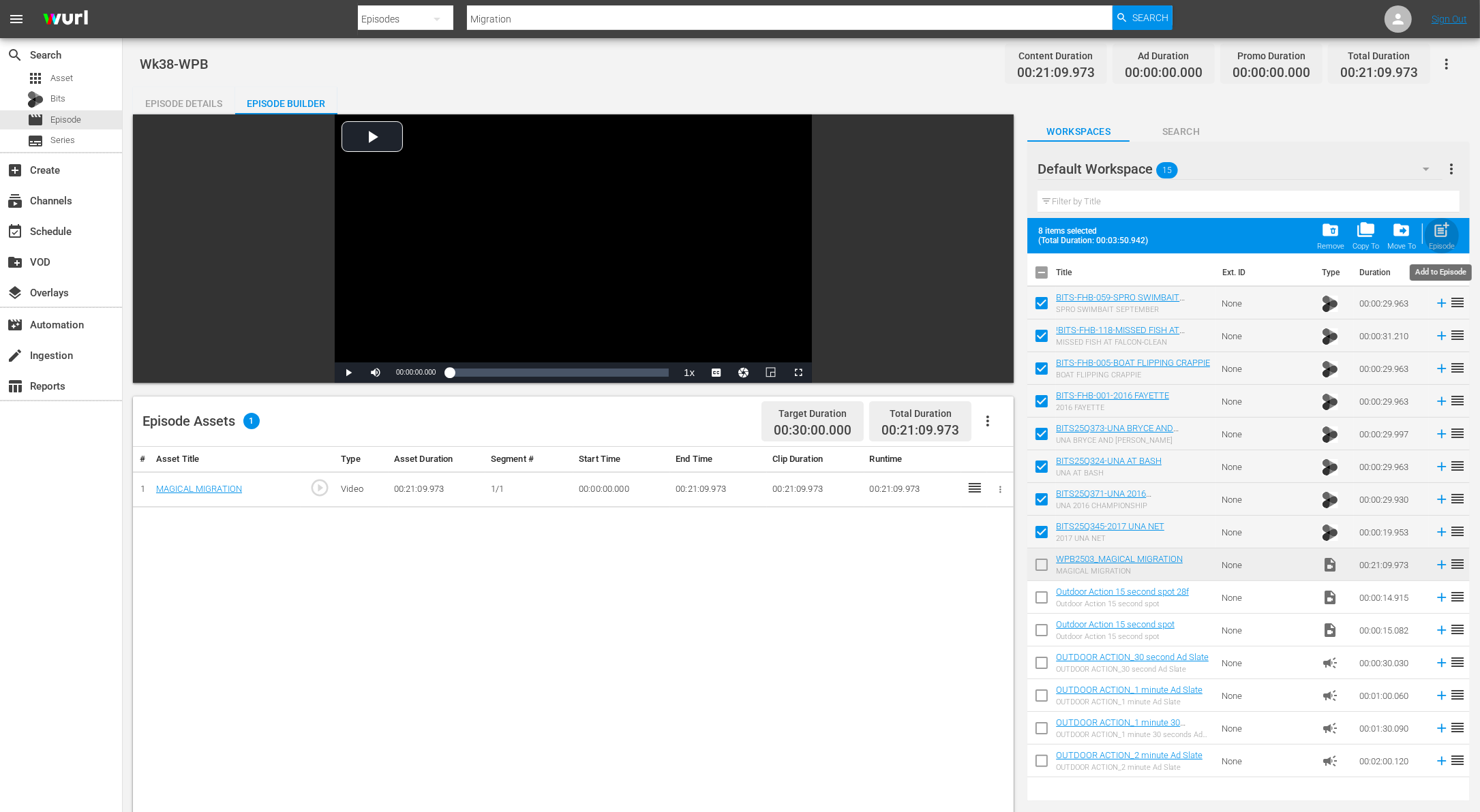
checkbox input "false"
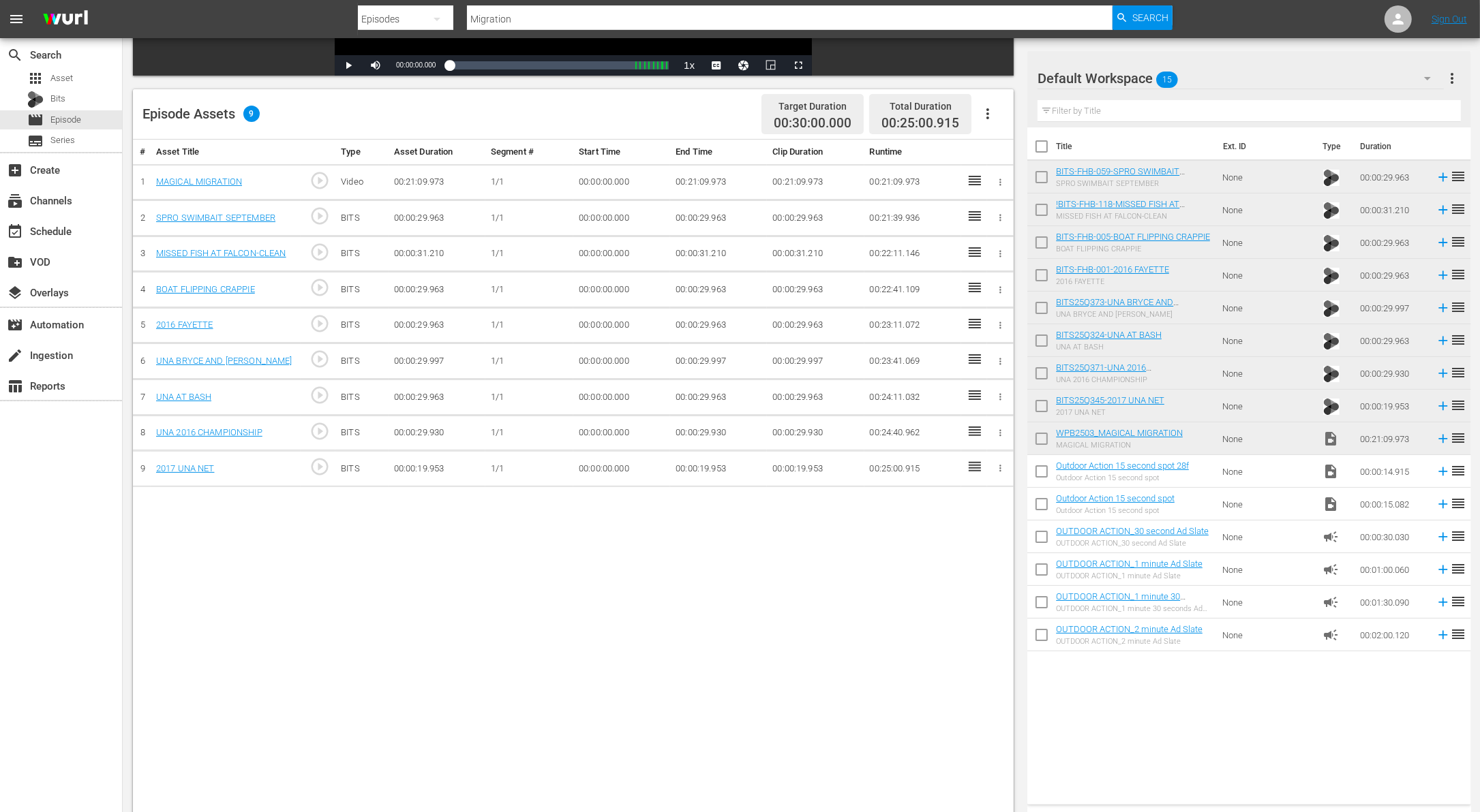
scroll to position [298, 0]
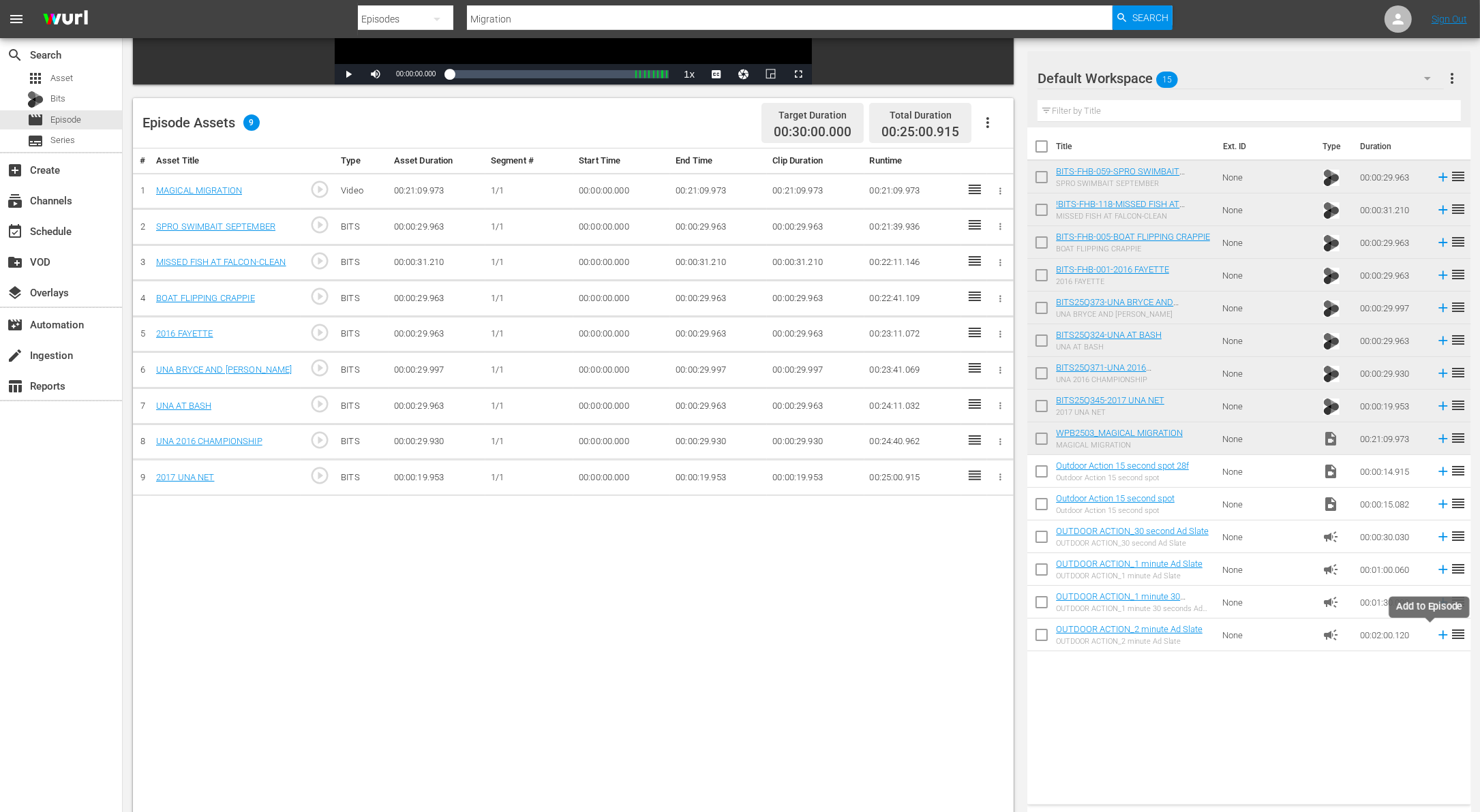
click at [1436, 636] on icon at bounding box center [1443, 634] width 15 height 15
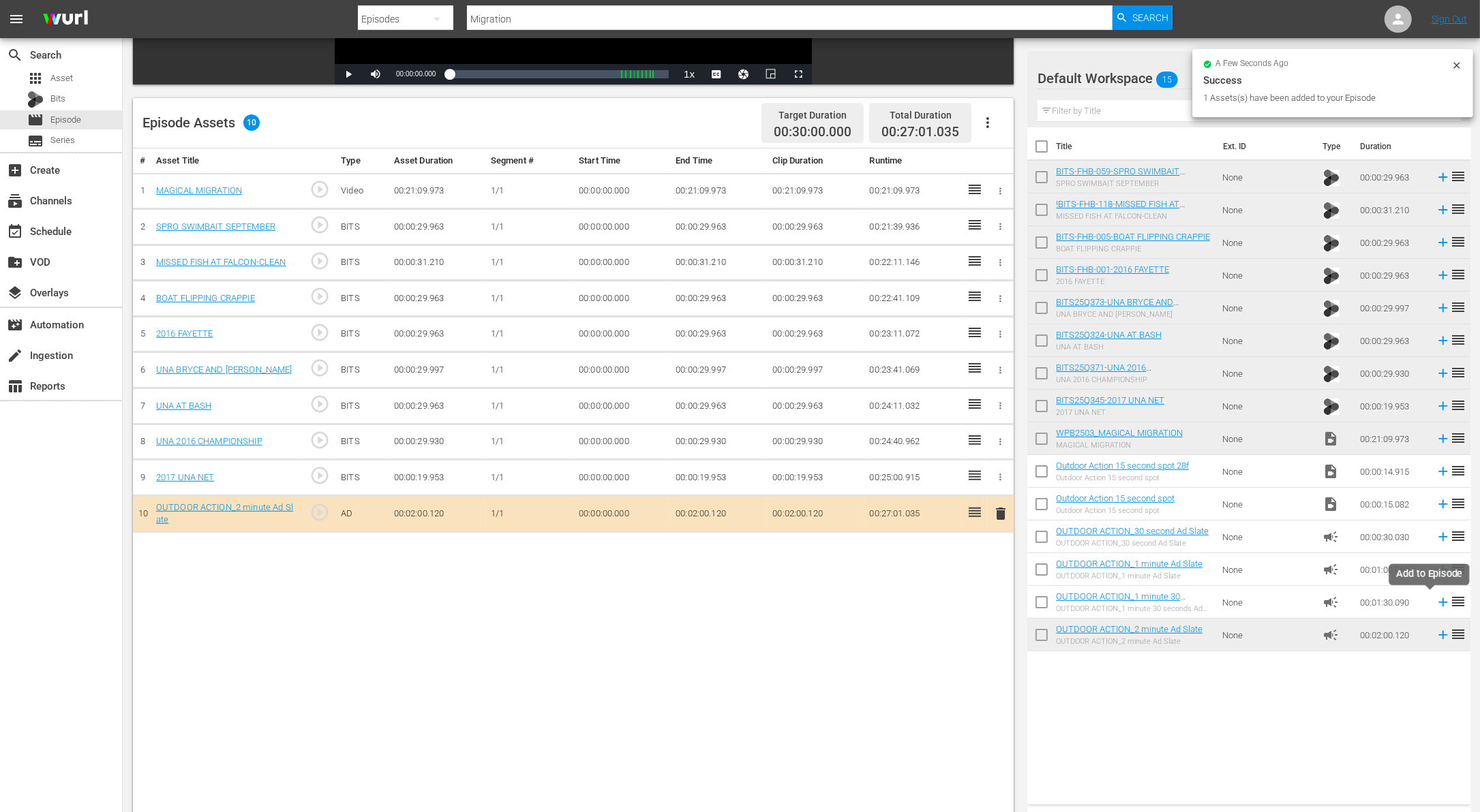
click at [1436, 607] on icon at bounding box center [1443, 602] width 15 height 15
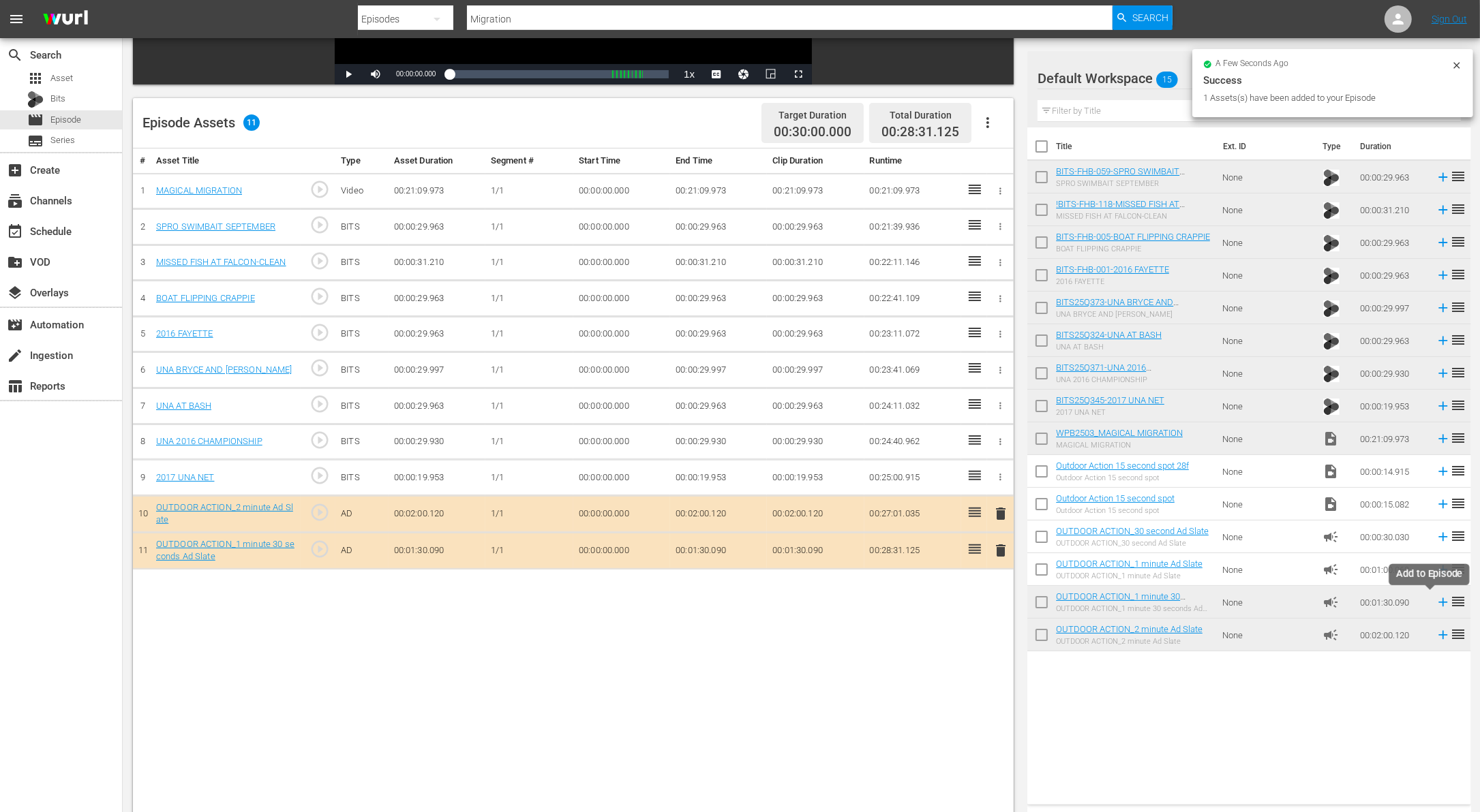
click at [1436, 605] on icon at bounding box center [1443, 602] width 15 height 15
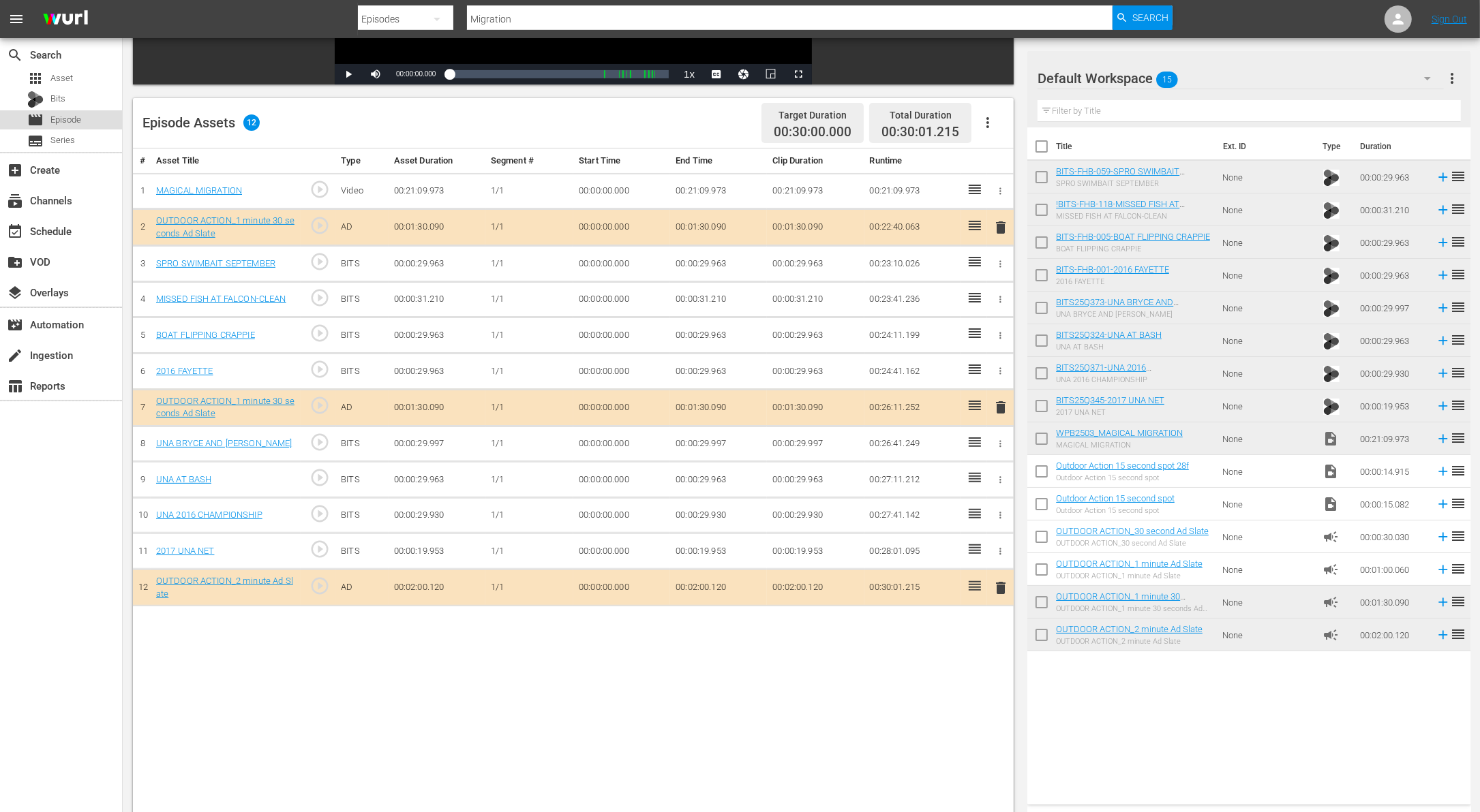
click at [65, 122] on span "Episode" at bounding box center [66, 119] width 31 height 13
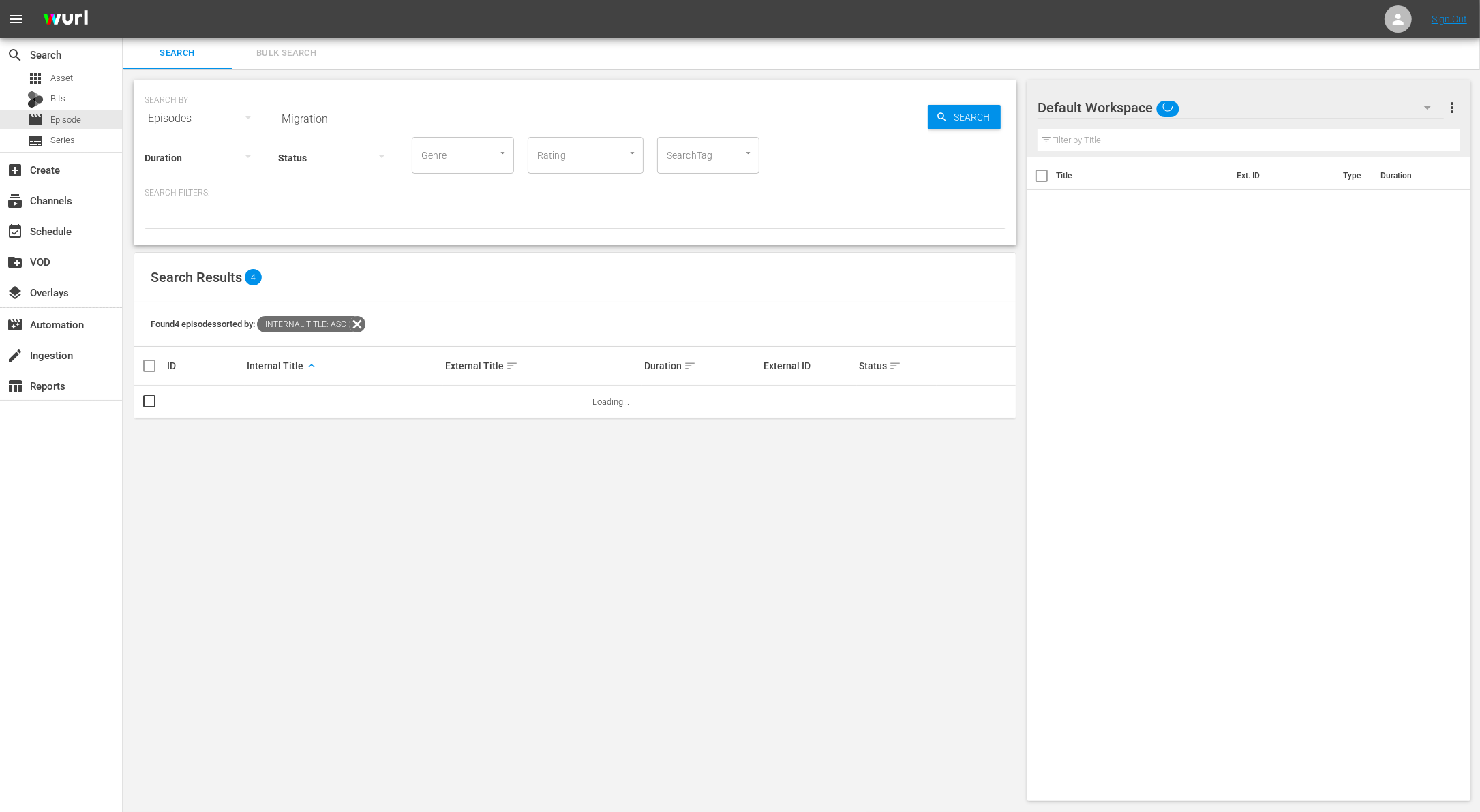
scroll to position [1, 0]
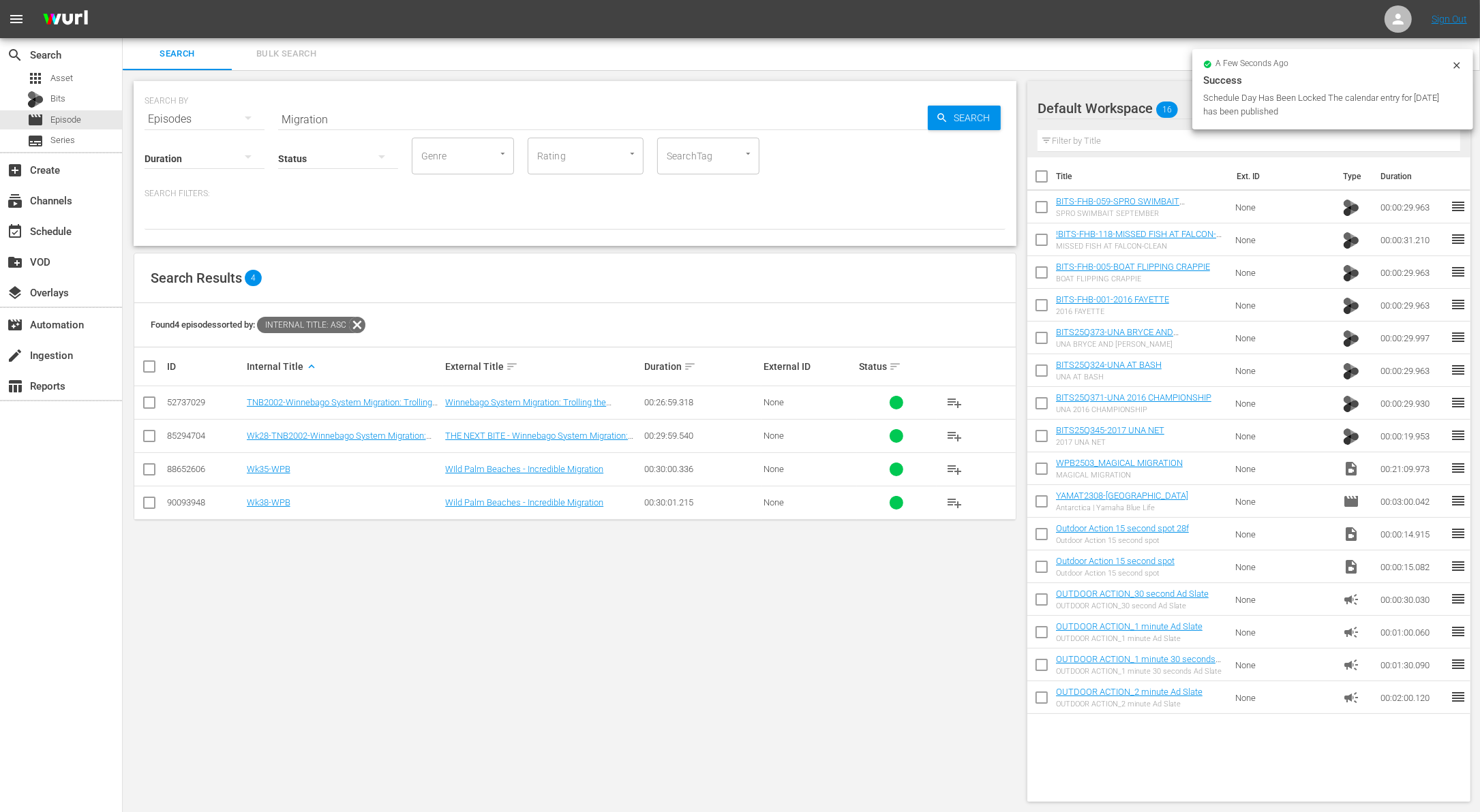
click at [338, 113] on input "Migration" at bounding box center [602, 119] width 649 height 32
paste input "SPANISH MACKEREL BY THE CLOCK"
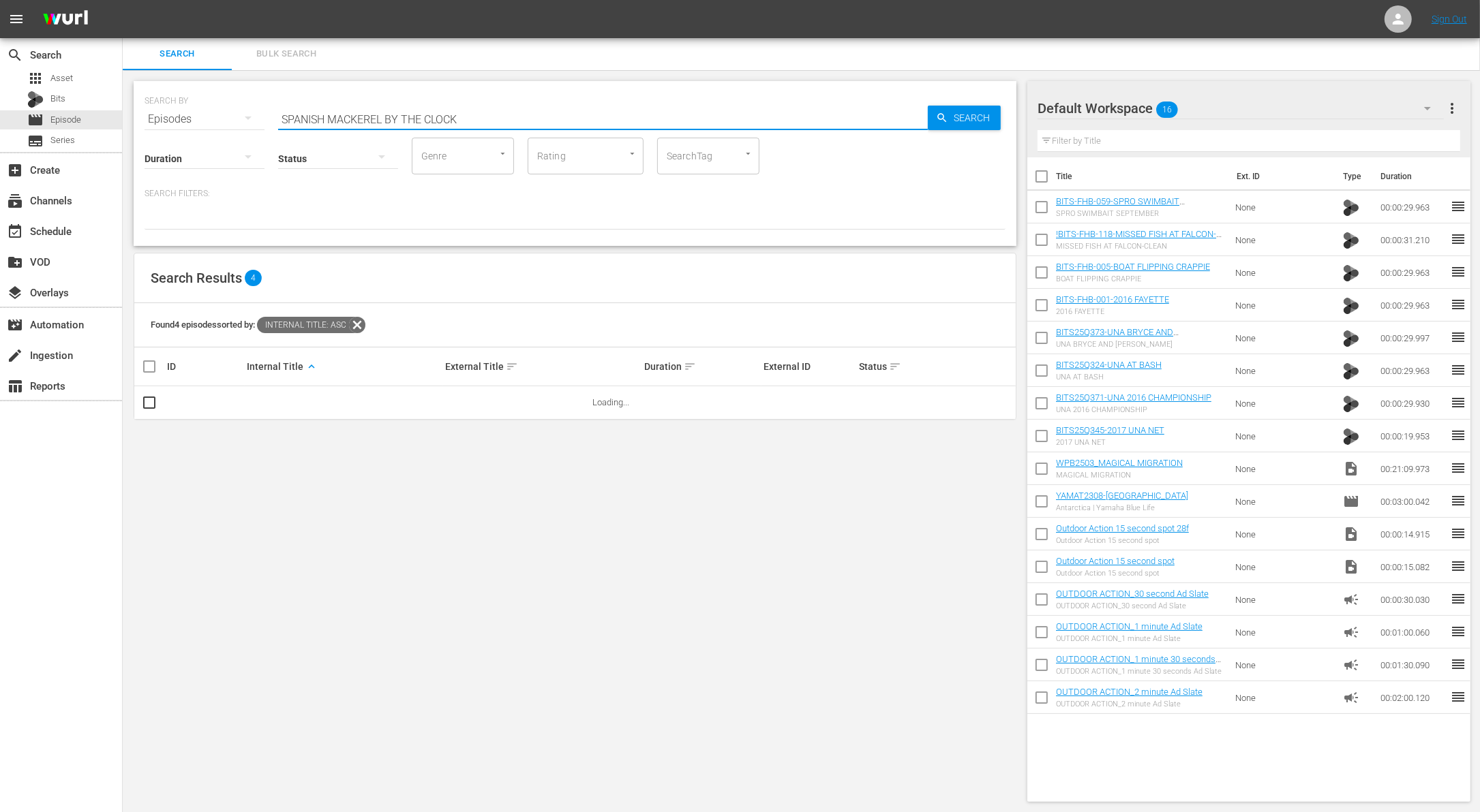
click at [518, 120] on input "SPANISH MACKEREL BY THE CLOCK" at bounding box center [602, 119] width 649 height 32
click at [361, 327] on icon at bounding box center [357, 325] width 16 height 16
drag, startPoint x: 382, startPoint y: 119, endPoint x: 527, endPoint y: 125, distance: 145.1
click at [527, 125] on input "SPANISH MACKEREL BY THE CLOCK" at bounding box center [602, 119] width 649 height 32
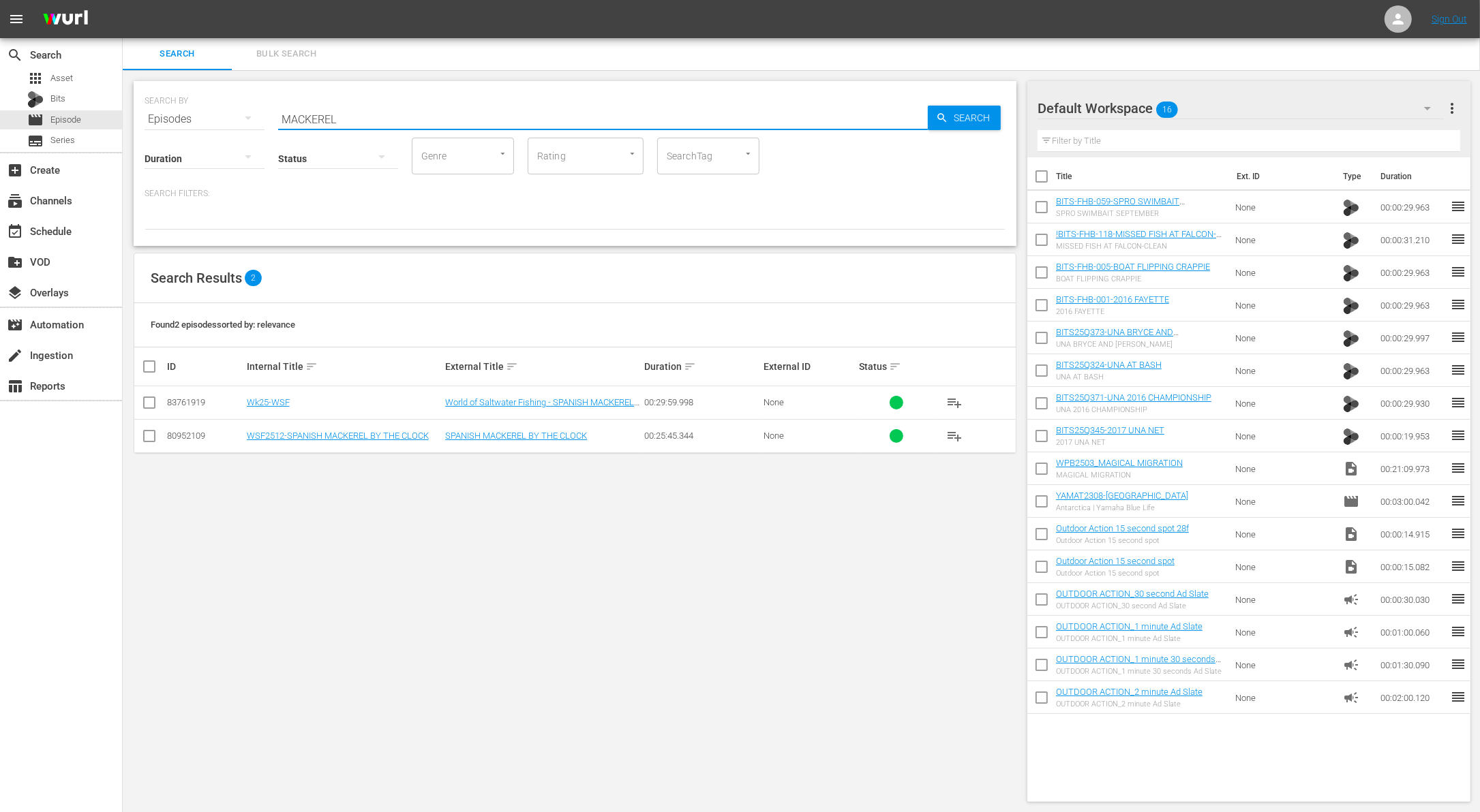
type input "MACKEREL"
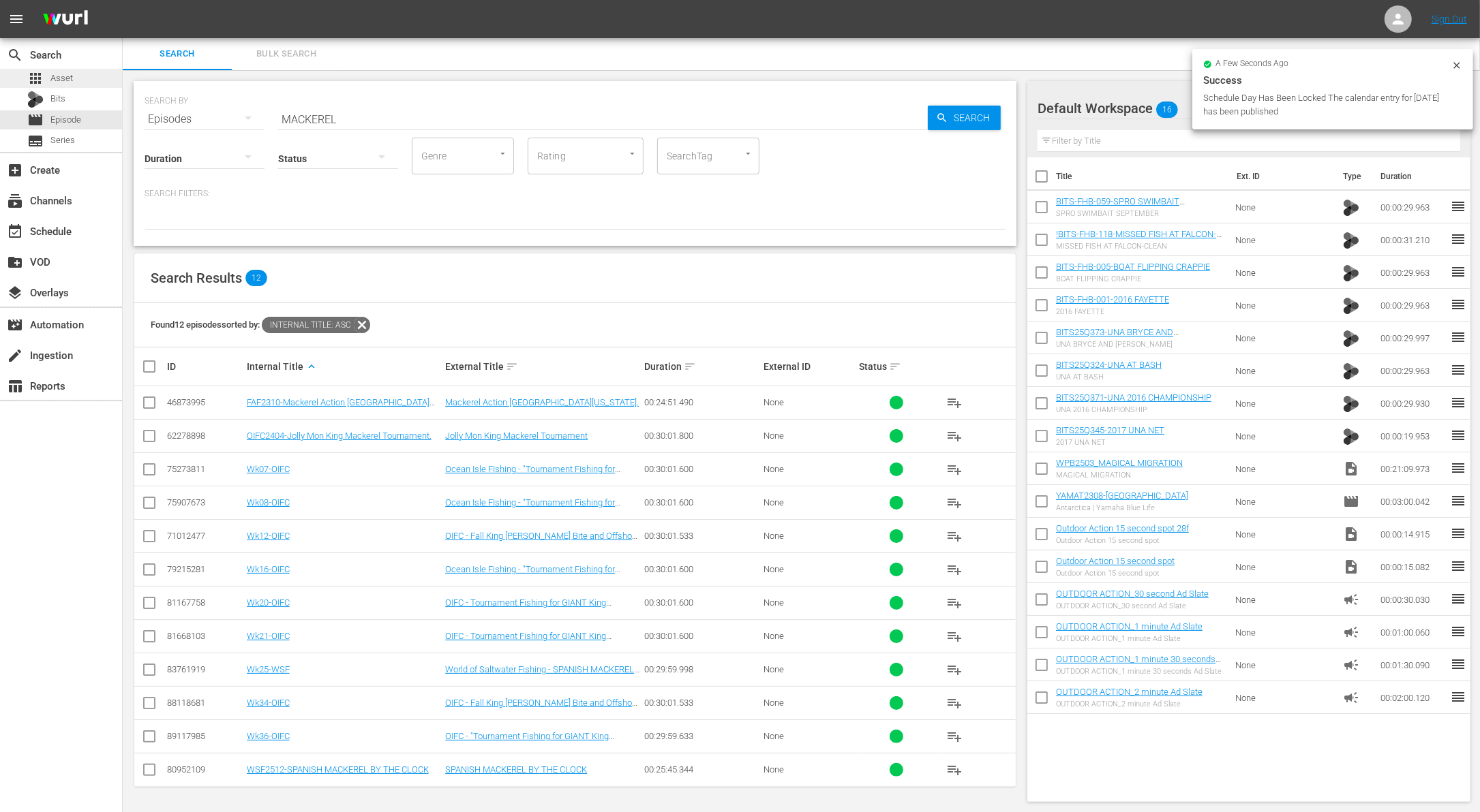
click at [59, 78] on span "Asset" at bounding box center [62, 78] width 23 height 13
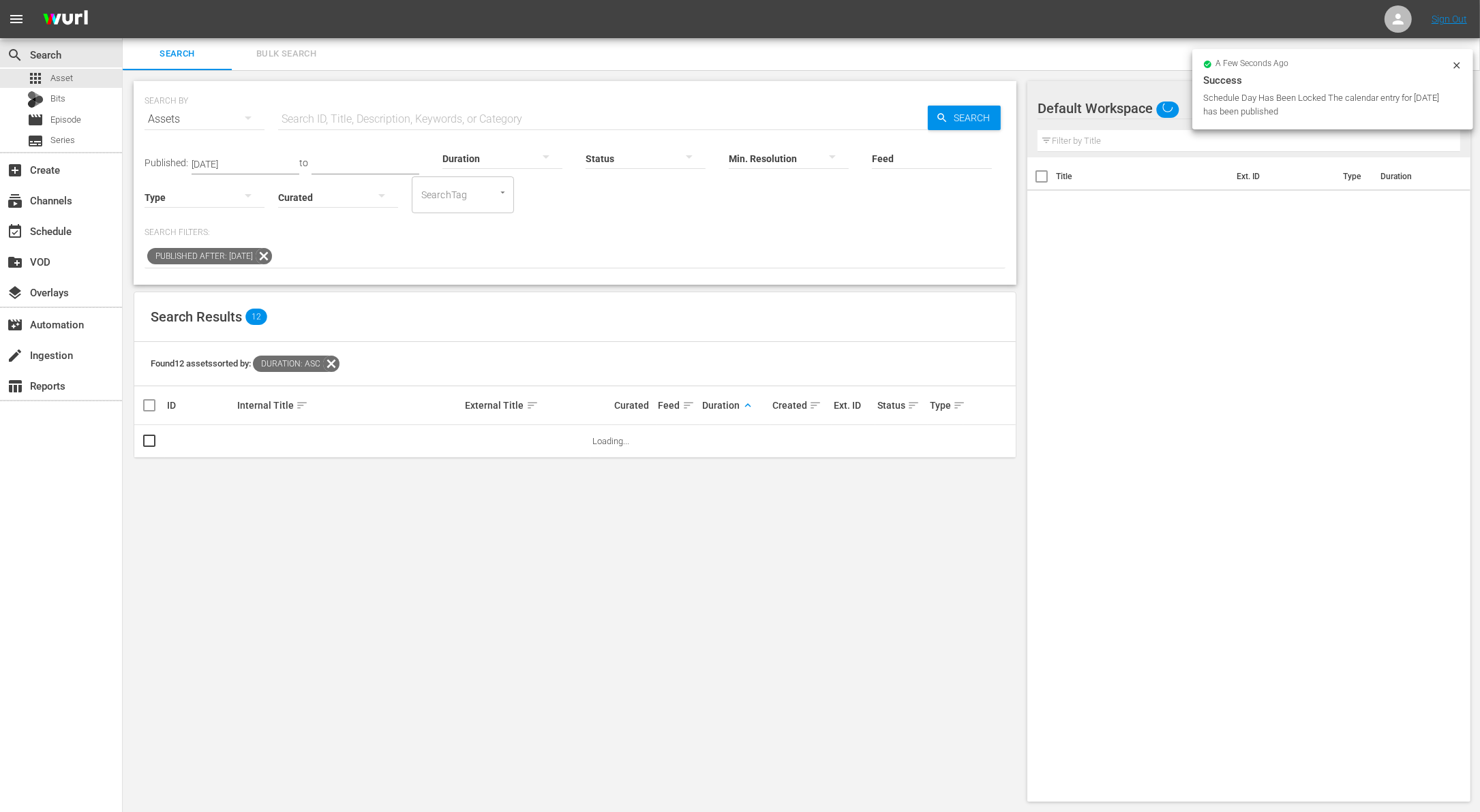
click at [366, 112] on input "text" at bounding box center [602, 119] width 649 height 32
paste input "SPANISH MACKEREL BY THE CLOCK"
type input "SPANISH MACKEREL BY THE CLOCK"
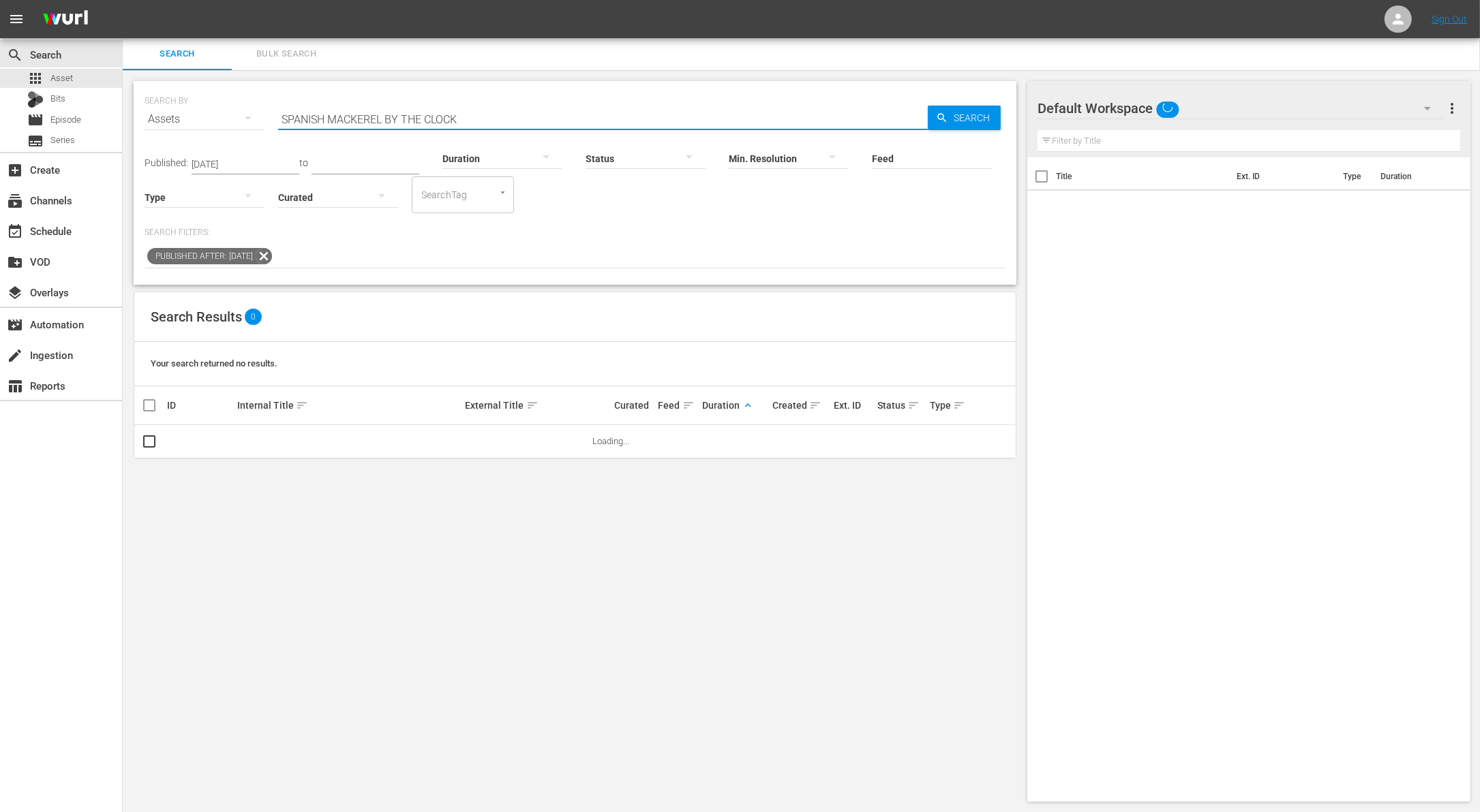
click at [272, 257] on icon at bounding box center [264, 256] width 16 height 16
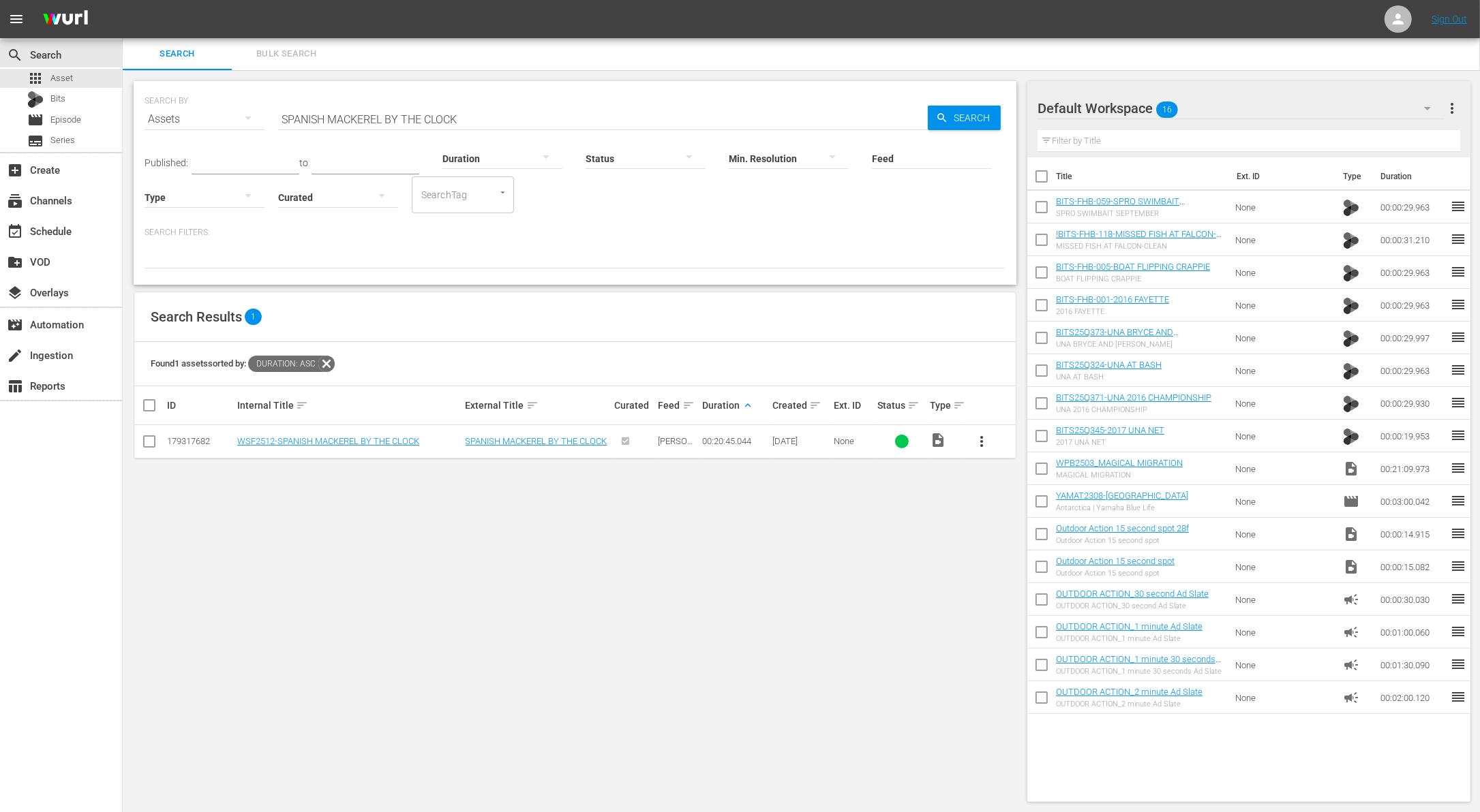
click at [1039, 212] on input "checkbox" at bounding box center [1041, 209] width 29 height 29
checkbox input "true"
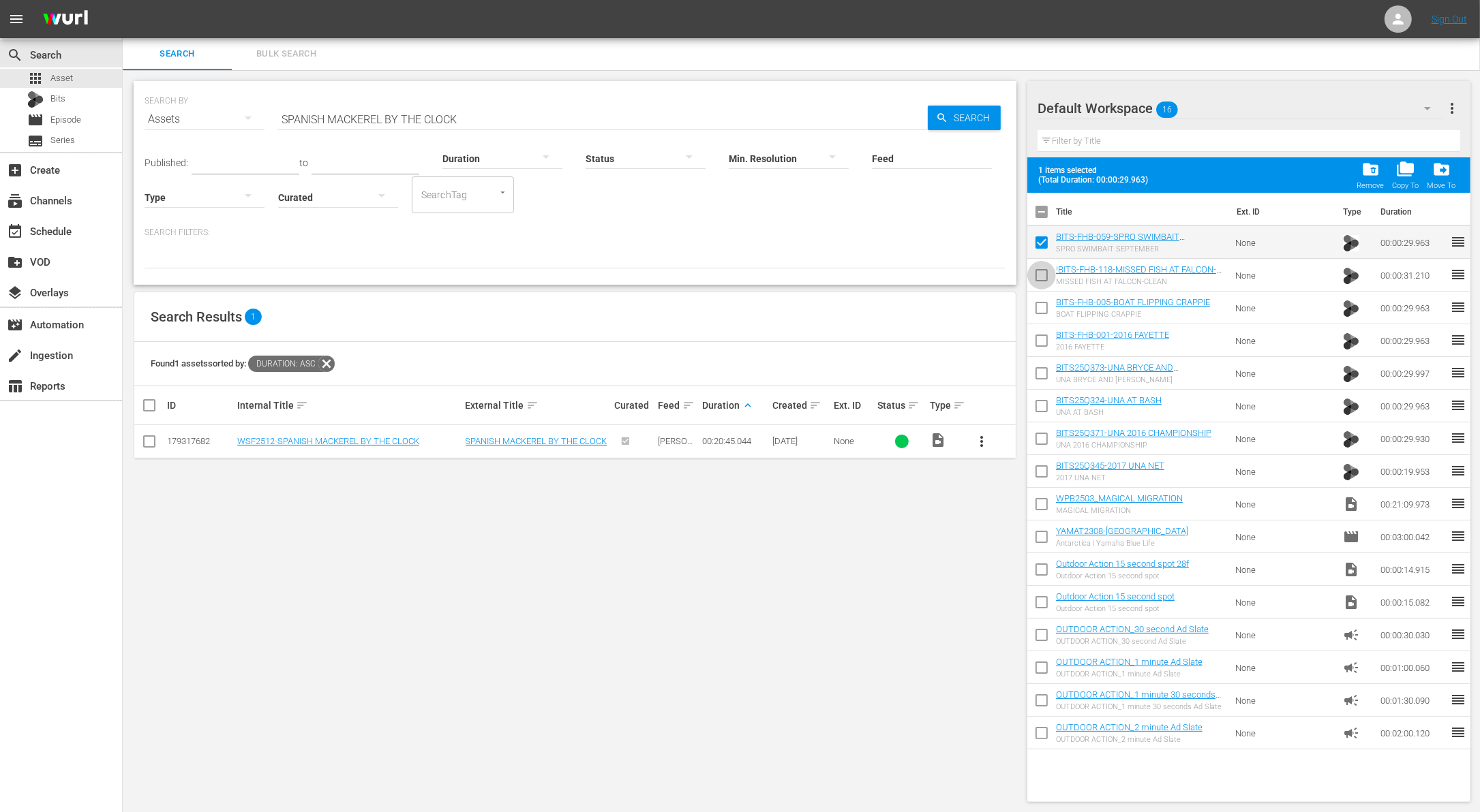
click at [1037, 271] on input "checkbox" at bounding box center [1041, 278] width 29 height 29
checkbox input "true"
click at [1037, 304] on input "checkbox" at bounding box center [1041, 311] width 29 height 29
checkbox input "true"
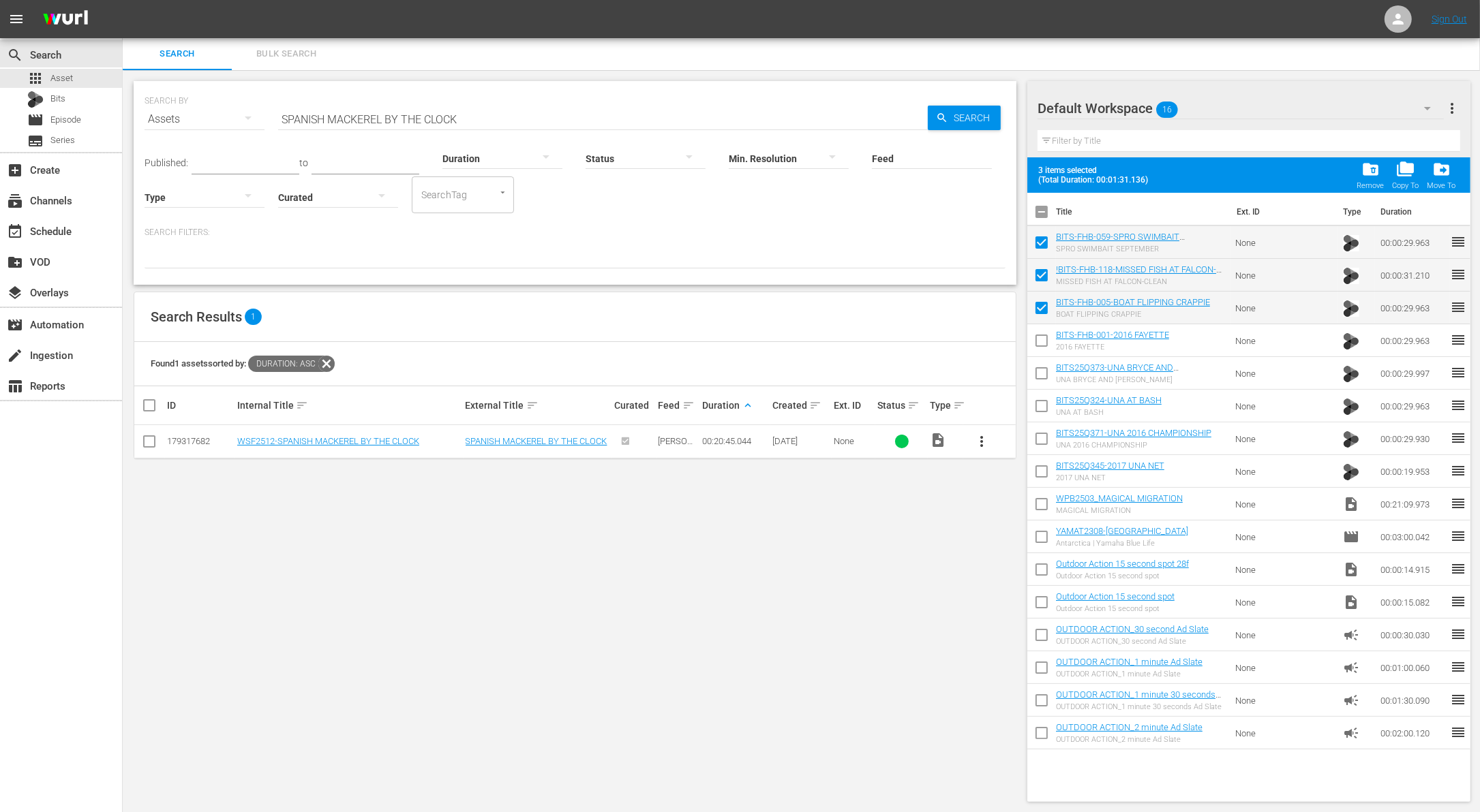
click at [1036, 338] on input "checkbox" at bounding box center [1041, 343] width 29 height 29
checkbox input "true"
click at [1036, 377] on input "checkbox" at bounding box center [1041, 376] width 29 height 29
checkbox input "true"
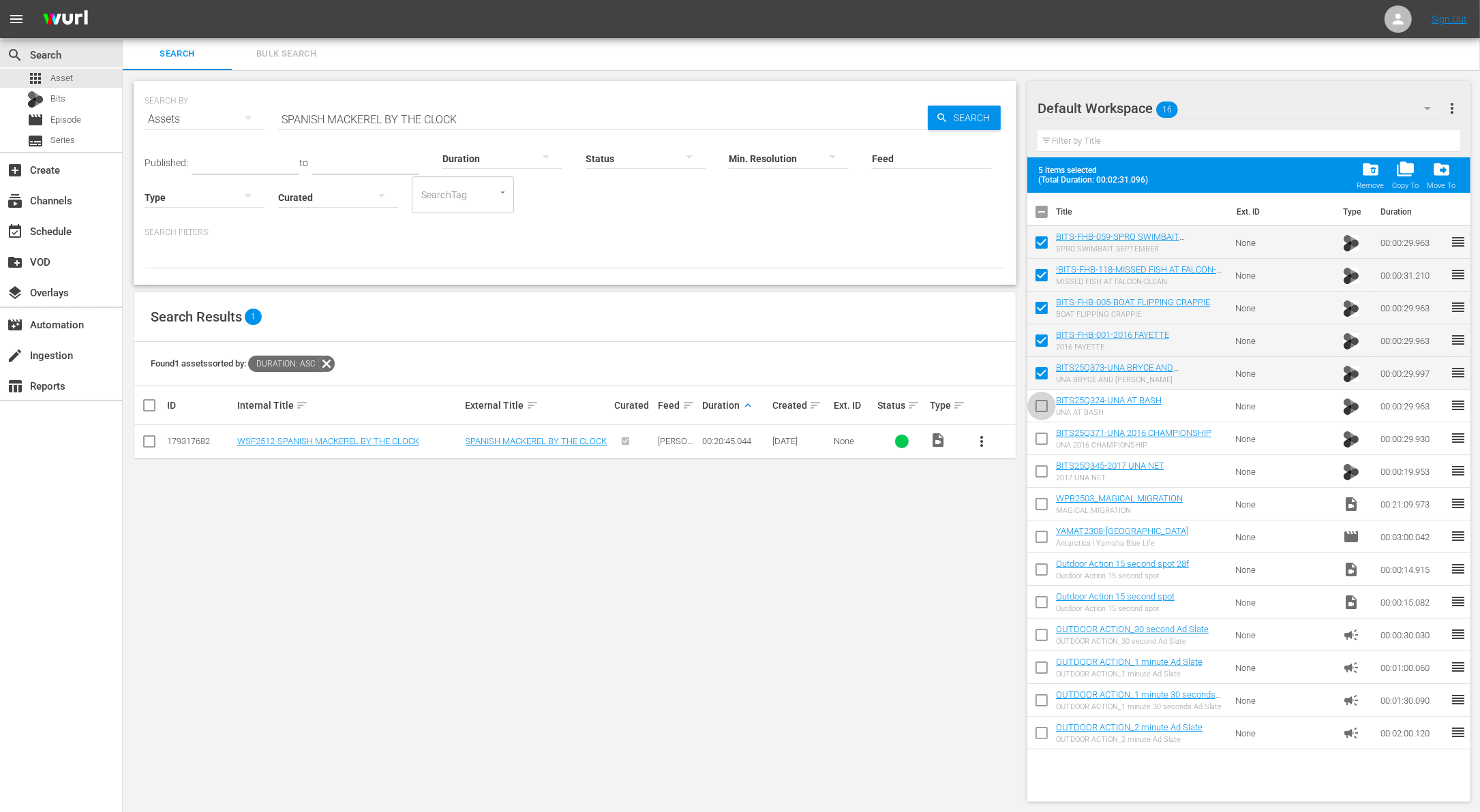
click at [1037, 395] on input "checkbox" at bounding box center [1041, 409] width 29 height 29
checkbox input "true"
click at [1039, 433] on input "checkbox" at bounding box center [1041, 441] width 29 height 29
checkbox input "true"
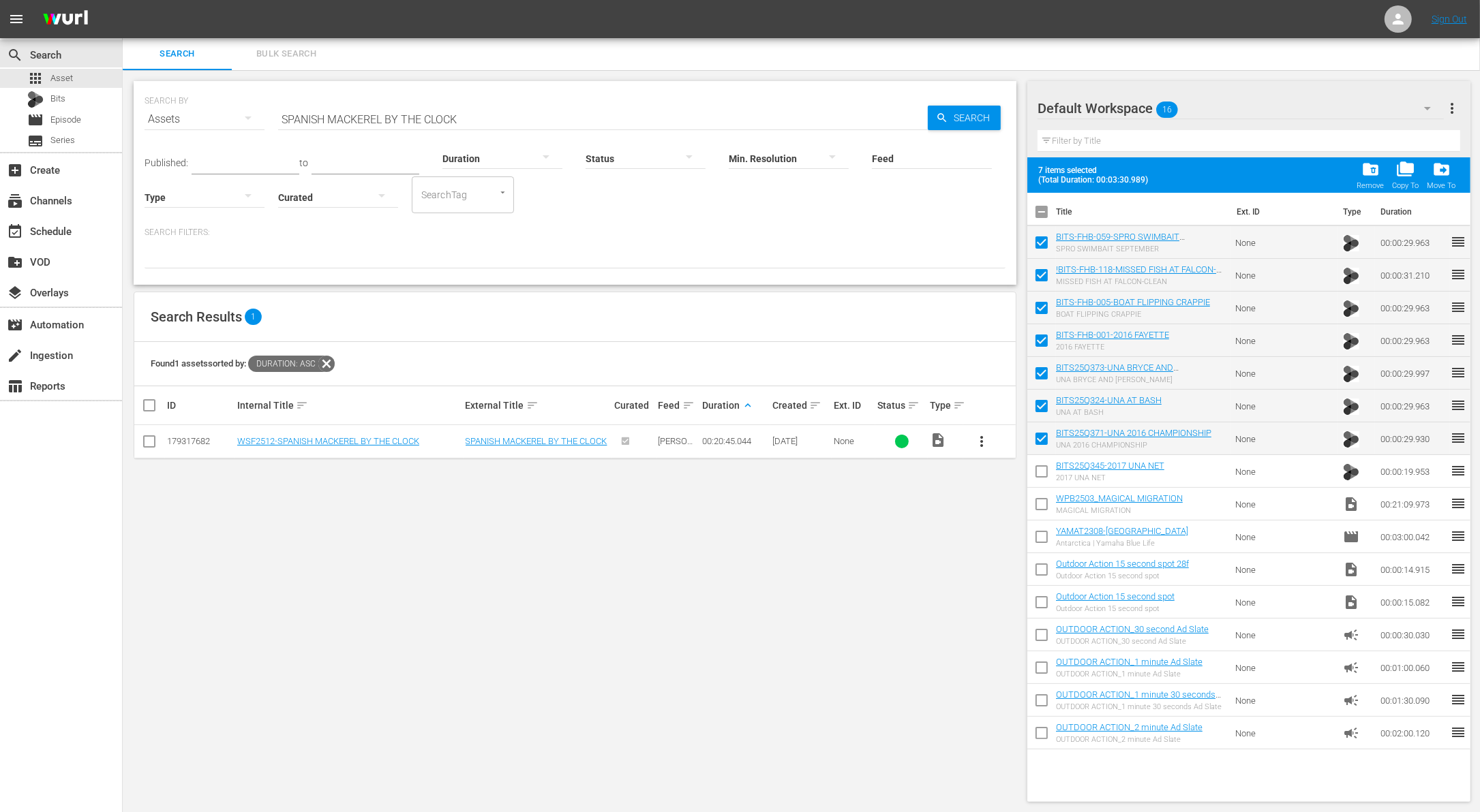
click at [1041, 468] on input "checkbox" at bounding box center [1041, 474] width 29 height 29
checkbox input "true"
click at [1044, 501] on input "checkbox" at bounding box center [1041, 507] width 29 height 29
checkbox input "true"
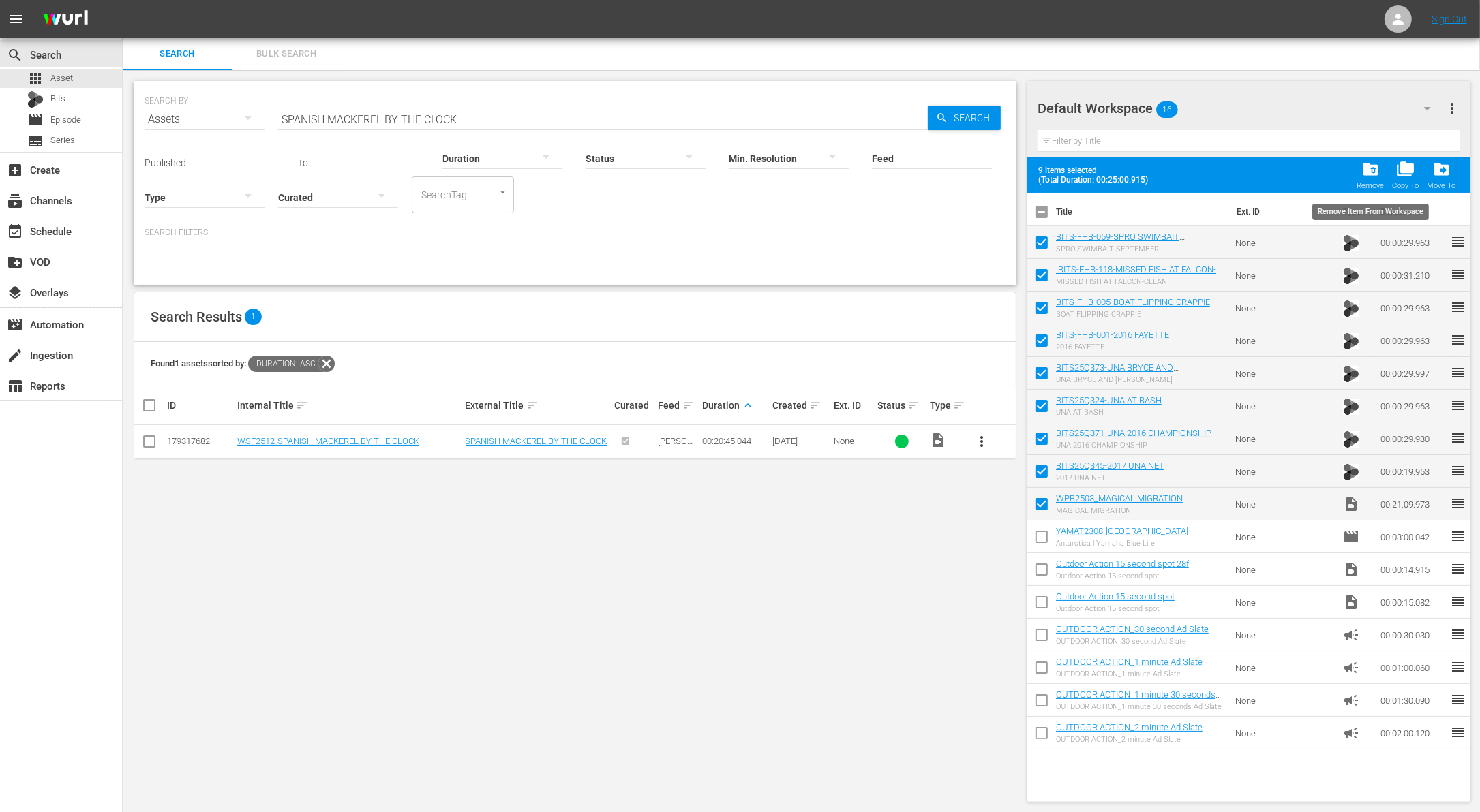
click at [1374, 166] on span "folder_delete" at bounding box center [1371, 169] width 18 height 18
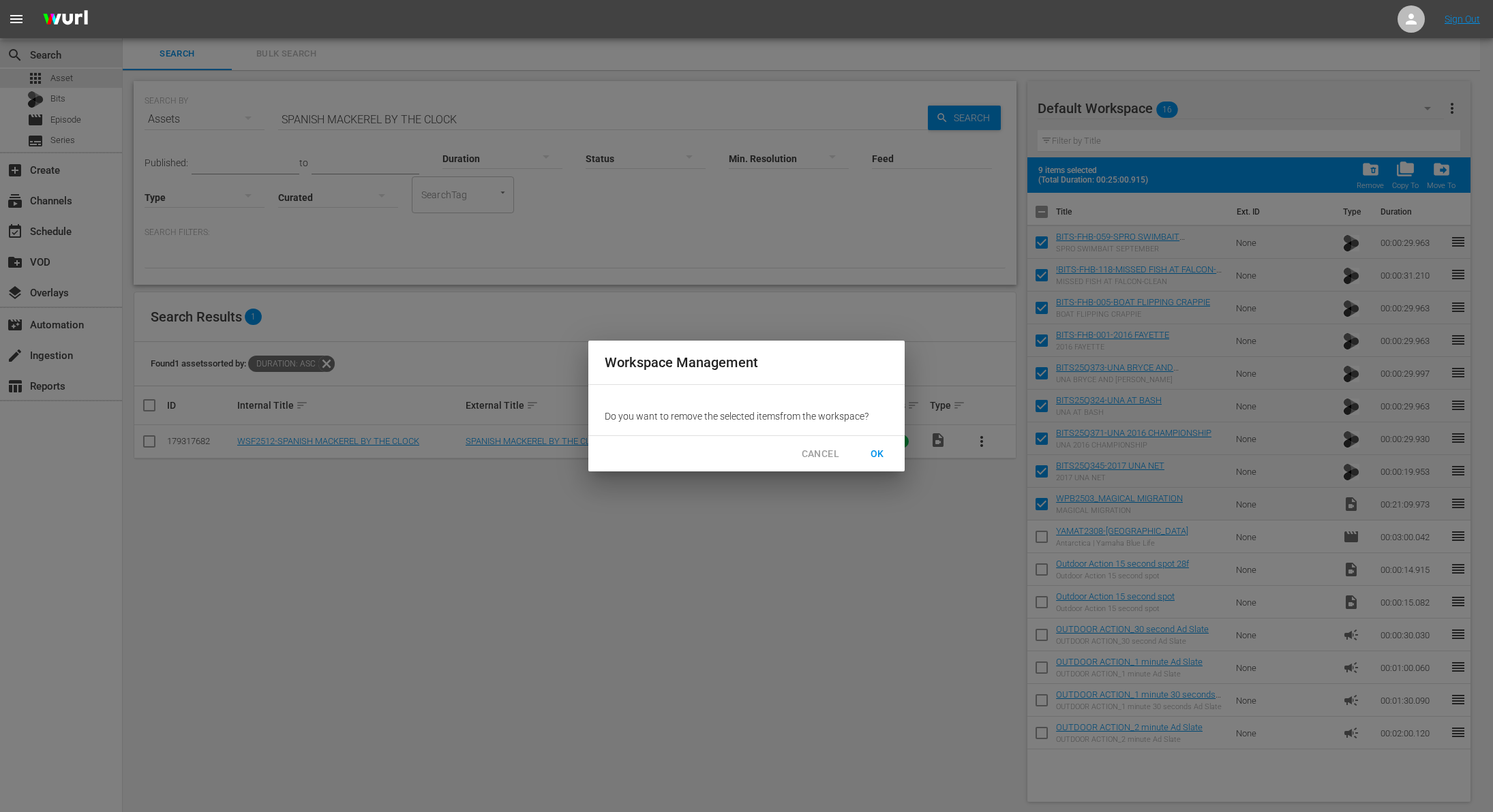
click at [884, 449] on span "OK" at bounding box center [877, 454] width 22 height 17
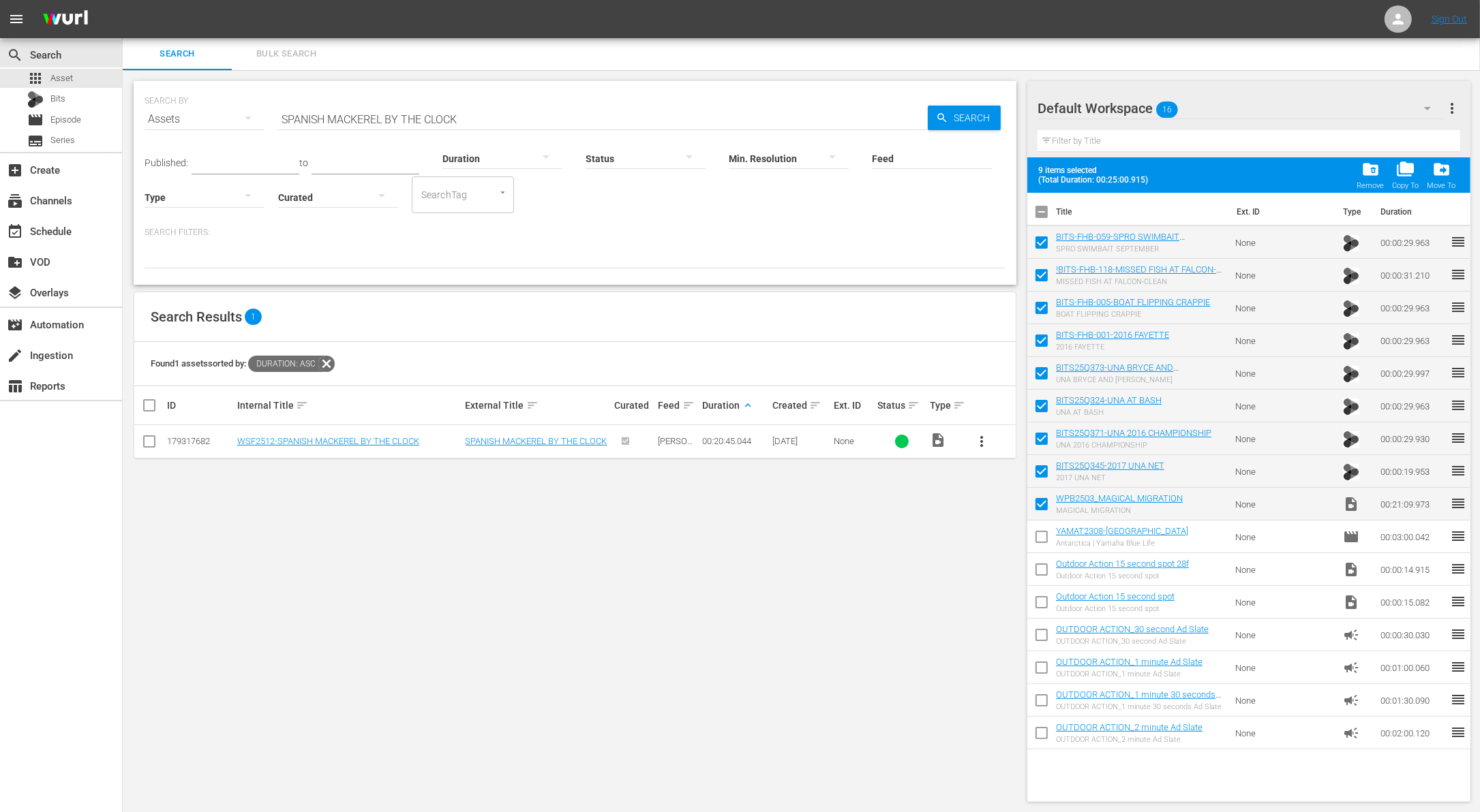
checkbox input "false"
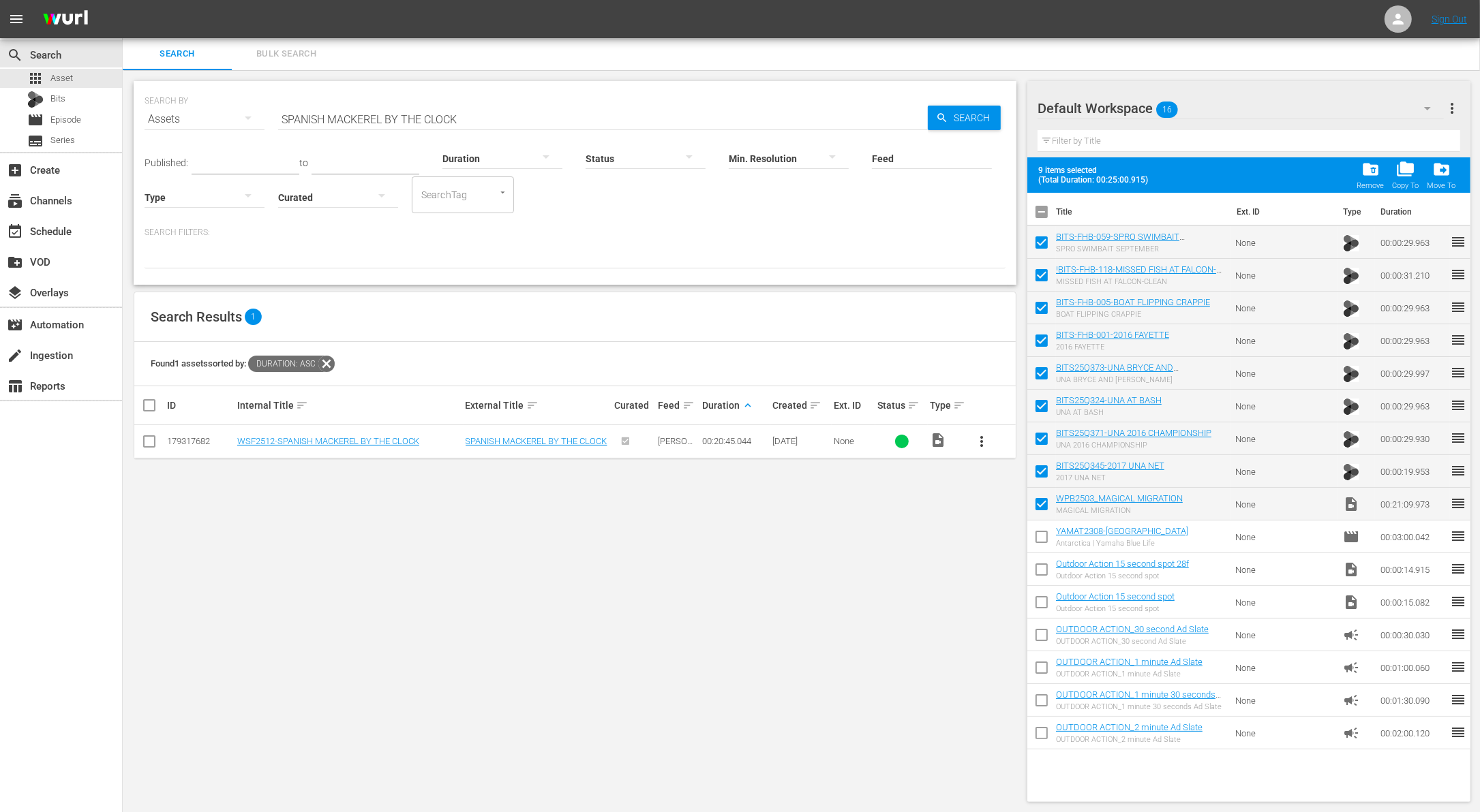
checkbox input "false"
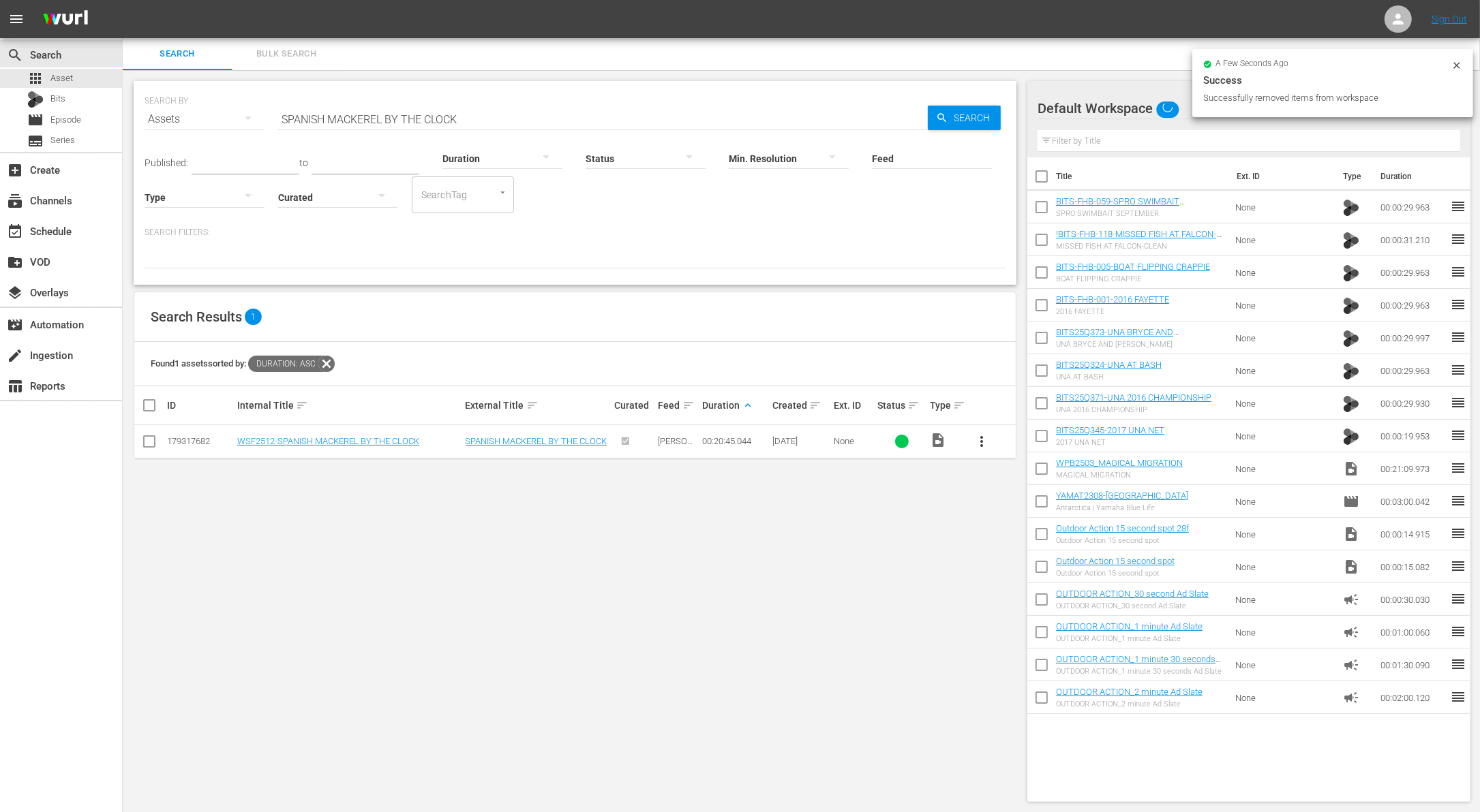
click at [974, 433] on span "more_vert" at bounding box center [981, 441] width 16 height 16
click at [1031, 472] on div "Workspace" at bounding box center [1055, 478] width 92 height 32
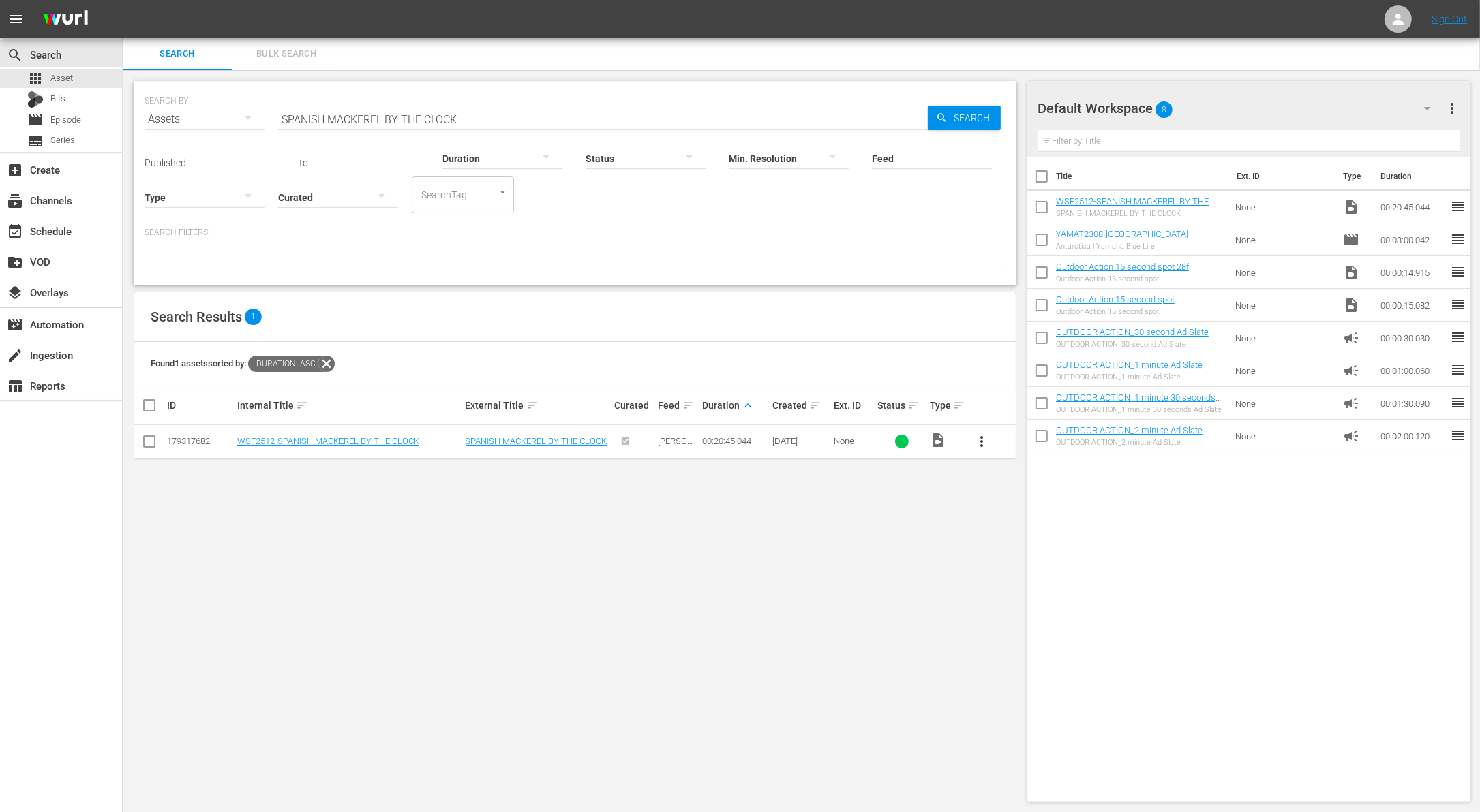
click at [274, 161] on input "text" at bounding box center [245, 164] width 108 height 20
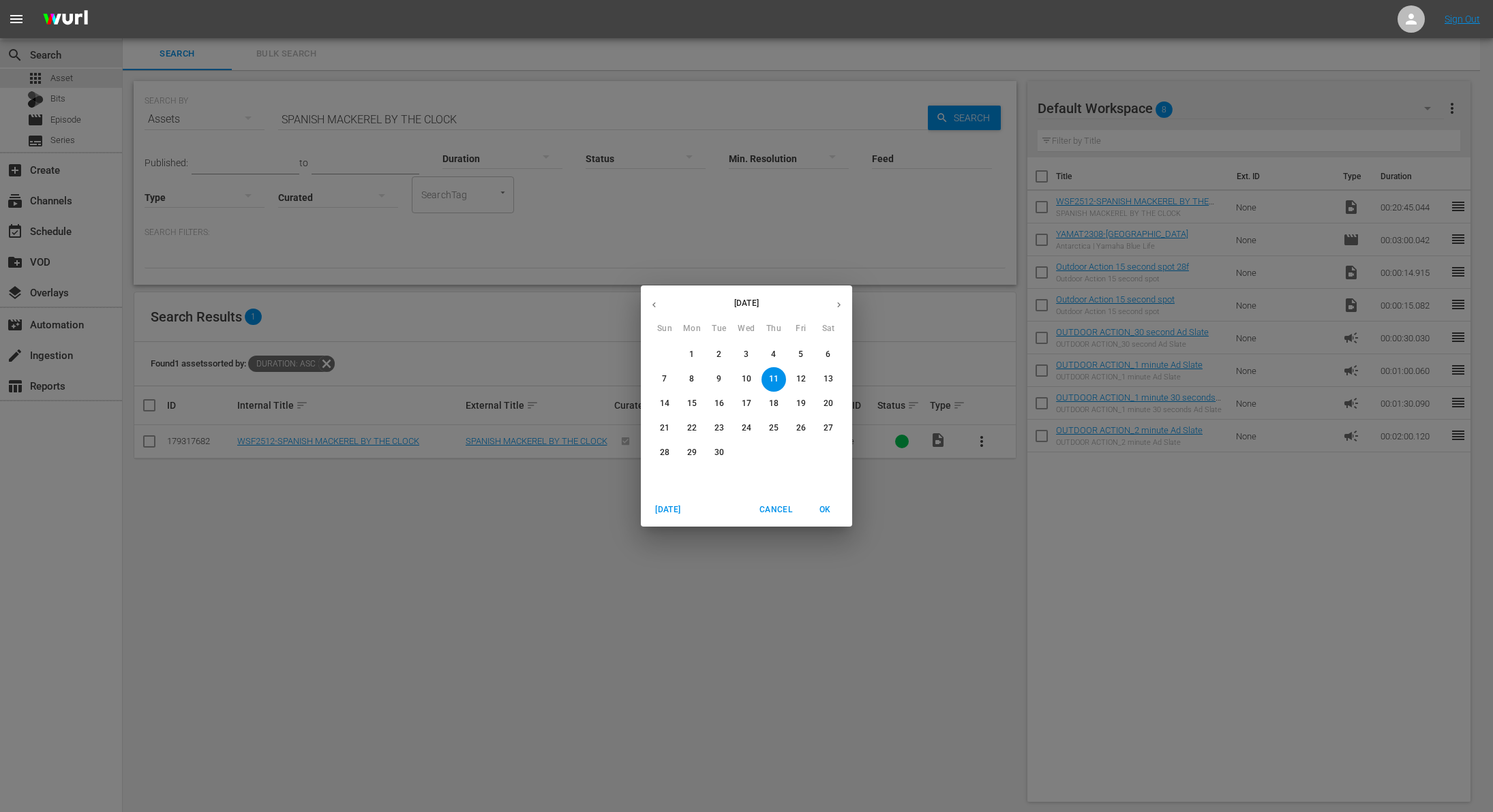
click at [652, 302] on icon "button" at bounding box center [654, 304] width 11 height 11
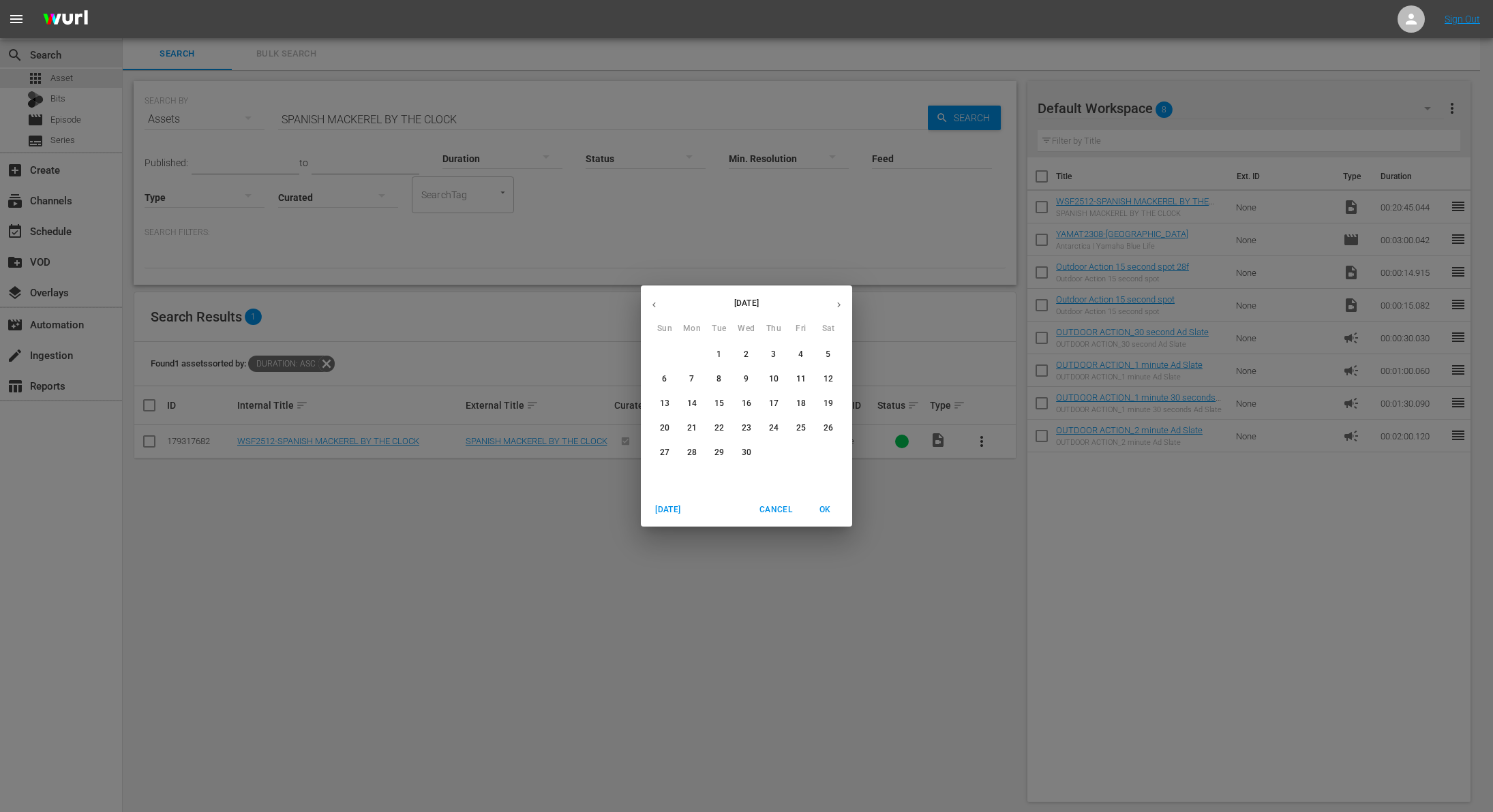
click at [652, 302] on icon "button" at bounding box center [654, 304] width 11 height 11
click at [744, 353] on p "1" at bounding box center [746, 355] width 5 height 11
type input "[DATE]"
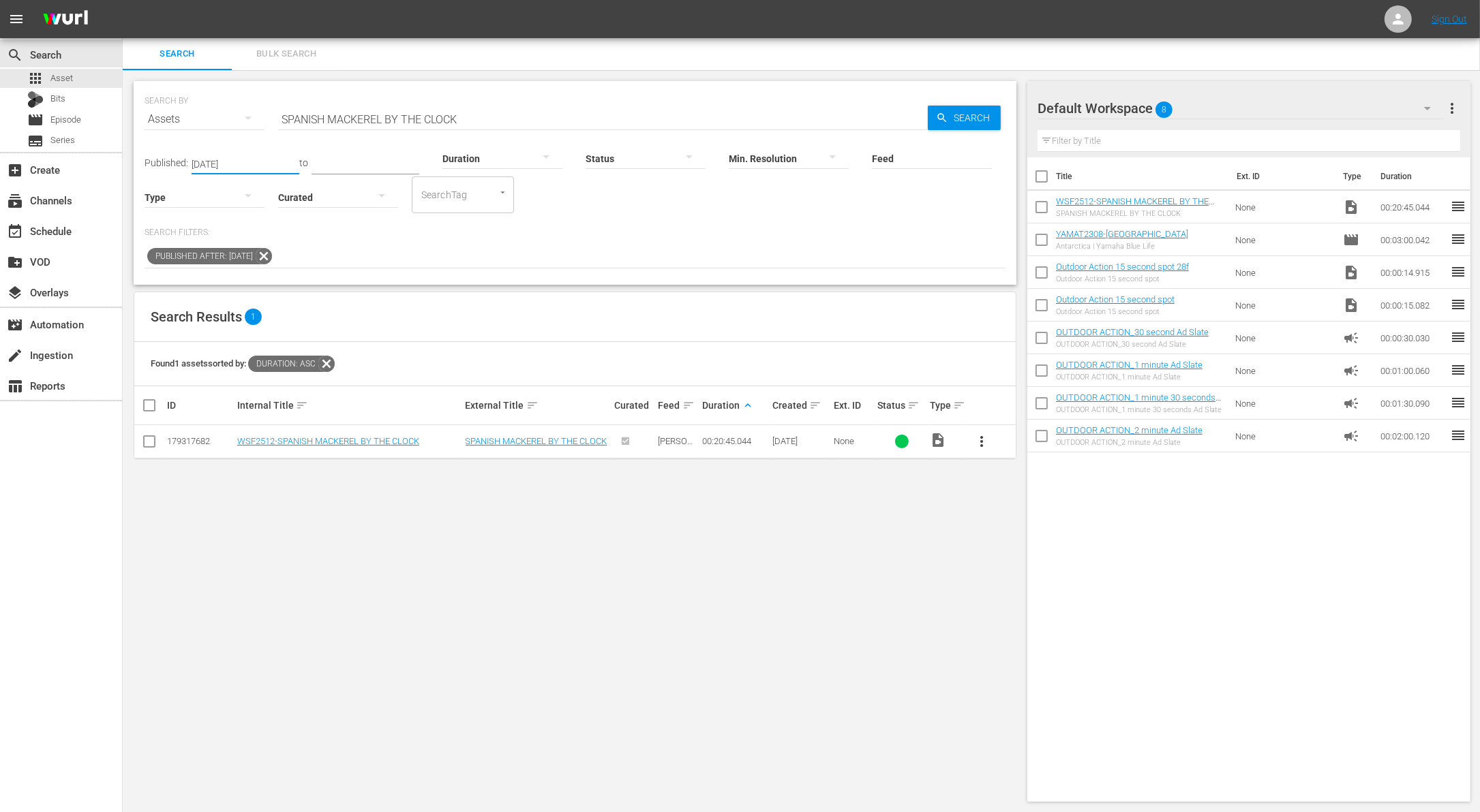
click at [465, 113] on input "SPANISH MACKEREL BY THE CLOCK" at bounding box center [602, 119] width 649 height 32
click at [584, 214] on div "Published: Jan 1, 2025 to Duration Status Min. Resolution Feed Feed Title Type …" at bounding box center [575, 202] width 861 height 133
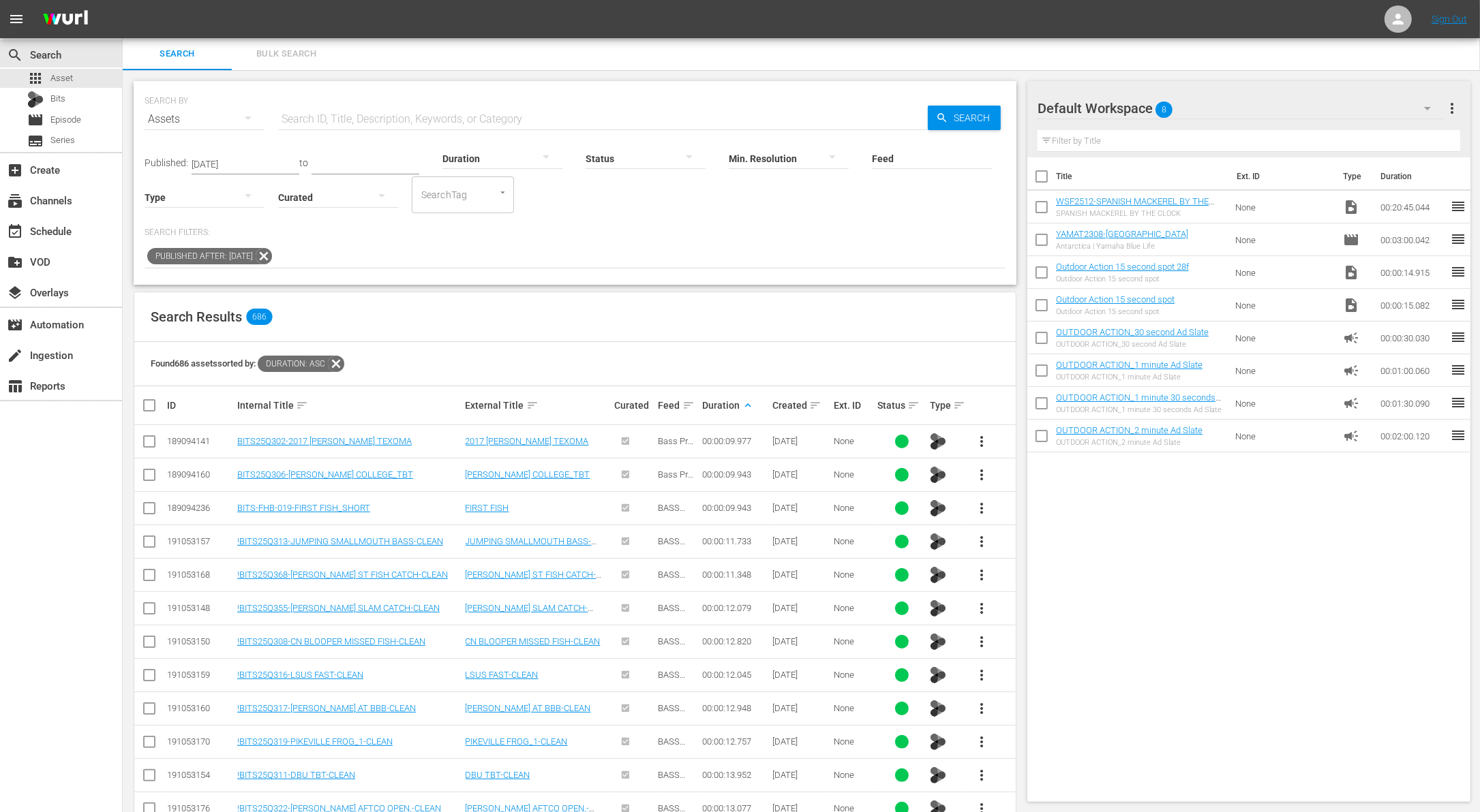
click at [580, 251] on div "Published After: [DATE]" at bounding box center [575, 257] width 861 height 23
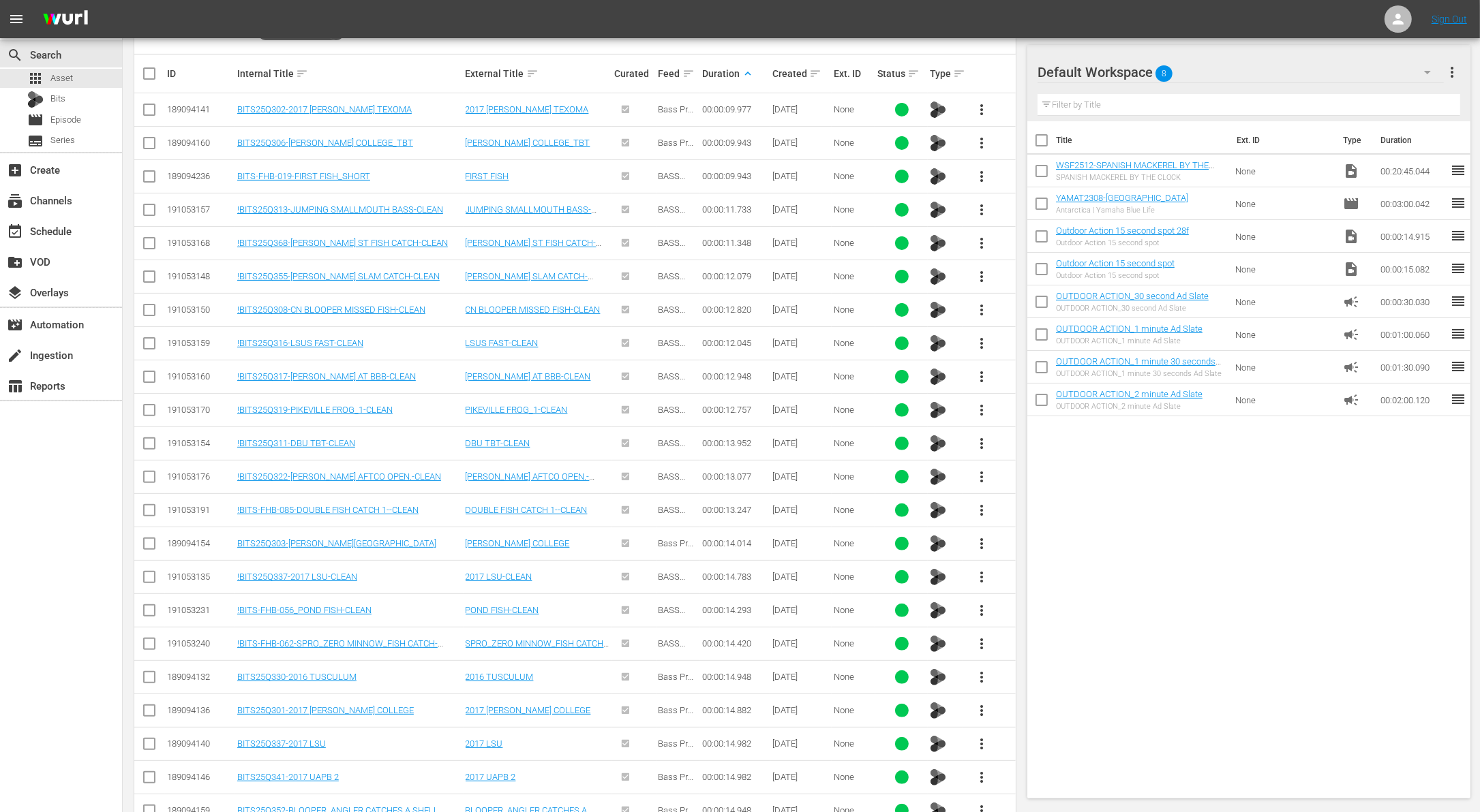
scroll to position [995, 0]
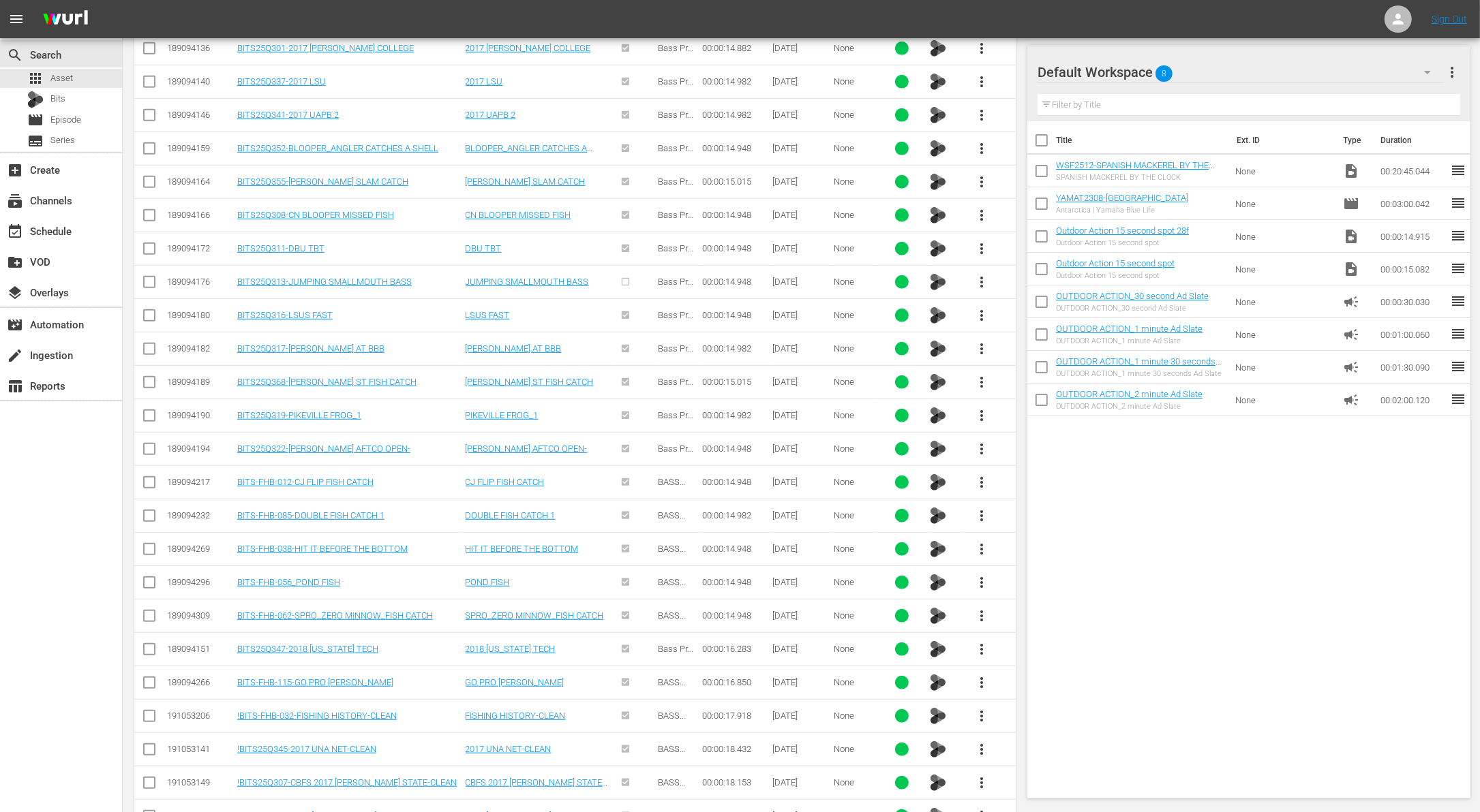
click at [981, 277] on span "more_vert" at bounding box center [981, 282] width 16 height 16
click at [1041, 316] on div "Workspace" at bounding box center [1055, 313] width 92 height 32
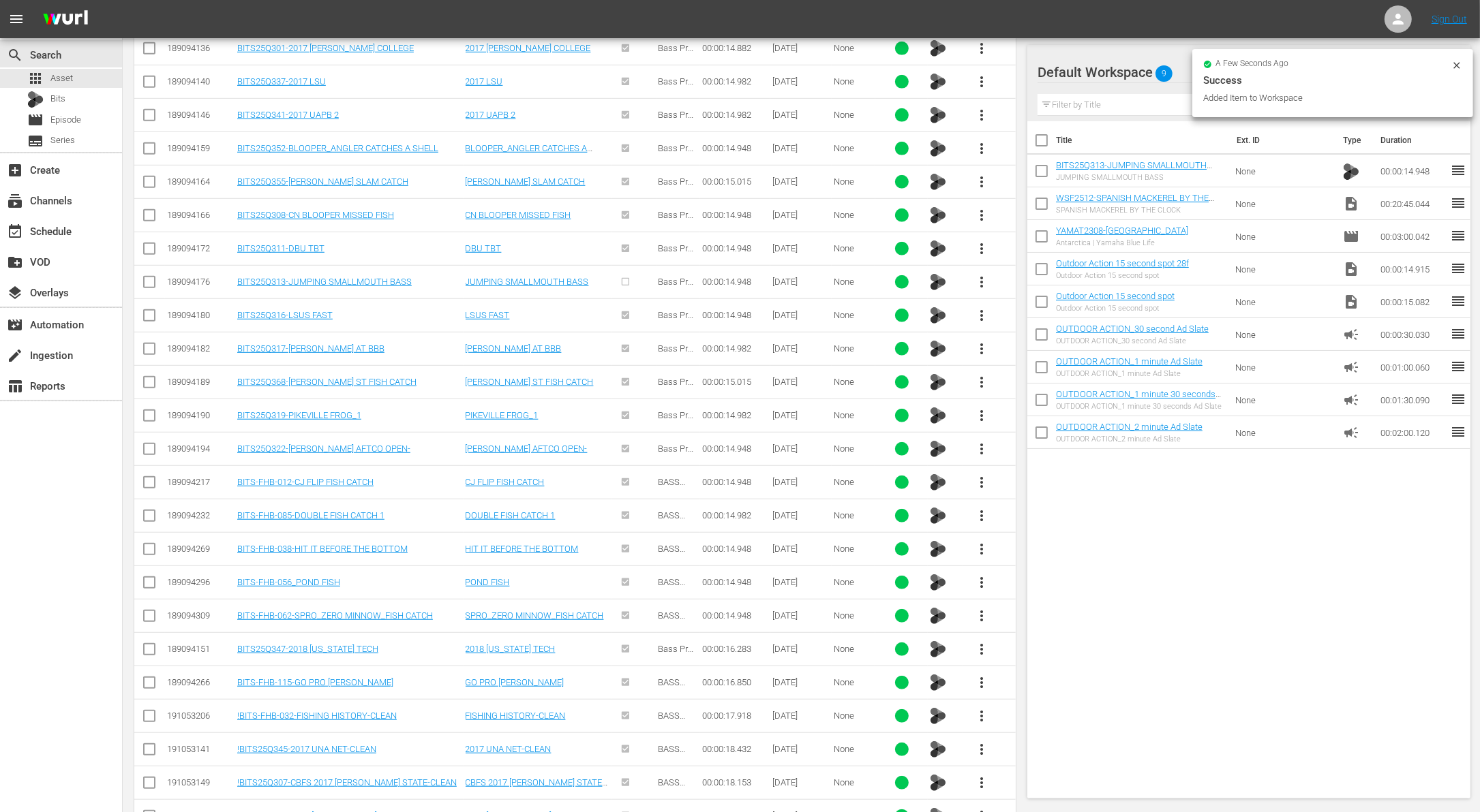
click at [1041, 195] on input "checkbox" at bounding box center [1041, 207] width 29 height 29
checkbox input "true"
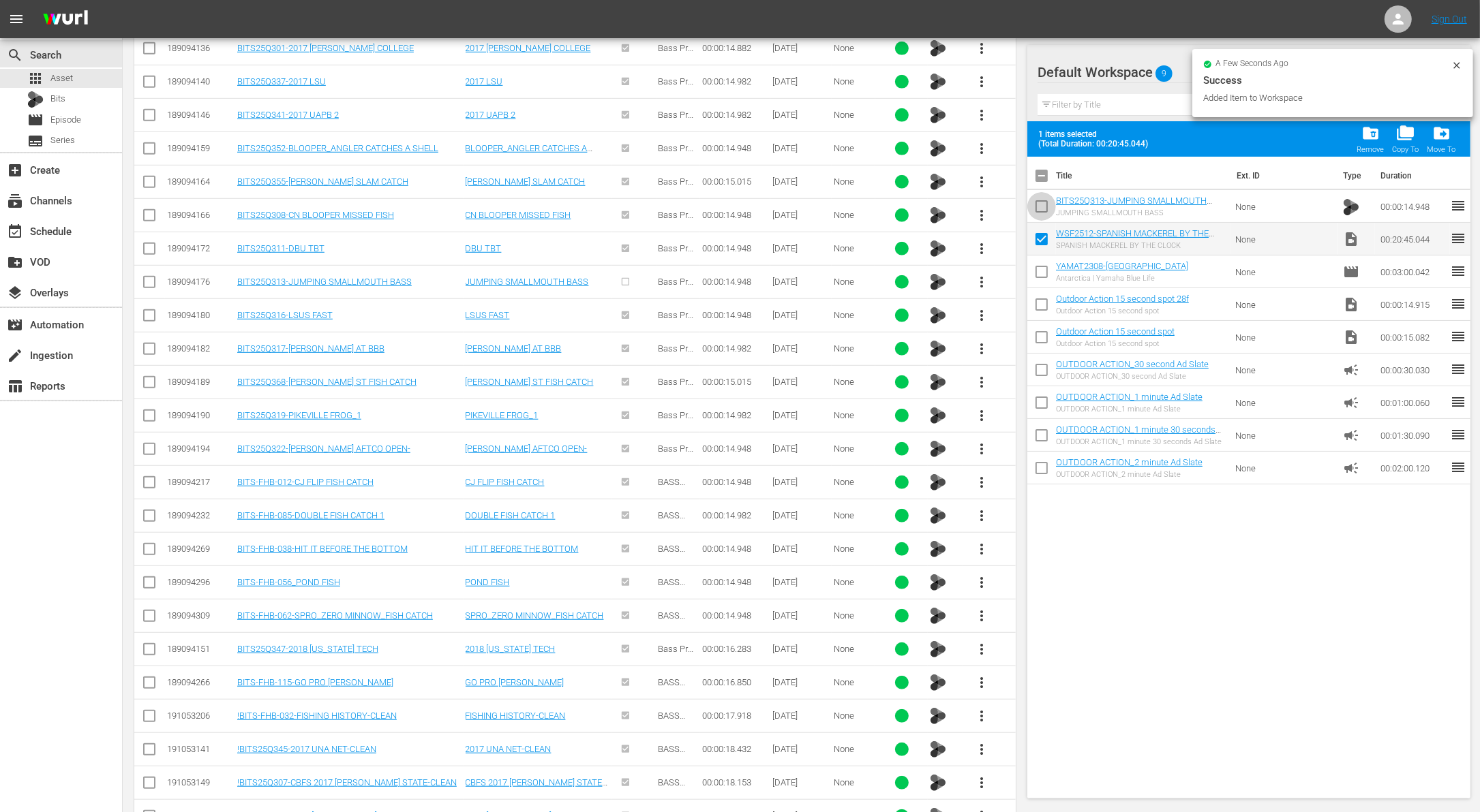
click at [1041, 195] on input "checkbox" at bounding box center [1041, 209] width 29 height 29
checkbox input "true"
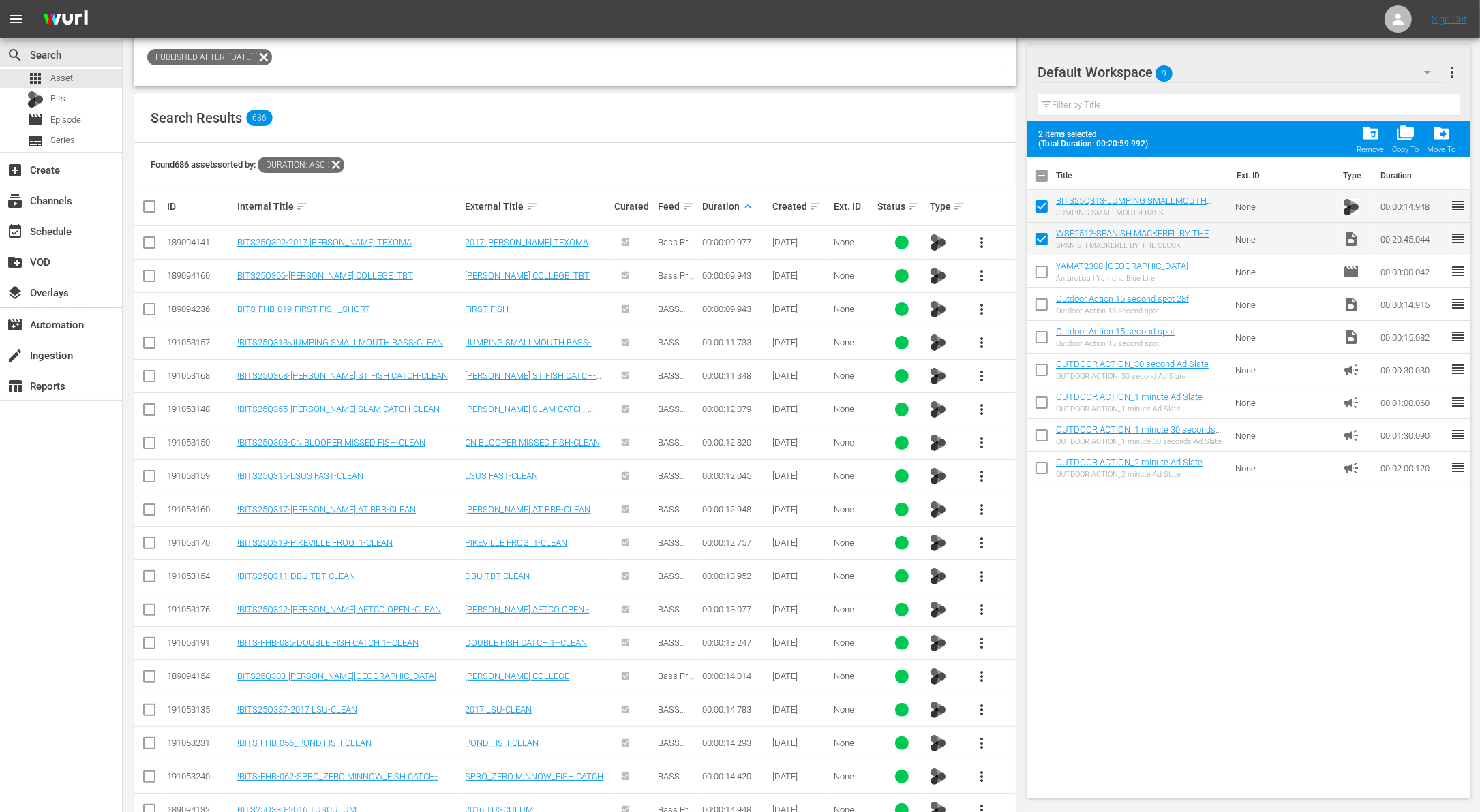
scroll to position [0, 0]
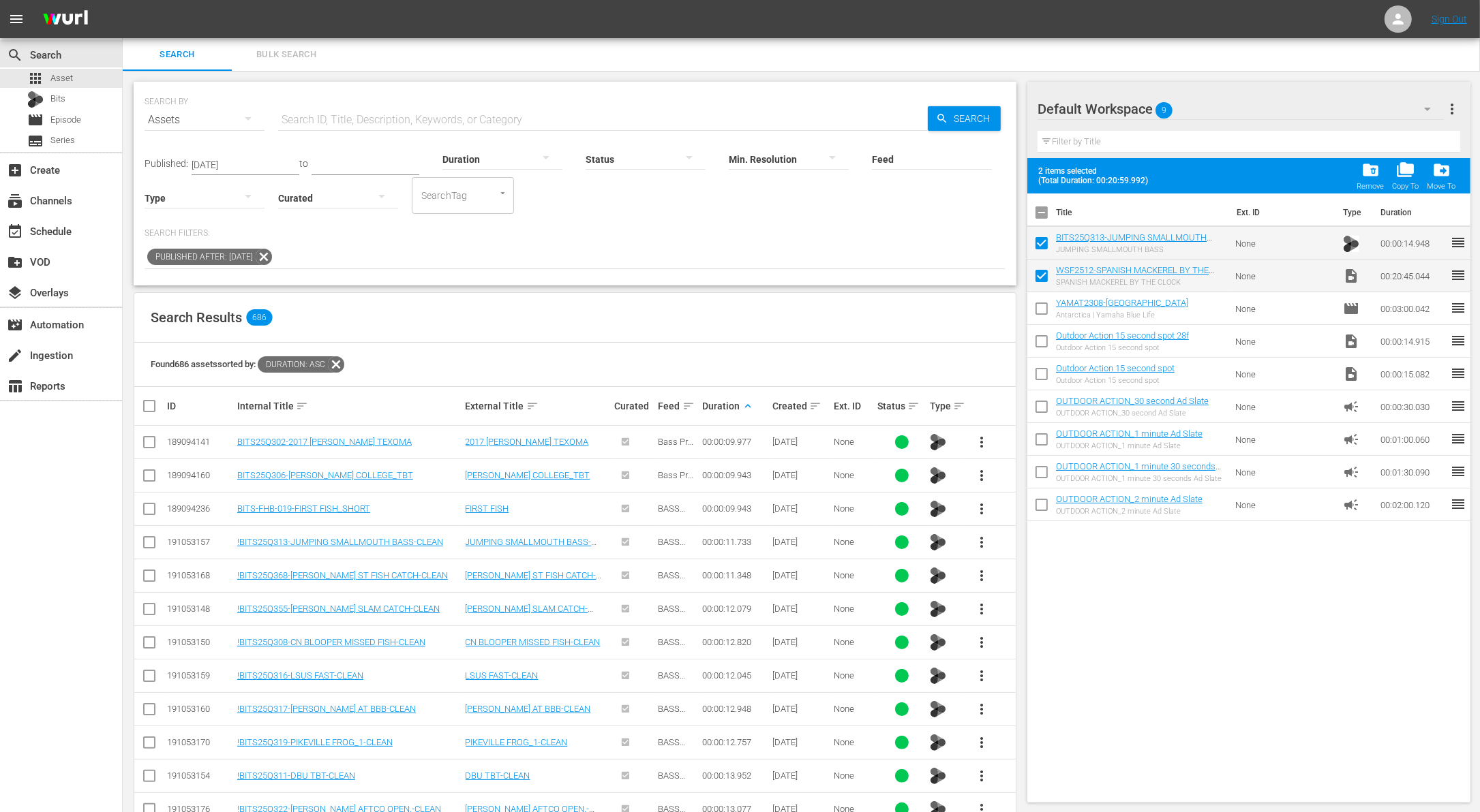
click at [485, 161] on div at bounding box center [502, 159] width 120 height 38
click at [488, 202] on div "2-3m" at bounding box center [487, 201] width 120 height 22
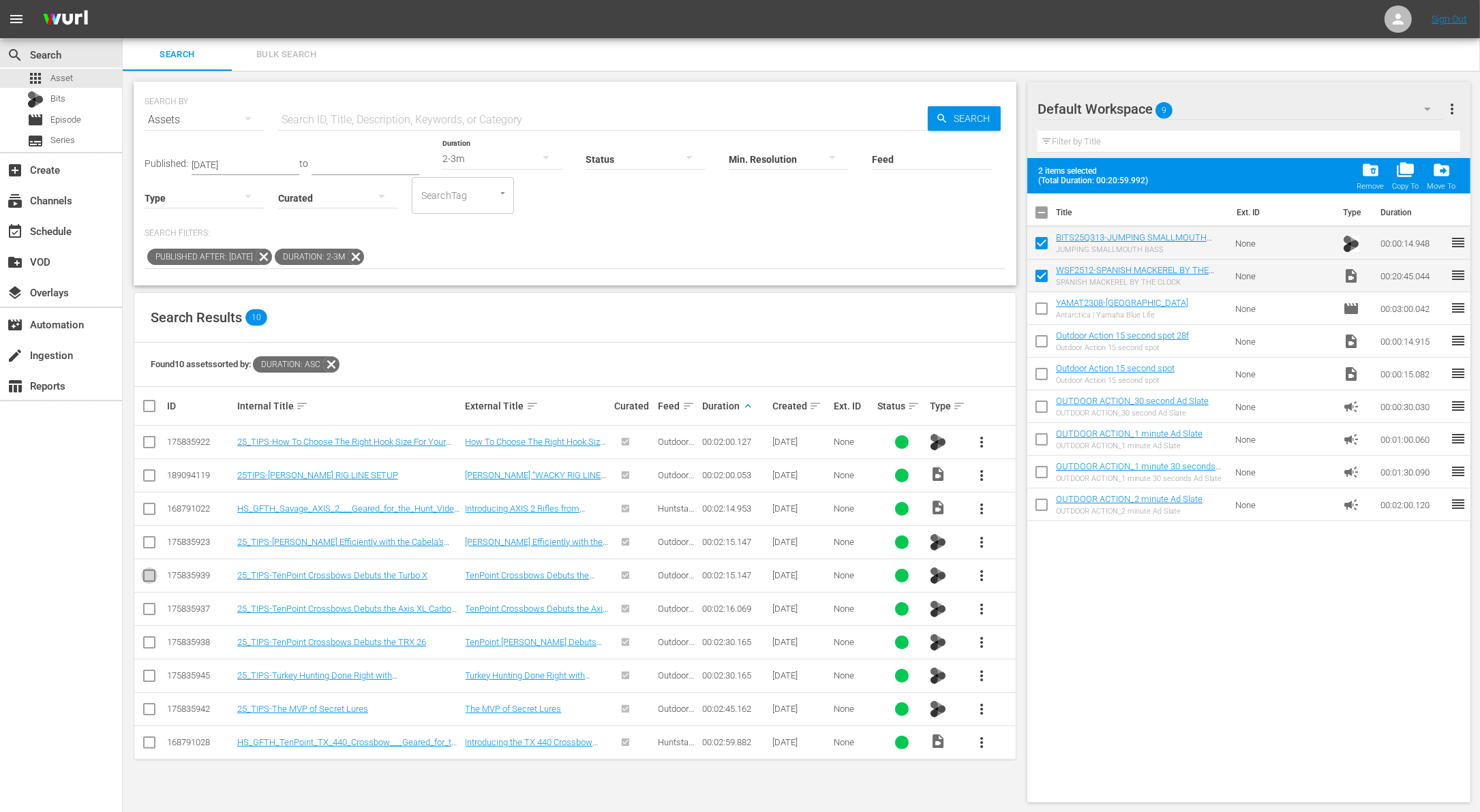
click at [150, 582] on input "checkbox" at bounding box center [149, 578] width 16 height 16
checkbox input "true"
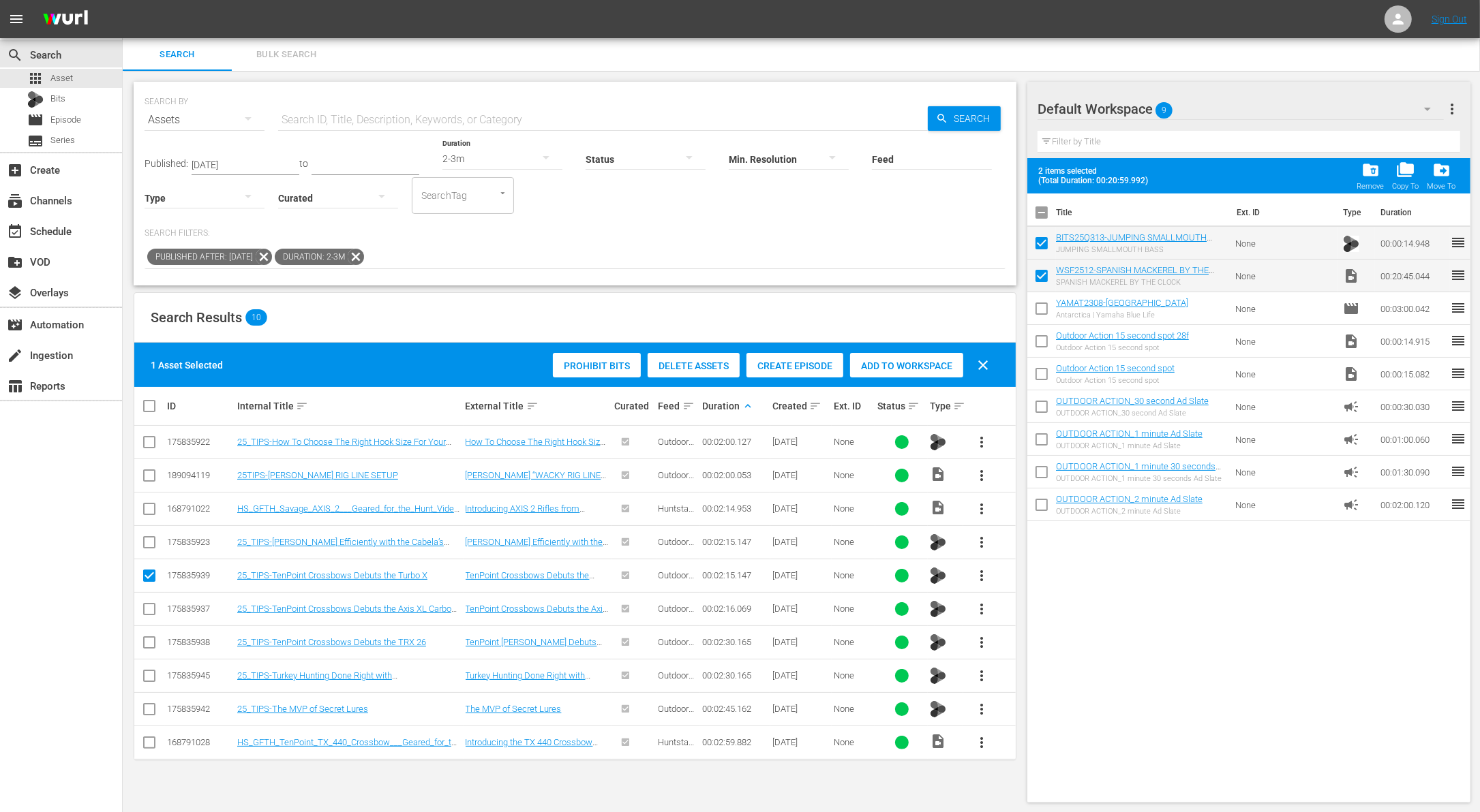
click at [149, 548] on input "checkbox" at bounding box center [149, 545] width 16 height 16
checkbox input "true"
click at [947, 360] on span "Add to Workspace" at bounding box center [907, 365] width 113 height 11
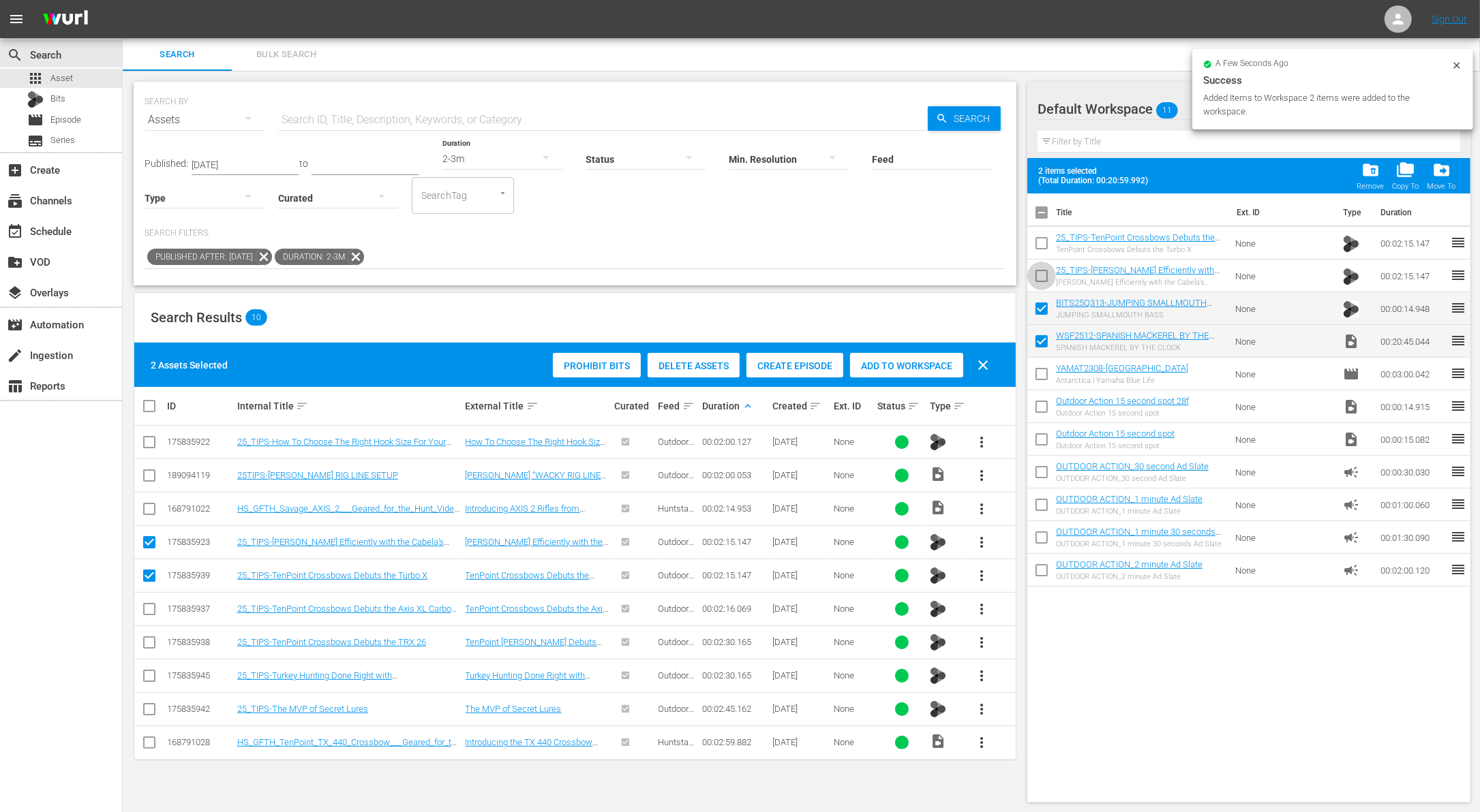
click at [1036, 269] on input "checkbox" at bounding box center [1041, 278] width 29 height 29
checkbox input "true"
click at [1037, 252] on input "checkbox" at bounding box center [1041, 246] width 29 height 29
checkbox input "true"
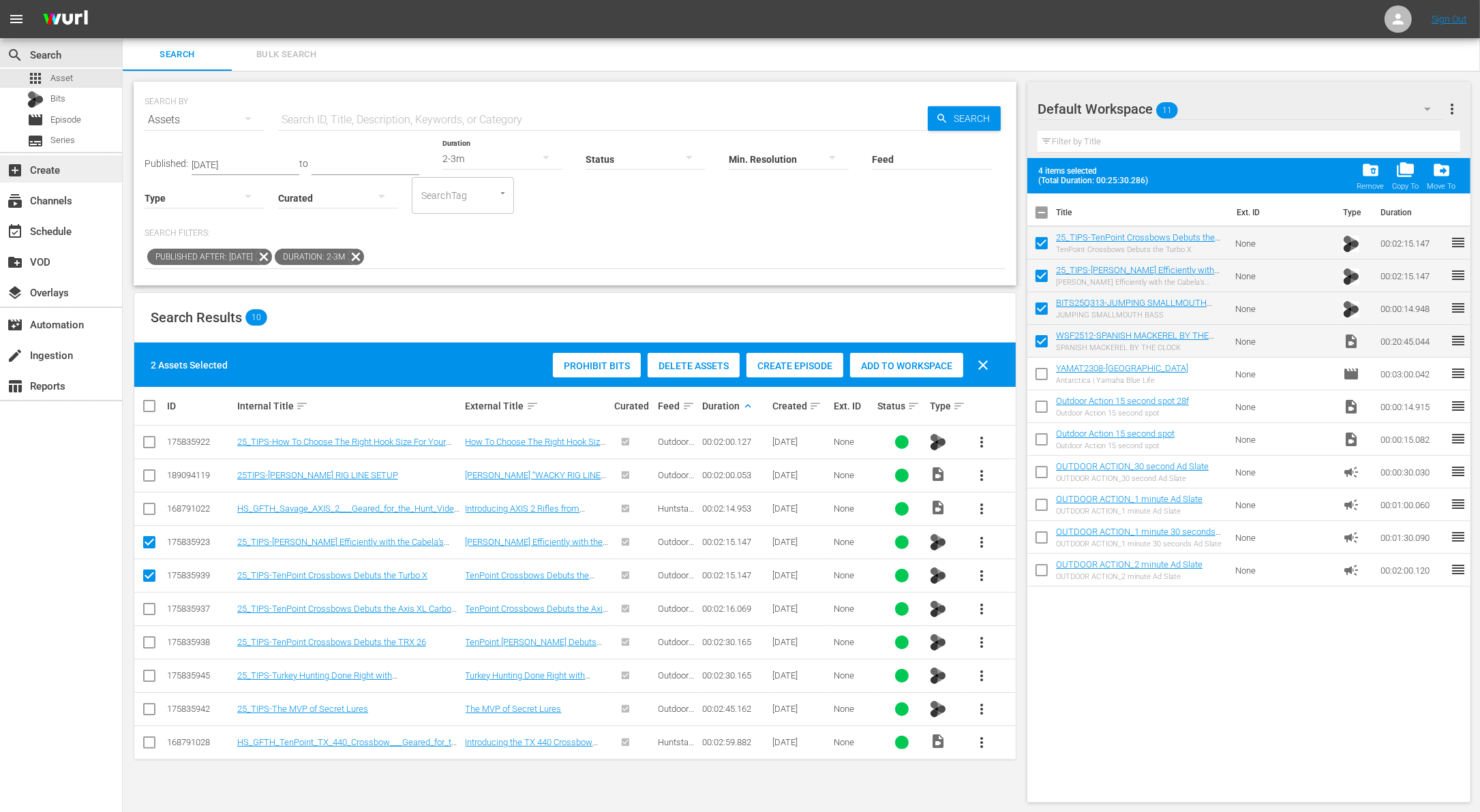
click at [71, 168] on div "add_box Create" at bounding box center [38, 167] width 76 height 12
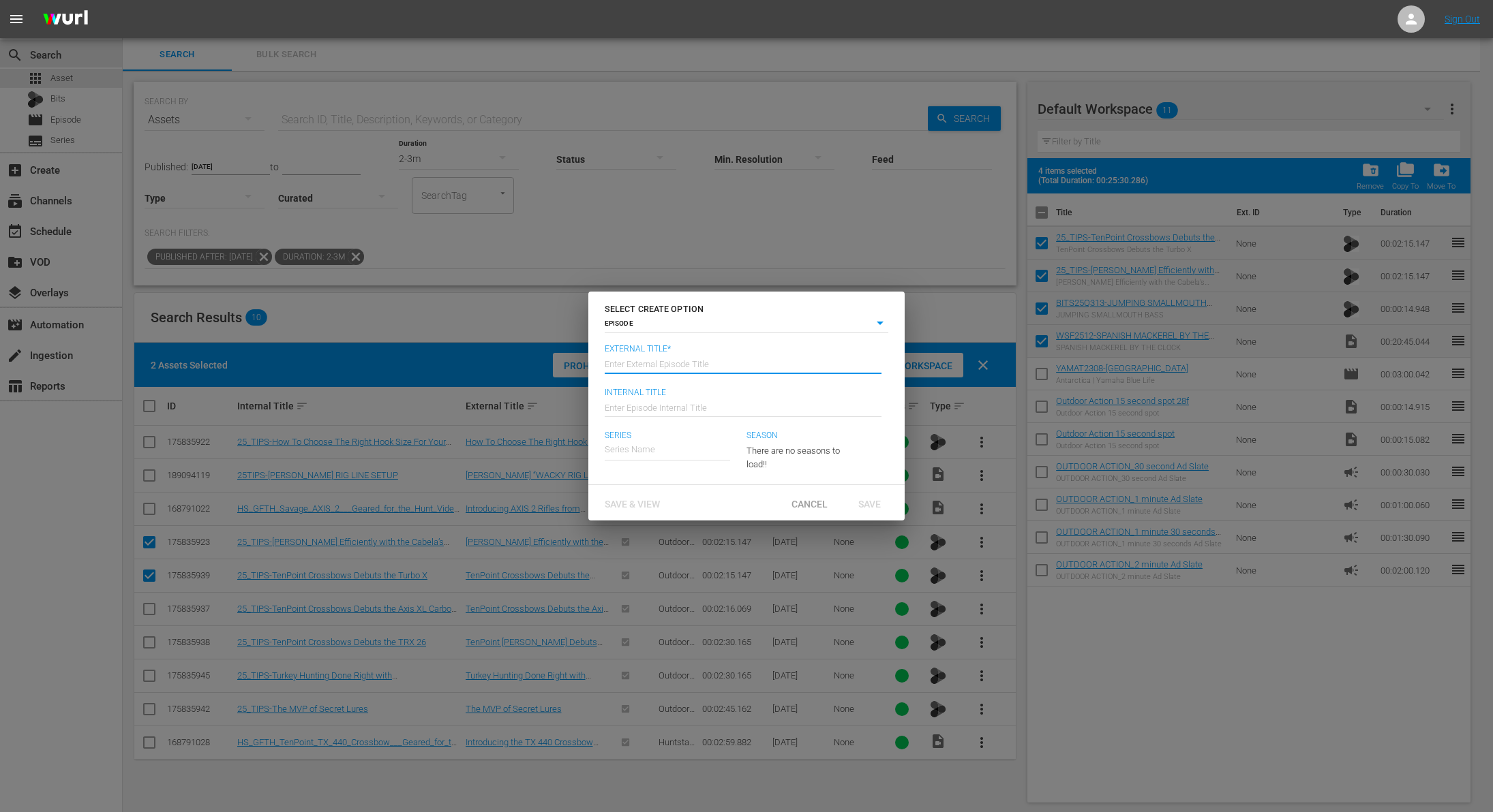
click at [745, 352] on input "text" at bounding box center [743, 363] width 277 height 32
paste input "SPANISH MACKEREL BY THE CLOCK"
type input "World of Saltwater Fishing - SPANISH MACKEREL BY THE CLOCK"
type input "Wk38-WSF"
click at [724, 481] on div "George Poveromo's World of Saltwater Fishing" at bounding box center [700, 488] width 169 height 32
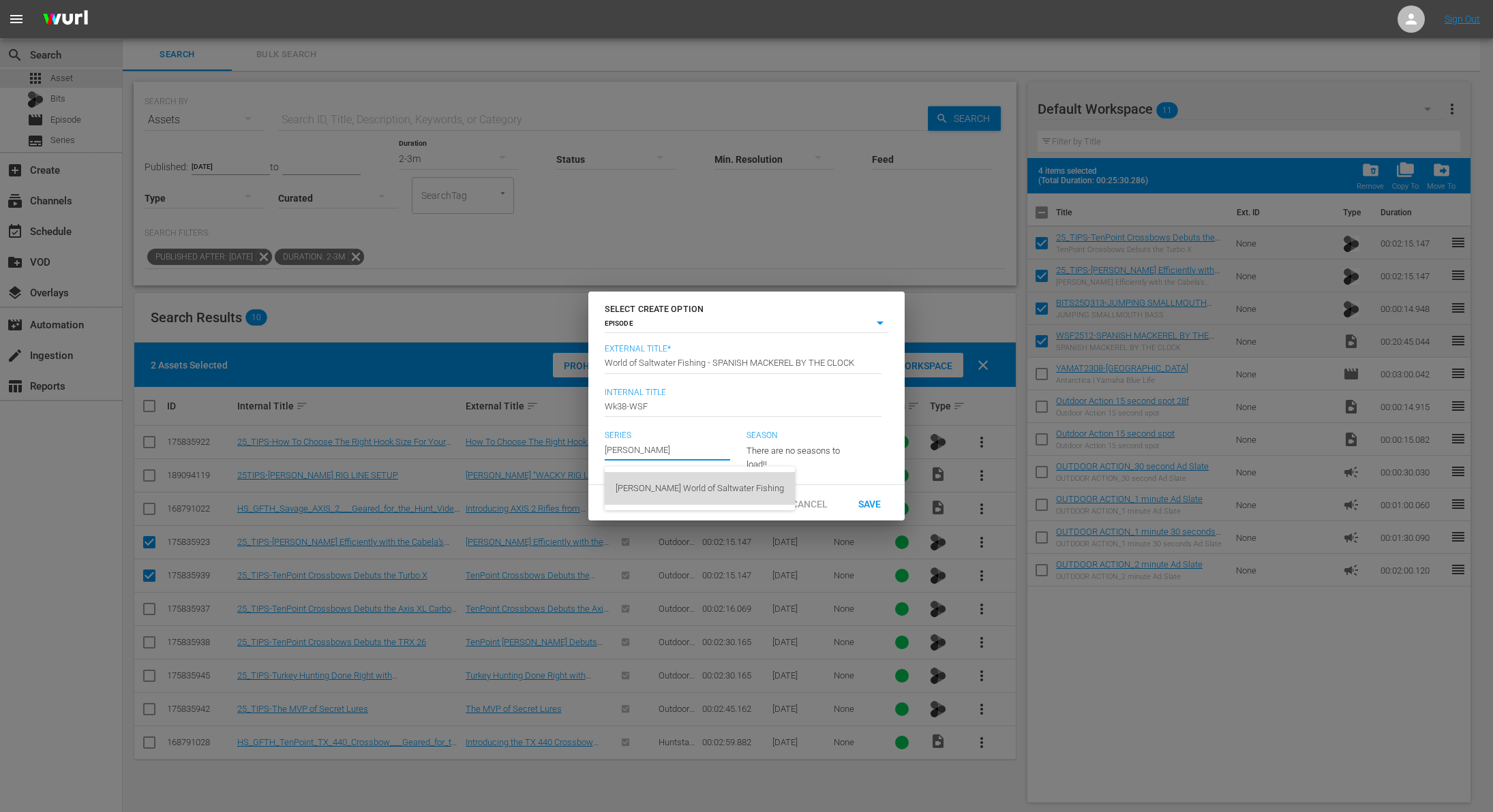
type input "George Poveromo's World of Saltwater Fishing"
click at [884, 509] on span "Save" at bounding box center [870, 503] width 44 height 11
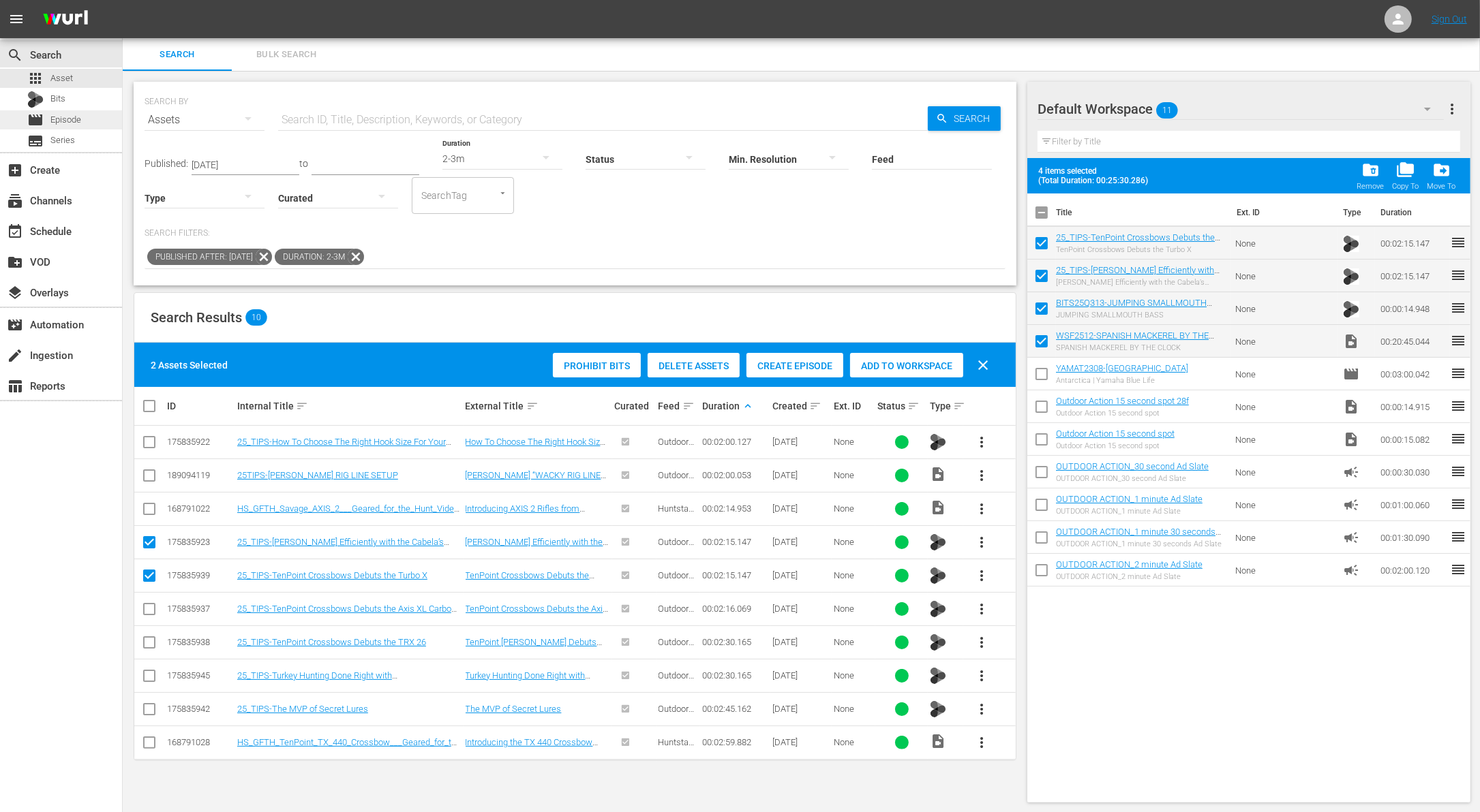
click at [72, 118] on span "Episode" at bounding box center [66, 119] width 31 height 13
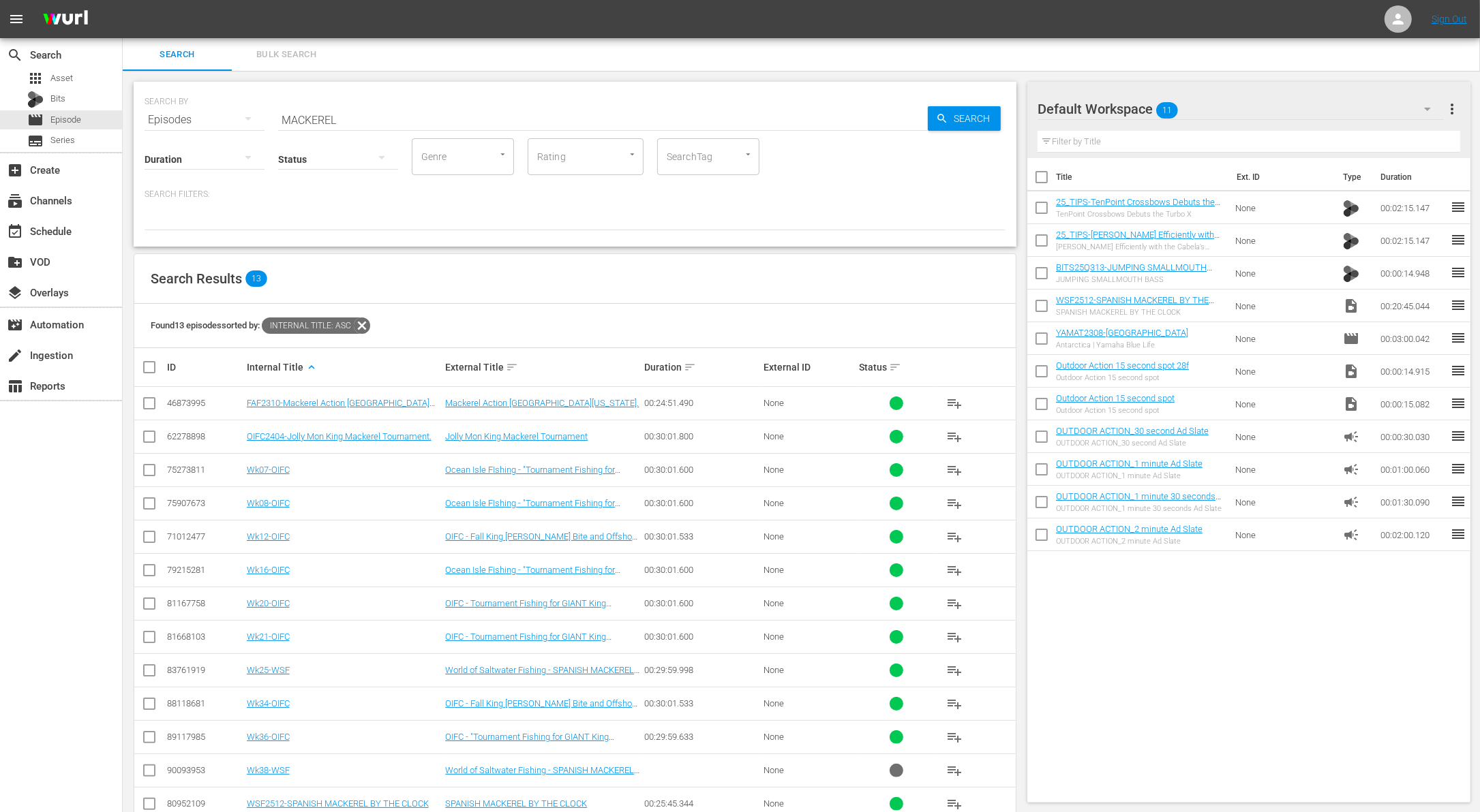
click at [368, 326] on icon at bounding box center [362, 326] width 16 height 16
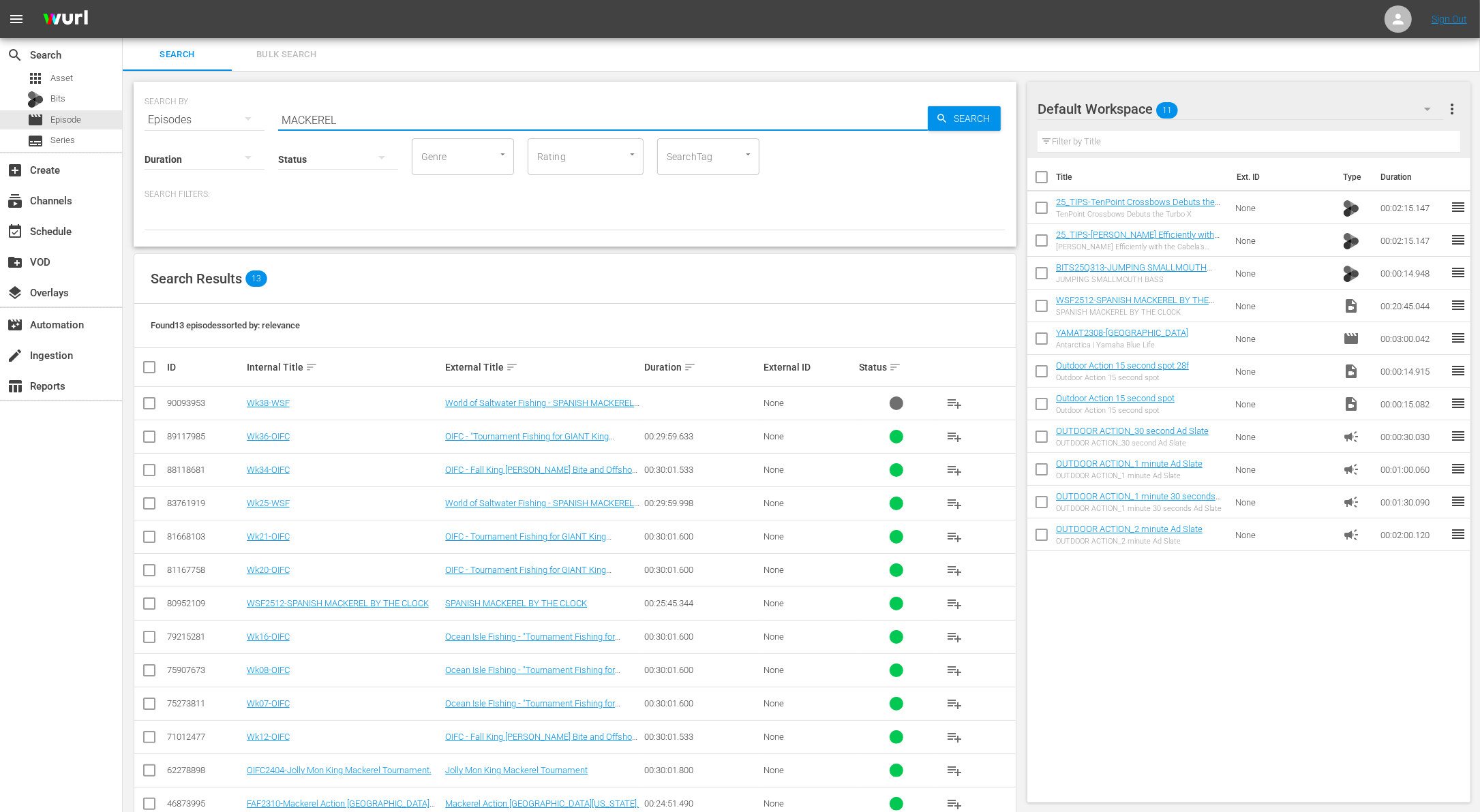
click at [367, 117] on input "MACKEREL" at bounding box center [602, 120] width 649 height 32
click at [405, 297] on div "Search Results 13" at bounding box center [575, 279] width 881 height 50
click at [259, 402] on link "Wk38-WSF" at bounding box center [268, 403] width 43 height 11
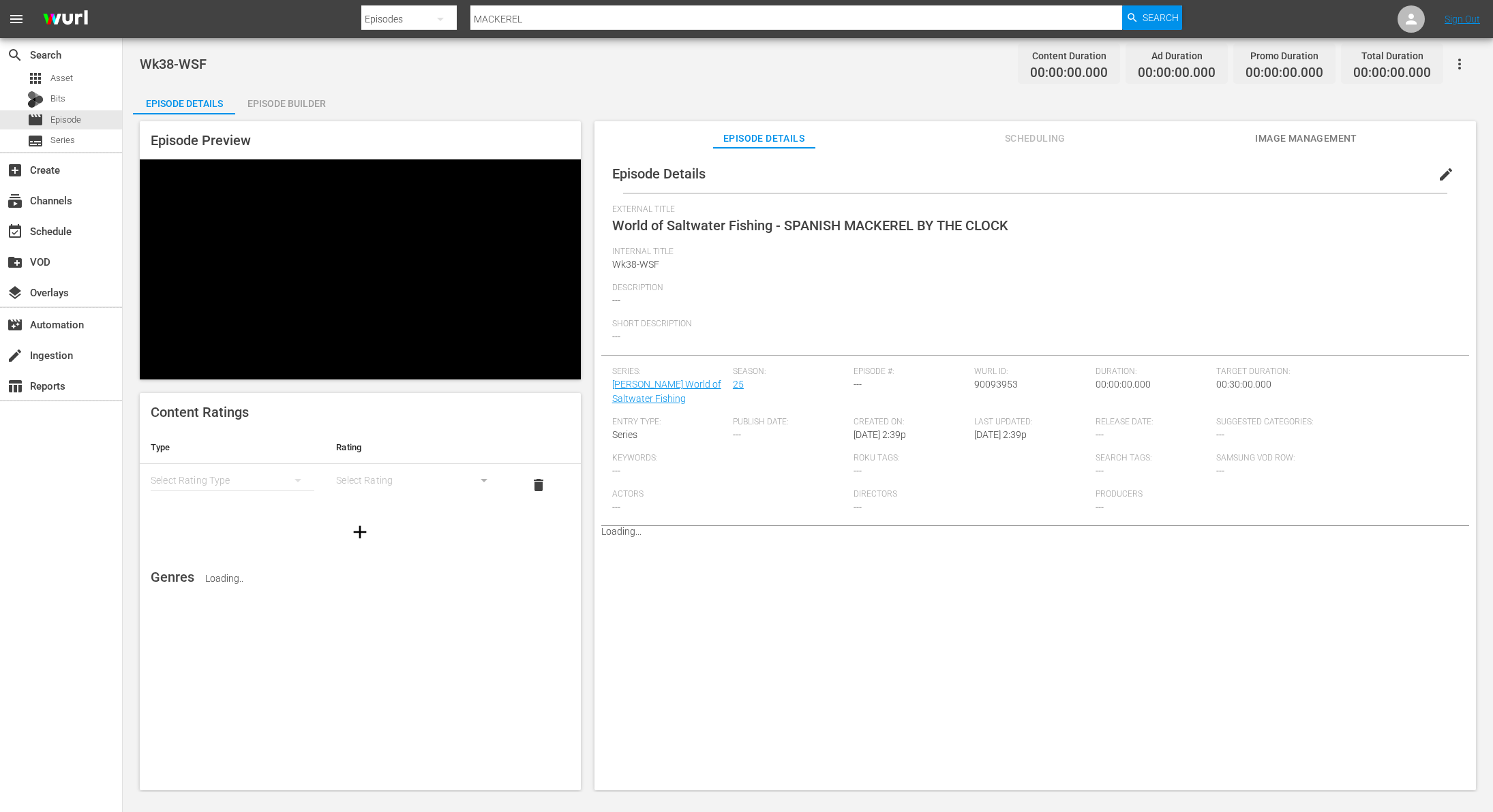
click at [303, 101] on div "Episode Builder" at bounding box center [286, 104] width 102 height 32
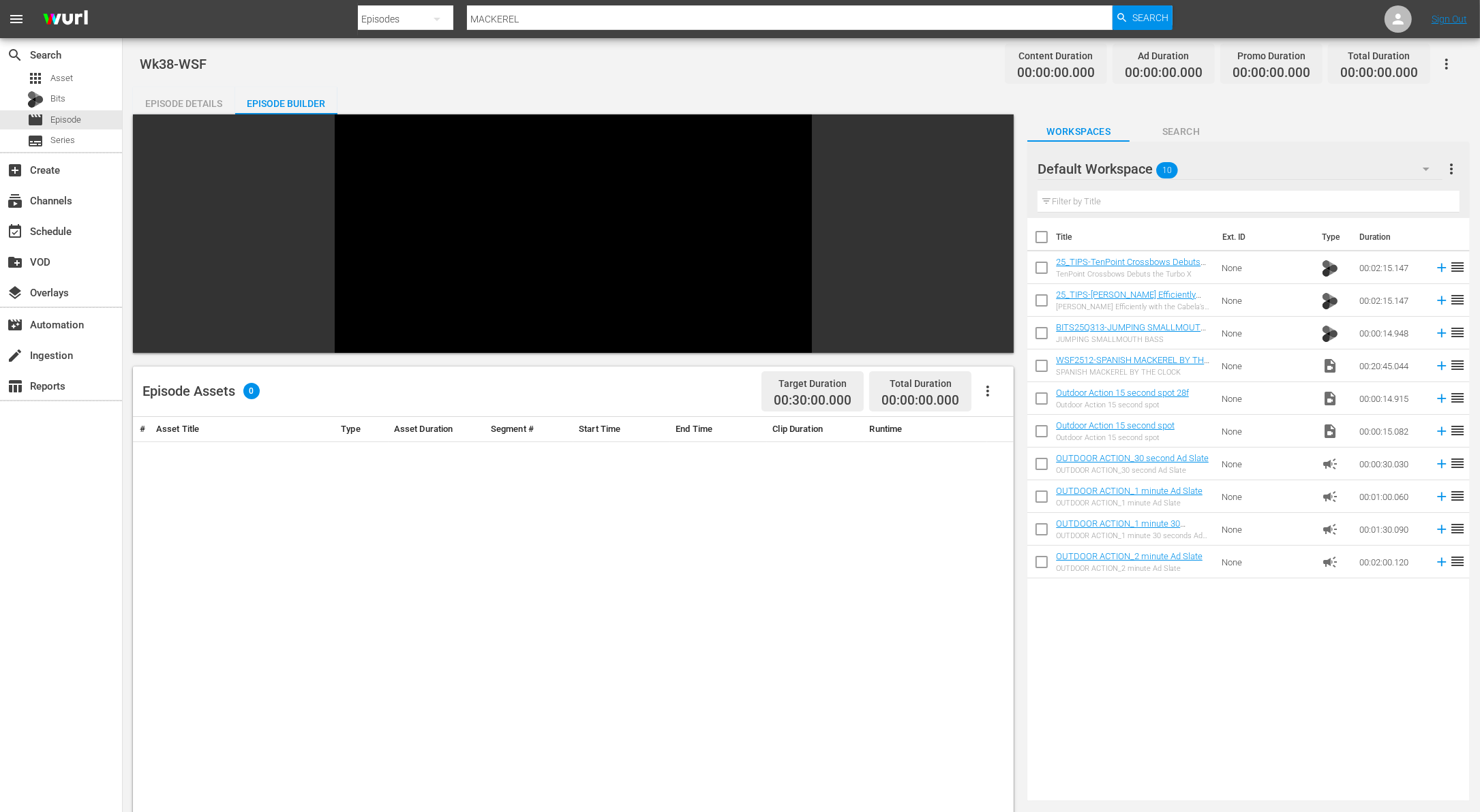
click at [1449, 367] on span "reorder" at bounding box center [1457, 365] width 16 height 16
click at [1434, 367] on icon at bounding box center [1441, 366] width 15 height 15
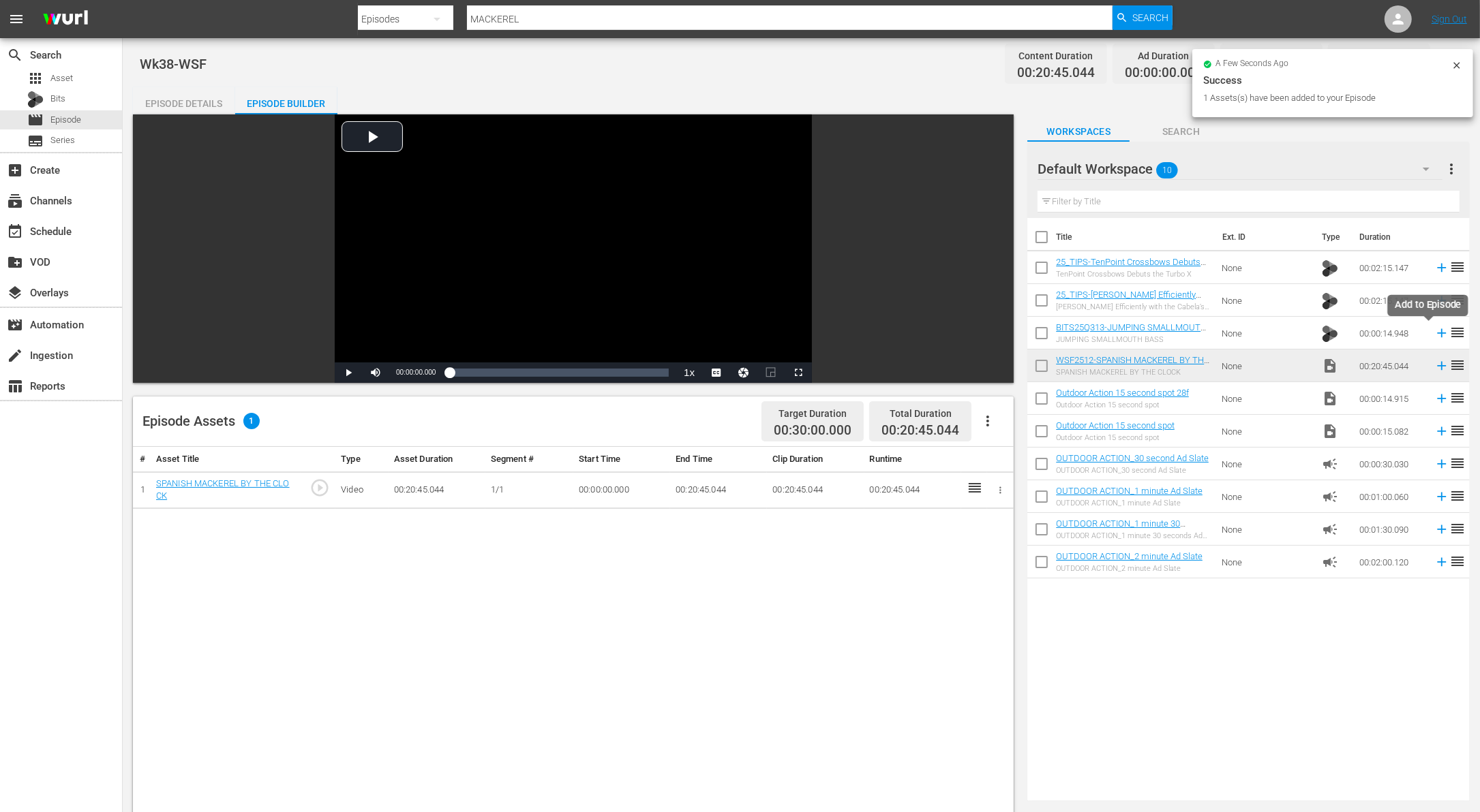
click at [1438, 333] on icon at bounding box center [1442, 333] width 9 height 9
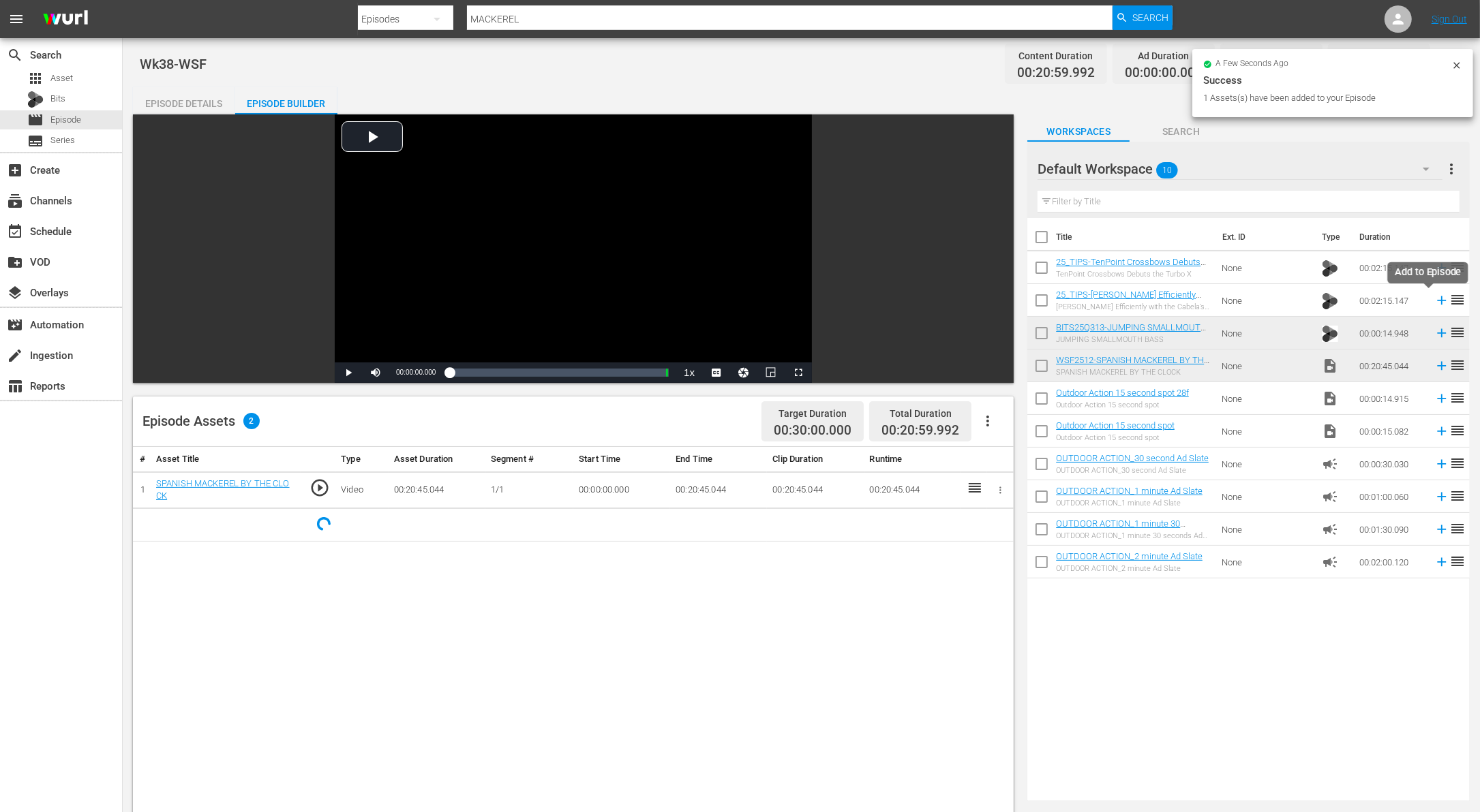
click at [1434, 299] on icon at bounding box center [1441, 300] width 15 height 15
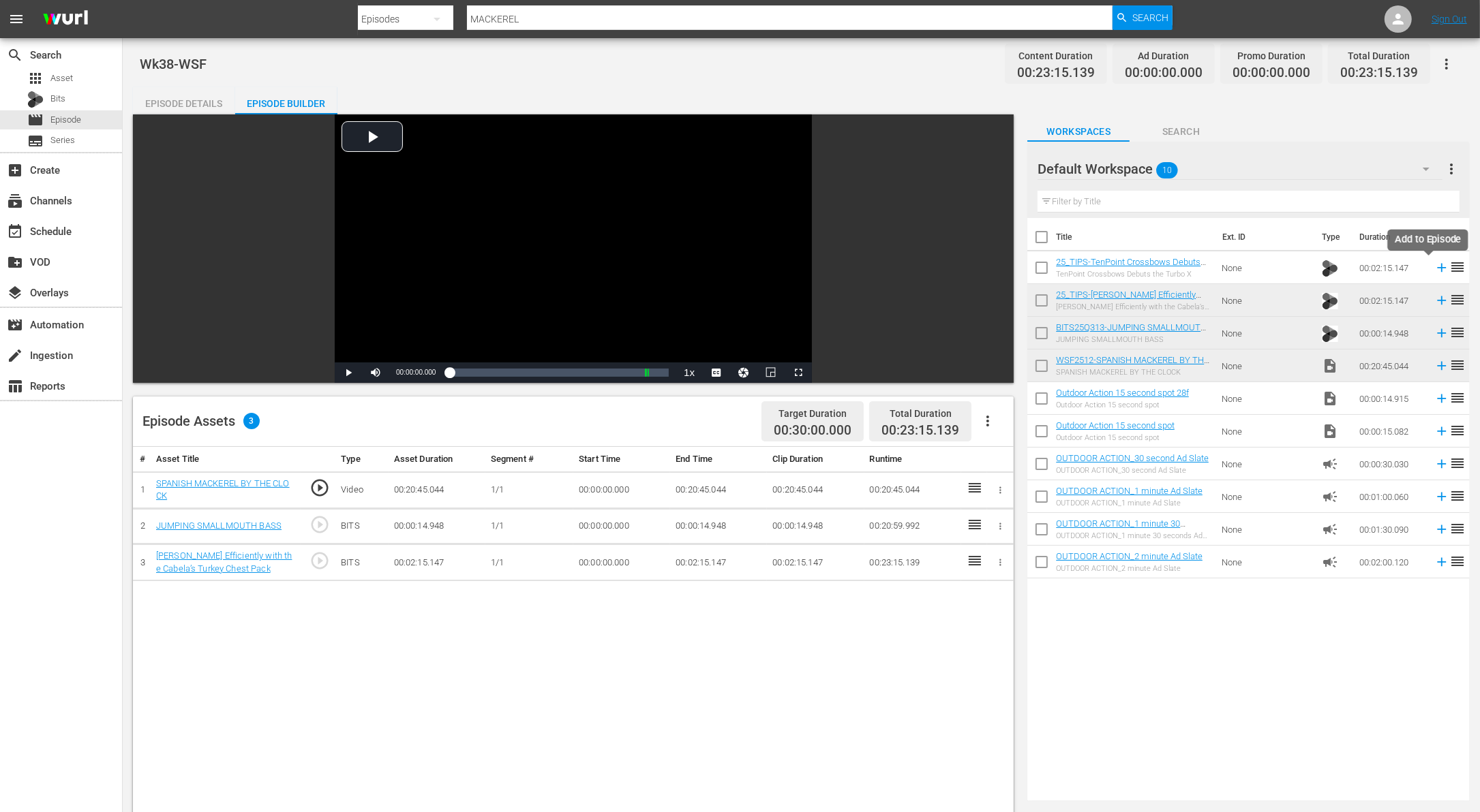
click at [1434, 263] on icon at bounding box center [1441, 267] width 15 height 15
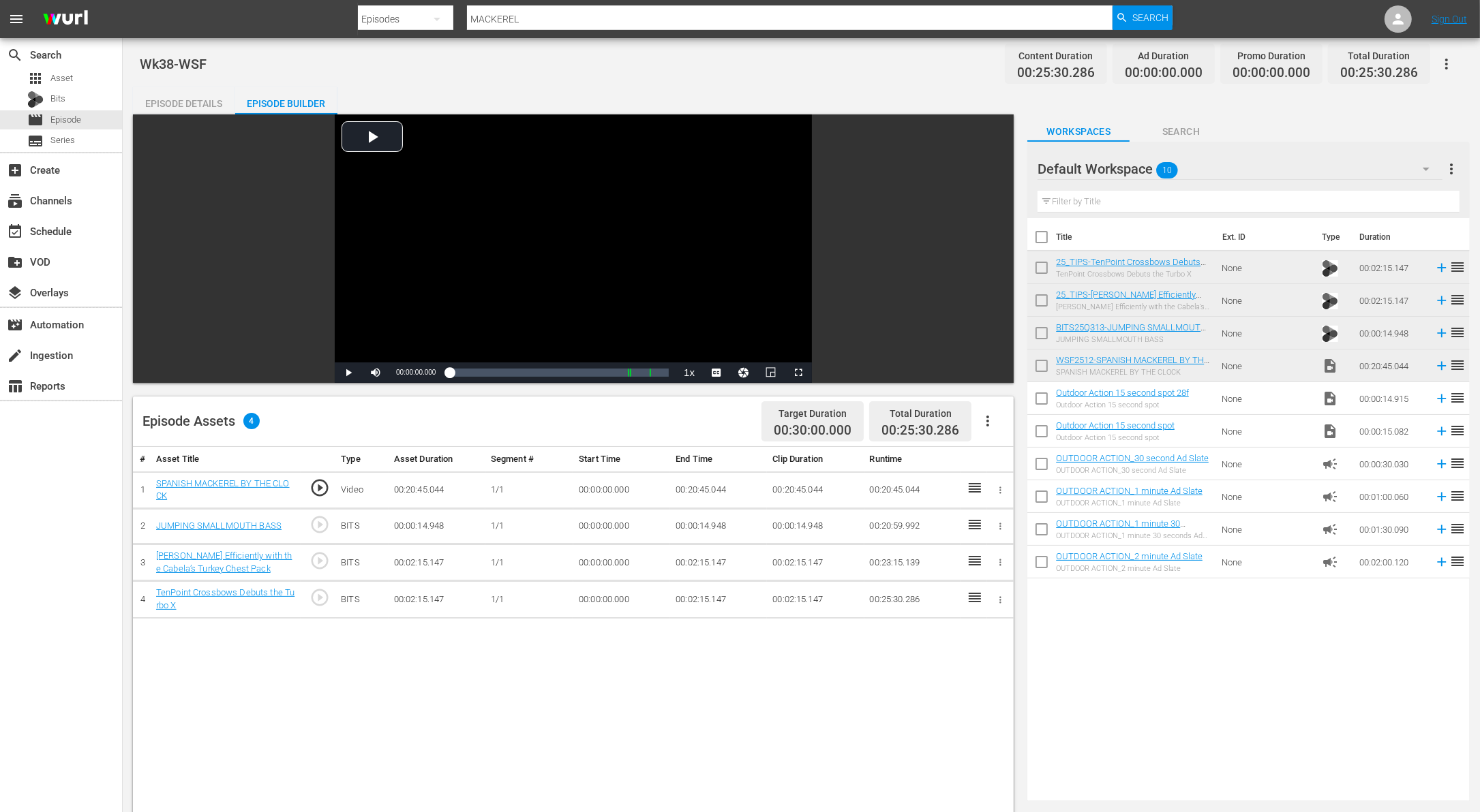
click at [1434, 568] on icon at bounding box center [1441, 562] width 15 height 15
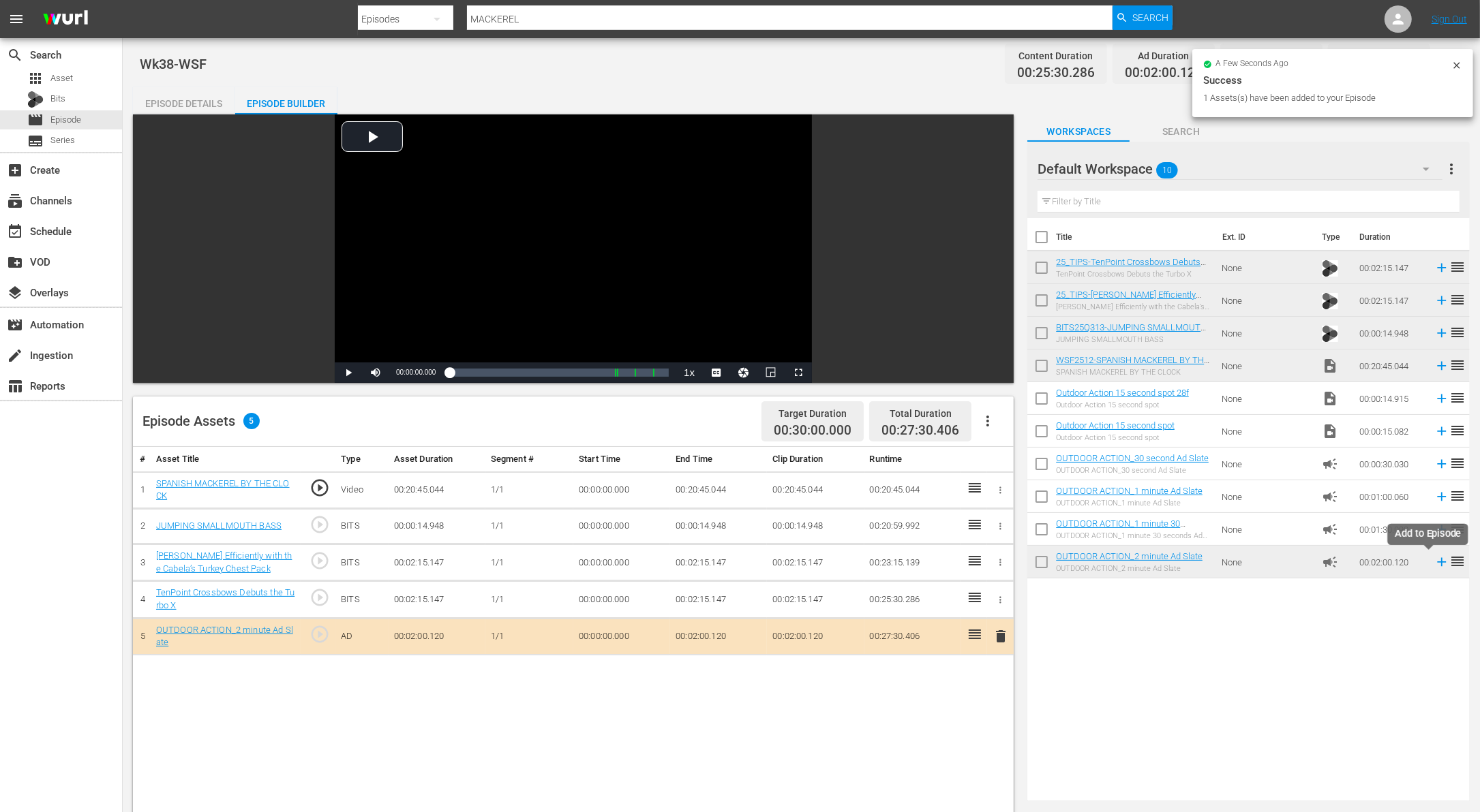
click at [1434, 563] on icon at bounding box center [1441, 562] width 15 height 15
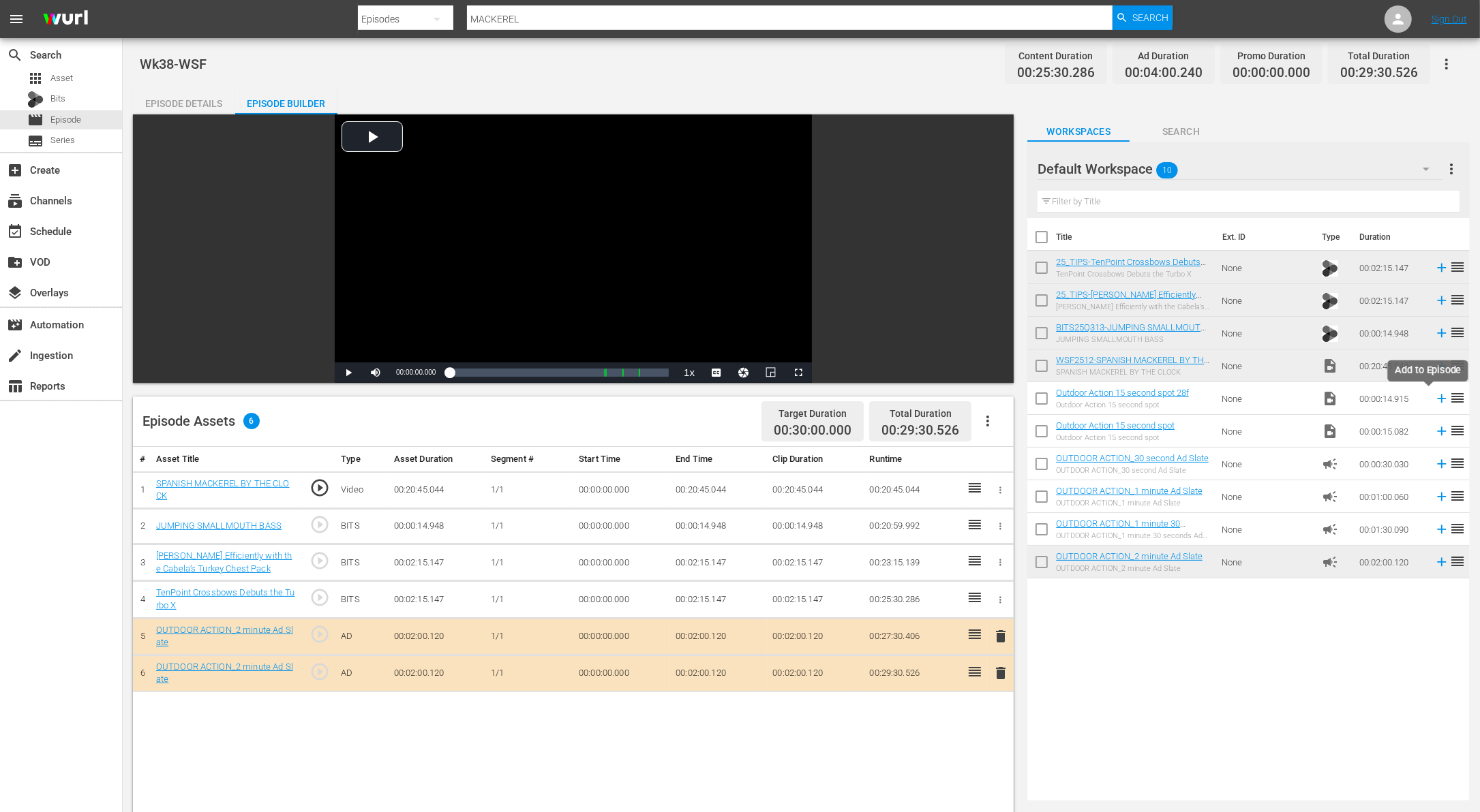
click at [1438, 400] on icon at bounding box center [1442, 399] width 9 height 9
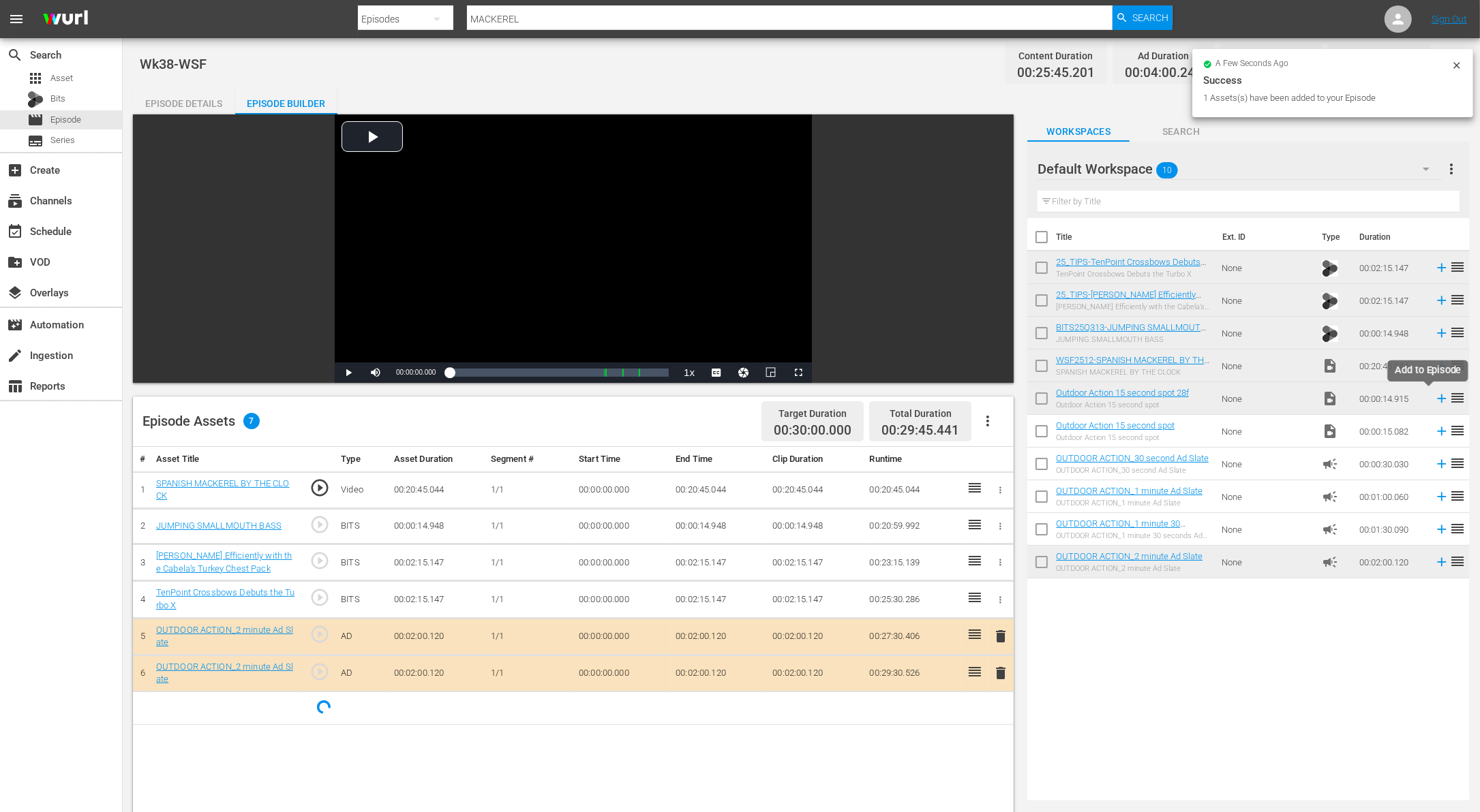
click at [1438, 400] on icon at bounding box center [1442, 399] width 9 height 9
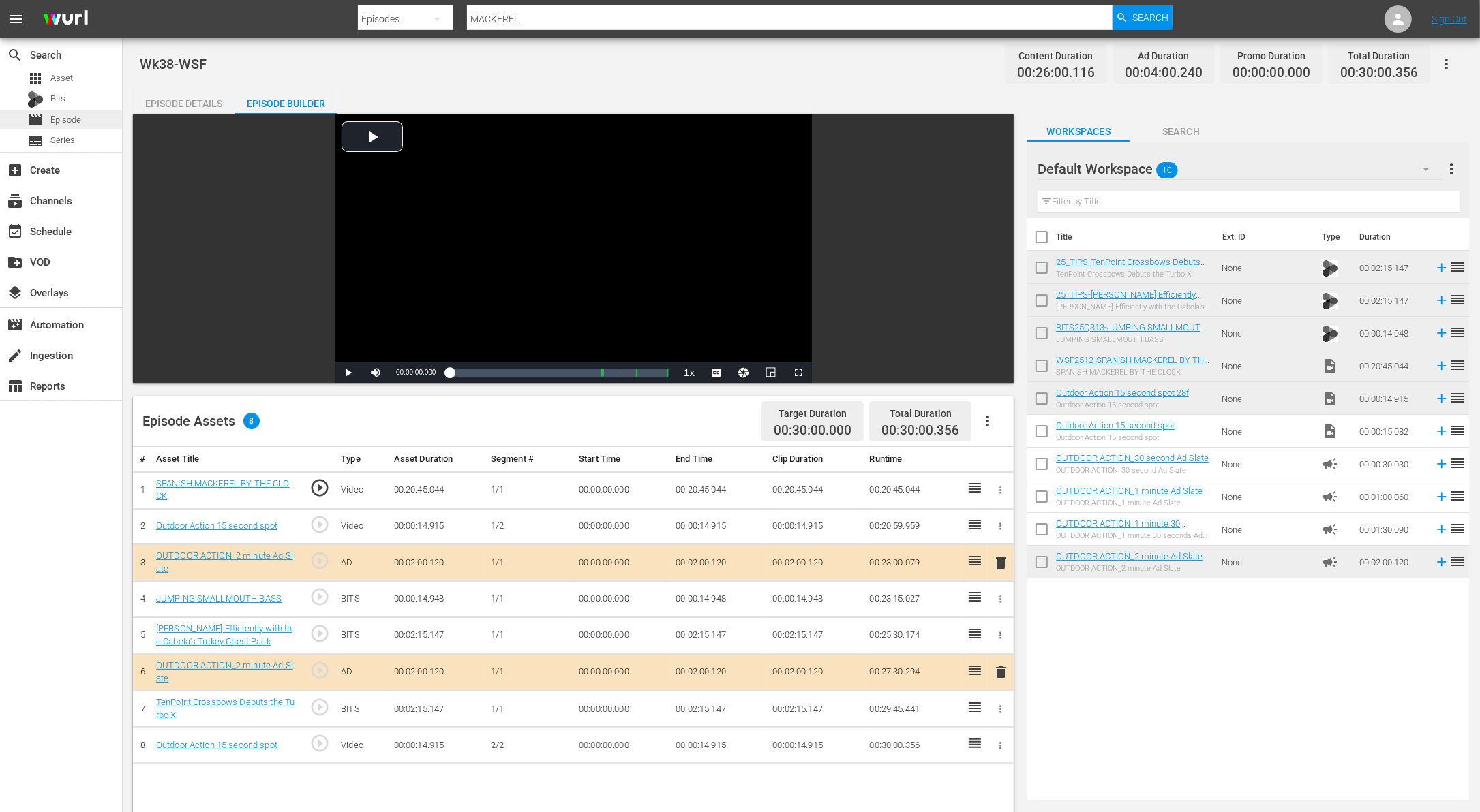
click at [76, 121] on span "Episode" at bounding box center [66, 119] width 31 height 13
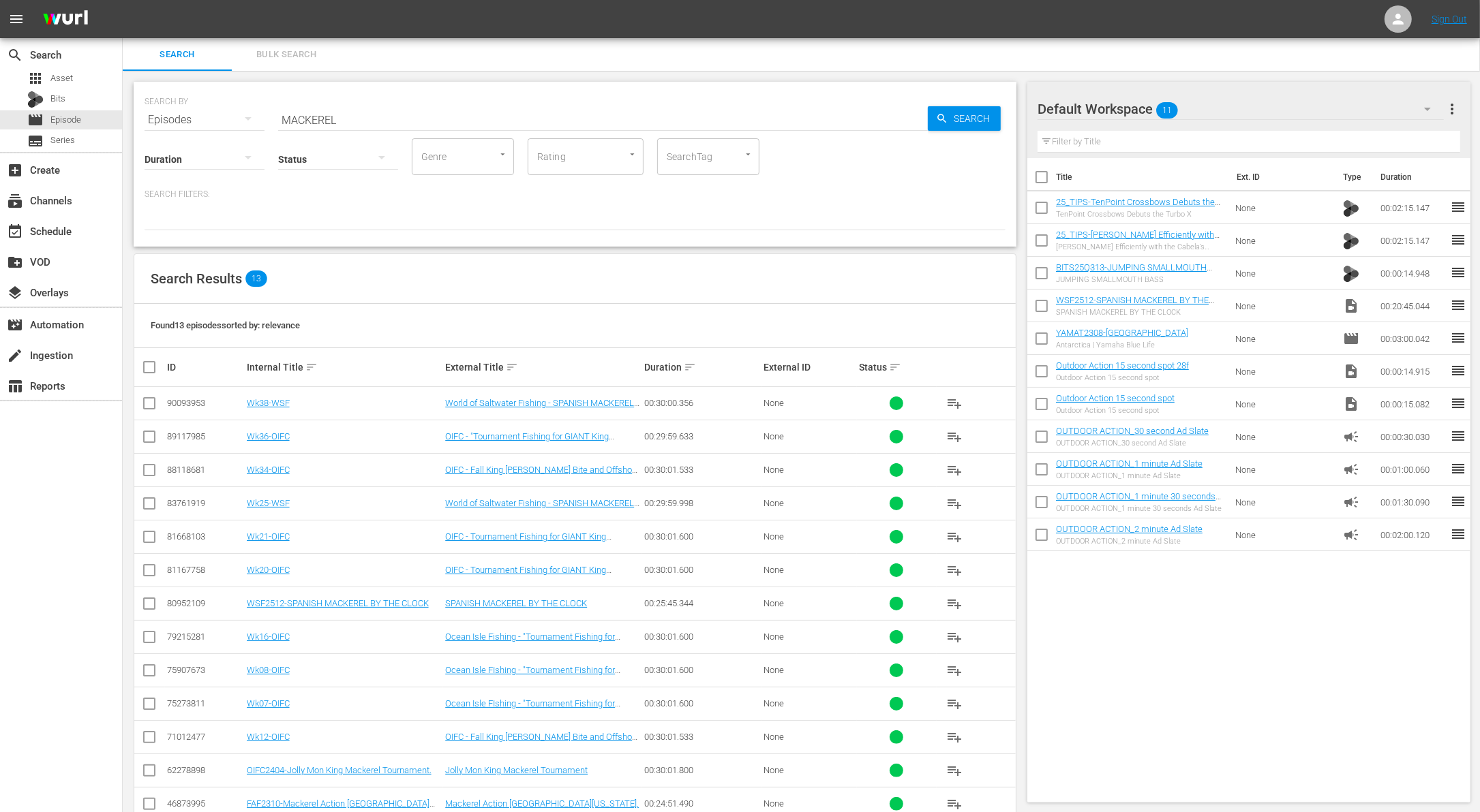
click at [323, 116] on input "MACKEREL" at bounding box center [602, 120] width 649 height 32
paste input "The Oklahoma Deer Church Hunt"
type input "The Oklahoma Deer Church Hunt"
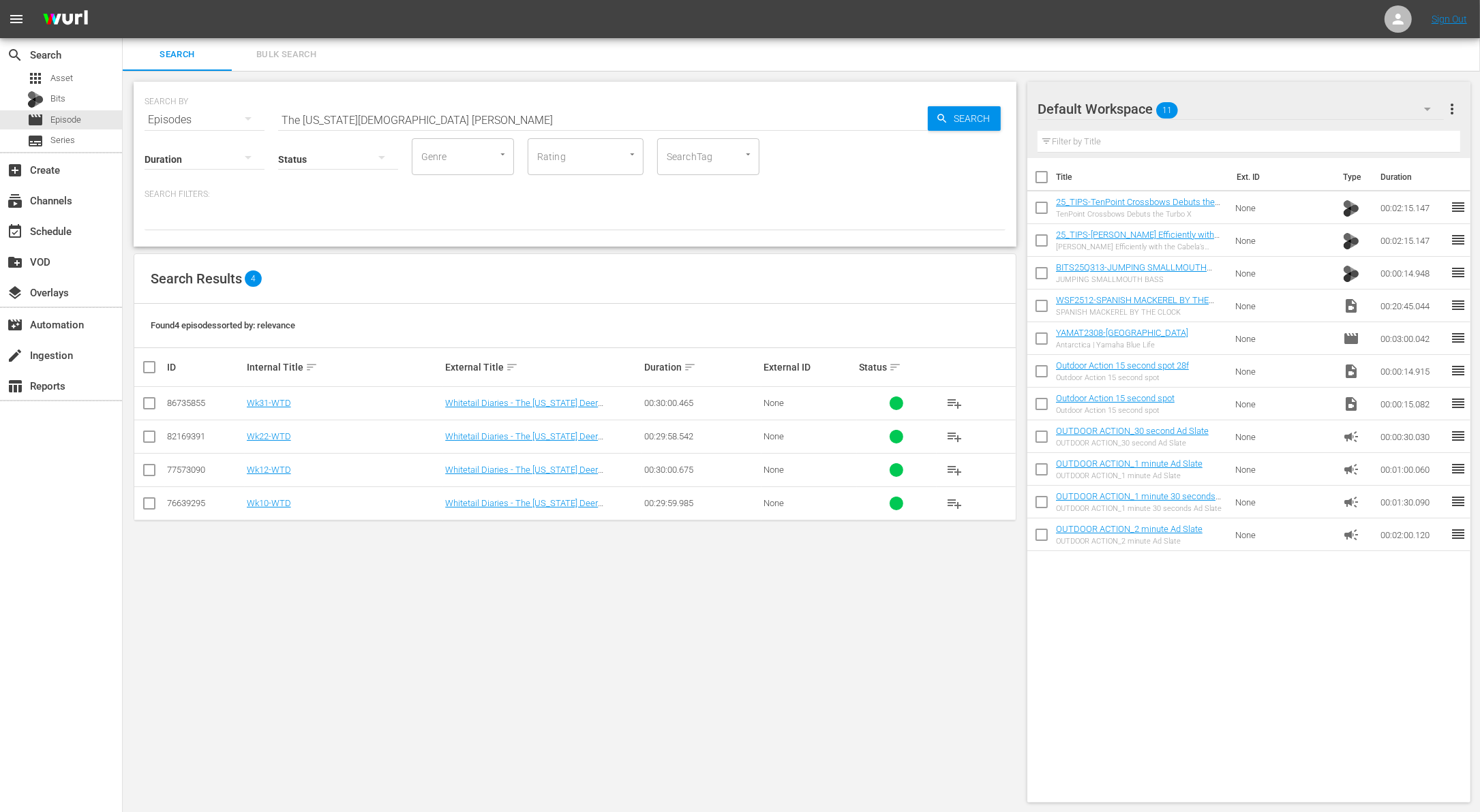
click at [456, 552] on div "SEARCH BY Search By Episodes Search ID, Title, Description, Keywords, or Catego…" at bounding box center [575, 443] width 905 height 743
click at [152, 503] on input "checkbox" at bounding box center [149, 506] width 16 height 16
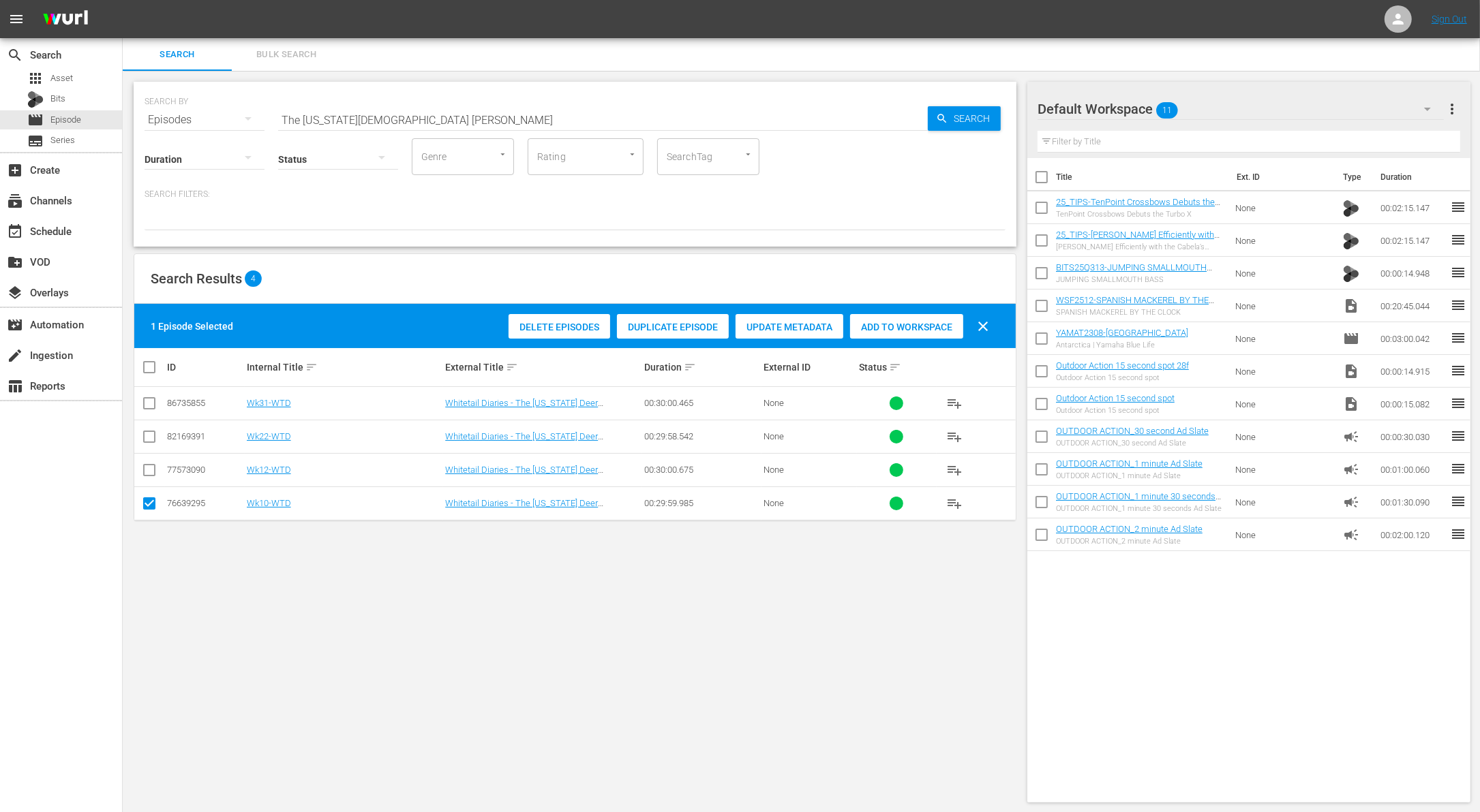
click at [660, 332] on div "Duplicate Episode" at bounding box center [673, 327] width 112 height 26
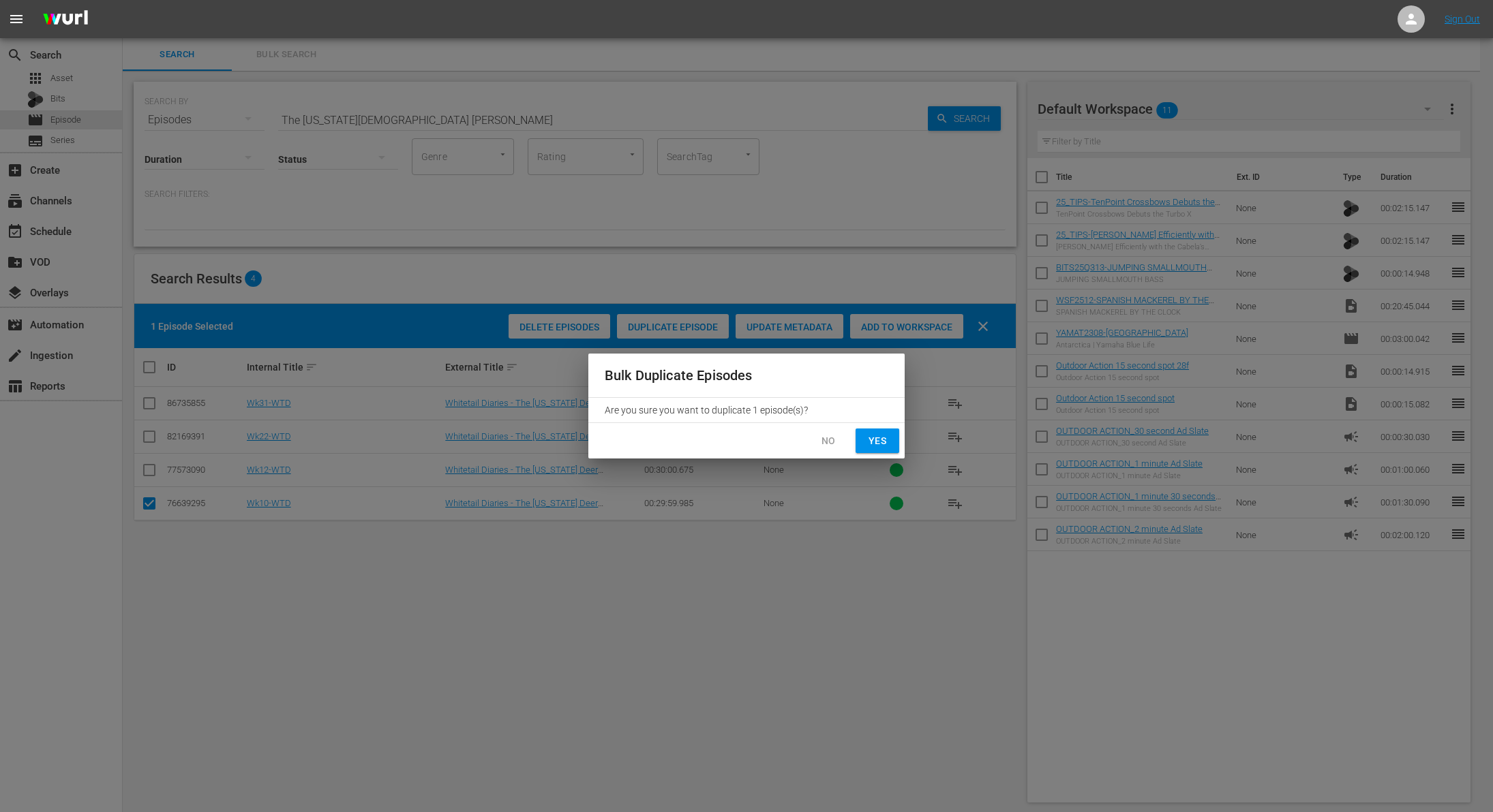
click at [911, 435] on div "Bulk Duplicate Episodes Are you sure you want to duplicate 1 episode(s)? No Yes" at bounding box center [746, 406] width 1493 height 812
click at [876, 440] on span "Yes" at bounding box center [877, 441] width 22 height 17
checkbox input "false"
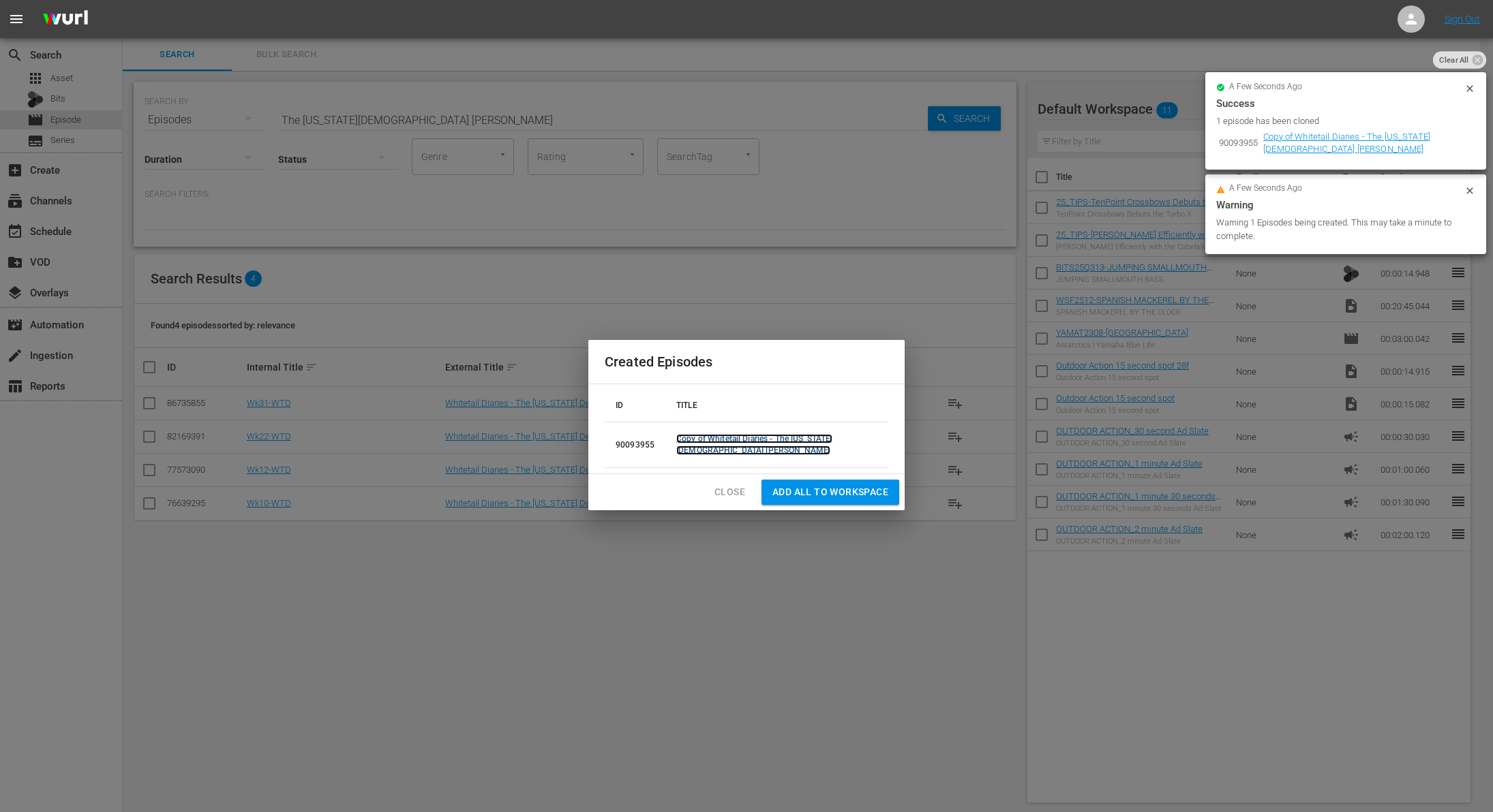
click at [719, 439] on link "Copy of Whitetail Diaries - The Oklahoma Deer Church Hunt" at bounding box center [754, 445] width 156 height 21
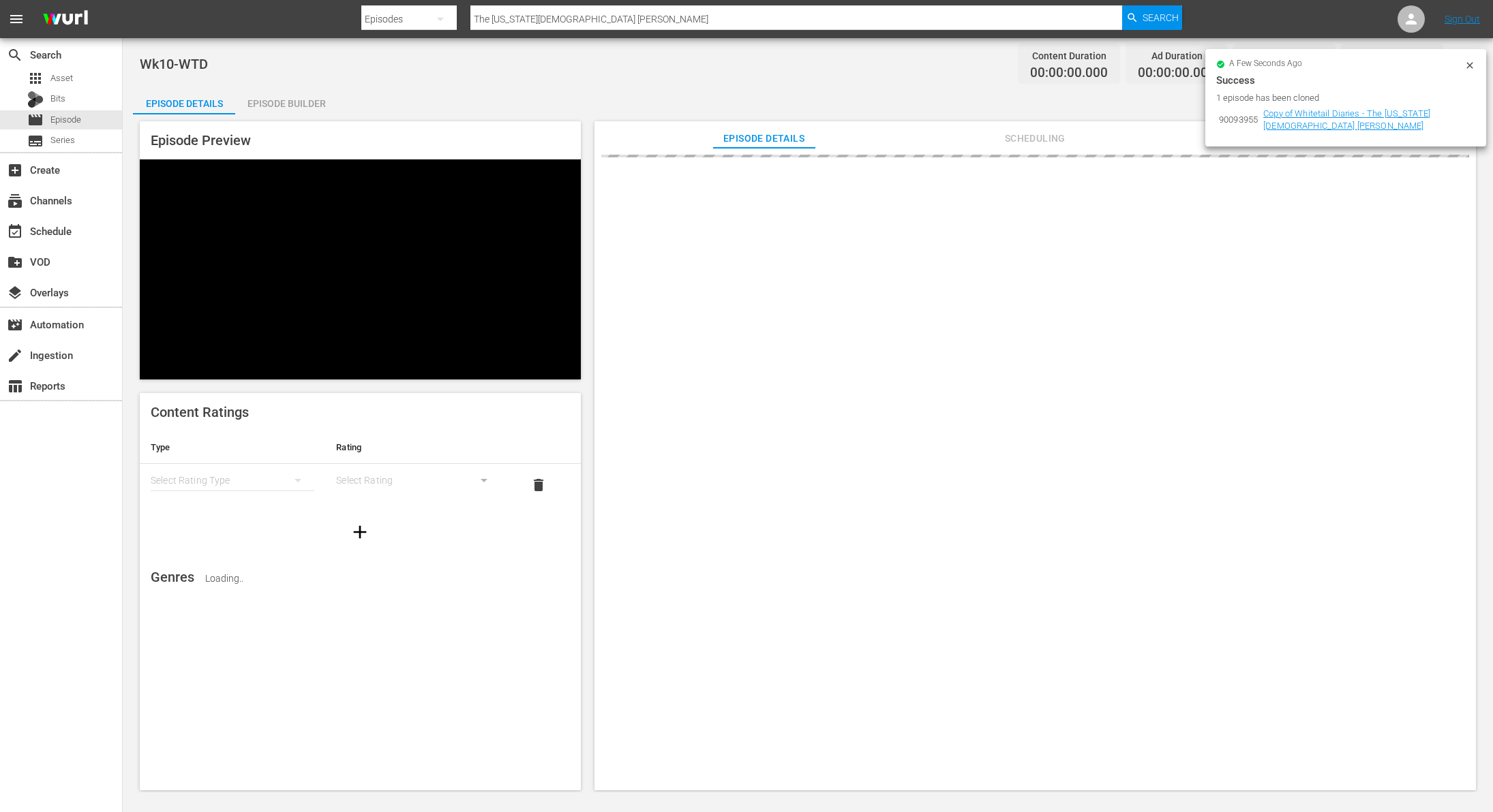
click at [1470, 67] on icon at bounding box center [1470, 65] width 11 height 11
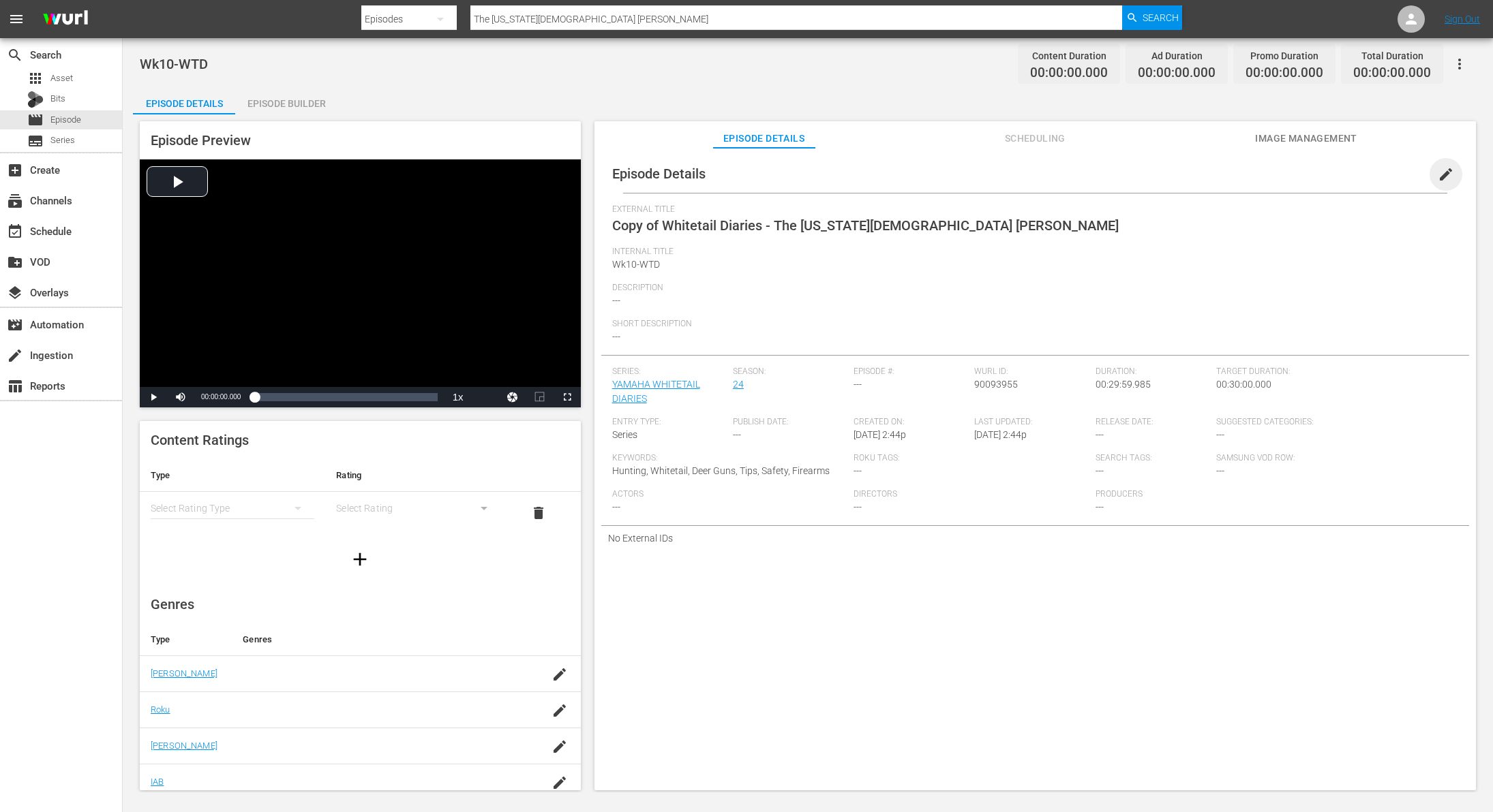
click at [1438, 176] on span "edit" at bounding box center [1446, 174] width 16 height 16
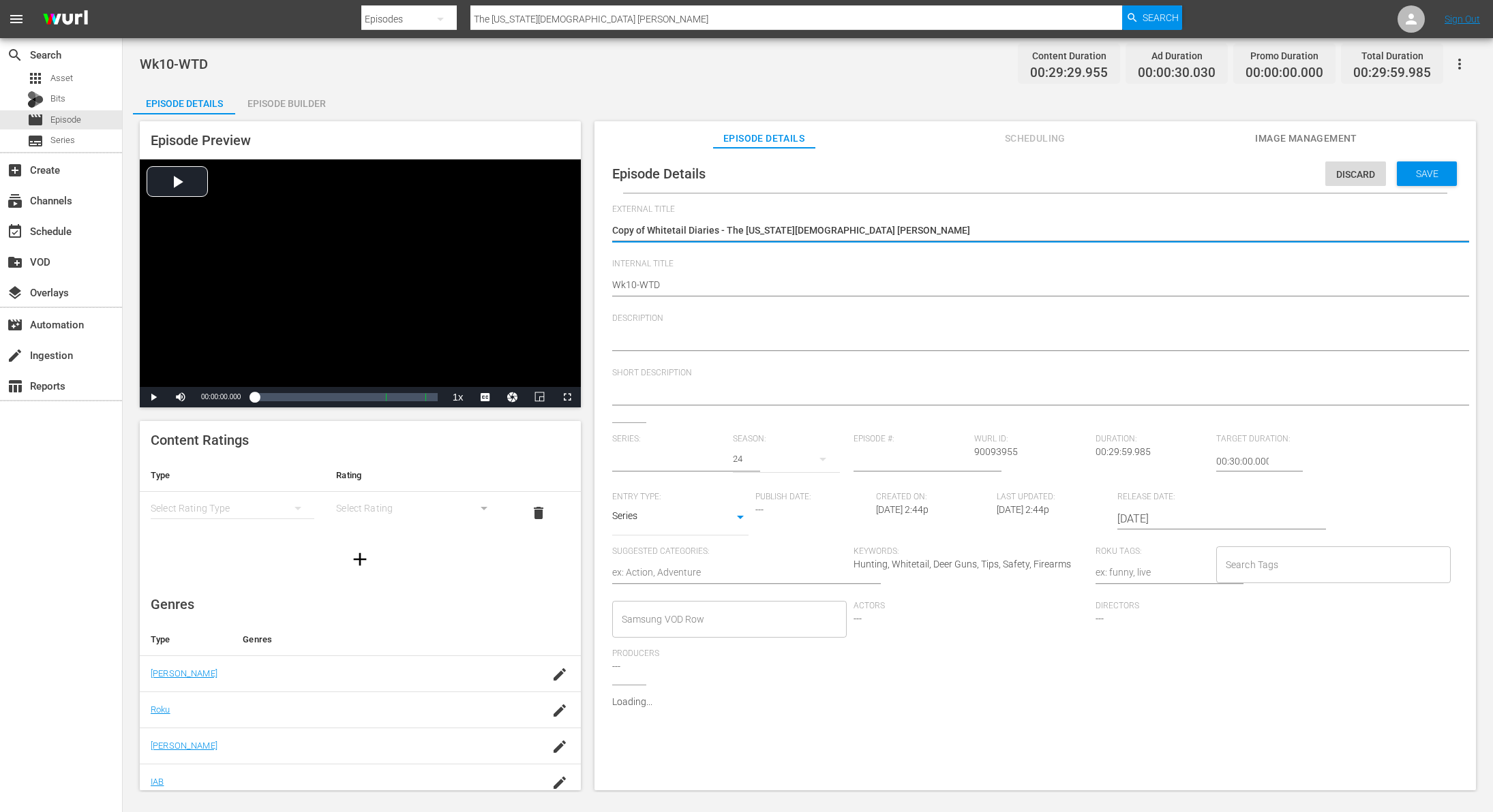
type input "YAMAHA WHITETAIL DIARIES"
type textarea "Copy ofWhitetail Diaries - The Oklahoma Deer Church Hunt"
type textarea "Copy oWhitetail Diaries - The Oklahoma Deer Church Hunt"
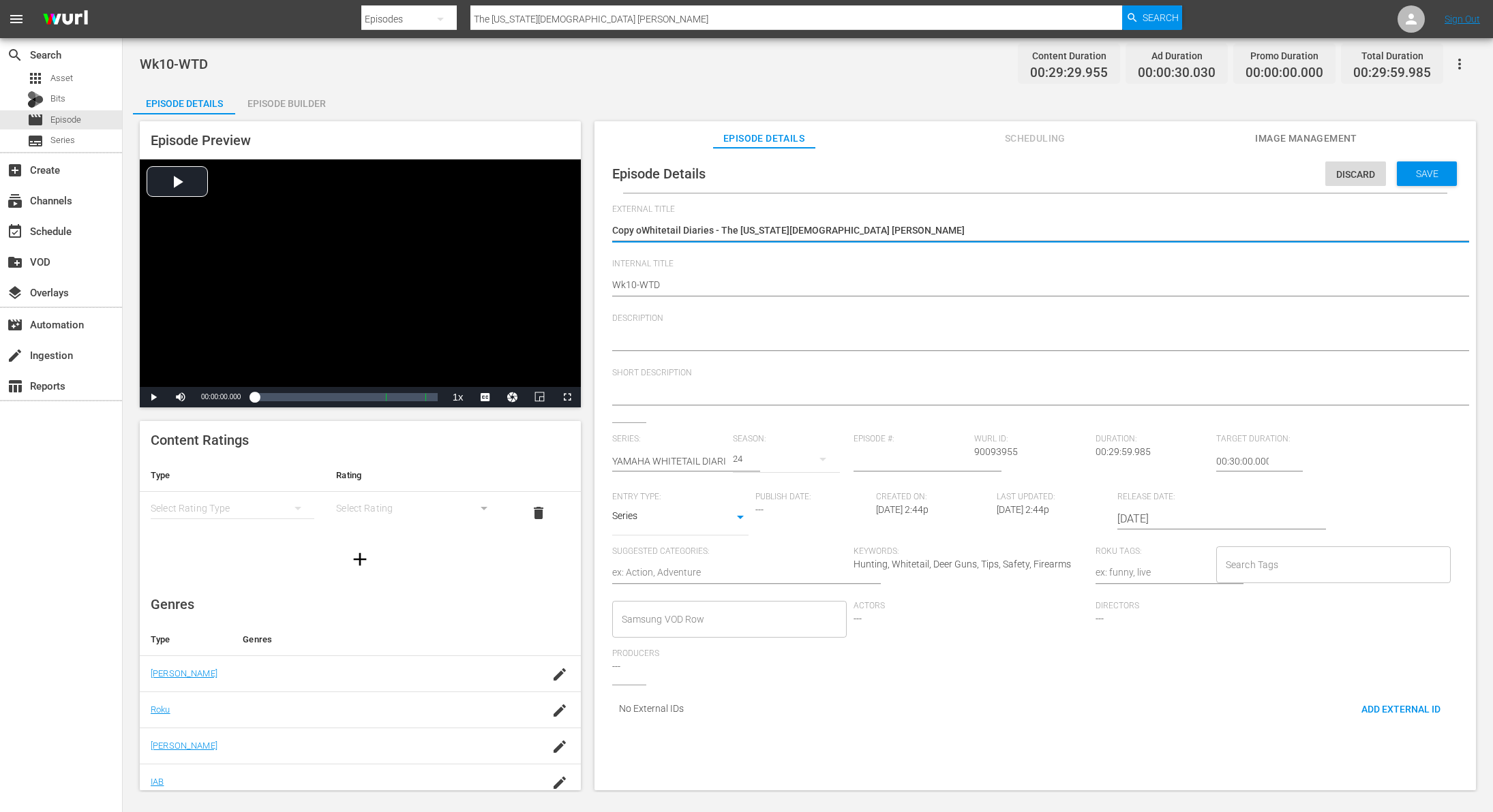
type textarea "Copy Whitetail Diaries - The Oklahoma Deer Church Hunt"
type textarea "CopyWhitetail Diaries - The Oklahoma Deer Church Hunt"
type textarea "CopWhitetail Diaries - The Oklahoma Deer Church Hunt"
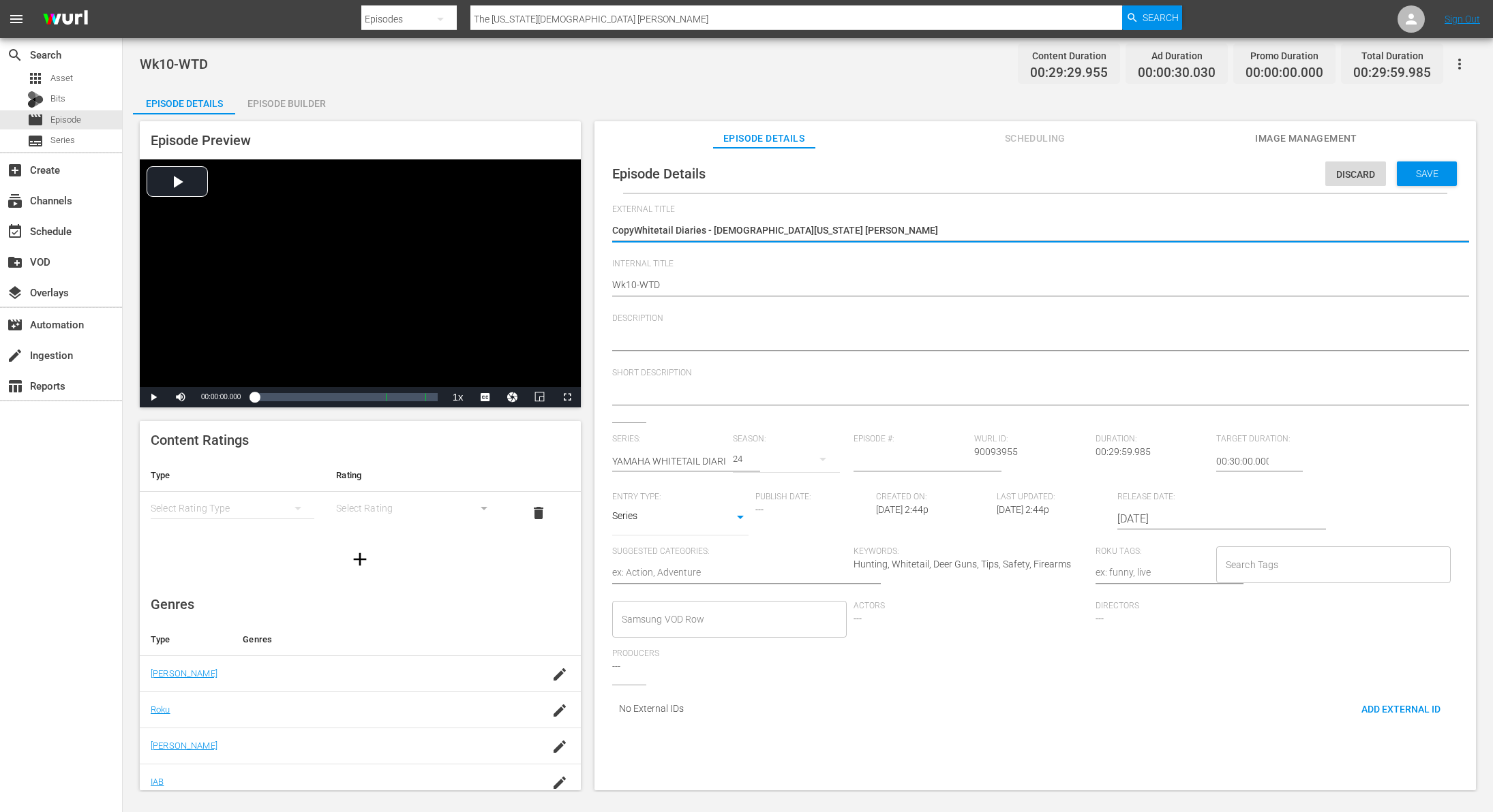
type textarea "CopWhitetail Diaries - The Oklahoma Deer Church Hunt"
type textarea "CoWhitetail Diaries - The Oklahoma Deer Church Hunt"
type textarea "CWhitetail Diaries - The Oklahoma Deer Church Hunt"
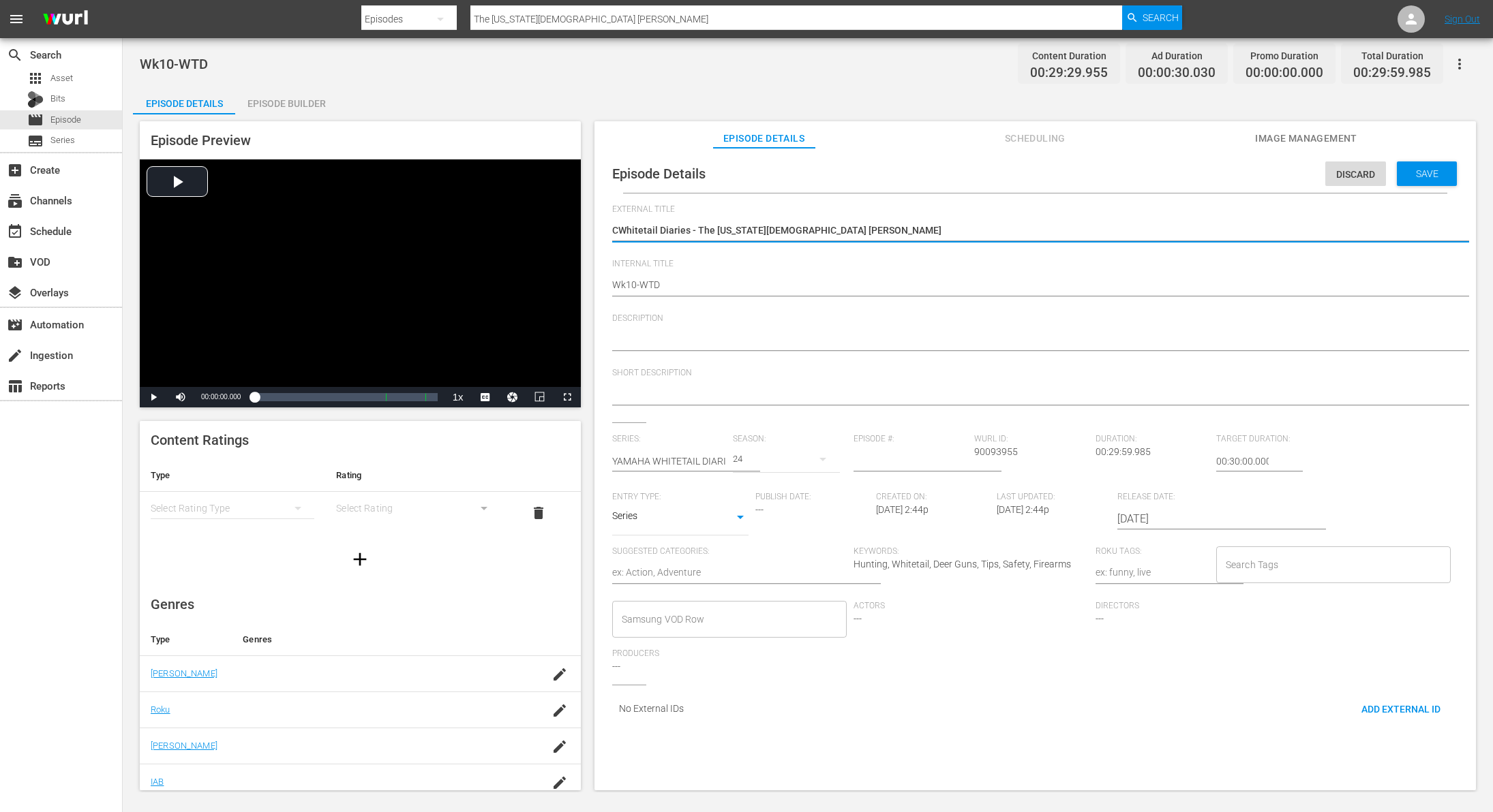
type textarea "Whitetail Diaries - The Oklahoma Deer Church Hunt"
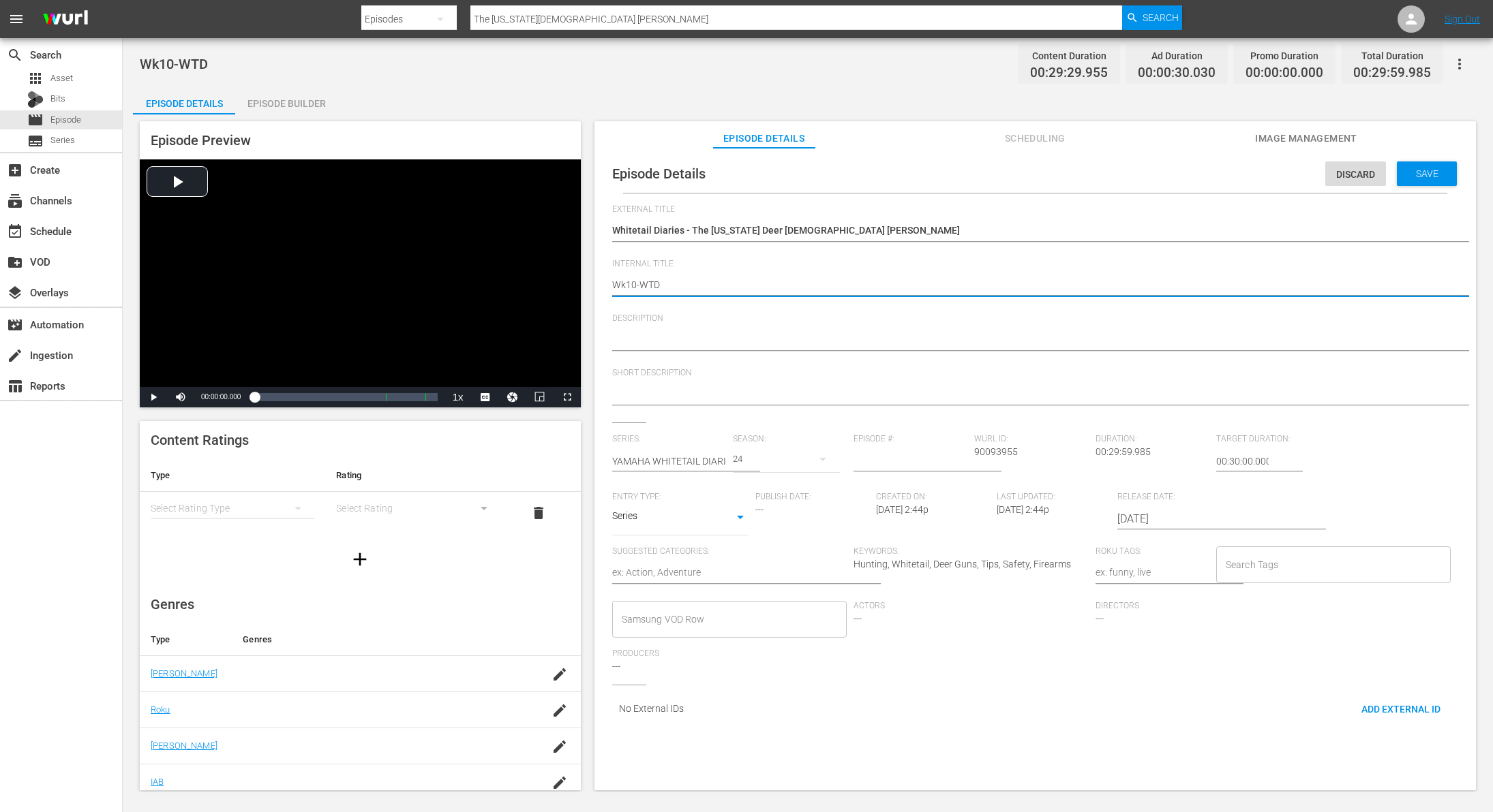
type textarea "Wk1-WTD"
type textarea "Wk-WTD"
type textarea "Wk3-WTD"
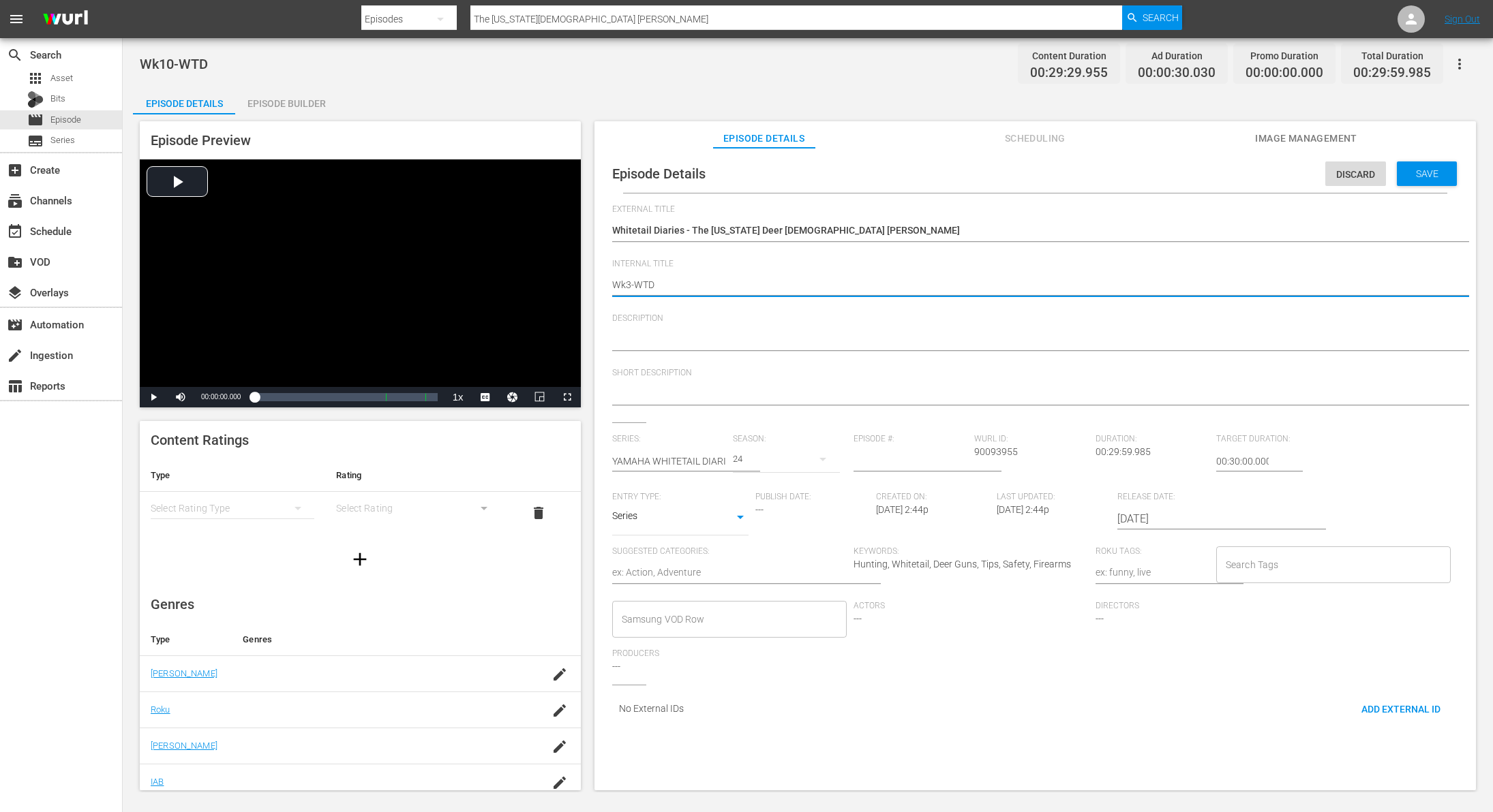
type textarea "Wk38-WTD"
click at [1407, 180] on div "Save" at bounding box center [1427, 173] width 60 height 25
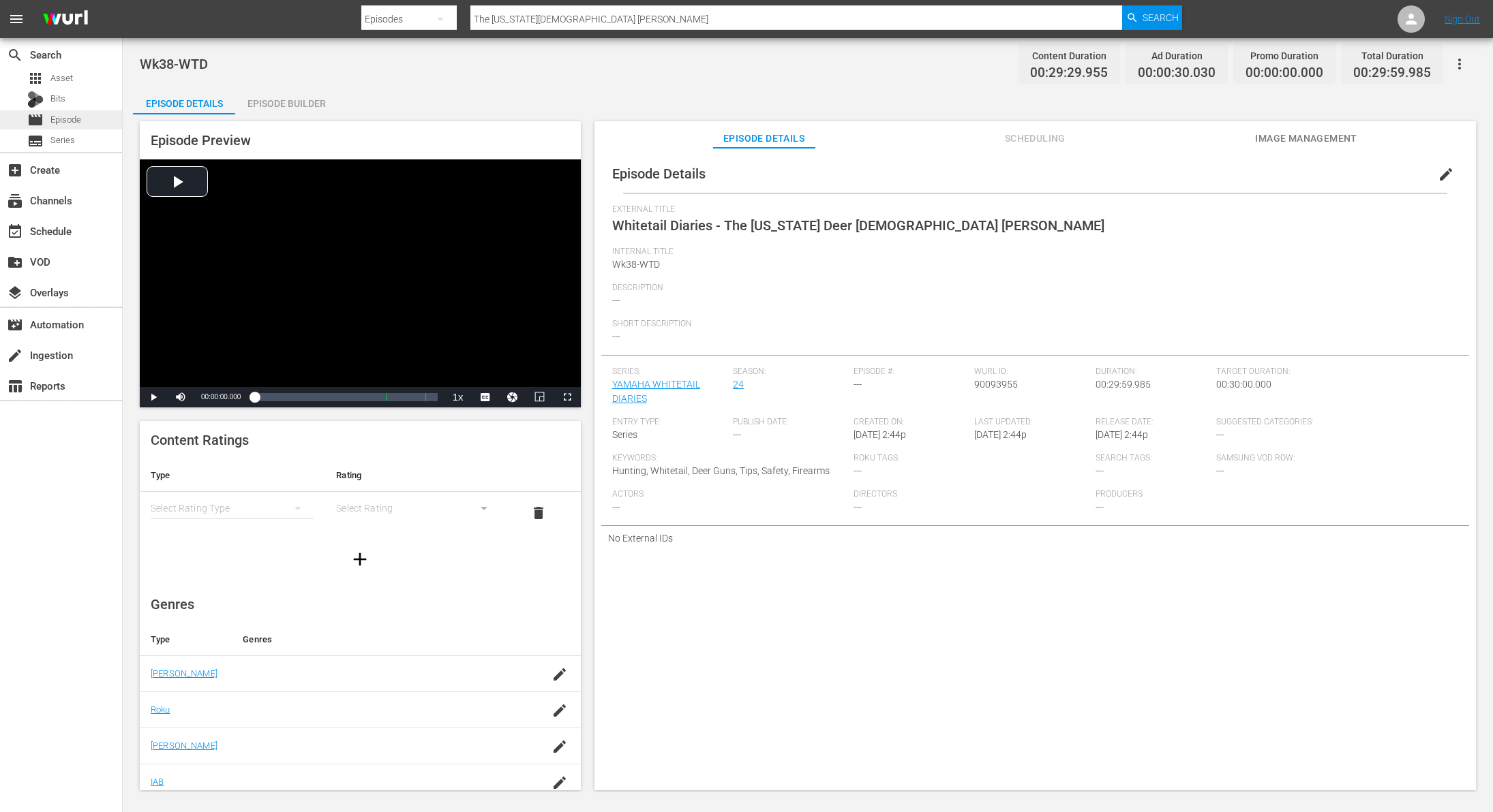
click at [89, 122] on div "movie Episode" at bounding box center [61, 120] width 122 height 19
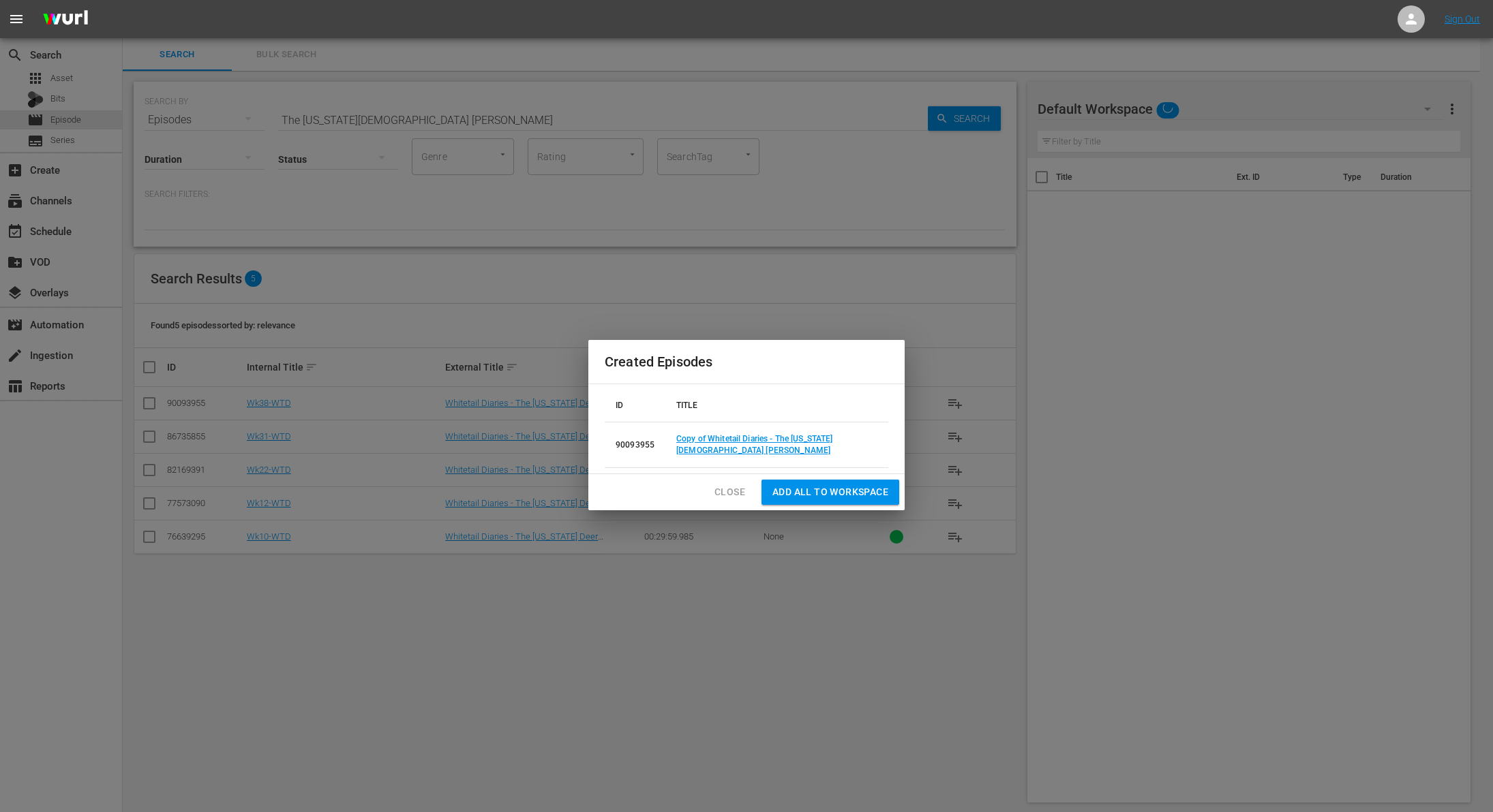
click at [756, 496] on div "Close Add all to Workspace" at bounding box center [746, 492] width 317 height 36
click at [727, 489] on span "Close" at bounding box center [730, 492] width 31 height 17
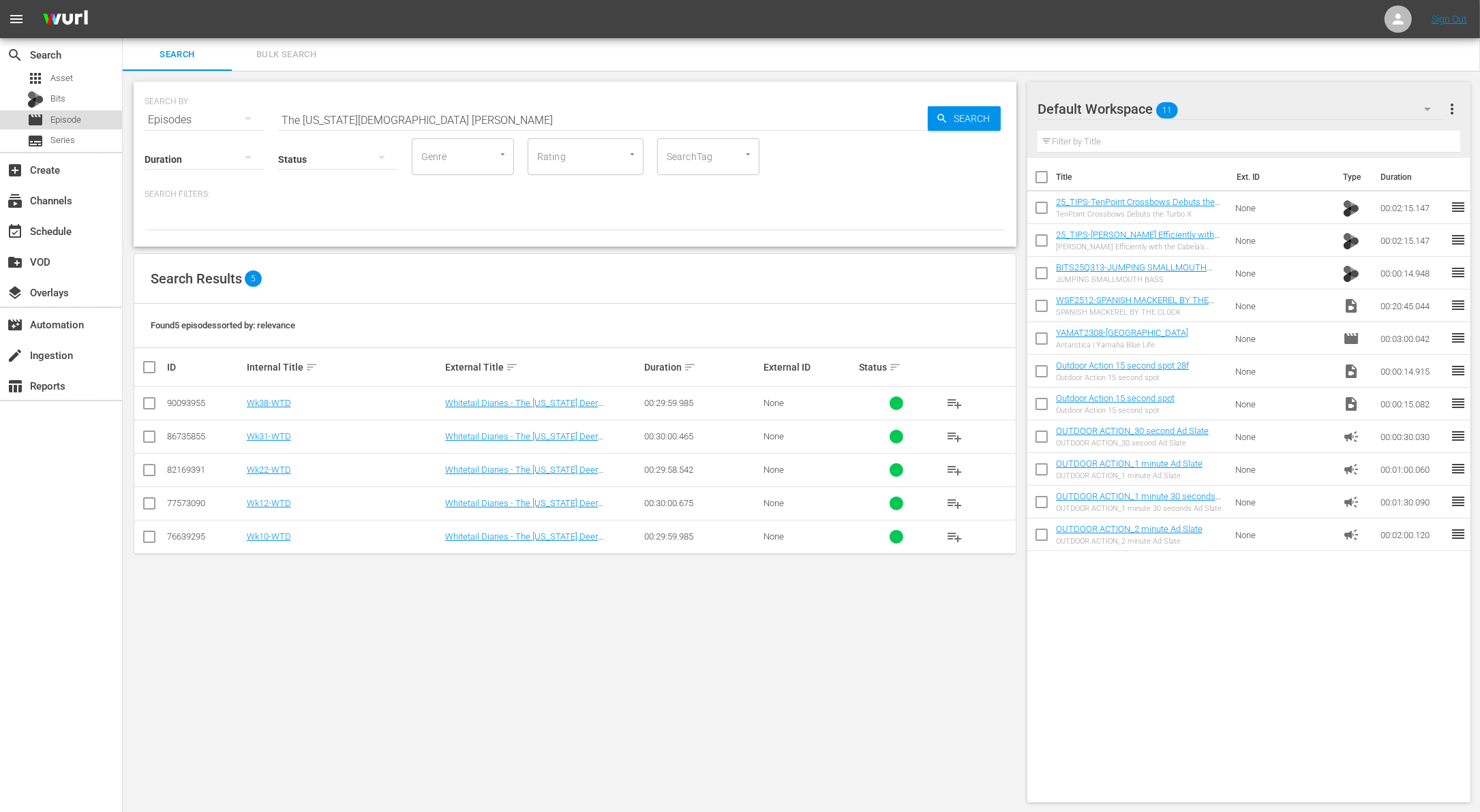
click at [61, 113] on span "Episode" at bounding box center [66, 119] width 31 height 13
click at [384, 120] on input "The Oklahoma Deer Church Hunt" at bounding box center [602, 120] width 649 height 32
paste input "Rookies and vets"
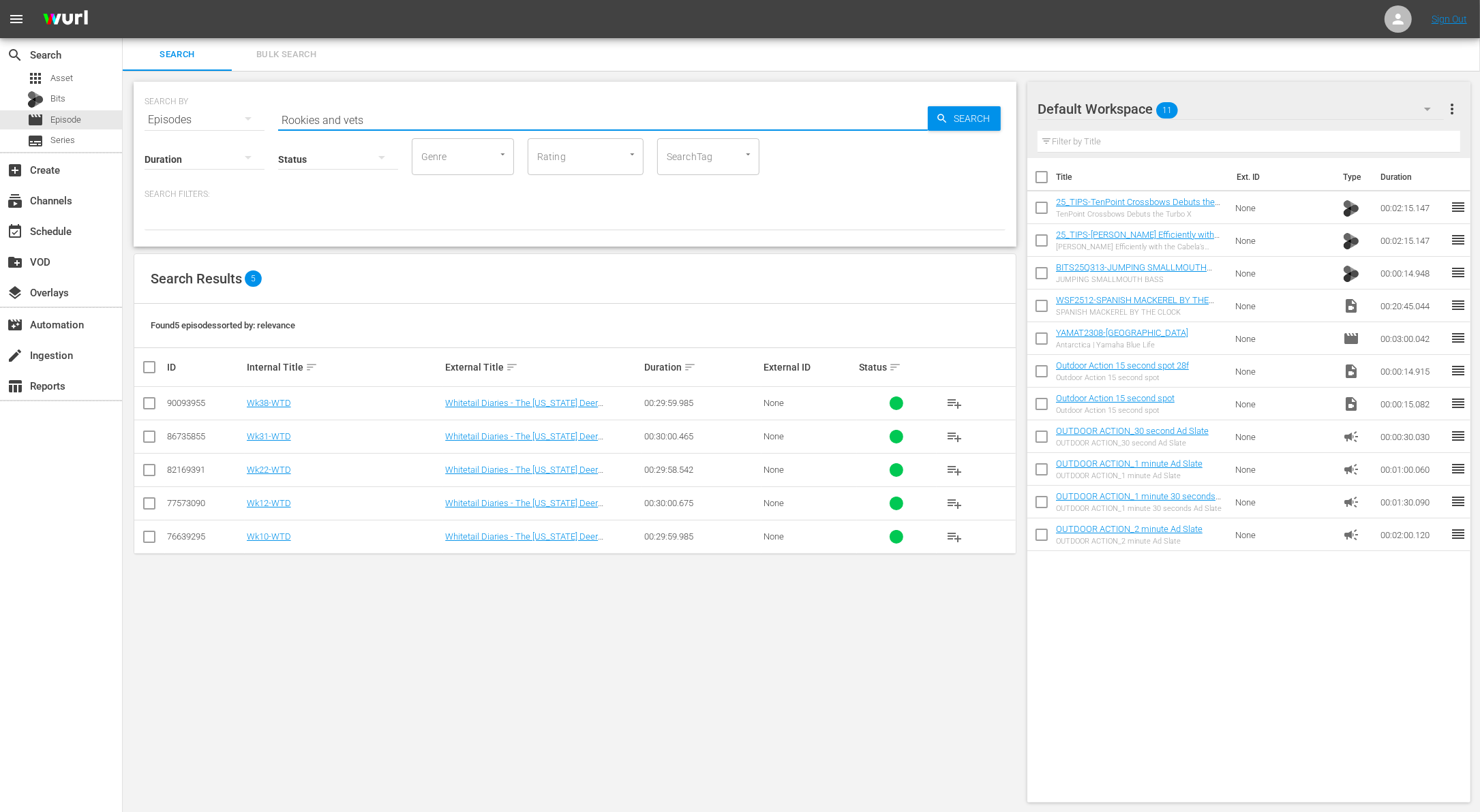
type input "Rookies and vets"
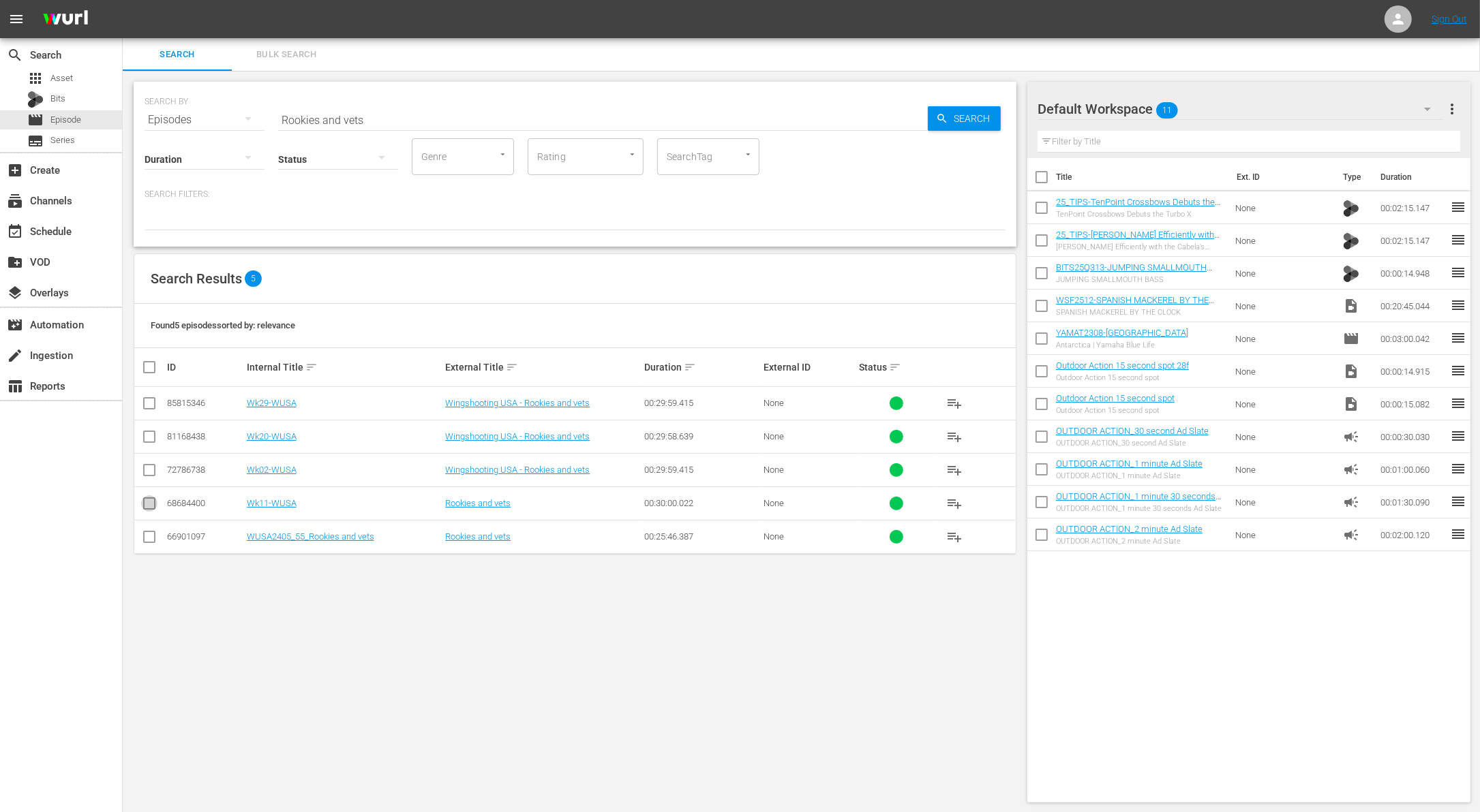
click at [151, 503] on input "checkbox" at bounding box center [149, 506] width 16 height 16
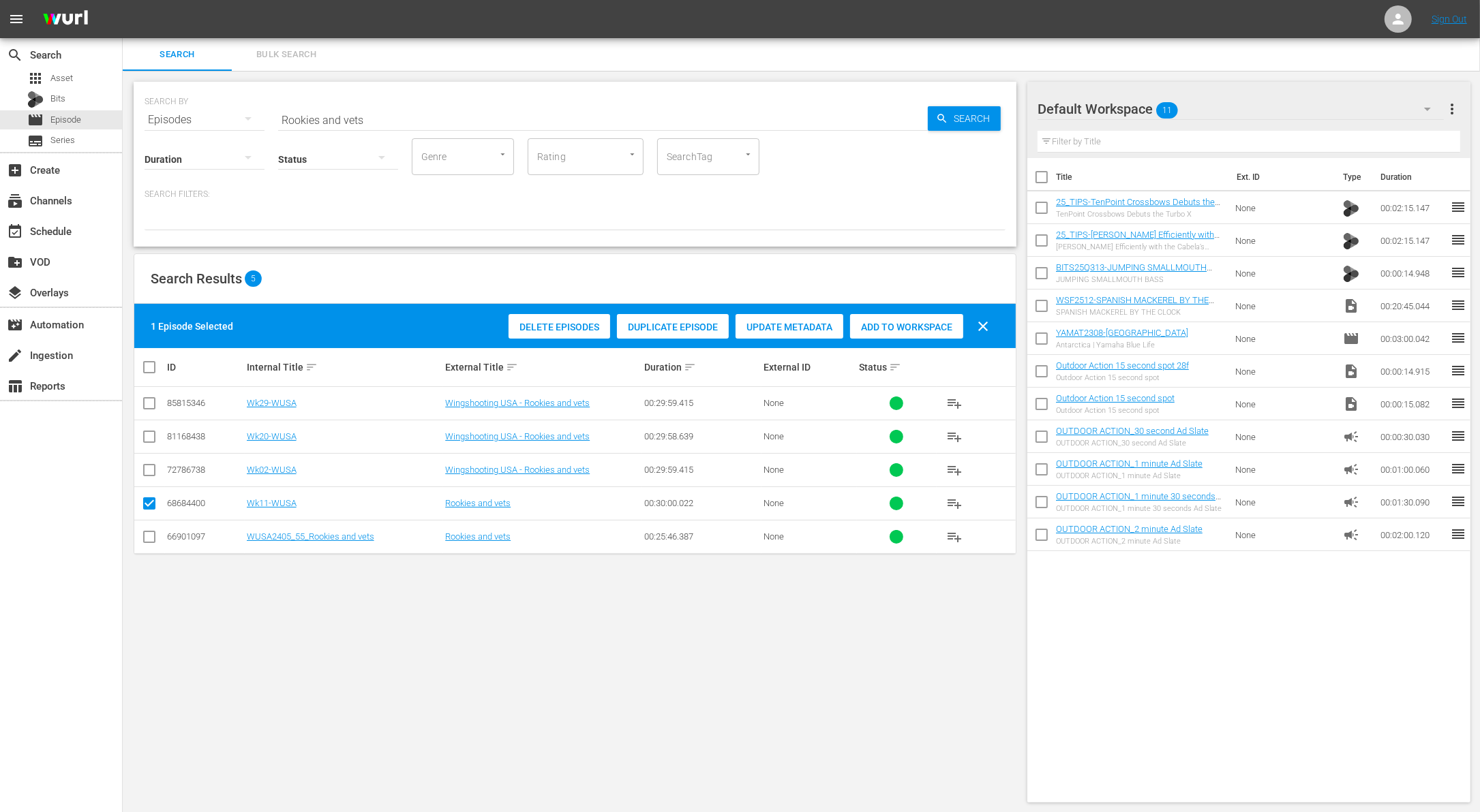
click at [687, 333] on div "Duplicate Episode" at bounding box center [673, 327] width 112 height 26
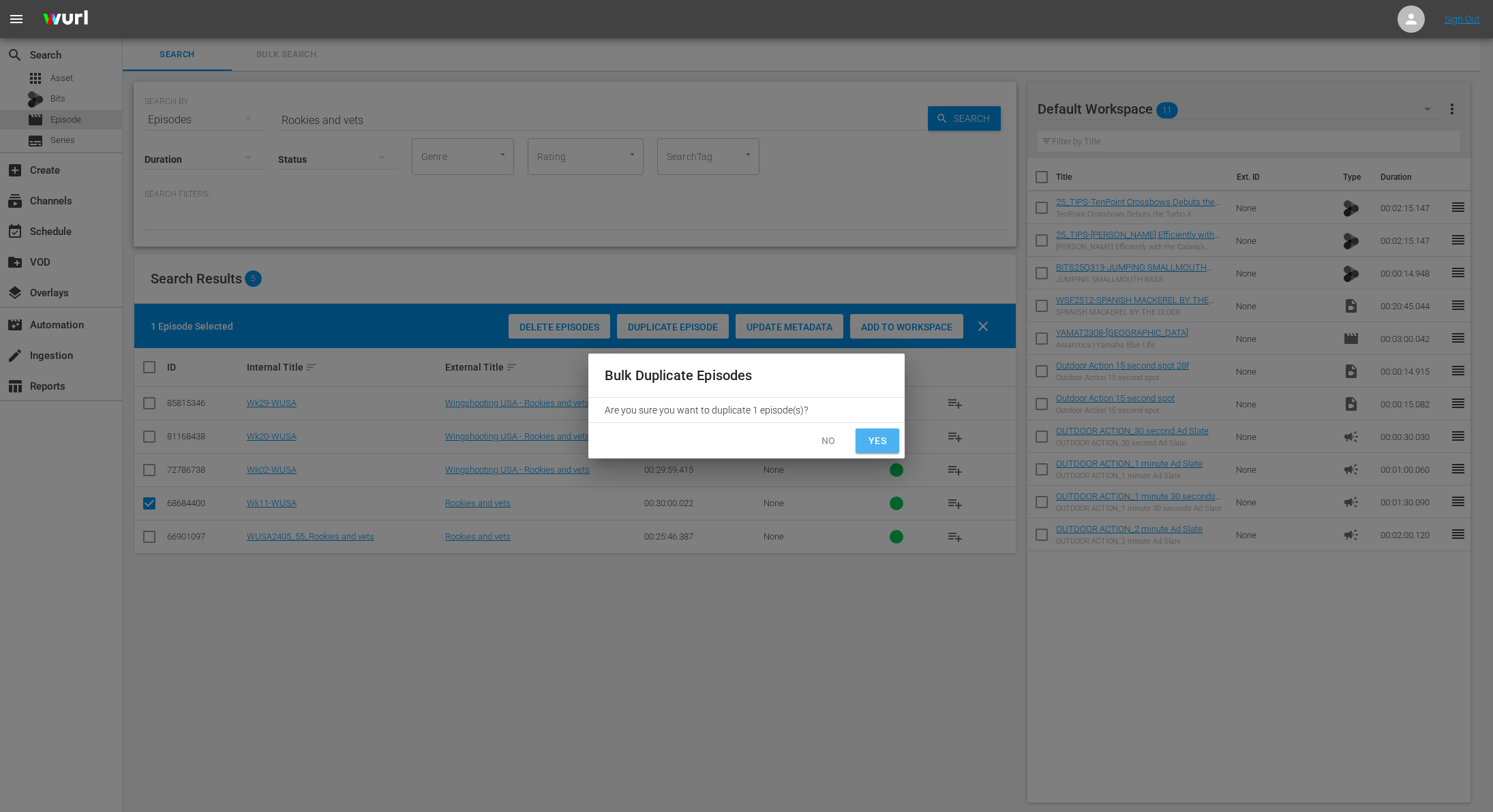
click at [894, 439] on button "Yes" at bounding box center [877, 441] width 44 height 25
checkbox input "false"
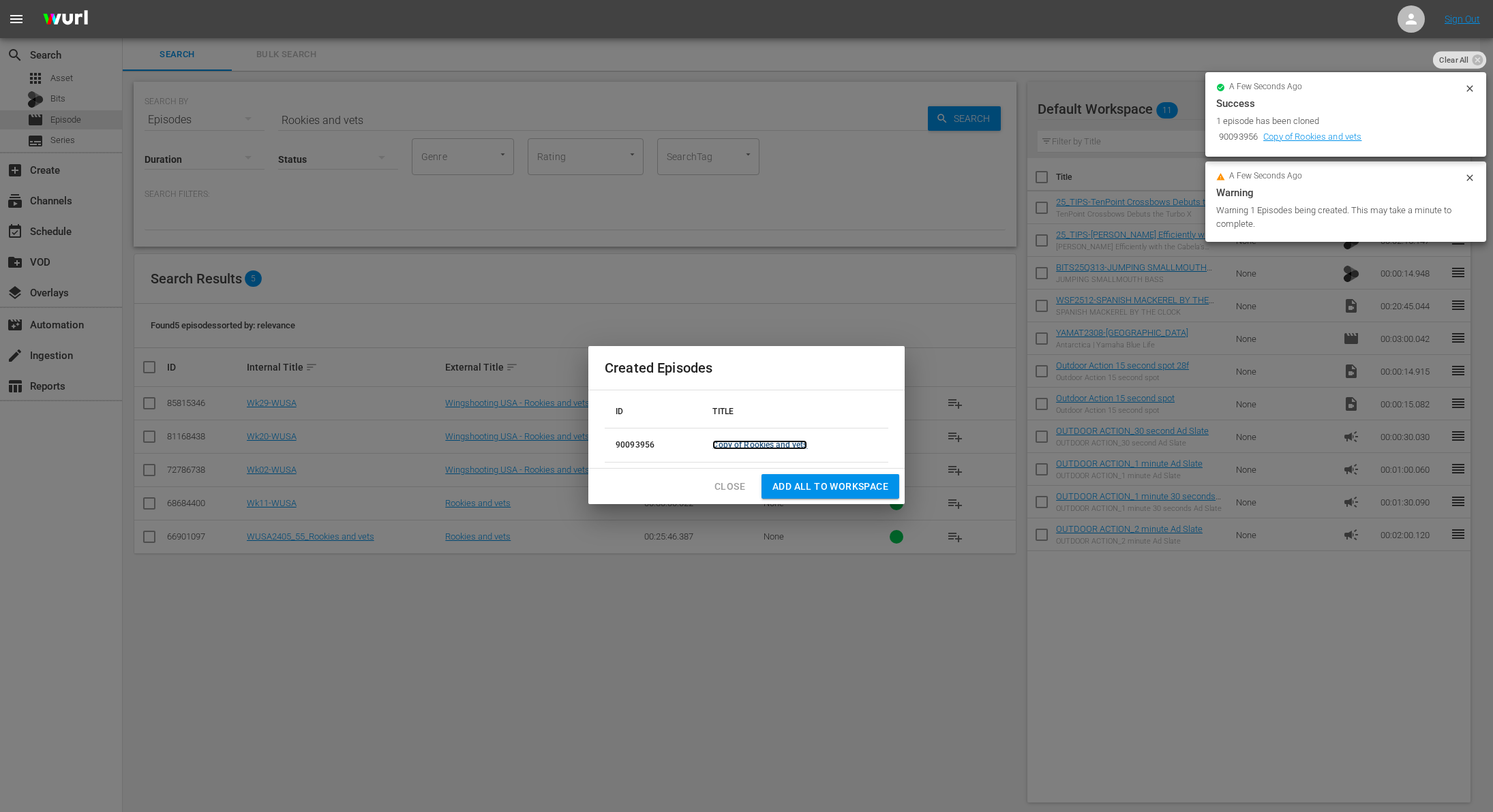
click at [724, 446] on link "Copy of Rookies and vets" at bounding box center [760, 445] width 95 height 10
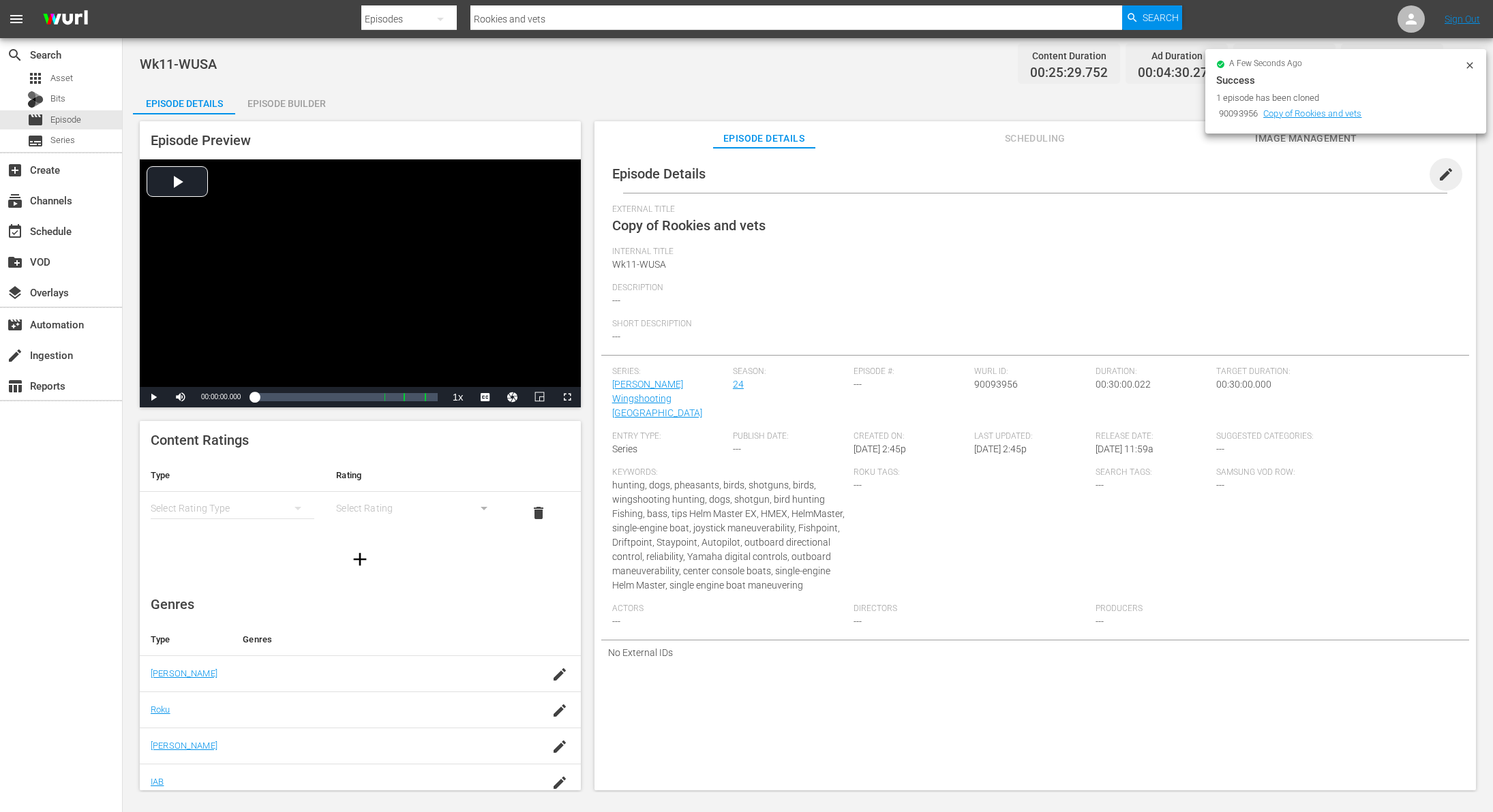
click at [1438, 172] on span "edit" at bounding box center [1446, 174] width 16 height 16
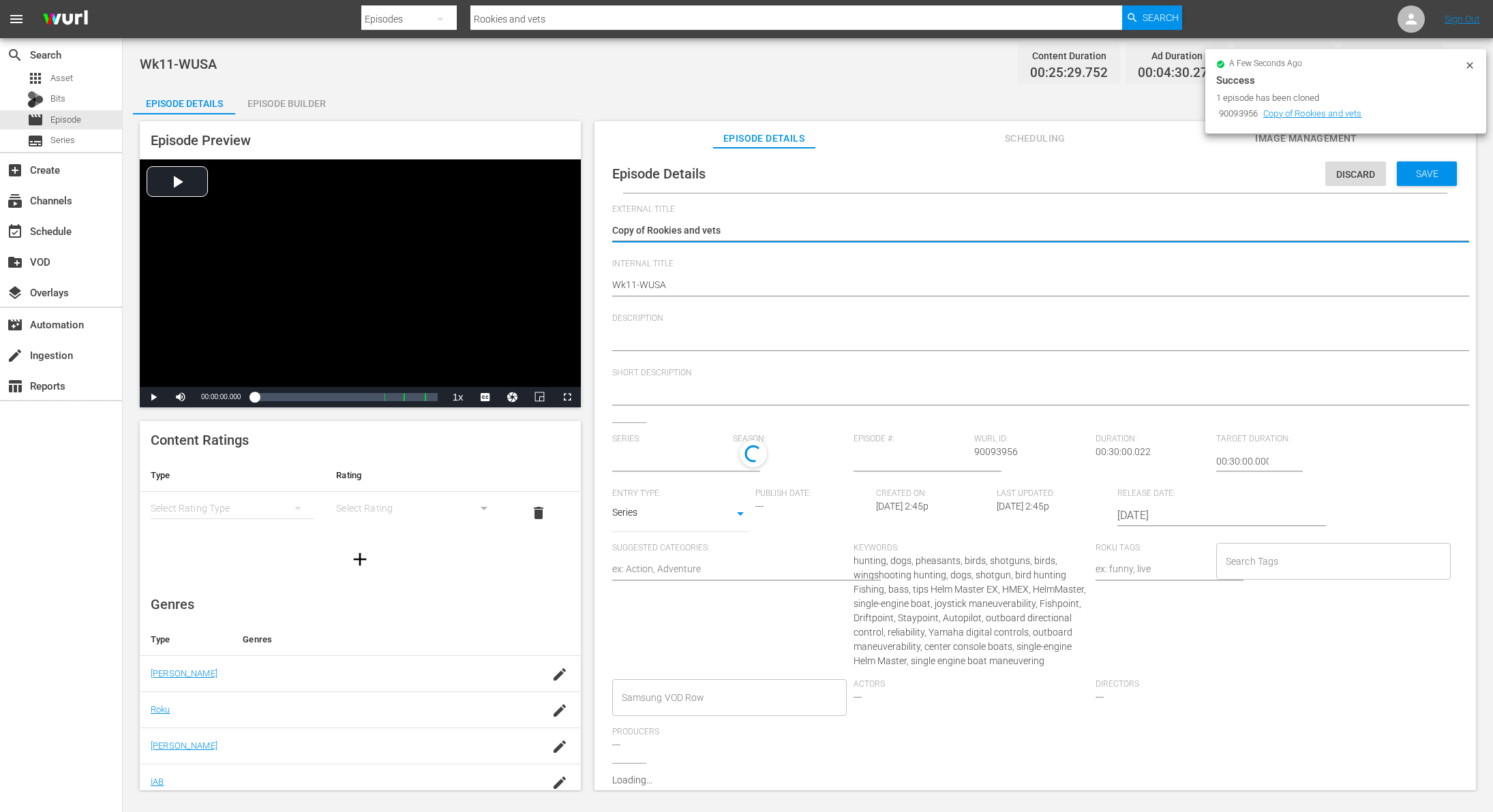
click at [647, 228] on textarea "Copy of Rookies and vets" at bounding box center [1032, 231] width 839 height 16
type input "Scott Linden's Wingshooting USA"
type textarea "Copy ofRookies and vets"
type textarea "Copy oRookies and vets"
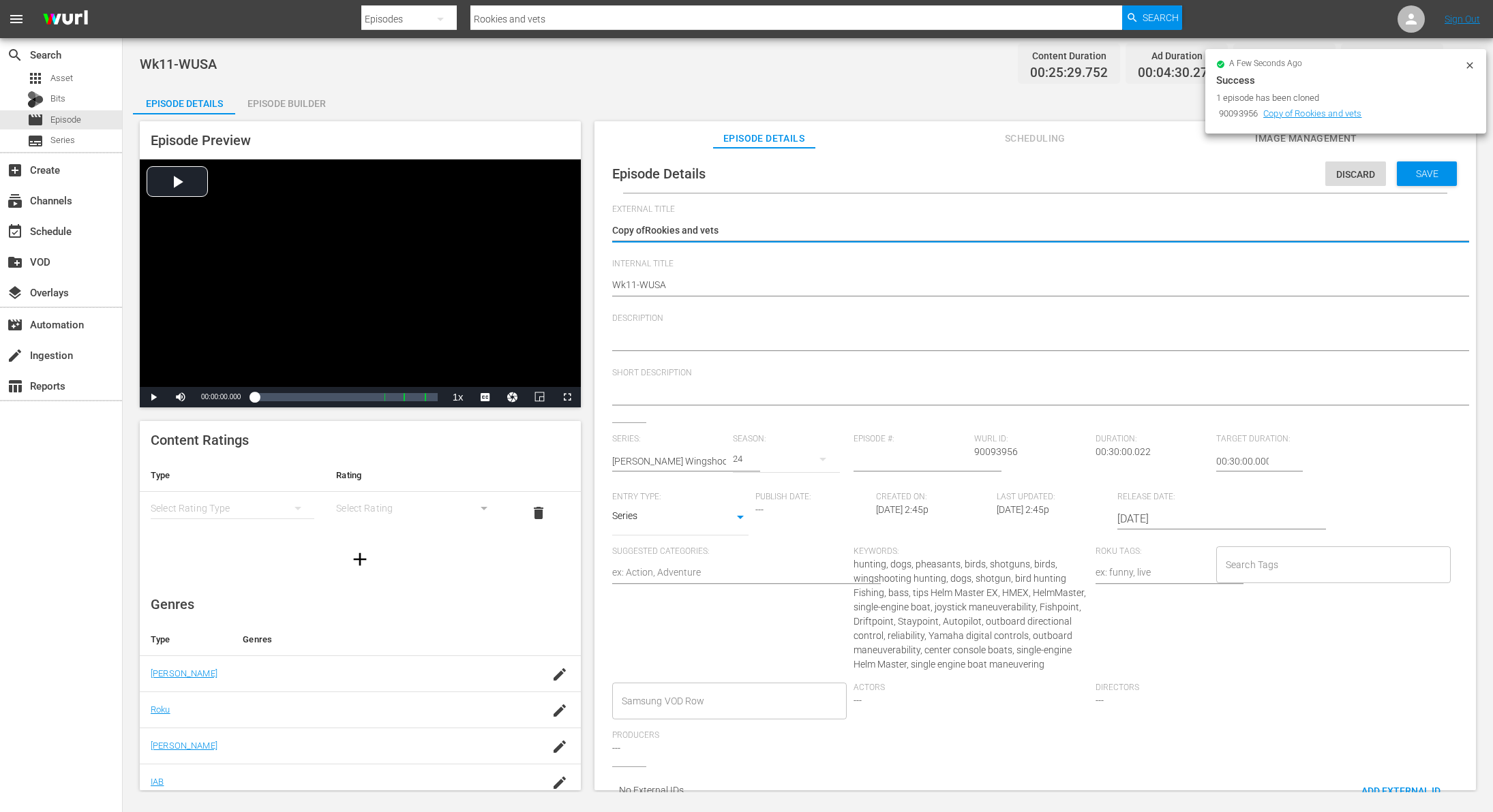
type textarea "Copy oRookies and vets"
type textarea "Copy Rookies and vets"
type textarea "CopyRookies and vets"
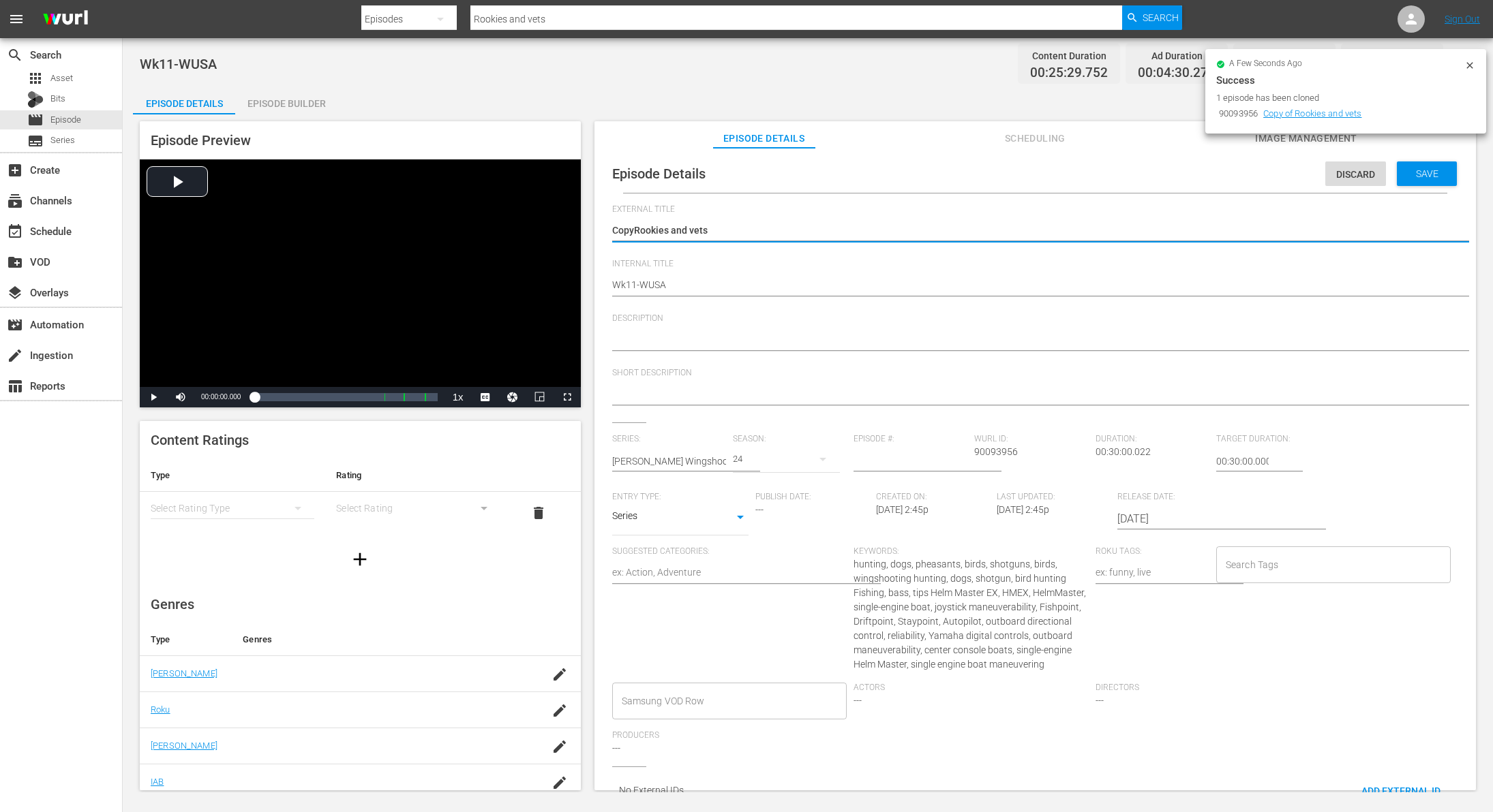
type textarea "CopRookies and vets"
type textarea "CoRookies and vets"
type textarea "CRookies and vets"
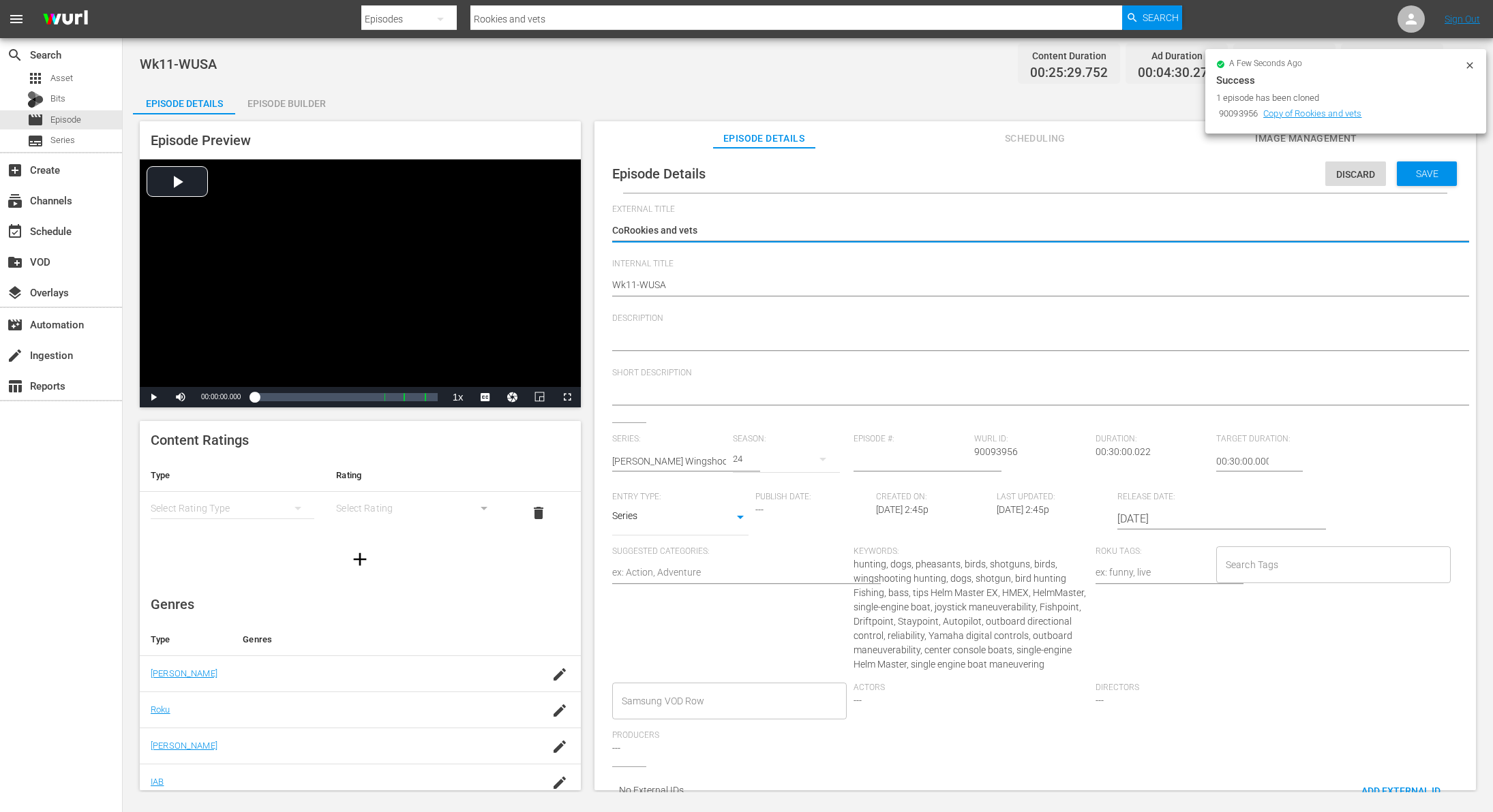
type textarea "CRookies and vets"
type textarea "Rookies and vets"
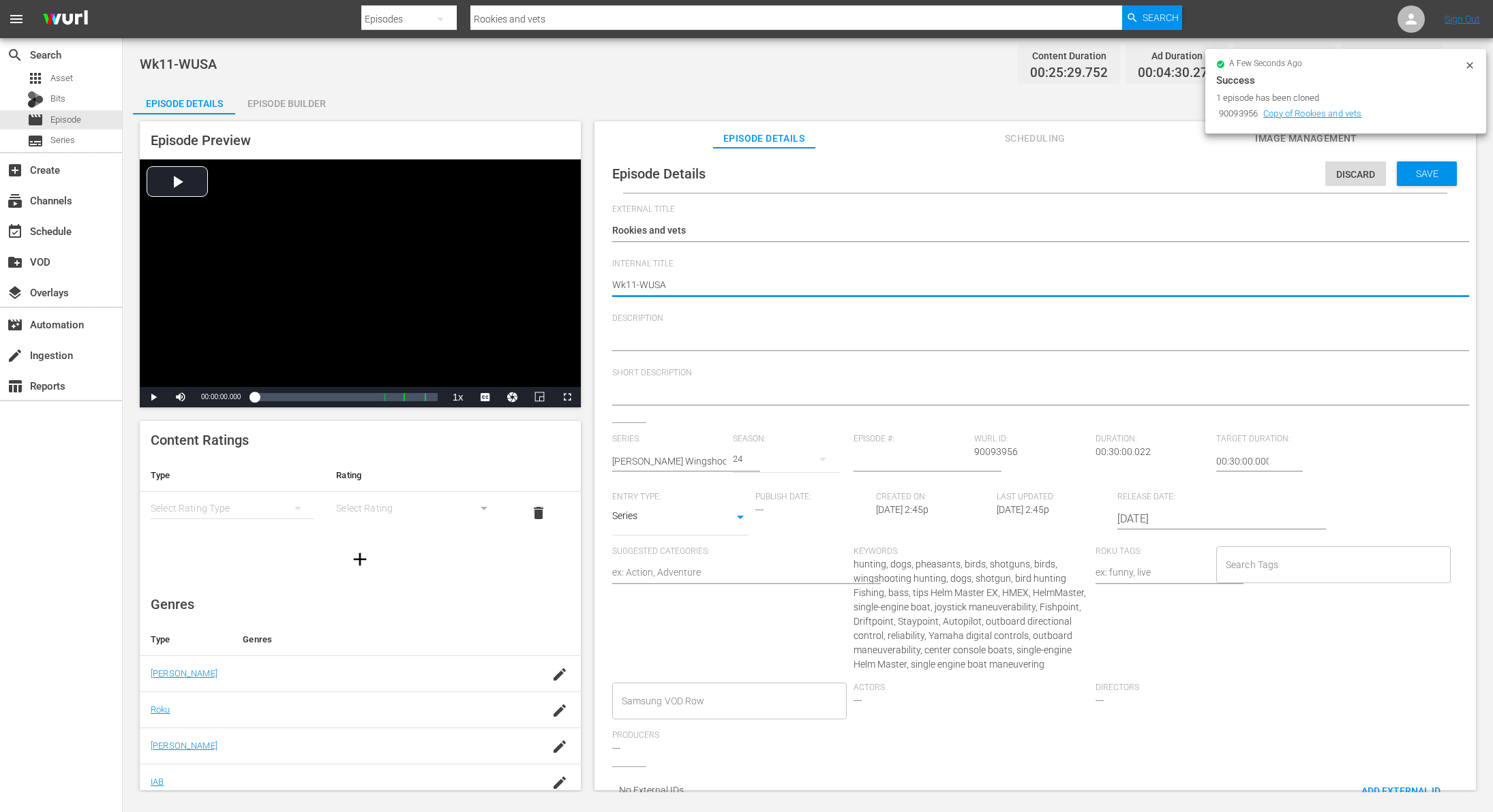
type textarea "Wk1-WUSA"
type textarea "Wk-WUSA"
type textarea "Wk3-WUSA"
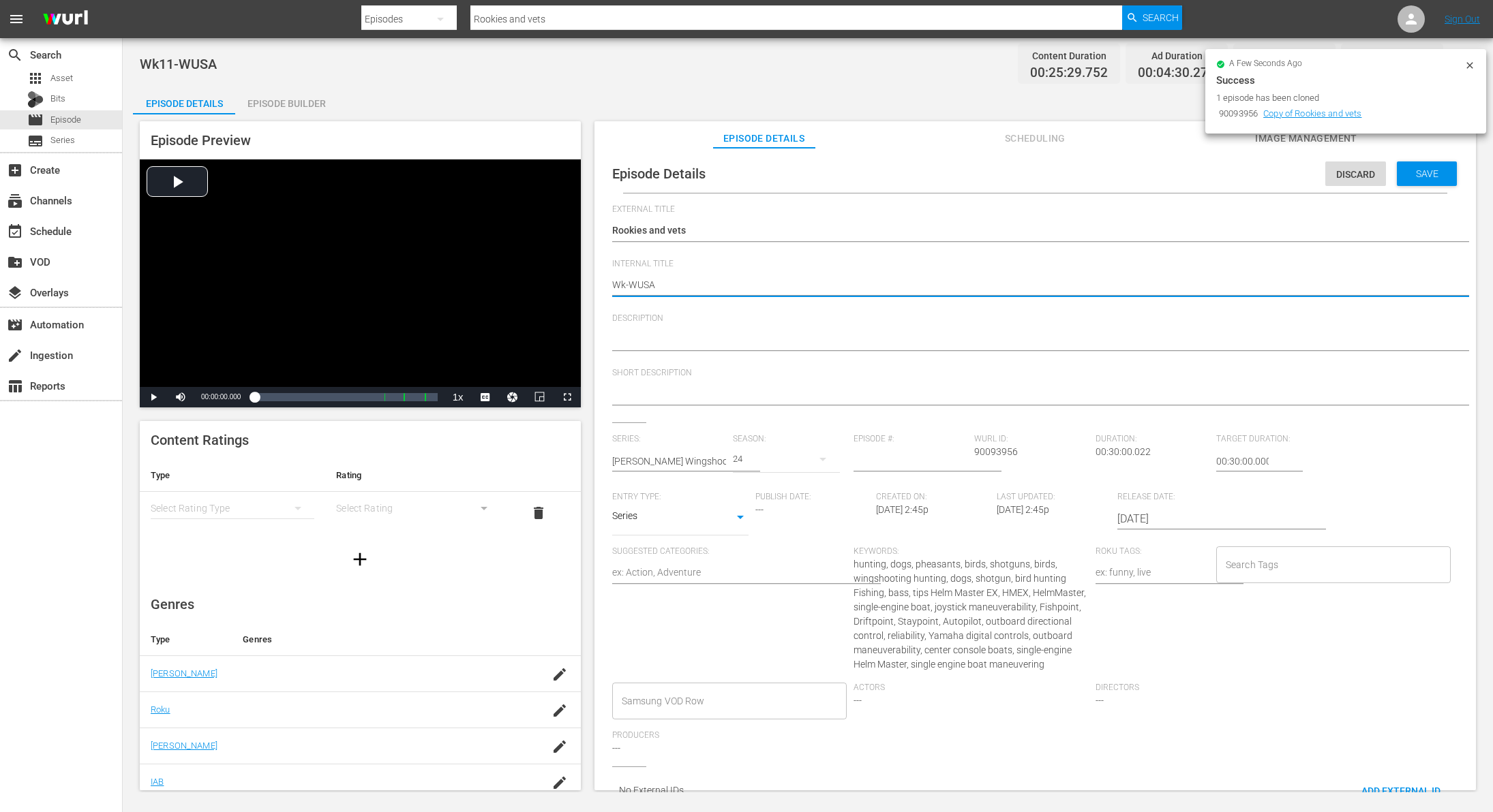
type textarea "Wk3-WUSA"
type textarea "Wk38-WUSA"
click at [1422, 168] on span "Save" at bounding box center [1427, 173] width 44 height 11
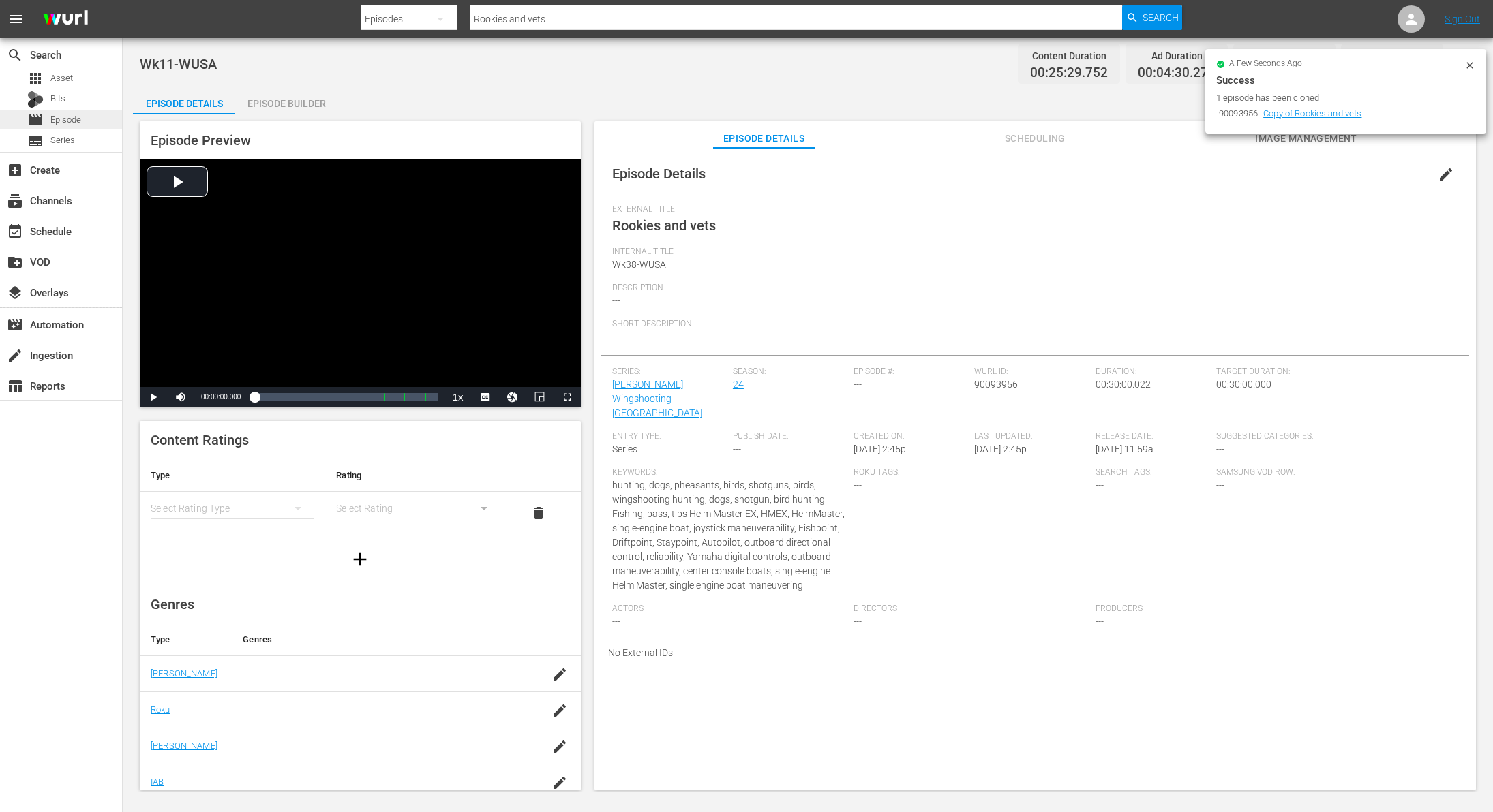
click at [68, 122] on span "Episode" at bounding box center [66, 119] width 31 height 13
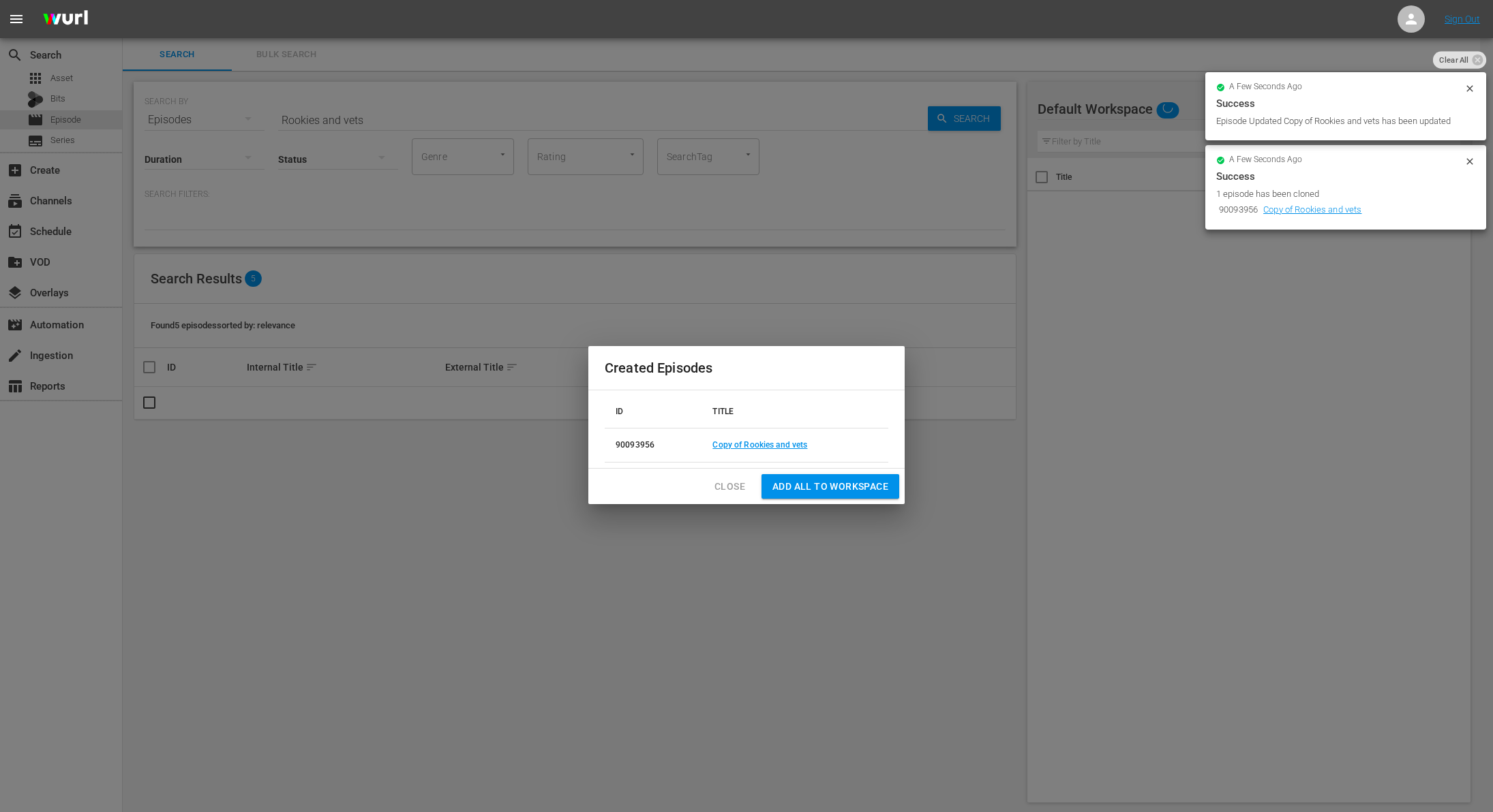
click at [715, 490] on span "Close" at bounding box center [730, 487] width 31 height 17
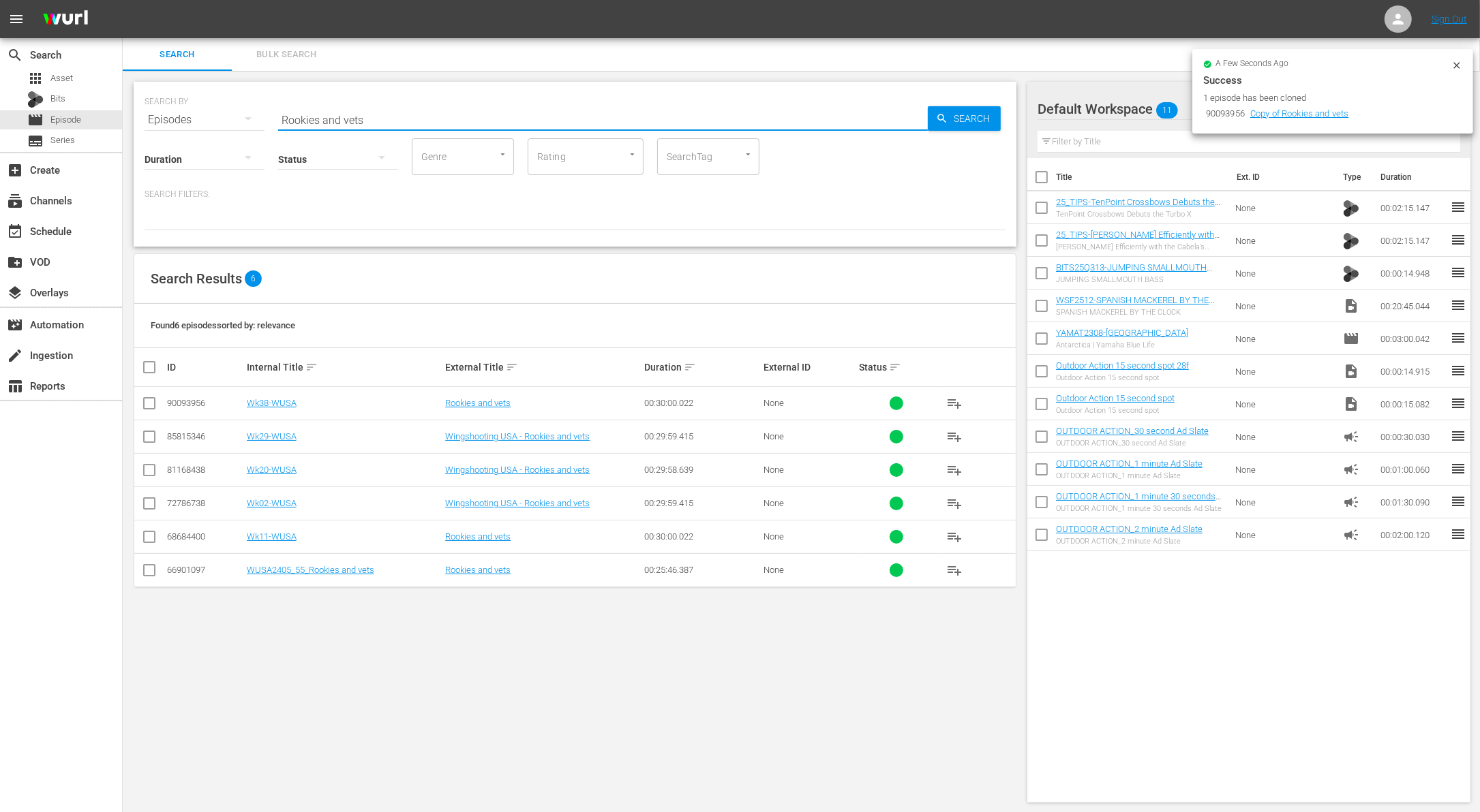
click at [385, 117] on input "Rookies and vets" at bounding box center [602, 120] width 649 height 32
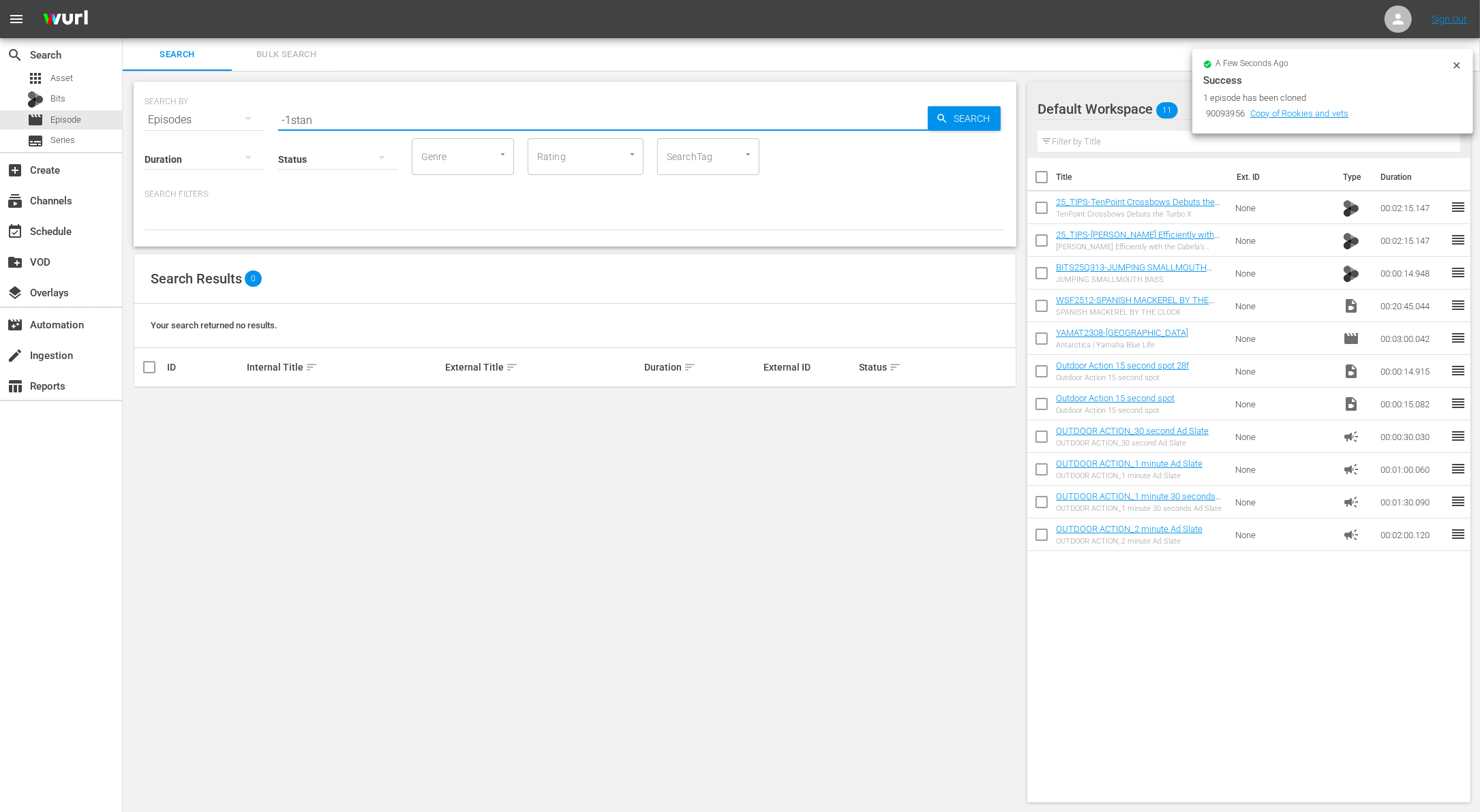
click at [288, 119] on input "-1stan" at bounding box center [602, 120] width 649 height 32
type input "1stan"
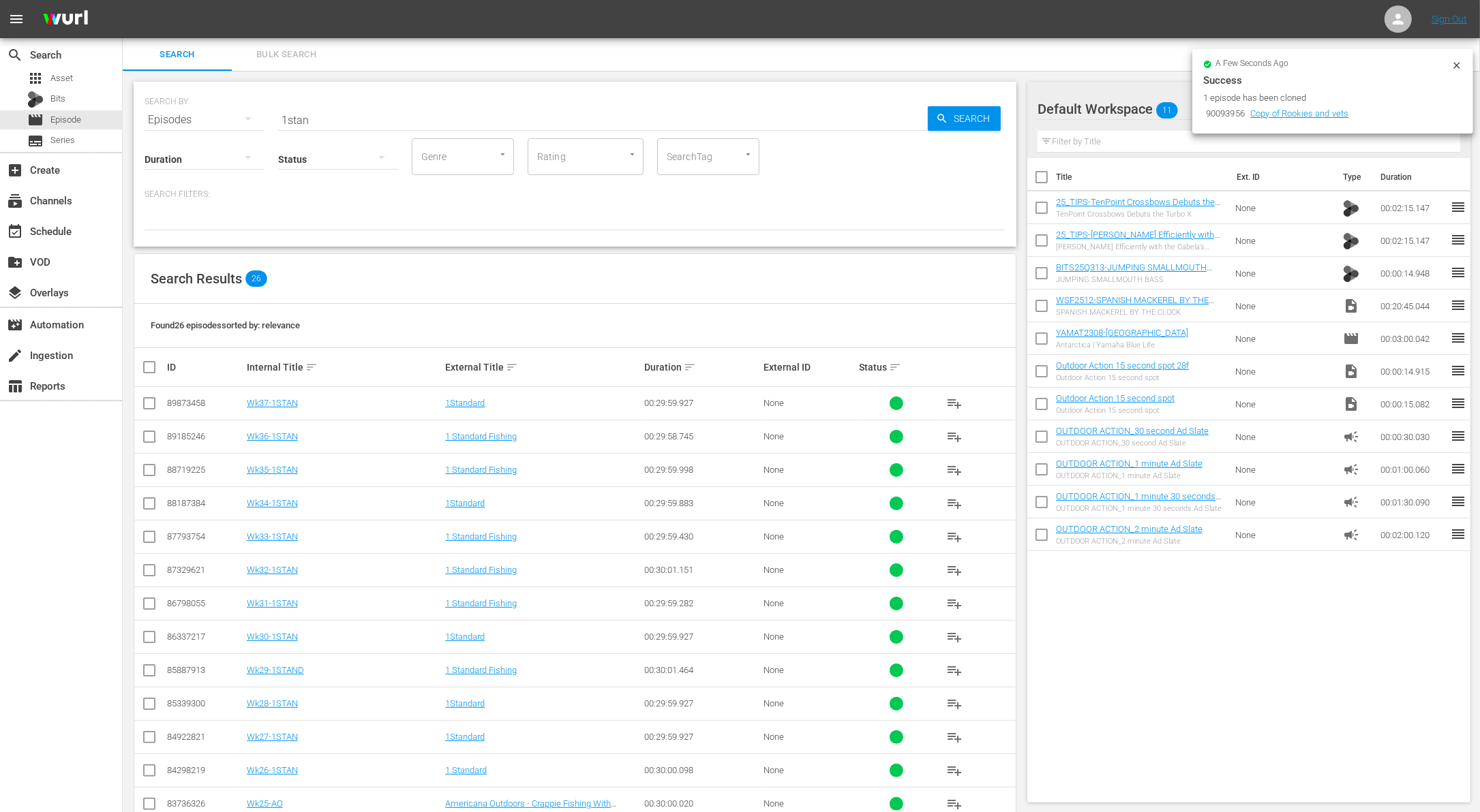
click at [450, 204] on div "Search Filters:" at bounding box center [575, 209] width 861 height 42
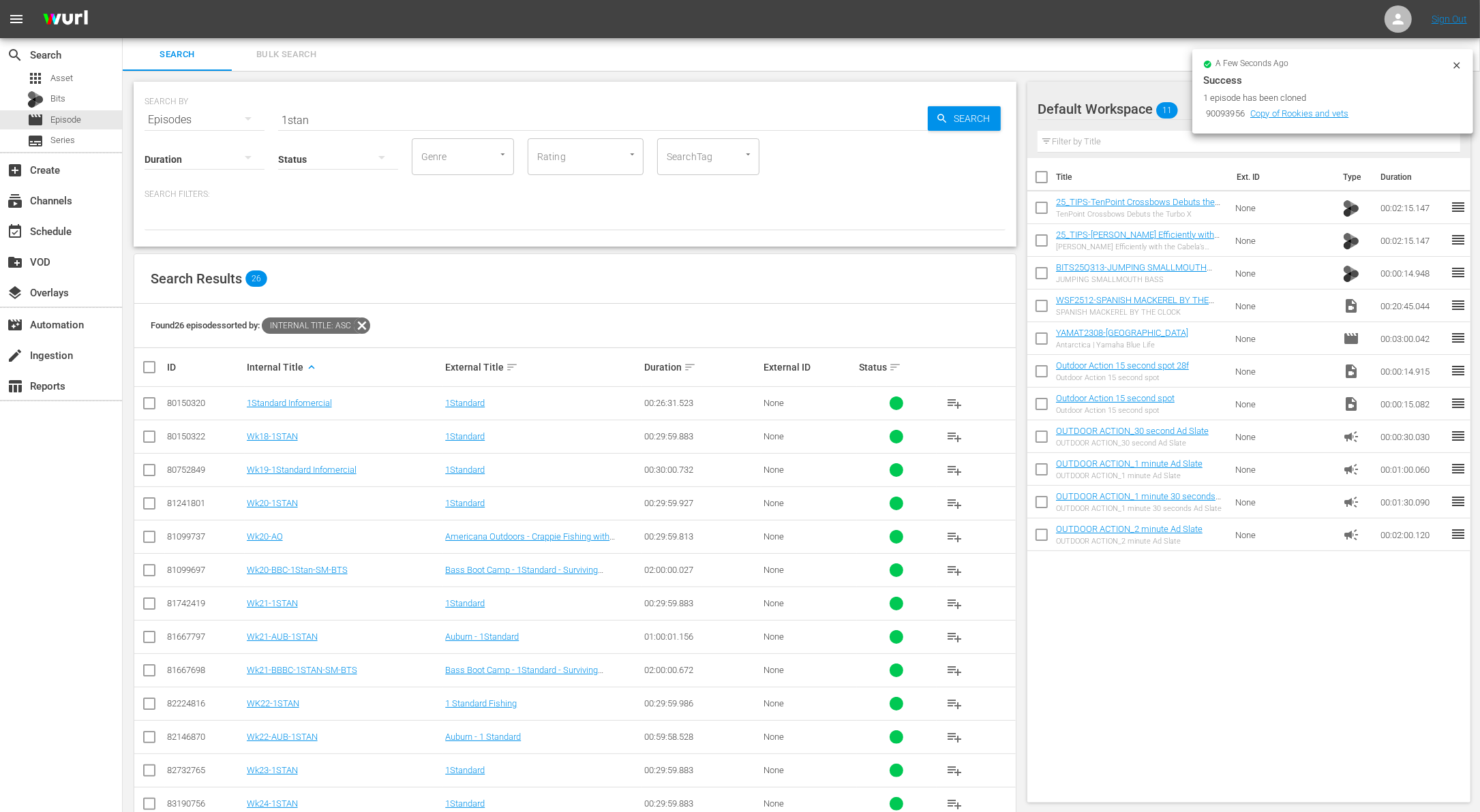
click at [462, 294] on div "Search Results 26" at bounding box center [575, 279] width 881 height 50
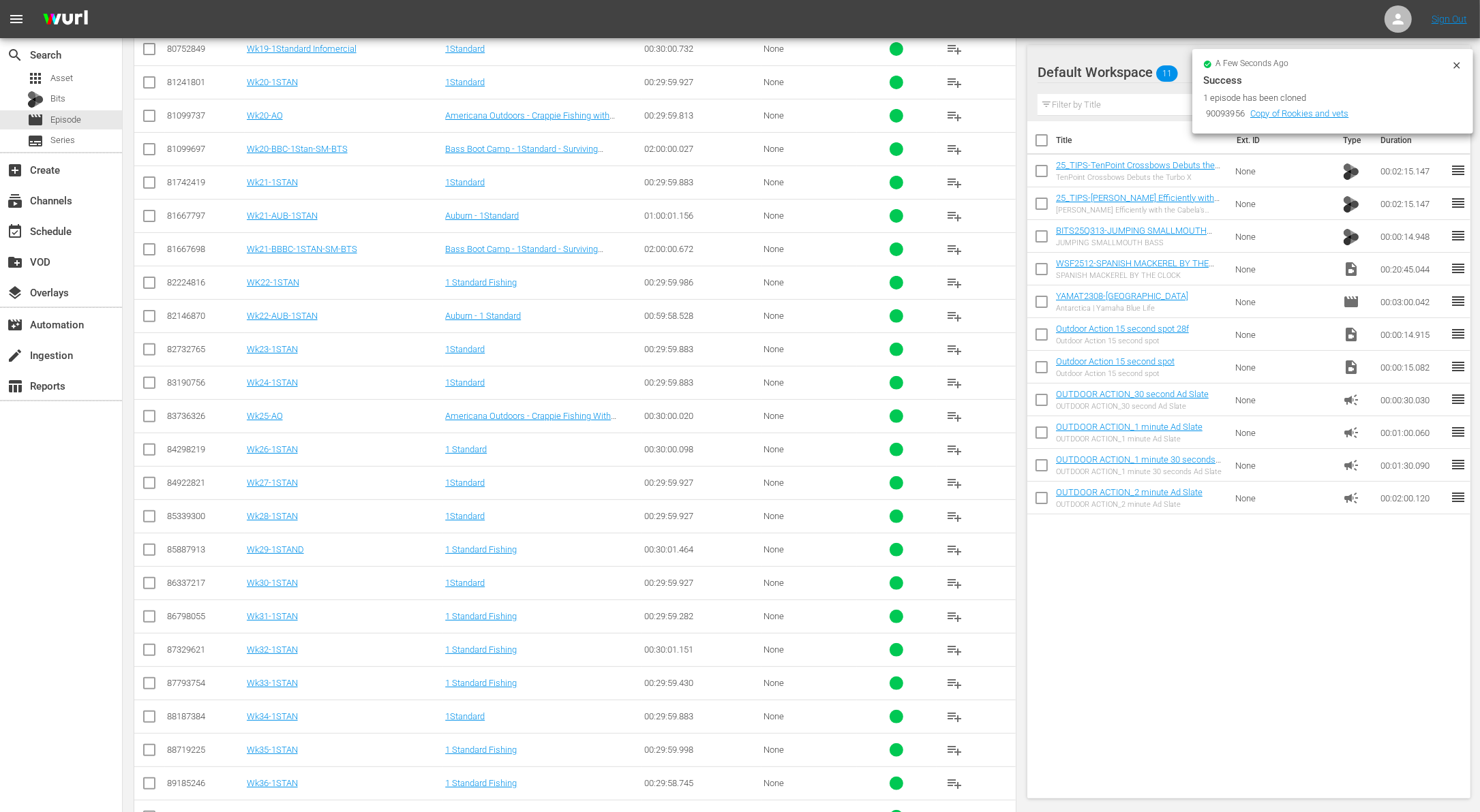
scroll to position [392, 0]
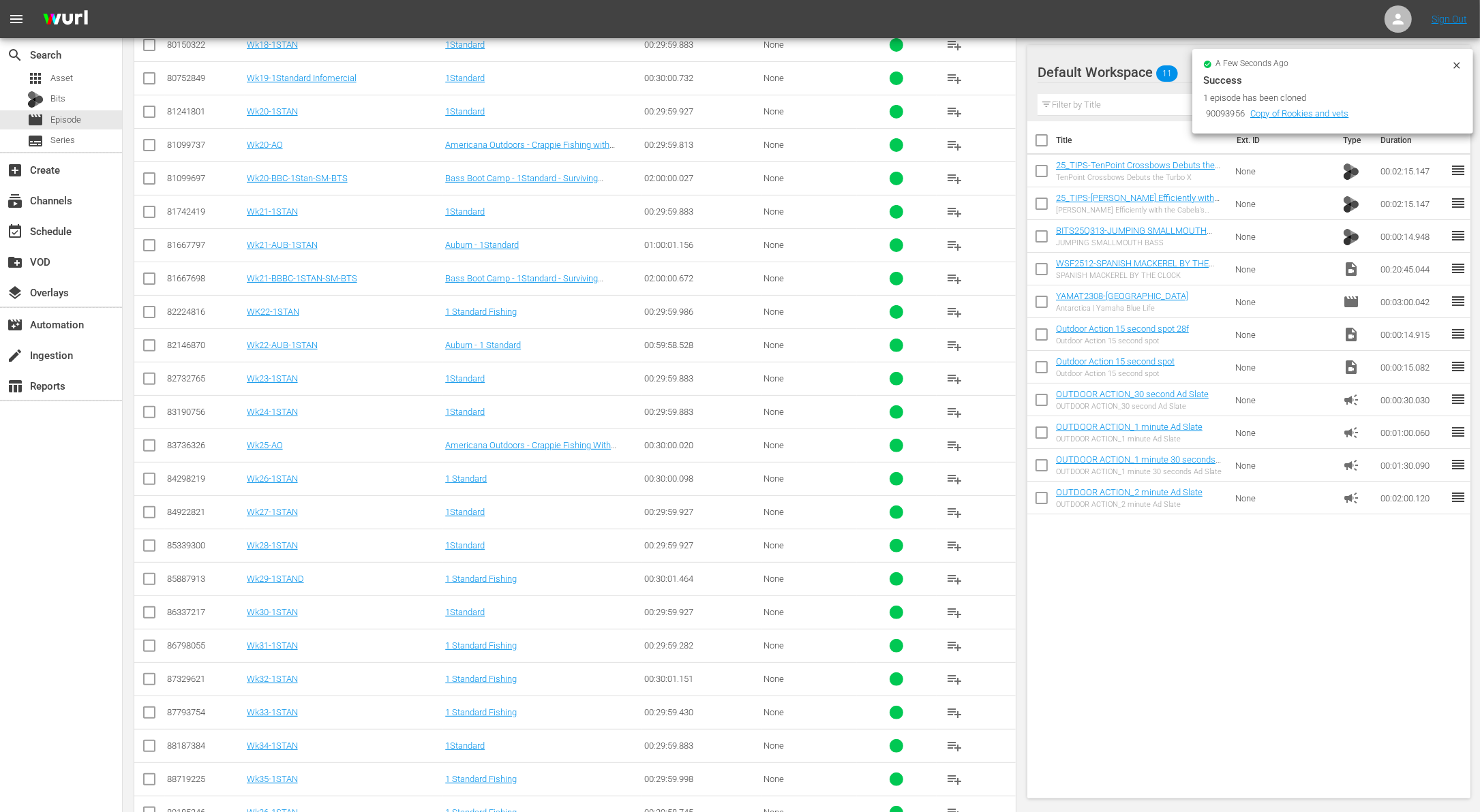
click at [144, 312] on input "checkbox" at bounding box center [149, 314] width 16 height 16
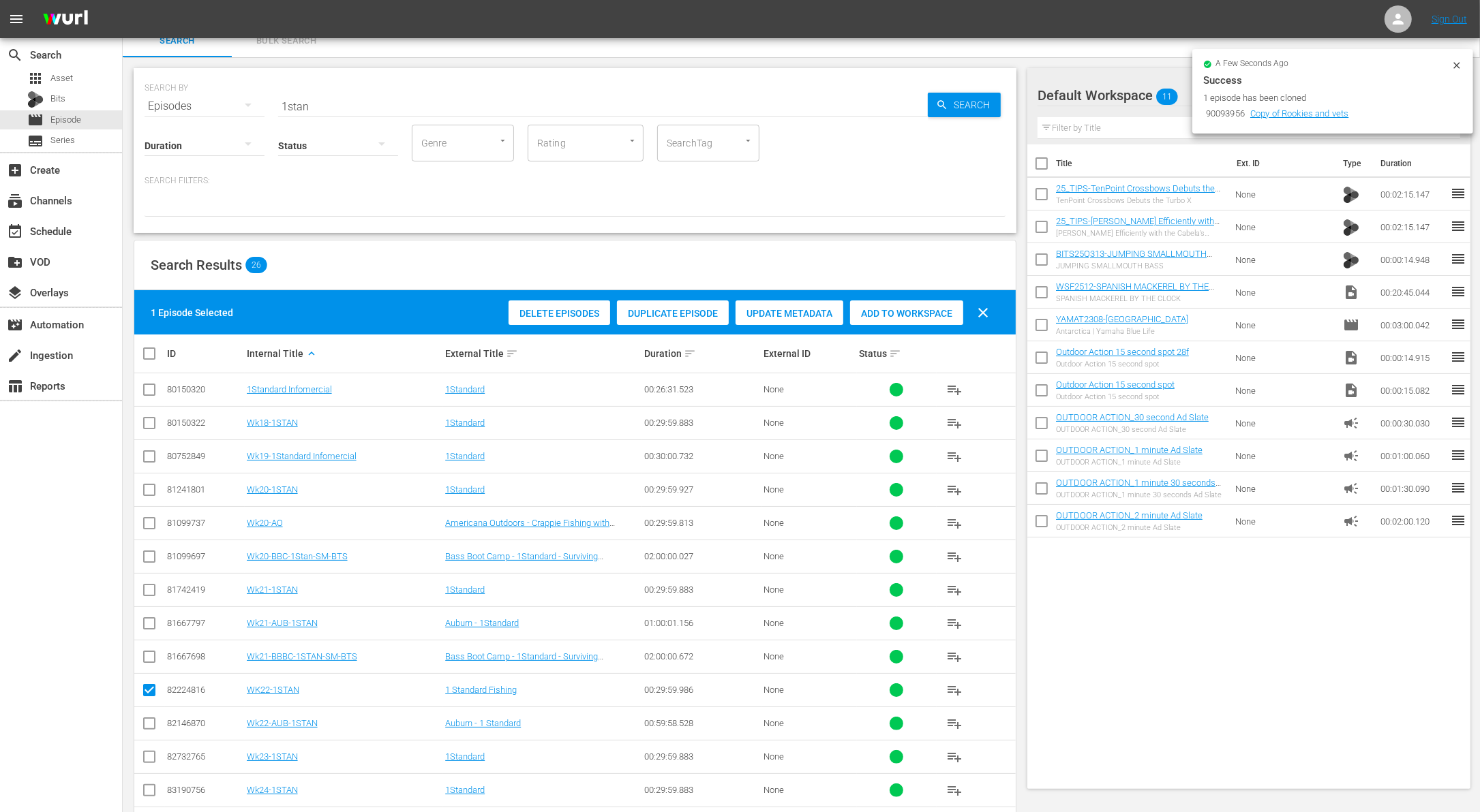
scroll to position [0, 0]
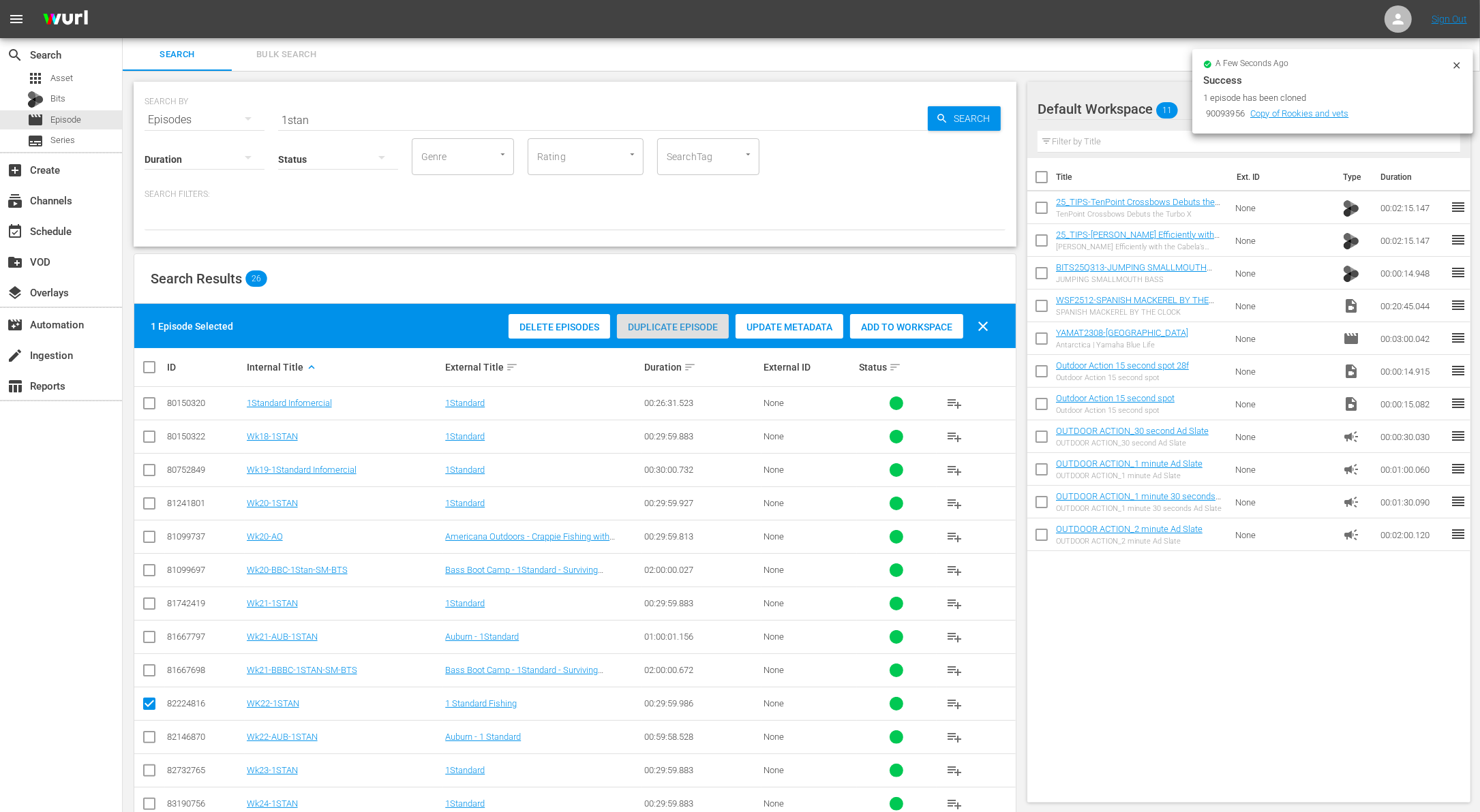
click at [678, 329] on span "Duplicate Episode" at bounding box center [673, 326] width 112 height 11
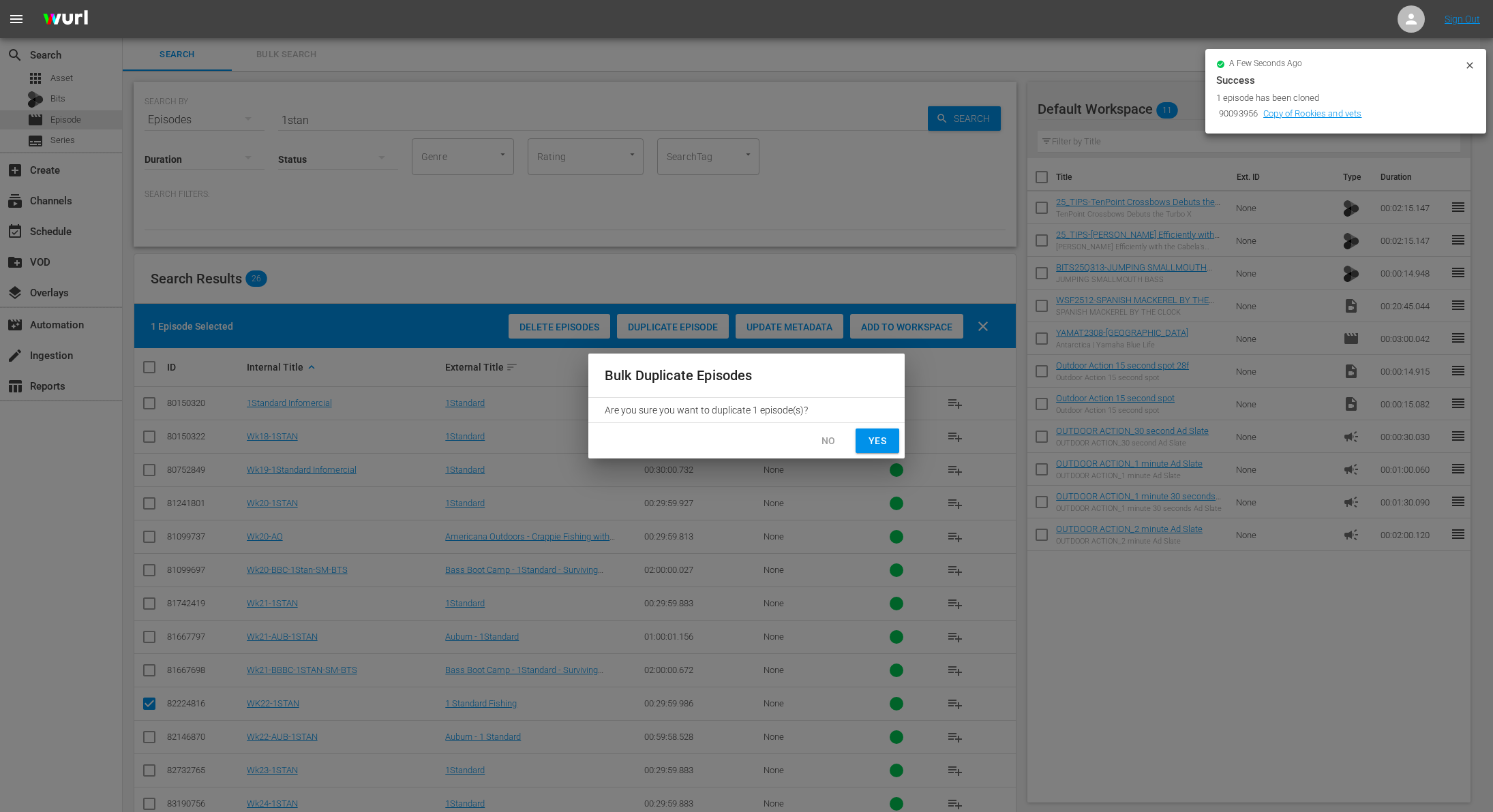
click at [882, 445] on span "Yes" at bounding box center [877, 441] width 22 height 17
checkbox input "false"
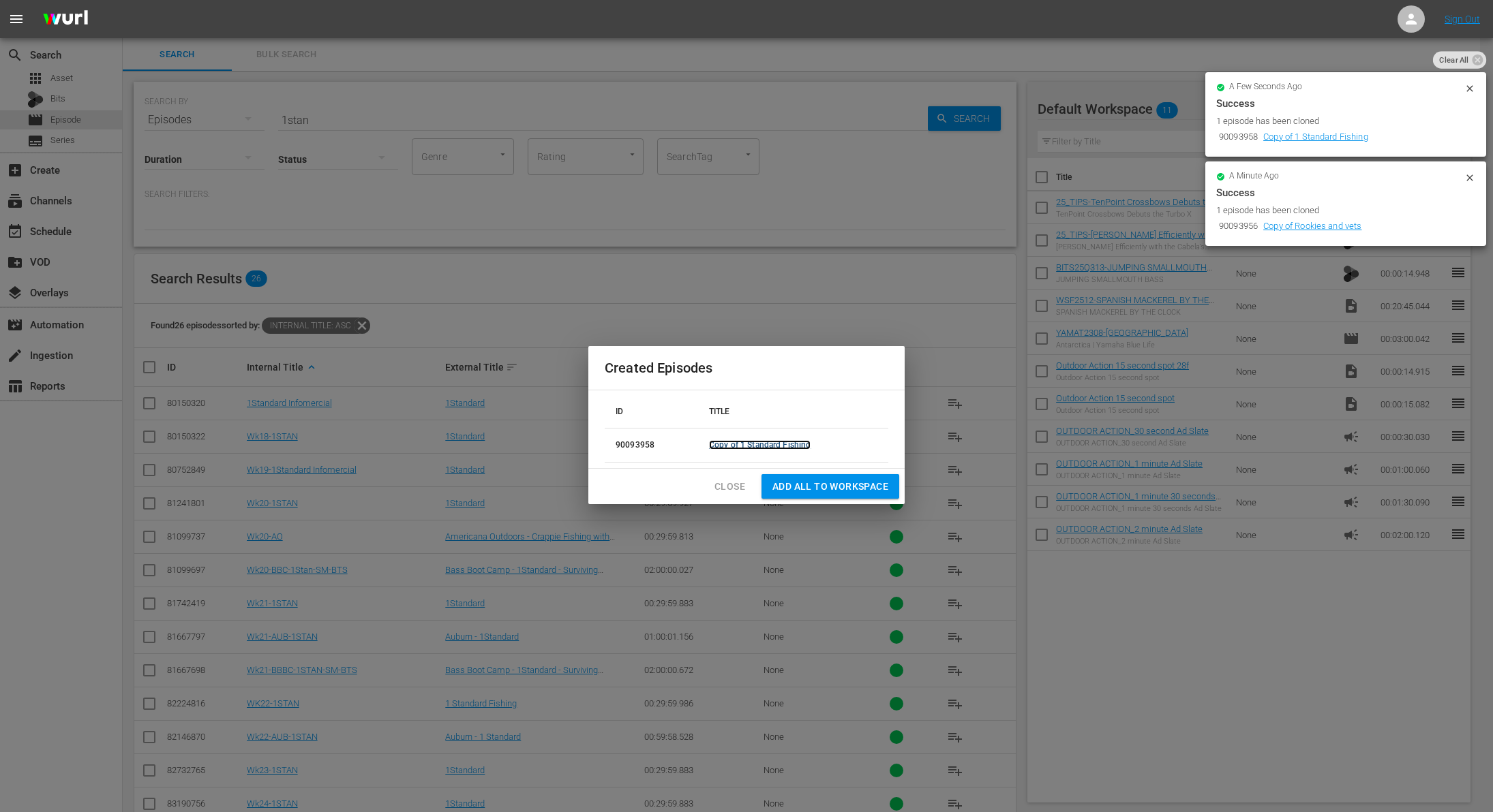
click at [756, 443] on link "Copy of 1 Standard Fishing" at bounding box center [760, 445] width 102 height 10
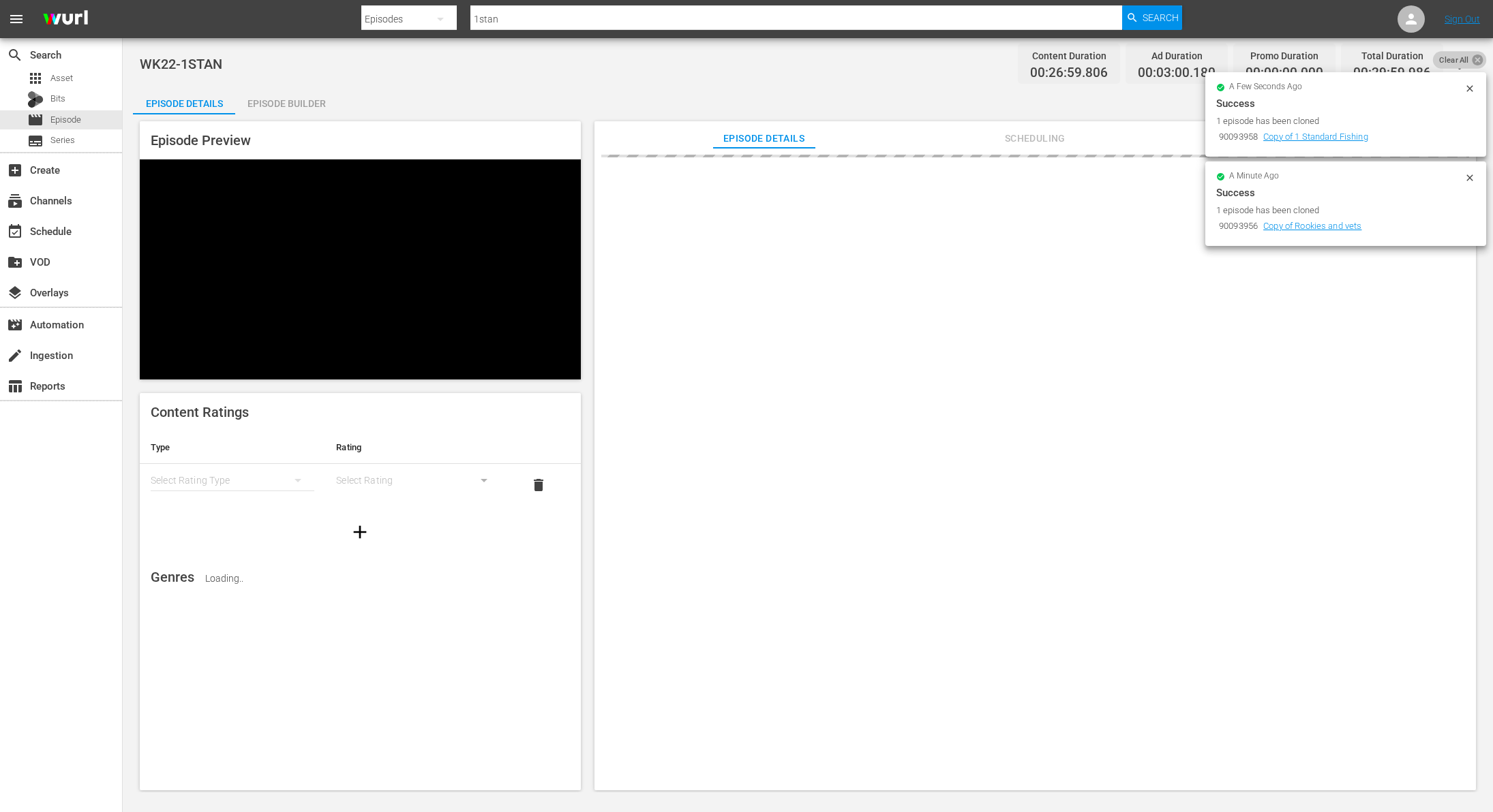
click at [1474, 61] on icon at bounding box center [1477, 59] width 11 height 11
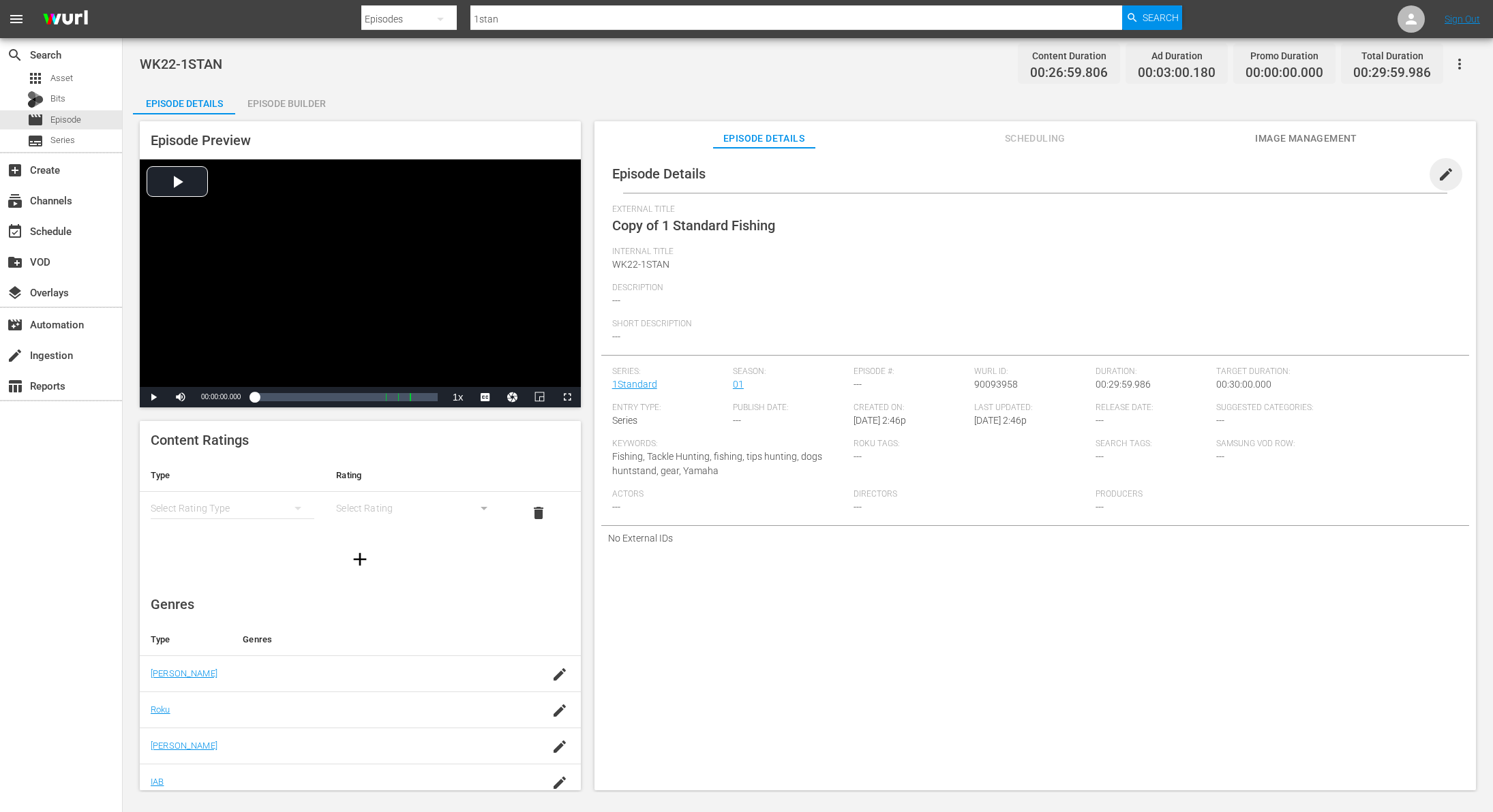
click at [1439, 178] on span "edit" at bounding box center [1446, 174] width 16 height 16
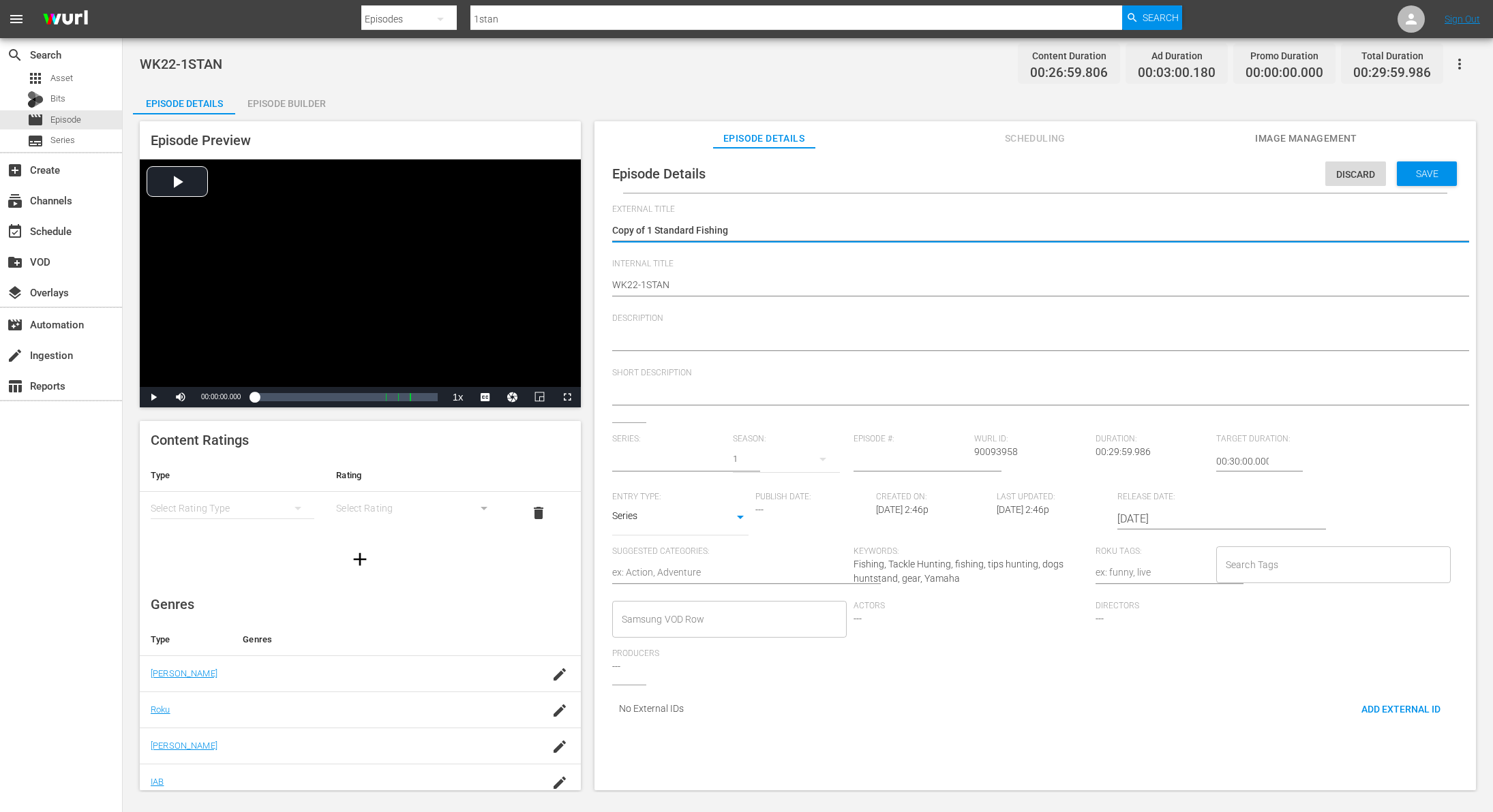
type input "1Standard"
click at [649, 233] on textarea "Copy of 1 Standard Fishing" at bounding box center [1032, 231] width 839 height 16
type textarea "Copy of1 Standard Fishing"
type textarea "Copy o1 Standard Fishing"
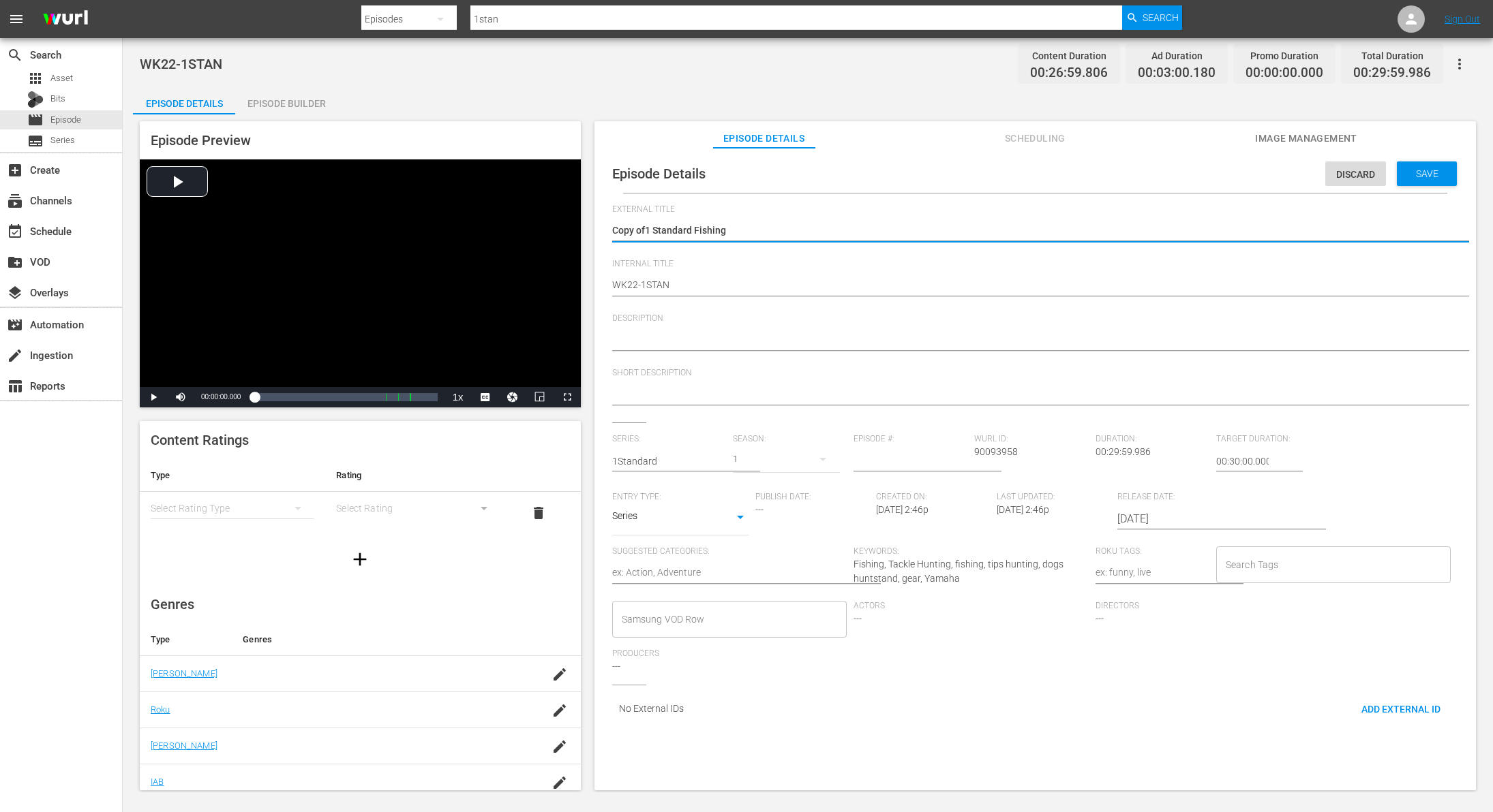
type textarea "Copy o1 Standard Fishing"
type textarea "Copy 1 Standard Fishing"
type textarea "Copy1 Standard Fishing"
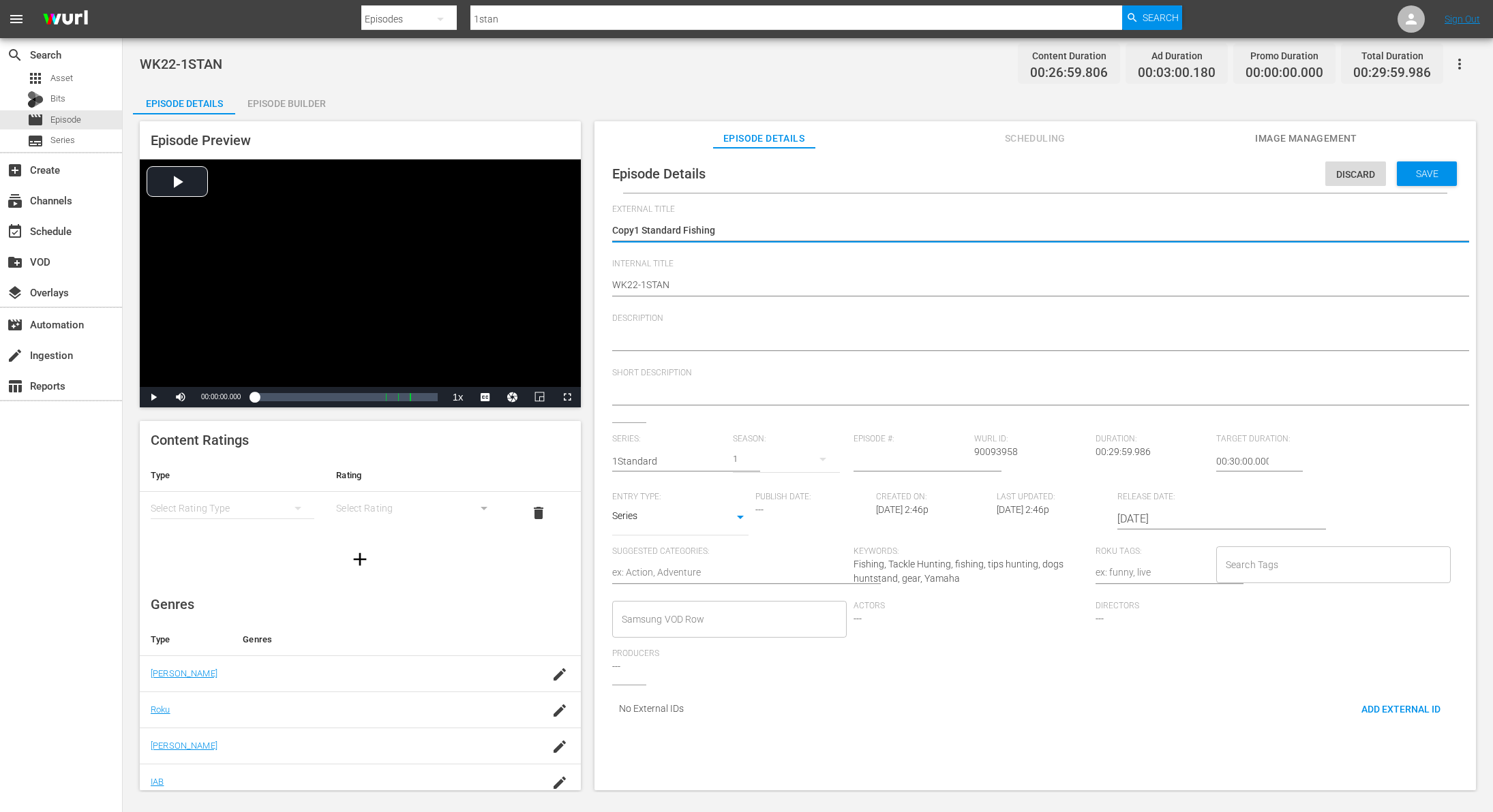
type textarea "Cop1 Standard Fishing"
type textarea "Co1 Standard Fishing"
type textarea "C1 Standard Fishing"
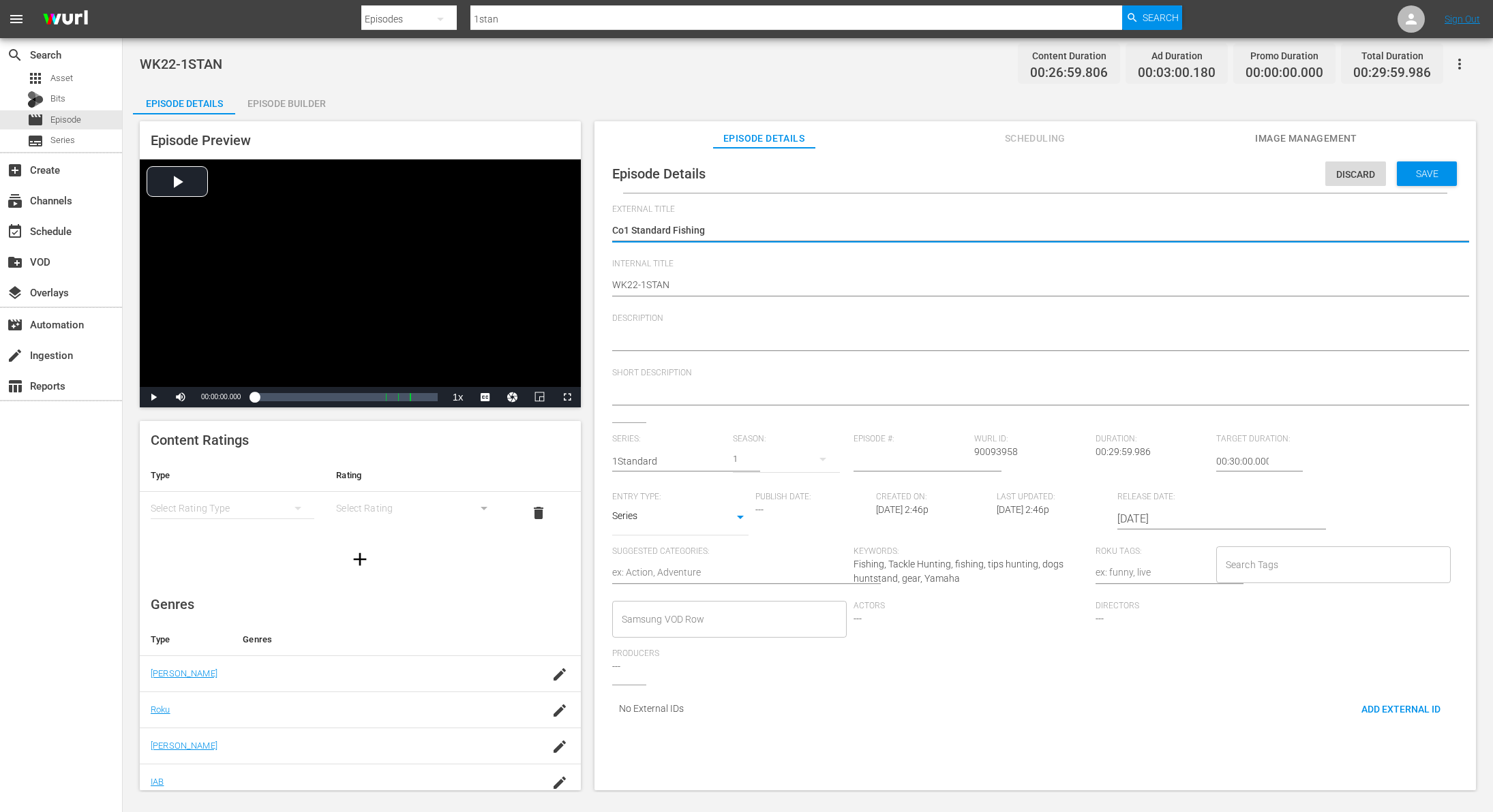
type textarea "C1 Standard Fishing"
type textarea "1 Standard Fishing"
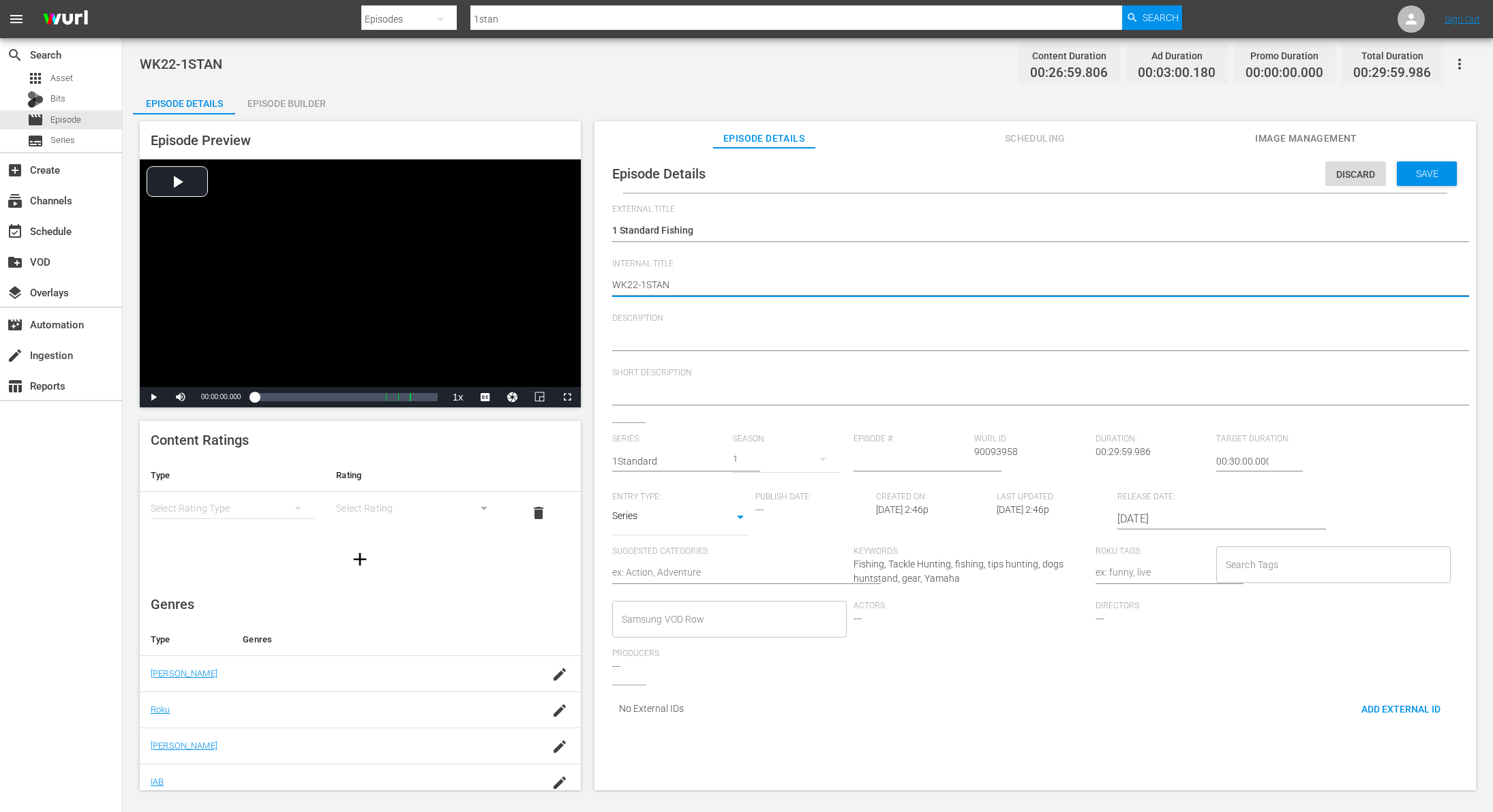
type textarea "WK2-1STAN"
type textarea "WK-1STAN"
type textarea "WK3-1STAN"
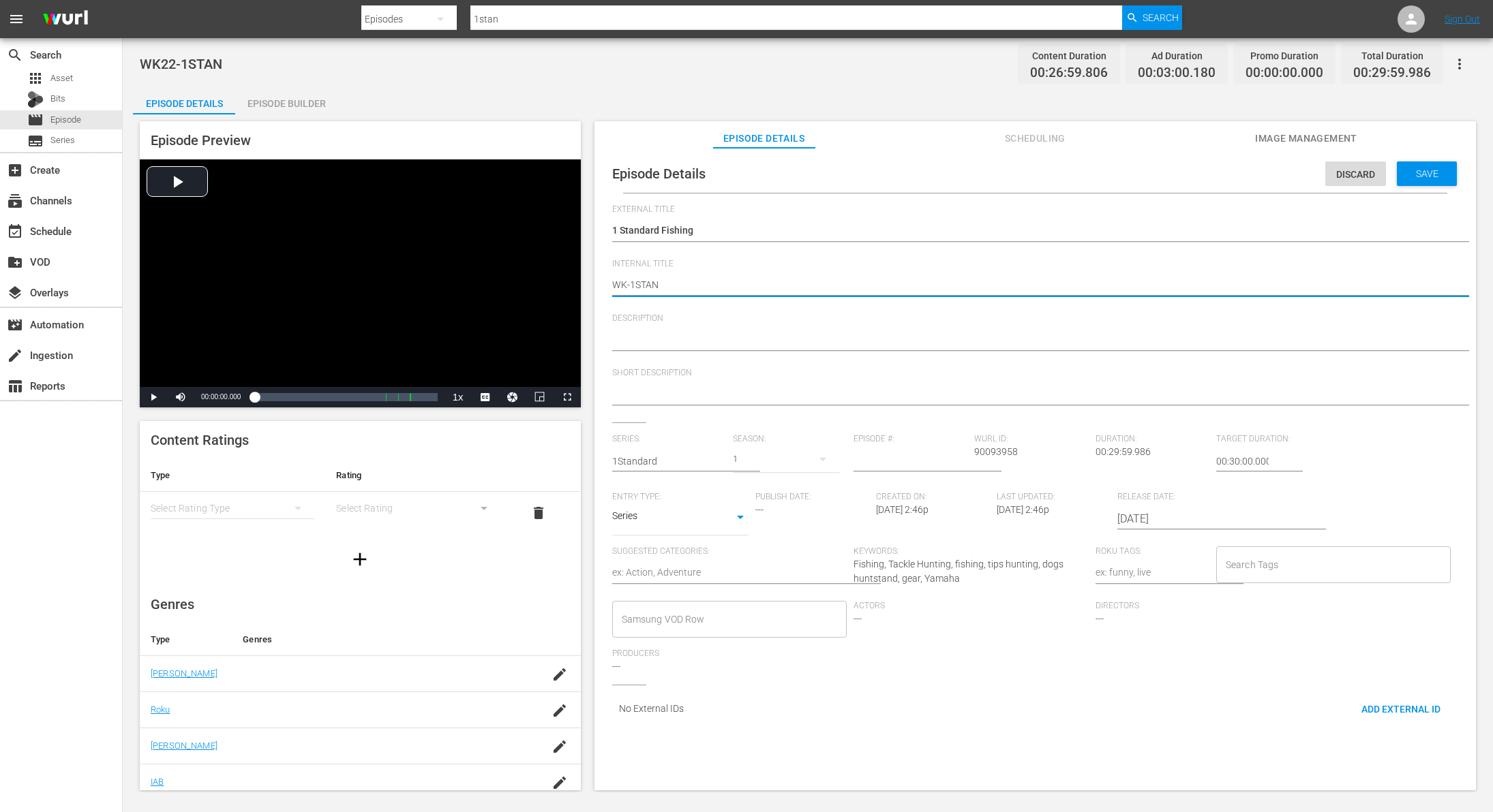
type textarea "WK3-1STAN"
type textarea "WK38-1STAN"
type textarea "W38-1STAN"
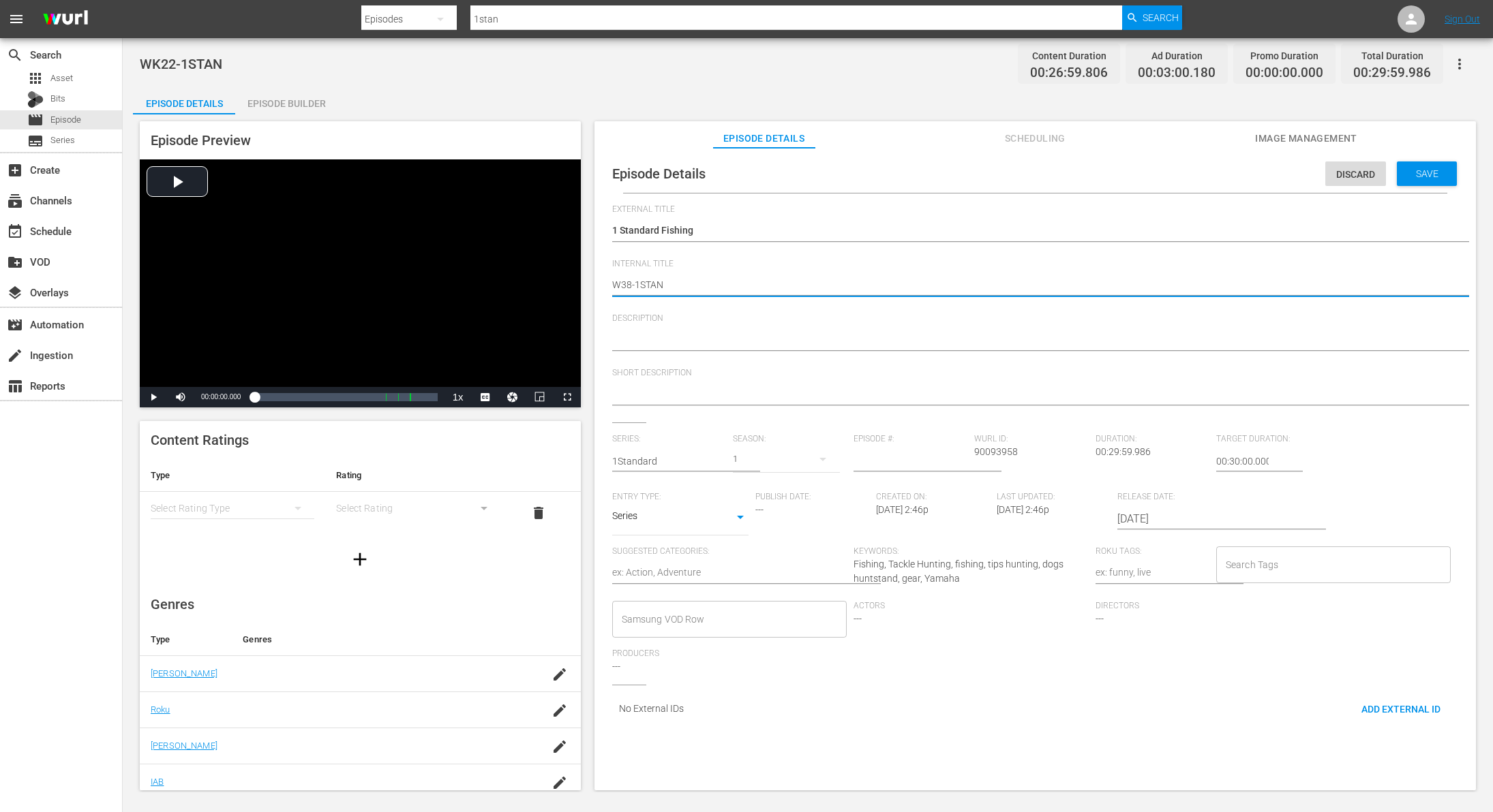
type textarea "Wk38-1STAN"
click at [1411, 176] on span "Save" at bounding box center [1427, 173] width 44 height 11
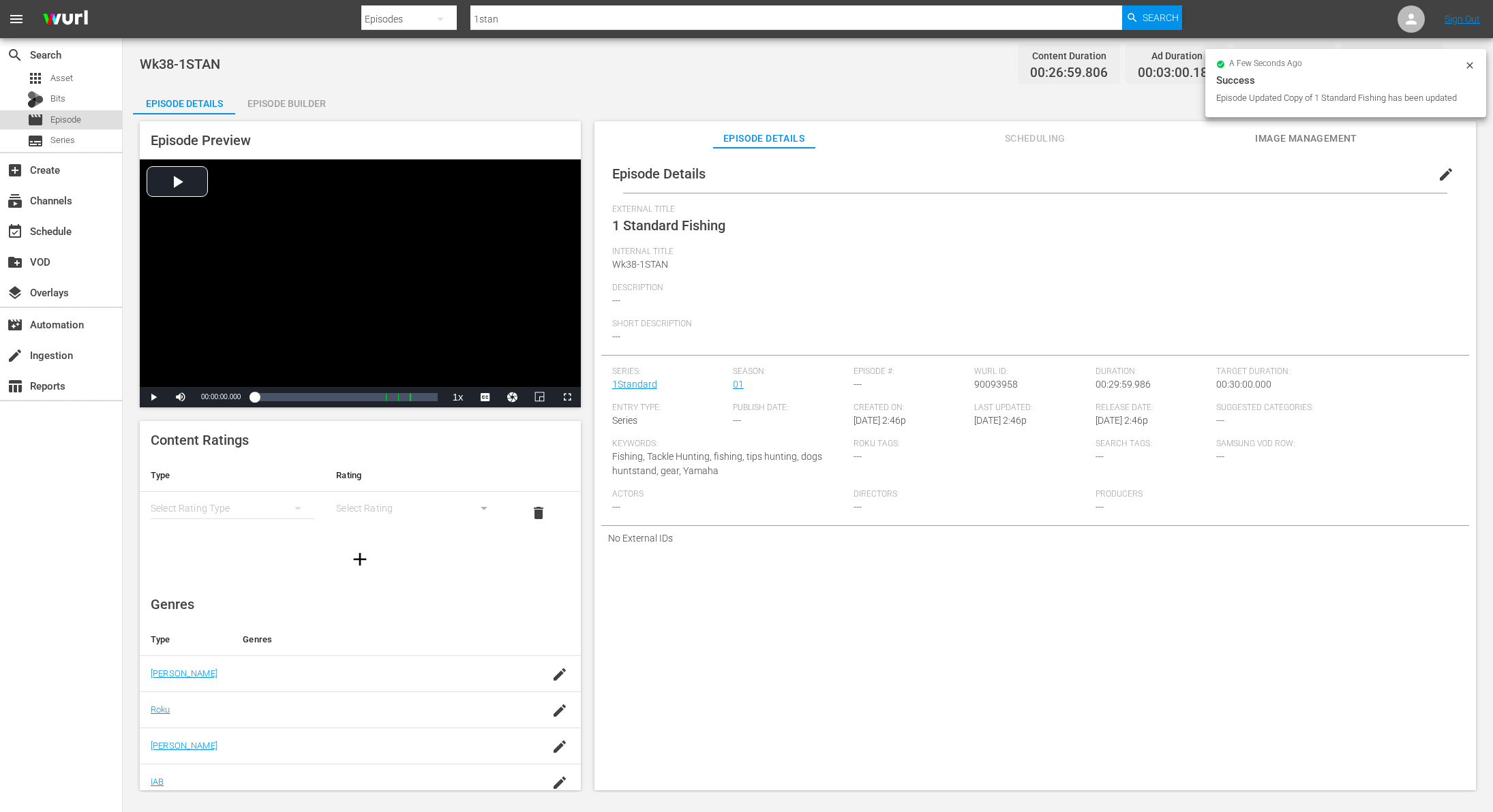
click at [68, 114] on span "Episode" at bounding box center [66, 119] width 31 height 13
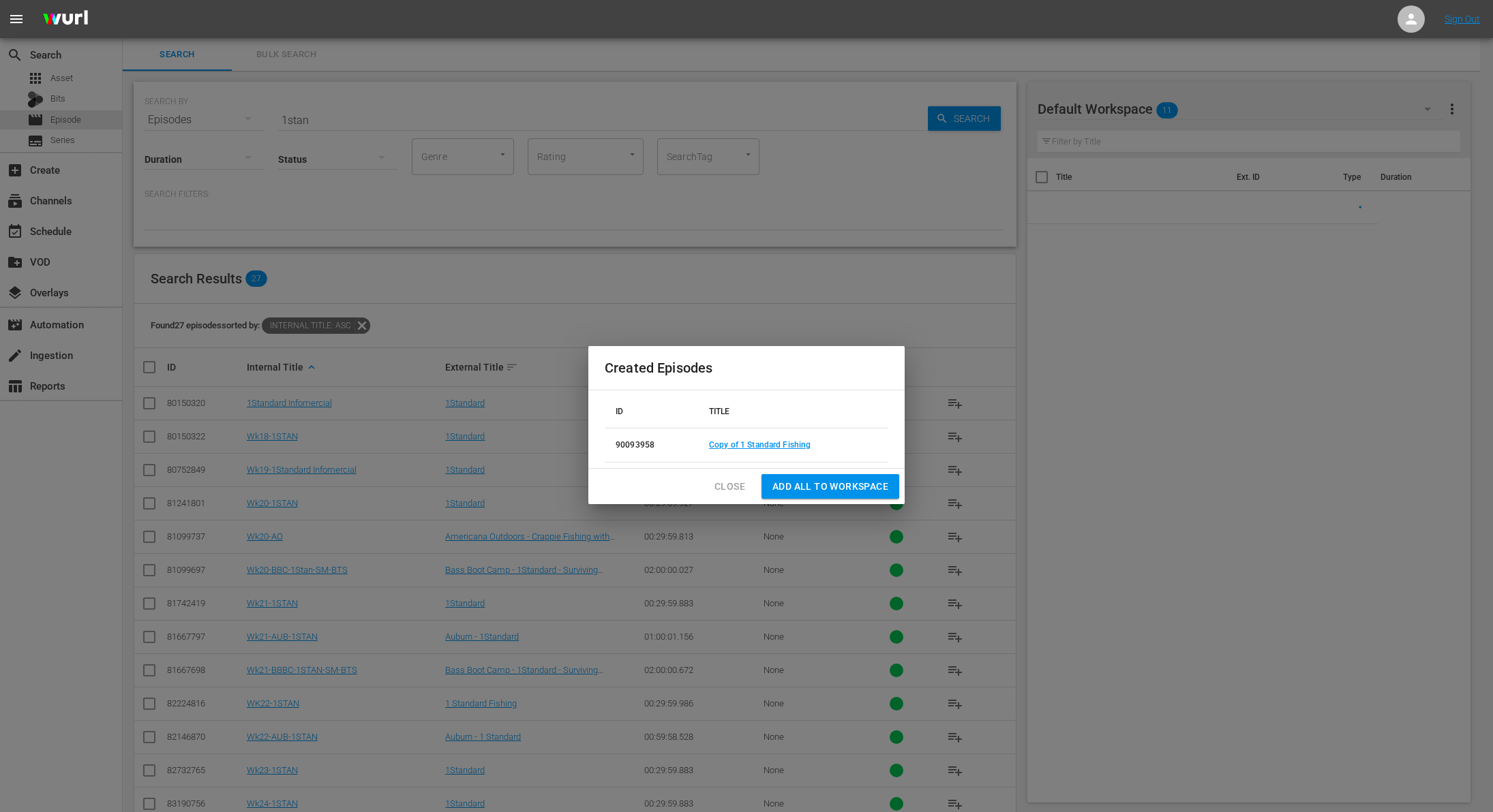
click at [724, 490] on span "Close" at bounding box center [730, 487] width 31 height 17
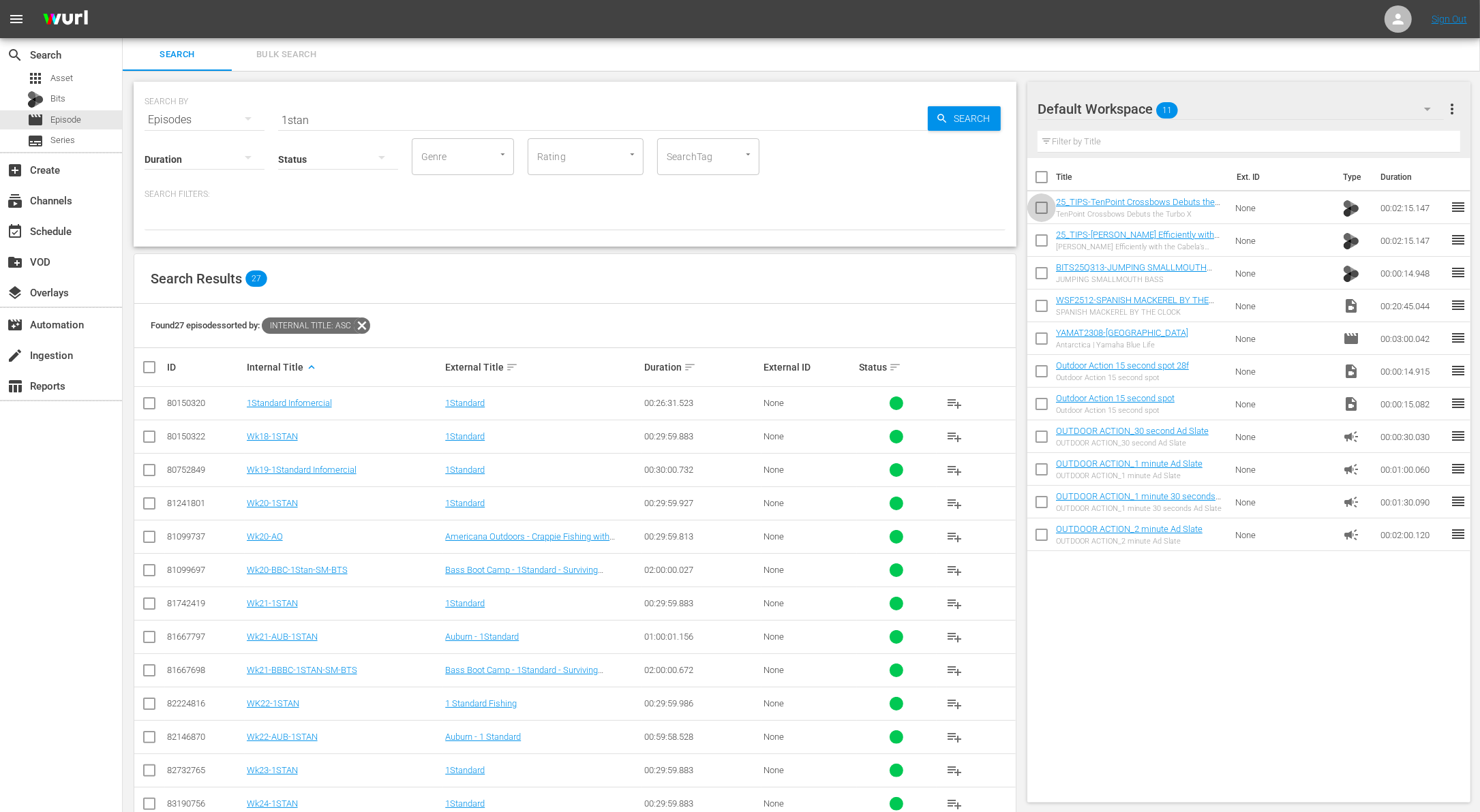
click at [1041, 213] on input "checkbox" at bounding box center [1041, 210] width 29 height 29
checkbox input "true"
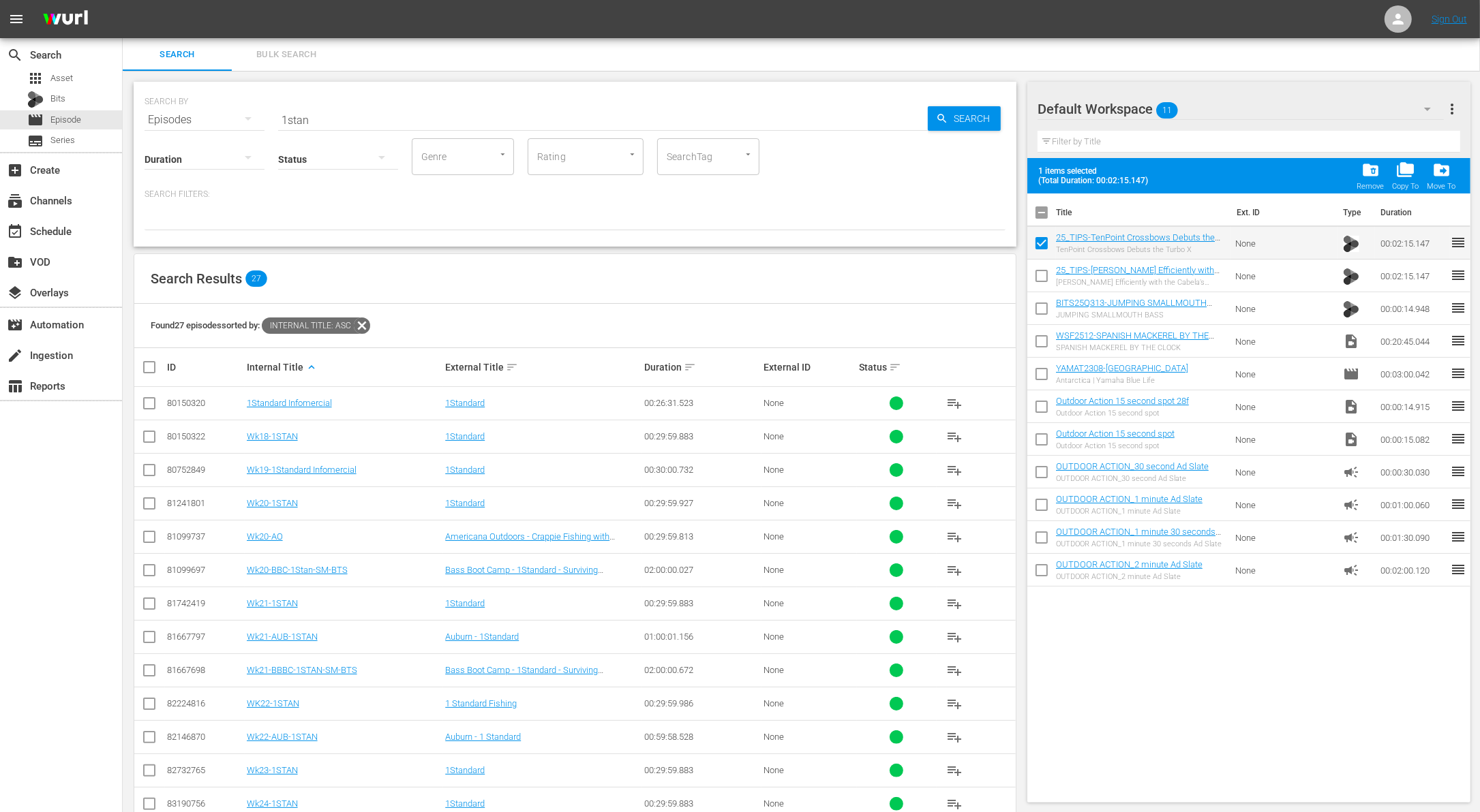
click at [1042, 281] on input "checkbox" at bounding box center [1041, 278] width 29 height 29
checkbox input "true"
click at [1040, 309] on input "checkbox" at bounding box center [1041, 312] width 29 height 29
checkbox input "true"
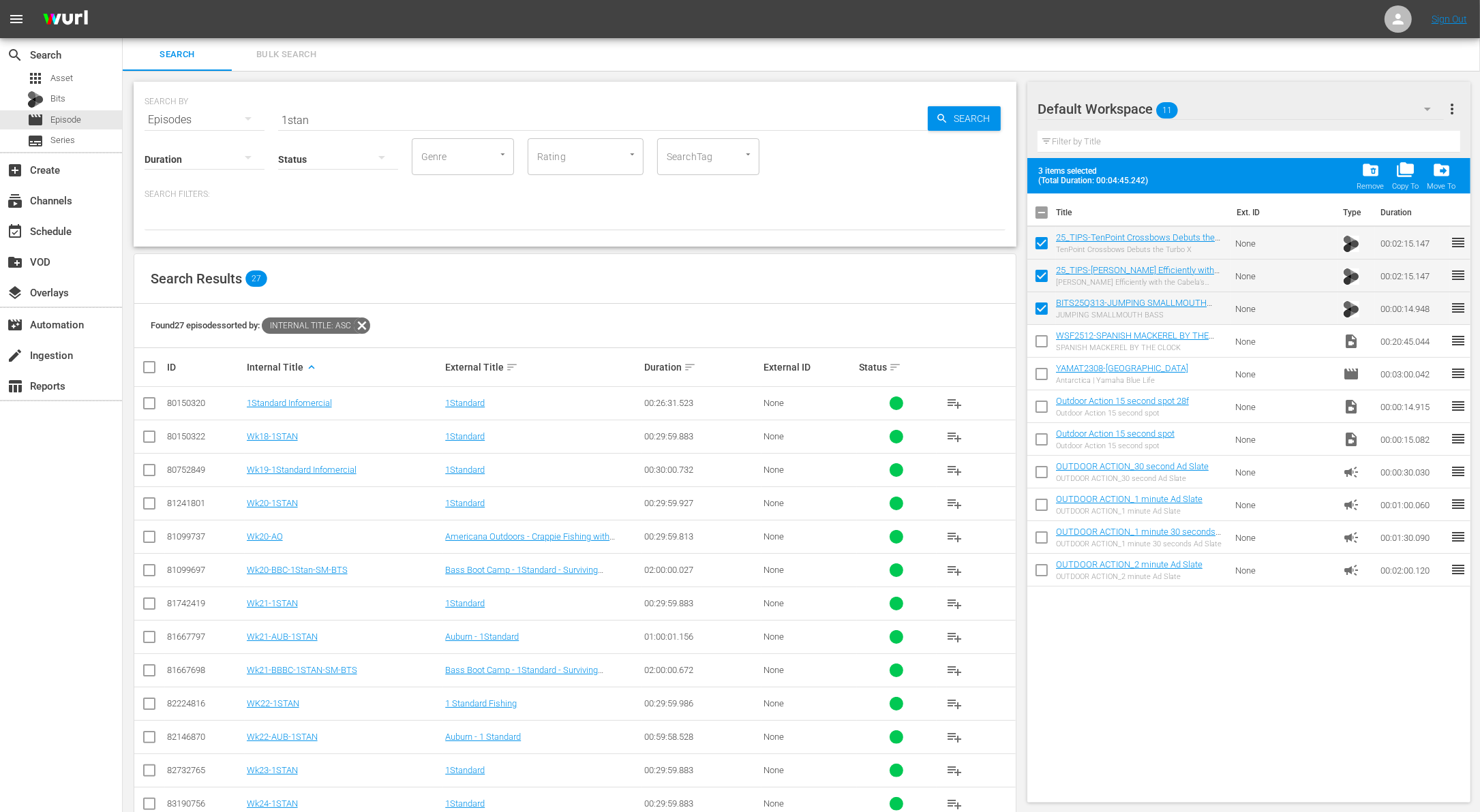
click at [1039, 332] on input "checkbox" at bounding box center [1041, 344] width 29 height 29
checkbox input "true"
click at [1381, 169] on div "folder_delete Remove" at bounding box center [1370, 176] width 27 height 30
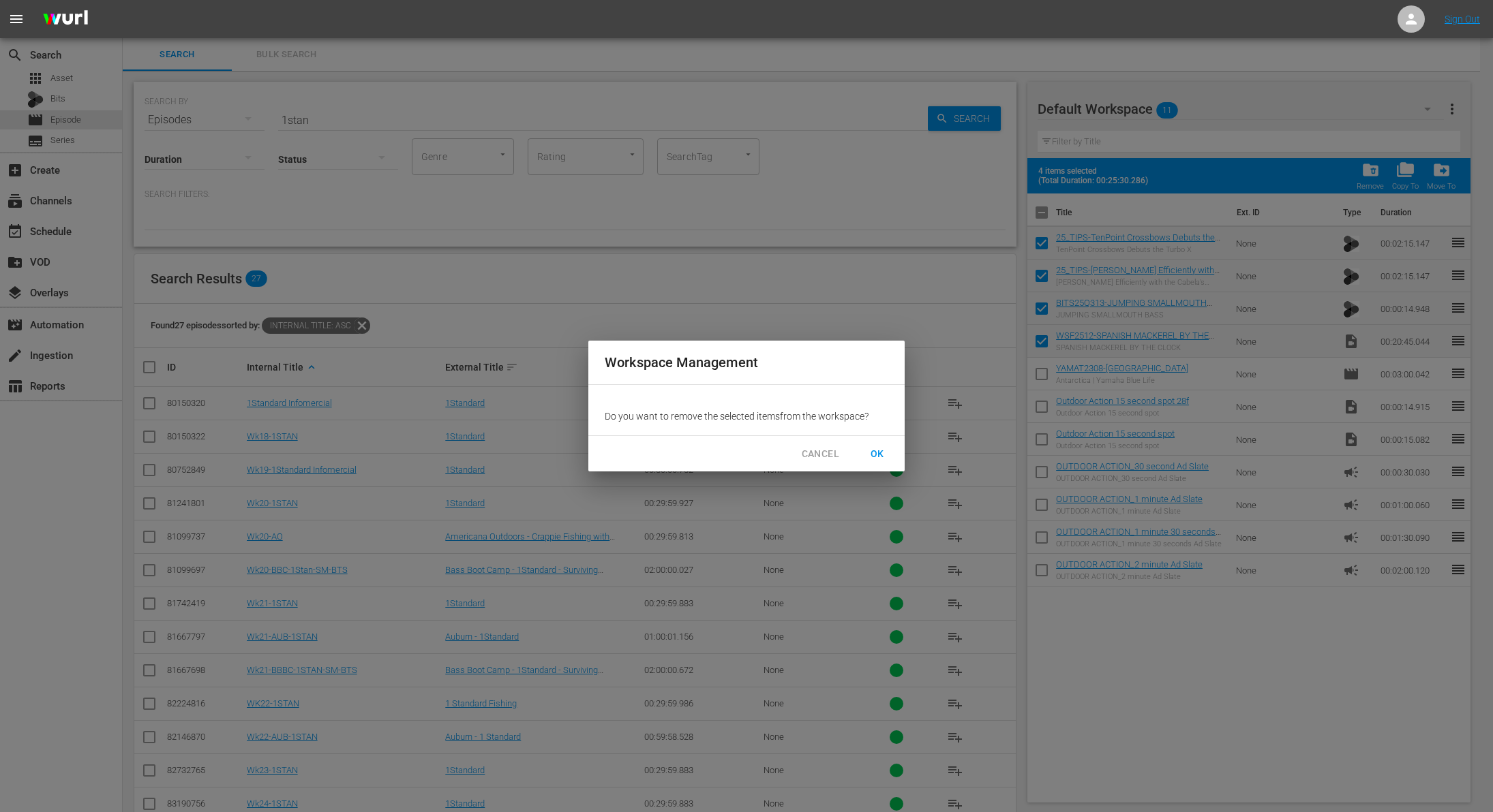
click at [875, 453] on span "OK" at bounding box center [877, 454] width 22 height 17
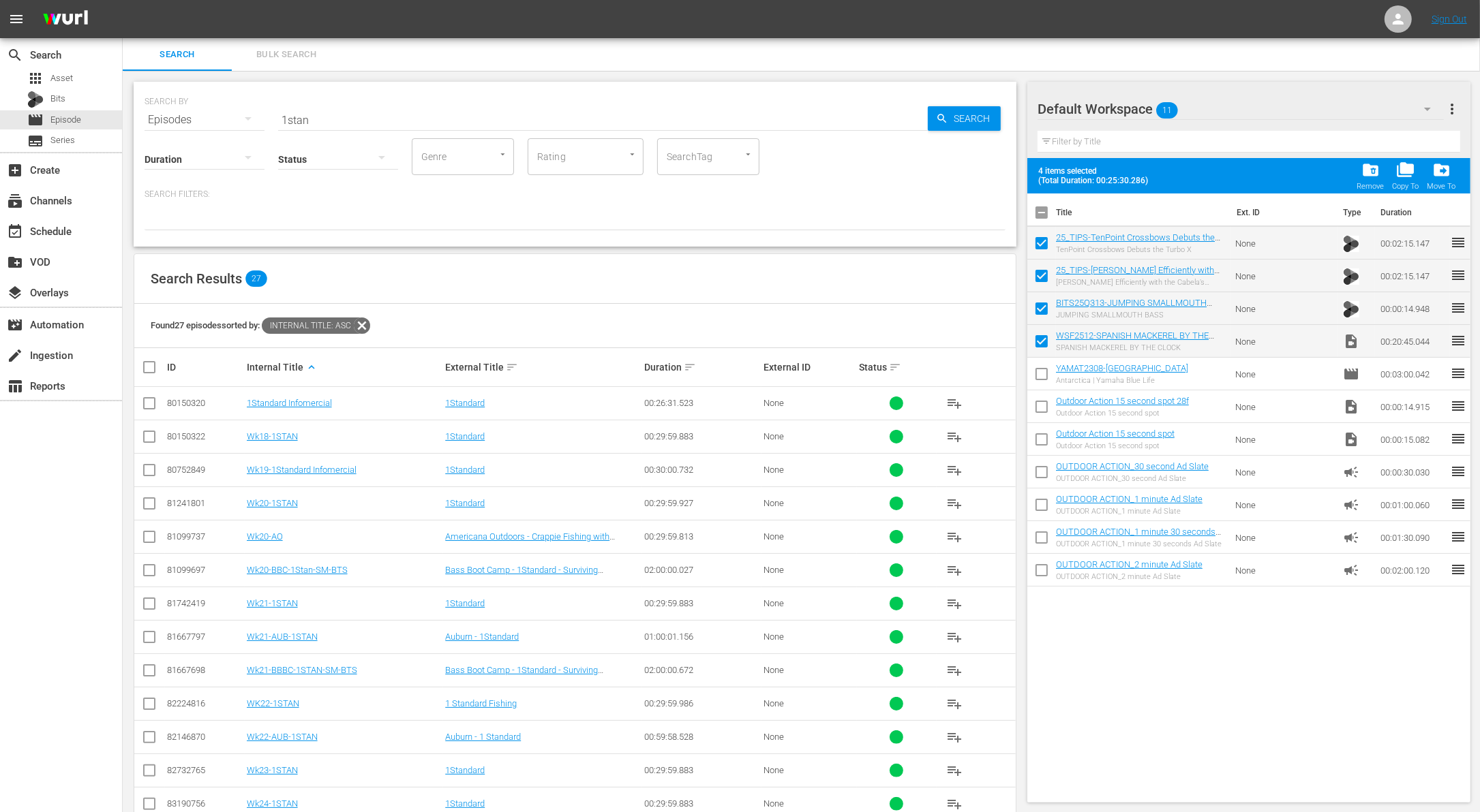
checkbox input "false"
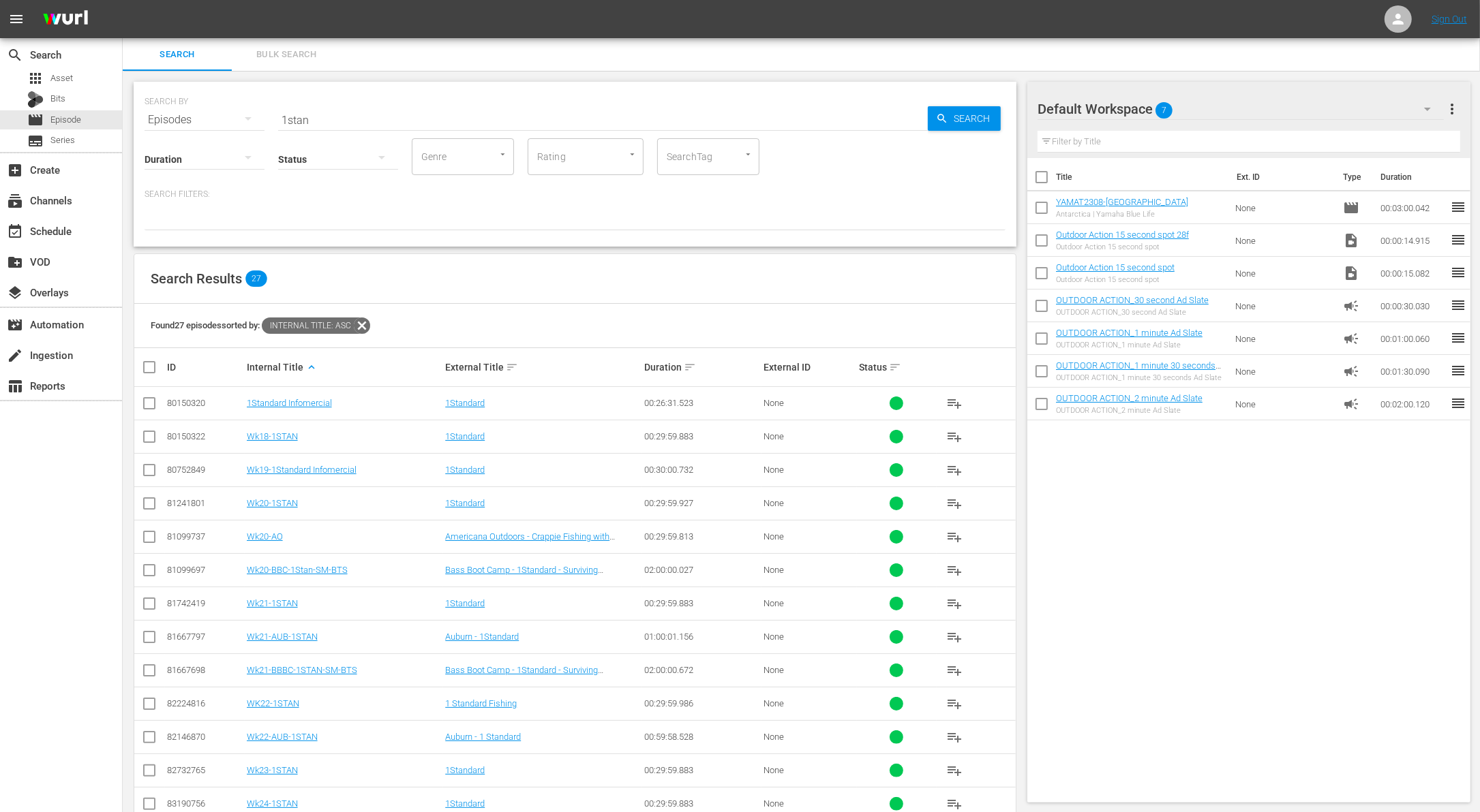
click at [868, 196] on p "Search Filters:" at bounding box center [575, 195] width 861 height 11
